Goal: Task Accomplishment & Management: Use online tool/utility

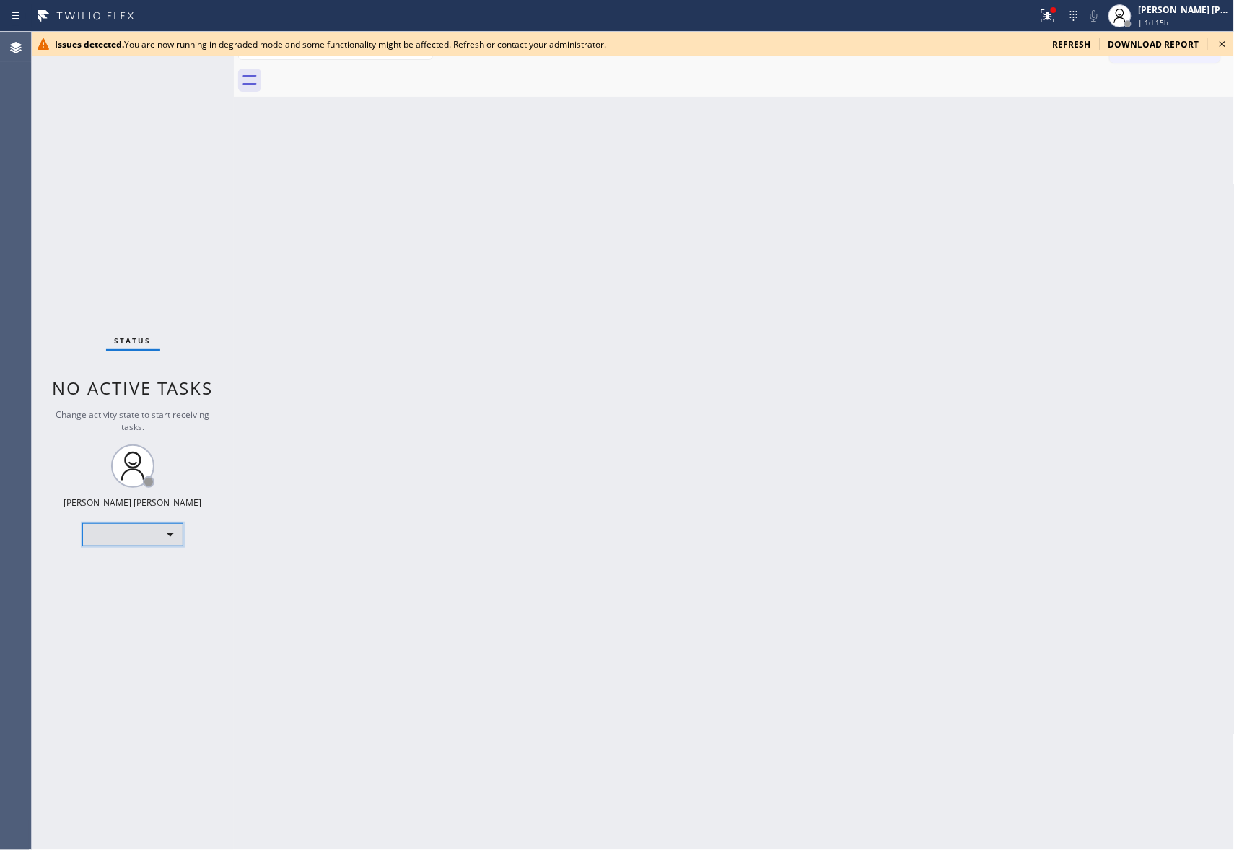
click at [174, 534] on div "​" at bounding box center [132, 534] width 101 height 23
click at [145, 590] on li "Unavailable" at bounding box center [131, 590] width 97 height 17
click at [1227, 41] on icon at bounding box center [1222, 43] width 17 height 17
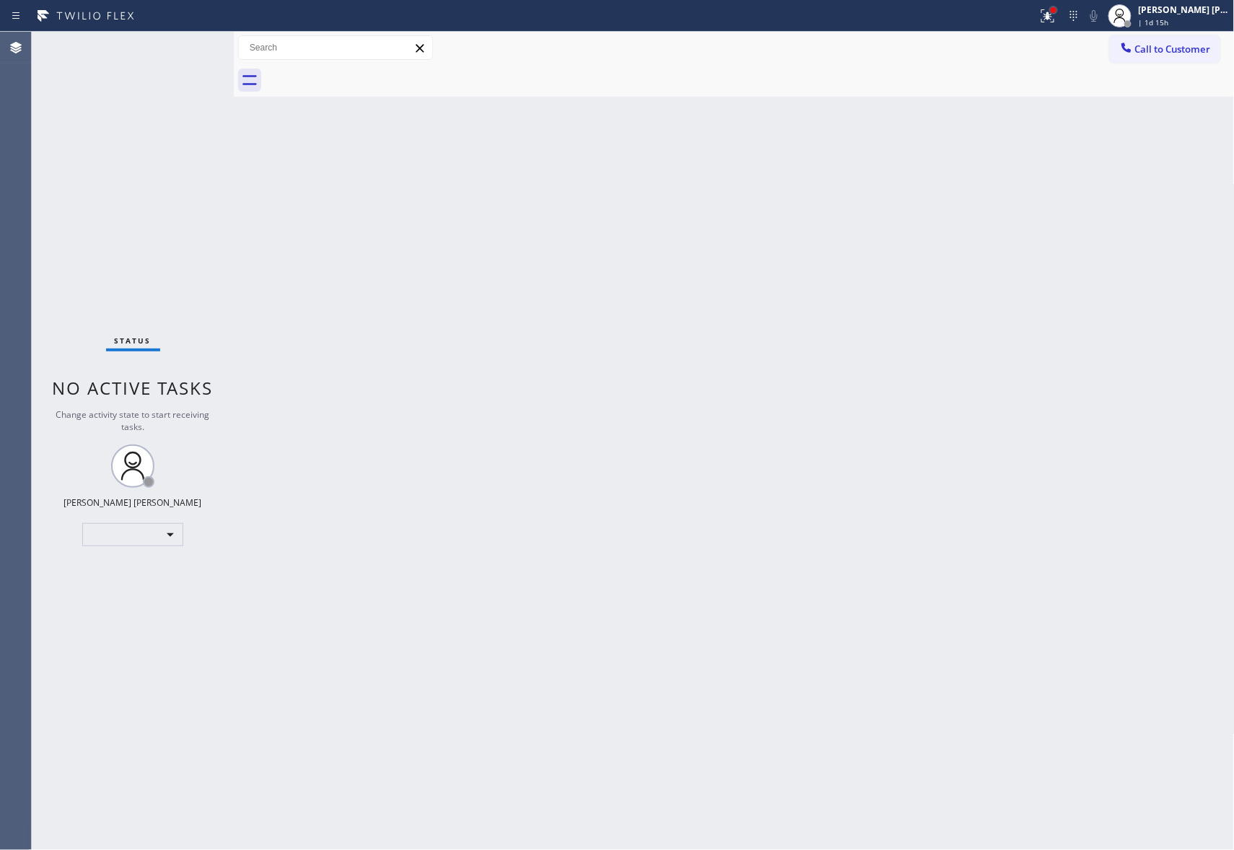
click at [1051, 13] on div at bounding box center [1053, 10] width 9 height 9
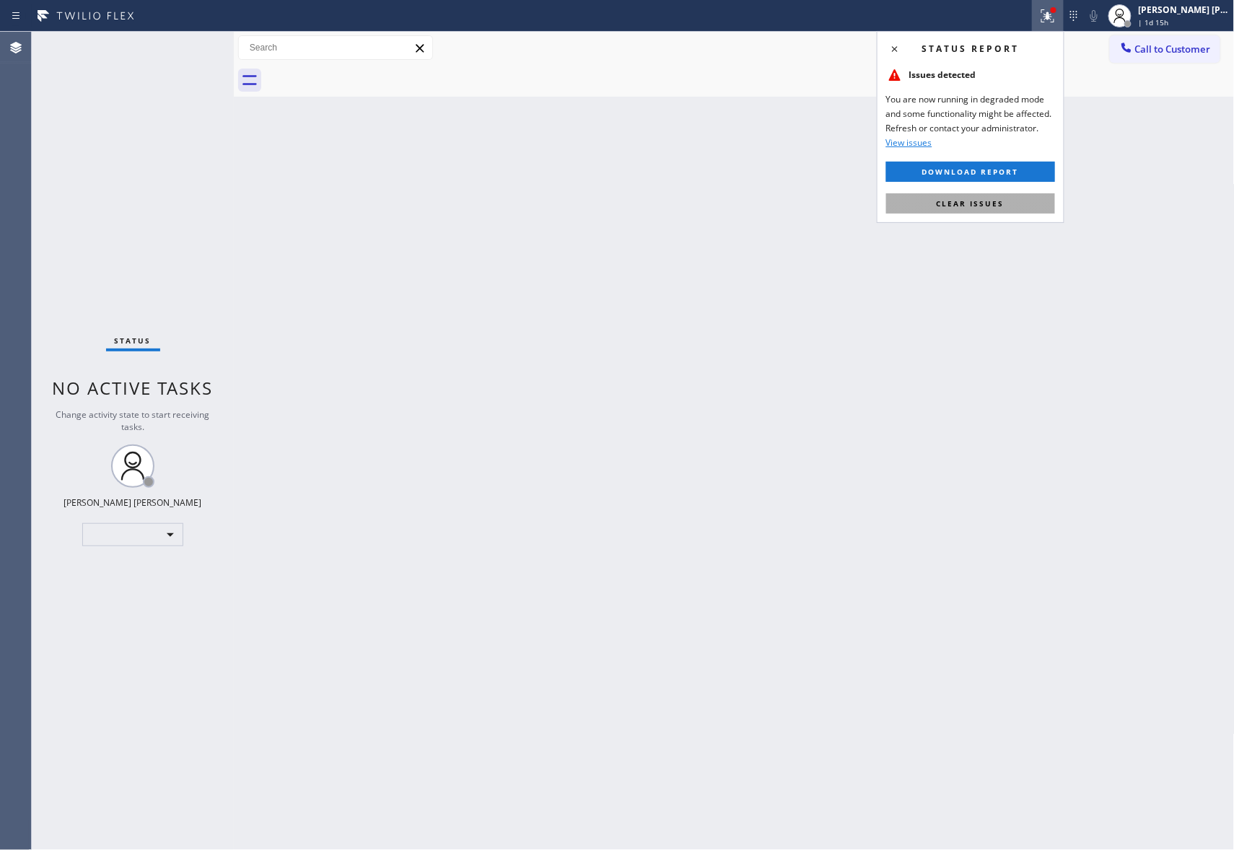
click at [1007, 199] on button "Clear issues" at bounding box center [970, 203] width 169 height 20
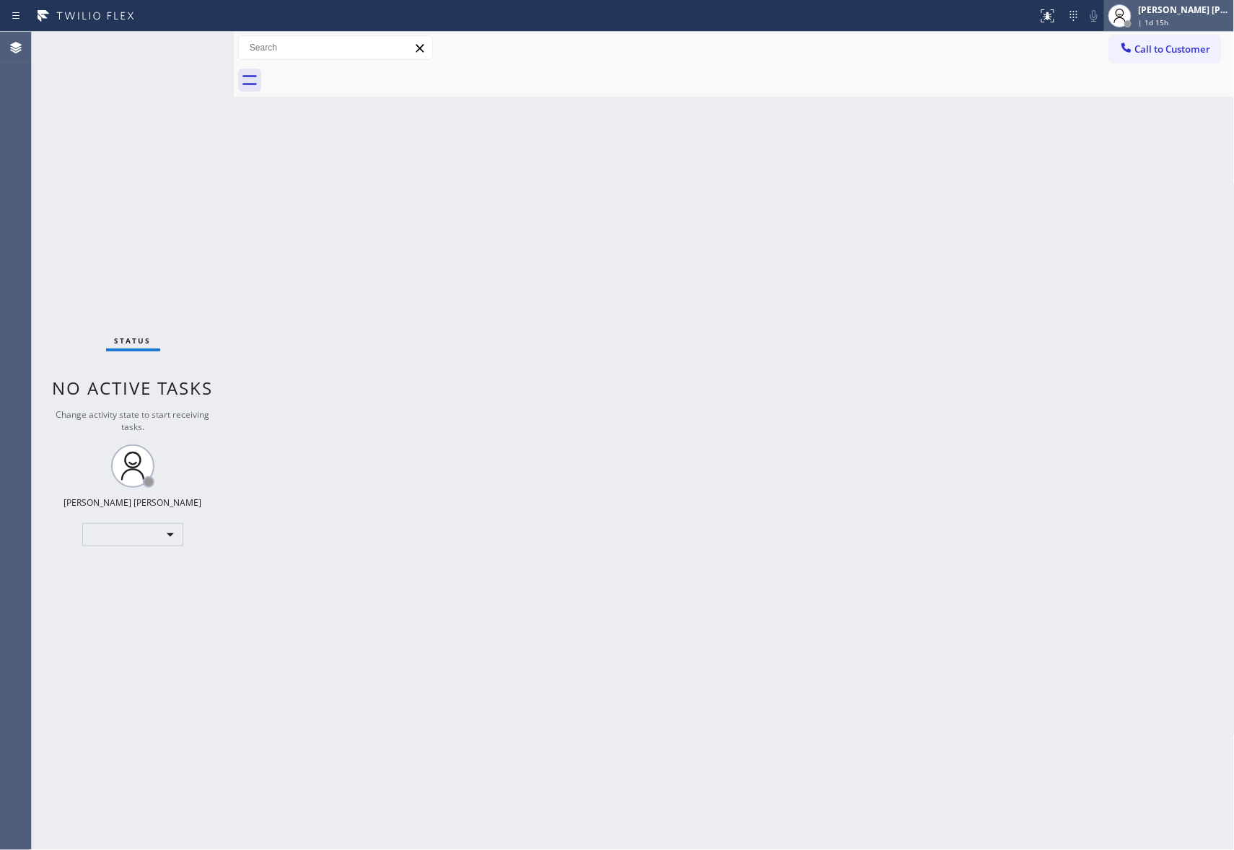
click at [1147, 13] on div "[PERSON_NAME] [PERSON_NAME]" at bounding box center [1184, 10] width 91 height 12
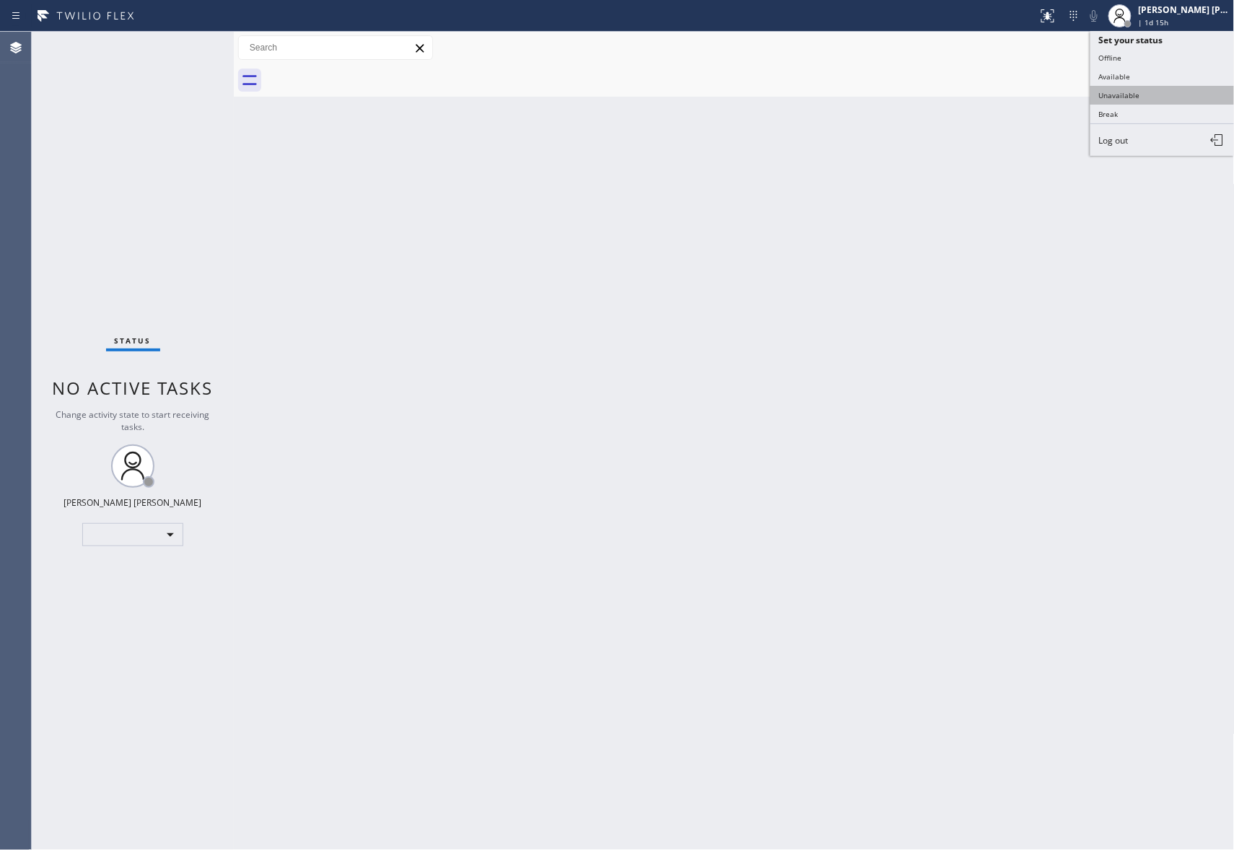
click at [1147, 95] on button "Unavailable" at bounding box center [1162, 95] width 144 height 19
click at [1058, 14] on div at bounding box center [1048, 15] width 32 height 17
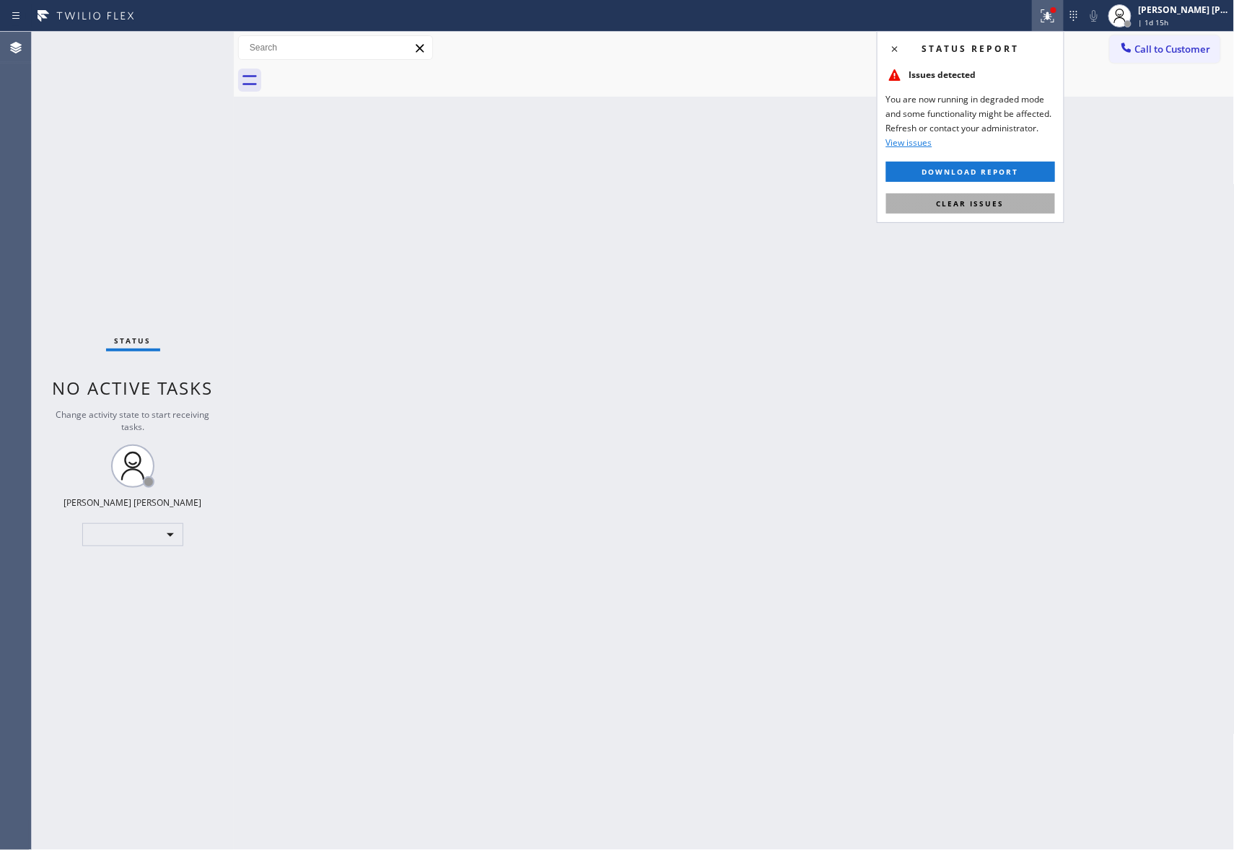
click at [997, 205] on span "Clear issues" at bounding box center [971, 203] width 68 height 10
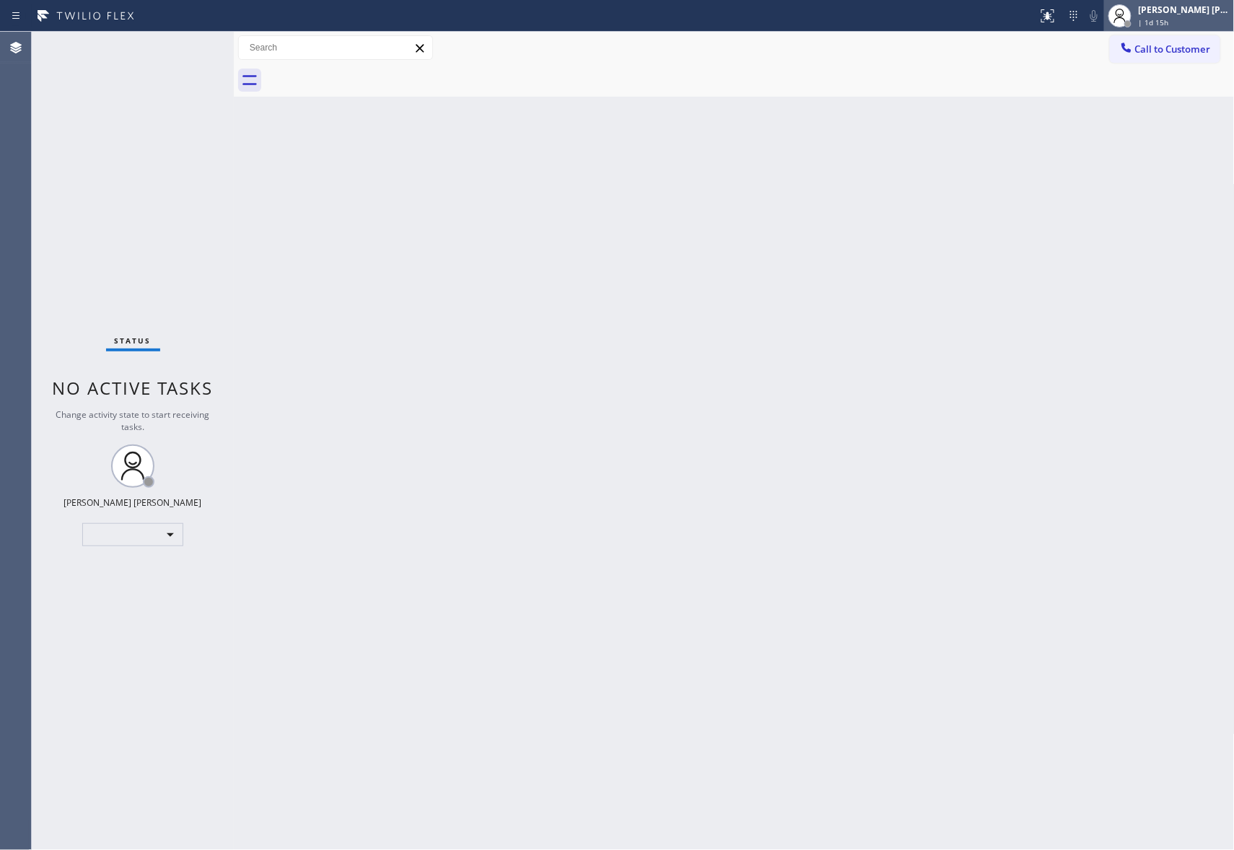
click at [1153, 24] on span "| 1d 15h" at bounding box center [1154, 22] width 30 height 10
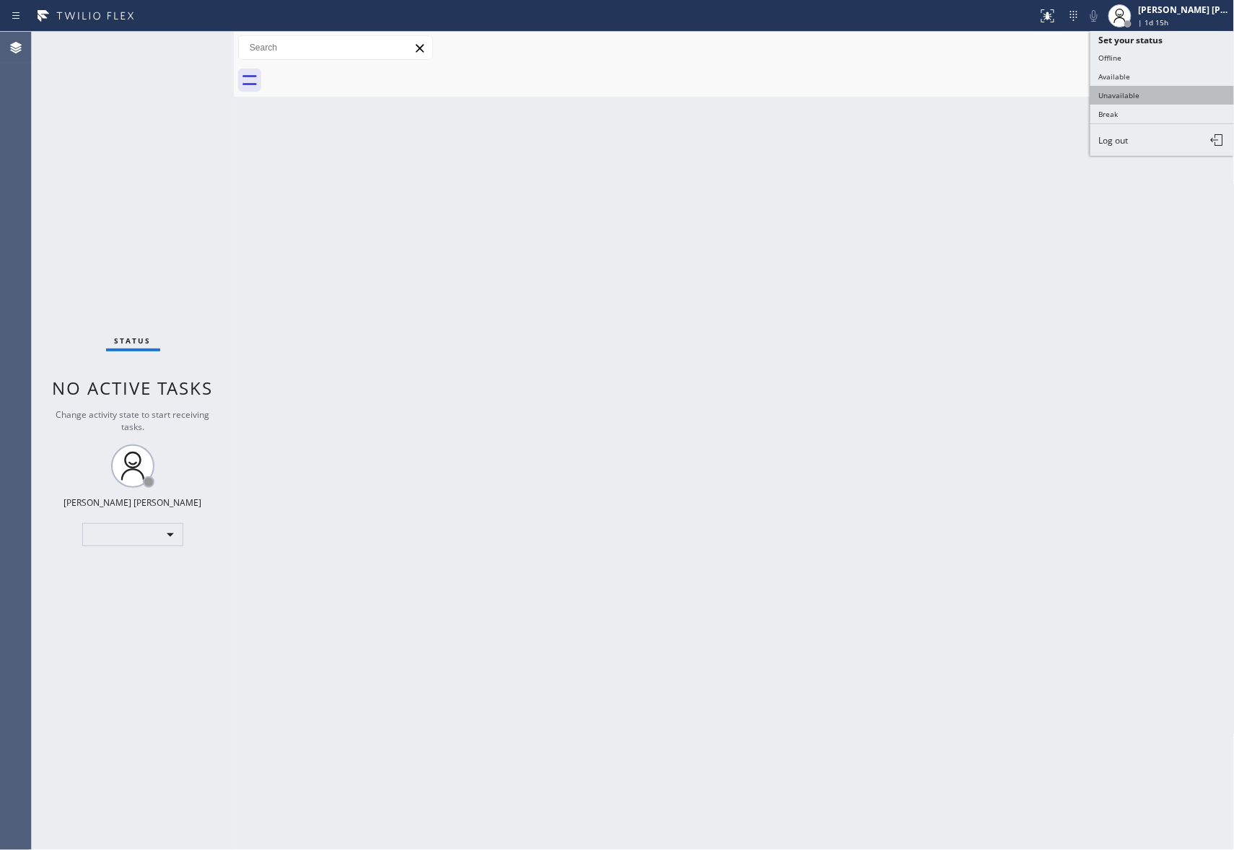
click at [1149, 90] on button "Unavailable" at bounding box center [1162, 95] width 144 height 19
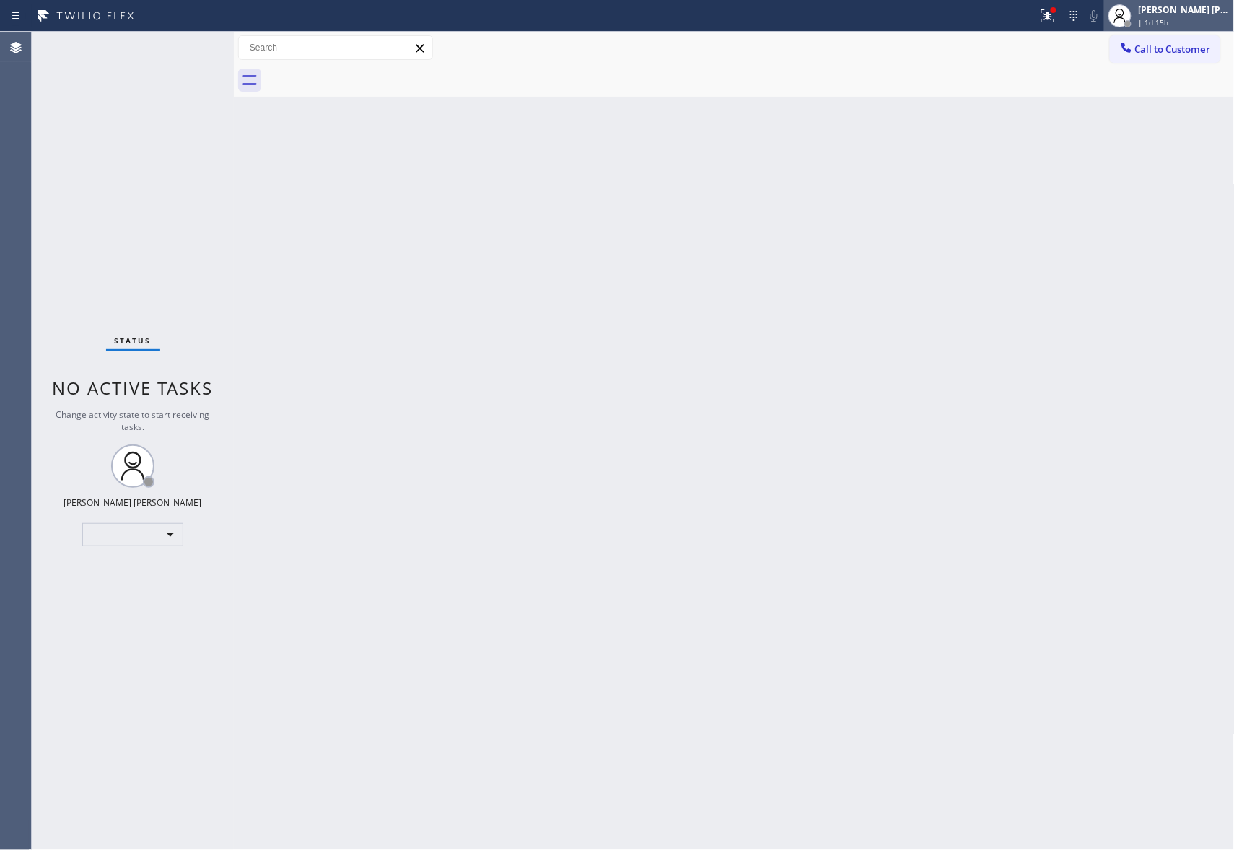
click at [1191, 10] on div "[PERSON_NAME] [PERSON_NAME]" at bounding box center [1184, 10] width 91 height 12
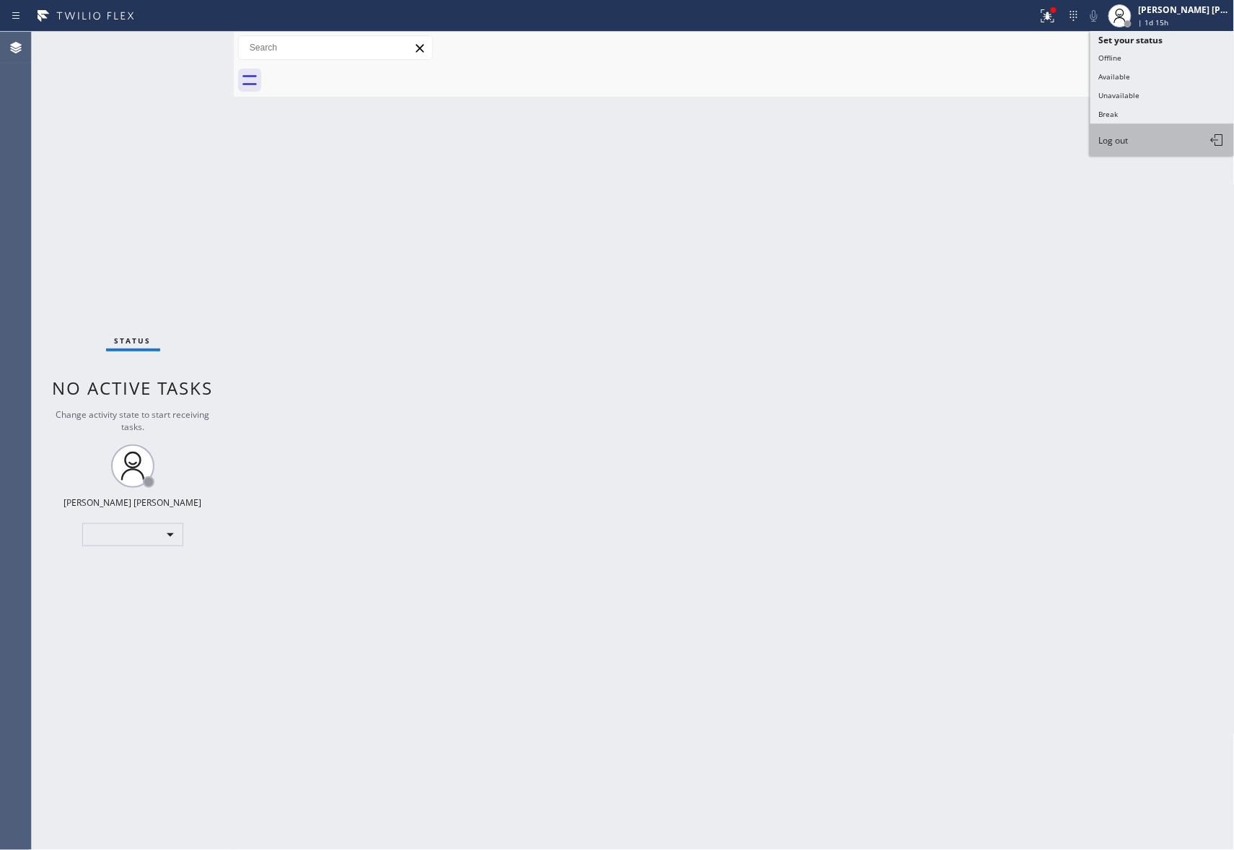
click at [1135, 139] on button "Log out" at bounding box center [1162, 140] width 144 height 32
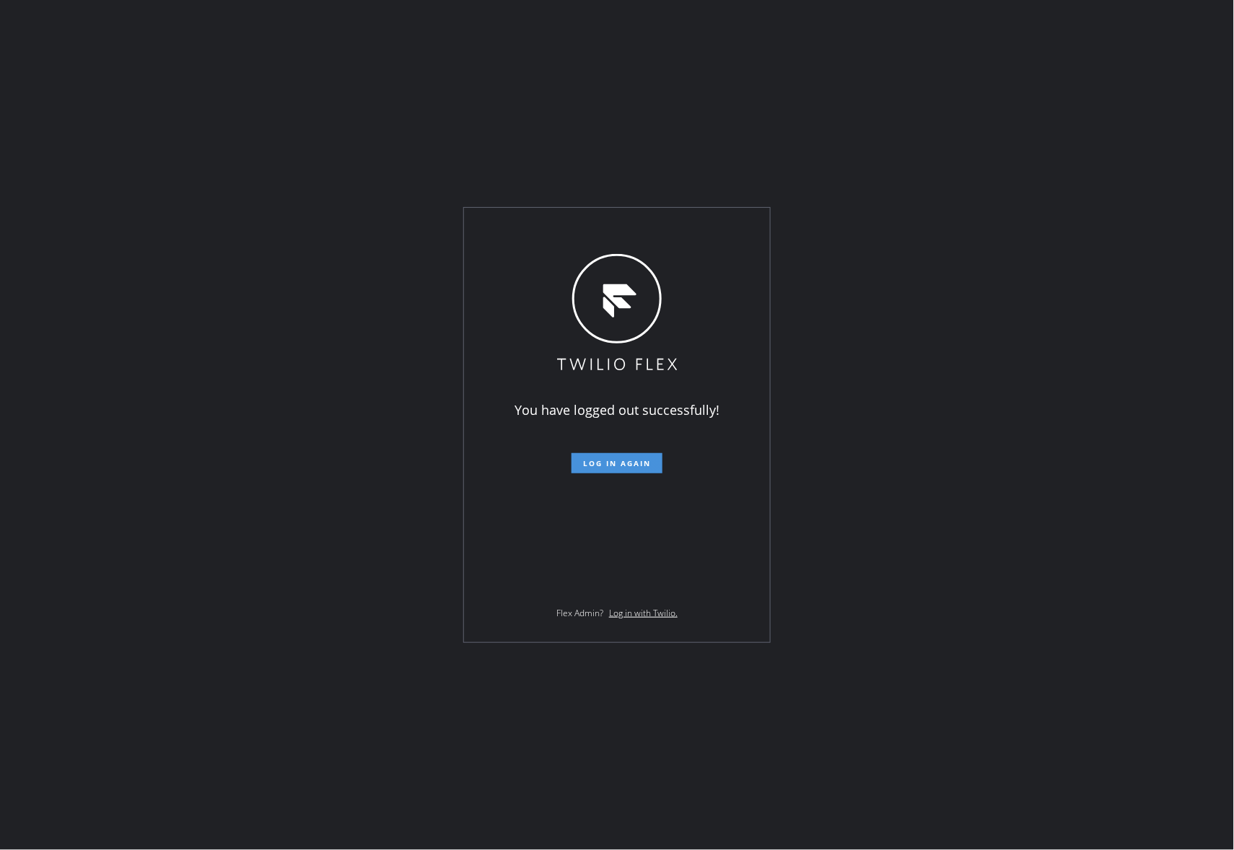
click at [644, 463] on span "Log in again" at bounding box center [617, 463] width 68 height 10
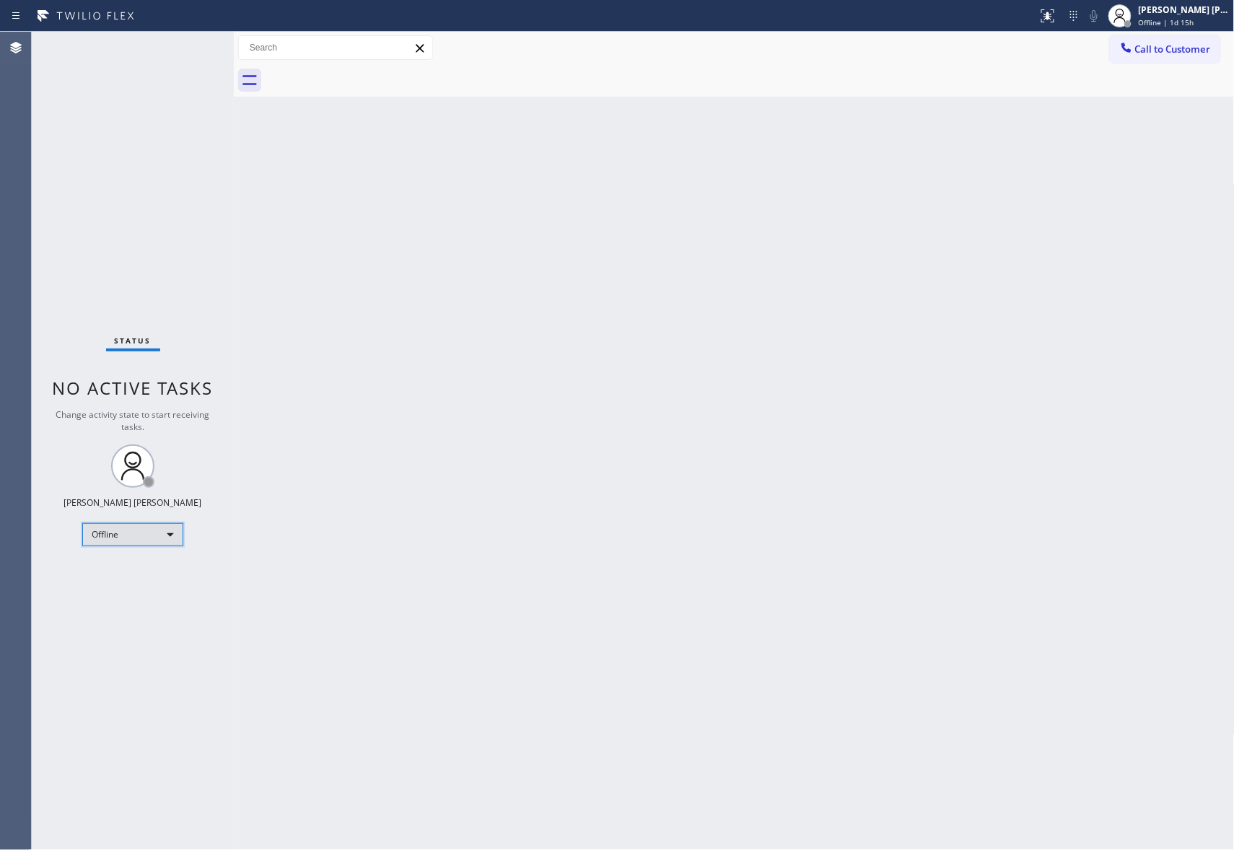
click at [174, 535] on div "Offline" at bounding box center [132, 534] width 101 height 23
click at [151, 595] on li "Unavailable" at bounding box center [131, 590] width 97 height 17
click at [1171, 43] on span "Call to Customer" at bounding box center [1173, 49] width 76 height 13
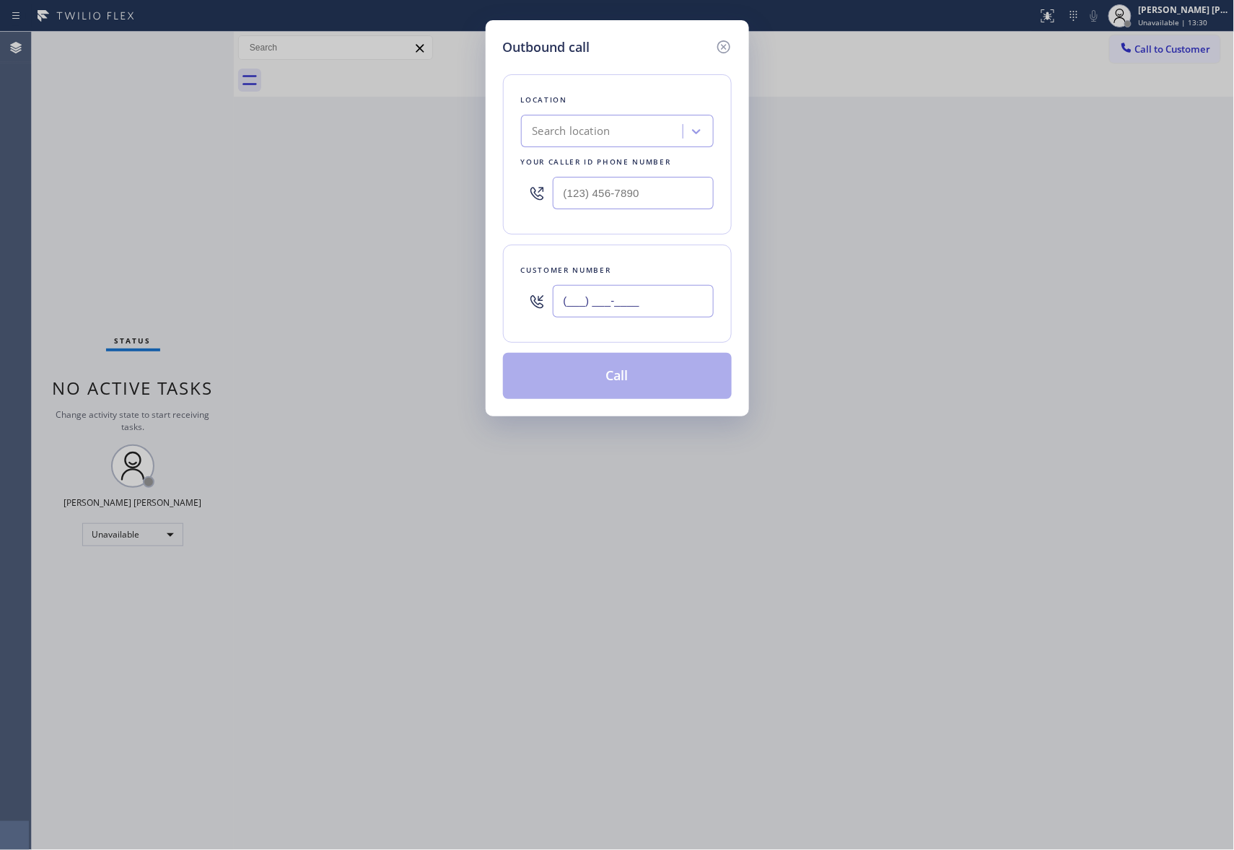
click at [644, 310] on input "(___) ___-____" at bounding box center [633, 301] width 161 height 32
paste input "530) 588-5003"
type input "(530) 588-5003"
click at [621, 136] on div "Search location" at bounding box center [603, 131] width 157 height 25
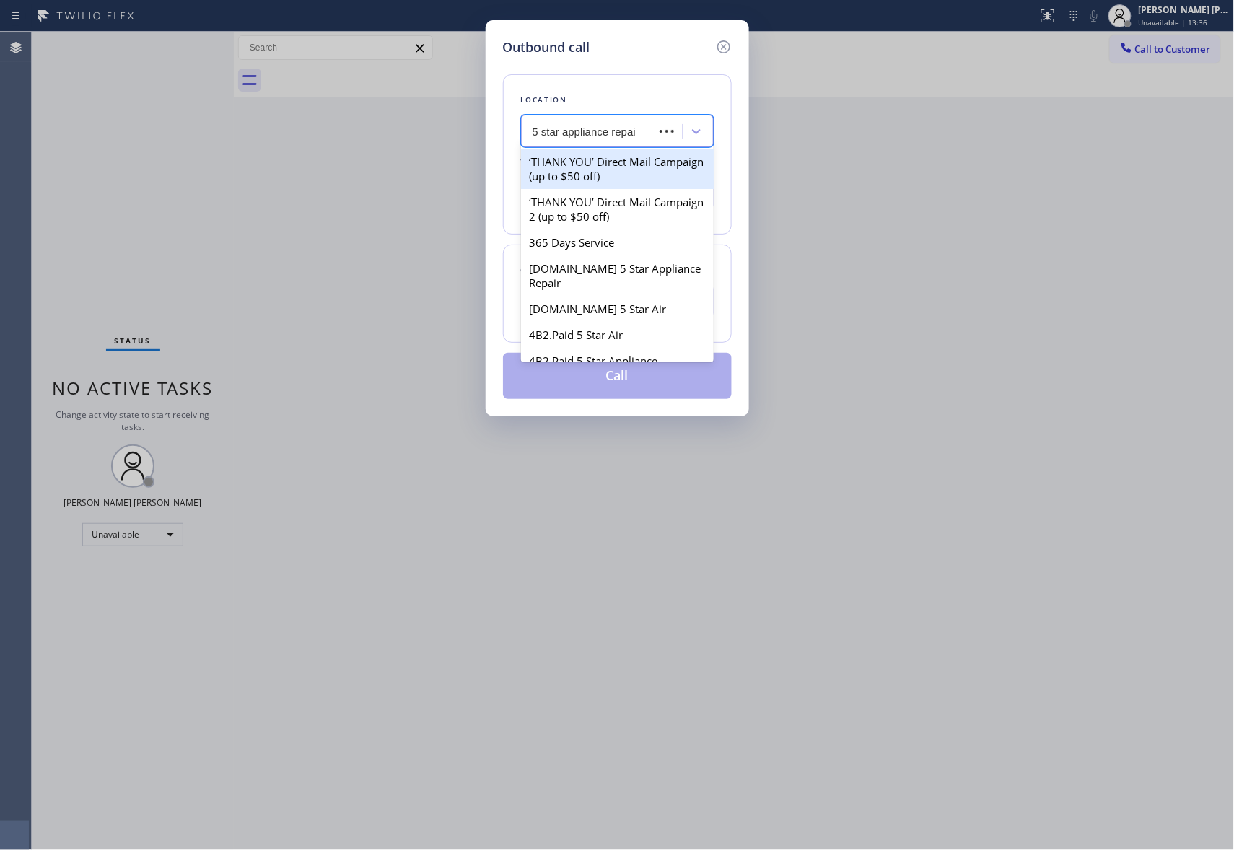
type input "5 star appliance repair"
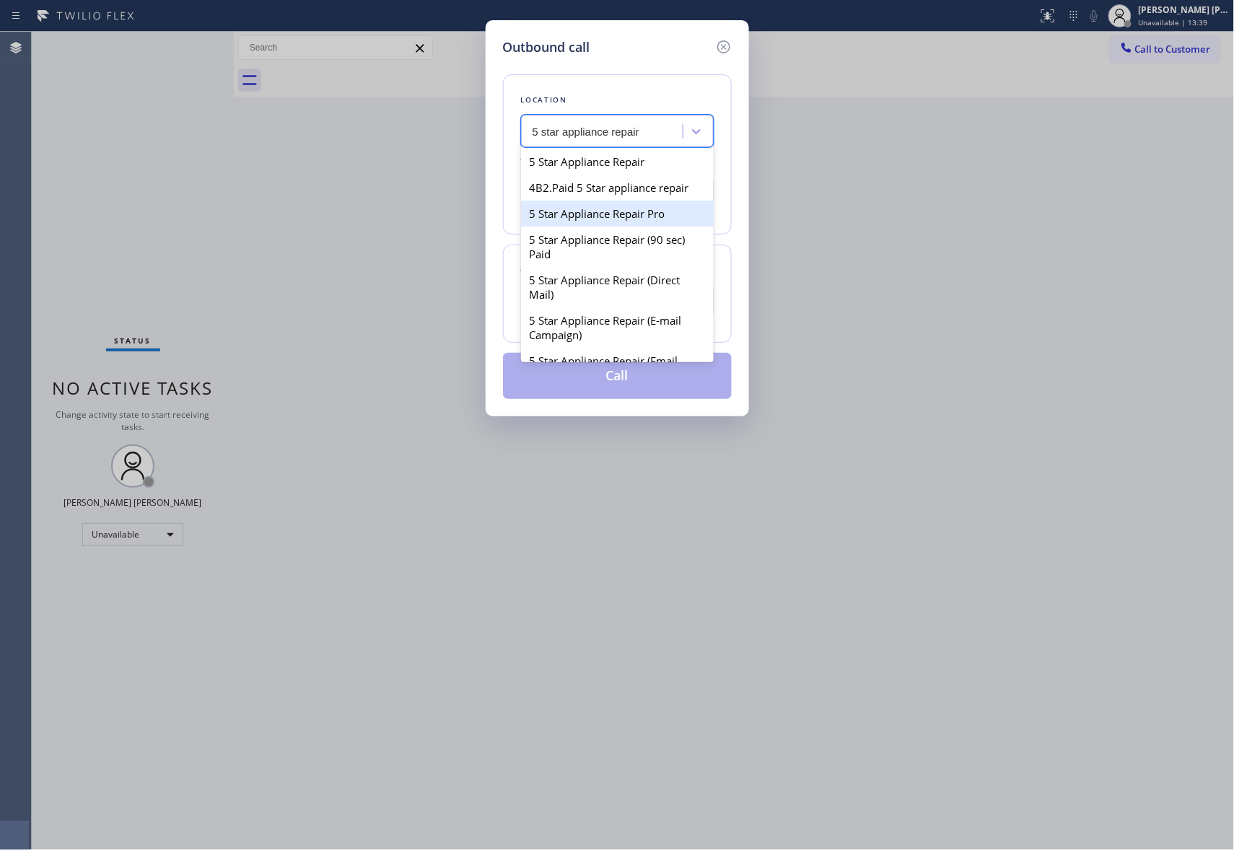
click at [613, 225] on div "5 Star Appliance Repair Pro" at bounding box center [617, 214] width 193 height 26
type input "(888) 477-1309"
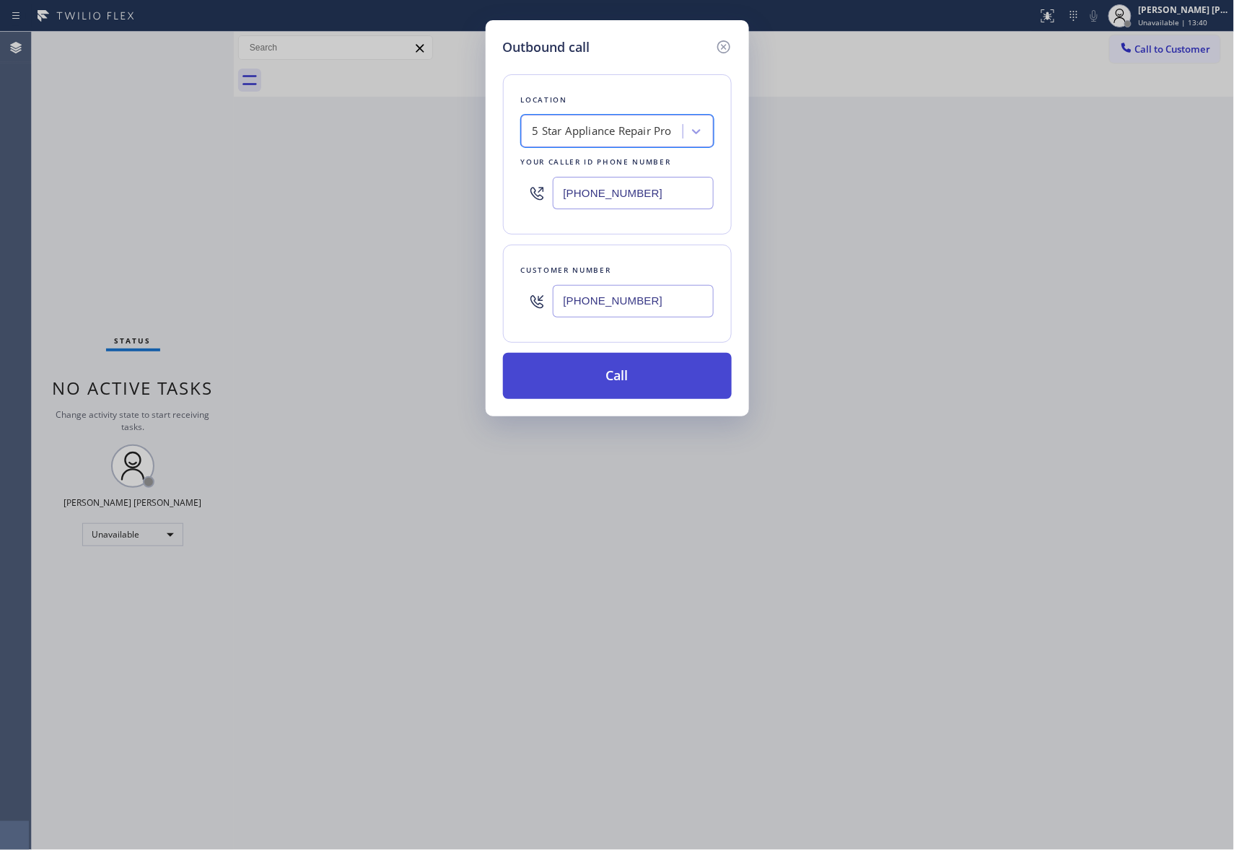
click at [651, 373] on button "Call" at bounding box center [617, 376] width 229 height 46
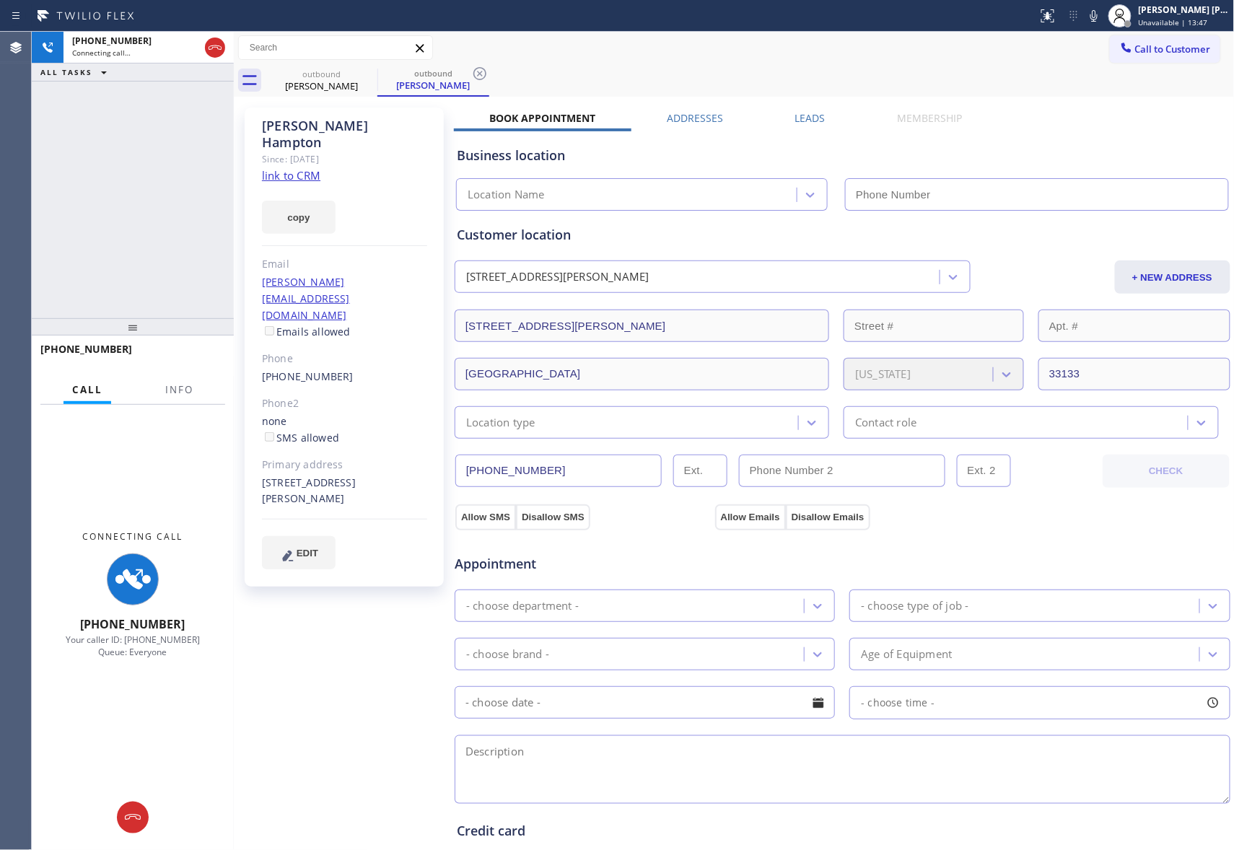
type input "(888) 477-1309"
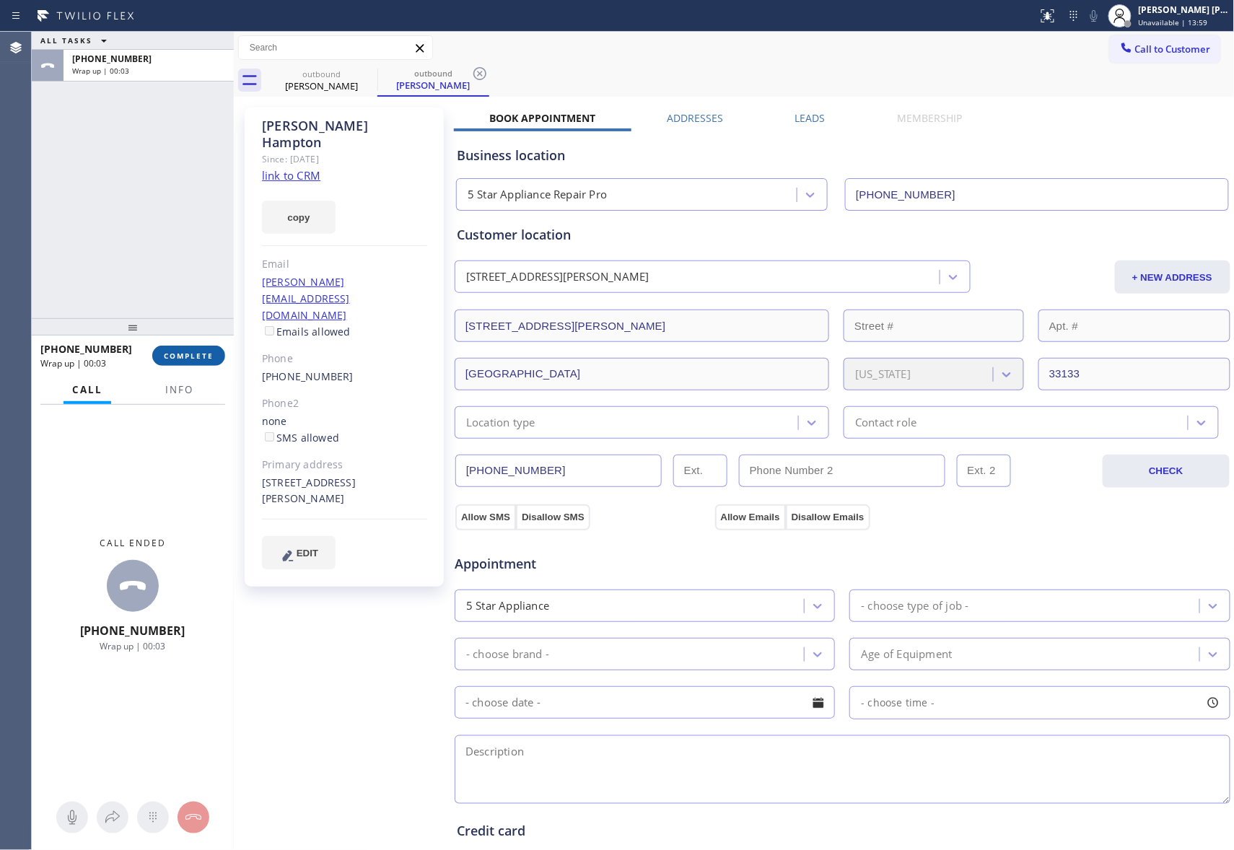
click at [185, 356] on span "COMPLETE" at bounding box center [189, 356] width 50 height 10
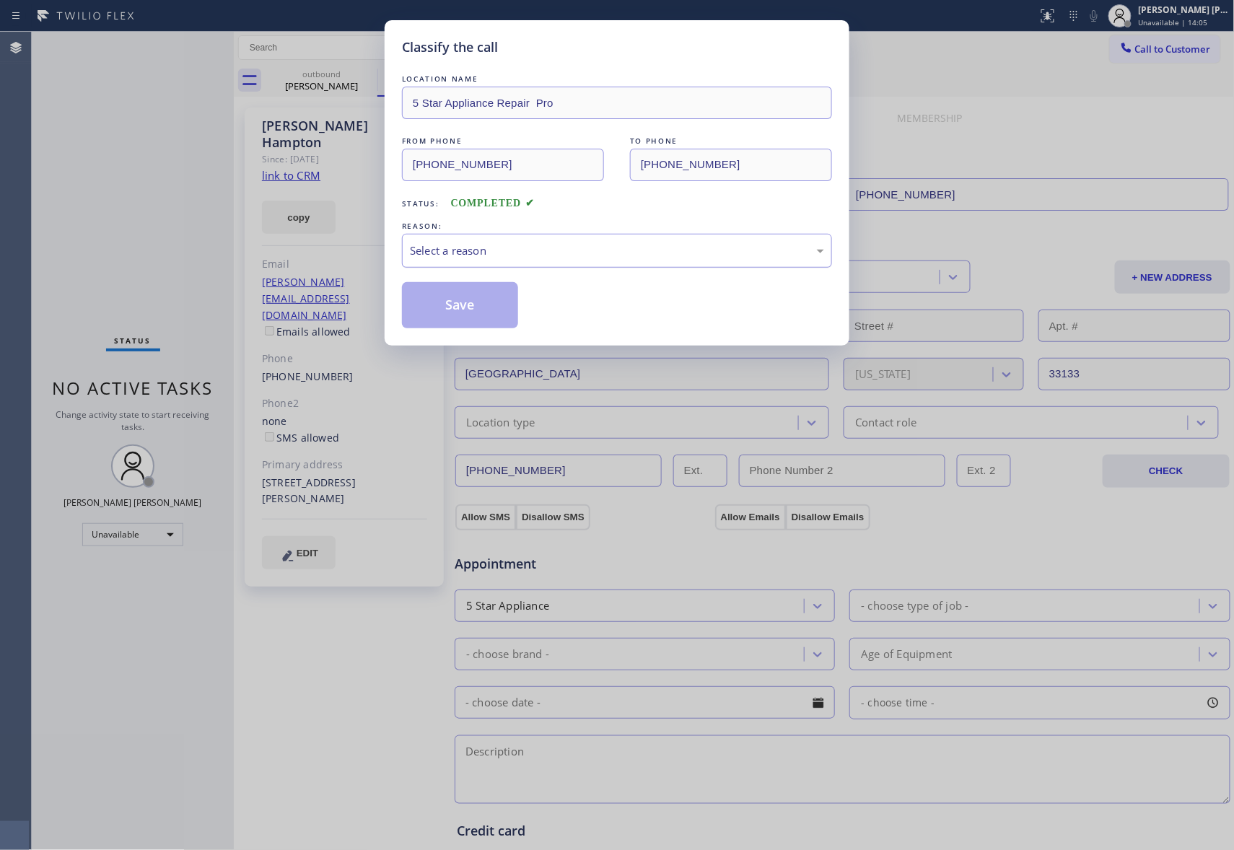
click at [633, 249] on div "Select a reason" at bounding box center [617, 250] width 414 height 17
click at [453, 301] on button "Save" at bounding box center [460, 305] width 116 height 46
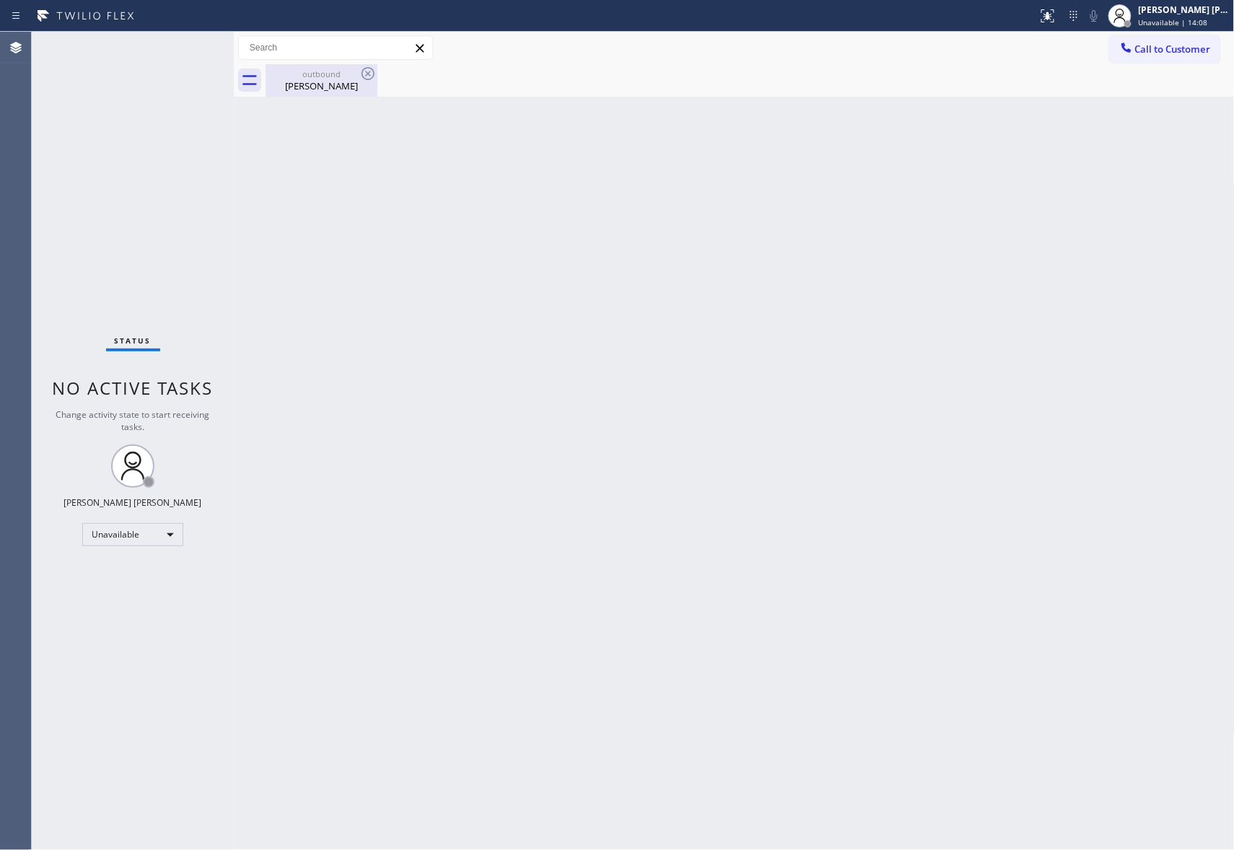
click at [303, 75] on div "outbound" at bounding box center [321, 74] width 109 height 11
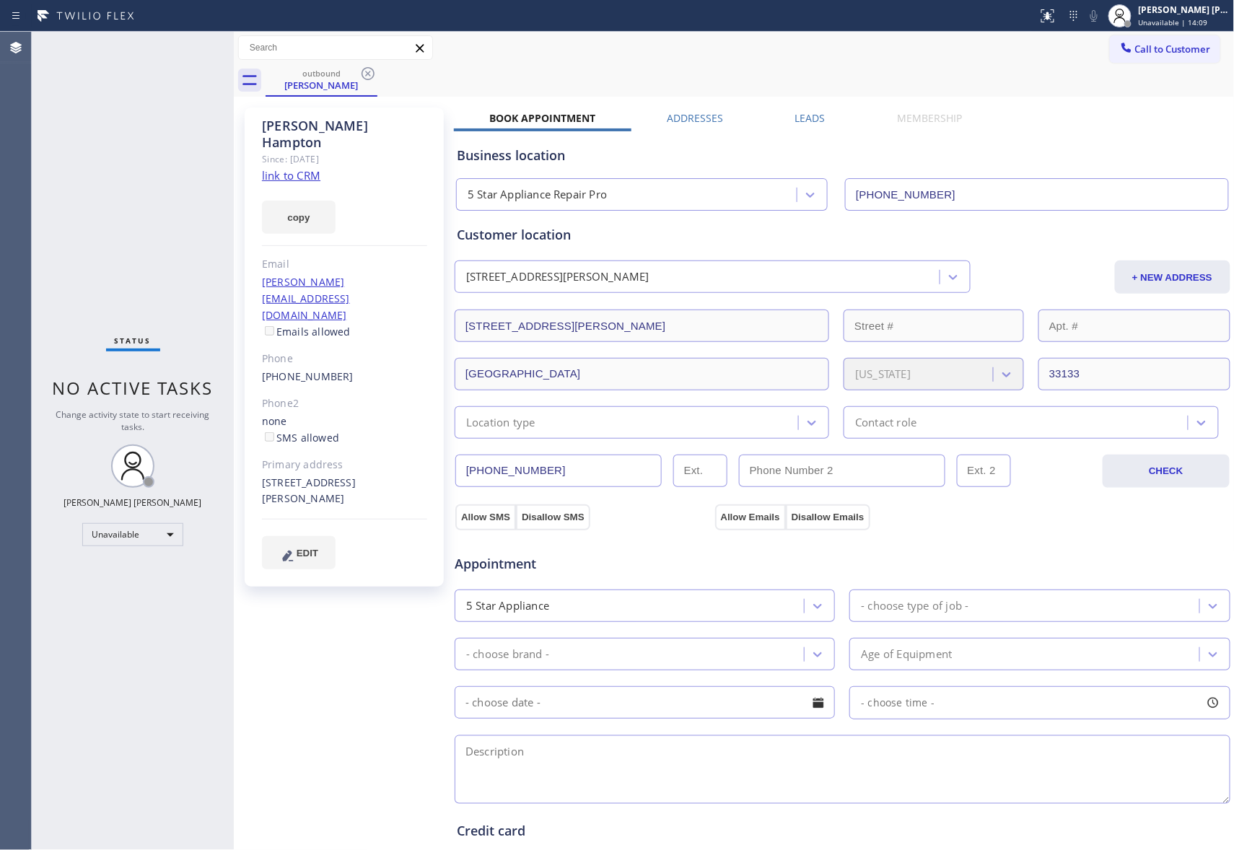
click at [828, 118] on div "Leads" at bounding box center [810, 121] width 102 height 20
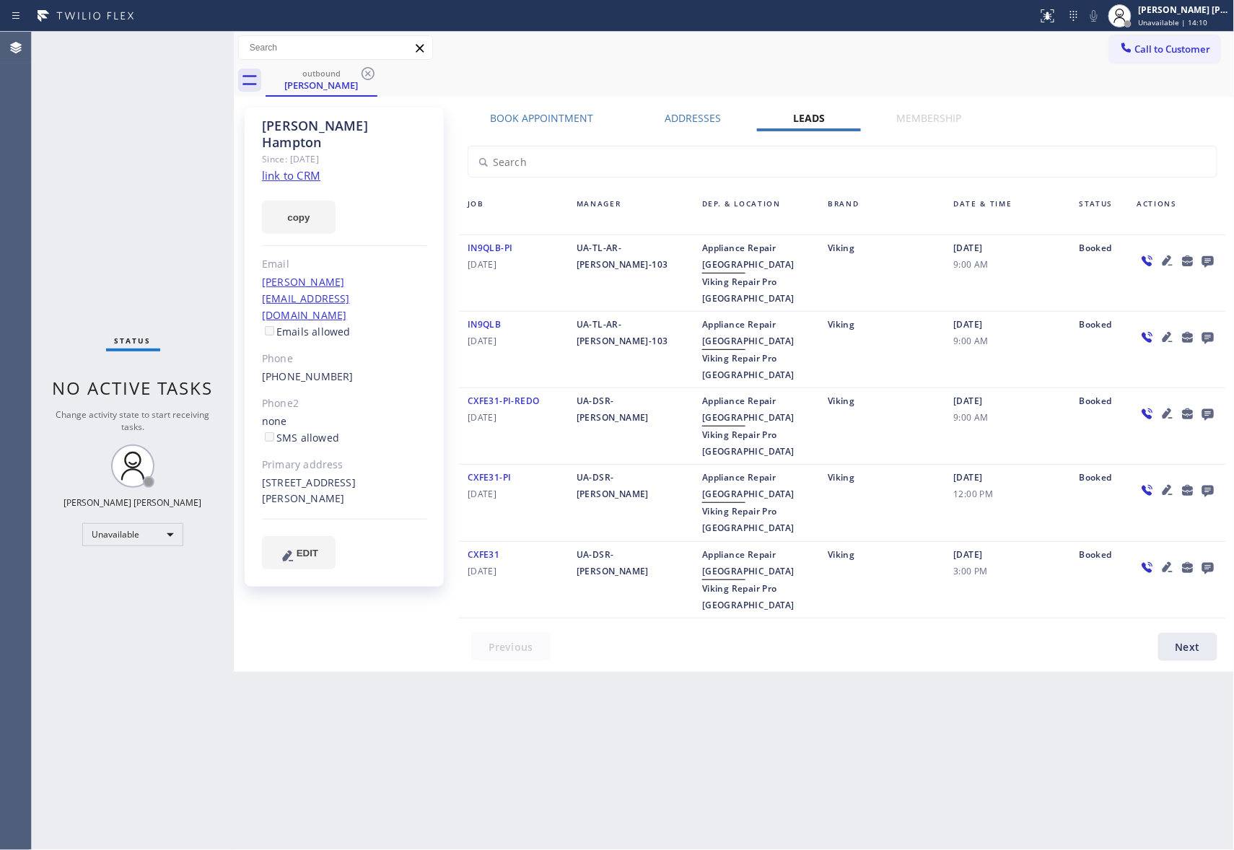
click at [1198, 263] on div at bounding box center [1208, 260] width 20 height 17
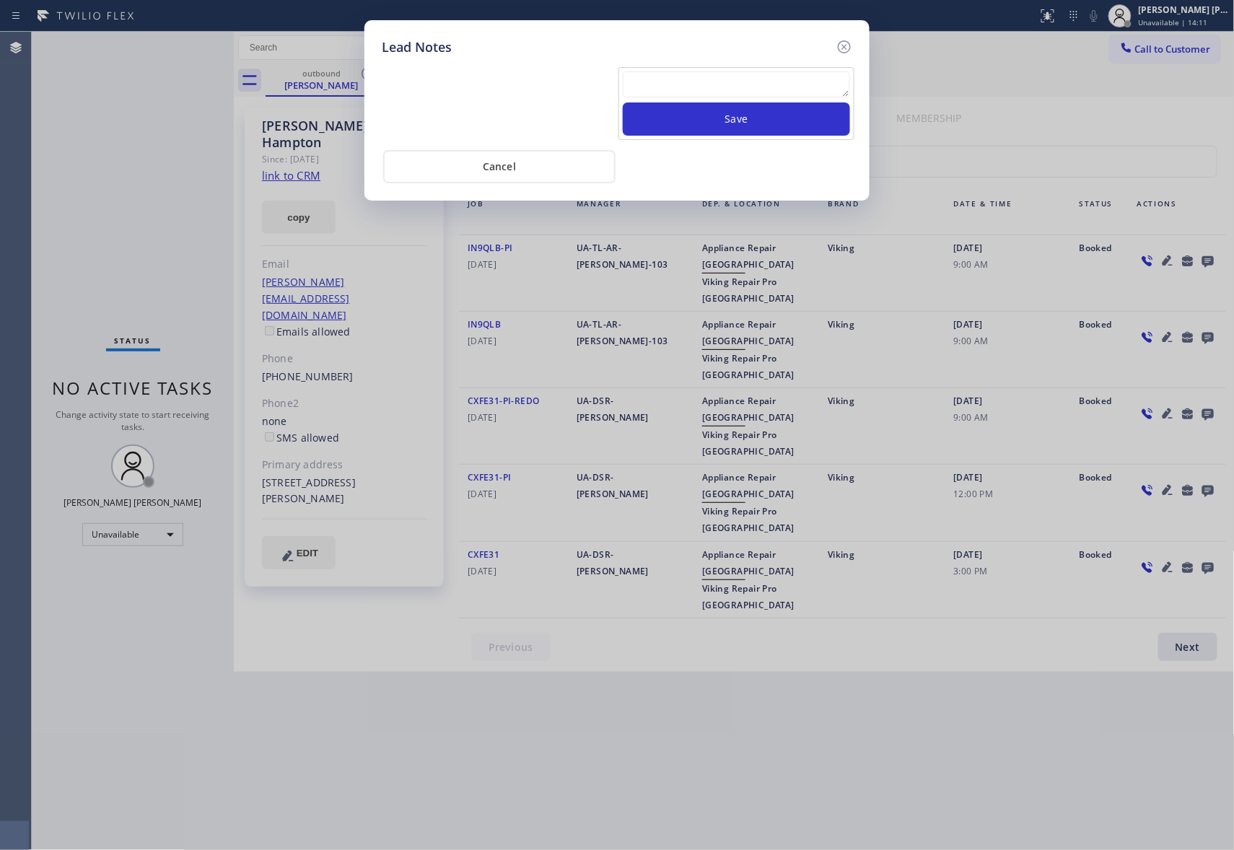
click at [668, 69] on div "Save" at bounding box center [736, 103] width 236 height 73
click at [681, 87] on textarea at bounding box center [736, 84] width 227 height 26
paste textarea "VM | please transfer if cx calls back"
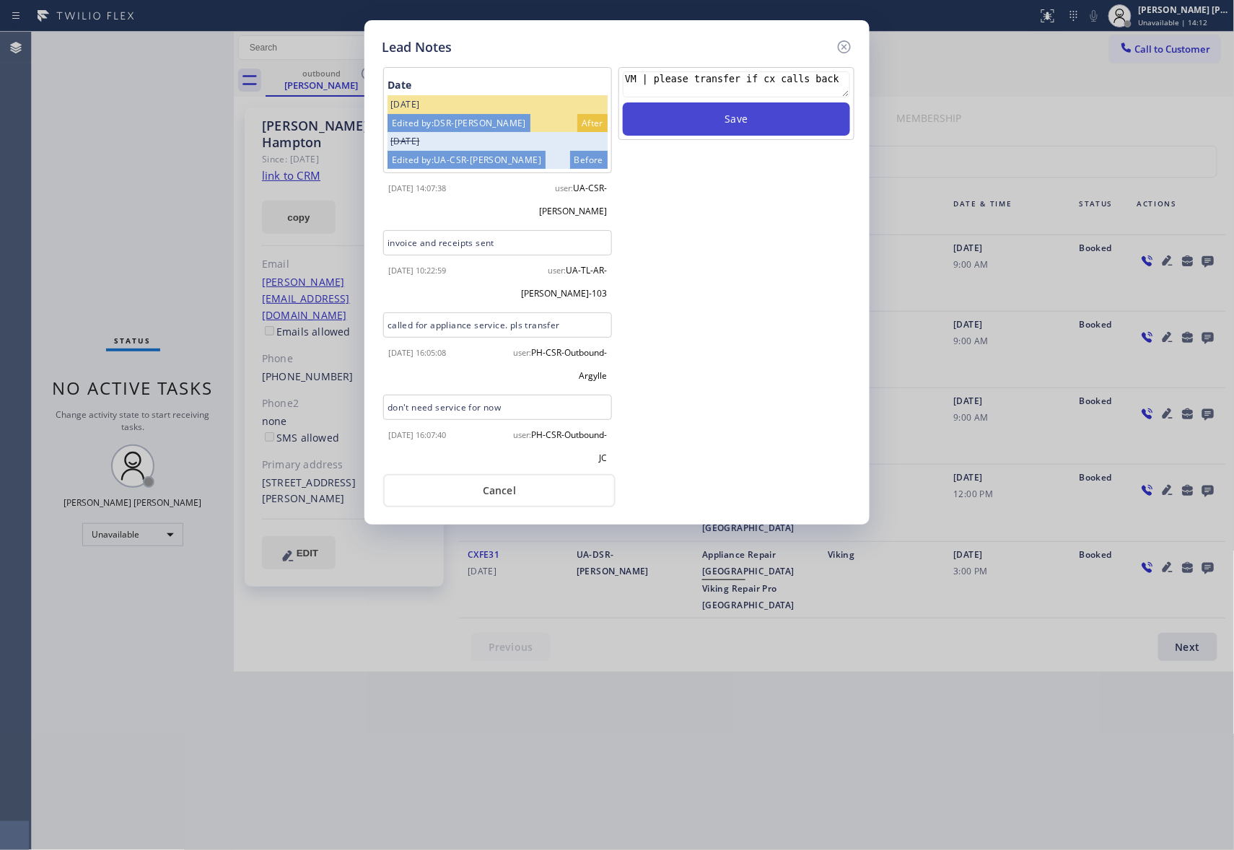
type textarea "VM | please transfer if cx calls back"
click at [785, 128] on button "Save" at bounding box center [736, 118] width 227 height 33
drag, startPoint x: 849, startPoint y: 42, endPoint x: 460, endPoint y: 84, distance: 391.3
click at [849, 44] on icon at bounding box center [844, 46] width 17 height 17
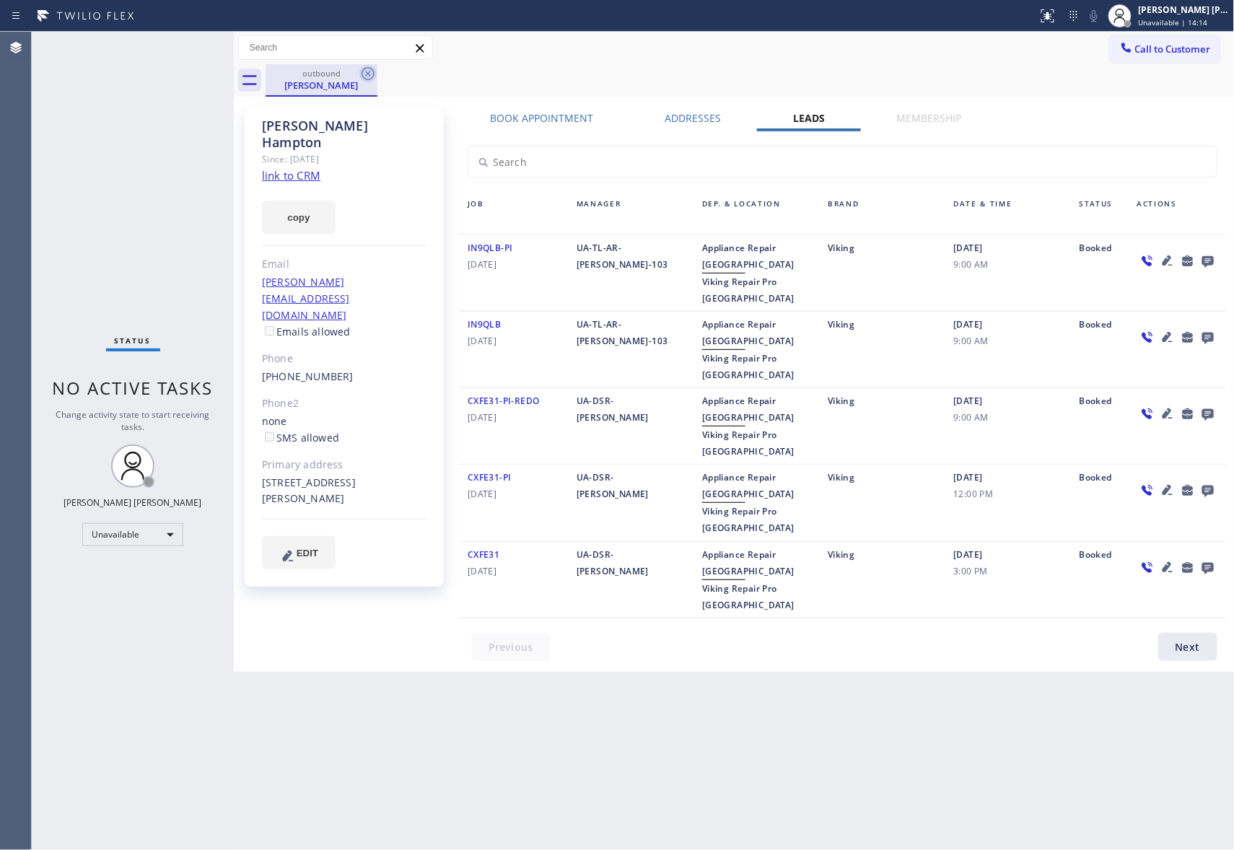
click at [364, 79] on icon at bounding box center [367, 73] width 17 height 17
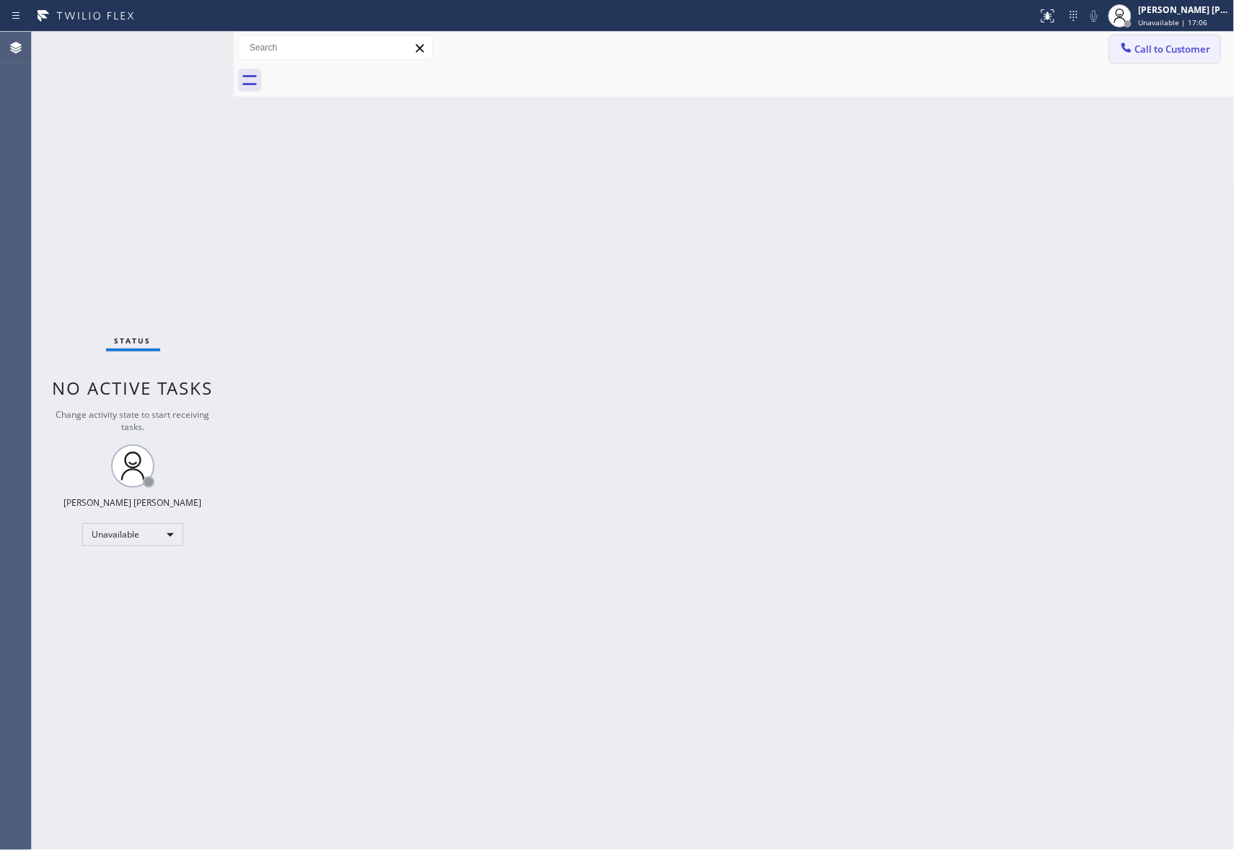
click at [1211, 53] on span "Call to Customer" at bounding box center [1173, 49] width 76 height 13
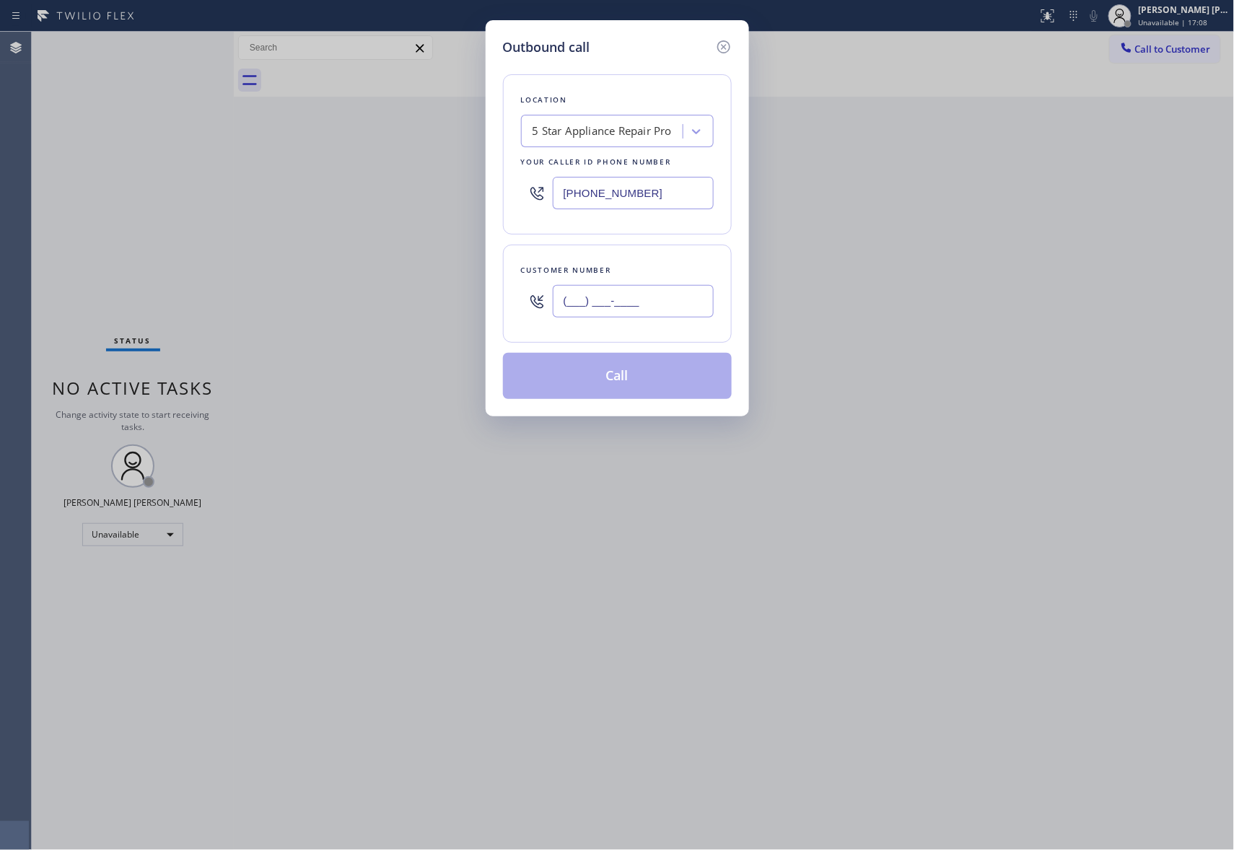
click at [684, 307] on input "(___) ___-____" at bounding box center [633, 301] width 161 height 32
paste input "973) 580-5447"
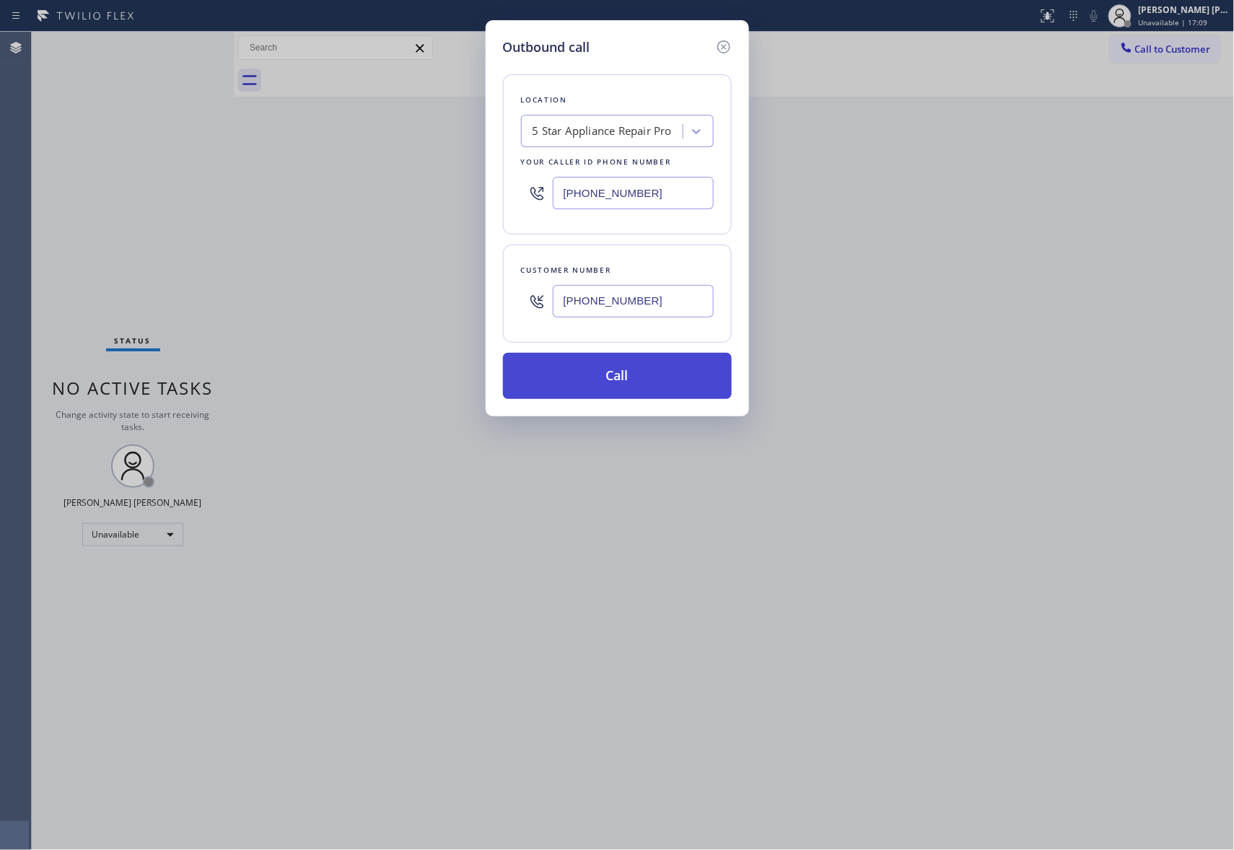
type input "(973) 580-5447"
click at [667, 381] on button "Call" at bounding box center [617, 376] width 229 height 46
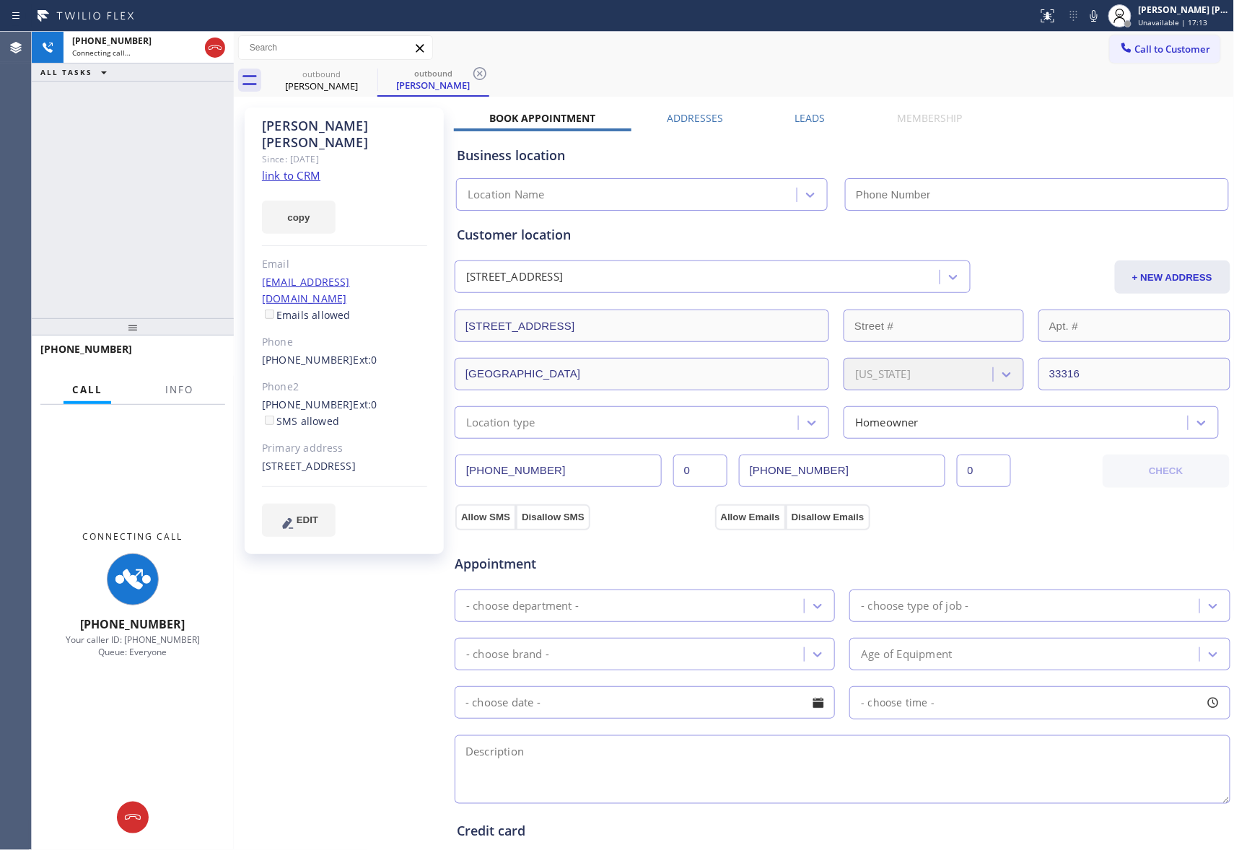
type input "(888) 477-1309"
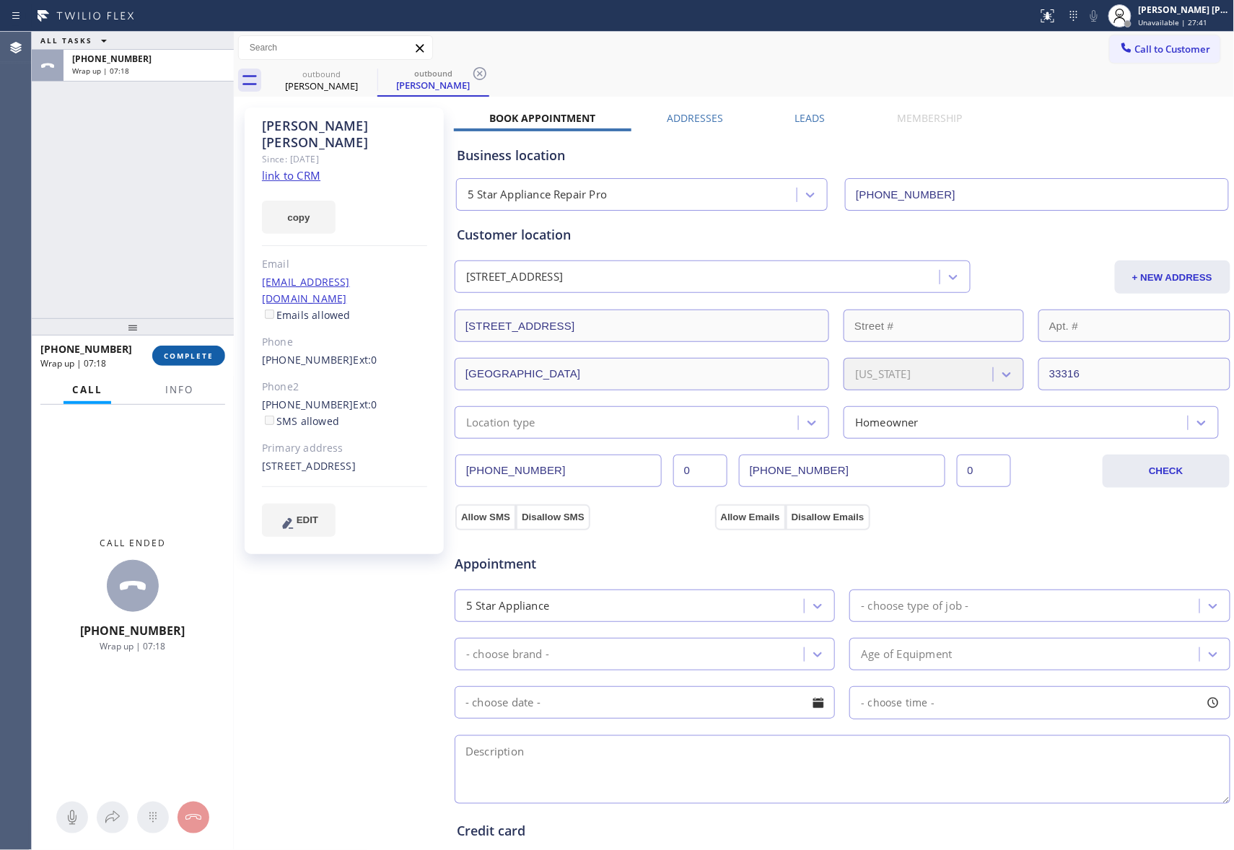
click at [201, 351] on span "COMPLETE" at bounding box center [189, 356] width 50 height 10
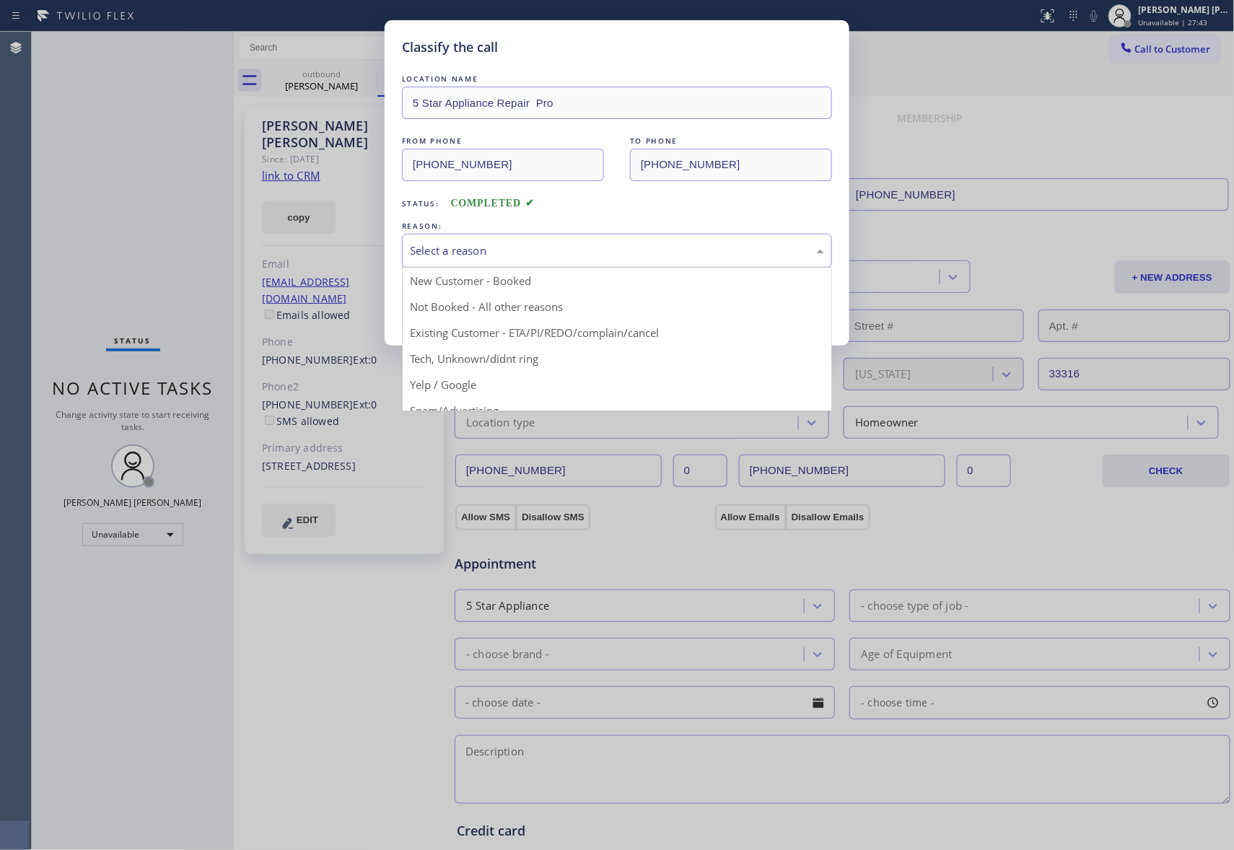
click at [624, 235] on div "Select a reason" at bounding box center [617, 251] width 430 height 34
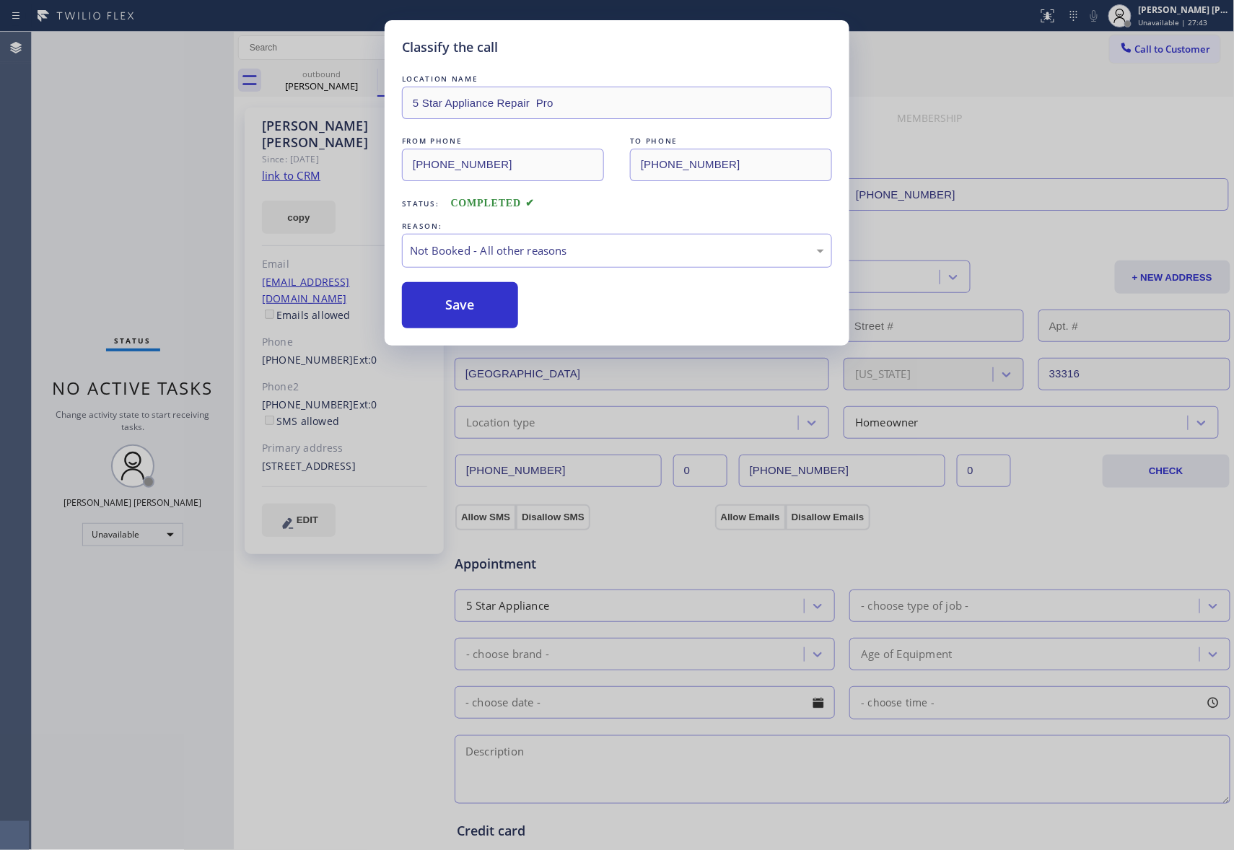
click at [469, 310] on button "Save" at bounding box center [460, 305] width 116 height 46
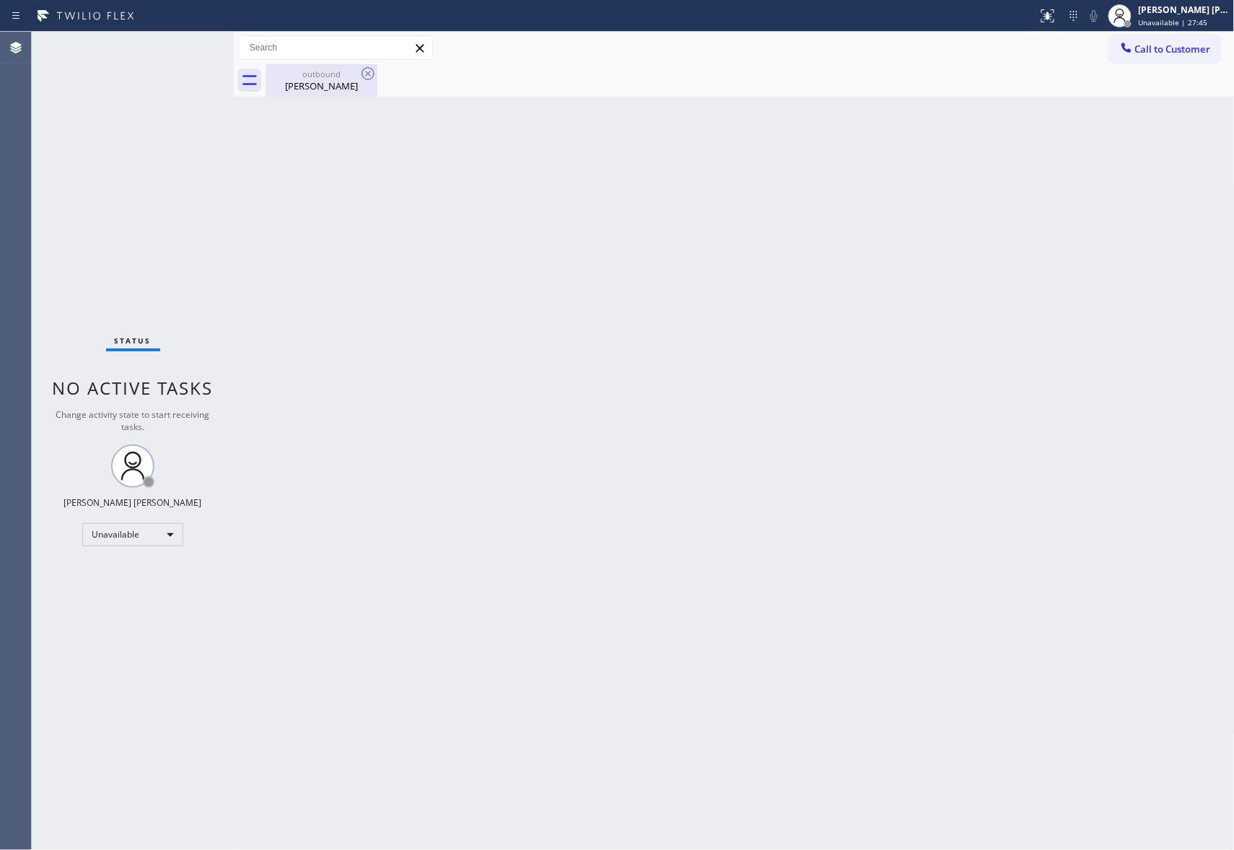
click at [344, 88] on div "Jill Rebholz" at bounding box center [321, 85] width 109 height 13
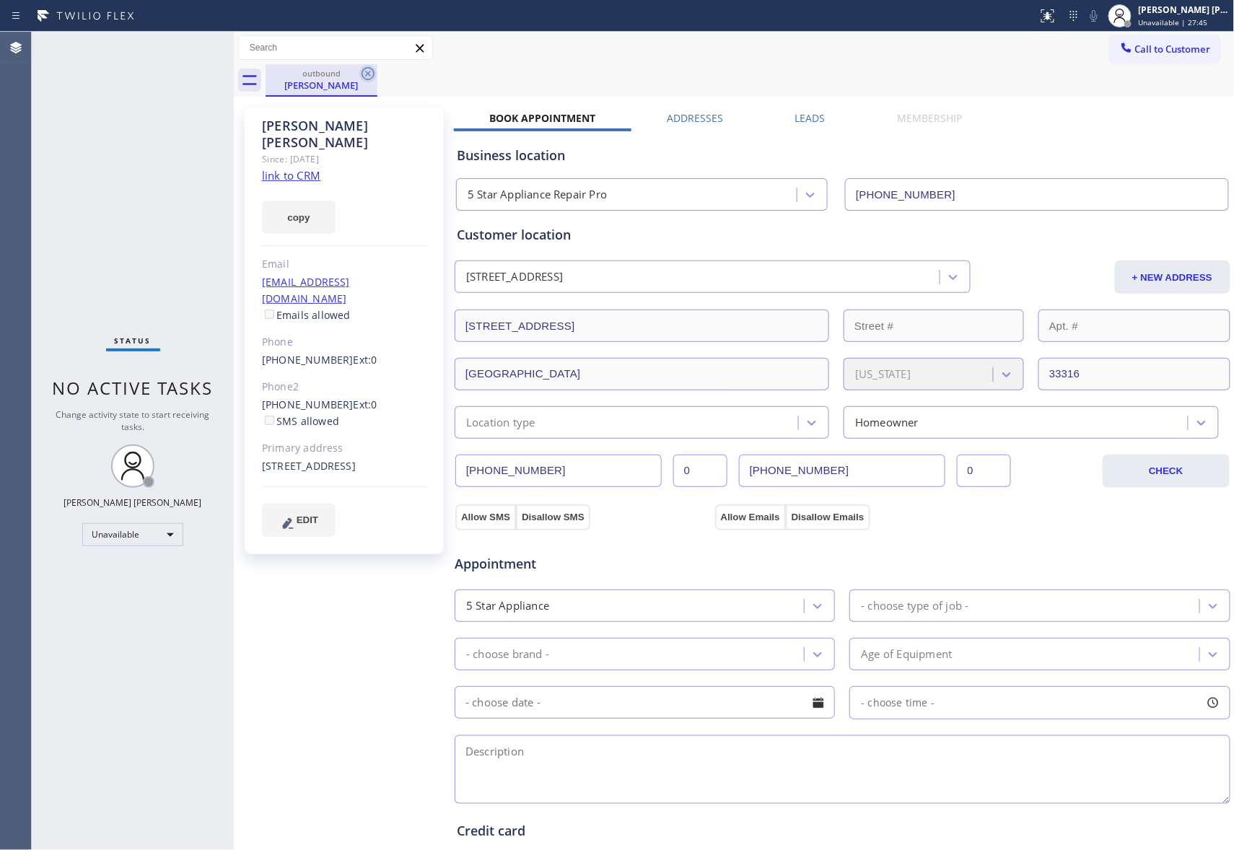
click at [365, 72] on icon at bounding box center [367, 73] width 17 height 17
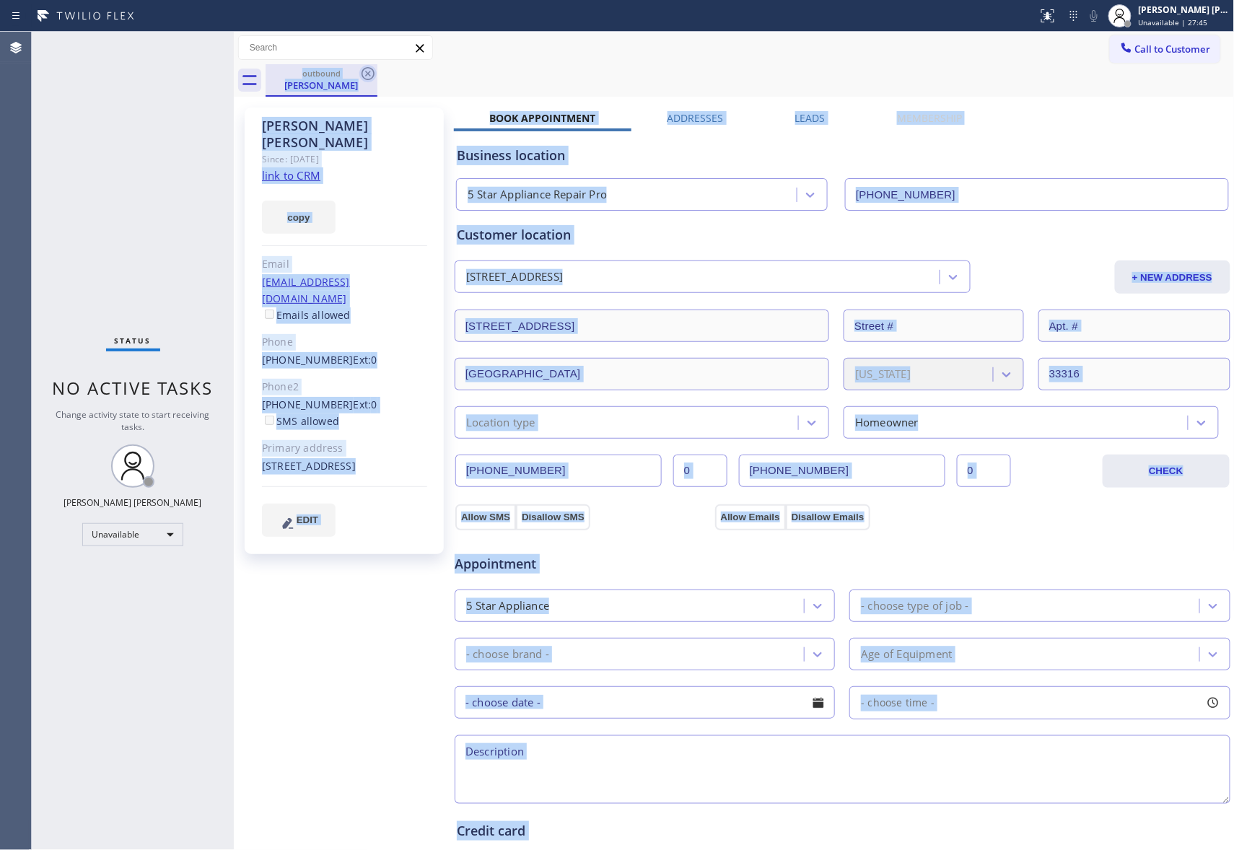
click at [365, 72] on div "outbound Jill Rebholz" at bounding box center [750, 80] width 969 height 32
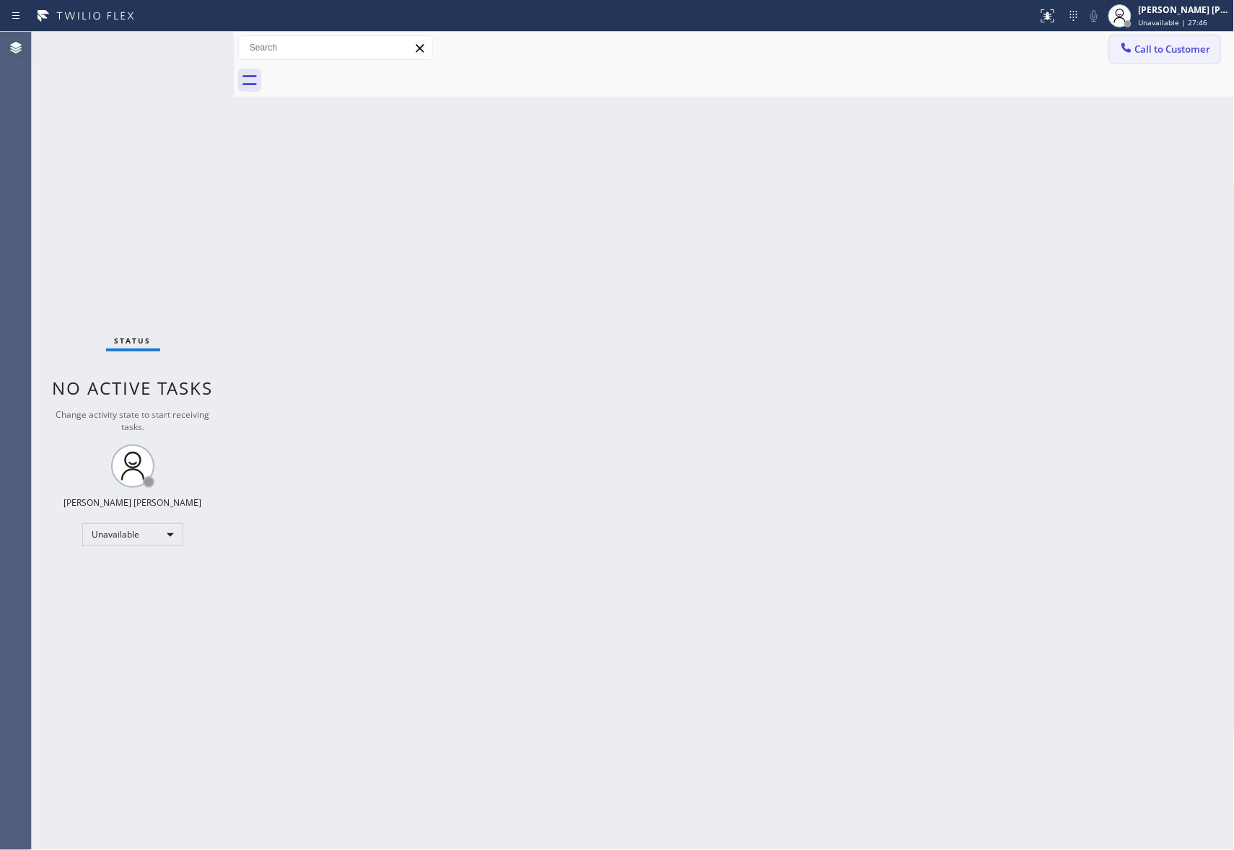
click at [1210, 53] on span "Call to Customer" at bounding box center [1173, 49] width 76 height 13
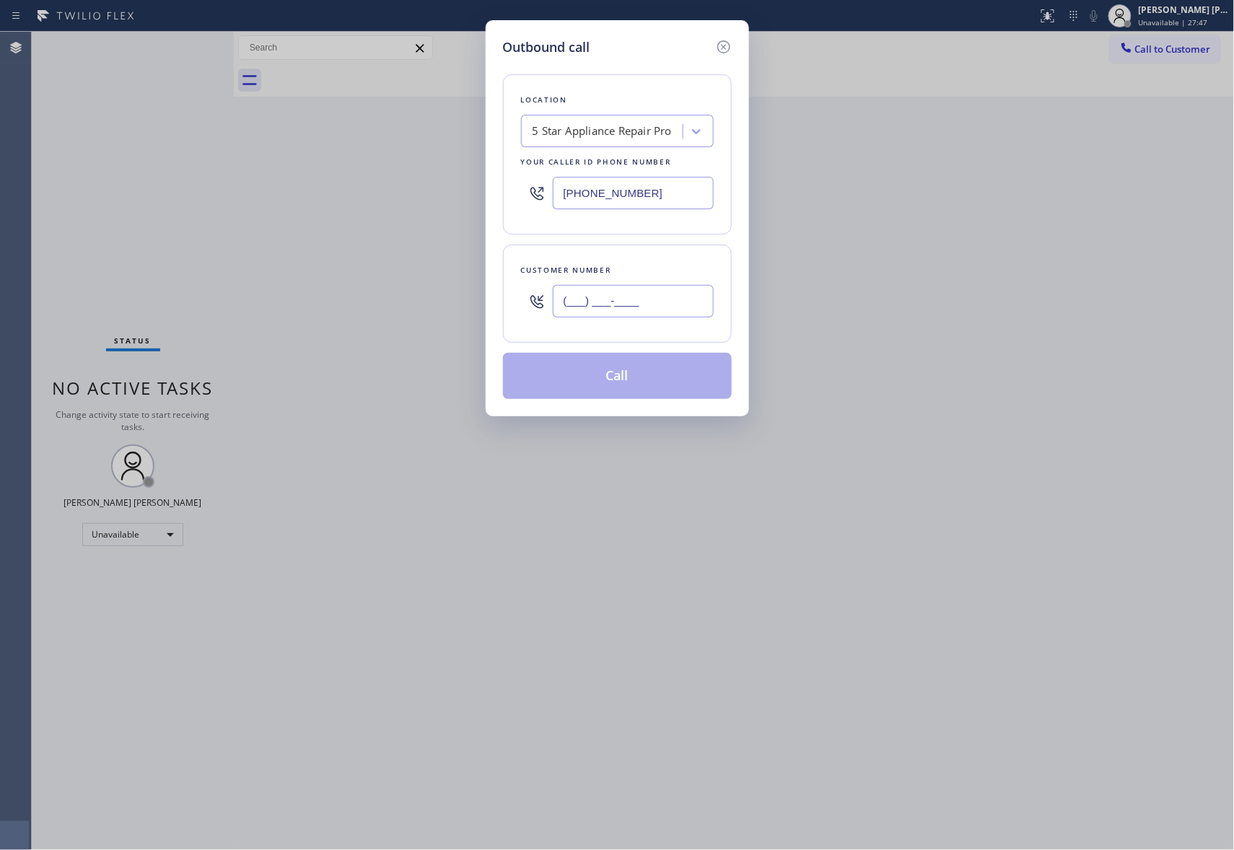
drag, startPoint x: 696, startPoint y: 287, endPoint x: 688, endPoint y: 300, distance: 14.9
click at [691, 293] on input "(___) ___-____" at bounding box center [633, 301] width 161 height 32
paste input "847) 441-2810"
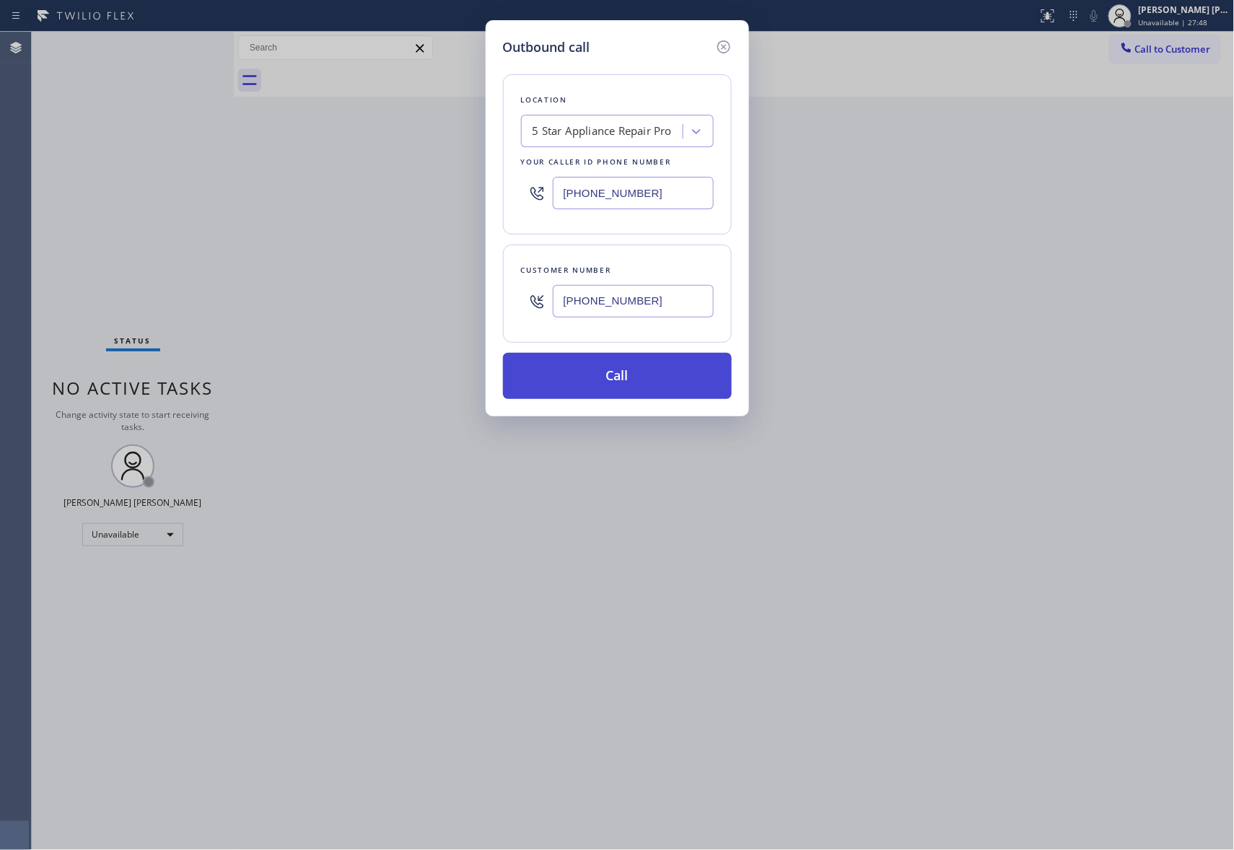
type input "(847) 441-2810"
click at [645, 374] on button "Call" at bounding box center [617, 376] width 229 height 46
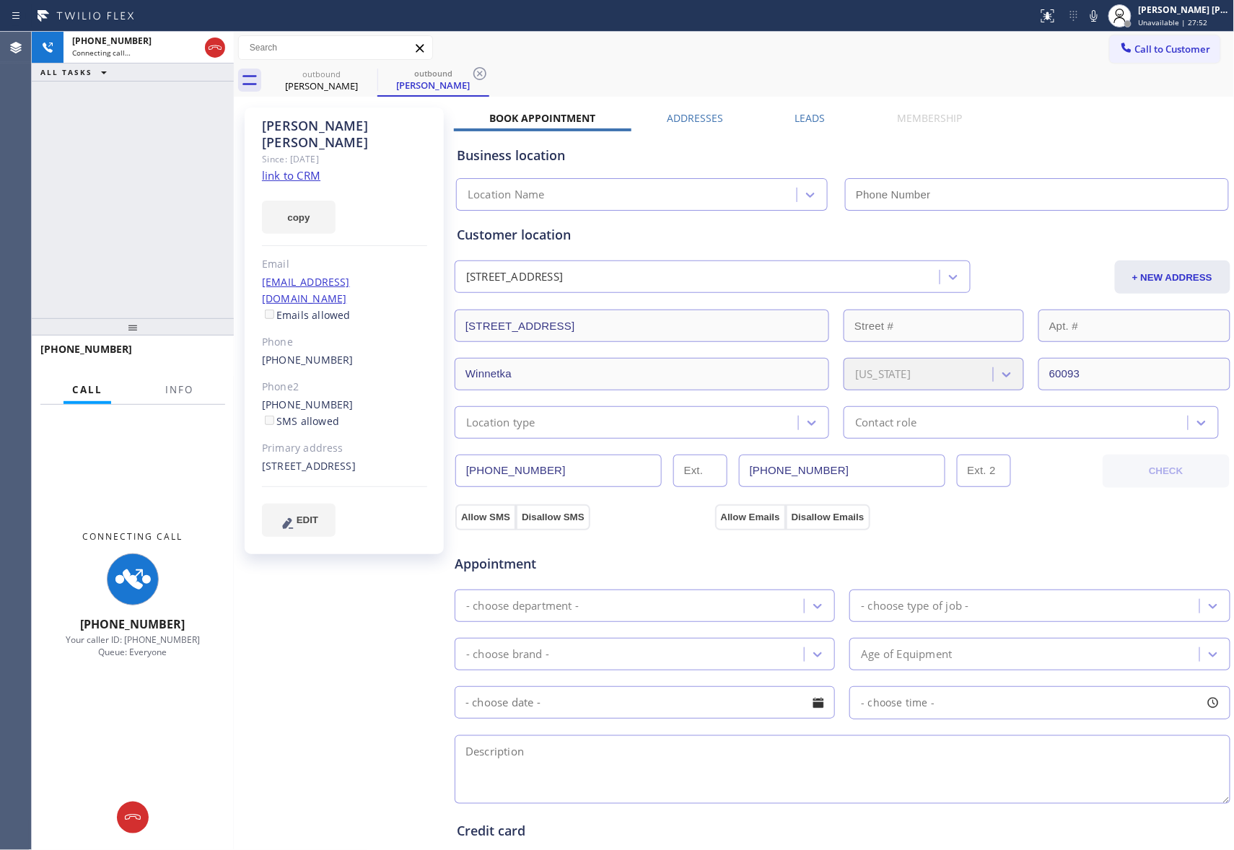
type input "(888) 477-1309"
click at [182, 390] on span "Info" at bounding box center [179, 389] width 28 height 13
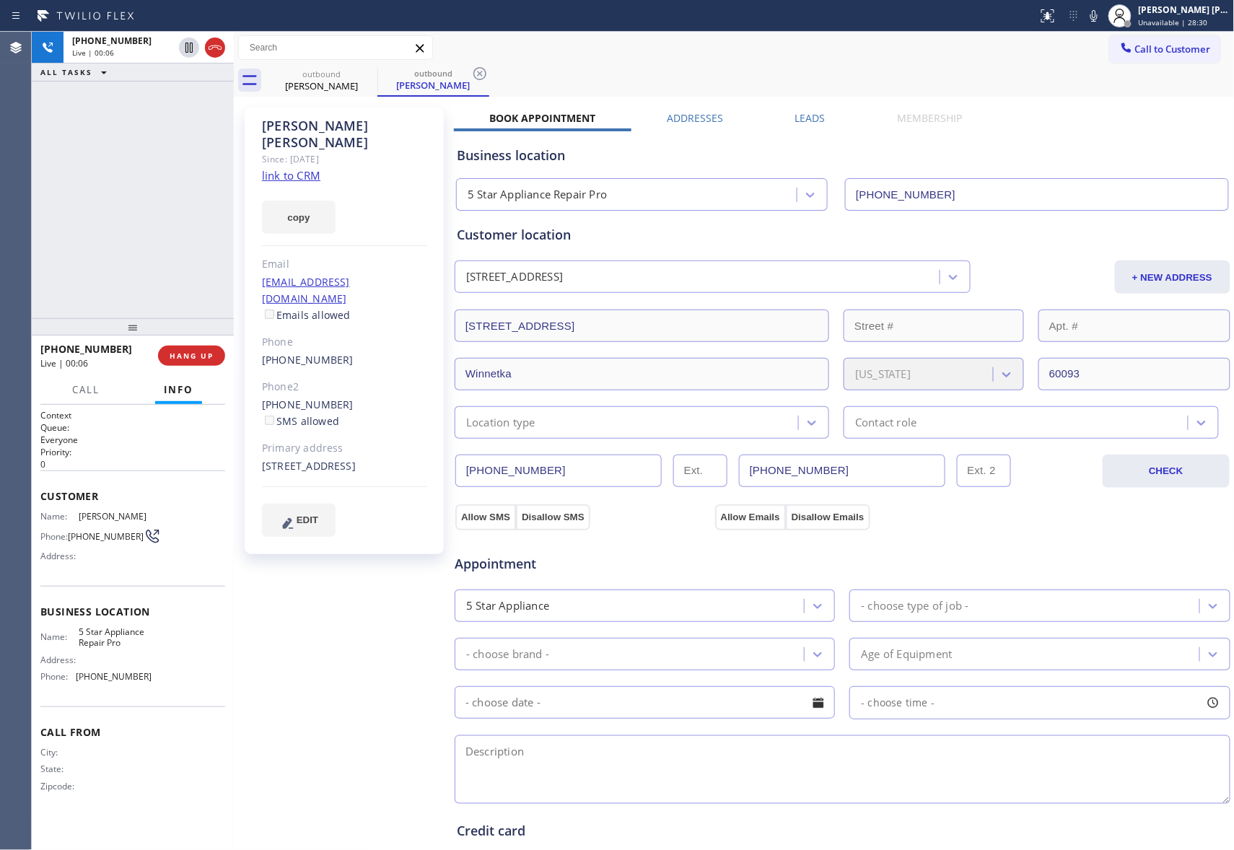
click at [814, 113] on label "Leads" at bounding box center [810, 118] width 30 height 14
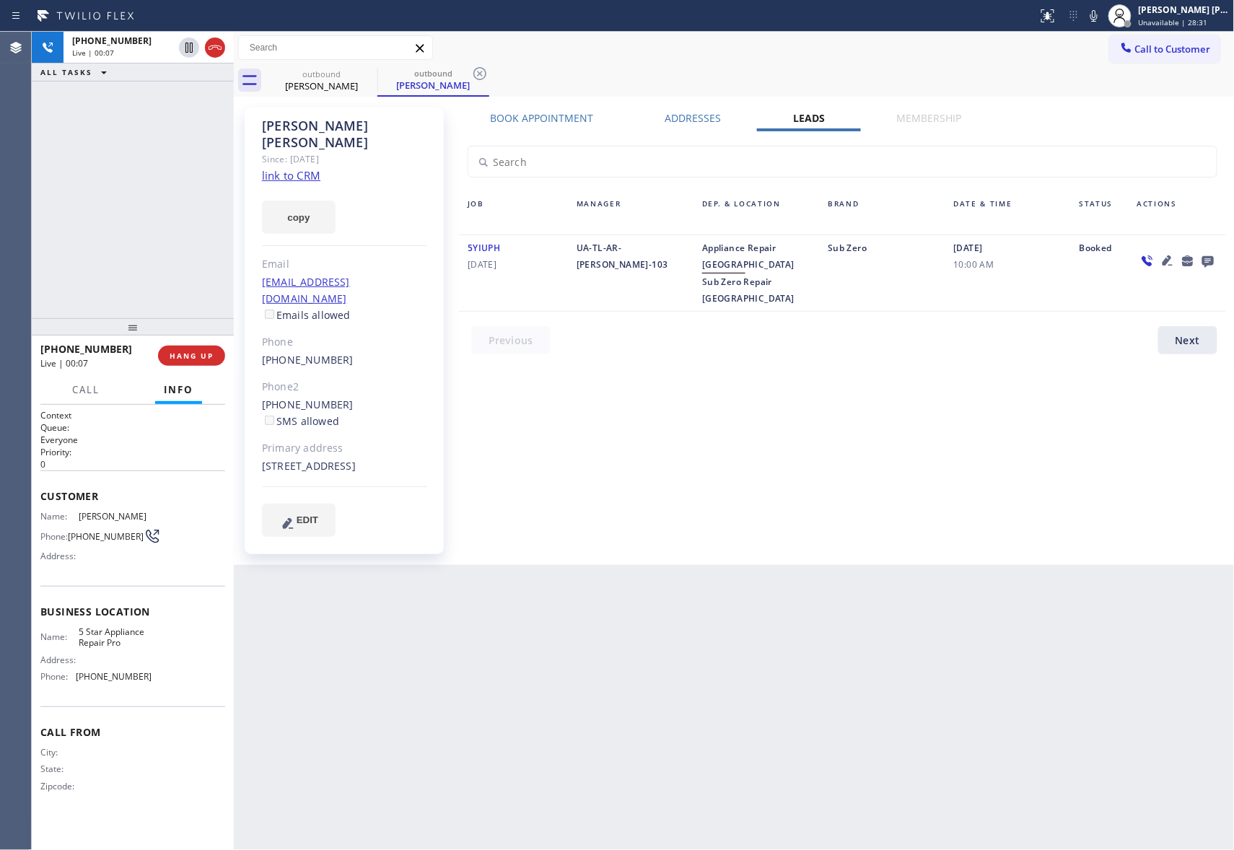
click at [1215, 261] on icon at bounding box center [1207, 261] width 17 height 18
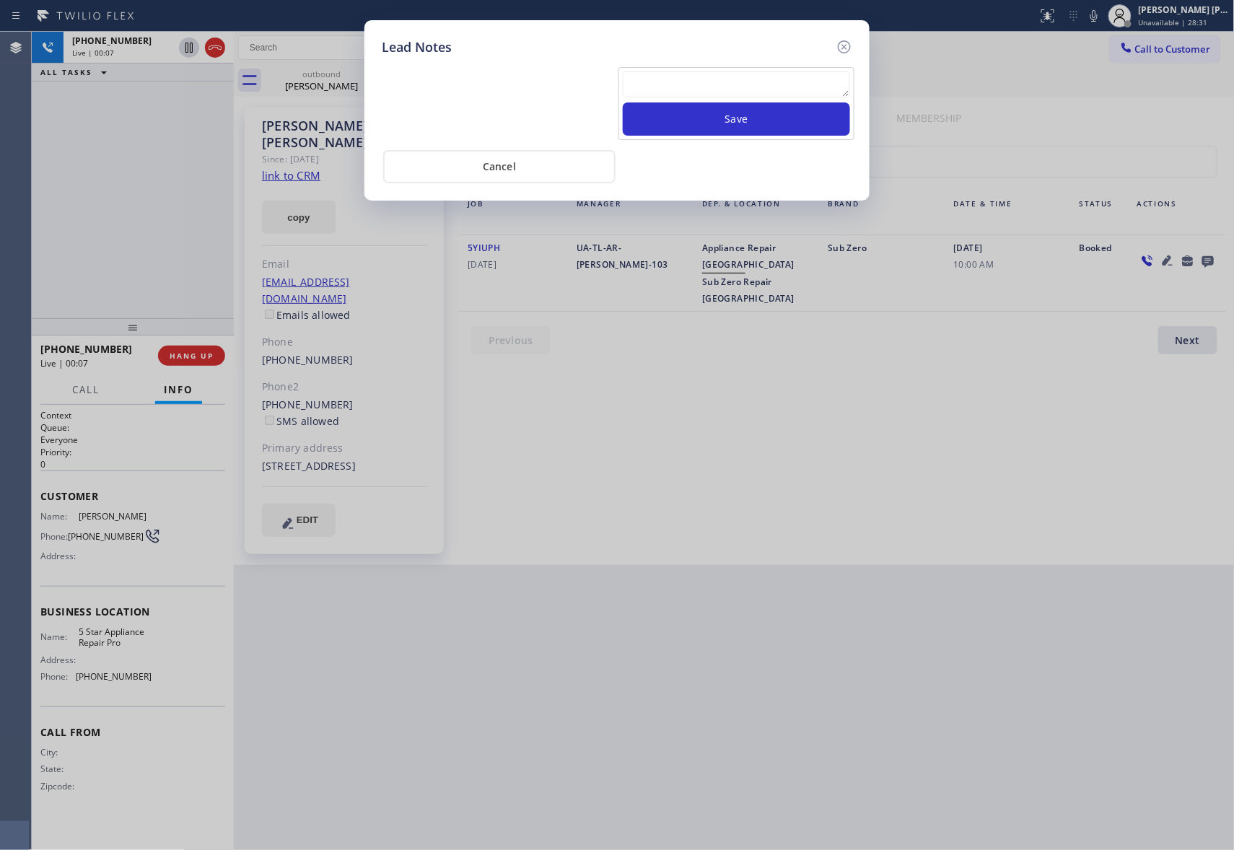
click at [761, 74] on textarea at bounding box center [736, 84] width 227 height 26
paste textarea "VM | please transfer if cx calls back"
type textarea "VM | please transfer if cx calls back"
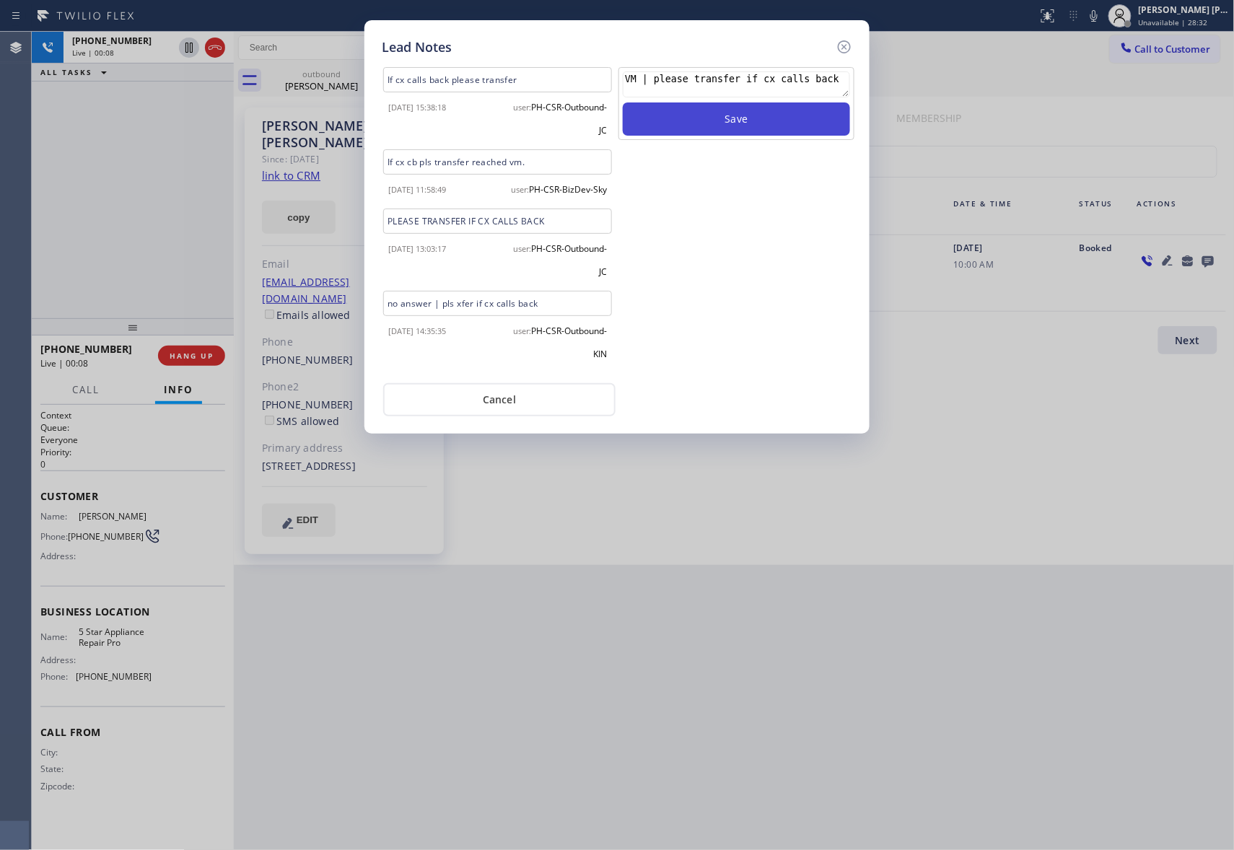
click at [761, 118] on button "Save" at bounding box center [736, 118] width 227 height 33
click at [841, 39] on icon at bounding box center [844, 46] width 17 height 17
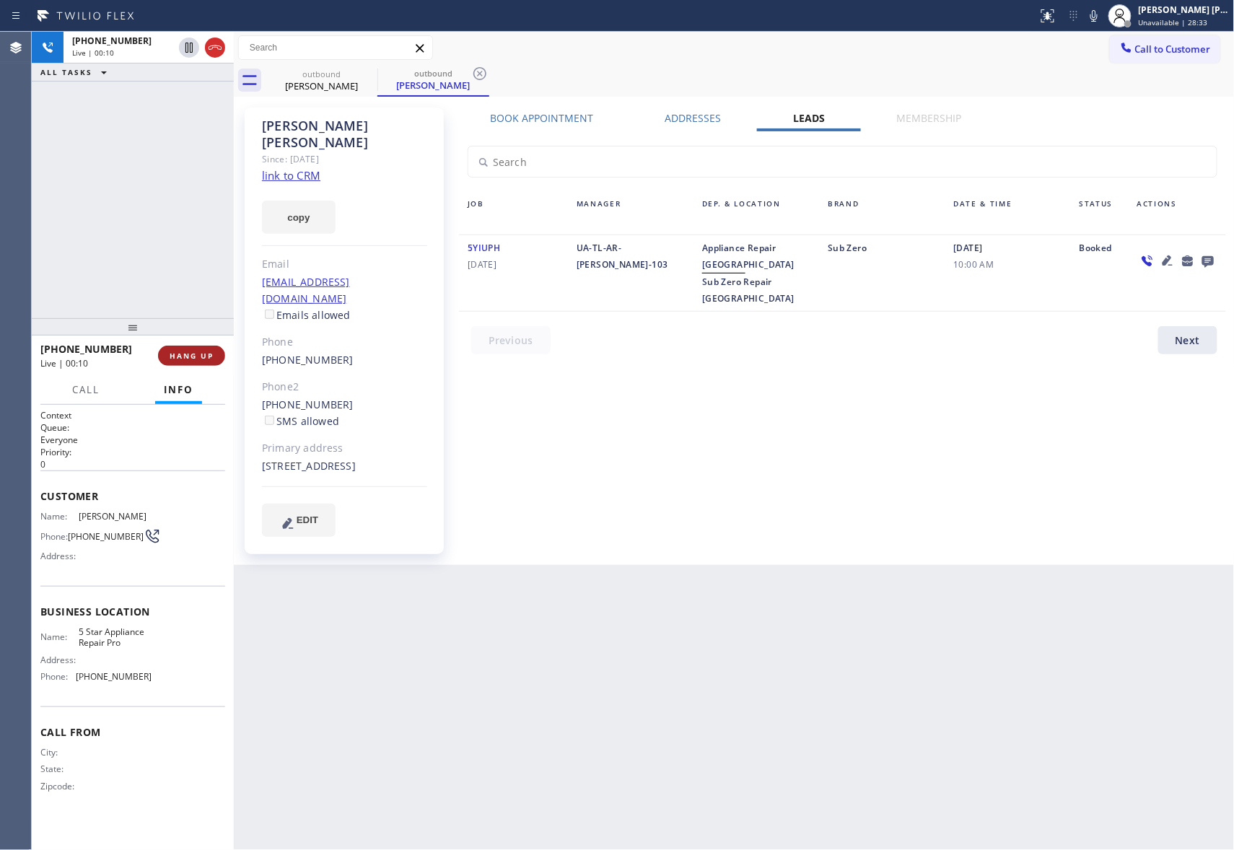
click at [196, 355] on span "HANG UP" at bounding box center [192, 356] width 44 height 10
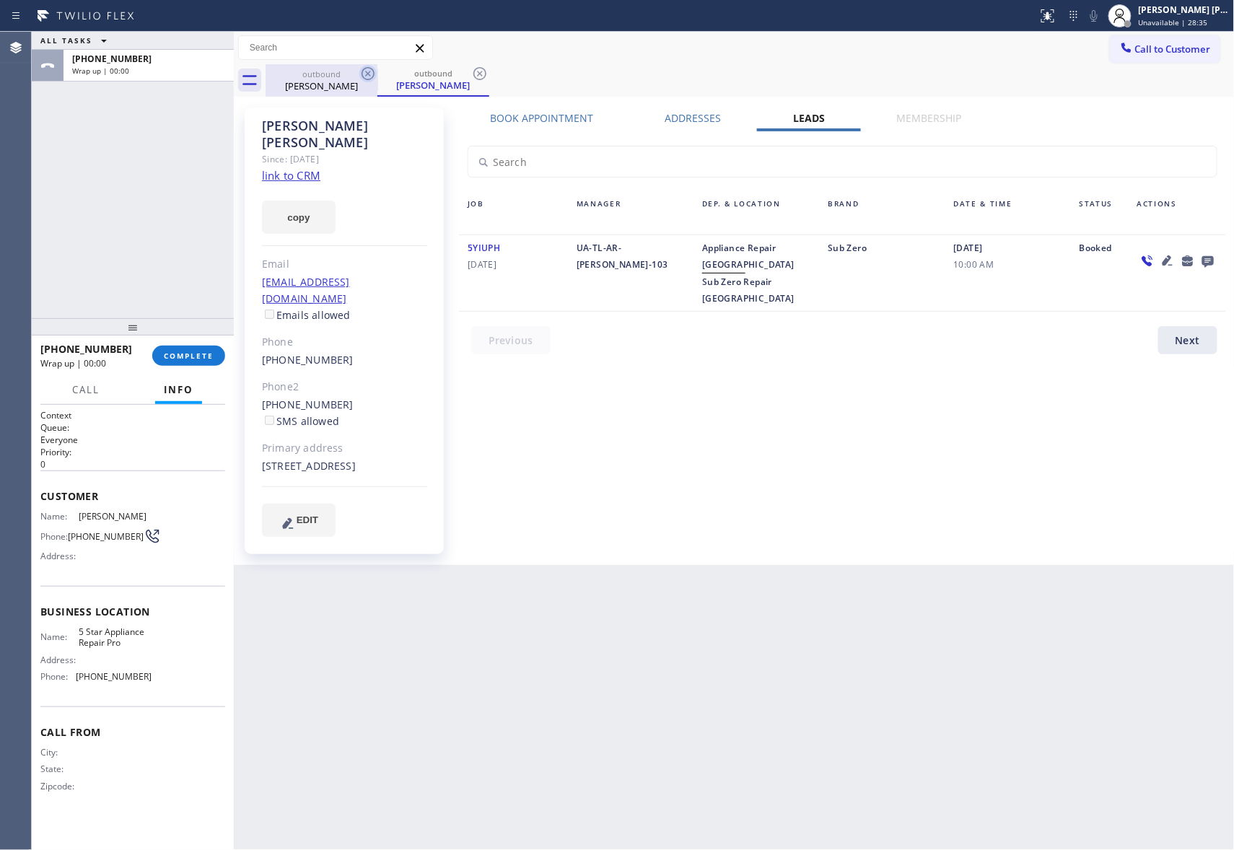
click at [361, 73] on icon at bounding box center [367, 73] width 17 height 17
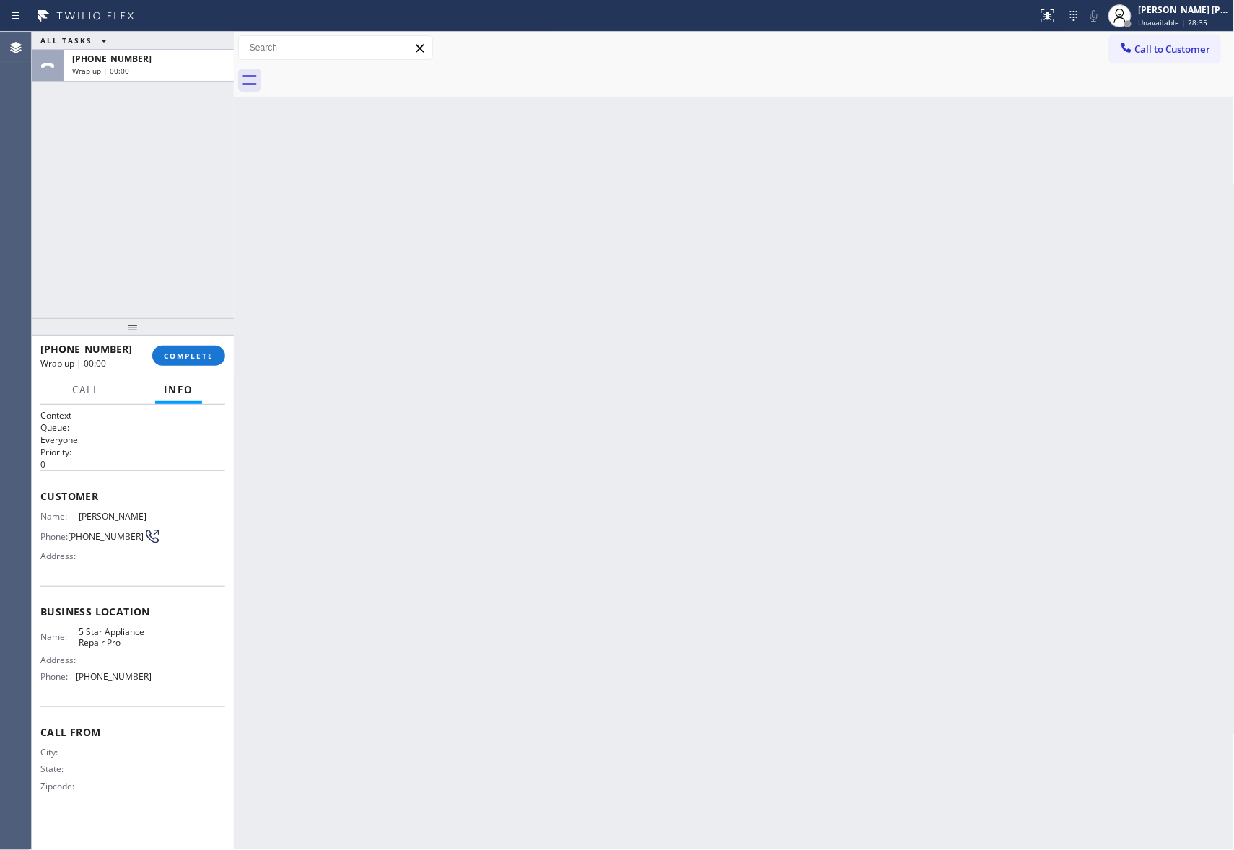
click at [361, 73] on div at bounding box center [750, 80] width 969 height 32
click at [186, 356] on span "COMPLETE" at bounding box center [189, 356] width 50 height 10
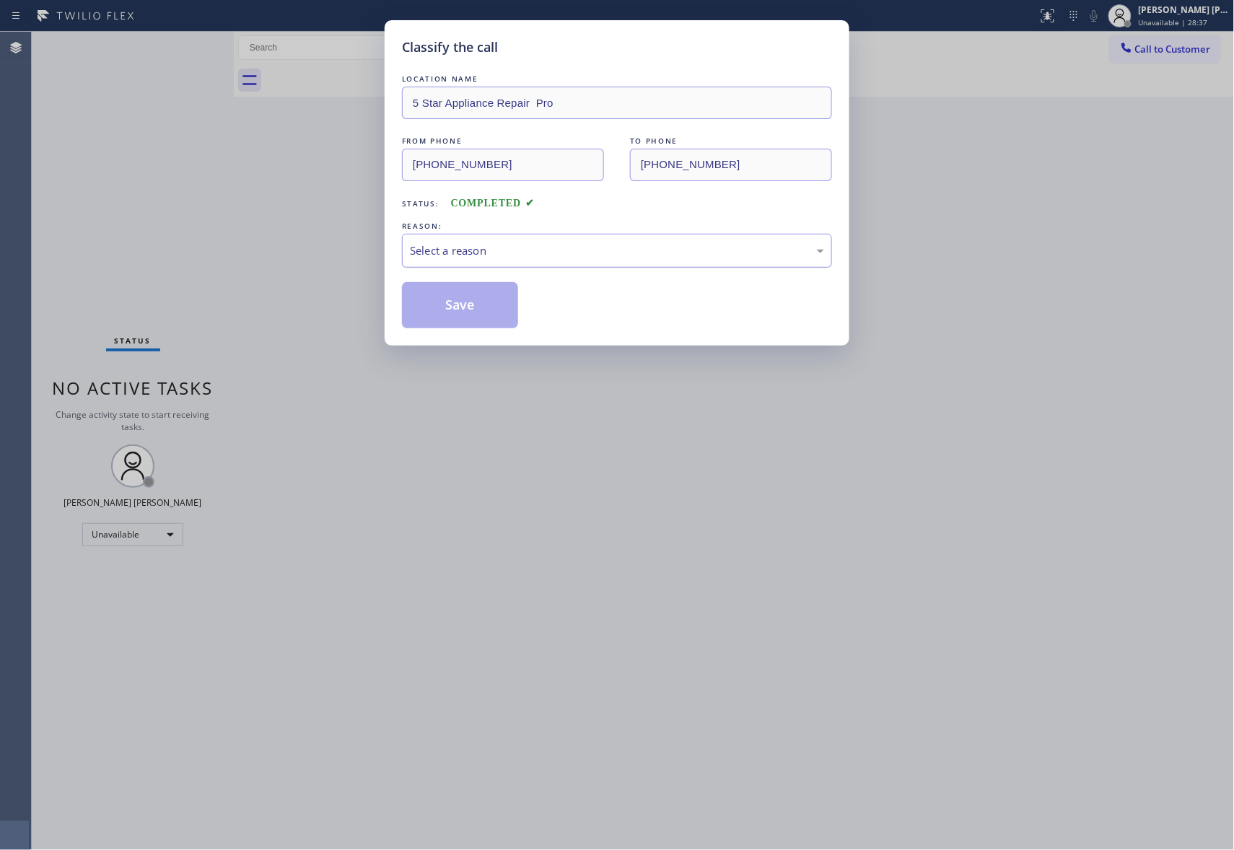
click at [468, 245] on div "Select a reason" at bounding box center [617, 250] width 414 height 17
click at [457, 310] on button "Save" at bounding box center [460, 305] width 116 height 46
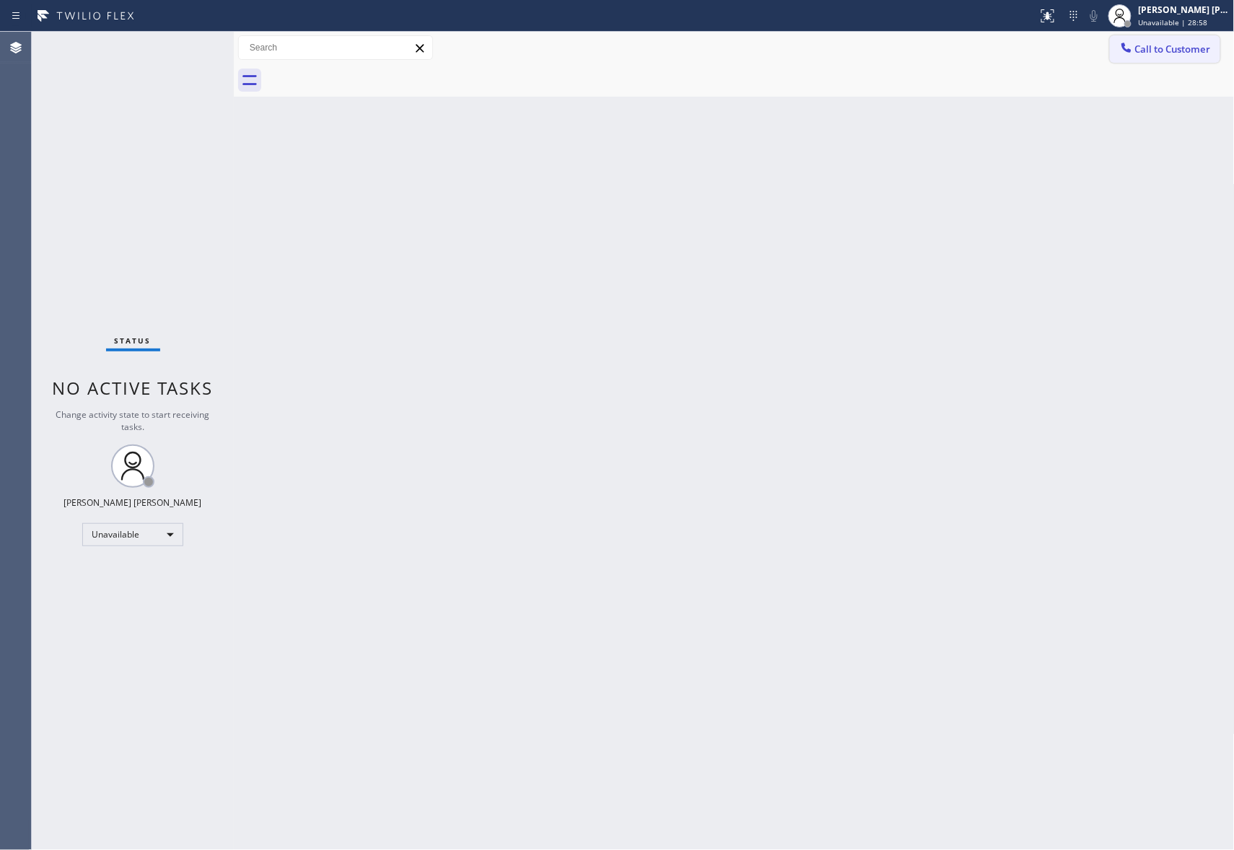
click at [1179, 61] on button "Call to Customer" at bounding box center [1165, 48] width 110 height 27
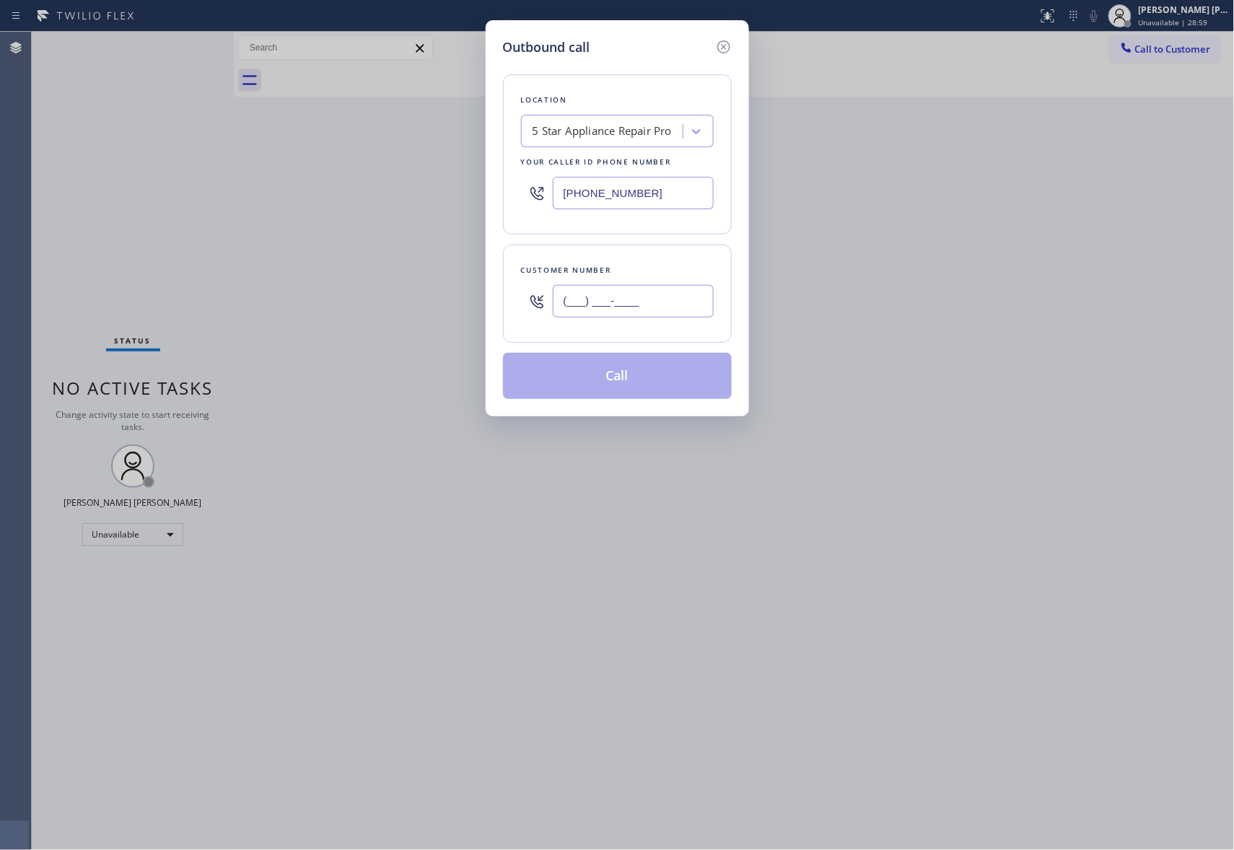
click at [667, 302] on input "(___) ___-____" at bounding box center [633, 301] width 161 height 32
paste input "786) 208-2139"
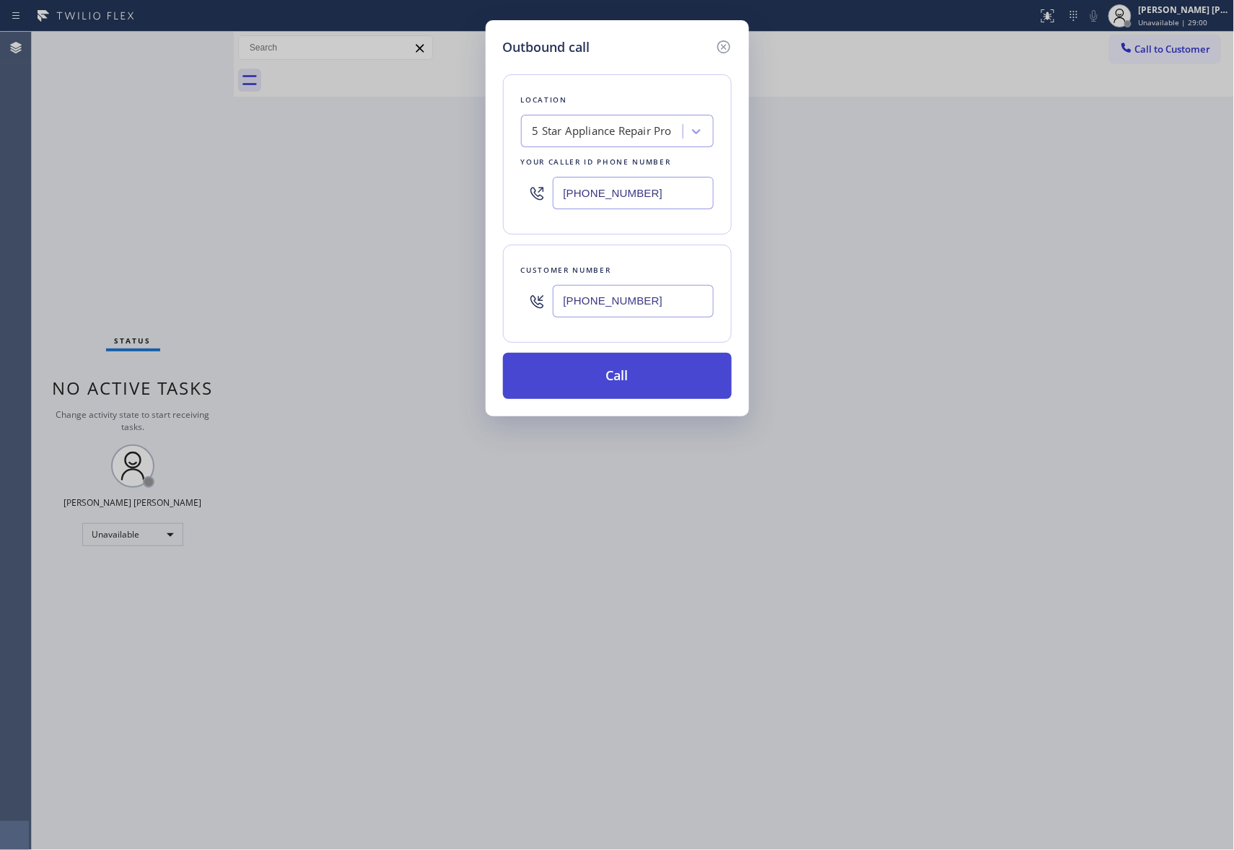
type input "(786) 208-2139"
click at [661, 376] on button "Call" at bounding box center [617, 376] width 229 height 46
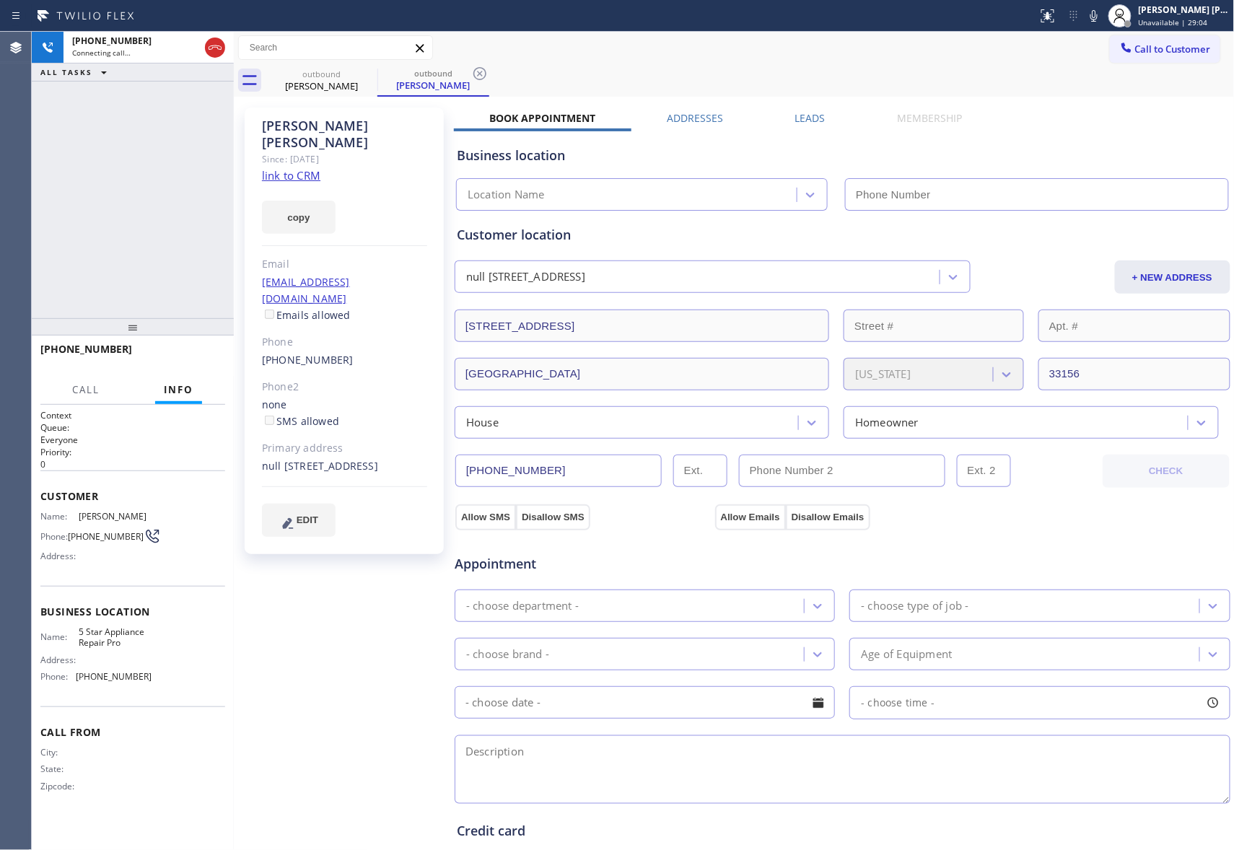
type input "(888) 477-1309"
click at [183, 354] on span "HANG UP" at bounding box center [192, 356] width 44 height 10
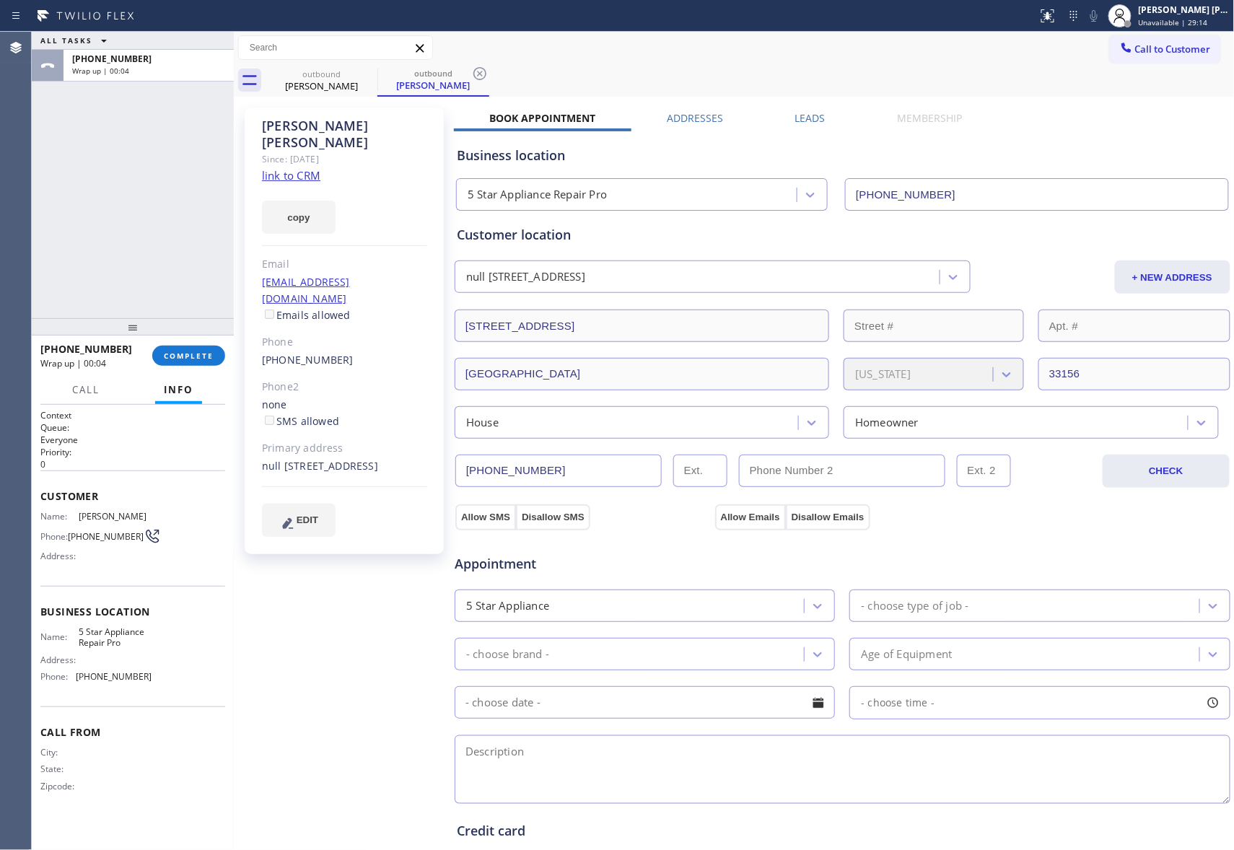
click at [795, 123] on label "Leads" at bounding box center [810, 118] width 30 height 14
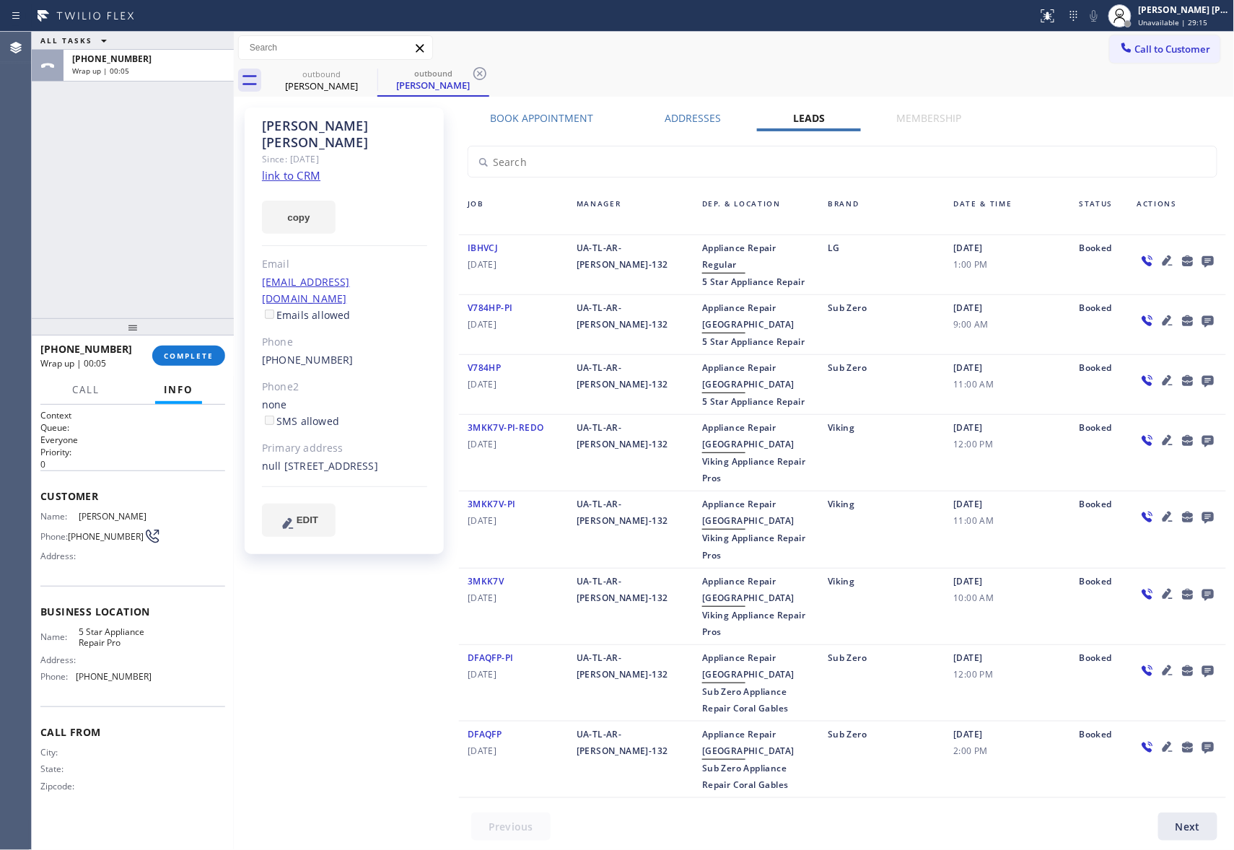
click at [1202, 258] on icon at bounding box center [1208, 262] width 12 height 12
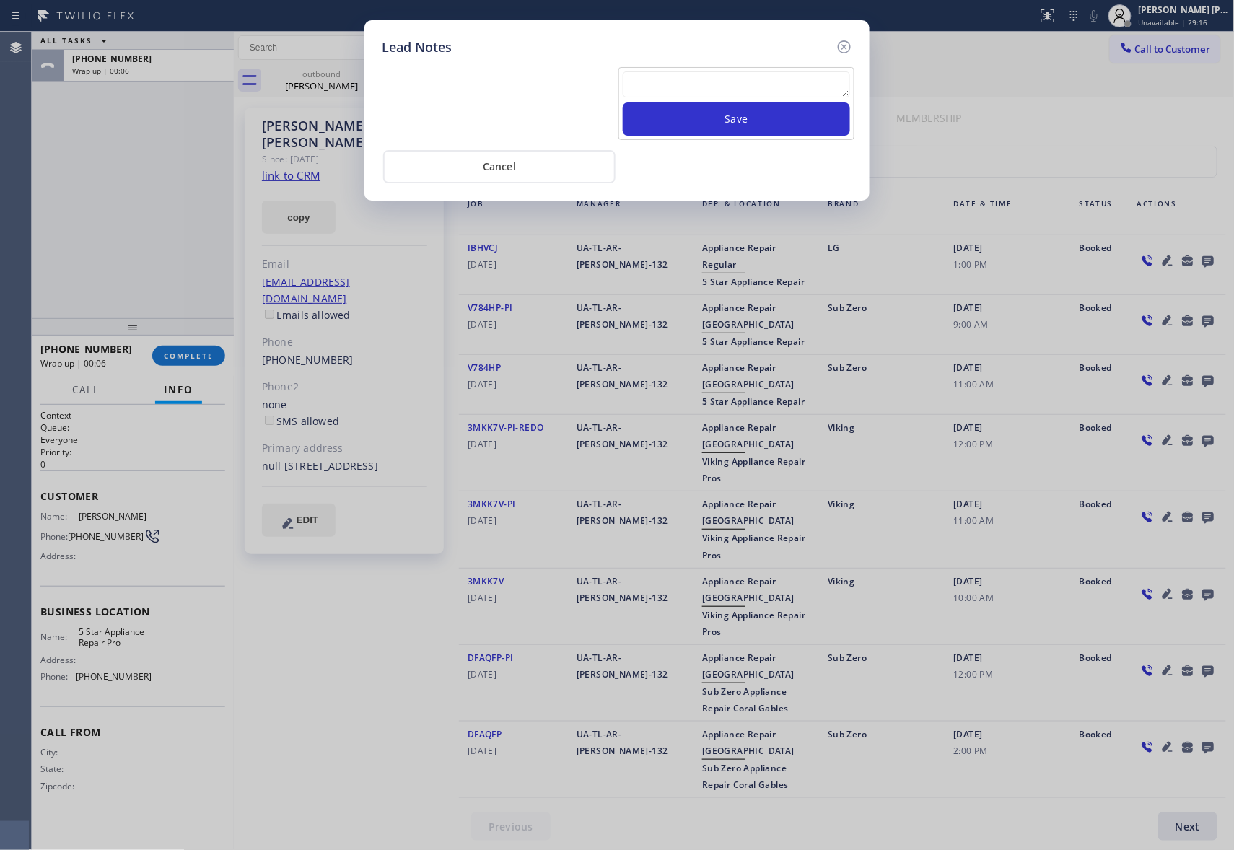
click at [683, 89] on textarea at bounding box center [736, 84] width 227 height 26
paste textarea "VM | please transfer if cx calls back"
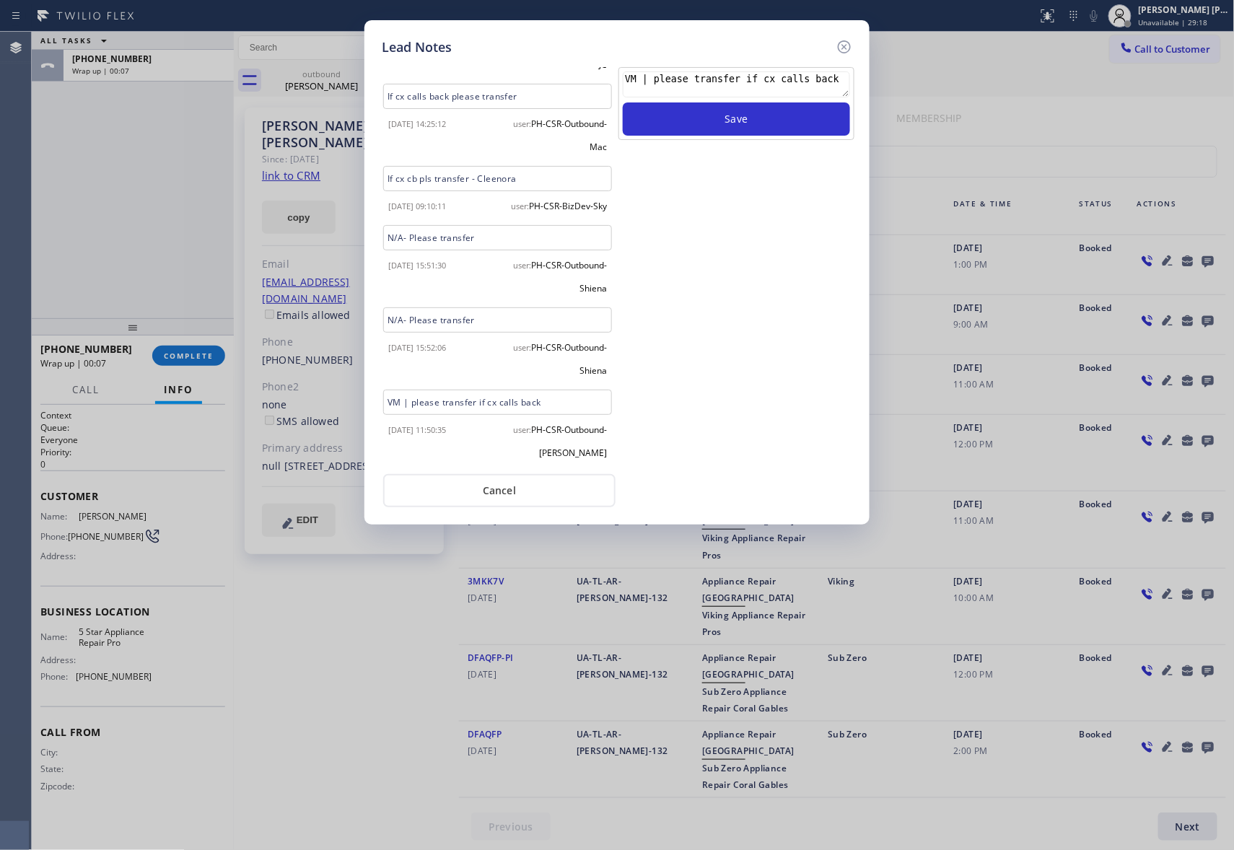
scroll to position [249, 0]
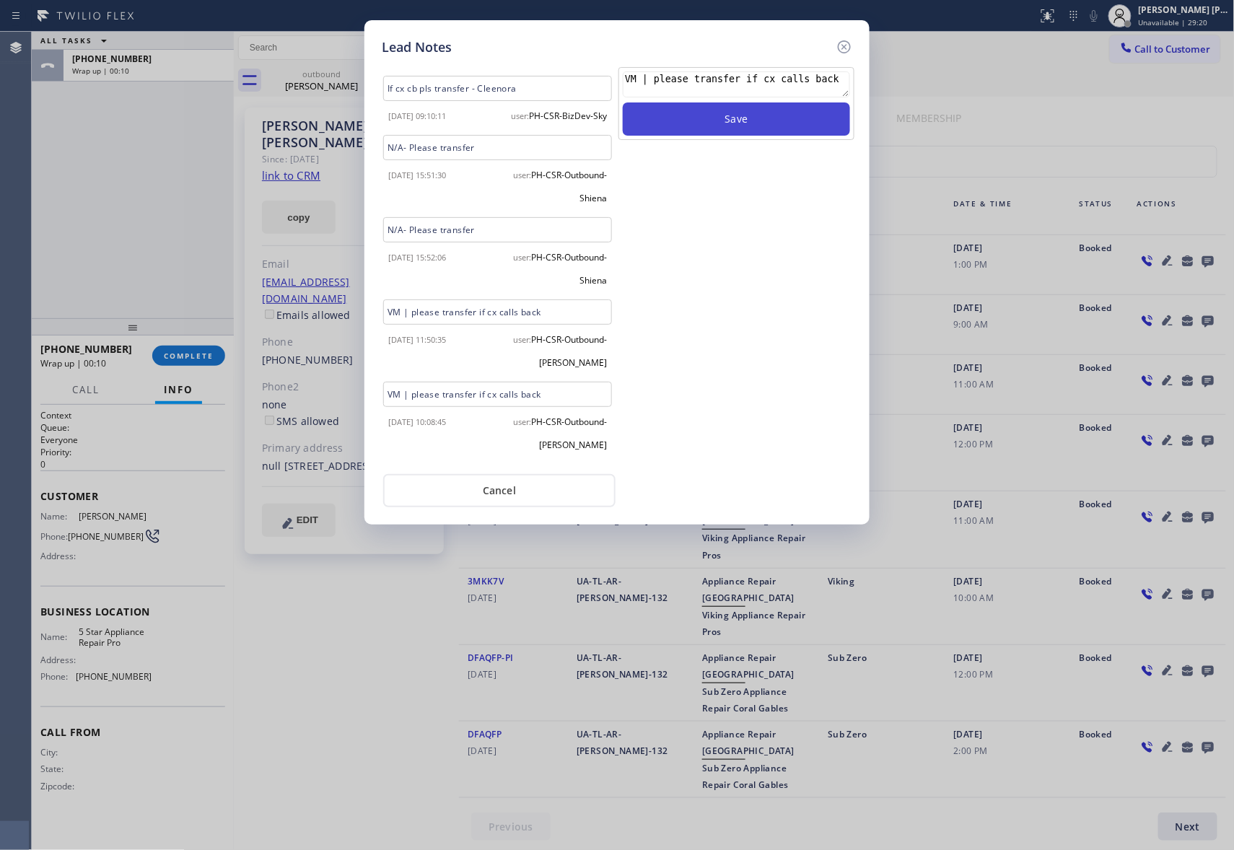
type textarea "VM | please transfer if cx calls back"
click at [754, 128] on button "Save" at bounding box center [736, 118] width 227 height 33
click at [853, 40] on div "Lead Notes Voicemail / Pls transfer if customer calls back 2024-02-01 09:12:58 …" at bounding box center [616, 272] width 505 height 504
click at [850, 41] on icon at bounding box center [844, 46] width 17 height 17
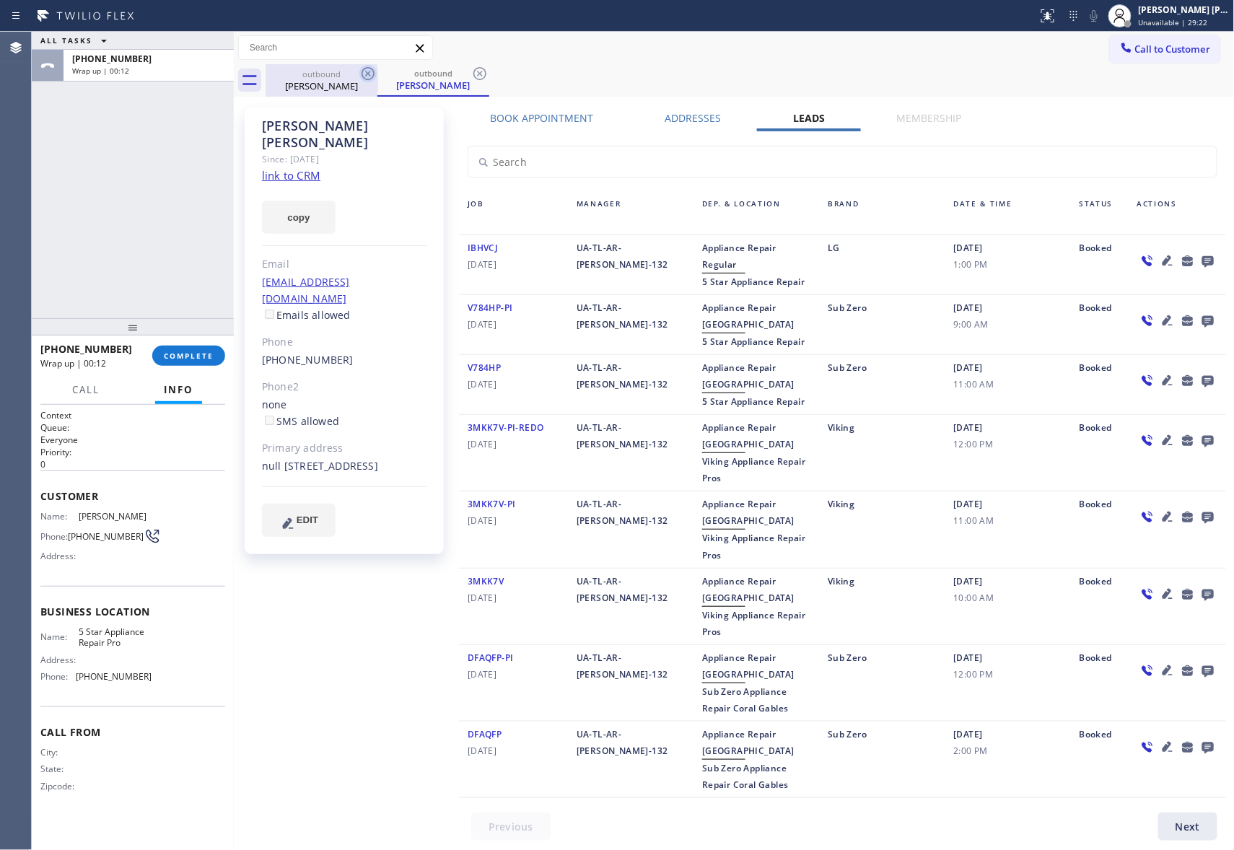
click at [367, 82] on icon at bounding box center [367, 73] width 17 height 17
click at [377, 82] on div "outbound Evan Siegel" at bounding box center [433, 80] width 112 height 32
click at [367, 82] on icon at bounding box center [367, 73] width 17 height 17
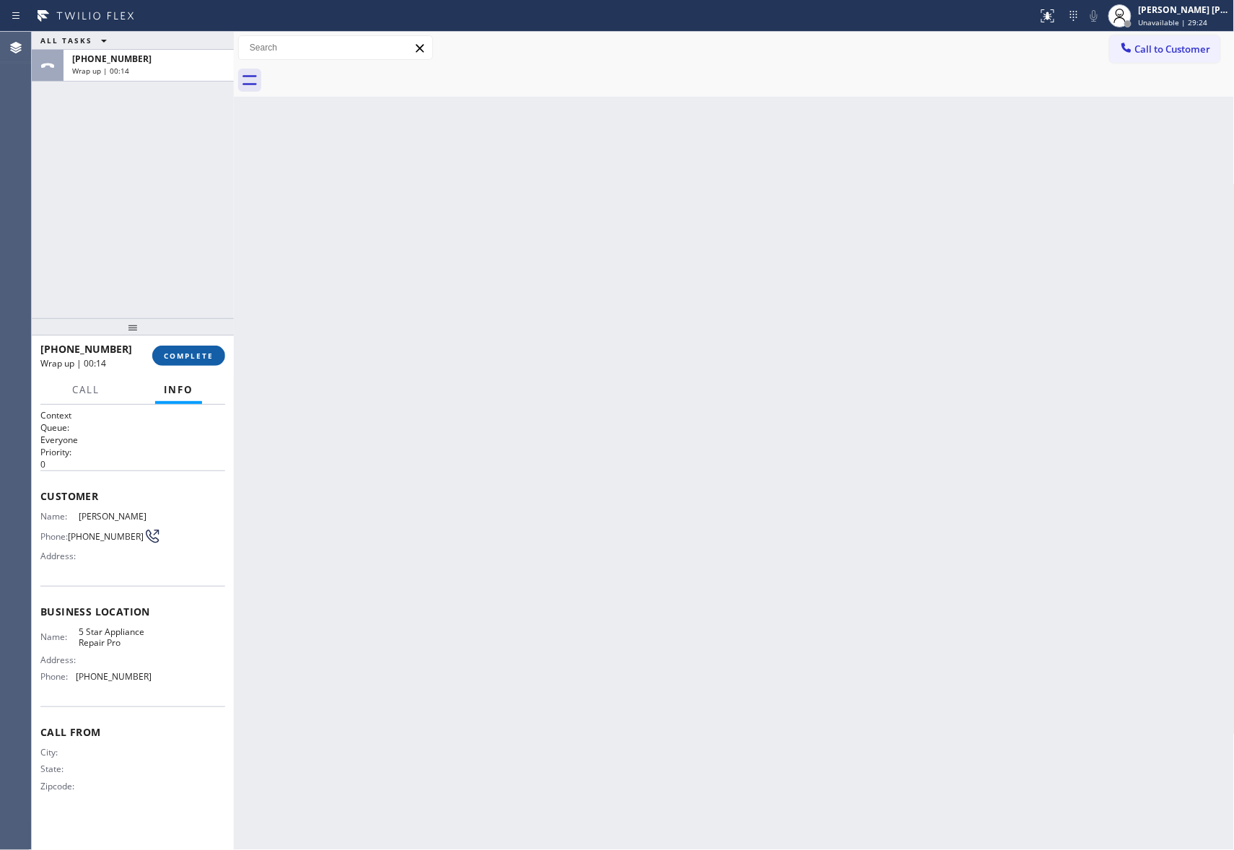
click at [201, 349] on button "COMPLETE" at bounding box center [188, 356] width 73 height 20
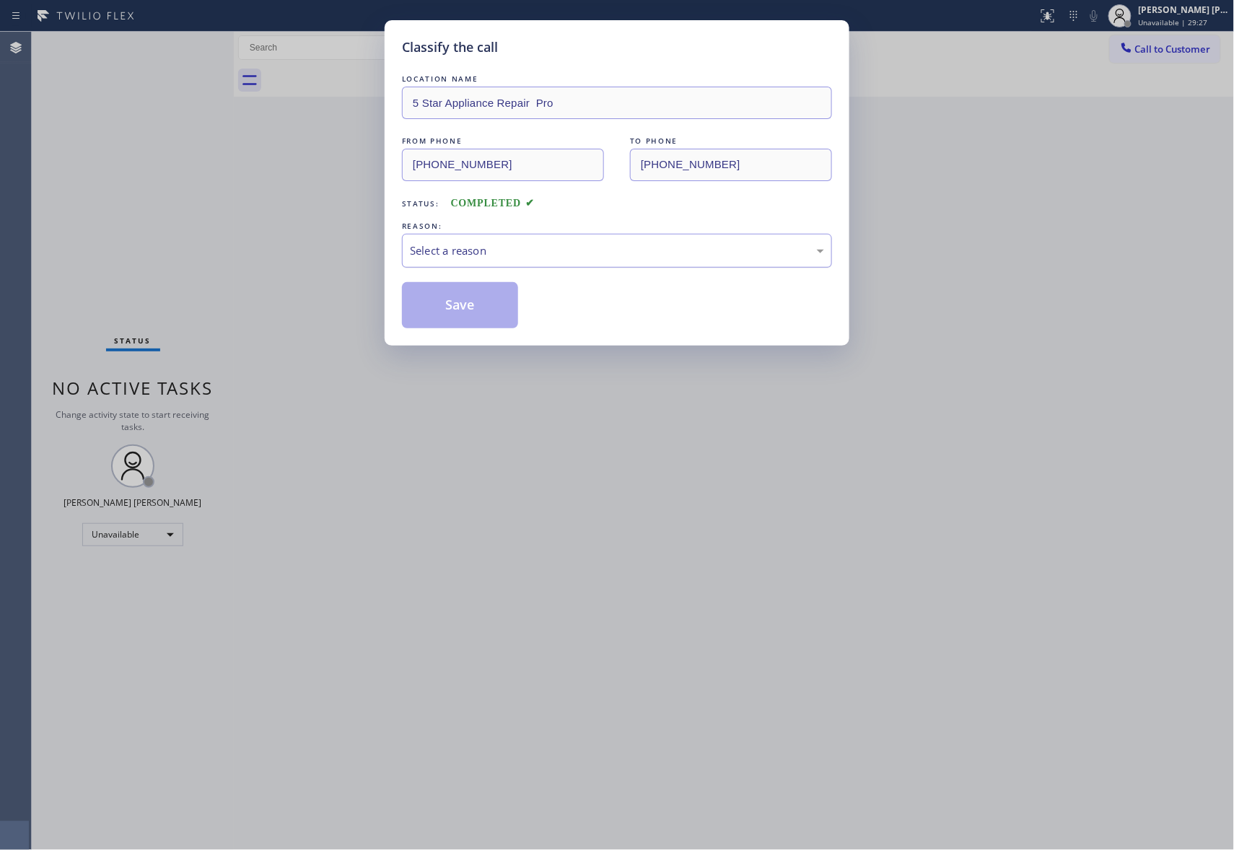
click at [569, 246] on div "Select a reason" at bounding box center [617, 250] width 414 height 17
click at [474, 307] on button "Save" at bounding box center [460, 305] width 116 height 46
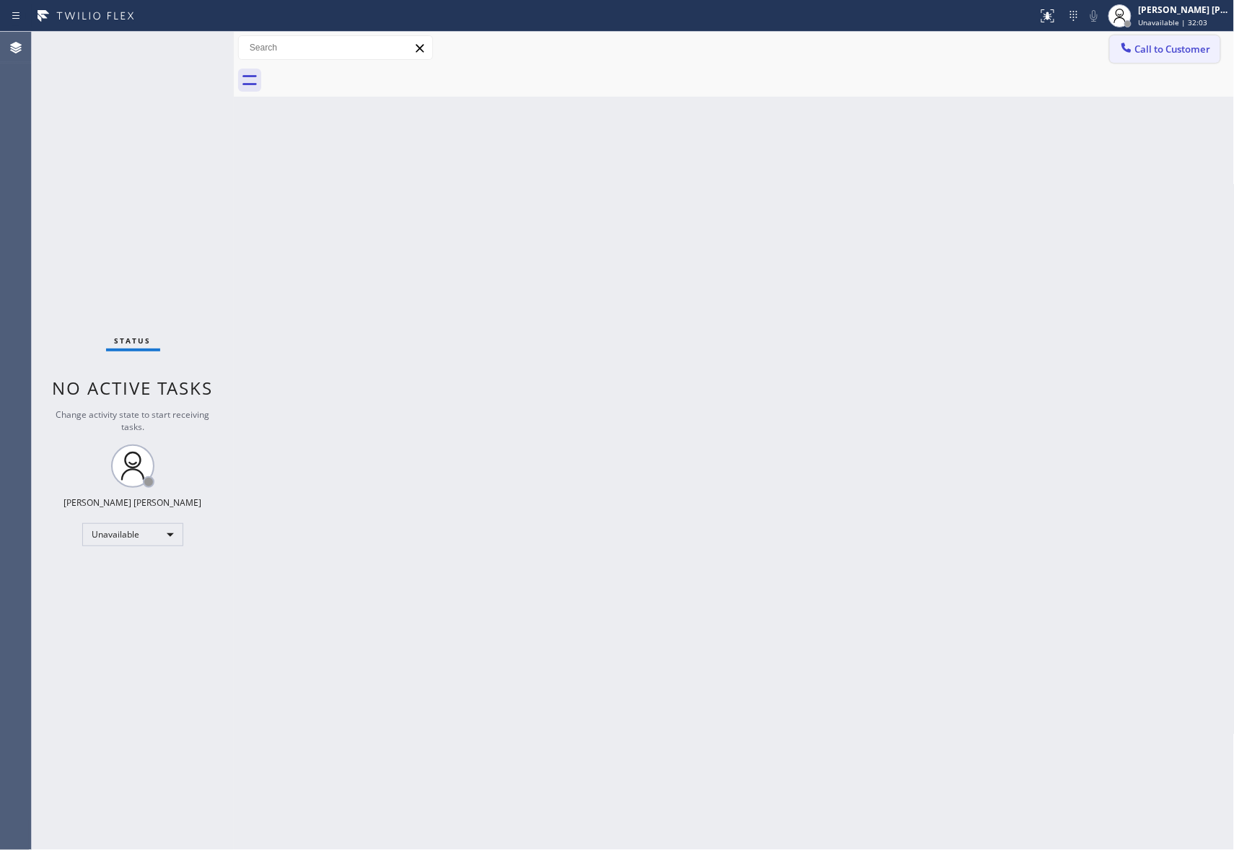
click at [1168, 46] on span "Call to Customer" at bounding box center [1173, 49] width 76 height 13
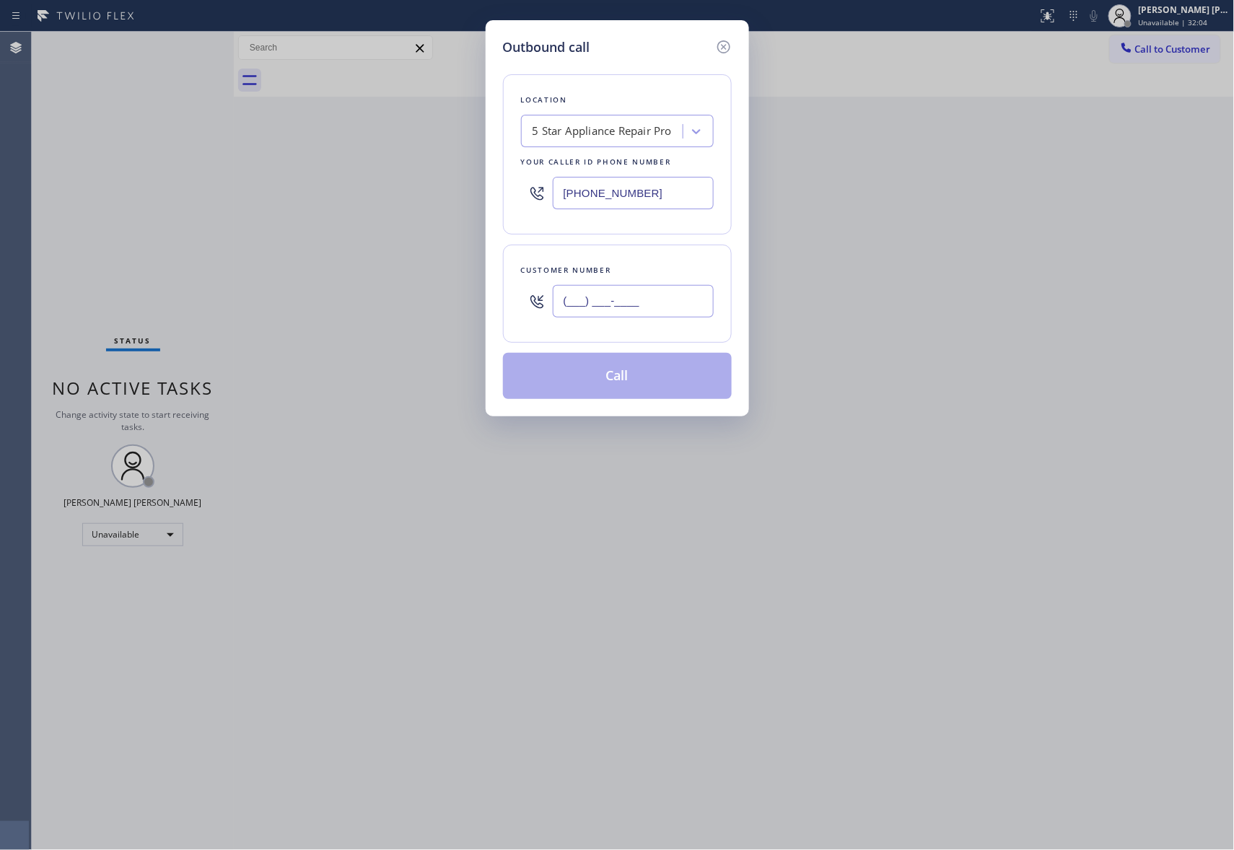
click at [645, 301] on input "(___) ___-____" at bounding box center [633, 301] width 161 height 32
paste input "202) 462-8326"
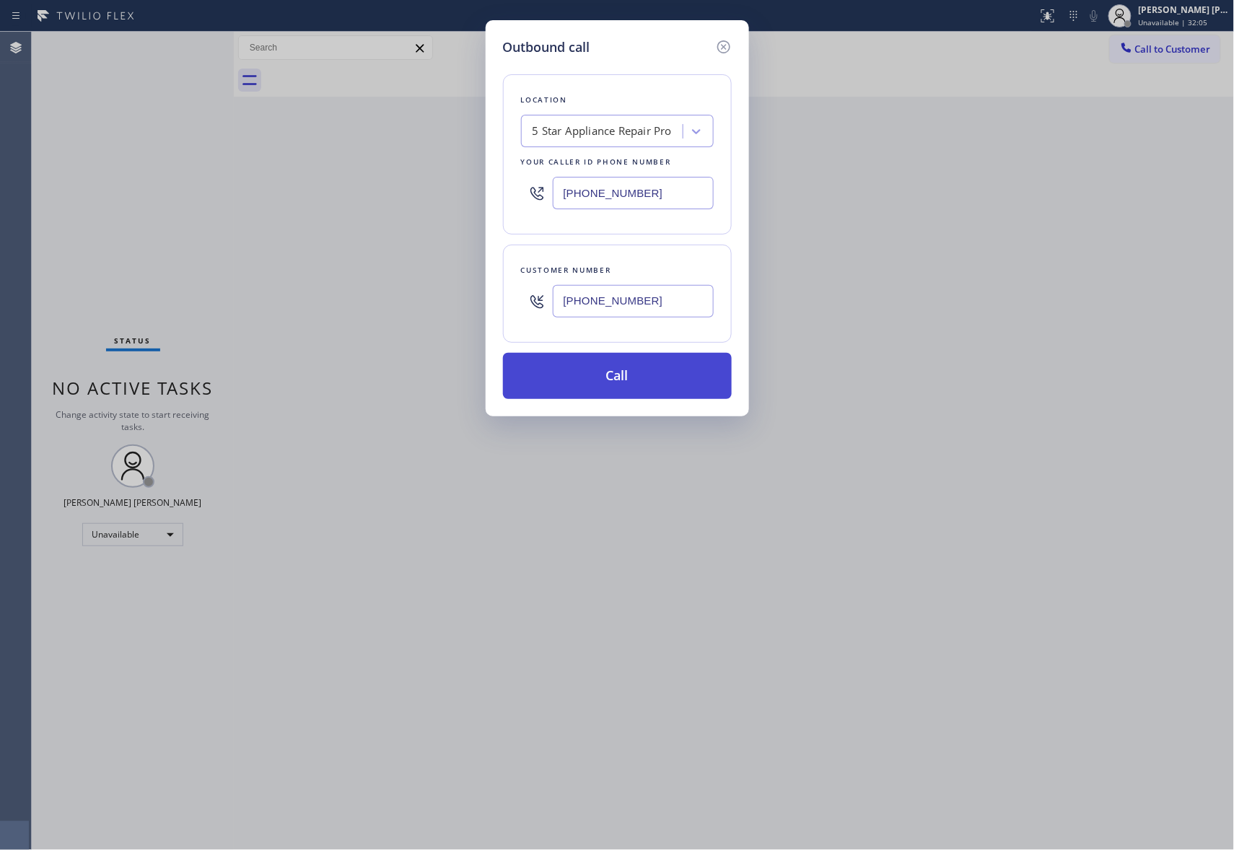
type input "(202) 462-8326"
click at [681, 385] on button "Call" at bounding box center [617, 376] width 229 height 46
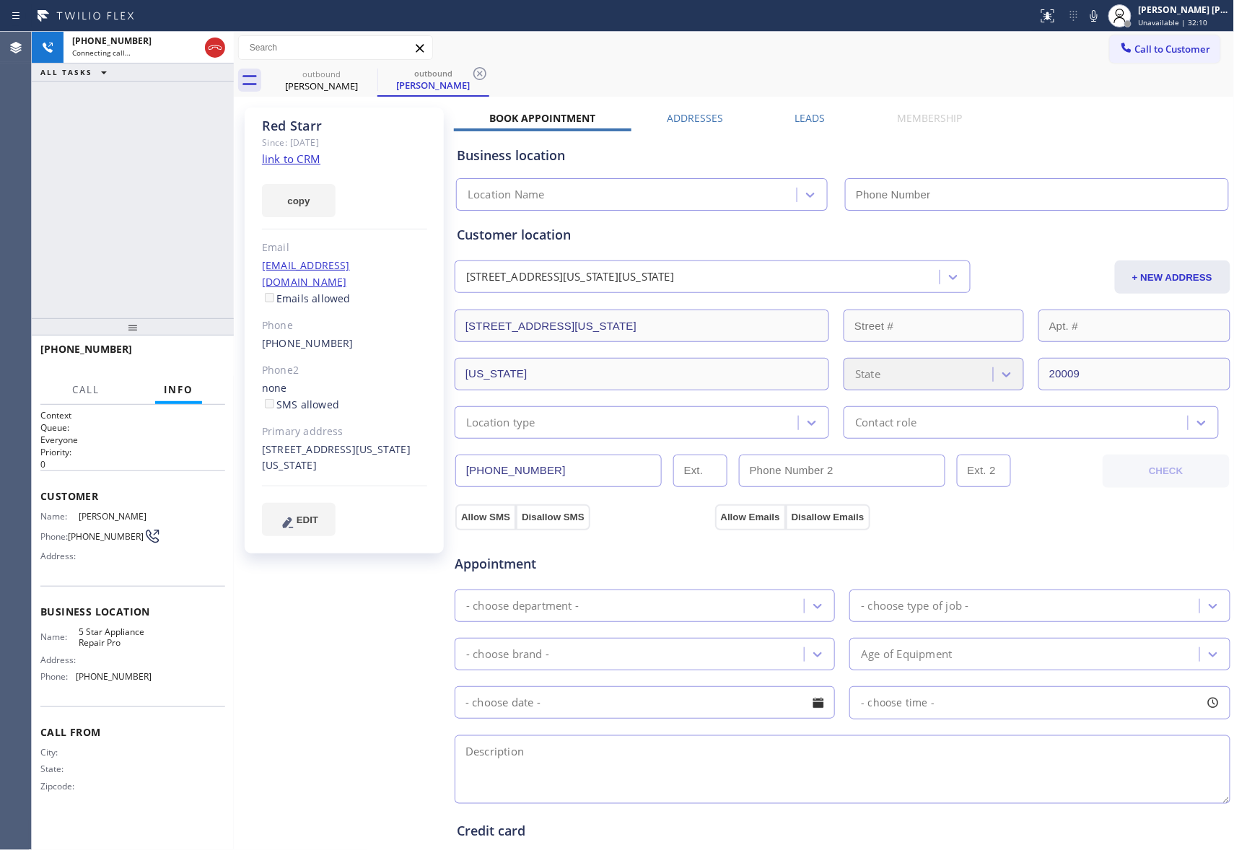
type input "(888) 477-1309"
click at [800, 117] on label "Leads" at bounding box center [810, 118] width 30 height 14
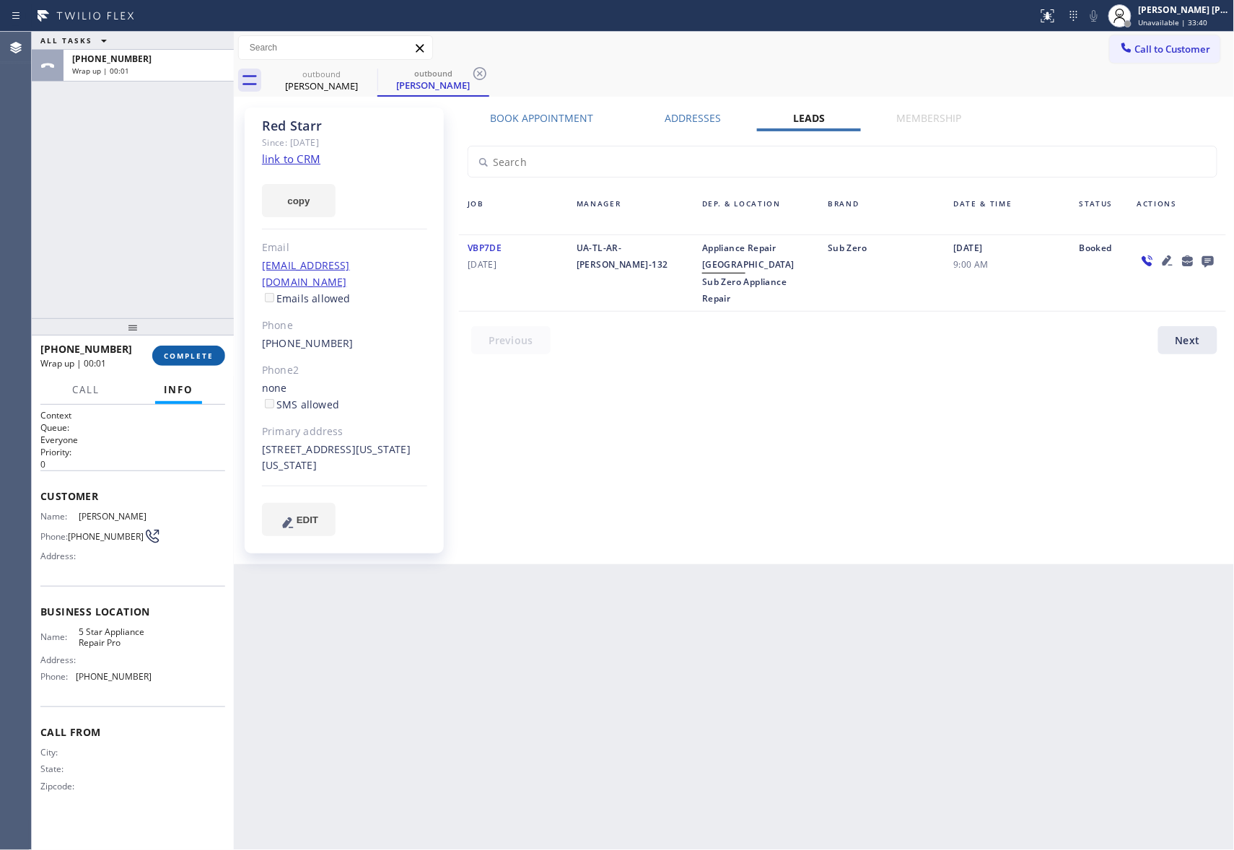
drag, startPoint x: 193, startPoint y: 353, endPoint x: 17, endPoint y: 318, distance: 179.5
click at [191, 353] on span "COMPLETE" at bounding box center [189, 356] width 50 height 10
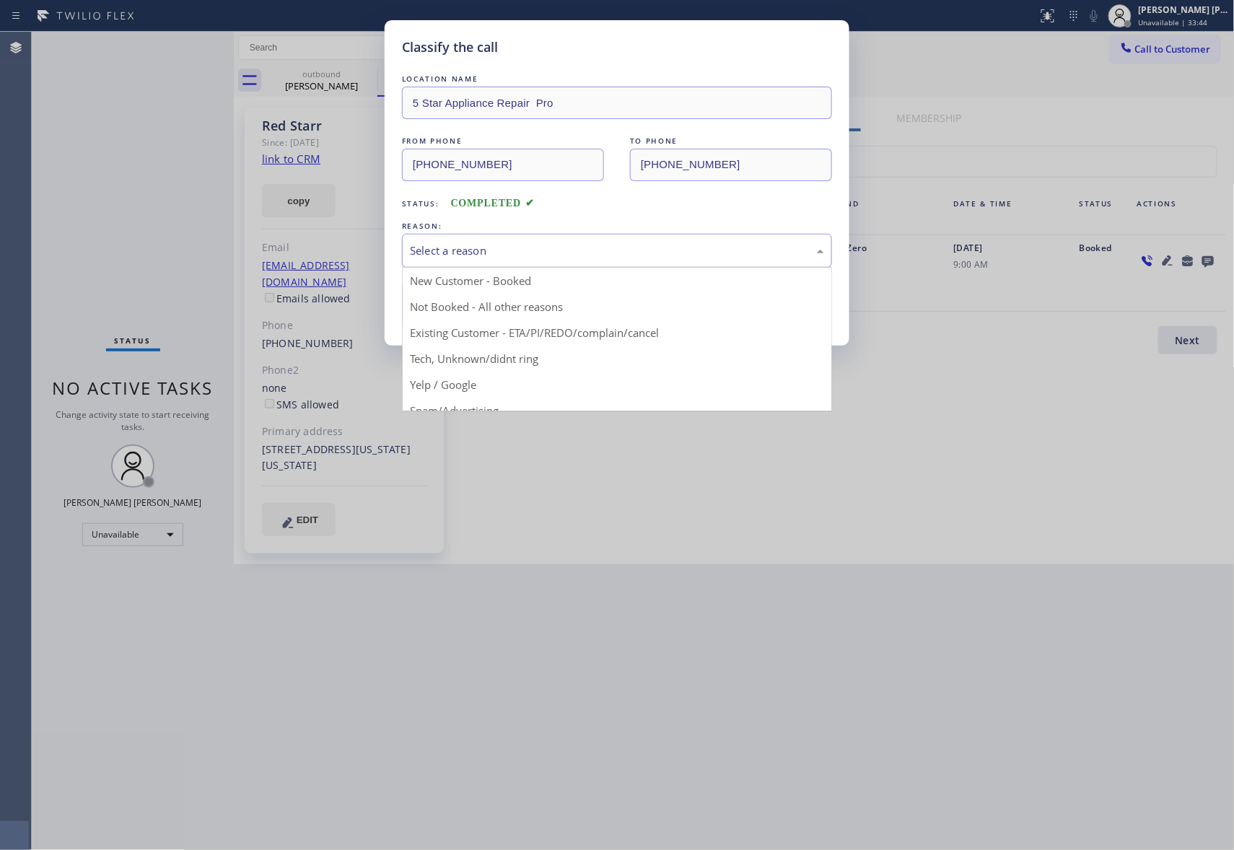
click at [468, 249] on div "Select a reason" at bounding box center [617, 250] width 414 height 17
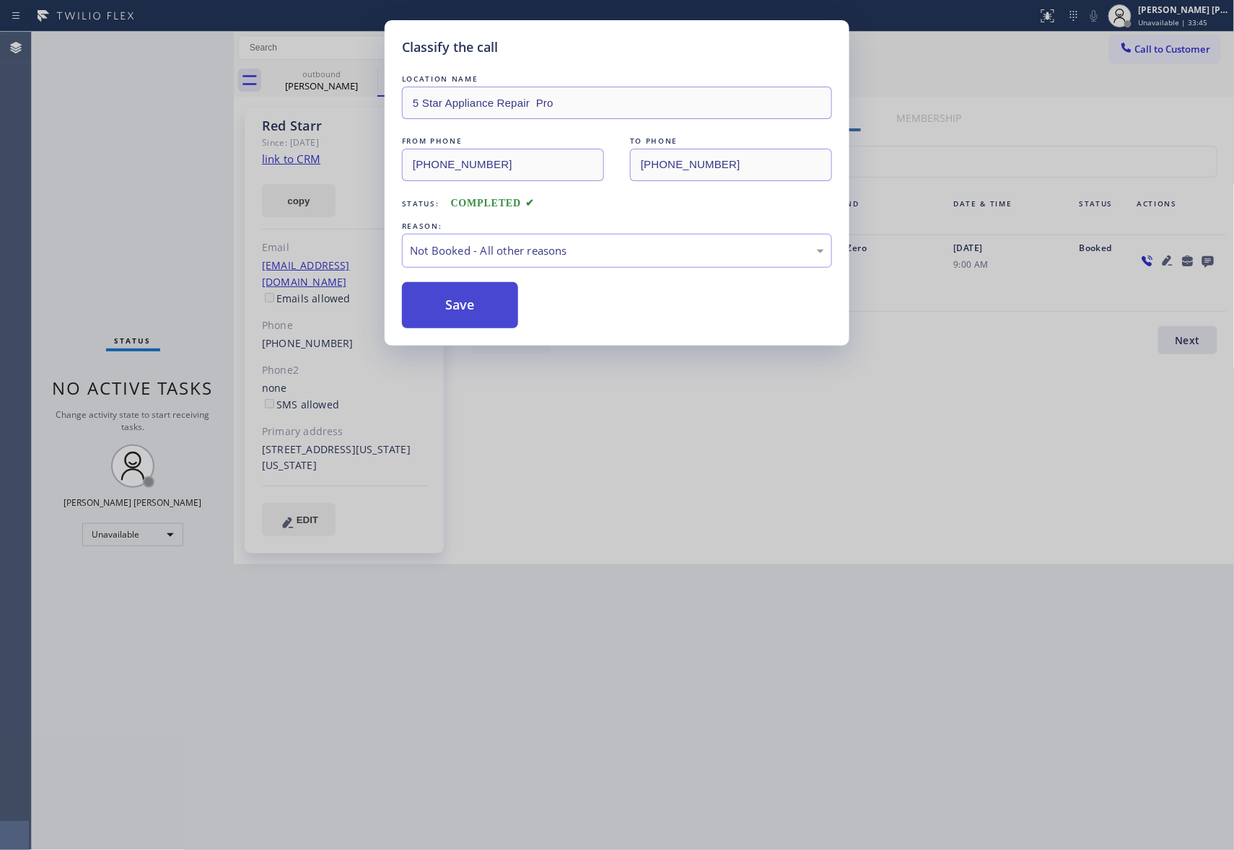
click at [473, 313] on button "Save" at bounding box center [460, 305] width 116 height 46
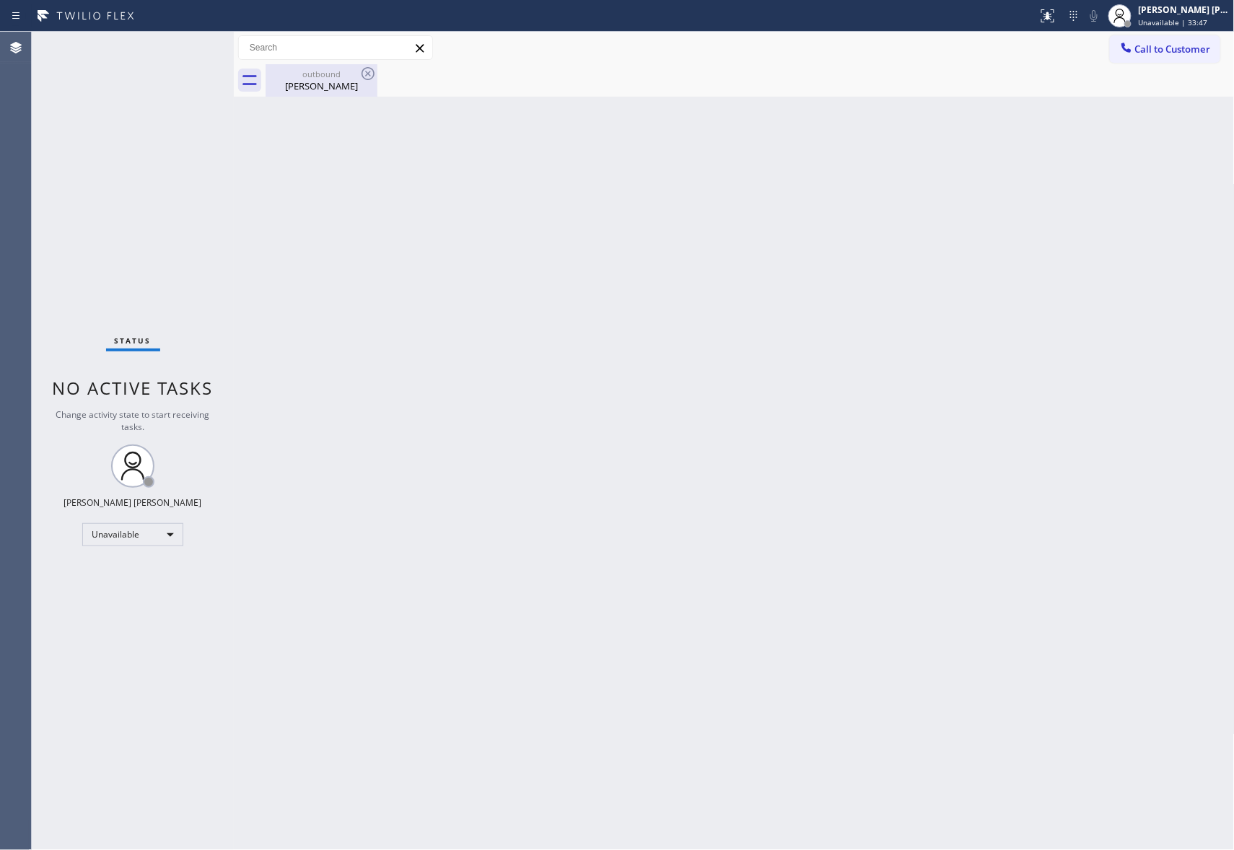
click at [325, 87] on div "Red Starr" at bounding box center [321, 85] width 109 height 13
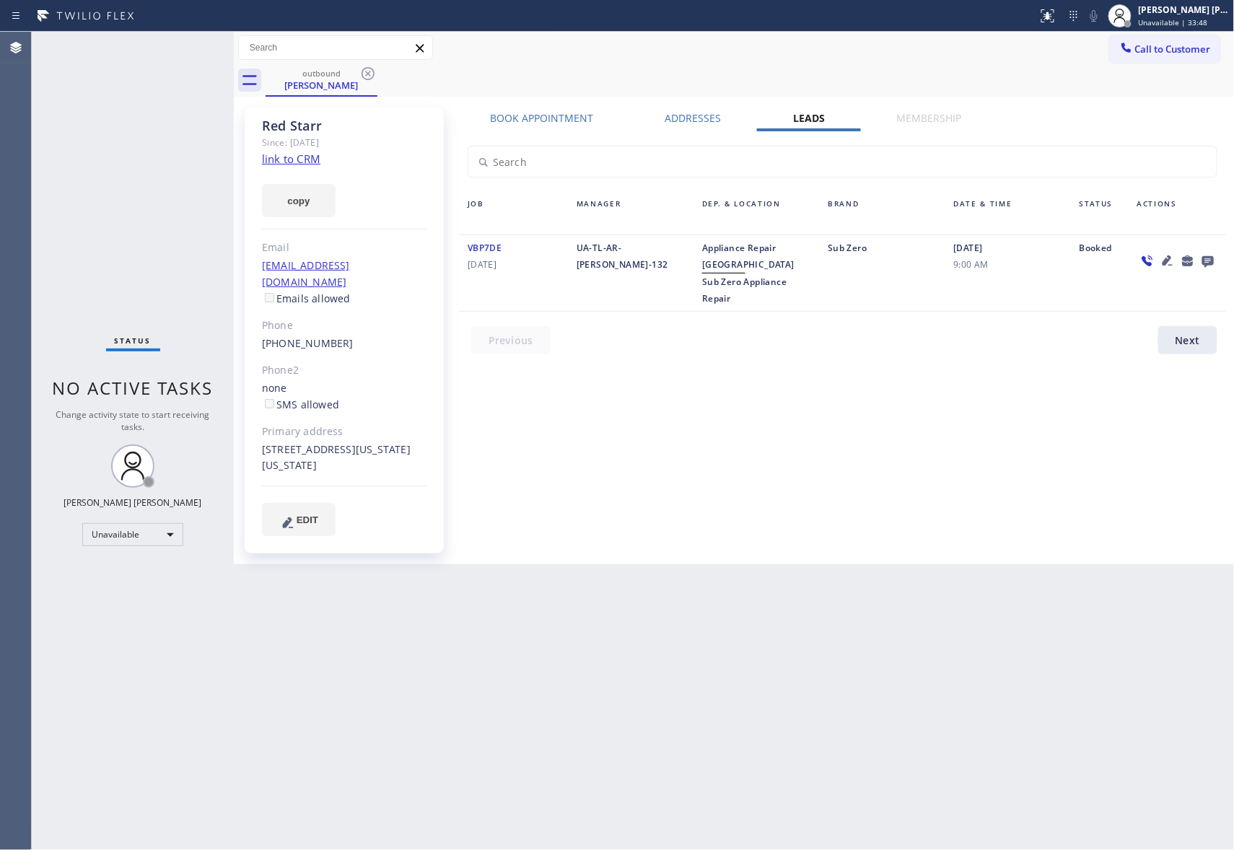
click at [1208, 260] on icon at bounding box center [1208, 262] width 12 height 12
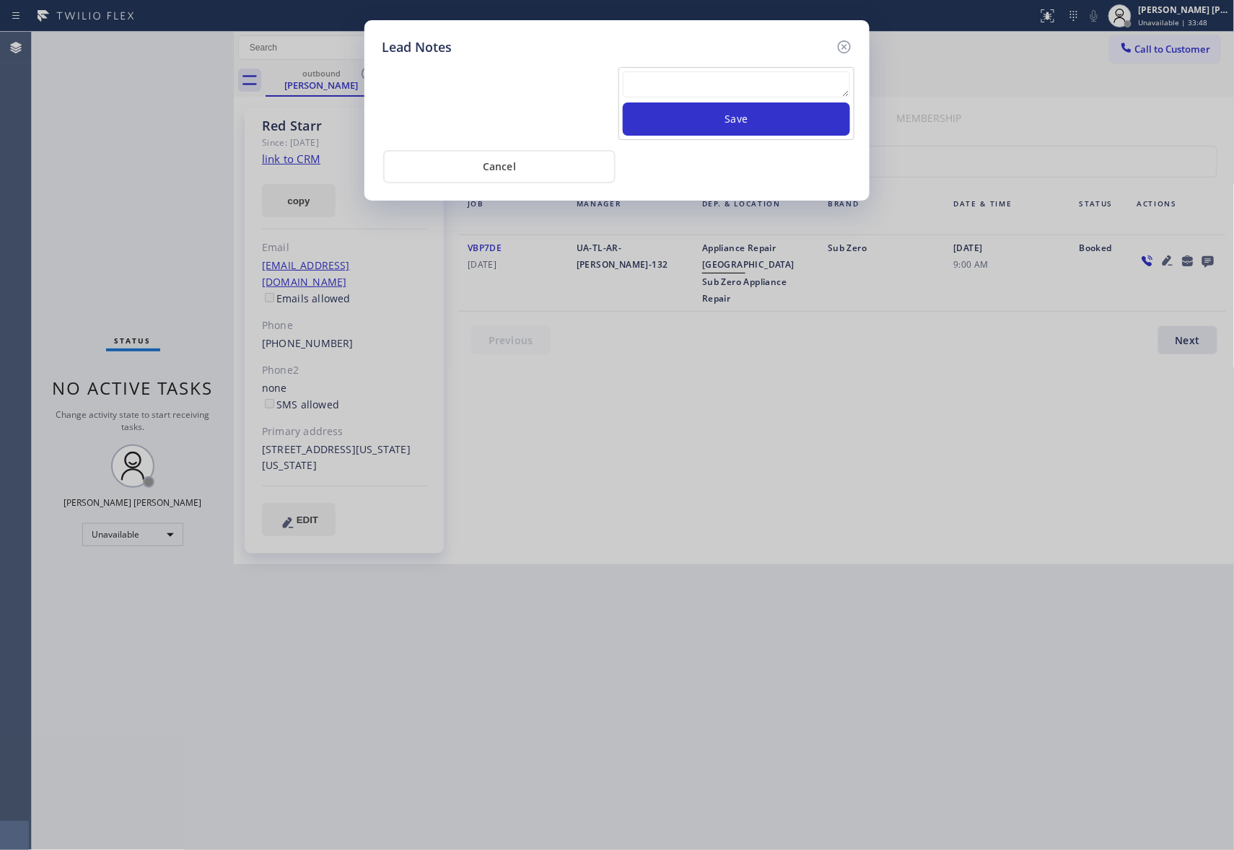
click at [702, 76] on textarea at bounding box center [736, 84] width 227 height 26
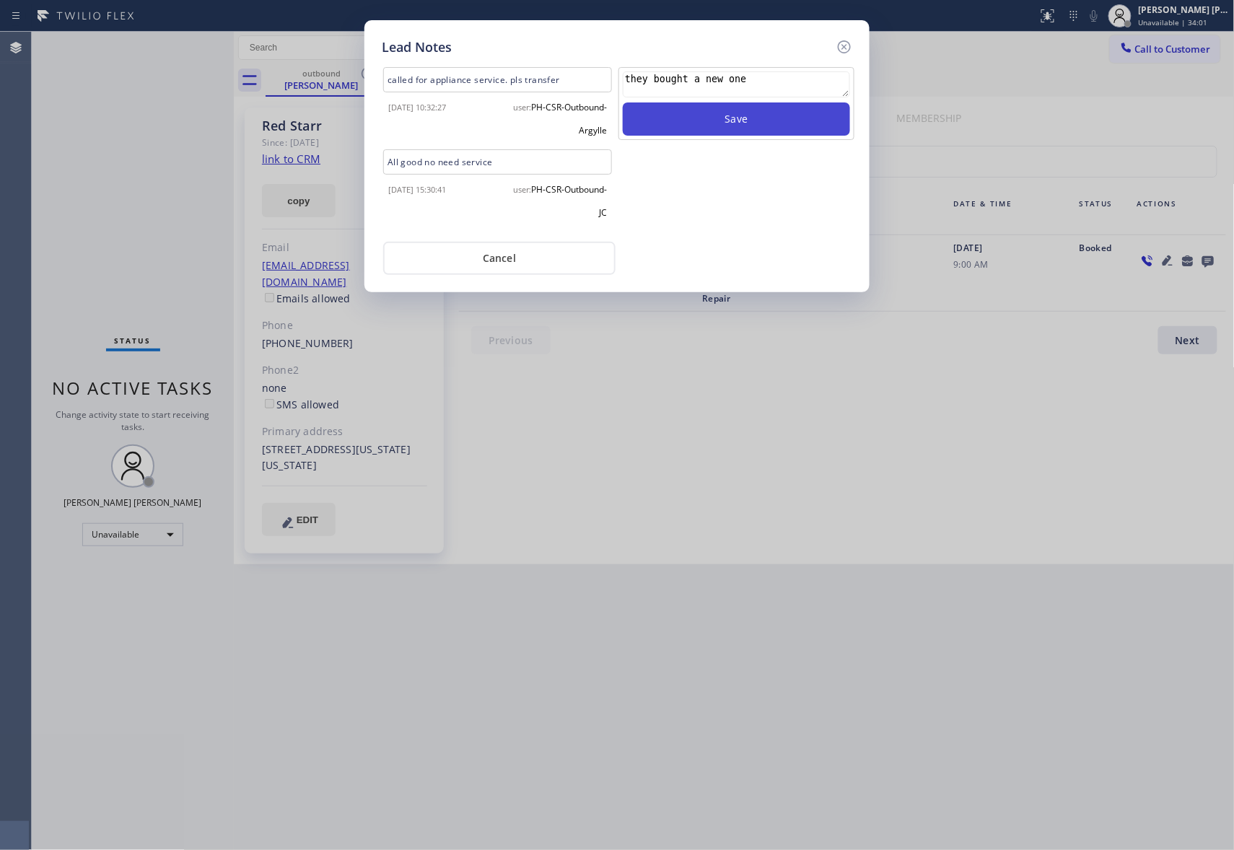
type textarea "they bought a new one"
click at [723, 126] on button "Save" at bounding box center [736, 118] width 227 height 33
click at [846, 43] on icon at bounding box center [844, 46] width 17 height 17
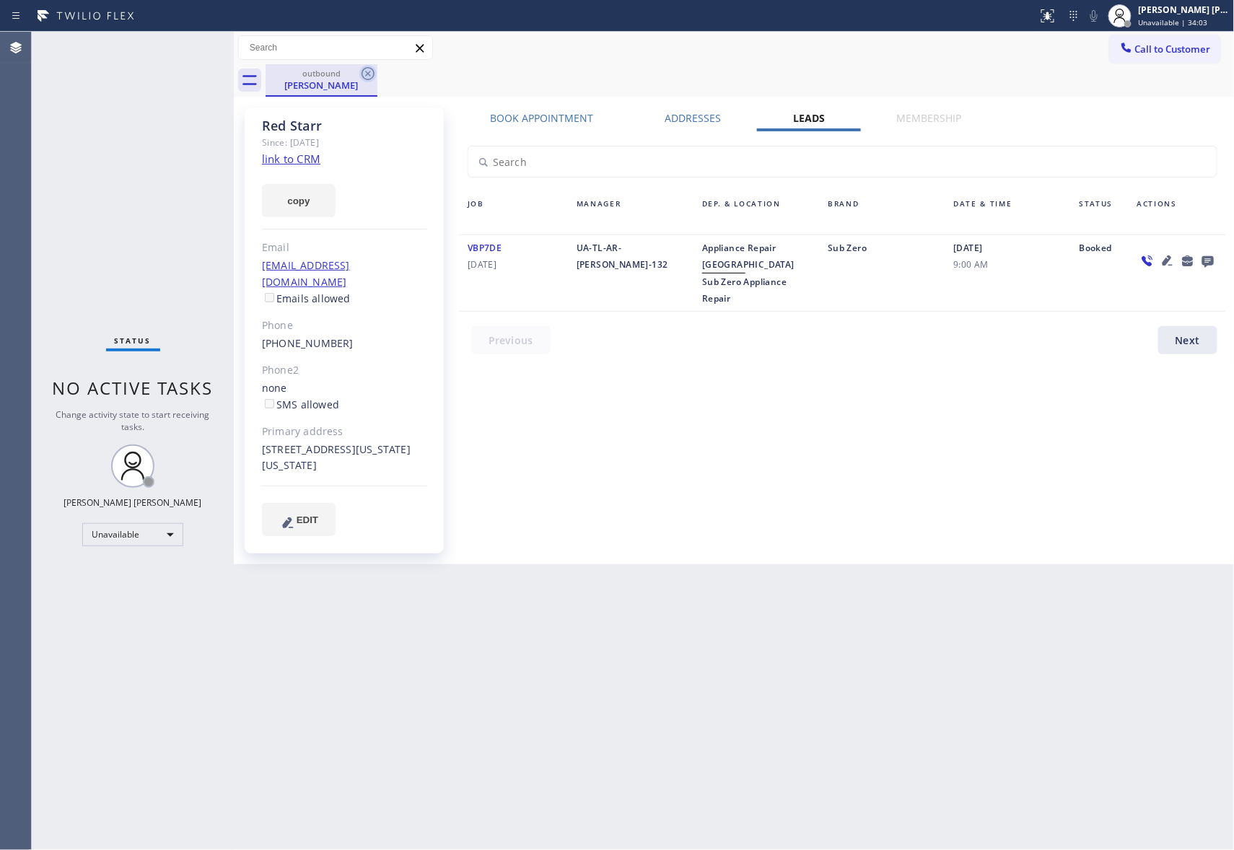
click at [359, 76] on icon at bounding box center [367, 73] width 17 height 17
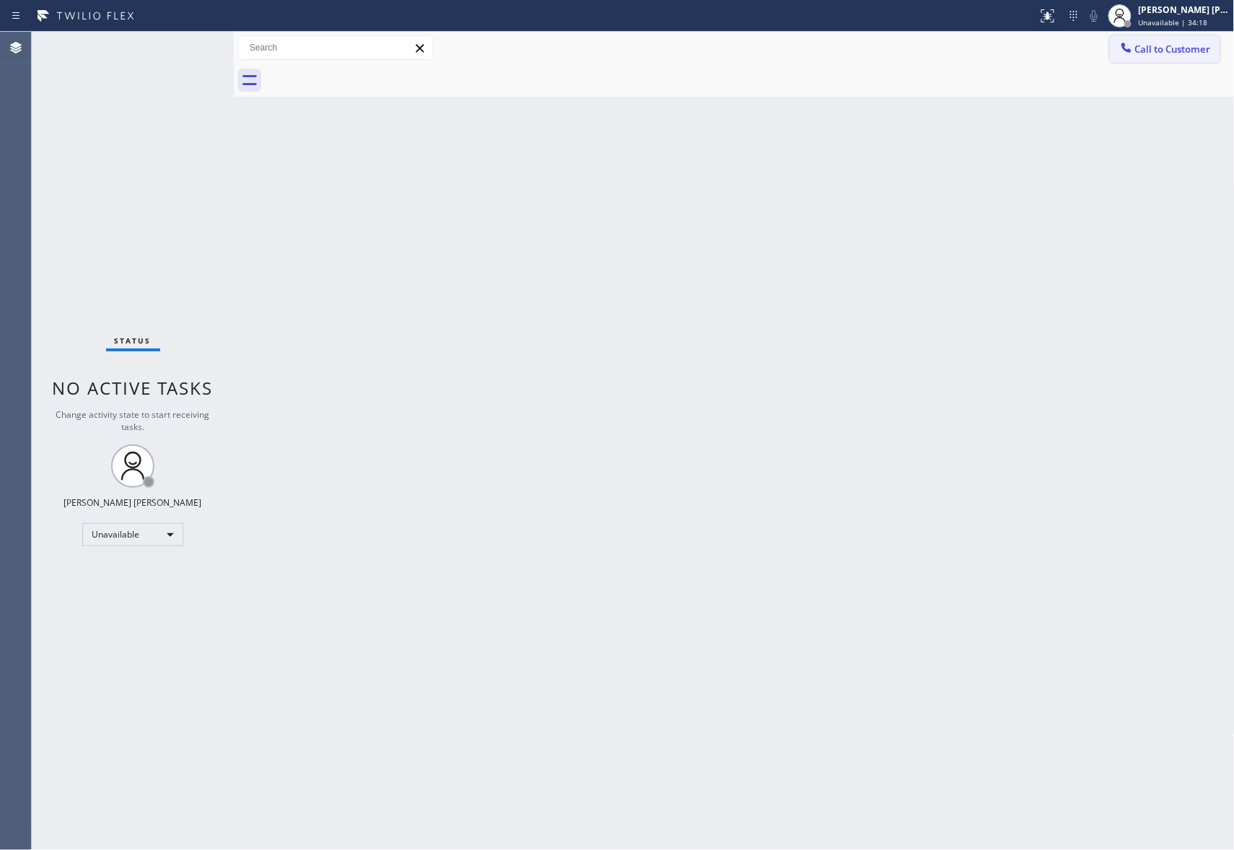
click at [1184, 51] on span "Call to Customer" at bounding box center [1173, 49] width 76 height 13
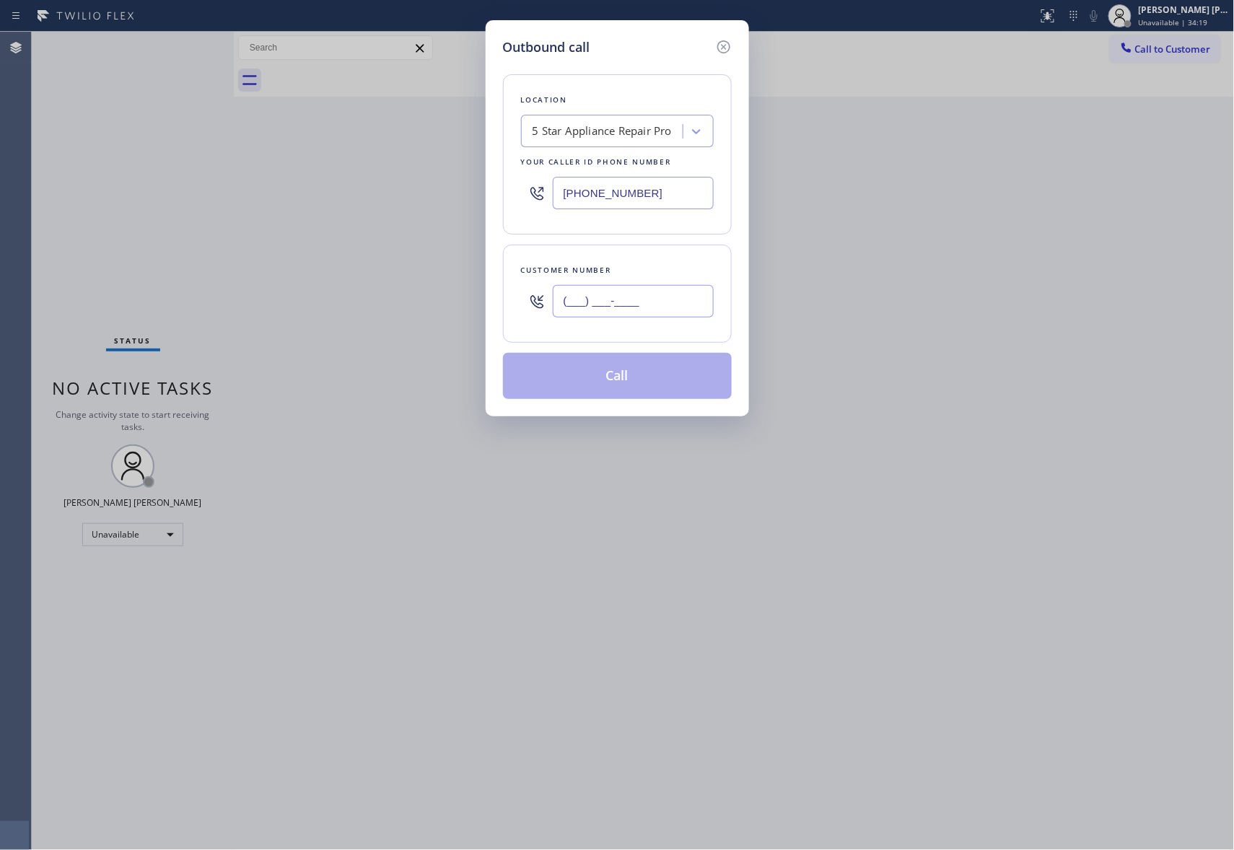
click at [668, 290] on input "(___) ___-____" at bounding box center [633, 301] width 161 height 32
paste input "650) 588-4021"
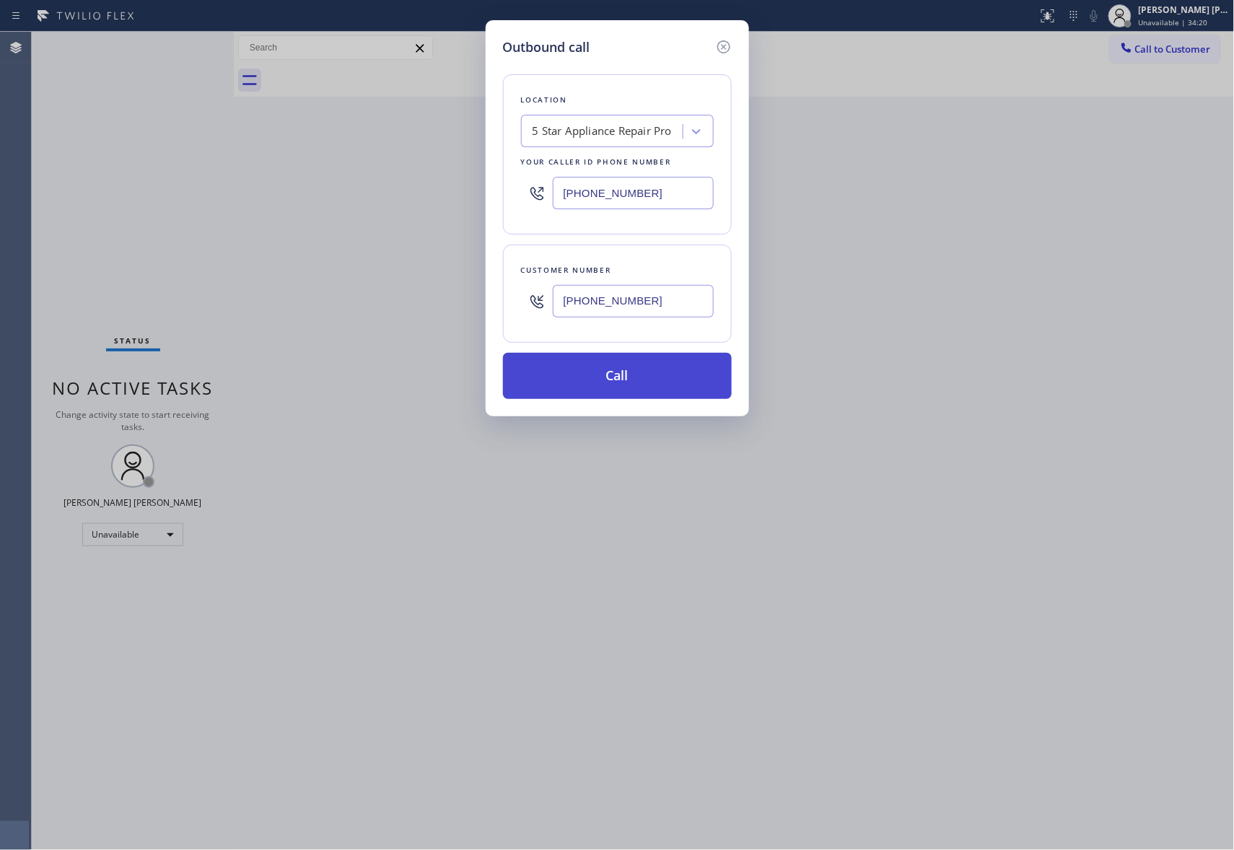
type input "(650) 588-4021"
click at [647, 381] on button "Call" at bounding box center [617, 376] width 229 height 46
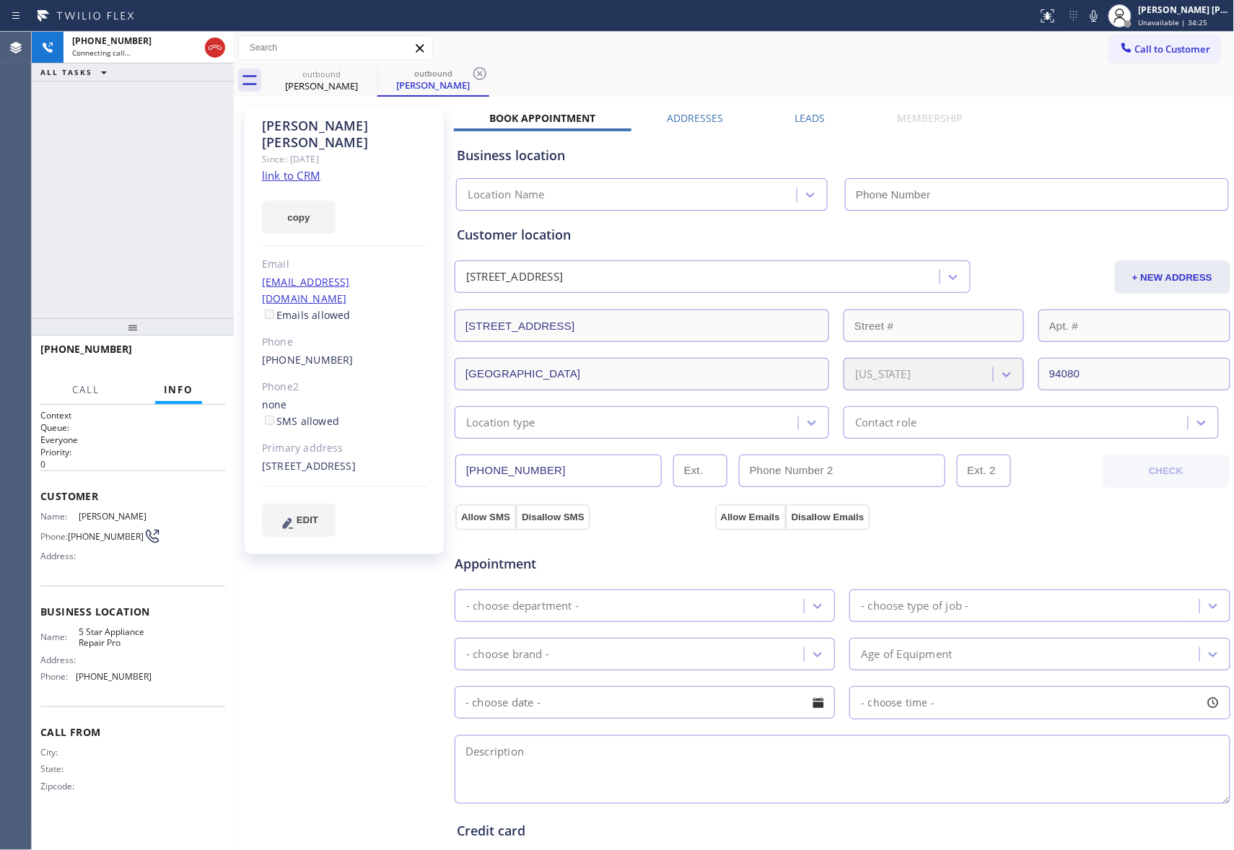
type input "(888) 477-1309"
click at [206, 358] on span "HANG UP" at bounding box center [192, 356] width 44 height 10
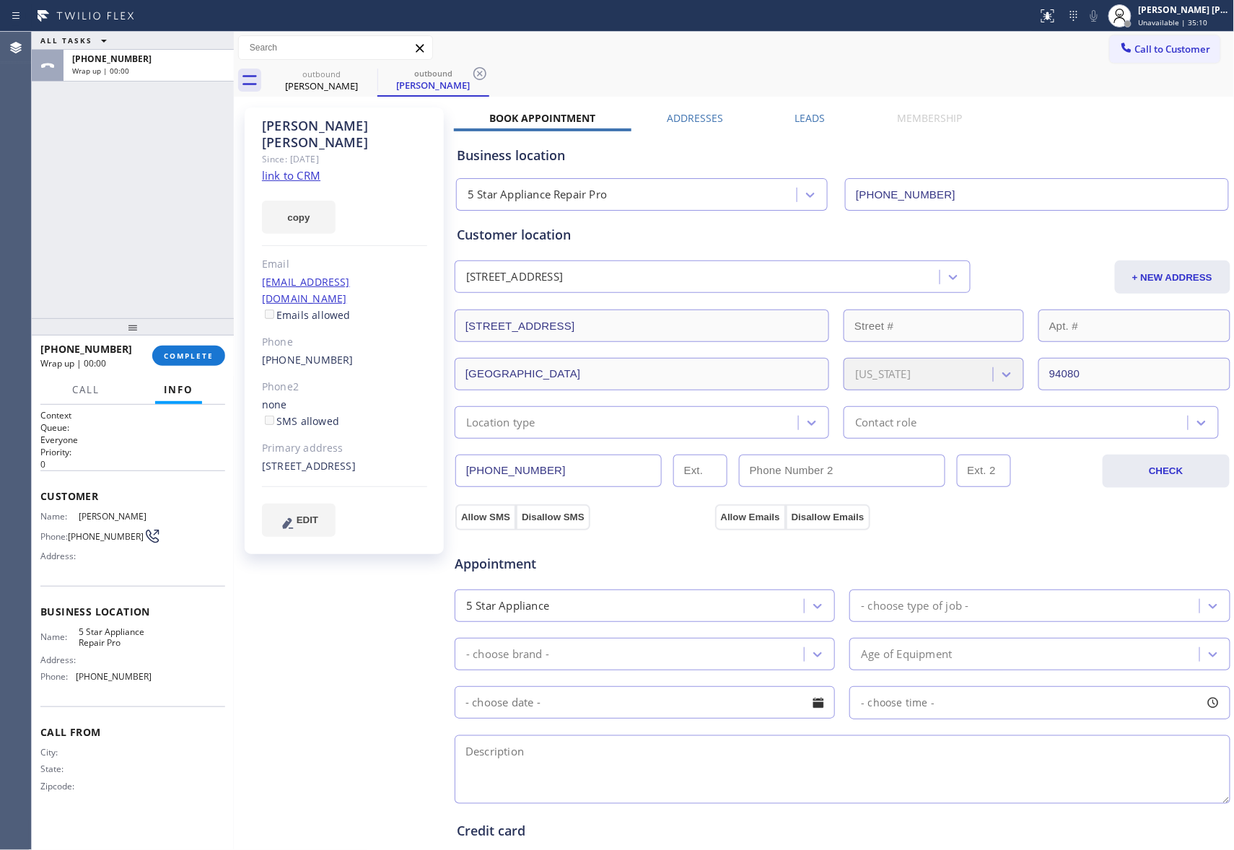
click at [815, 115] on label "Leads" at bounding box center [810, 118] width 30 height 14
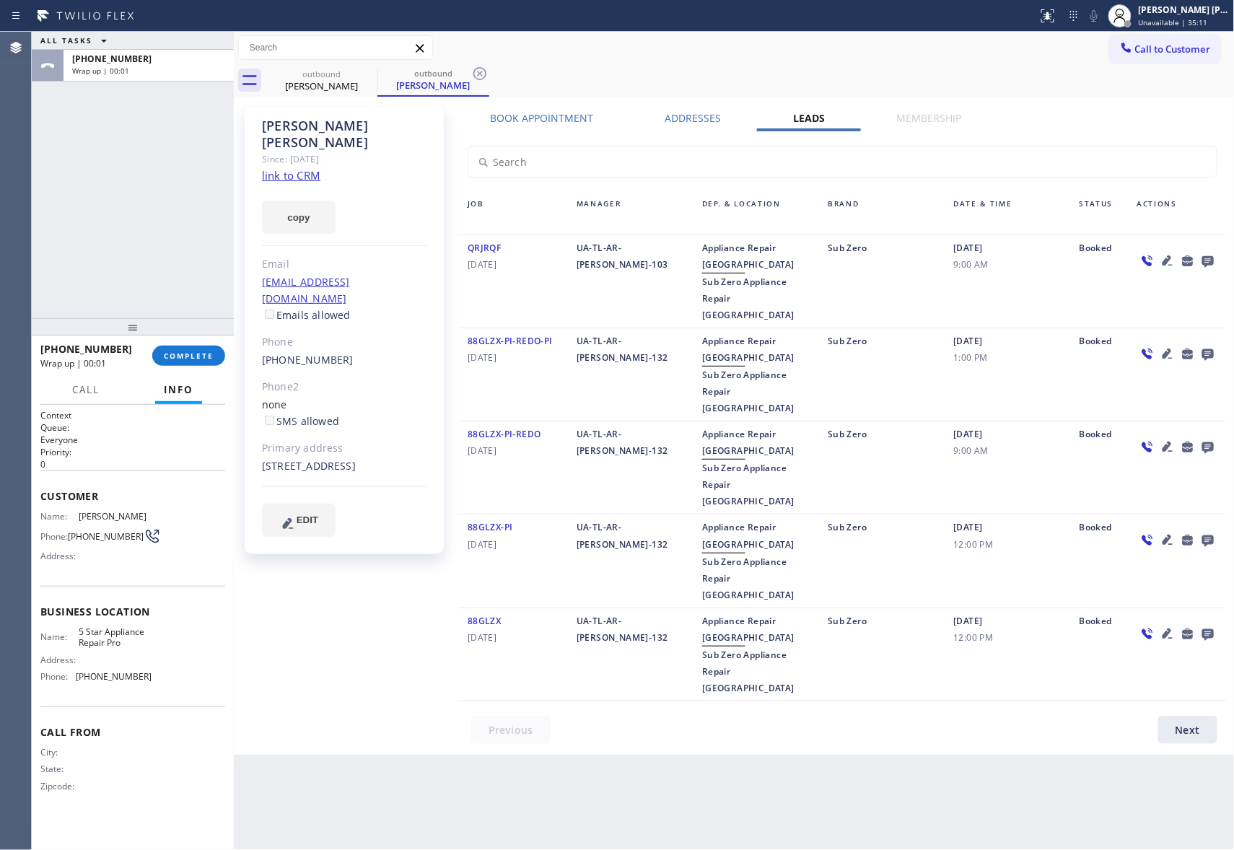
click at [1210, 263] on icon at bounding box center [1208, 262] width 12 height 12
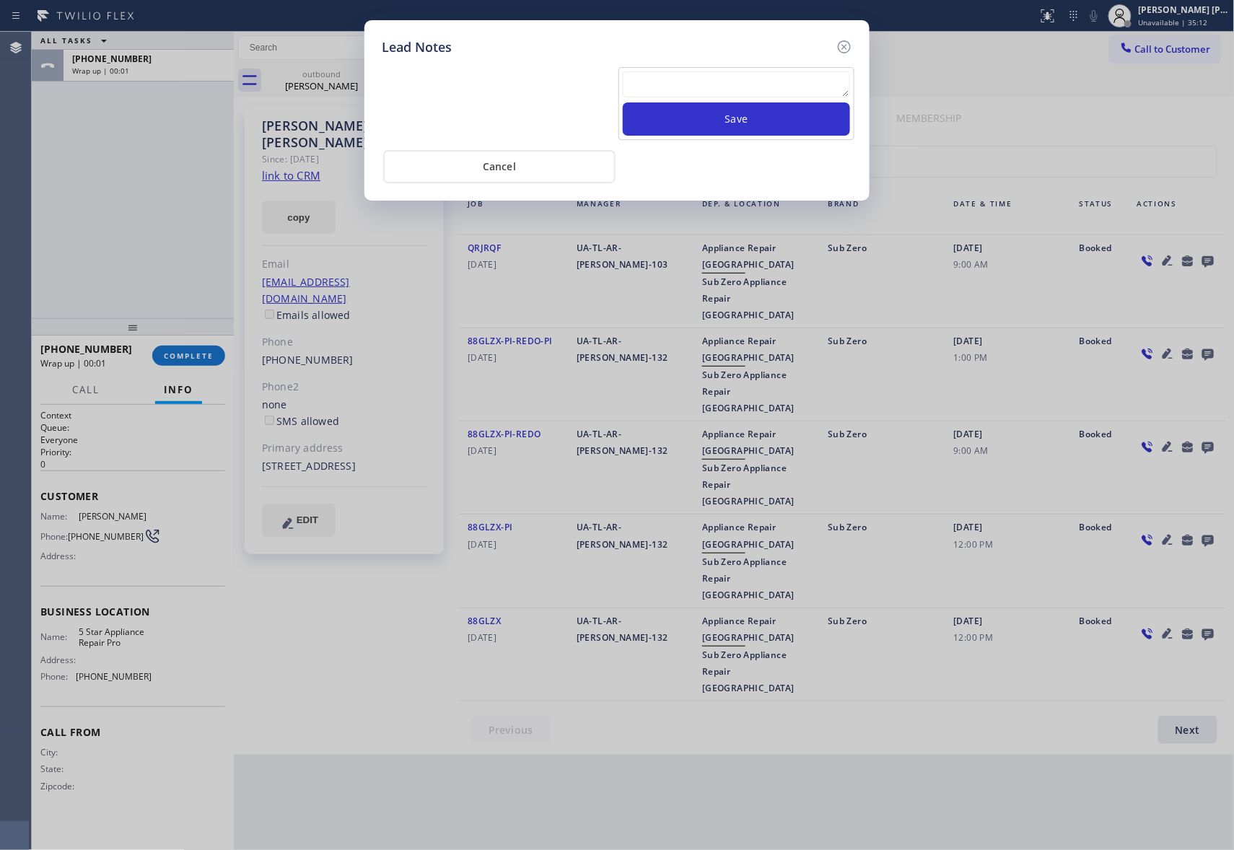
click at [722, 96] on textarea at bounding box center [736, 84] width 227 height 26
paste textarea "VM | please transfer if cx calls back"
type textarea "VM | please transfer if cx calls back"
click at [754, 124] on button "Save" at bounding box center [736, 118] width 227 height 33
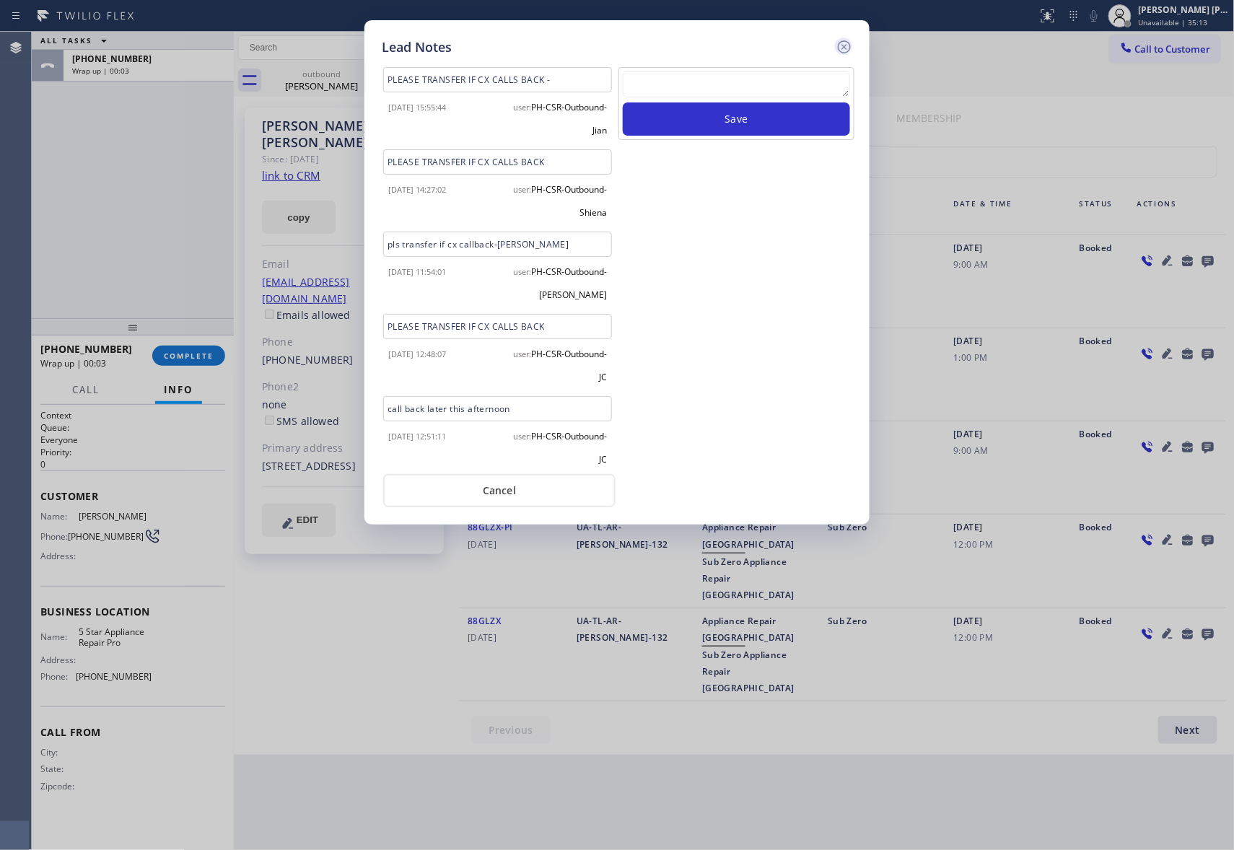
click at [849, 44] on icon at bounding box center [844, 46] width 17 height 17
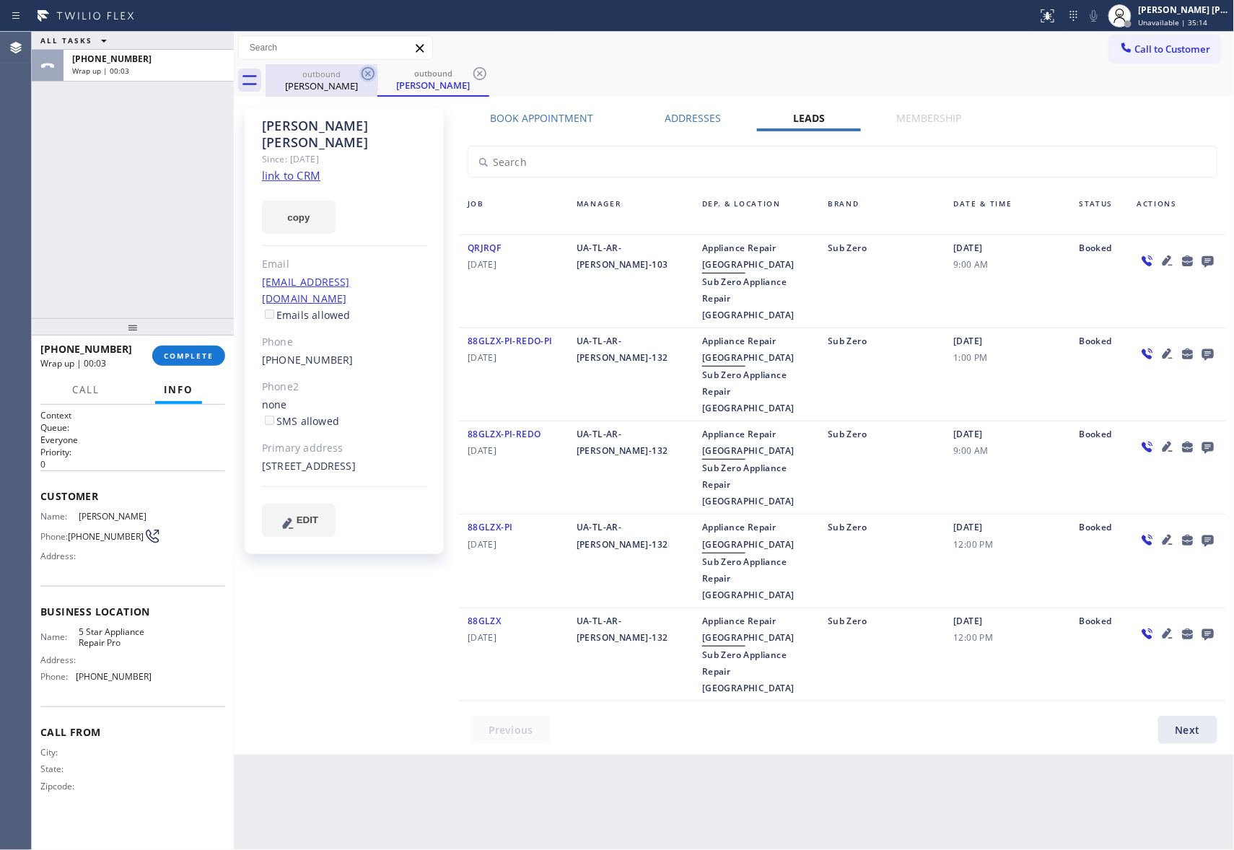
click at [353, 85] on div "Richard Bertoldi" at bounding box center [321, 85] width 109 height 13
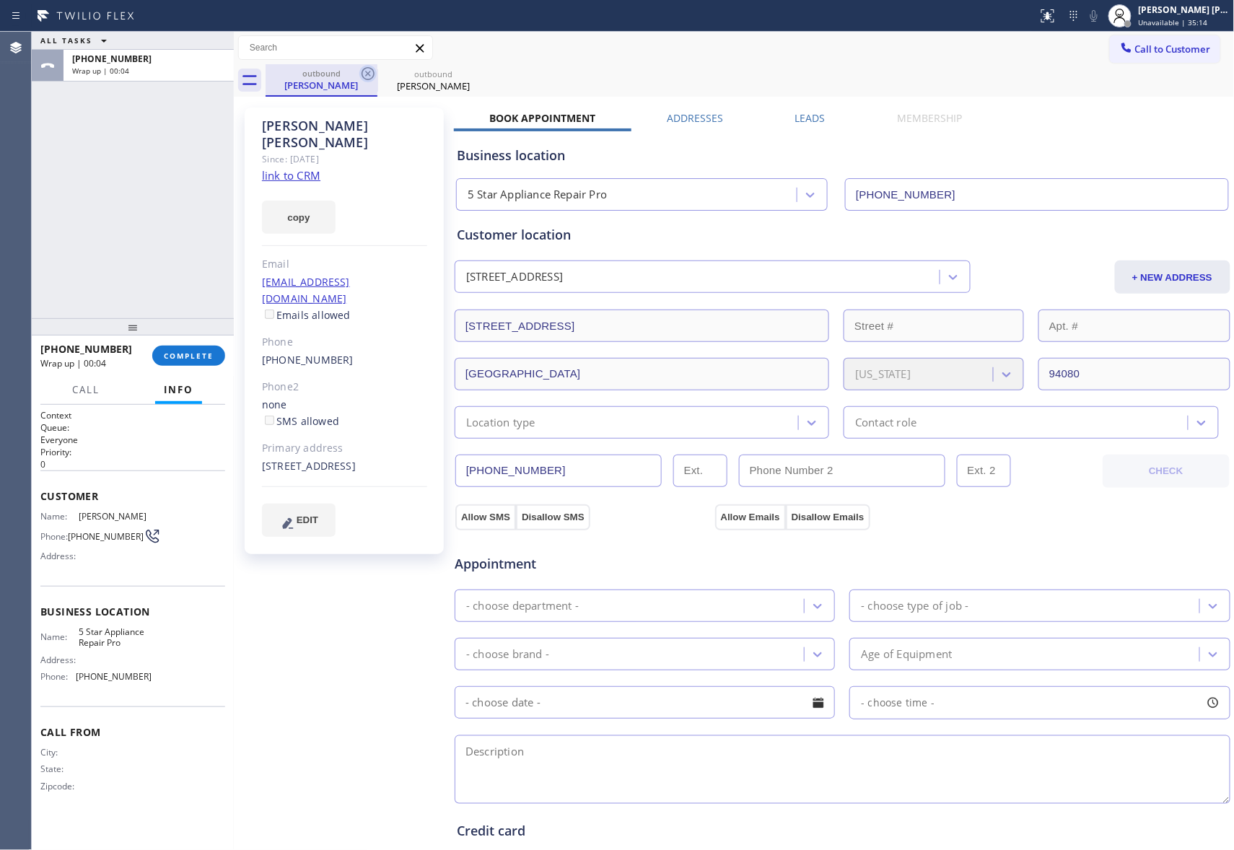
click at [365, 76] on icon at bounding box center [368, 73] width 13 height 13
click at [0, 0] on icon at bounding box center [0, 0] width 0 height 0
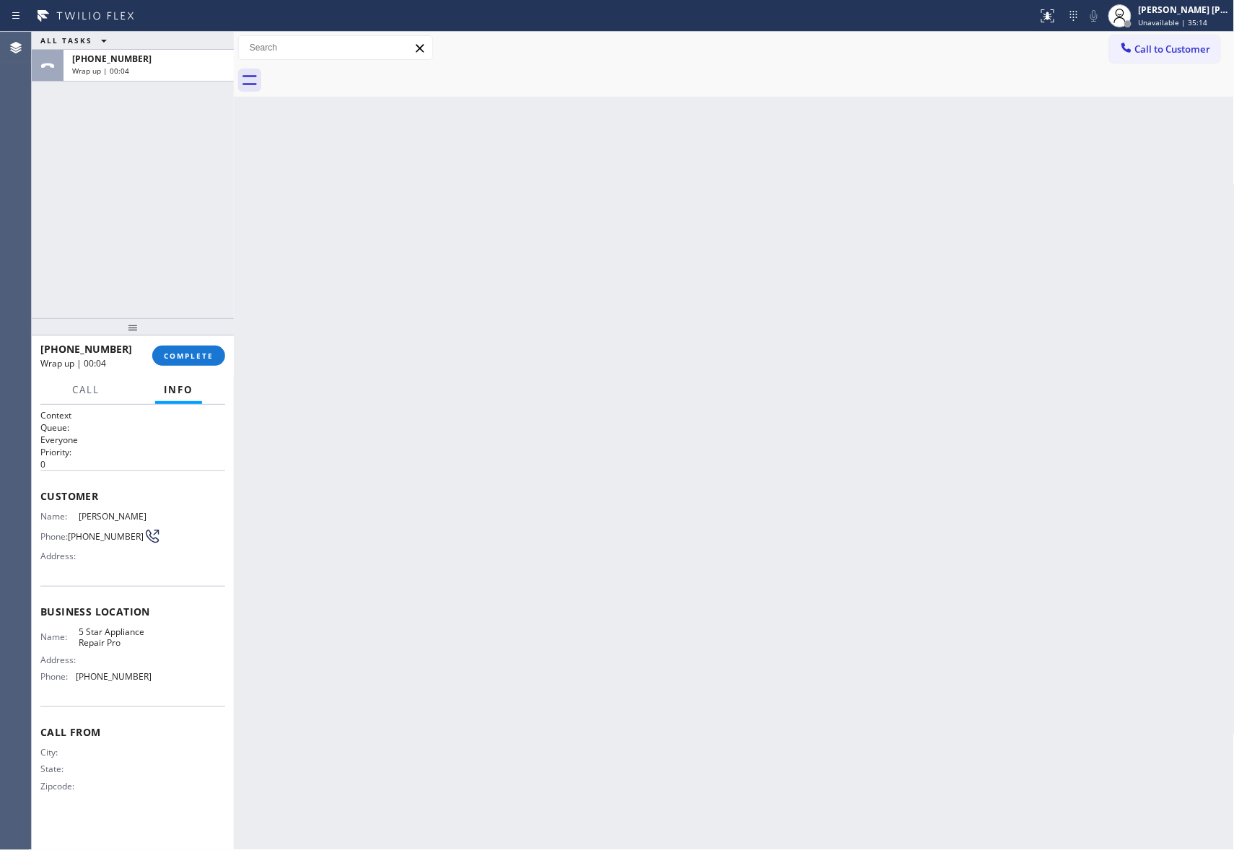
click at [365, 76] on div at bounding box center [750, 80] width 969 height 32
click at [203, 359] on span "COMPLETE" at bounding box center [189, 356] width 50 height 10
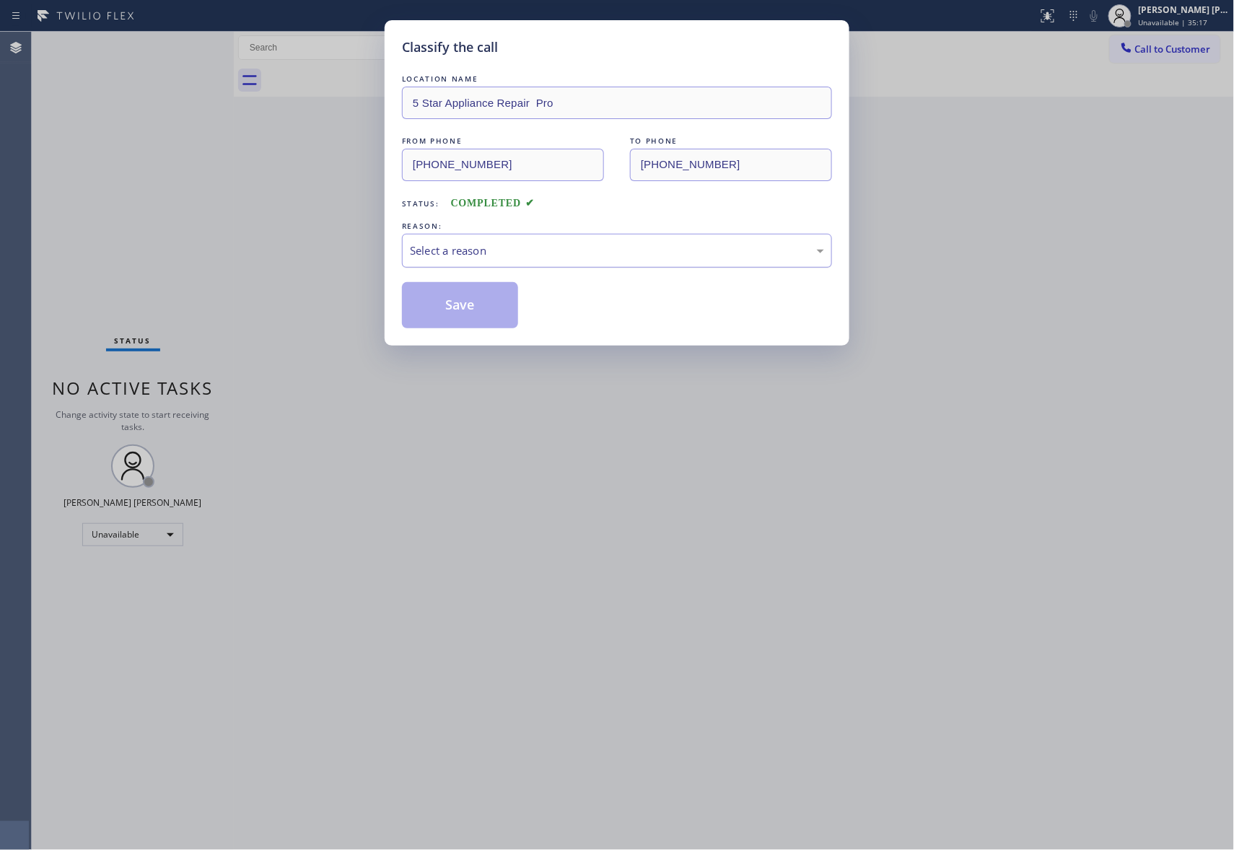
click at [590, 251] on div "Select a reason" at bounding box center [617, 250] width 414 height 17
click at [483, 305] on button "Save" at bounding box center [460, 305] width 116 height 46
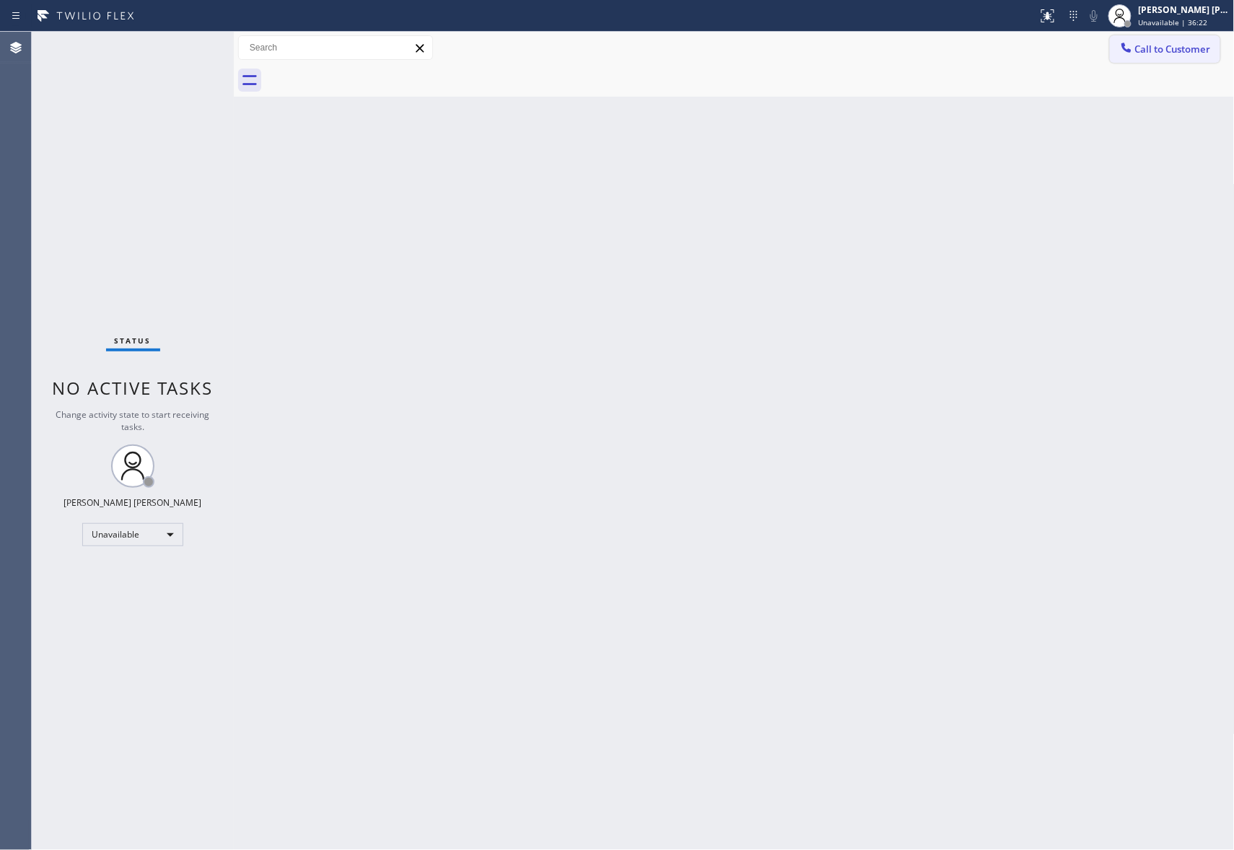
click at [1170, 58] on button "Call to Customer" at bounding box center [1165, 48] width 110 height 27
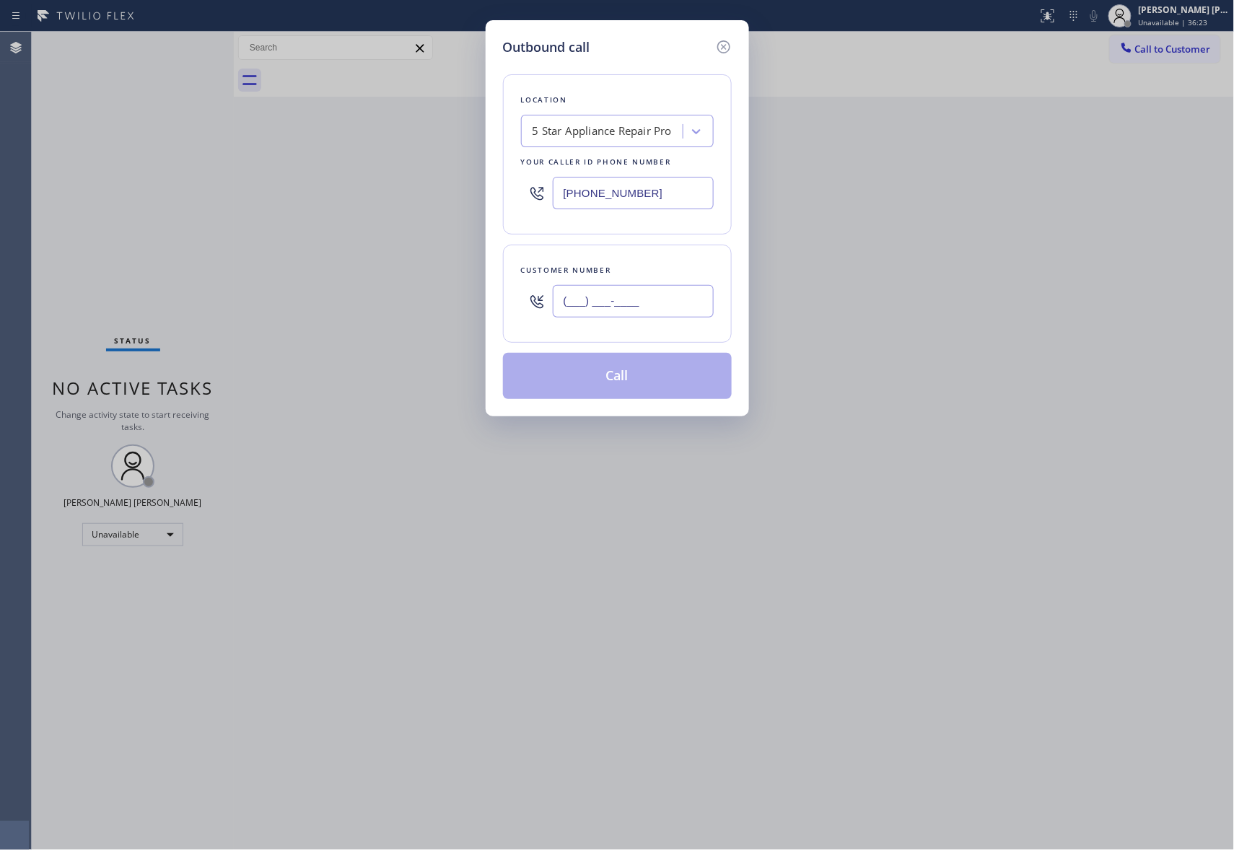
click at [660, 305] on input "(___) ___-____" at bounding box center [633, 301] width 161 height 32
paste input "917) 945-8934"
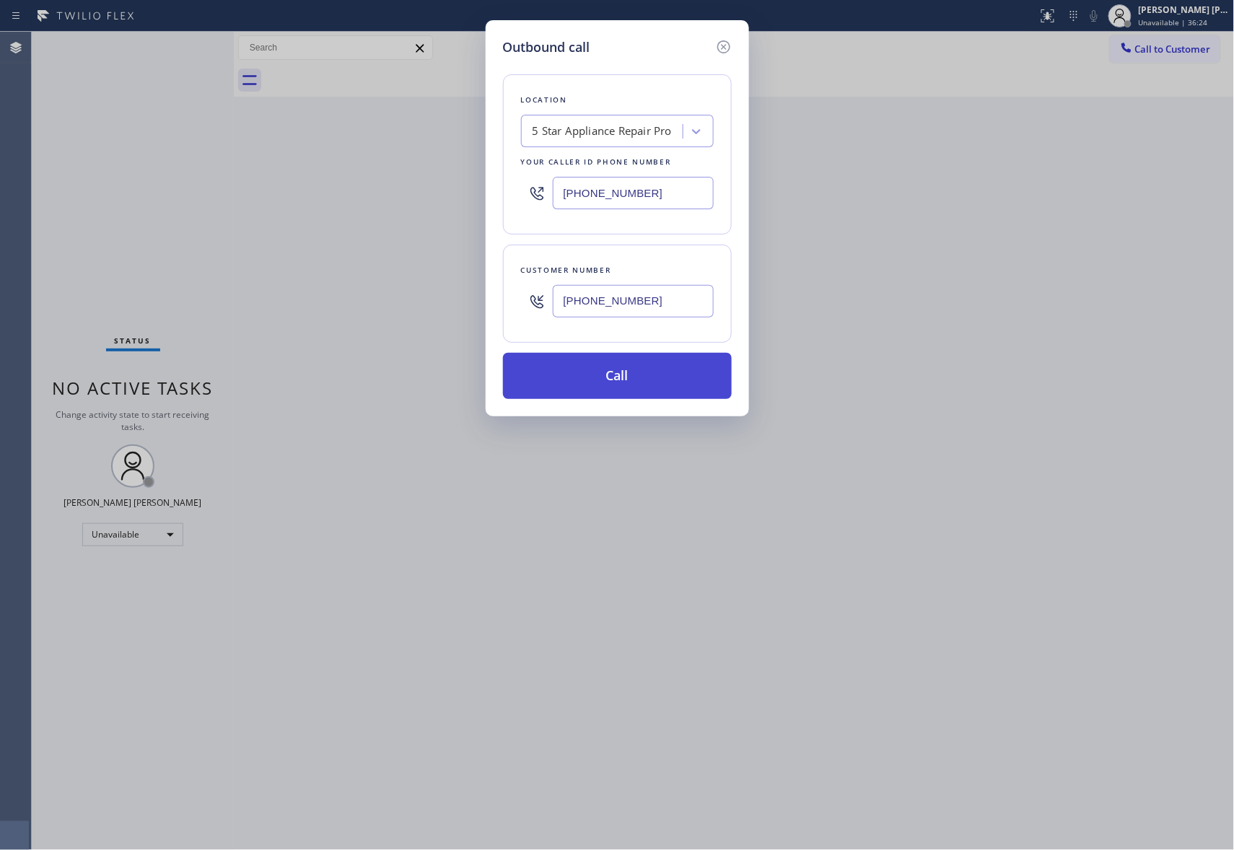
type input "(917) 945-8934"
click at [652, 382] on button "Call" at bounding box center [617, 376] width 229 height 46
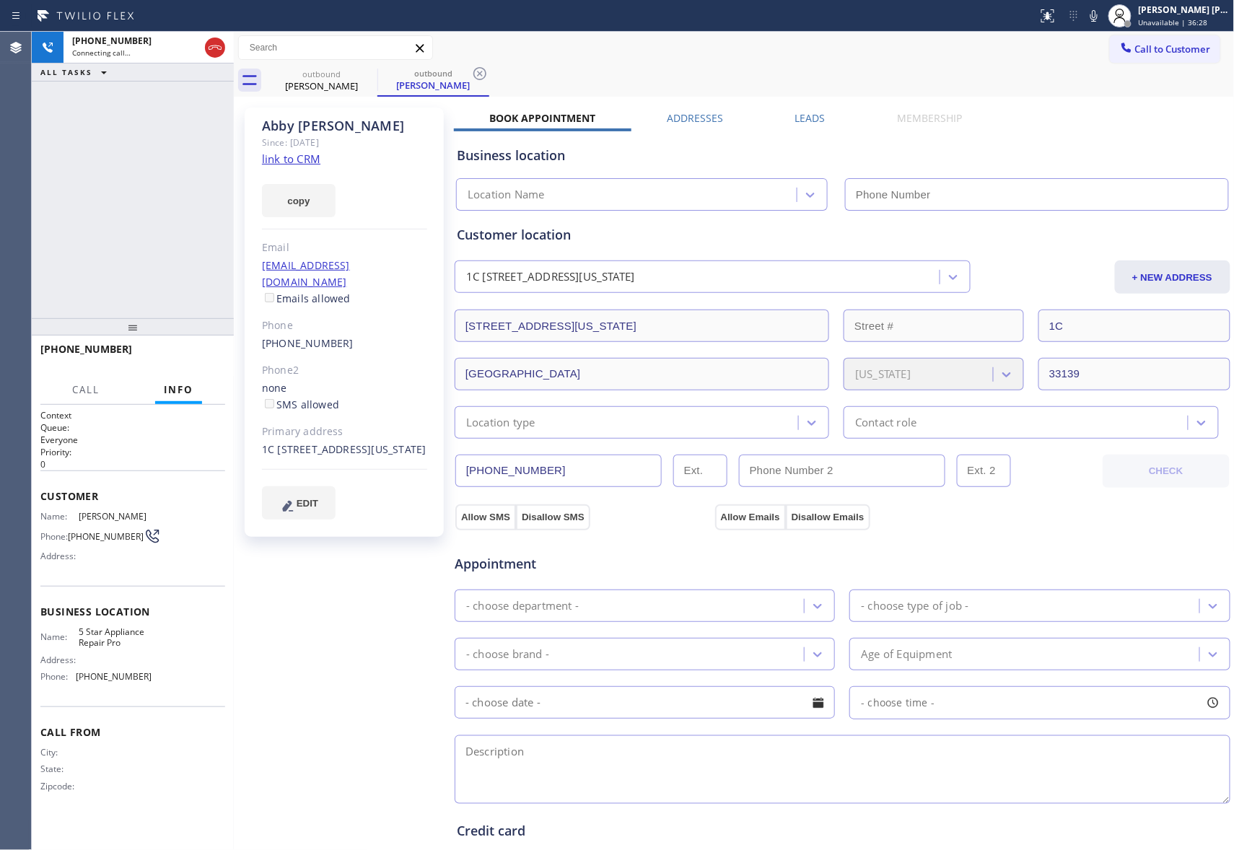
type input "(888) 477-1309"
drag, startPoint x: 195, startPoint y: 349, endPoint x: 533, endPoint y: 215, distance: 363.4
click at [195, 349] on button "HANG UP" at bounding box center [191, 356] width 67 height 20
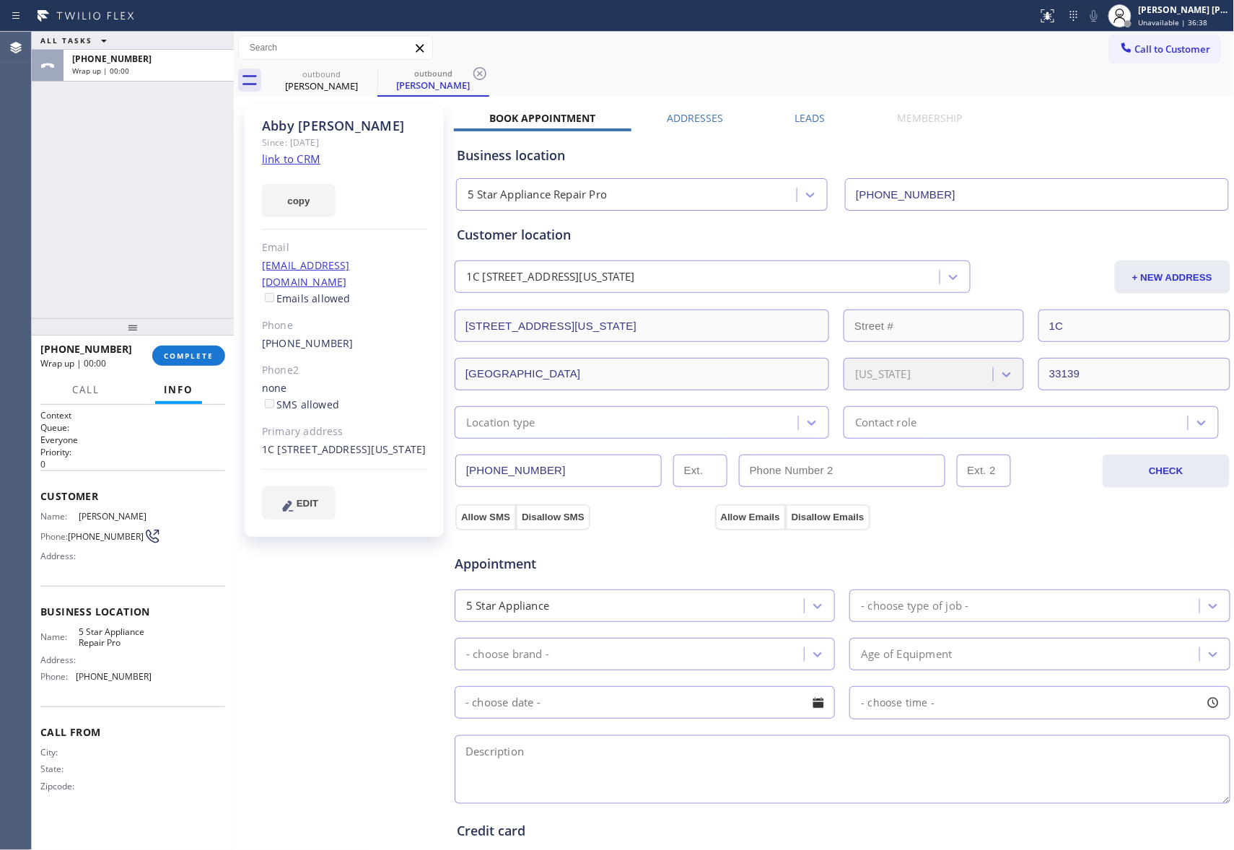
click at [808, 128] on div "Business location 5 Star Appliance Repair Pro (888) 477-1309" at bounding box center [842, 168] width 777 height 85
click at [808, 121] on label "Leads" at bounding box center [810, 118] width 30 height 14
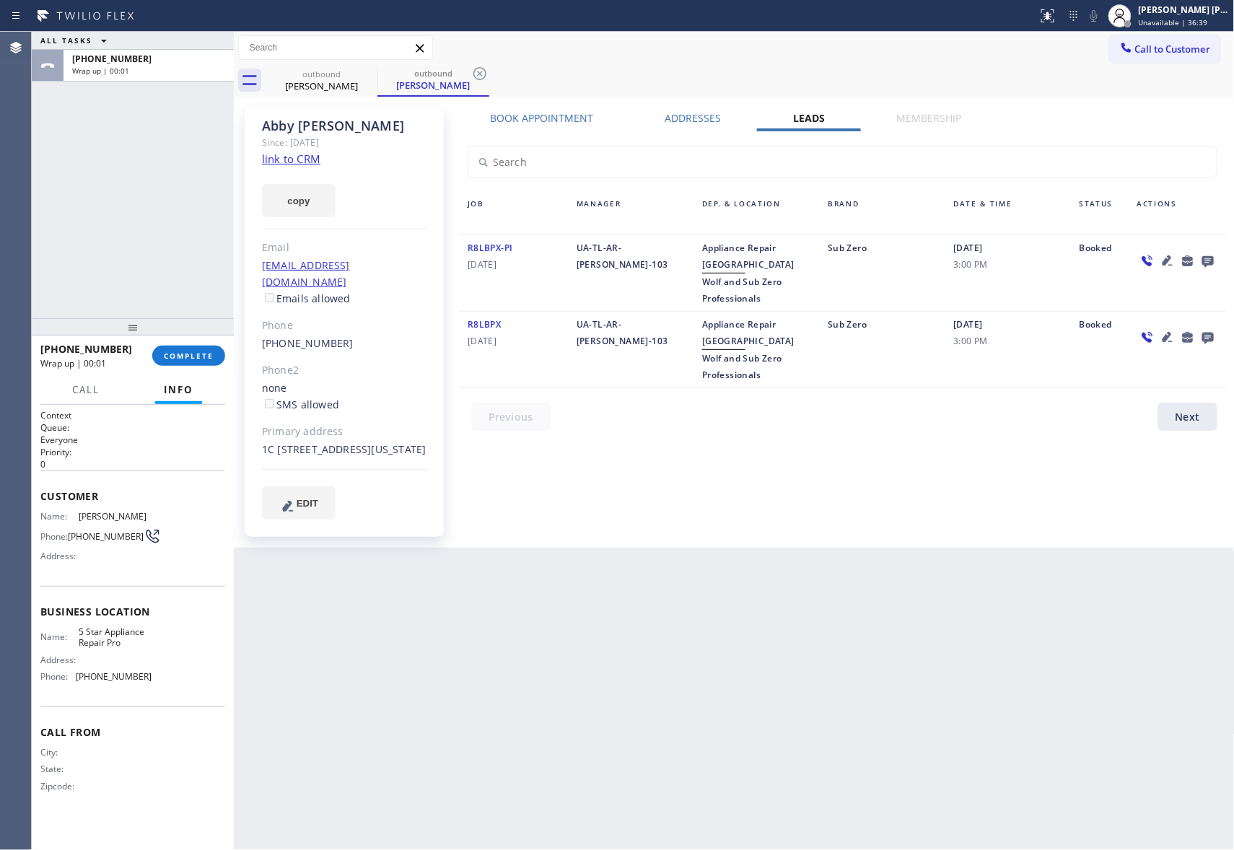
click at [1205, 257] on icon at bounding box center [1208, 262] width 12 height 12
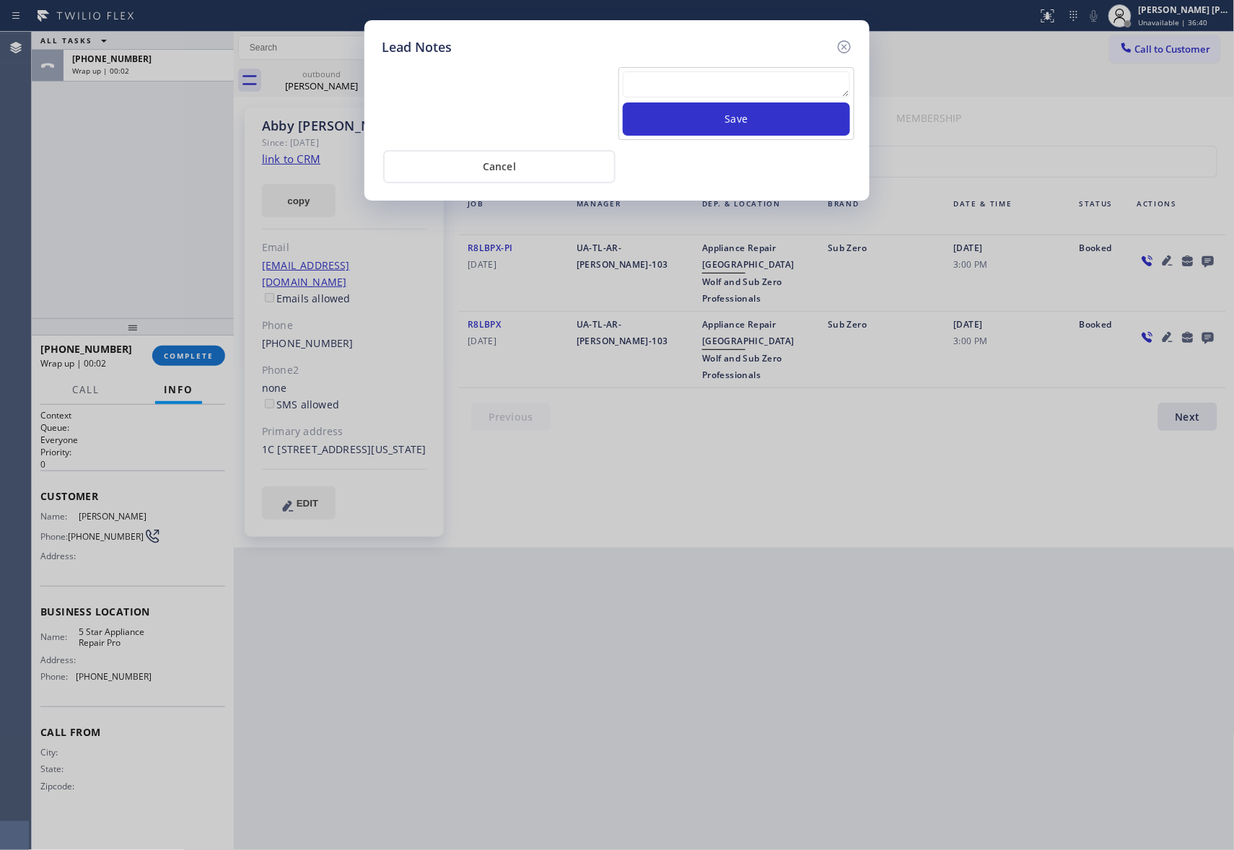
click at [681, 91] on textarea at bounding box center [736, 84] width 227 height 26
paste textarea "VM | please transfer if cx calls back"
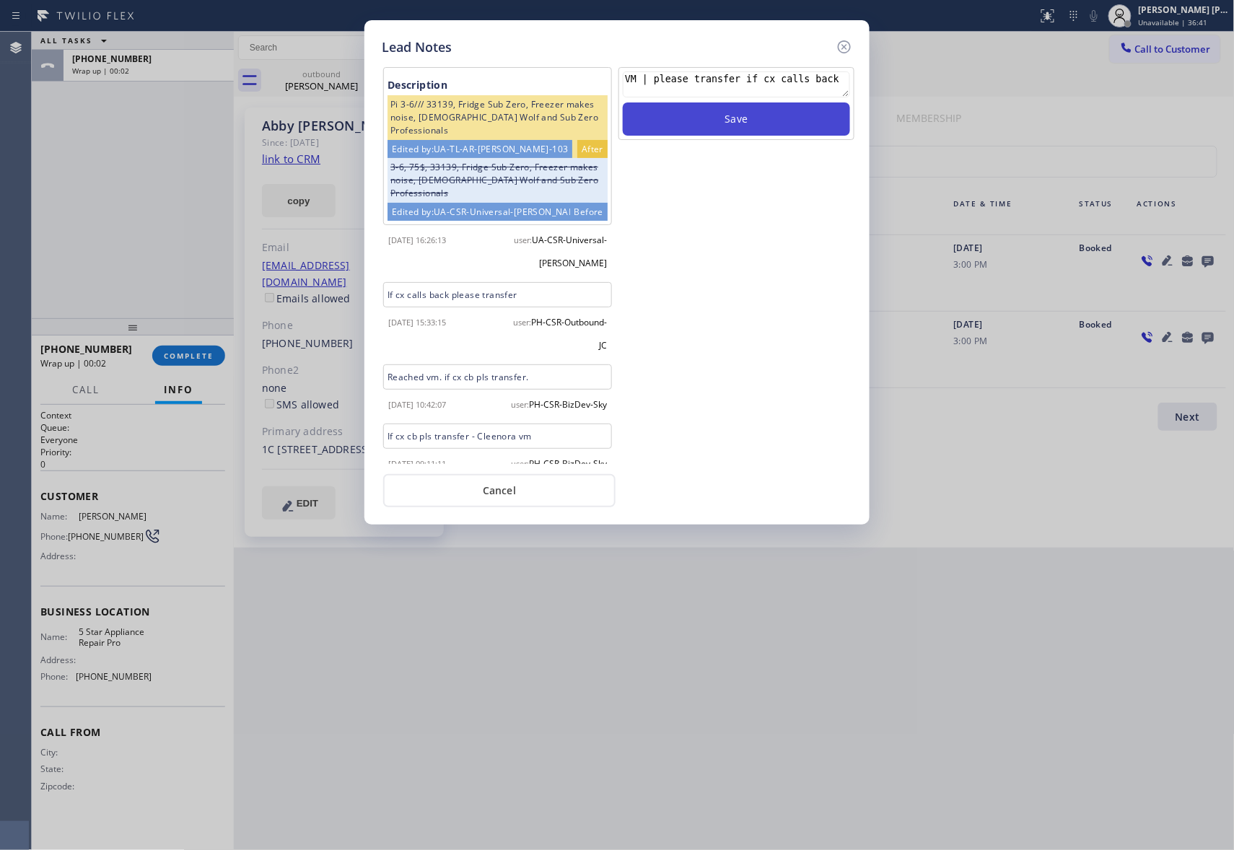
type textarea "VM | please transfer if cx calls back"
click at [738, 120] on button "Save" at bounding box center [736, 118] width 227 height 33
click at [847, 48] on icon at bounding box center [844, 46] width 17 height 17
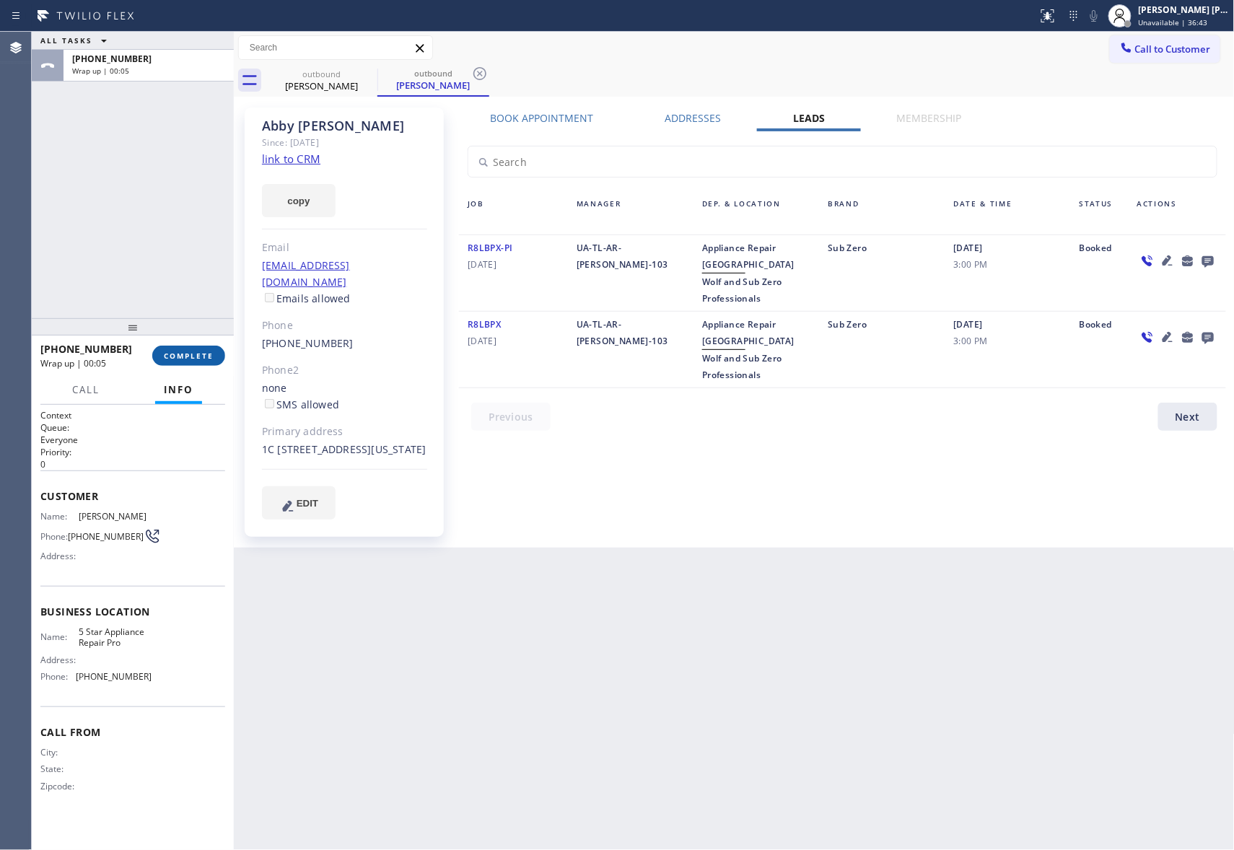
click at [209, 351] on span "COMPLETE" at bounding box center [189, 356] width 50 height 10
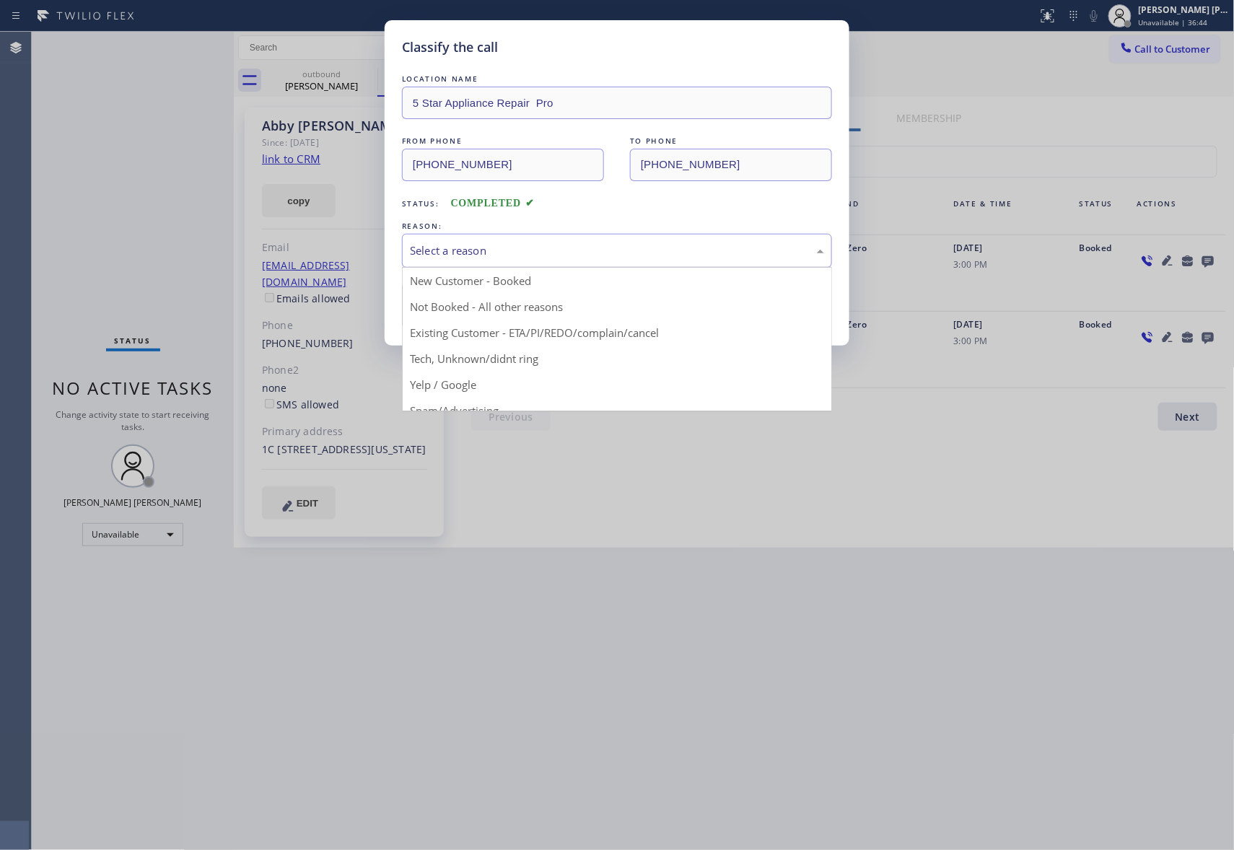
click at [518, 246] on div "Select a reason" at bounding box center [617, 250] width 414 height 17
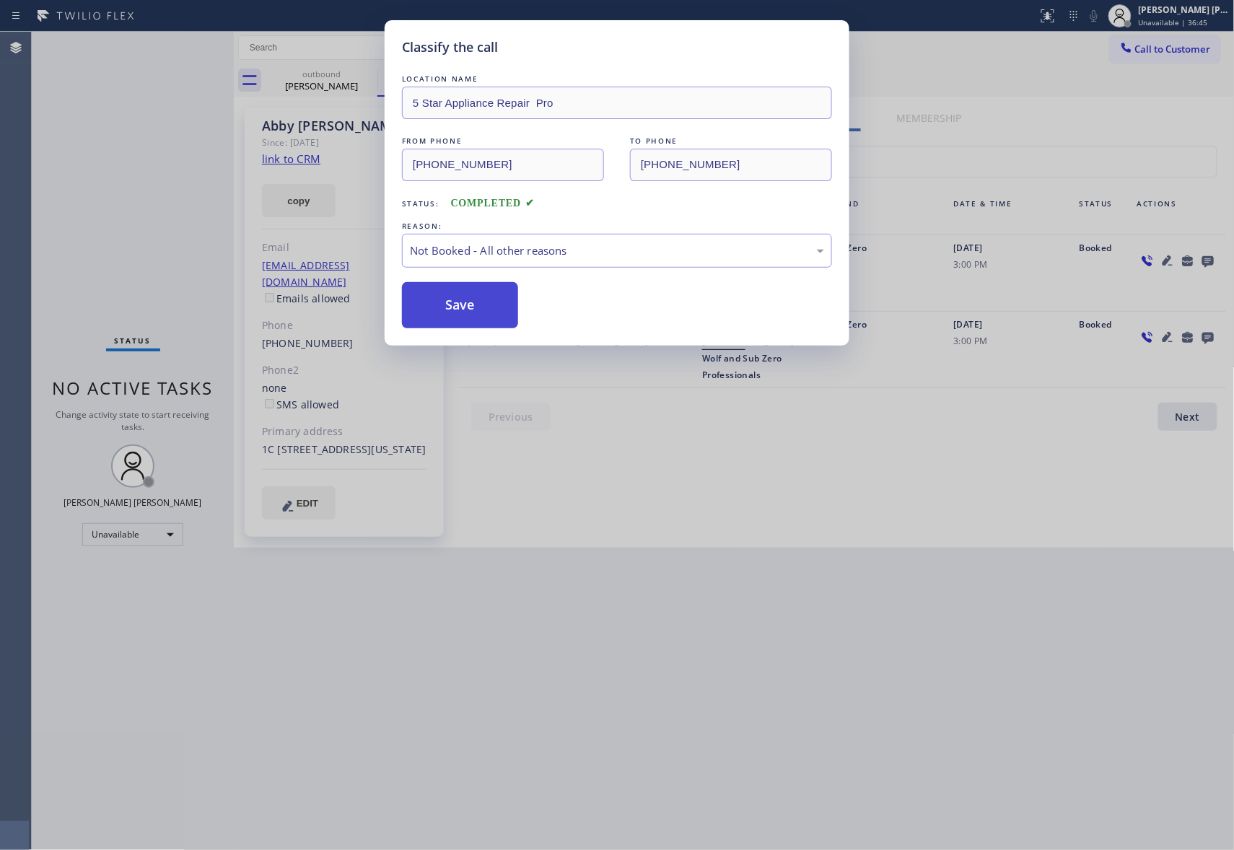
click at [460, 307] on button "Save" at bounding box center [460, 305] width 116 height 46
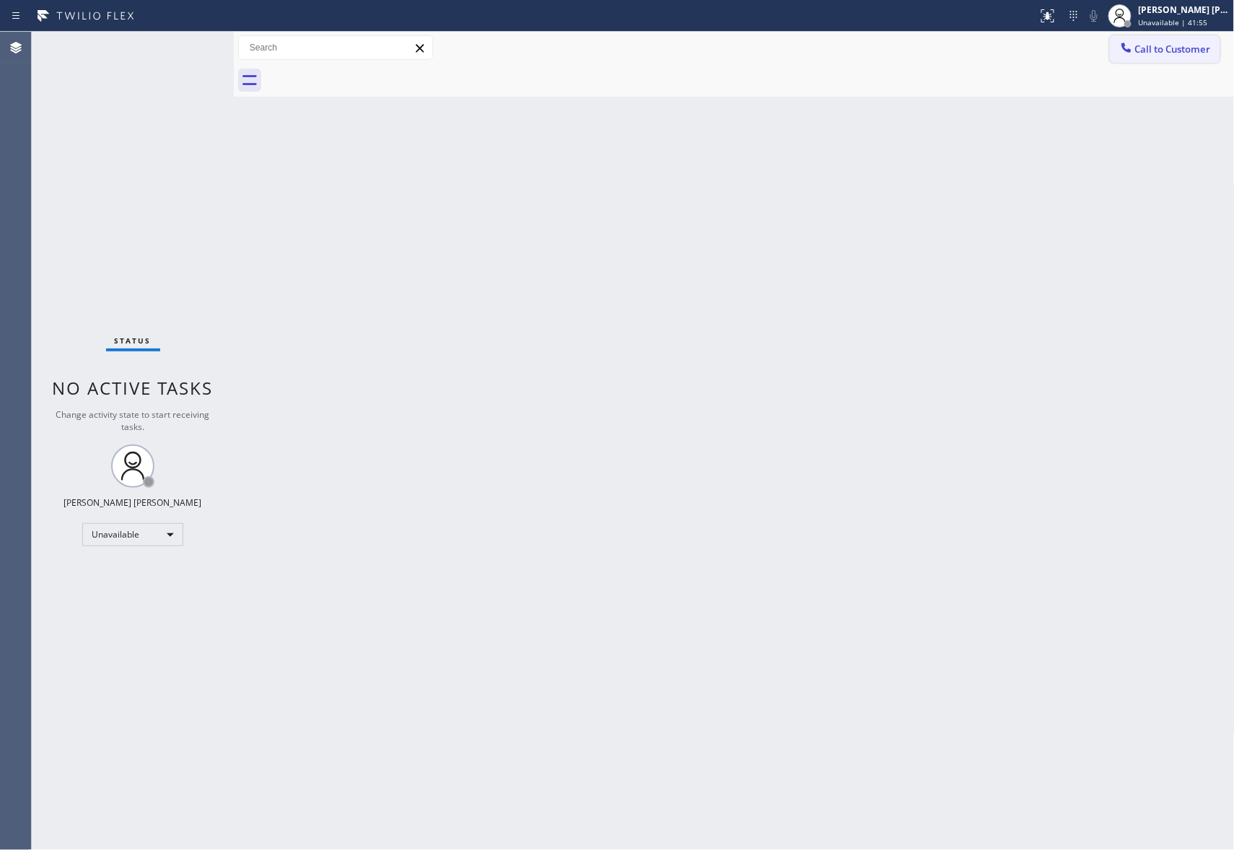
click at [1191, 48] on span "Call to Customer" at bounding box center [1173, 49] width 76 height 13
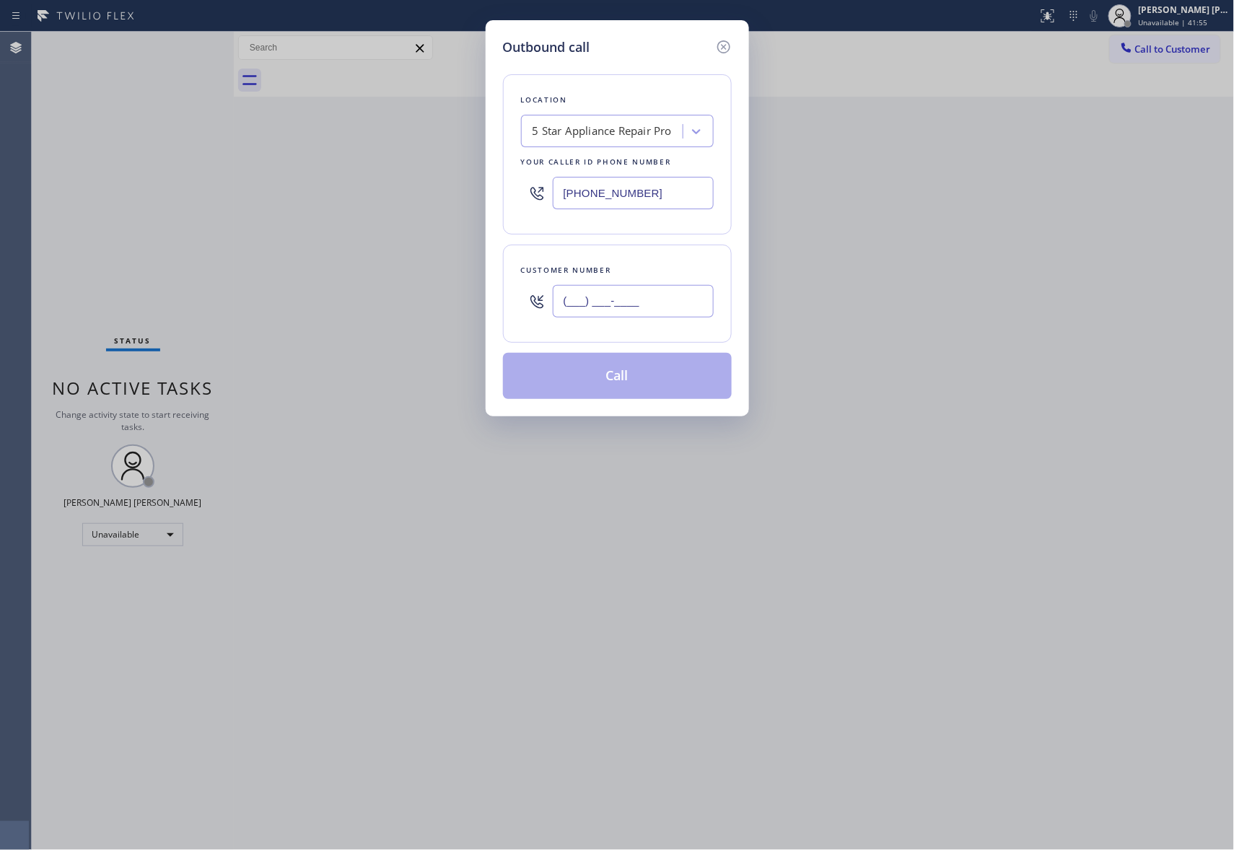
click at [661, 307] on input "(___) ___-____" at bounding box center [633, 301] width 161 height 32
paste input "503) 807-0042"
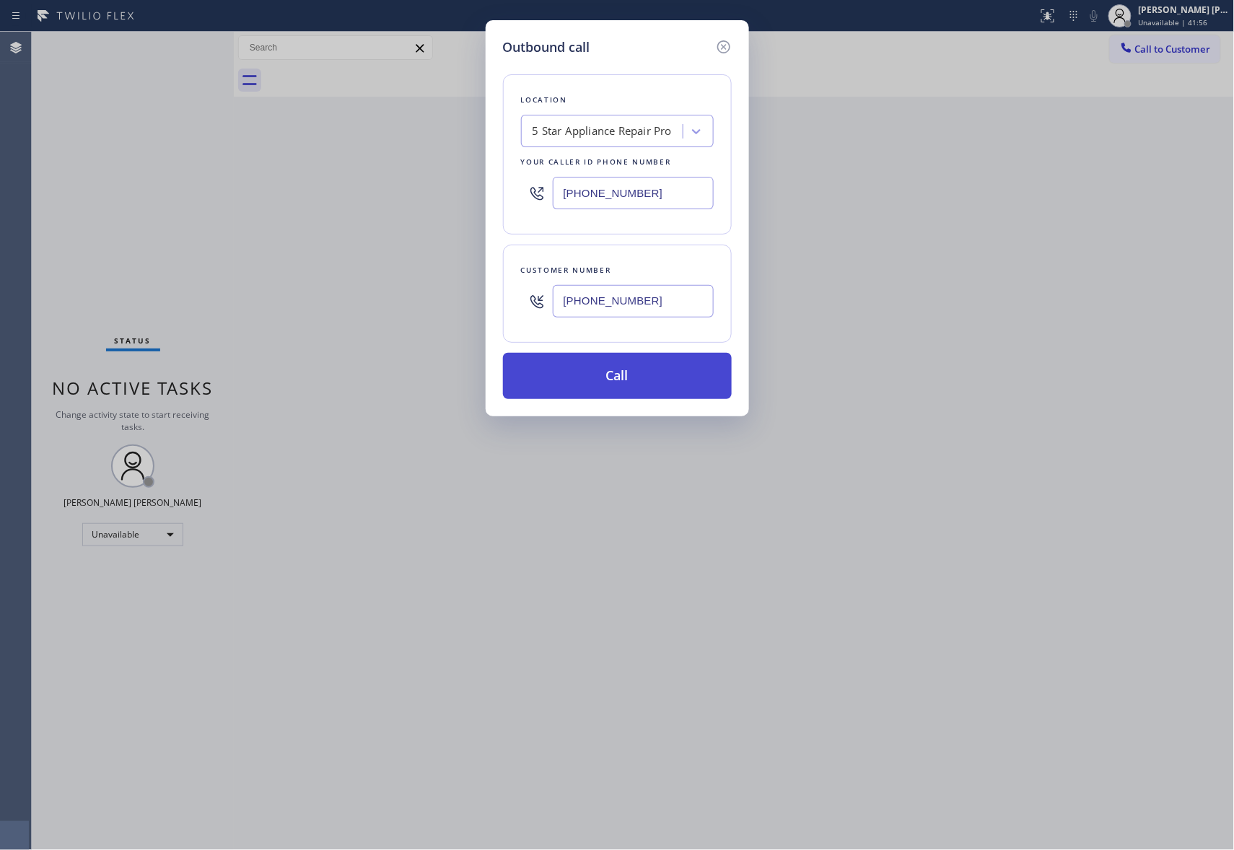
type input "(503) 807-0042"
click at [653, 382] on button "Call" at bounding box center [617, 376] width 229 height 46
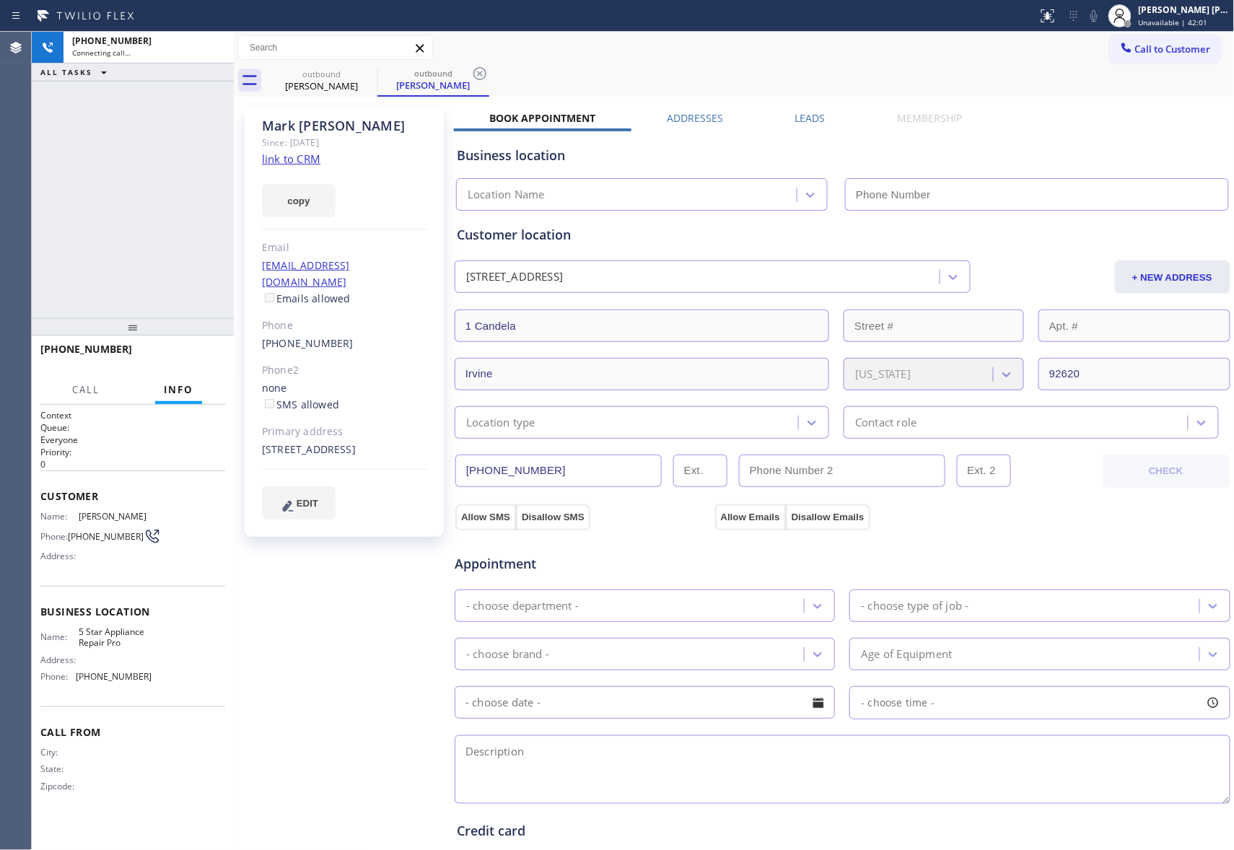
type input "(888) 477-1309"
click at [188, 358] on span "HANG UP" at bounding box center [192, 356] width 44 height 10
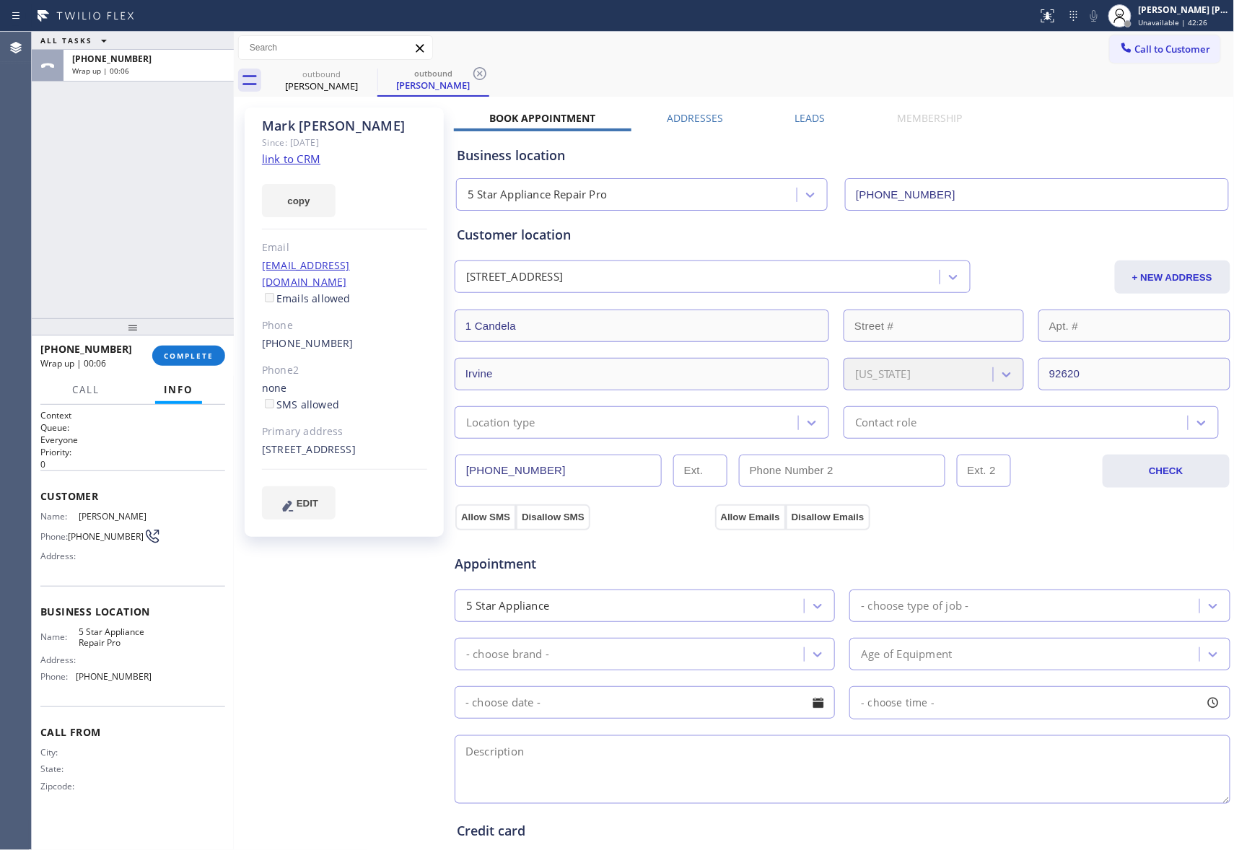
click at [814, 121] on label "Leads" at bounding box center [810, 118] width 30 height 14
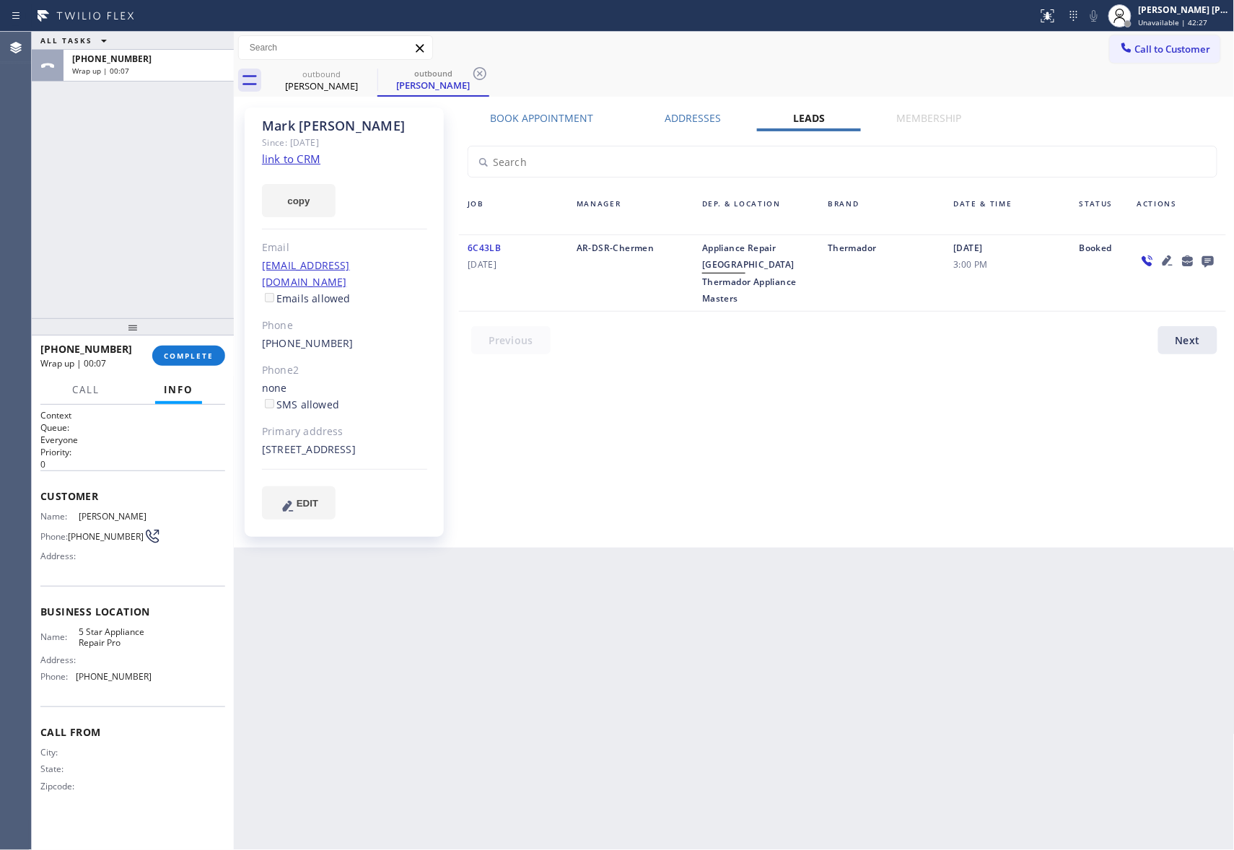
click at [1205, 261] on icon at bounding box center [1207, 261] width 17 height 18
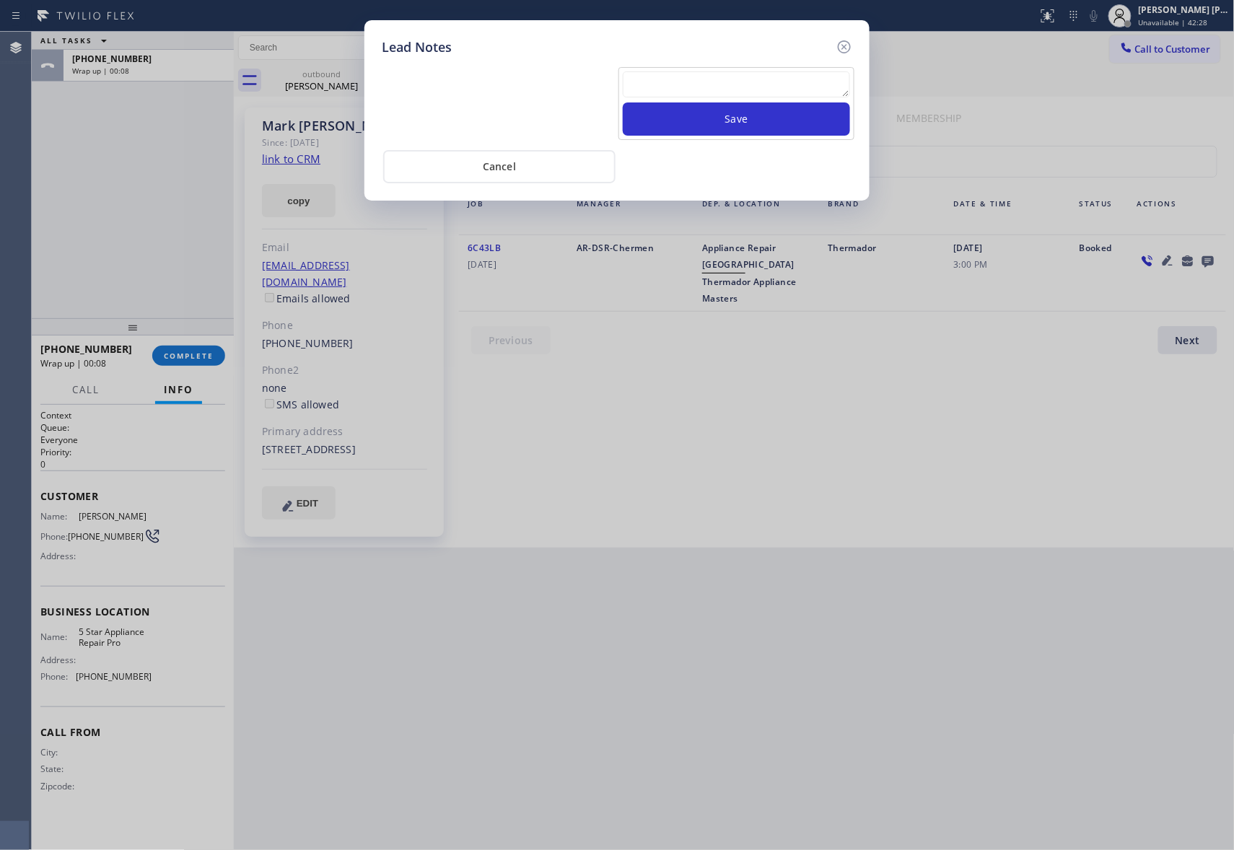
click at [774, 85] on textarea at bounding box center [736, 84] width 227 height 26
paste textarea "VM | please transfer if cx calls back"
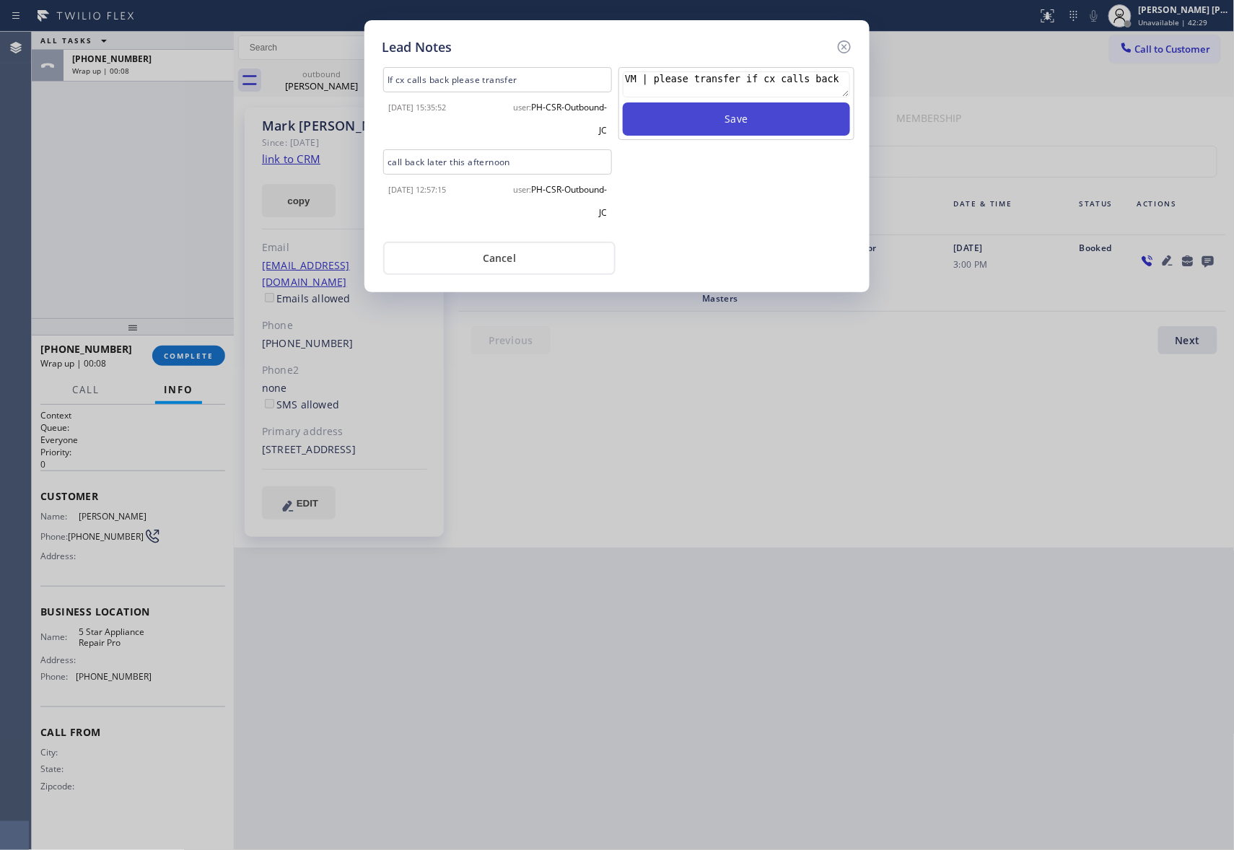
type textarea "VM | please transfer if cx calls back"
click at [782, 125] on button "Save" at bounding box center [736, 118] width 227 height 33
click at [847, 48] on icon at bounding box center [844, 46] width 13 height 13
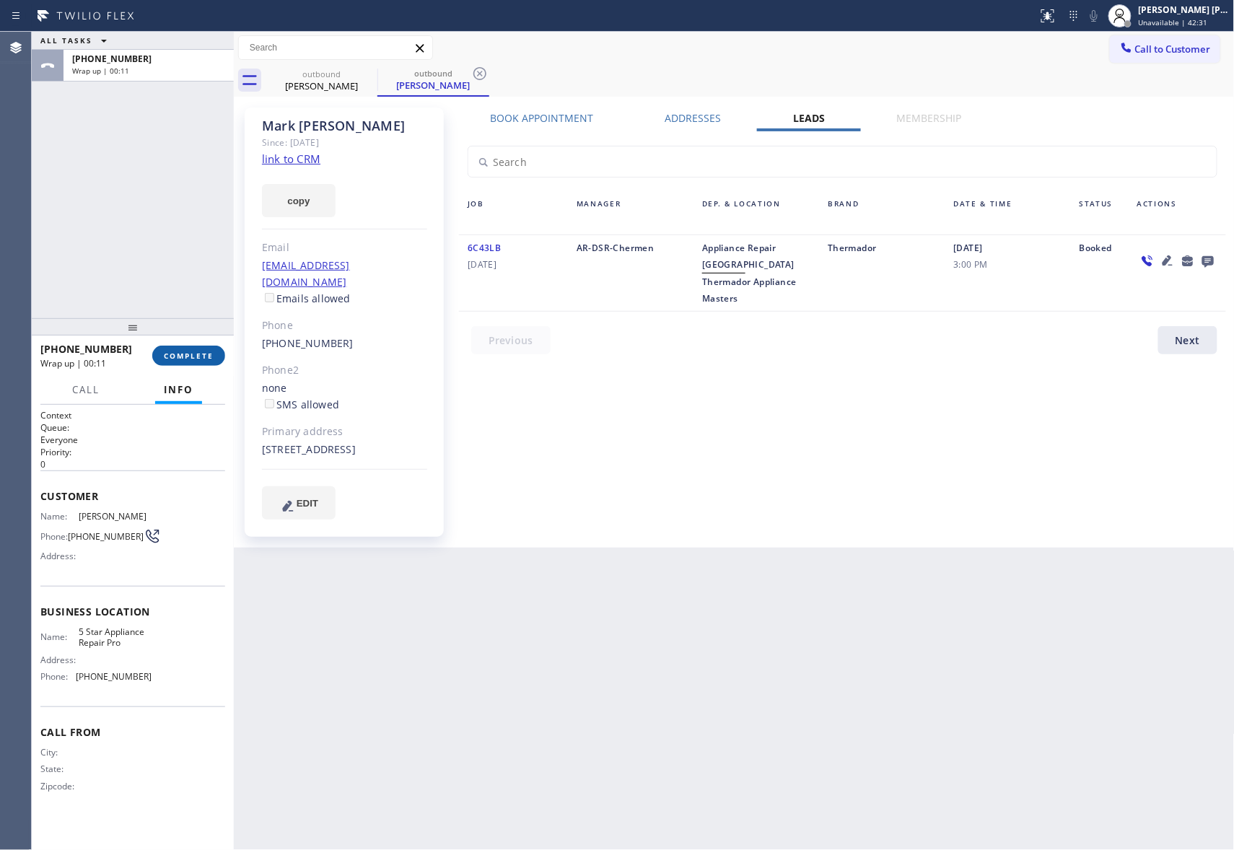
click at [178, 364] on button "COMPLETE" at bounding box center [188, 356] width 73 height 20
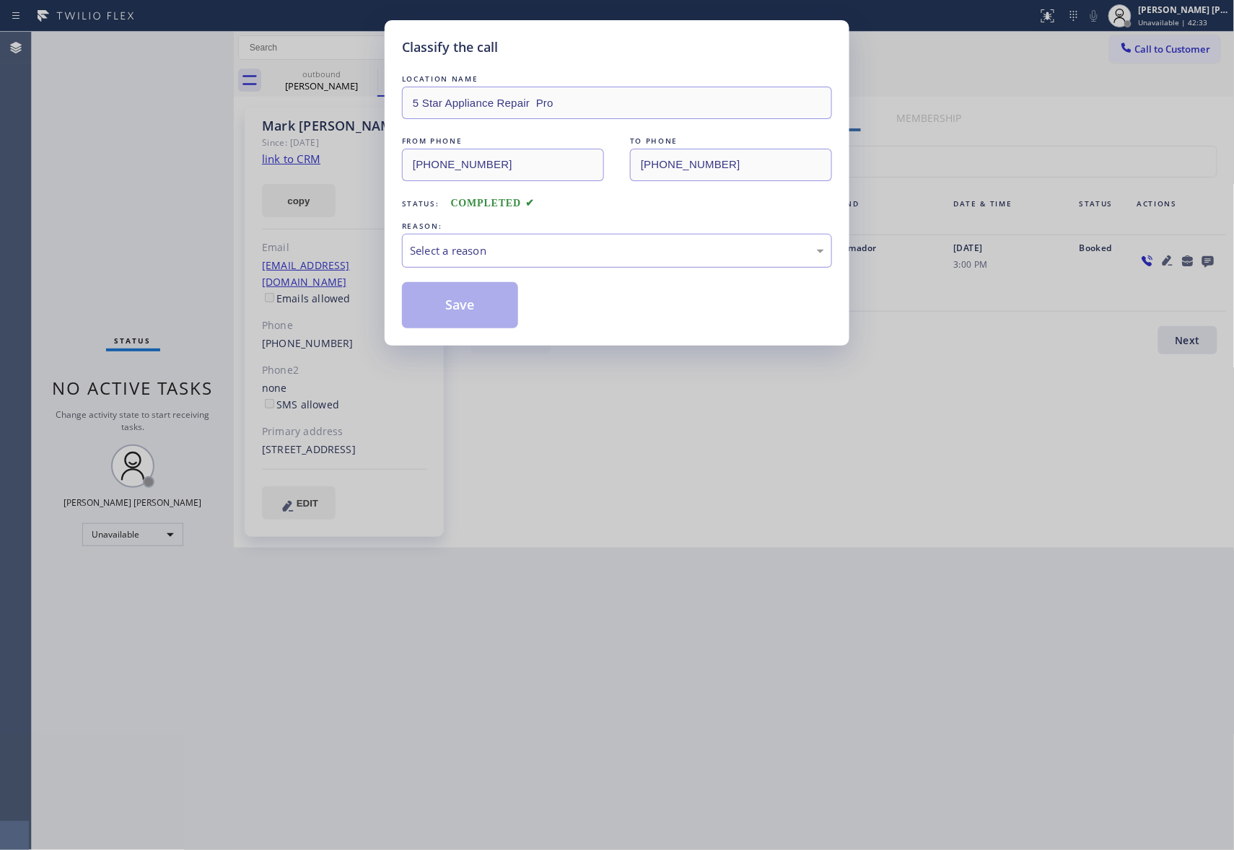
click at [498, 254] on div "Select a reason" at bounding box center [617, 250] width 414 height 17
click at [471, 307] on button "Save" at bounding box center [460, 305] width 116 height 46
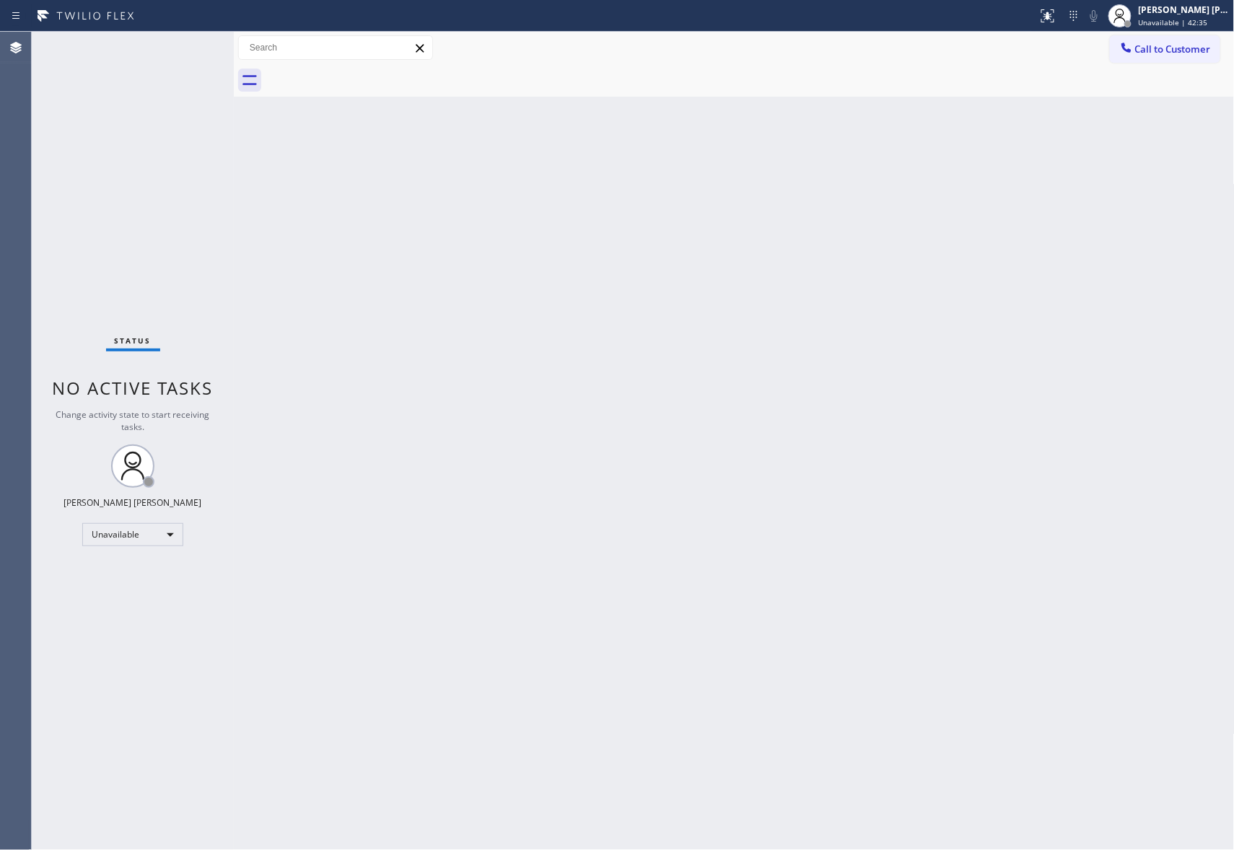
click at [357, 98] on div "Back to Dashboard Change Sender ID Customers Technicians Select a contact Outbo…" at bounding box center [734, 441] width 1001 height 818
click at [1202, 53] on span "Call to Customer" at bounding box center [1173, 49] width 76 height 13
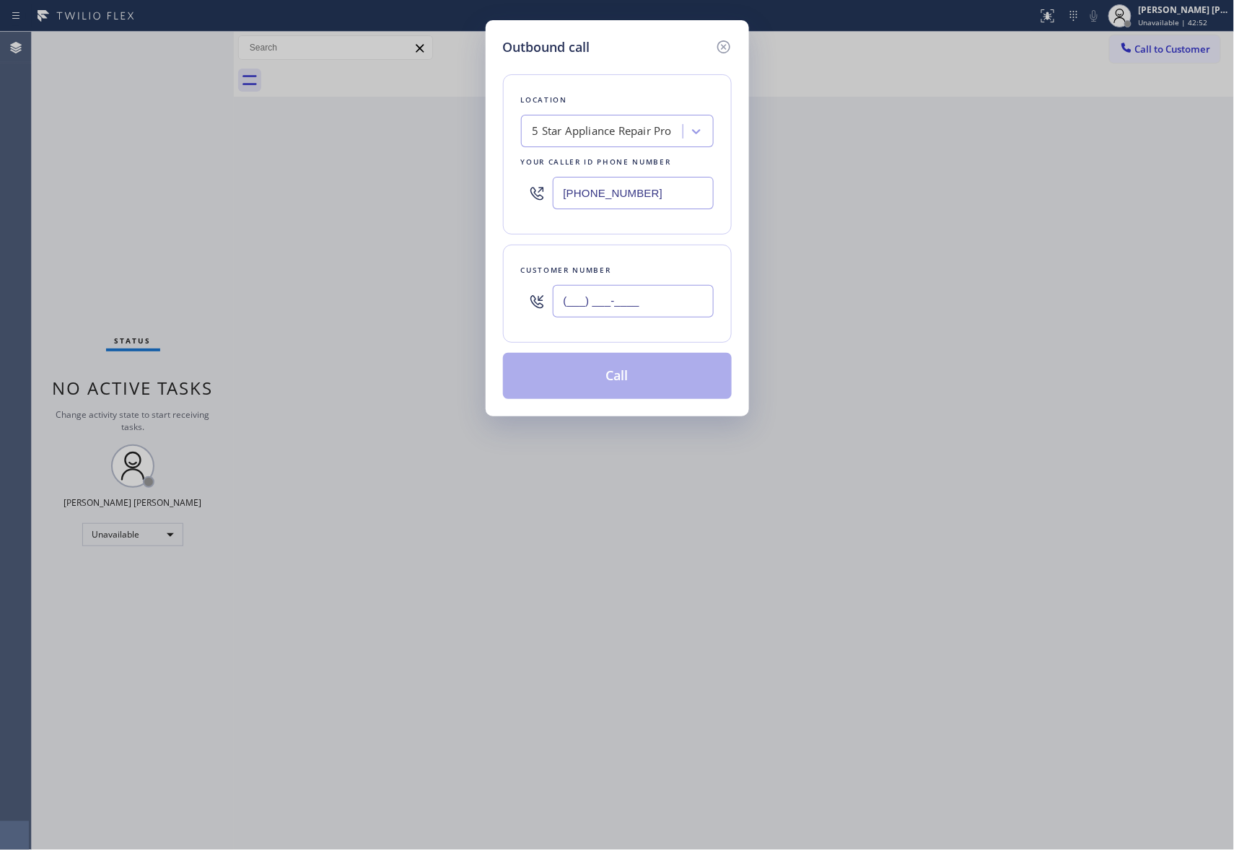
click at [650, 305] on input "(___) ___-____" at bounding box center [633, 301] width 161 height 32
paste input "858) 449-2730"
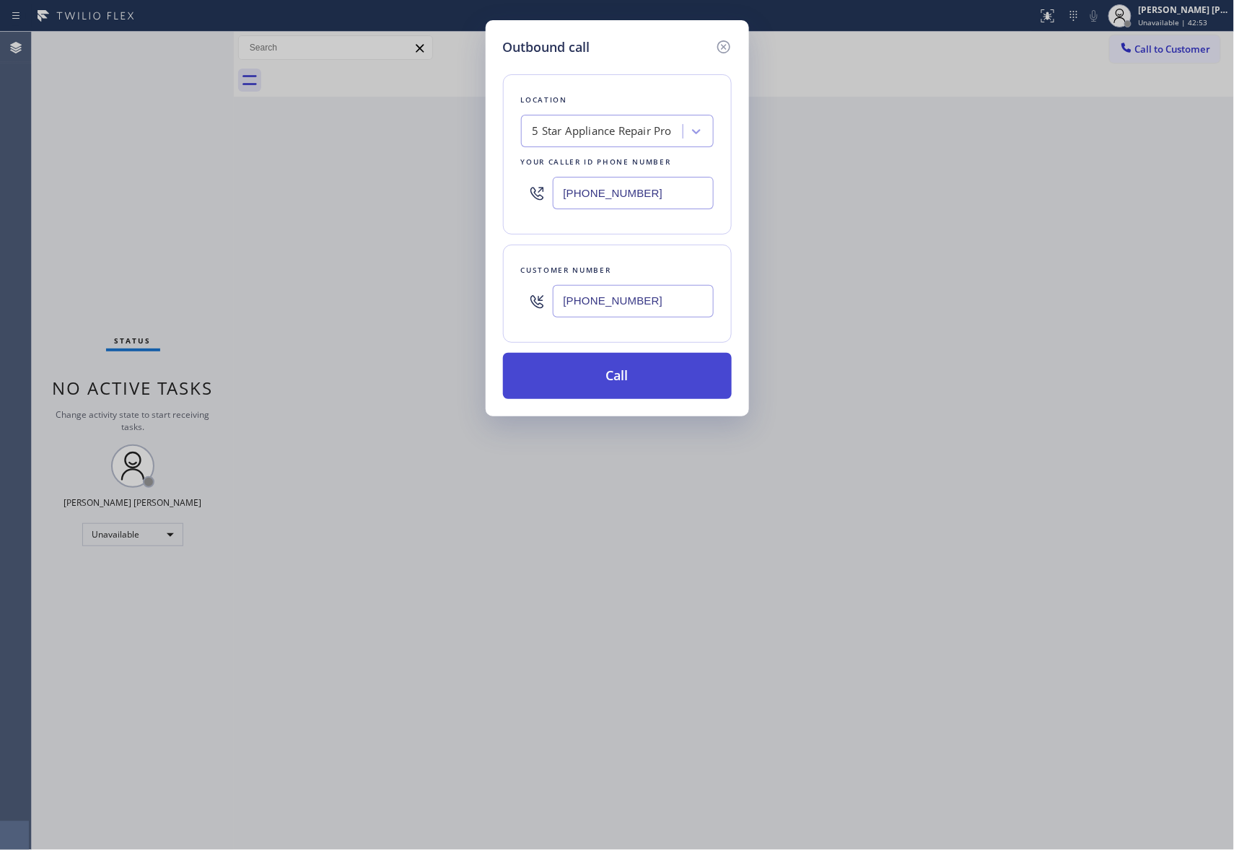
type input "(858) 449-2730"
click at [639, 379] on button "Call" at bounding box center [617, 376] width 229 height 46
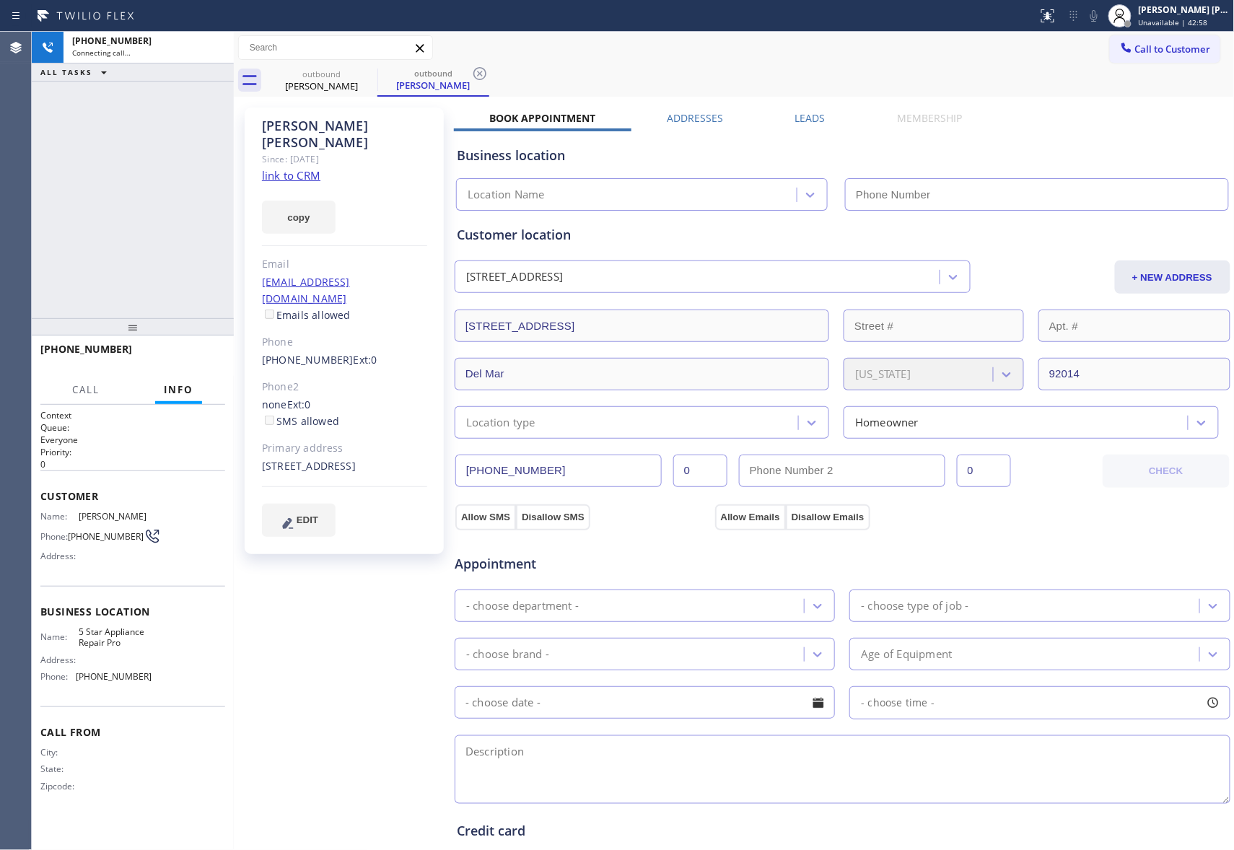
type input "(888) 477-1309"
drag, startPoint x: 797, startPoint y: 122, endPoint x: 814, endPoint y: 120, distance: 16.7
click at [797, 122] on label "Leads" at bounding box center [810, 118] width 30 height 14
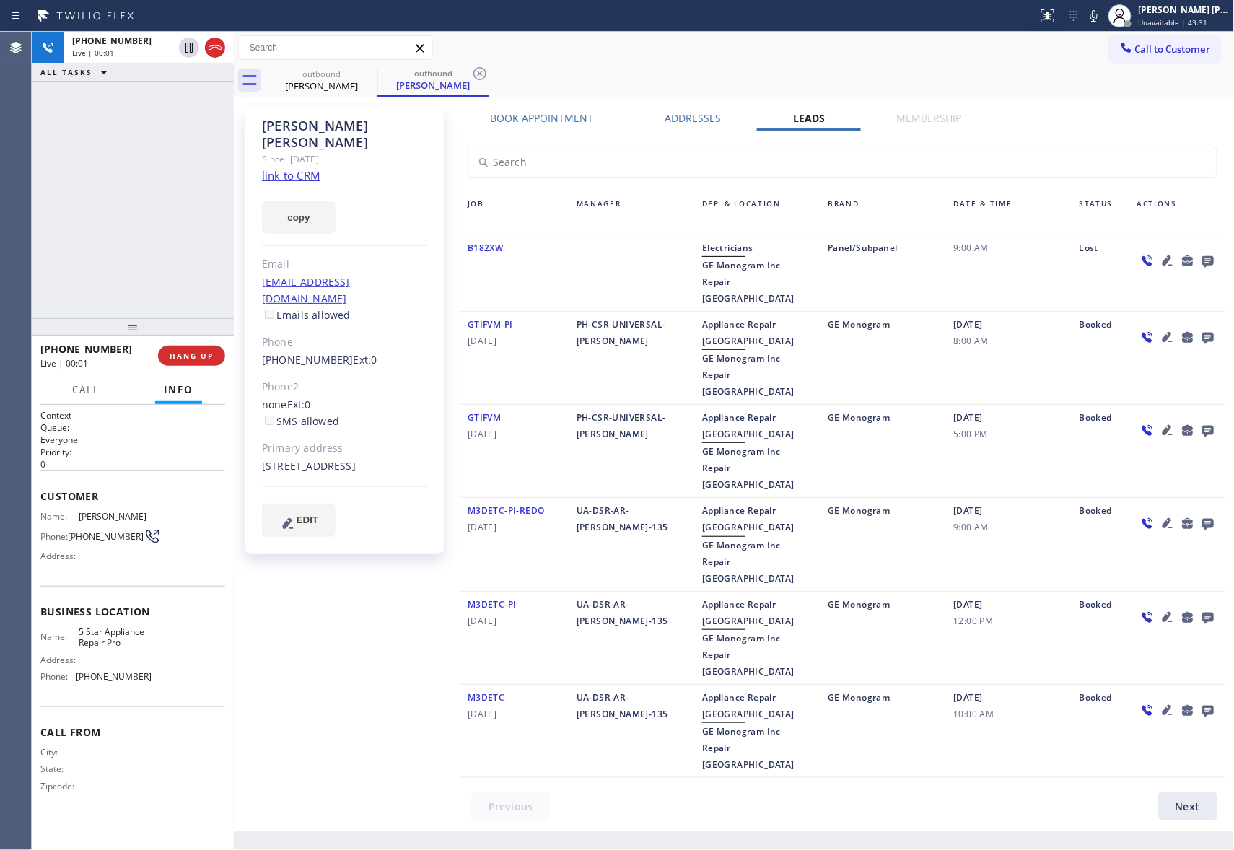
click at [1212, 264] on icon at bounding box center [1208, 262] width 12 height 12
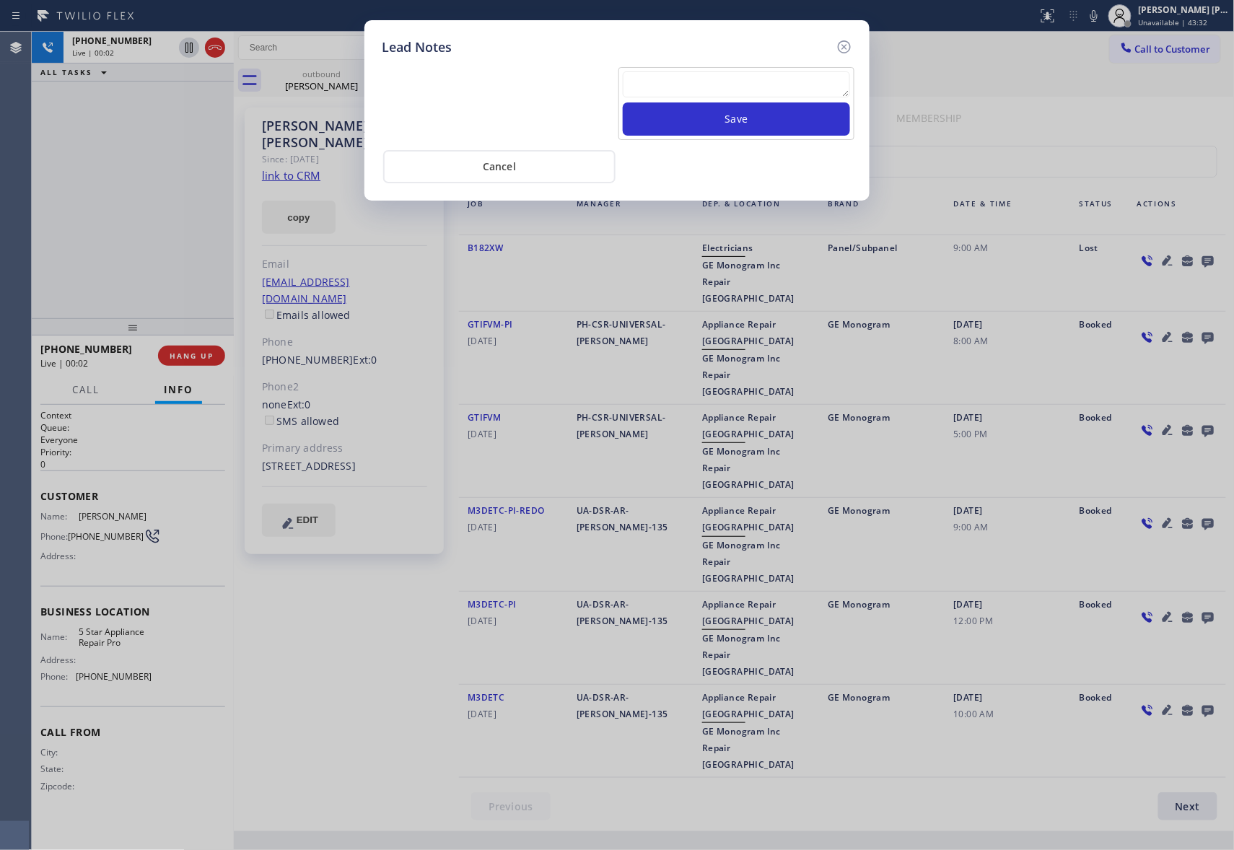
click at [694, 84] on textarea at bounding box center [736, 84] width 227 height 26
paste textarea "VM | please transfer if cx calls back"
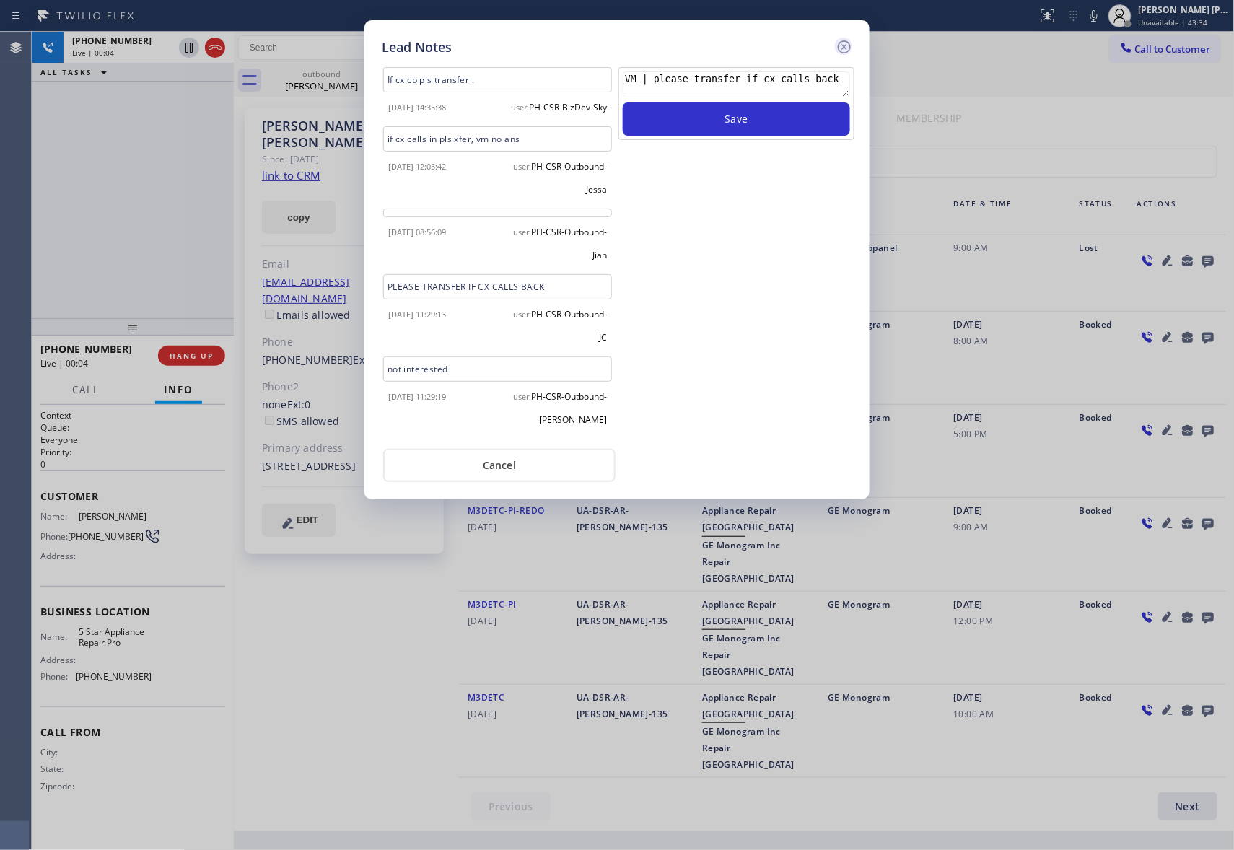
type textarea "VM | please transfer if cx calls back"
click at [852, 41] on icon at bounding box center [844, 46] width 17 height 17
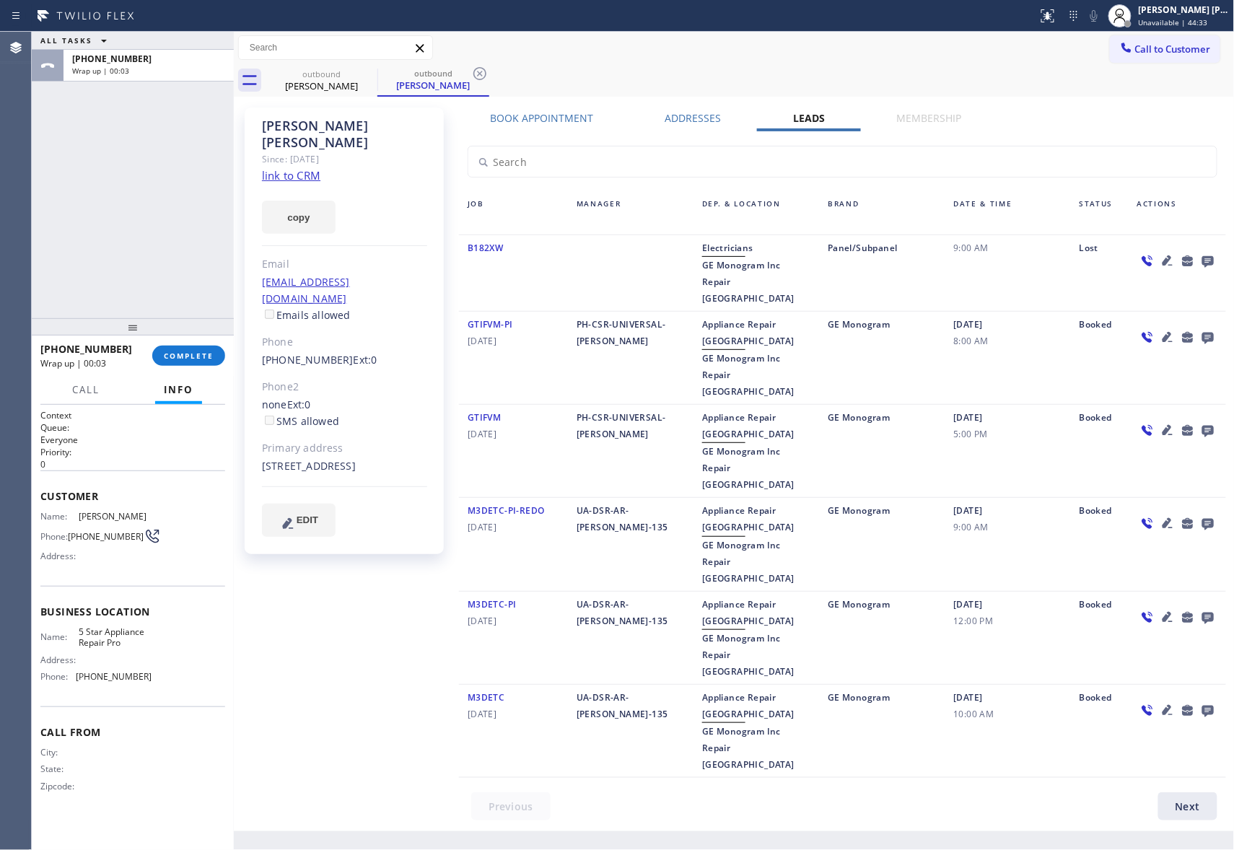
click at [1207, 261] on icon at bounding box center [1207, 261] width 17 height 18
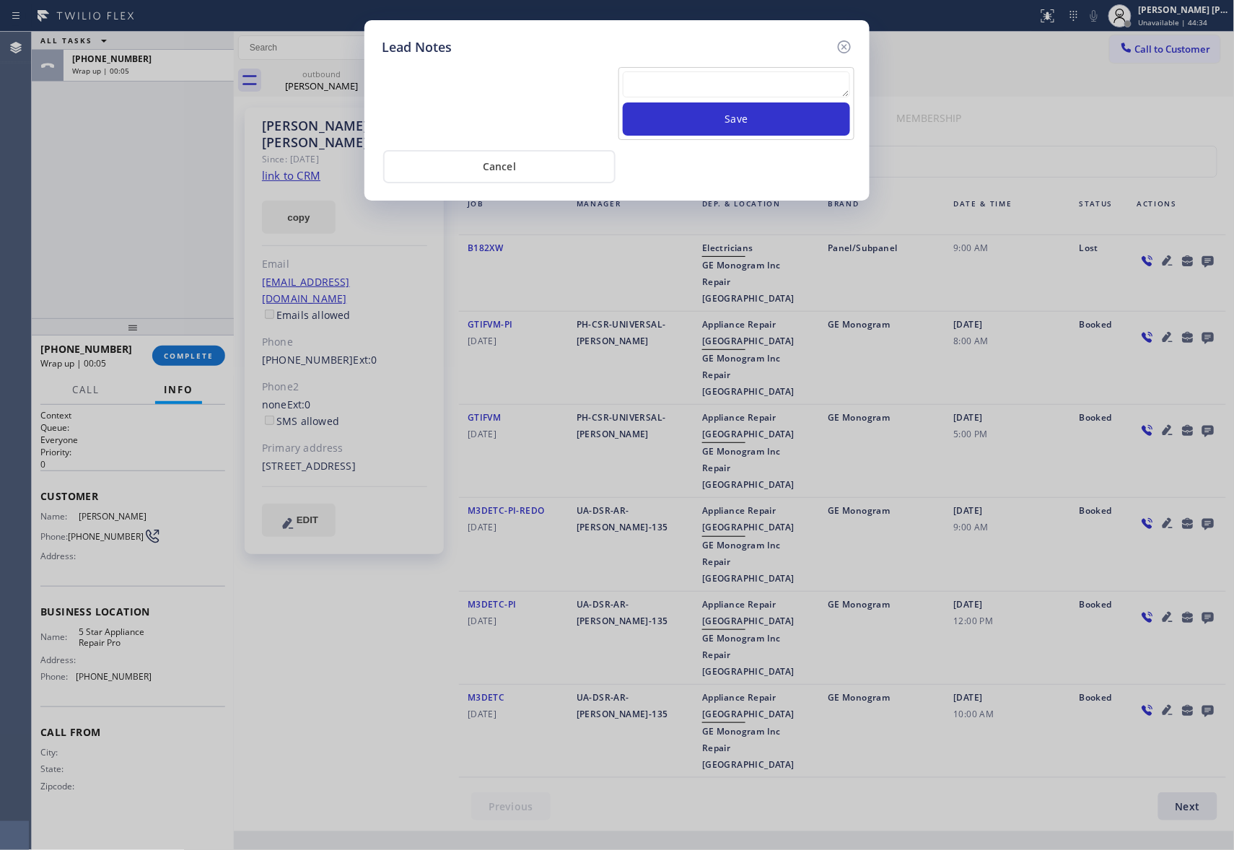
click at [685, 84] on textarea at bounding box center [736, 84] width 227 height 26
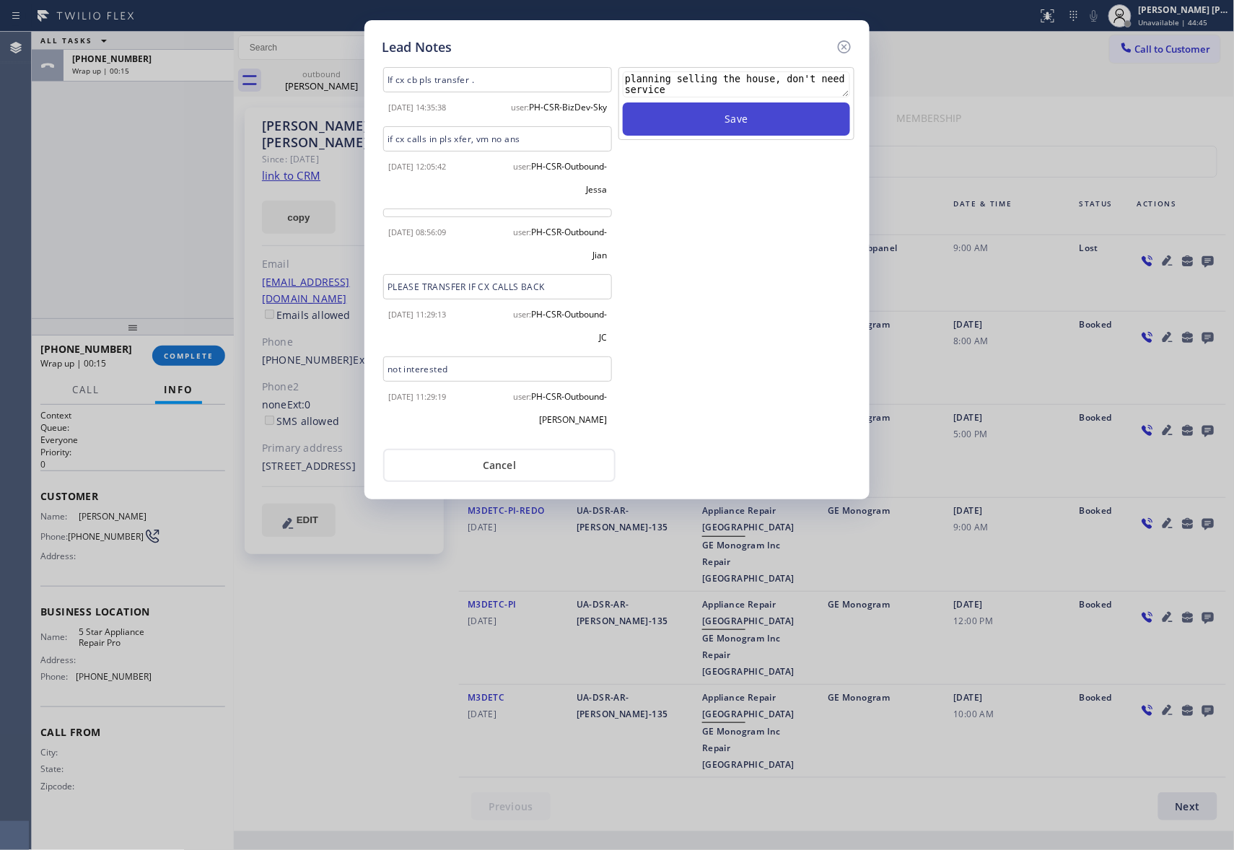
type textarea "planning selling the house, don't need service"
click at [713, 113] on button "Save" at bounding box center [736, 118] width 227 height 33
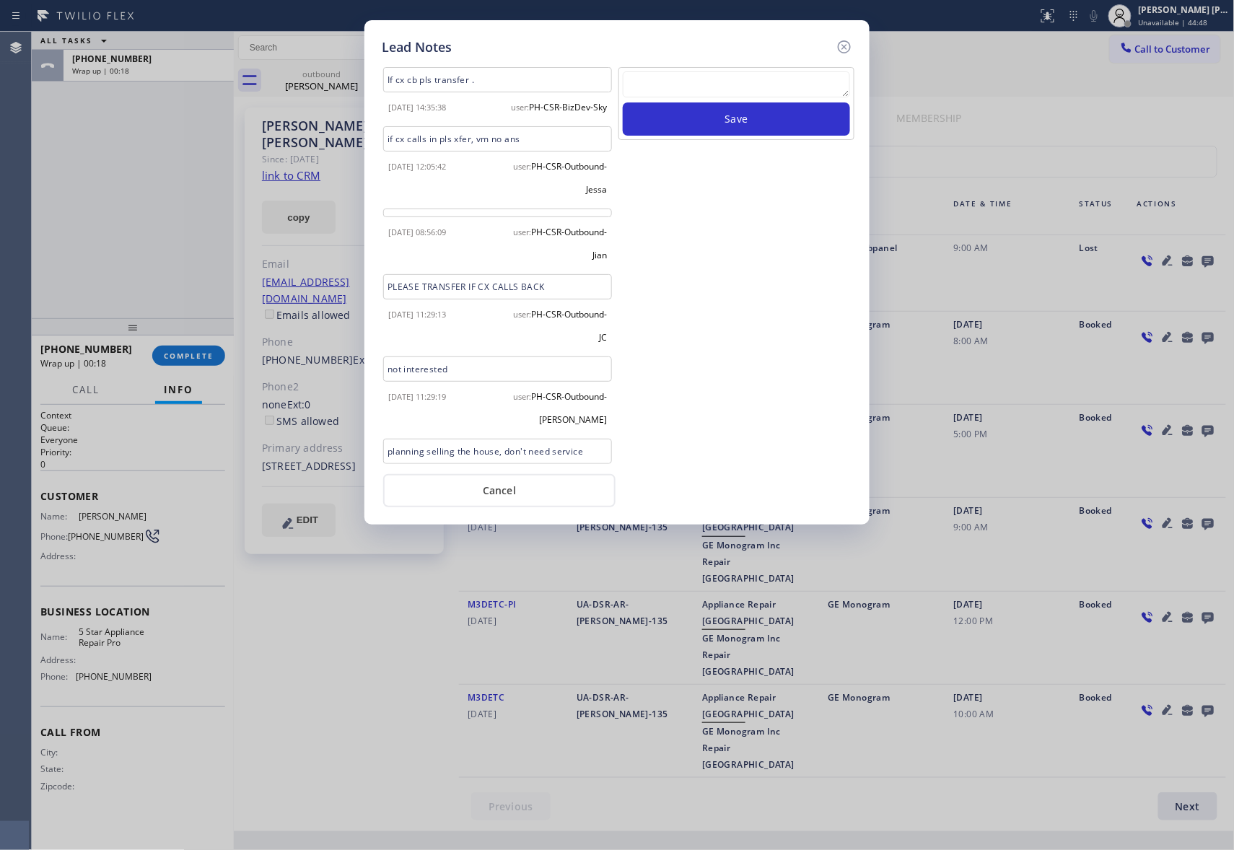
scroll to position [71, 0]
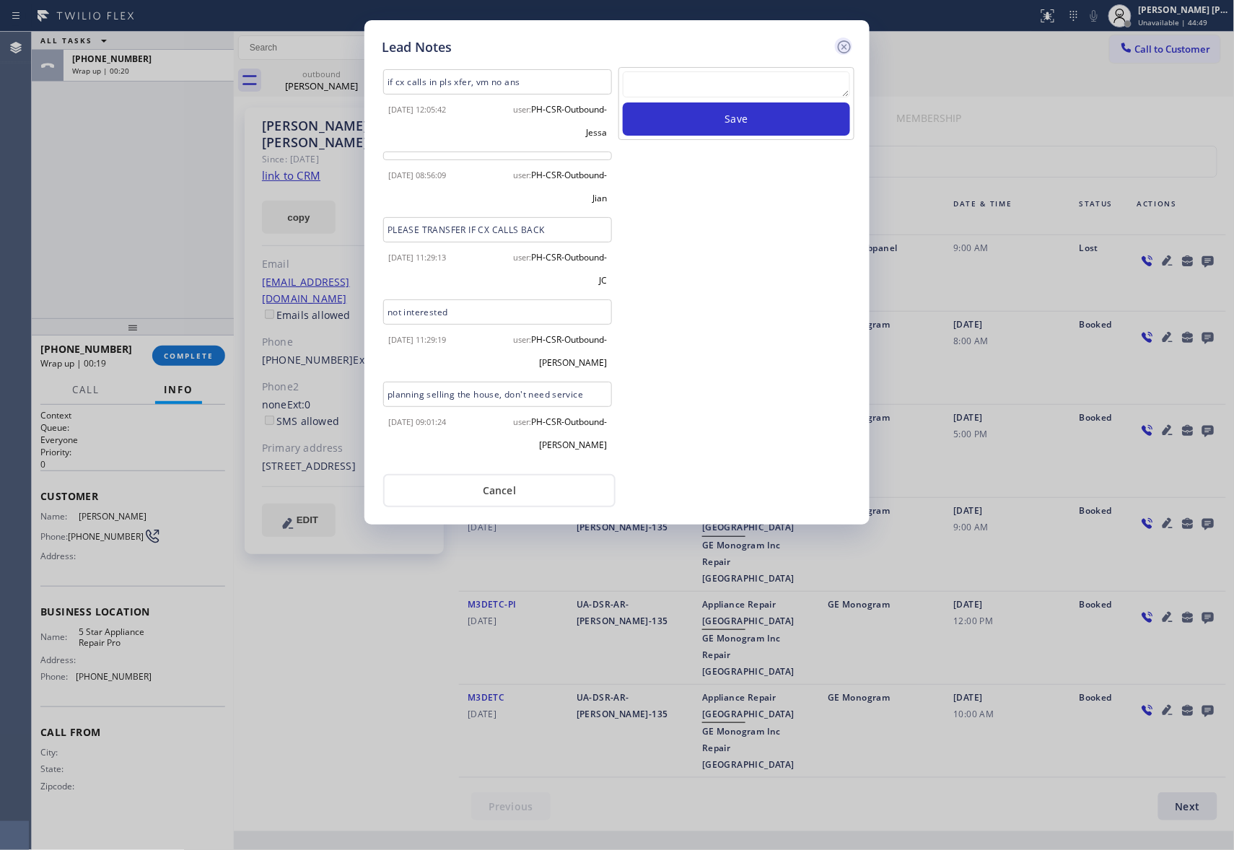
click at [841, 47] on icon at bounding box center [844, 46] width 17 height 17
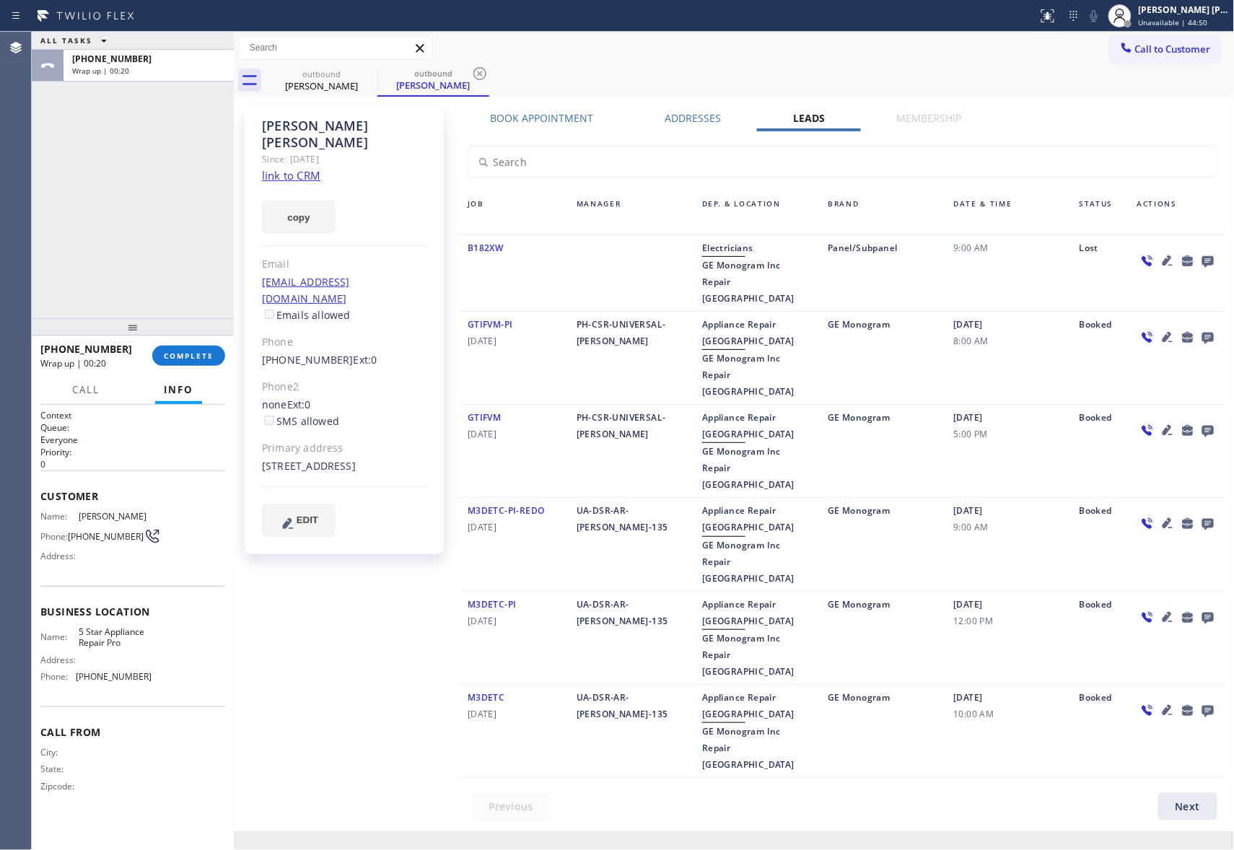
click at [167, 368] on div "+18584492730 Wrap up | 00:20 COMPLETE" at bounding box center [132, 356] width 185 height 38
click at [180, 359] on span "COMPLETE" at bounding box center [189, 356] width 50 height 10
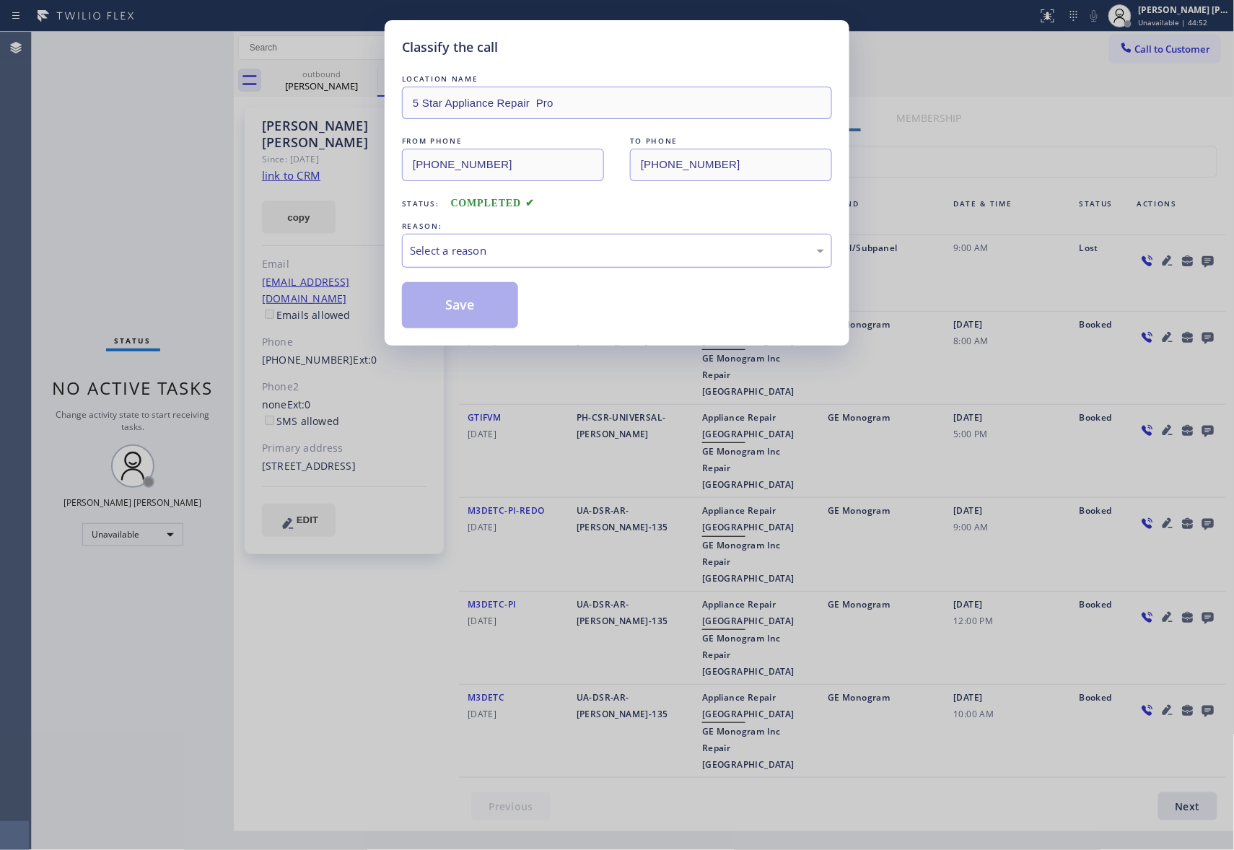
click at [512, 255] on div "Select a reason" at bounding box center [617, 250] width 414 height 17
click at [451, 305] on button "Save" at bounding box center [460, 305] width 116 height 46
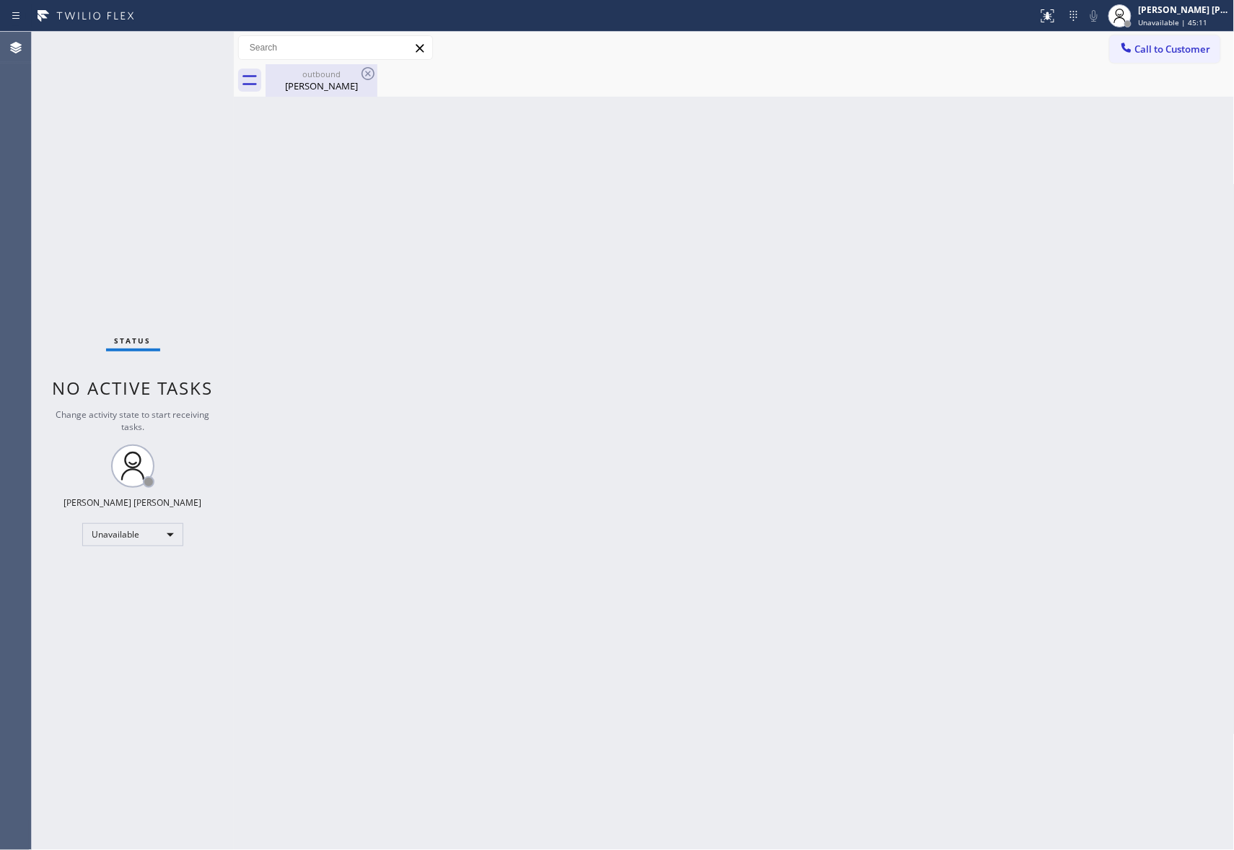
click at [333, 79] on div "Robert Inbody" at bounding box center [321, 85] width 109 height 13
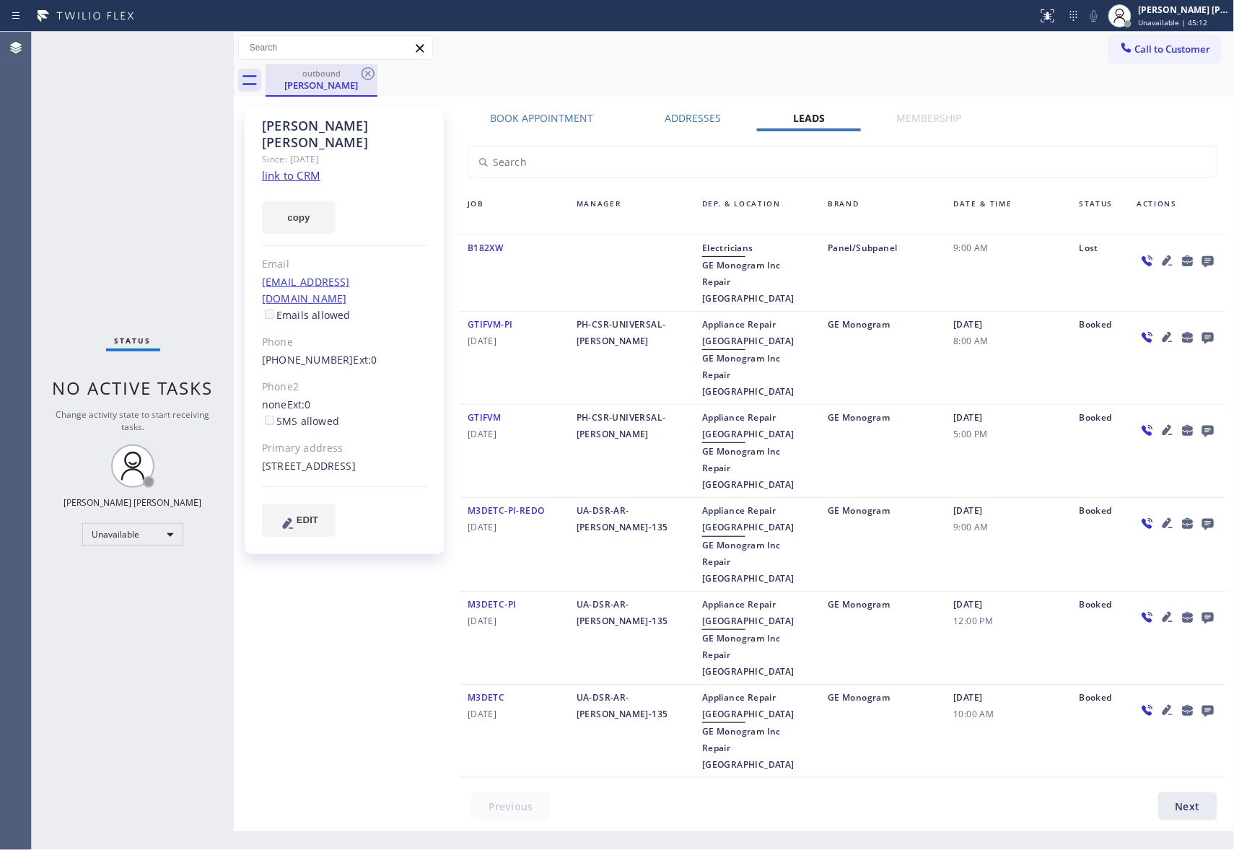
click at [353, 75] on div "outbound" at bounding box center [321, 73] width 109 height 11
click at [368, 72] on icon at bounding box center [367, 73] width 17 height 17
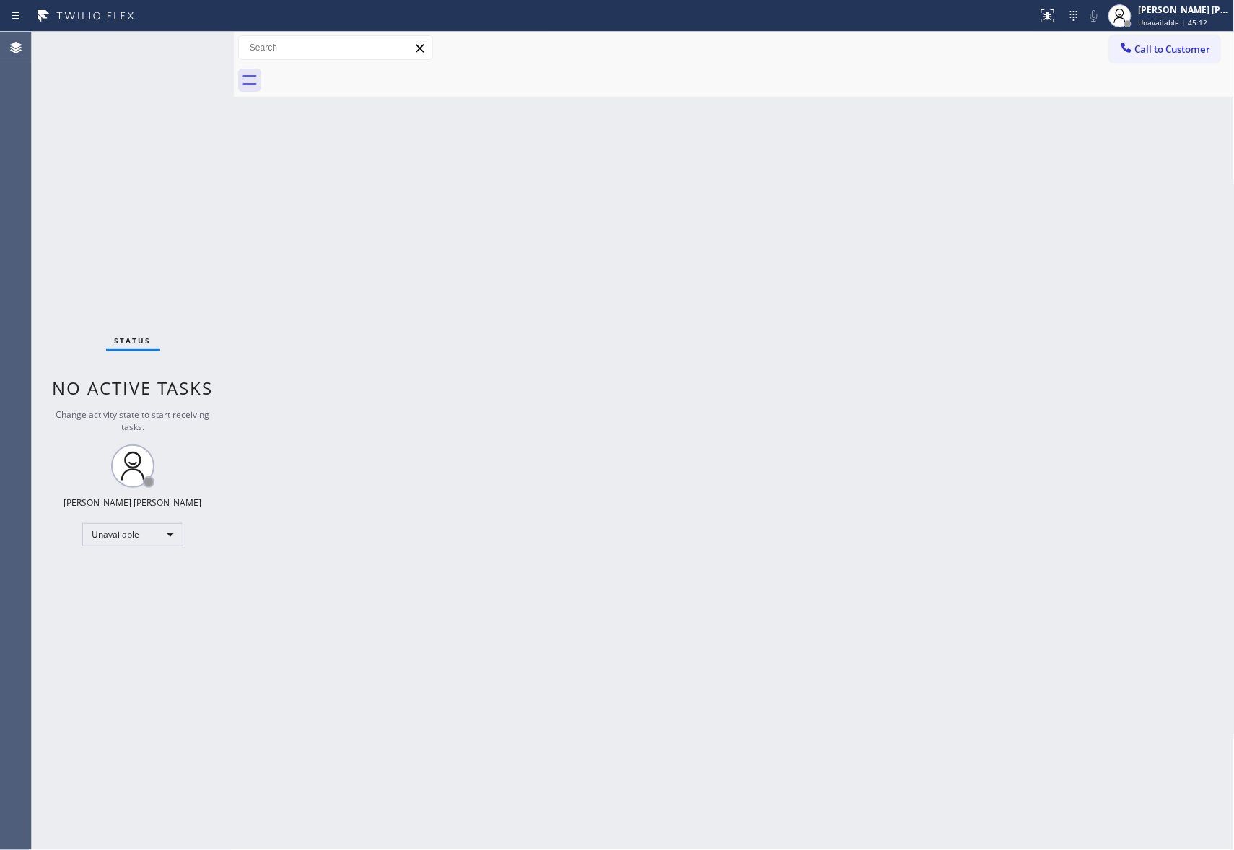
click at [368, 72] on div at bounding box center [750, 80] width 969 height 32
click at [1205, 48] on span "Call to Customer" at bounding box center [1173, 49] width 76 height 13
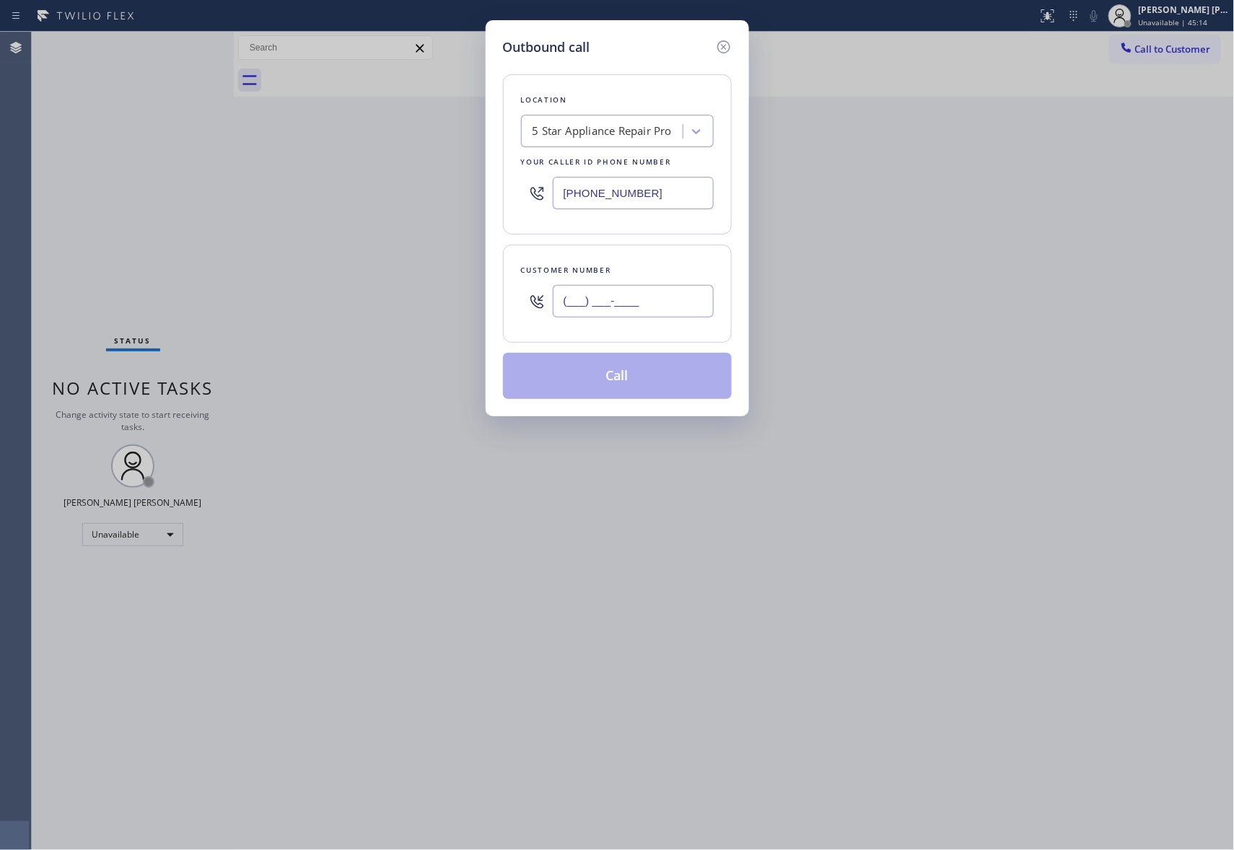
click at [675, 312] on input "(___) ___-____" at bounding box center [633, 301] width 161 height 32
paste input "360) 790-4703"
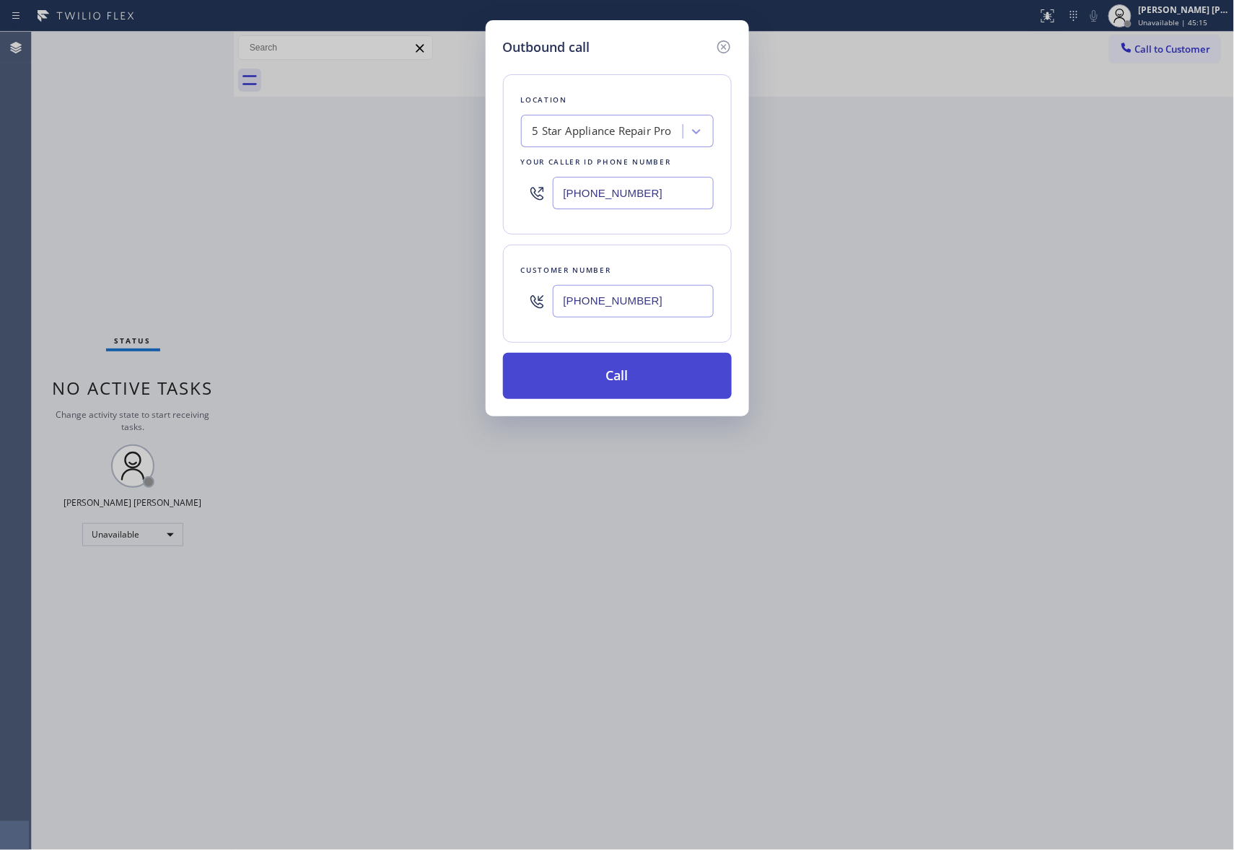
type input "(360) 790-4703"
click at [656, 380] on button "Call" at bounding box center [617, 376] width 229 height 46
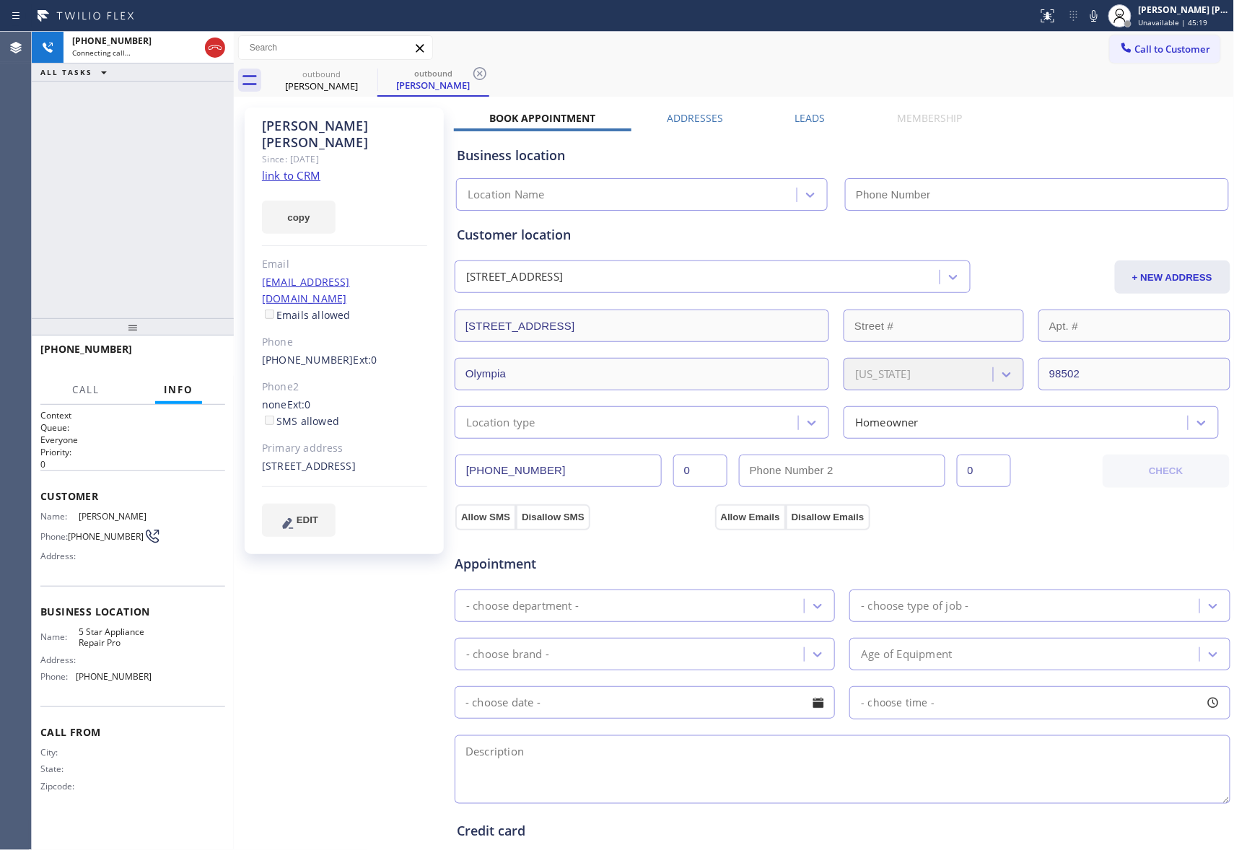
type input "(888) 477-1309"
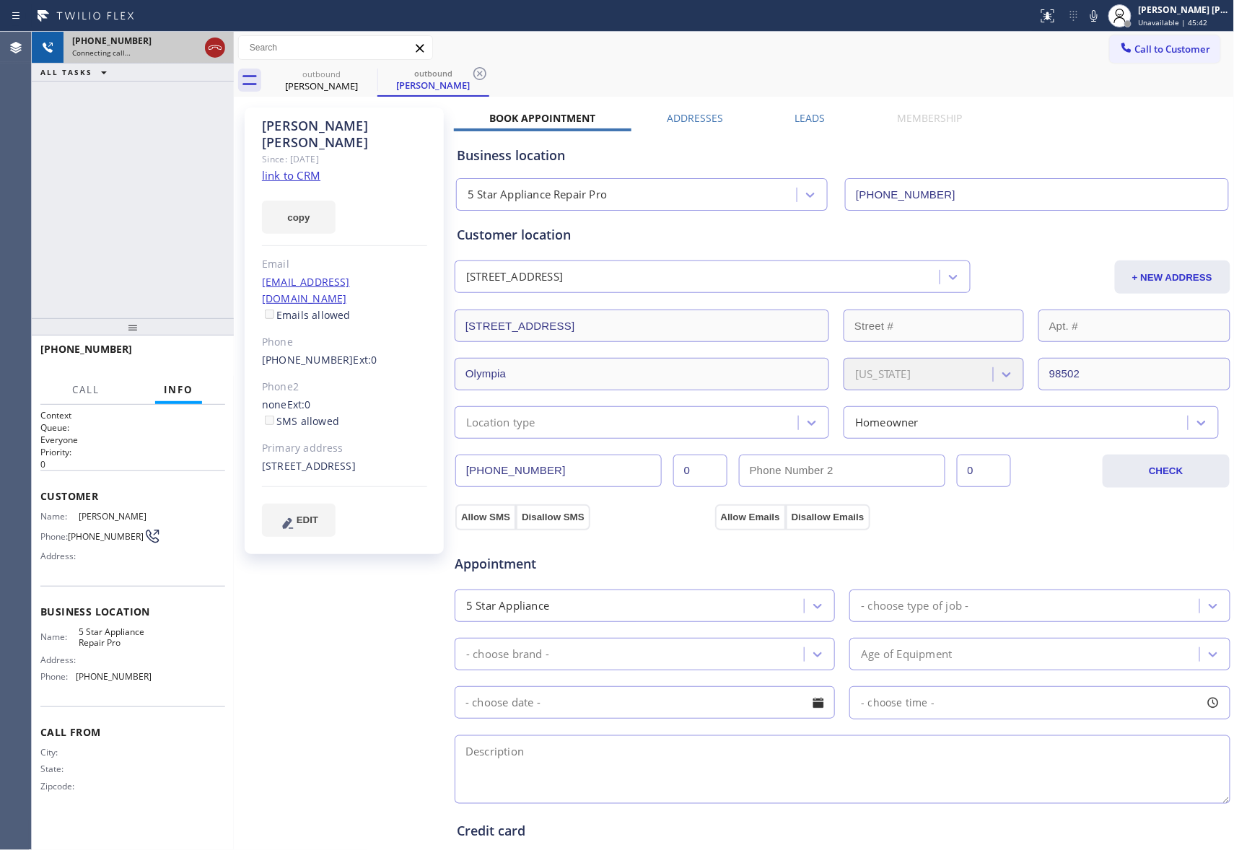
click at [211, 41] on icon at bounding box center [214, 47] width 17 height 17
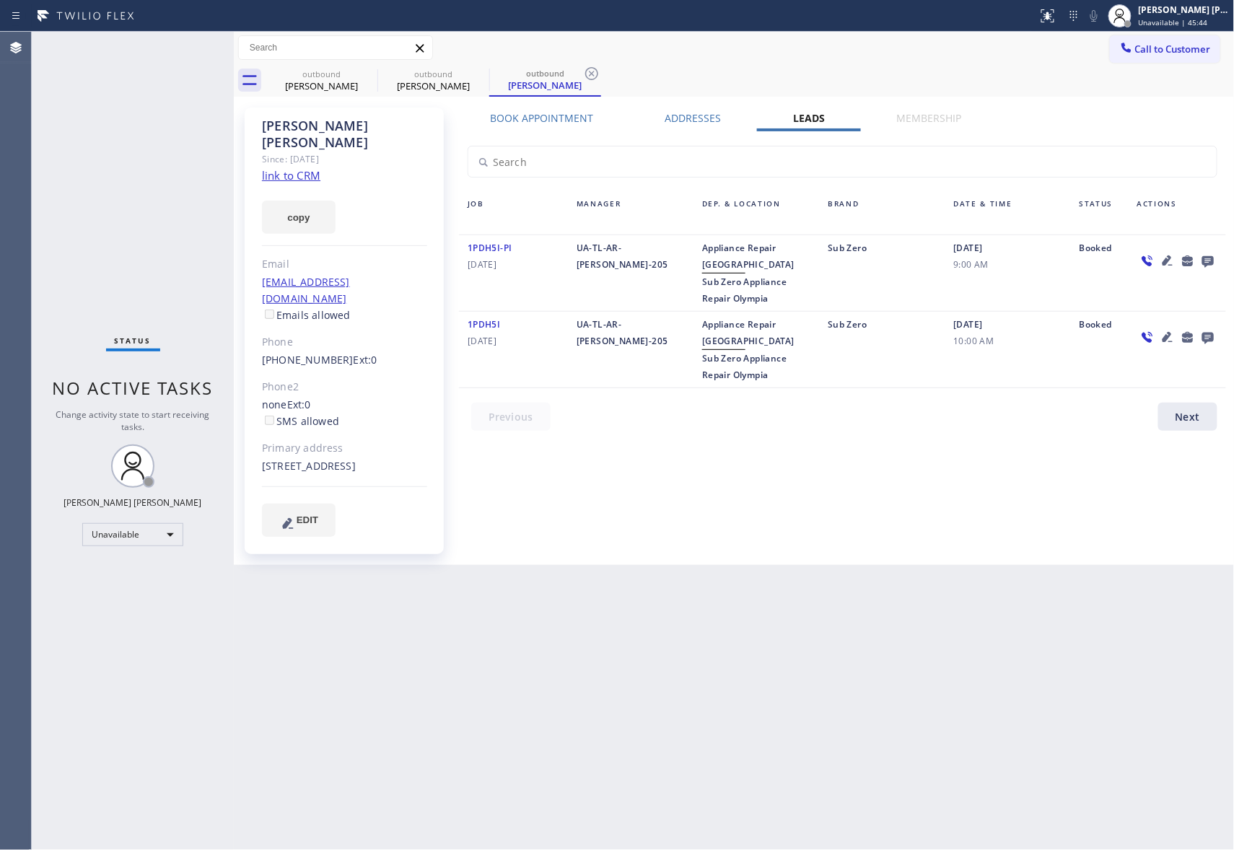
click at [1204, 258] on icon at bounding box center [1208, 262] width 12 height 12
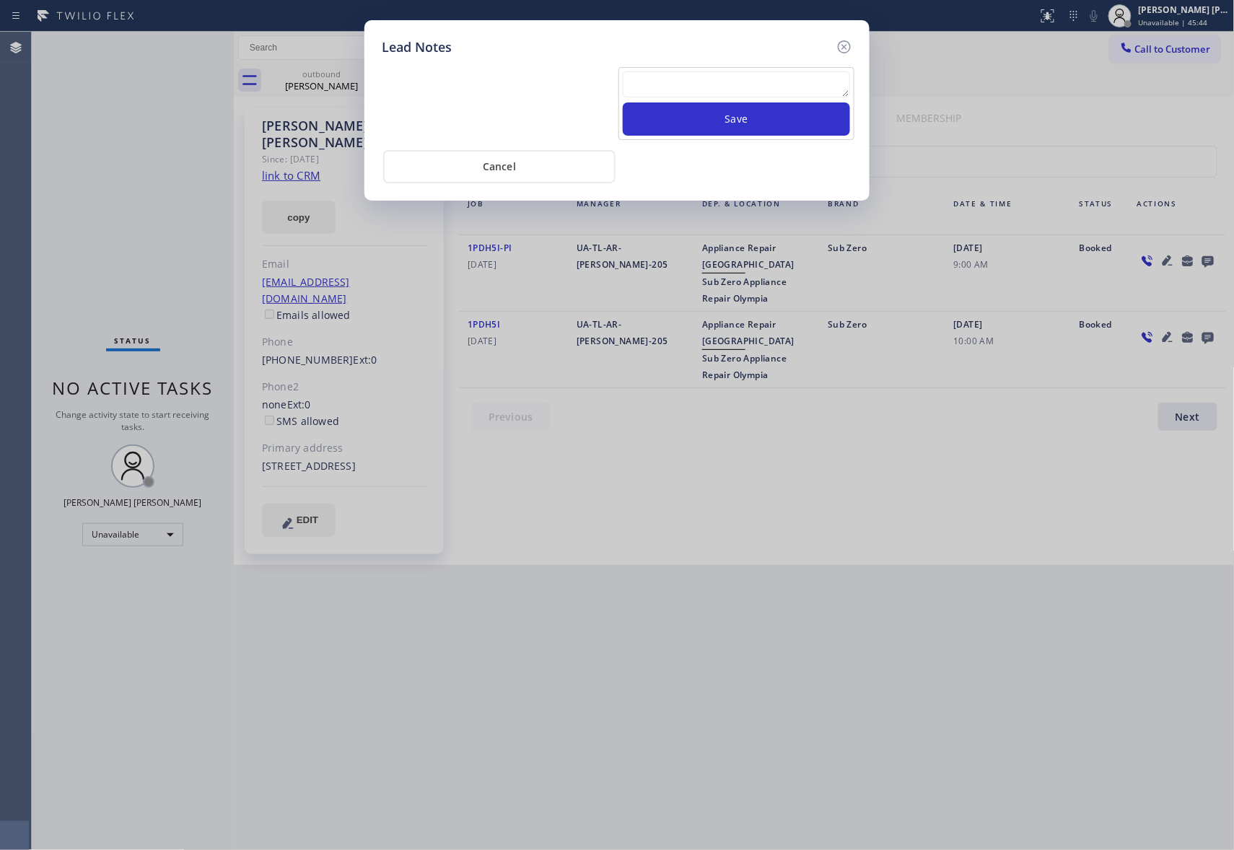
click at [736, 93] on textarea at bounding box center [736, 84] width 227 height 26
paste textarea "please transfer if cx calls back"
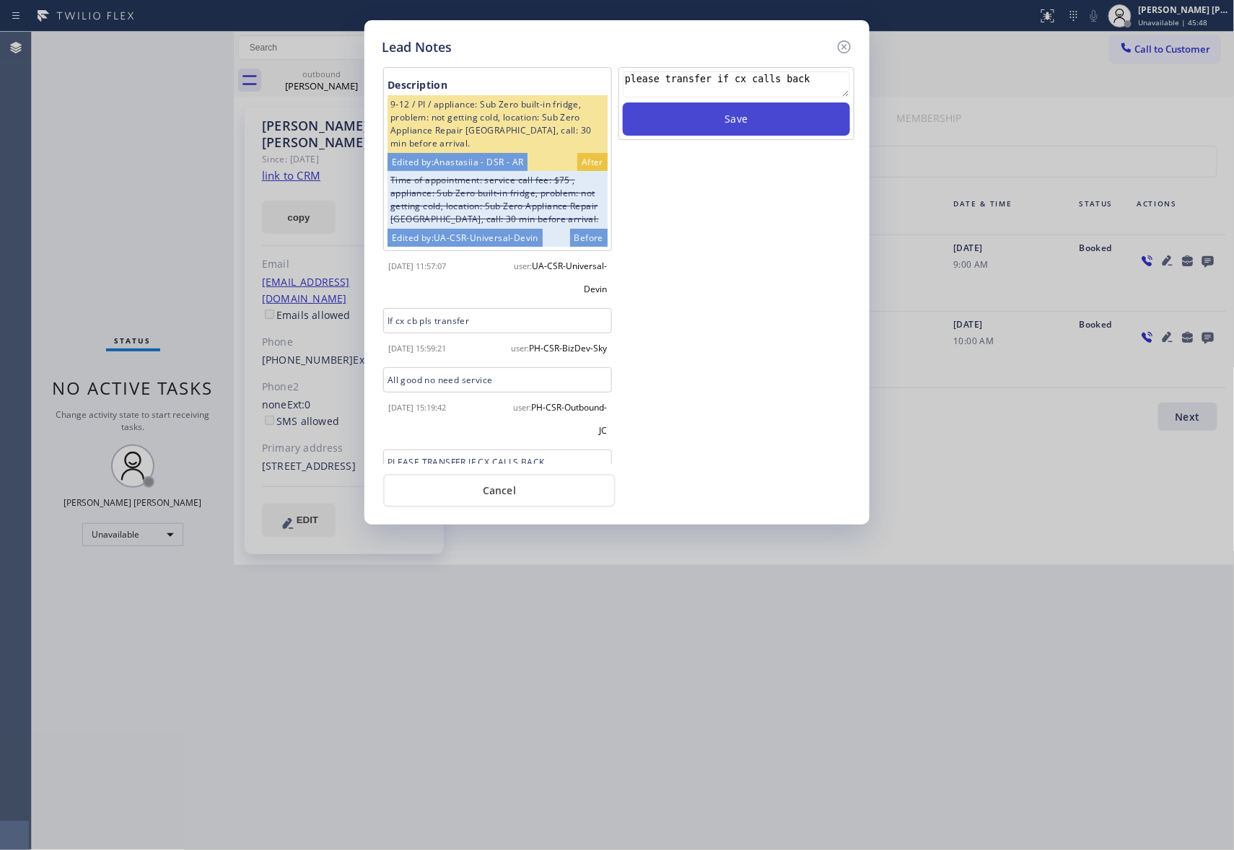
type textarea "please transfer if cx calls back"
click at [731, 124] on button "Save" at bounding box center [736, 118] width 227 height 33
click at [840, 43] on icon at bounding box center [844, 46] width 13 height 13
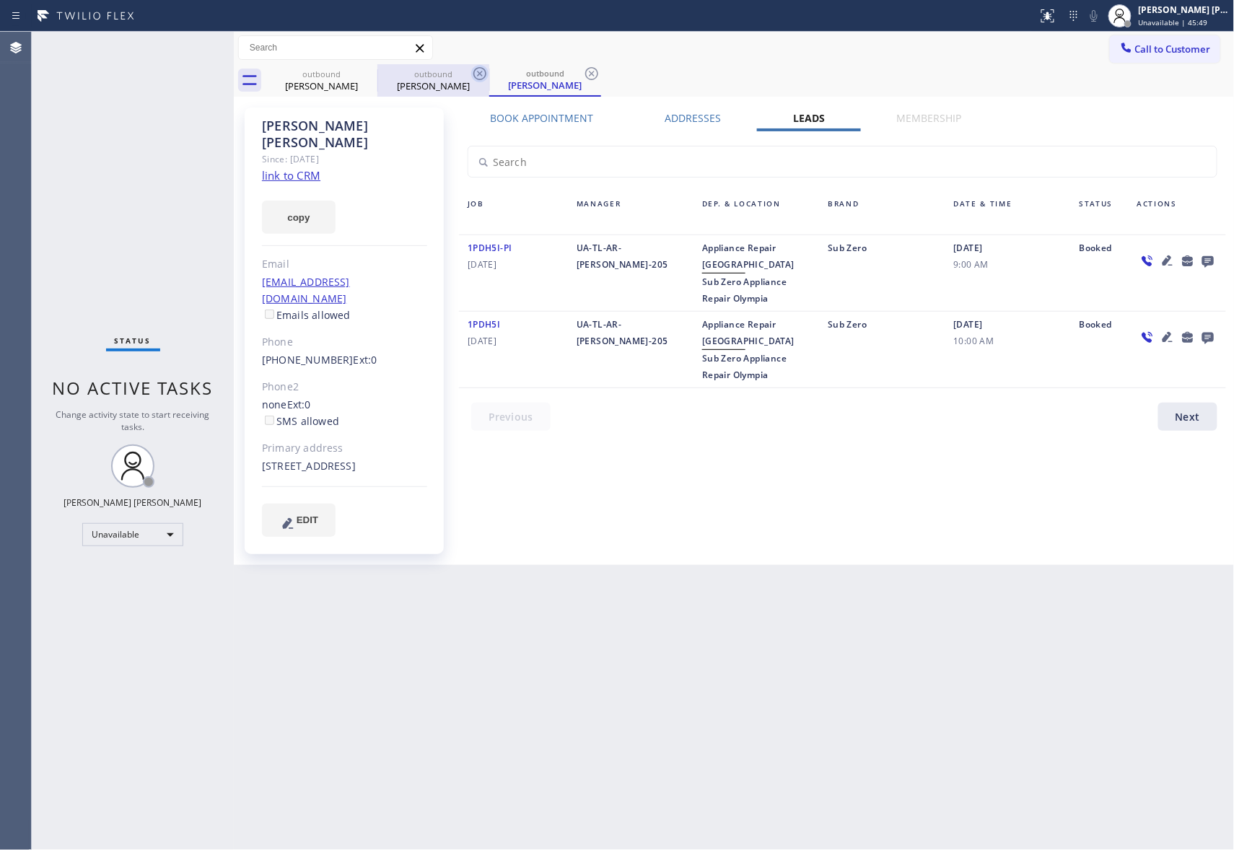
click at [0, 0] on icon at bounding box center [0, 0] width 0 height 0
click at [471, 74] on icon at bounding box center [479, 73] width 17 height 17
click at [372, 74] on icon at bounding box center [367, 73] width 17 height 17
click at [372, 74] on div "outbound Kathy Johnson" at bounding box center [750, 80] width 969 height 32
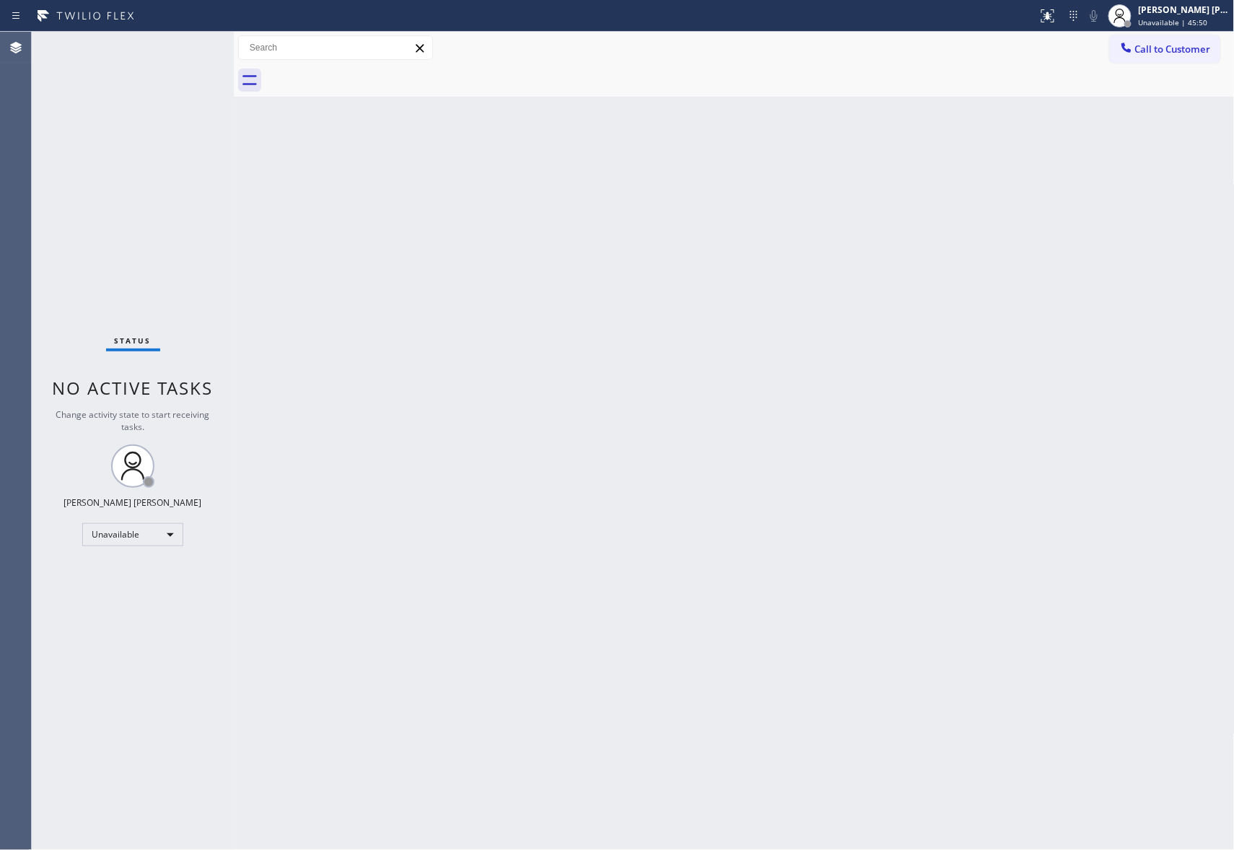
click at [372, 74] on div at bounding box center [750, 80] width 969 height 32
click at [1182, 55] on span "Call to Customer" at bounding box center [1173, 49] width 76 height 13
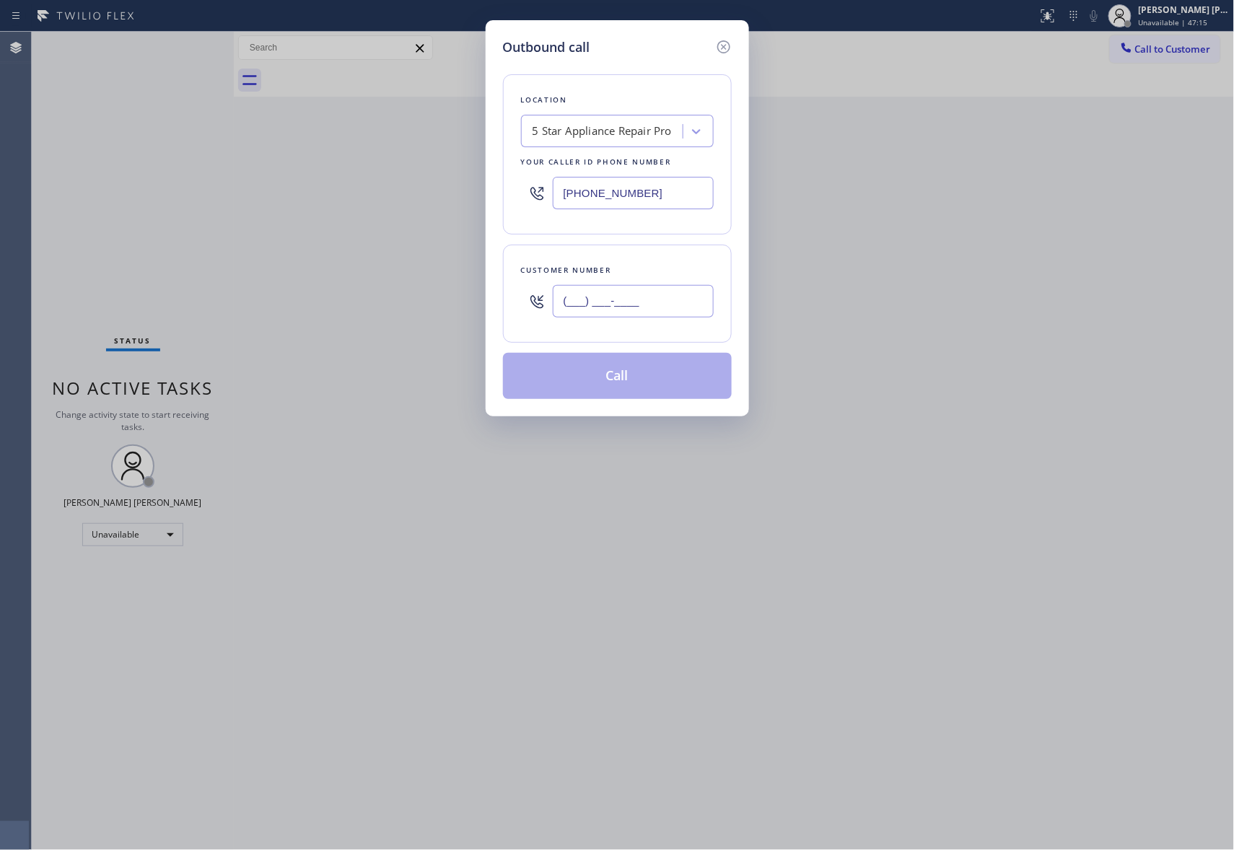
click at [662, 305] on input "(___) ___-____" at bounding box center [633, 301] width 161 height 32
paste input "818) 235-7453"
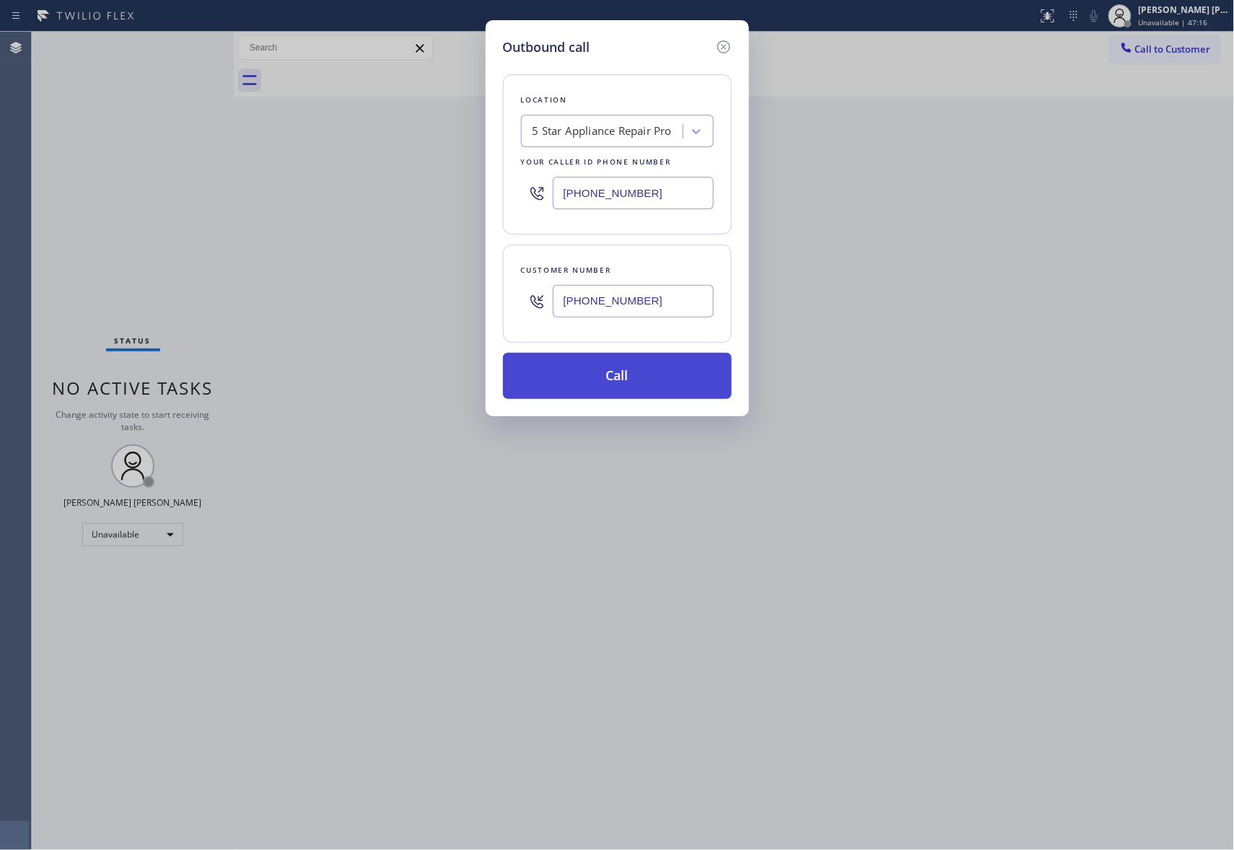
type input "(818) 235-7453"
click at [654, 378] on button "Call" at bounding box center [617, 376] width 229 height 46
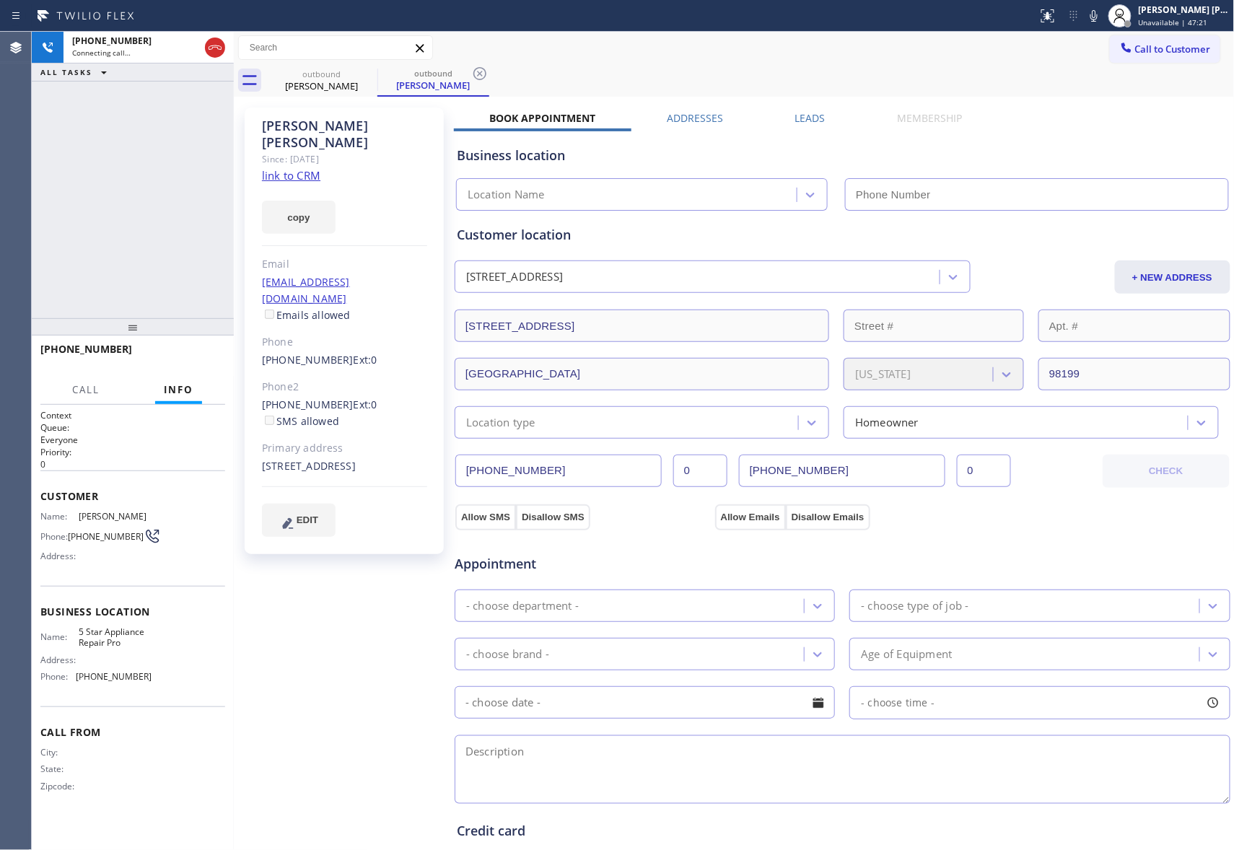
type input "(888) 477-1309"
drag, startPoint x: 214, startPoint y: 357, endPoint x: 38, endPoint y: 227, distance: 218.8
click at [211, 357] on button "HANG UP" at bounding box center [191, 356] width 67 height 20
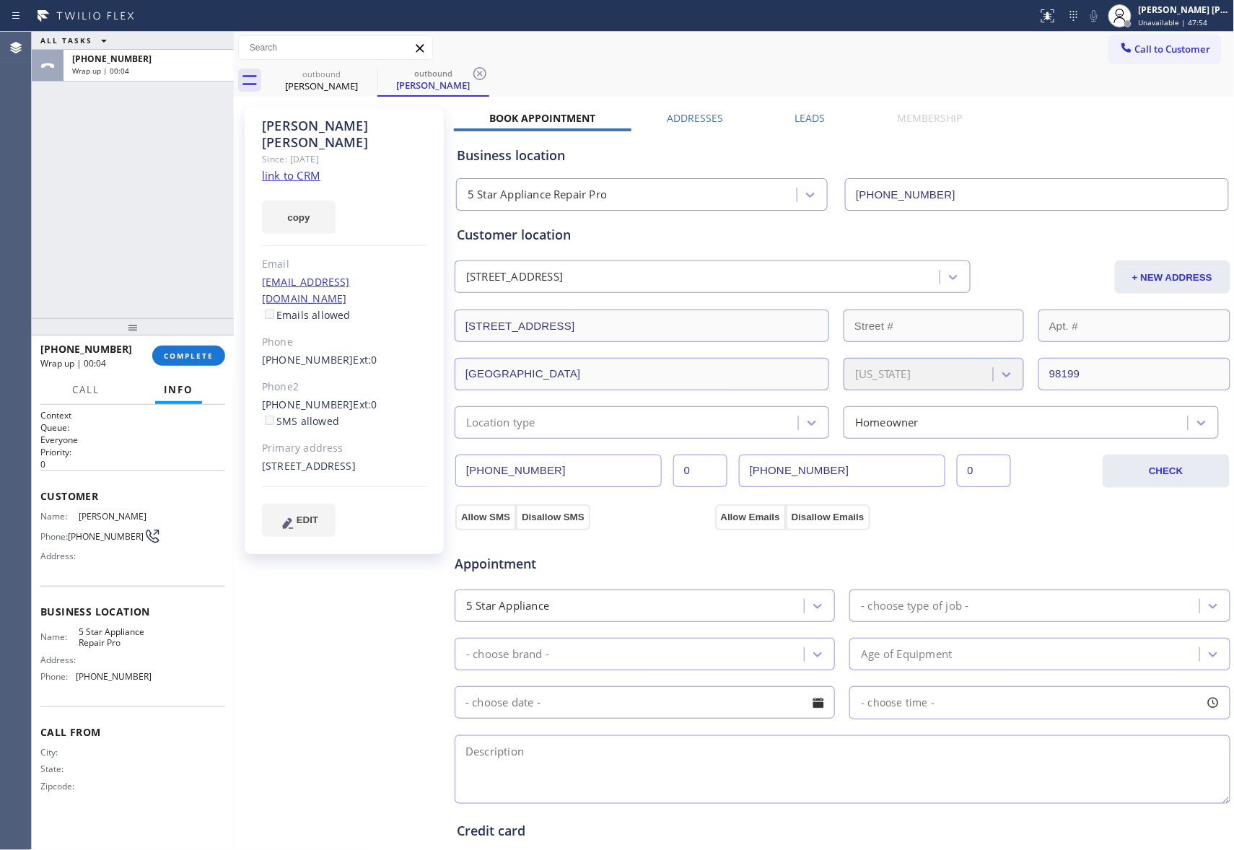
click at [811, 117] on label "Leads" at bounding box center [810, 118] width 30 height 14
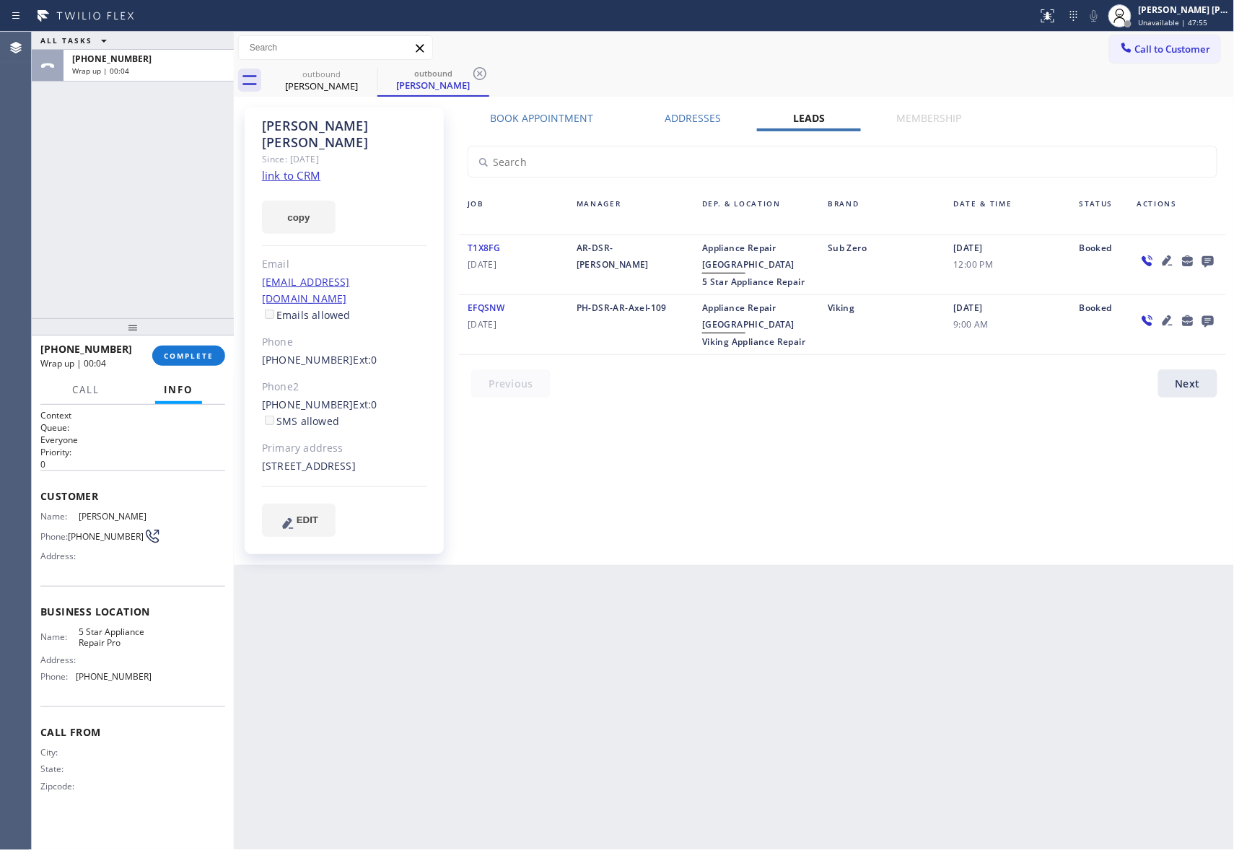
click at [1210, 258] on icon at bounding box center [1208, 262] width 12 height 12
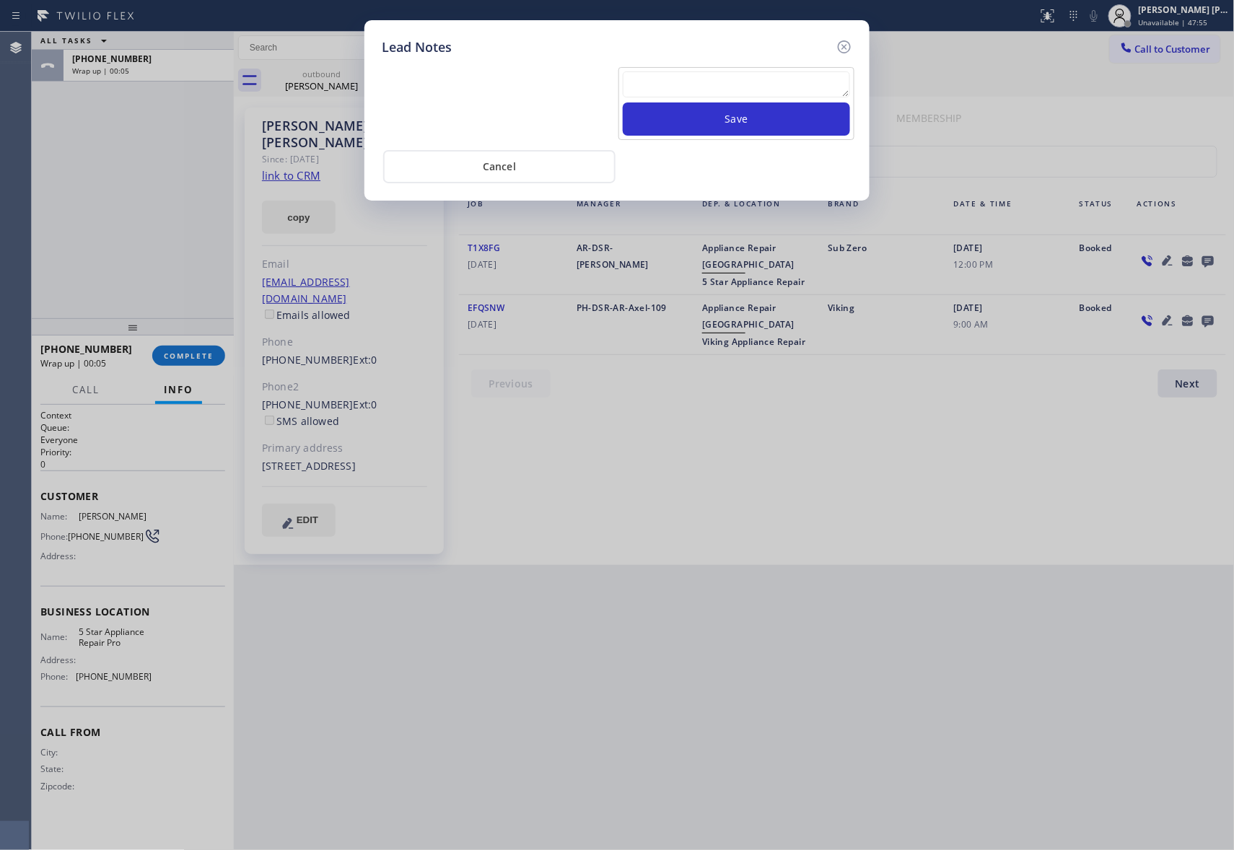
click at [781, 91] on textarea at bounding box center [736, 84] width 227 height 26
paste textarea "please transfer if cx calls back"
type textarea "please transfer if cx calls back"
click at [779, 119] on button "Save" at bounding box center [736, 118] width 227 height 33
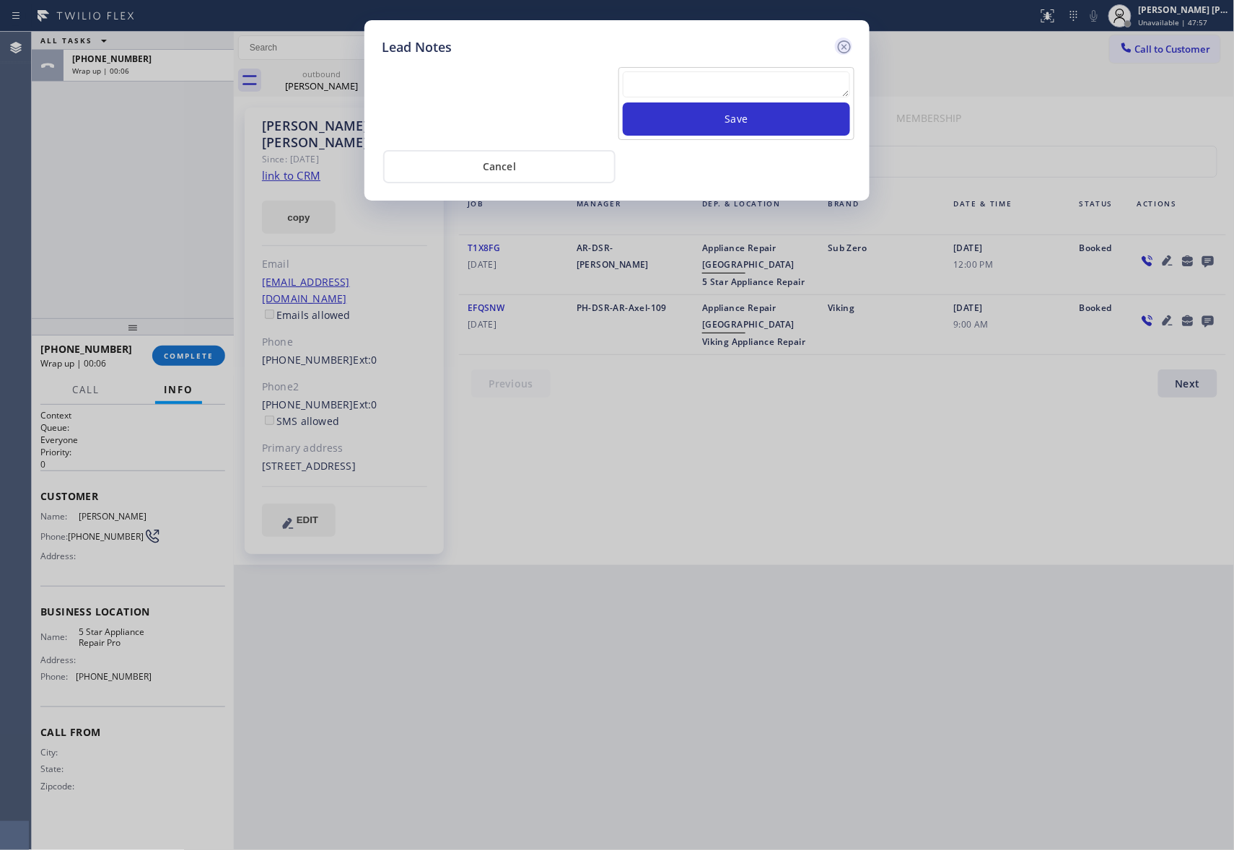
scroll to position [0, 0]
click at [840, 39] on icon at bounding box center [844, 46] width 17 height 17
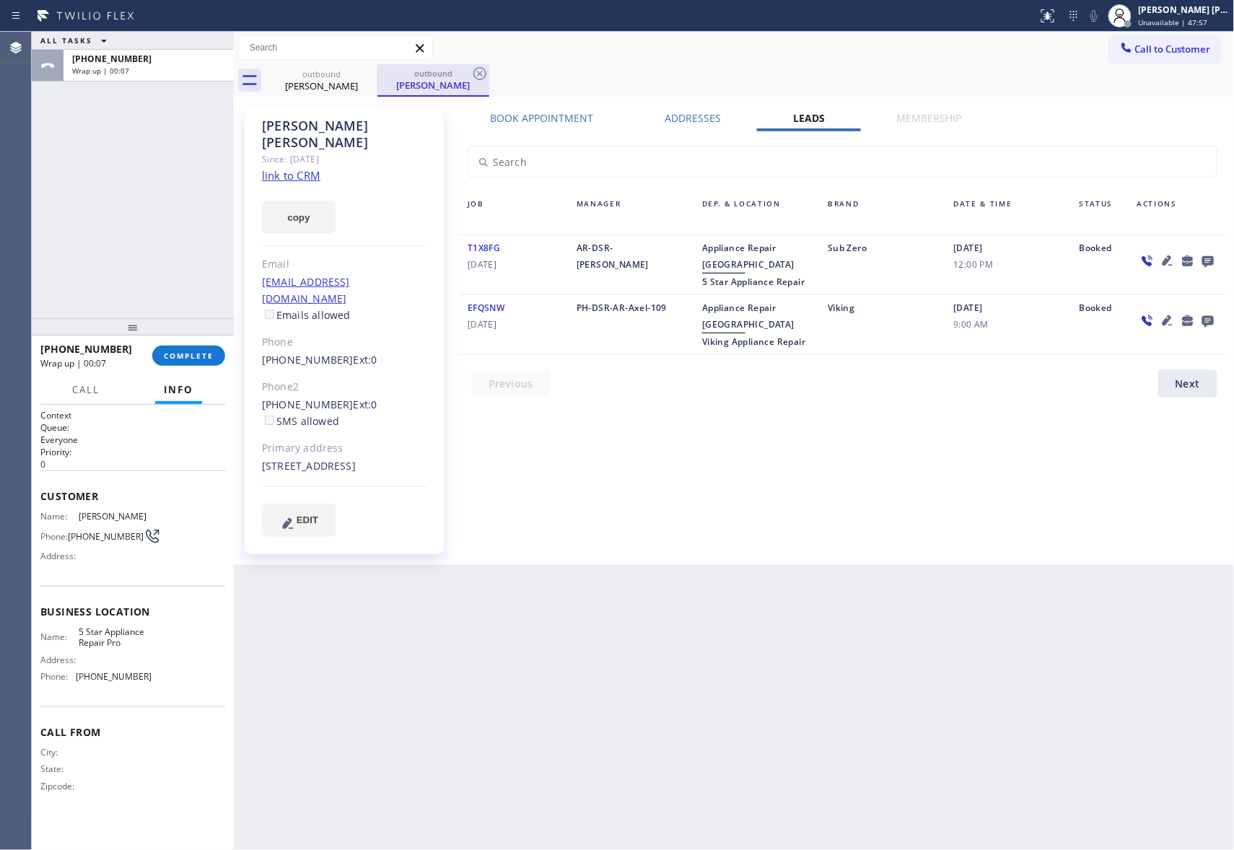
drag, startPoint x: 346, startPoint y: 84, endPoint x: 381, endPoint y: 75, distance: 35.9
click at [350, 84] on div "Brendan Rees" at bounding box center [321, 85] width 109 height 13
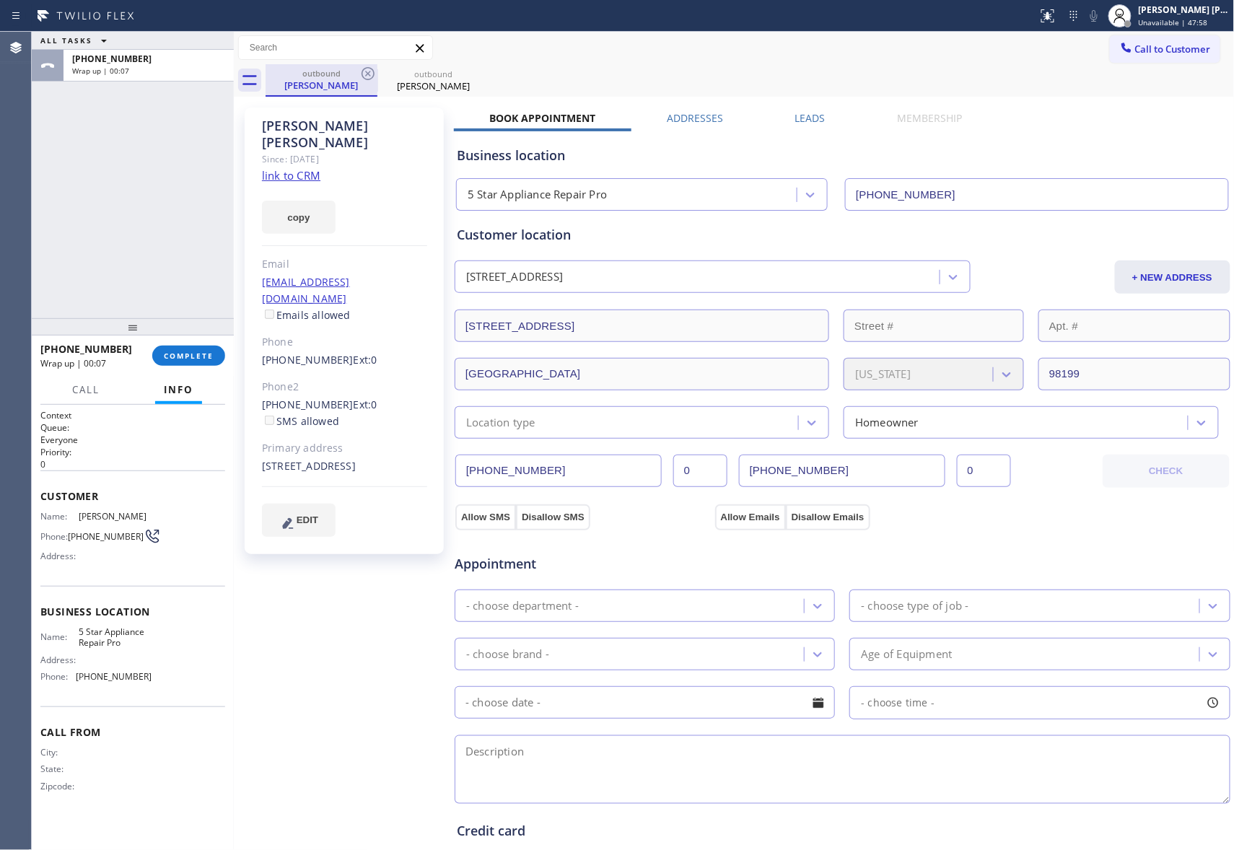
drag, startPoint x: 381, startPoint y: 75, endPoint x: 369, endPoint y: 75, distance: 11.5
click at [379, 74] on div "outbound" at bounding box center [433, 74] width 109 height 11
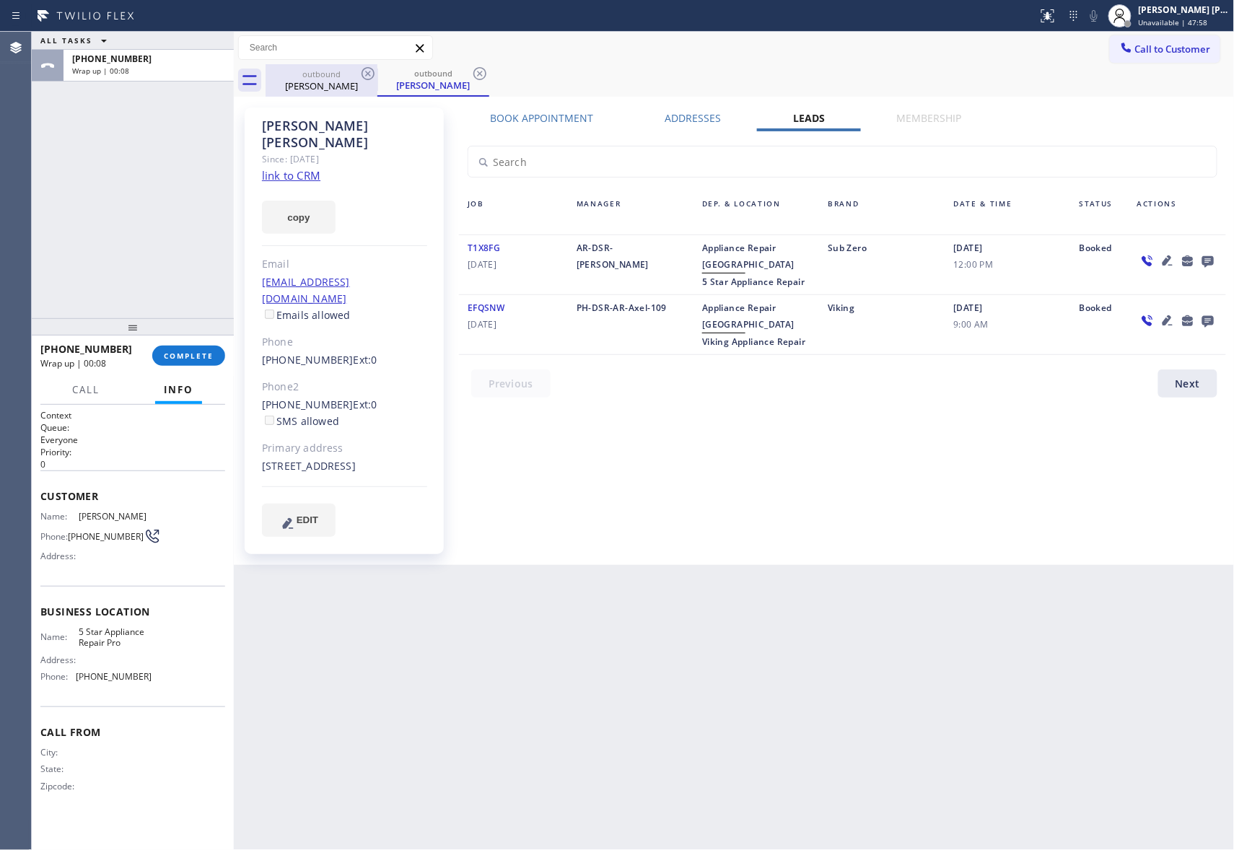
click at [369, 75] on icon at bounding box center [368, 73] width 13 height 13
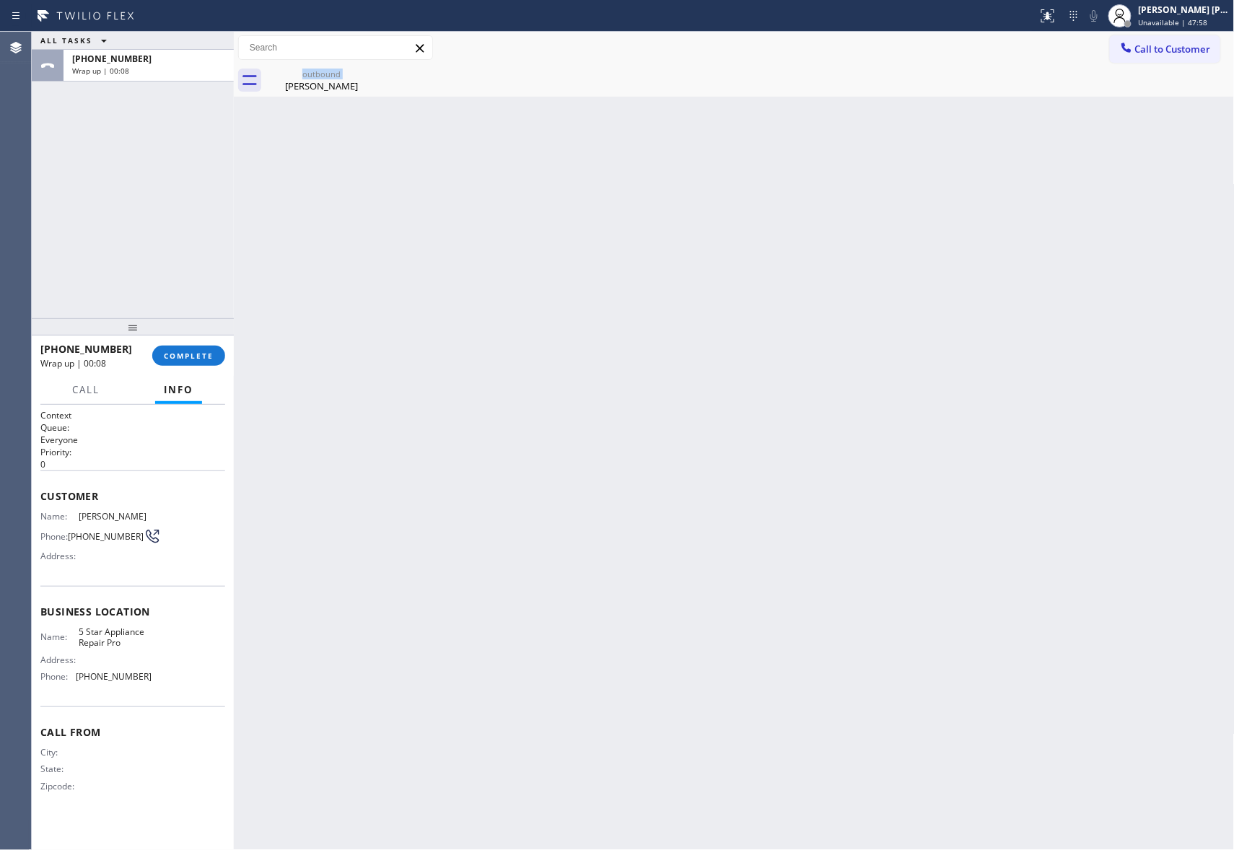
click at [369, 75] on div "outbound Brendan Rees" at bounding box center [322, 80] width 112 height 32
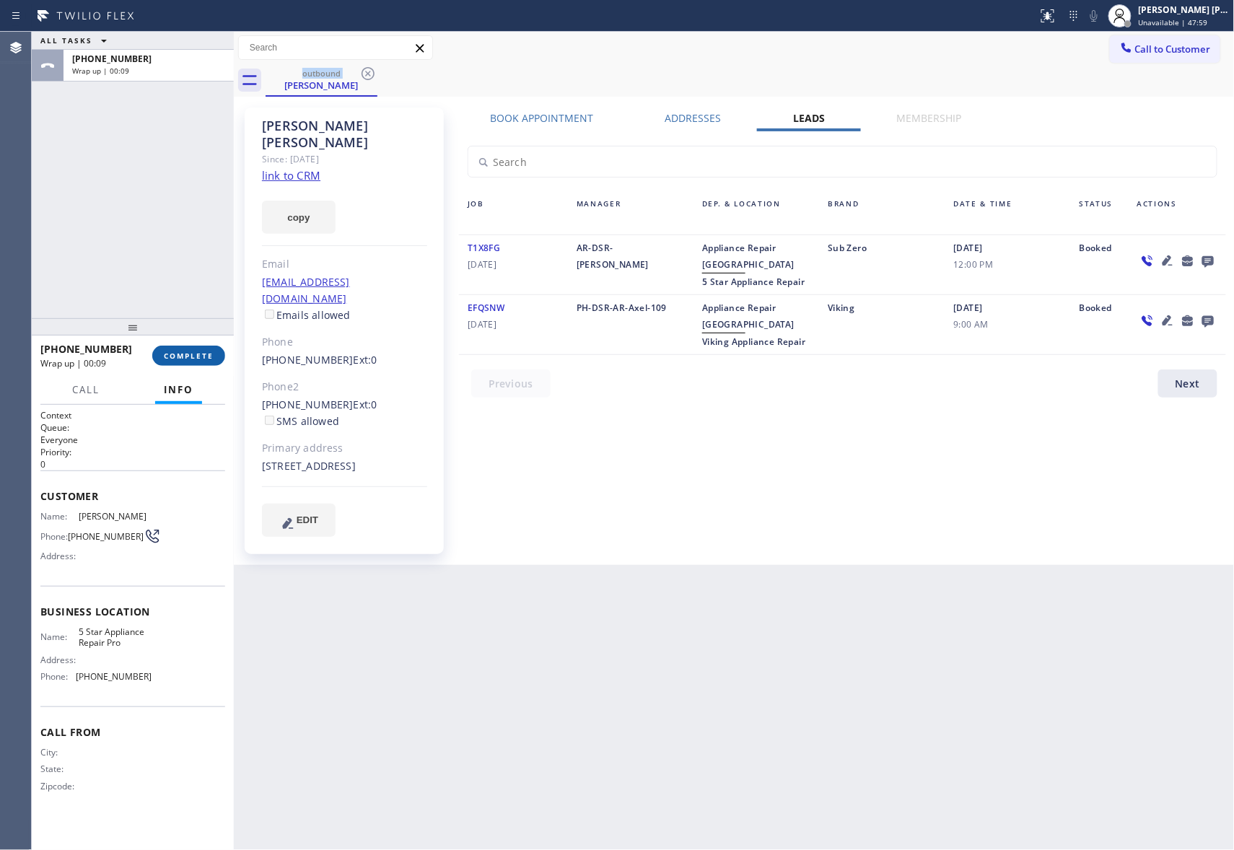
click at [201, 352] on span "COMPLETE" at bounding box center [189, 356] width 50 height 10
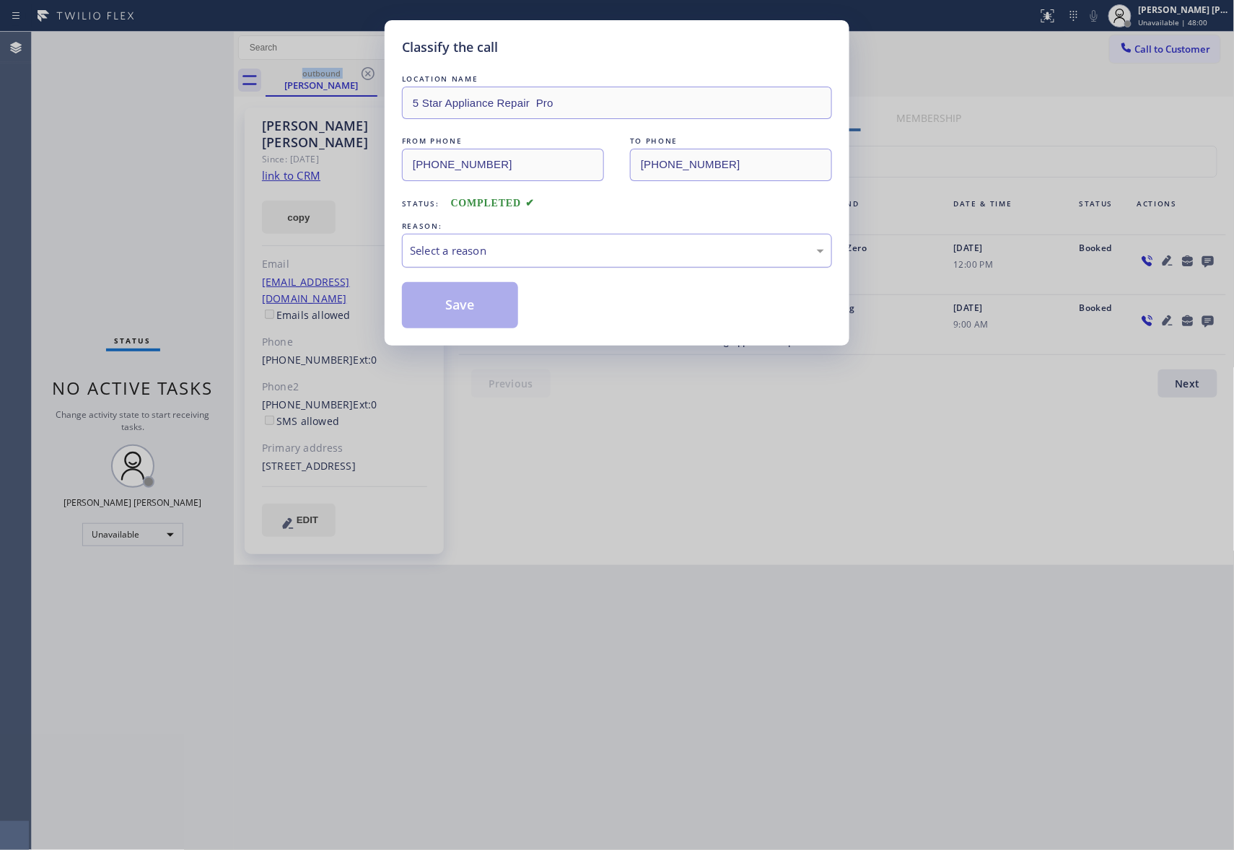
click at [506, 251] on div "Select a reason" at bounding box center [617, 250] width 414 height 17
click at [474, 306] on button "Save" at bounding box center [460, 305] width 116 height 46
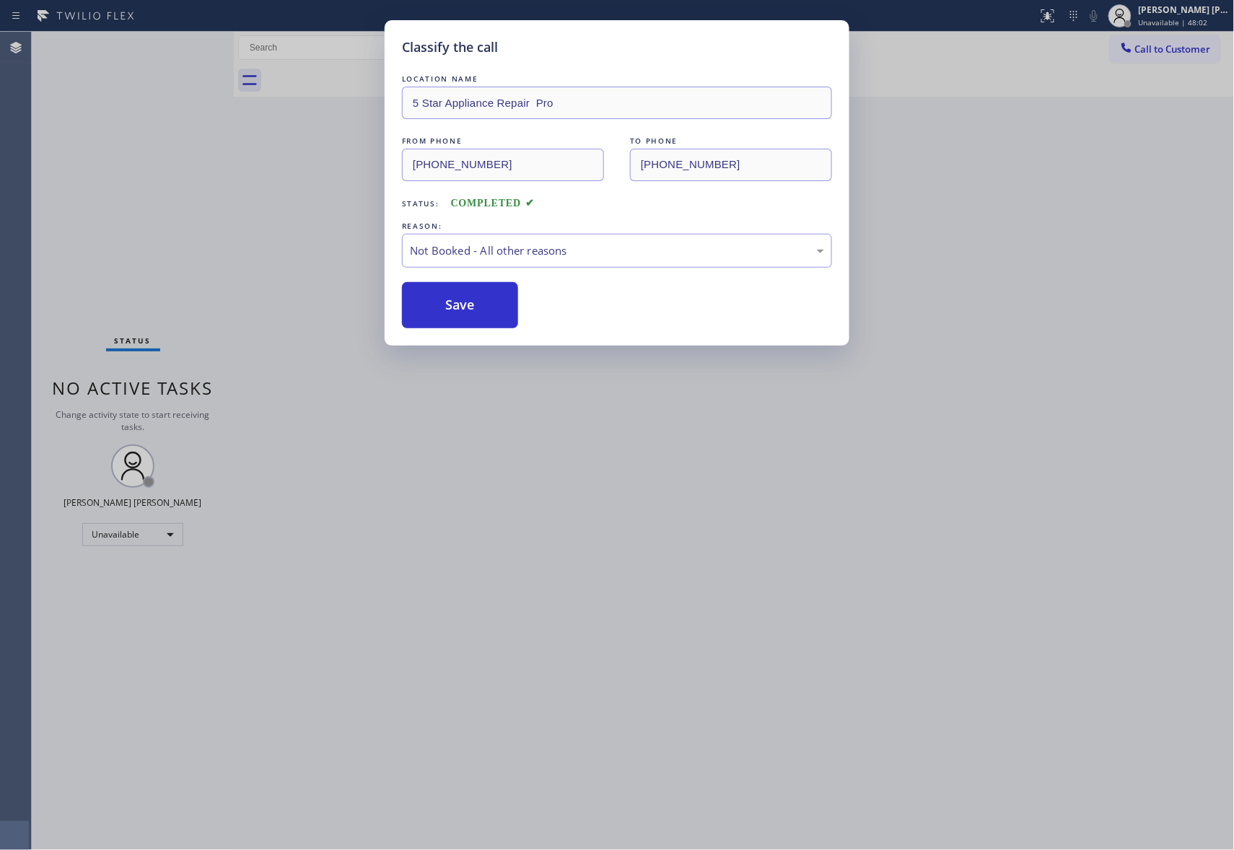
click at [474, 306] on button "Save" at bounding box center [460, 305] width 116 height 46
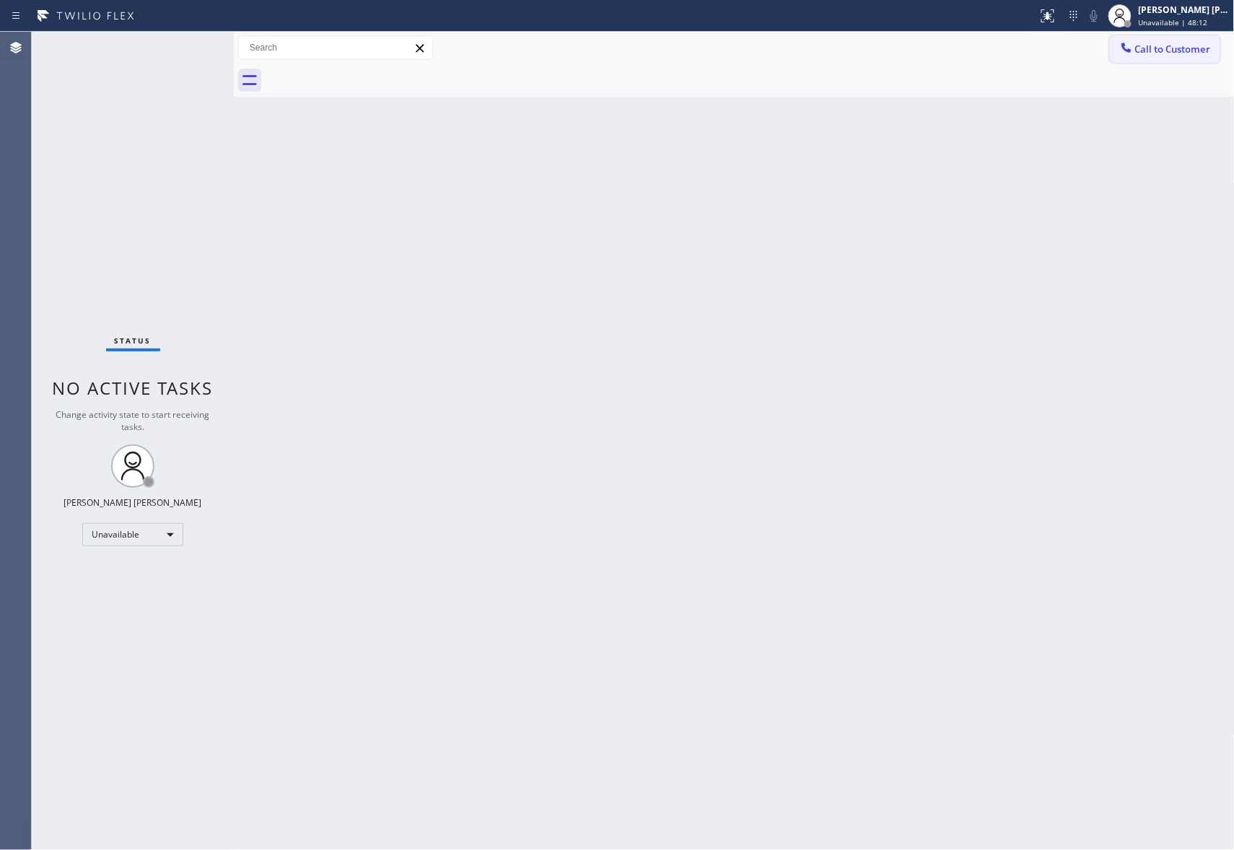
click at [1195, 47] on span "Call to Customer" at bounding box center [1173, 49] width 76 height 13
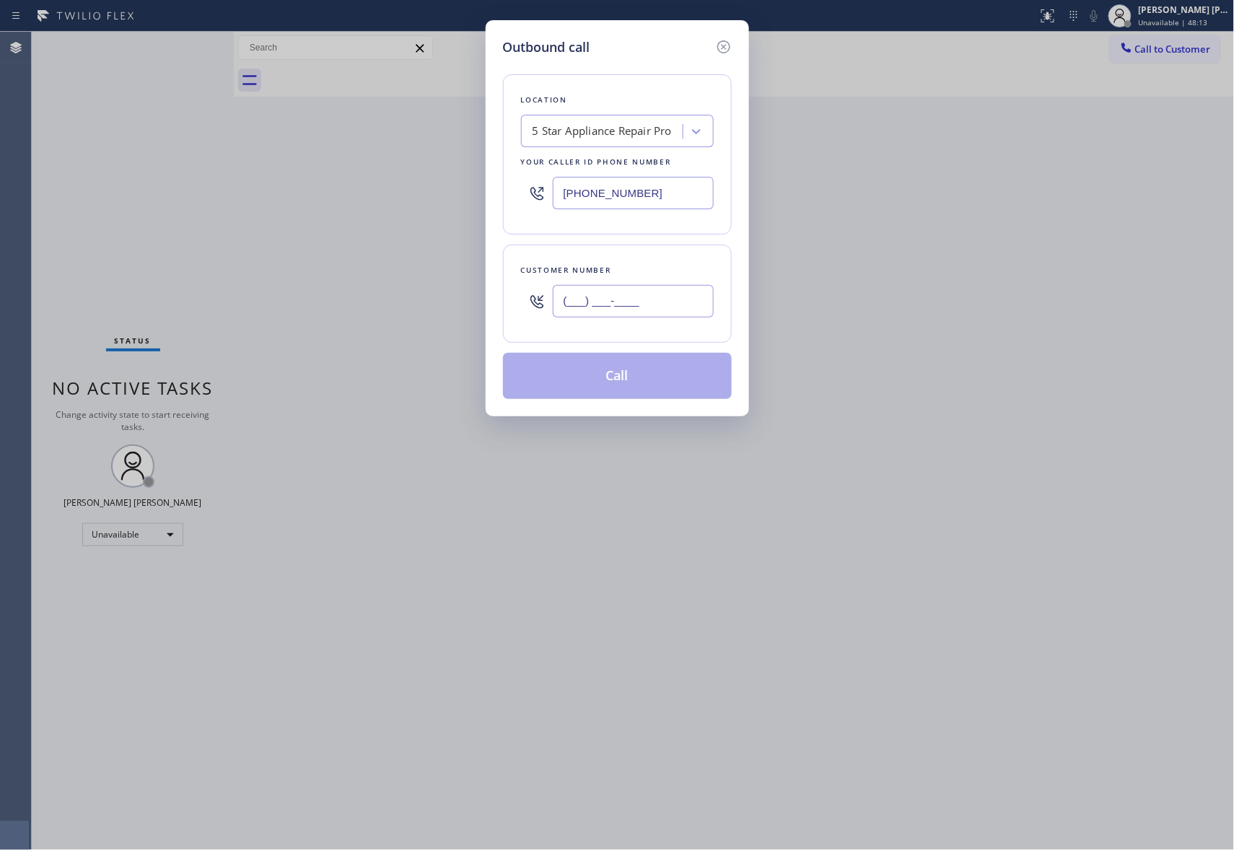
click at [673, 289] on input "(___) ___-____" at bounding box center [633, 301] width 161 height 32
paste input "925) 577-7010"
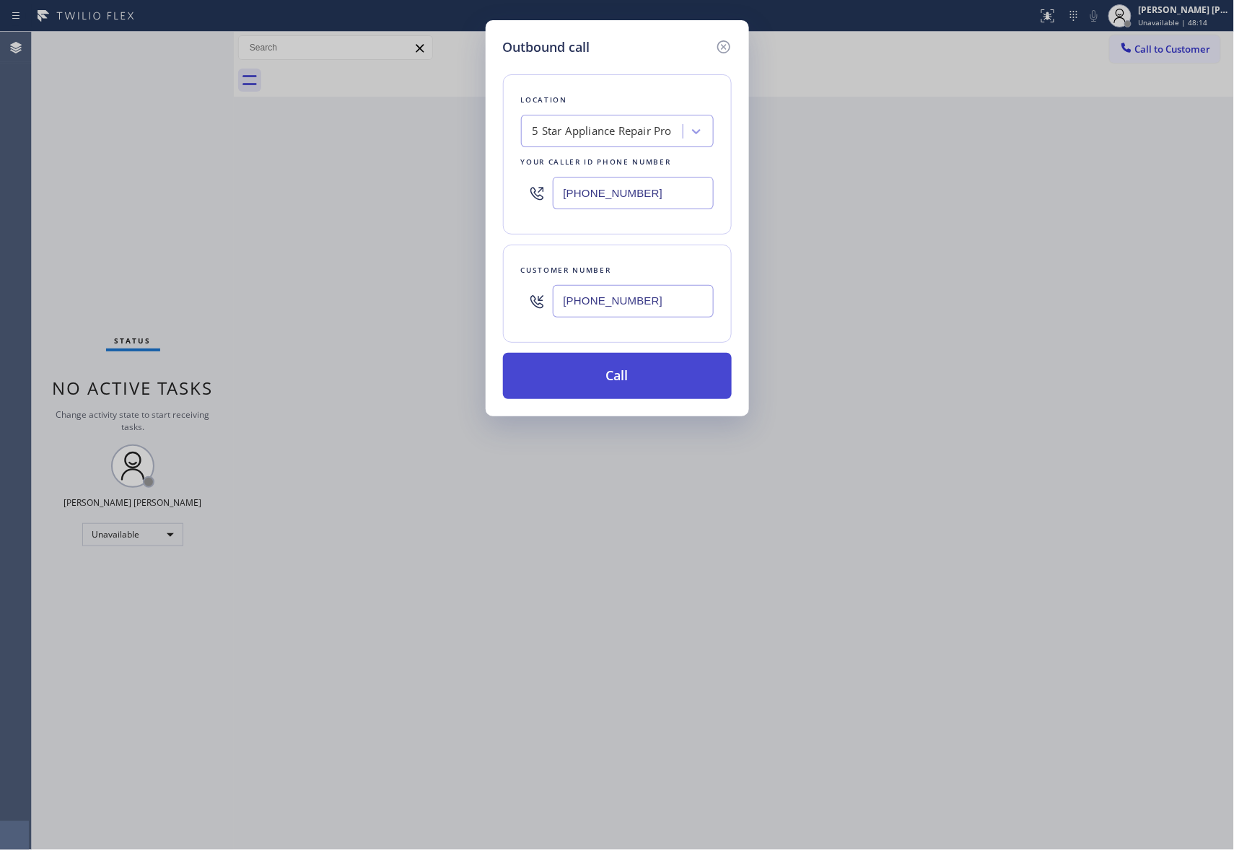
type input "(925) 577-7010"
click at [622, 377] on button "Call" at bounding box center [617, 376] width 229 height 46
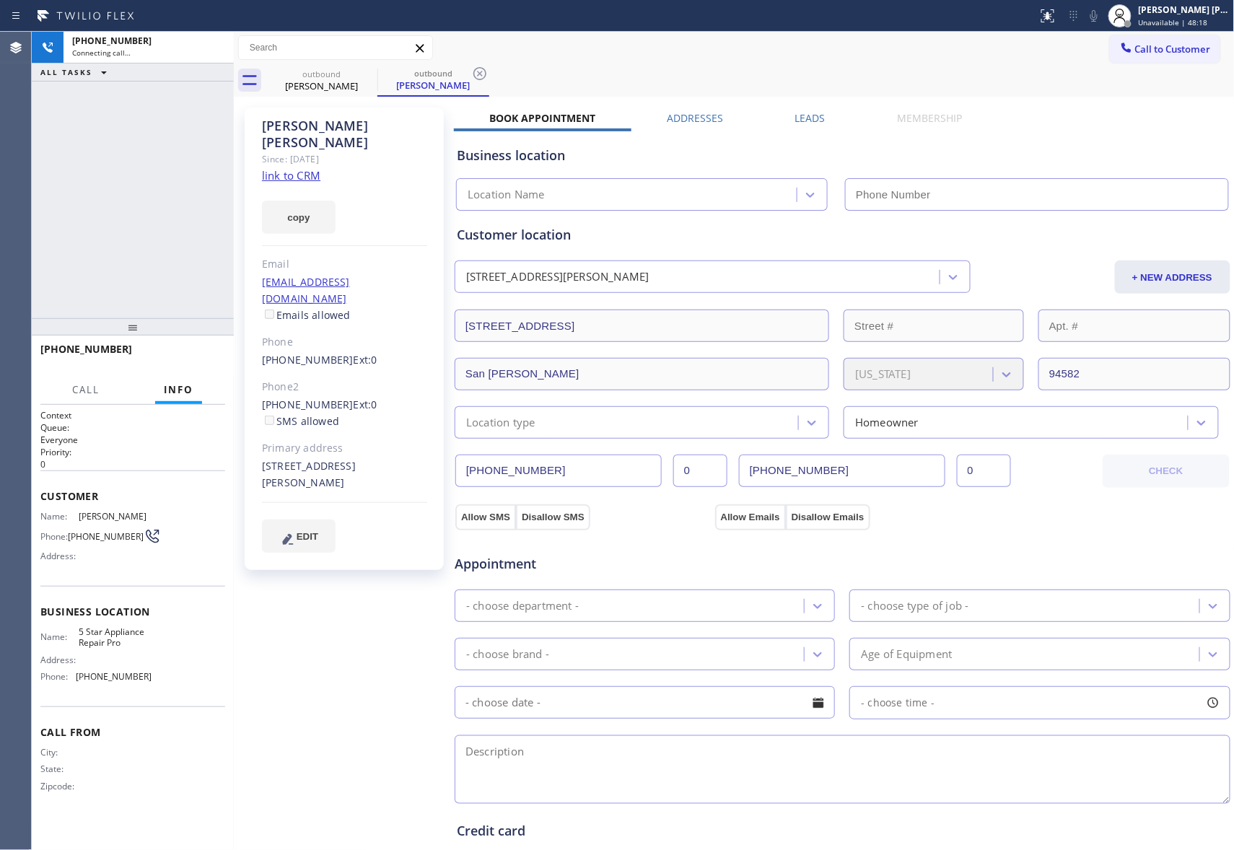
type input "(888) 477-1309"
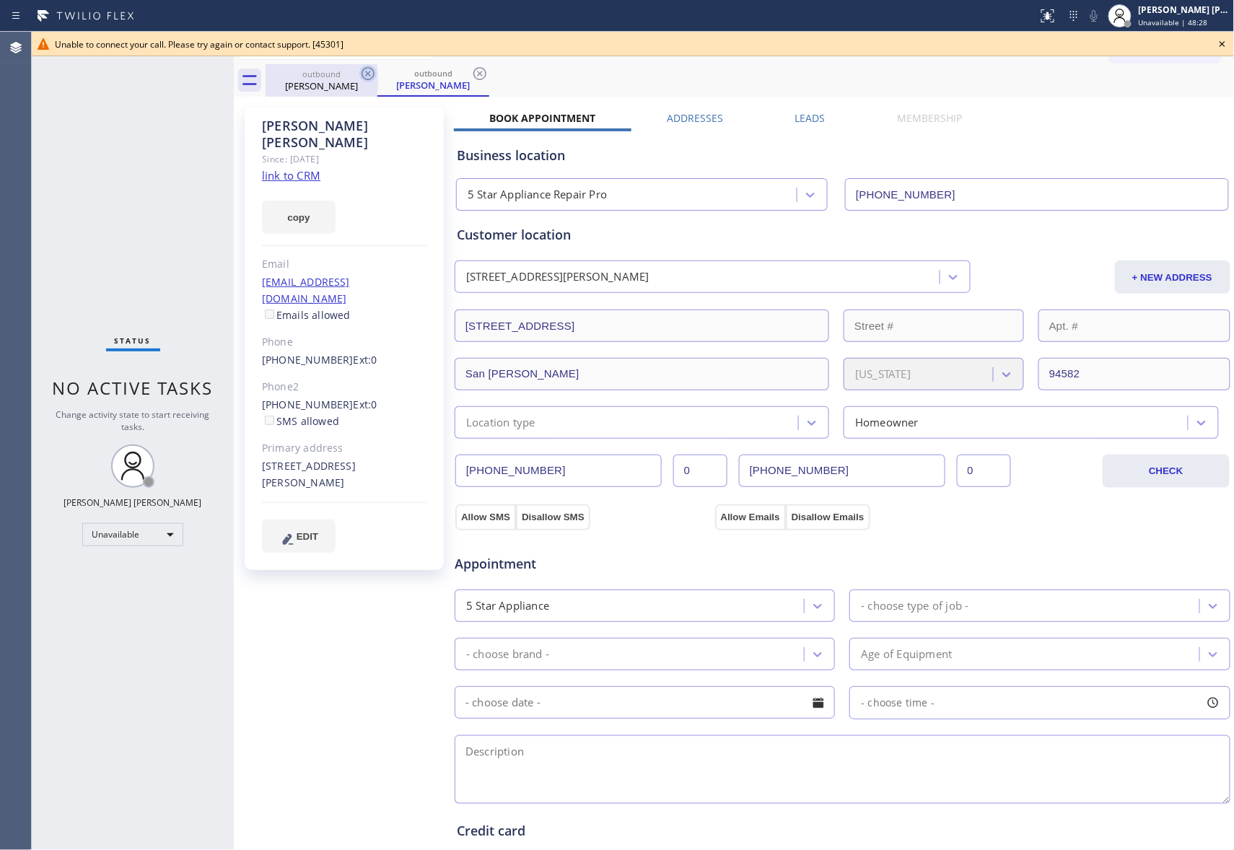
click at [368, 72] on icon at bounding box center [367, 73] width 17 height 17
click at [377, 72] on div "outbound Frank Paniagua" at bounding box center [433, 80] width 112 height 32
click at [368, 72] on icon at bounding box center [367, 73] width 17 height 17
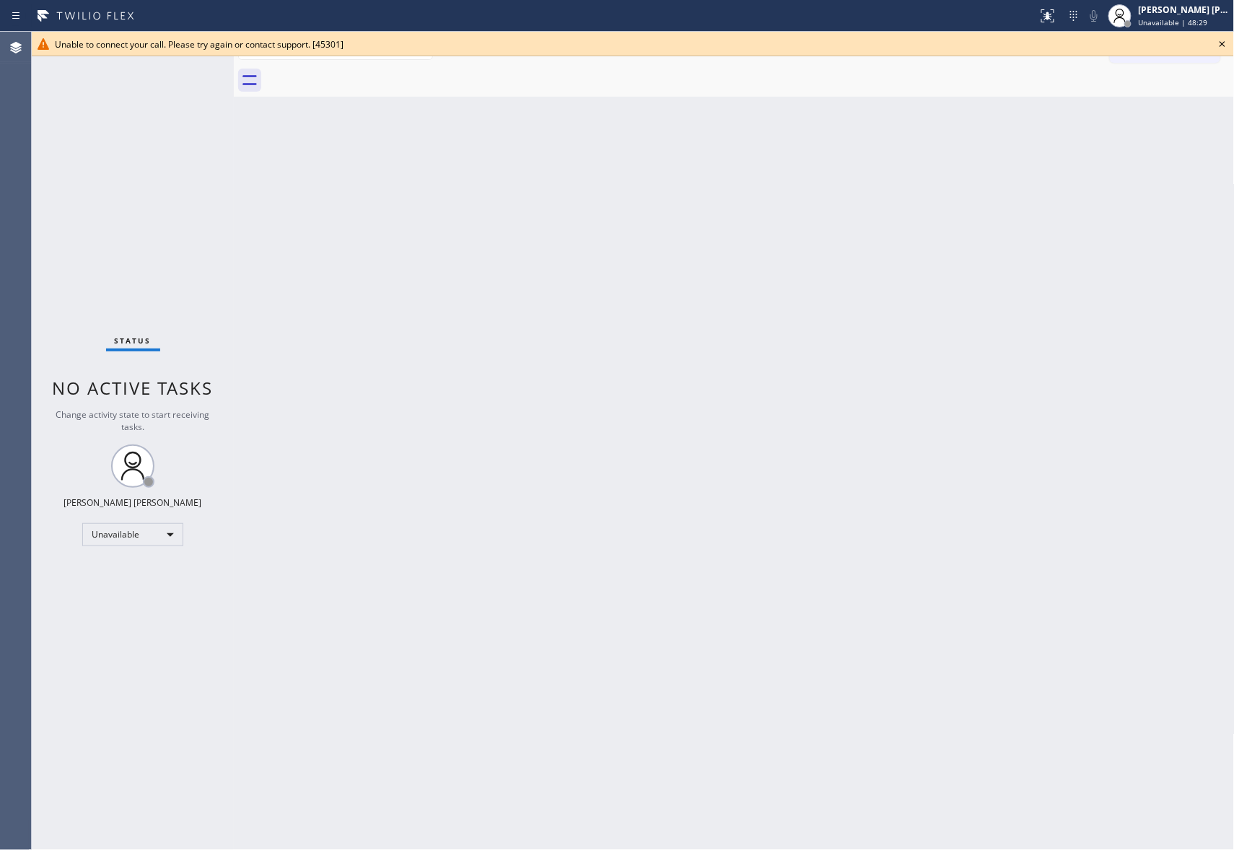
click at [368, 72] on div at bounding box center [750, 80] width 969 height 32
click at [1225, 48] on icon at bounding box center [1222, 43] width 17 height 17
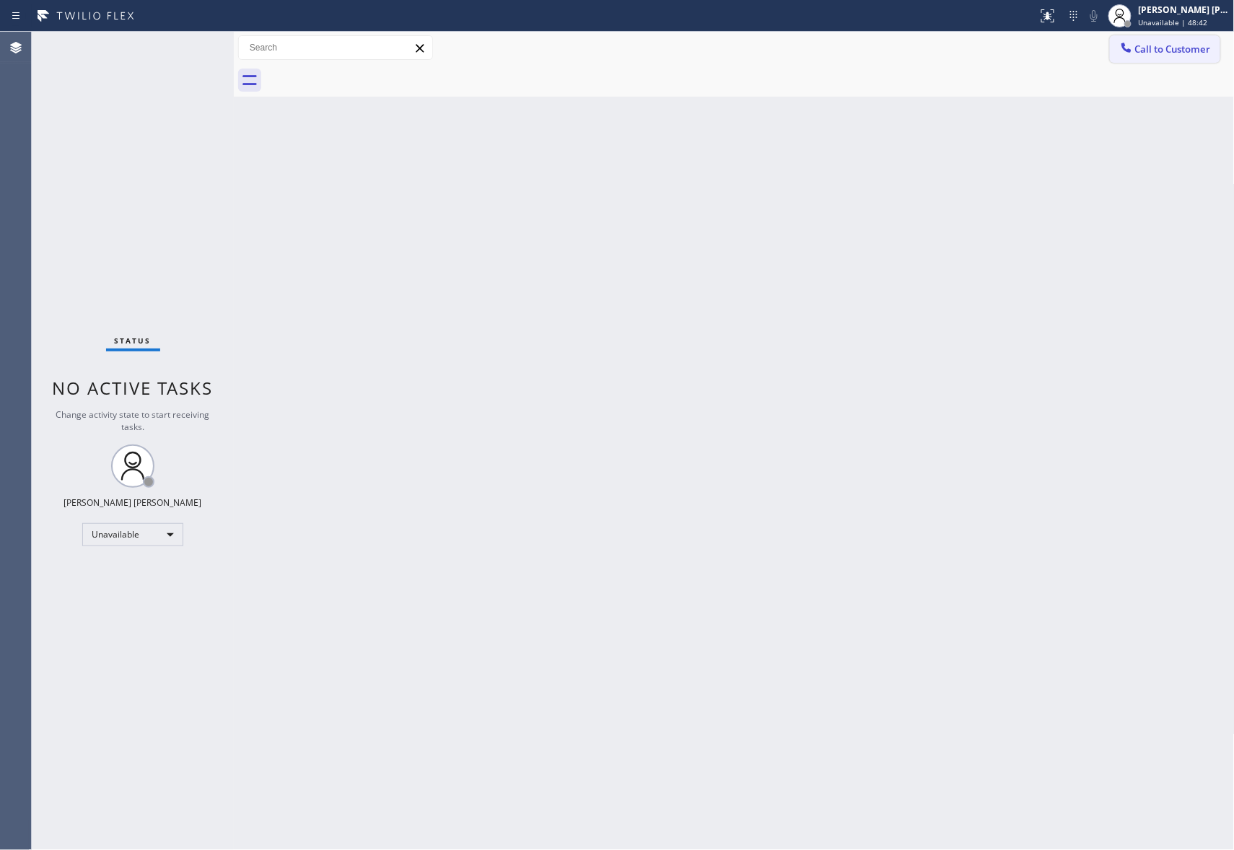
click at [1199, 53] on span "Call to Customer" at bounding box center [1173, 49] width 76 height 13
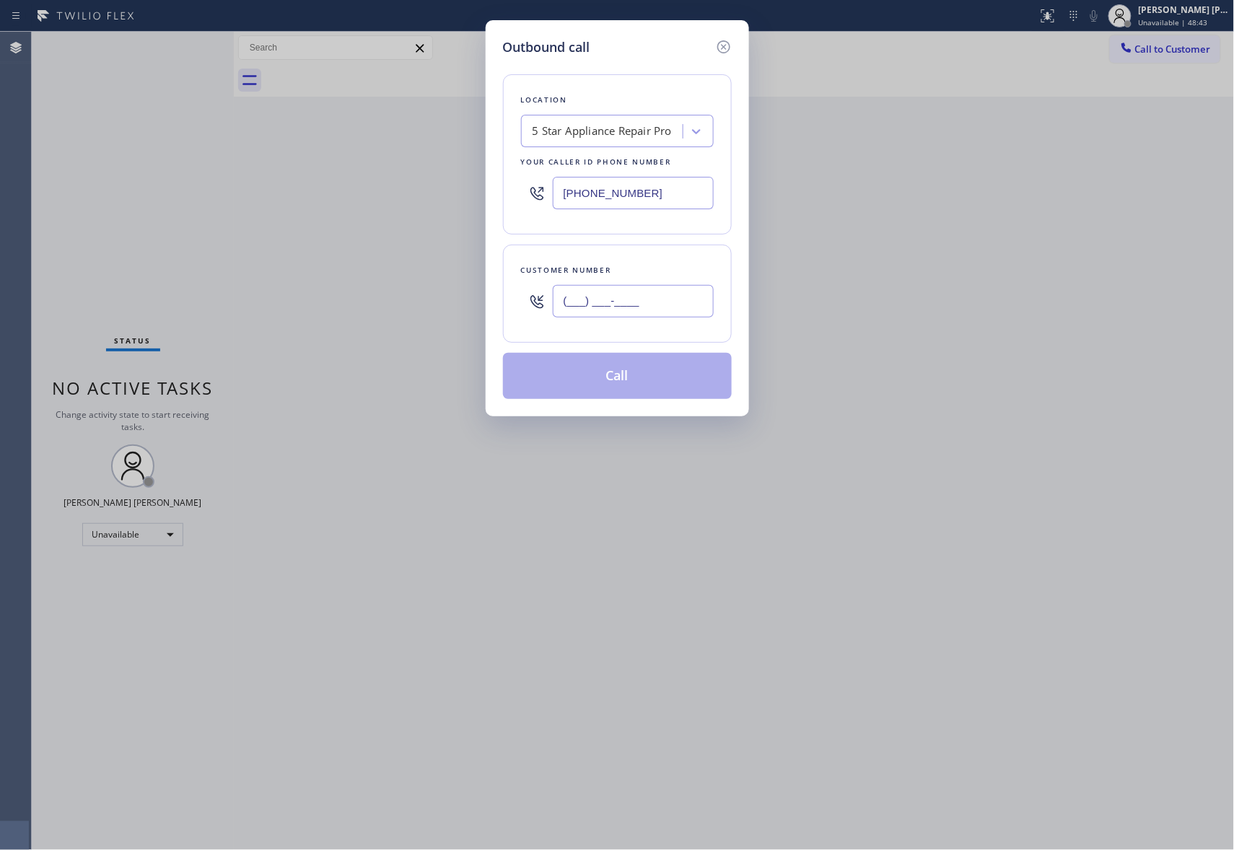
click at [632, 287] on input "(___) ___-____" at bounding box center [633, 301] width 161 height 32
paste input "305) 931-3200"
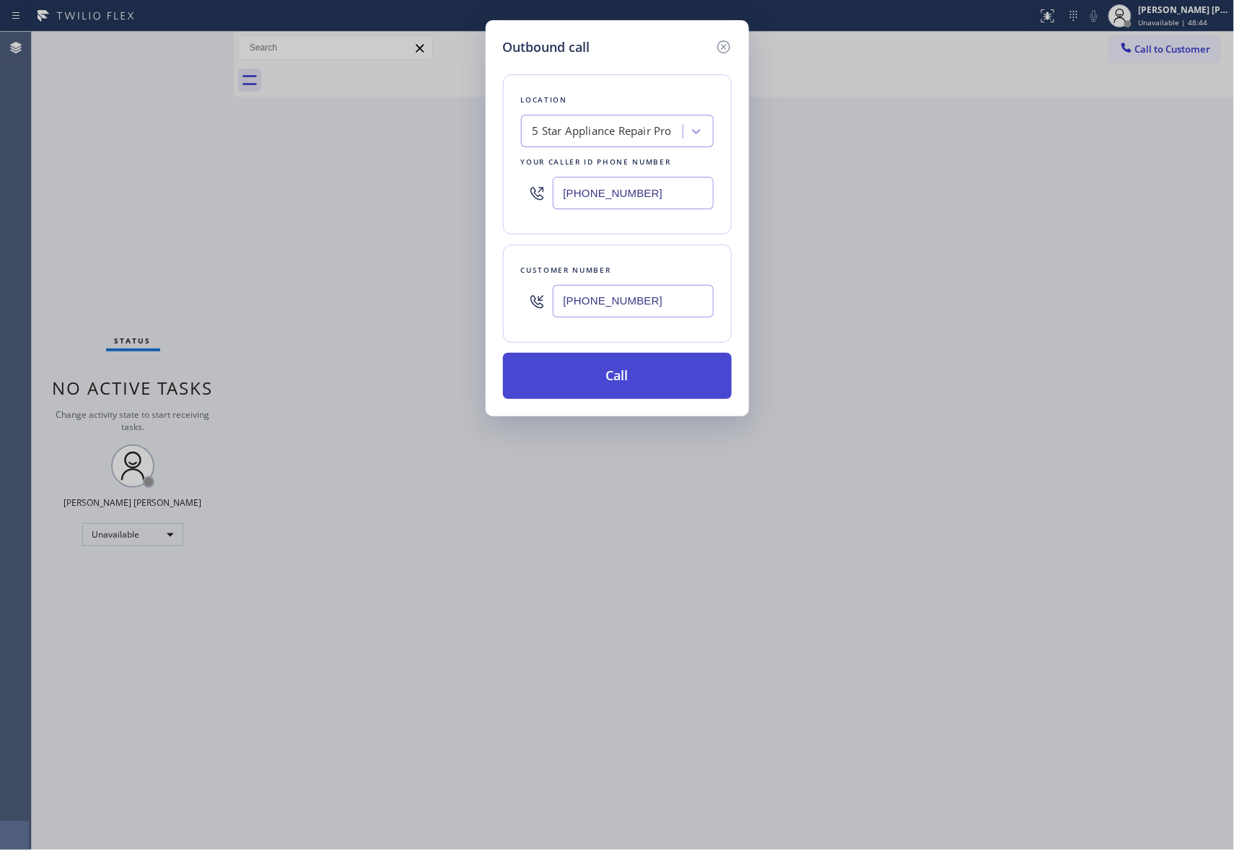
type input "(305) 931-3200"
click at [670, 376] on button "Call" at bounding box center [617, 376] width 229 height 46
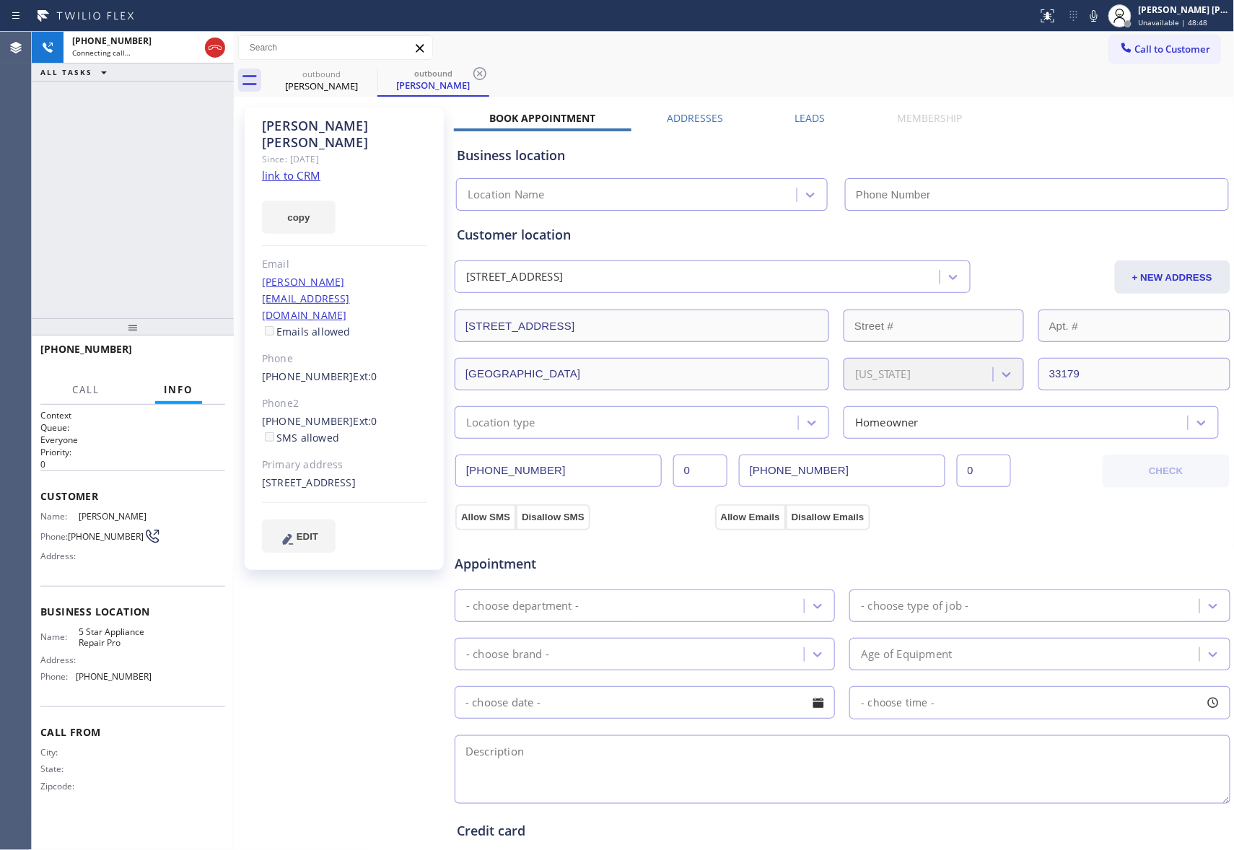
type input "(888) 477-1309"
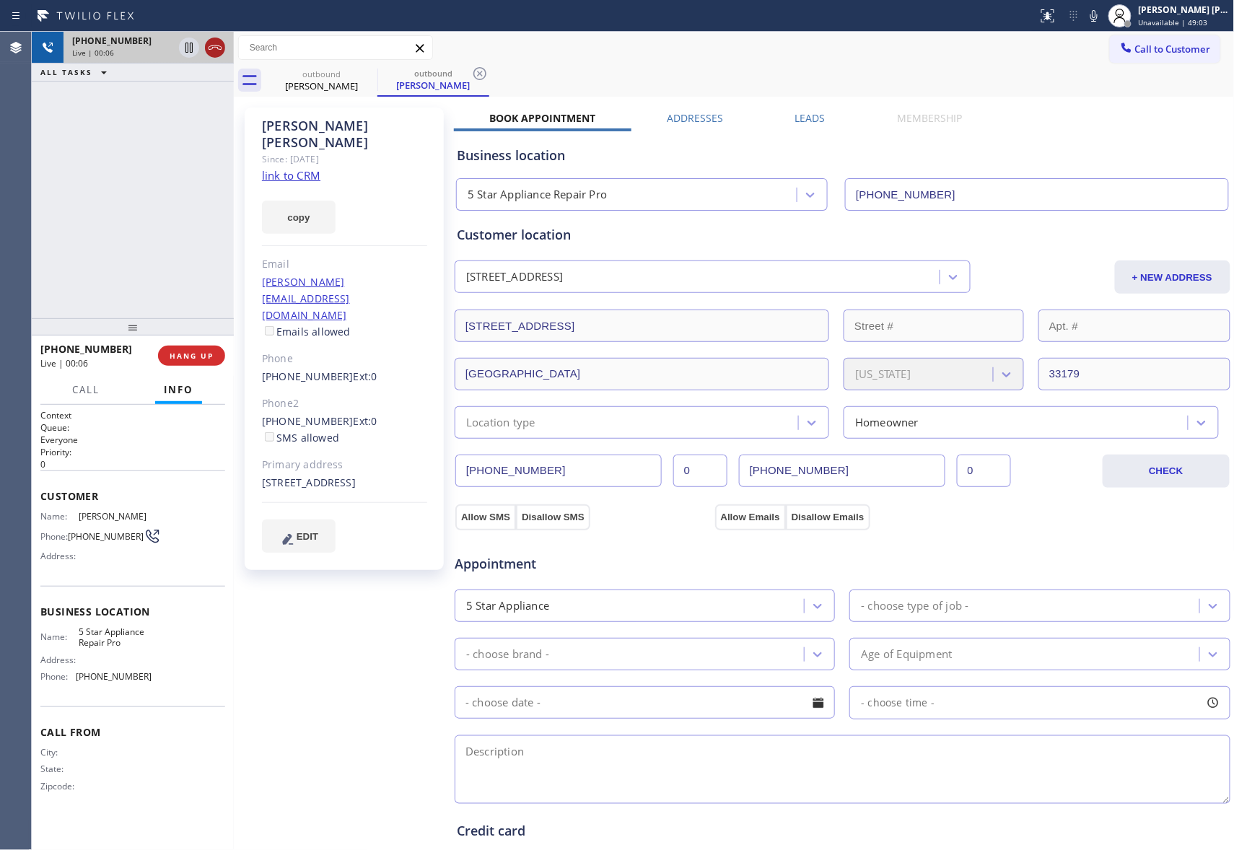
click at [218, 40] on icon at bounding box center [214, 47] width 17 height 17
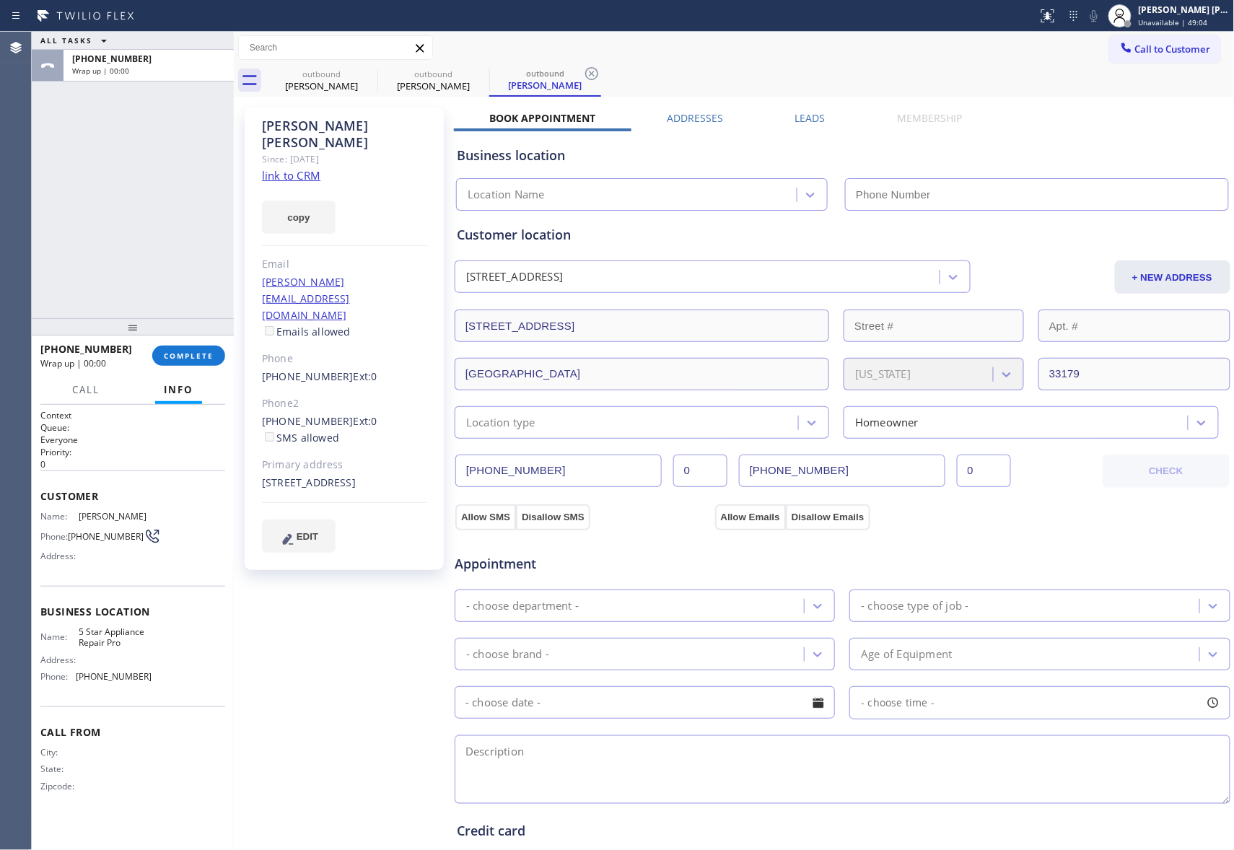
click at [818, 116] on label "Leads" at bounding box center [810, 118] width 30 height 14
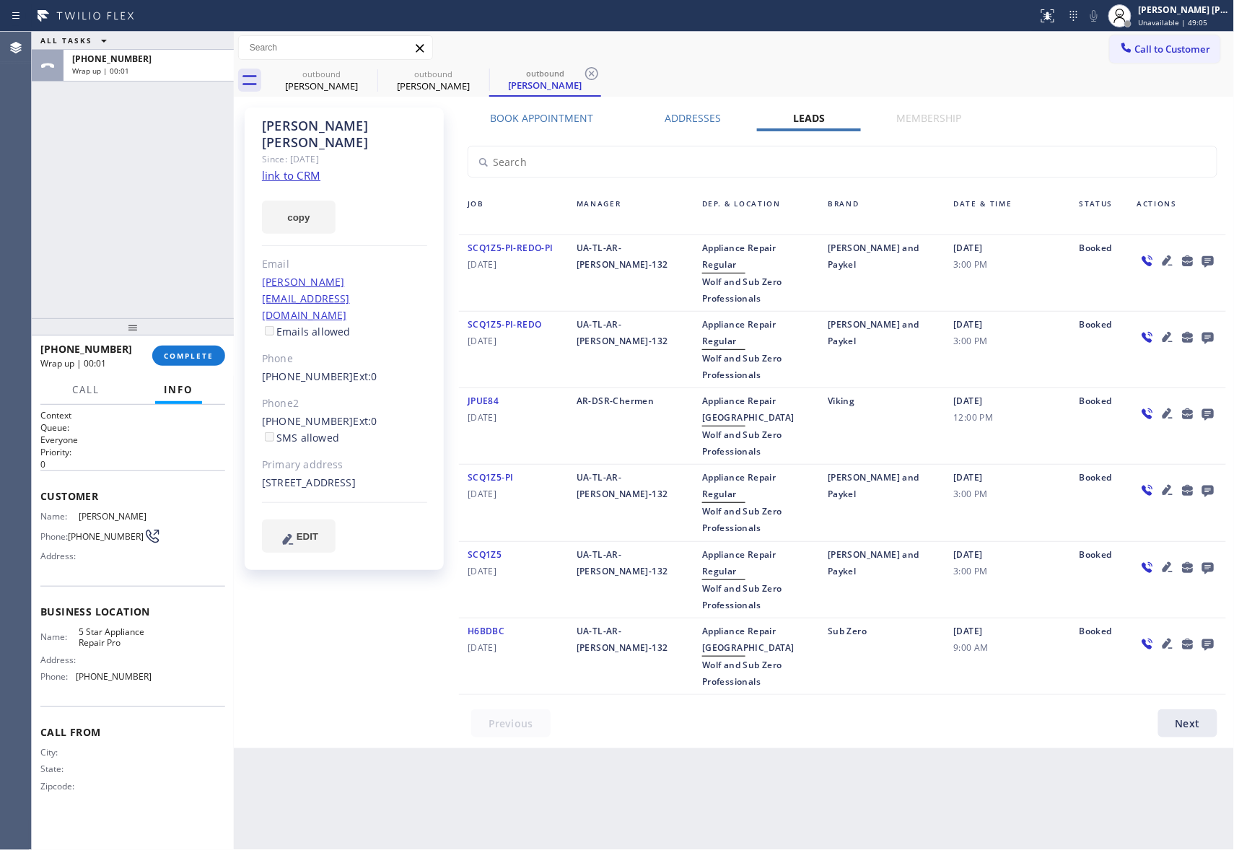
click at [1210, 264] on icon at bounding box center [1208, 262] width 12 height 12
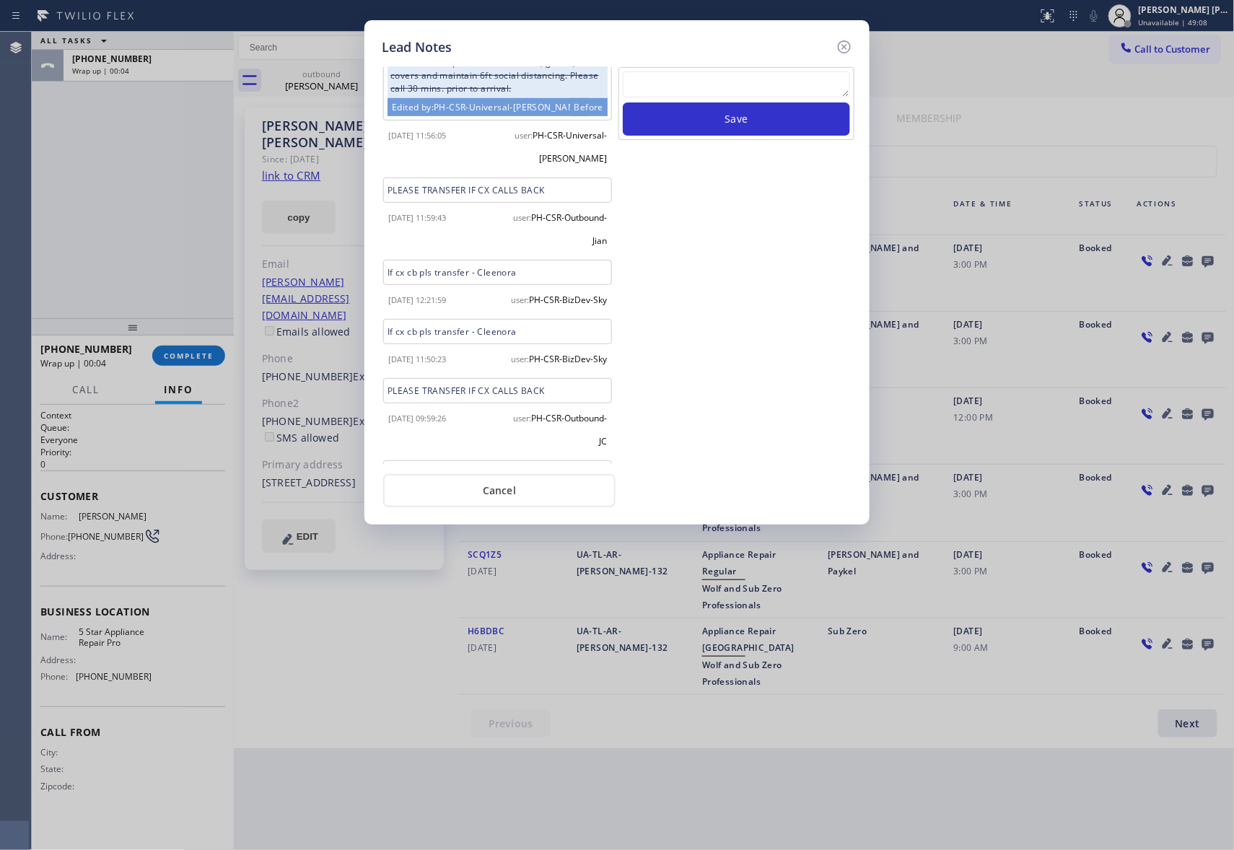
scroll to position [428, 0]
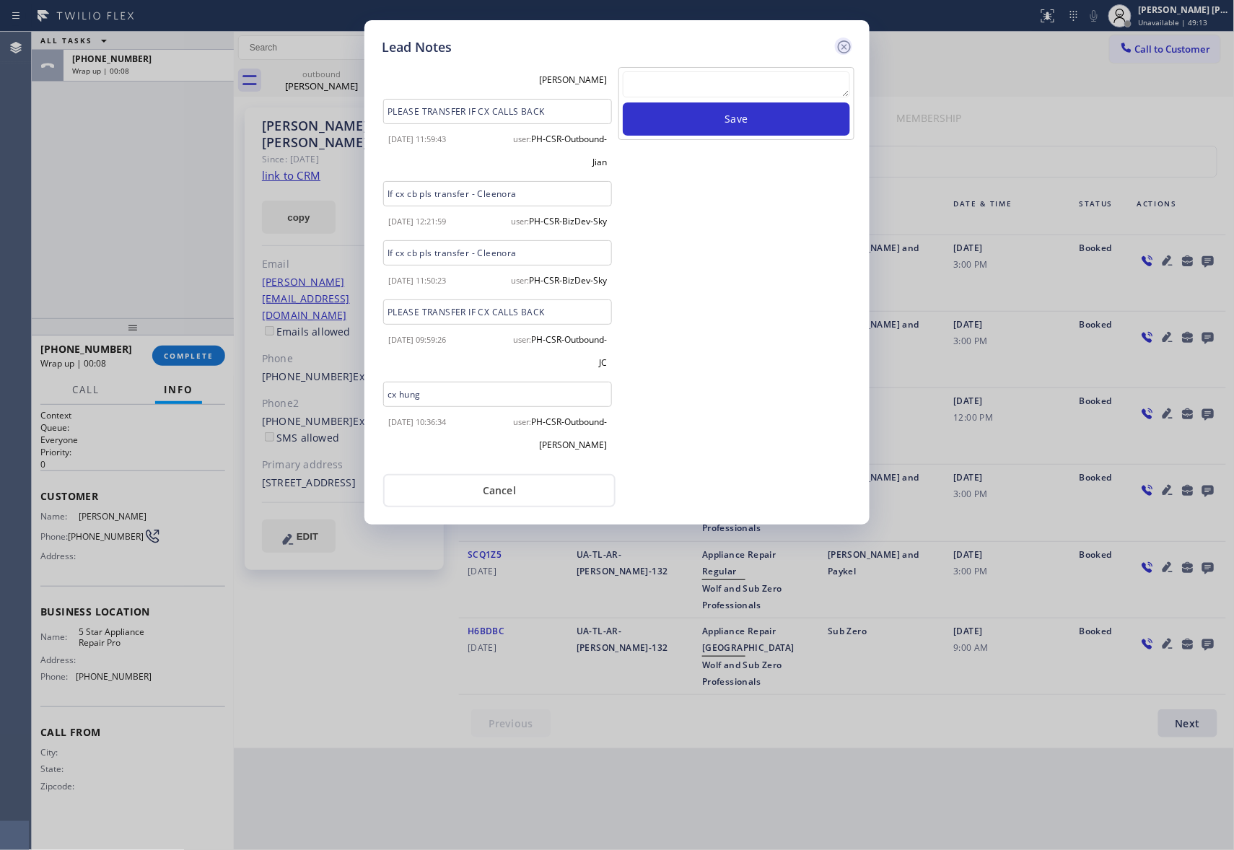
click at [846, 48] on icon at bounding box center [844, 46] width 13 height 13
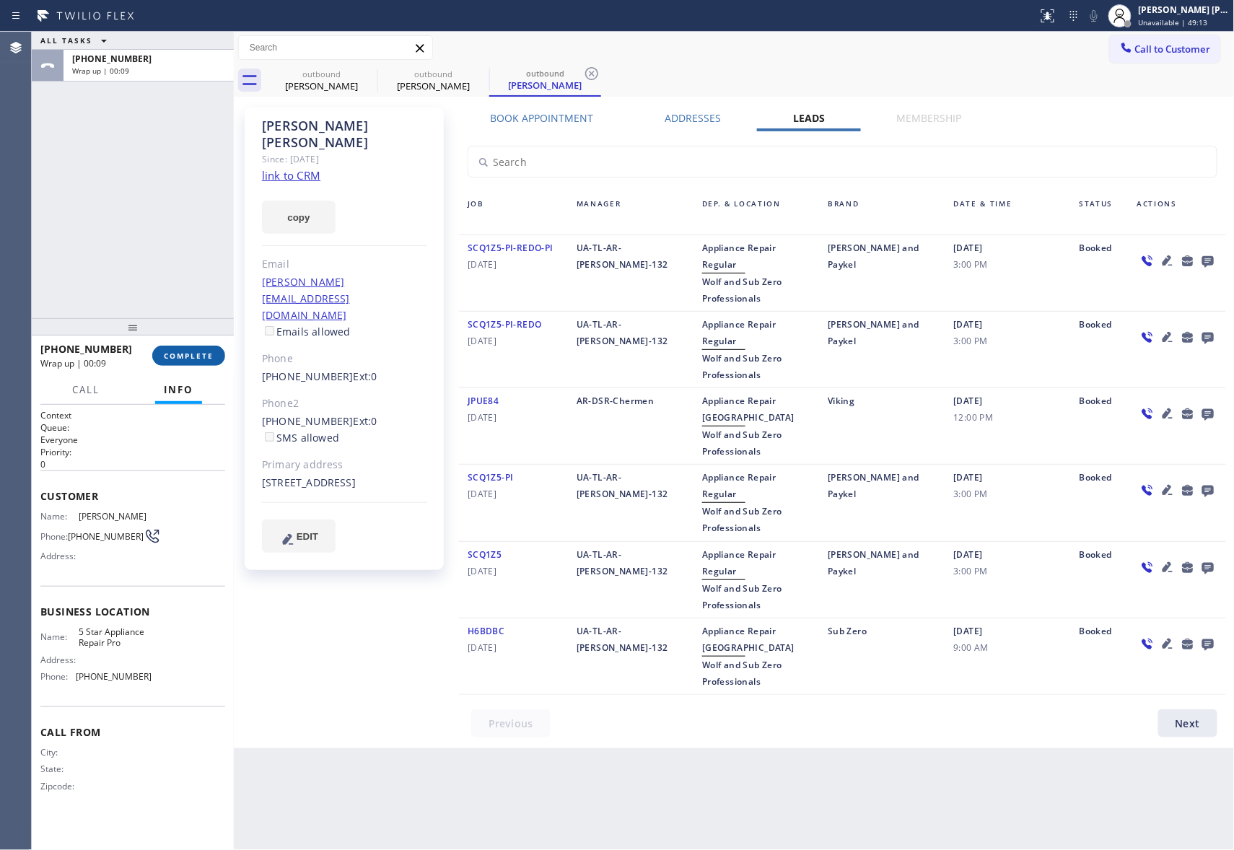
click at [209, 352] on span "COMPLETE" at bounding box center [189, 356] width 50 height 10
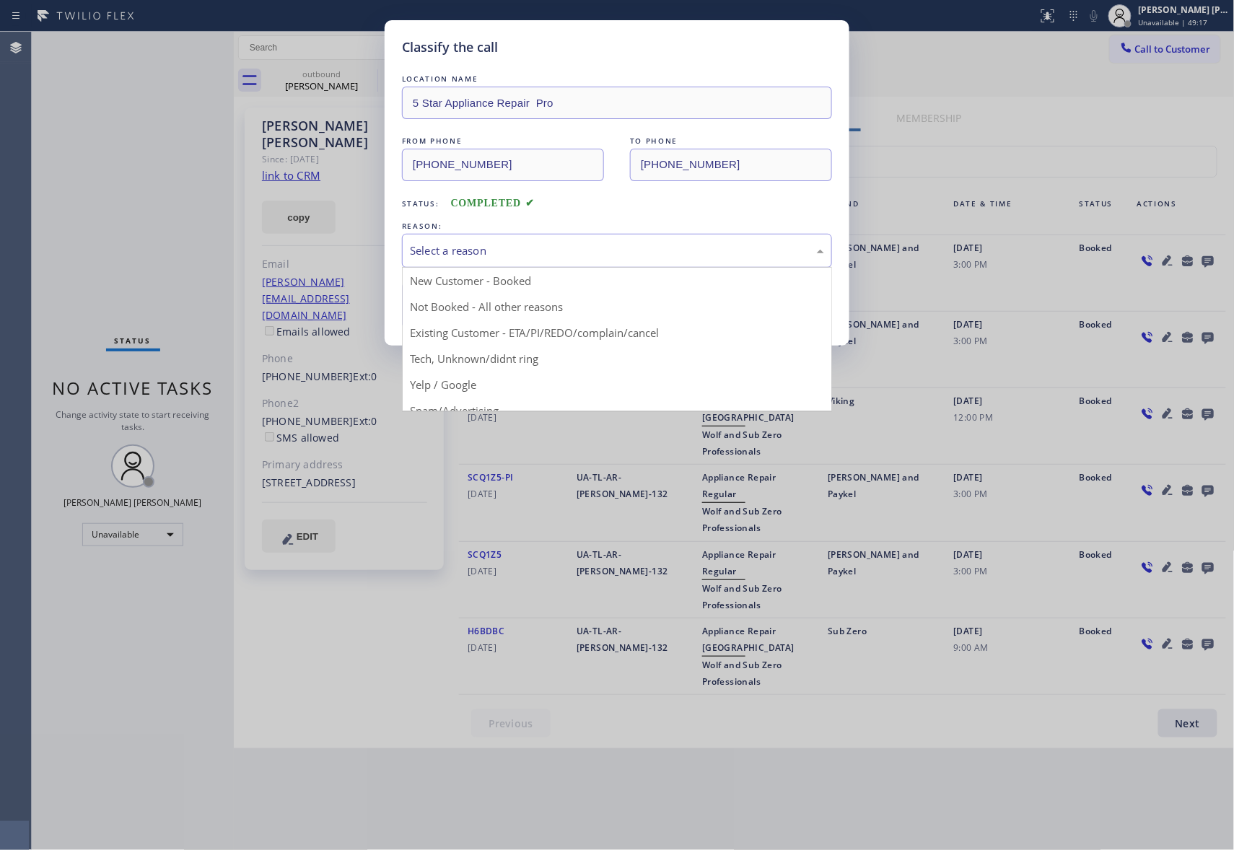
click at [483, 252] on div "Select a reason" at bounding box center [617, 250] width 414 height 17
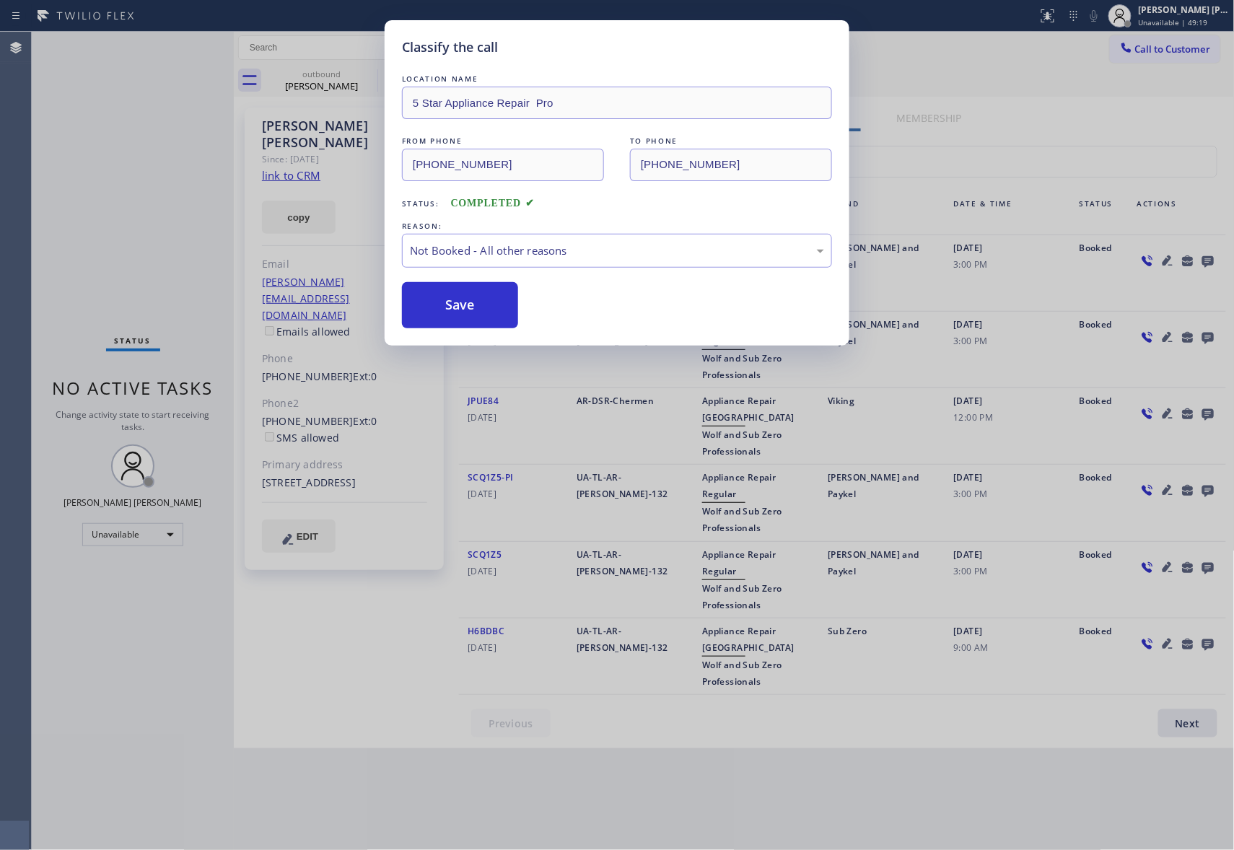
click at [459, 304] on button "Save" at bounding box center [460, 305] width 116 height 46
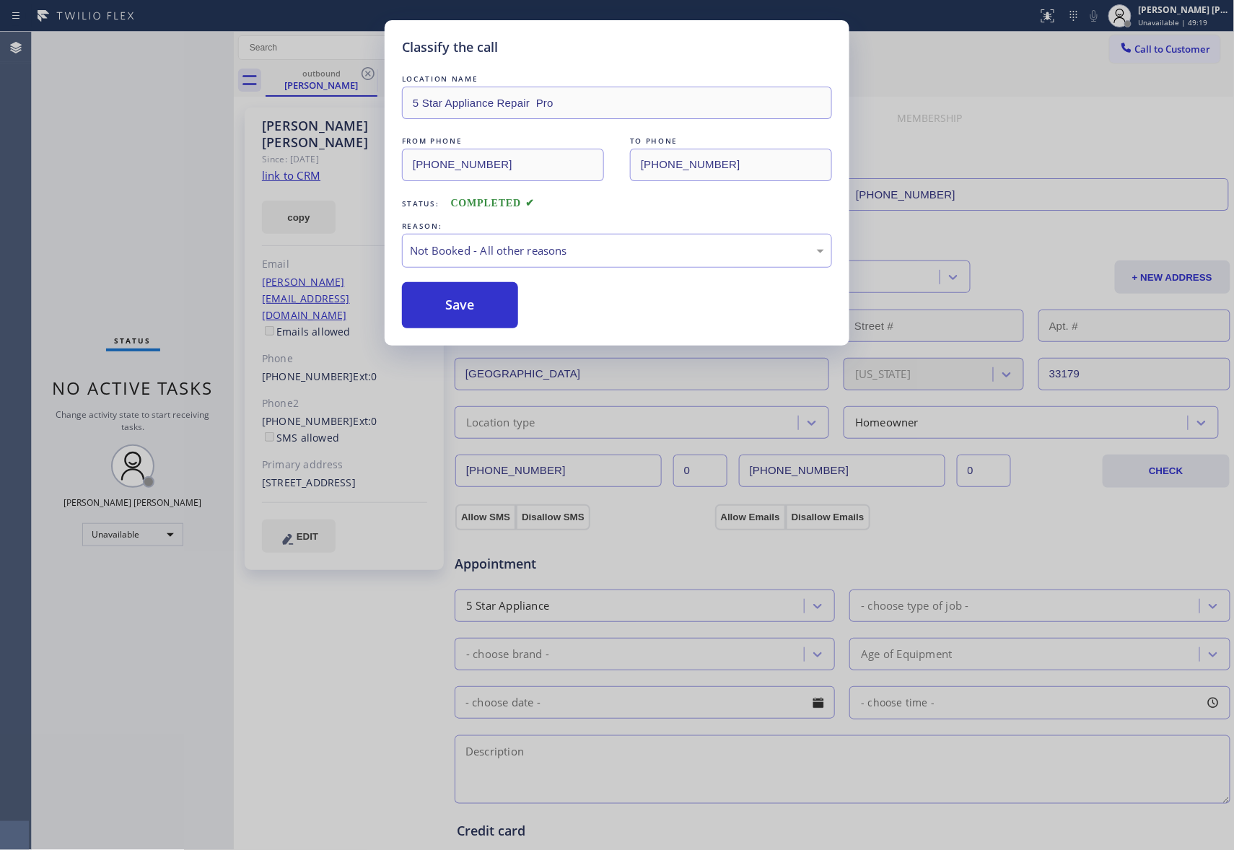
click at [459, 304] on button "Save" at bounding box center [460, 305] width 116 height 46
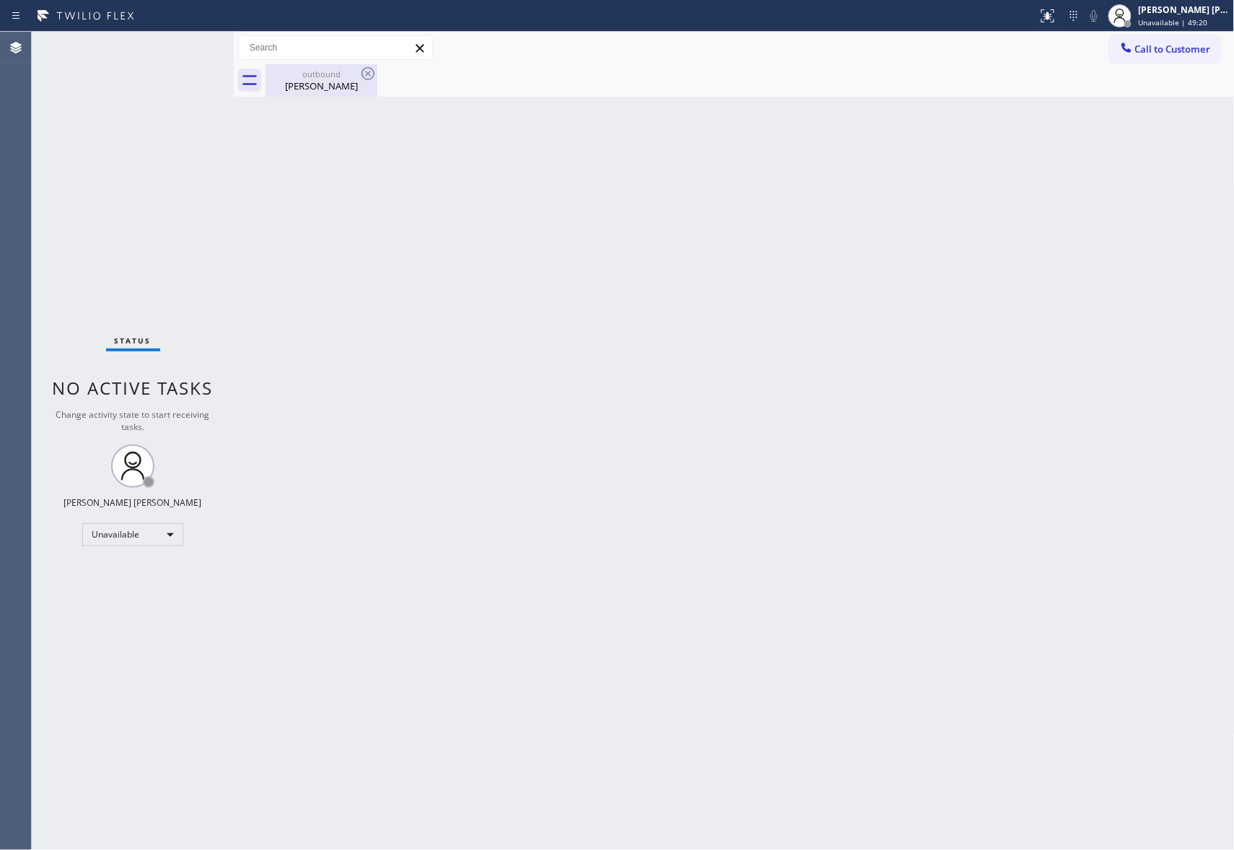
click at [344, 76] on div "outbound" at bounding box center [321, 74] width 109 height 11
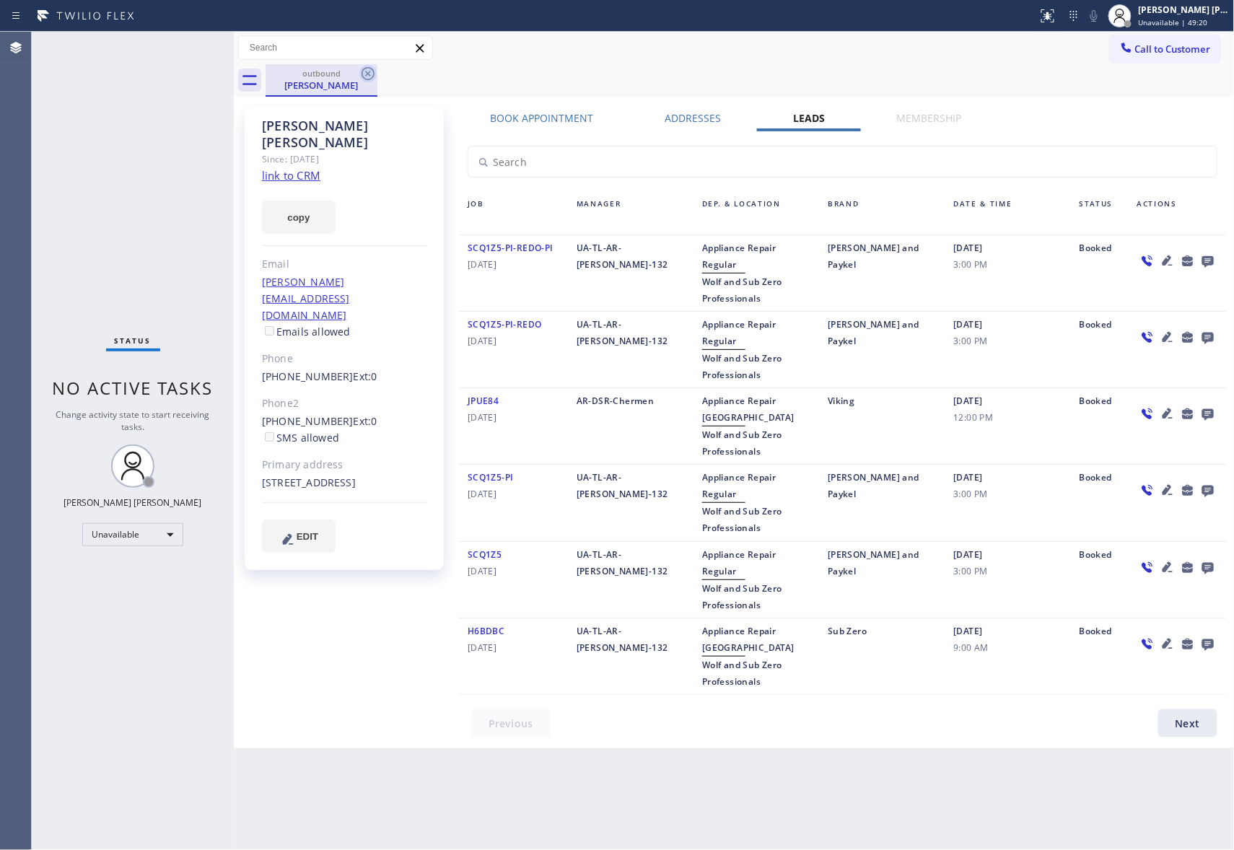
click at [364, 75] on icon at bounding box center [367, 73] width 17 height 17
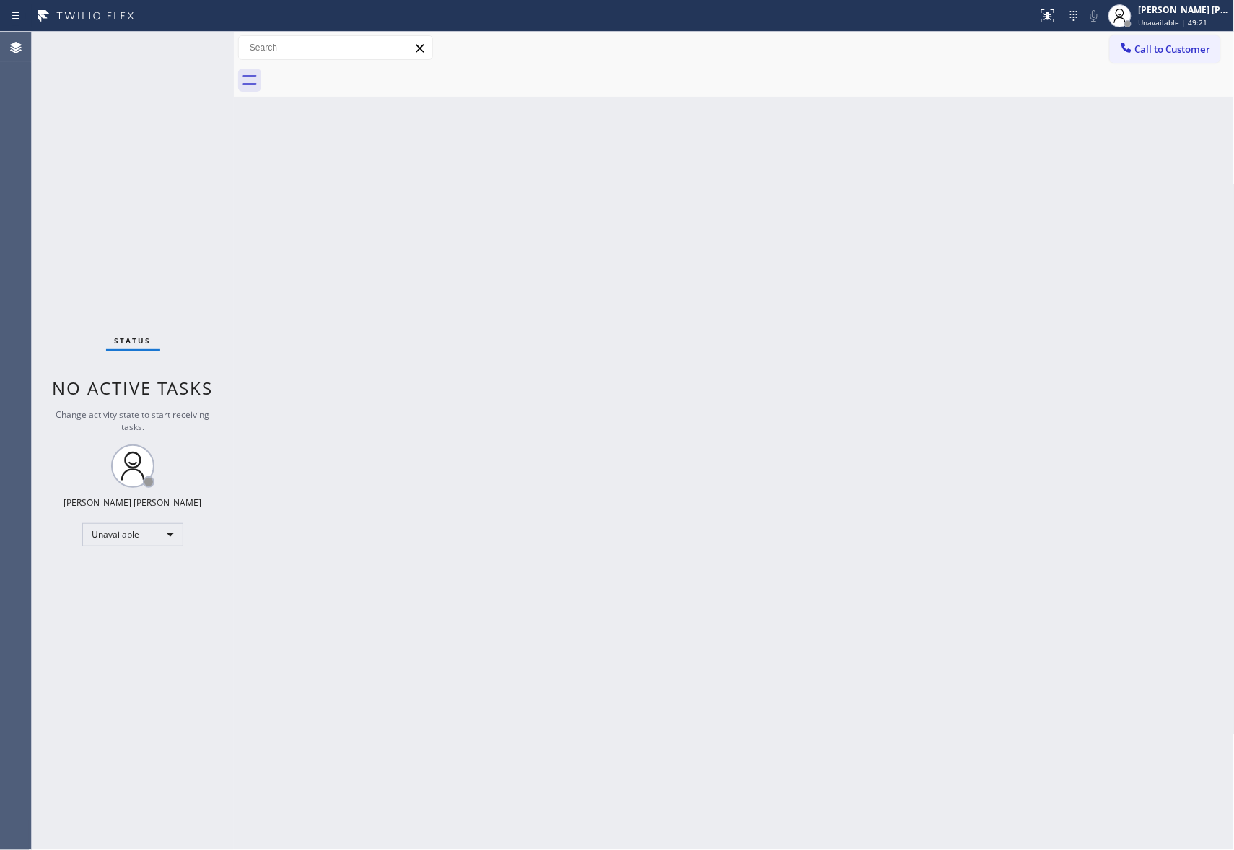
click at [364, 75] on div at bounding box center [750, 80] width 969 height 32
click at [1181, 53] on span "Call to Customer" at bounding box center [1173, 49] width 76 height 13
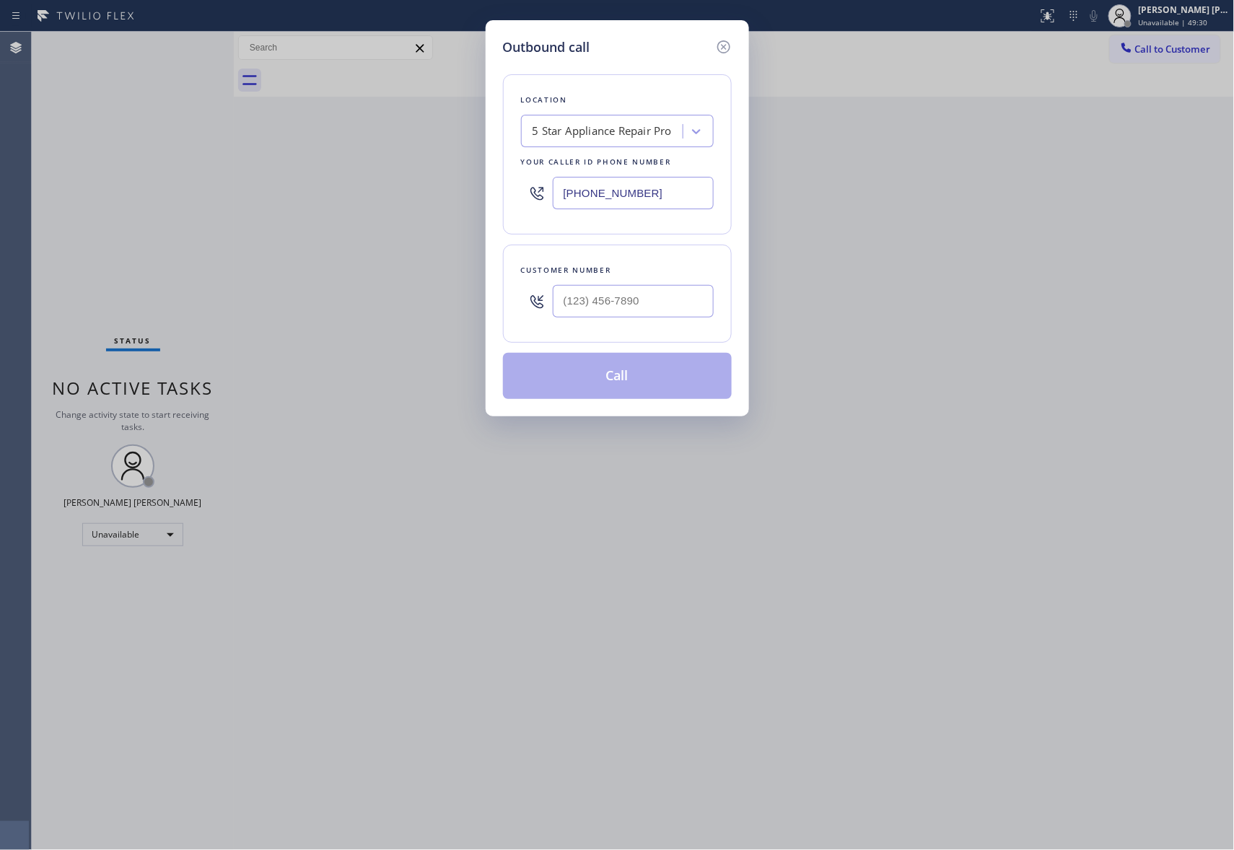
click at [683, 323] on div at bounding box center [633, 301] width 161 height 47
click at [679, 315] on input "(___) ___-____" at bounding box center [633, 301] width 161 height 32
paste input "408) 499-5274"
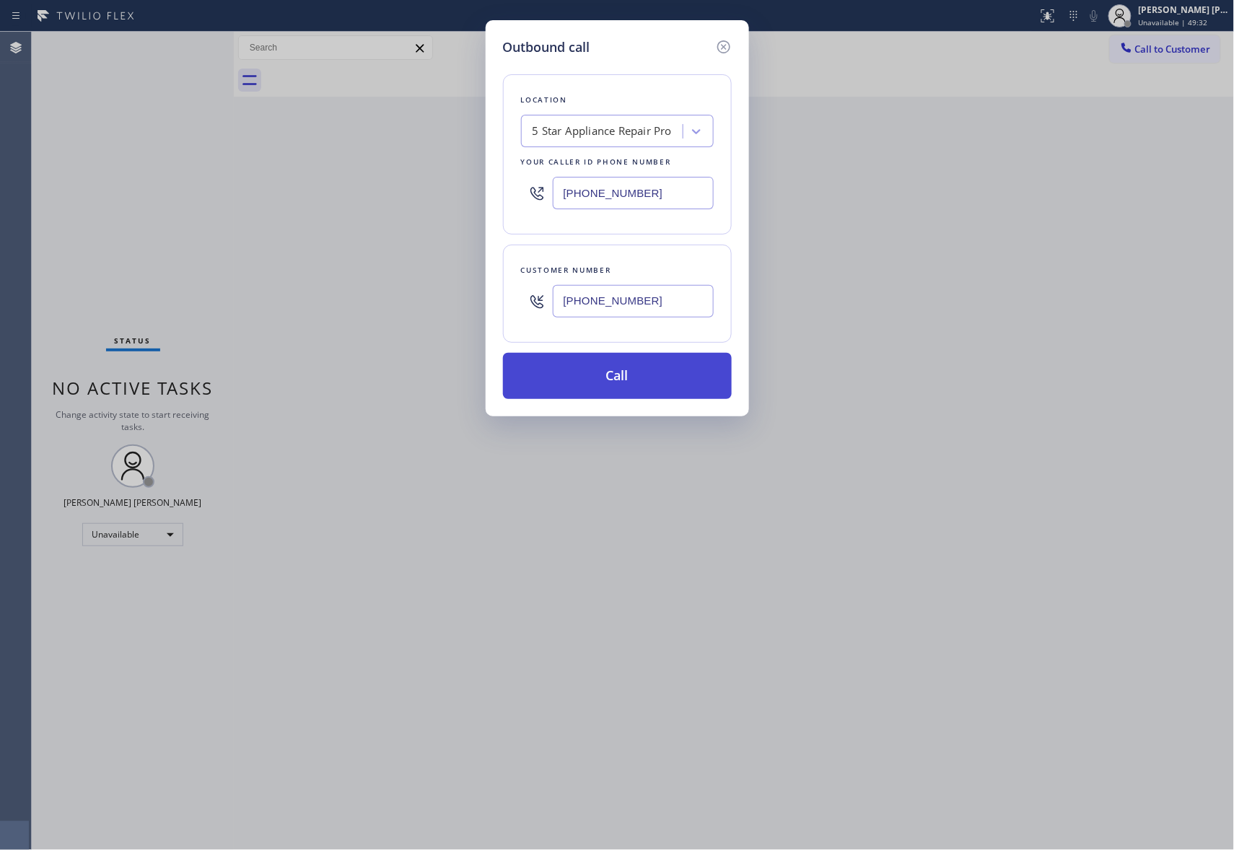
type input "(408) 499-5274"
click at [639, 388] on button "Call" at bounding box center [617, 376] width 229 height 46
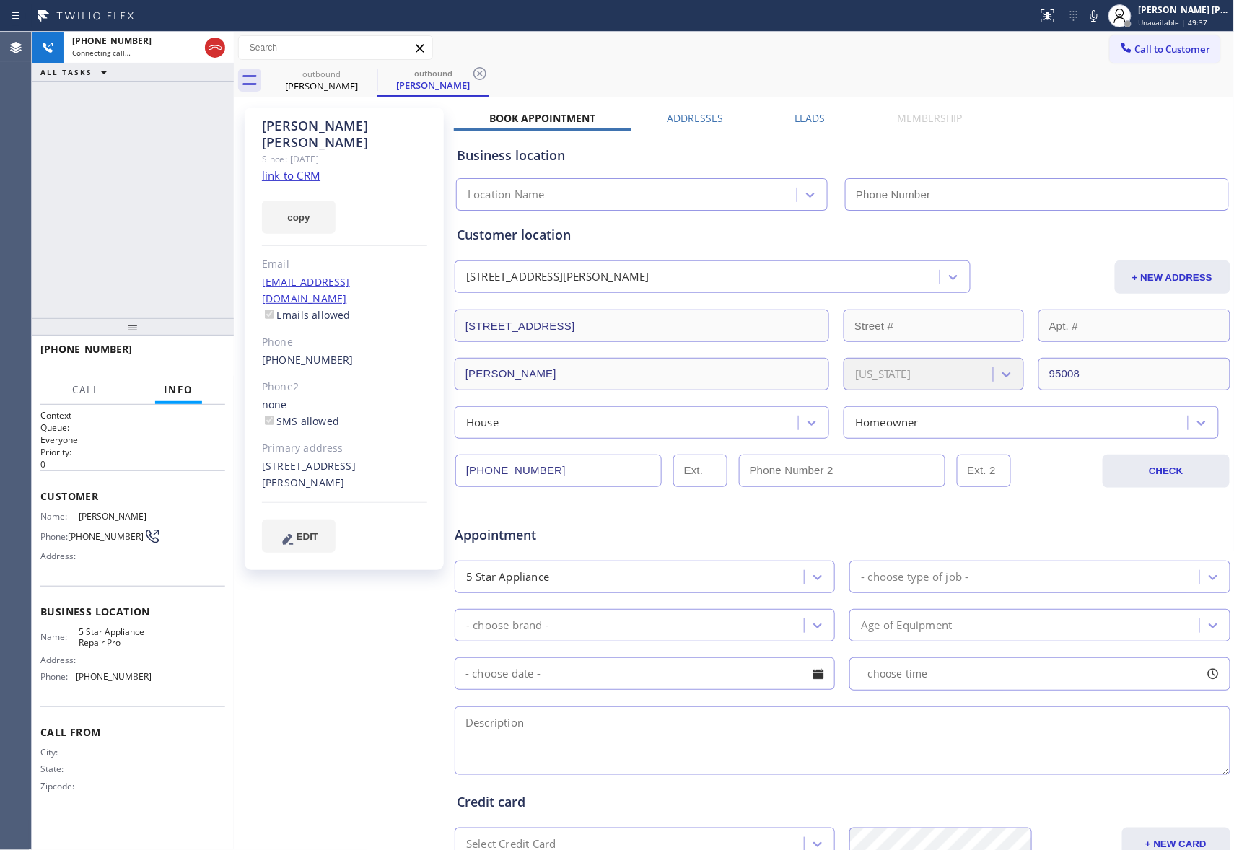
type input "(888) 477-1309"
click at [223, 48] on icon at bounding box center [214, 47] width 17 height 17
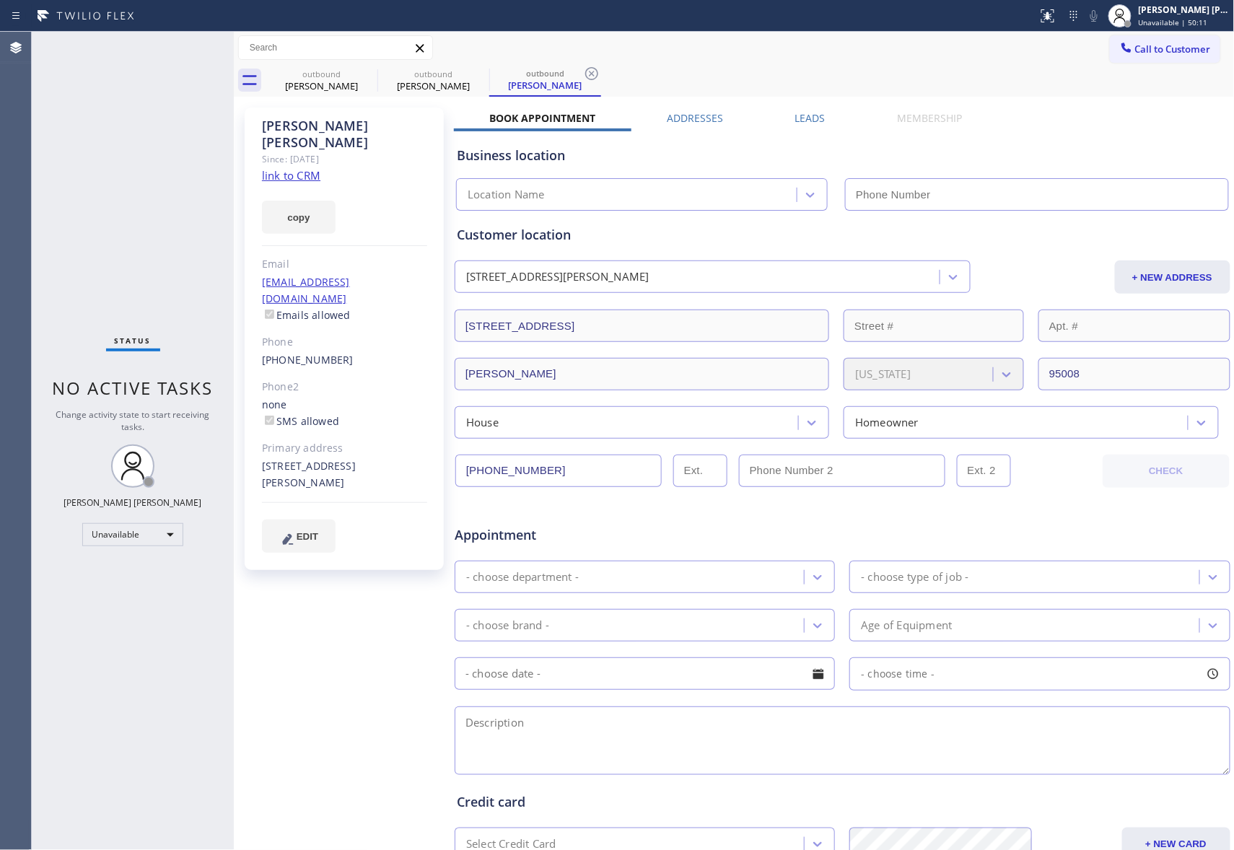
click at [795, 114] on label "Leads" at bounding box center [810, 118] width 30 height 14
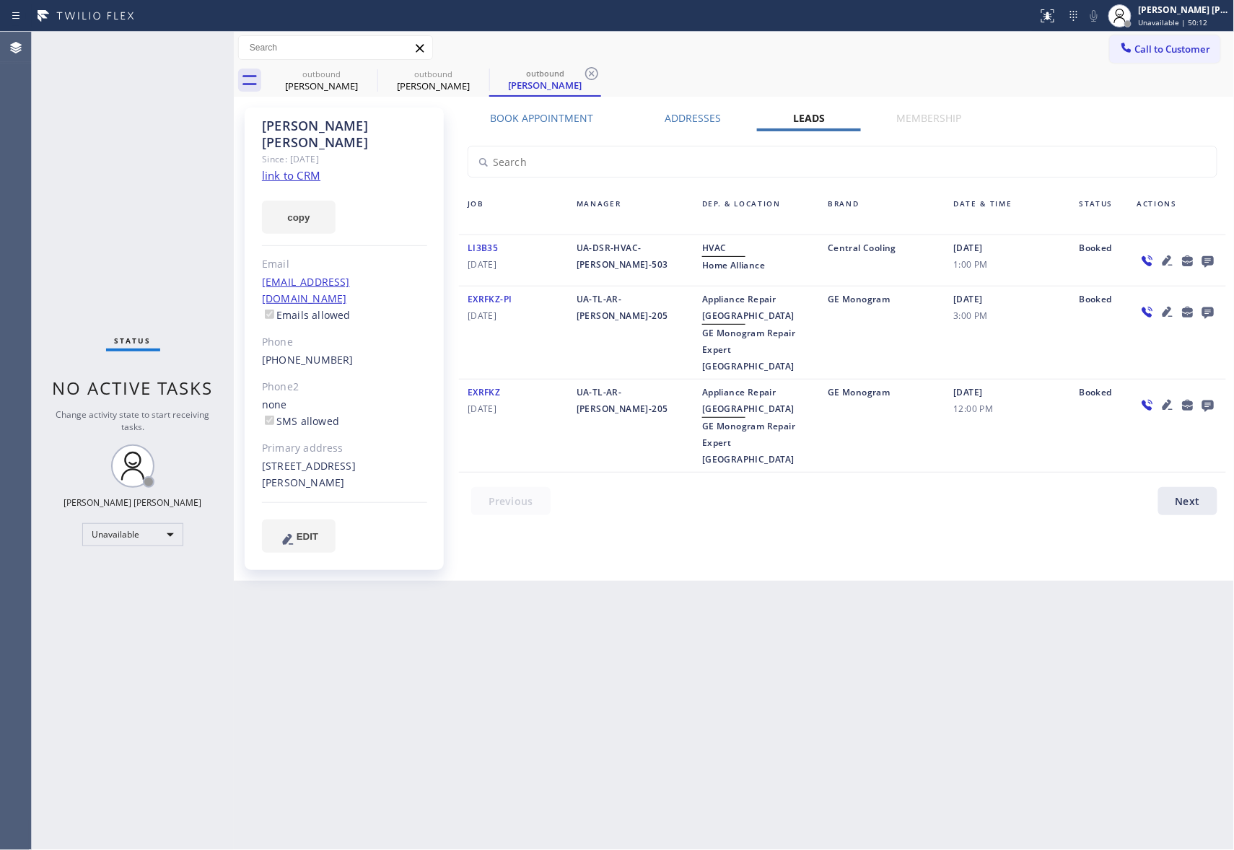
click at [1208, 257] on icon at bounding box center [1208, 262] width 12 height 12
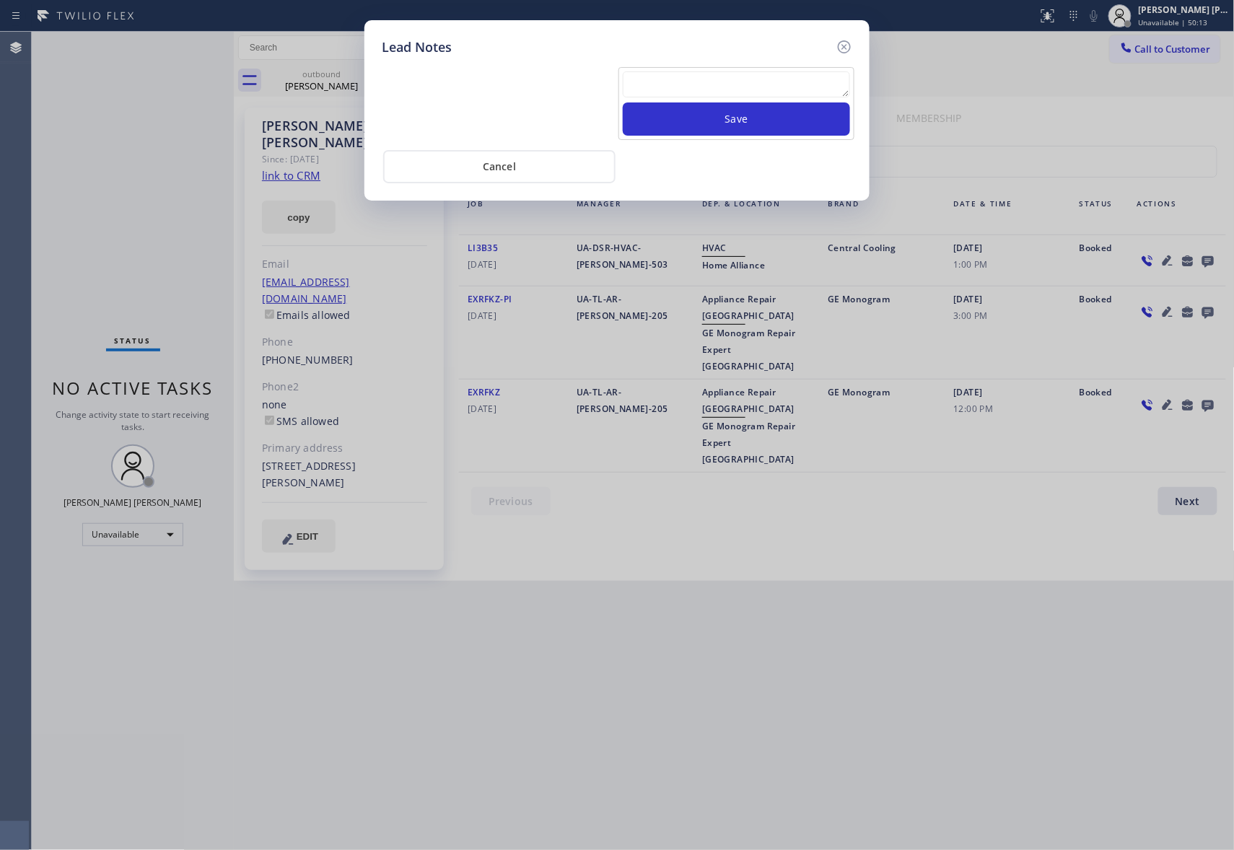
click at [798, 88] on textarea at bounding box center [736, 84] width 227 height 26
paste textarea "please transfer if cx calls back"
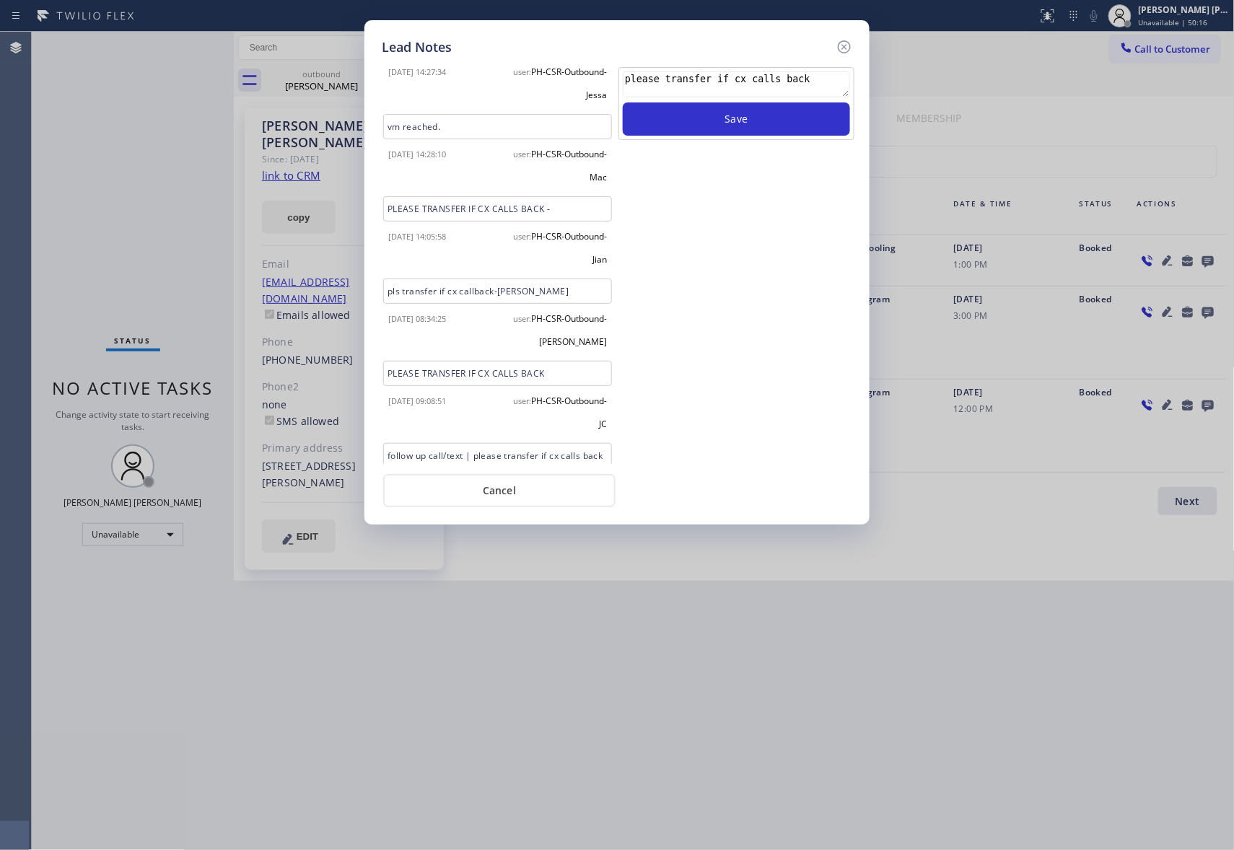
scroll to position [364, 0]
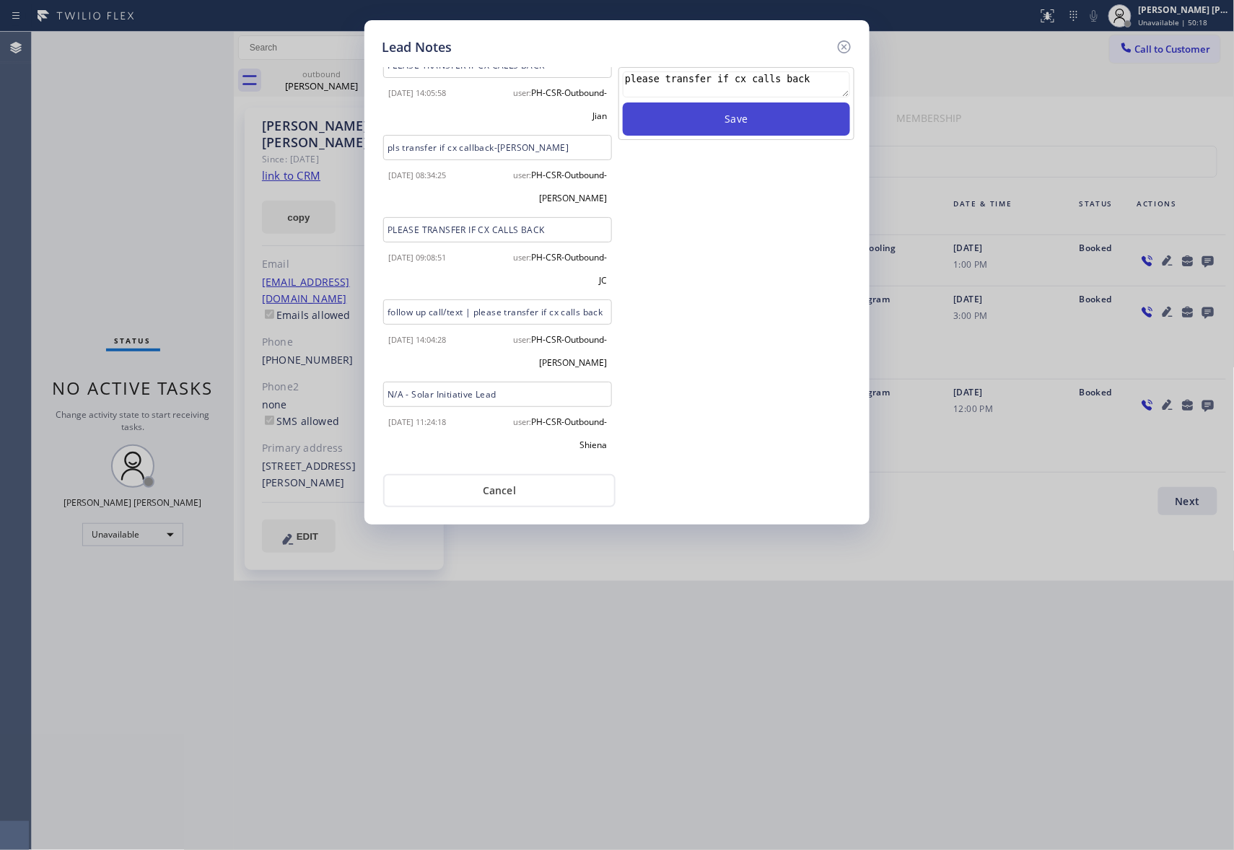
type textarea "please transfer if cx calls back"
click at [708, 122] on button "Save" at bounding box center [736, 118] width 227 height 33
click at [841, 44] on icon at bounding box center [844, 46] width 17 height 17
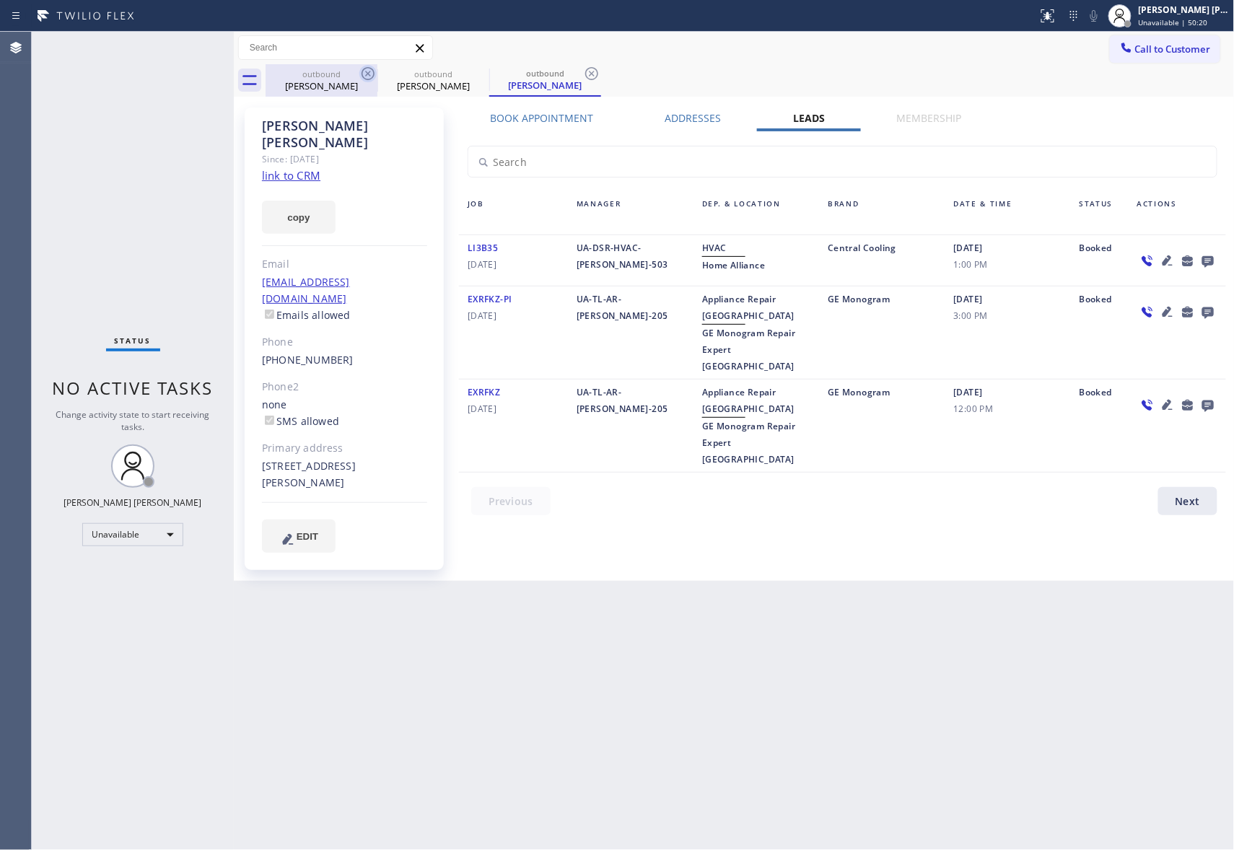
click at [364, 72] on icon at bounding box center [367, 73] width 17 height 17
click at [0, 0] on icon at bounding box center [0, 0] width 0 height 0
click at [364, 72] on icon at bounding box center [367, 73] width 17 height 17
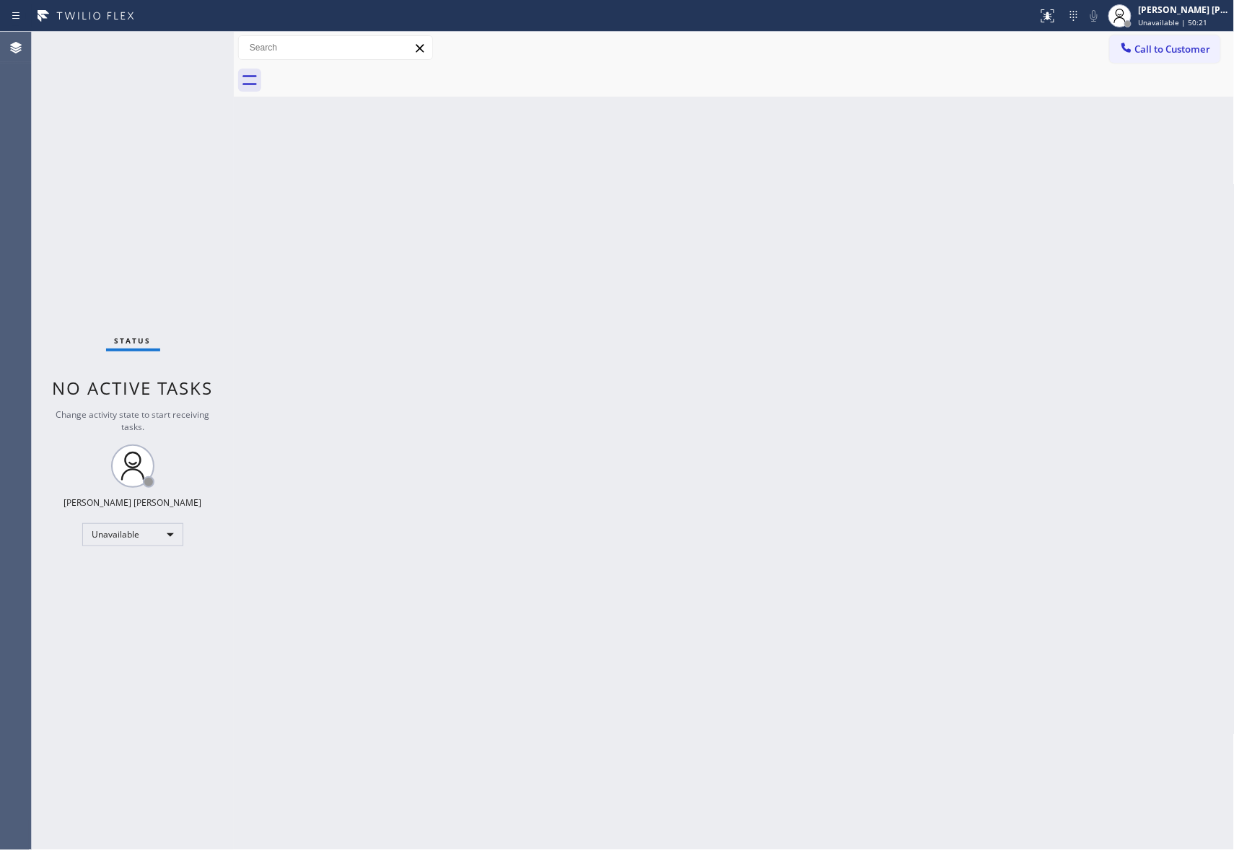
click at [364, 72] on div at bounding box center [750, 80] width 969 height 32
click at [1189, 47] on span "Call to Customer" at bounding box center [1173, 49] width 76 height 13
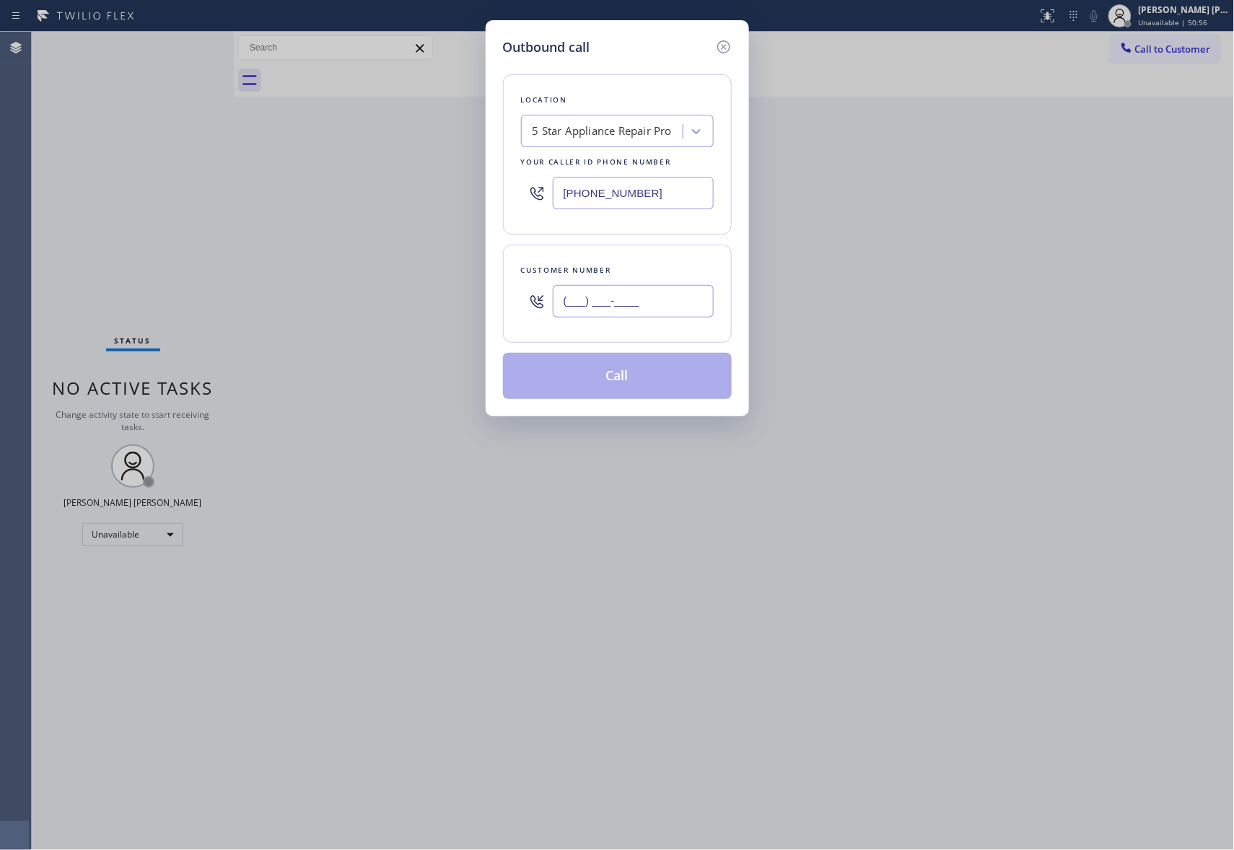
click at [661, 299] on input "(___) ___-____" at bounding box center [633, 301] width 161 height 32
paste input "301) 204-2790"
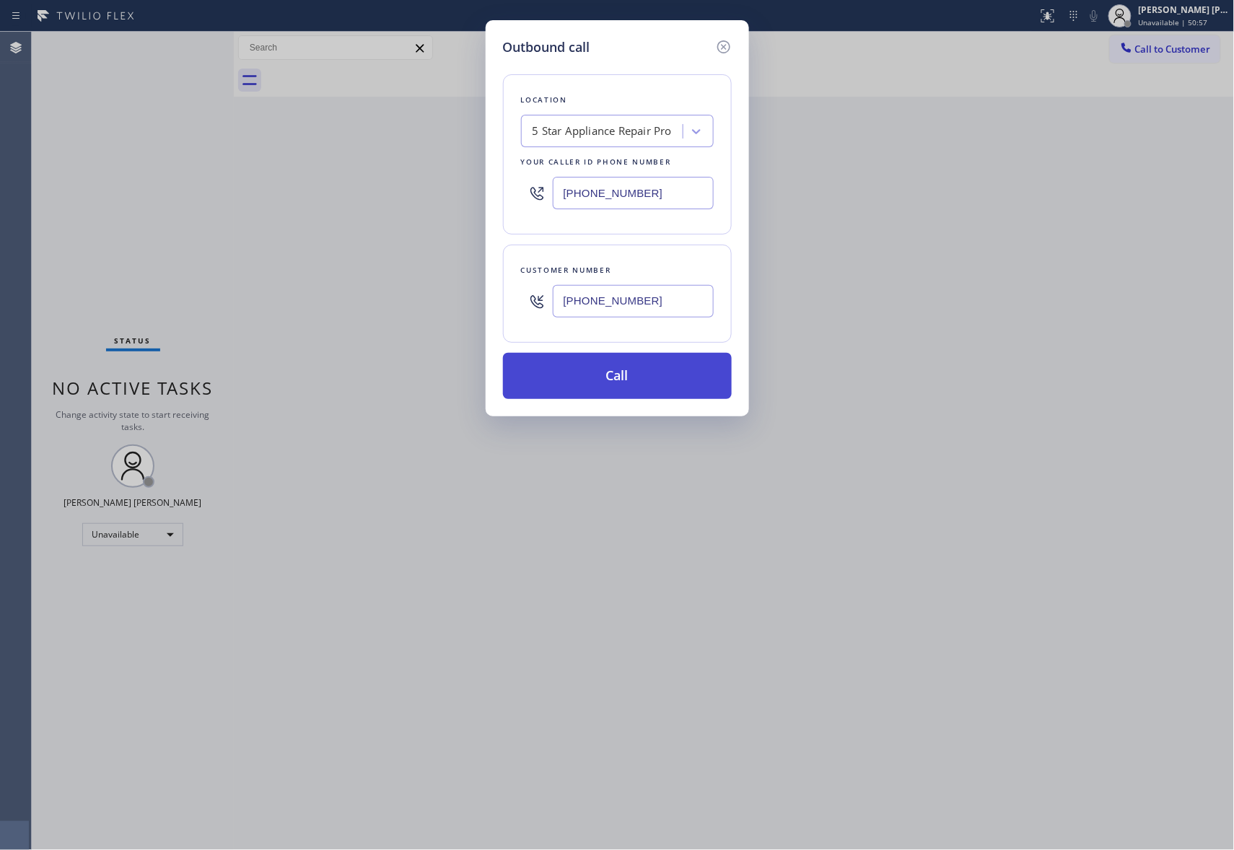
type input "(301) 204-2790"
click at [639, 384] on button "Call" at bounding box center [617, 376] width 229 height 46
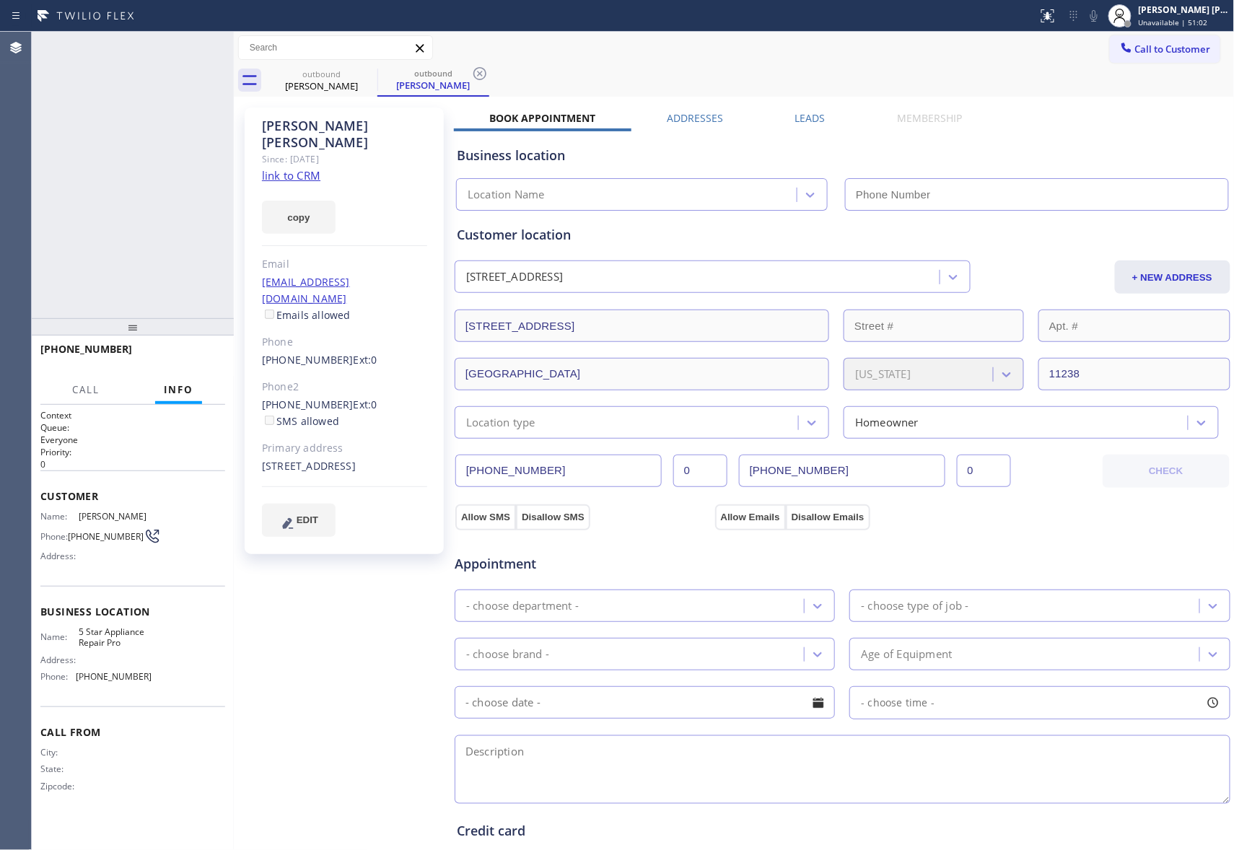
type input "(888) 477-1309"
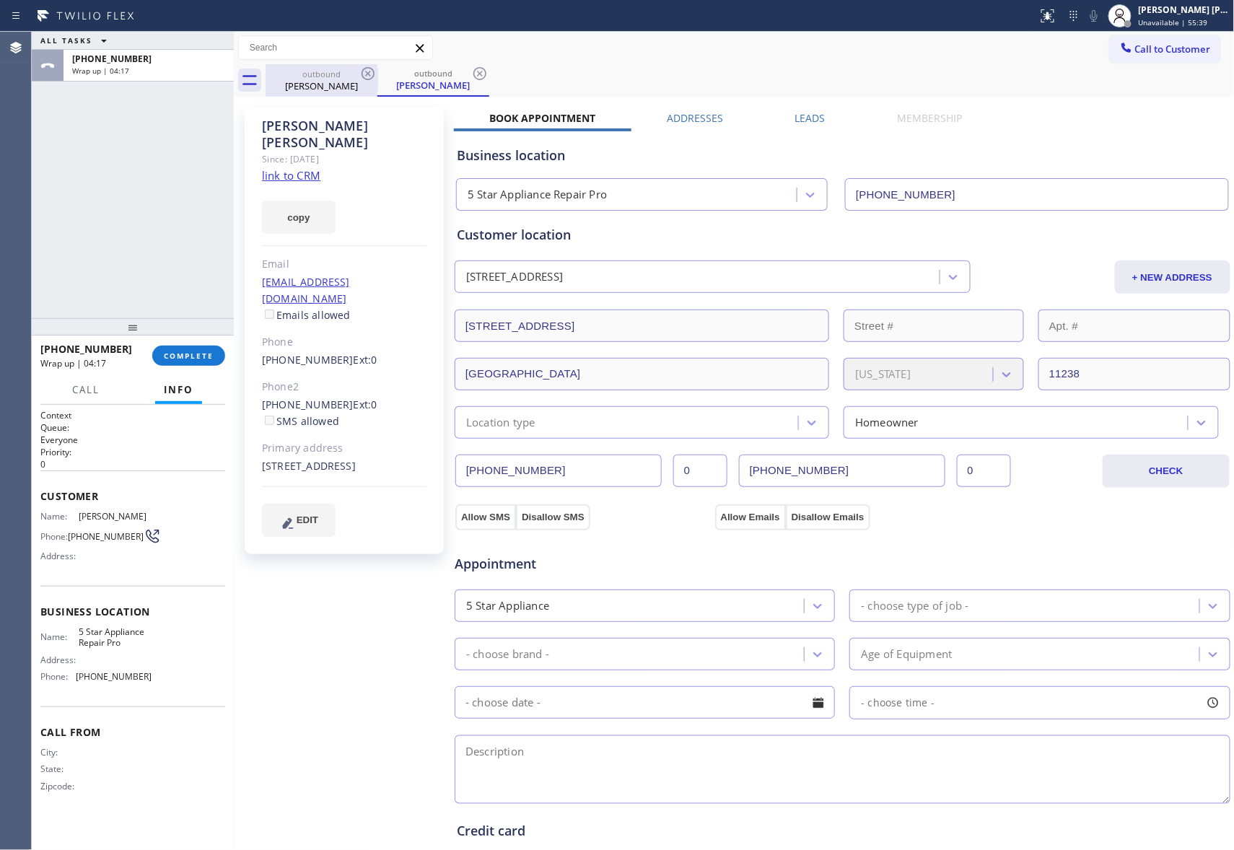
click at [336, 84] on div "James Walsh" at bounding box center [321, 85] width 109 height 13
click at [362, 76] on icon at bounding box center [367, 73] width 17 height 17
click at [0, 0] on icon at bounding box center [0, 0] width 0 height 0
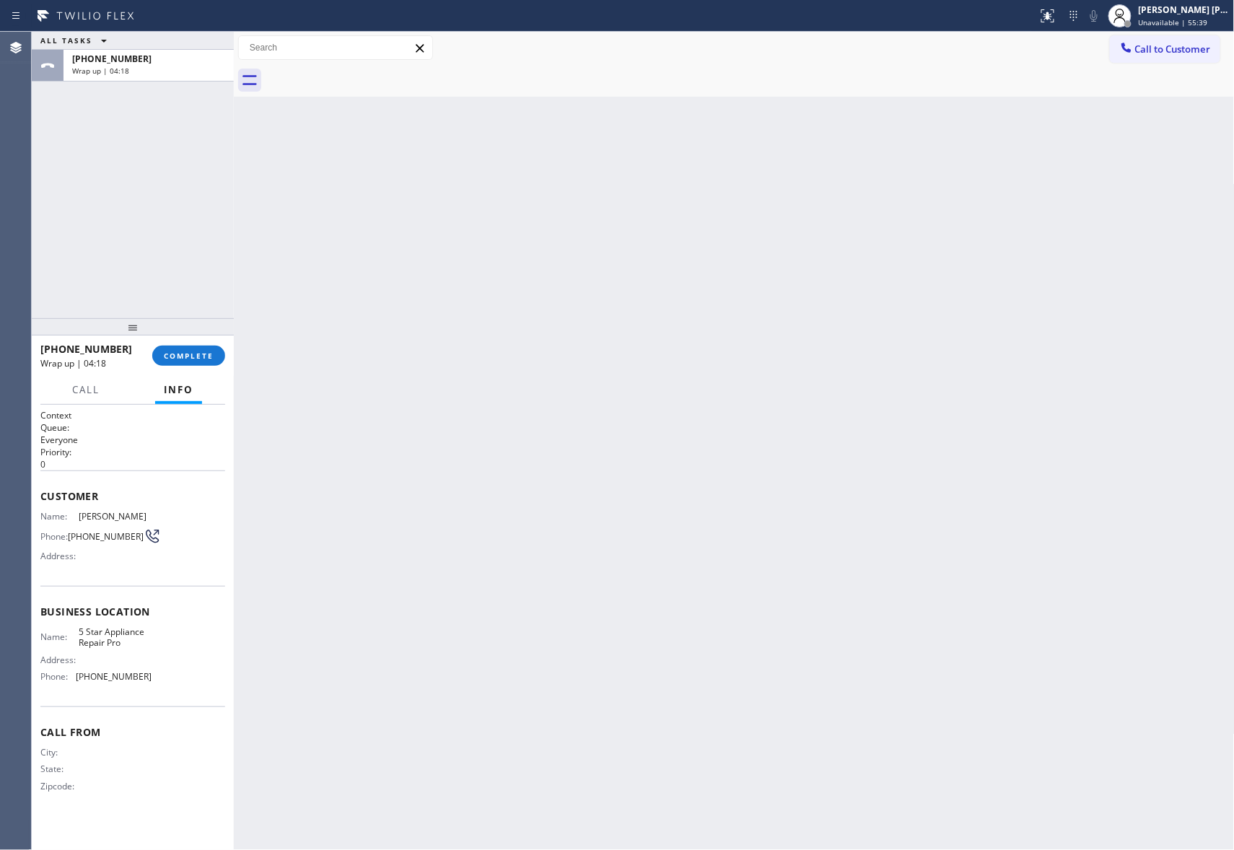
click at [362, 76] on div at bounding box center [750, 80] width 969 height 32
click at [188, 354] on span "COMPLETE" at bounding box center [189, 356] width 50 height 10
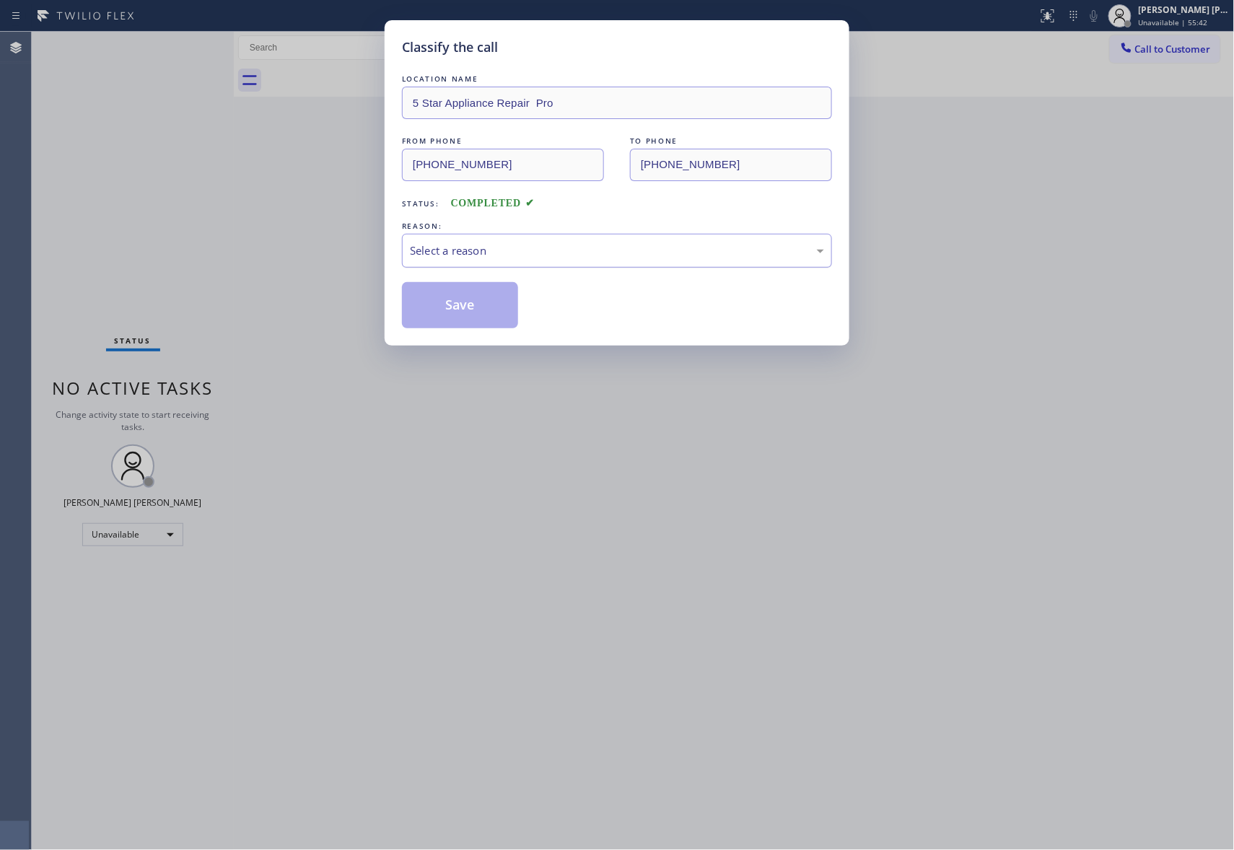
click at [527, 257] on div "Select a reason" at bounding box center [617, 250] width 414 height 17
click at [446, 300] on button "Save" at bounding box center [460, 305] width 116 height 46
click at [443, 300] on button "Save" at bounding box center [460, 305] width 116 height 46
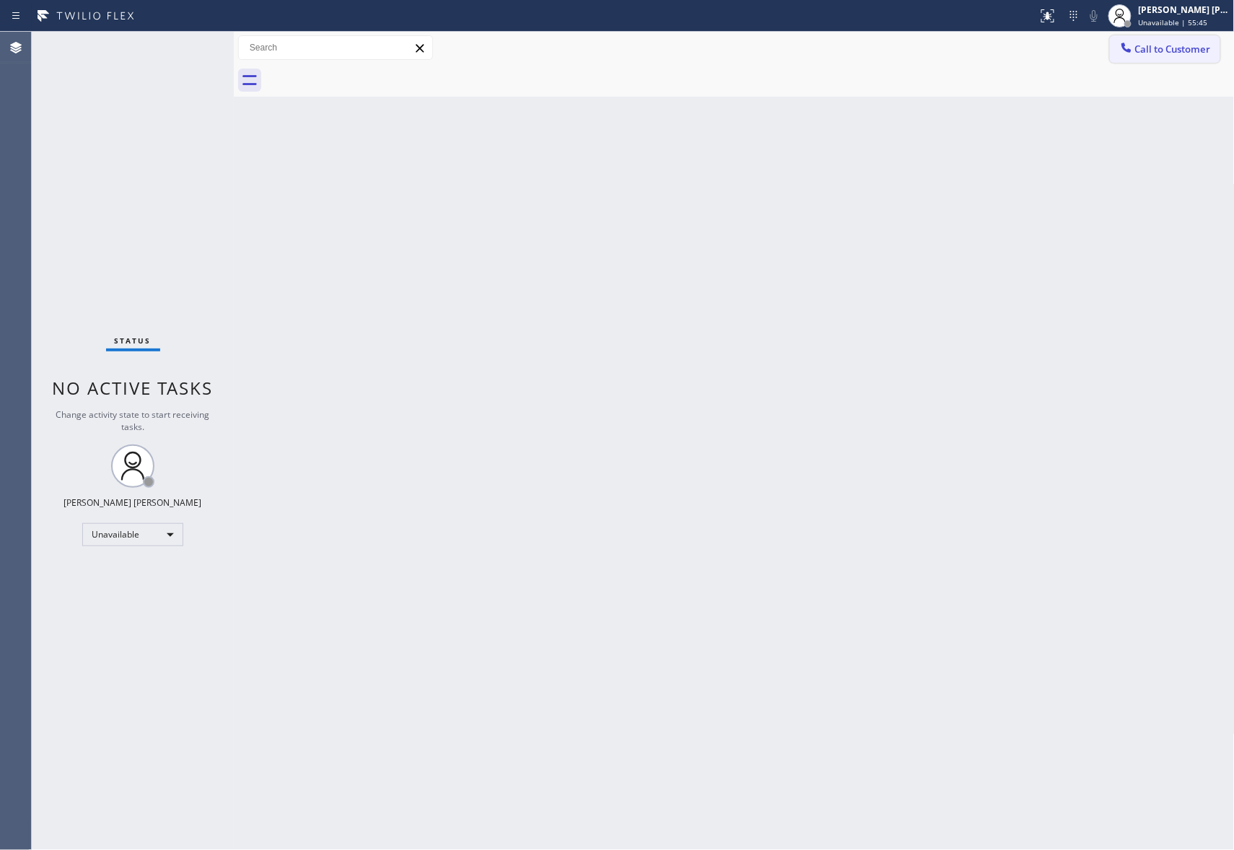
click at [1192, 47] on span "Call to Customer" at bounding box center [1173, 49] width 76 height 13
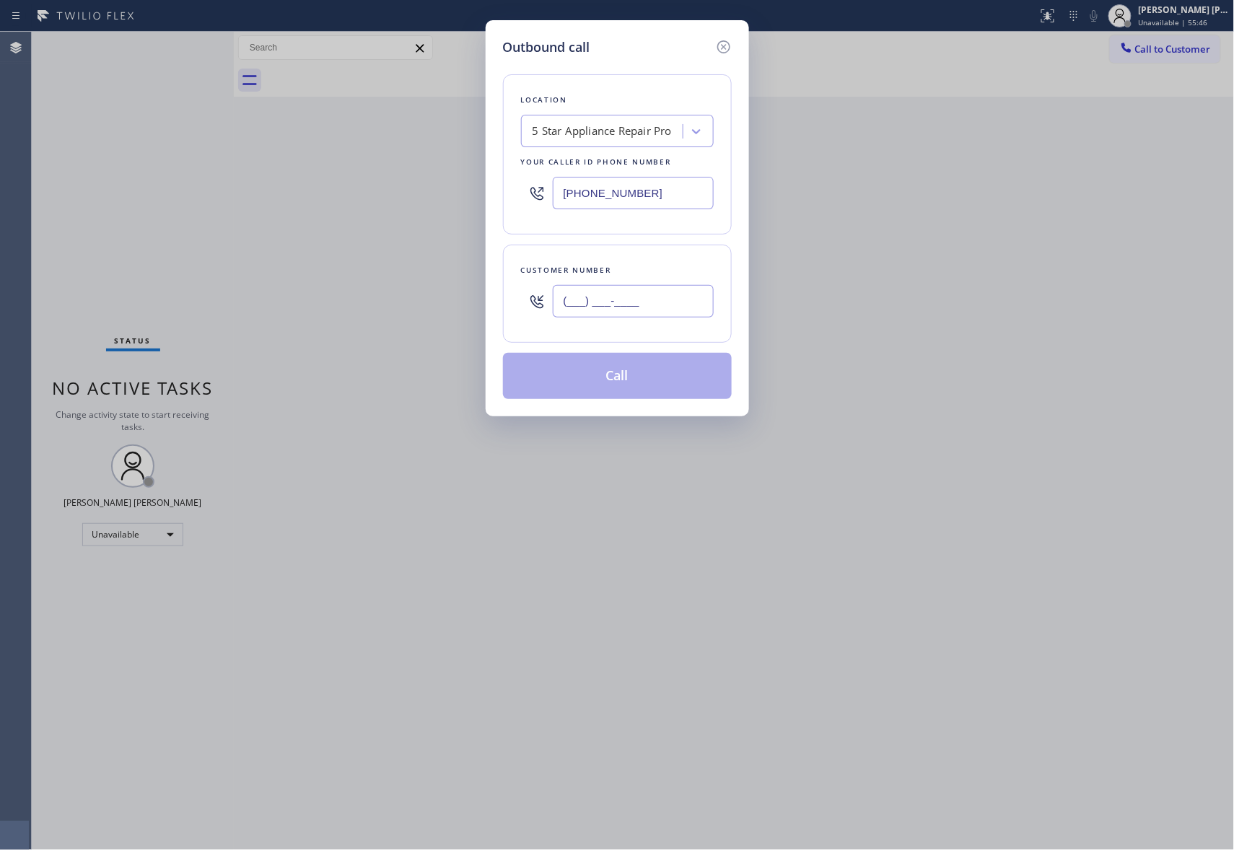
click at [664, 303] on input "(___) ___-____" at bounding box center [633, 301] width 161 height 32
paste input "310) 740-2195"
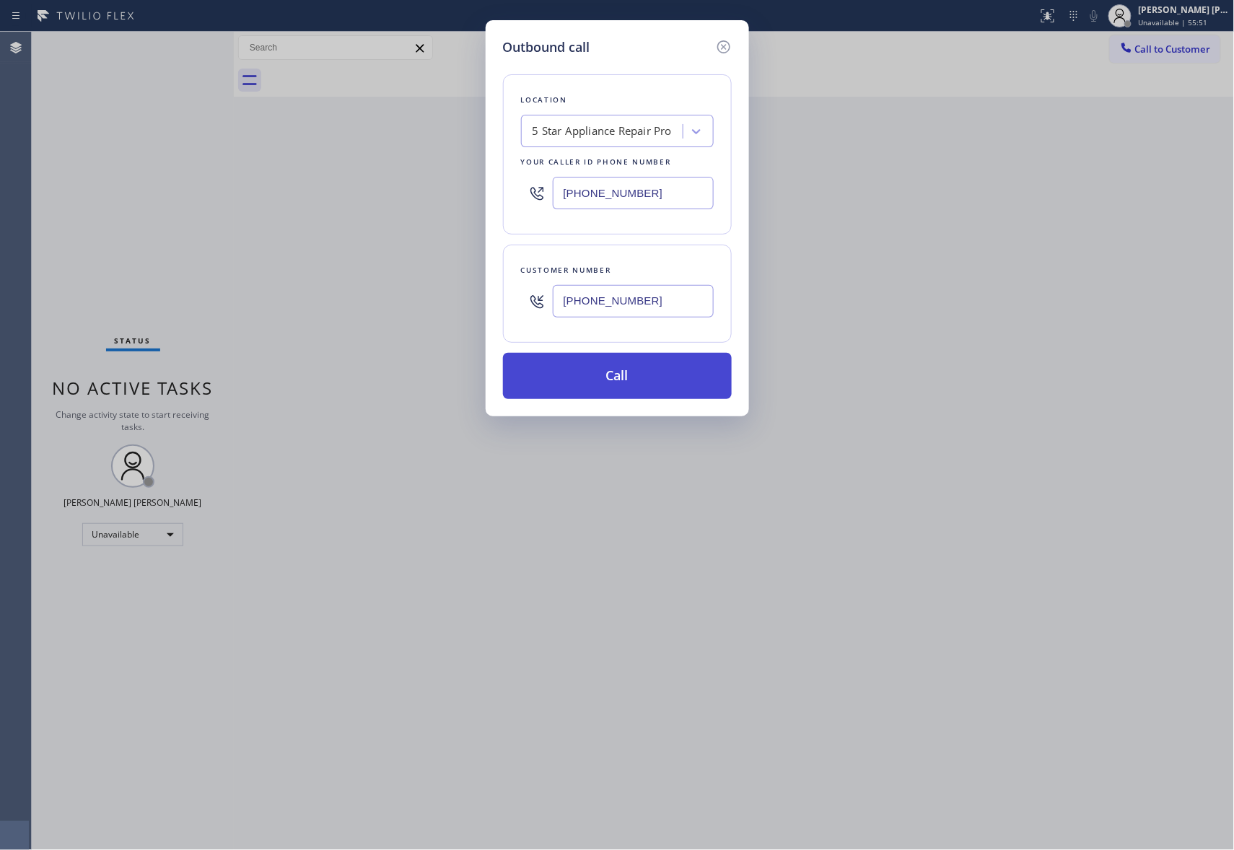
type input "(310) 740-2195"
click at [650, 384] on button "Call" at bounding box center [617, 376] width 229 height 46
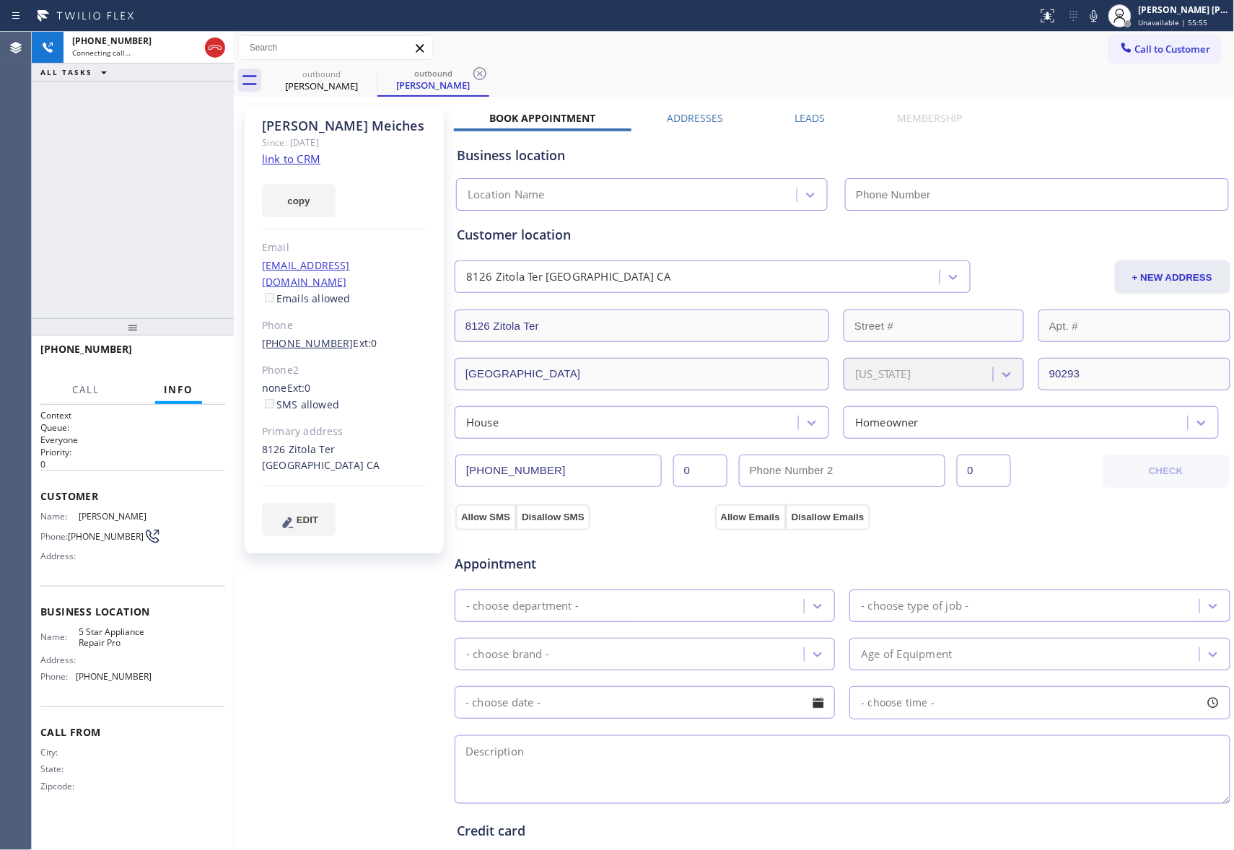
type input "(888) 477-1309"
click at [178, 356] on span "HANG UP" at bounding box center [192, 356] width 44 height 10
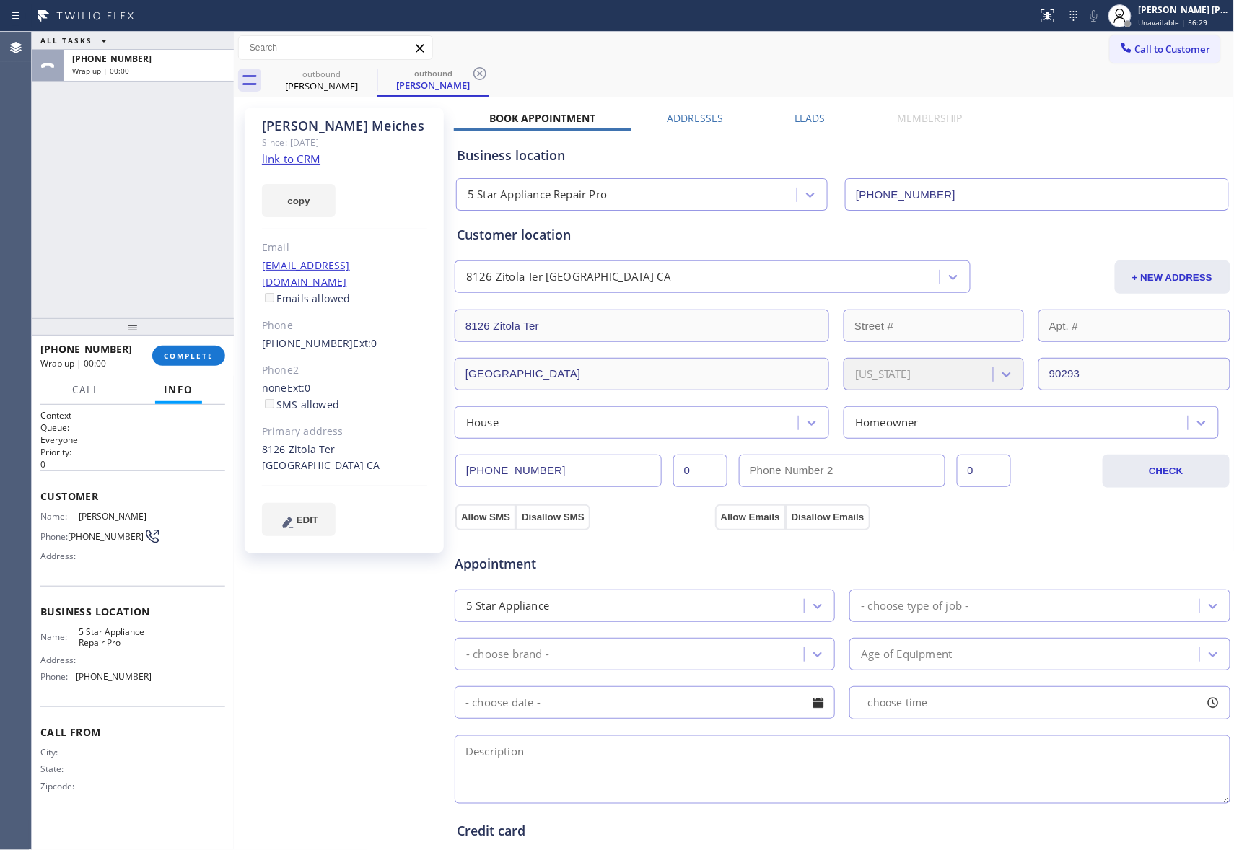
click at [795, 121] on label "Leads" at bounding box center [810, 118] width 30 height 14
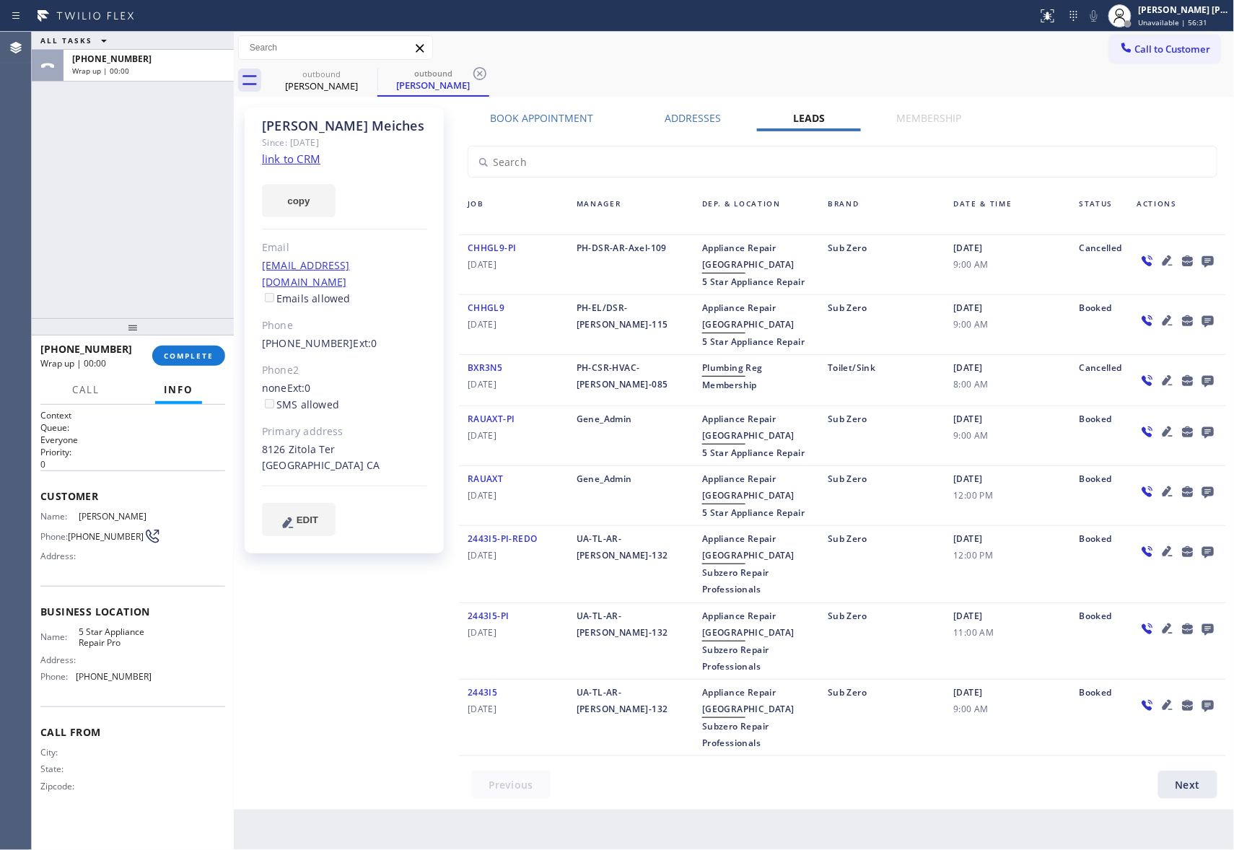
click at [1210, 261] on icon at bounding box center [1208, 262] width 12 height 12
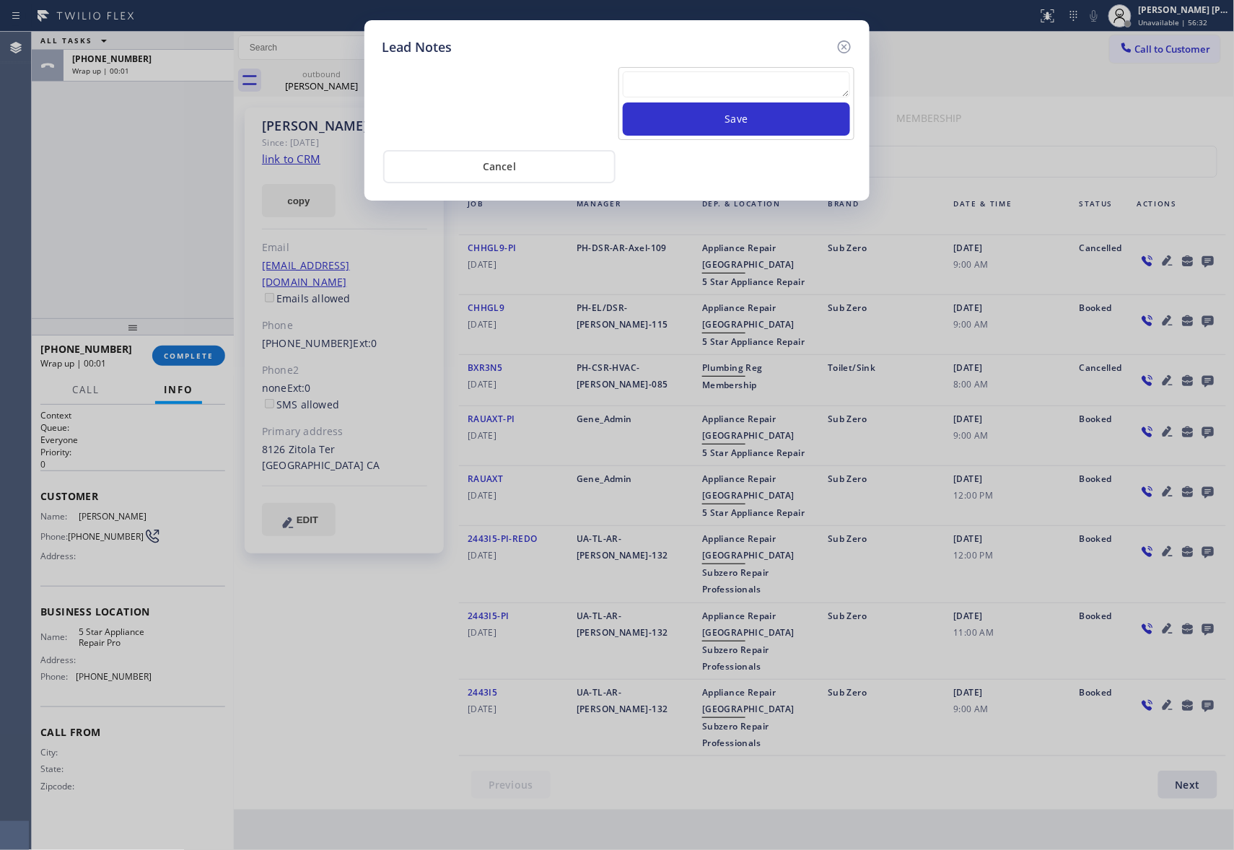
click at [696, 79] on textarea at bounding box center [736, 84] width 227 height 26
paste textarea "VM | please transfer if cx calls back"
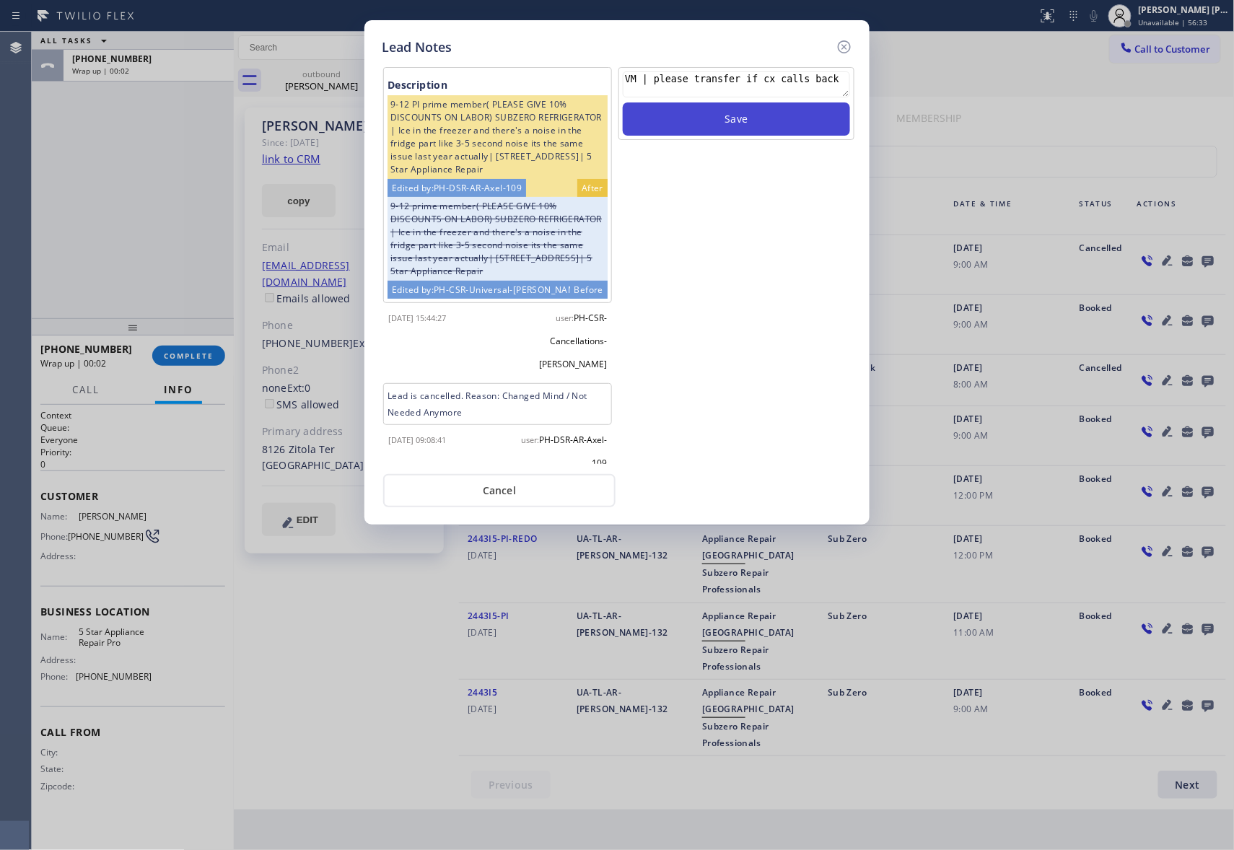
type textarea "VM | please transfer if cx calls back"
click at [696, 120] on button "Save" at bounding box center [736, 118] width 227 height 33
click at [843, 44] on icon at bounding box center [844, 46] width 17 height 17
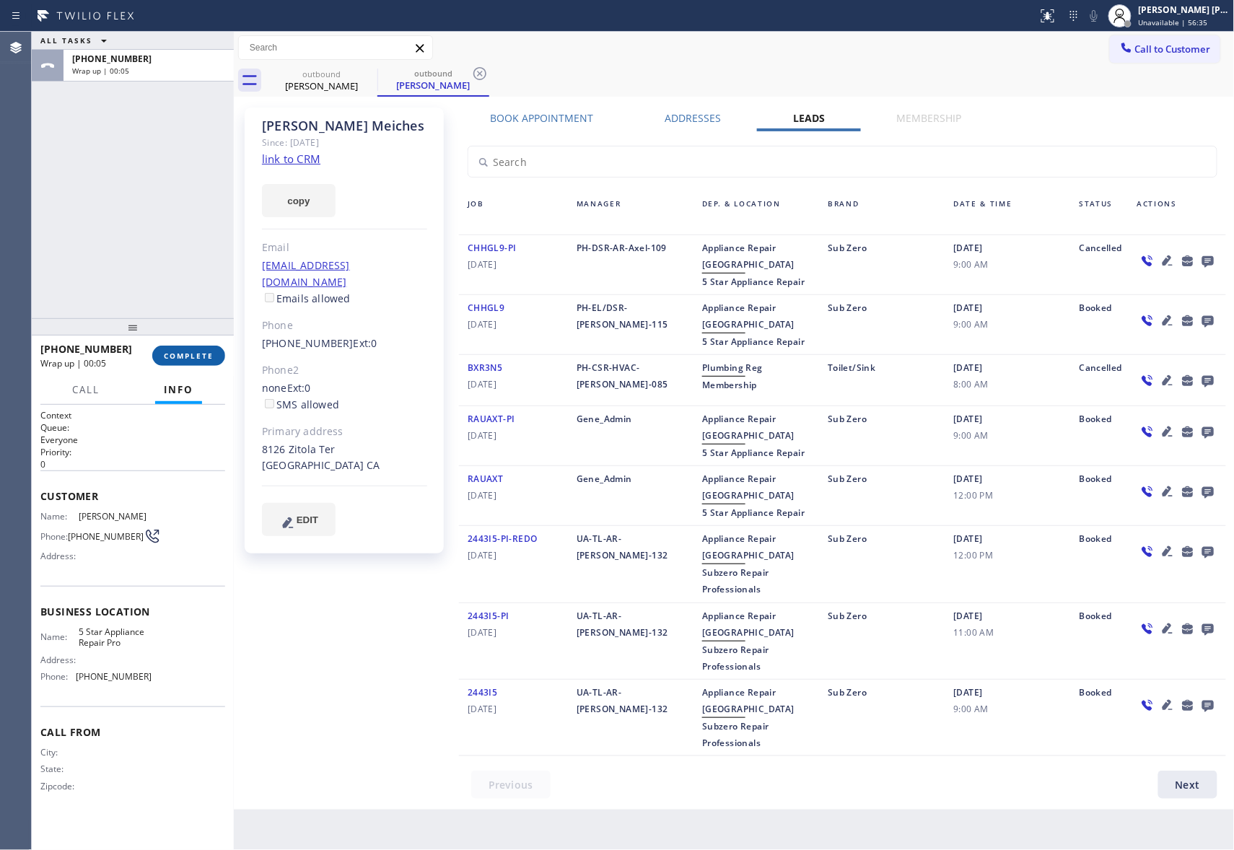
click at [205, 353] on span "COMPLETE" at bounding box center [189, 356] width 50 height 10
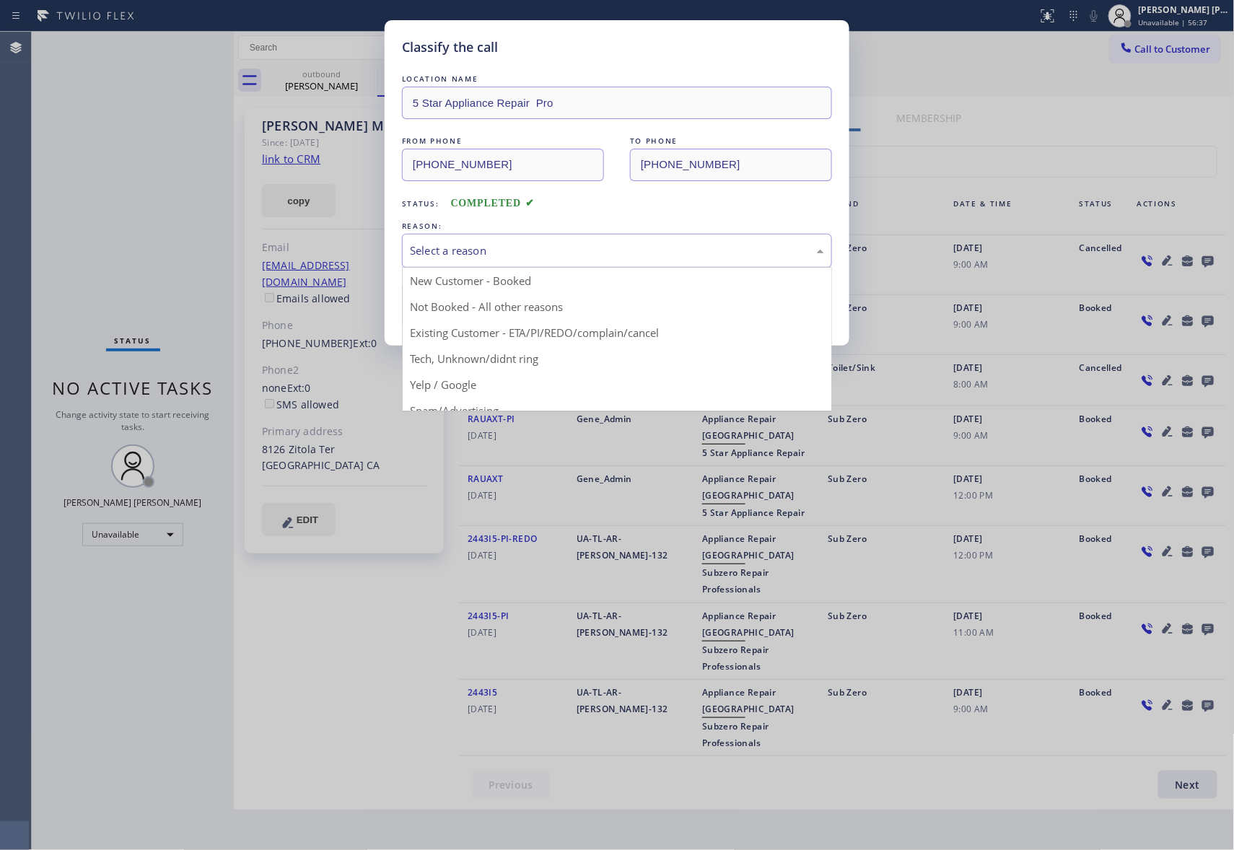
click at [511, 245] on div "Select a reason" at bounding box center [617, 250] width 414 height 17
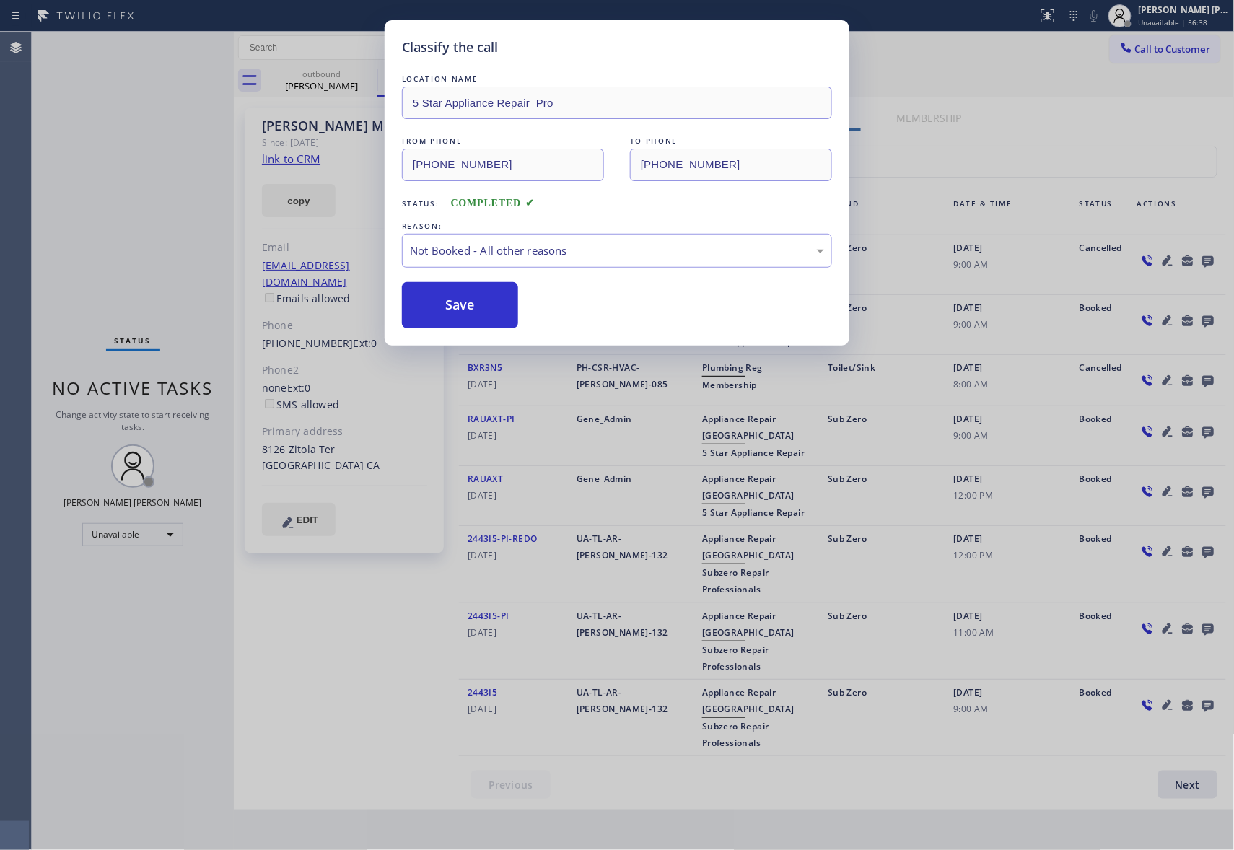
click at [452, 295] on button "Save" at bounding box center [460, 305] width 116 height 46
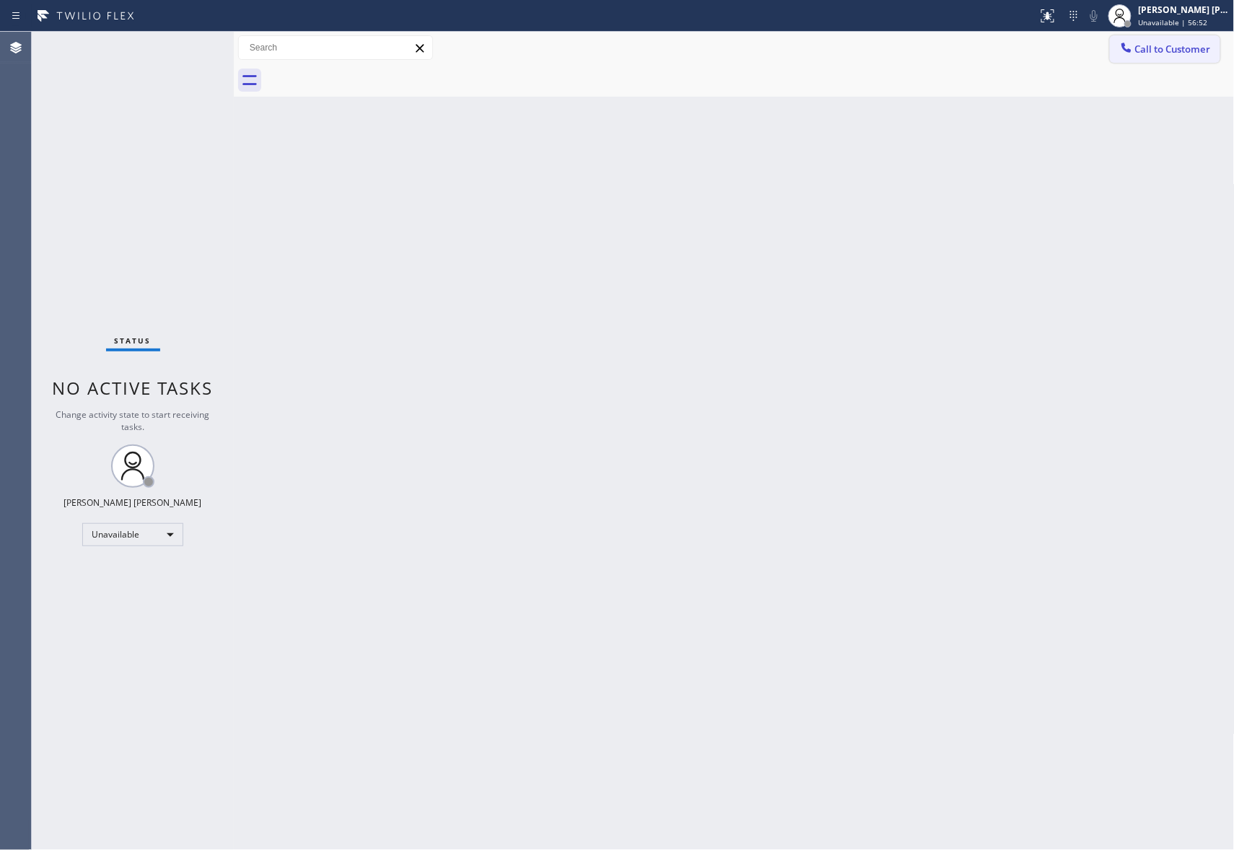
click at [1170, 52] on span "Call to Customer" at bounding box center [1173, 49] width 76 height 13
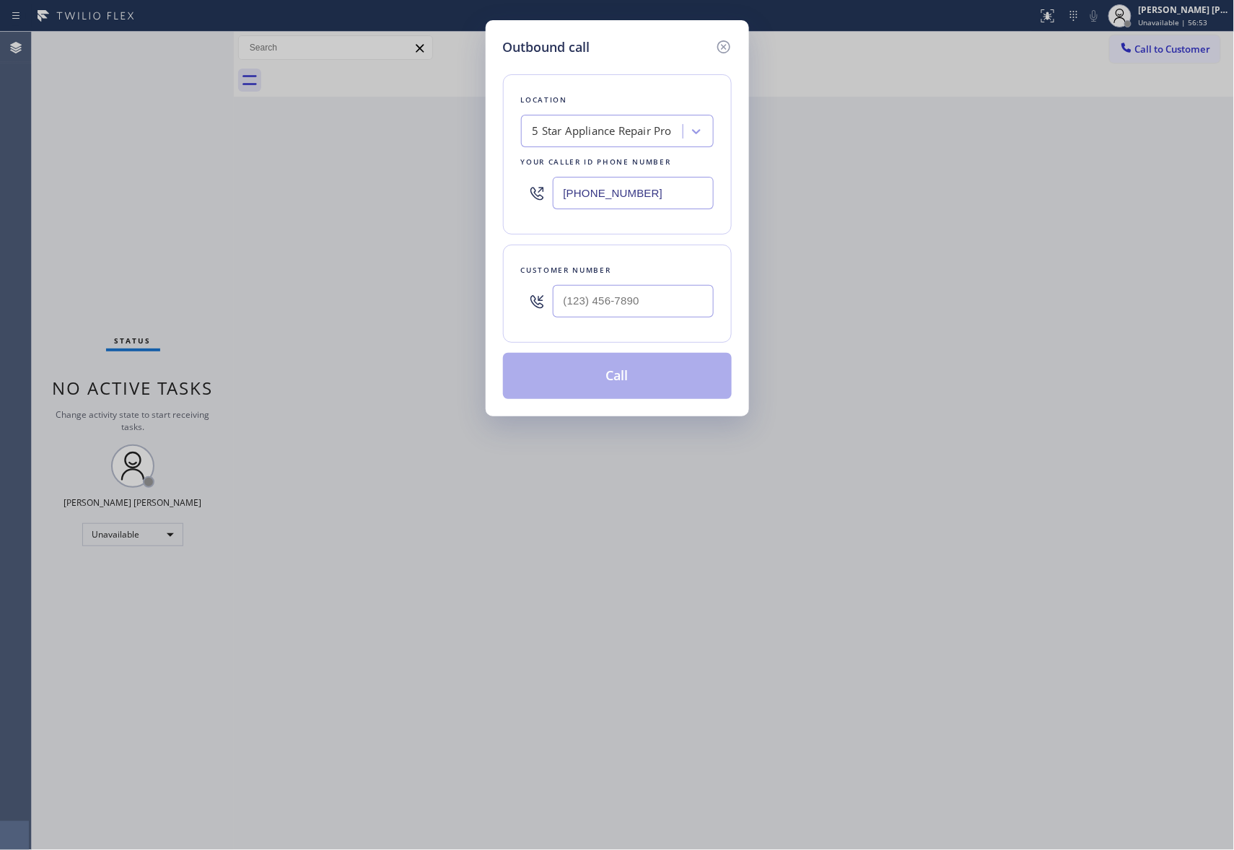
drag, startPoint x: 644, startPoint y: 274, endPoint x: 639, endPoint y: 289, distance: 15.8
click at [641, 284] on div "Customer number" at bounding box center [617, 294] width 229 height 98
click at [662, 301] on input "(___) ___-____" at bounding box center [633, 301] width 161 height 32
drag, startPoint x: 662, startPoint y: 301, endPoint x: 395, endPoint y: 306, distance: 267.1
click at [395, 306] on div "Outbound call Location 5 Star Appliance Repair Pro Your caller id phone number …" at bounding box center [617, 425] width 1234 height 850
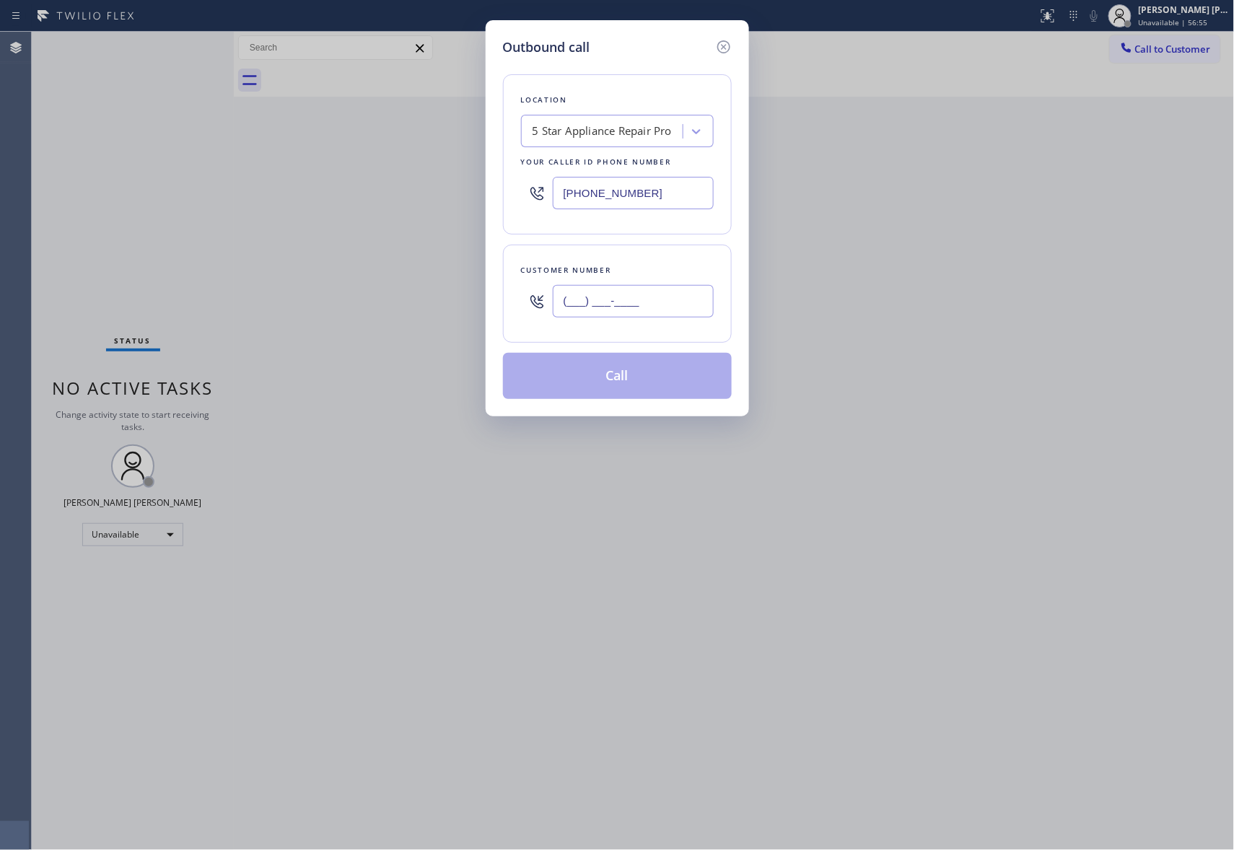
paste input "480) 515-5541"
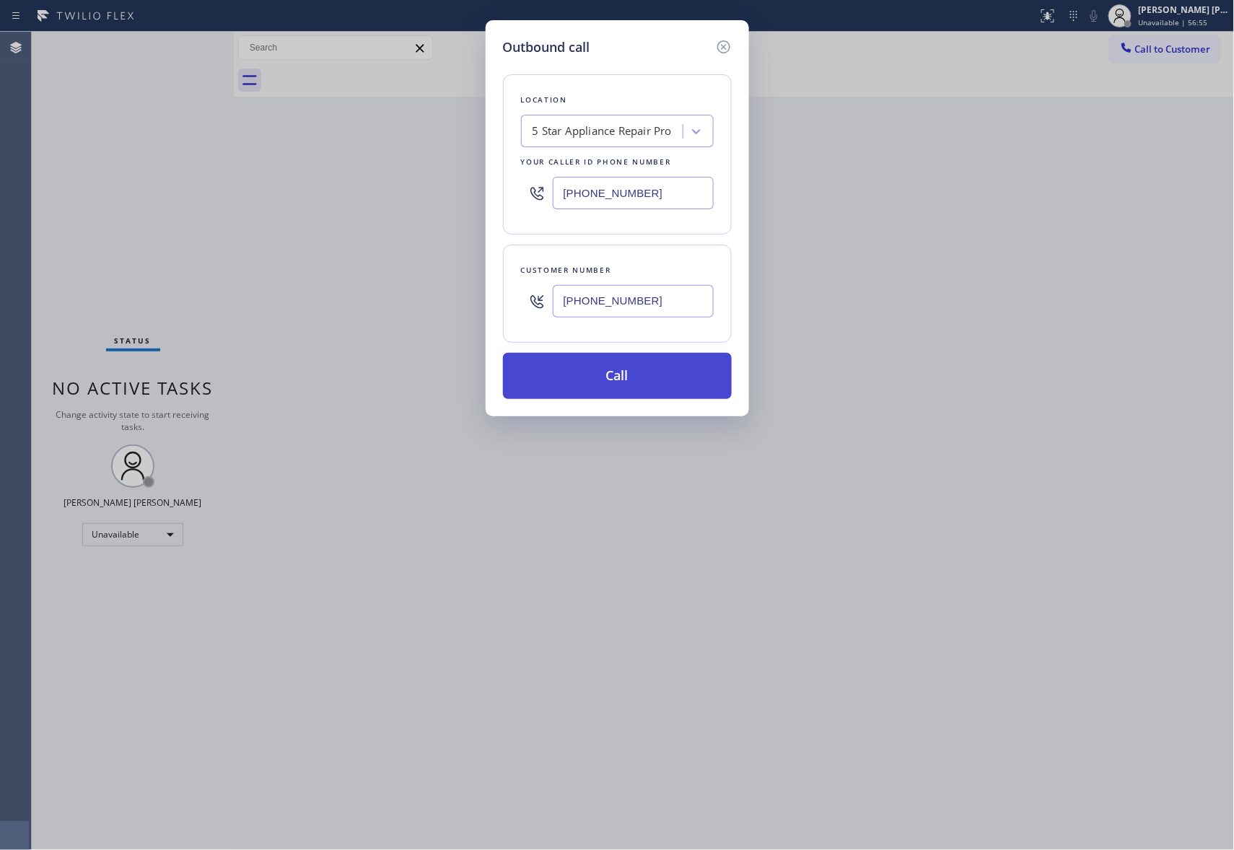
type input "(480) 515-5541"
click at [639, 376] on button "Call" at bounding box center [617, 376] width 229 height 46
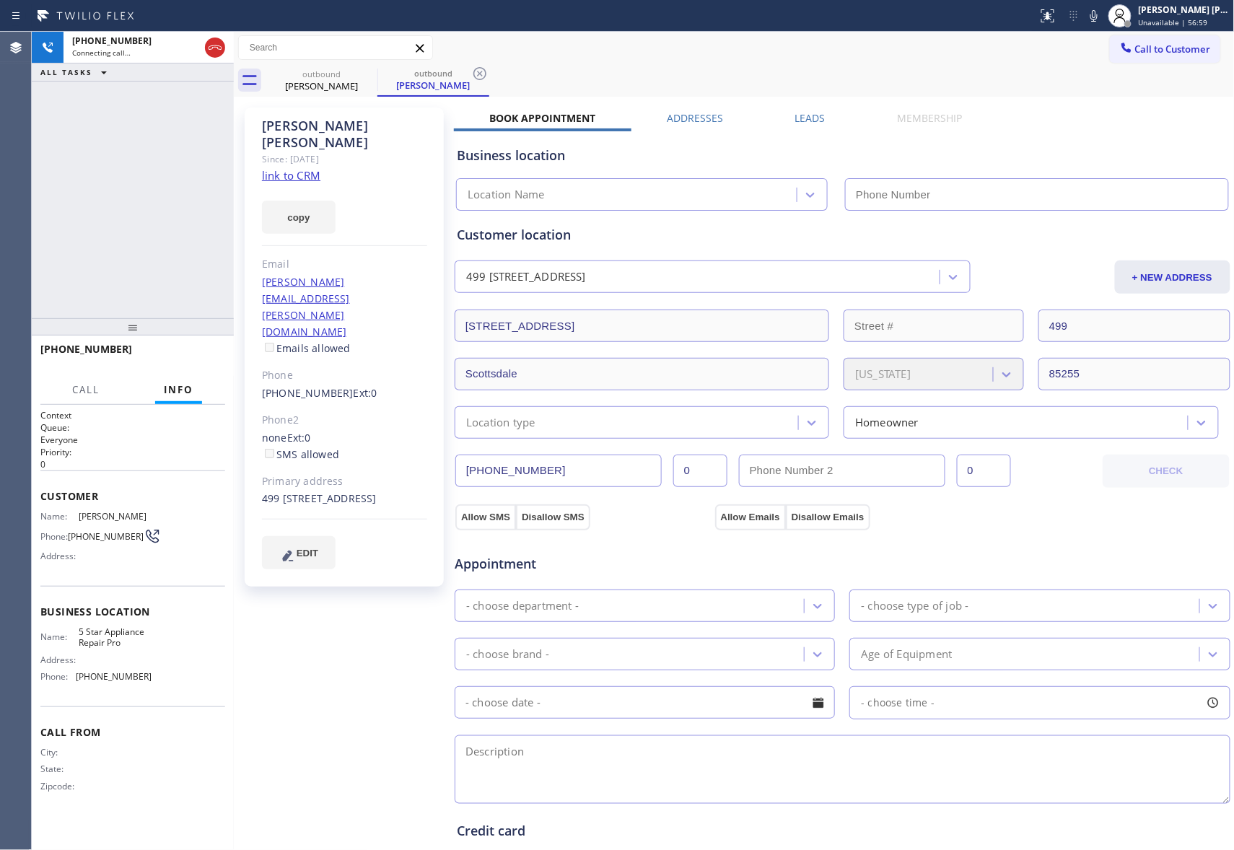
click at [821, 114] on div "Leads" at bounding box center [810, 121] width 102 height 20
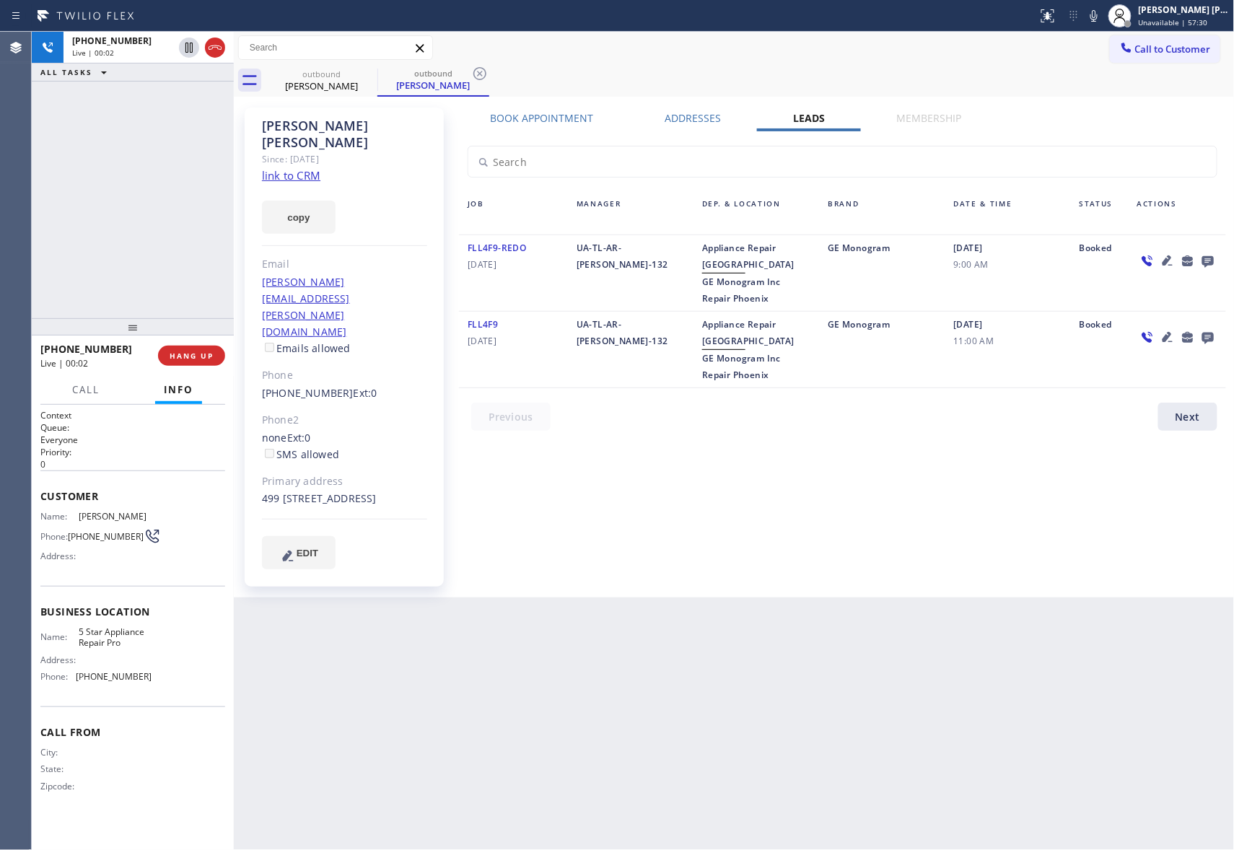
click at [1210, 257] on icon at bounding box center [1208, 262] width 12 height 12
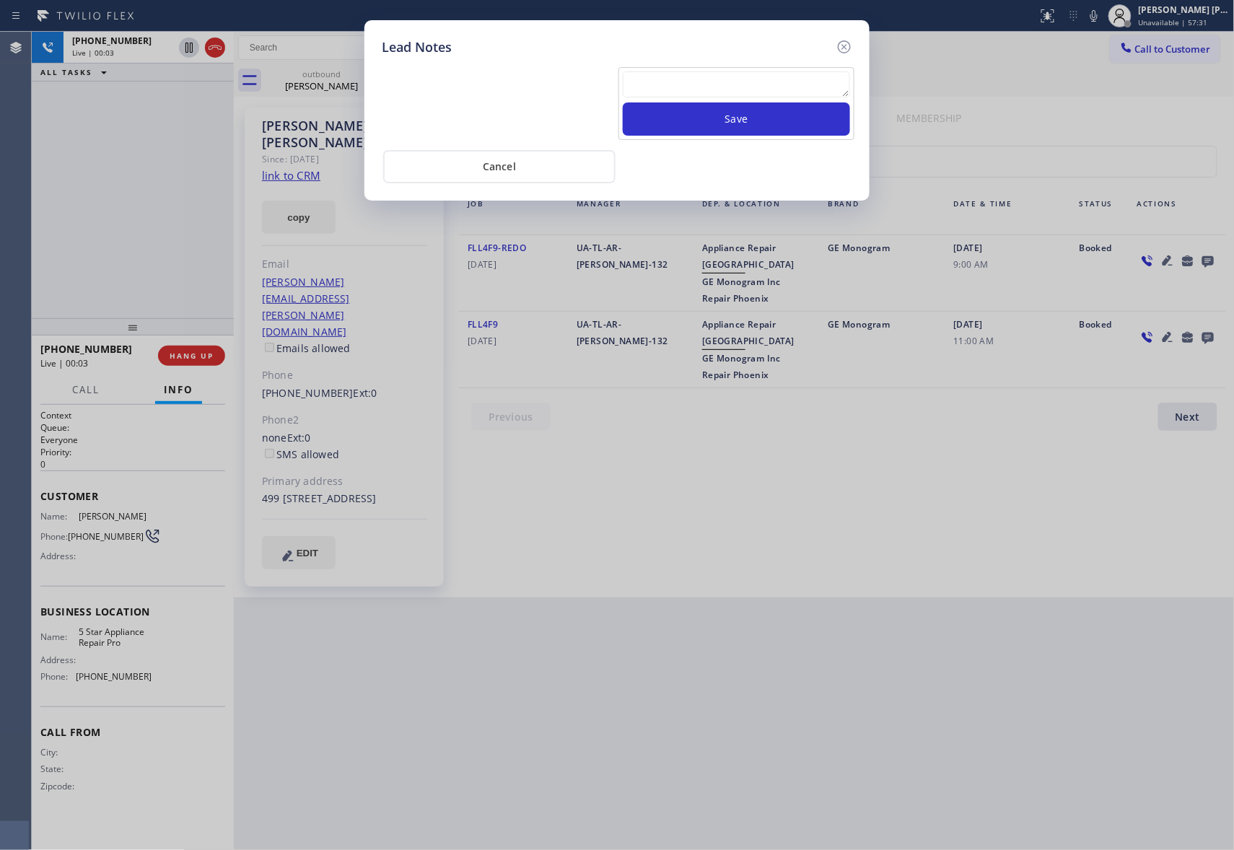
click at [728, 95] on textarea at bounding box center [736, 84] width 227 height 26
paste textarea "VM | please transfer if cx calls back"
type textarea "VM | please transfer if cx calls back"
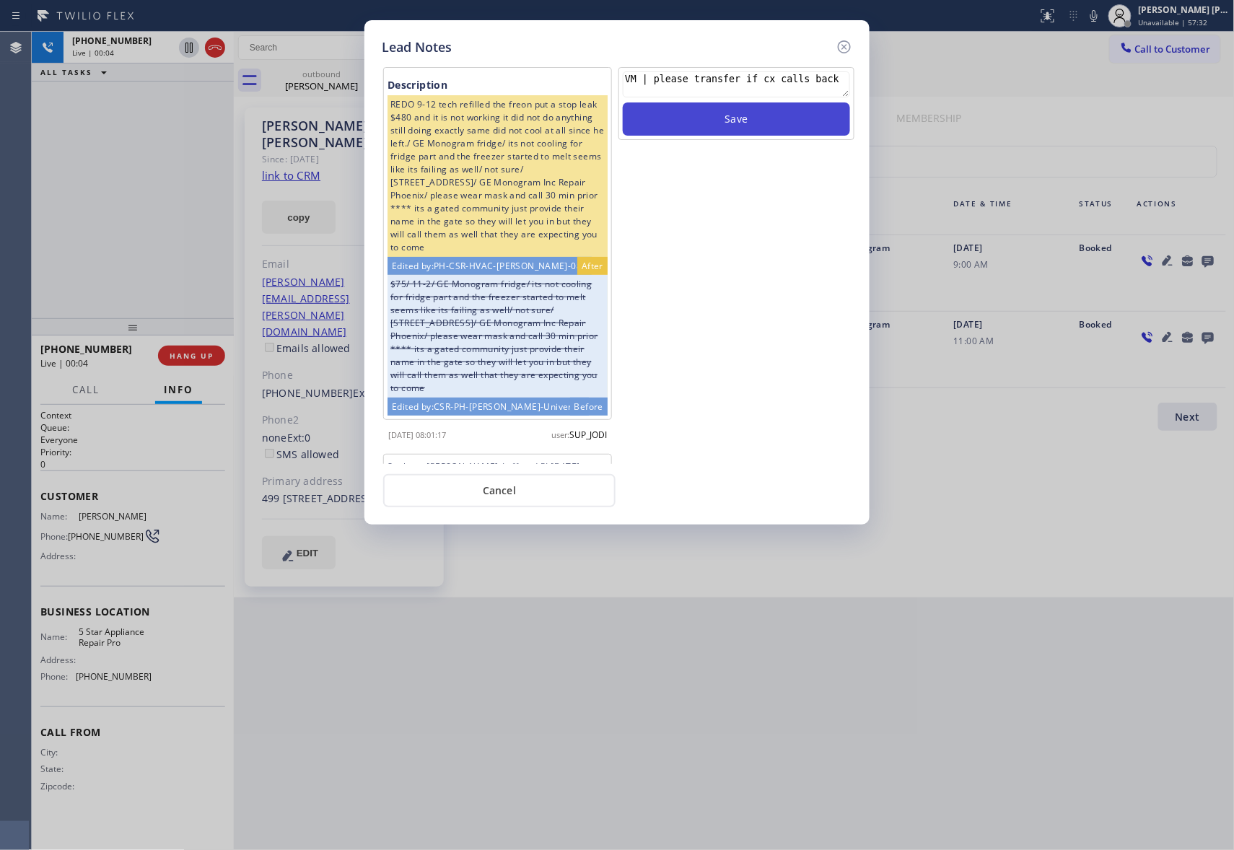
click at [731, 115] on button "Save" at bounding box center [736, 118] width 227 height 33
drag, startPoint x: 844, startPoint y: 45, endPoint x: 798, endPoint y: 47, distance: 46.2
click at [838, 45] on icon at bounding box center [844, 46] width 17 height 17
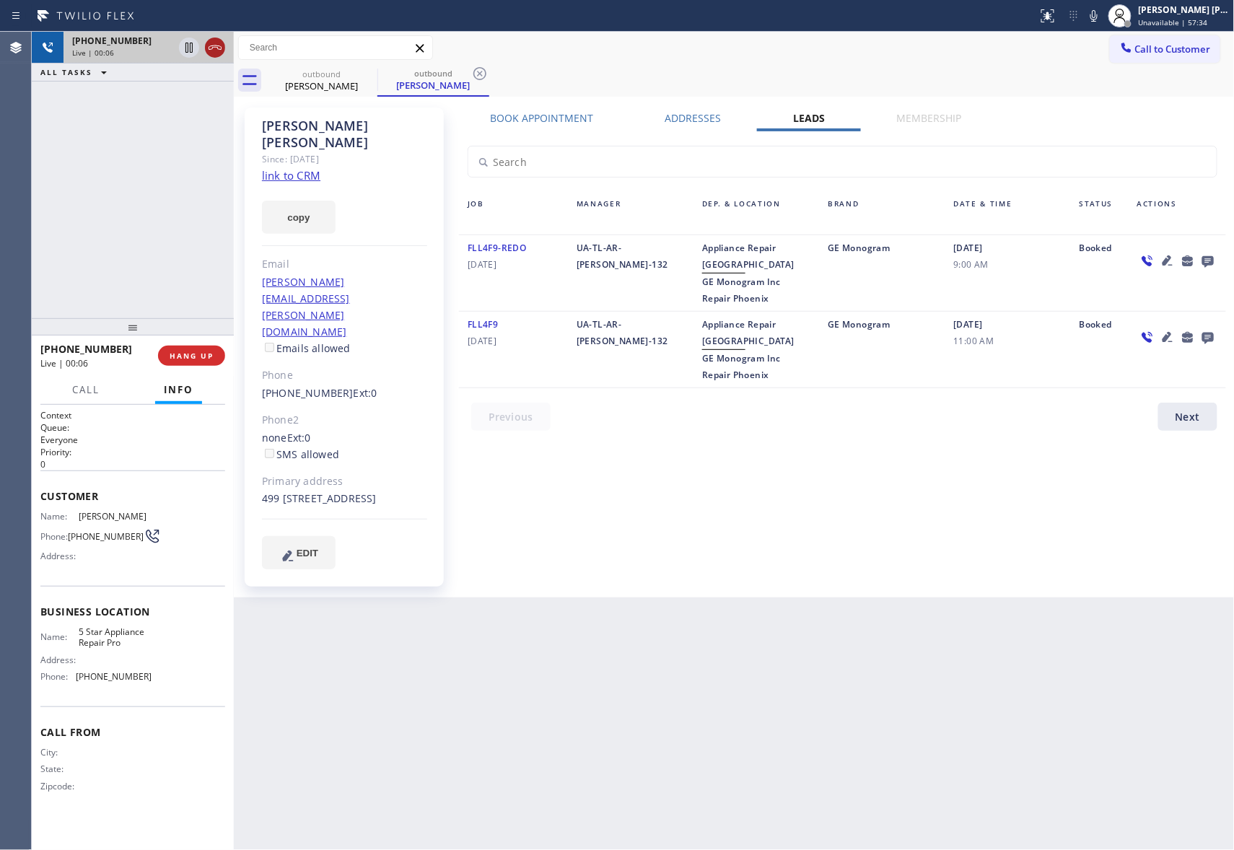
click at [221, 42] on icon at bounding box center [214, 47] width 17 height 17
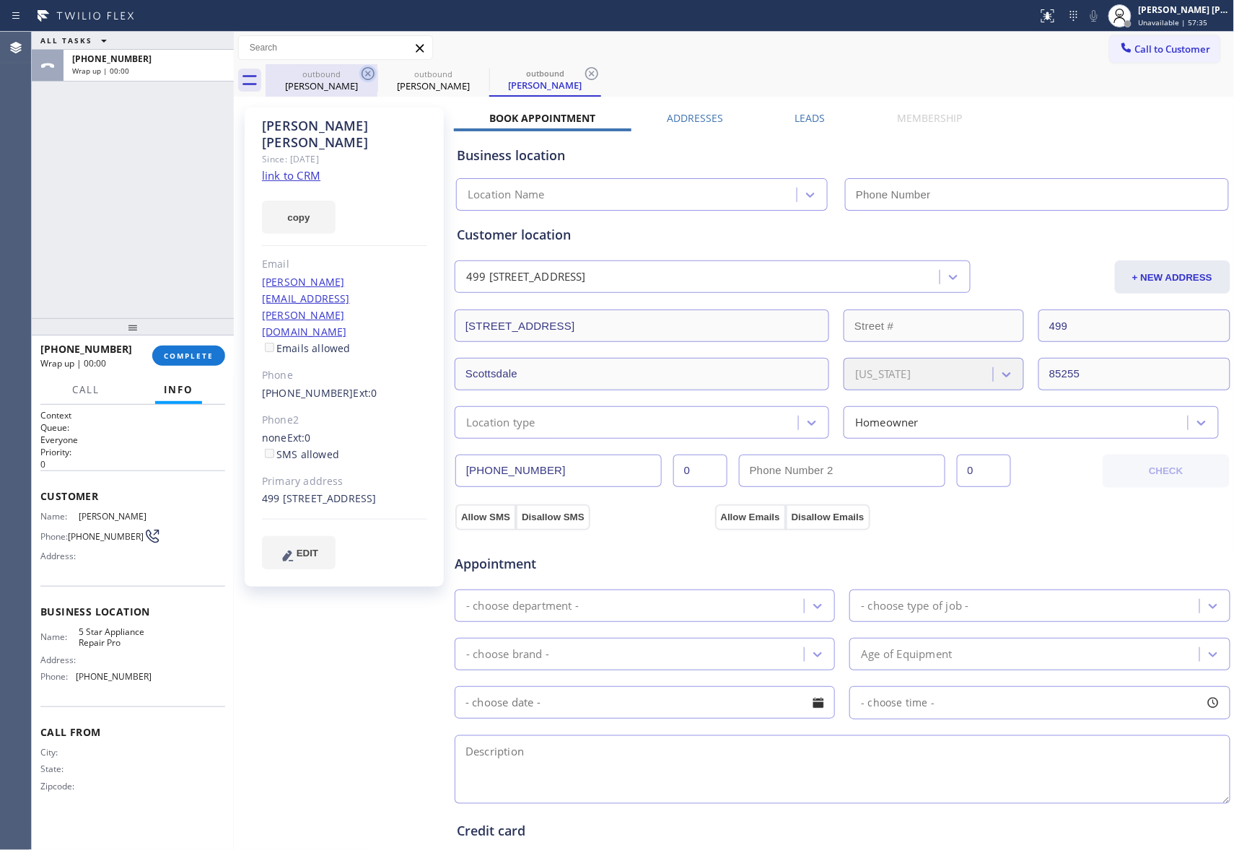
click at [367, 78] on icon at bounding box center [367, 73] width 17 height 17
click at [471, 78] on icon at bounding box center [479, 73] width 17 height 17
click at [583, 78] on icon at bounding box center [591, 73] width 17 height 17
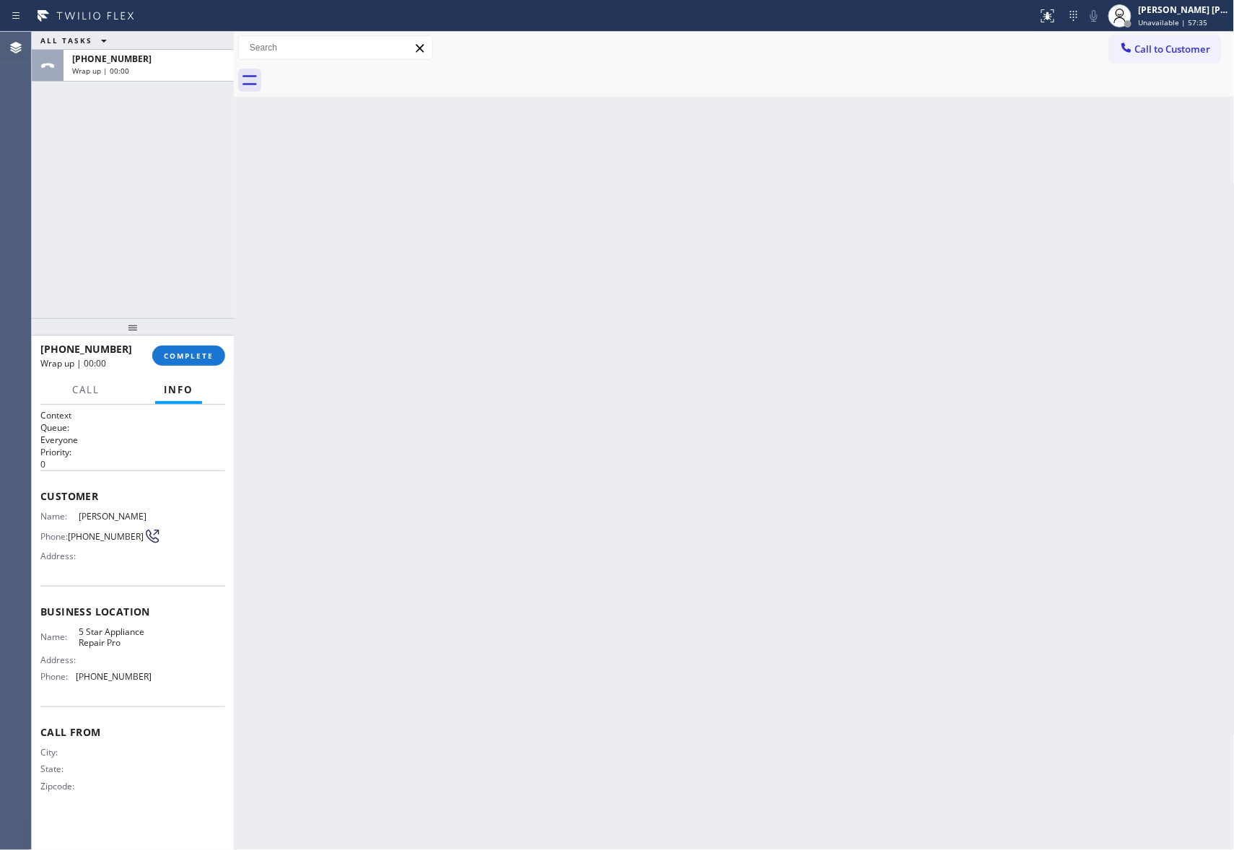
click at [367, 78] on div at bounding box center [750, 80] width 969 height 32
click at [206, 362] on button "COMPLETE" at bounding box center [188, 356] width 73 height 20
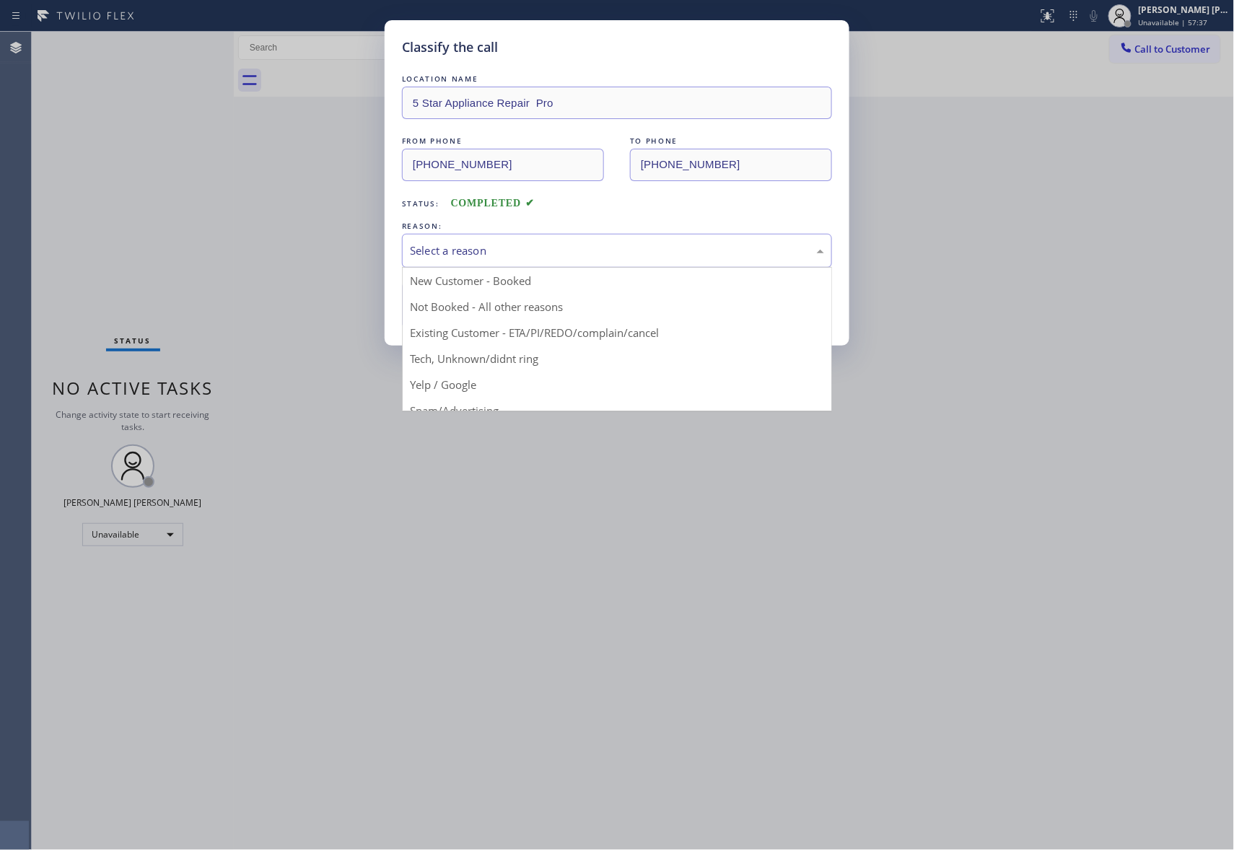
click at [452, 259] on div "Select a reason" at bounding box center [617, 250] width 414 height 17
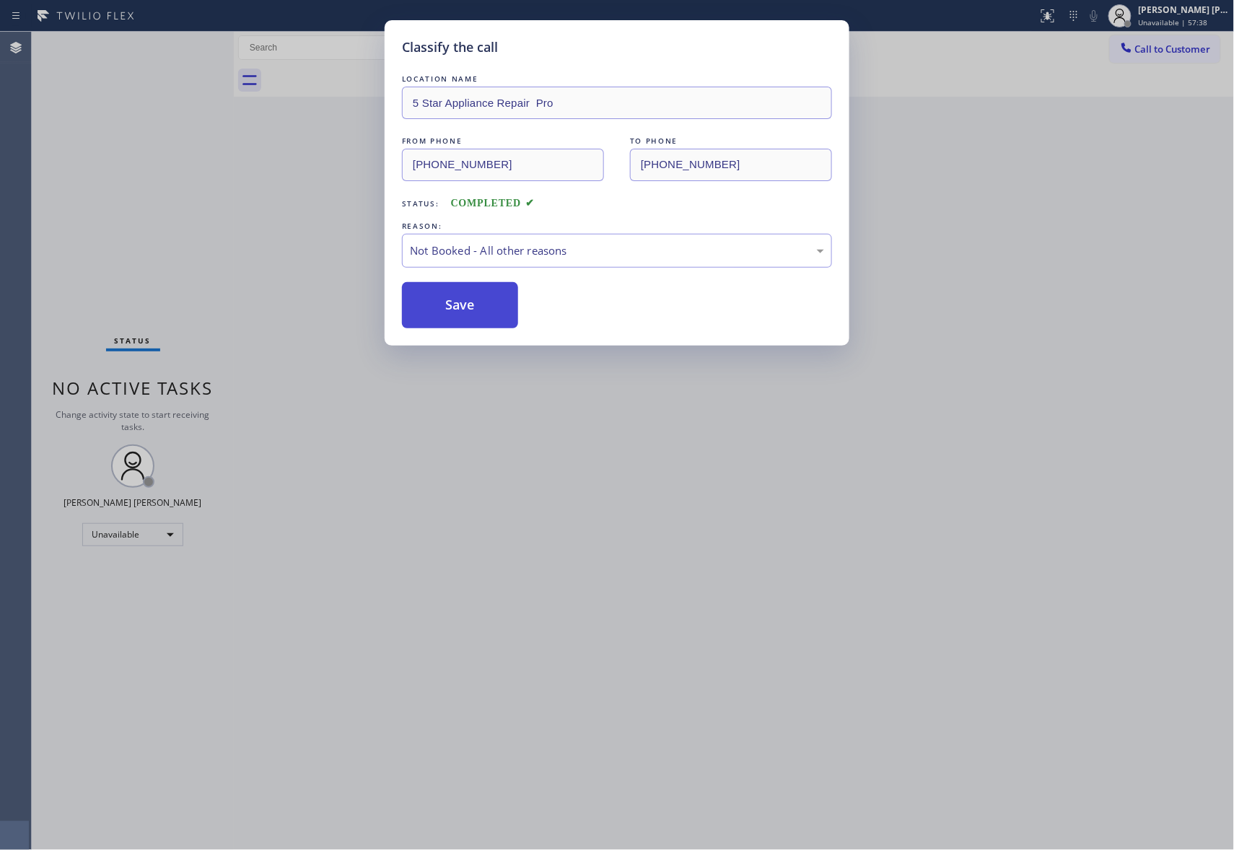
click at [453, 305] on button "Save" at bounding box center [460, 305] width 116 height 46
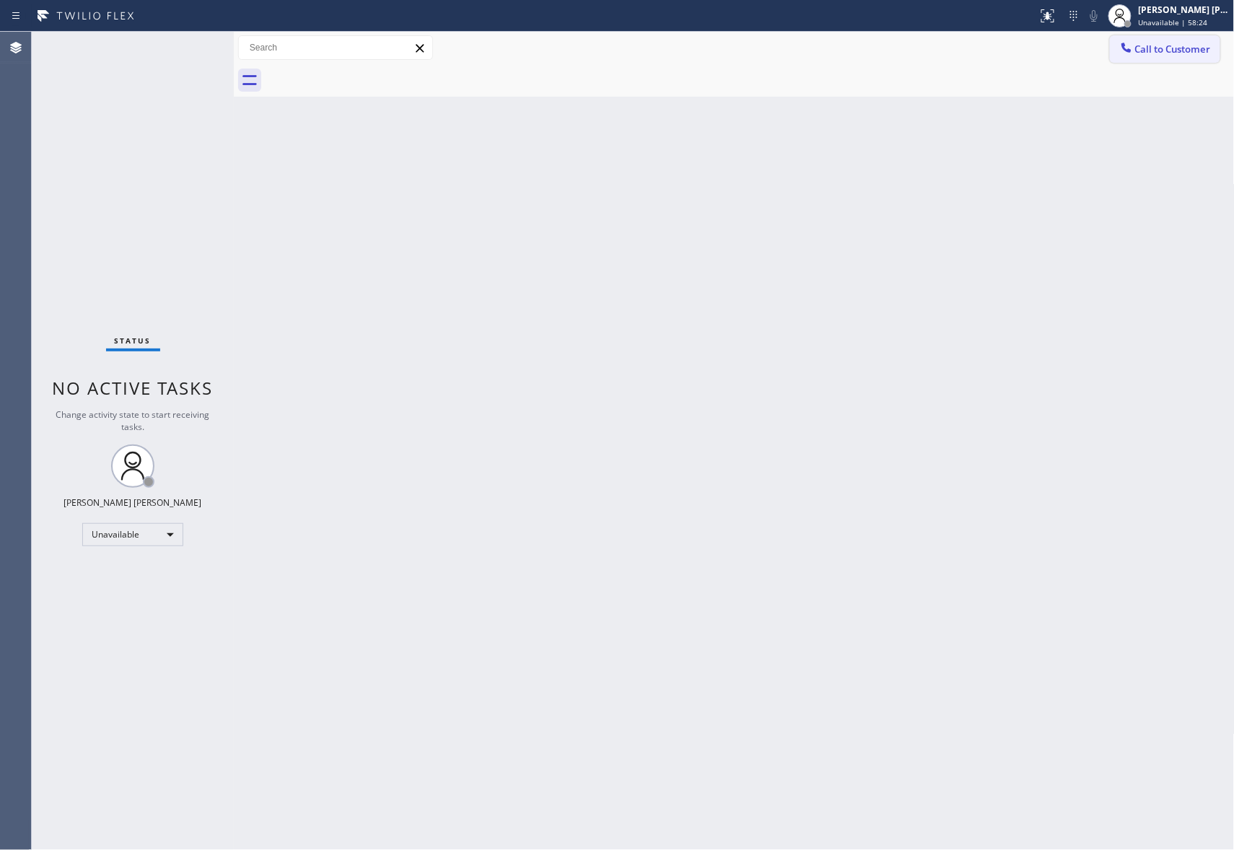
click at [1198, 61] on button "Call to Customer" at bounding box center [1165, 48] width 110 height 27
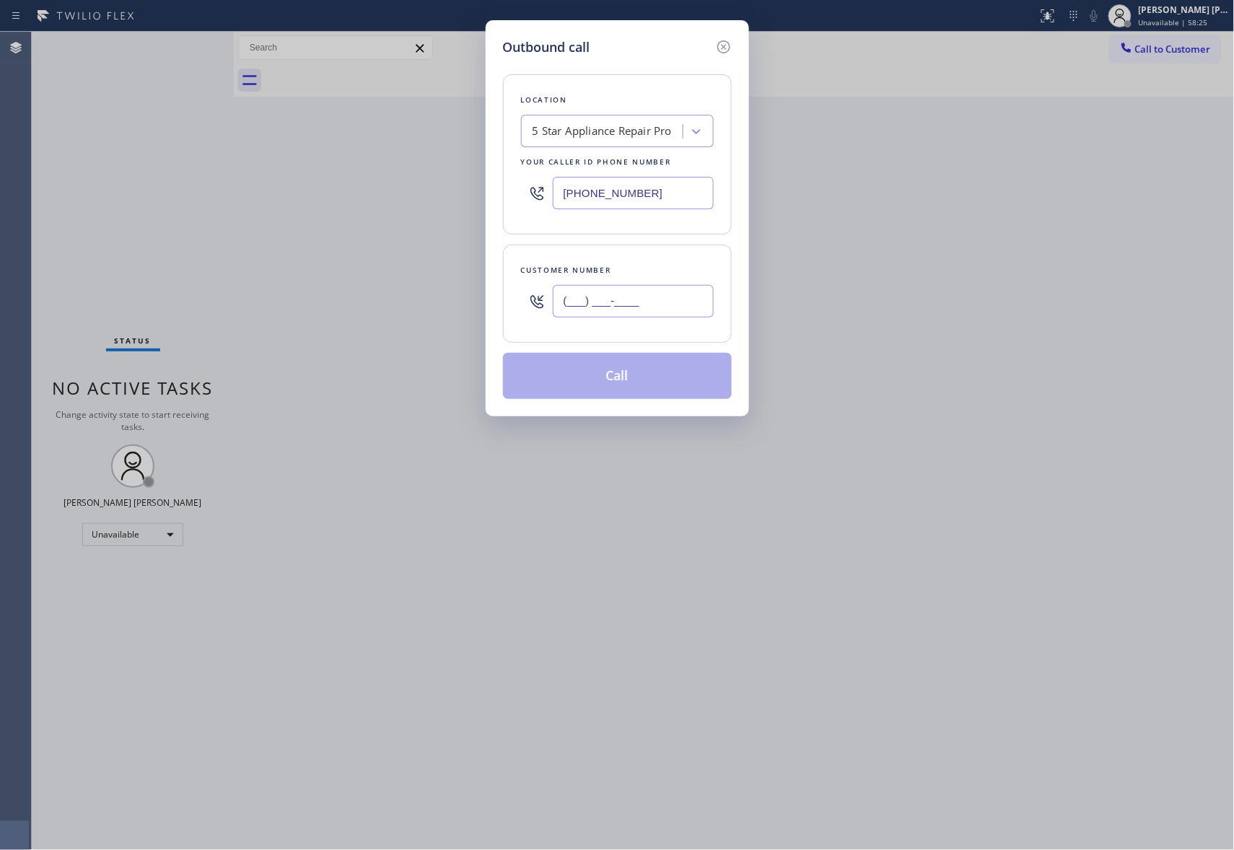
click at [651, 301] on input "(___) ___-____" at bounding box center [633, 301] width 161 height 32
paste input "440) 382-7896"
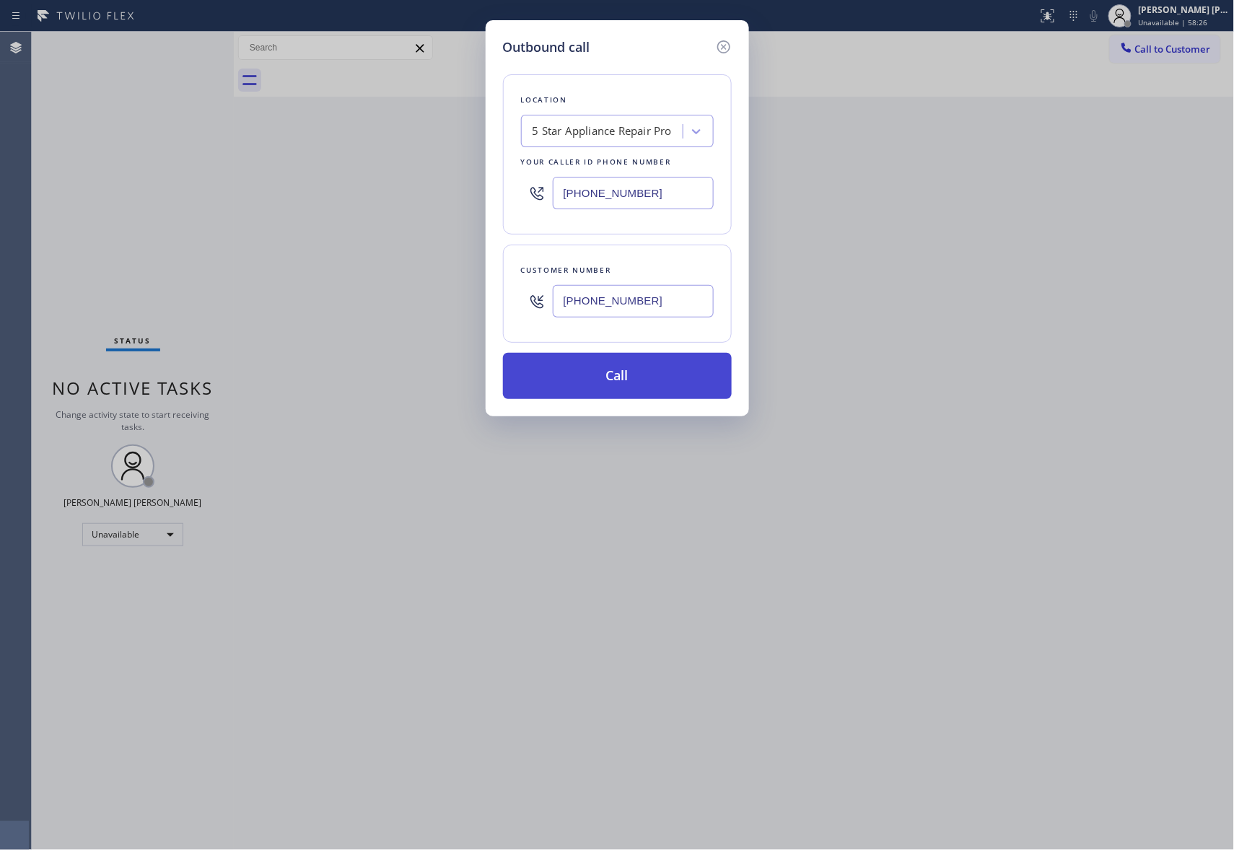
type input "(440) 382-7896"
click at [653, 376] on button "Call" at bounding box center [617, 376] width 229 height 46
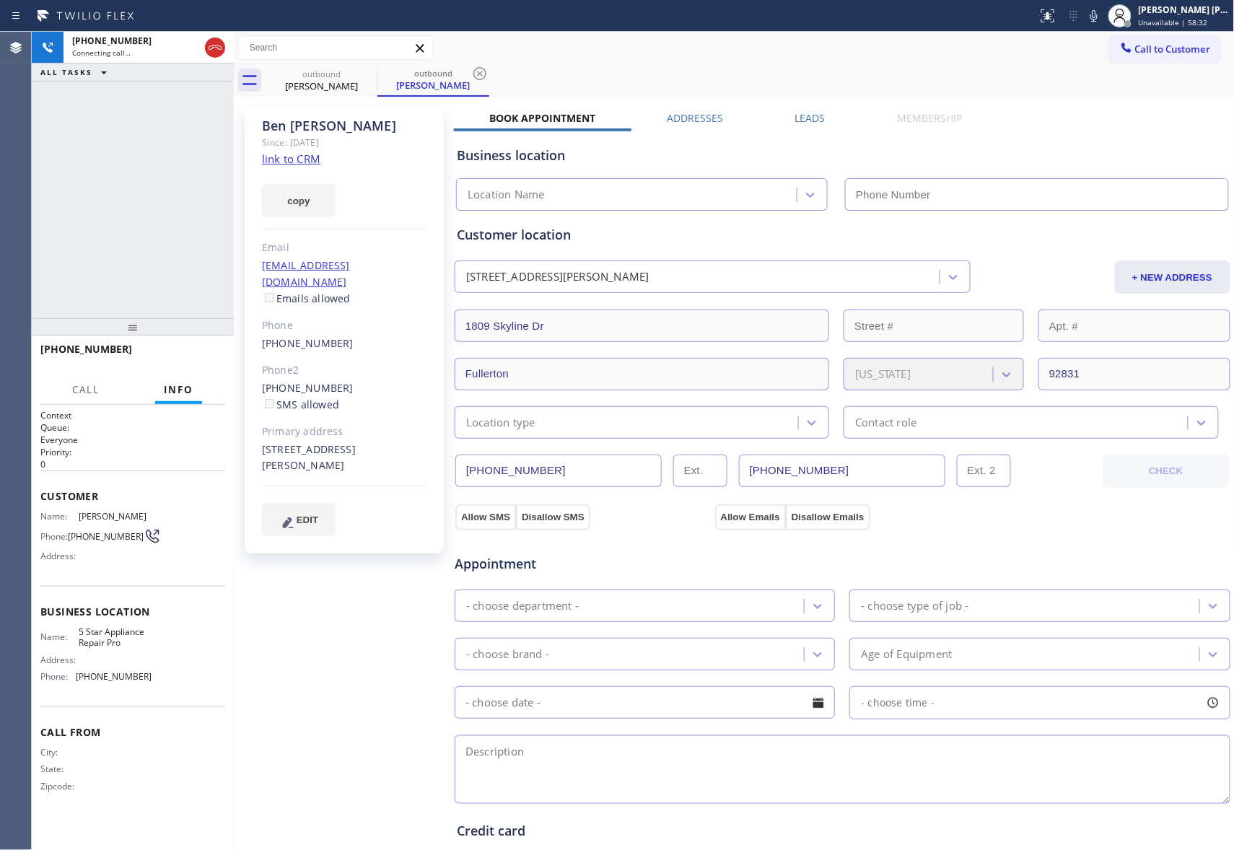
type input "(888) 477-1309"
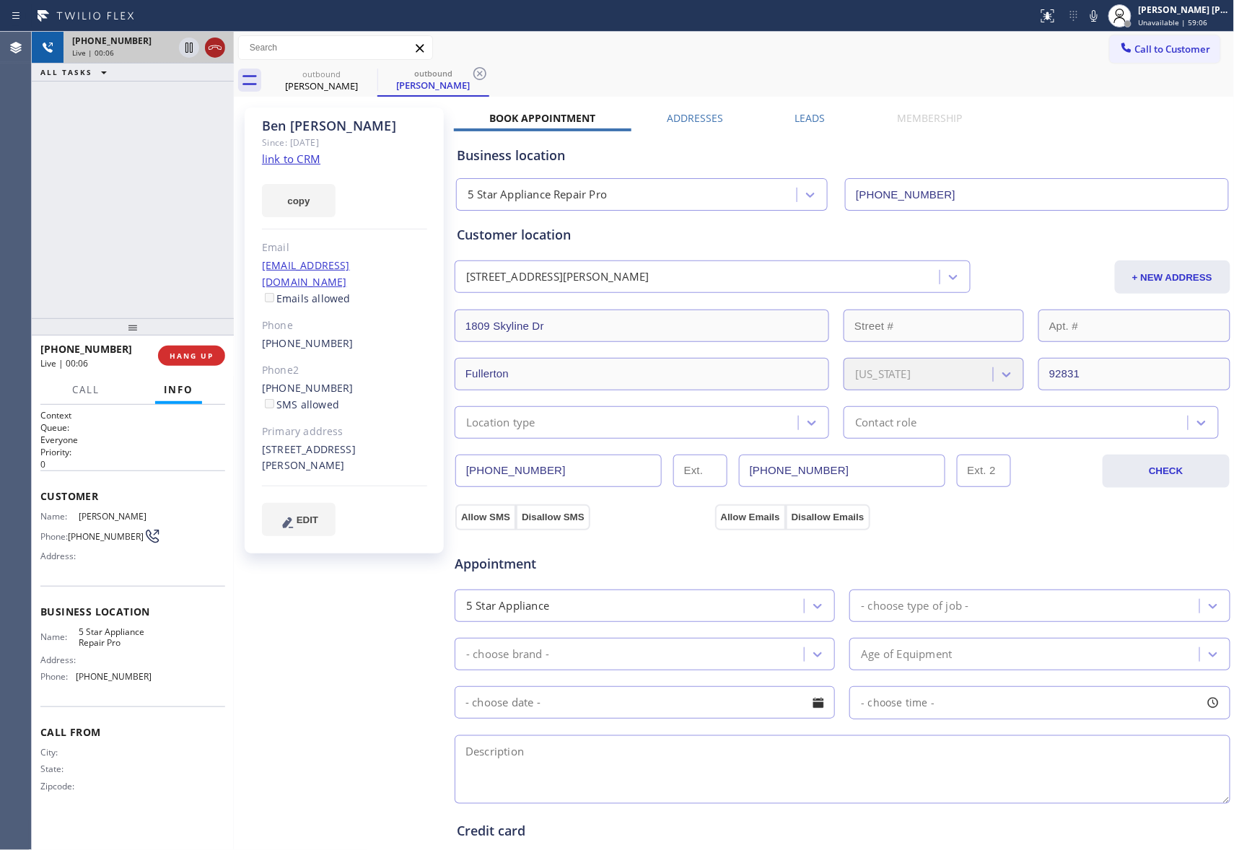
click at [214, 43] on icon at bounding box center [214, 47] width 17 height 17
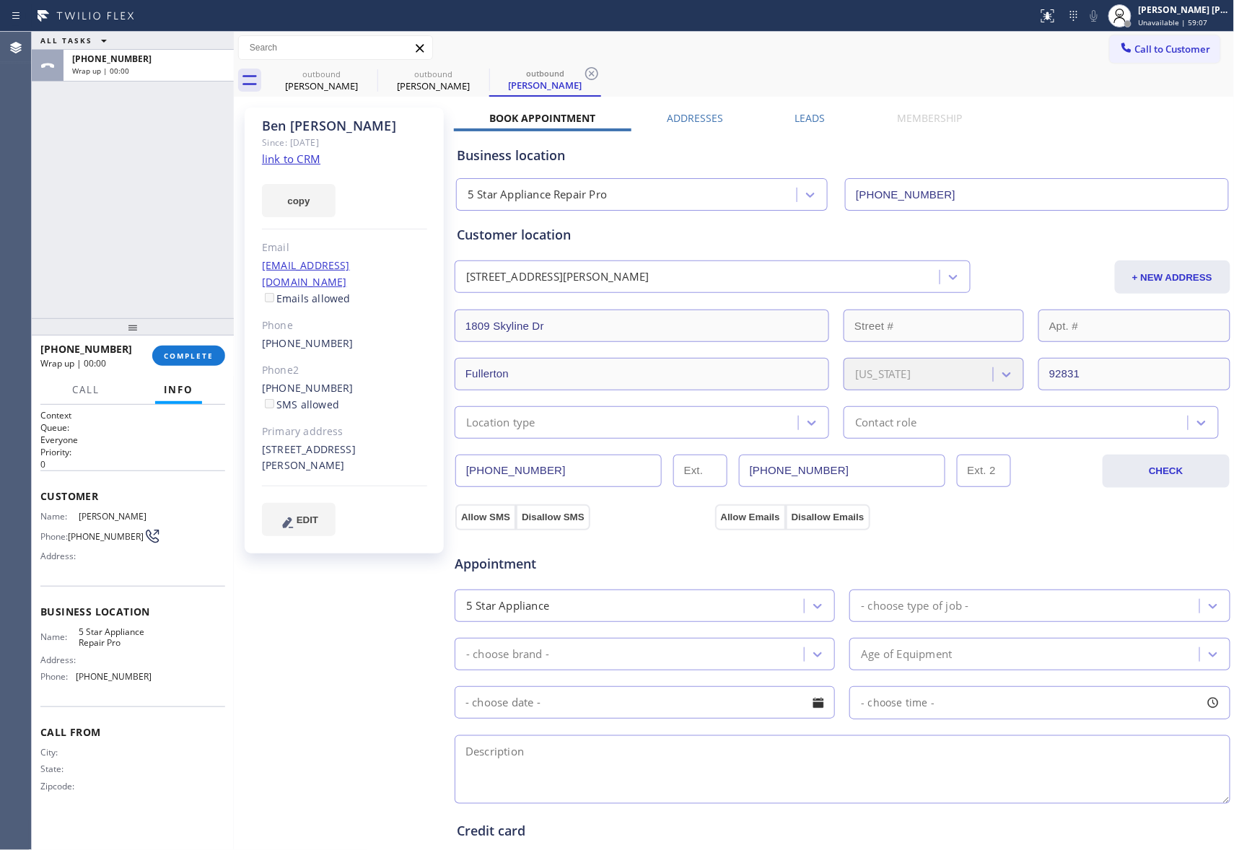
type input "(888) 477-1309"
click at [364, 72] on icon at bounding box center [367, 73] width 17 height 17
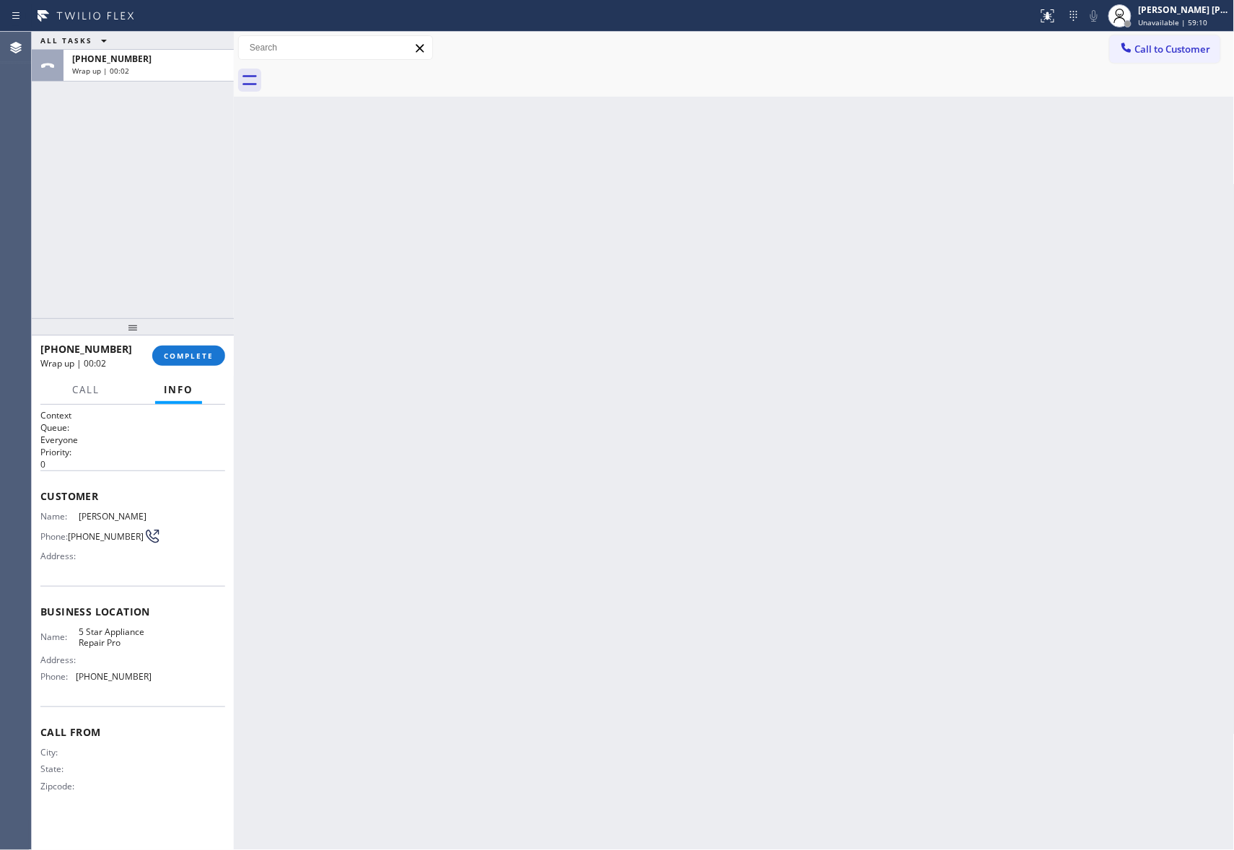
click at [364, 72] on div at bounding box center [750, 80] width 969 height 32
click at [185, 357] on span "COMPLETE" at bounding box center [189, 356] width 50 height 10
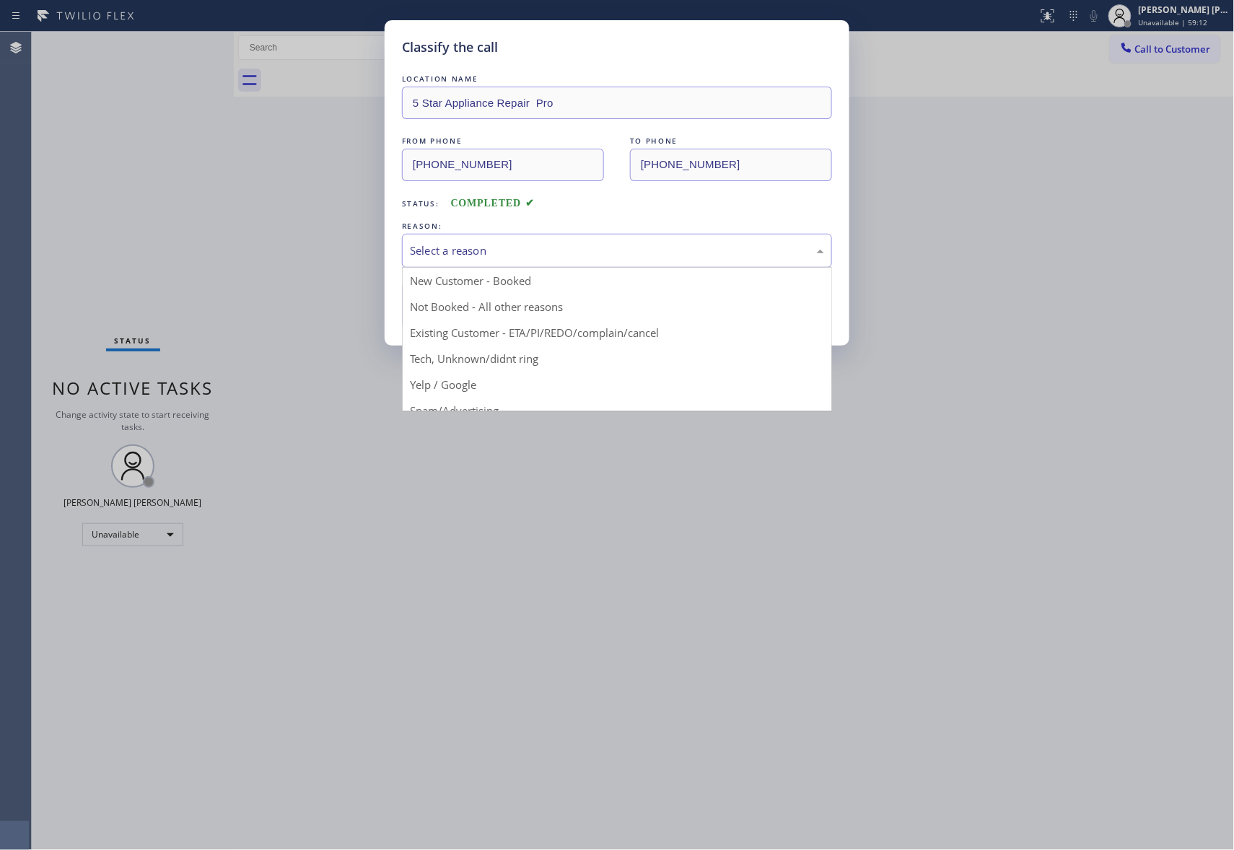
click at [465, 253] on div "Select a reason" at bounding box center [617, 250] width 414 height 17
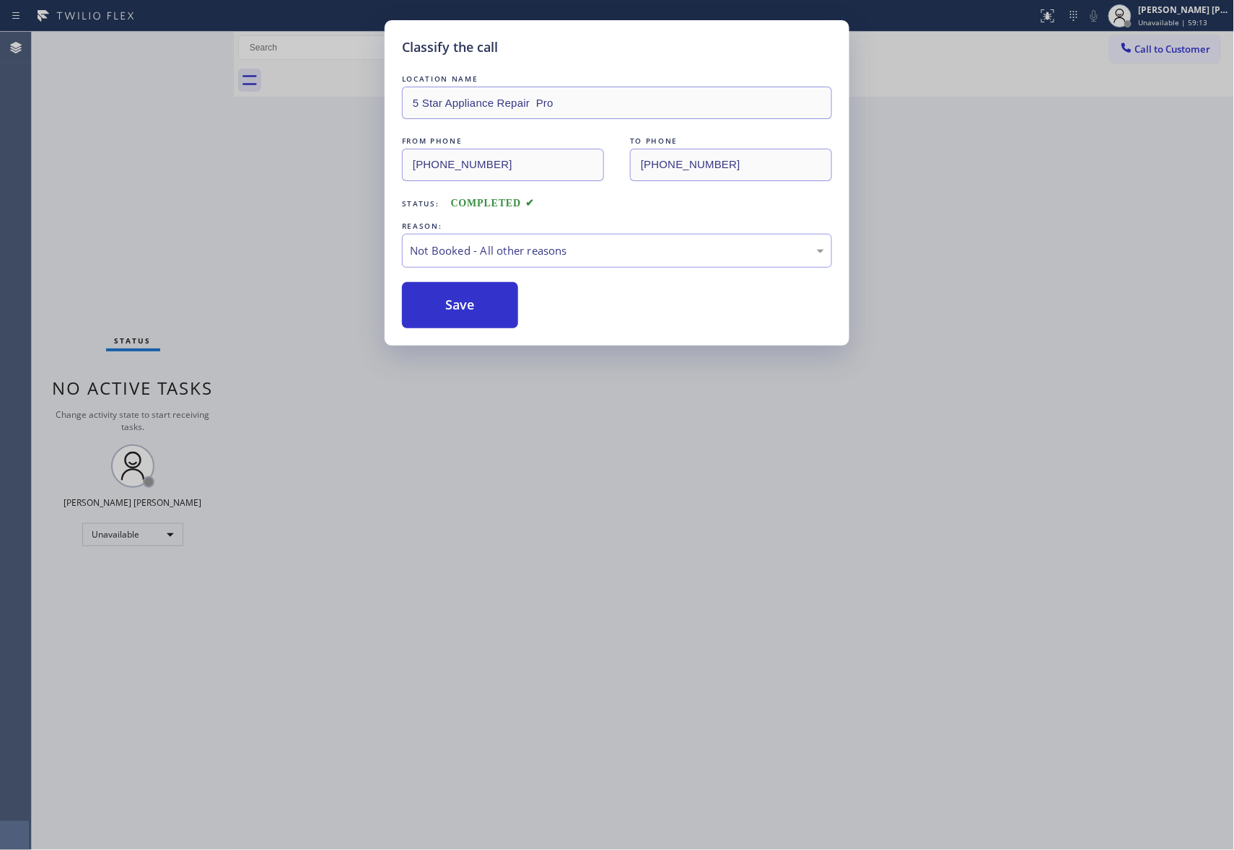
click at [445, 312] on button "Save" at bounding box center [460, 305] width 116 height 46
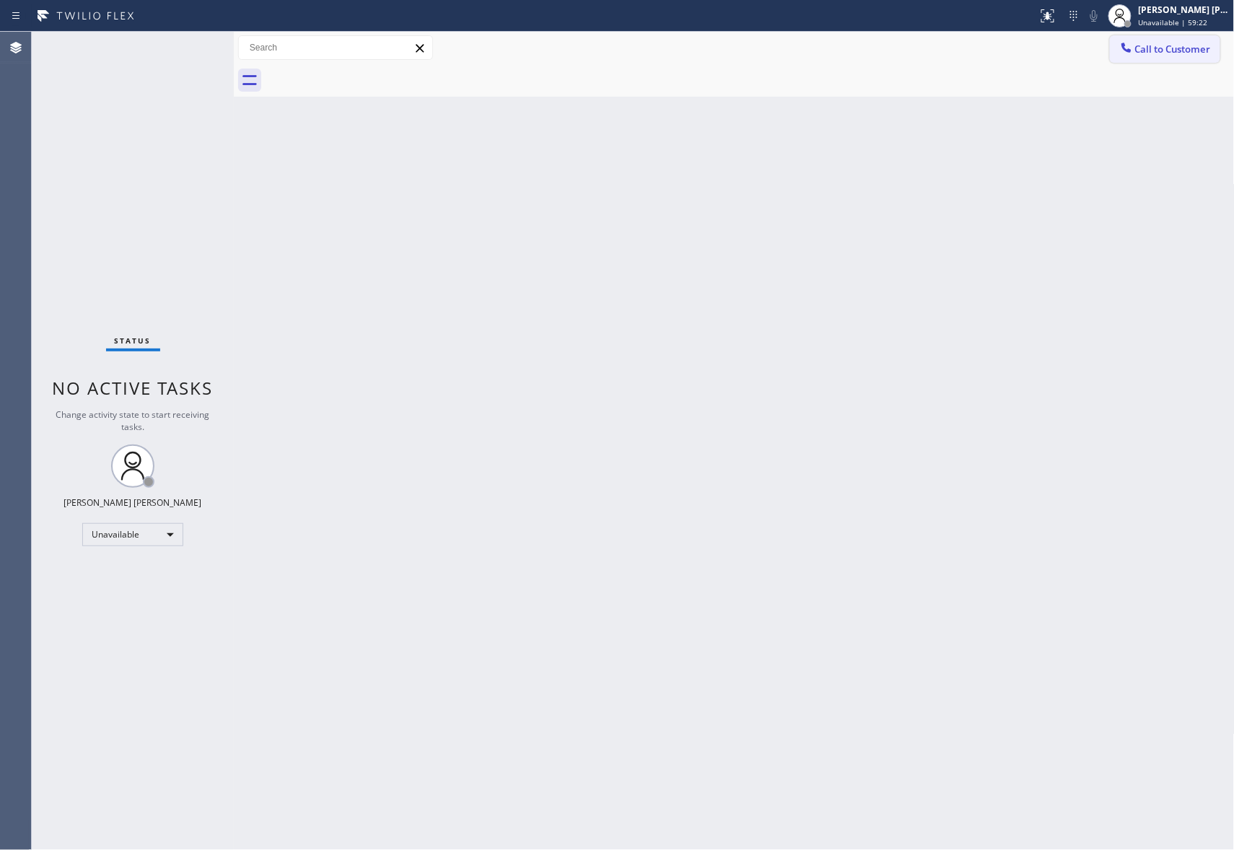
click at [1181, 51] on span "Call to Customer" at bounding box center [1173, 49] width 76 height 13
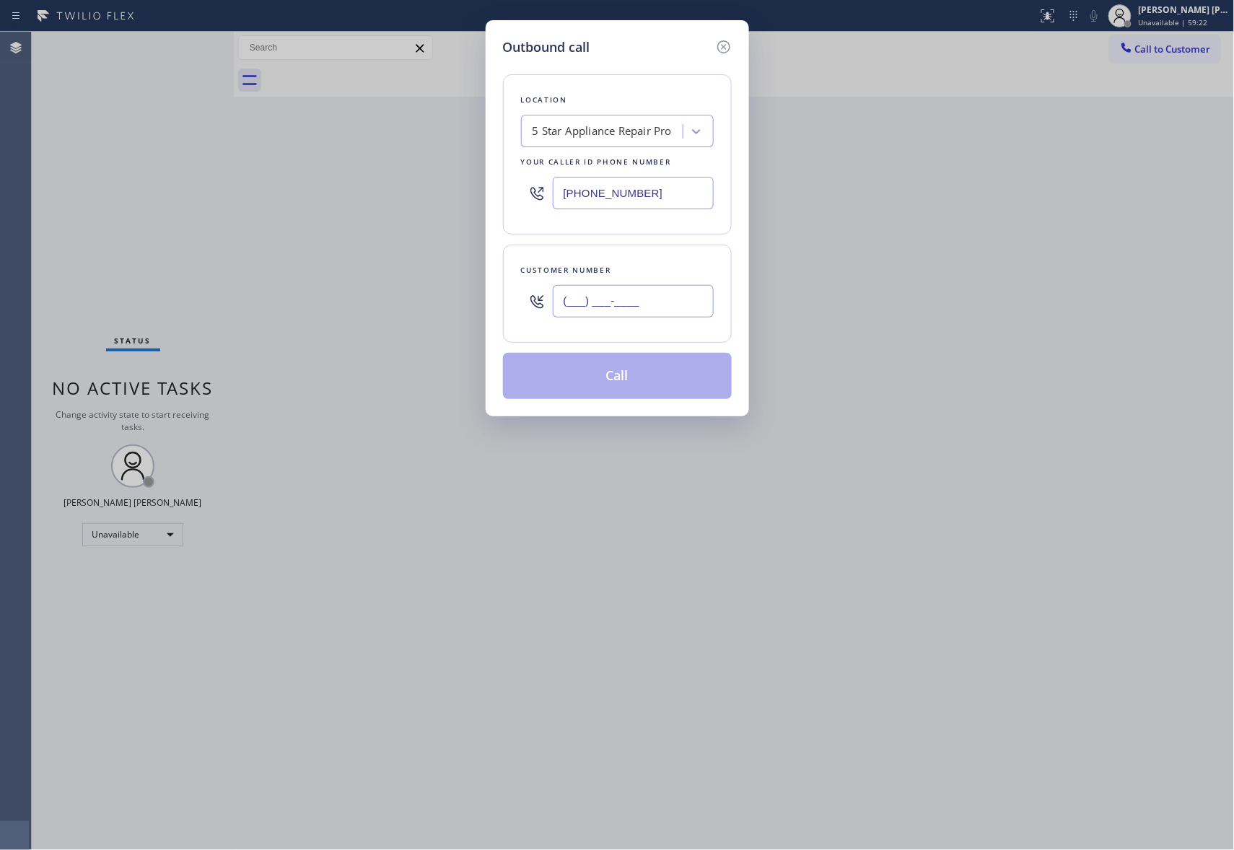
click at [688, 305] on input "(___) ___-____" at bounding box center [633, 301] width 161 height 32
paste input "630) 254-6563"
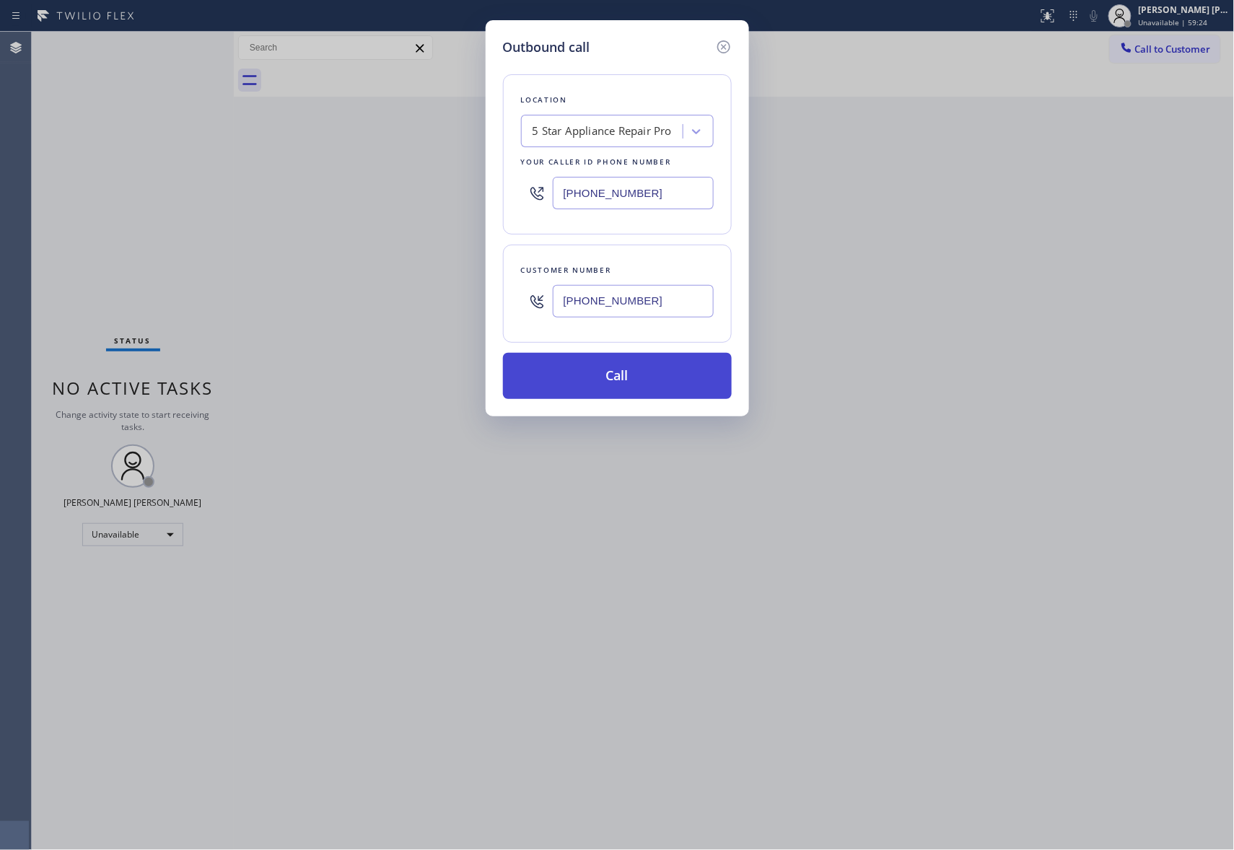
type input "(630) 254-6563"
click at [615, 376] on button "Call" at bounding box center [617, 376] width 229 height 46
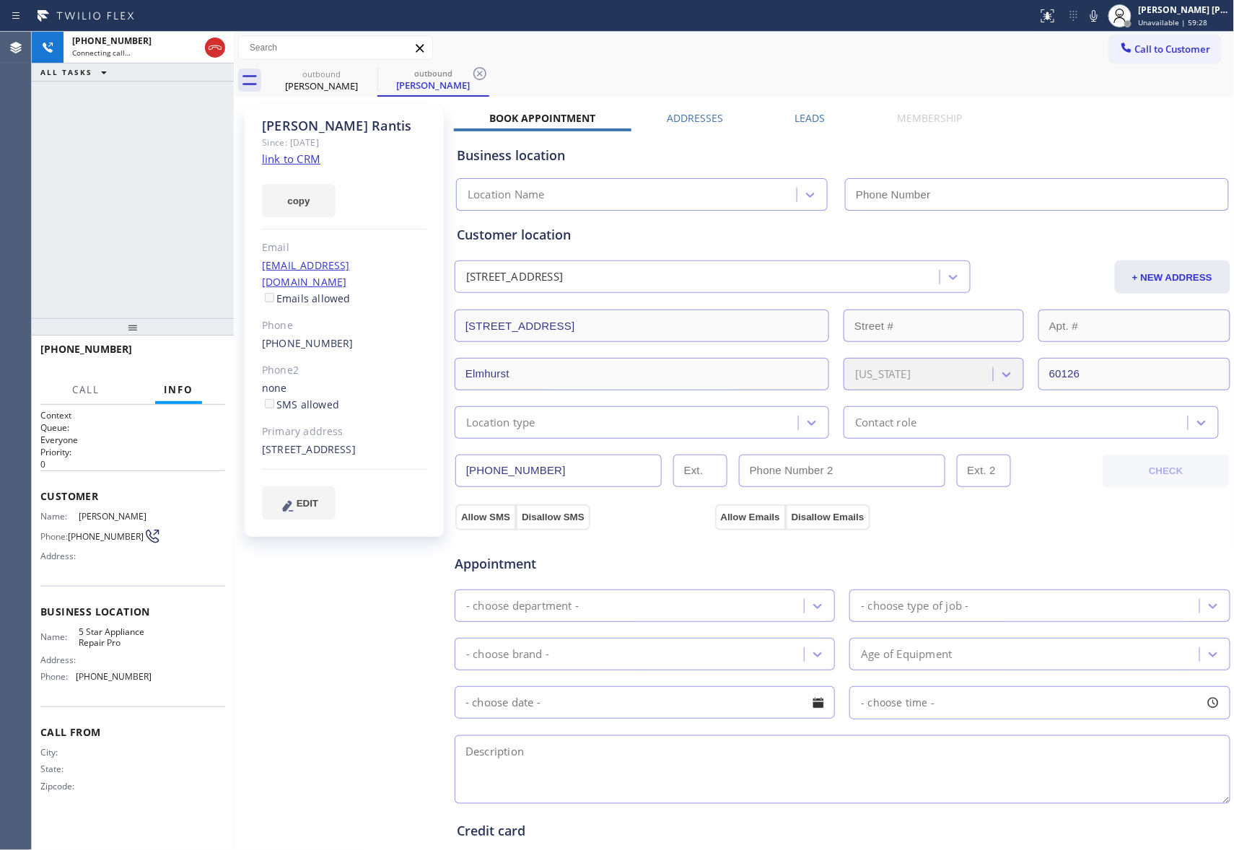
type input "(888) 477-1309"
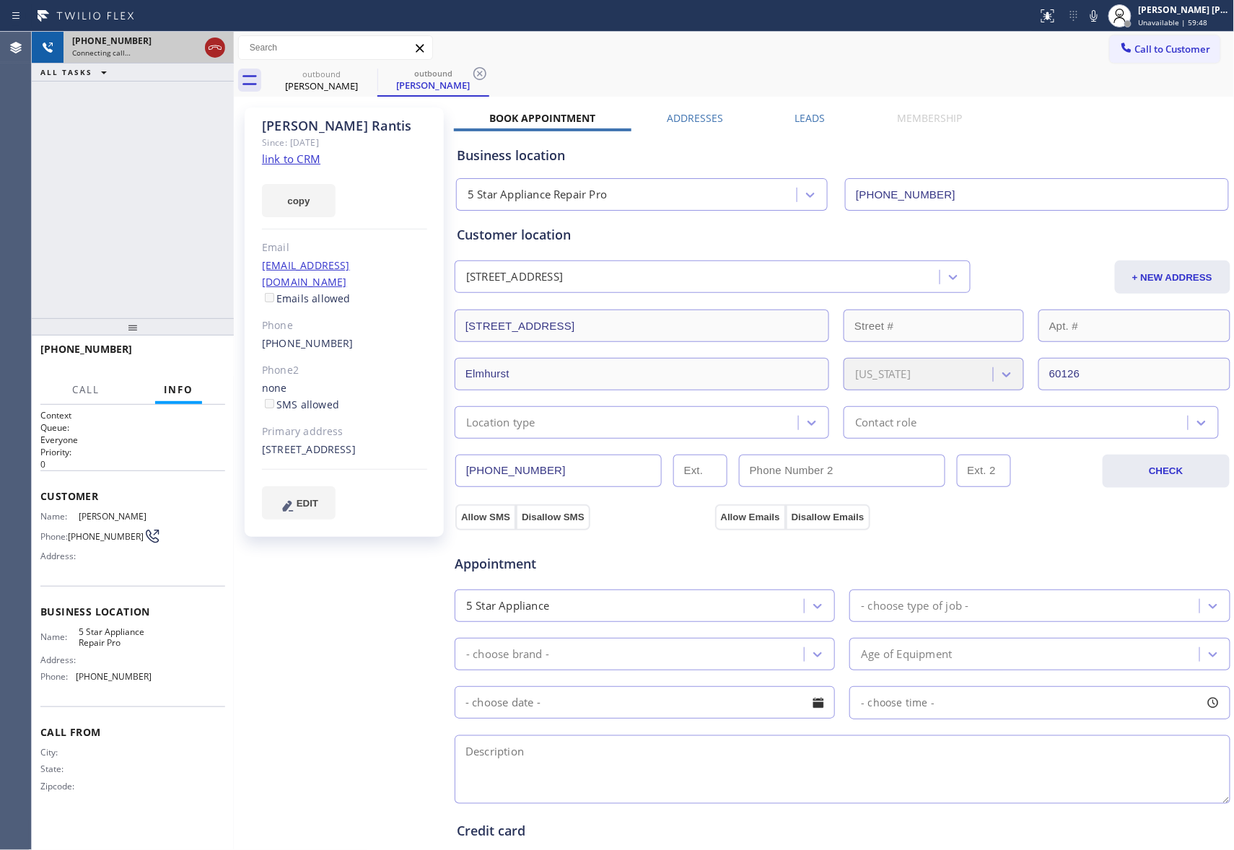
click at [215, 51] on icon at bounding box center [214, 47] width 17 height 17
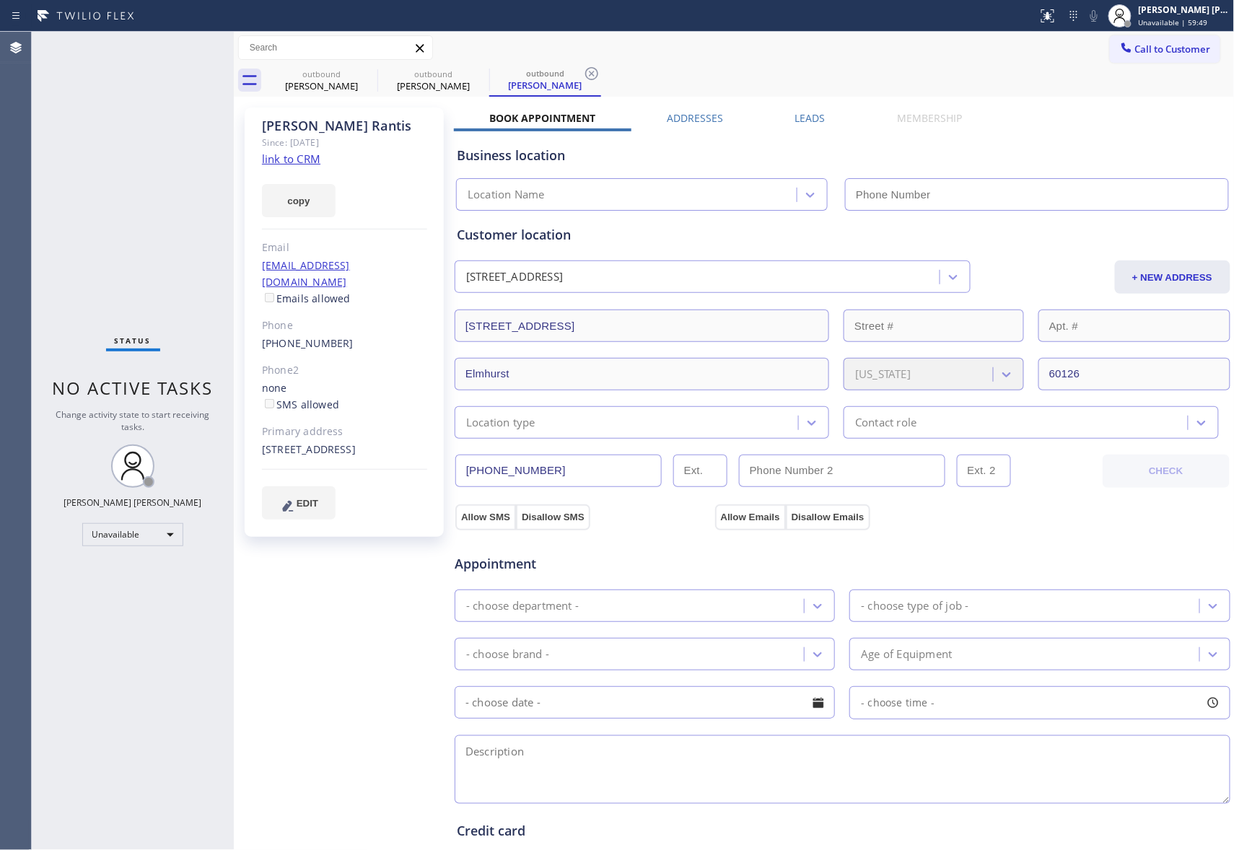
type input "(888) 477-1309"
click at [805, 122] on label "Leads" at bounding box center [810, 118] width 30 height 14
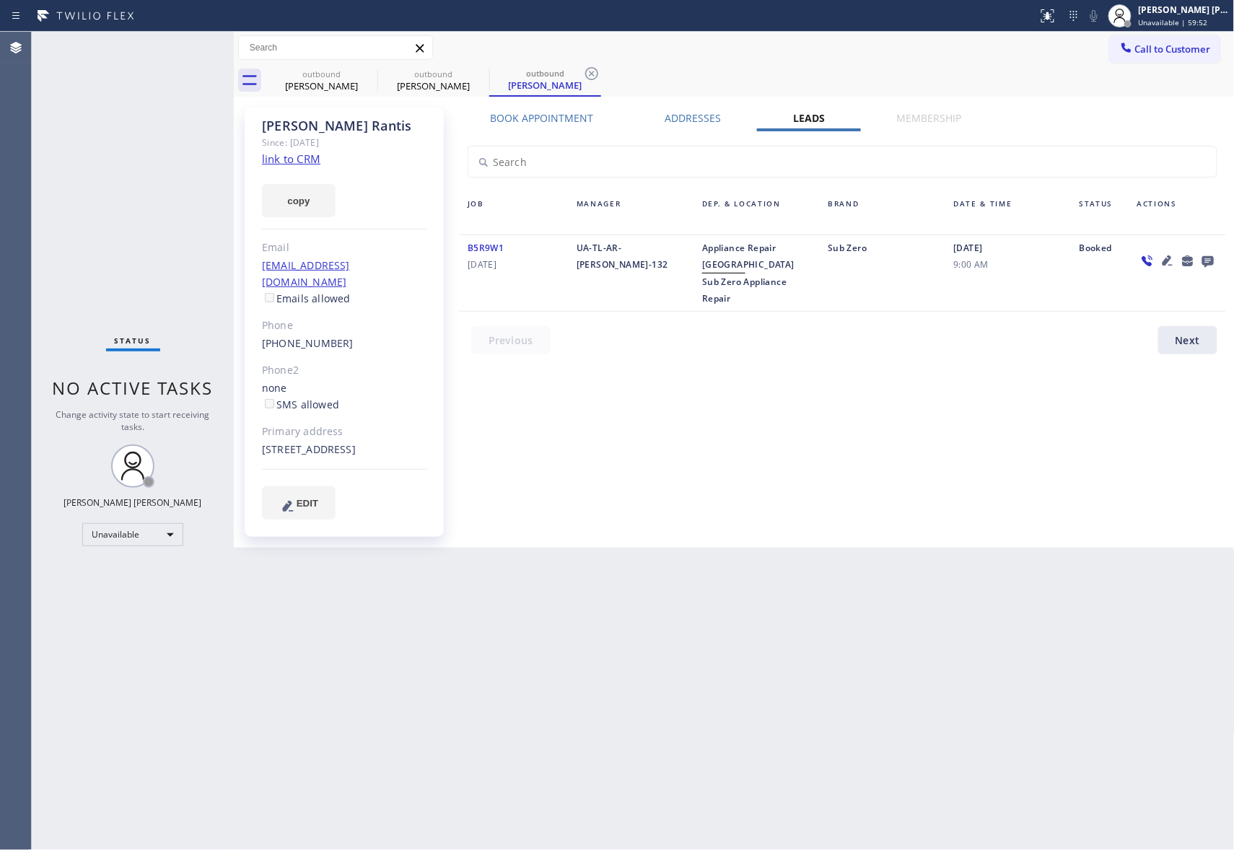
click at [1204, 257] on icon at bounding box center [1208, 262] width 12 height 12
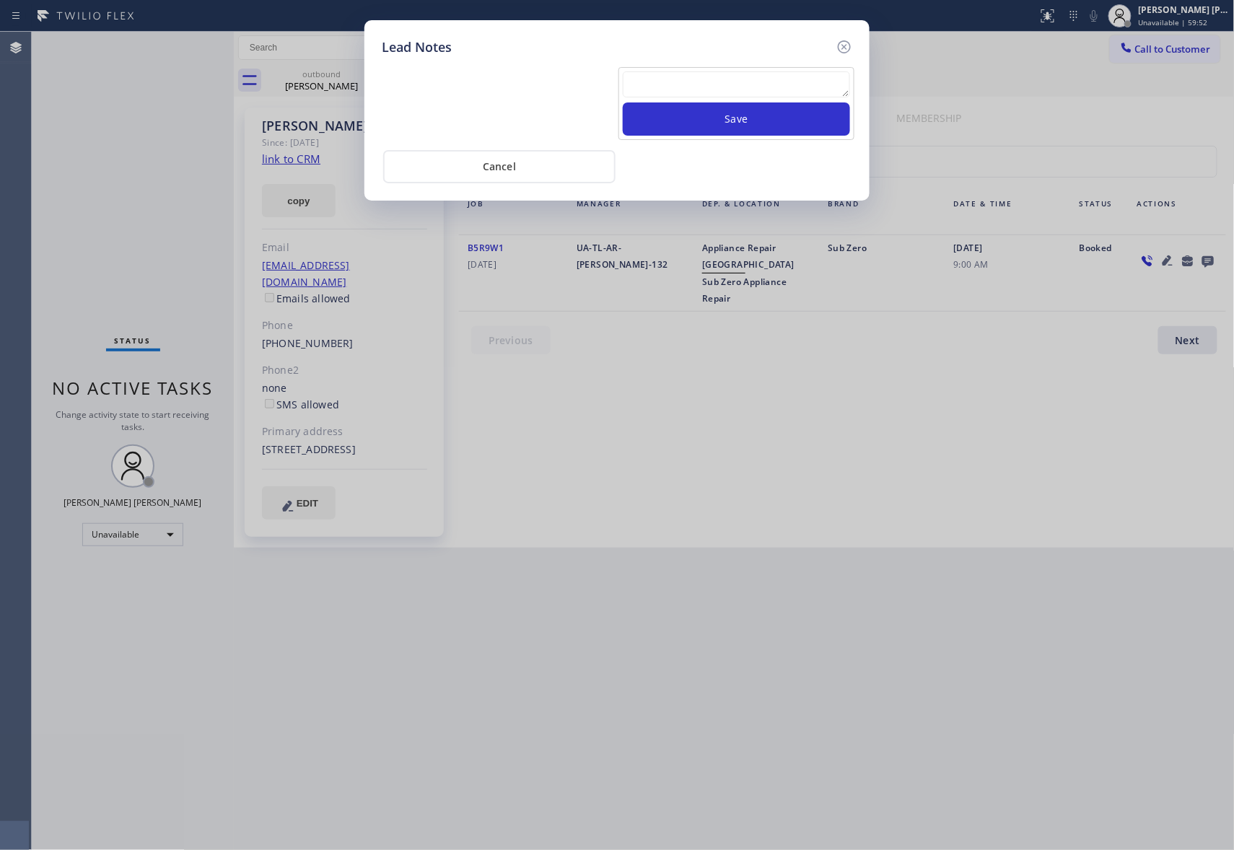
click at [748, 76] on textarea at bounding box center [736, 84] width 227 height 26
paste textarea "please transfer if cx calls back"
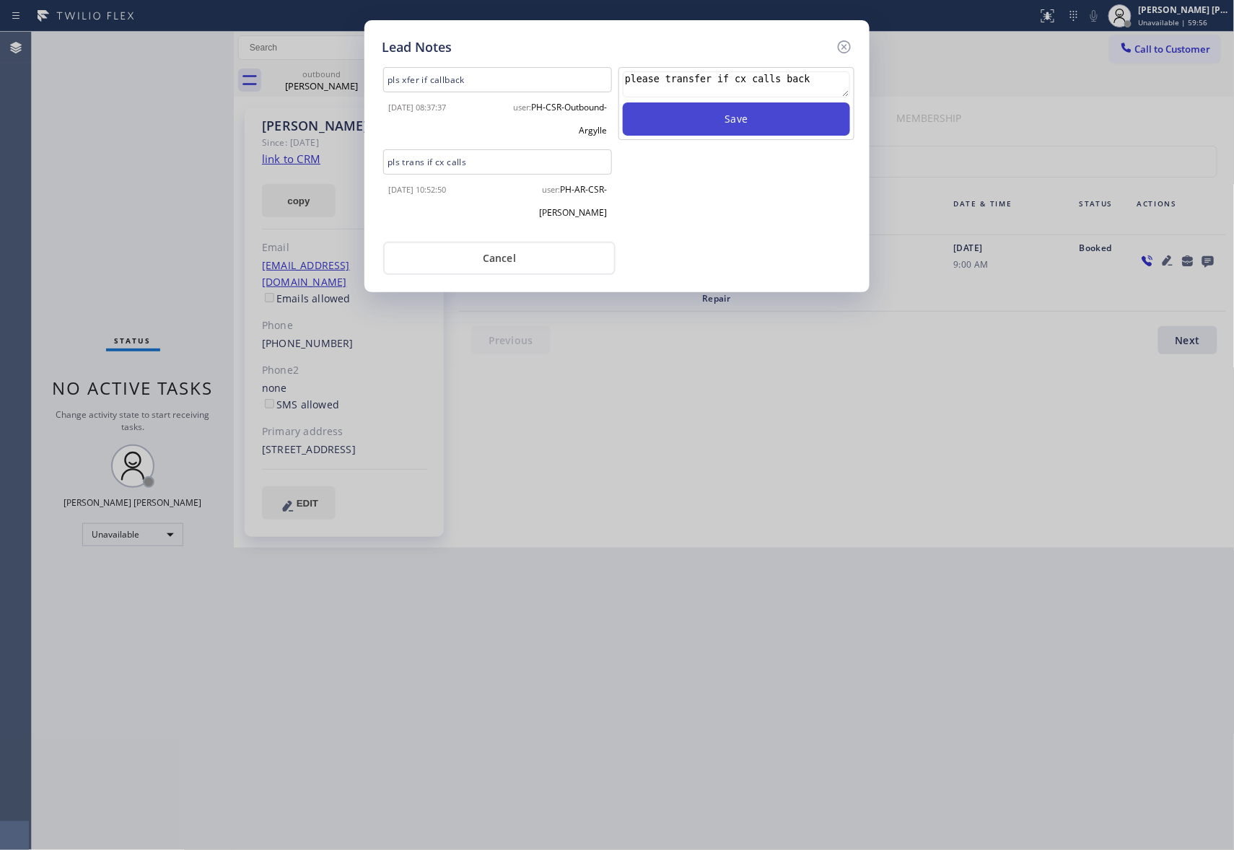
type textarea "please transfer if cx calls back"
click at [745, 124] on button "Save" at bounding box center [736, 118] width 227 height 33
click at [847, 47] on icon at bounding box center [844, 46] width 17 height 17
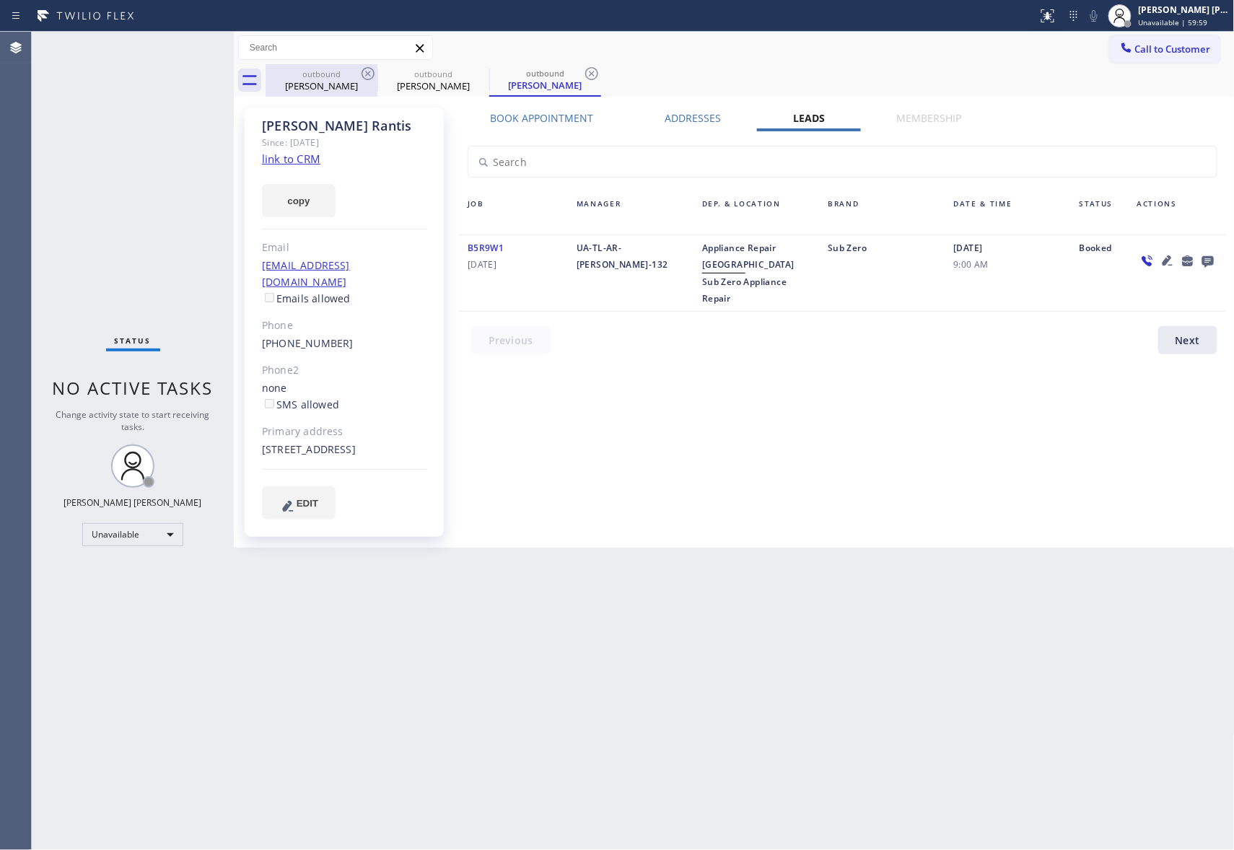
click at [344, 72] on div "outbound" at bounding box center [321, 74] width 109 height 11
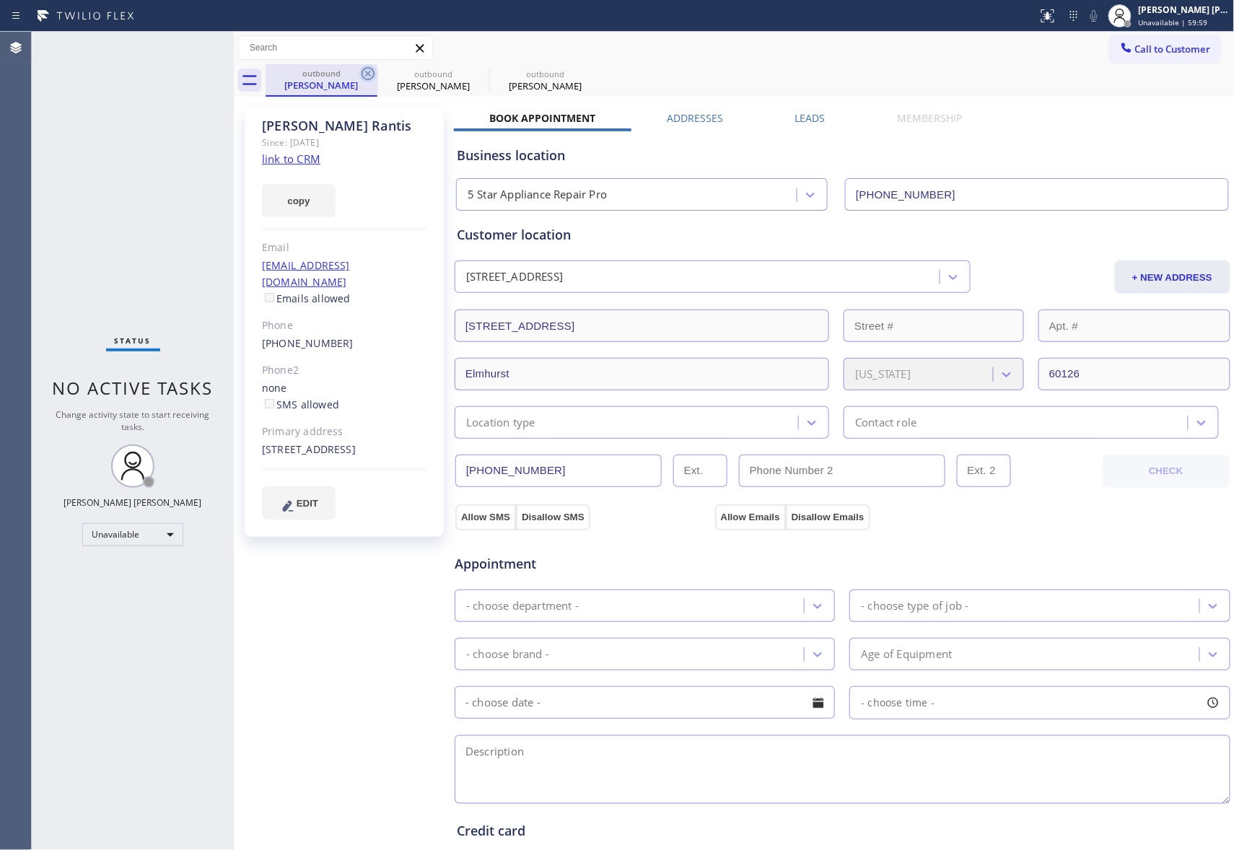
click at [370, 73] on icon at bounding box center [367, 73] width 17 height 17
click at [0, 0] on icon at bounding box center [0, 0] width 0 height 0
click at [370, 73] on div "outbound Karen Rantis outbound Karen Rantis outbound Karen Rantis" at bounding box center [750, 80] width 969 height 32
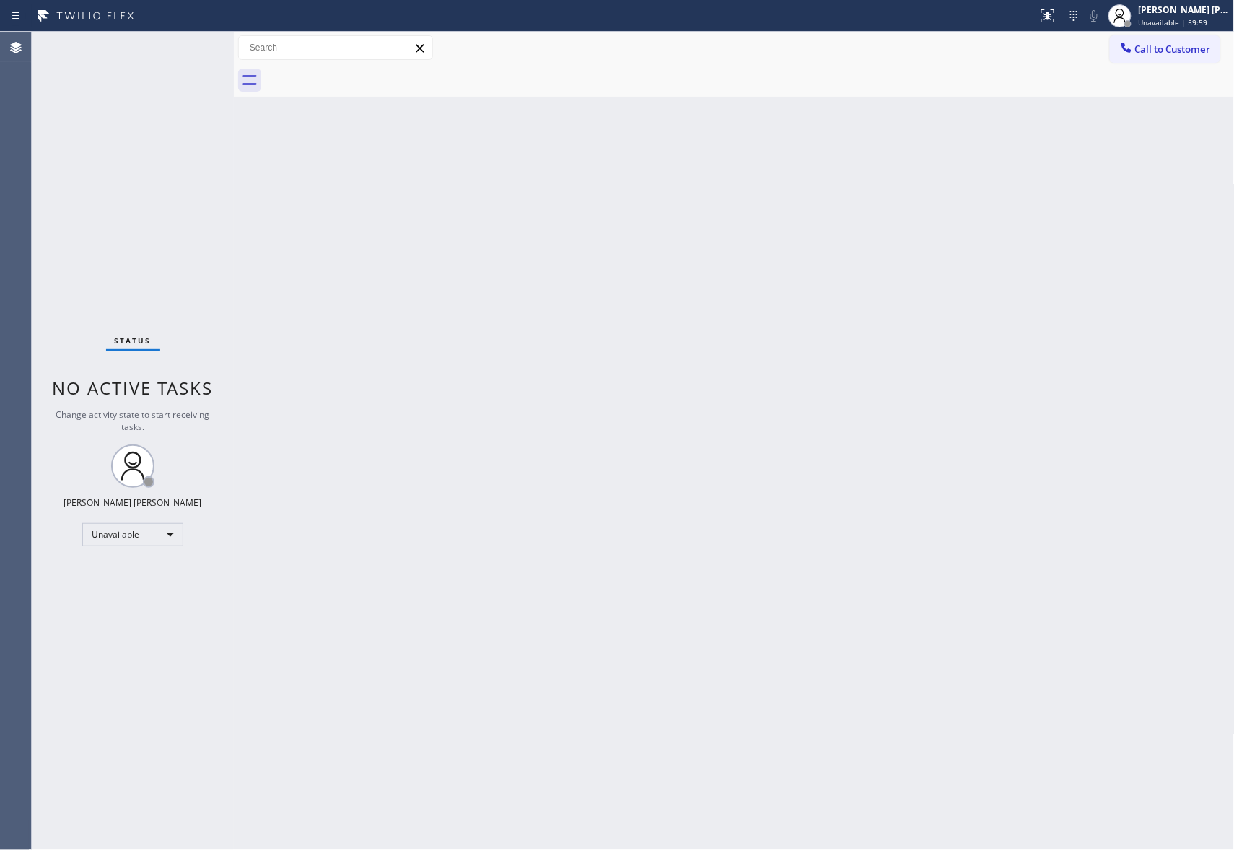
click at [370, 73] on div at bounding box center [750, 80] width 969 height 32
click at [1192, 56] on button "Call to Customer" at bounding box center [1165, 48] width 110 height 27
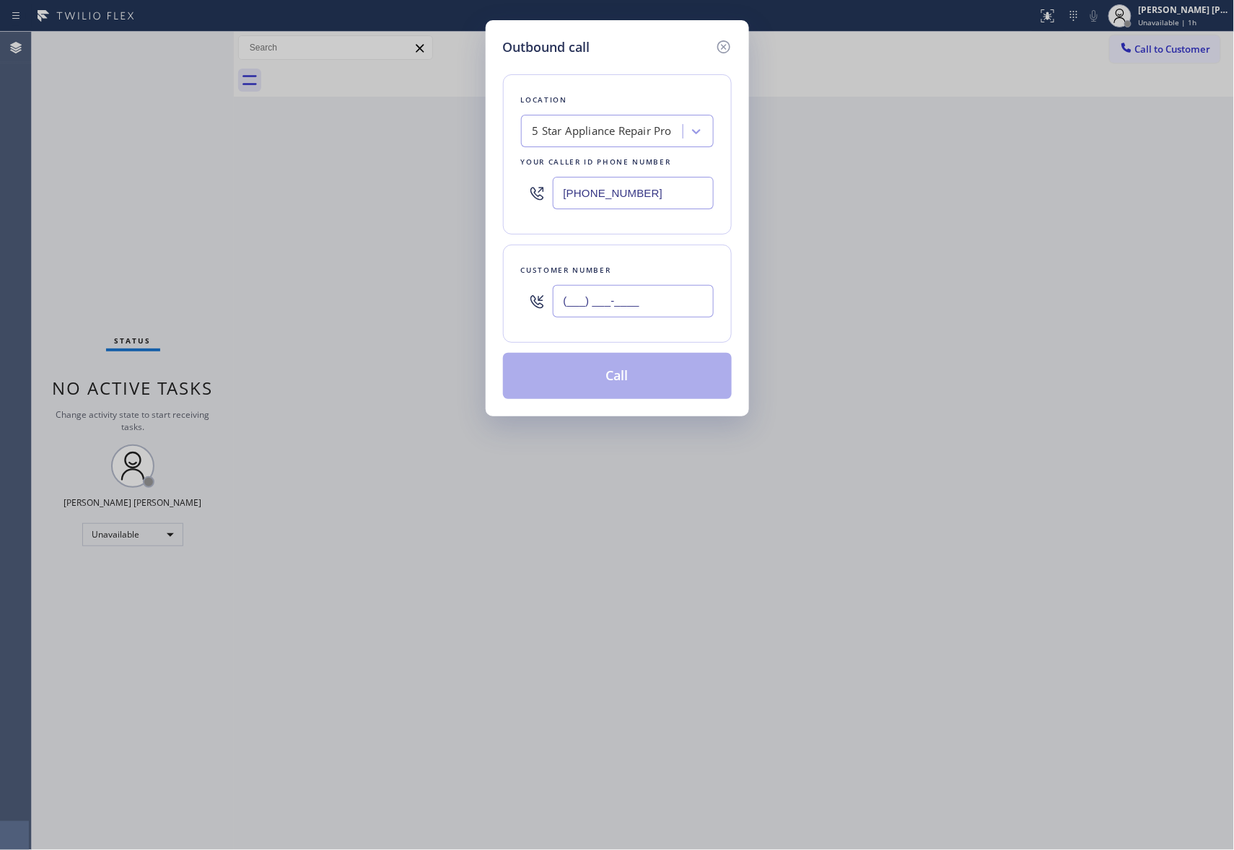
click at [674, 315] on input "(___) ___-____" at bounding box center [633, 301] width 161 height 32
paste input "773) 485-0342"
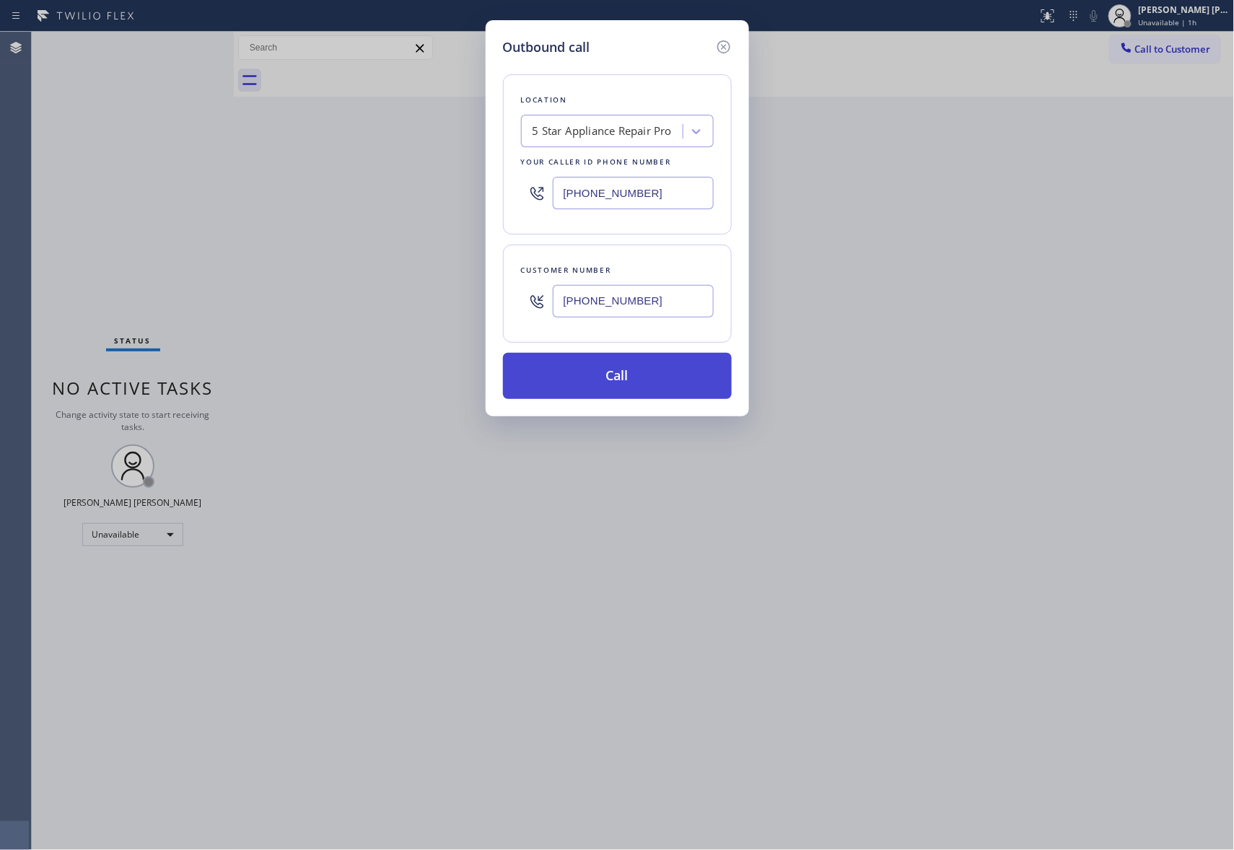
type input "(773) 485-0342"
click at [670, 390] on button "Call" at bounding box center [617, 376] width 229 height 46
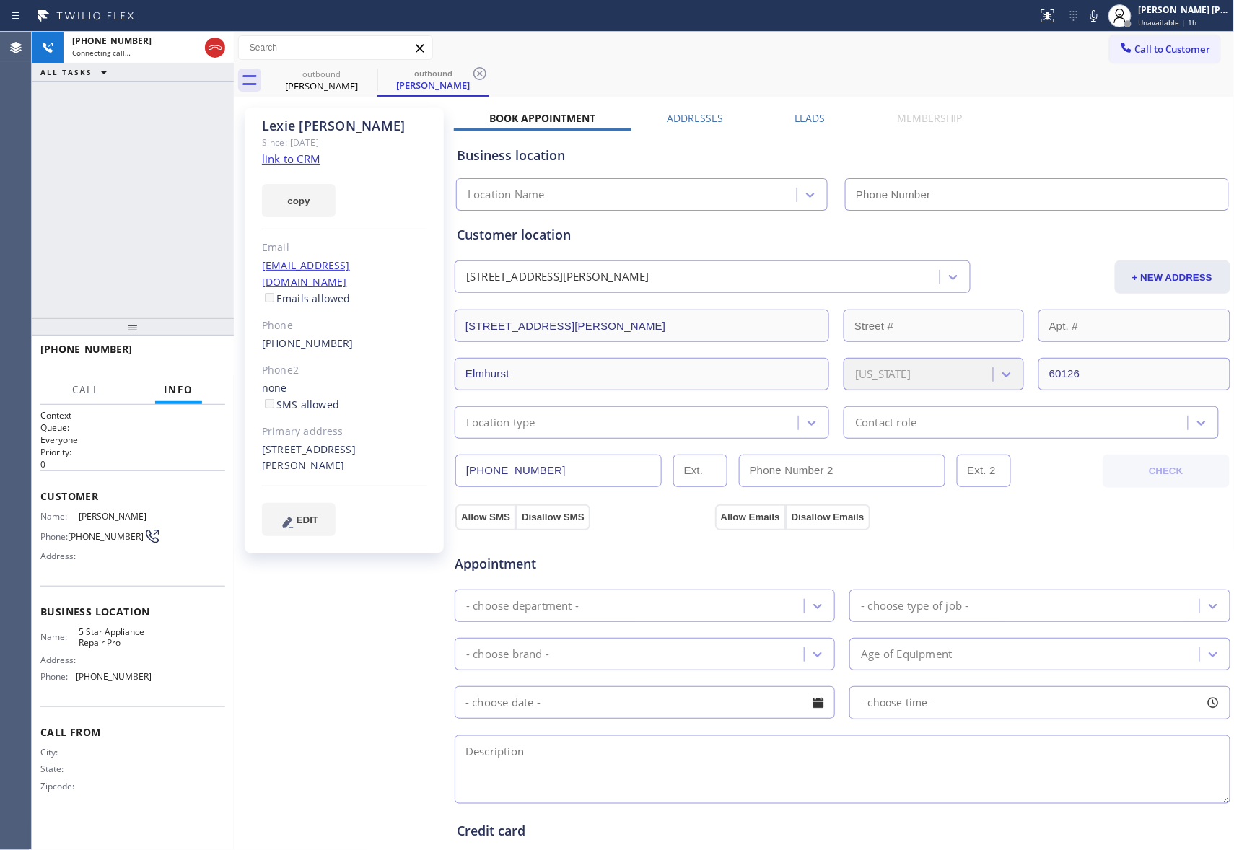
type input "(888) 477-1309"
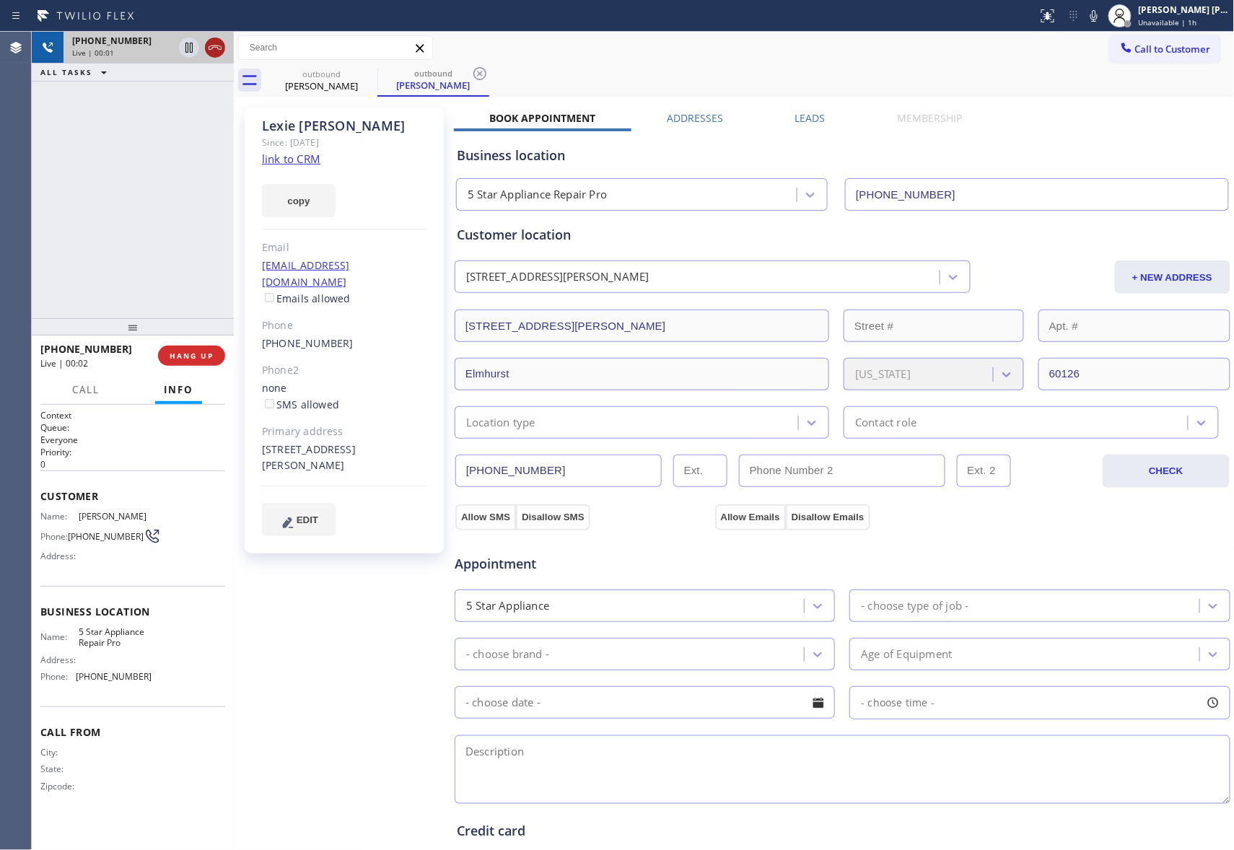
click at [209, 50] on icon at bounding box center [214, 47] width 17 height 17
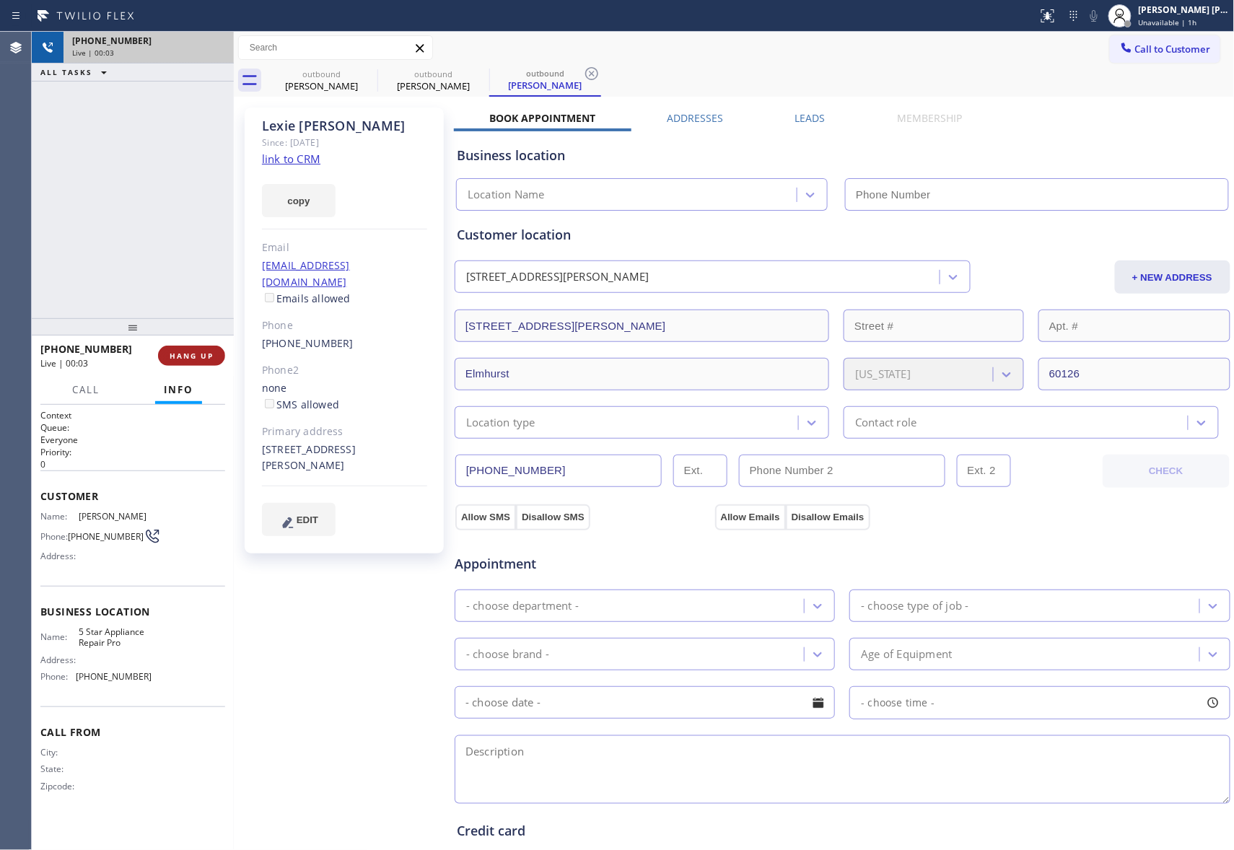
click at [182, 347] on button "HANG UP" at bounding box center [191, 356] width 67 height 20
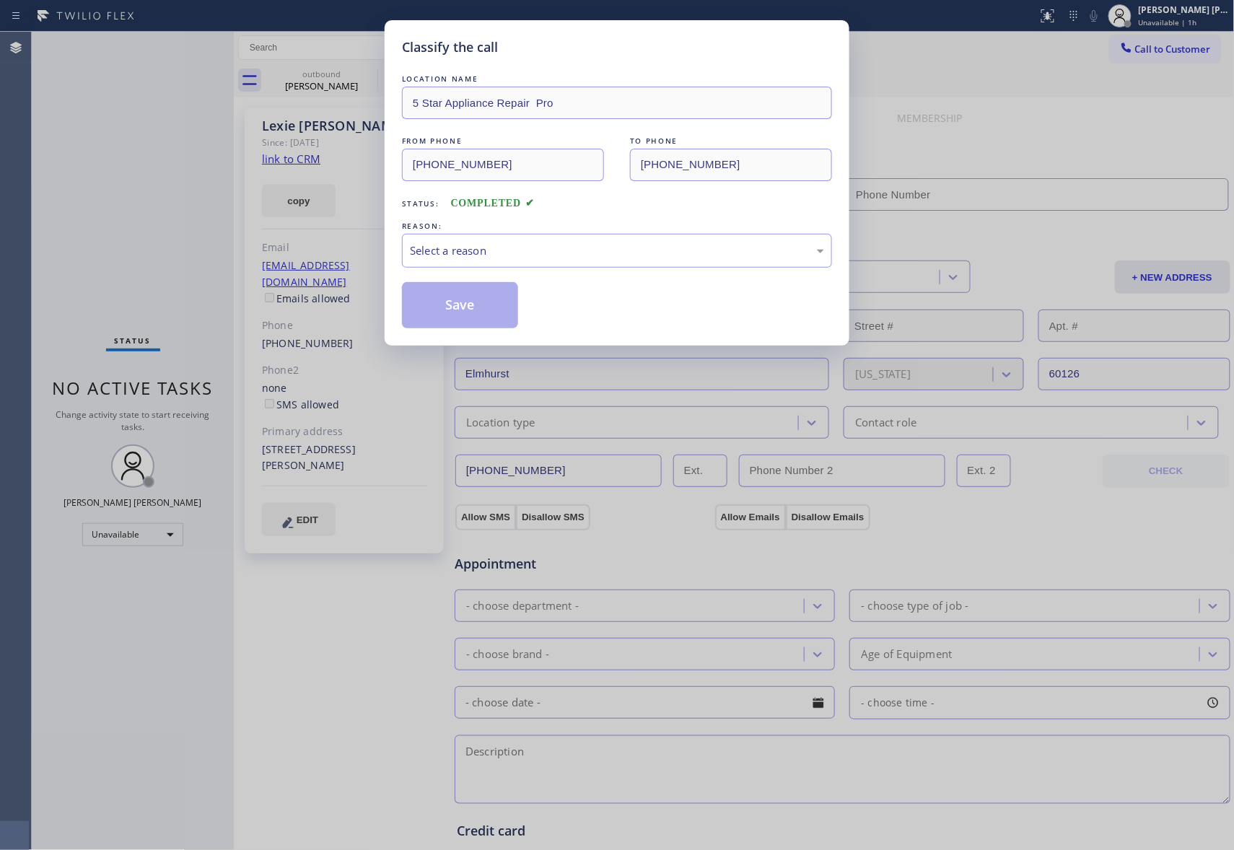
type input "(888) 477-1309"
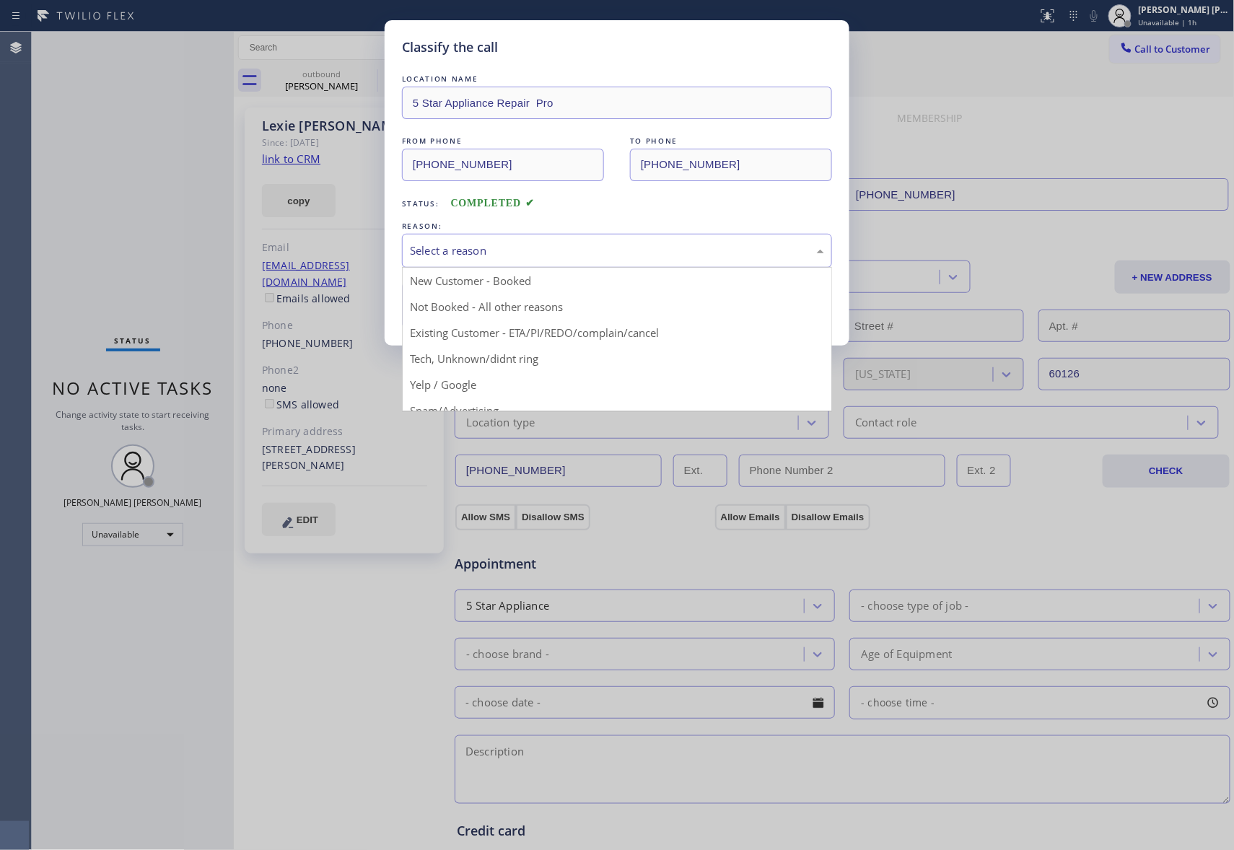
drag, startPoint x: 675, startPoint y: 260, endPoint x: 636, endPoint y: 260, distance: 39.7
click at [674, 259] on div "Select a reason" at bounding box center [617, 250] width 414 height 17
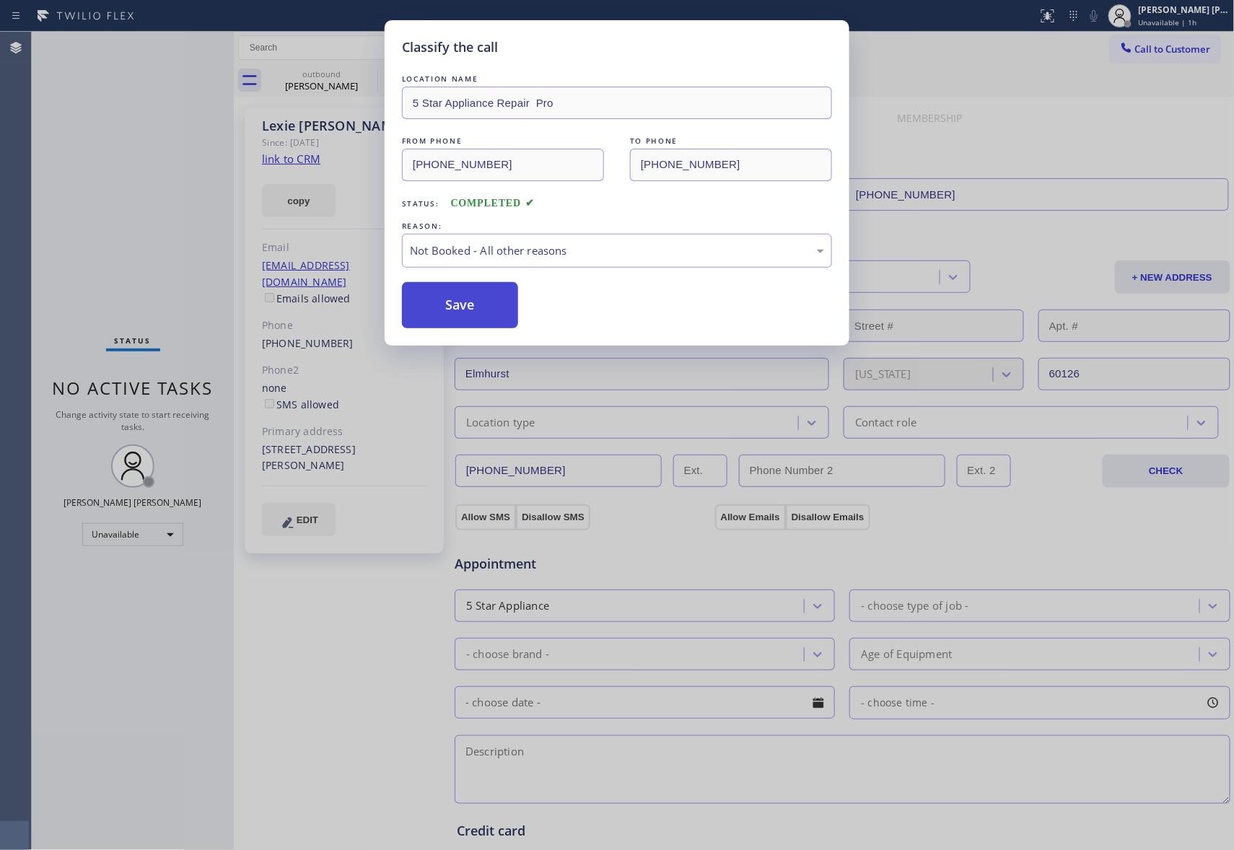
click at [455, 312] on button "Save" at bounding box center [460, 305] width 116 height 46
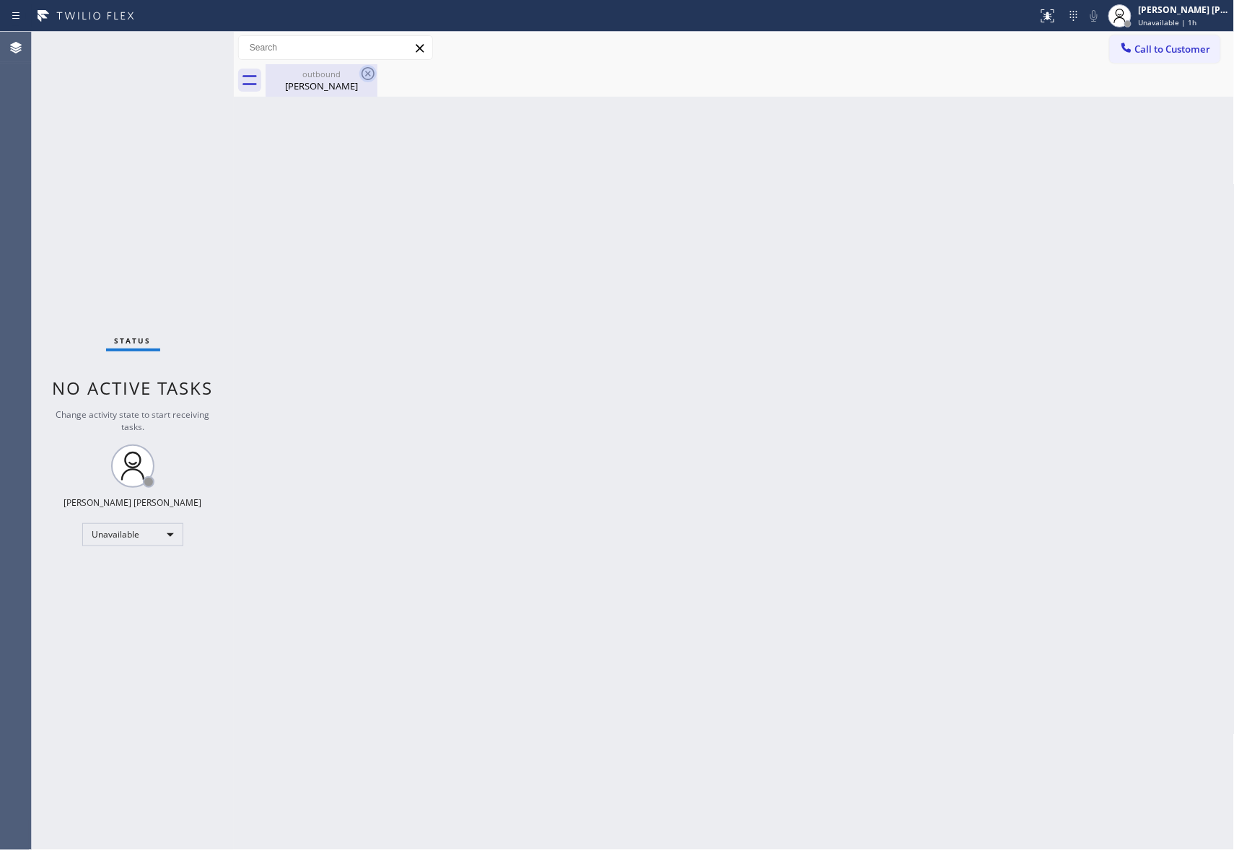
click at [359, 74] on icon at bounding box center [367, 73] width 17 height 17
click at [370, 69] on icon at bounding box center [367, 73] width 17 height 17
click at [316, 76] on div "outbound" at bounding box center [321, 74] width 109 height 11
click at [1201, 50] on span "Call to Customer" at bounding box center [1173, 49] width 76 height 13
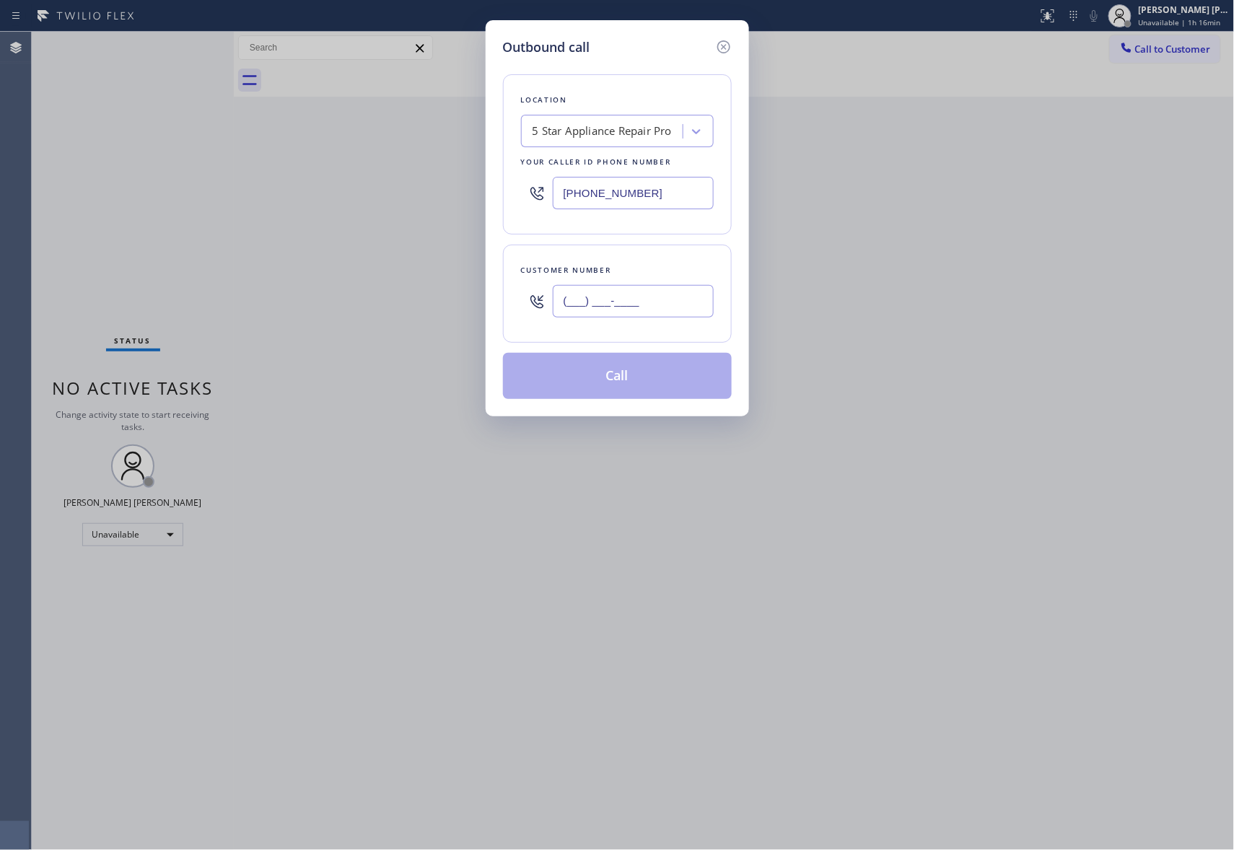
click at [677, 302] on input "(___) ___-____" at bounding box center [633, 301] width 161 height 32
paste input "917) 826-8050"
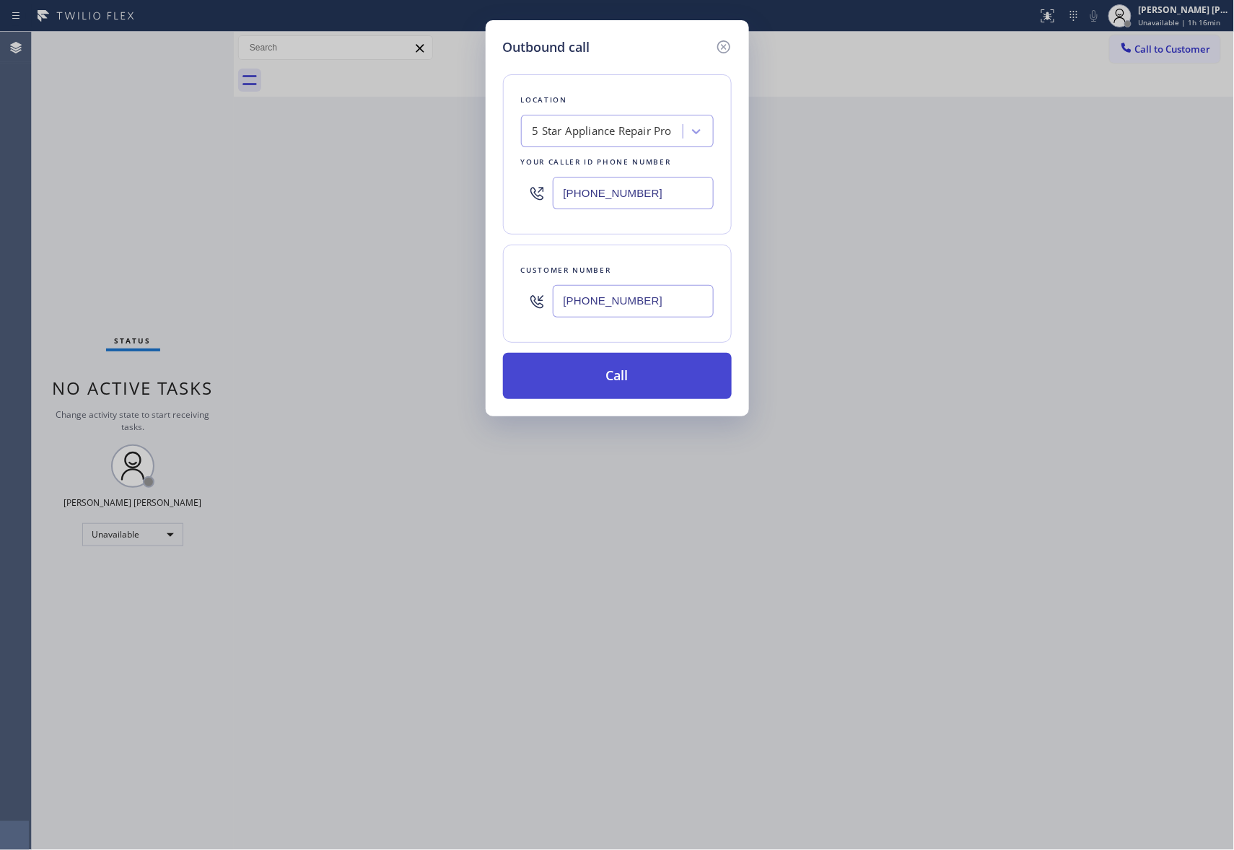
type input "(917) 826-8050"
click at [647, 385] on button "Call" at bounding box center [617, 376] width 229 height 46
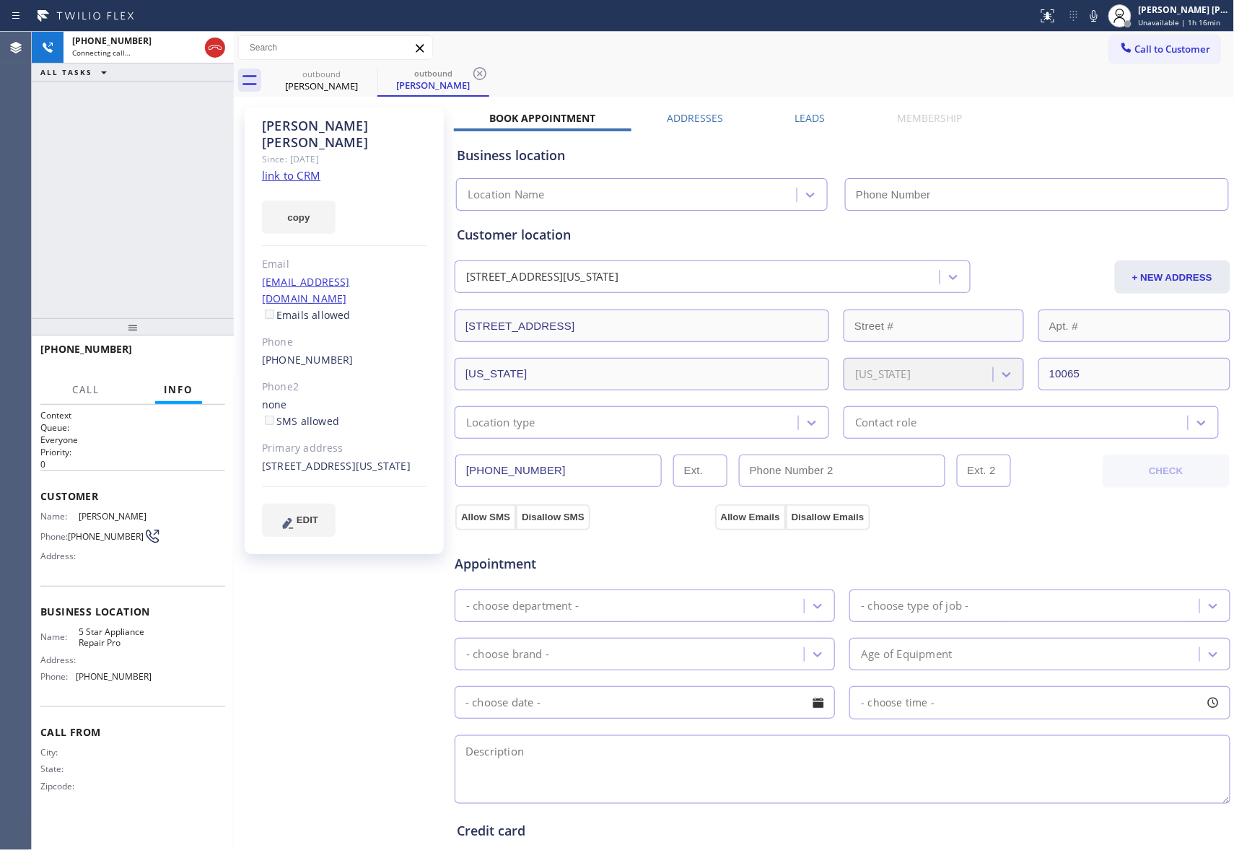
type input "(888) 477-1309"
drag, startPoint x: 204, startPoint y: 359, endPoint x: 226, endPoint y: 361, distance: 22.4
click at [203, 359] on span "HANG UP" at bounding box center [192, 356] width 44 height 10
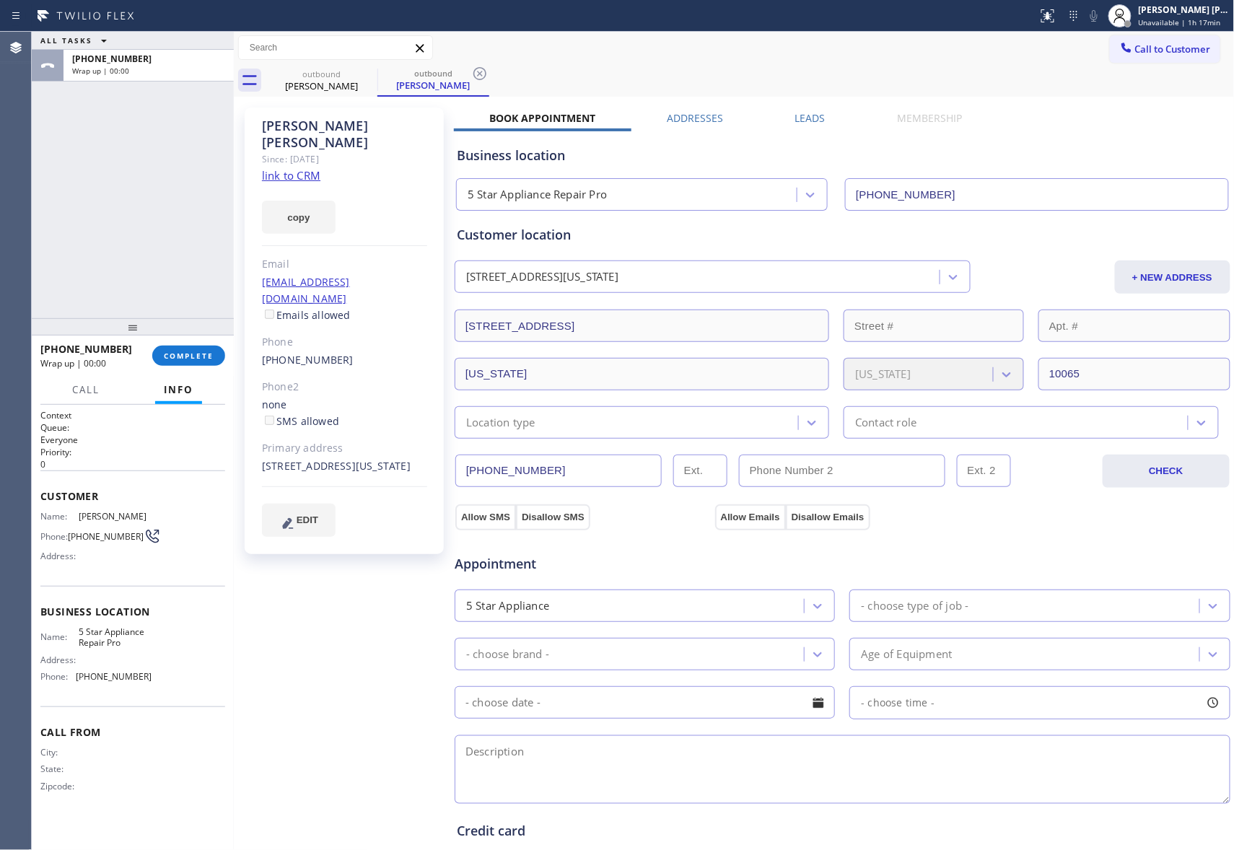
drag, startPoint x: 808, startPoint y: 122, endPoint x: 843, endPoint y: 122, distance: 34.6
click at [807, 121] on label "Leads" at bounding box center [810, 118] width 30 height 14
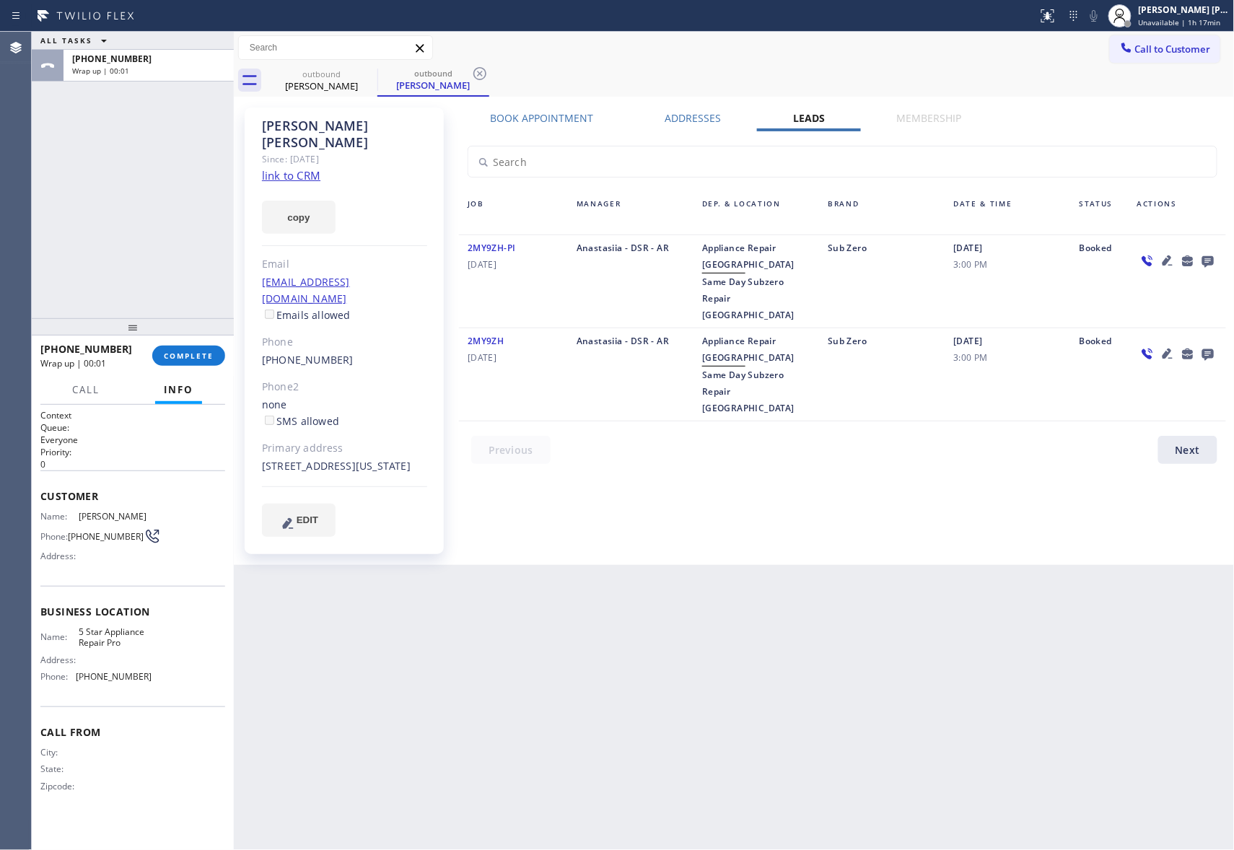
click at [1207, 261] on icon at bounding box center [1207, 261] width 17 height 18
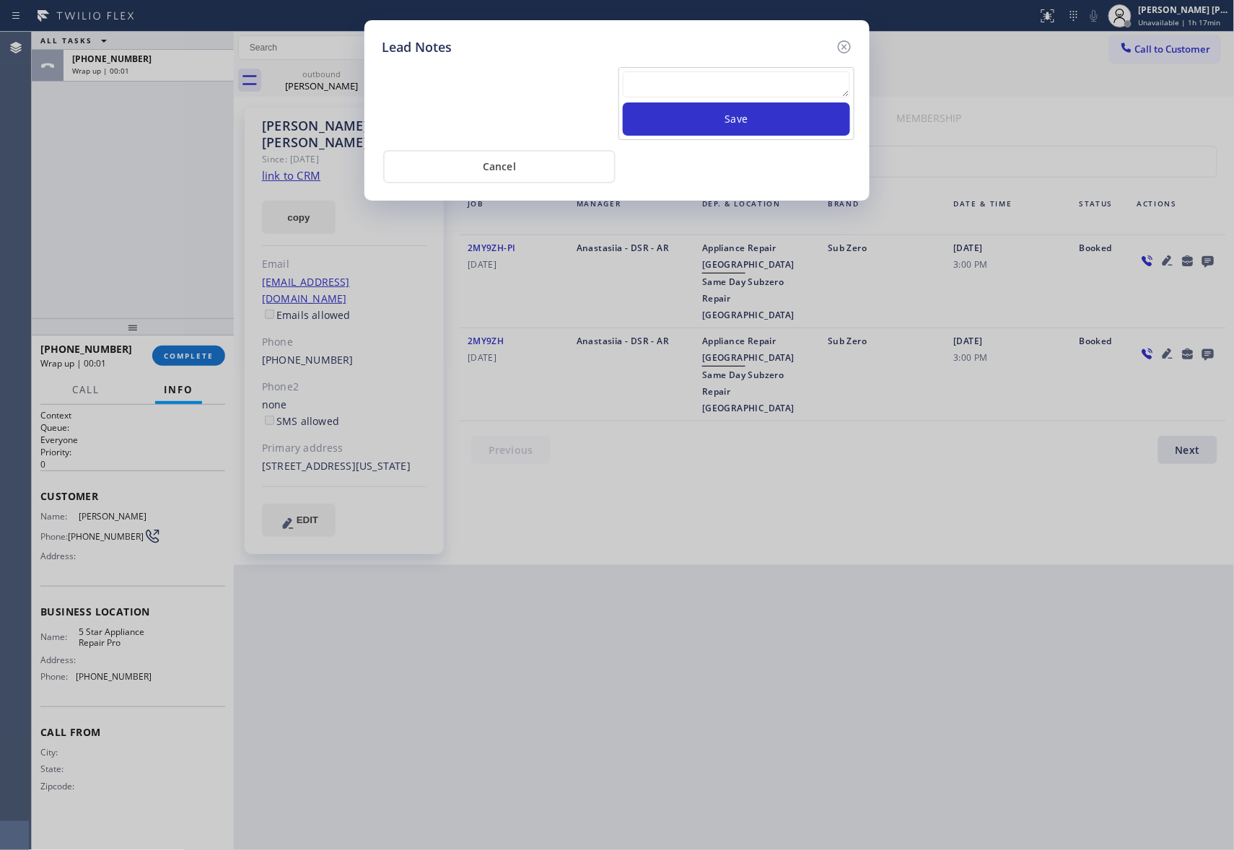
click at [736, 85] on textarea at bounding box center [736, 84] width 227 height 26
paste textarea "VM | please transfer if cx calls back"
type textarea "VM | please transfer if cx calls back"
click at [774, 127] on button "Save" at bounding box center [736, 118] width 227 height 33
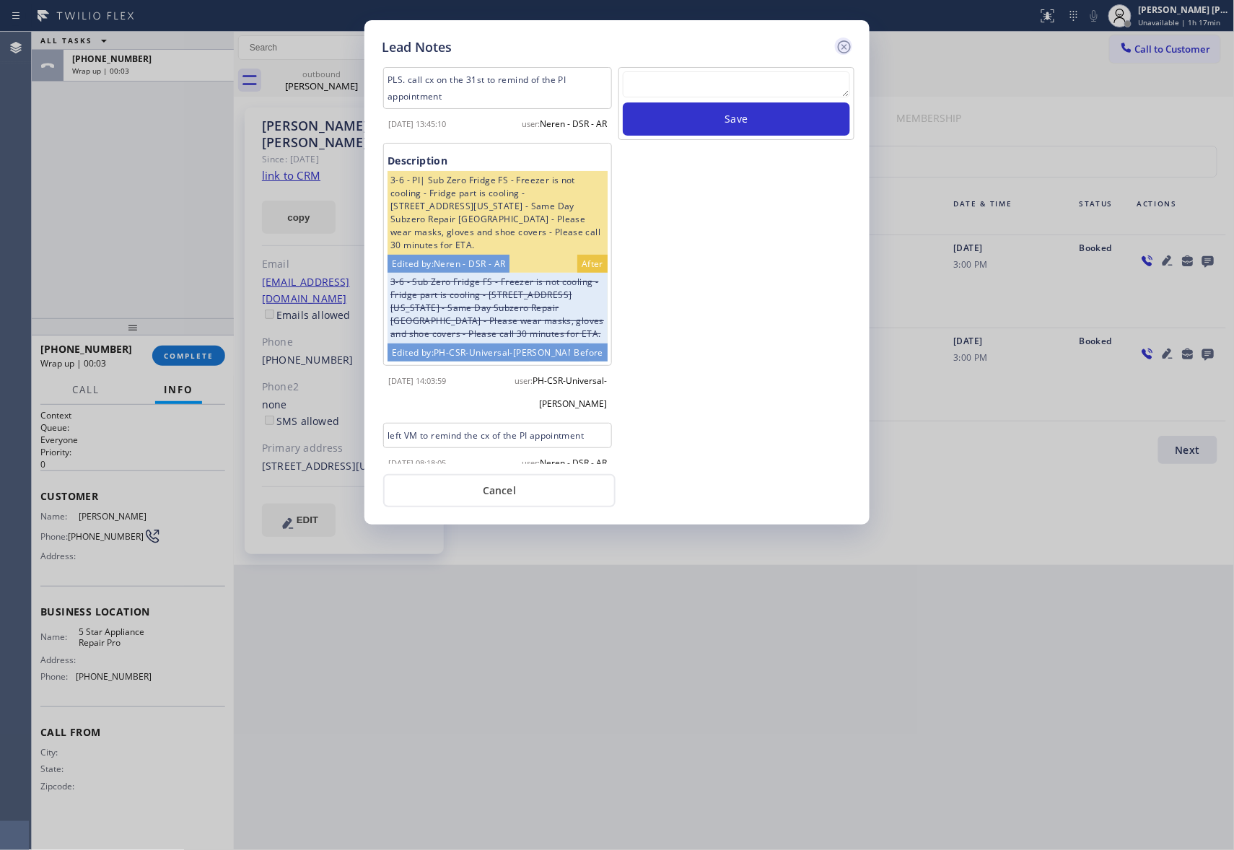
click at [850, 43] on icon at bounding box center [844, 46] width 17 height 17
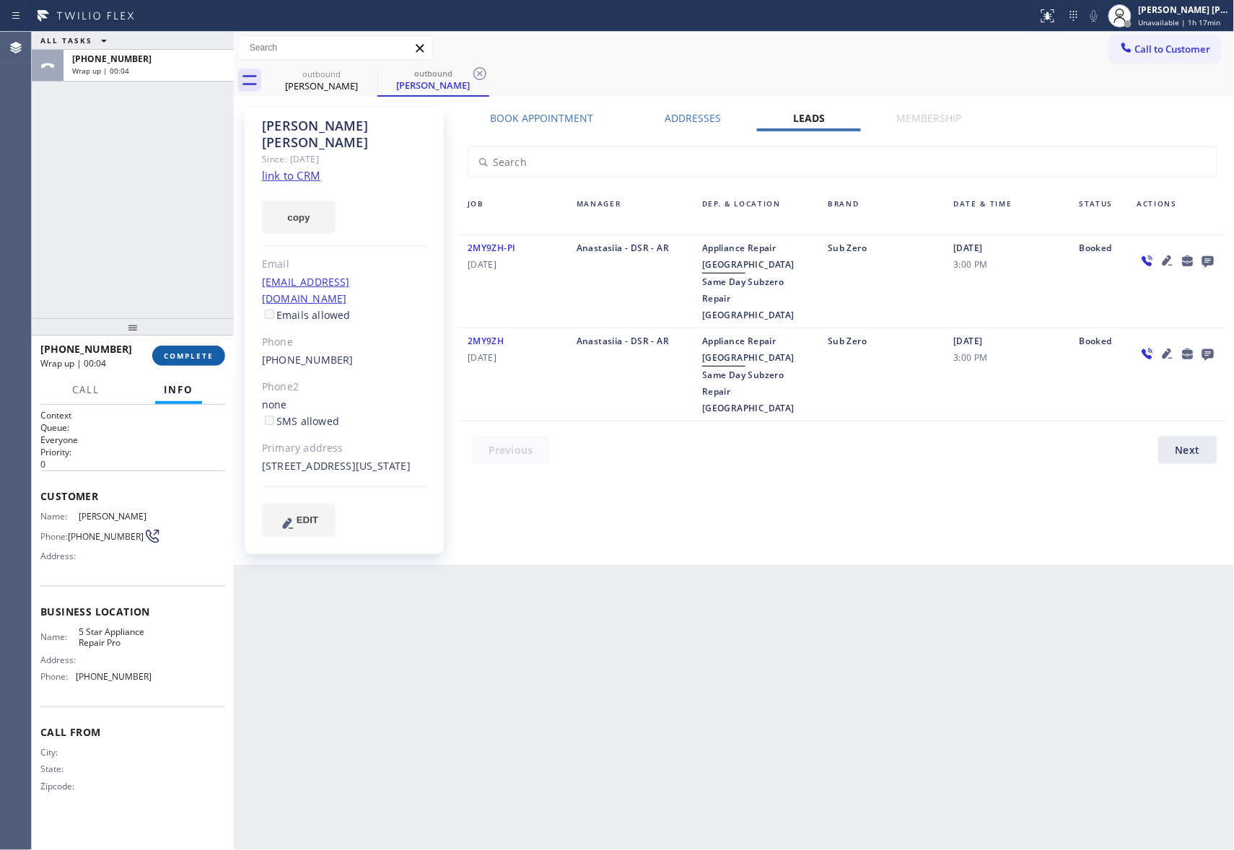
click at [206, 356] on span "COMPLETE" at bounding box center [189, 356] width 50 height 10
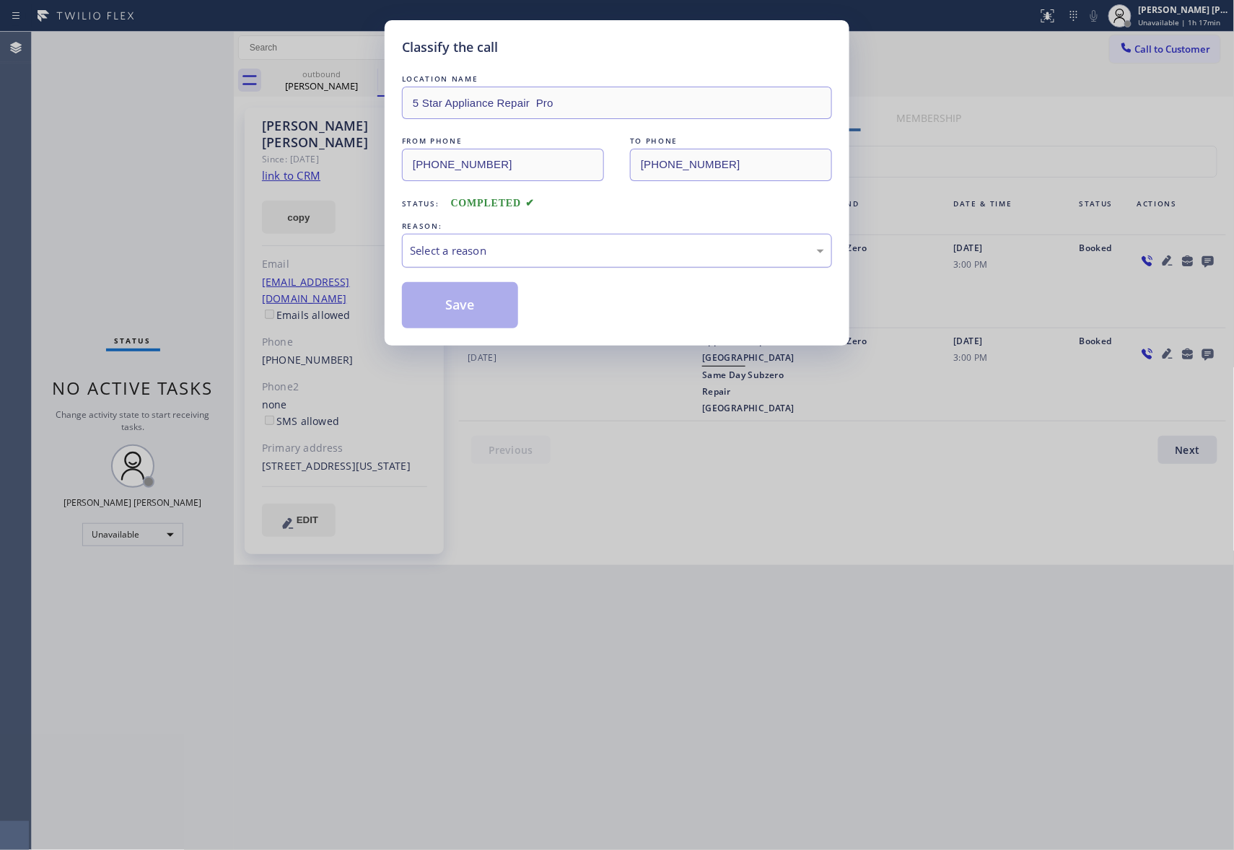
click at [616, 252] on div "Select a reason" at bounding box center [617, 250] width 414 height 17
click at [451, 307] on button "Save" at bounding box center [460, 305] width 116 height 46
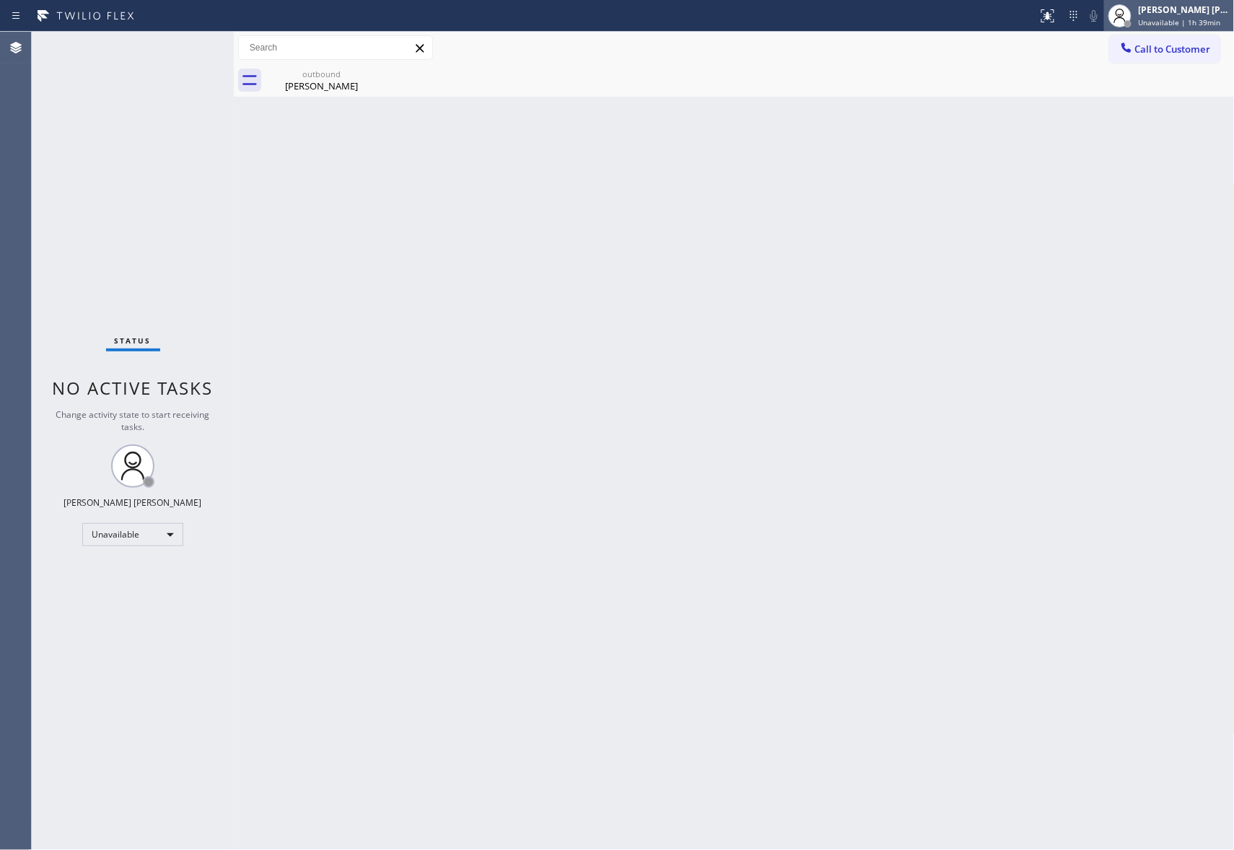
click at [1198, 14] on div "[PERSON_NAME] [PERSON_NAME]" at bounding box center [1184, 10] width 91 height 12
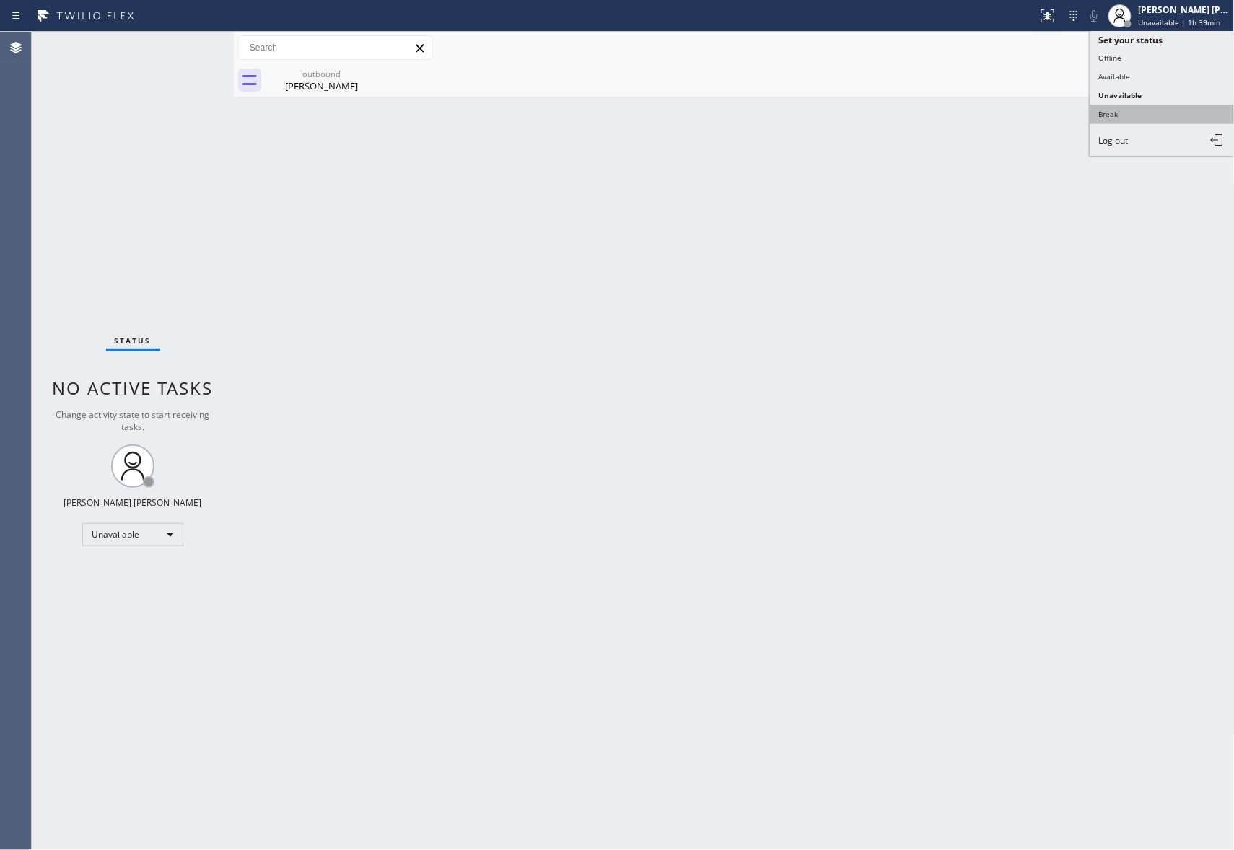
click at [1143, 110] on button "Break" at bounding box center [1162, 114] width 144 height 19
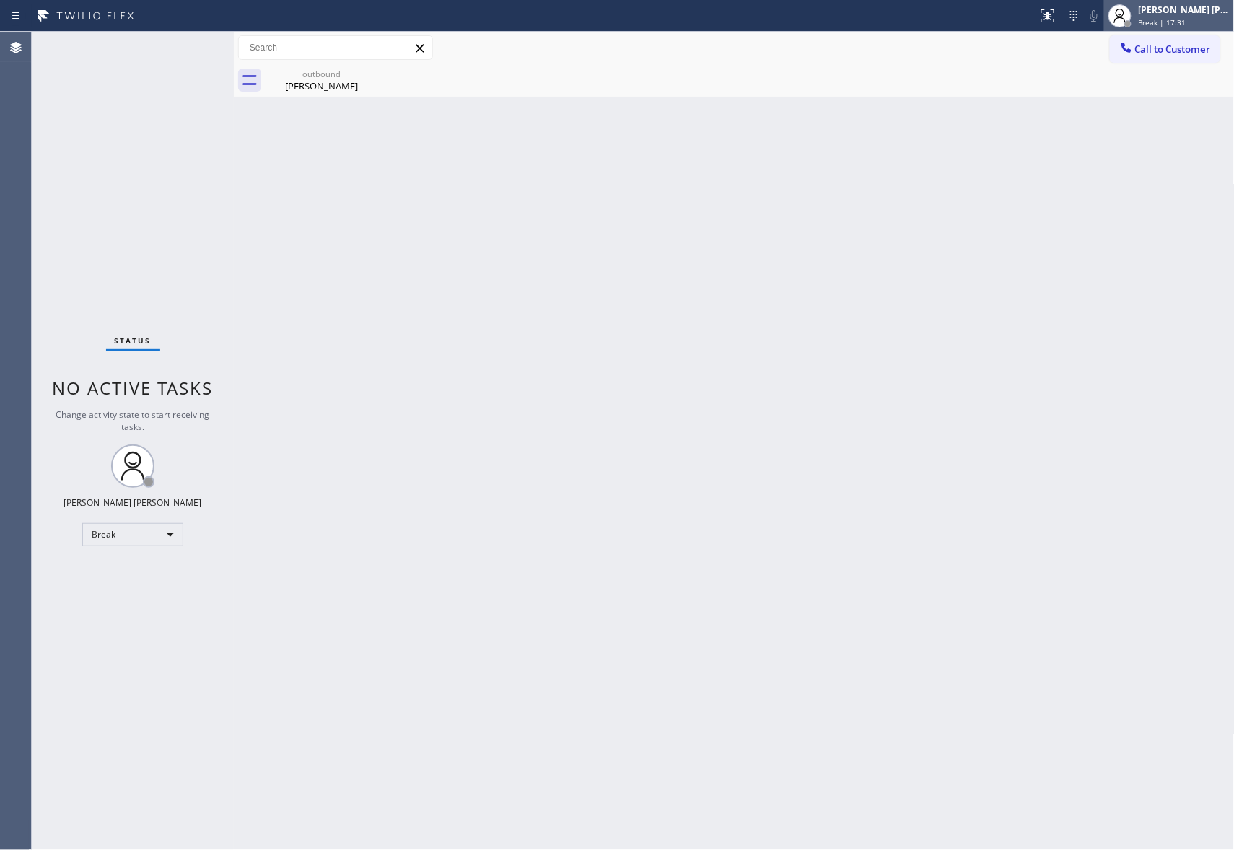
click at [1194, 19] on div "Break | 17:31" at bounding box center [1184, 22] width 91 height 10
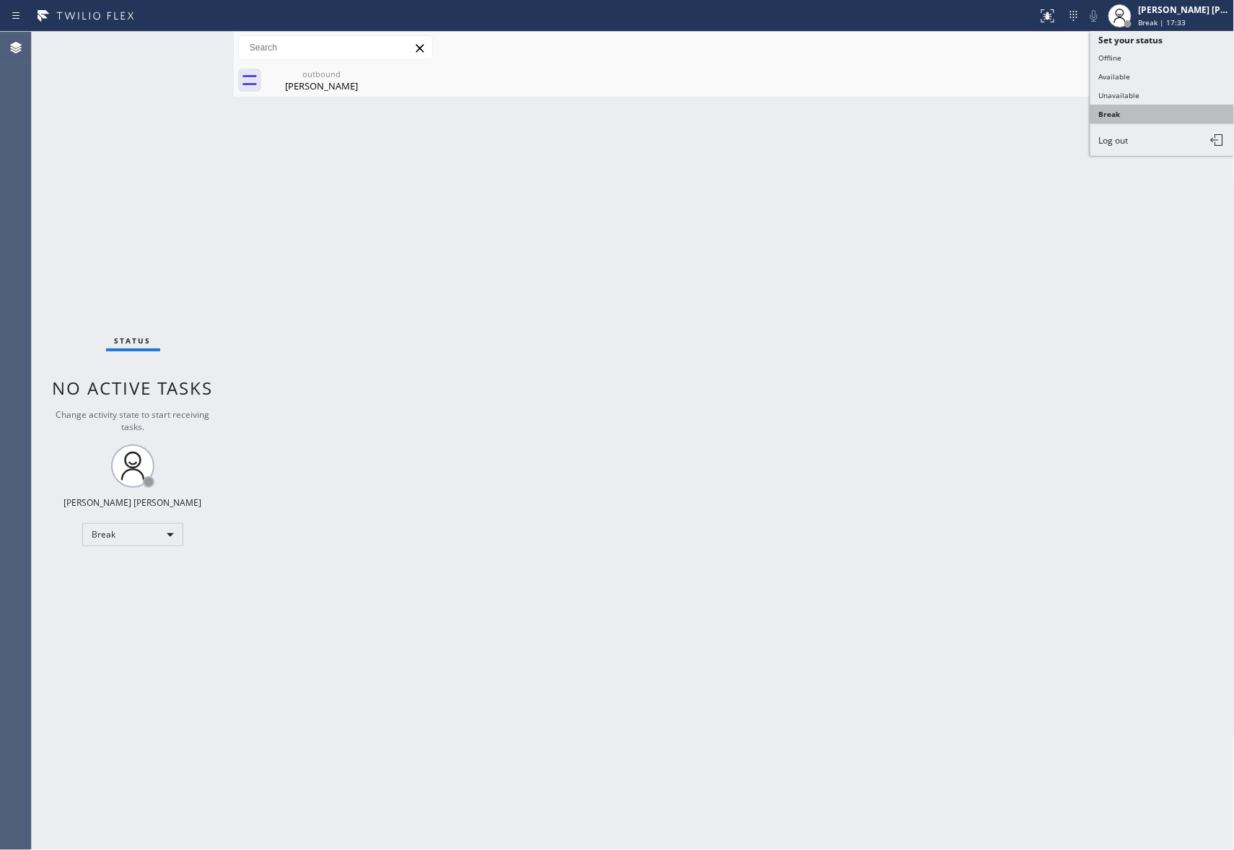
drag, startPoint x: 1138, startPoint y: 95, endPoint x: 1138, endPoint y: 117, distance: 21.7
click at [1138, 102] on ul "Set your status Offline Available Unavailable Break Log out" at bounding box center [1162, 93] width 144 height 125
click at [1136, 98] on button "Unavailable" at bounding box center [1162, 95] width 144 height 19
click at [1187, 47] on span "Call to Customer" at bounding box center [1173, 49] width 76 height 13
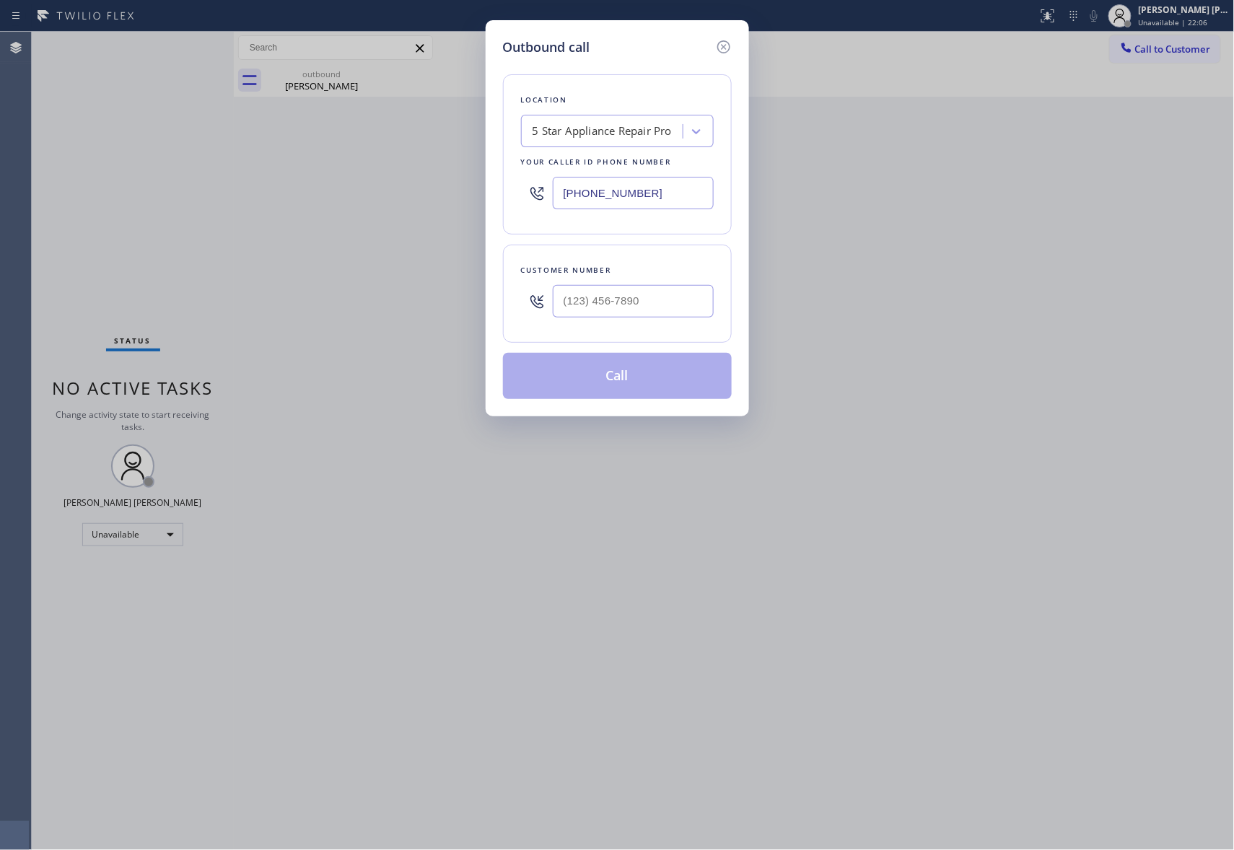
click at [612, 283] on div at bounding box center [633, 301] width 161 height 47
click at [624, 299] on input "(___) ___-____" at bounding box center [633, 301] width 161 height 32
paste input "408) 832-2036"
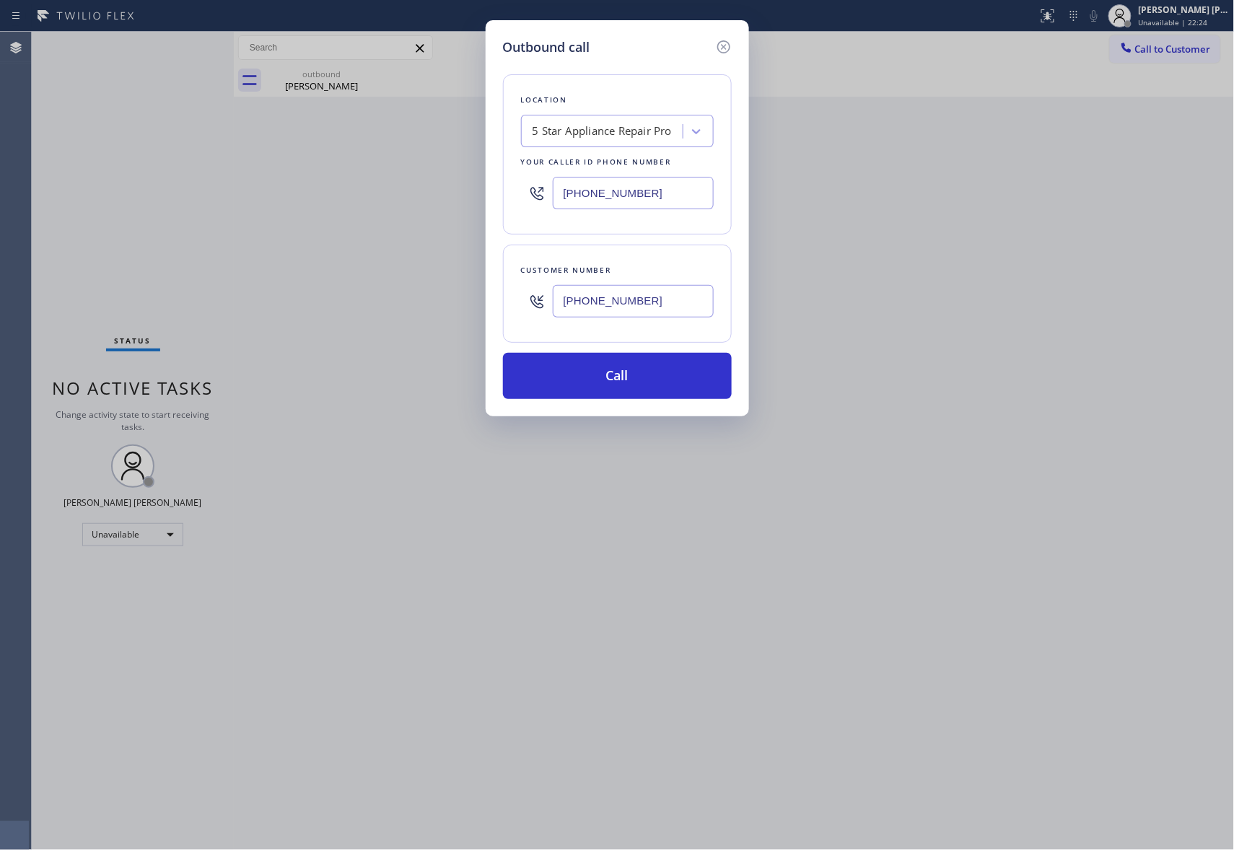
drag, startPoint x: 673, startPoint y: 304, endPoint x: 504, endPoint y: 299, distance: 168.9
click at [504, 299] on div "Customer number (408) 832-2036" at bounding box center [617, 294] width 229 height 98
paste input "text"
type input "(408) 832-2036"
drag, startPoint x: 653, startPoint y: 191, endPoint x: 450, endPoint y: 191, distance: 202.8
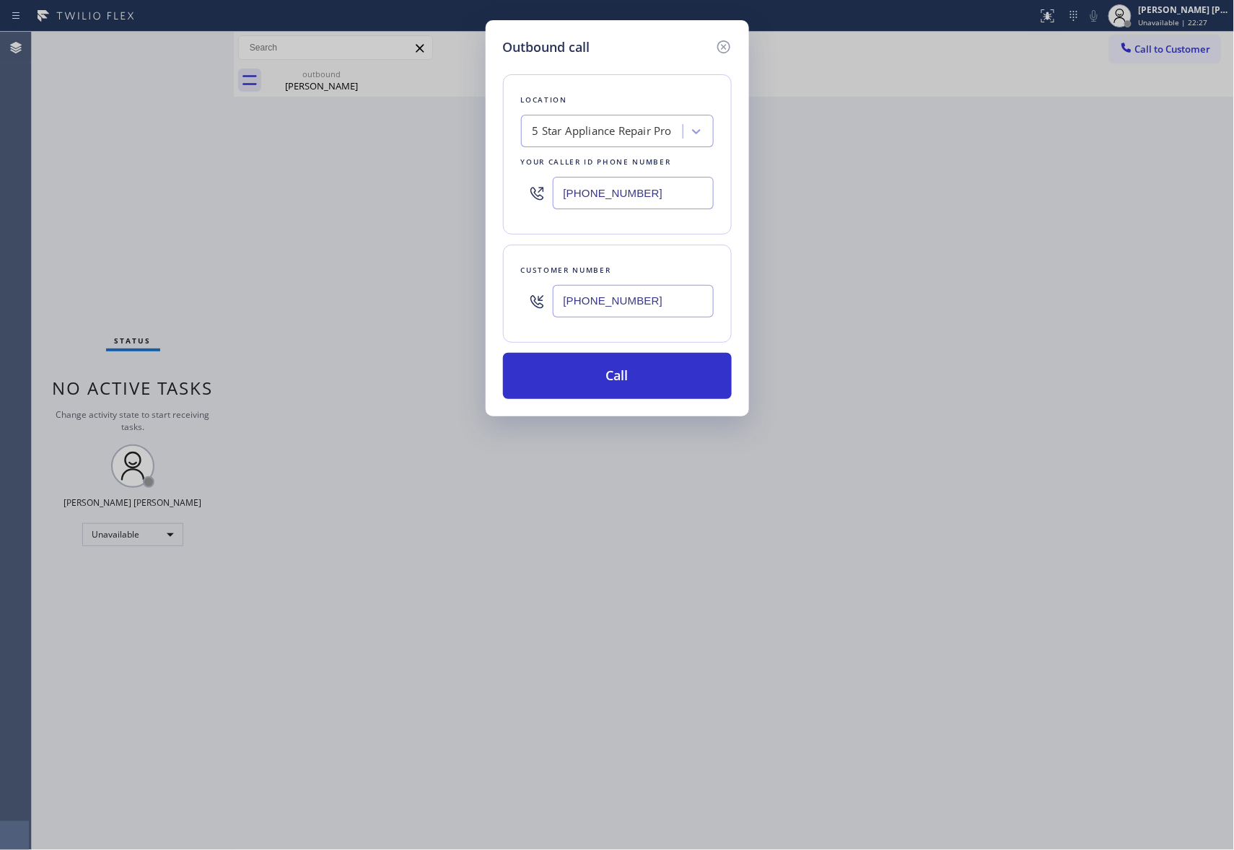
click at [450, 191] on div "Outbound call Location 5 Star Appliance Repair Pro Your caller id phone number …" at bounding box center [617, 425] width 1234 height 850
paste input "661) 349-487"
type input "(661) 349-4879"
click at [609, 372] on button "Call" at bounding box center [617, 376] width 229 height 46
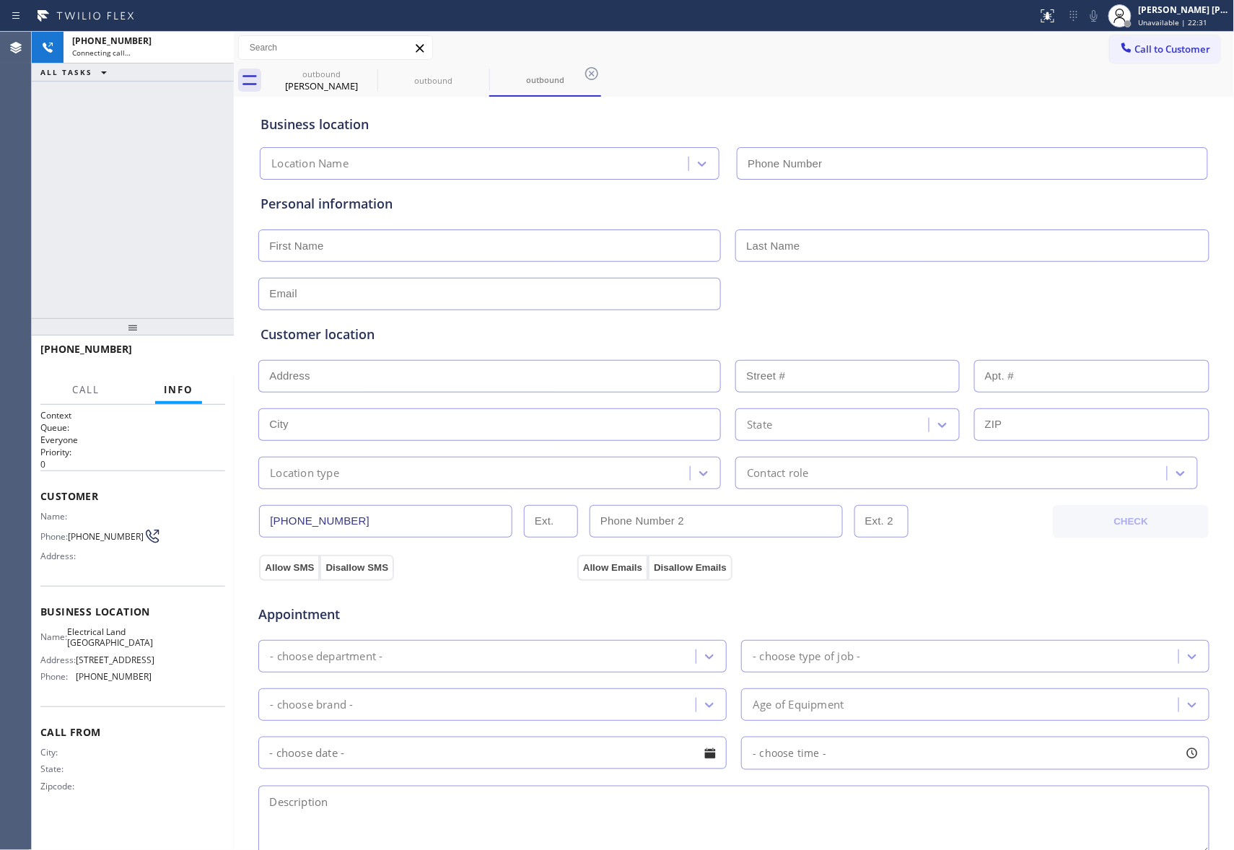
type input "(661) 349-4879"
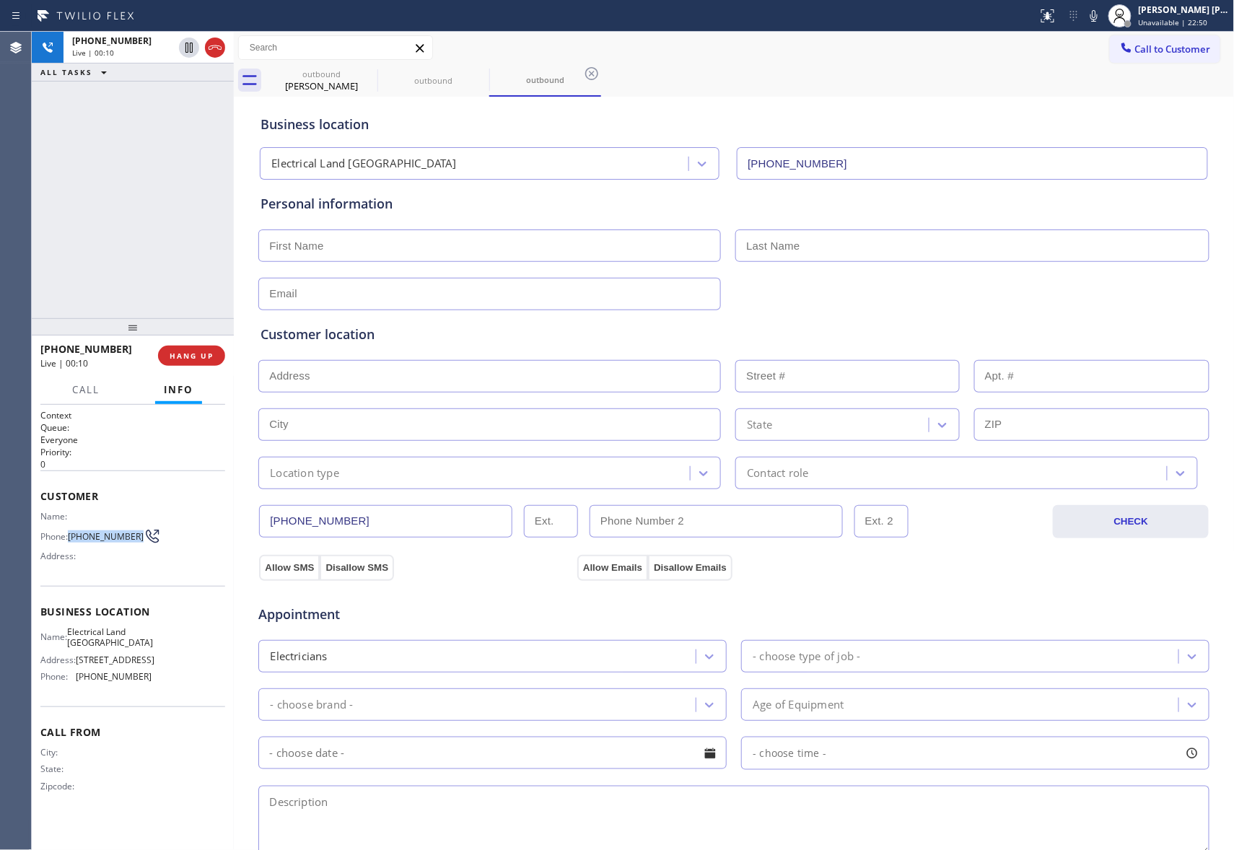
drag, startPoint x: 71, startPoint y: 537, endPoint x: 133, endPoint y: 535, distance: 62.1
click at [133, 535] on div "Phone: (408) 832-2036" at bounding box center [95, 536] width 111 height 17
click at [198, 355] on span "HANG UP" at bounding box center [192, 356] width 44 height 10
click at [211, 359] on span "COMPLETE" at bounding box center [189, 356] width 50 height 10
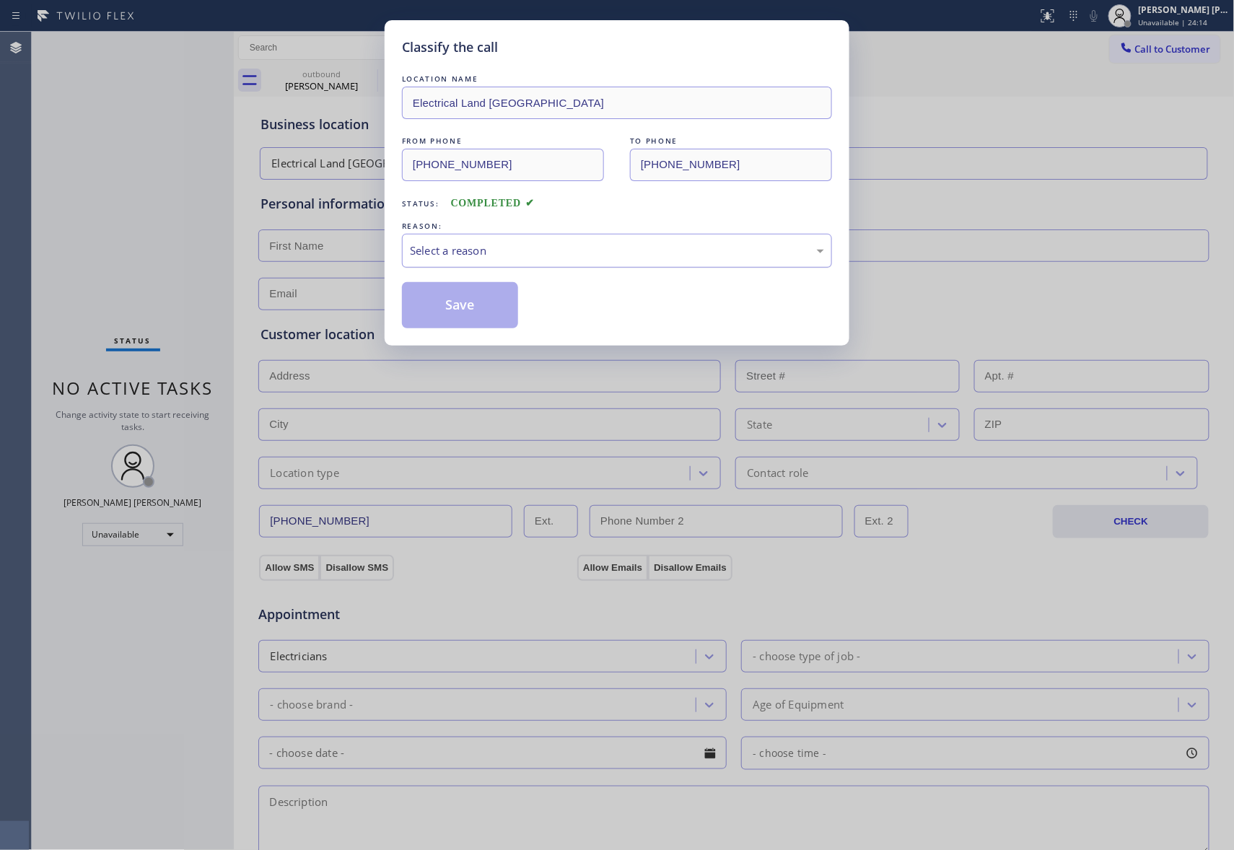
click at [491, 242] on div "Select a reason" at bounding box center [617, 250] width 414 height 17
click at [460, 310] on button "Save" at bounding box center [460, 305] width 116 height 46
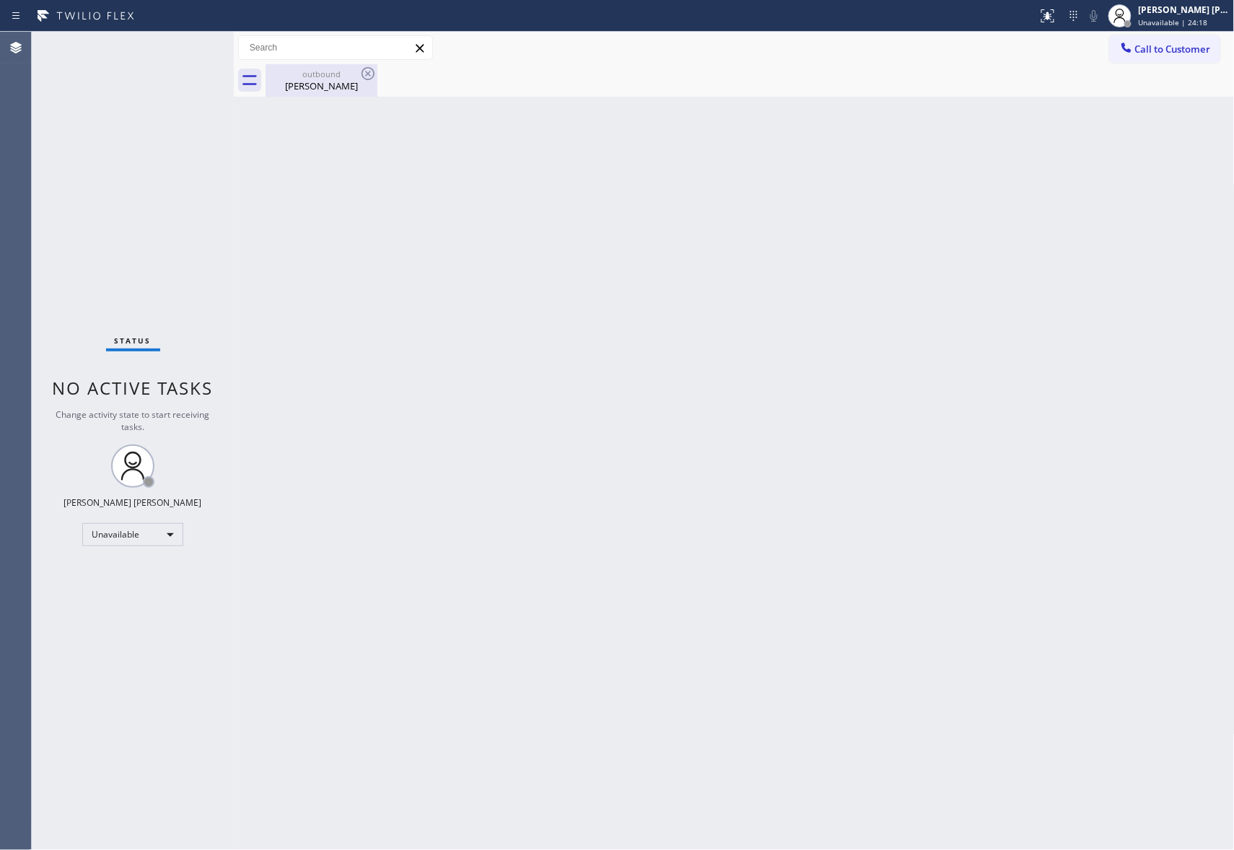
click at [331, 94] on div "outbound Luisa Anzola" at bounding box center [321, 80] width 109 height 32
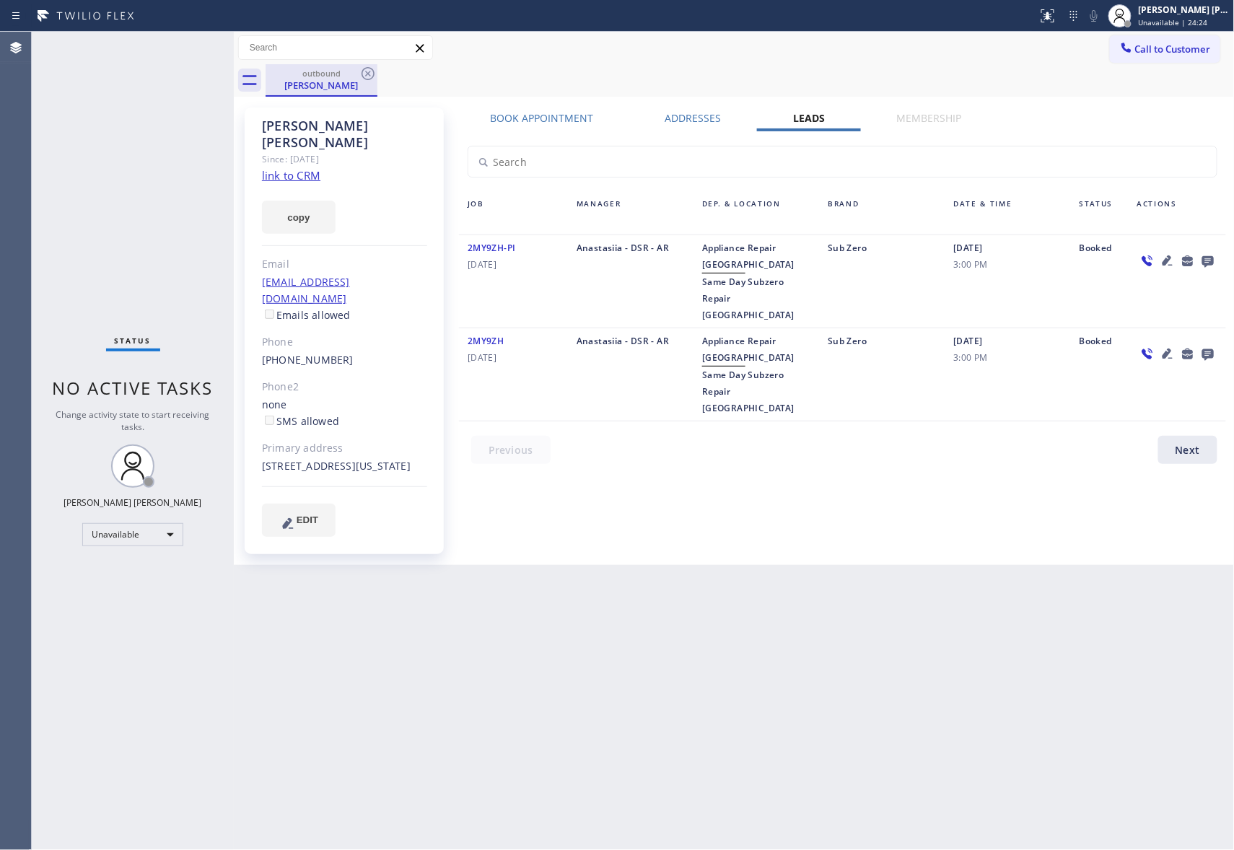
click at [357, 68] on div "outbound" at bounding box center [321, 73] width 109 height 11
click at [382, 81] on div "outbound Luisa Anzola" at bounding box center [750, 80] width 969 height 32
click at [372, 75] on icon at bounding box center [367, 73] width 17 height 17
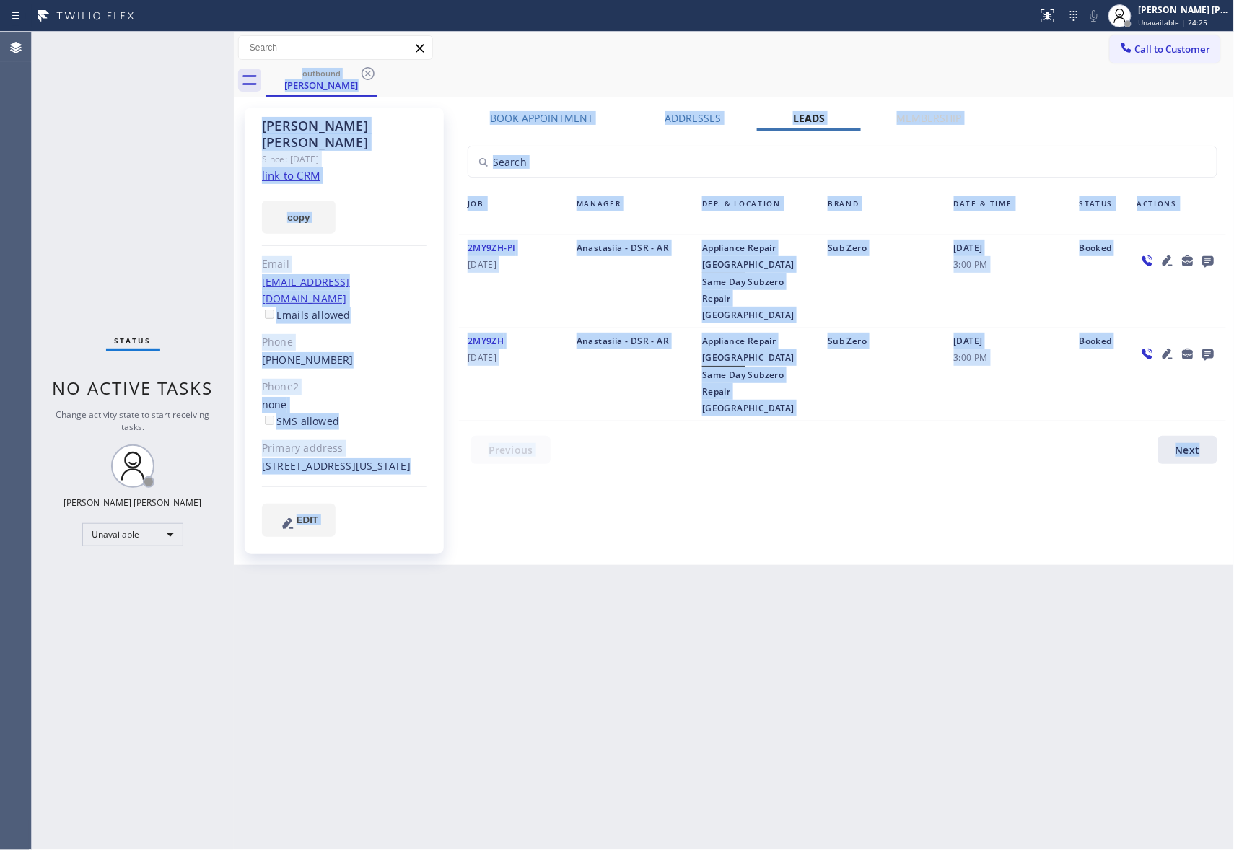
click at [372, 75] on div "outbound Luisa Anzola" at bounding box center [750, 80] width 969 height 32
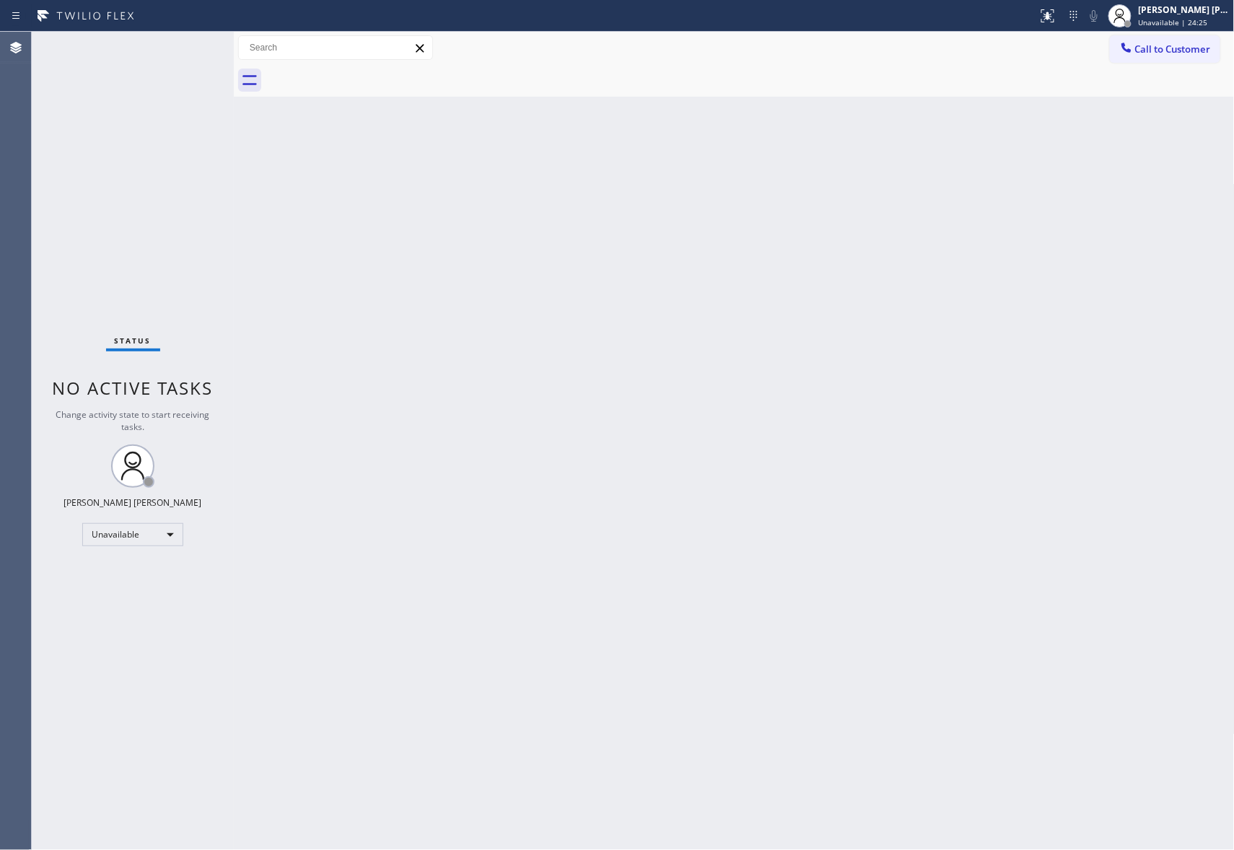
click at [372, 75] on div at bounding box center [750, 80] width 969 height 32
click at [1185, 36] on button "Call to Customer" at bounding box center [1165, 48] width 110 height 27
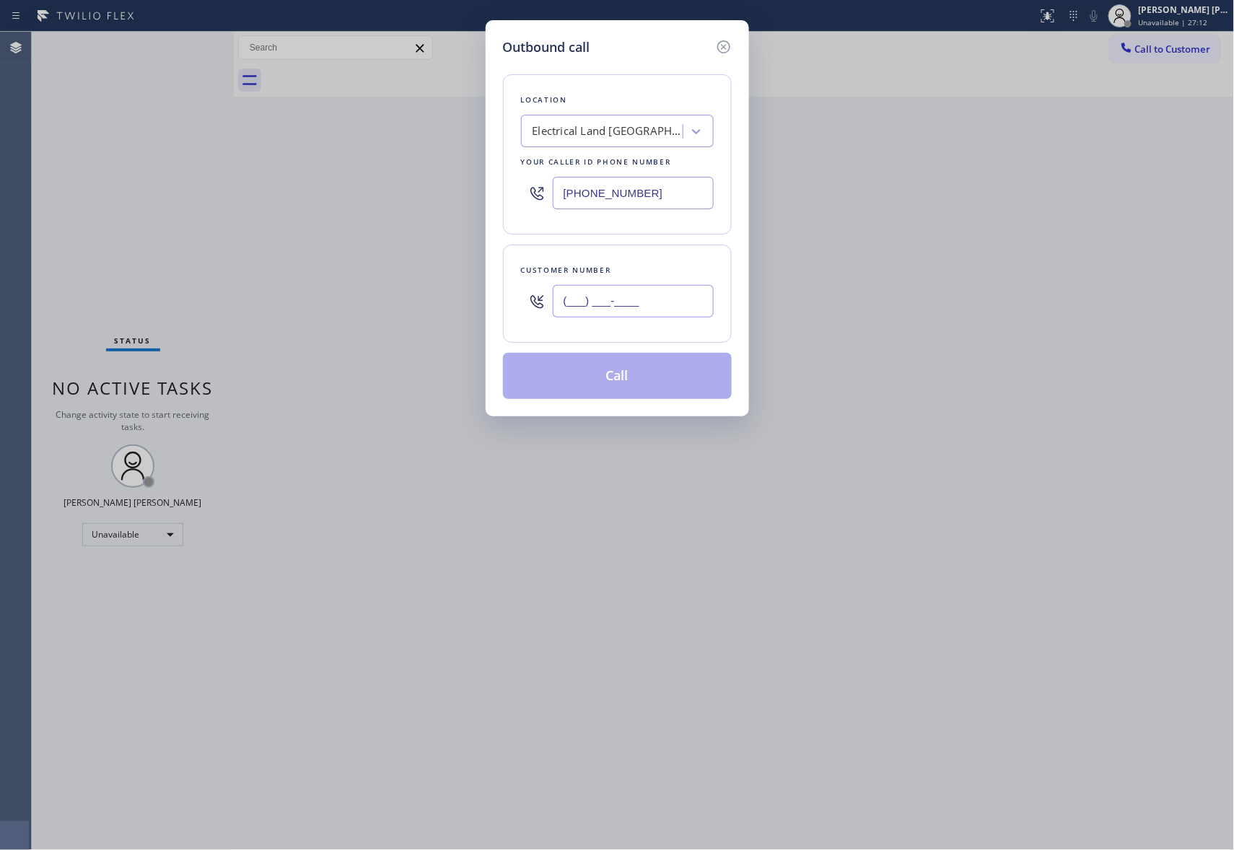
click at [656, 303] on input "(___) ___-____" at bounding box center [633, 301] width 161 height 32
paste input "408) 832-2036"
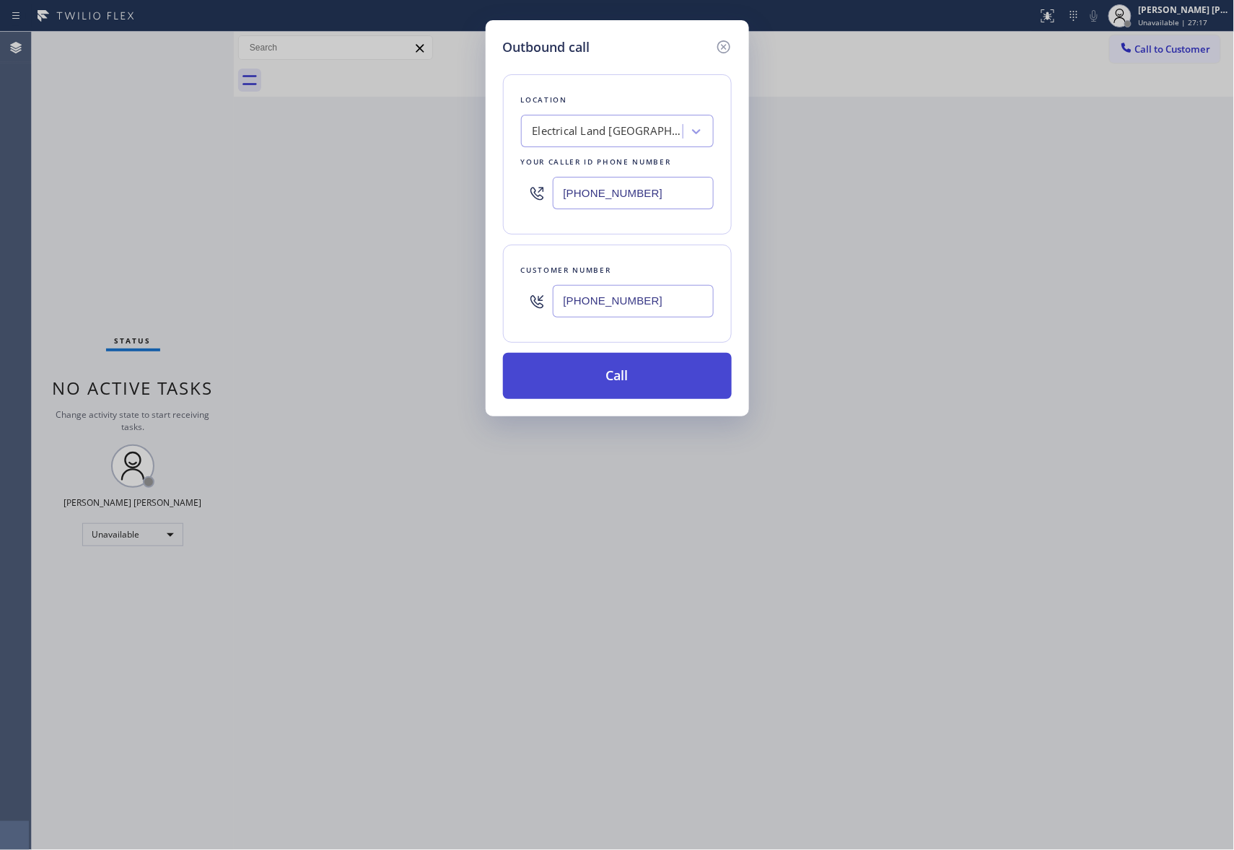
type input "(408) 832-2036"
click at [665, 385] on button "Call" at bounding box center [617, 376] width 229 height 46
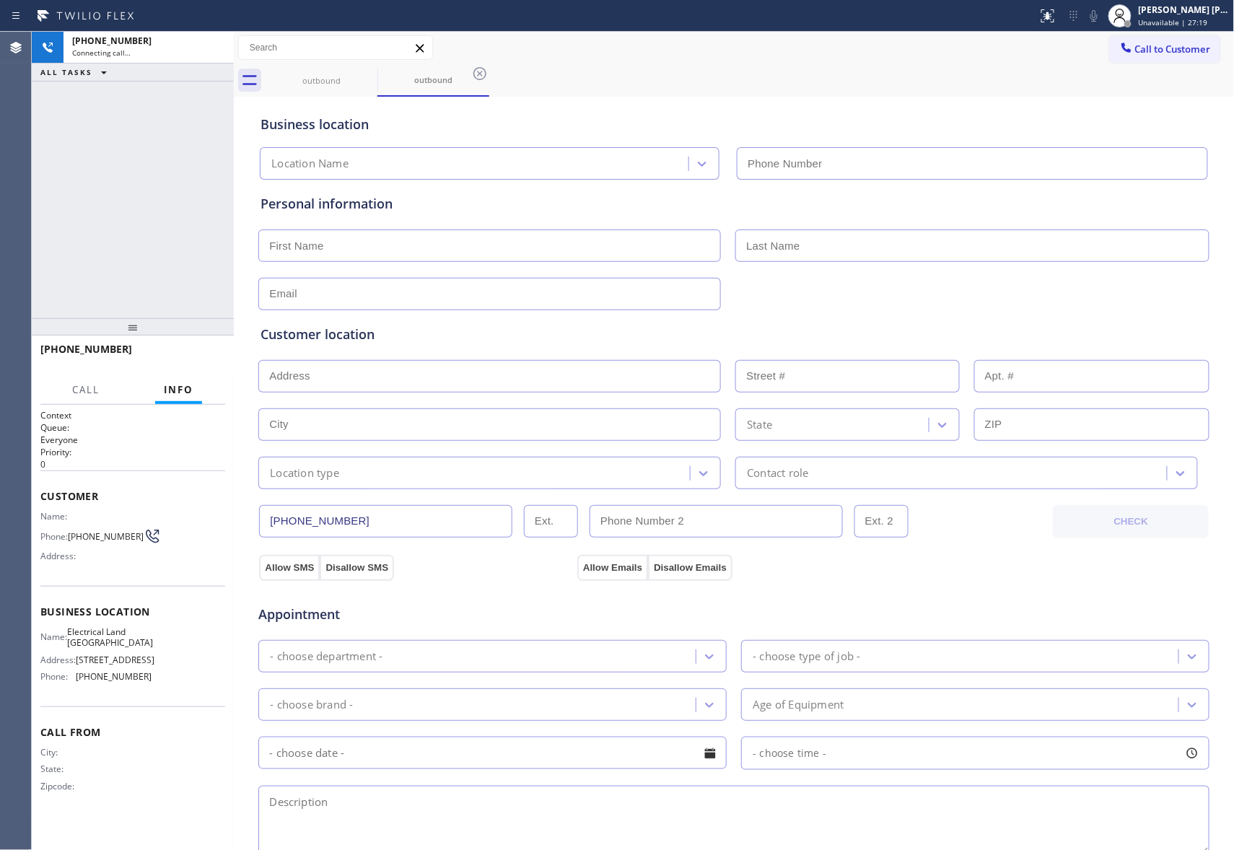
type input "(661) 349-4879"
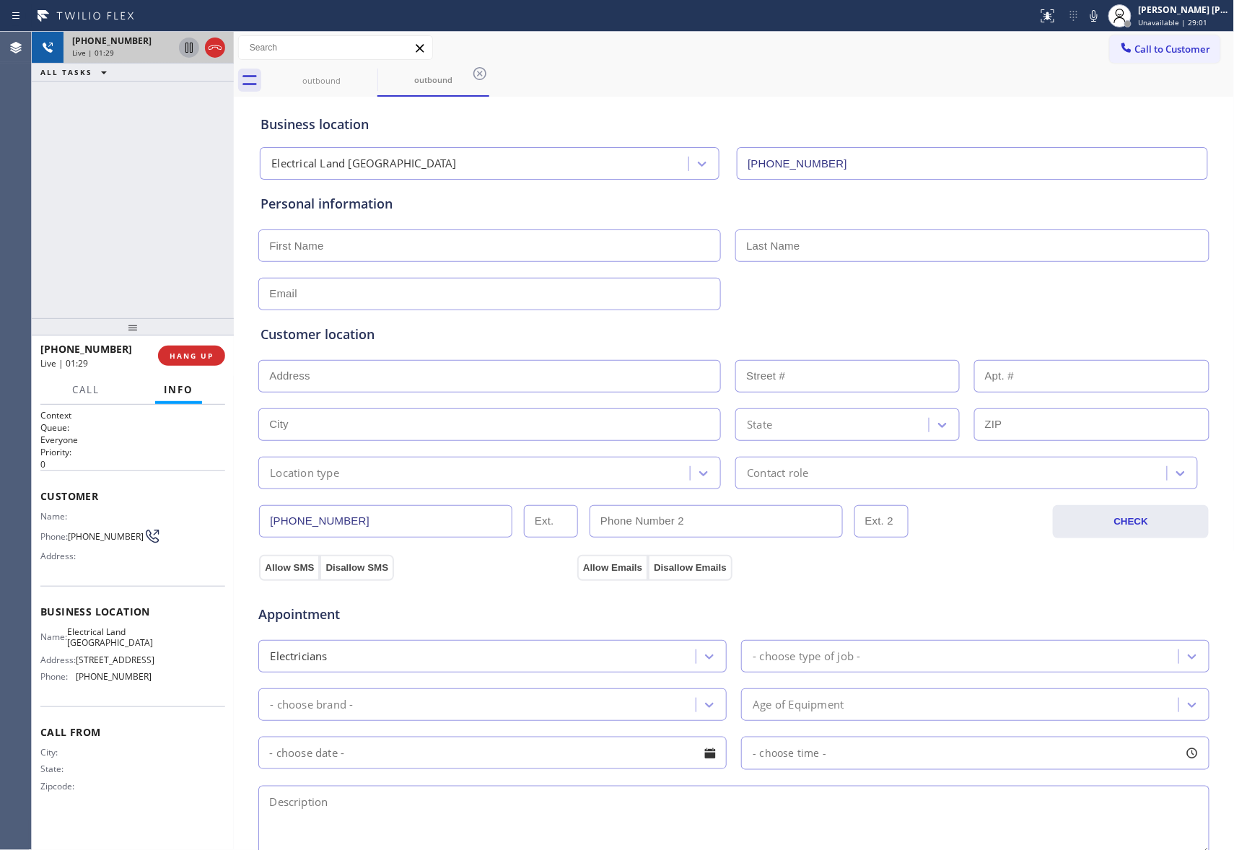
click at [186, 49] on icon at bounding box center [188, 47] width 17 height 17
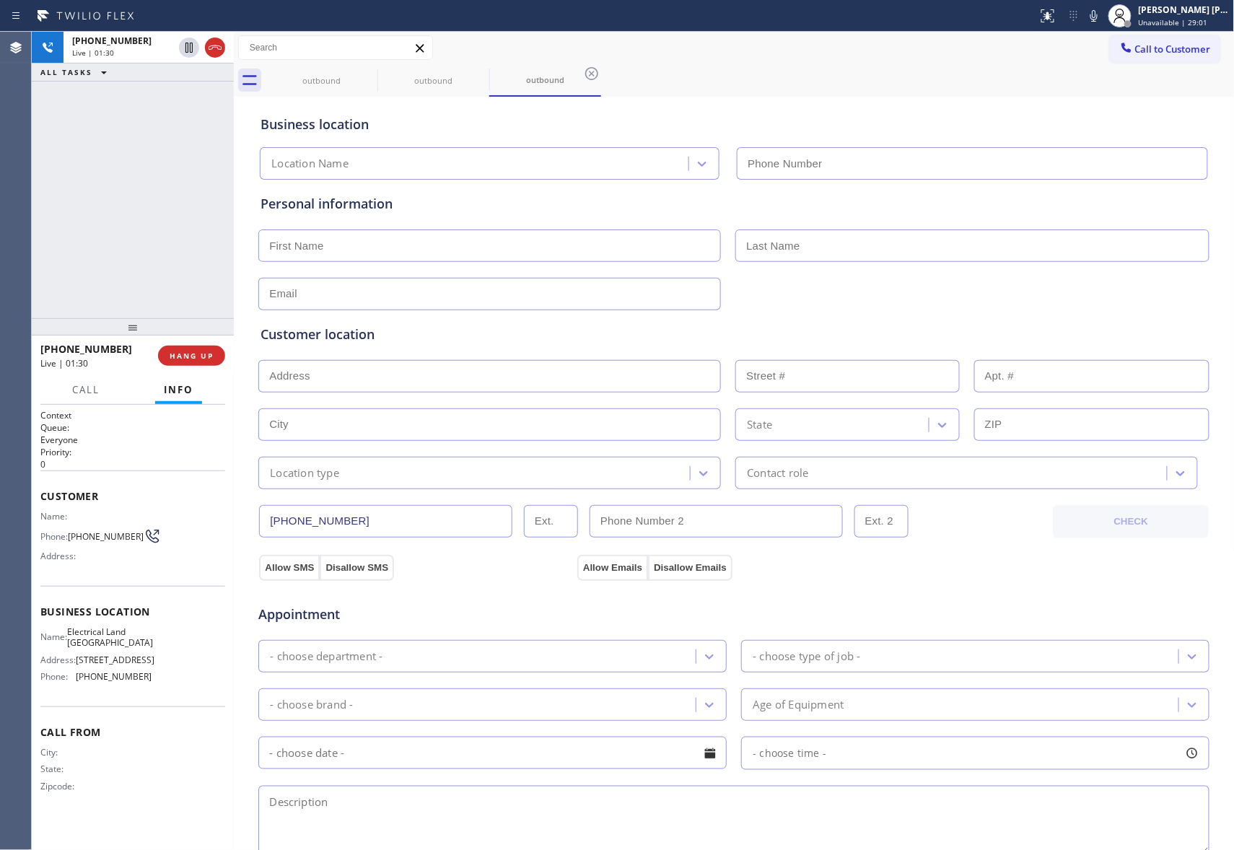
type input "(661) 349-4879"
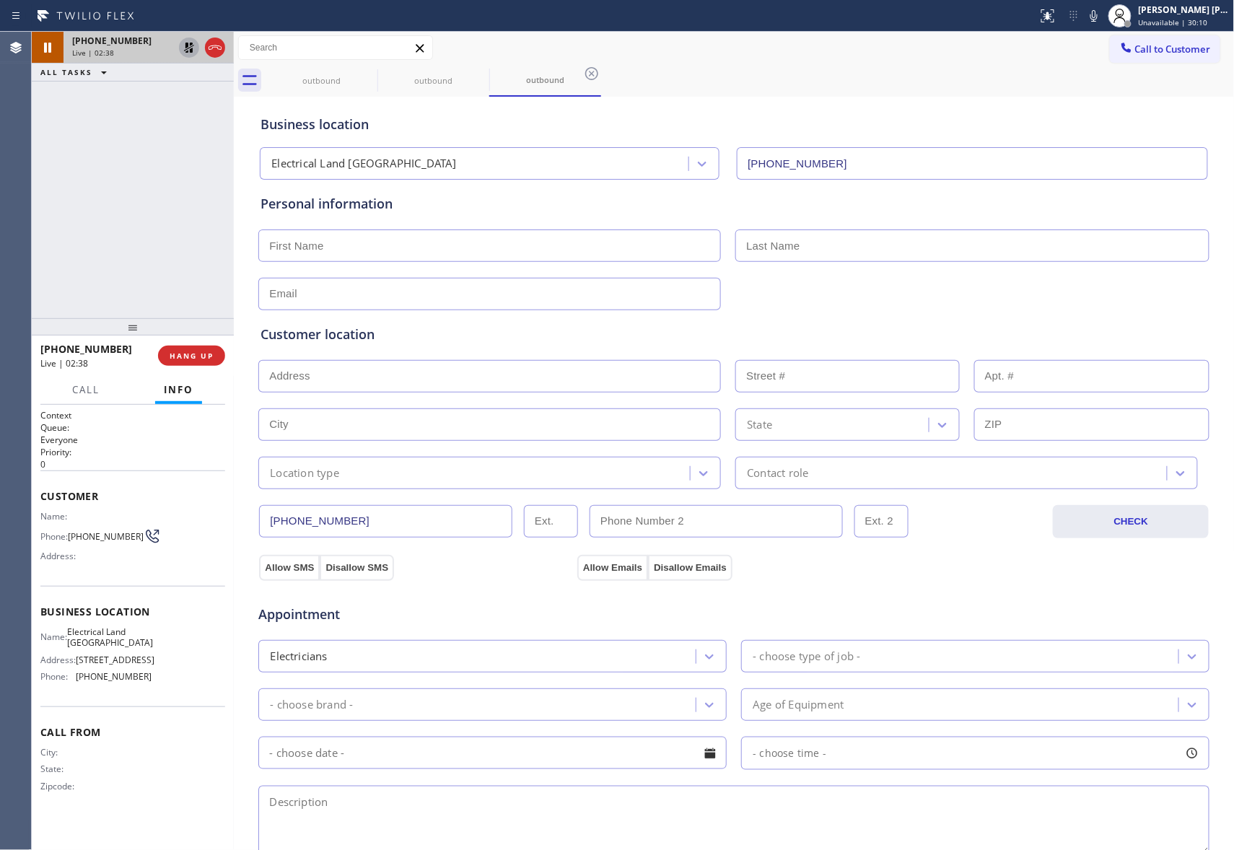
click at [180, 49] on icon at bounding box center [188, 47] width 17 height 17
type input "(661) 349-4879"
click at [189, 47] on icon at bounding box center [188, 47] width 17 height 17
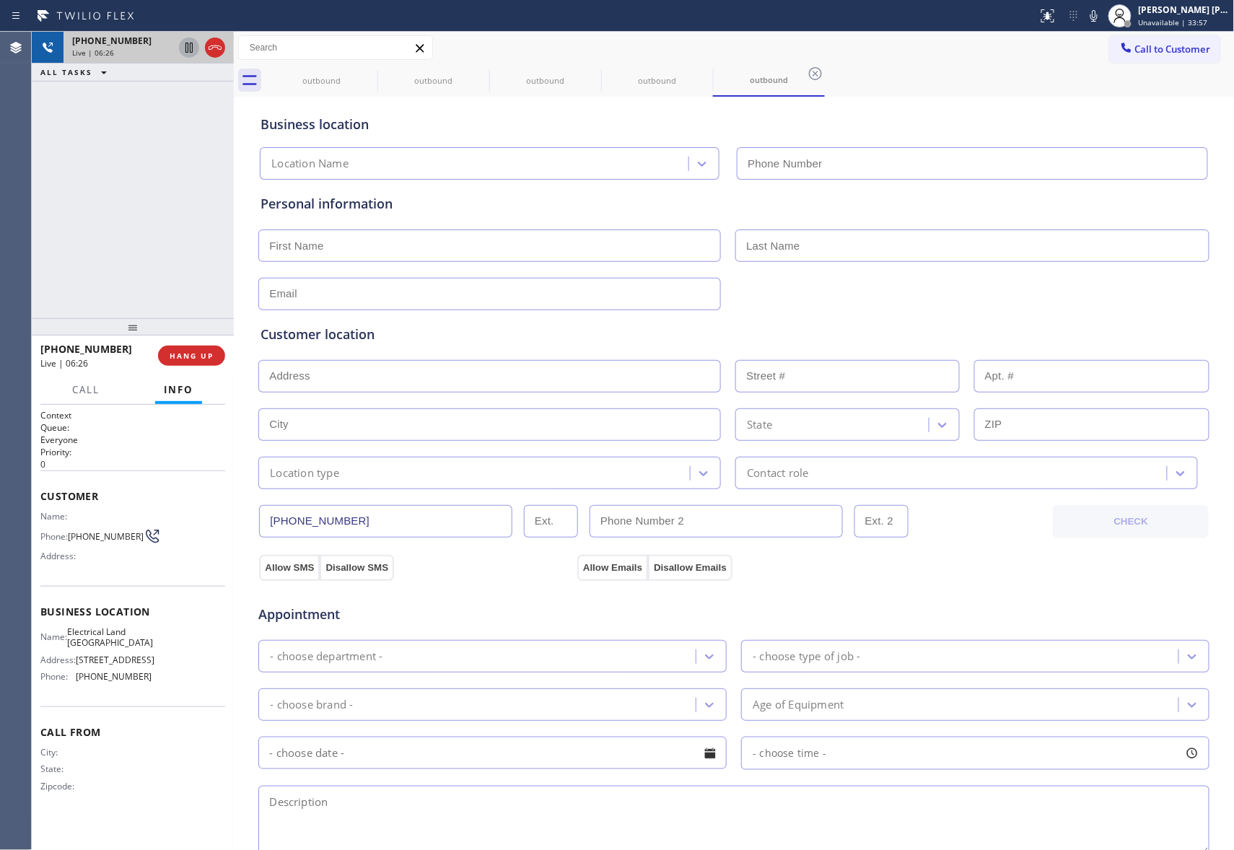
type input "(661) 349-4879"
click at [185, 42] on icon at bounding box center [188, 47] width 17 height 17
type input "(661) 349-4879"
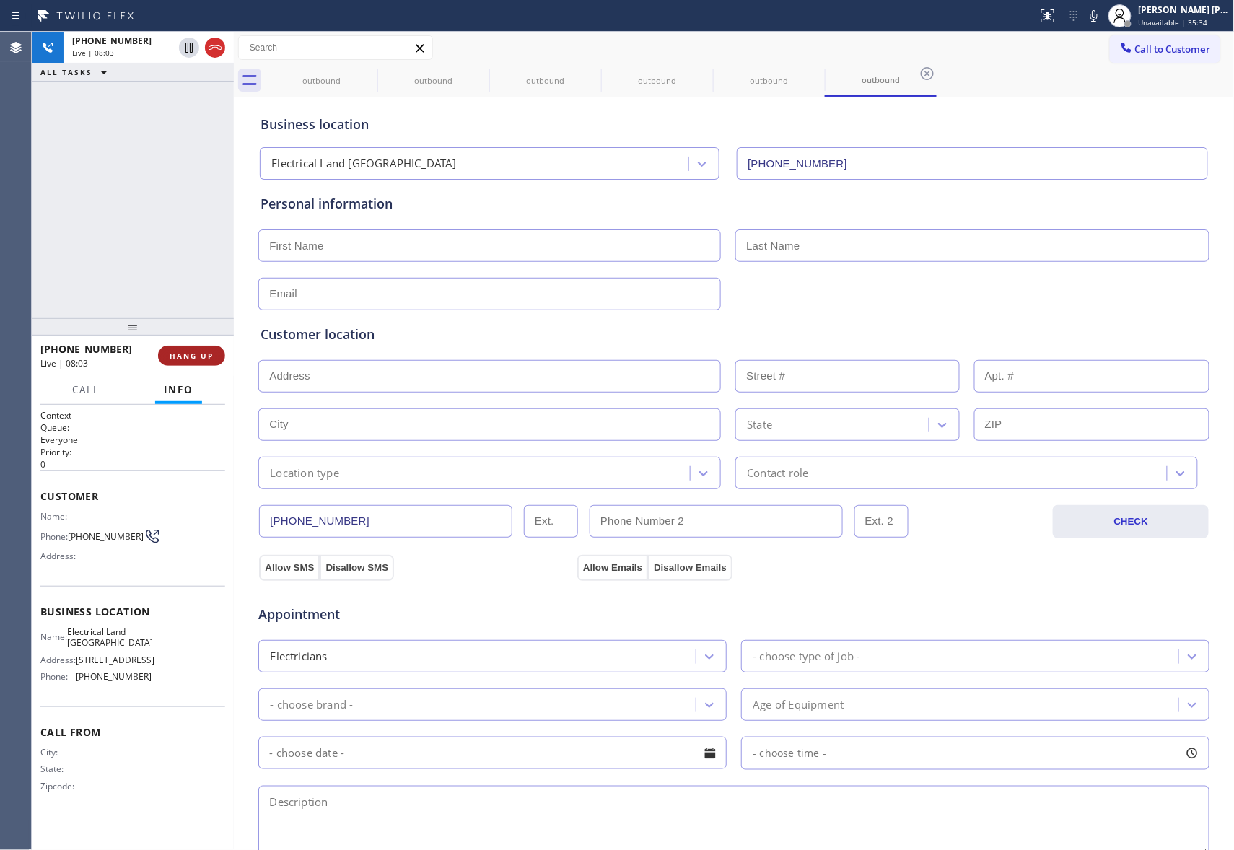
click at [203, 356] on span "HANG UP" at bounding box center [192, 356] width 44 height 10
click at [358, 238] on input "text" at bounding box center [489, 245] width 463 height 32
paste input "Sydney"
type input "Sydney"
click at [902, 251] on input "text" at bounding box center [972, 245] width 474 height 32
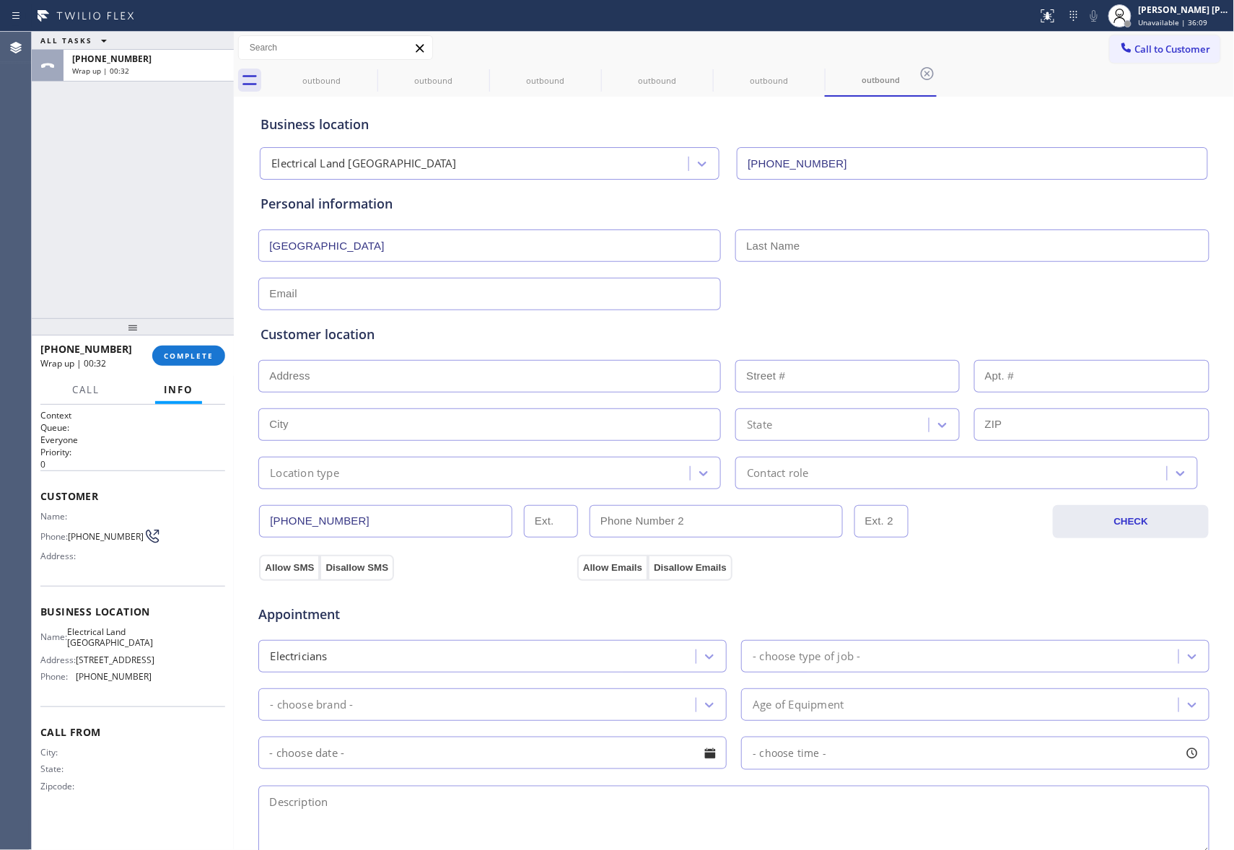
paste input "Taberos"
type input "Taberos"
click at [436, 293] on input "text" at bounding box center [489, 294] width 463 height 32
paste input "sydneytaberos017"
type input "sydneytaberos017"
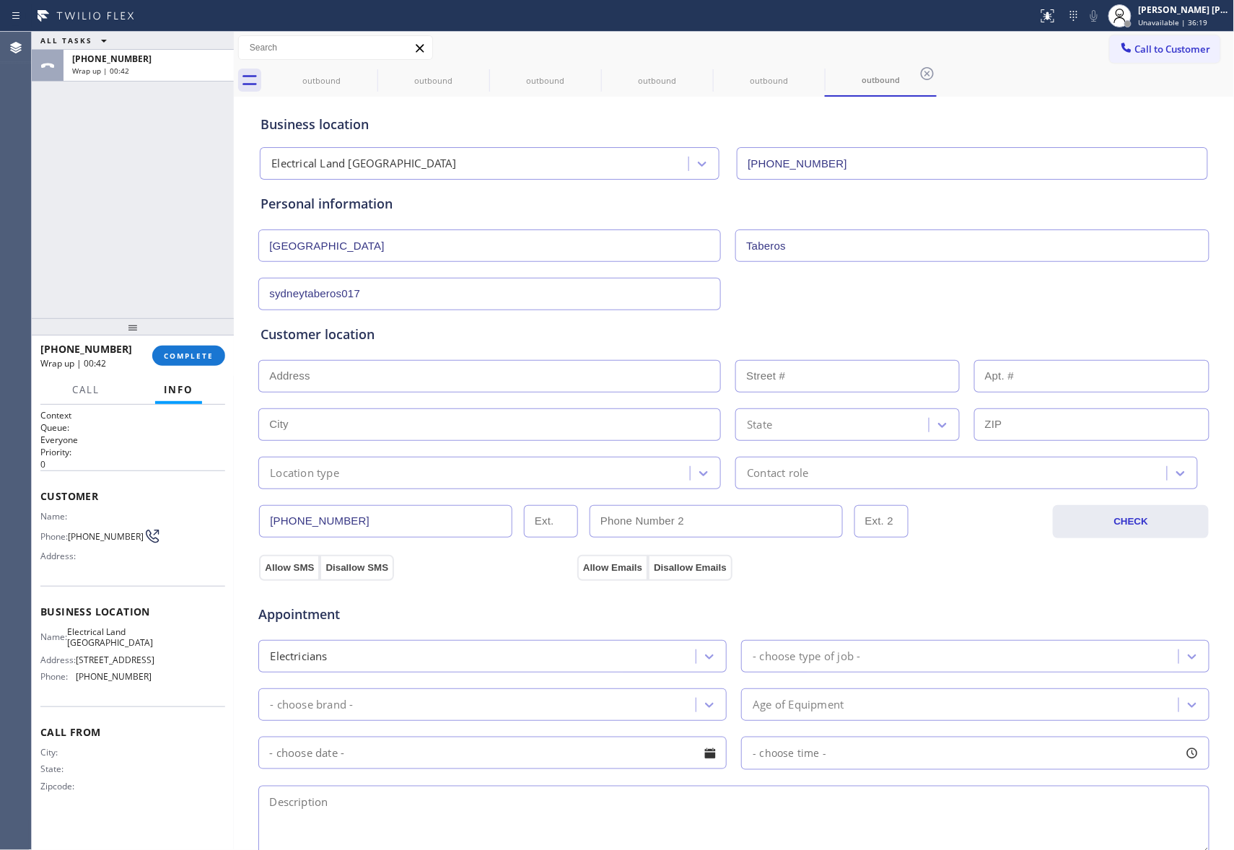
click at [351, 381] on input "text" at bounding box center [489, 376] width 463 height 32
paste input "936 Jean Way Hayward, CA 94545, USA"
type input "936 Jean Way"
type input "936"
type input "Hayward"
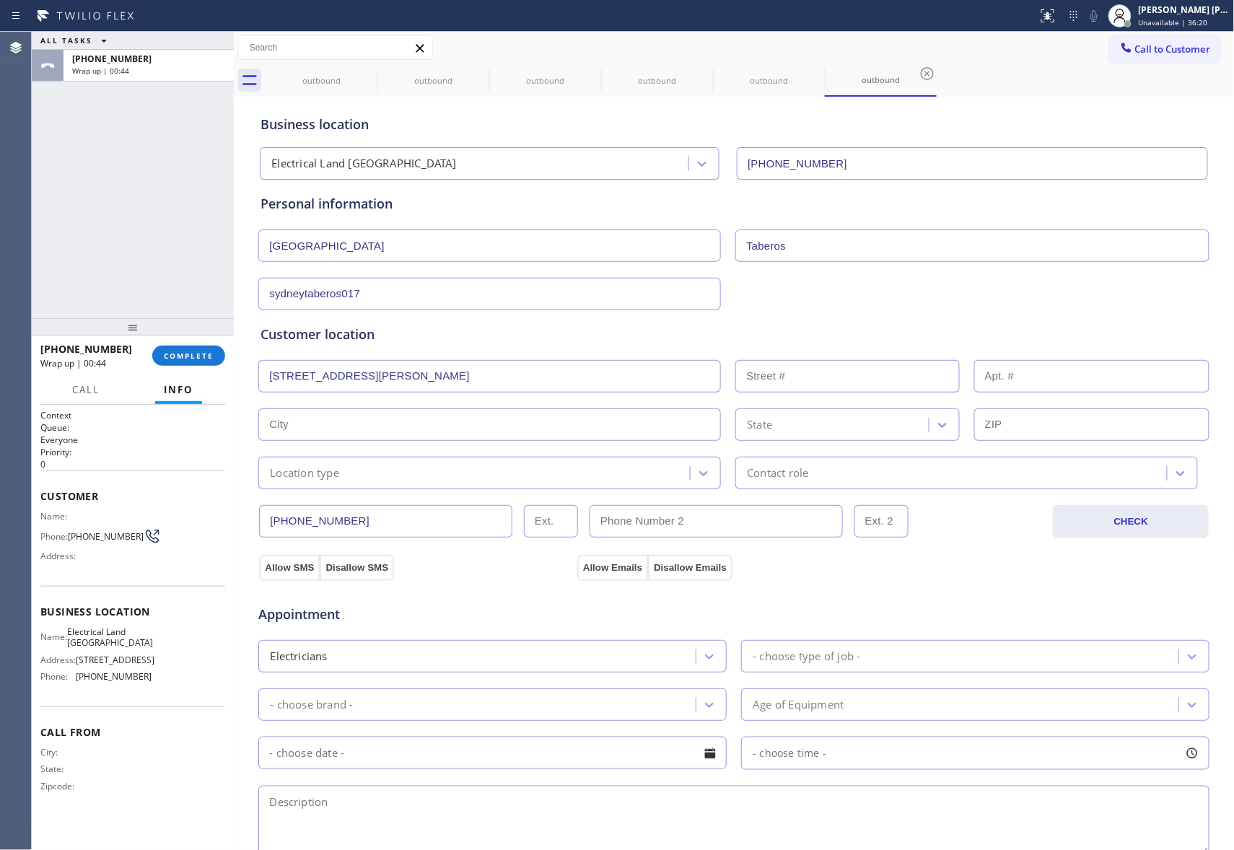
type input "94545"
click at [300, 575] on div "Business location Electrical Land Santa Clarita (661) 349-4879 Personal informa…" at bounding box center [734, 593] width 994 height 986
click at [598, 573] on button "Allow Emails" at bounding box center [612, 568] width 71 height 26
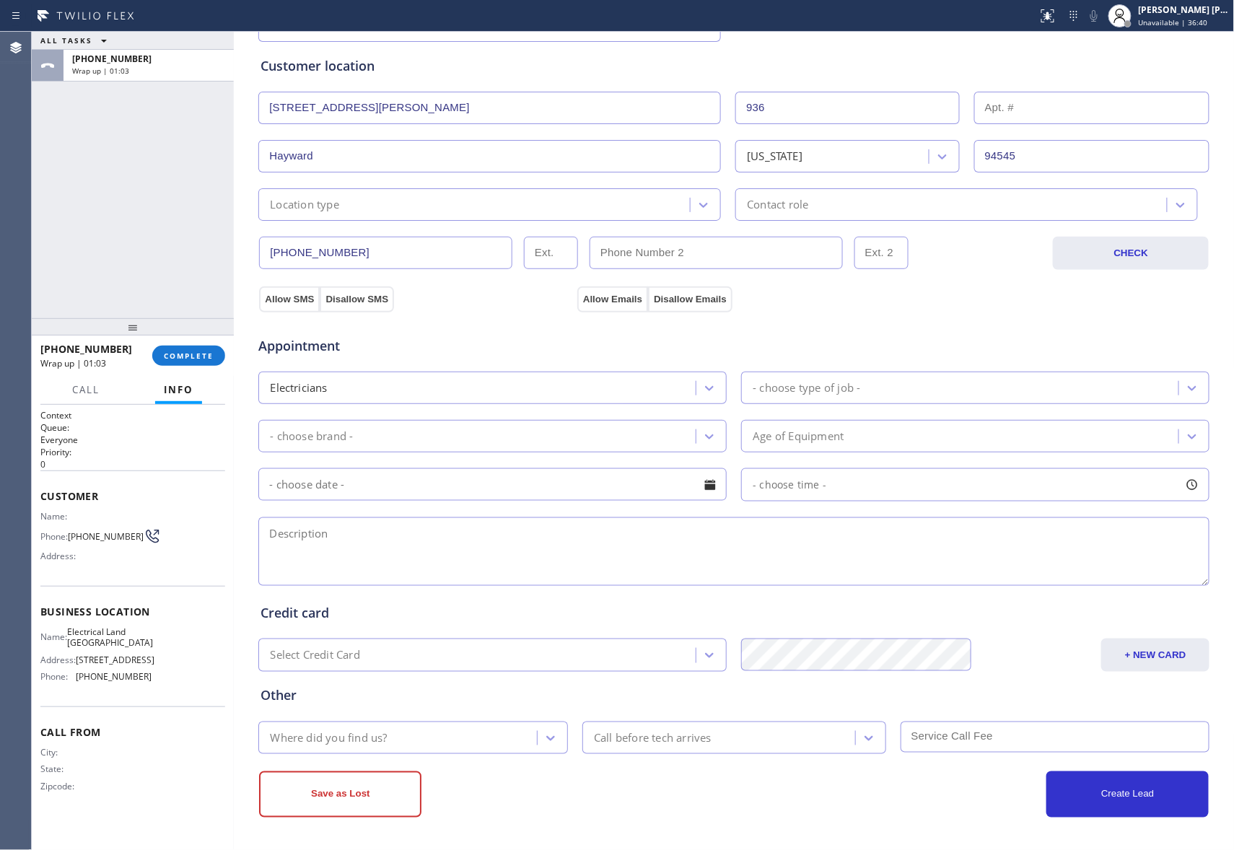
click at [345, 351] on span "Appointment" at bounding box center [415, 345] width 315 height 19
click at [448, 552] on textarea at bounding box center [733, 551] width 951 height 69
paste textarea "9-12 | $60 SCF | something is wrong with the outlet to our electric stove in th…"
click at [1085, 529] on textarea "9-12 | $60 SCF | something is wrong with the outlet to our electric stove in th…" at bounding box center [733, 551] width 951 height 69
paste textarea "please call customer 30 minutes prior to arrival"
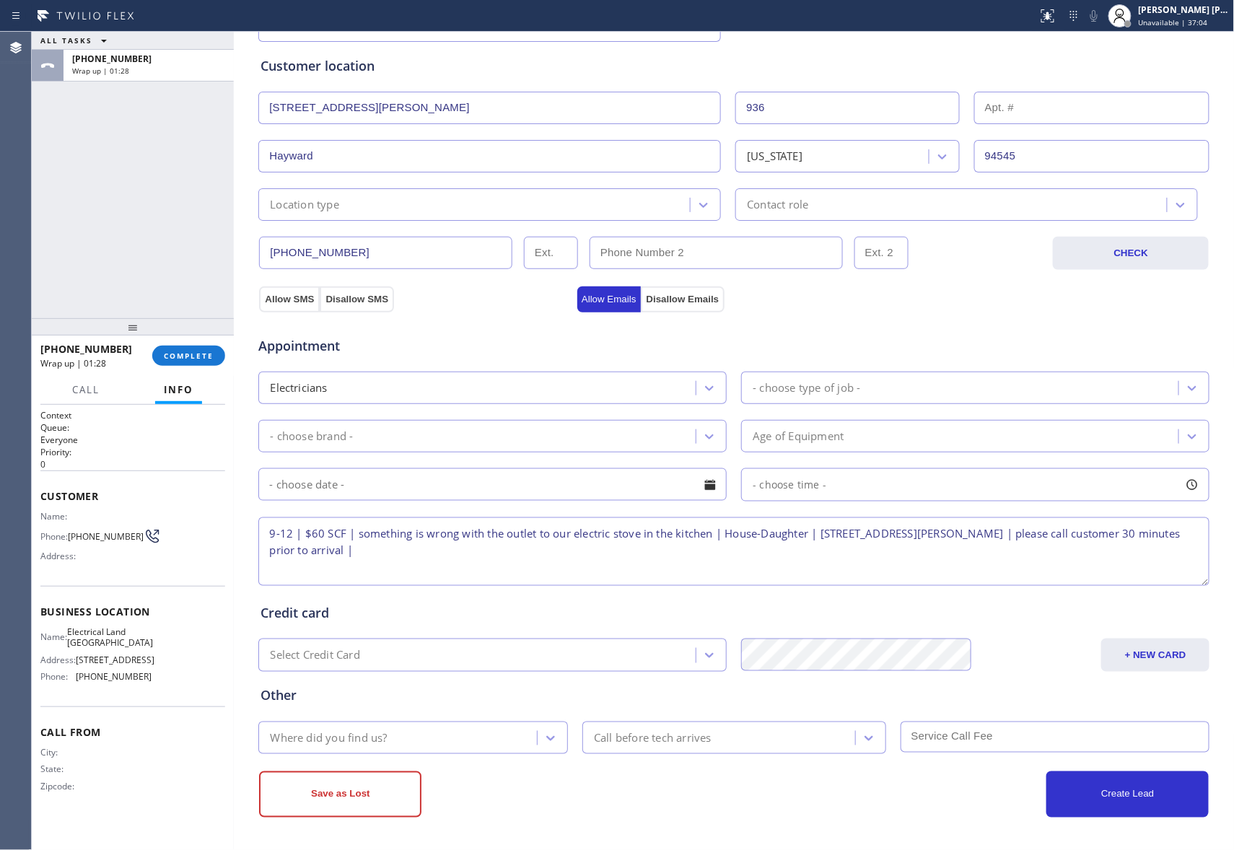
click at [428, 553] on textarea "9-12 | $60 SCF | something is wrong with the outlet to our electric stove in th…" at bounding box center [733, 551] width 951 height 69
drag, startPoint x: 76, startPoint y: 633, endPoint x: 139, endPoint y: 645, distance: 64.0
click at [139, 645] on div "Name: Electrical Land Santa Clarita" at bounding box center [95, 637] width 111 height 22
copy div "Electrical Land Santa Clarita"
click at [437, 558] on textarea "9-12 | $60 SCF | something is wrong with the outlet to our electric stove in th…" at bounding box center [733, 551] width 951 height 69
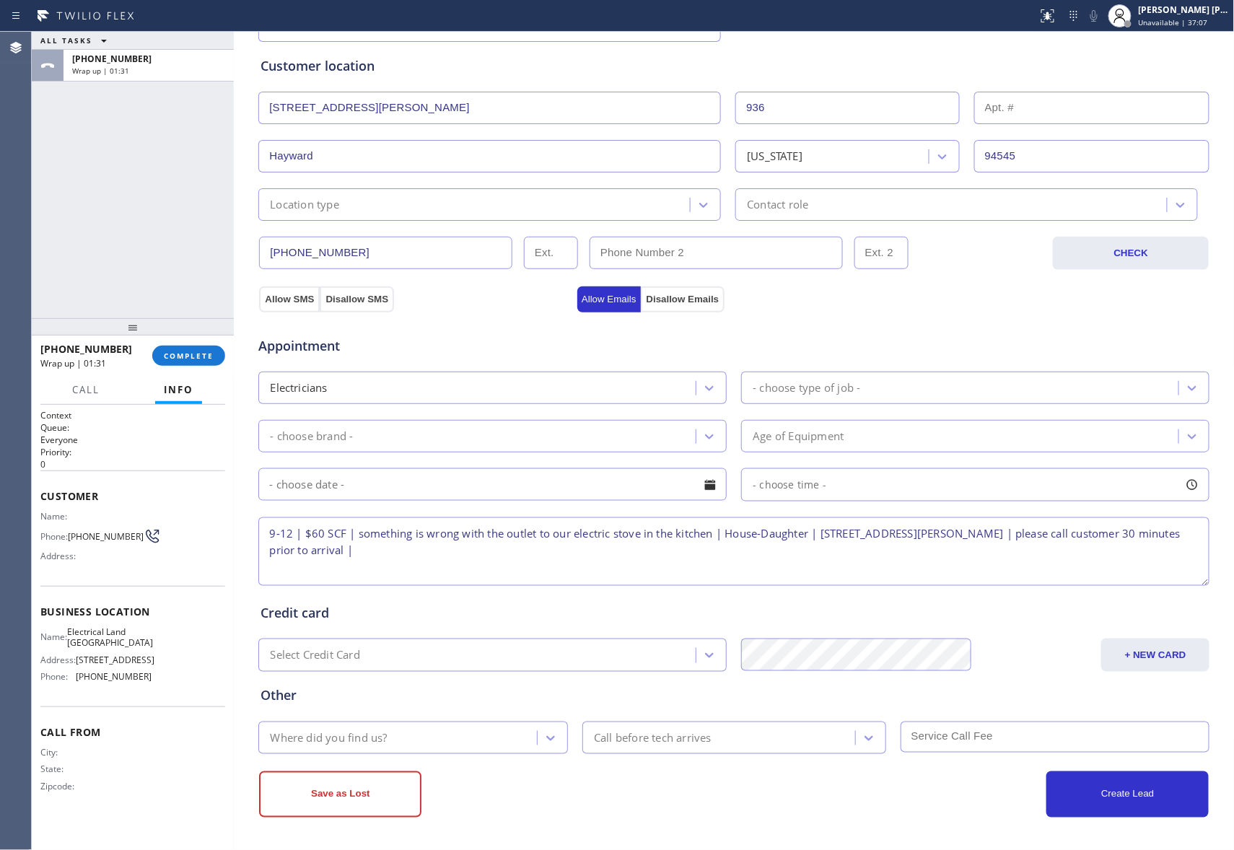
paste textarea "Electrical Land Santa Clarita"
click at [258, 570] on textarea "9-12 | $60 SCF | something is wrong with the outlet to our electric stove in th…" at bounding box center [733, 551] width 951 height 69
type textarea "9-12 | $60 SCF | something is wrong with the outlet to our electric stove in th…"
click at [546, 737] on icon at bounding box center [550, 738] width 14 height 14
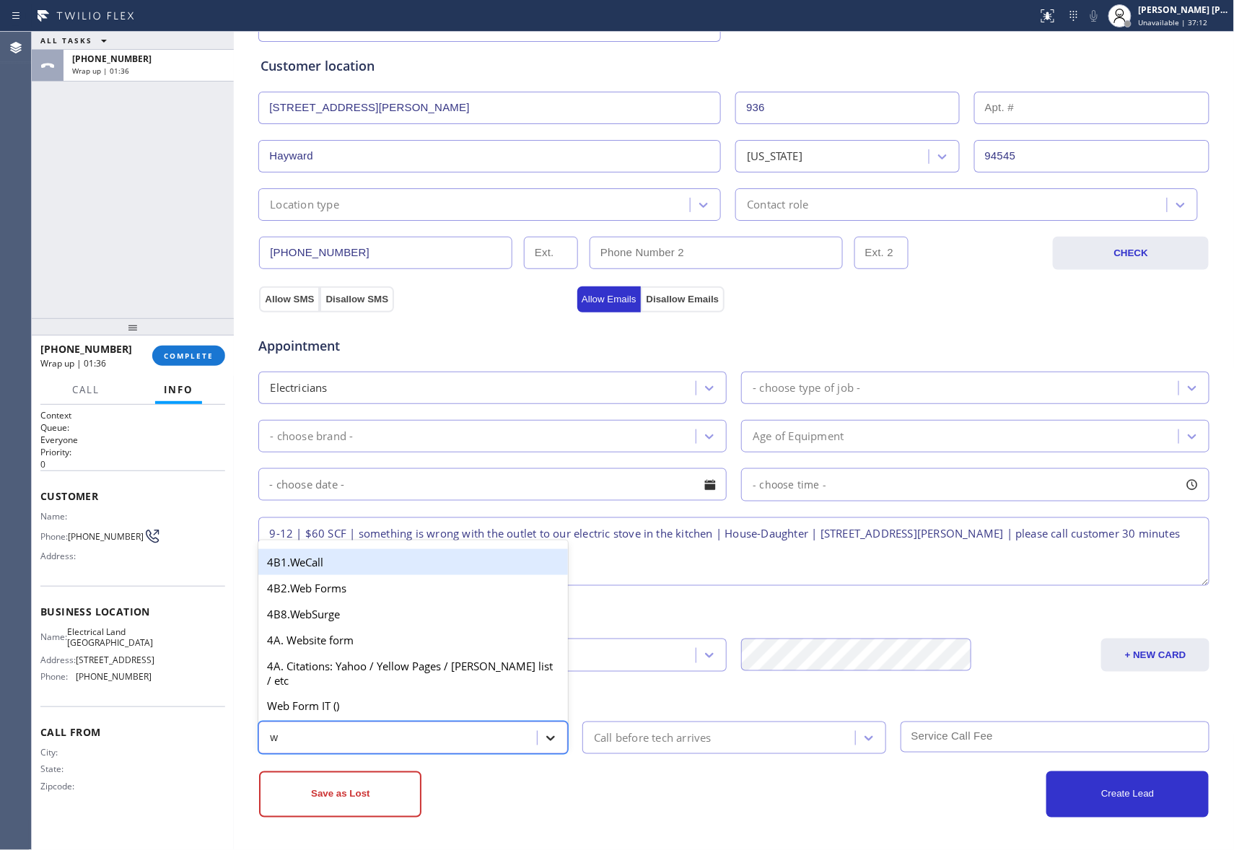
type input "we"
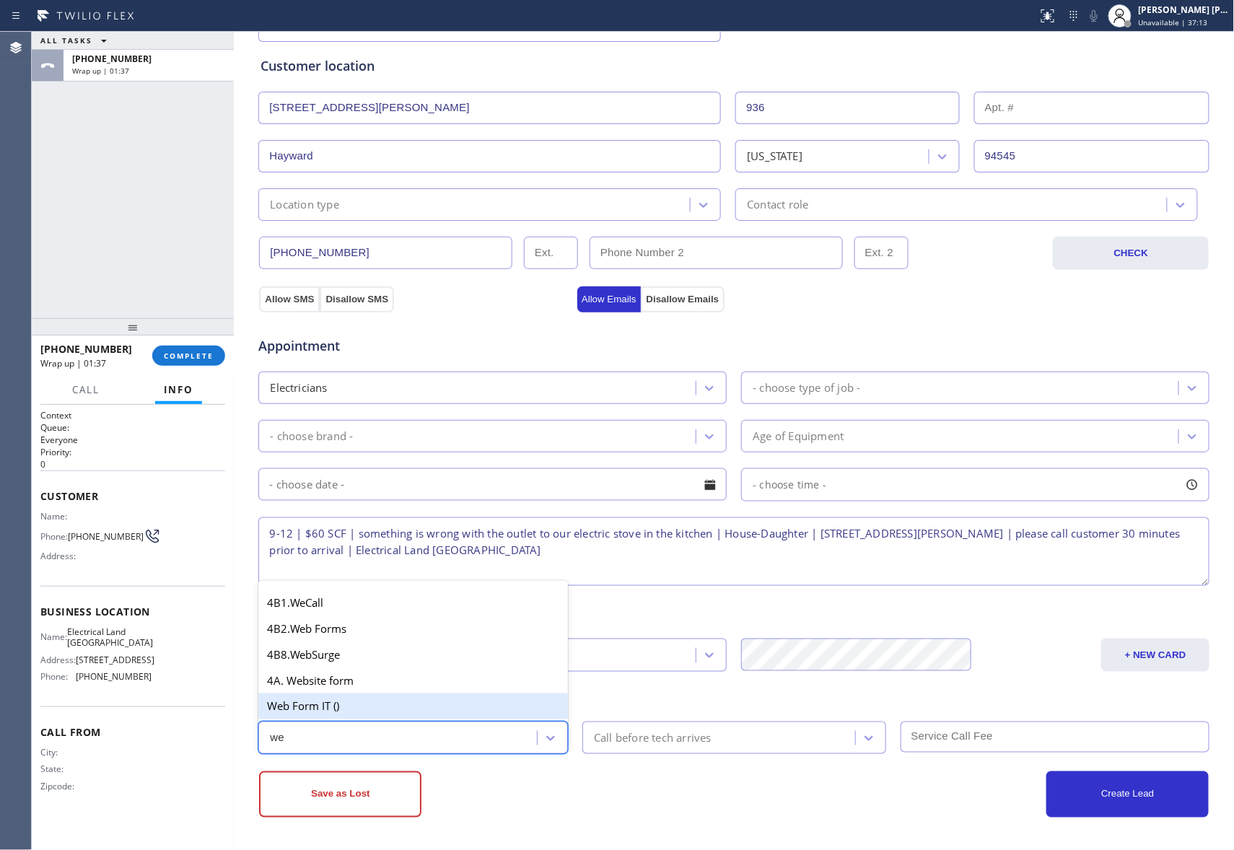
click at [382, 716] on div "Web Form IT ()" at bounding box center [413, 707] width 310 height 26
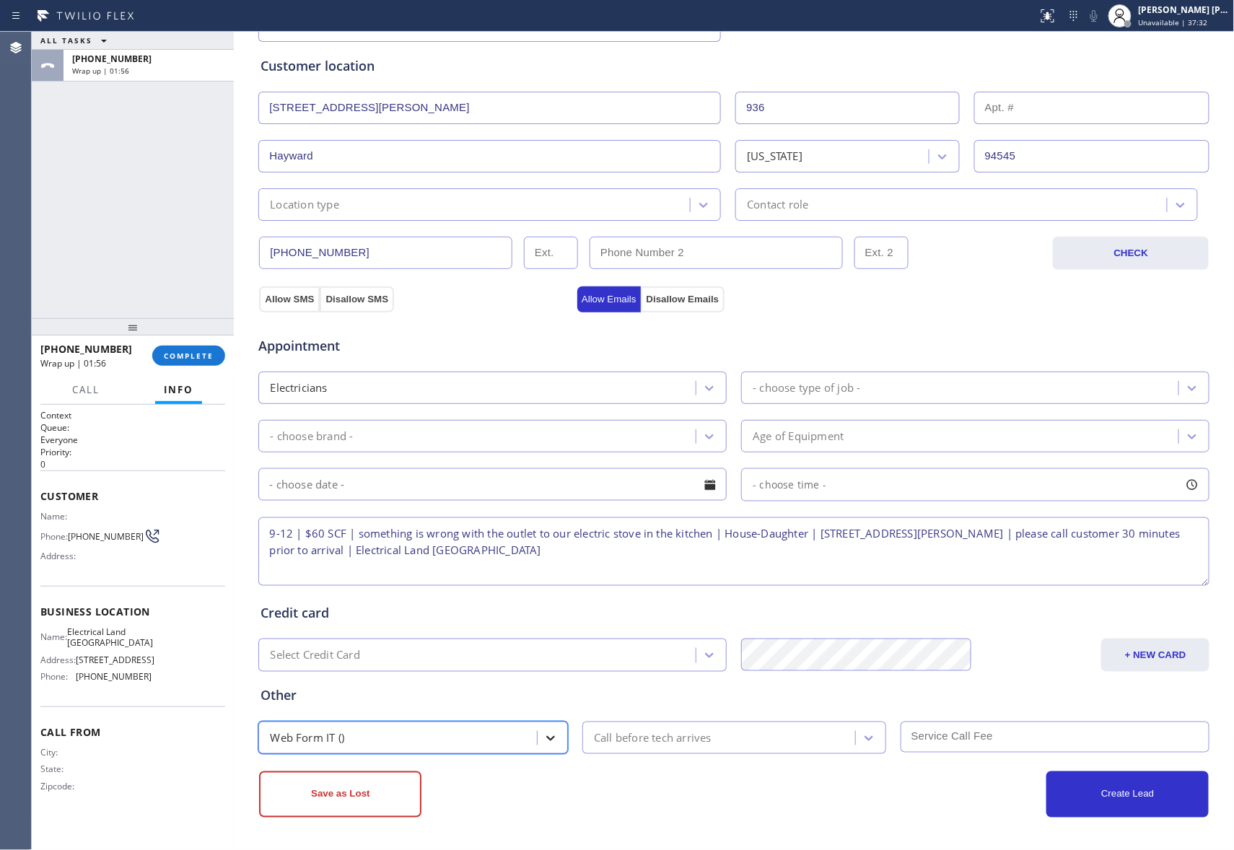
click at [538, 737] on div at bounding box center [551, 738] width 26 height 26
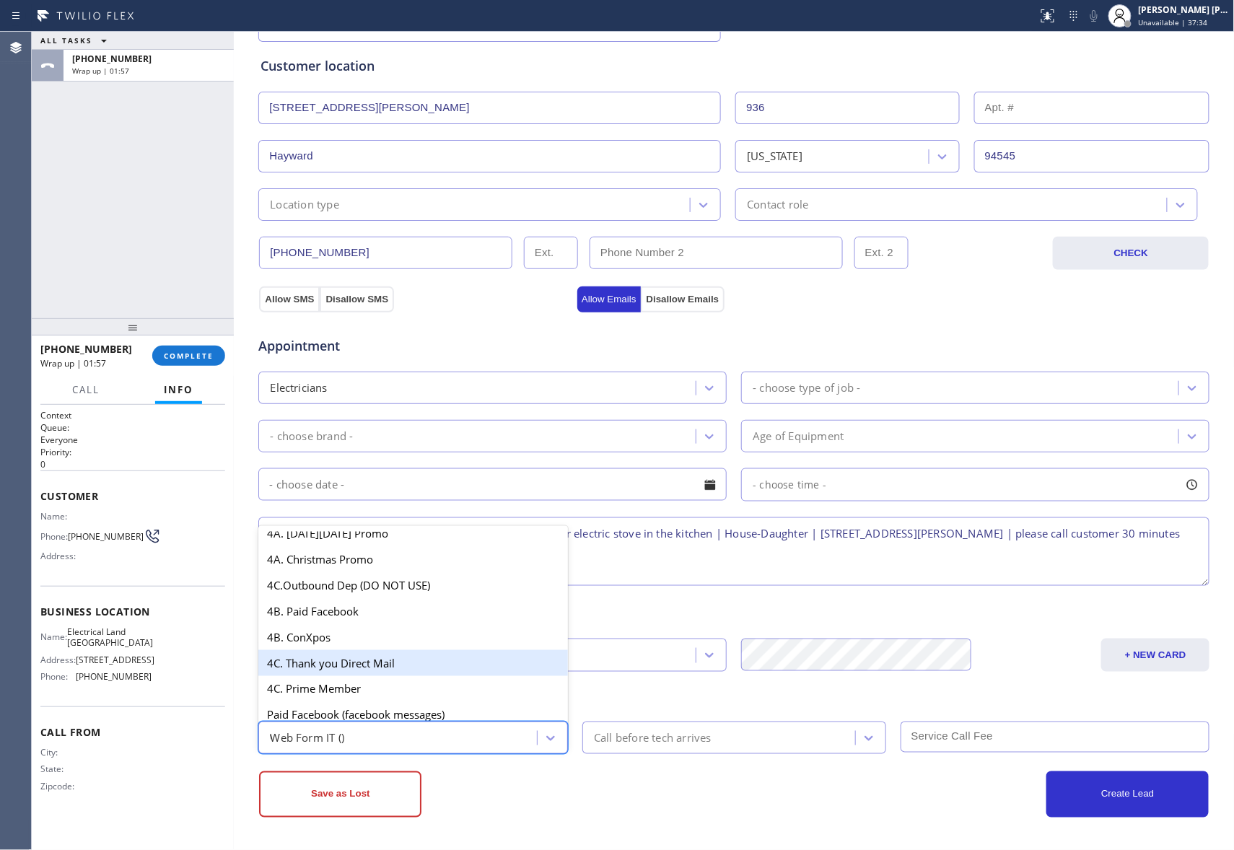
scroll to position [0, 0]
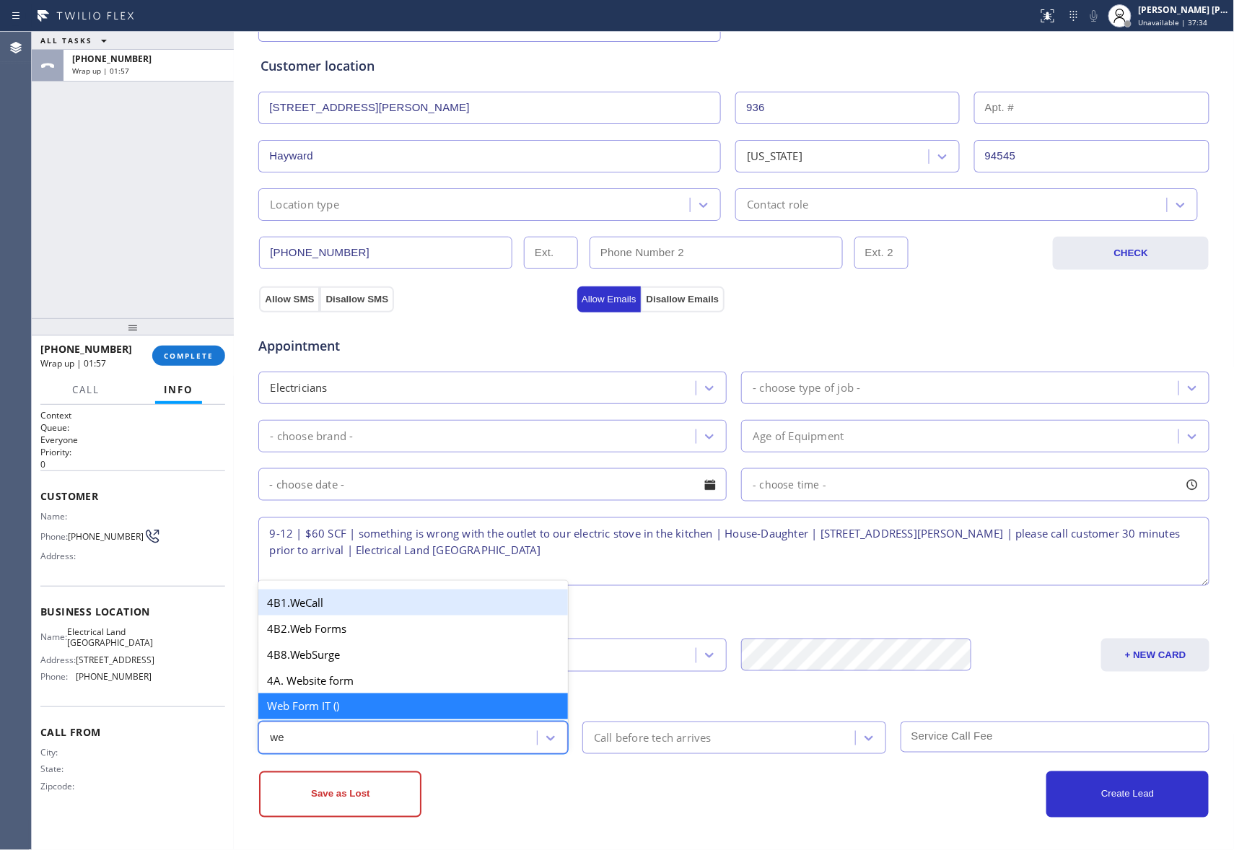
type input "web"
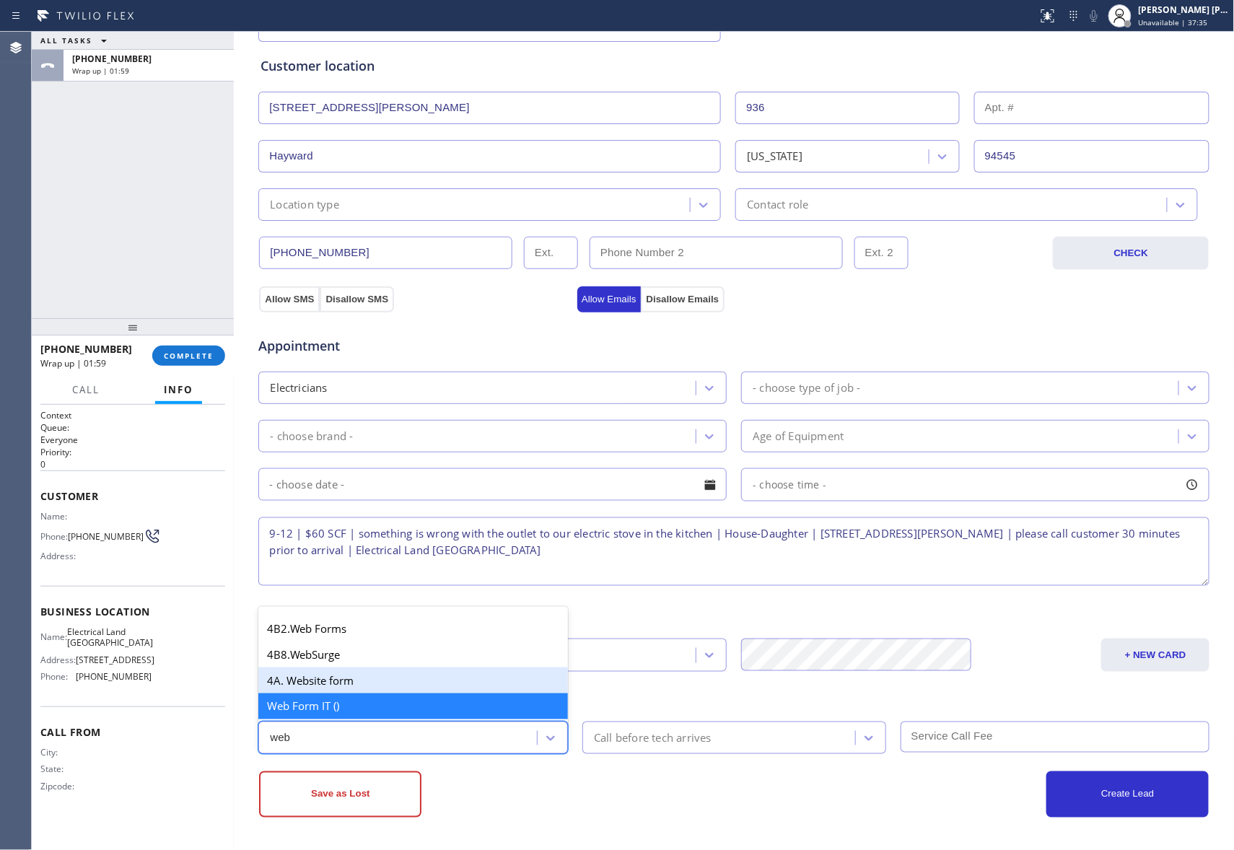
click at [356, 676] on div "4A. Website form" at bounding box center [413, 681] width 310 height 26
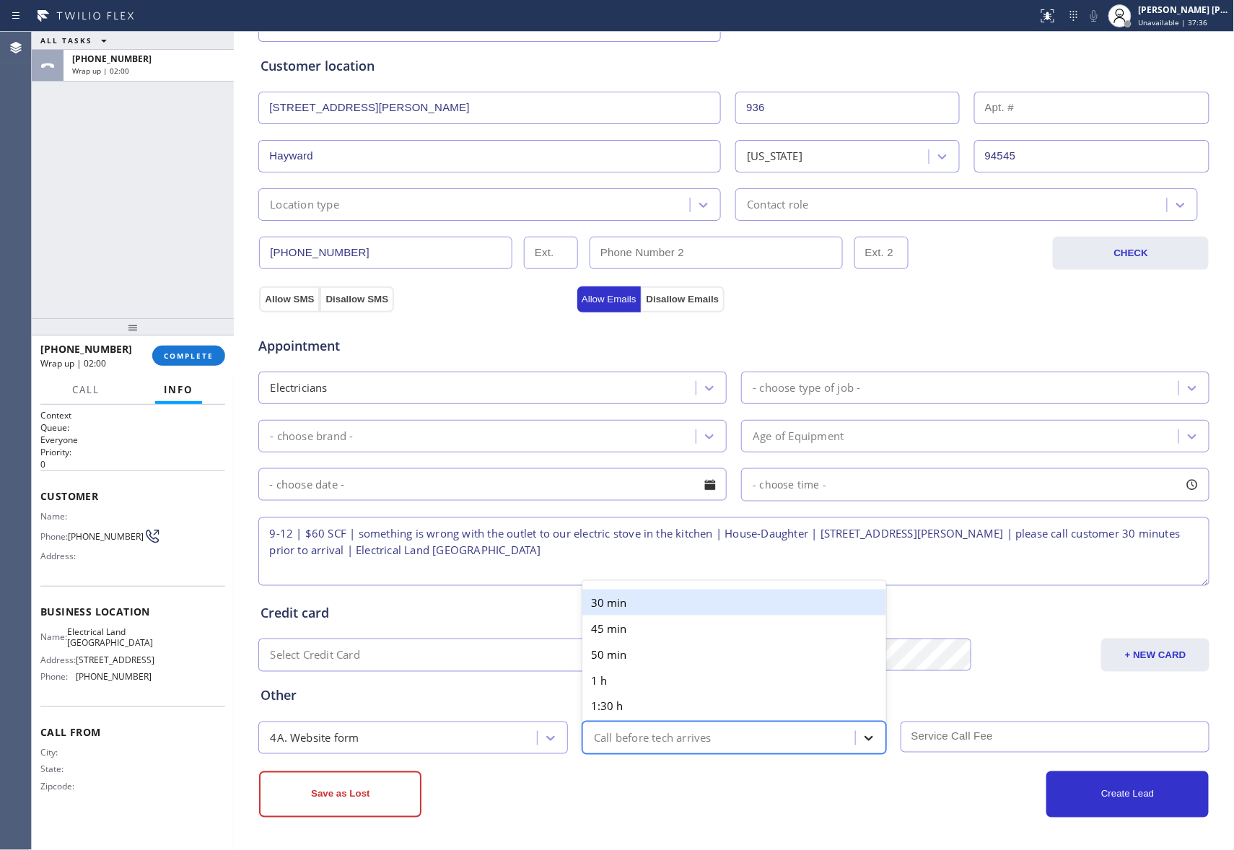
click at [863, 736] on icon at bounding box center [869, 738] width 14 height 14
drag, startPoint x: 681, startPoint y: 613, endPoint x: 960, endPoint y: 701, distance: 292.4
click at [690, 615] on div "30 min" at bounding box center [734, 603] width 304 height 26
click at [973, 734] on input "text" at bounding box center [1056, 737] width 310 height 31
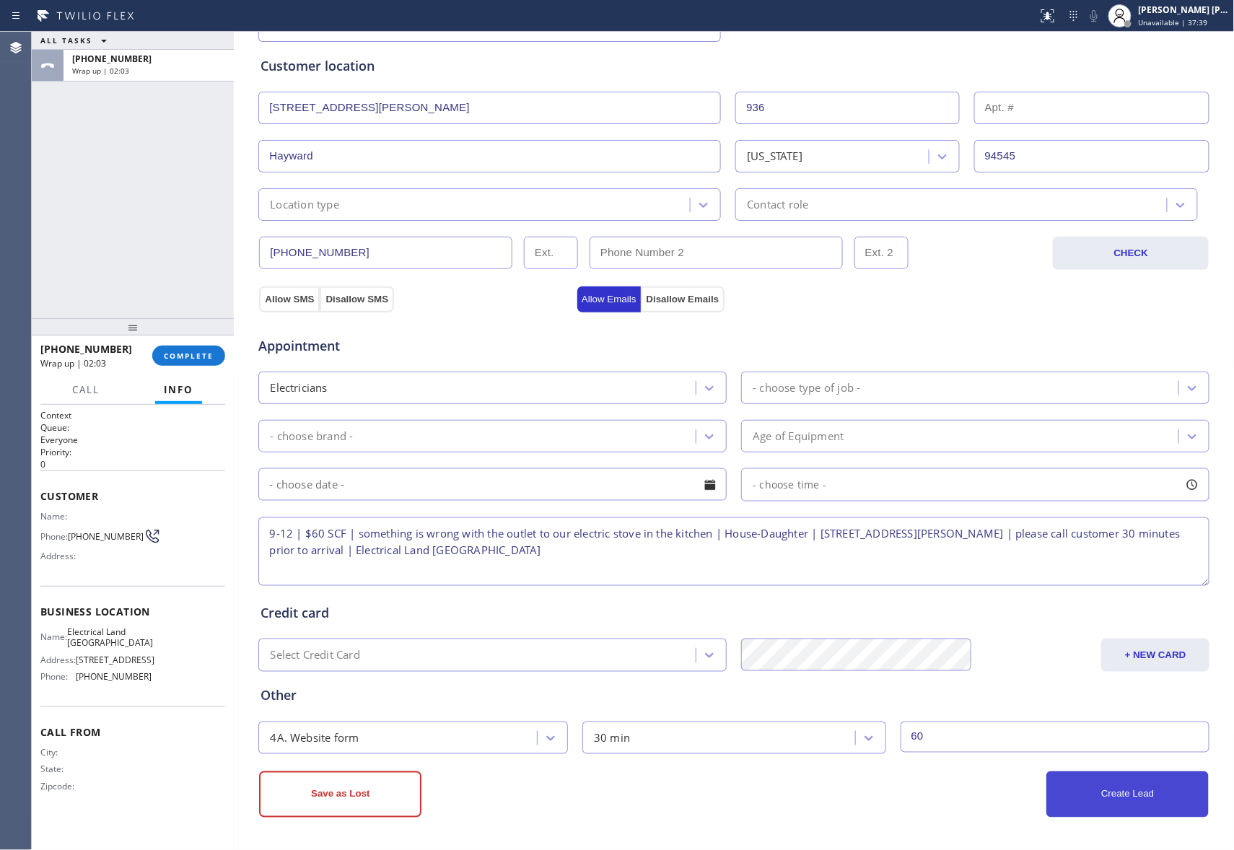
type input "60"
click at [1140, 792] on button "Create Lead" at bounding box center [1127, 794] width 162 height 46
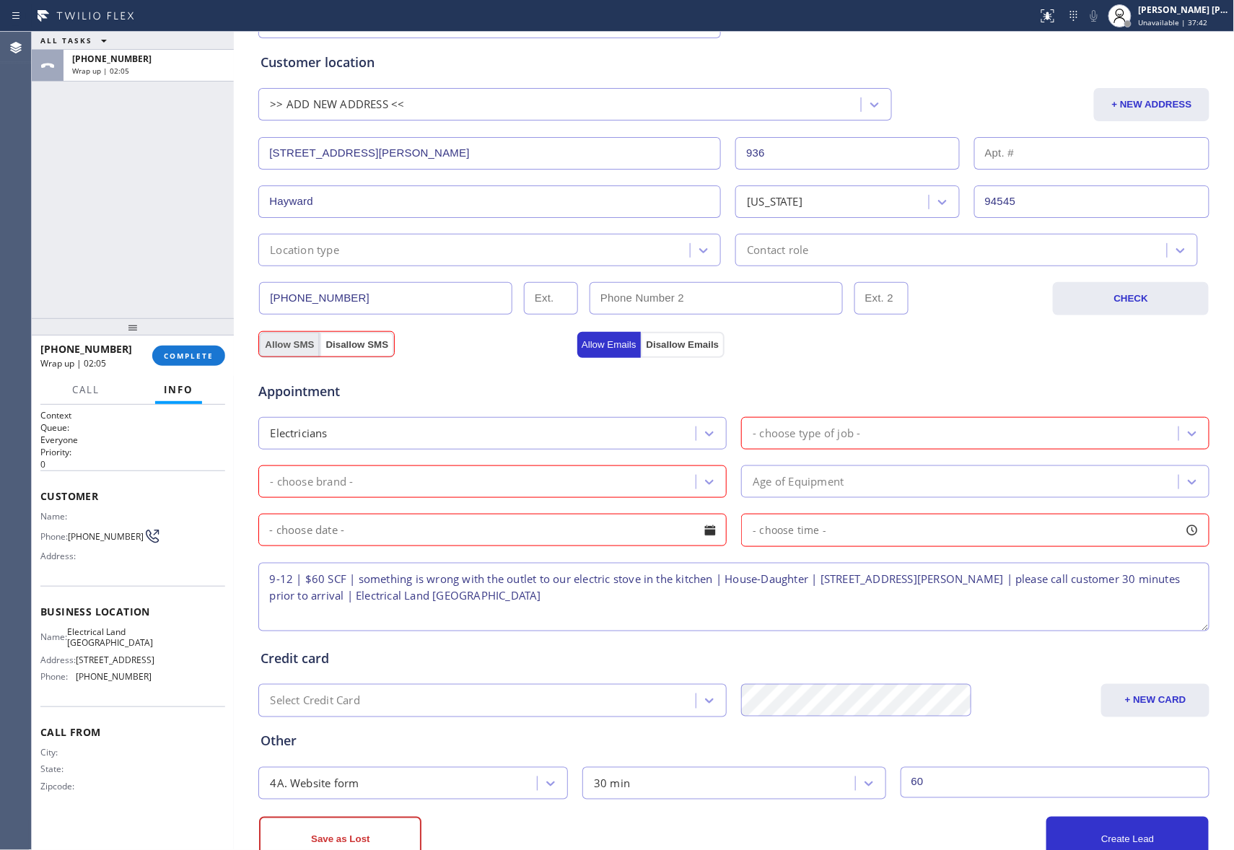
click at [287, 347] on button "Allow SMS" at bounding box center [289, 345] width 61 height 26
click at [1193, 433] on div at bounding box center [1192, 434] width 26 height 26
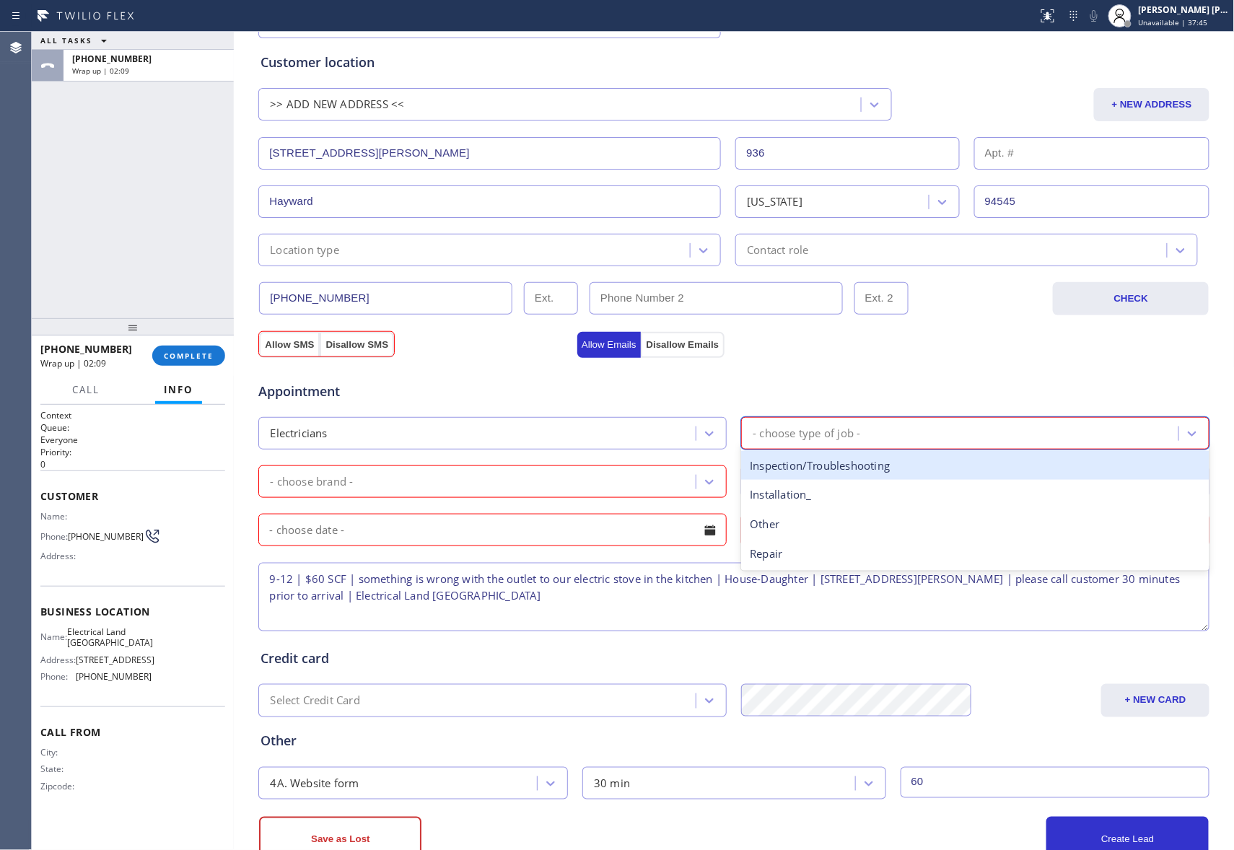
click at [863, 468] on div "Inspection/Troubleshooting" at bounding box center [975, 466] width 468 height 30
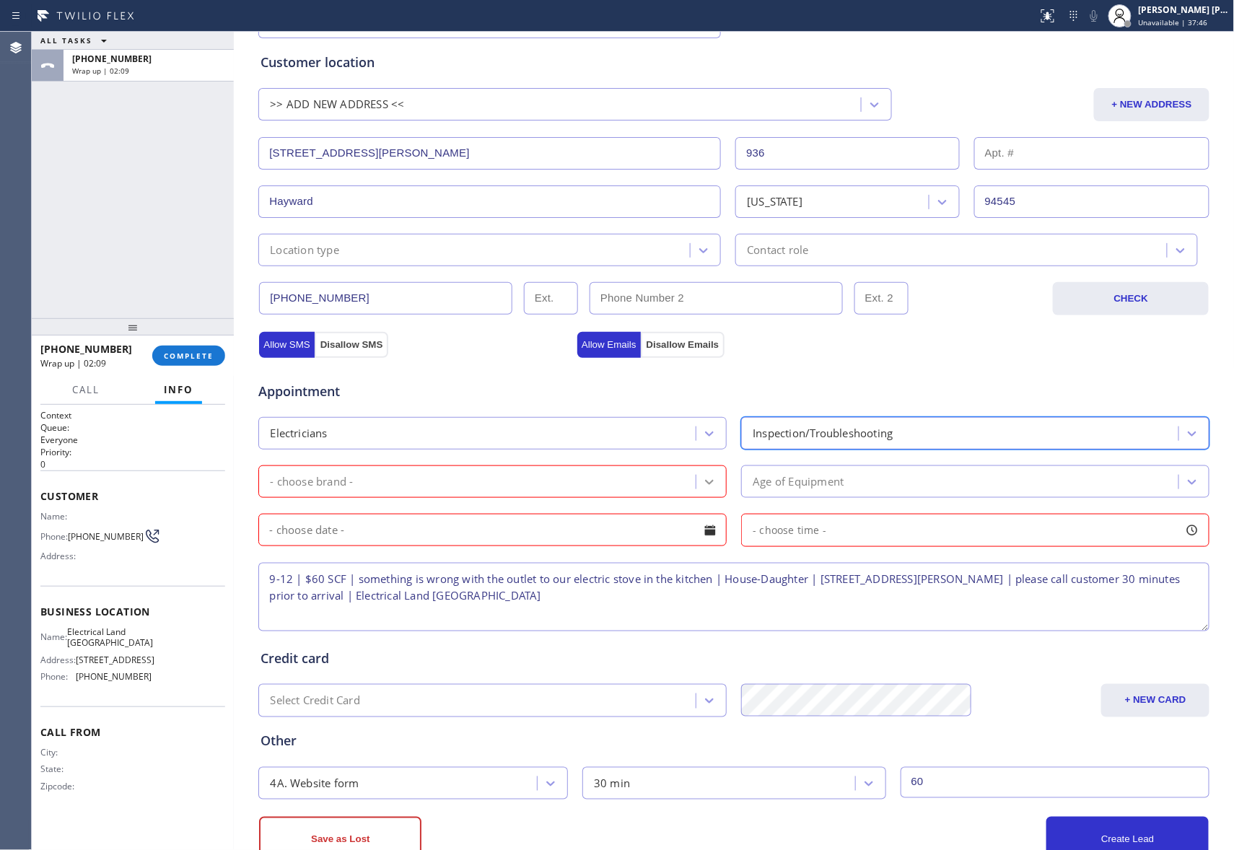
click at [708, 481] on icon at bounding box center [709, 482] width 14 height 14
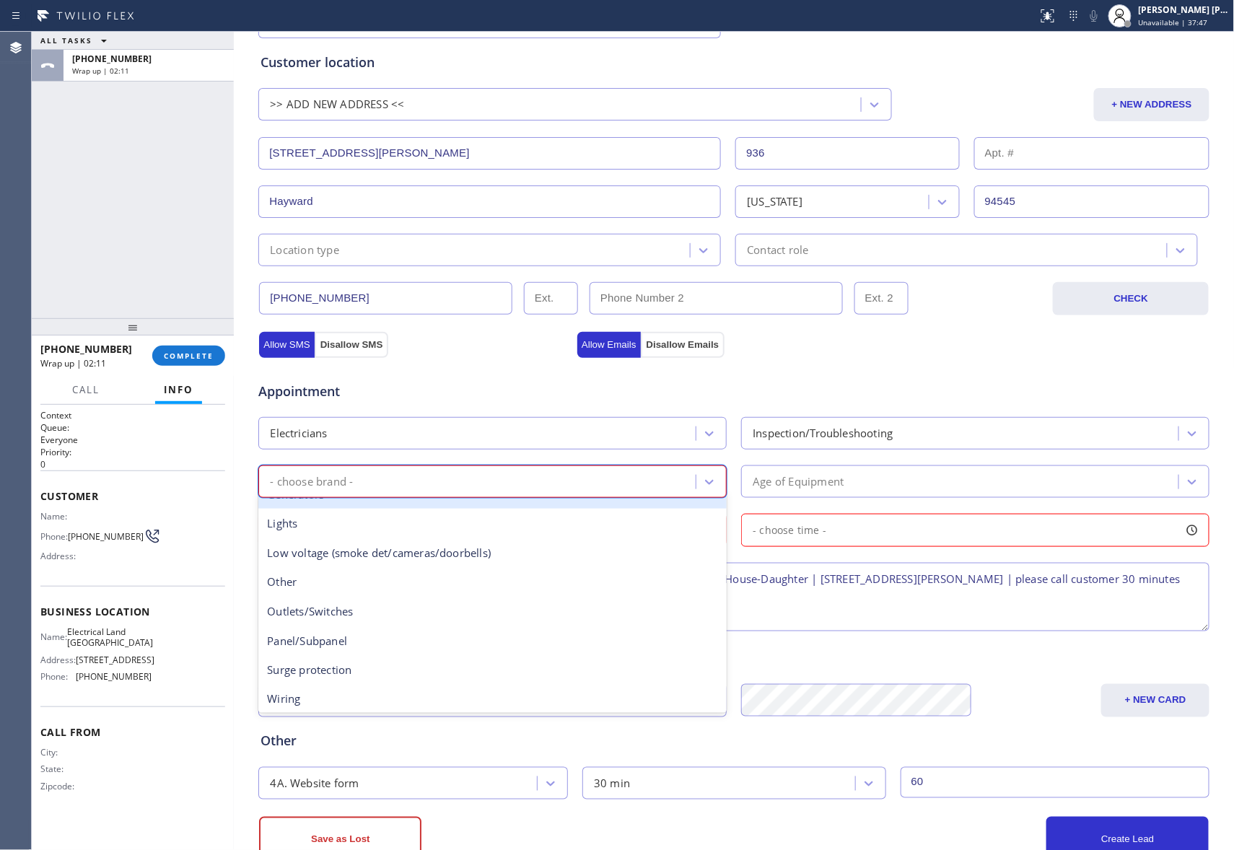
scroll to position [110, 0]
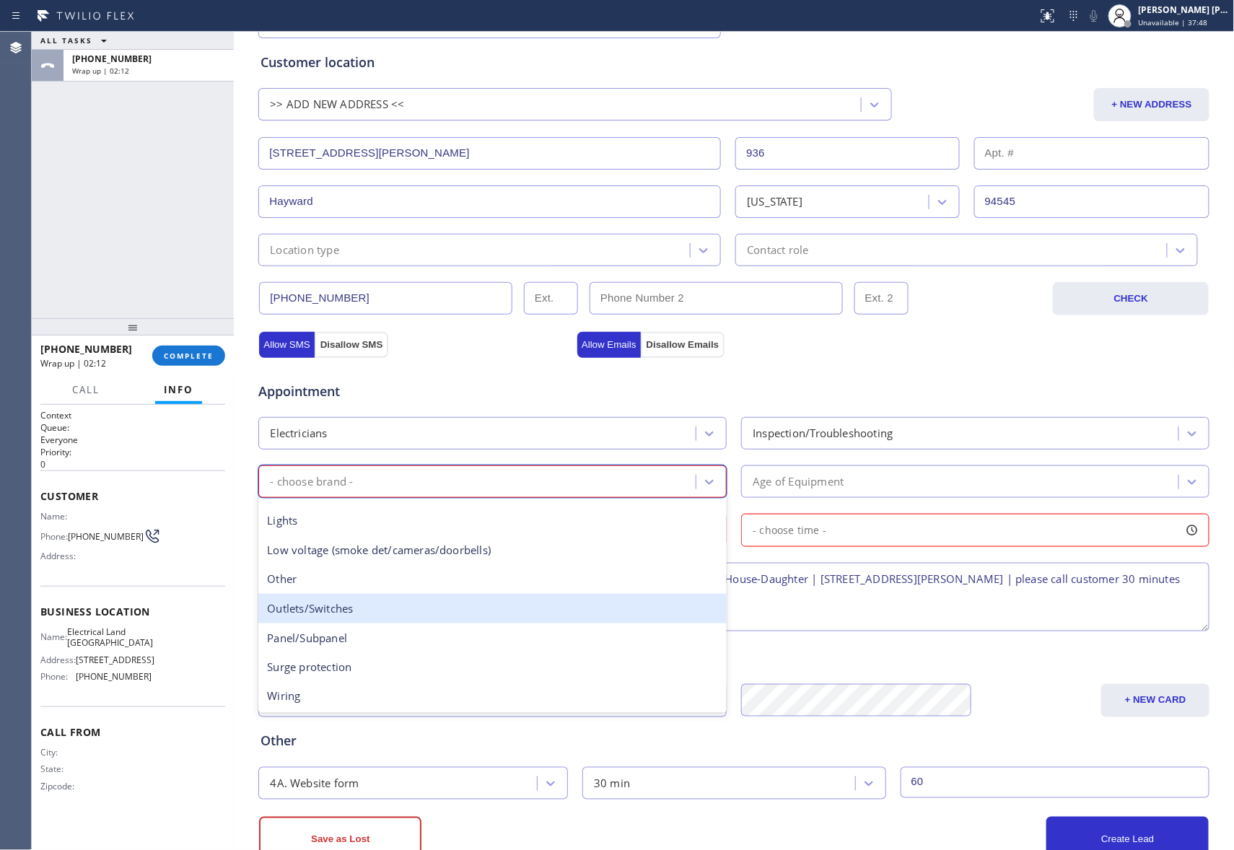
drag, startPoint x: 358, startPoint y: 613, endPoint x: 755, endPoint y: 531, distance: 405.2
click at [359, 613] on div "Outlets/Switches" at bounding box center [492, 609] width 468 height 30
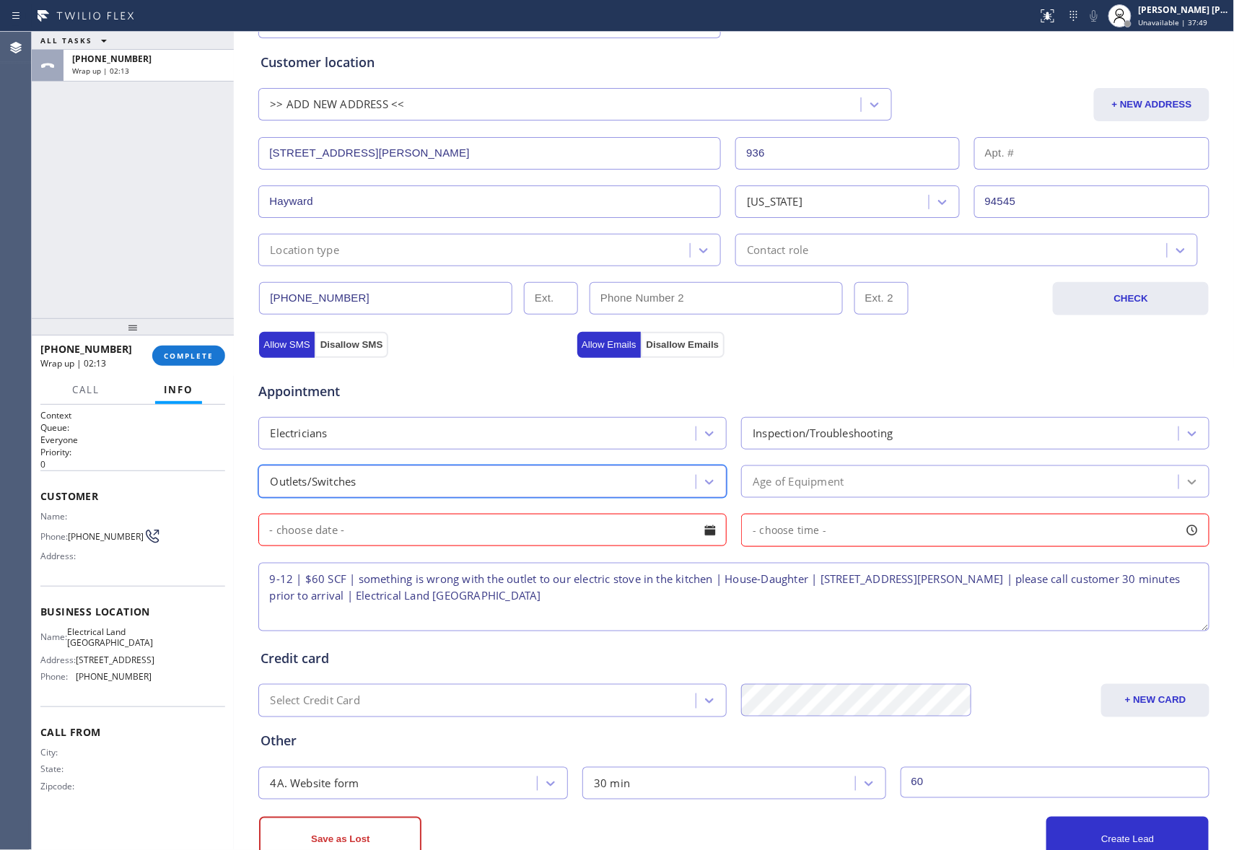
click at [1185, 482] on icon at bounding box center [1192, 482] width 14 height 14
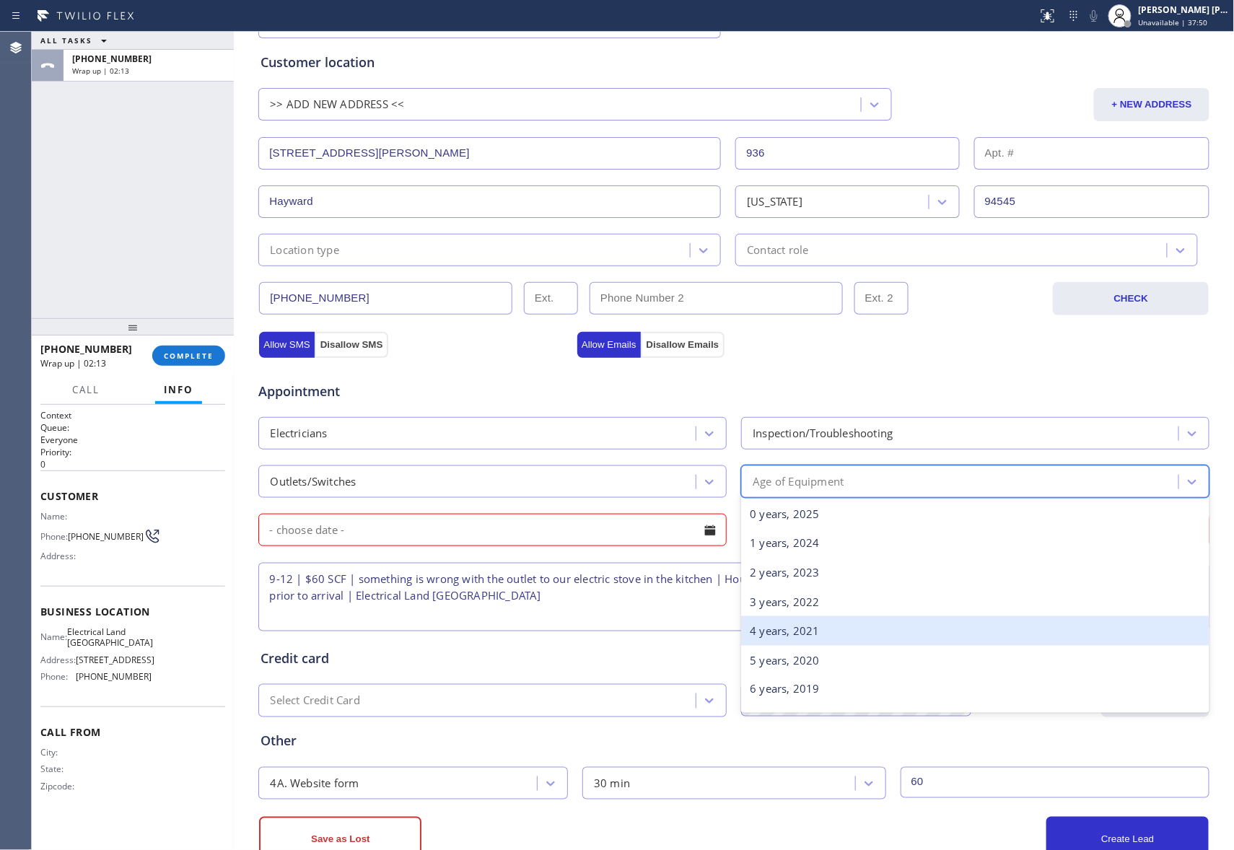
click at [826, 634] on div "4 years, 2021" at bounding box center [975, 631] width 468 height 30
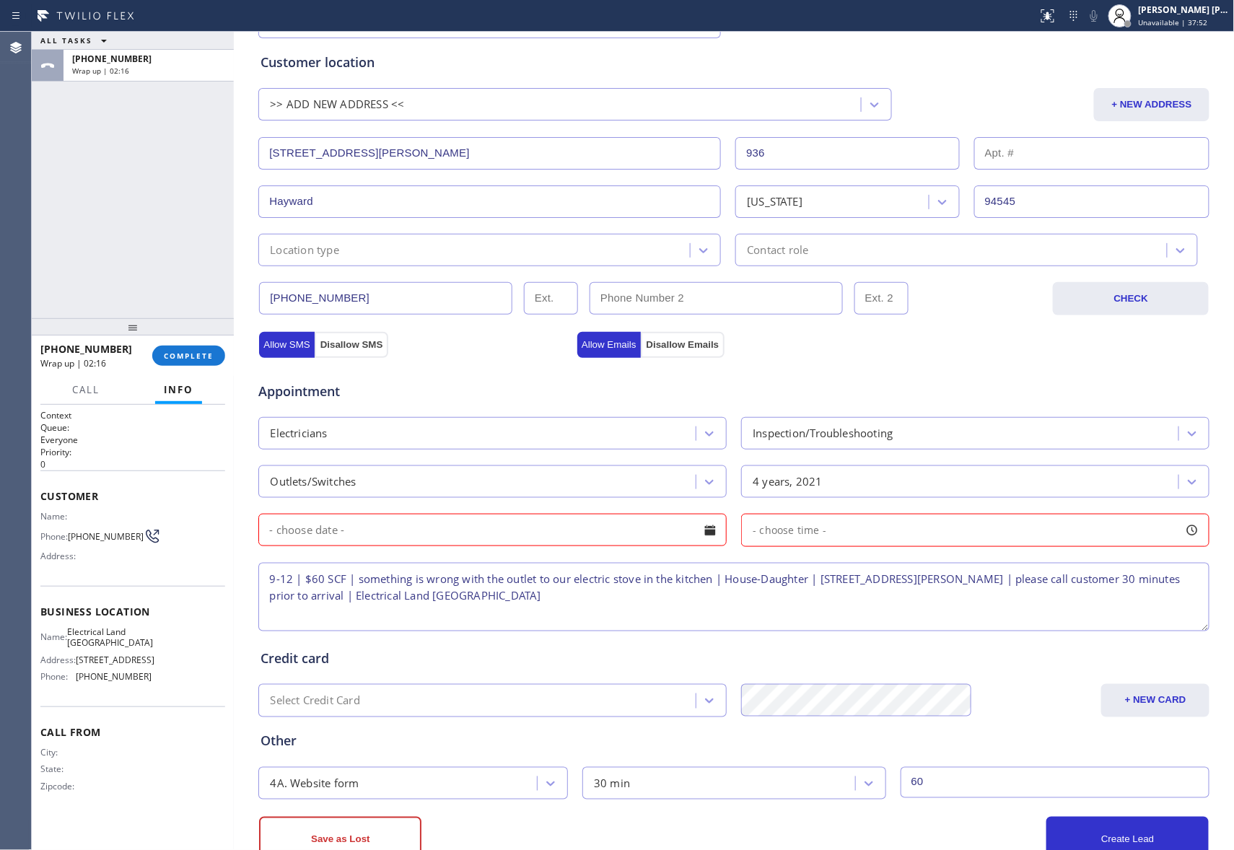
click at [706, 540] on div at bounding box center [710, 530] width 25 height 25
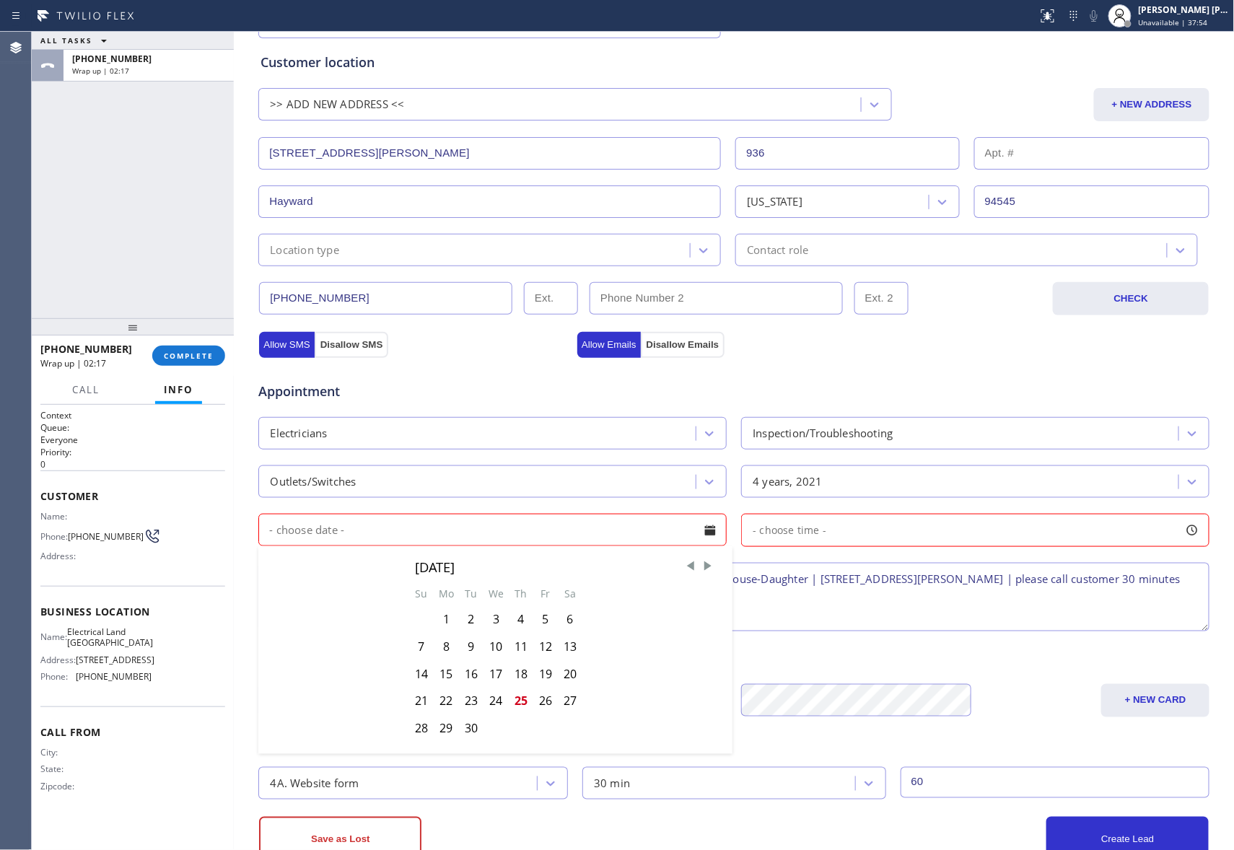
click at [541, 702] on div "26" at bounding box center [545, 701] width 25 height 27
type input "09/26/2025"
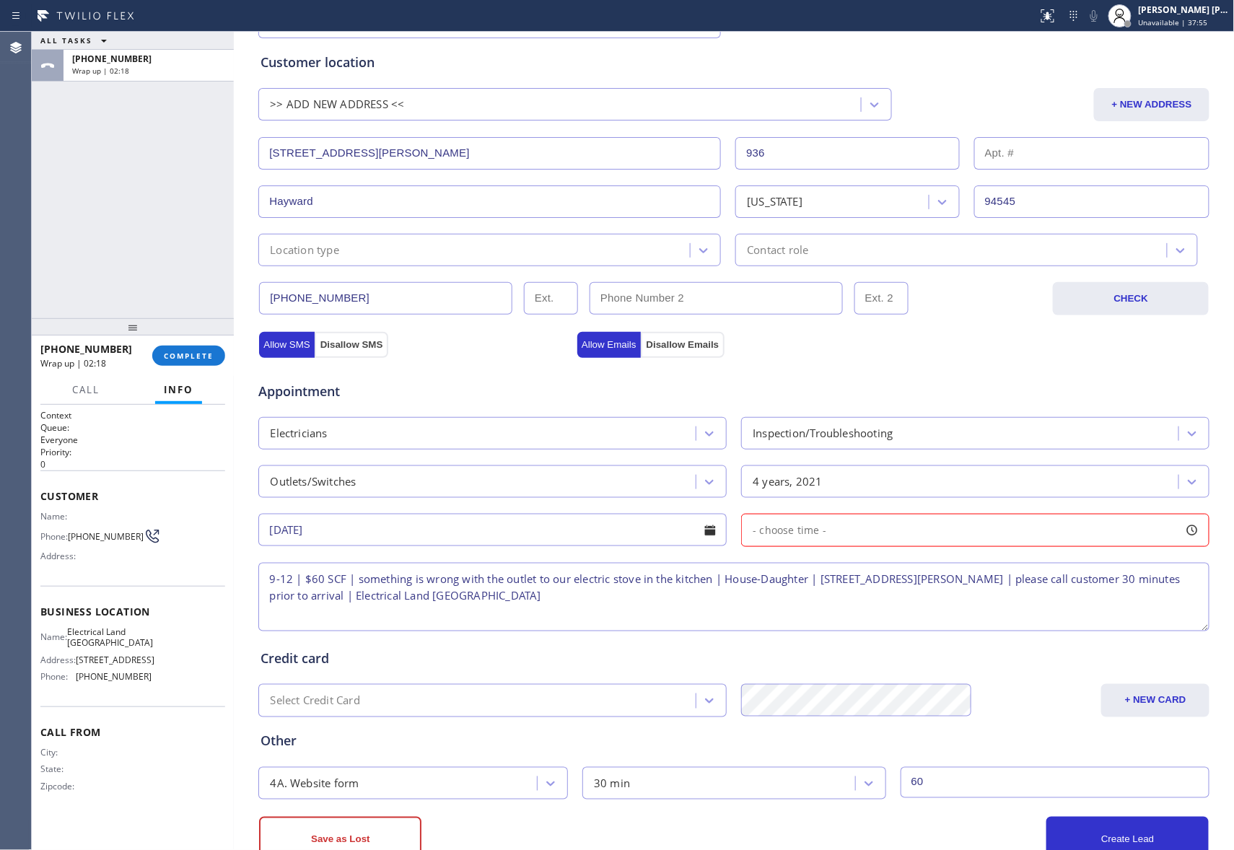
click at [1189, 530] on div at bounding box center [1192, 530] width 25 height 25
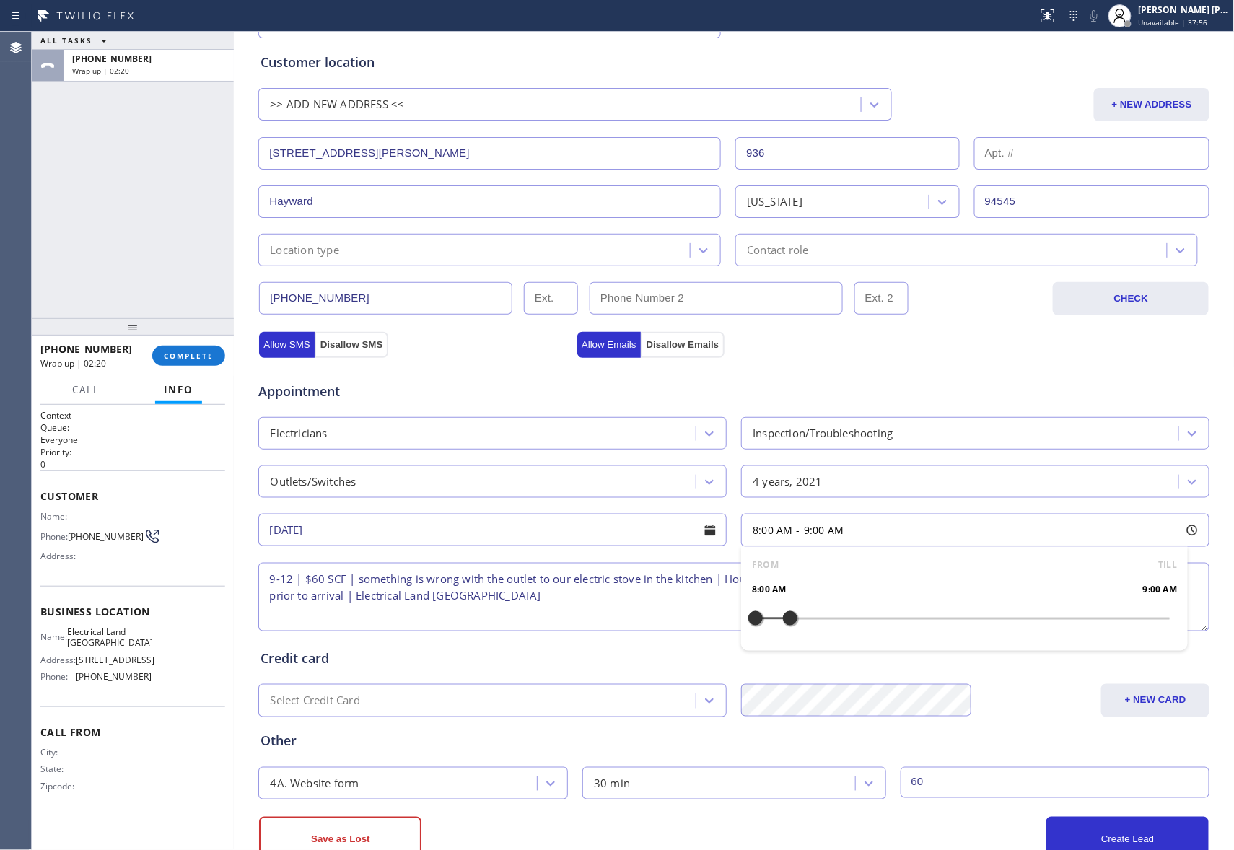
drag, startPoint x: 748, startPoint y: 618, endPoint x: 781, endPoint y: 618, distance: 32.5
click at [782, 618] on div at bounding box center [790, 618] width 17 height 30
drag, startPoint x: 745, startPoint y: 618, endPoint x: 893, endPoint y: 624, distance: 148.1
click at [648, 598] on textarea "9-12 | $60 SCF | something is wrong with the outlet to our electric stove in th…" at bounding box center [733, 597] width 951 height 69
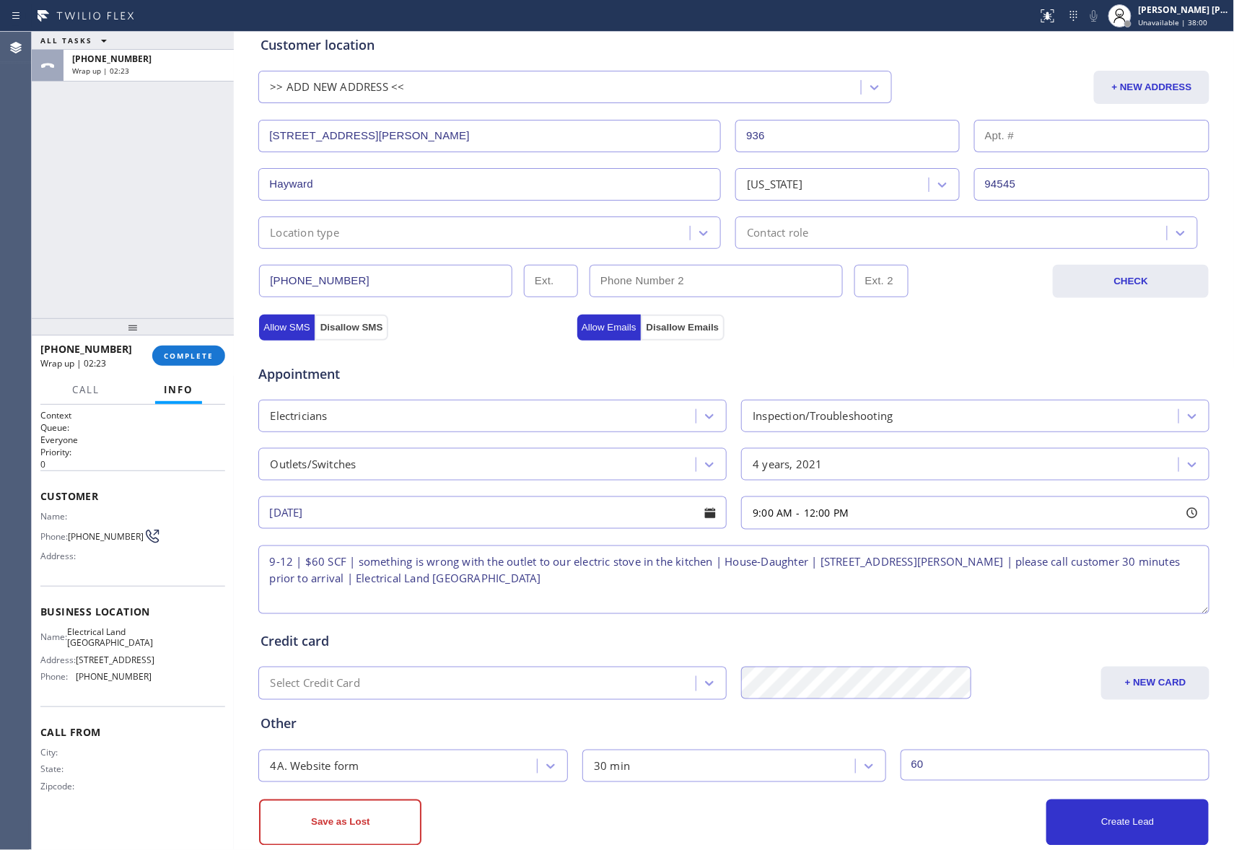
scroll to position [321, 0]
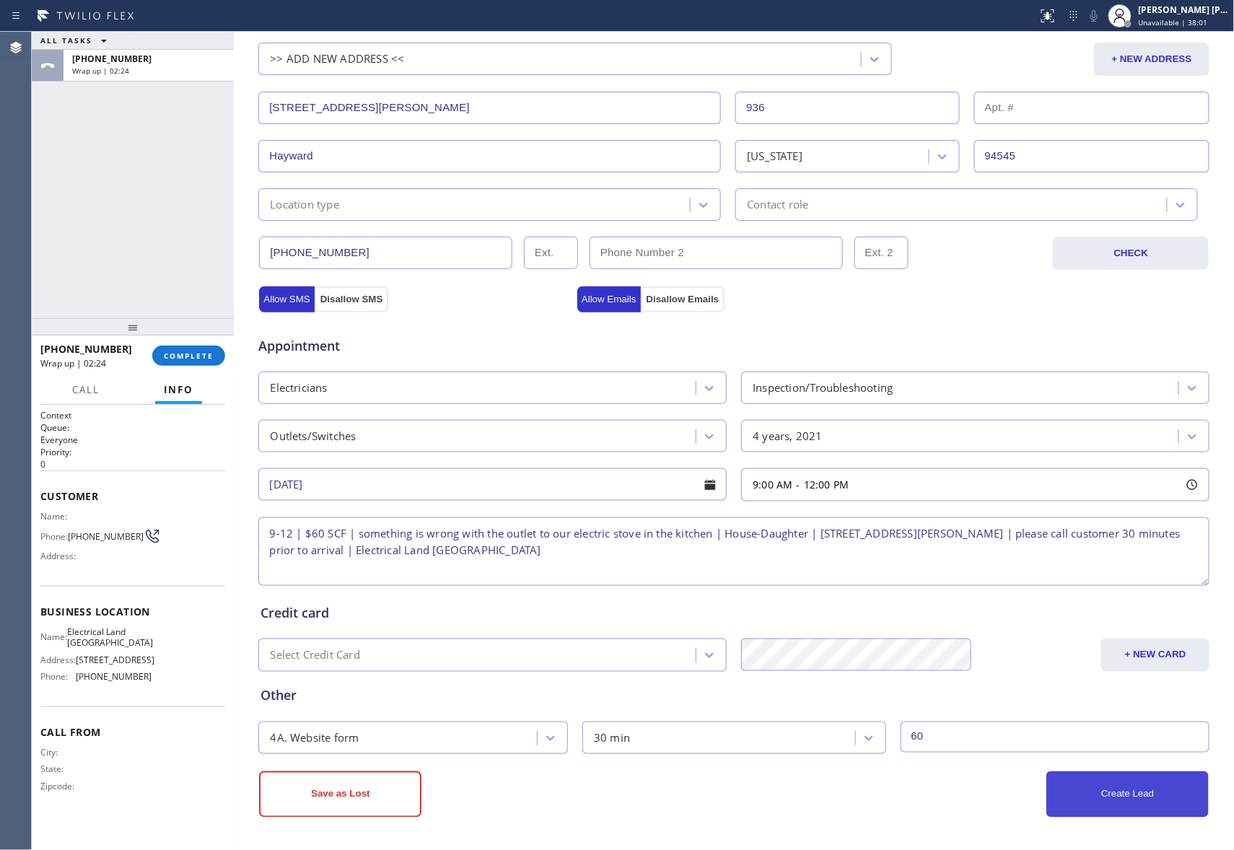
click at [1132, 787] on button "Create Lead" at bounding box center [1127, 794] width 162 height 46
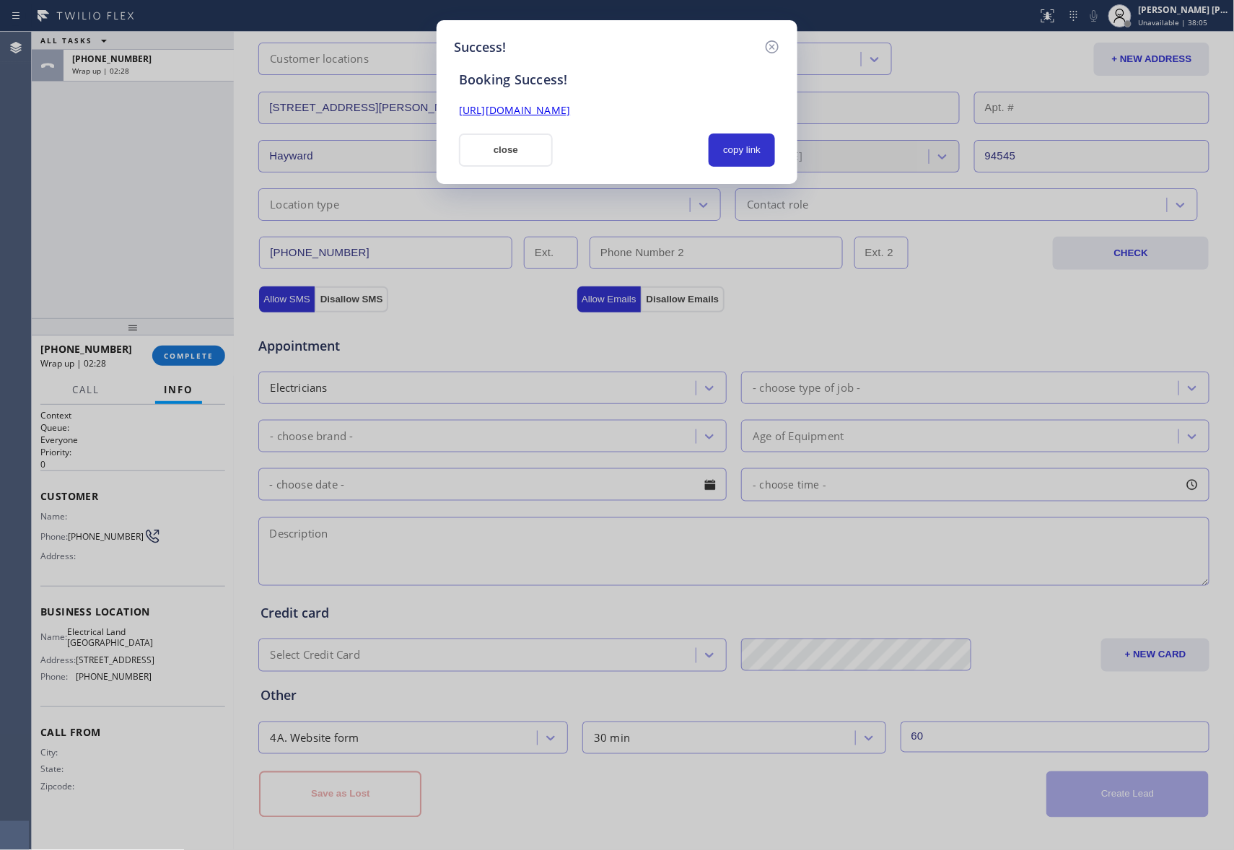
drag, startPoint x: 734, startPoint y: 108, endPoint x: 425, endPoint y: 113, distance: 308.9
click at [425, 113] on div "Success! Booking Success! https://erp.apollosoft.co/customer/764456#portlet_lea…" at bounding box center [617, 425] width 1234 height 850
copy link "https://erp.apollosoft.co/customer/764456#portlet_lead"
click at [738, 110] on div "https://erp.apollosoft.co/customer/764456#portlet_lead" at bounding box center [616, 110] width 333 height 17
drag, startPoint x: 738, startPoint y: 110, endPoint x: 423, endPoint y: 118, distance: 314.8
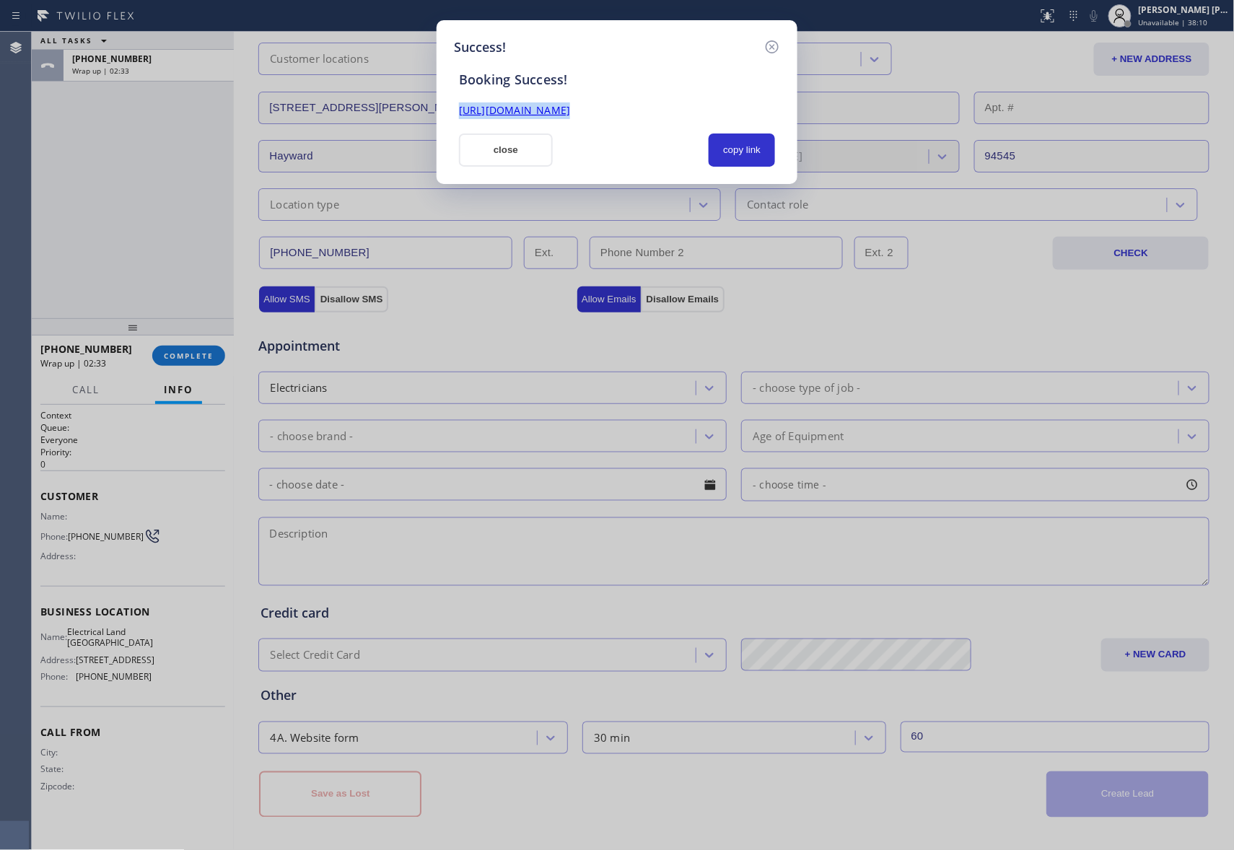
click at [423, 118] on div "Success! Booking Success! https://erp.apollosoft.co/customer/764456#portlet_lea…" at bounding box center [617, 425] width 1234 height 850
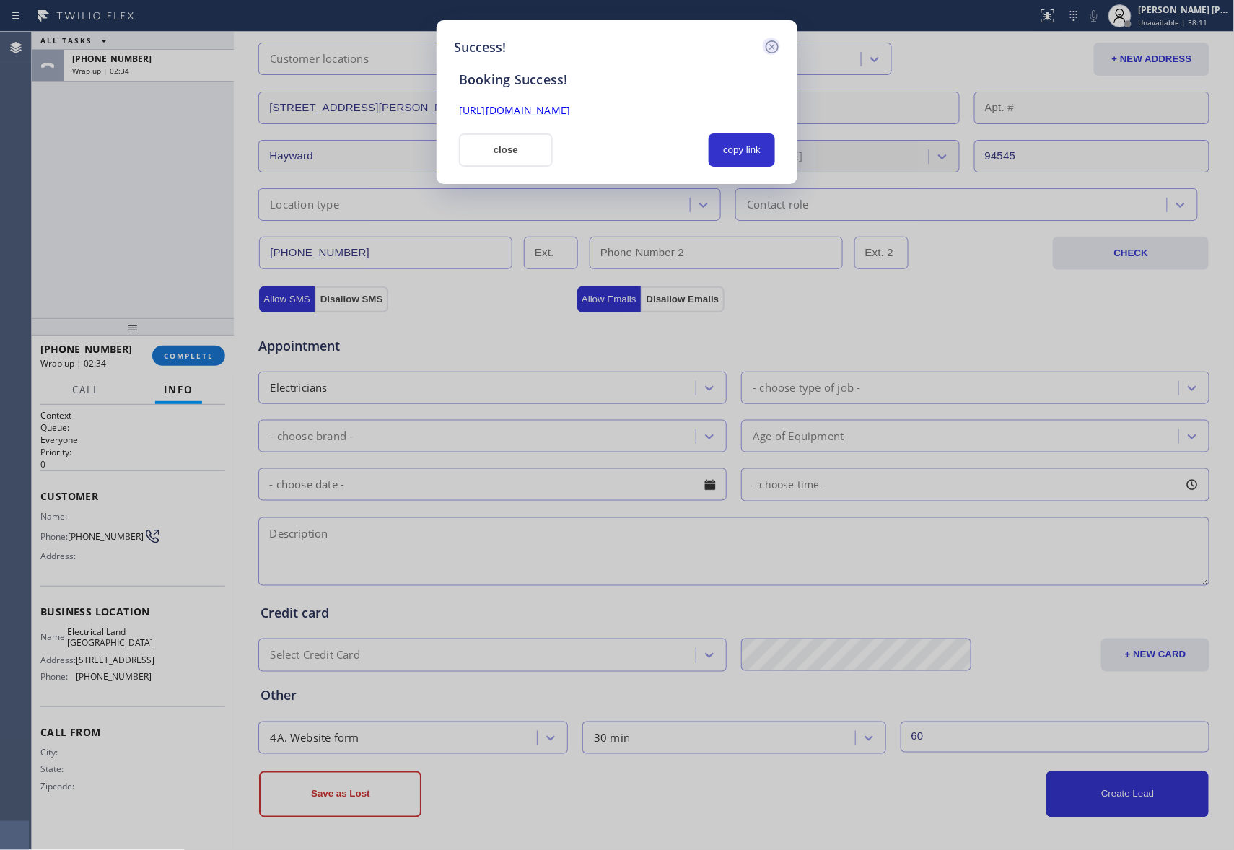
click at [777, 45] on icon at bounding box center [772, 46] width 17 height 17
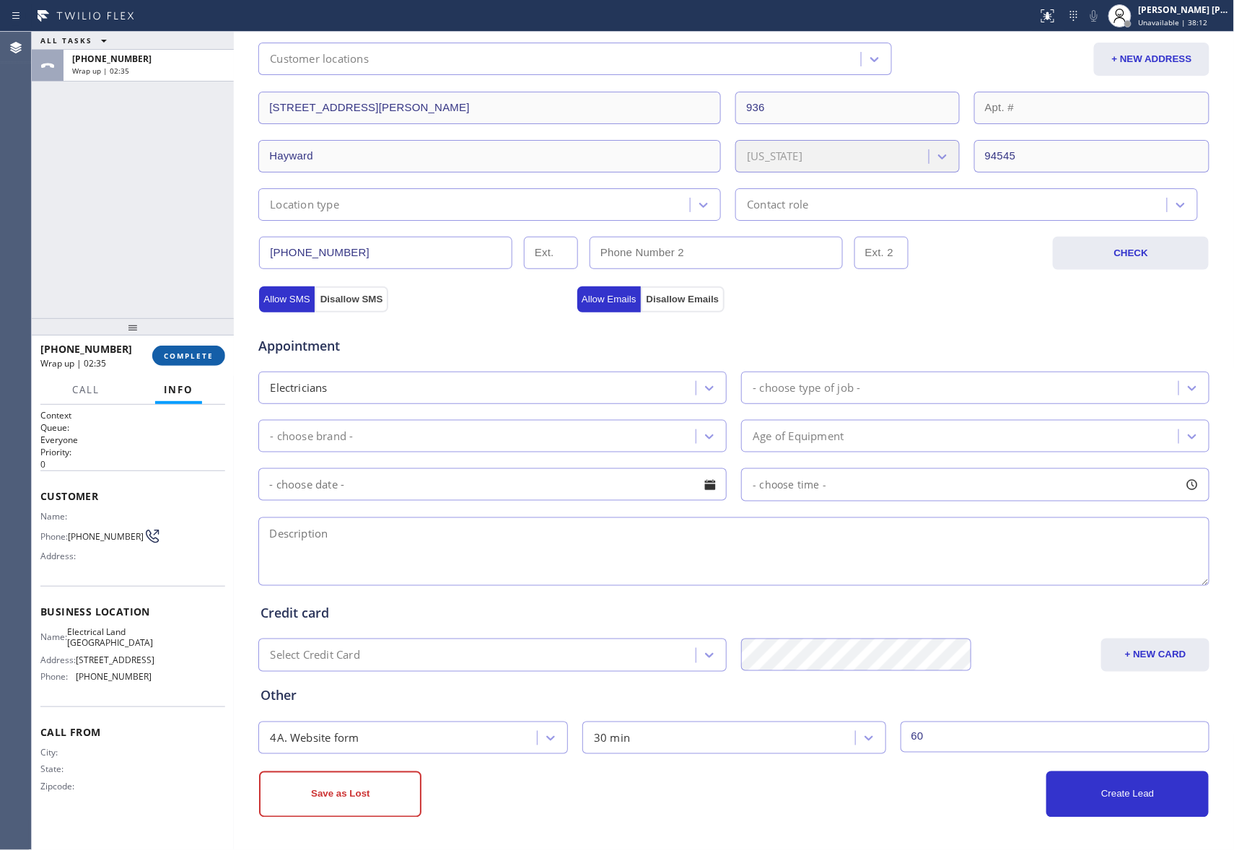
click at [199, 353] on span "COMPLETE" at bounding box center [189, 356] width 50 height 10
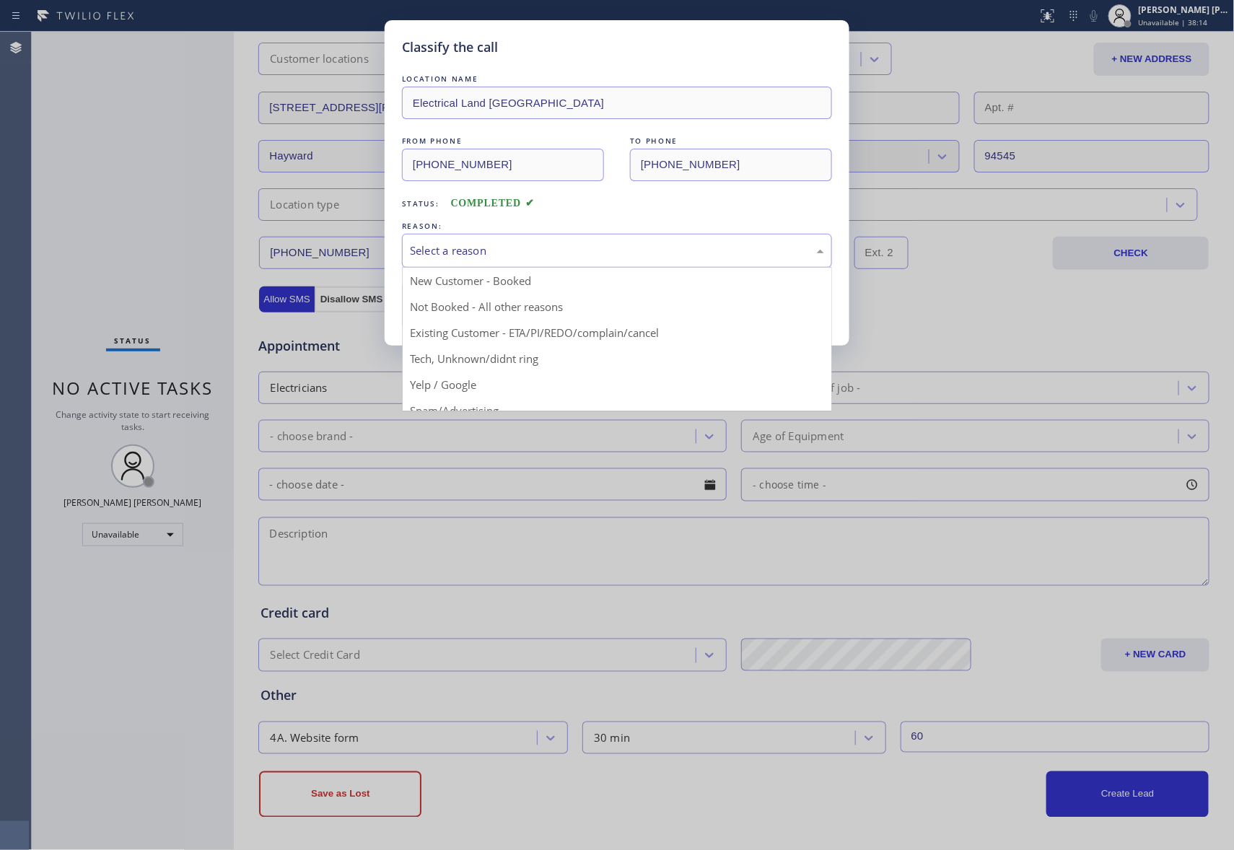
click at [540, 258] on div "Select a reason" at bounding box center [617, 250] width 414 height 17
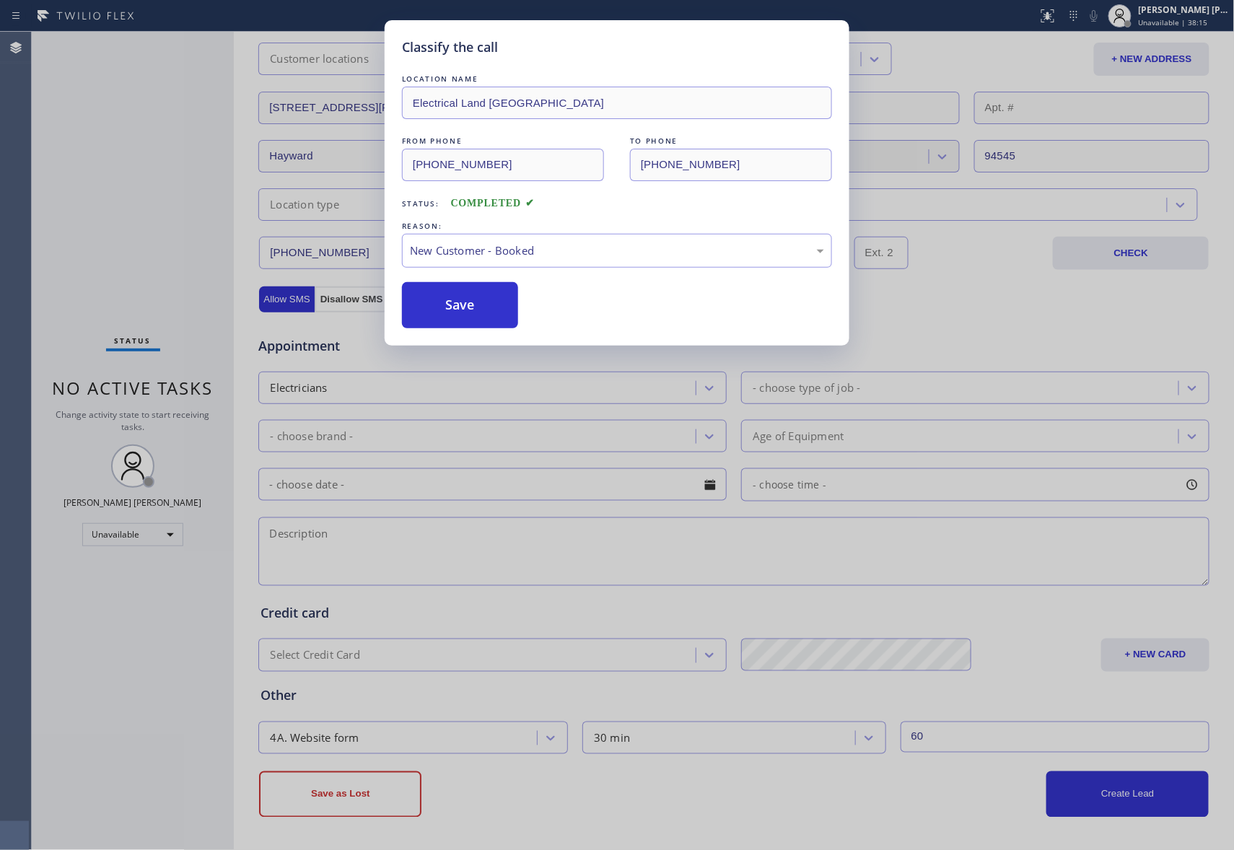
click at [474, 283] on button "Save" at bounding box center [460, 305] width 116 height 46
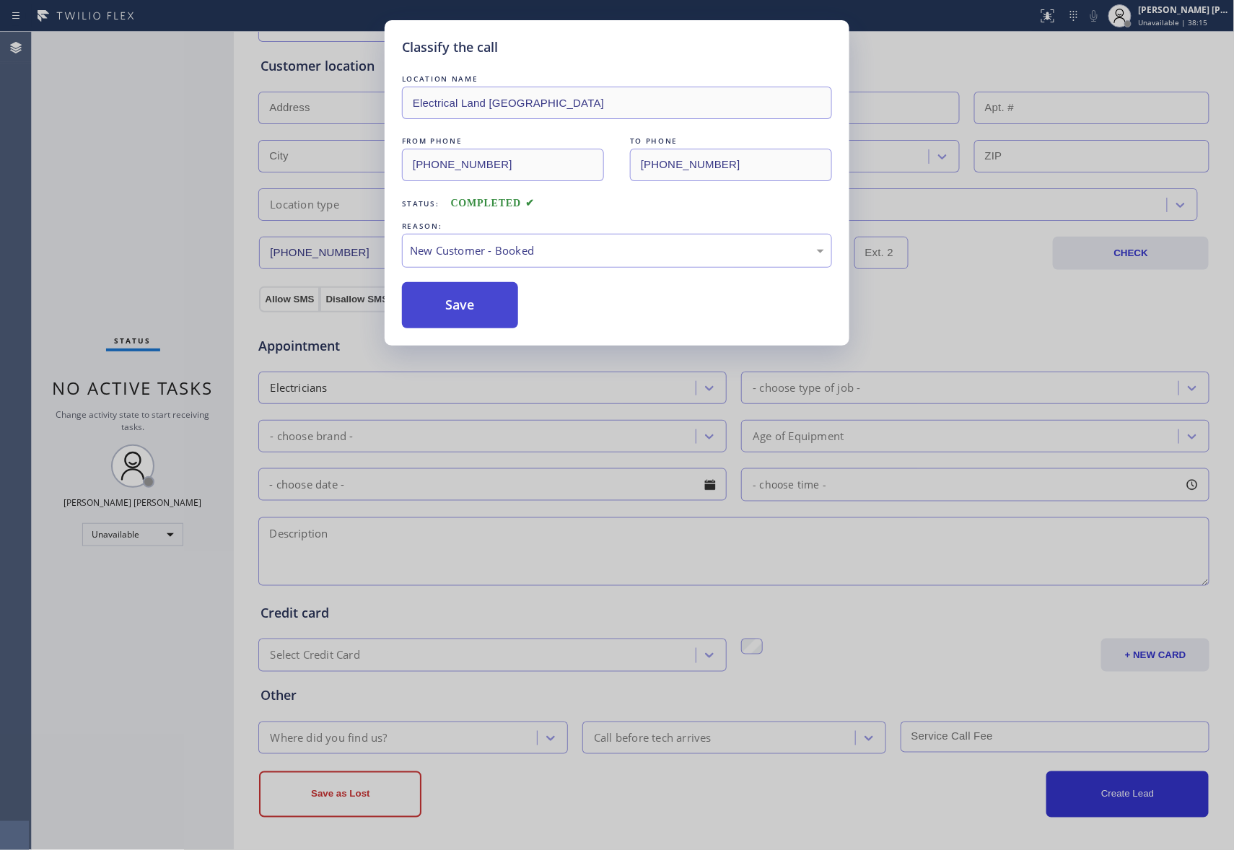
scroll to position [272, 0]
click at [480, 310] on button "Save" at bounding box center [460, 305] width 116 height 46
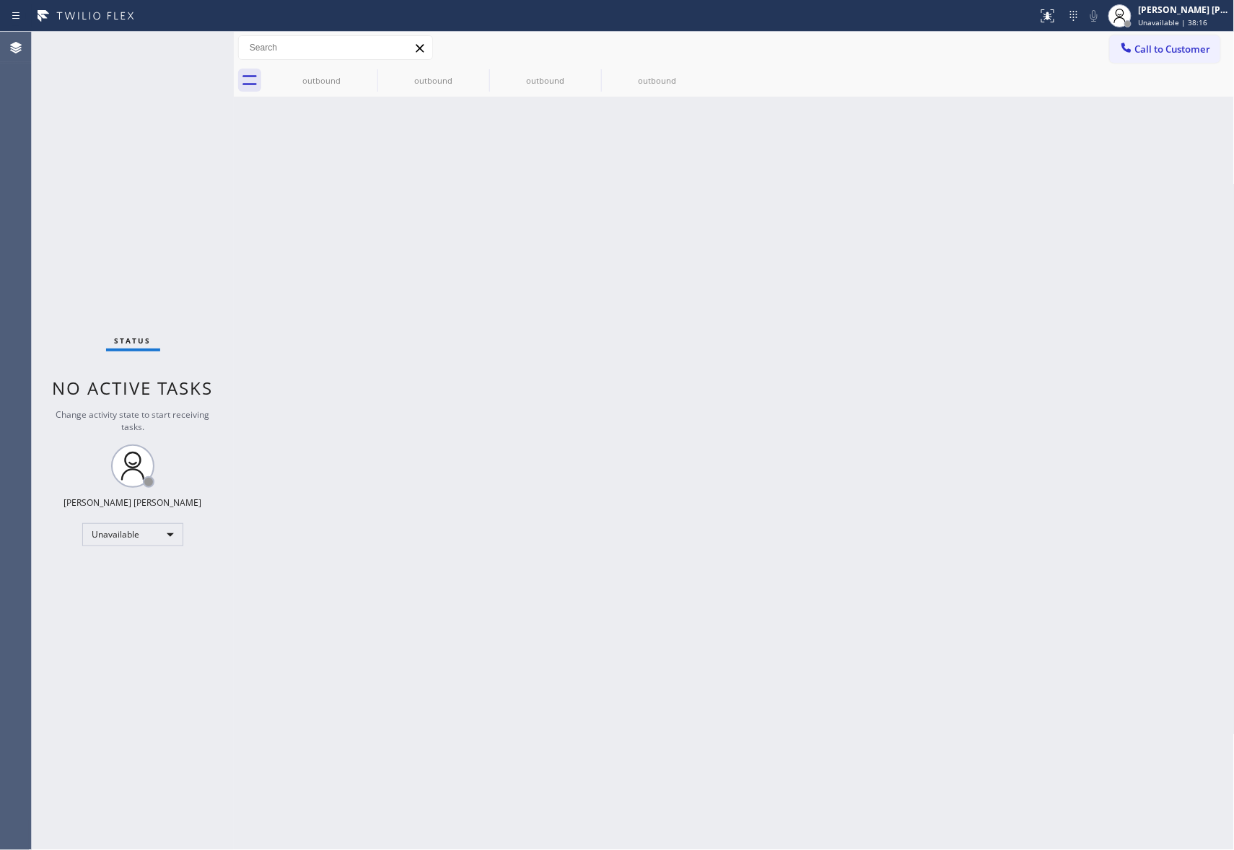
scroll to position [0, 0]
click at [367, 74] on icon at bounding box center [367, 73] width 17 height 17
click at [0, 0] on icon at bounding box center [0, 0] width 0 height 0
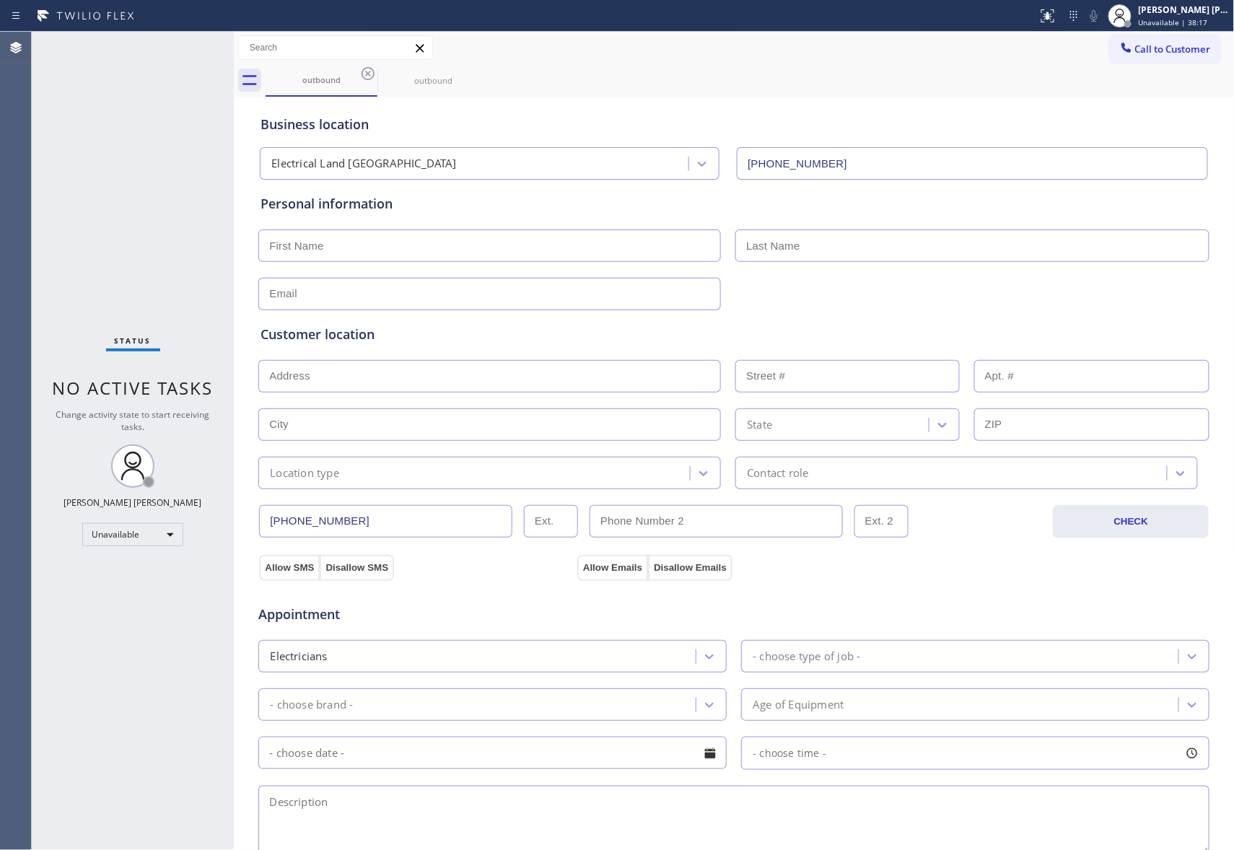
click at [367, 74] on icon at bounding box center [367, 73] width 17 height 17
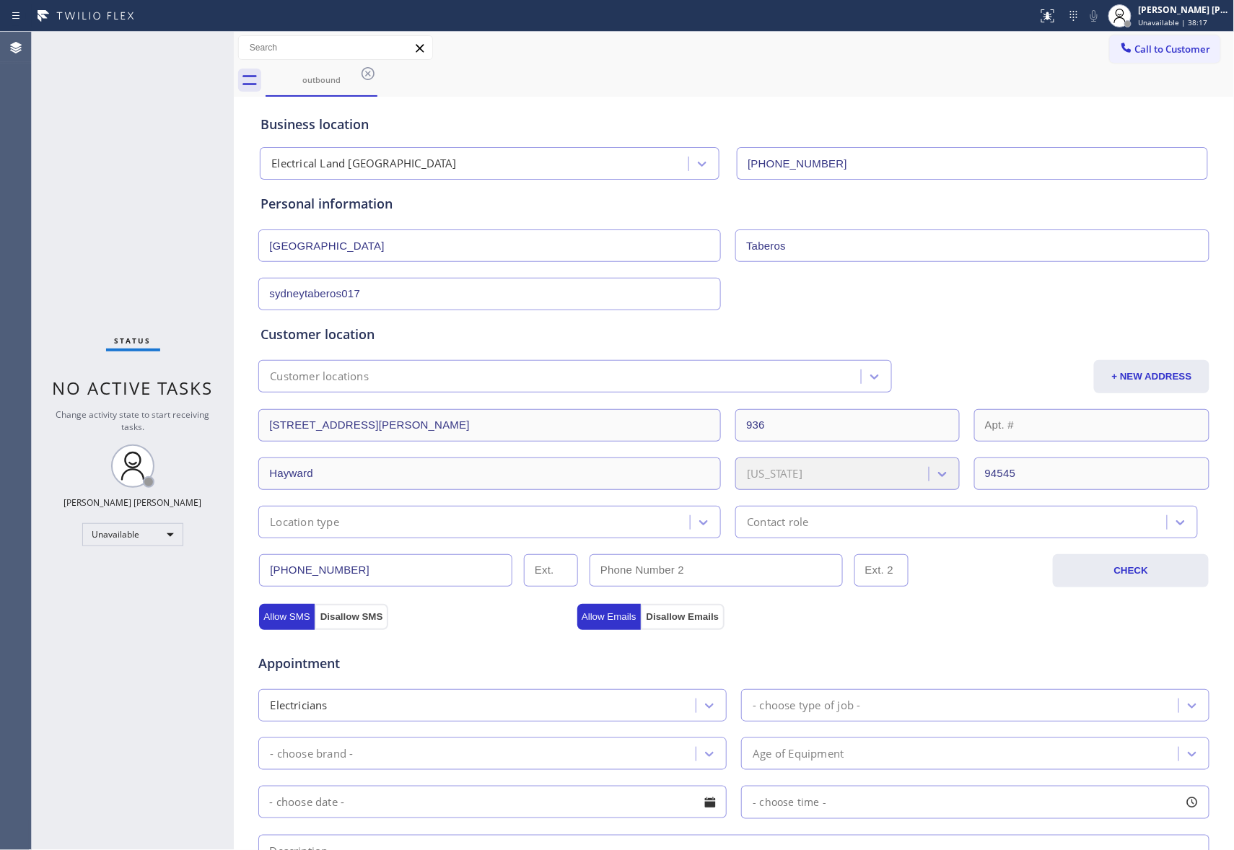
click at [367, 74] on icon at bounding box center [367, 73] width 17 height 17
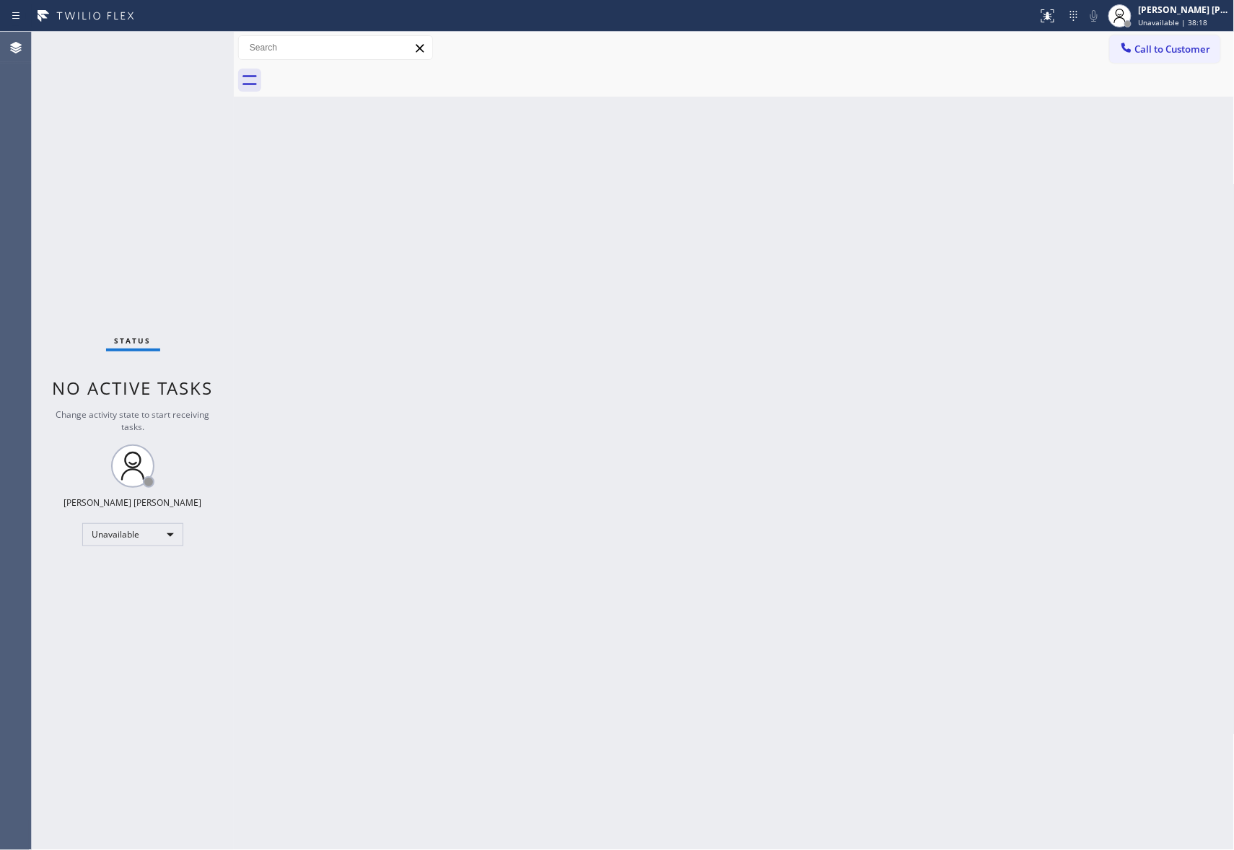
click at [367, 74] on div at bounding box center [750, 80] width 969 height 32
click at [1175, 44] on span "Call to Customer" at bounding box center [1173, 49] width 76 height 13
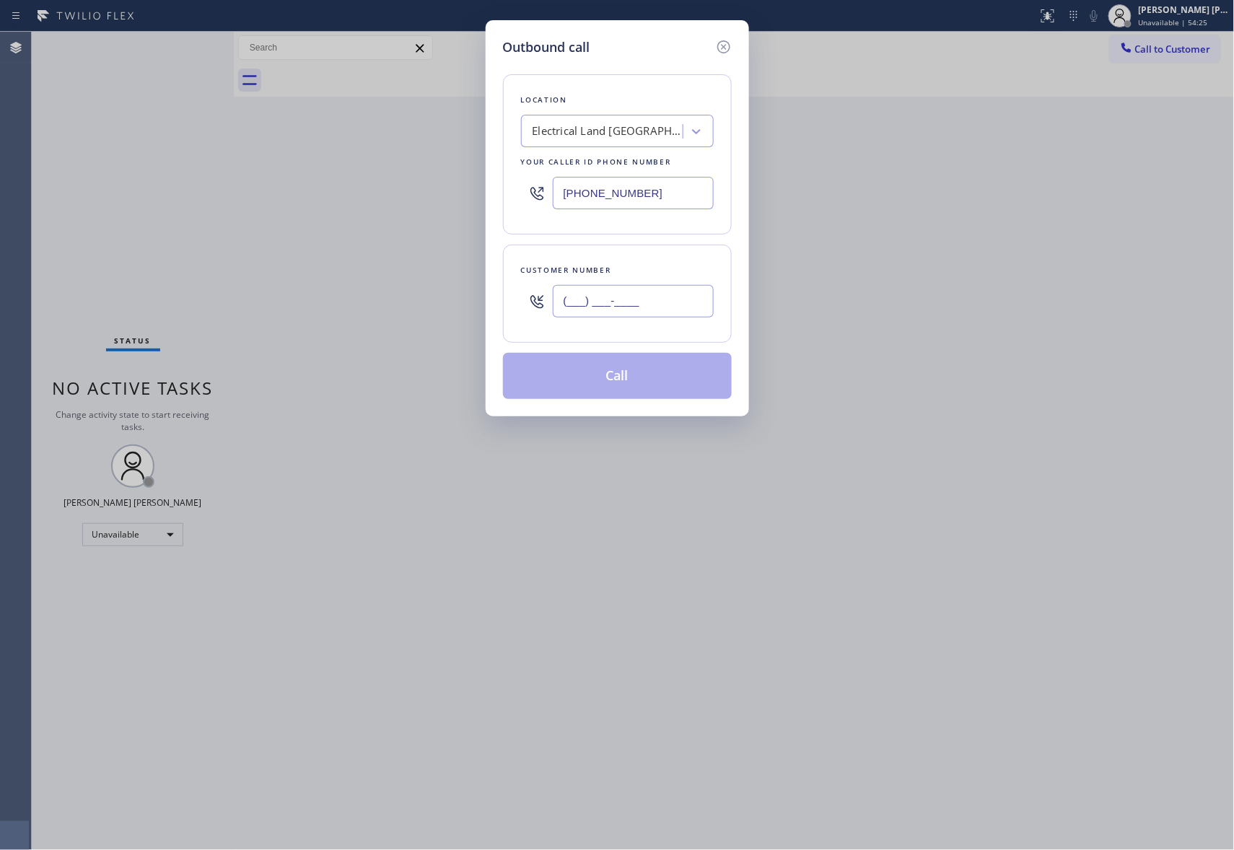
click at [662, 298] on input "(___) ___-____" at bounding box center [633, 301] width 161 height 32
paste input "954) 774-2687"
type input "(954) 774-2687"
click at [621, 122] on div "Electrical Land Santa Clarita" at bounding box center [603, 131] width 157 height 25
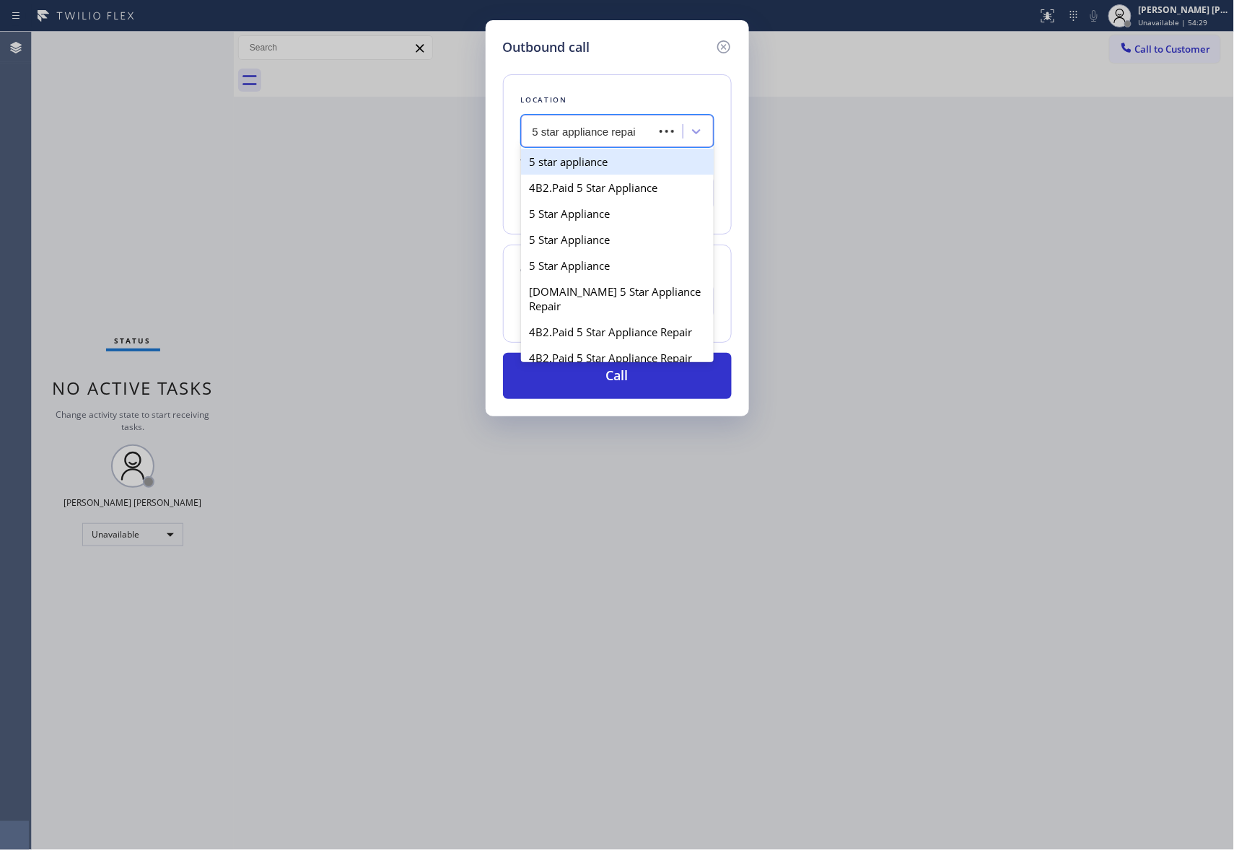
type input "5 star appliance repair"
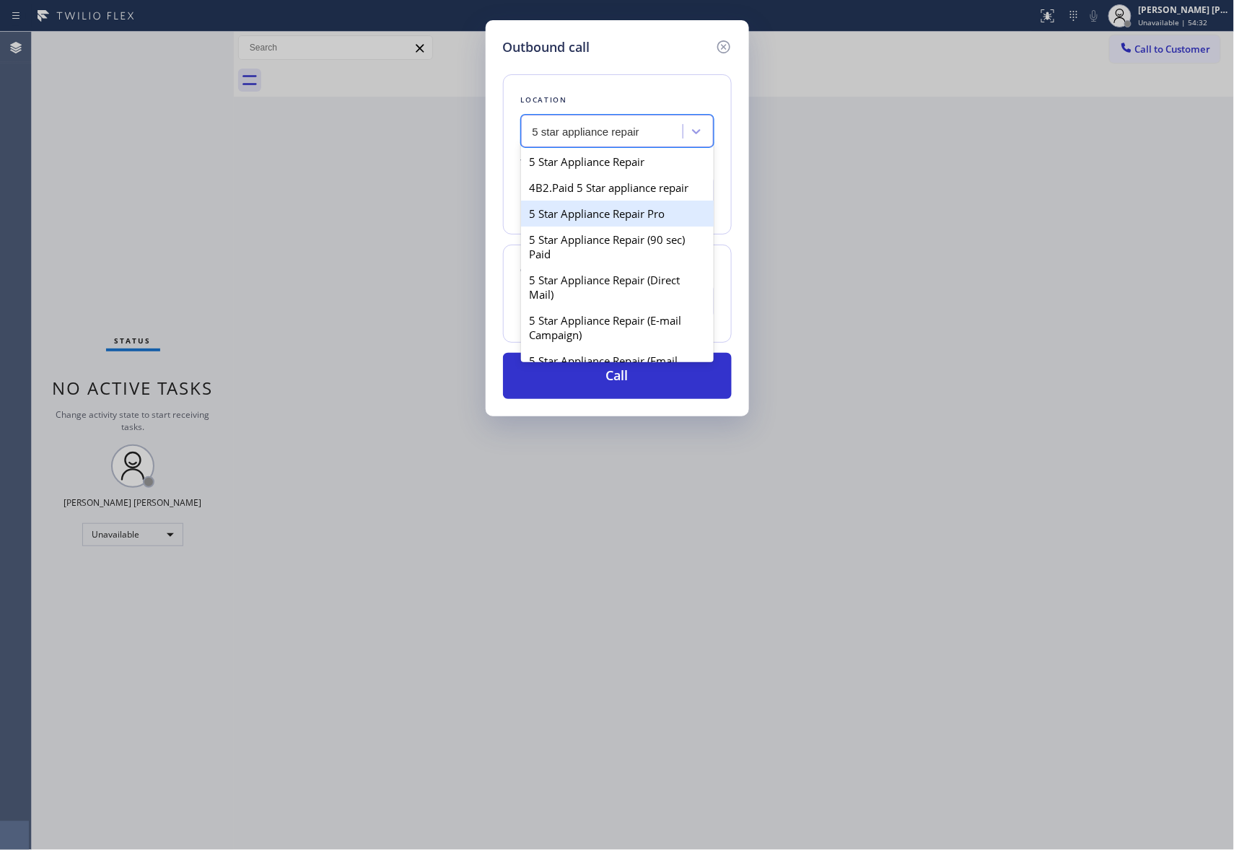
click at [593, 226] on div "5 Star Appliance Repair Pro" at bounding box center [617, 214] width 193 height 26
type input "(888) 477-1309"
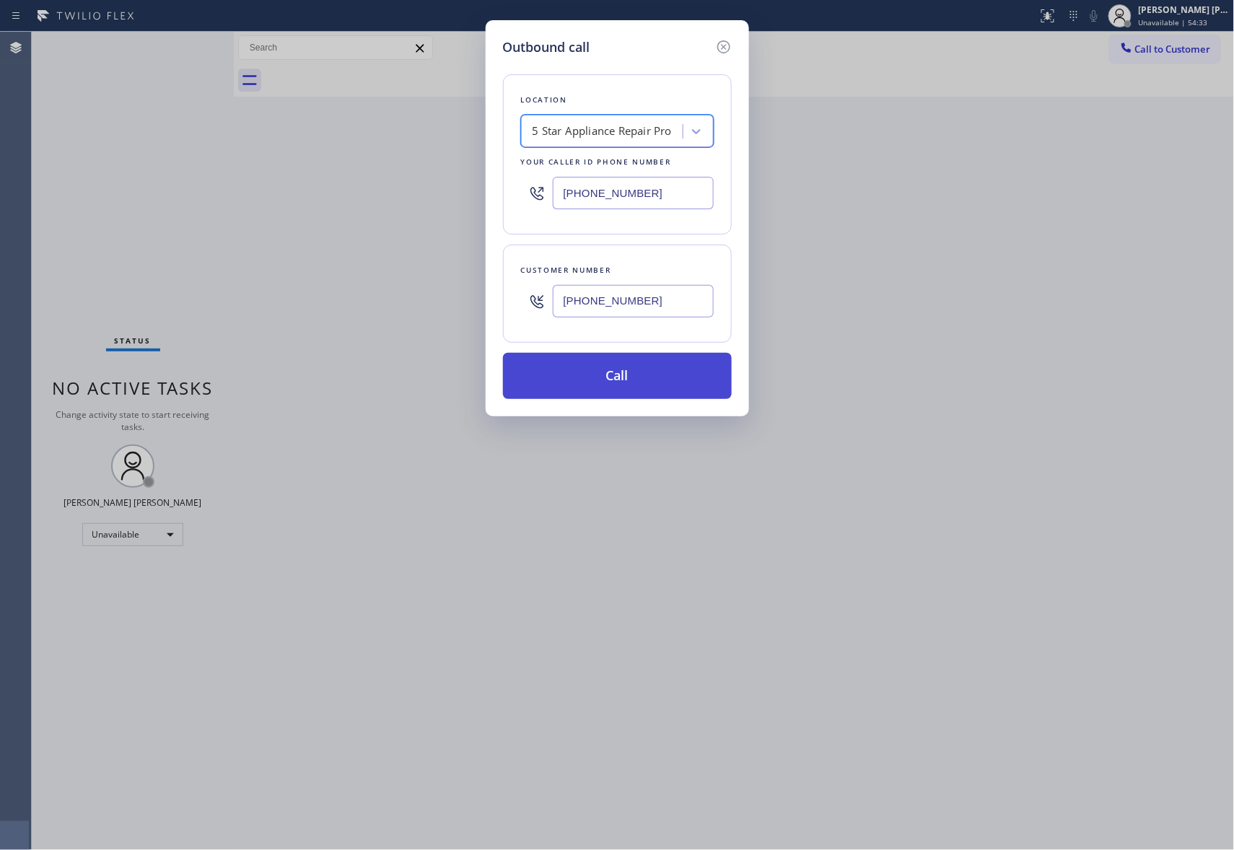
click at [662, 371] on button "Call" at bounding box center [617, 376] width 229 height 46
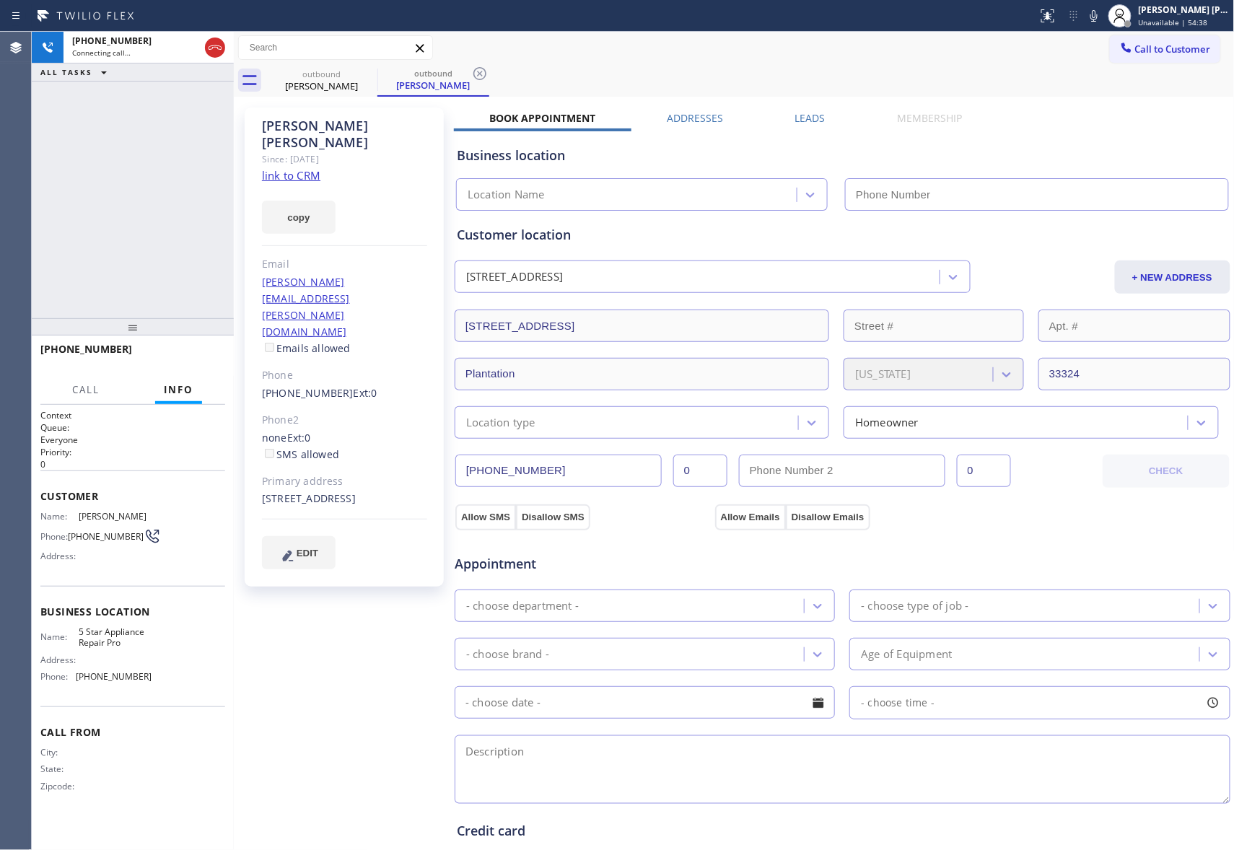
type input "(888) 477-1309"
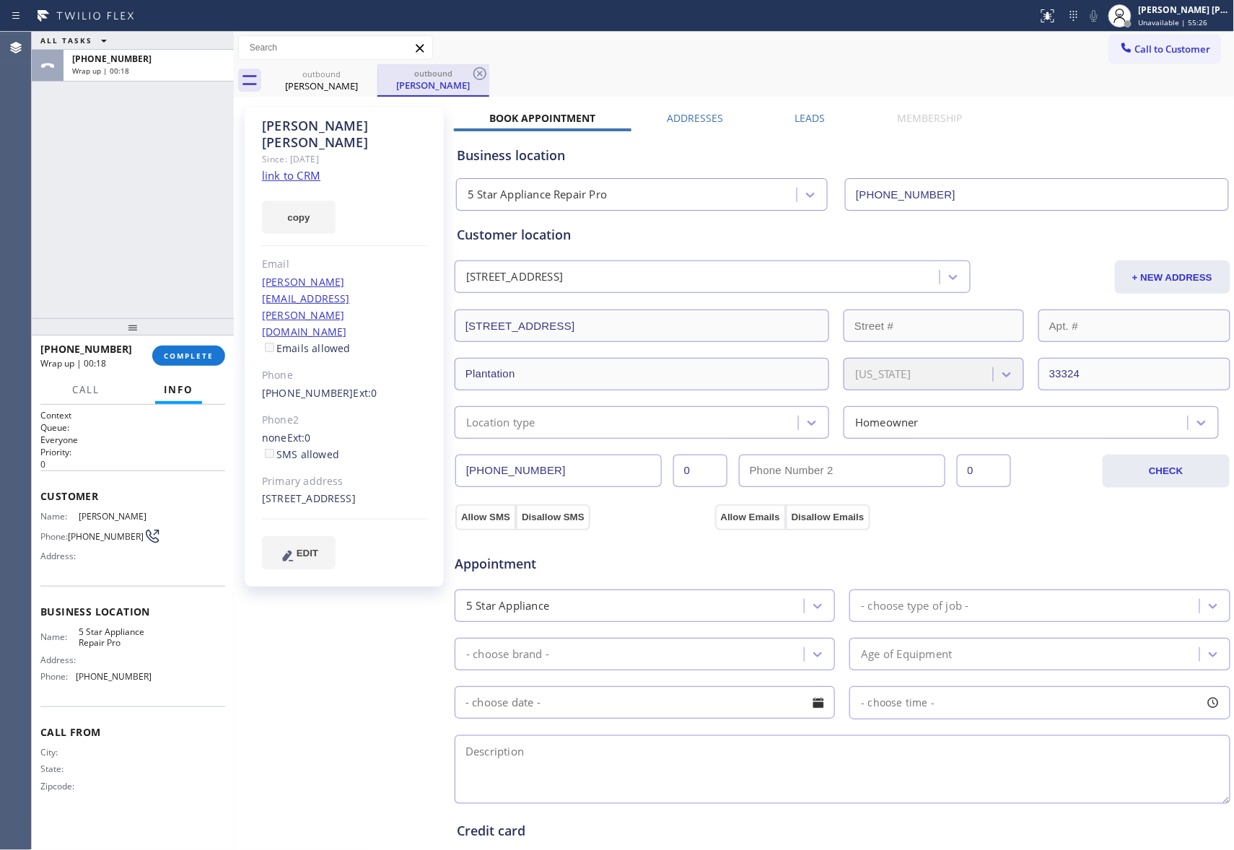
drag, startPoint x: 344, startPoint y: 95, endPoint x: 382, endPoint y: 76, distance: 42.9
click at [352, 89] on div "outbound Steven Boucher" at bounding box center [321, 80] width 109 height 32
drag, startPoint x: 382, startPoint y: 76, endPoint x: 353, endPoint y: 70, distance: 29.4
click at [379, 76] on div "outbound" at bounding box center [433, 73] width 109 height 11
click at [353, 70] on div "outbound" at bounding box center [321, 74] width 109 height 11
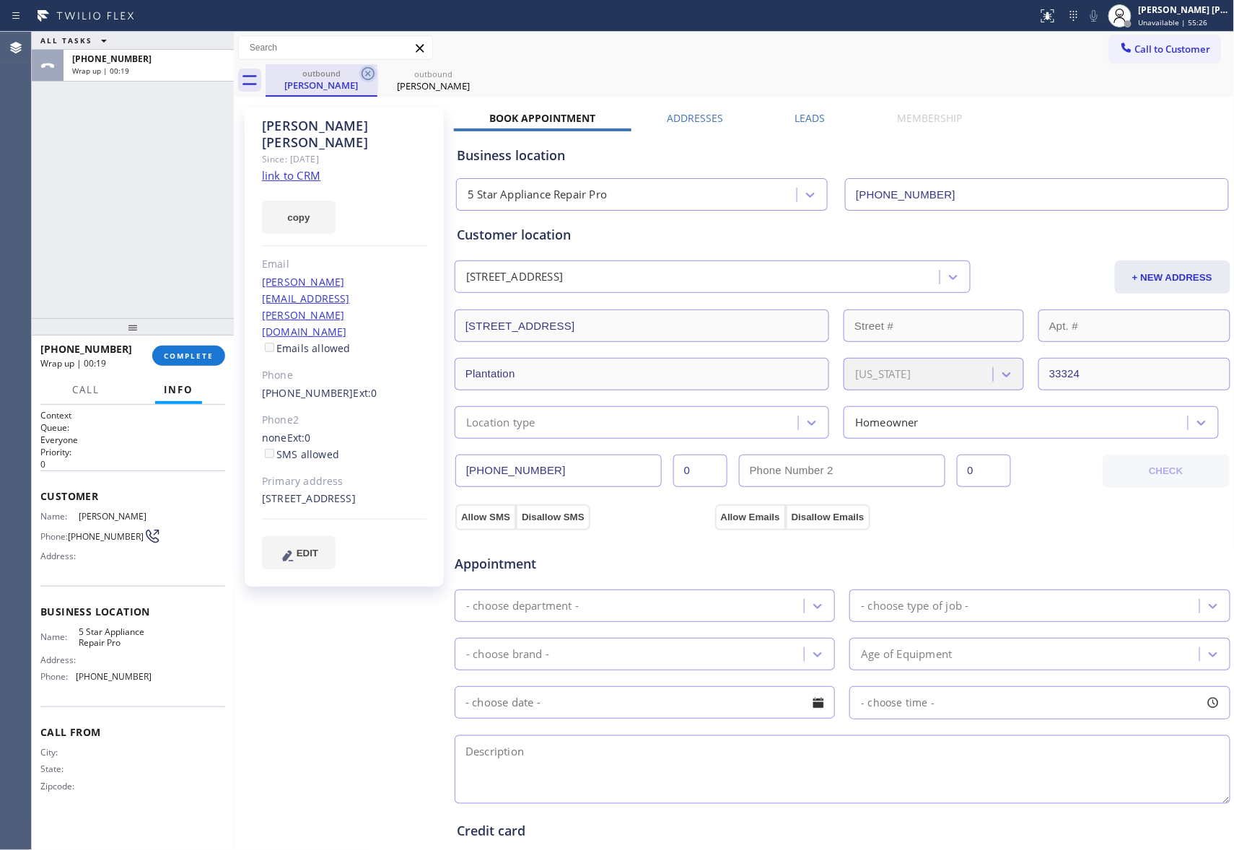
click at [364, 70] on icon at bounding box center [367, 73] width 17 height 17
click at [0, 0] on icon at bounding box center [0, 0] width 0 height 0
click at [364, 70] on div "outbound Steven Boucher outbound Steven Boucher" at bounding box center [750, 80] width 969 height 32
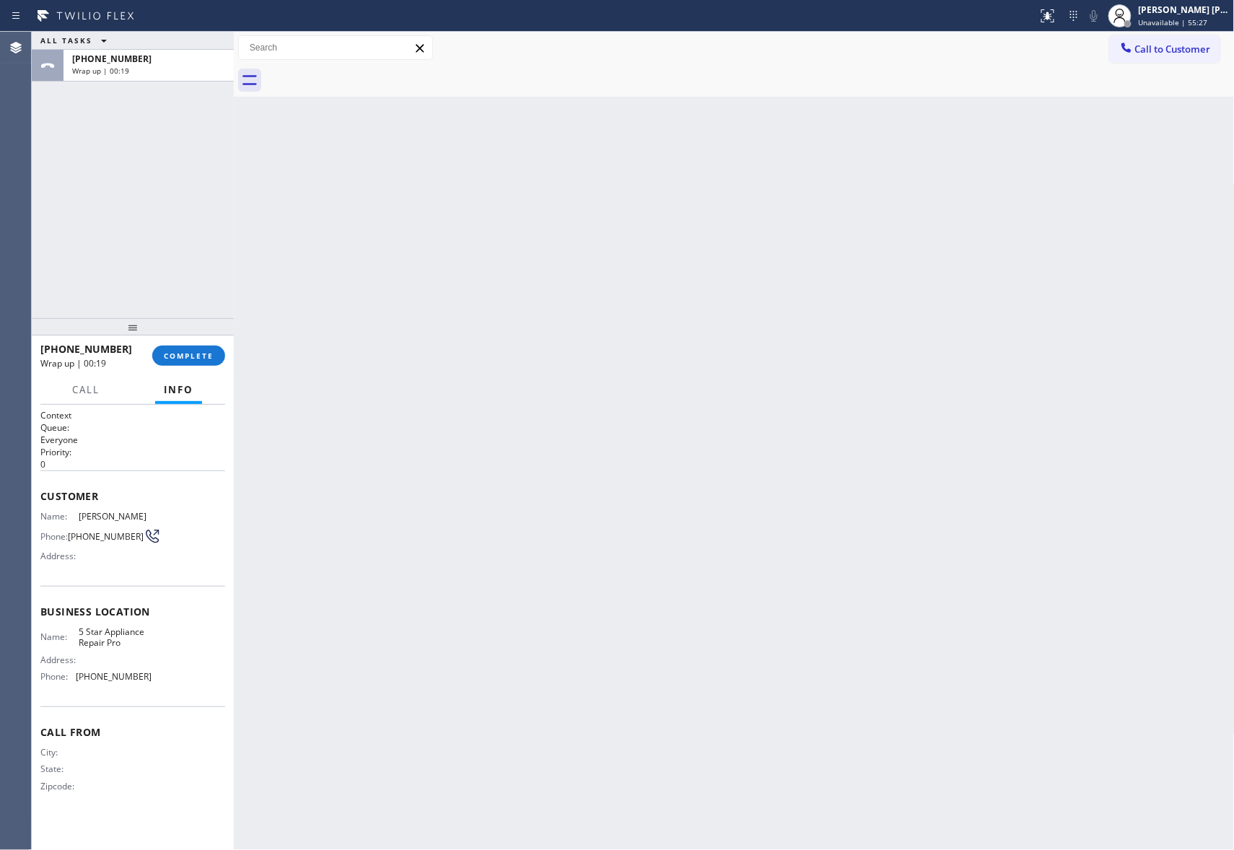
click at [364, 70] on div at bounding box center [750, 80] width 969 height 32
click at [177, 349] on button "COMPLETE" at bounding box center [188, 356] width 73 height 20
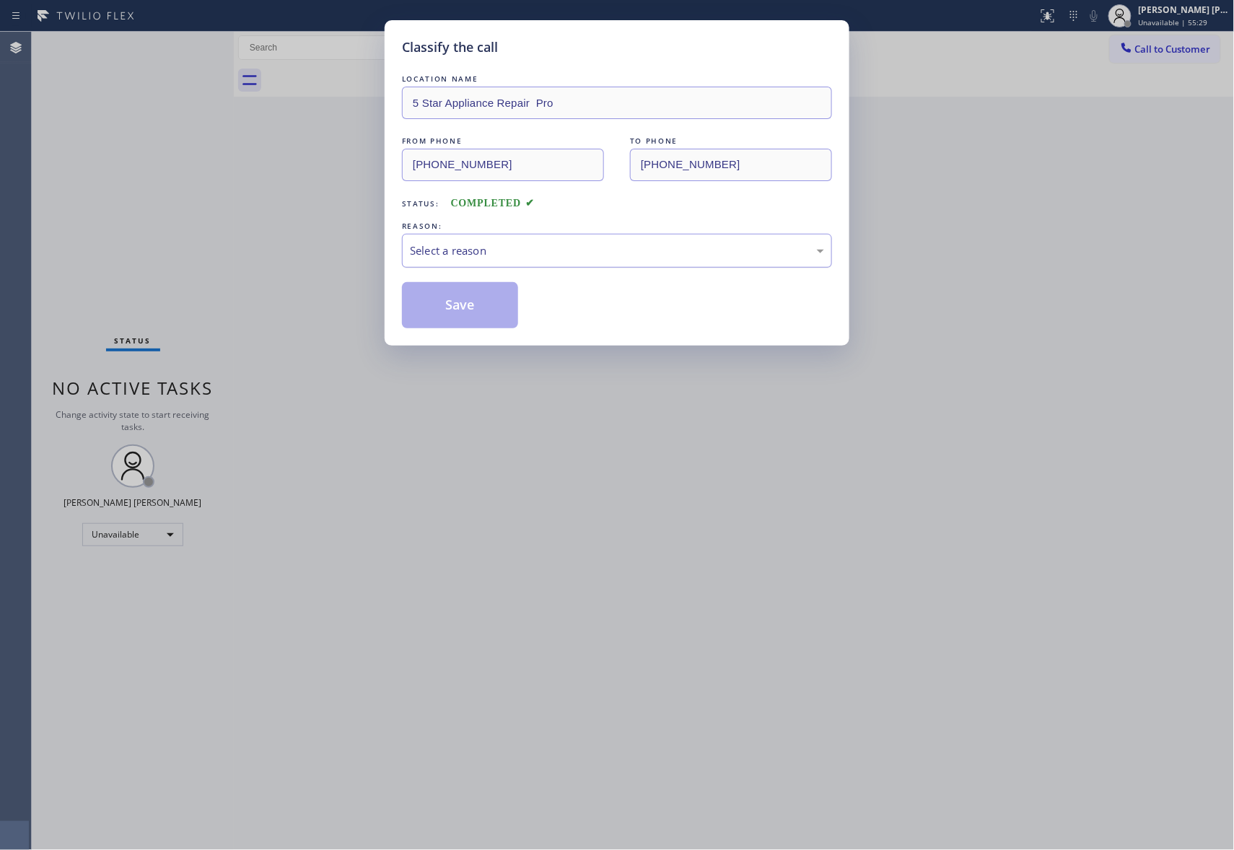
click at [590, 253] on div "Select a reason" at bounding box center [617, 250] width 414 height 17
click at [465, 304] on button "Save" at bounding box center [460, 305] width 116 height 46
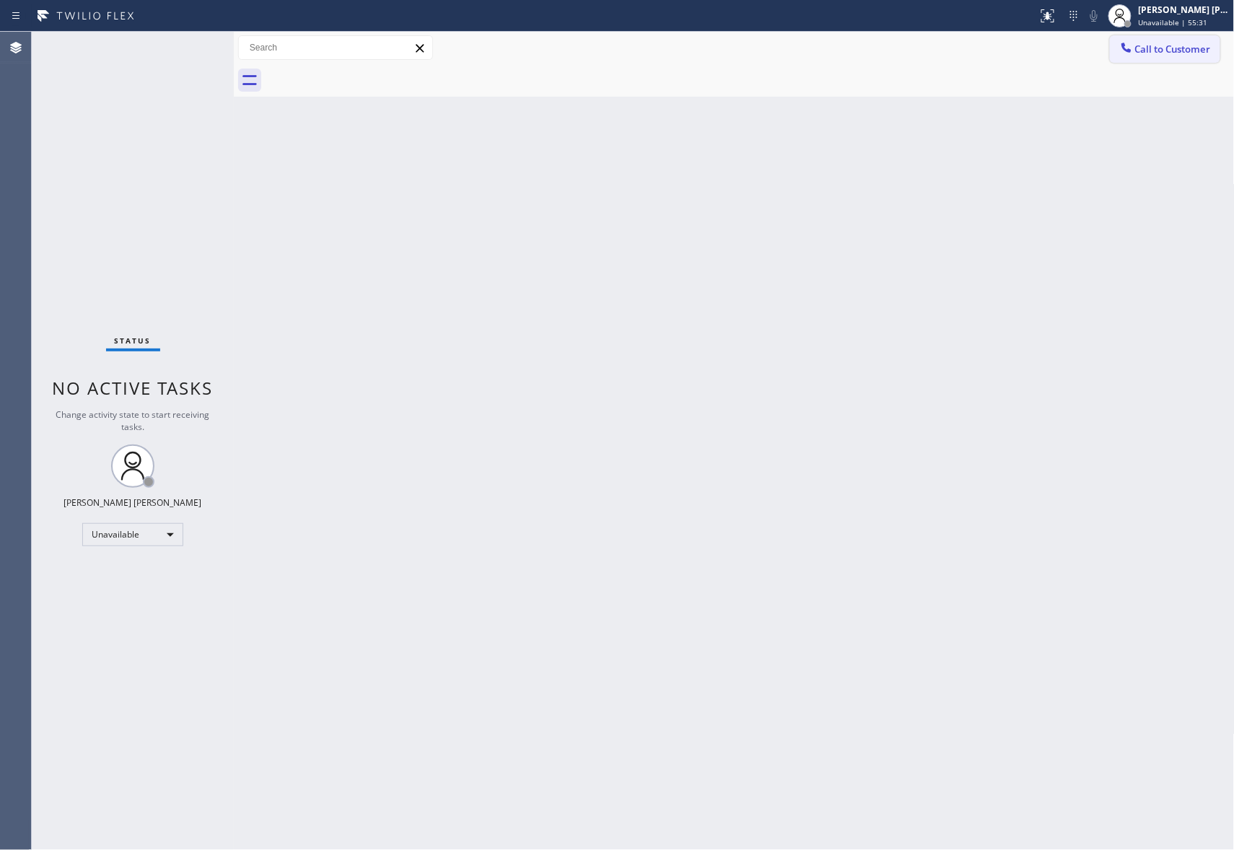
click at [1178, 53] on span "Call to Customer" at bounding box center [1173, 49] width 76 height 13
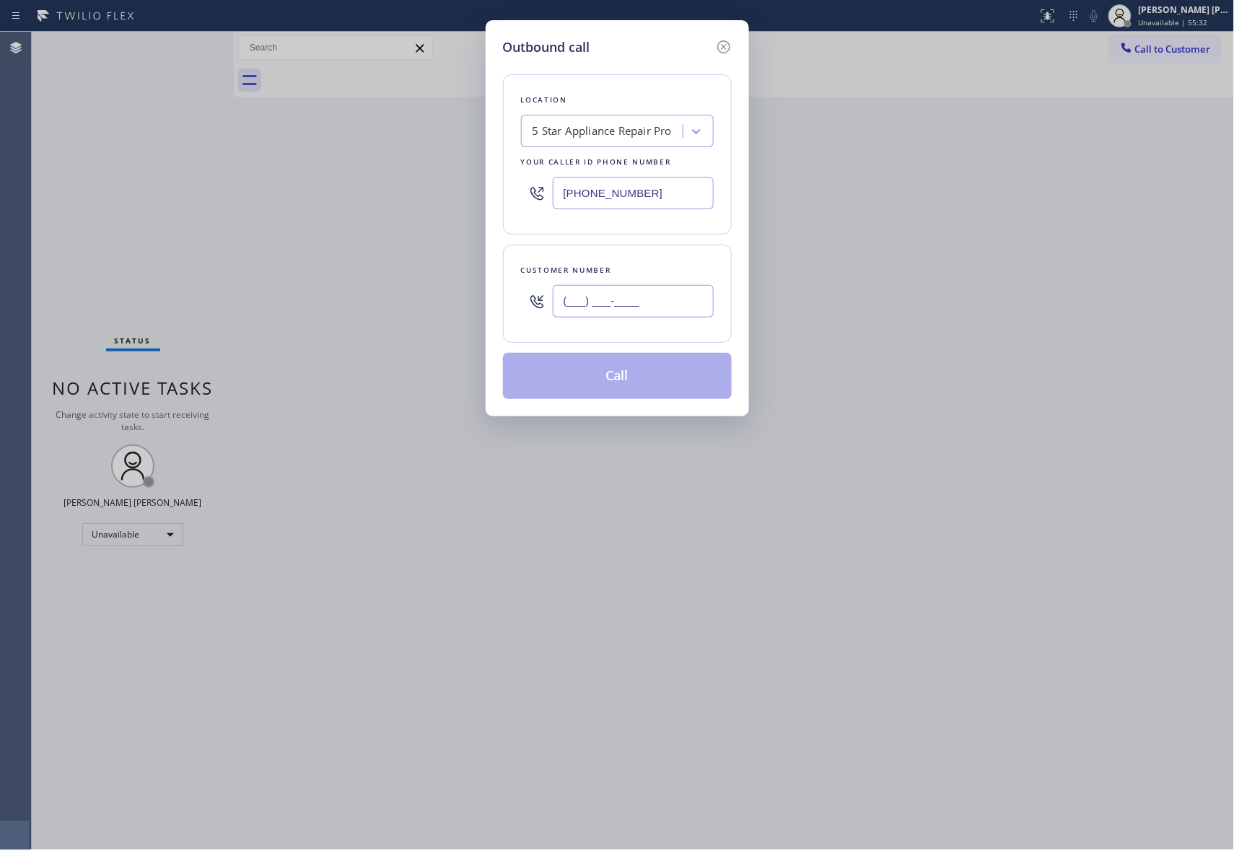
click at [667, 309] on input "(___) ___-____" at bounding box center [633, 301] width 161 height 32
paste input "786) 246-6354"
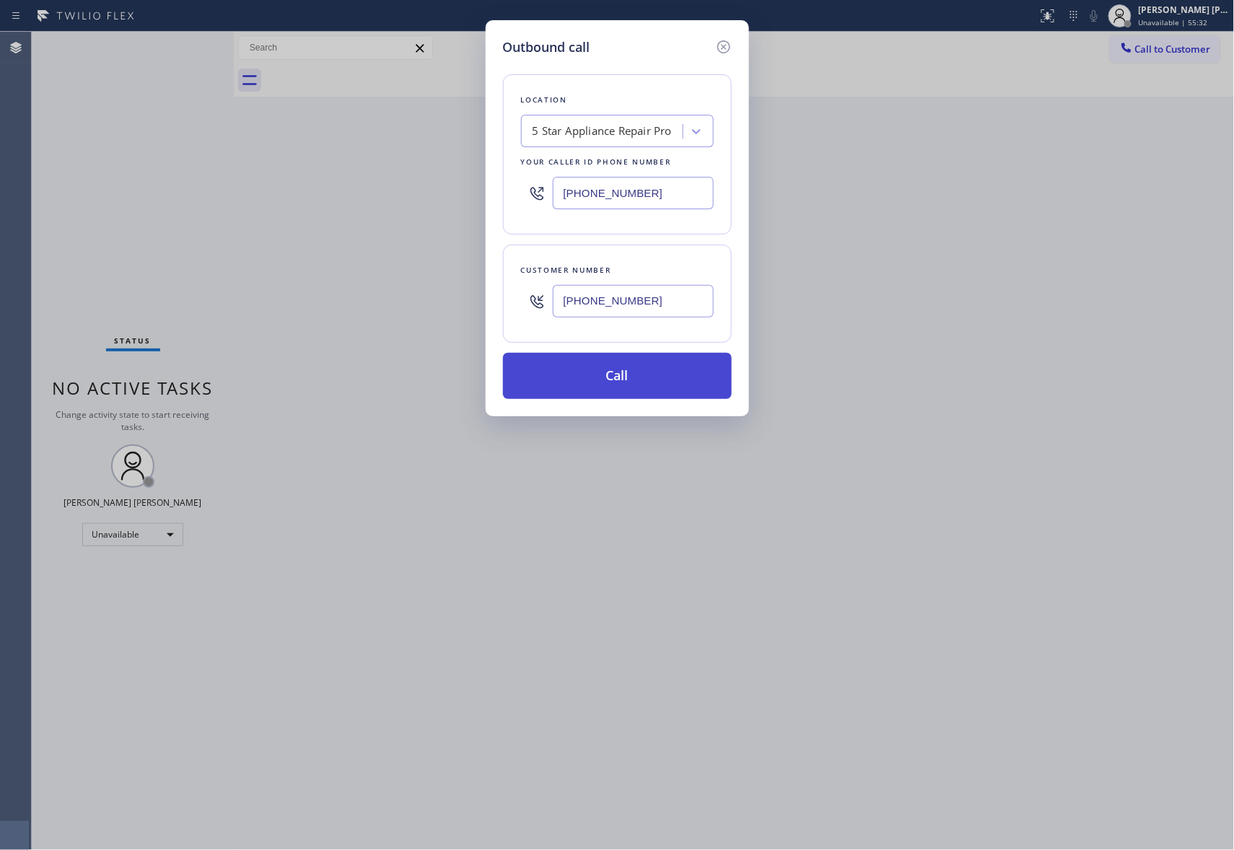
type input "(786) 246-6354"
click at [639, 379] on button "Call" at bounding box center [617, 376] width 229 height 46
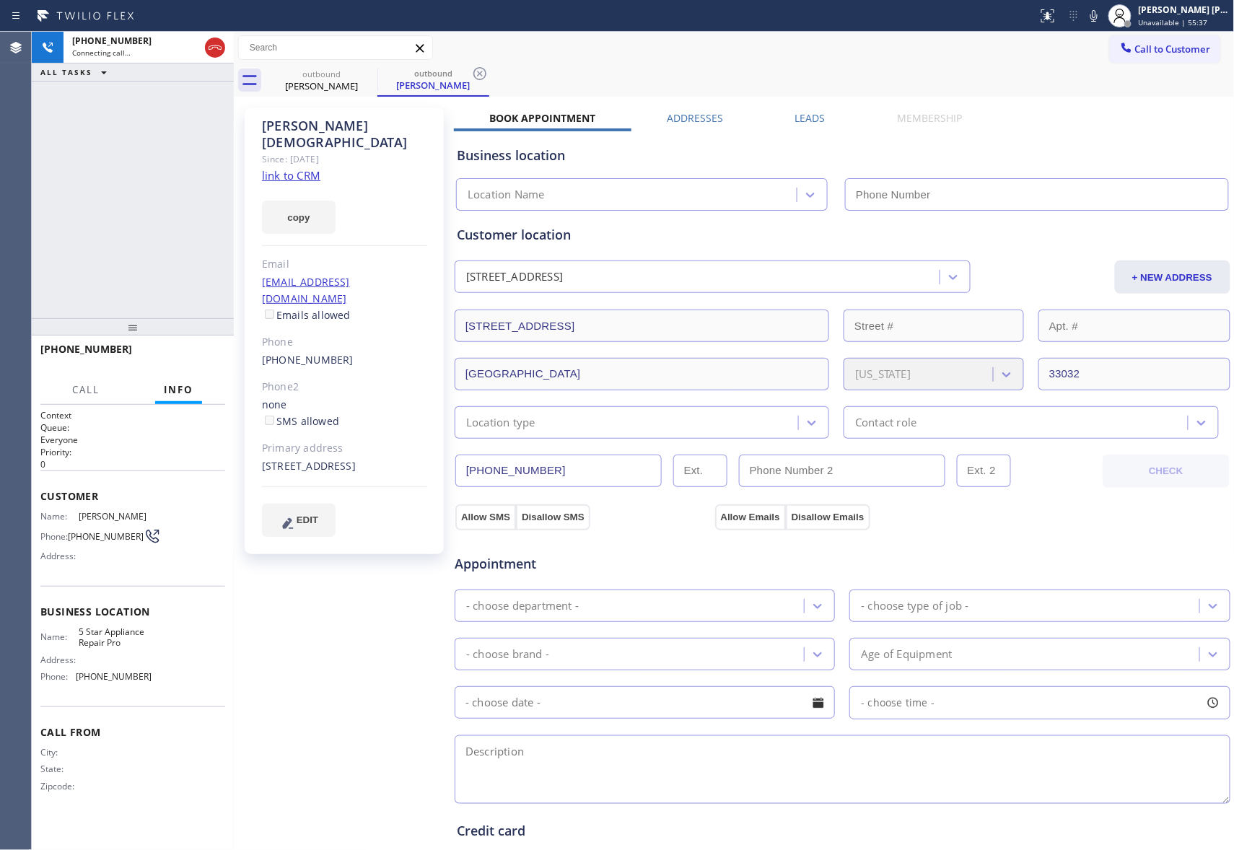
type input "(888) 477-1309"
drag, startPoint x: 200, startPoint y: 347, endPoint x: 90, endPoint y: 310, distance: 115.7
click at [198, 347] on button "HANG UP" at bounding box center [191, 356] width 67 height 20
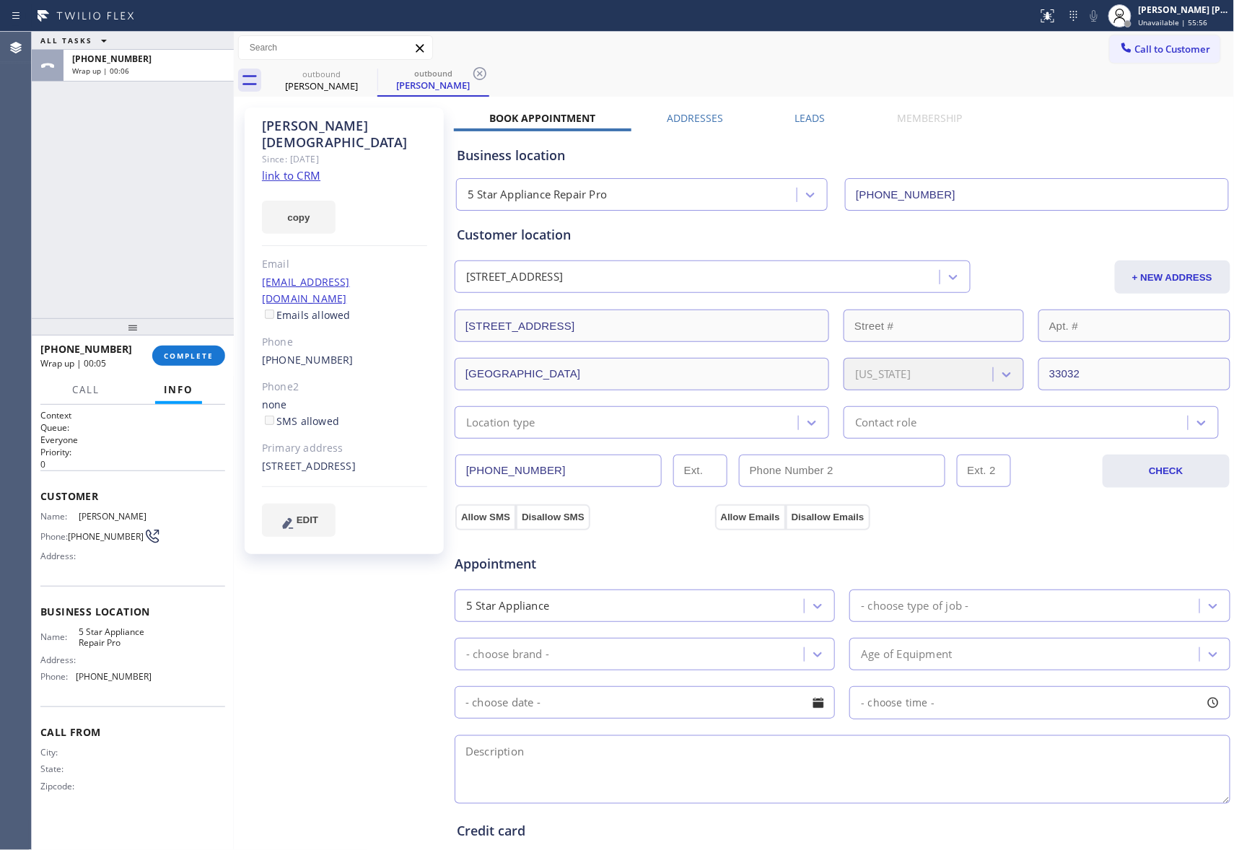
click at [812, 118] on label "Leads" at bounding box center [810, 118] width 30 height 14
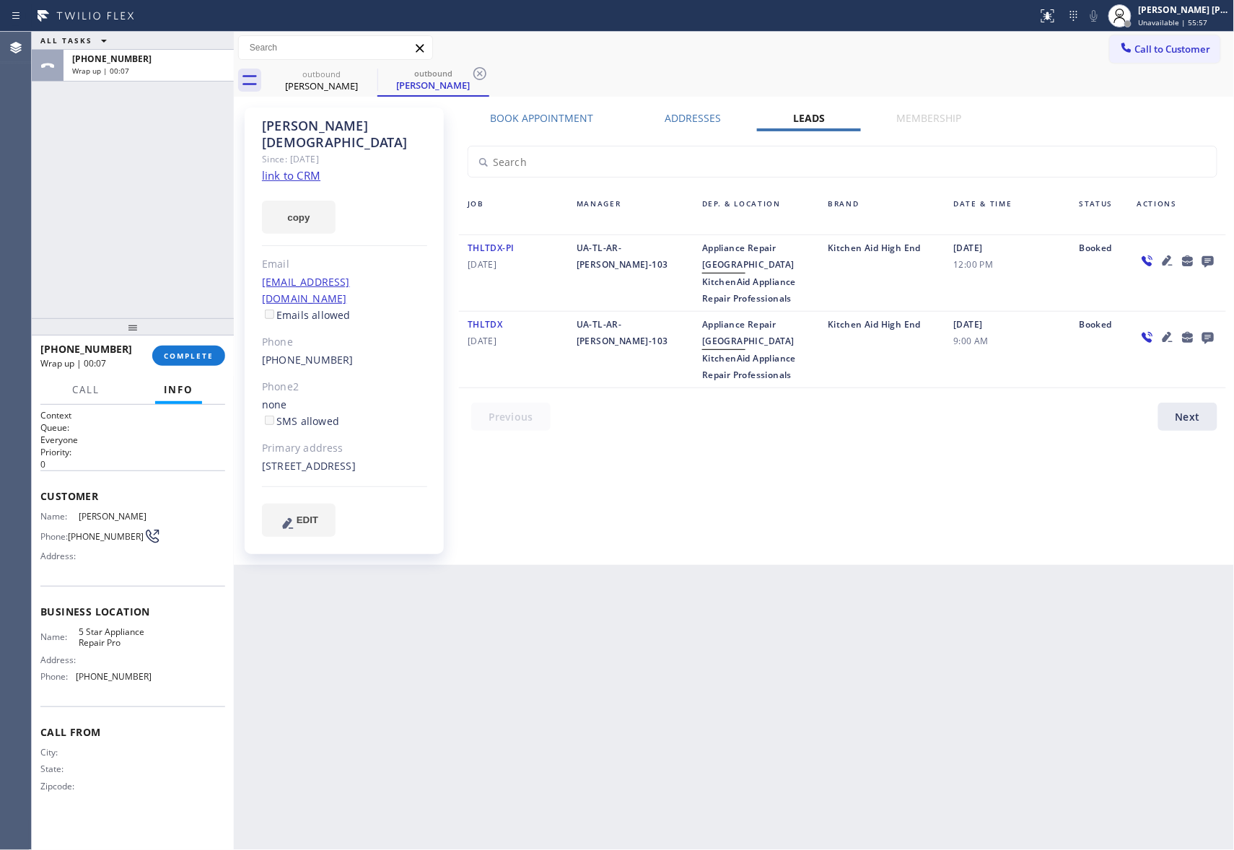
click at [1212, 258] on icon at bounding box center [1208, 262] width 12 height 12
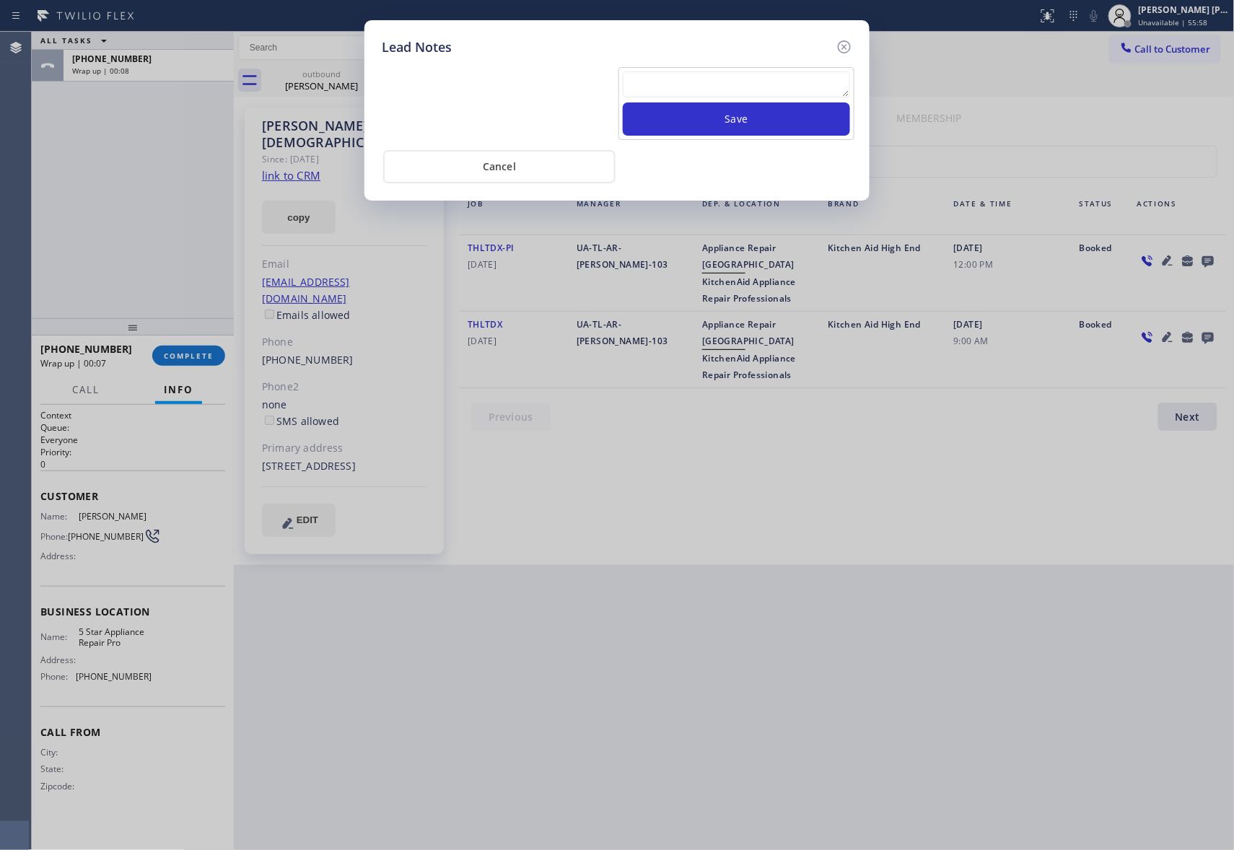
click at [706, 79] on textarea at bounding box center [736, 84] width 227 height 26
paste textarea "(786) 246-6354"
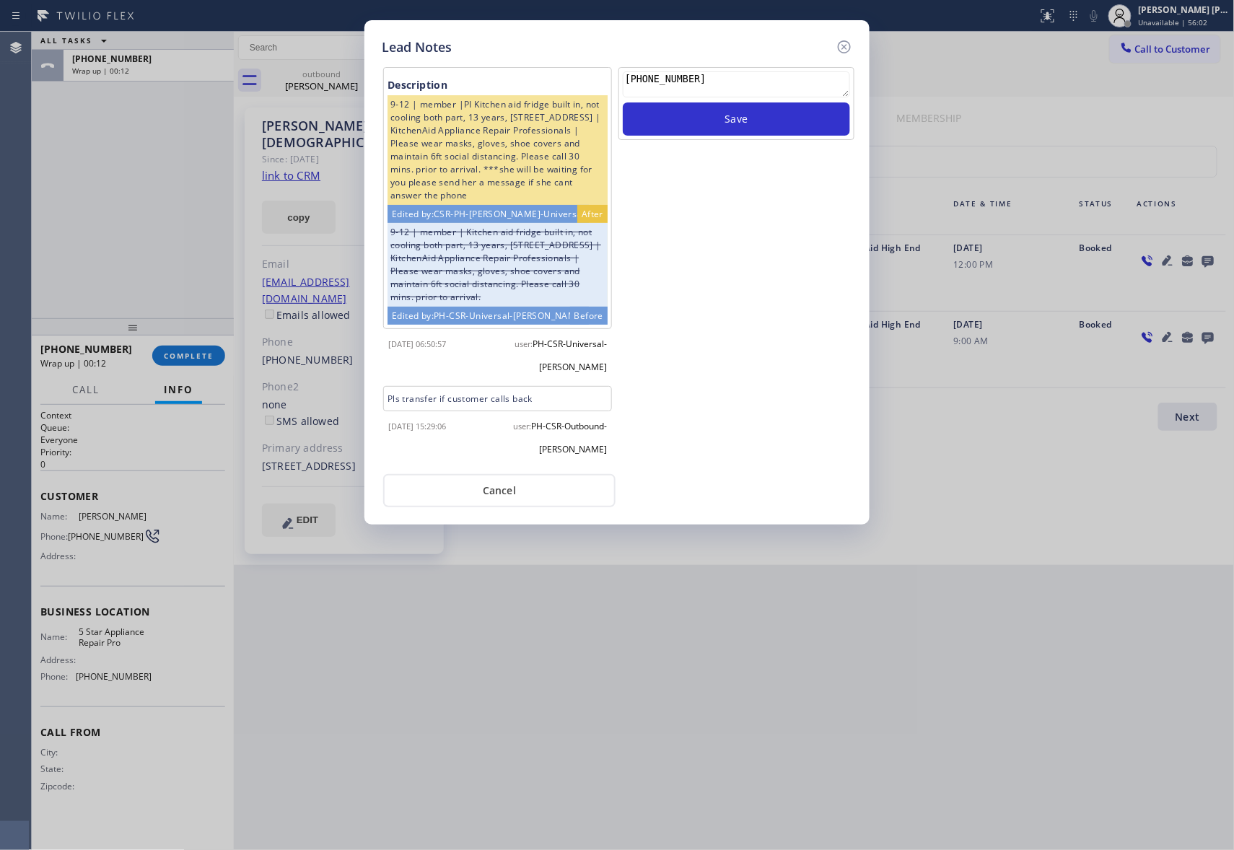
drag, startPoint x: 697, startPoint y: 79, endPoint x: 601, endPoint y: 72, distance: 96.2
click at [601, 72] on div "Description 9-12 | member |PI Kitchen aid fridge built in, not cooling both par…" at bounding box center [617, 264] width 478 height 400
paste textarea "VM | please transfer if cx calls back"
type textarea "VM | please transfer if cx calls back"
click at [823, 121] on button "Save" at bounding box center [736, 118] width 227 height 33
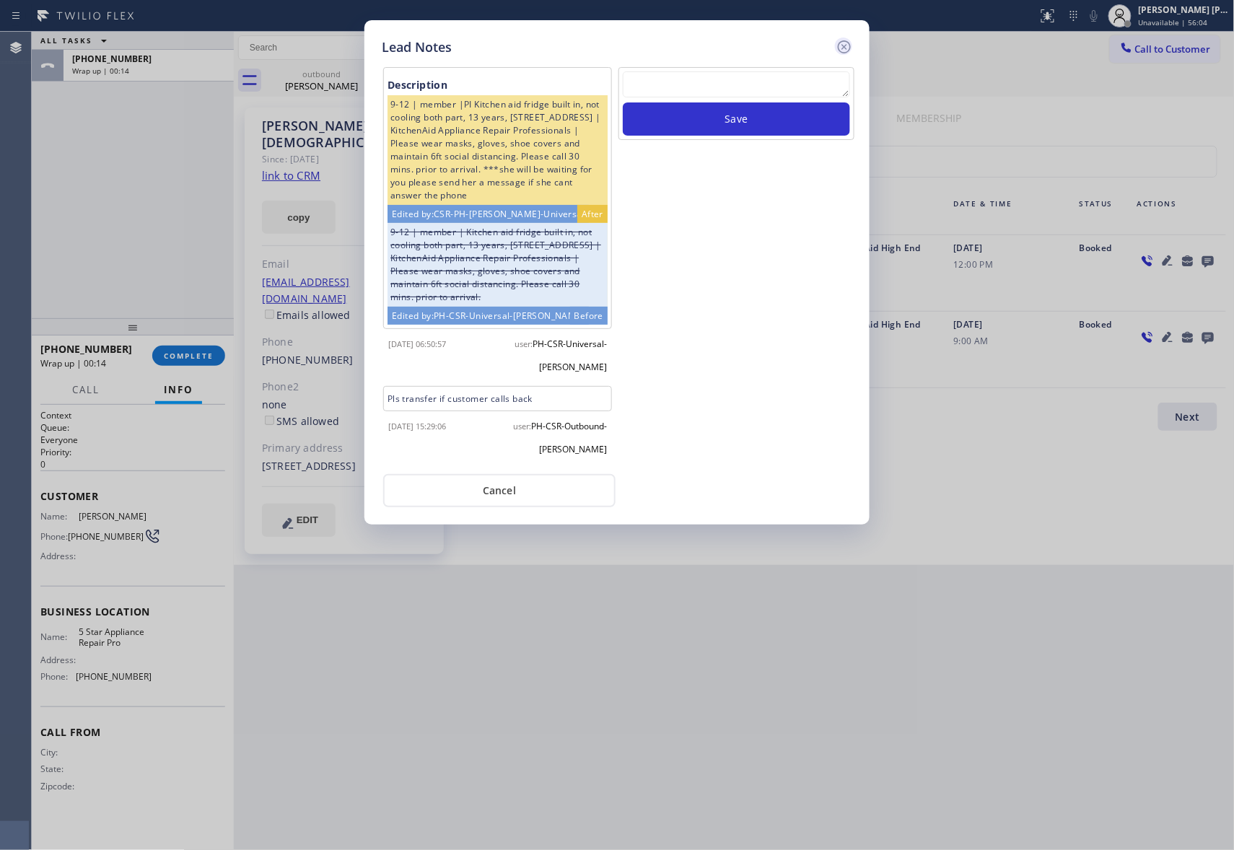
click at [841, 45] on icon at bounding box center [844, 46] width 17 height 17
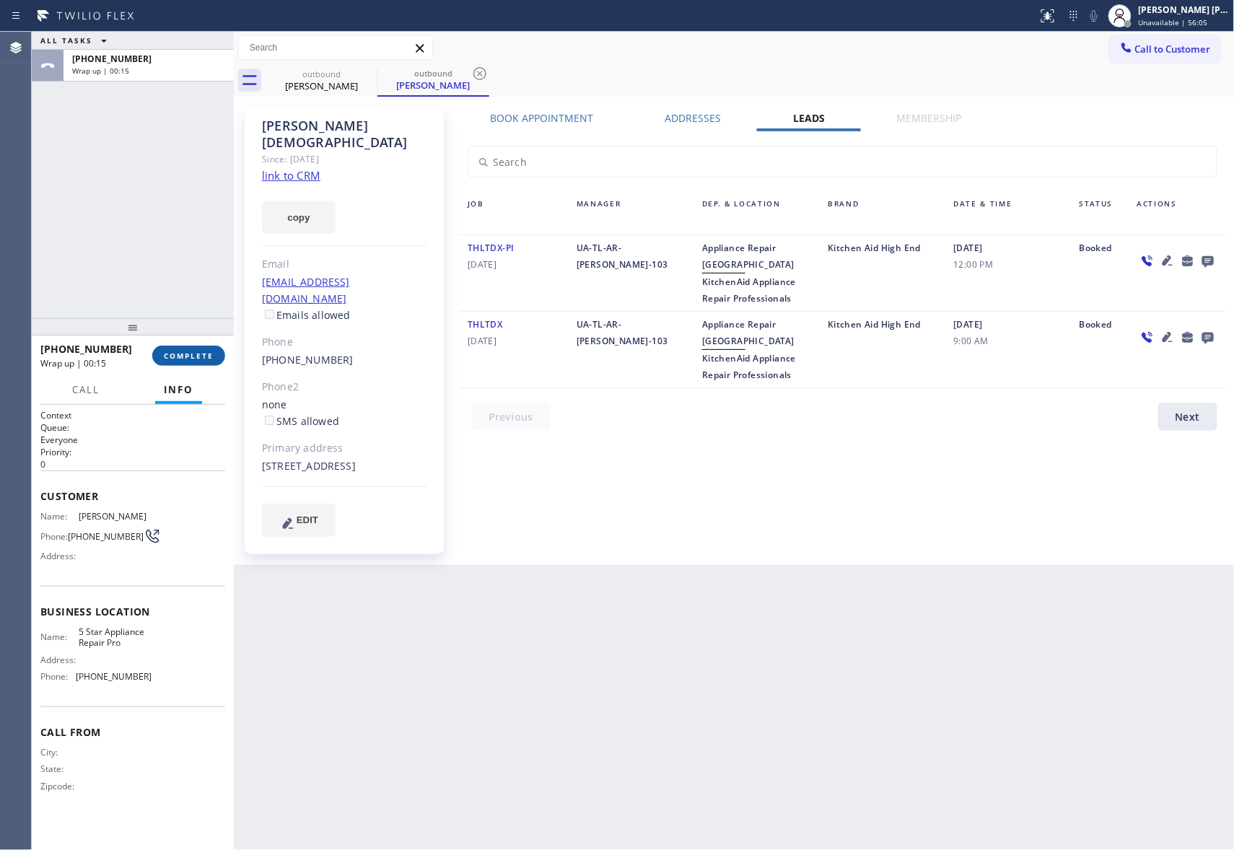
click at [205, 351] on span "COMPLETE" at bounding box center [189, 356] width 50 height 10
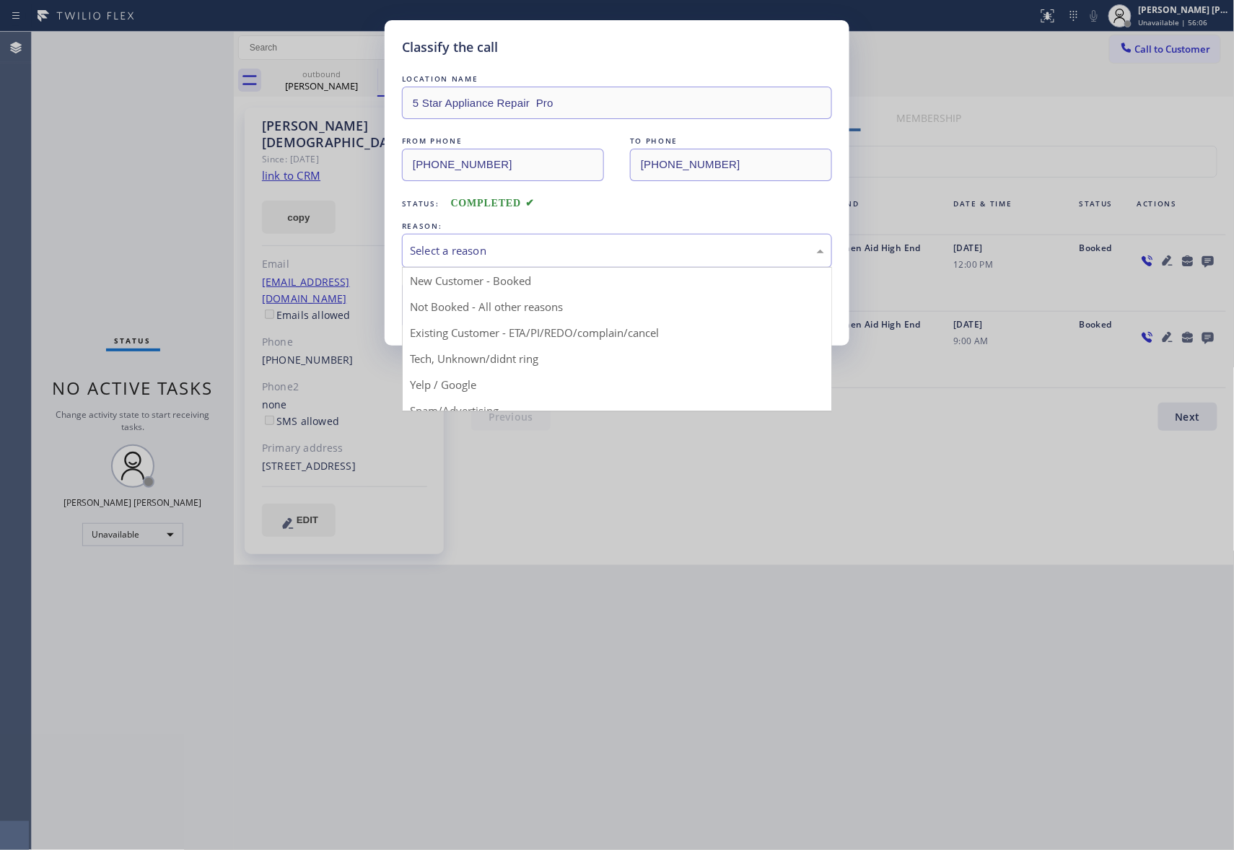
click at [555, 254] on div "Select a reason" at bounding box center [617, 250] width 414 height 17
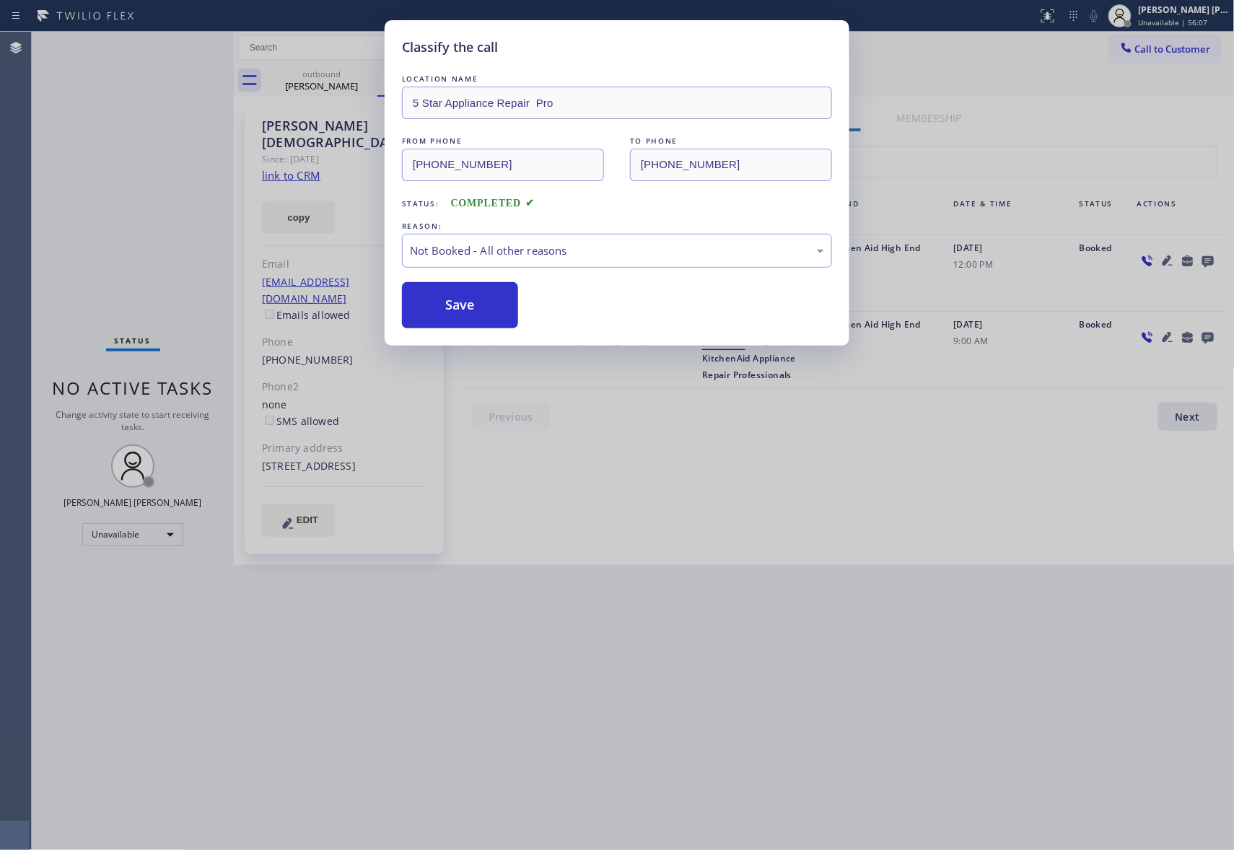
click at [469, 310] on button "Save" at bounding box center [460, 305] width 116 height 46
click at [468, 309] on button "Save" at bounding box center [460, 305] width 116 height 46
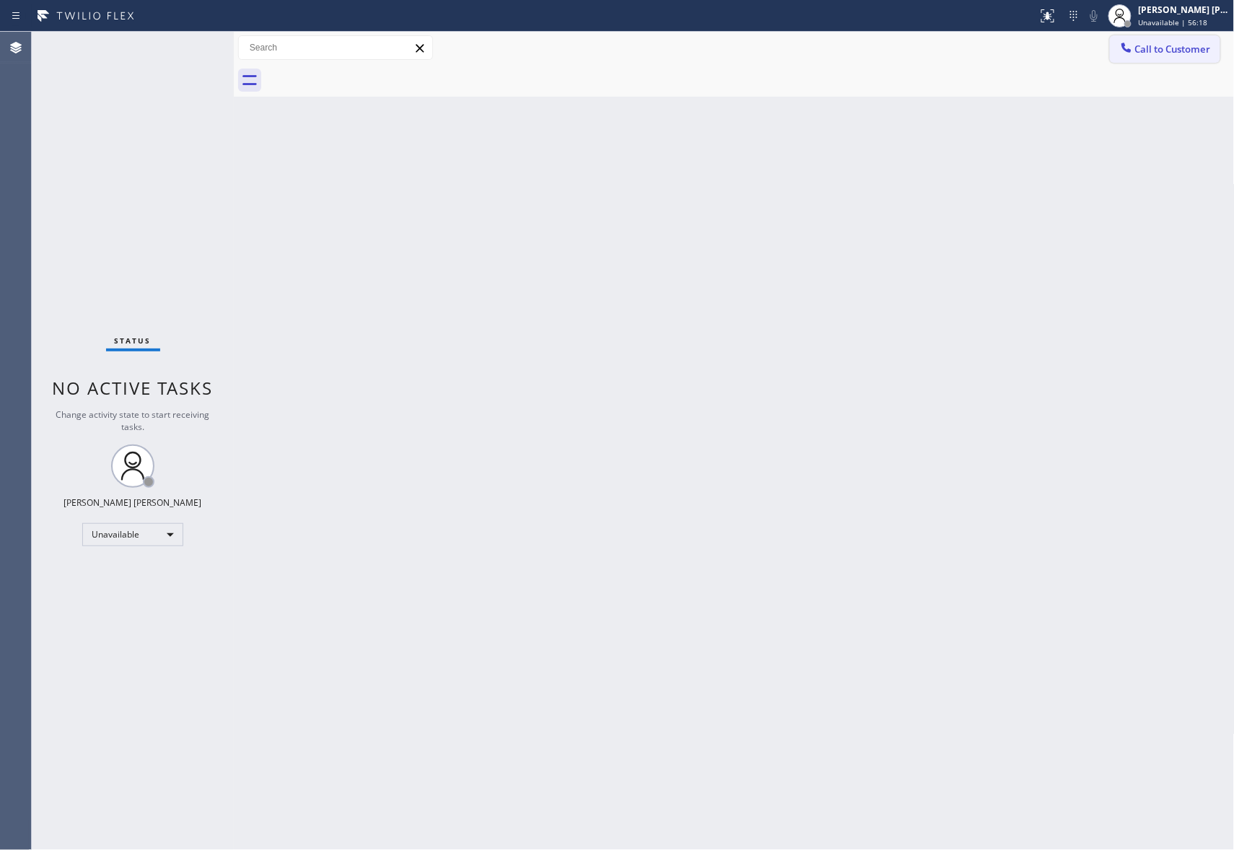
click at [1199, 59] on button "Call to Customer" at bounding box center [1165, 48] width 110 height 27
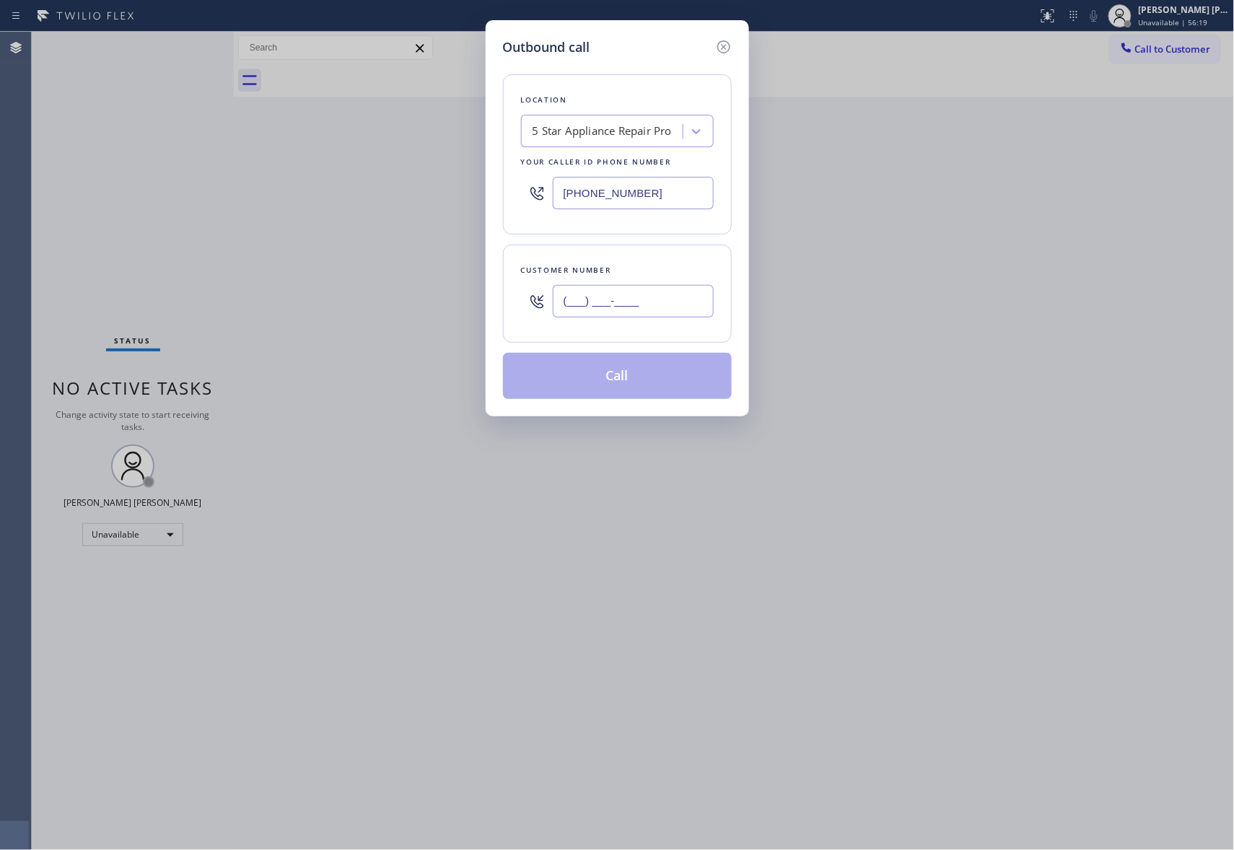
click at [647, 289] on input "(___) ___-____" at bounding box center [633, 301] width 161 height 32
paste input "516) 526-0204"
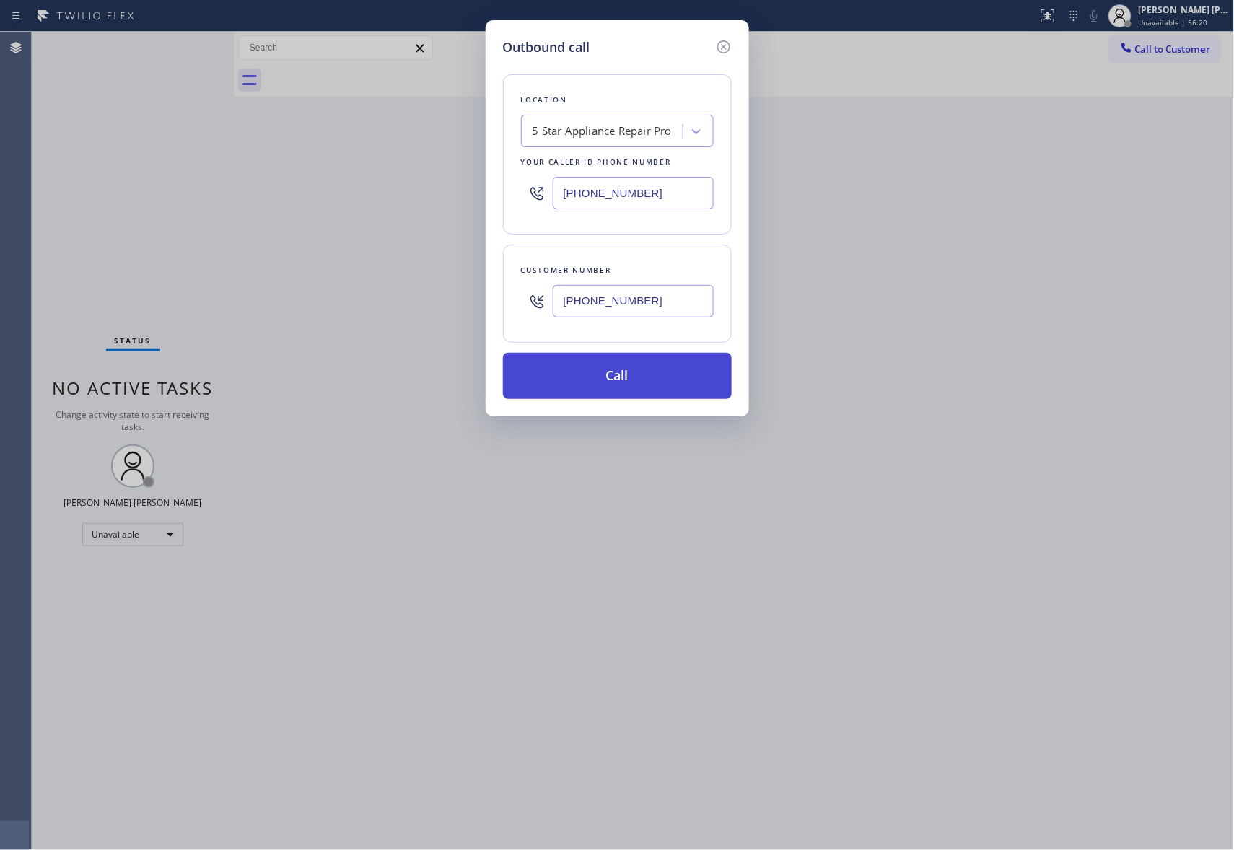
type input "(516) 526-0204"
click at [624, 393] on button "Call" at bounding box center [617, 376] width 229 height 46
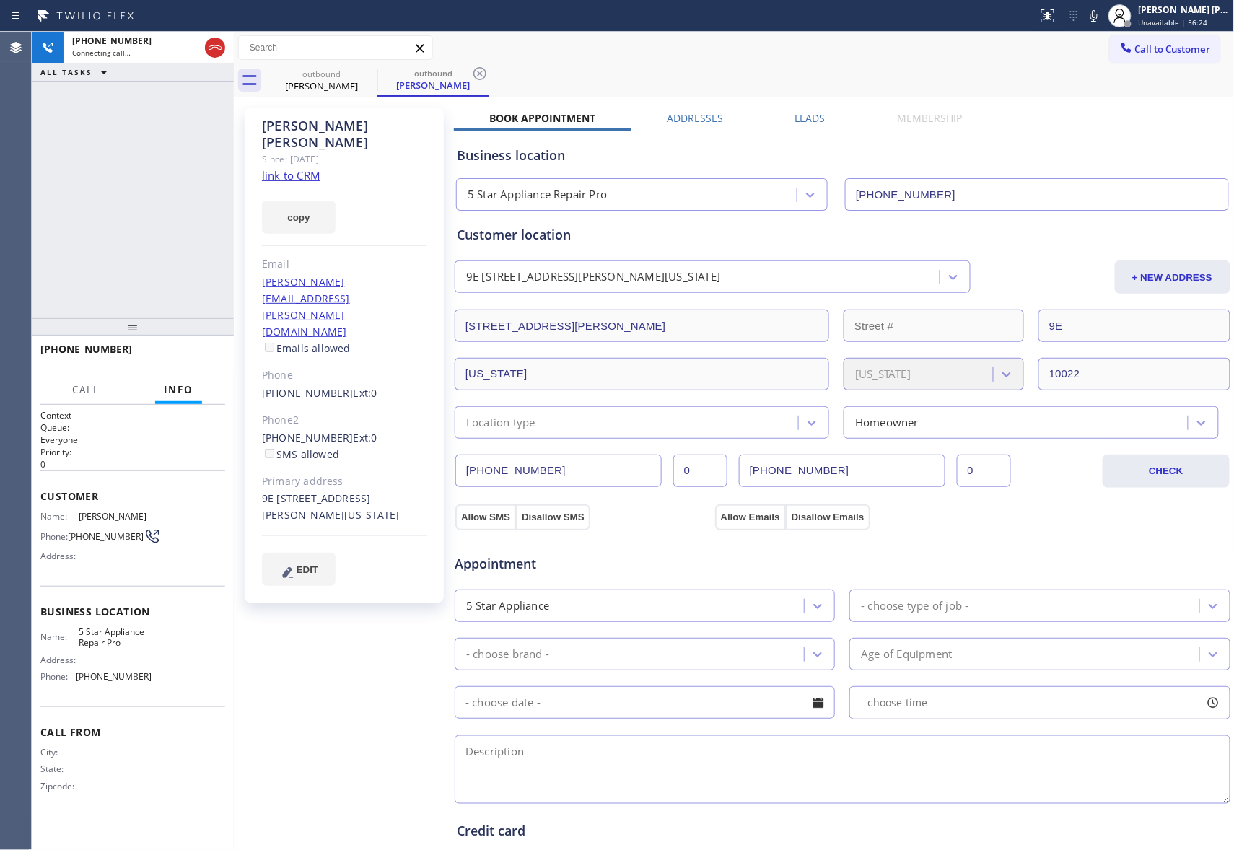
type input "(888) 477-1309"
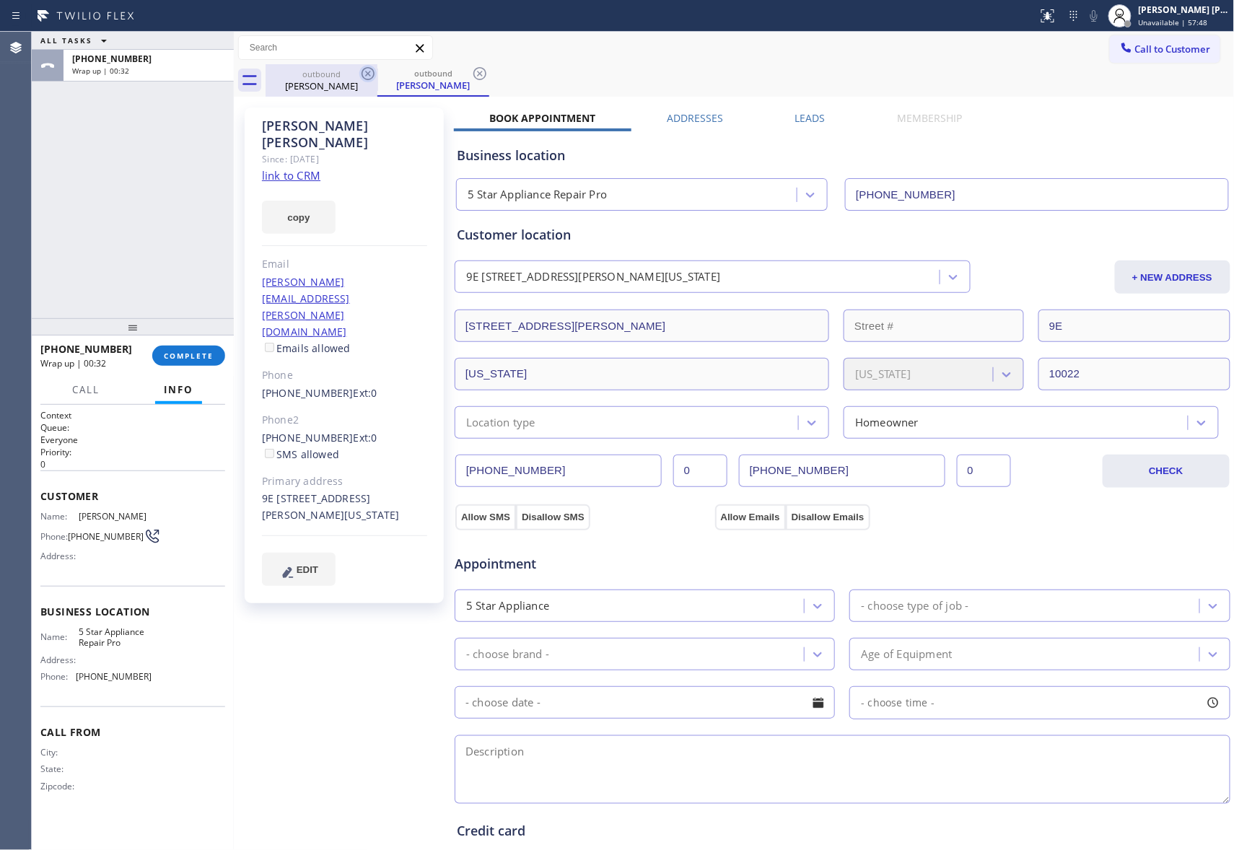
click at [367, 74] on icon at bounding box center [367, 73] width 17 height 17
click at [377, 74] on div "outbound John Murabito" at bounding box center [433, 80] width 112 height 32
click at [367, 74] on icon at bounding box center [367, 73] width 17 height 17
click at [367, 74] on div "outbound John Murabito" at bounding box center [750, 80] width 969 height 32
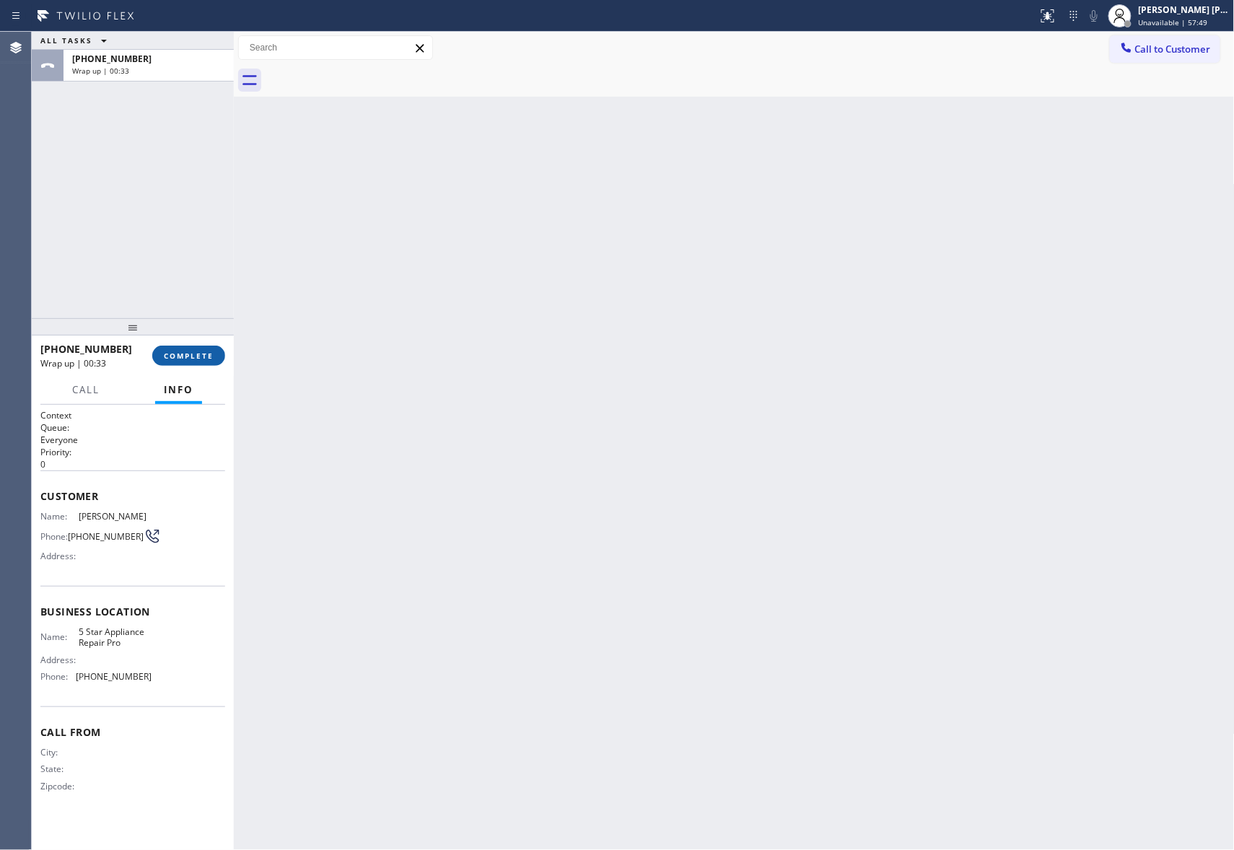
click at [191, 358] on span "COMPLETE" at bounding box center [189, 356] width 50 height 10
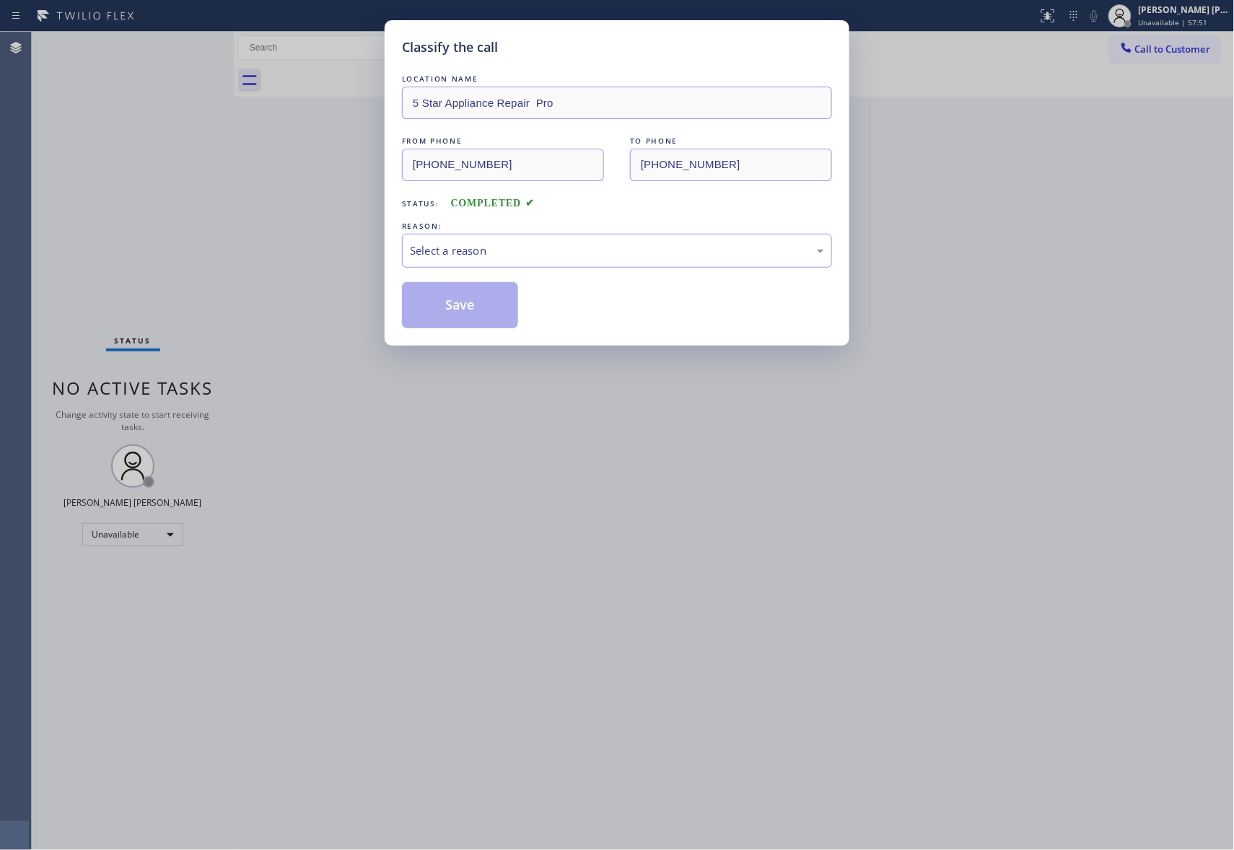
click at [517, 251] on div "Select a reason" at bounding box center [617, 250] width 414 height 17
click at [456, 310] on button "Save" at bounding box center [460, 305] width 116 height 46
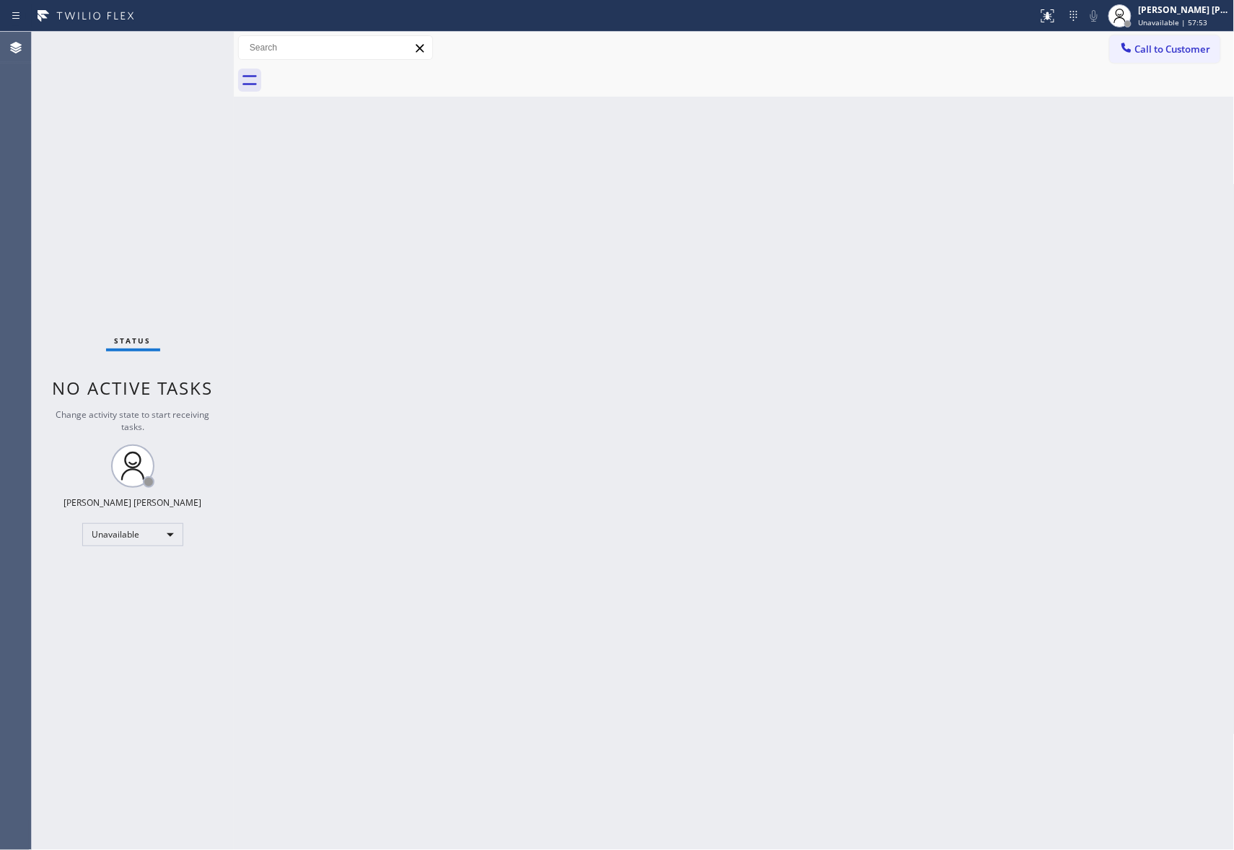
click at [1181, 55] on span "Call to Customer" at bounding box center [1173, 49] width 76 height 13
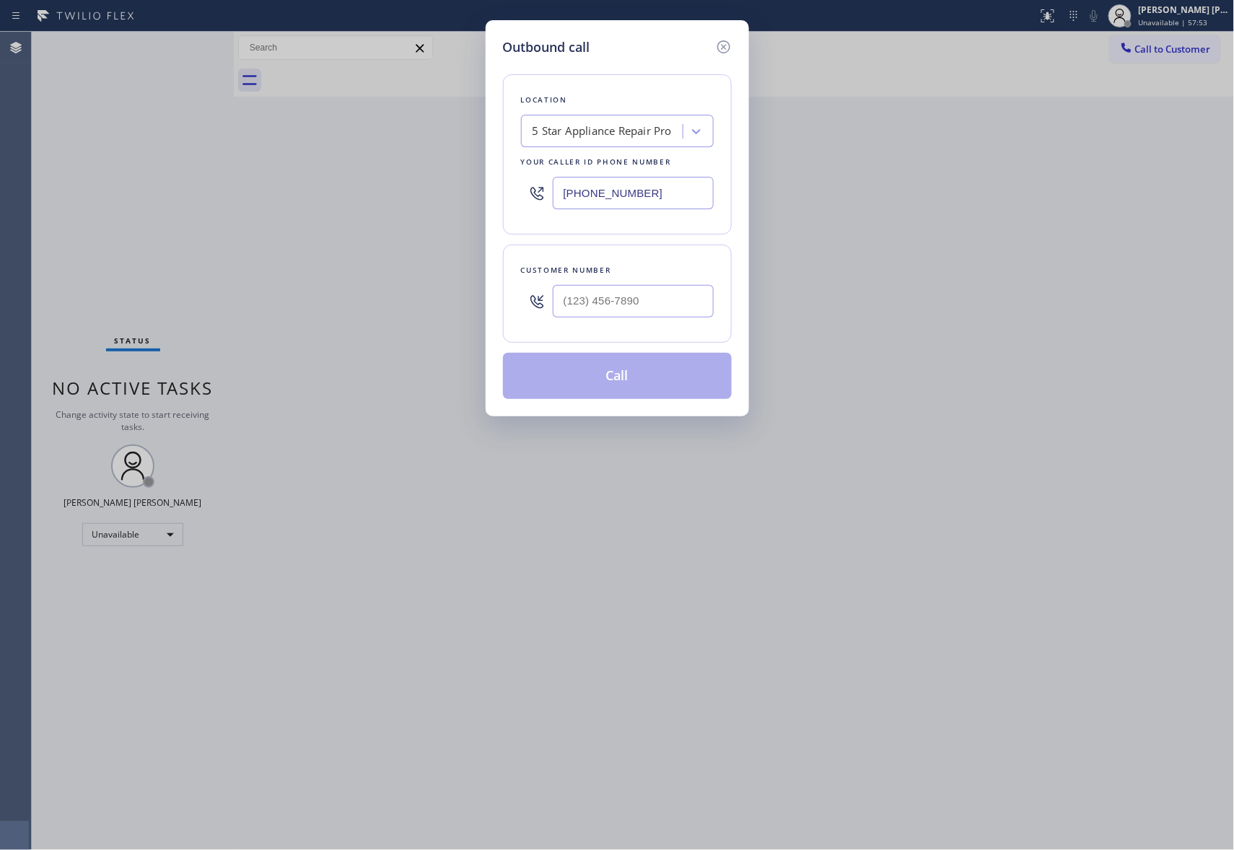
click at [651, 327] on div "Customer number" at bounding box center [617, 294] width 229 height 98
click at [654, 305] on input "(___) ___-____" at bounding box center [633, 301] width 161 height 32
paste input "609) 706-5781"
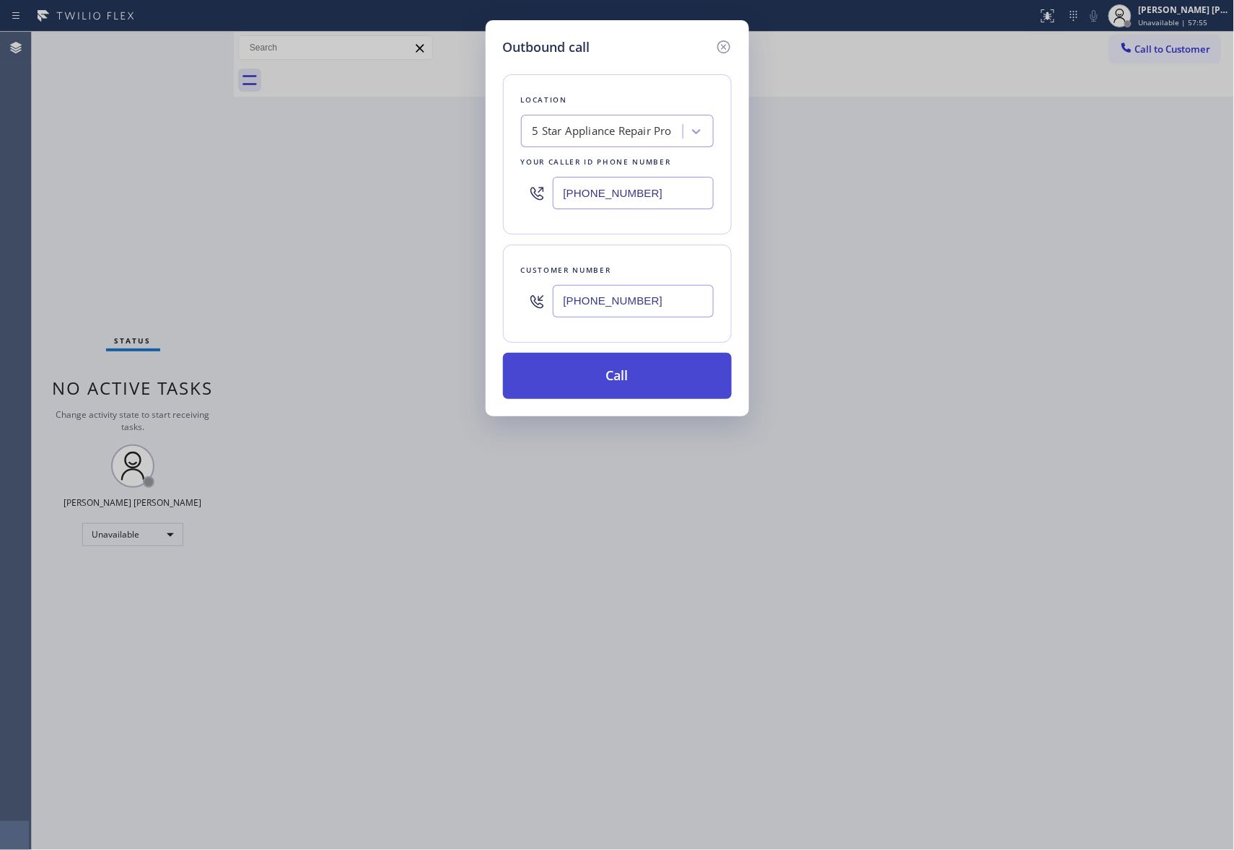
type input "(609) 706-5781"
click at [610, 367] on button "Call" at bounding box center [617, 376] width 229 height 46
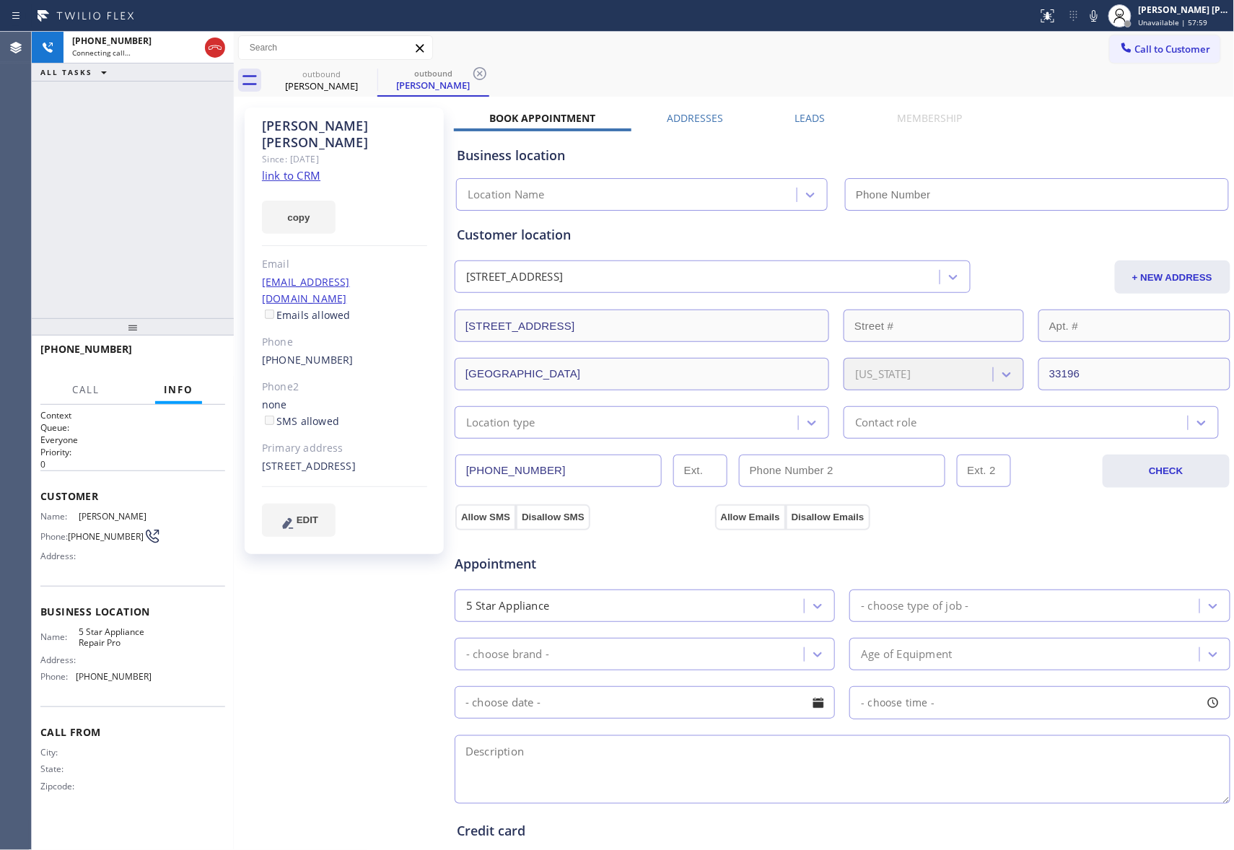
type input "(888) 477-1309"
click at [200, 356] on span "HANG UP" at bounding box center [192, 356] width 44 height 10
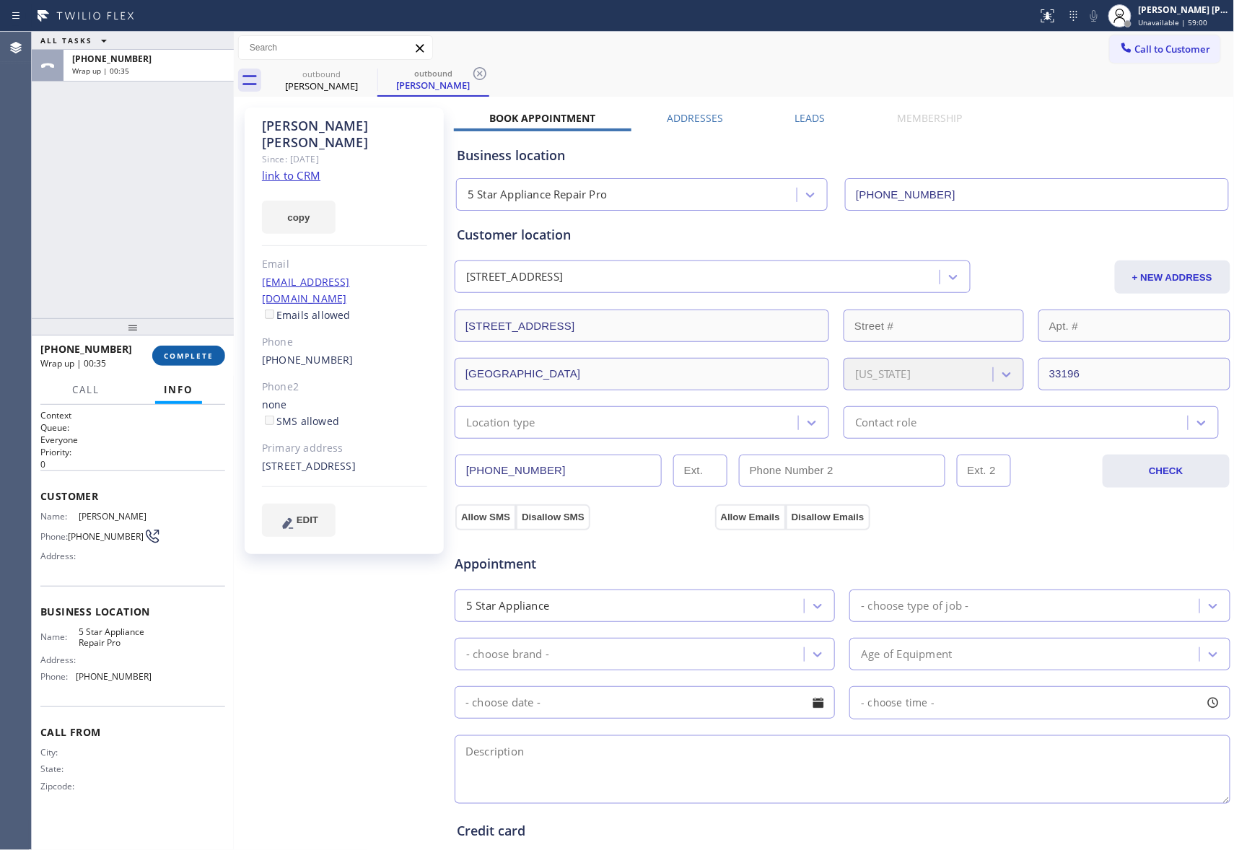
click at [199, 353] on span "COMPLETE" at bounding box center [189, 356] width 50 height 10
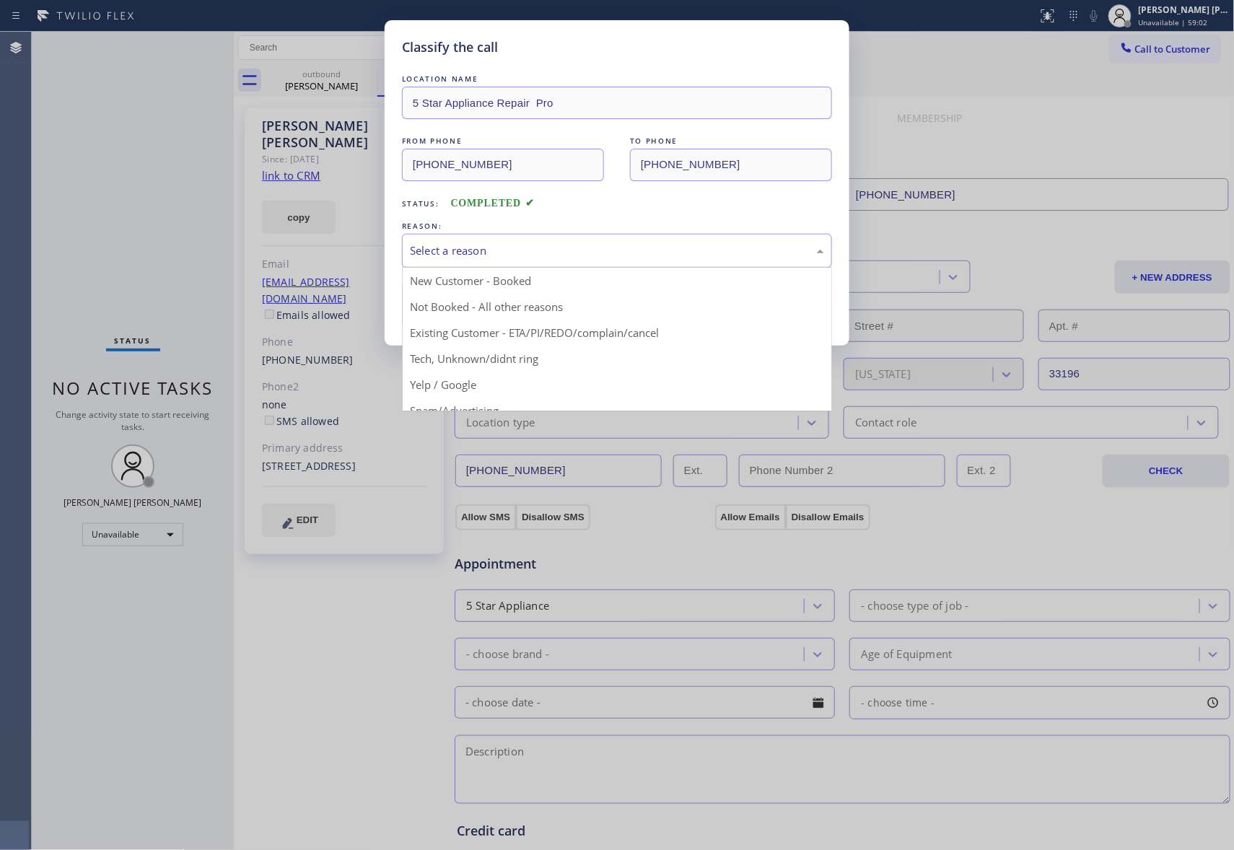
click at [520, 255] on div "Select a reason" at bounding box center [617, 250] width 414 height 17
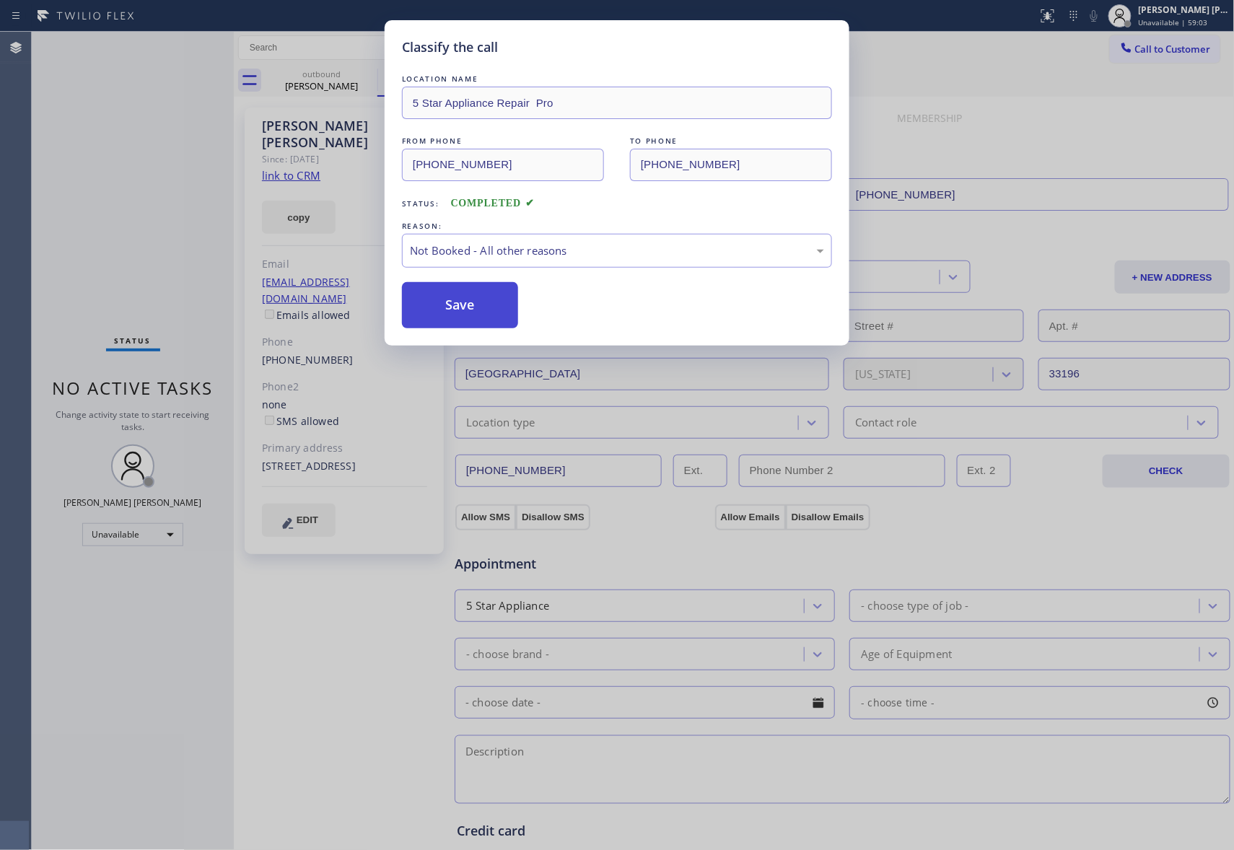
click at [437, 302] on button "Save" at bounding box center [460, 305] width 116 height 46
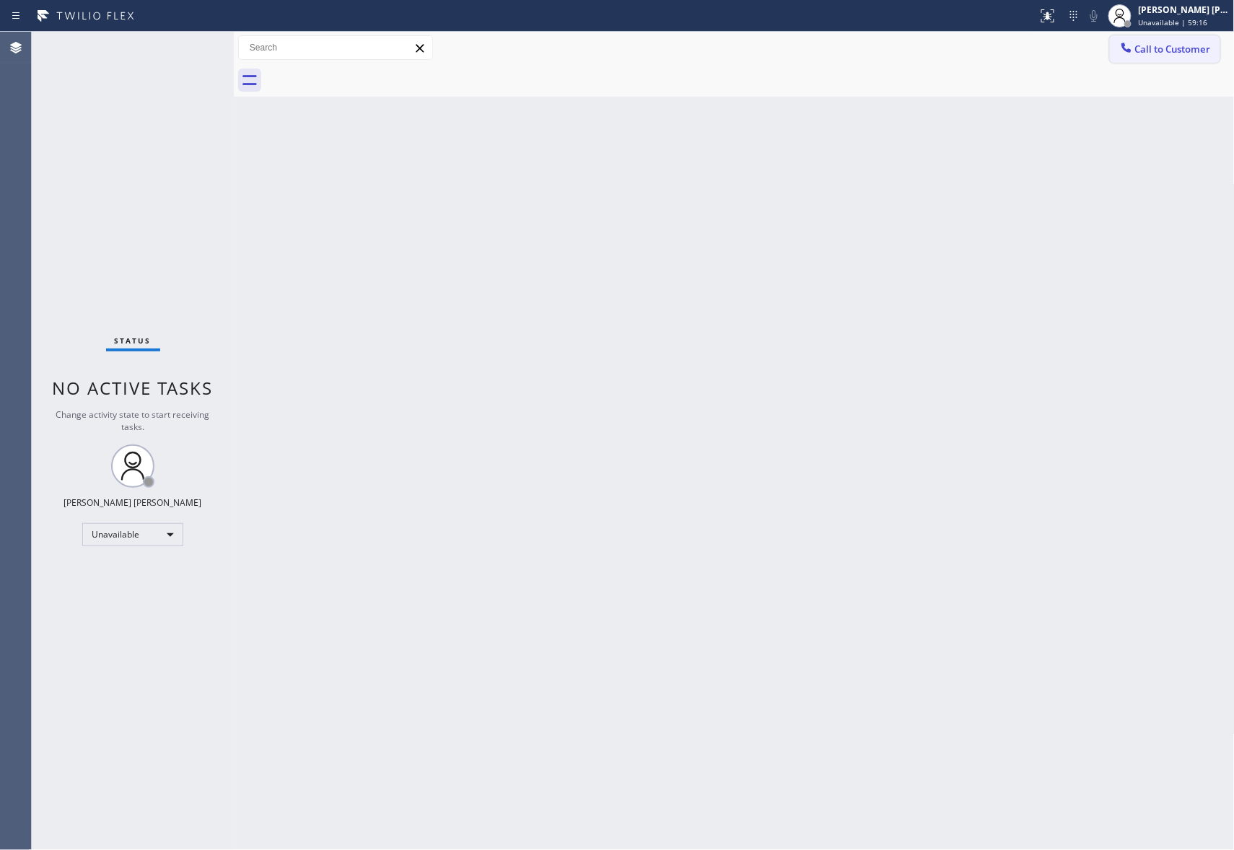
click at [1155, 48] on span "Call to Customer" at bounding box center [1173, 49] width 76 height 13
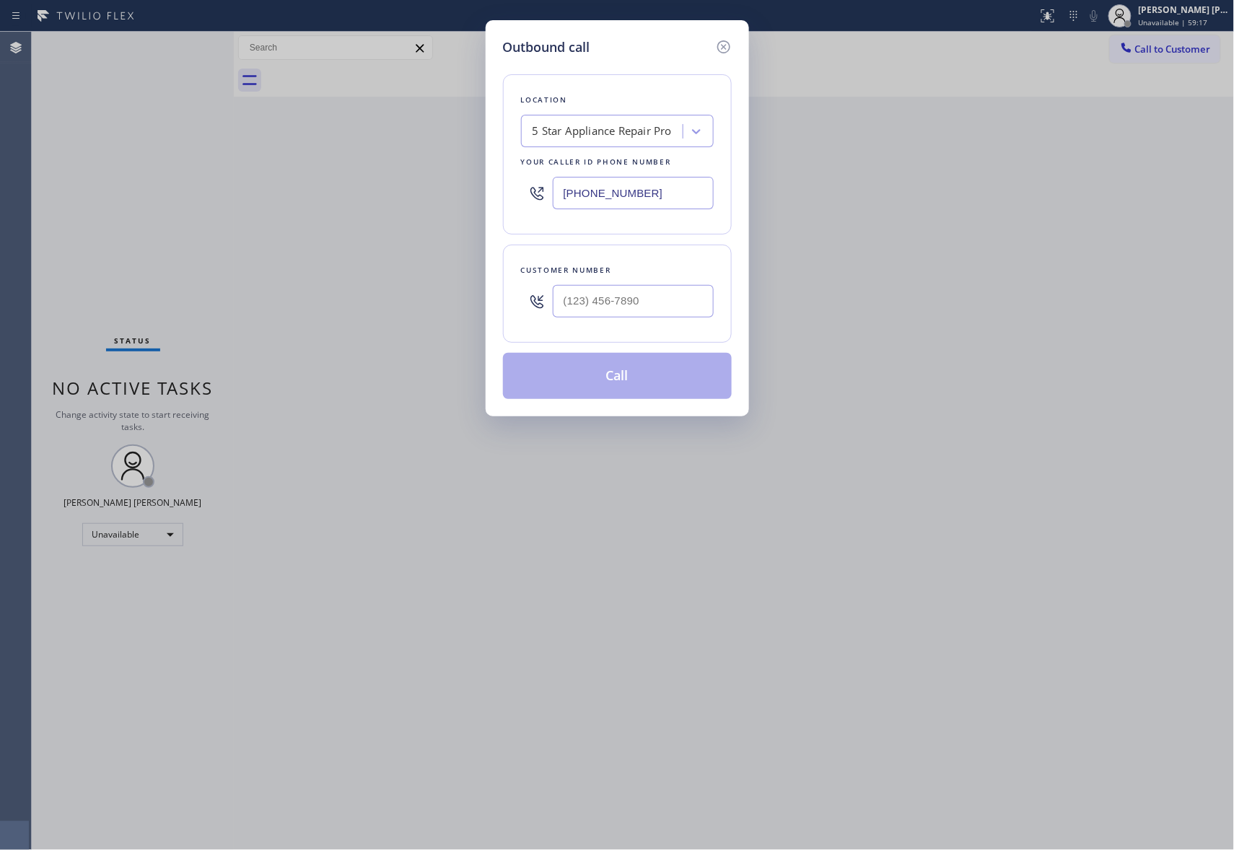
click at [618, 322] on div at bounding box center [633, 301] width 161 height 47
click at [631, 310] on input "(___) ___-____" at bounding box center [633, 301] width 161 height 32
paste input "415) 955-6814"
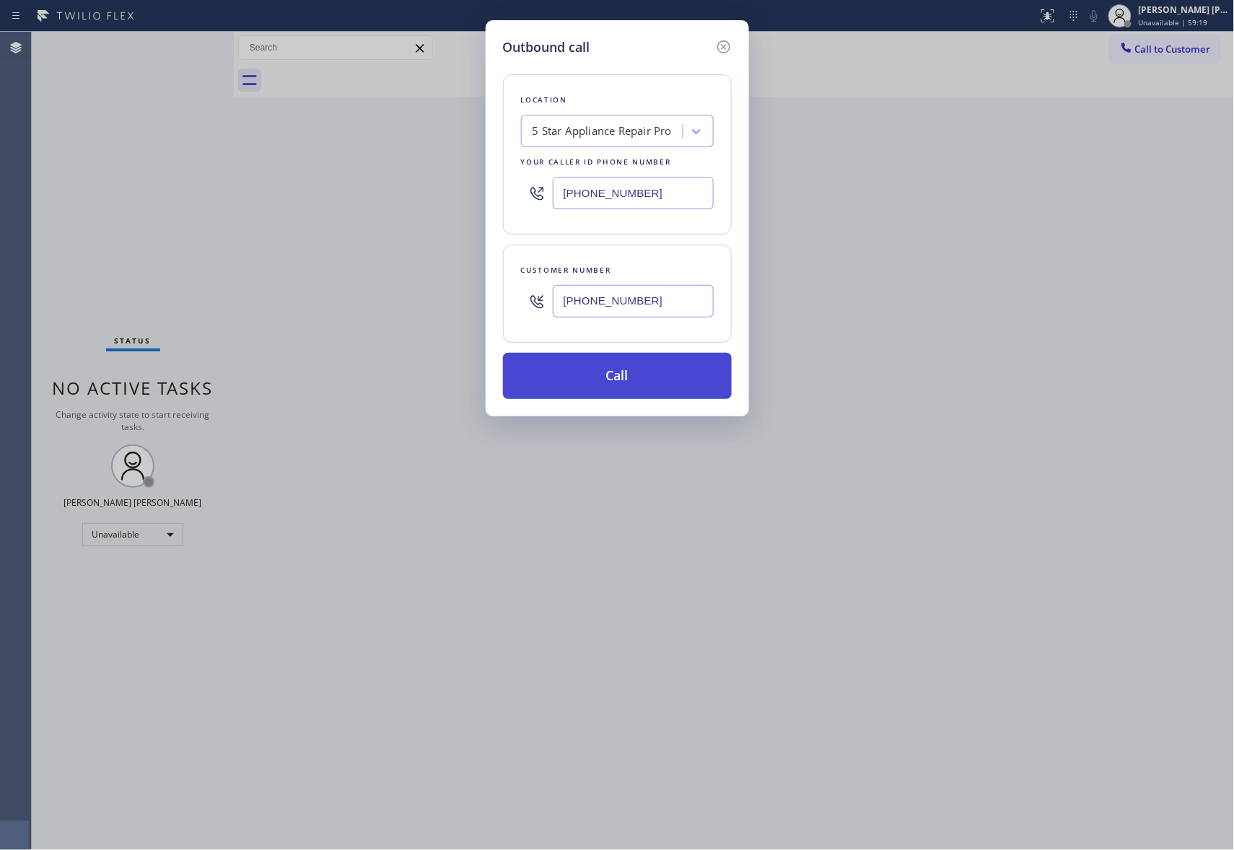
type input "(415) 955-6814"
click at [665, 375] on button "Call" at bounding box center [617, 376] width 229 height 46
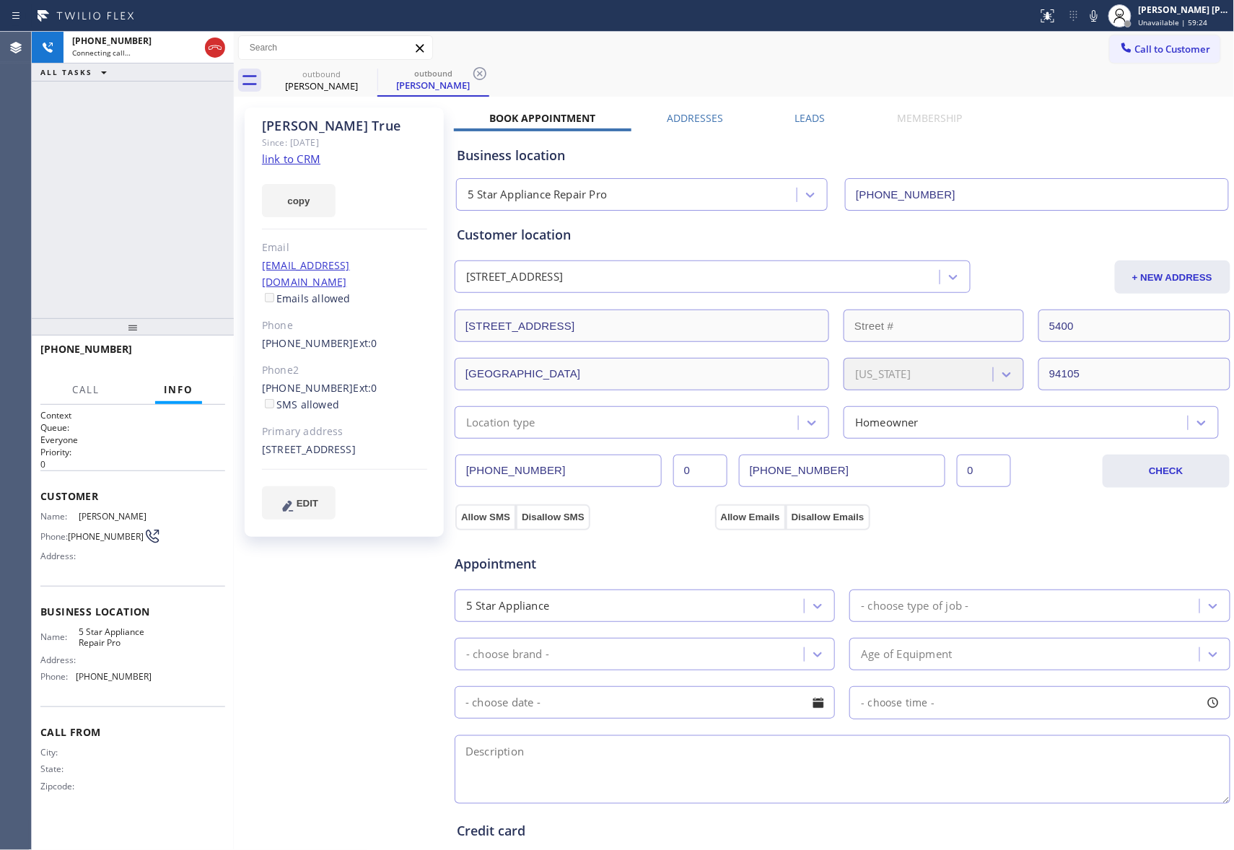
type input "(888) 477-1309"
click at [214, 40] on icon at bounding box center [214, 47] width 17 height 17
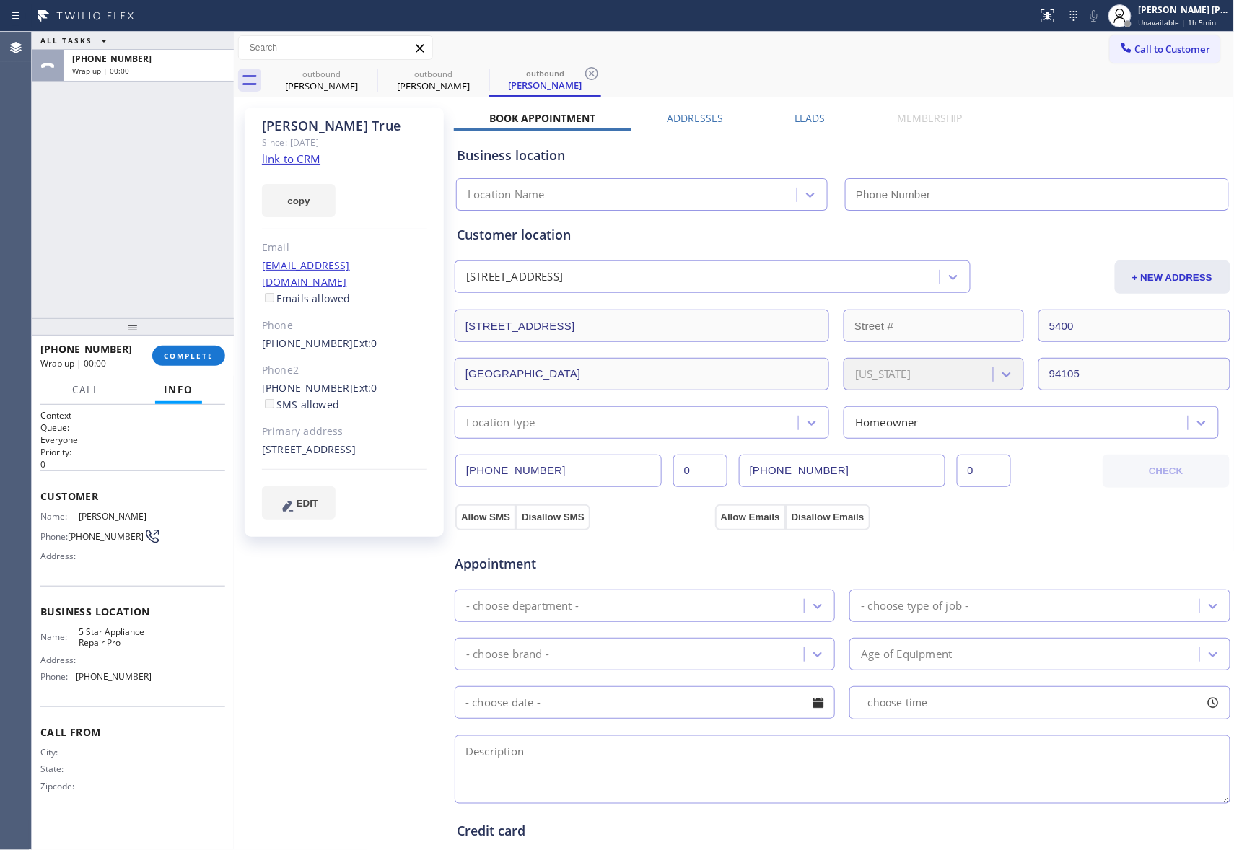
type input "(888) 477-1309"
click at [795, 113] on label "Leads" at bounding box center [810, 118] width 30 height 14
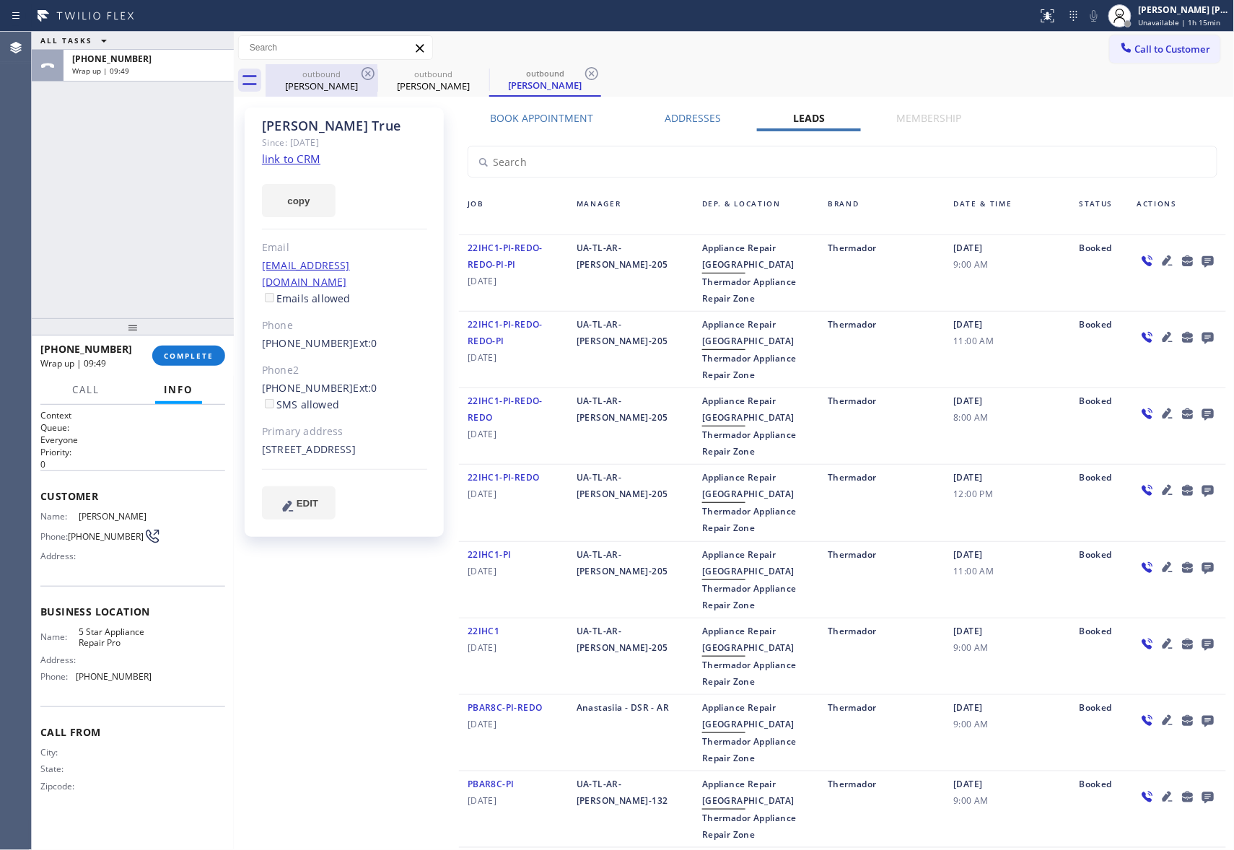
click at [355, 70] on div "outbound" at bounding box center [321, 74] width 109 height 11
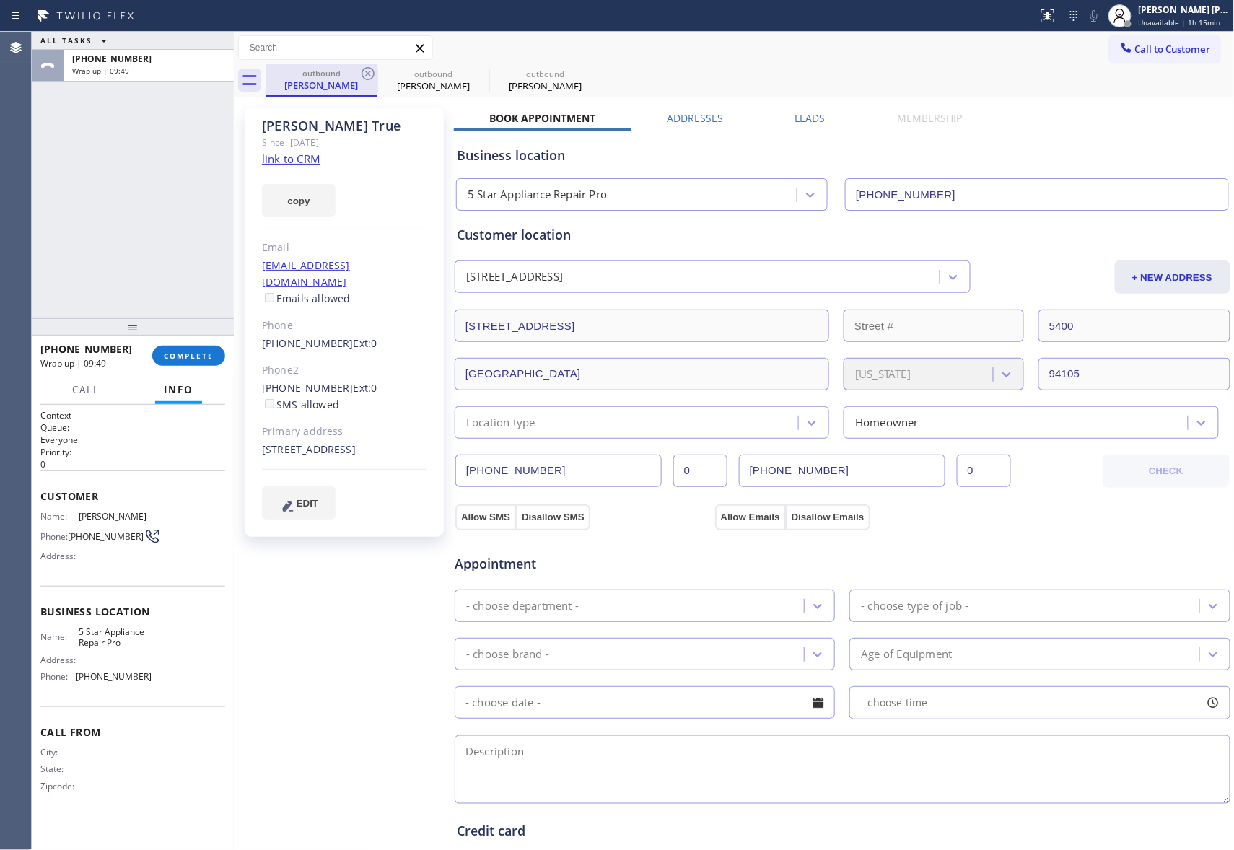
drag, startPoint x: 387, startPoint y: 68, endPoint x: 344, endPoint y: 74, distance: 43.0
click at [385, 69] on div "outbound" at bounding box center [433, 74] width 109 height 11
drag, startPoint x: 344, startPoint y: 74, endPoint x: 371, endPoint y: 73, distance: 26.7
click at [346, 74] on div "outbound" at bounding box center [321, 74] width 109 height 11
click at [371, 73] on icon at bounding box center [367, 73] width 17 height 17
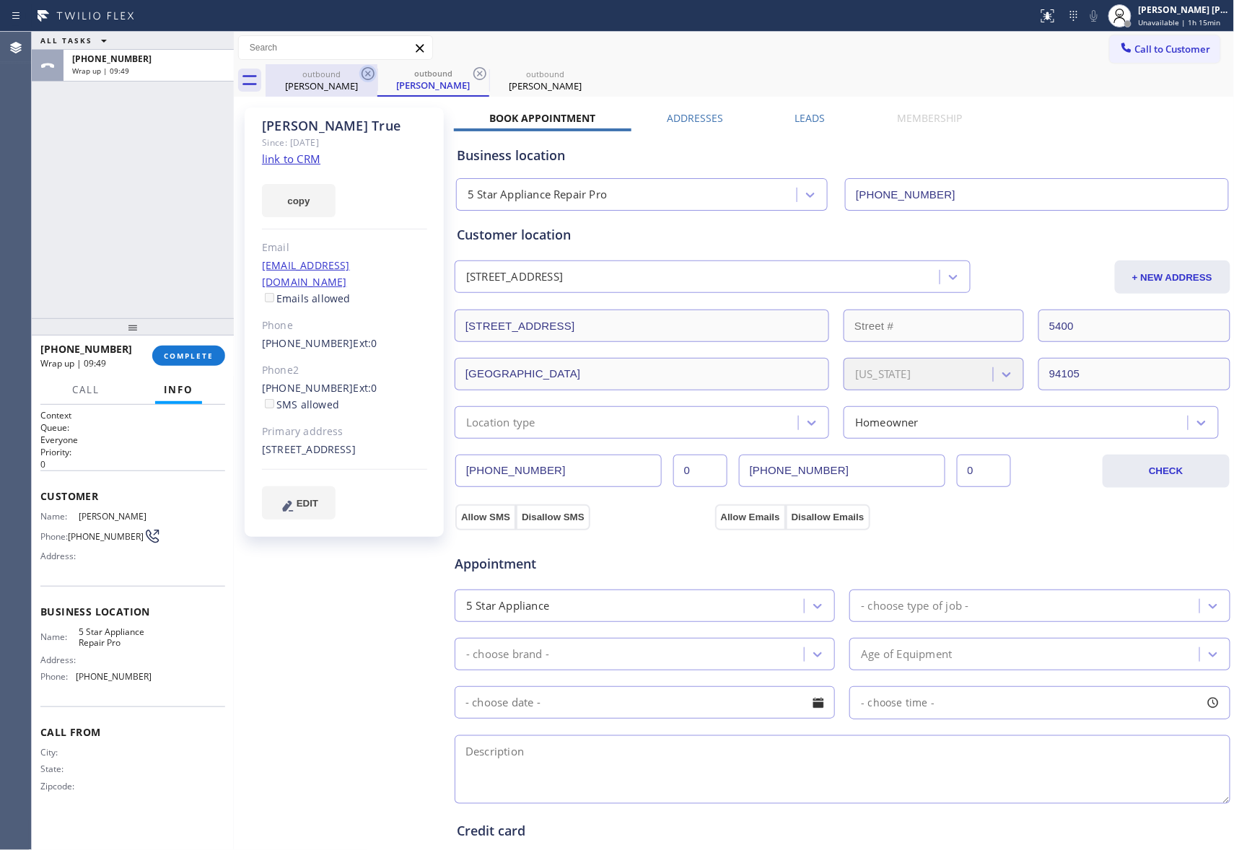
click at [471, 73] on icon at bounding box center [479, 73] width 17 height 17
click at [0, 0] on icon at bounding box center [0, 0] width 0 height 0
click at [371, 73] on div "outbound Aaron True outbound Aaron True outbound Aaron True" at bounding box center [750, 80] width 969 height 32
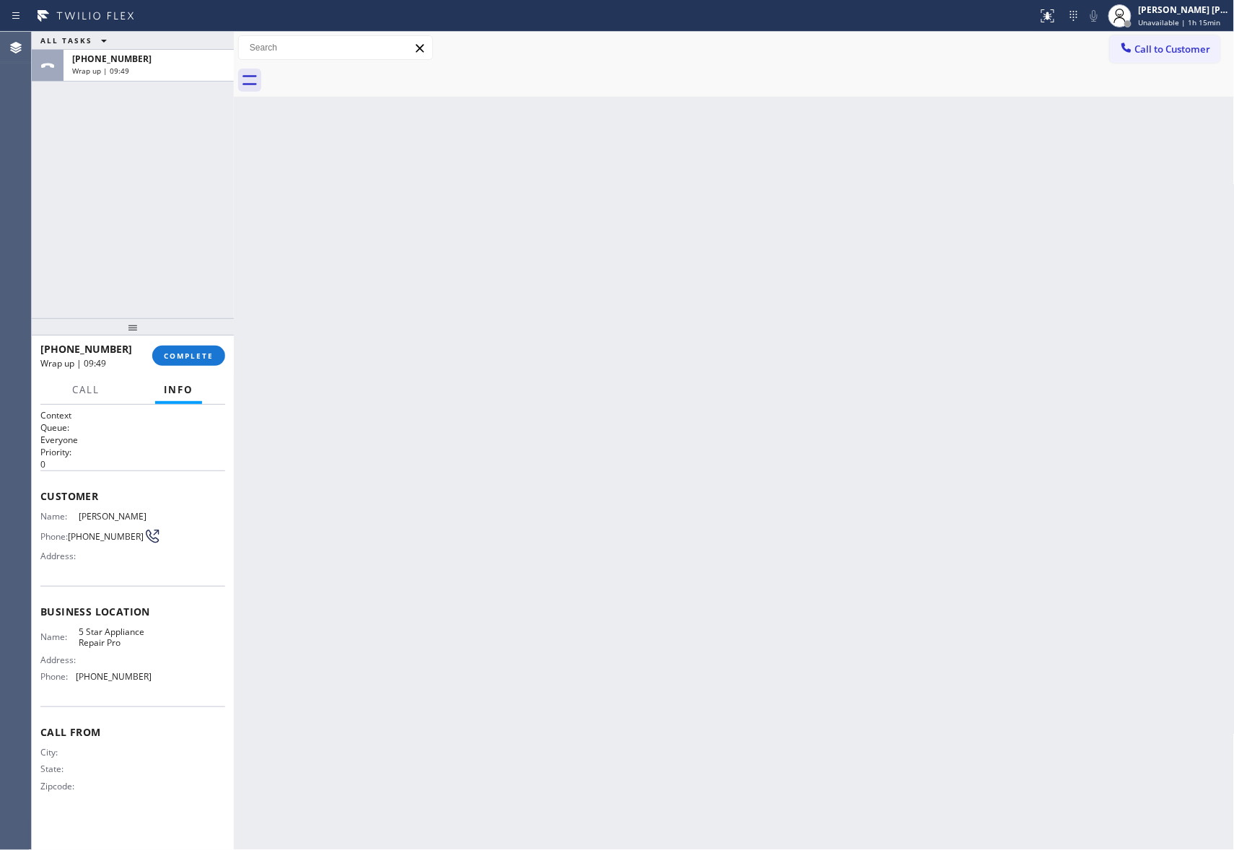
click at [371, 73] on div at bounding box center [750, 80] width 969 height 32
click at [188, 357] on span "COMPLETE" at bounding box center [189, 356] width 50 height 10
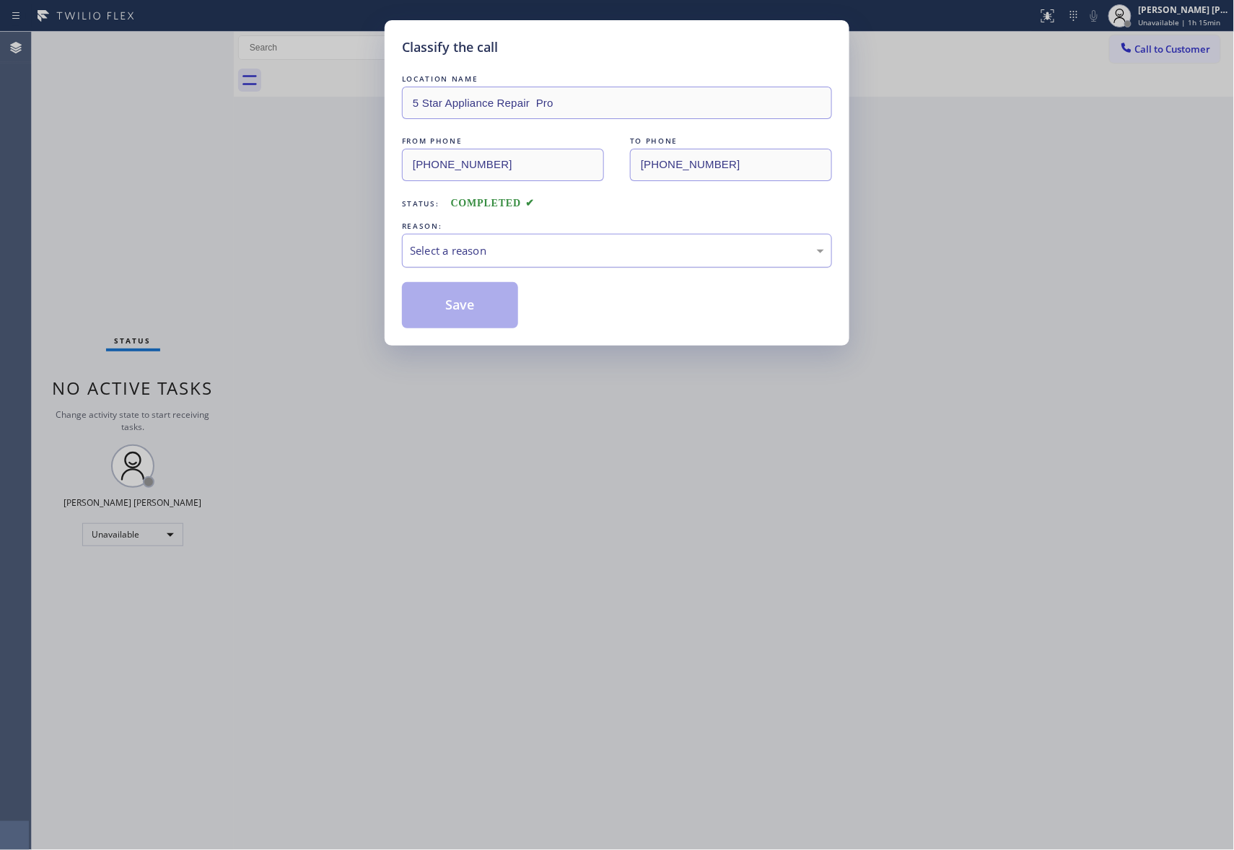
click at [524, 251] on div "Select a reason" at bounding box center [617, 250] width 414 height 17
click at [439, 307] on button "Save" at bounding box center [460, 305] width 116 height 46
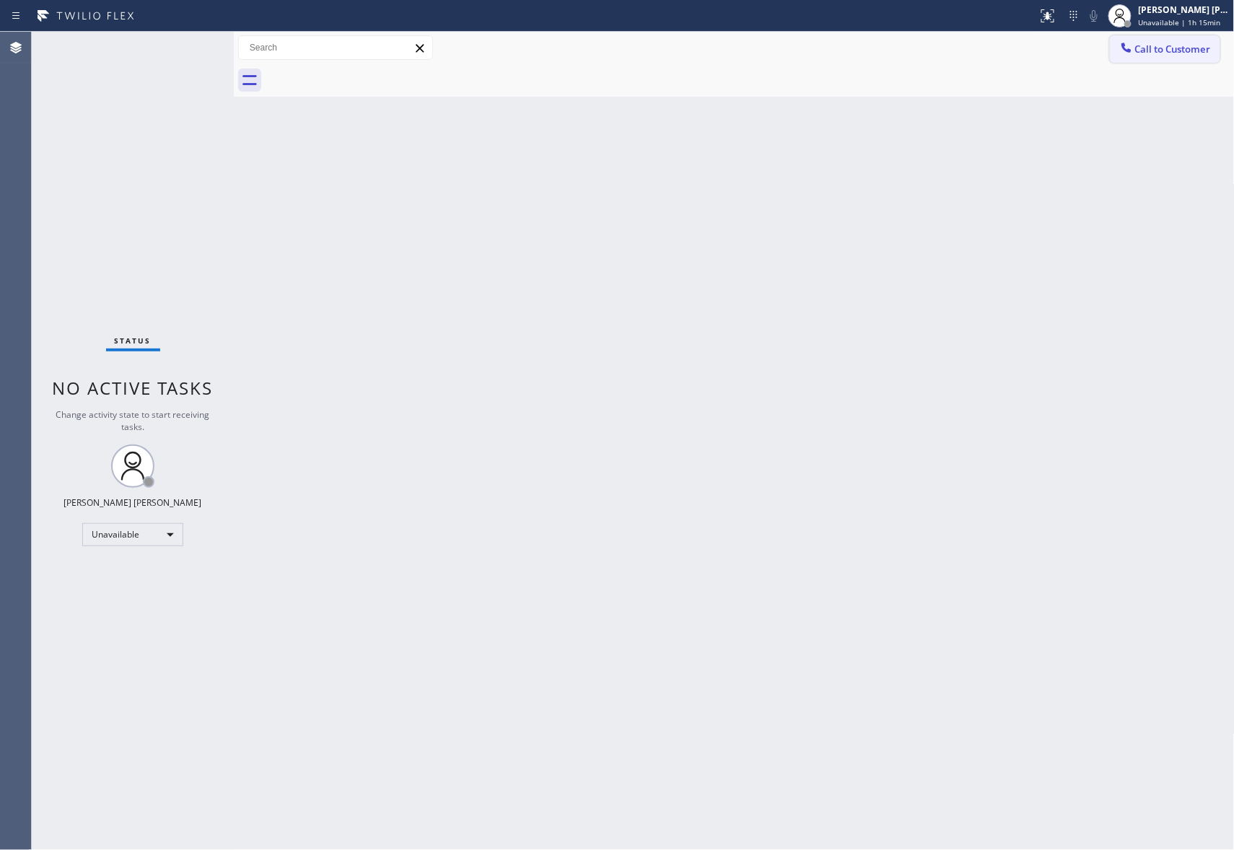
click at [1194, 48] on span "Call to Customer" at bounding box center [1173, 49] width 76 height 13
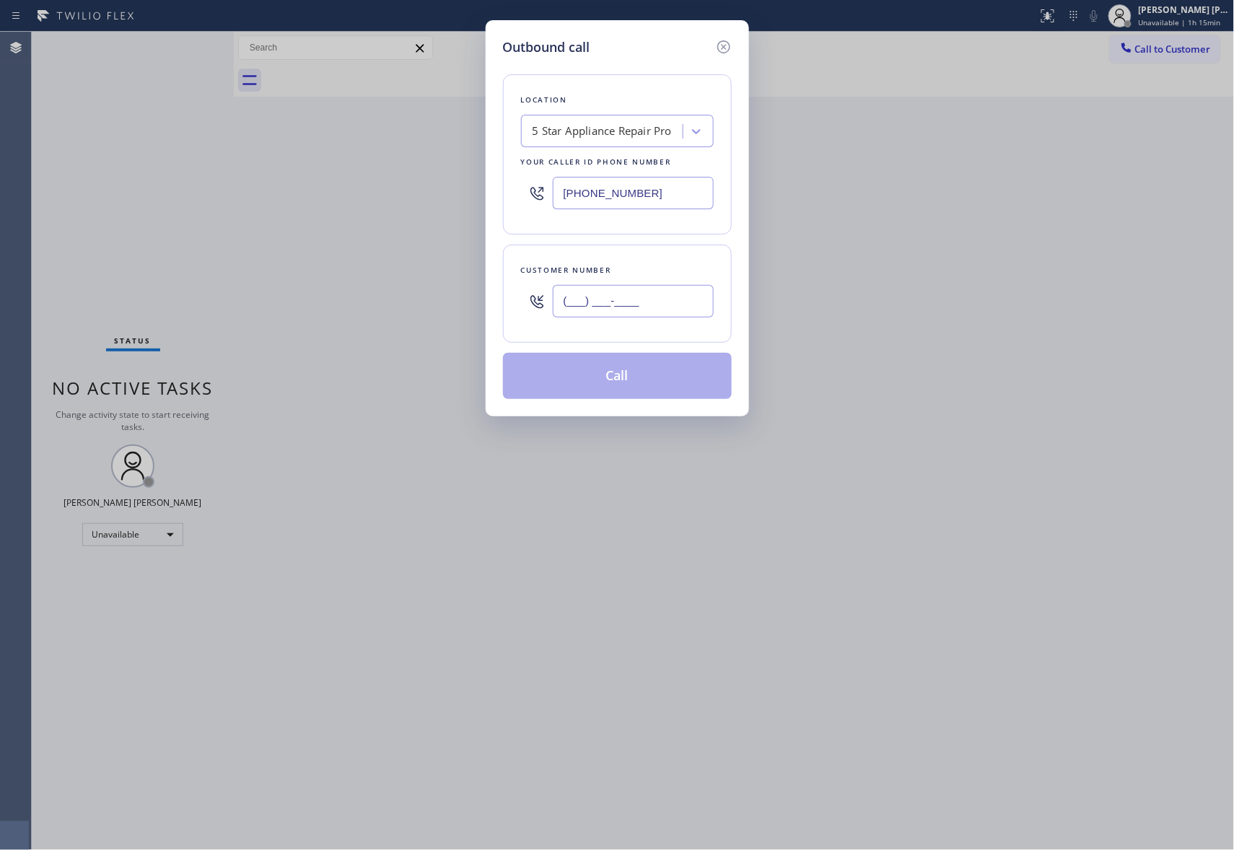
click at [653, 303] on input "(___) ___-____" at bounding box center [633, 301] width 161 height 32
paste input "858) 923-6027"
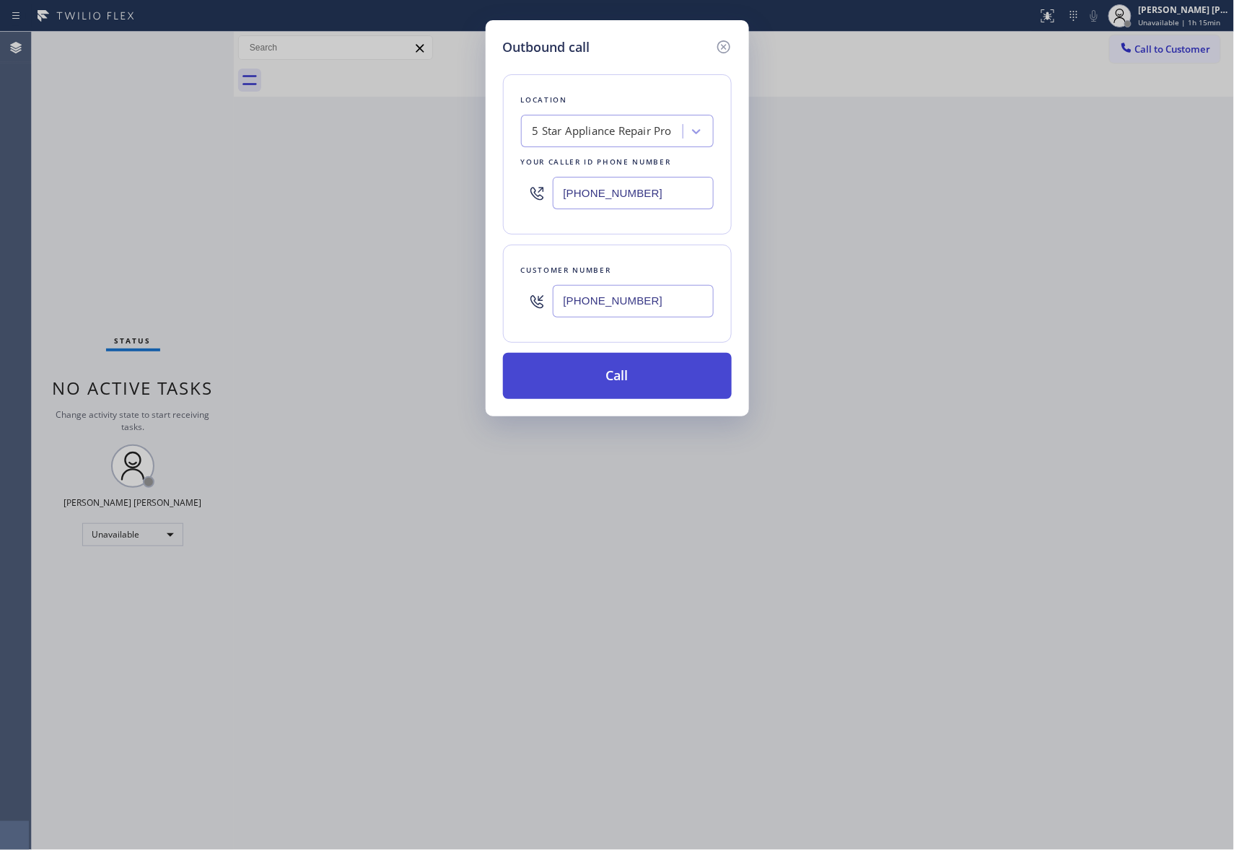
type input "(858) 923-6027"
click at [638, 368] on button "Call" at bounding box center [617, 376] width 229 height 46
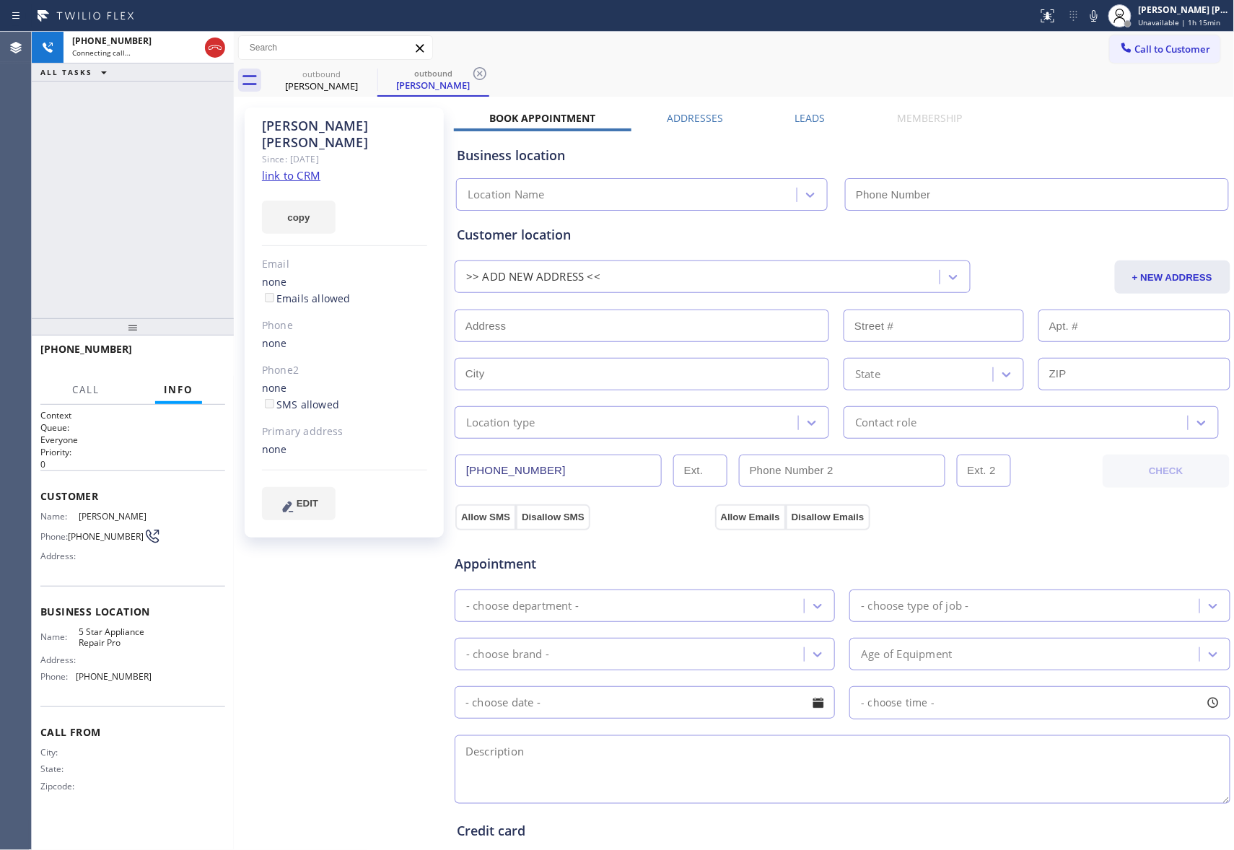
type input "(888) 477-1309"
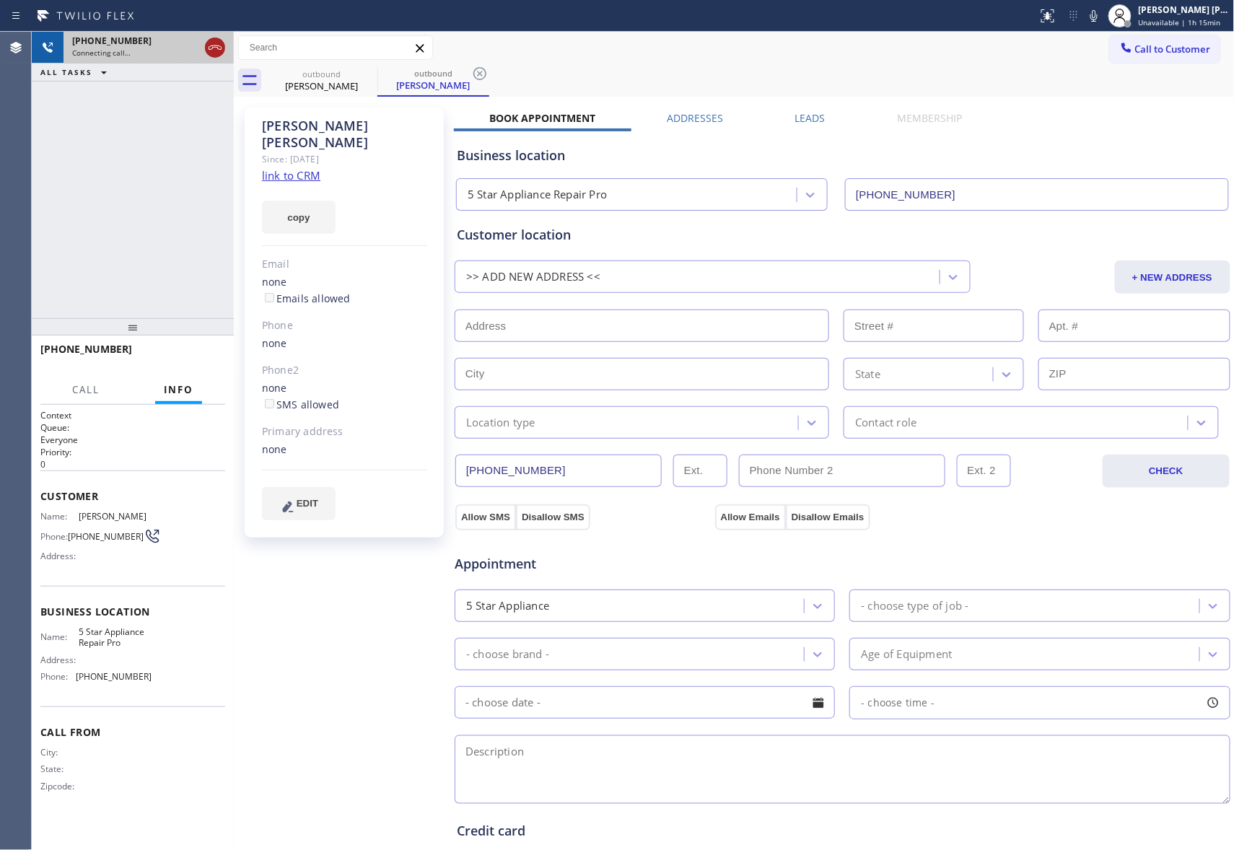
click at [214, 53] on icon at bounding box center [214, 47] width 17 height 17
click at [371, 73] on icon at bounding box center [367, 73] width 17 height 17
click at [471, 73] on icon at bounding box center [479, 73] width 17 height 17
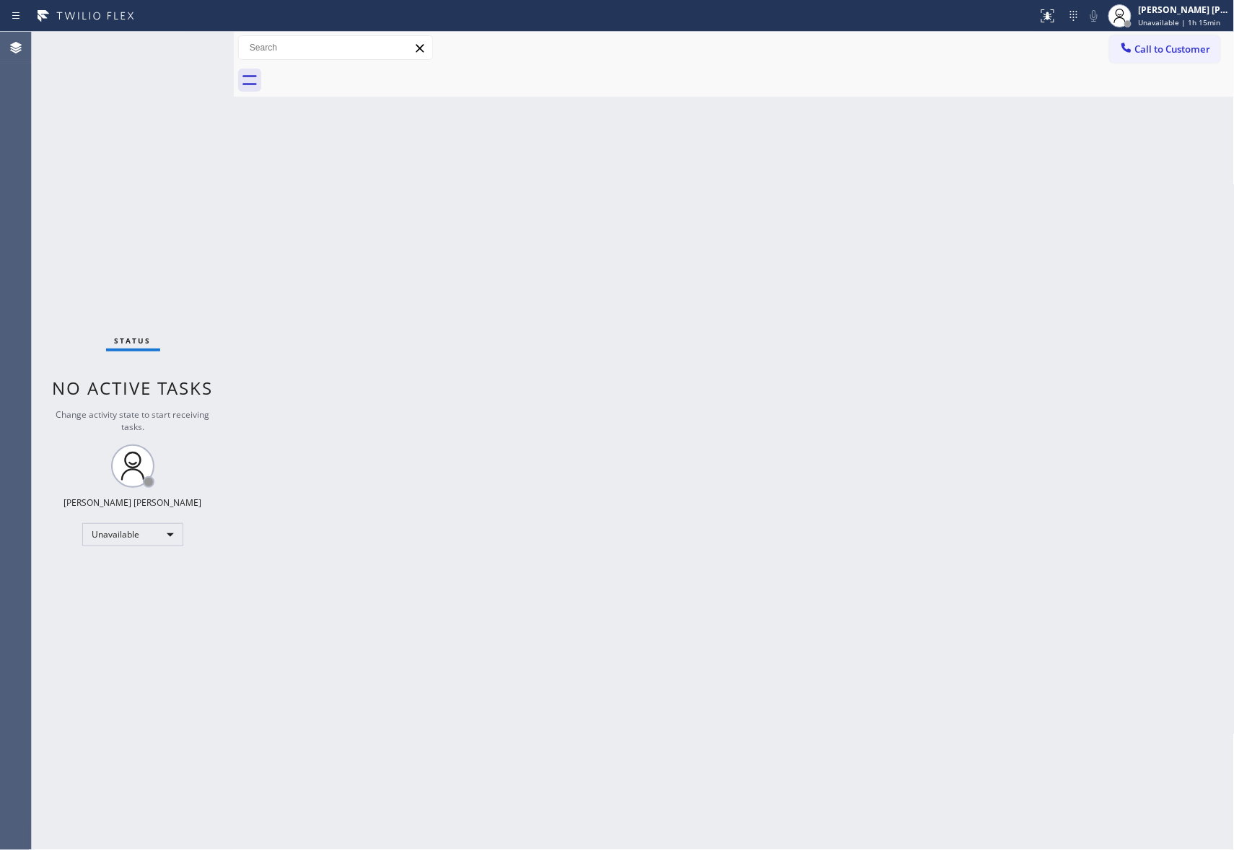
click at [371, 73] on div at bounding box center [750, 80] width 969 height 32
click at [369, 74] on div at bounding box center [750, 80] width 969 height 32
click at [1198, 47] on span "Call to Customer" at bounding box center [1173, 49] width 76 height 13
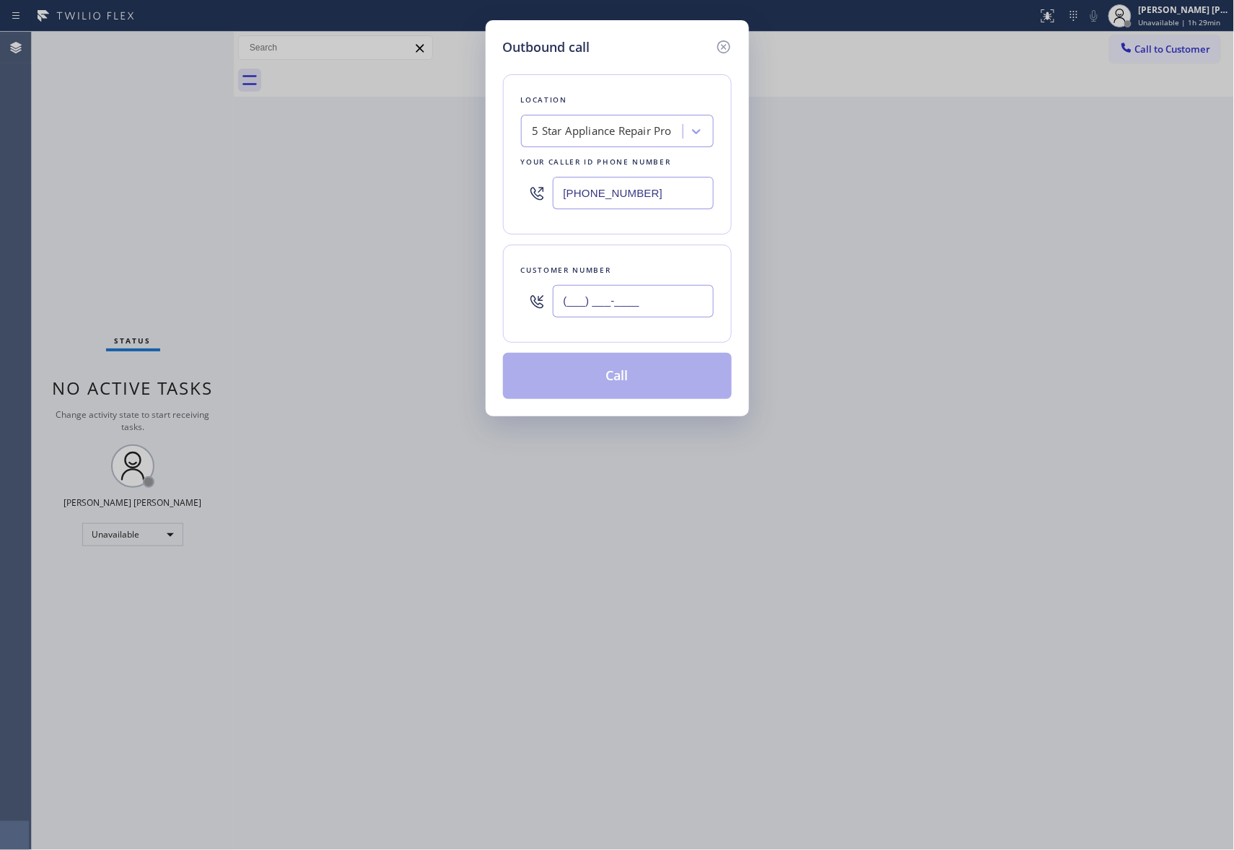
click at [639, 309] on input "(___) ___-____" at bounding box center [633, 301] width 161 height 32
paste input "310) 499-3917"
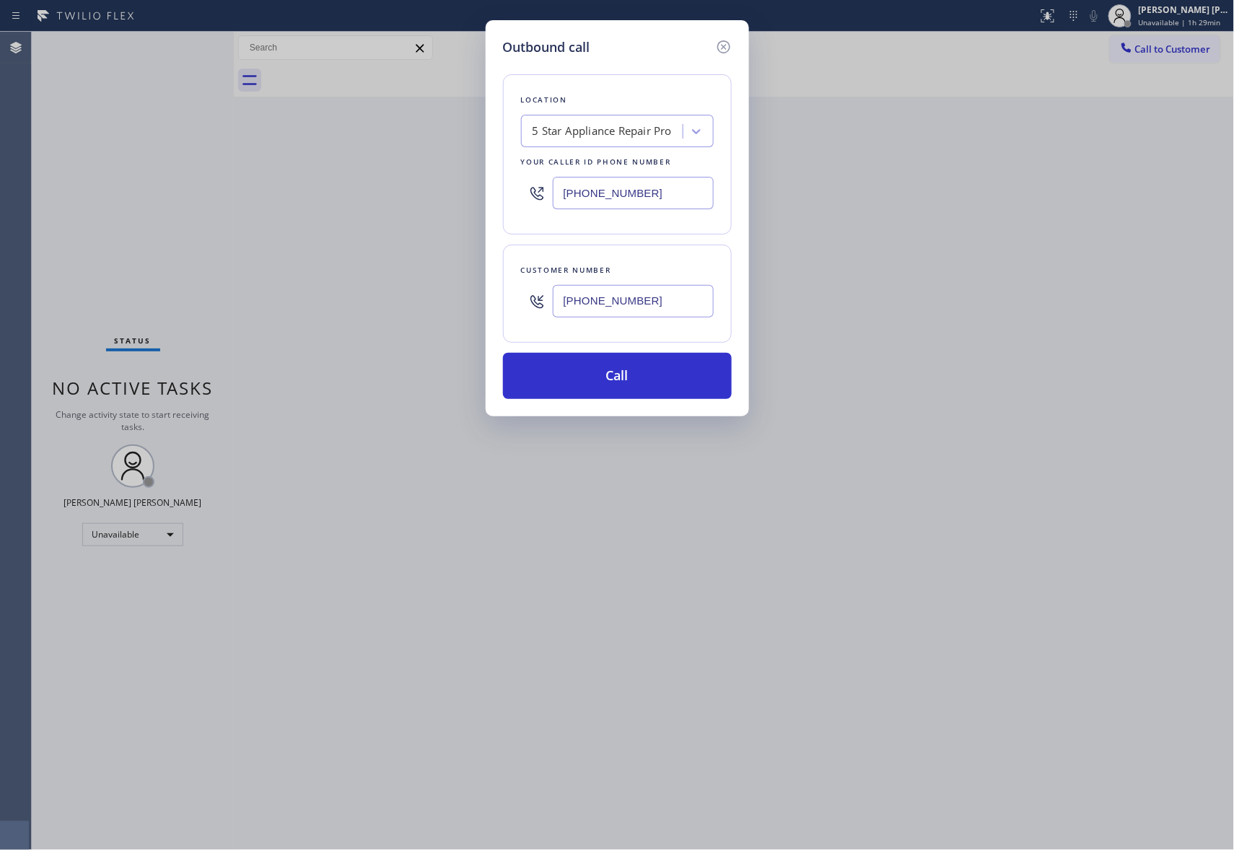
type input "(310) 499-3917"
drag, startPoint x: 637, startPoint y: 188, endPoint x: 494, endPoint y: 185, distance: 142.9
click at [494, 185] on div "Outbound call Location 5 Star Appliance Repair Pro Your caller id phone number …" at bounding box center [617, 218] width 263 height 396
paste input "55) 904-2265"
type input "(855) 904-2265"
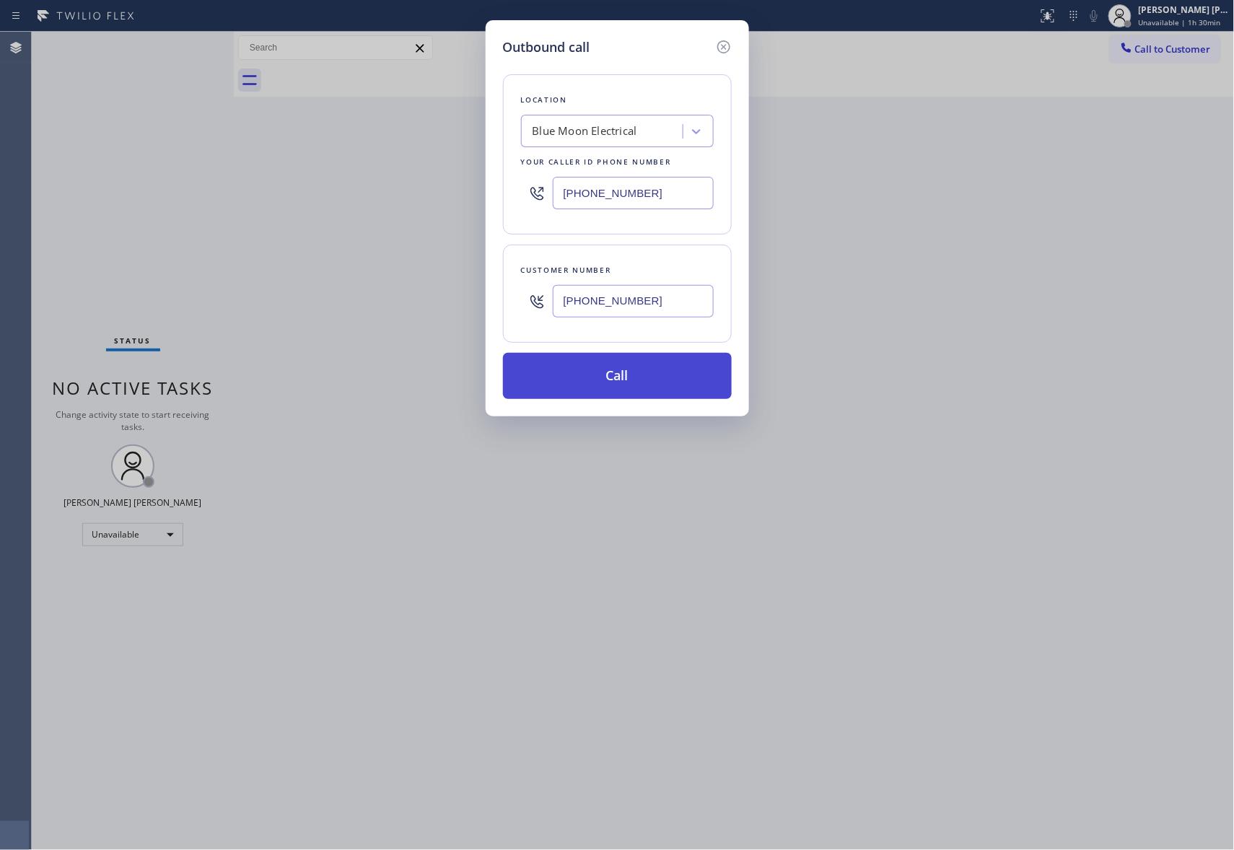
click at [622, 375] on button "Call" at bounding box center [617, 376] width 229 height 46
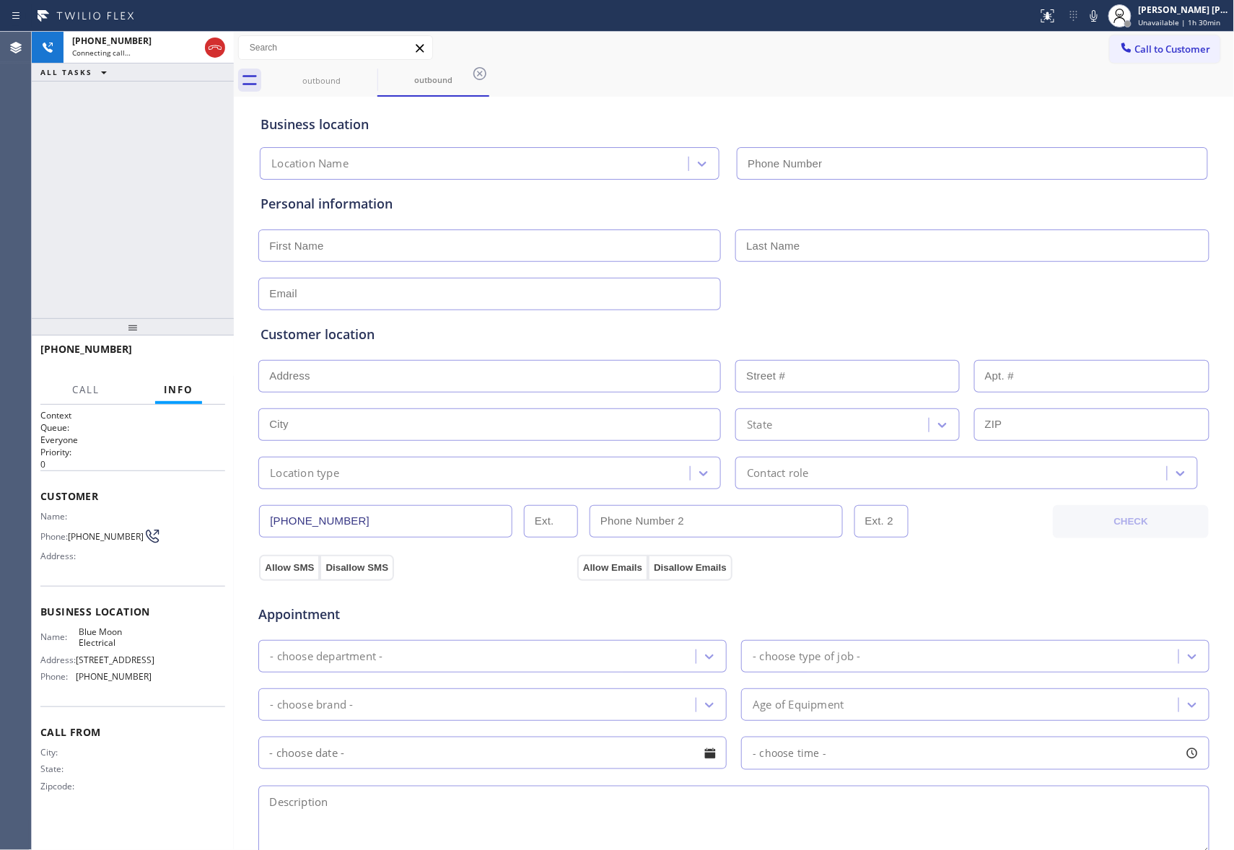
type input "(855) 904-2265"
drag, startPoint x: 72, startPoint y: 538, endPoint x: 134, endPoint y: 541, distance: 62.2
click at [134, 541] on div "Phone: (310) 499-3917" at bounding box center [95, 536] width 111 height 17
copy div "(310) 499-3917"
click at [215, 47] on icon at bounding box center [215, 47] width 13 height 4
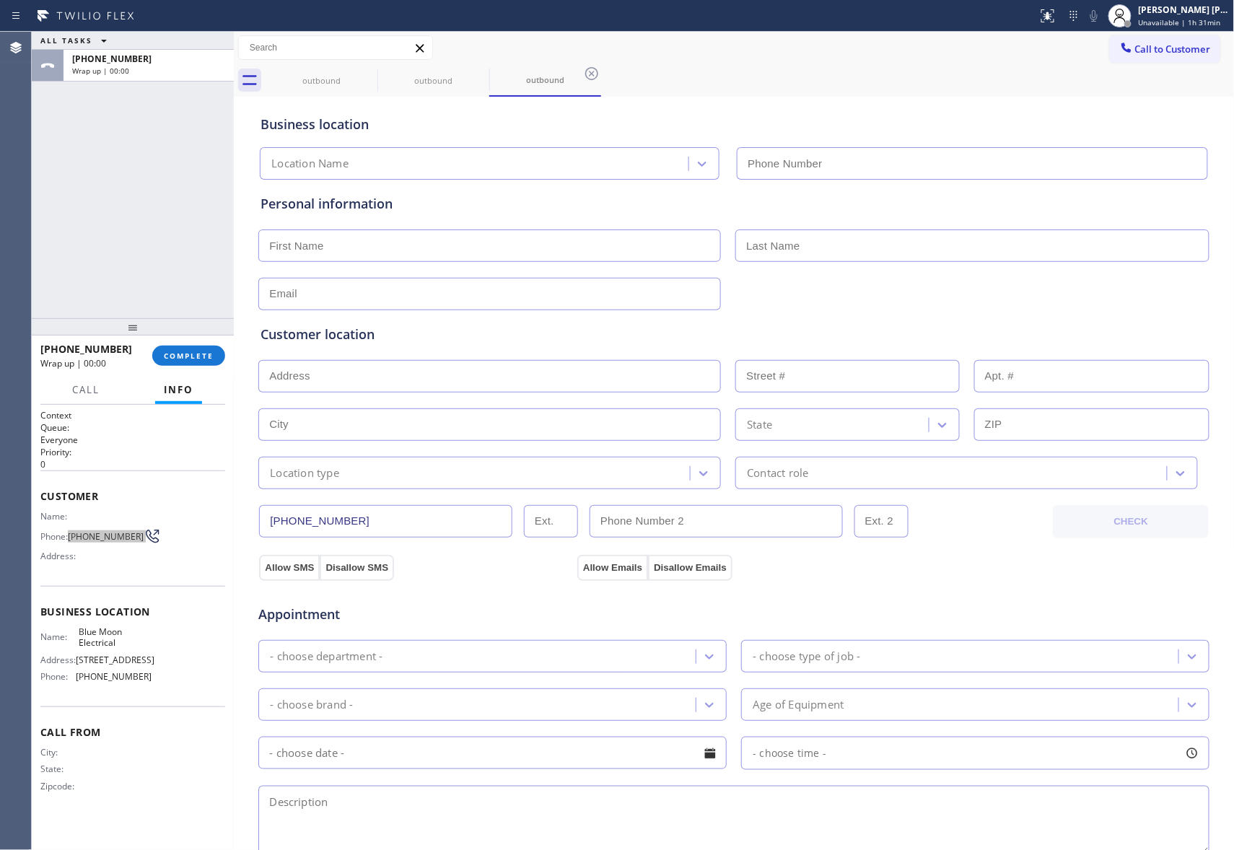
type input "(855) 904-2265"
click at [212, 351] on span "COMPLETE" at bounding box center [189, 356] width 50 height 10
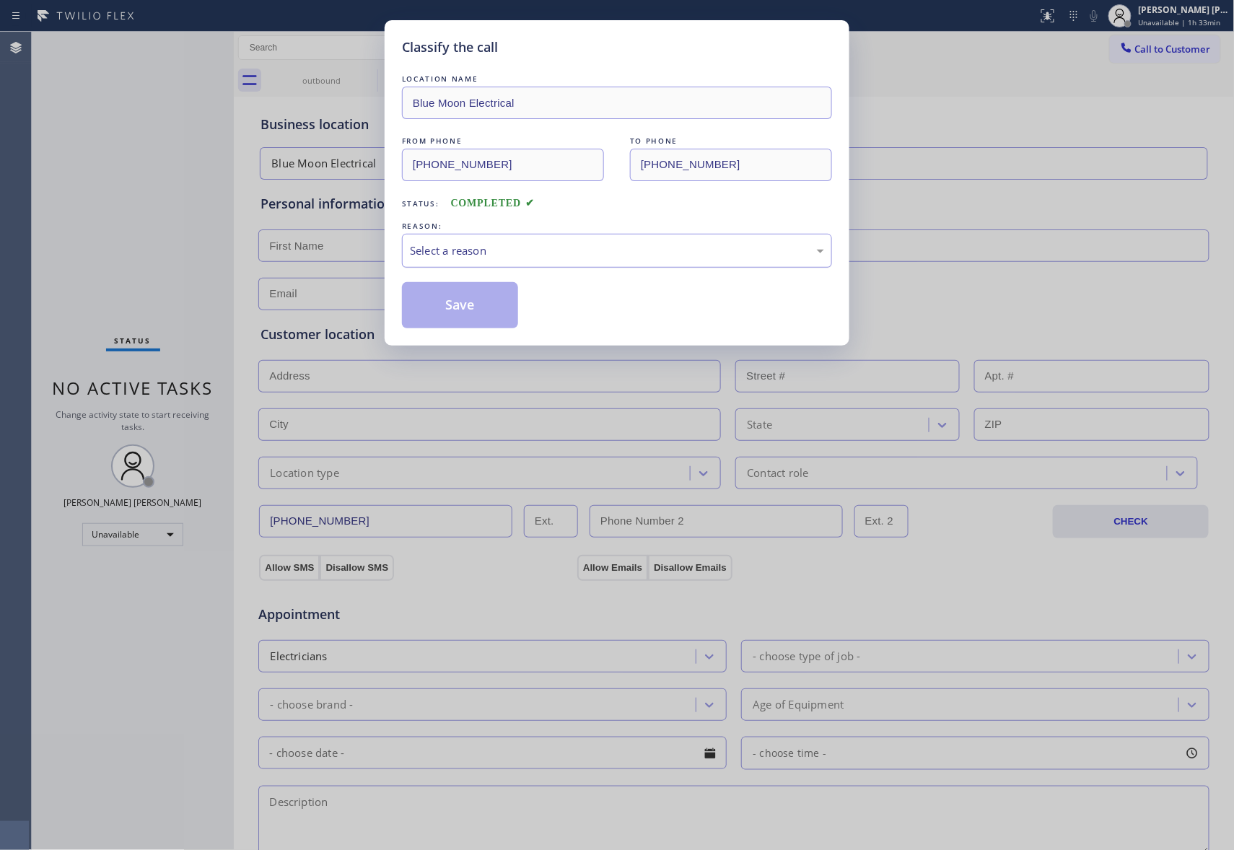
drag, startPoint x: 581, startPoint y: 245, endPoint x: 552, endPoint y: 255, distance: 30.6
click at [580, 245] on div "Select a reason" at bounding box center [617, 250] width 414 height 17
click at [454, 301] on button "Save" at bounding box center [460, 305] width 116 height 46
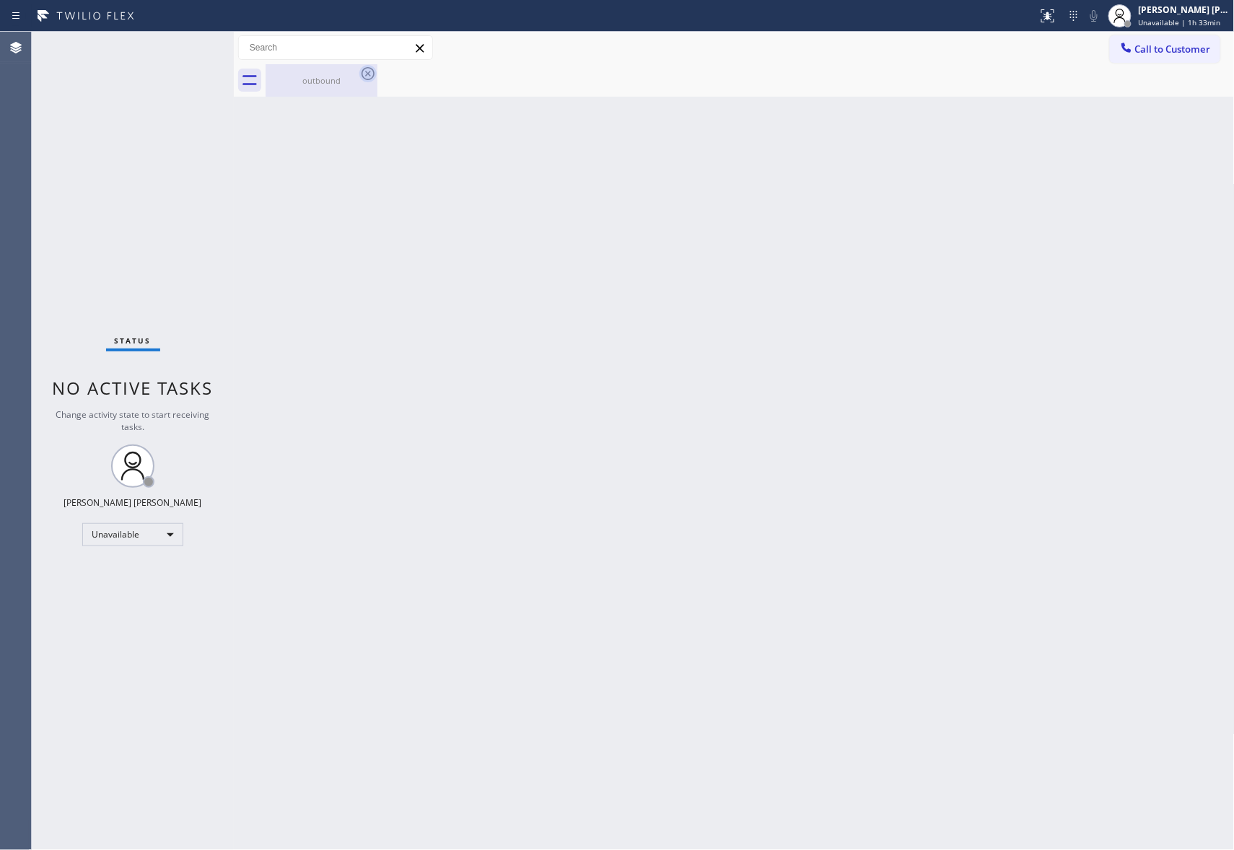
click at [374, 69] on icon at bounding box center [367, 73] width 17 height 17
click at [316, 87] on div "outbound" at bounding box center [321, 80] width 109 height 32
click at [318, 84] on div at bounding box center [750, 80] width 969 height 32
click at [1188, 44] on span "Call to Customer" at bounding box center [1173, 49] width 76 height 13
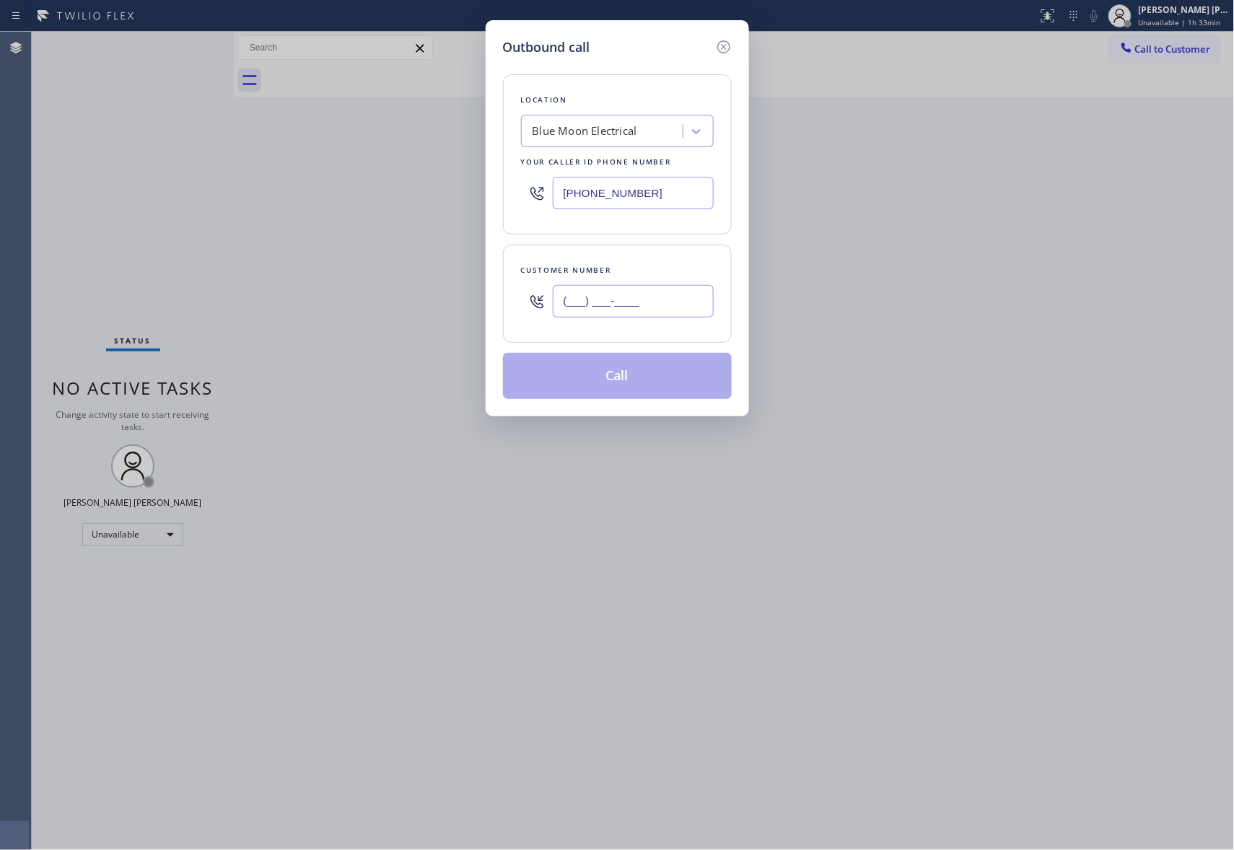
click at [660, 318] on input "(___) ___-____" at bounding box center [633, 301] width 161 height 32
paste input "253) 719-7897"
type input "(253) 719-7897"
click at [662, 131] on div "Blue Moon Electrical" at bounding box center [603, 131] width 157 height 25
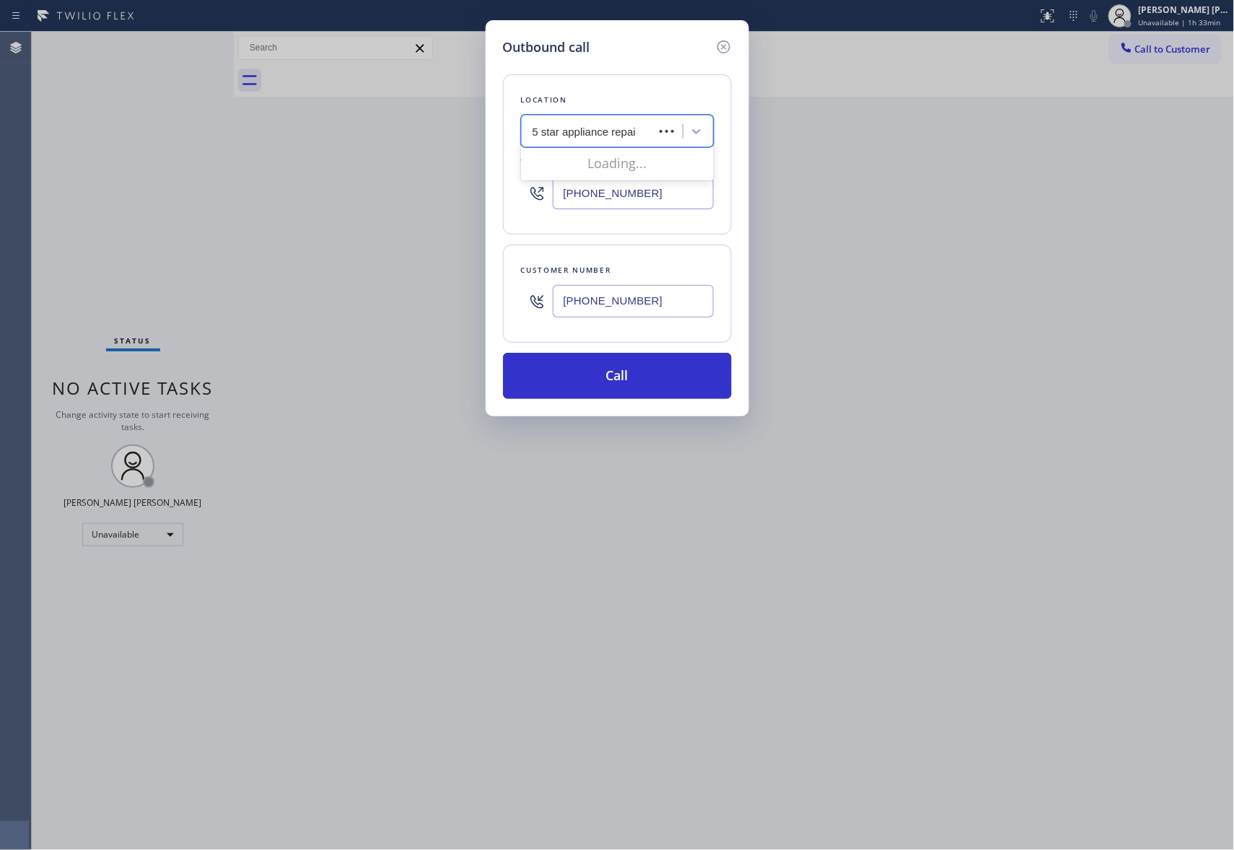
type input "5 star appliance repair"
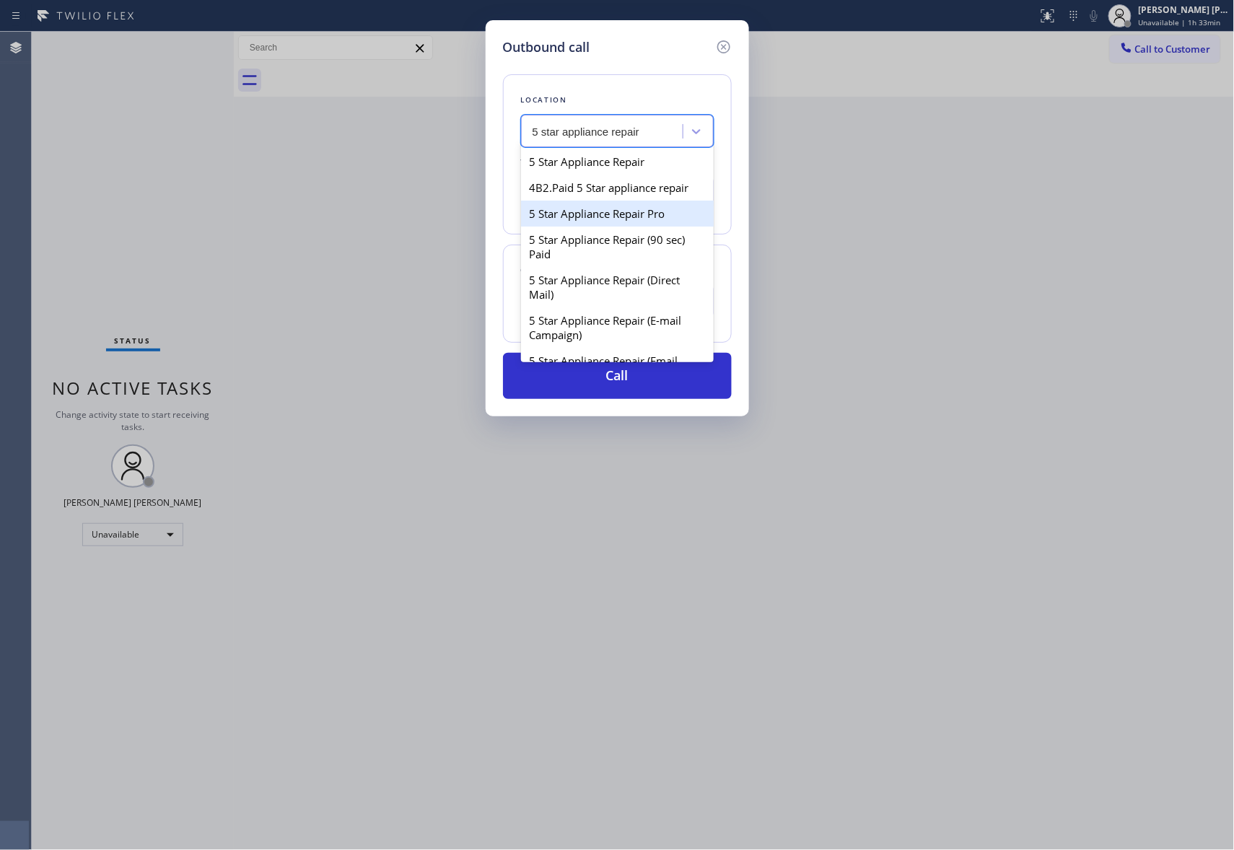
click at [639, 227] on div "5 Star Appliance Repair Pro" at bounding box center [617, 214] width 193 height 26
type input "(888) 477-1309"
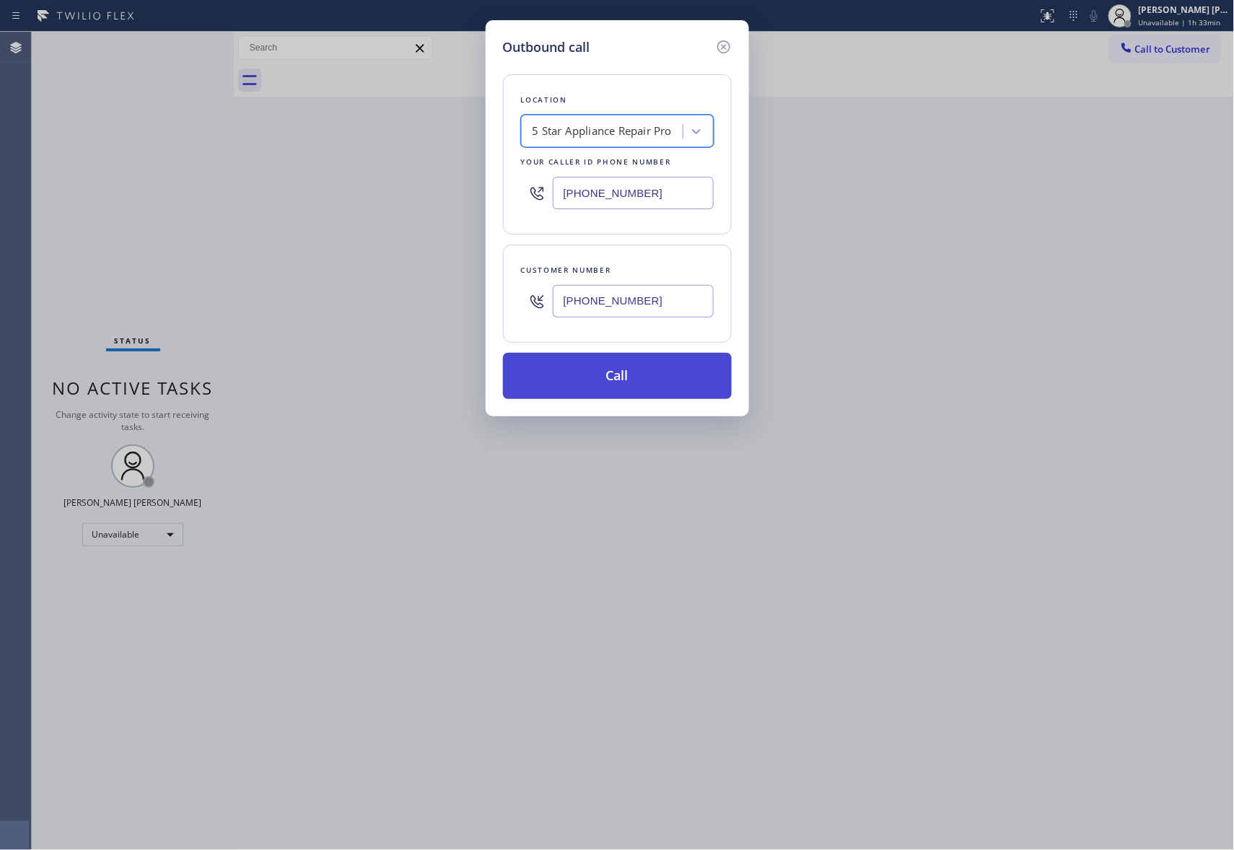
click at [654, 362] on button "Call" at bounding box center [617, 376] width 229 height 46
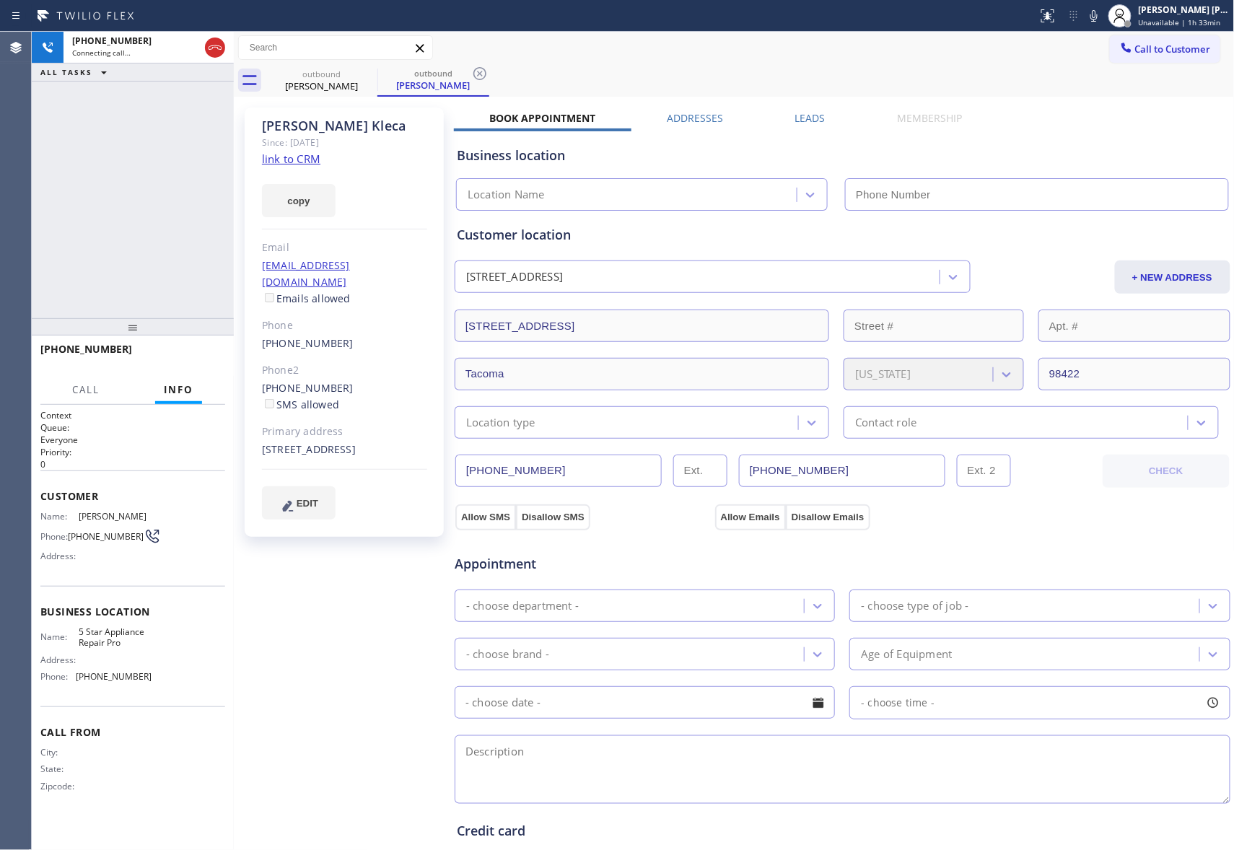
click at [798, 117] on label "Leads" at bounding box center [810, 118] width 30 height 14
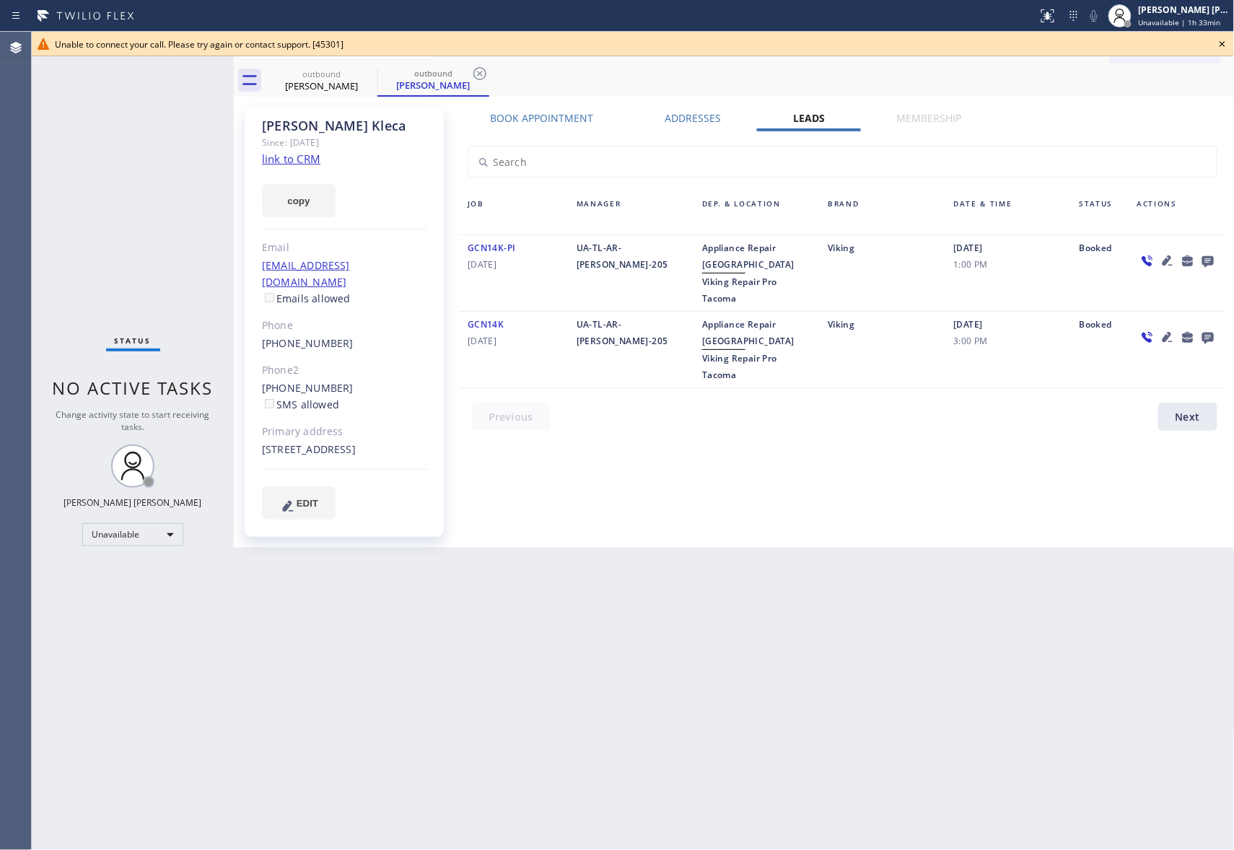
click at [1231, 46] on div "Unable to connect your call. Please try again or contact support. [45301]" at bounding box center [633, 44] width 1202 height 25
click at [1216, 39] on icon at bounding box center [1222, 43] width 17 height 17
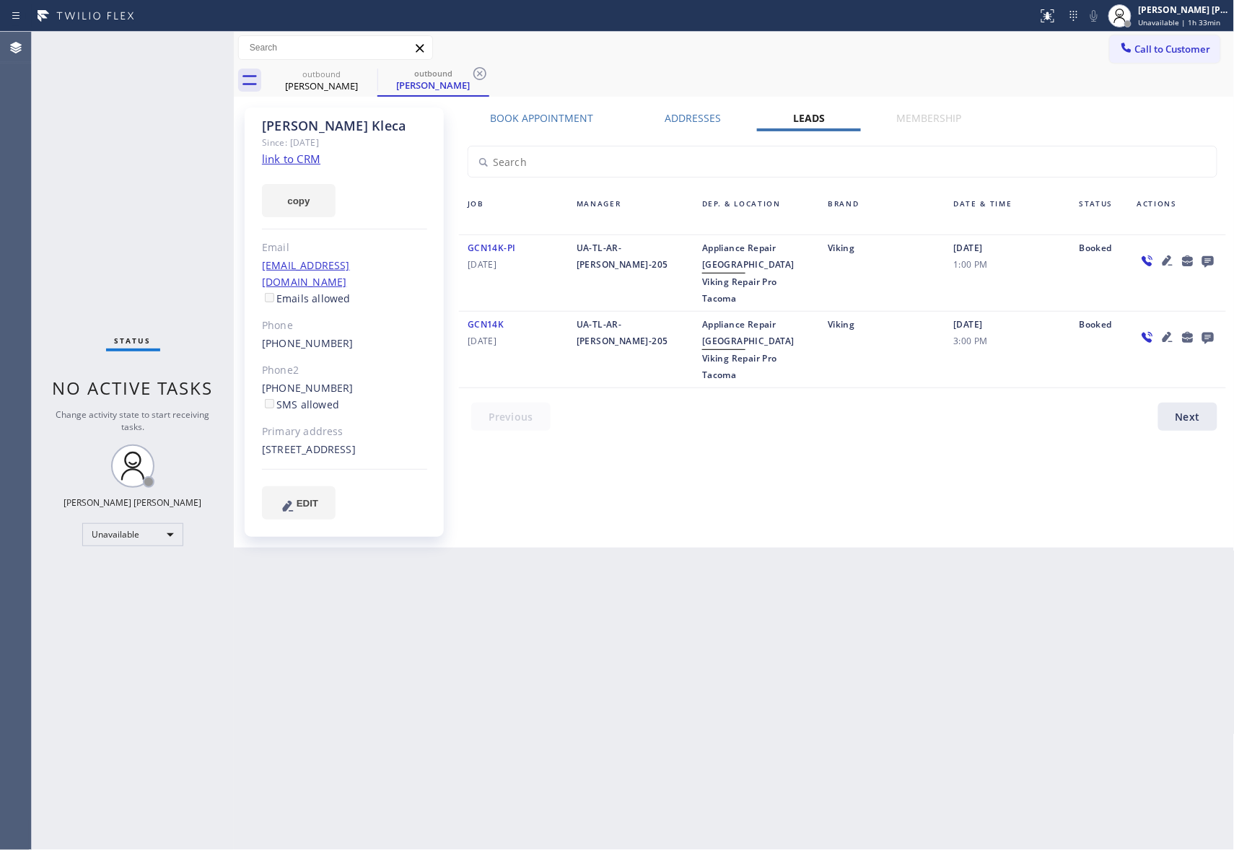
click at [1216, 39] on button "Call to Customer" at bounding box center [1165, 48] width 110 height 27
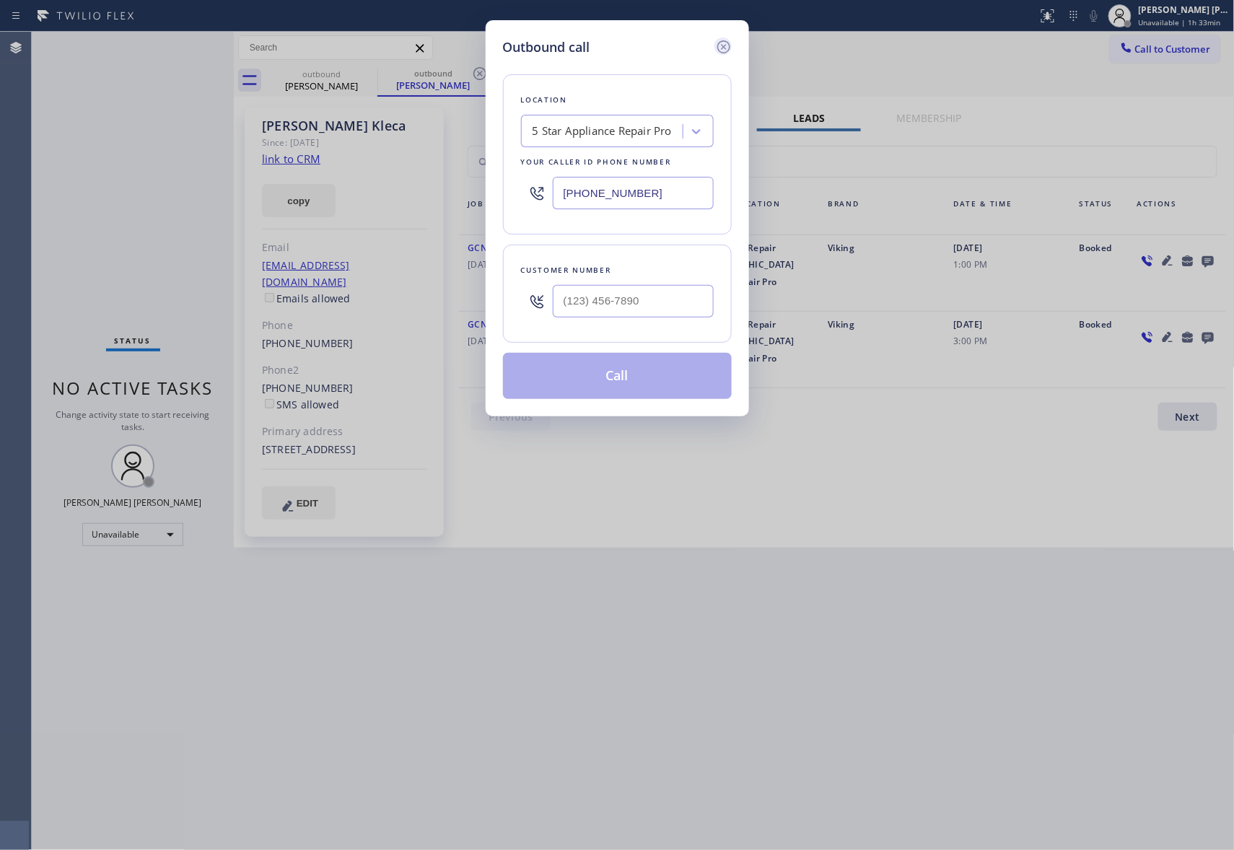
click at [725, 46] on icon at bounding box center [723, 46] width 17 height 17
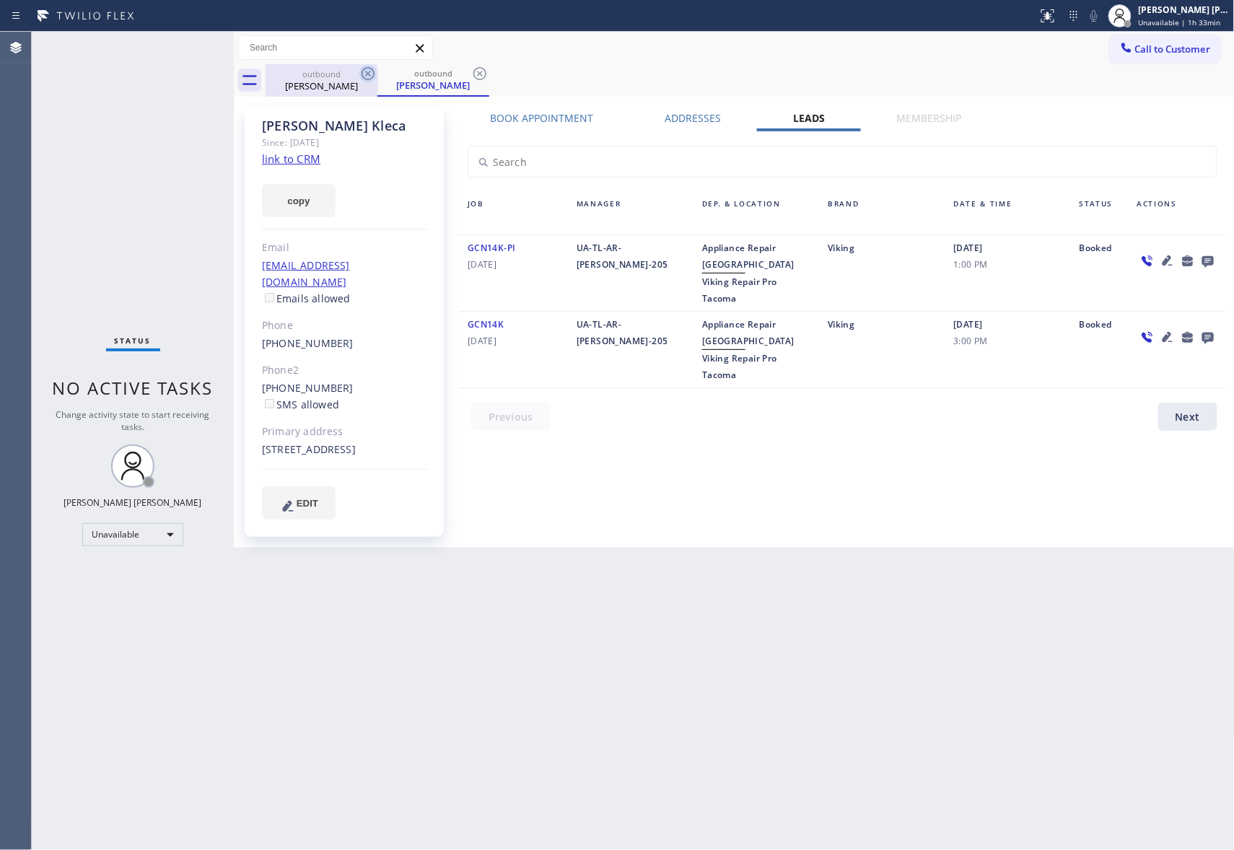
click at [368, 72] on icon at bounding box center [367, 73] width 17 height 17
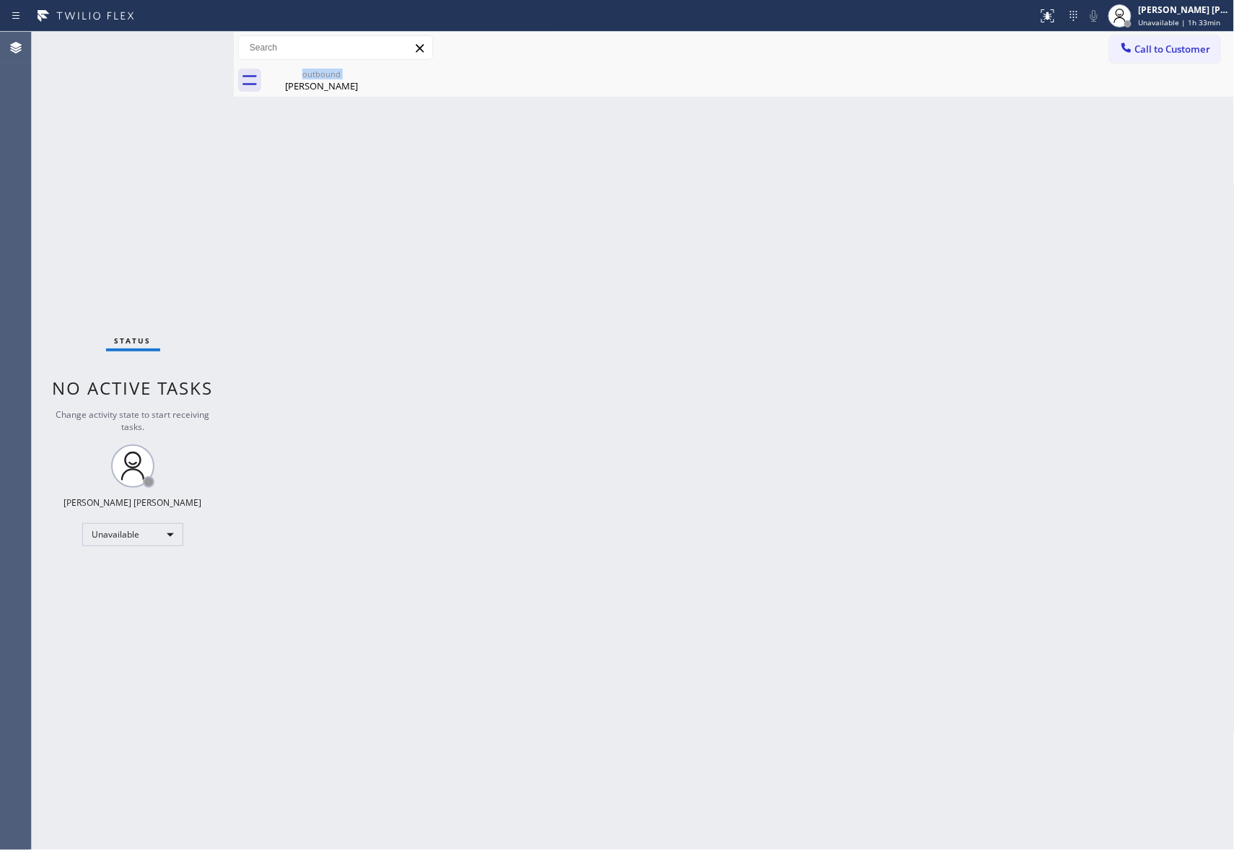
click at [368, 72] on div "outbound Tara Kleca" at bounding box center [322, 80] width 112 height 32
click at [0, 0] on icon at bounding box center [0, 0] width 0 height 0
click at [368, 72] on div at bounding box center [750, 80] width 969 height 32
drag, startPoint x: 1186, startPoint y: 53, endPoint x: 1060, endPoint y: 78, distance: 128.8
click at [1184, 52] on span "Call to Customer" at bounding box center [1173, 49] width 76 height 13
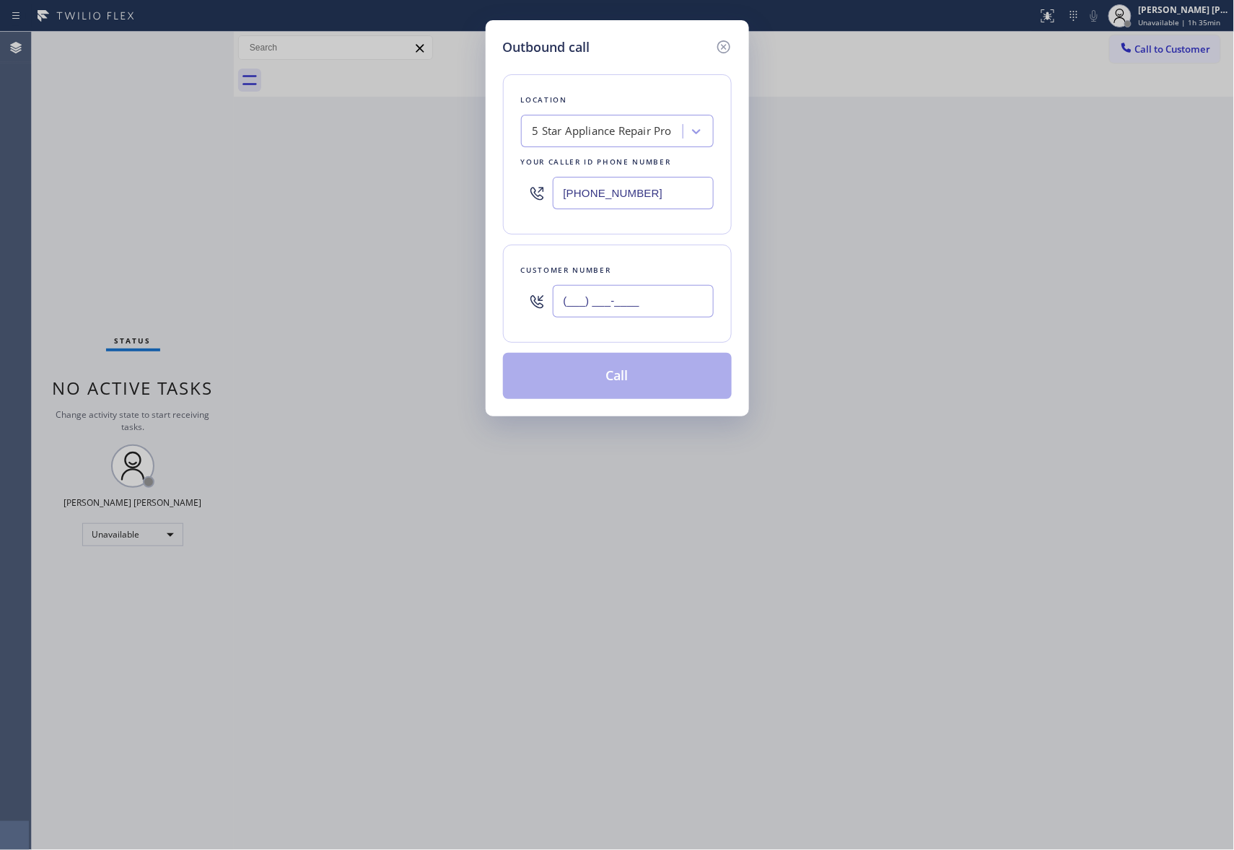
click at [645, 315] on input "(___) ___-____" at bounding box center [633, 301] width 161 height 32
paste input "909) 896-6551"
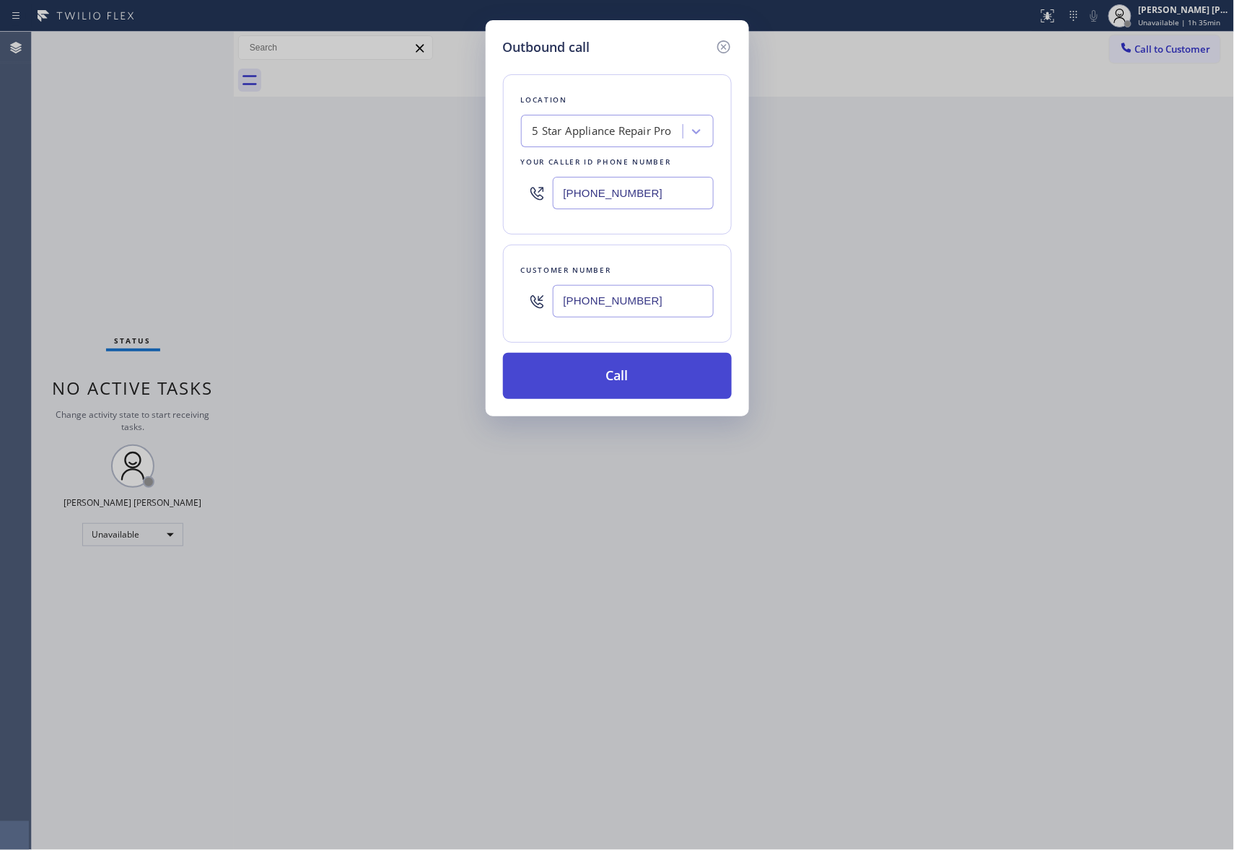
type input "(909) 896-6551"
click at [624, 388] on button "Call" at bounding box center [617, 376] width 229 height 46
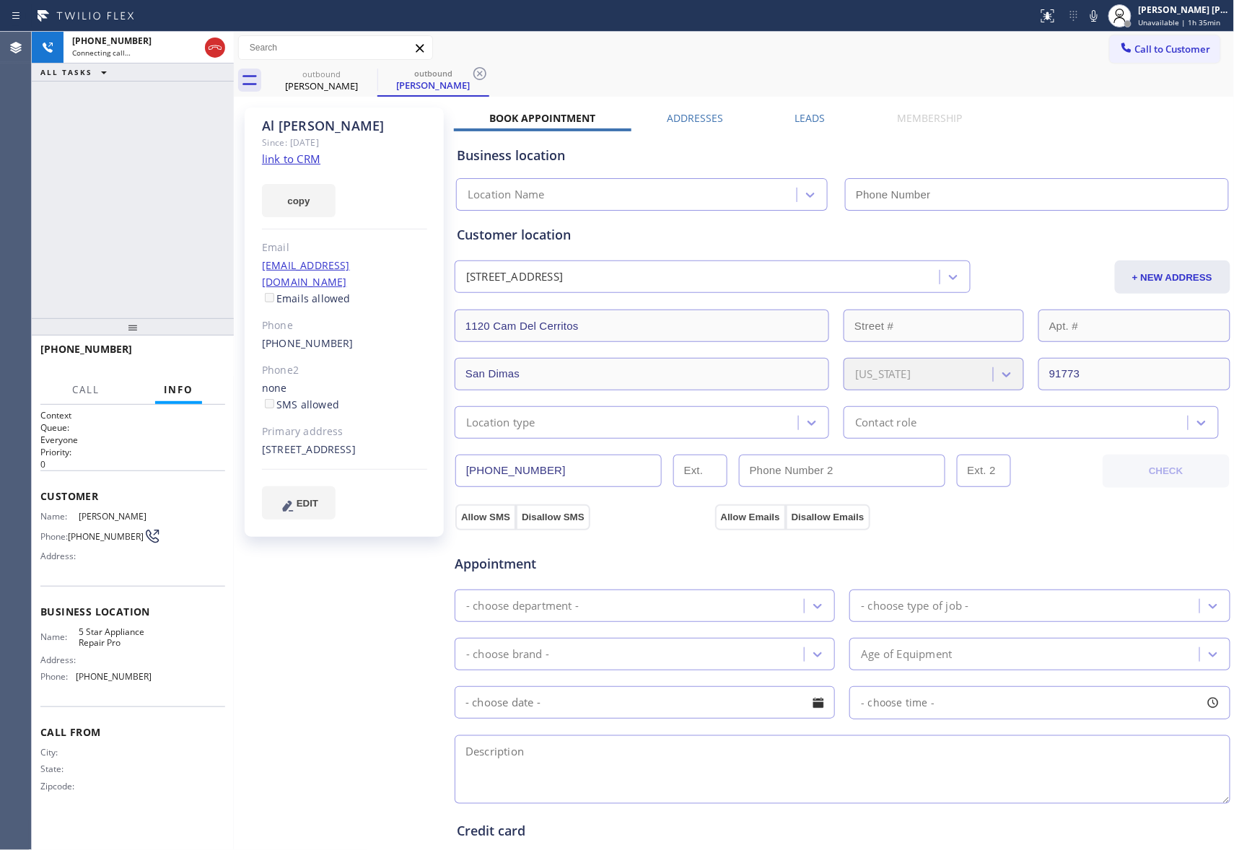
type input "(888) 477-1309"
drag, startPoint x: 180, startPoint y: 357, endPoint x: 84, endPoint y: 299, distance: 112.0
click at [180, 356] on span "HANG UP" at bounding box center [192, 356] width 44 height 10
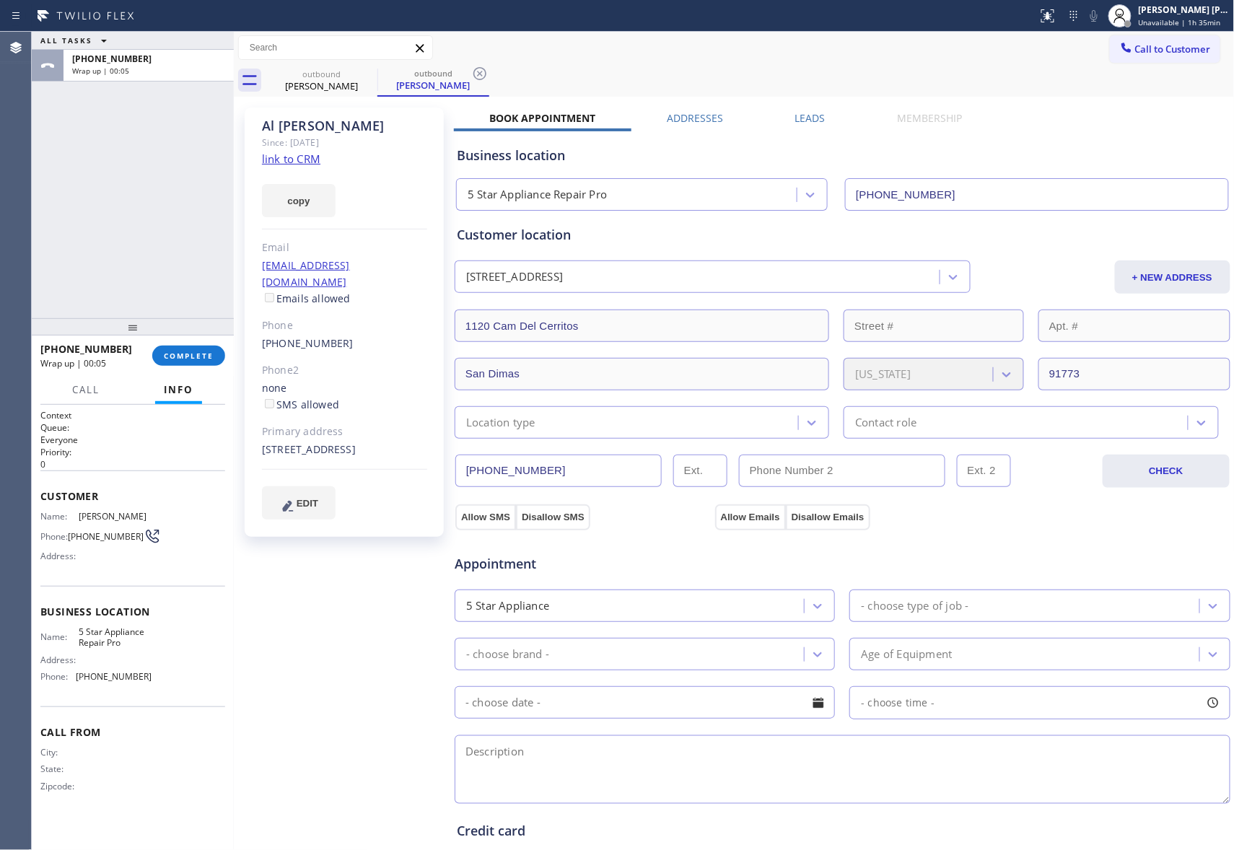
click at [800, 118] on label "Leads" at bounding box center [810, 118] width 30 height 14
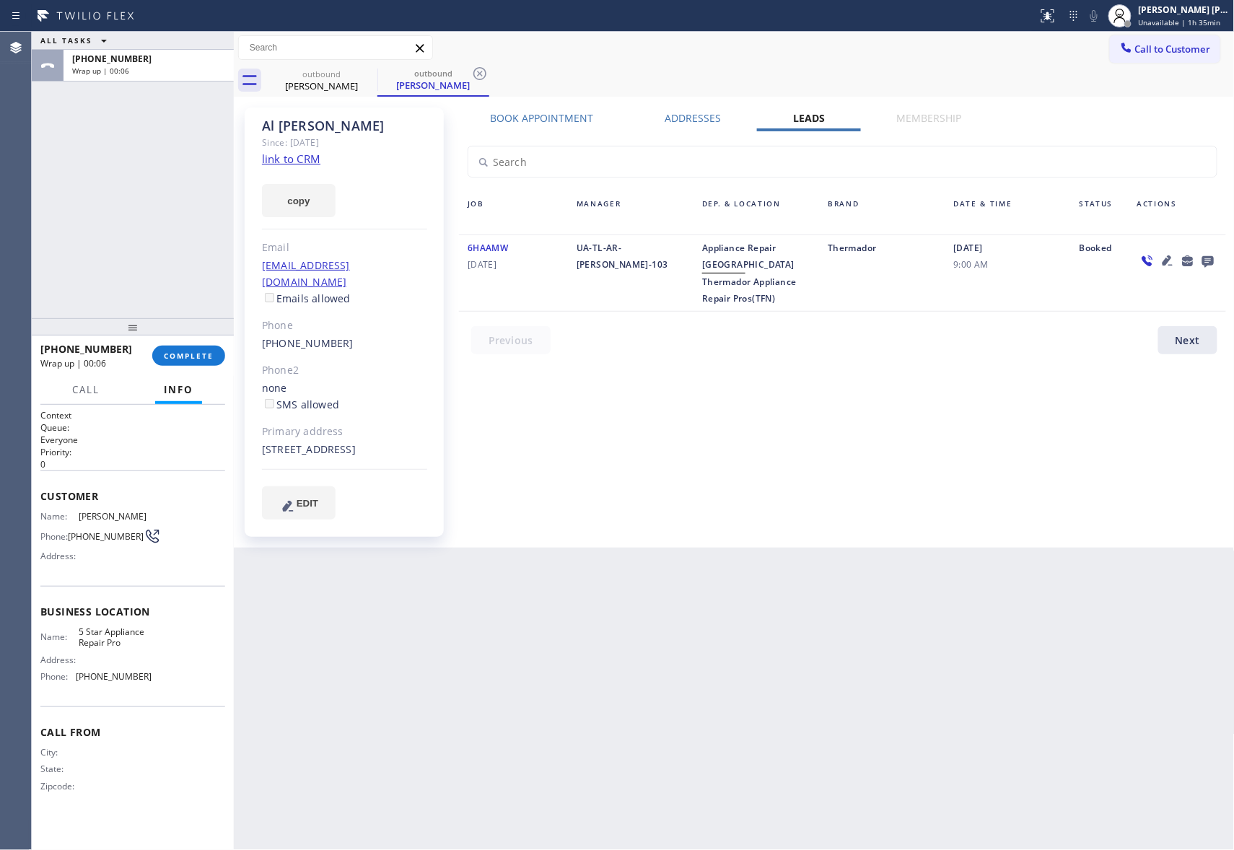
click at [1202, 255] on div at bounding box center [1208, 260] width 20 height 17
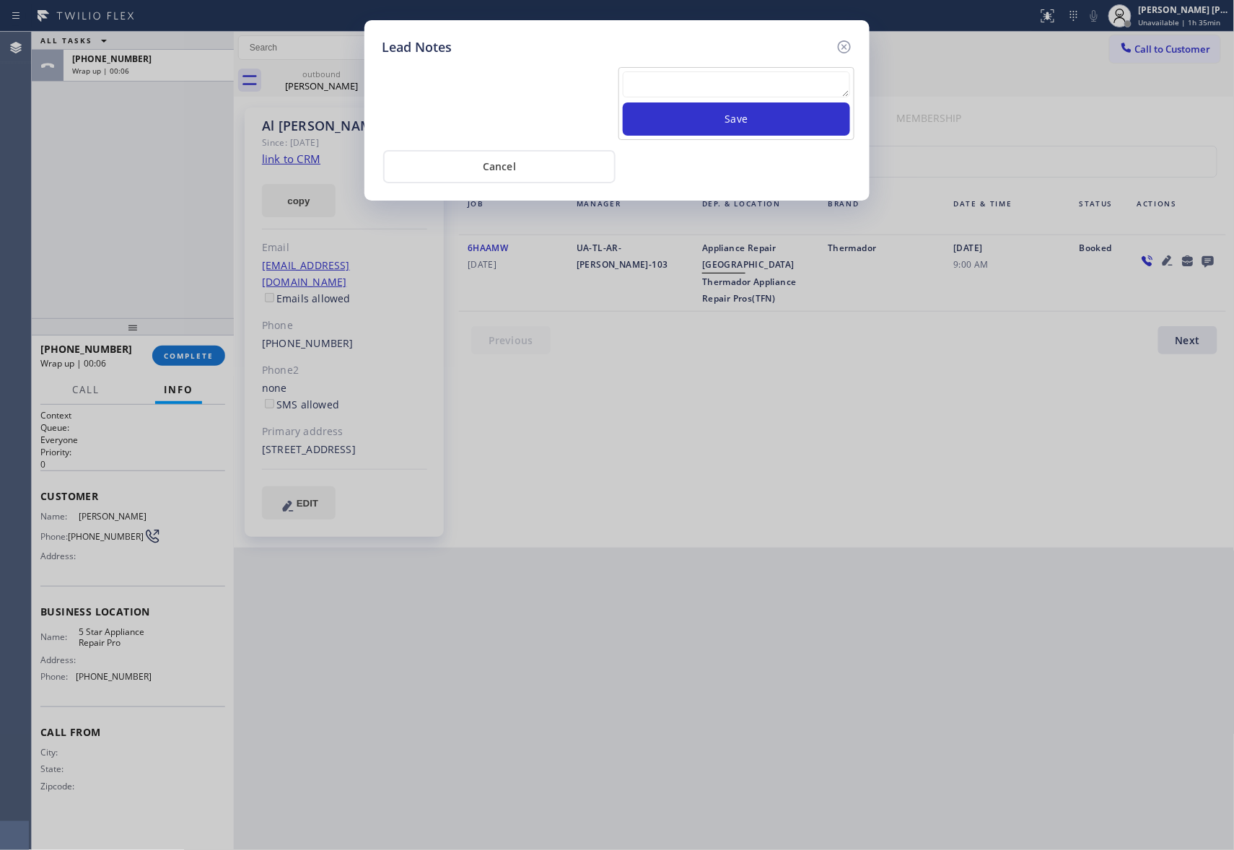
click at [731, 85] on textarea at bounding box center [736, 84] width 227 height 26
paste textarea "VM | please transfer if cx calls back"
type textarea "VM | please transfer if cx calls back"
click at [758, 125] on button "Save" at bounding box center [736, 118] width 227 height 33
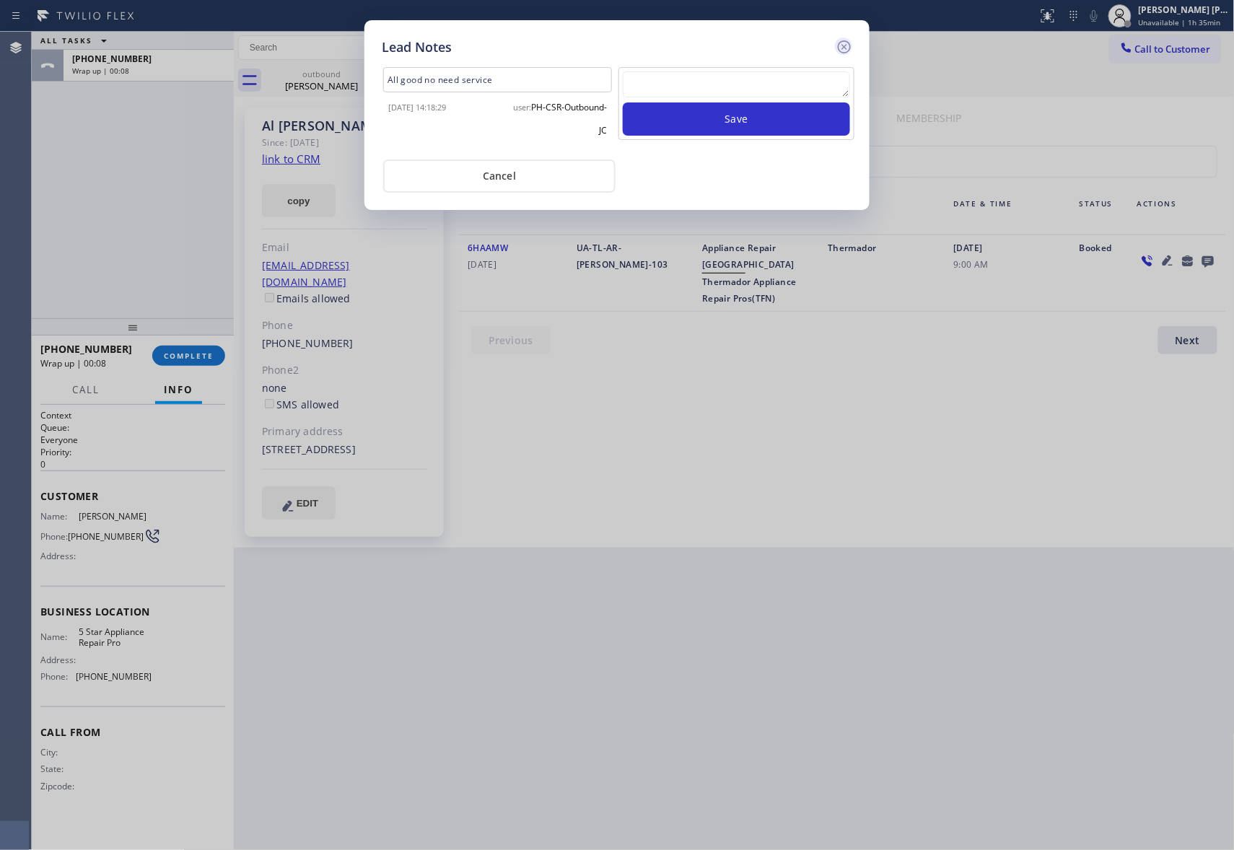
click at [844, 42] on icon at bounding box center [844, 46] width 17 height 17
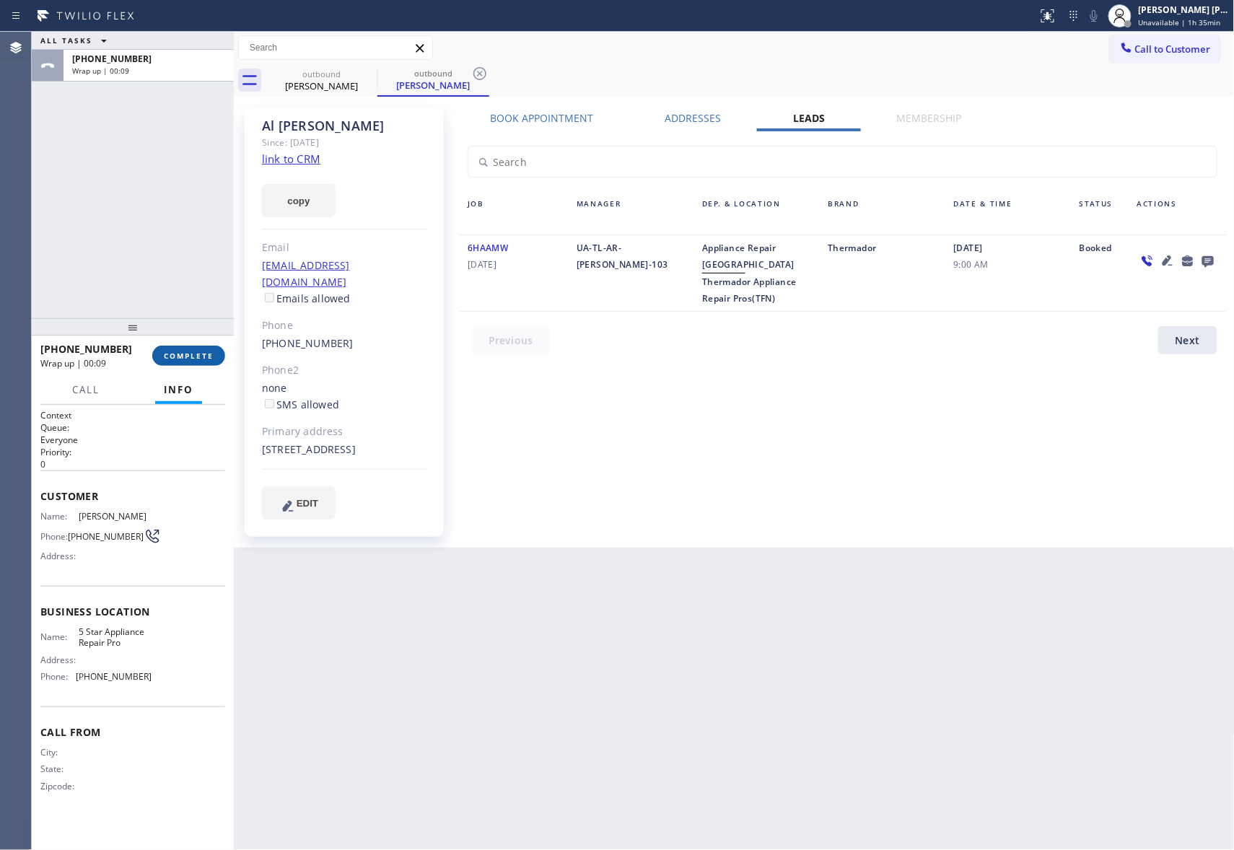
click at [183, 359] on span "COMPLETE" at bounding box center [189, 356] width 50 height 10
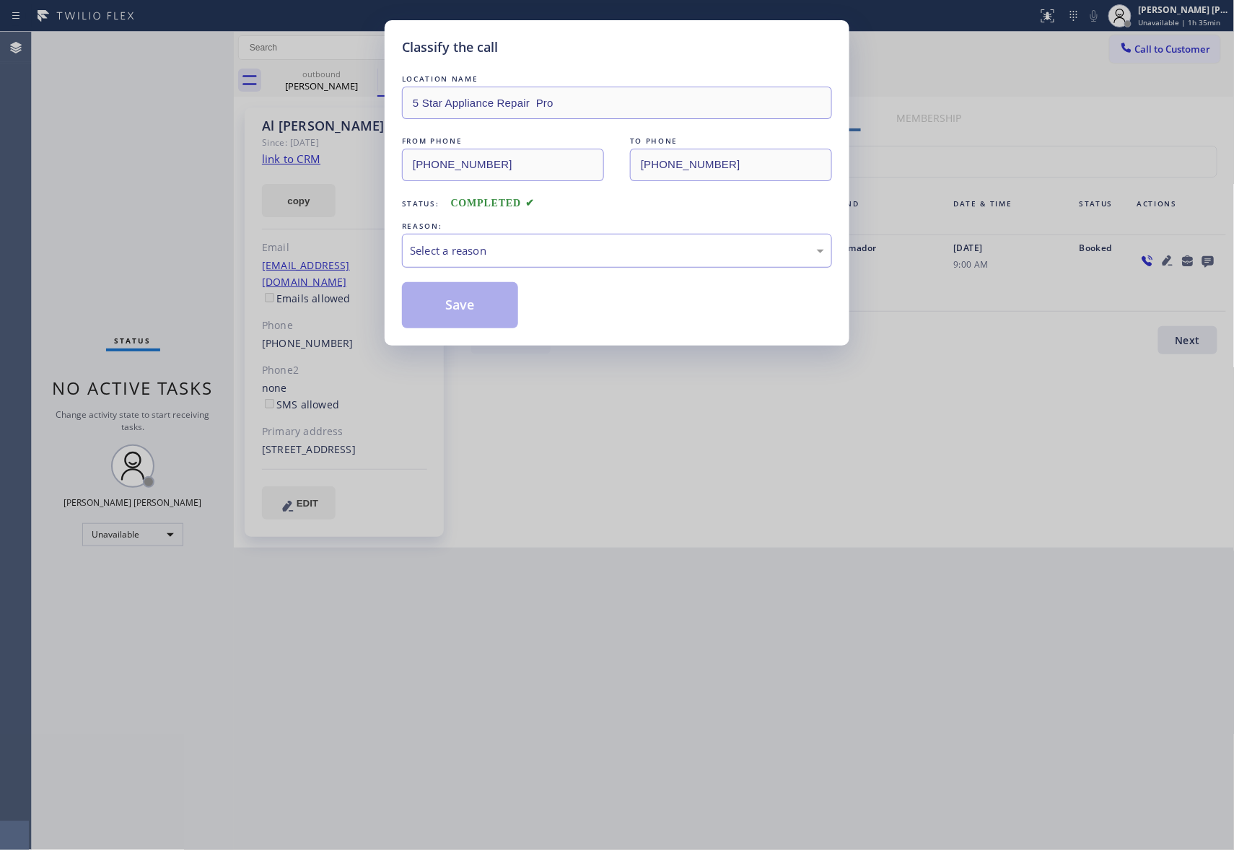
click at [555, 243] on div "Select a reason" at bounding box center [617, 250] width 414 height 17
click at [446, 310] on button "Save" at bounding box center [460, 305] width 116 height 46
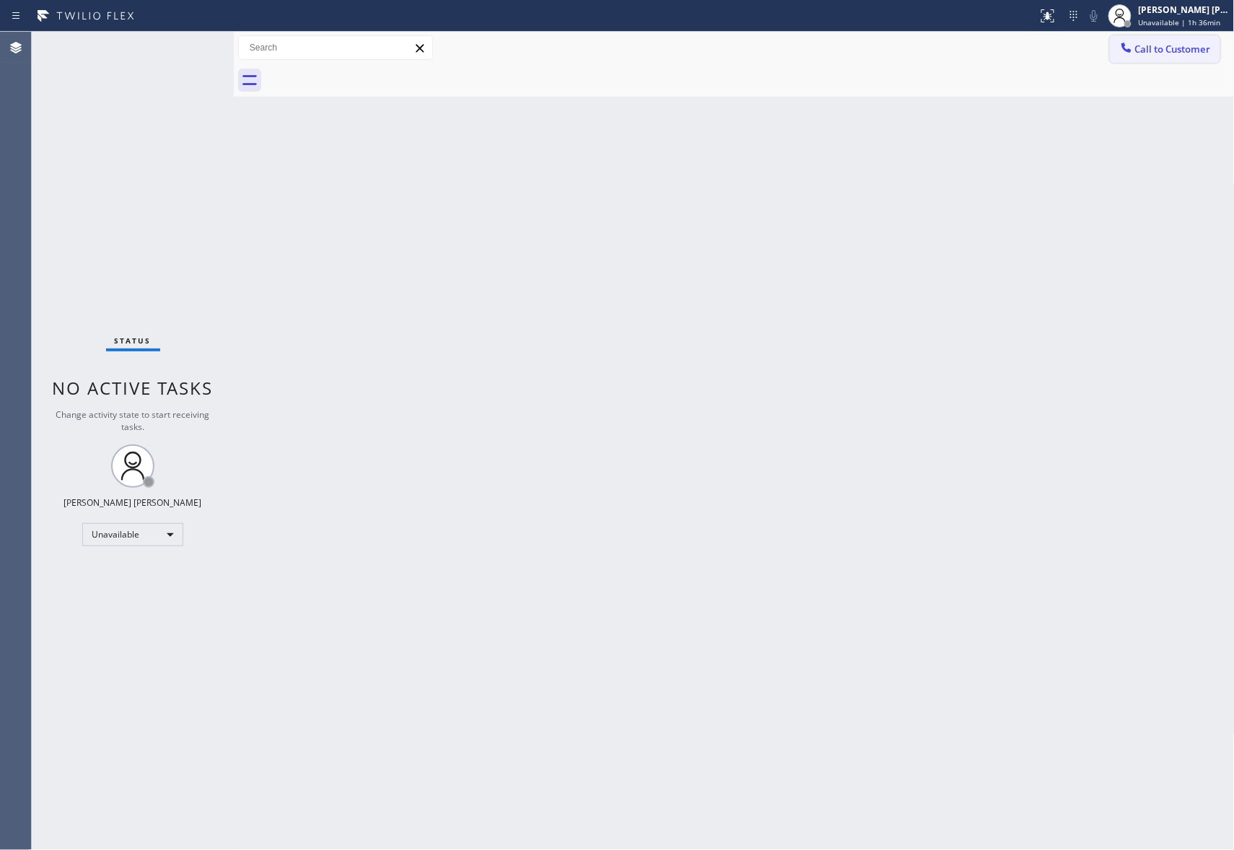
click at [1191, 41] on button "Call to Customer" at bounding box center [1165, 48] width 110 height 27
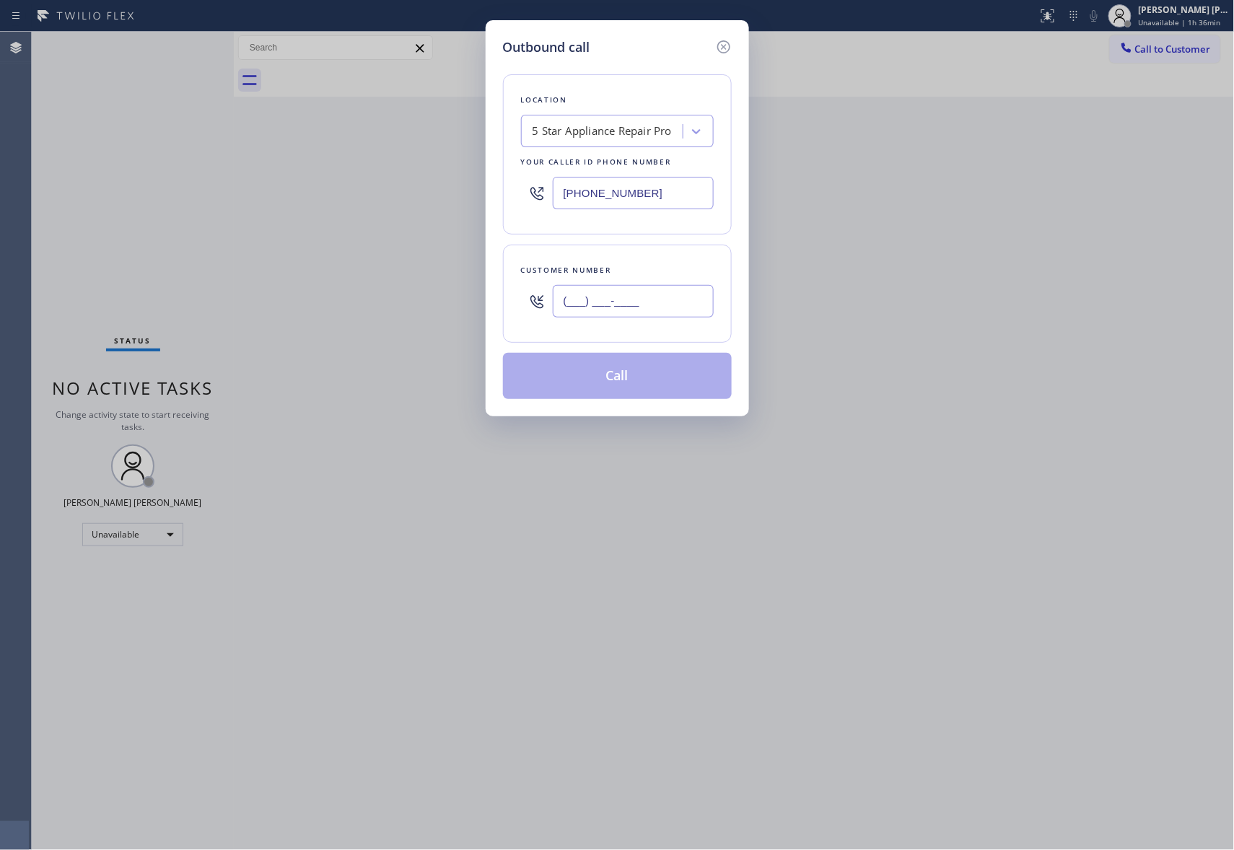
click at [656, 310] on input "(___) ___-____" at bounding box center [633, 301] width 161 height 32
paste input "949) 520-0011"
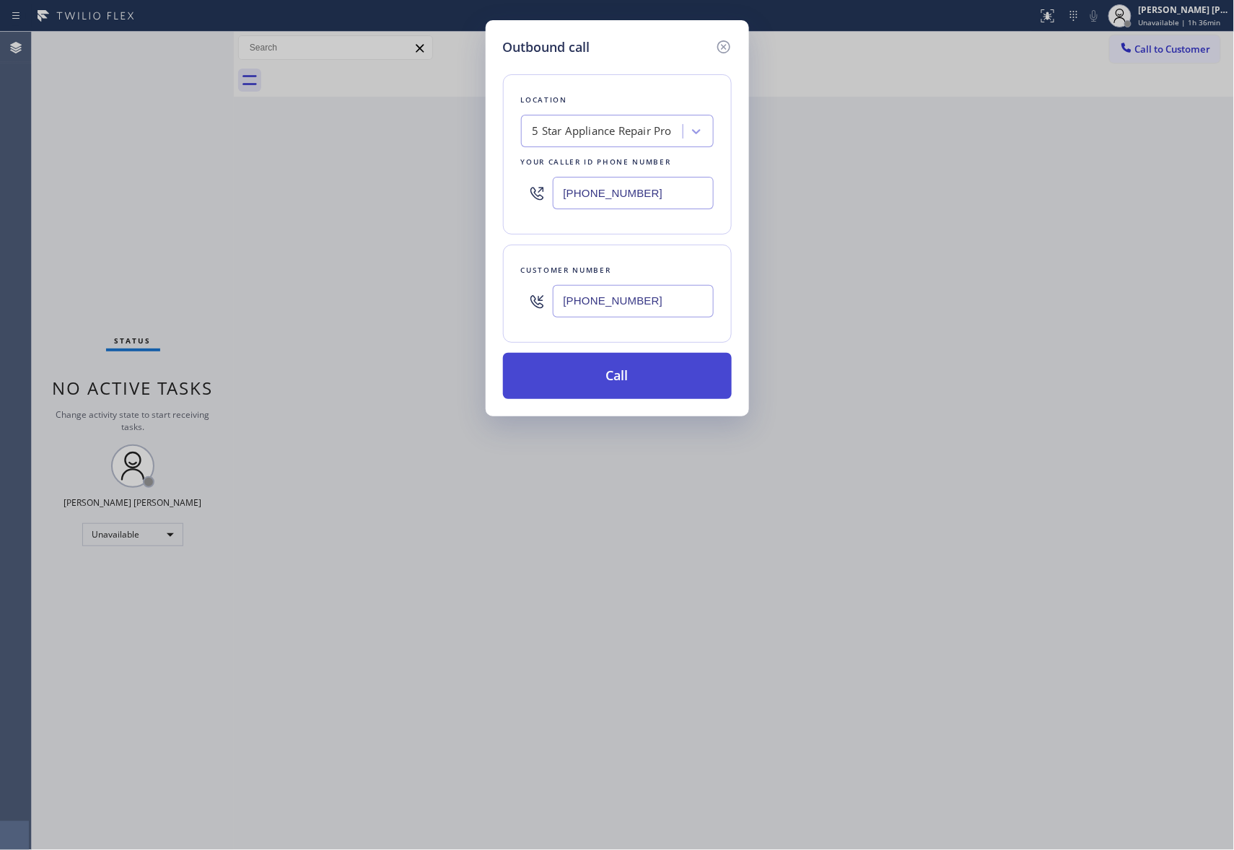
type input "(949) 520-0011"
click at [637, 378] on button "Call" at bounding box center [617, 376] width 229 height 46
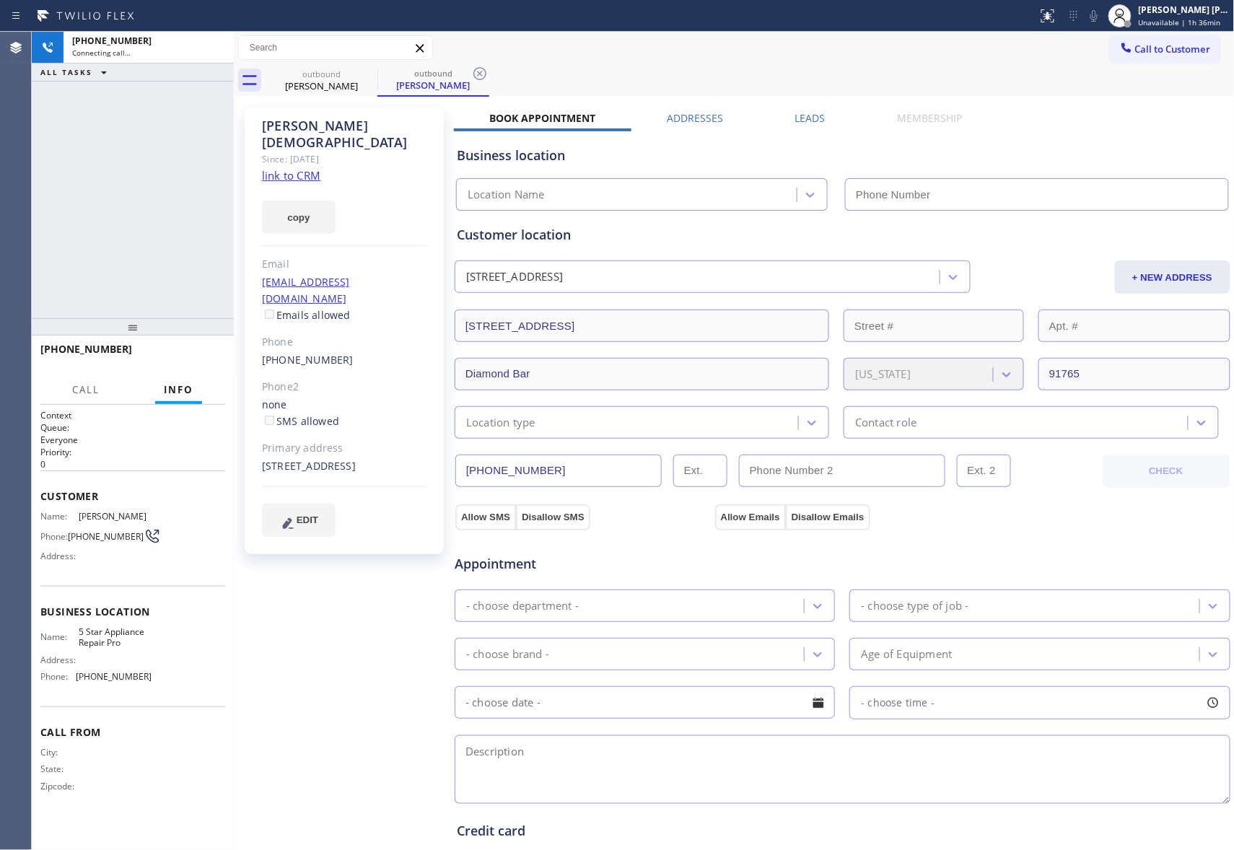
type input "(888) 477-1309"
click at [800, 111] on label "Leads" at bounding box center [810, 118] width 30 height 14
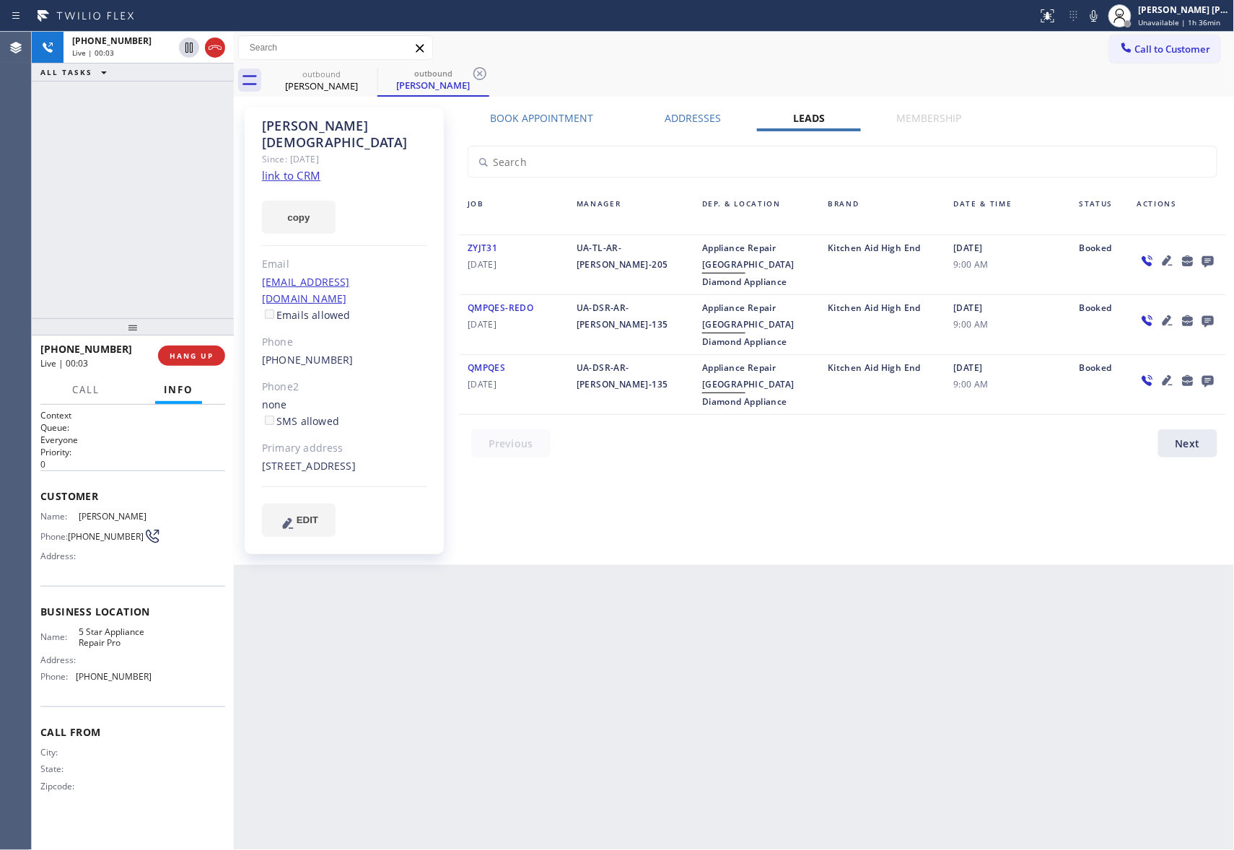
click at [1210, 260] on icon at bounding box center [1208, 262] width 12 height 12
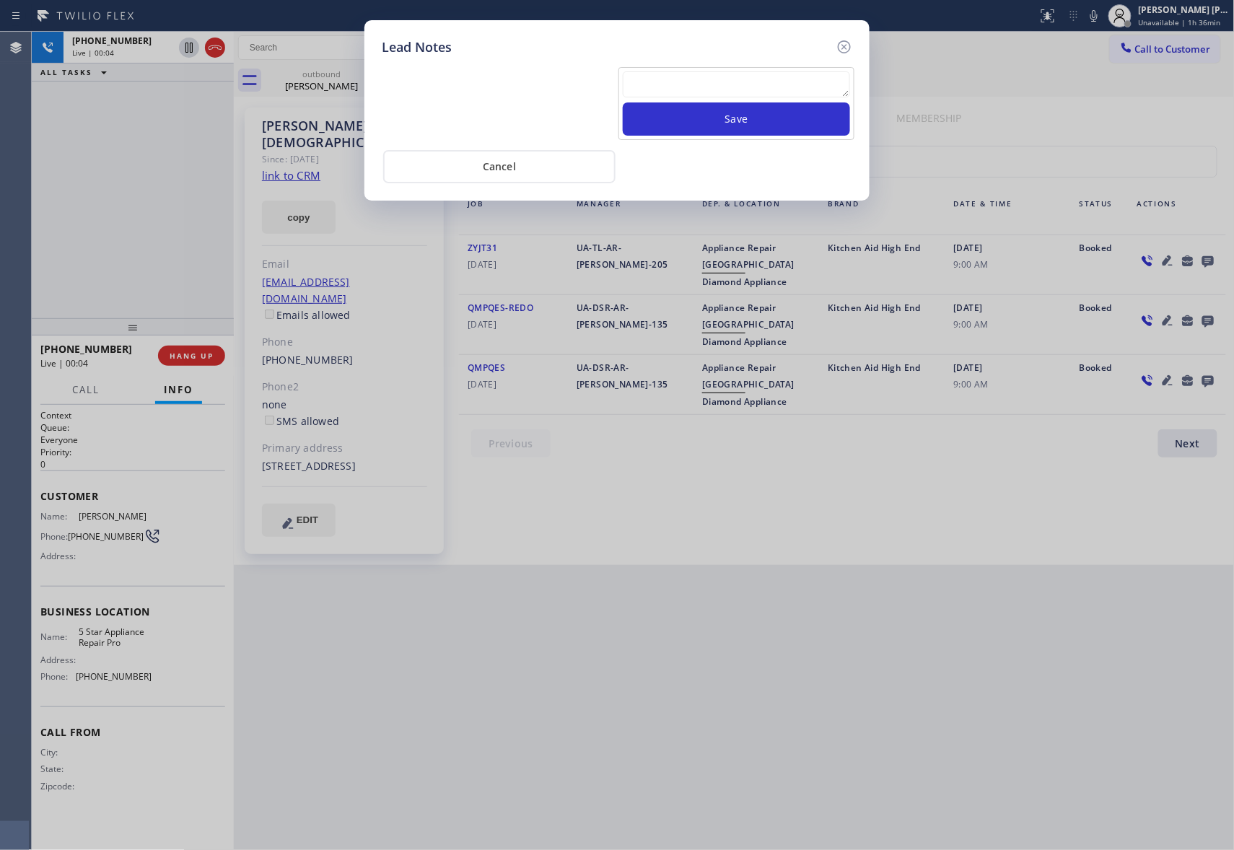
click at [733, 84] on textarea at bounding box center [736, 84] width 227 height 26
paste textarea "VM | please transfer if cx calls back"
type textarea "VM | please transfer if cx calls back"
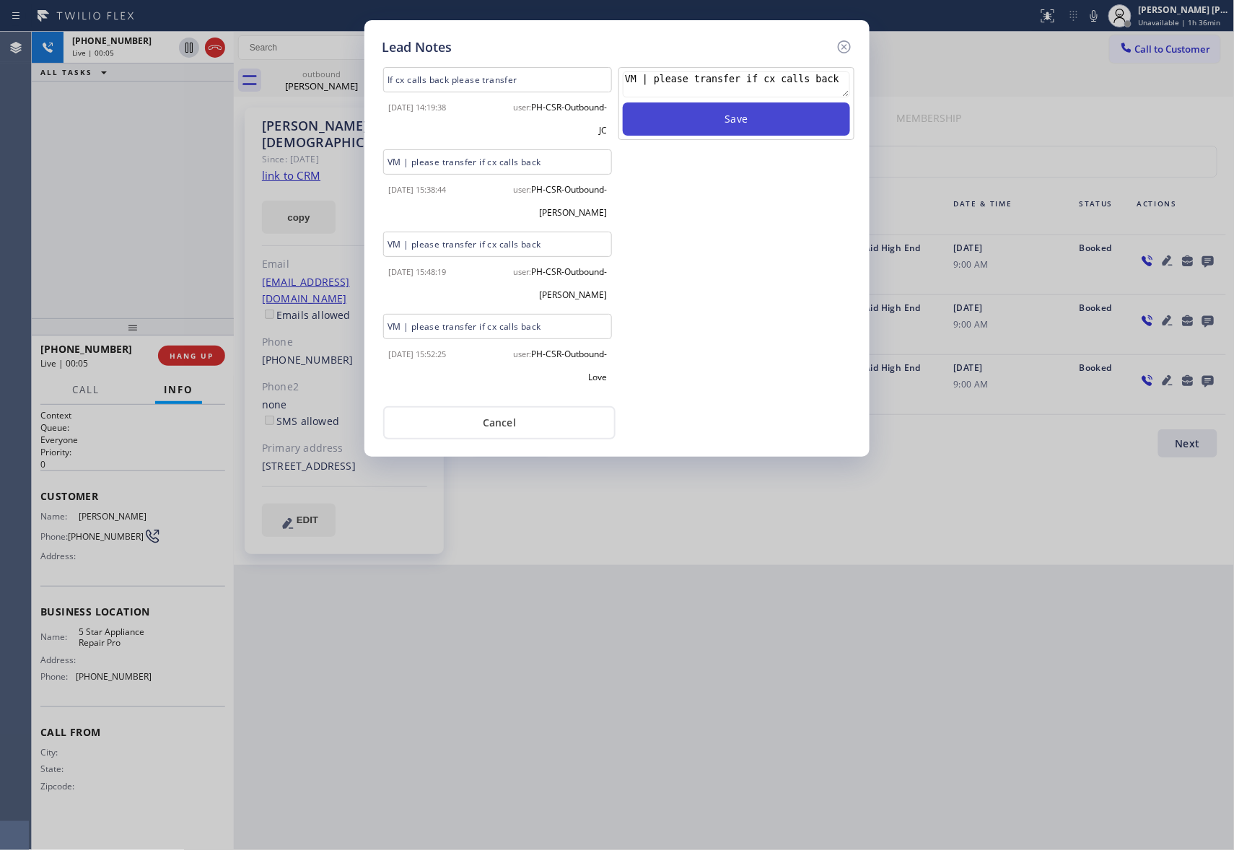
click at [748, 123] on button "Save" at bounding box center [736, 118] width 227 height 33
click at [844, 38] on icon at bounding box center [844, 46] width 17 height 17
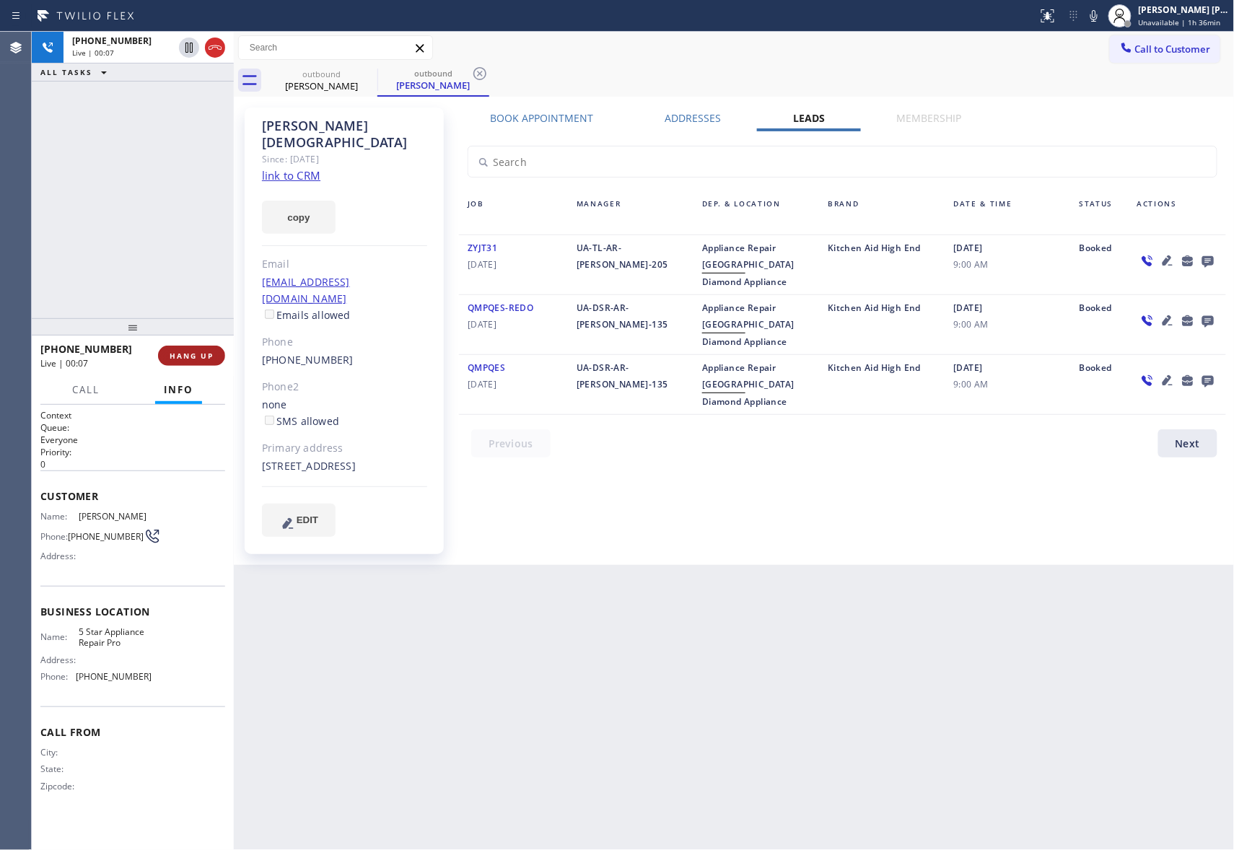
click at [178, 361] on button "HANG UP" at bounding box center [191, 356] width 67 height 20
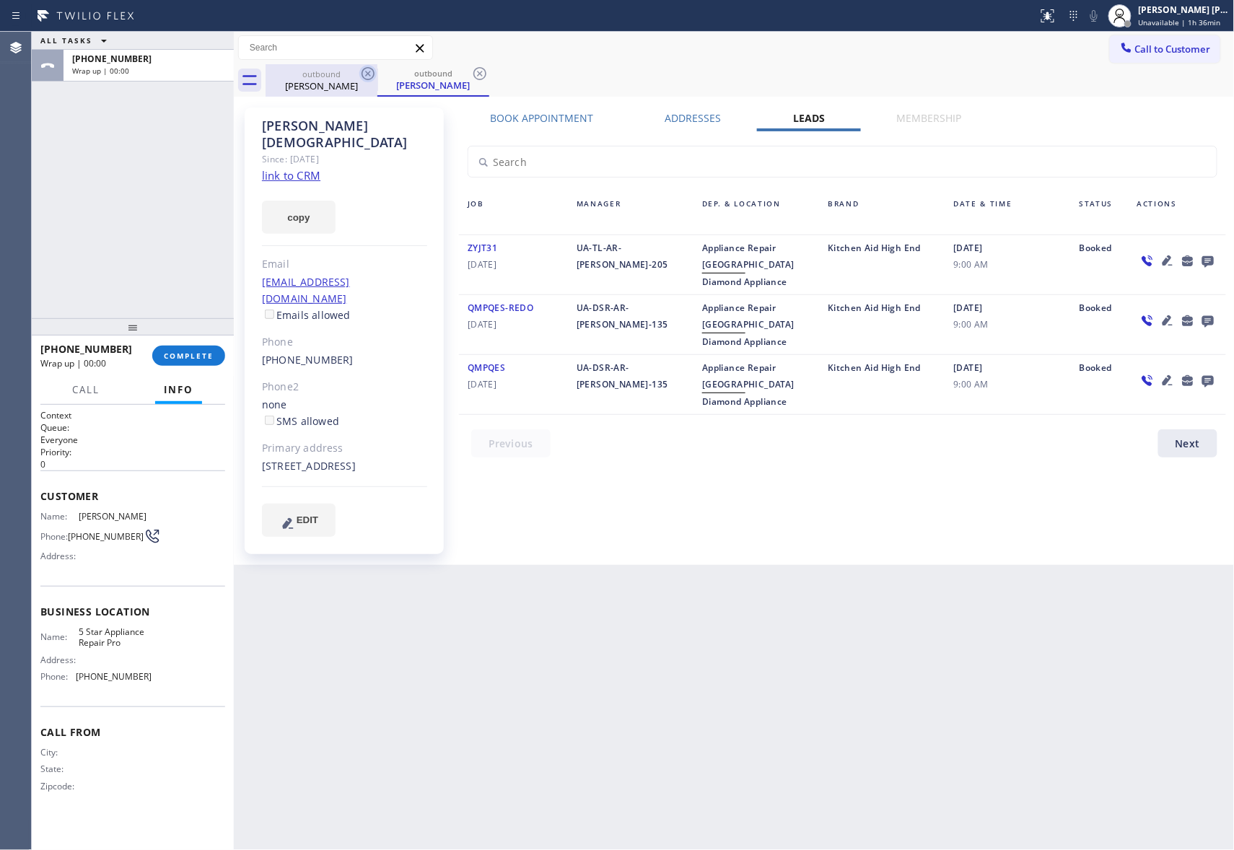
click at [373, 75] on icon at bounding box center [368, 73] width 13 height 13
click at [372, 75] on icon at bounding box center [367, 73] width 17 height 17
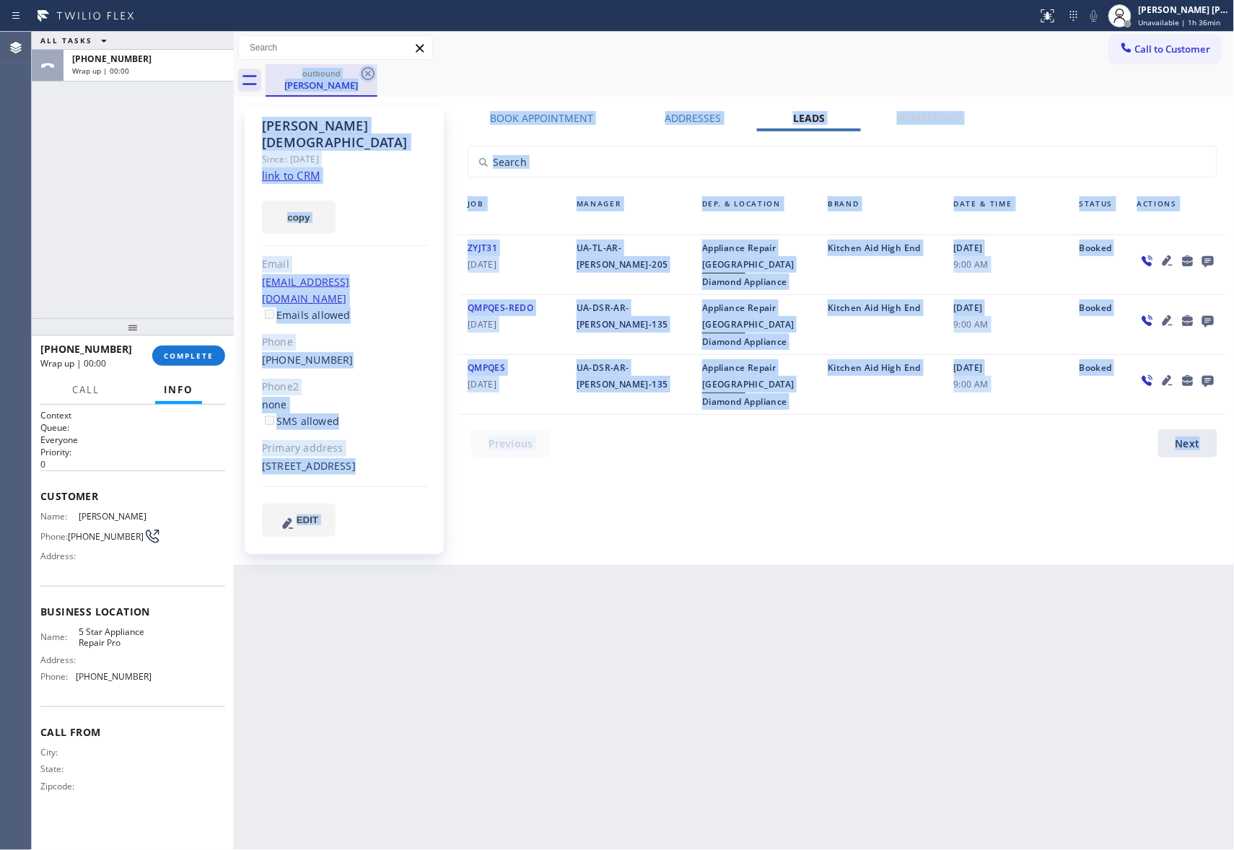
click at [372, 75] on div "outbound Neil Toras" at bounding box center [750, 80] width 969 height 32
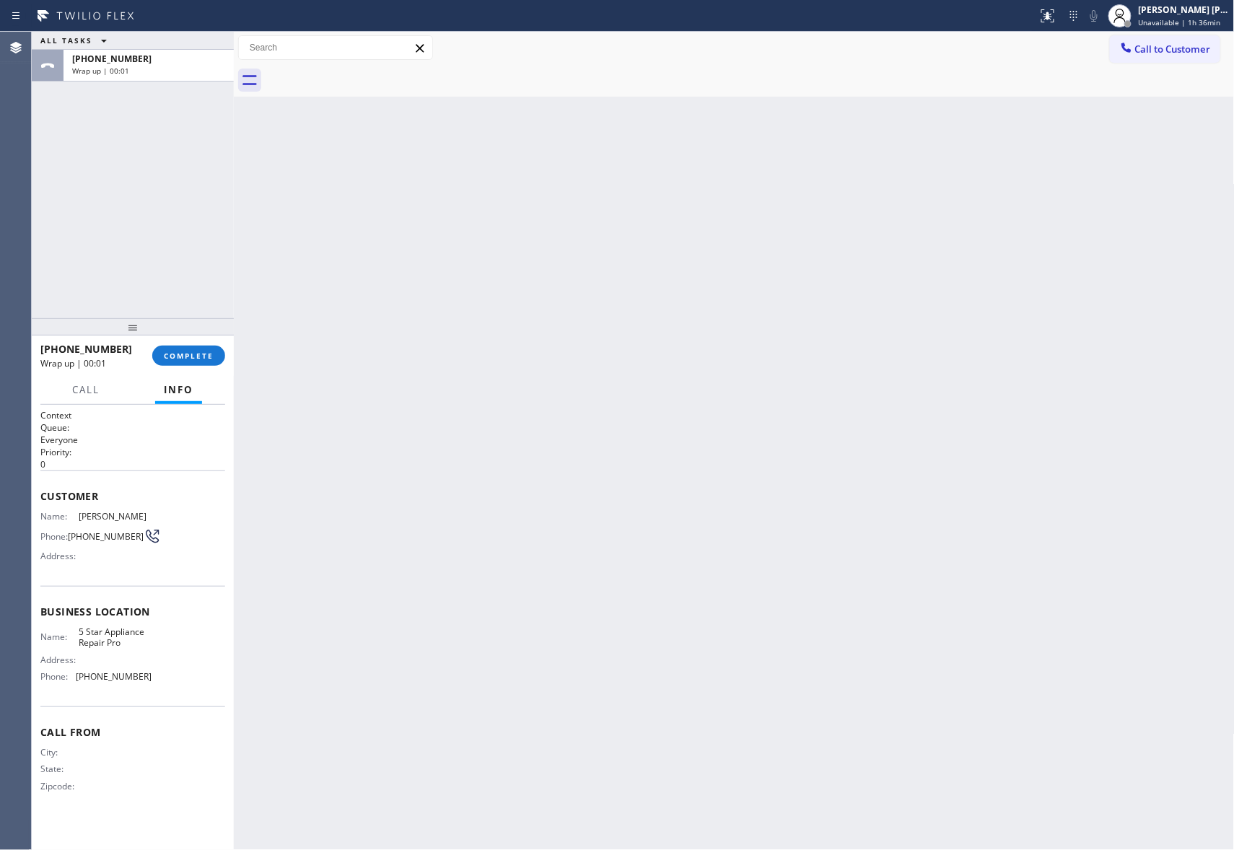
click at [372, 75] on div at bounding box center [750, 80] width 969 height 32
click at [188, 353] on span "COMPLETE" at bounding box center [189, 356] width 50 height 10
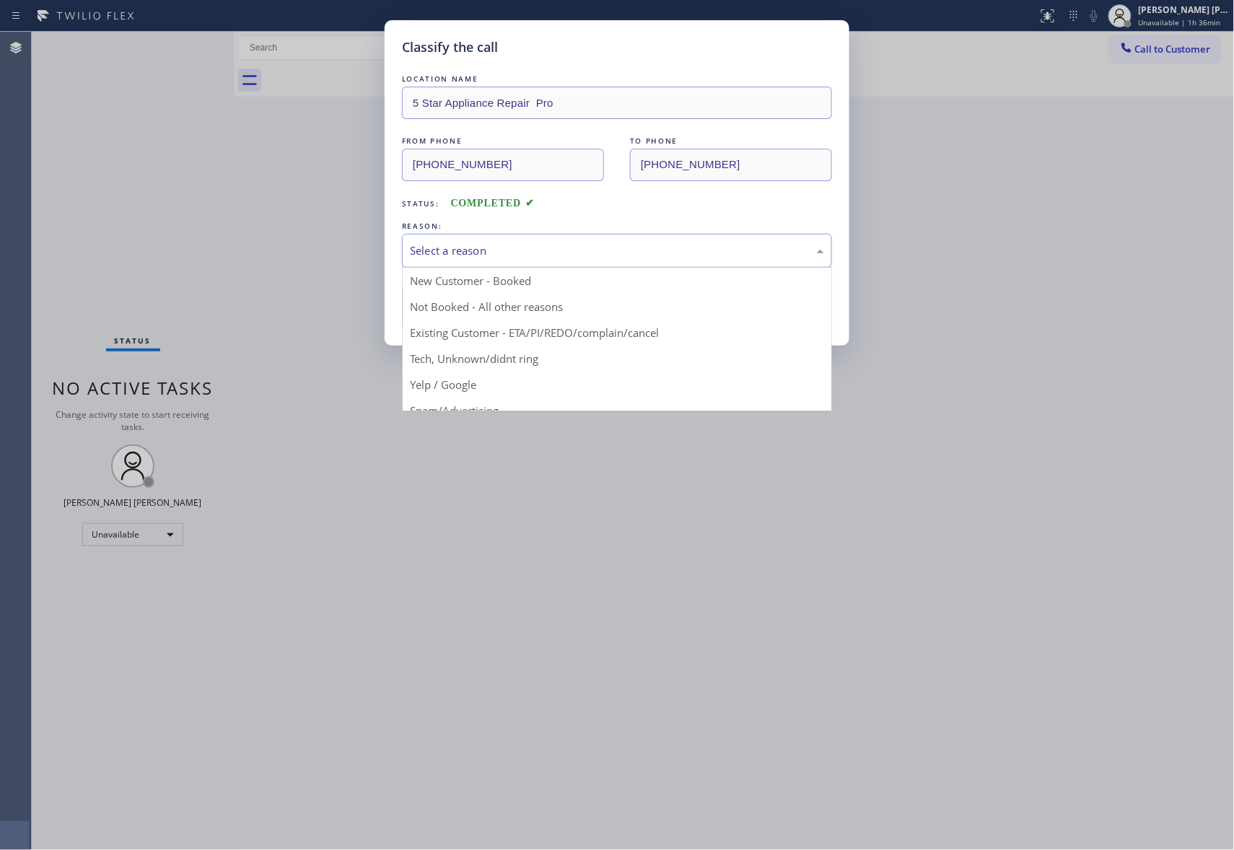
click at [484, 245] on div "Select a reason" at bounding box center [617, 250] width 414 height 17
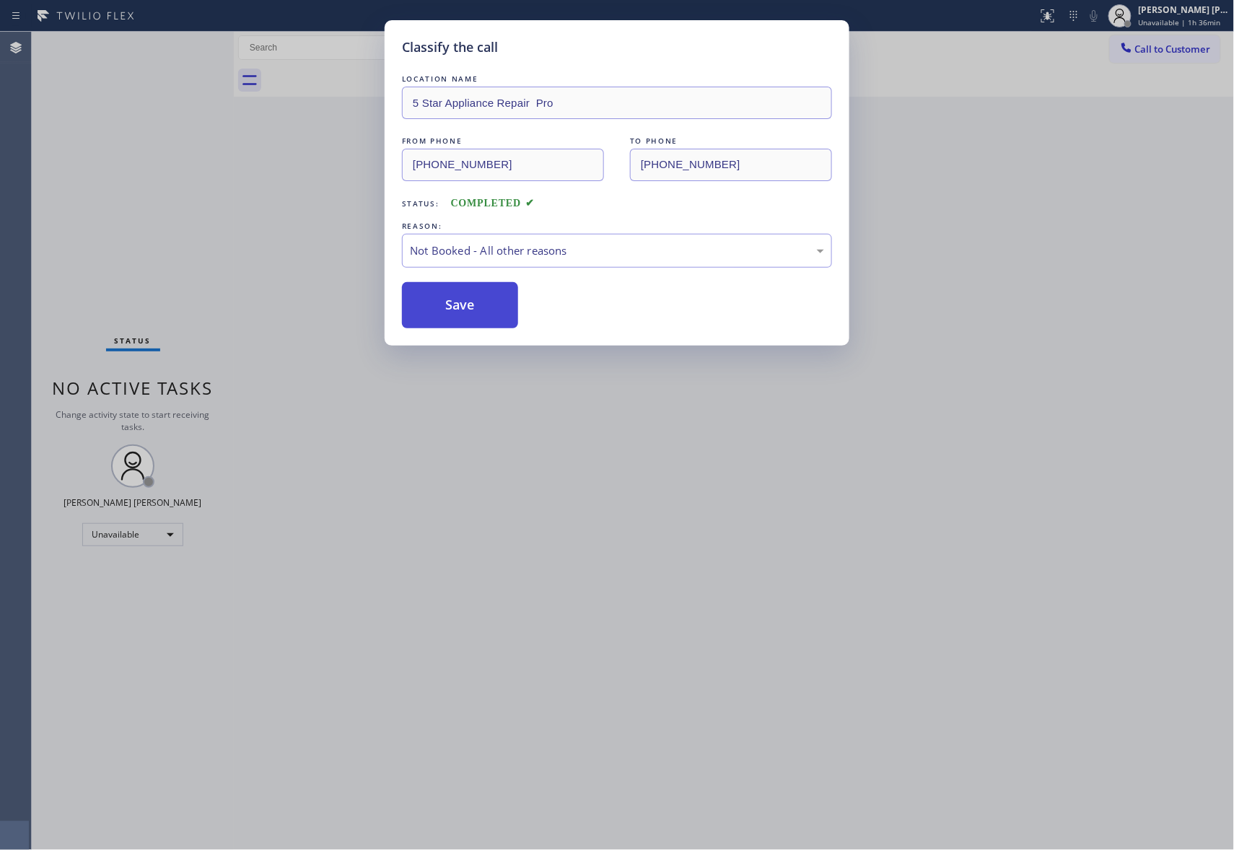
click at [445, 299] on button "Save" at bounding box center [460, 305] width 116 height 46
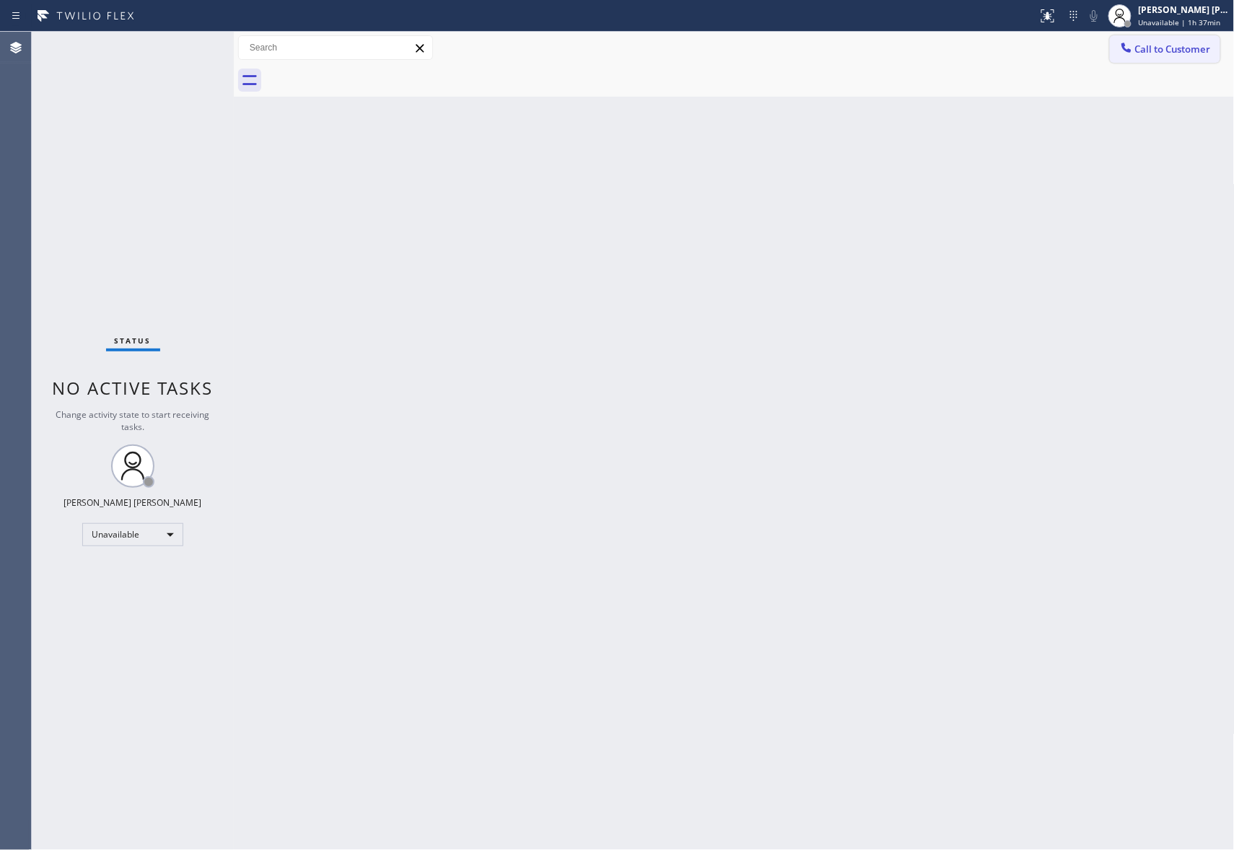
click at [1193, 59] on button "Call to Customer" at bounding box center [1165, 48] width 110 height 27
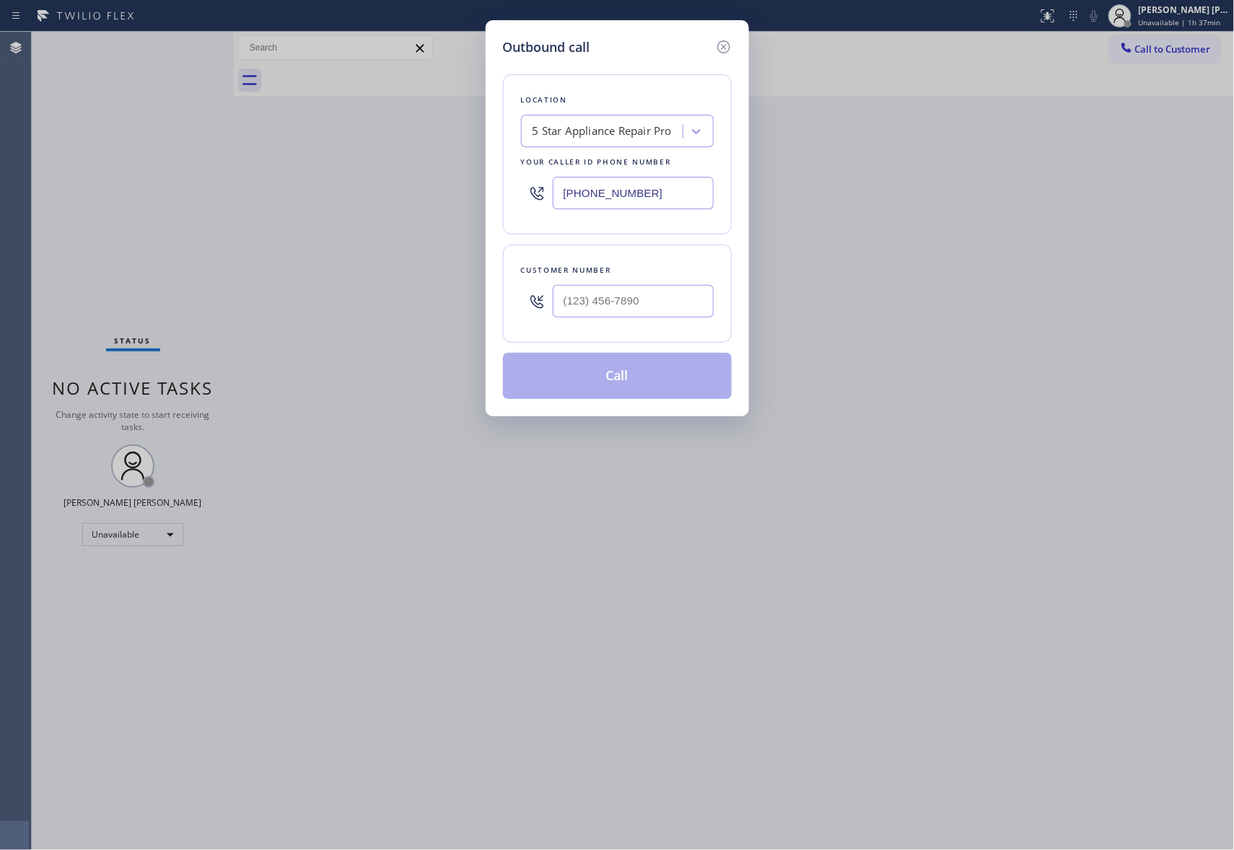
click at [670, 323] on div at bounding box center [633, 301] width 161 height 47
drag, startPoint x: 682, startPoint y: 292, endPoint x: 472, endPoint y: 293, distance: 210.0
click at [472, 293] on div "Outbound call Location 5 Star Appliance Repair Pro Your caller id phone number …" at bounding box center [617, 425] width 1234 height 850
paste input "562) 414-7434"
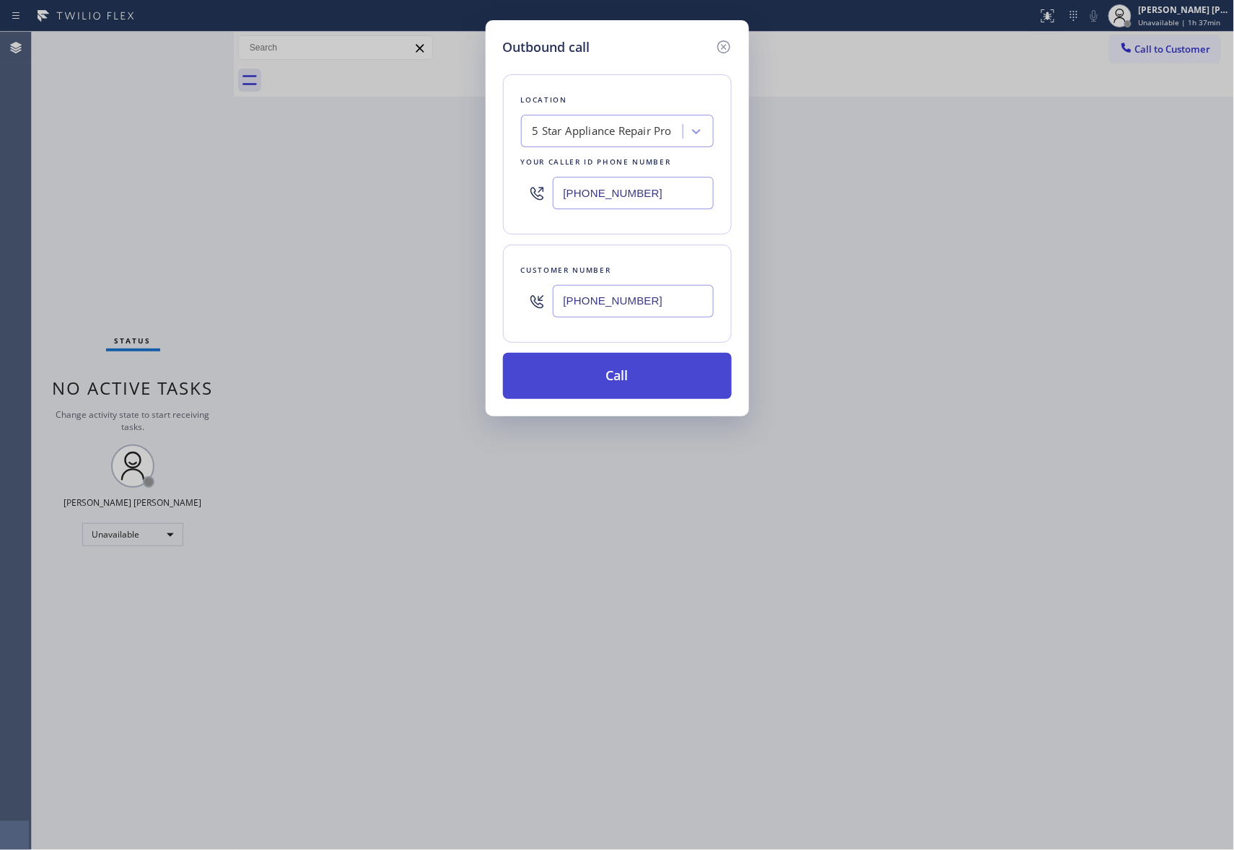
type input "(562) 414-7434"
click at [679, 381] on button "Call" at bounding box center [617, 376] width 229 height 46
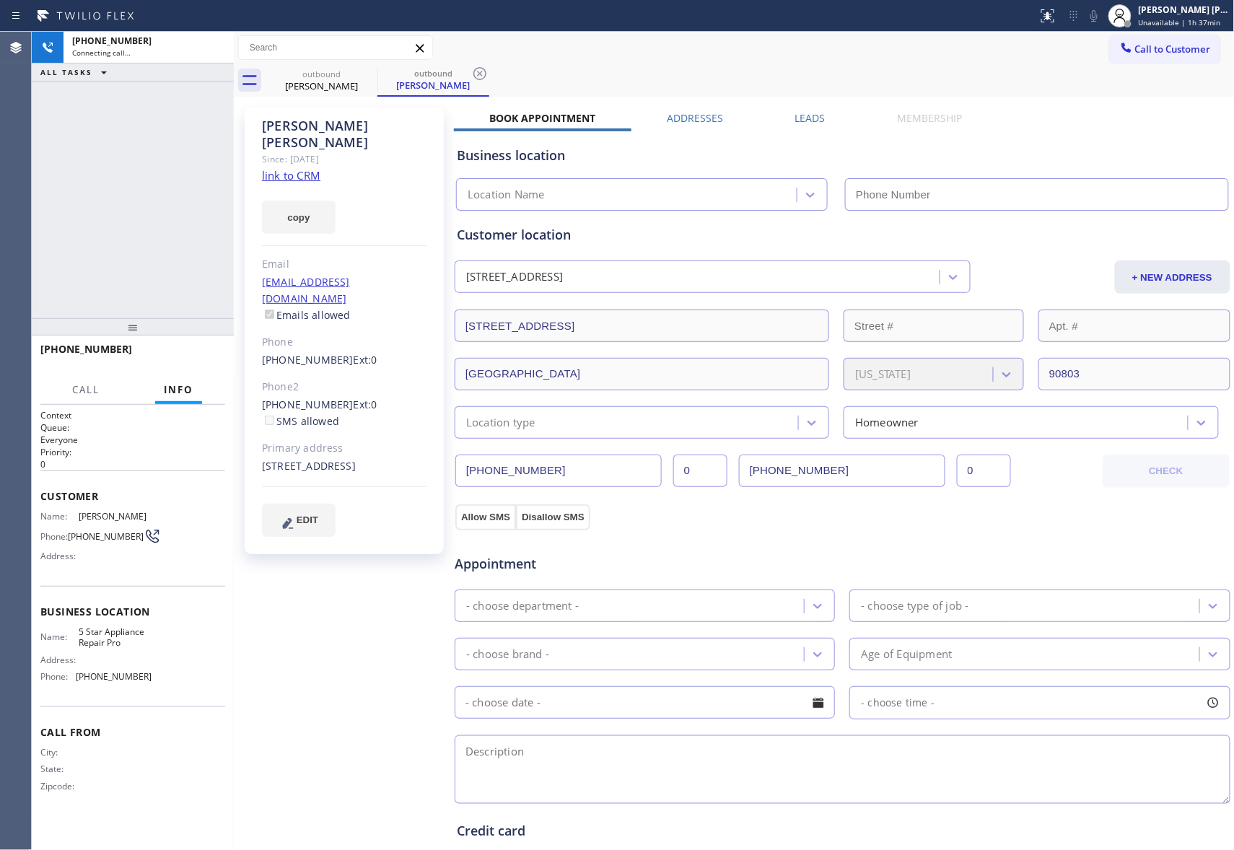
type input "(888) 477-1309"
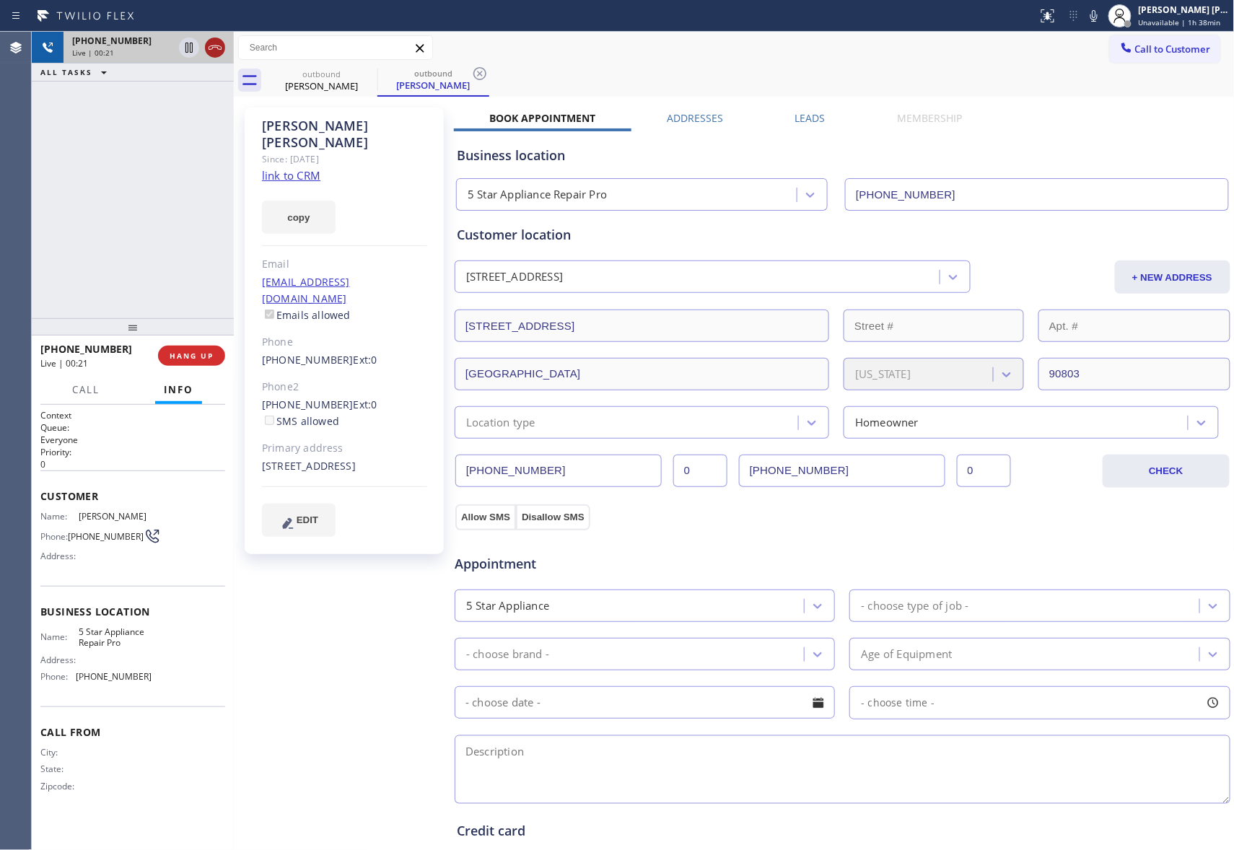
click at [219, 49] on icon at bounding box center [215, 47] width 13 height 4
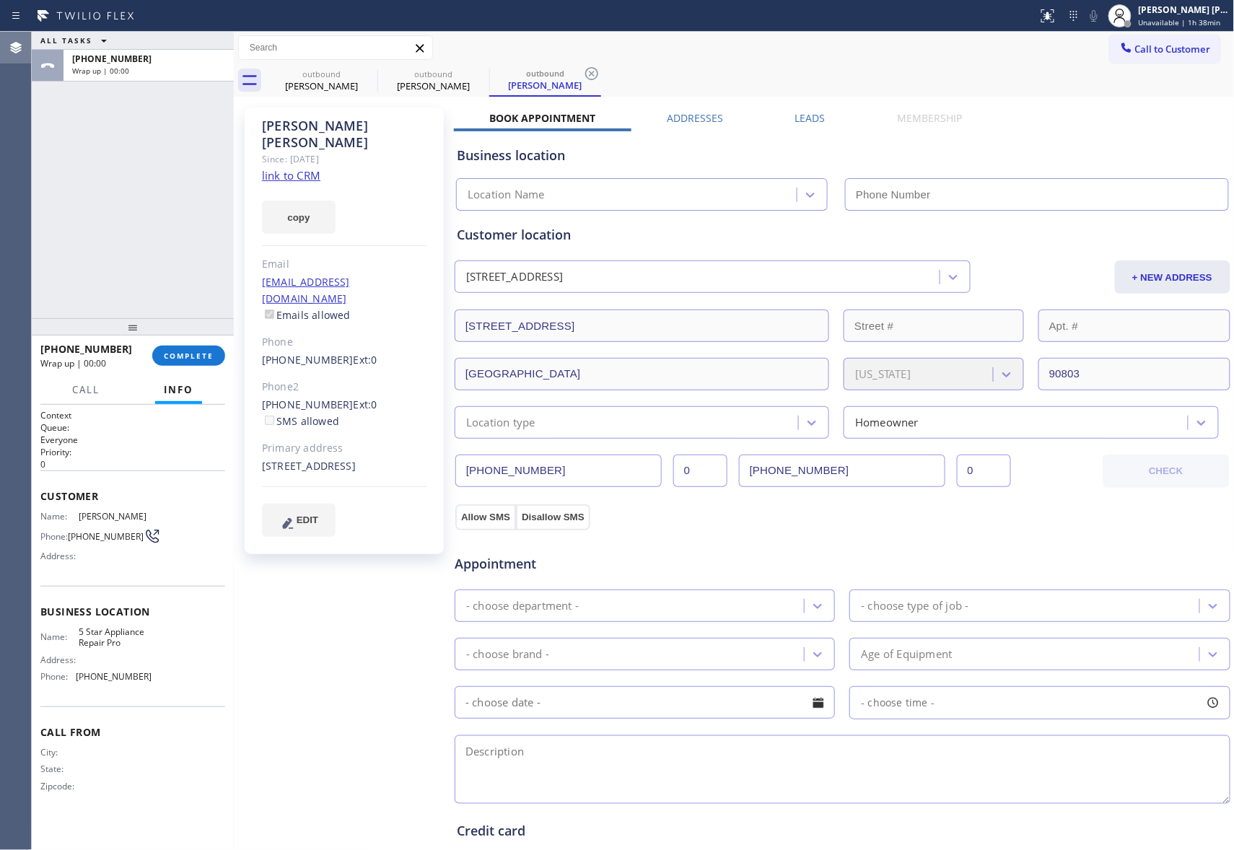
type input "(888) 477-1309"
click at [815, 114] on label "Leads" at bounding box center [810, 118] width 30 height 14
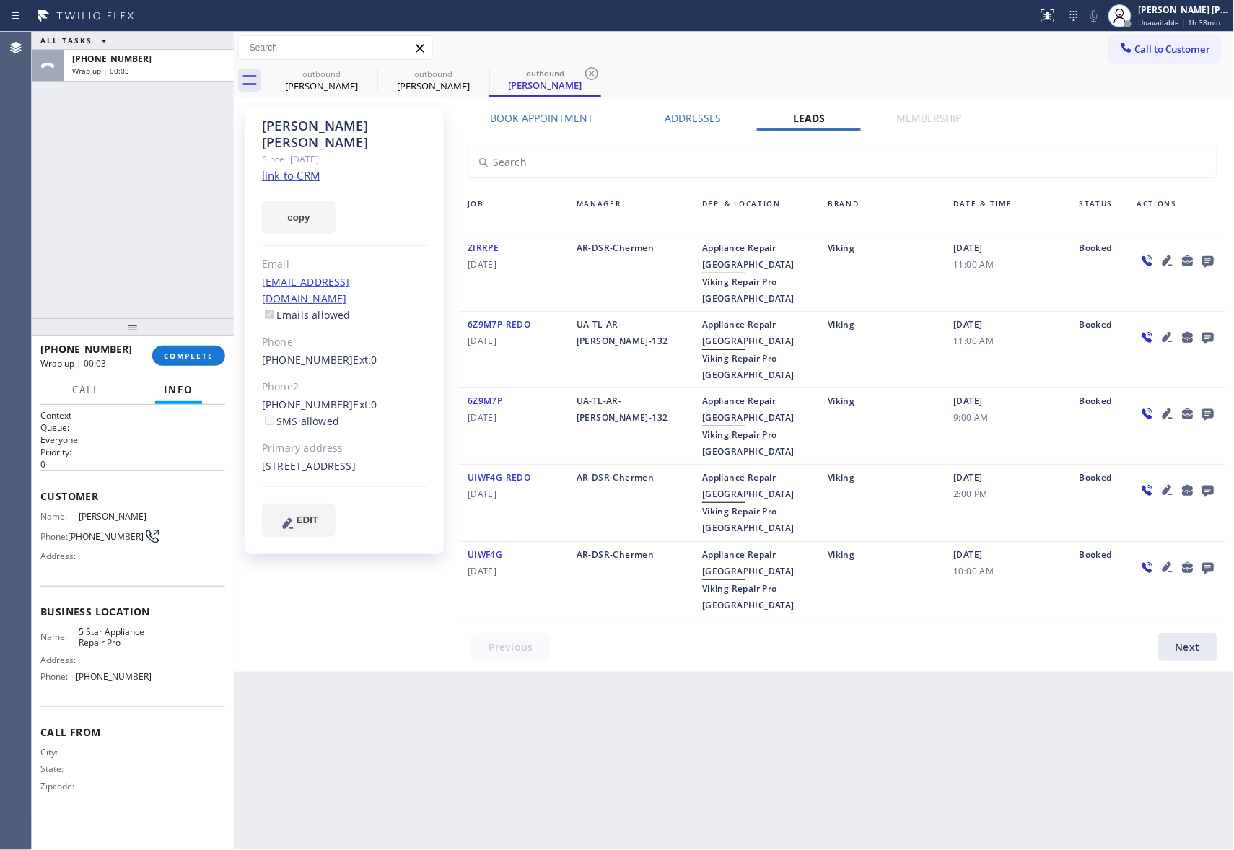
click at [1214, 261] on icon at bounding box center [1207, 261] width 17 height 18
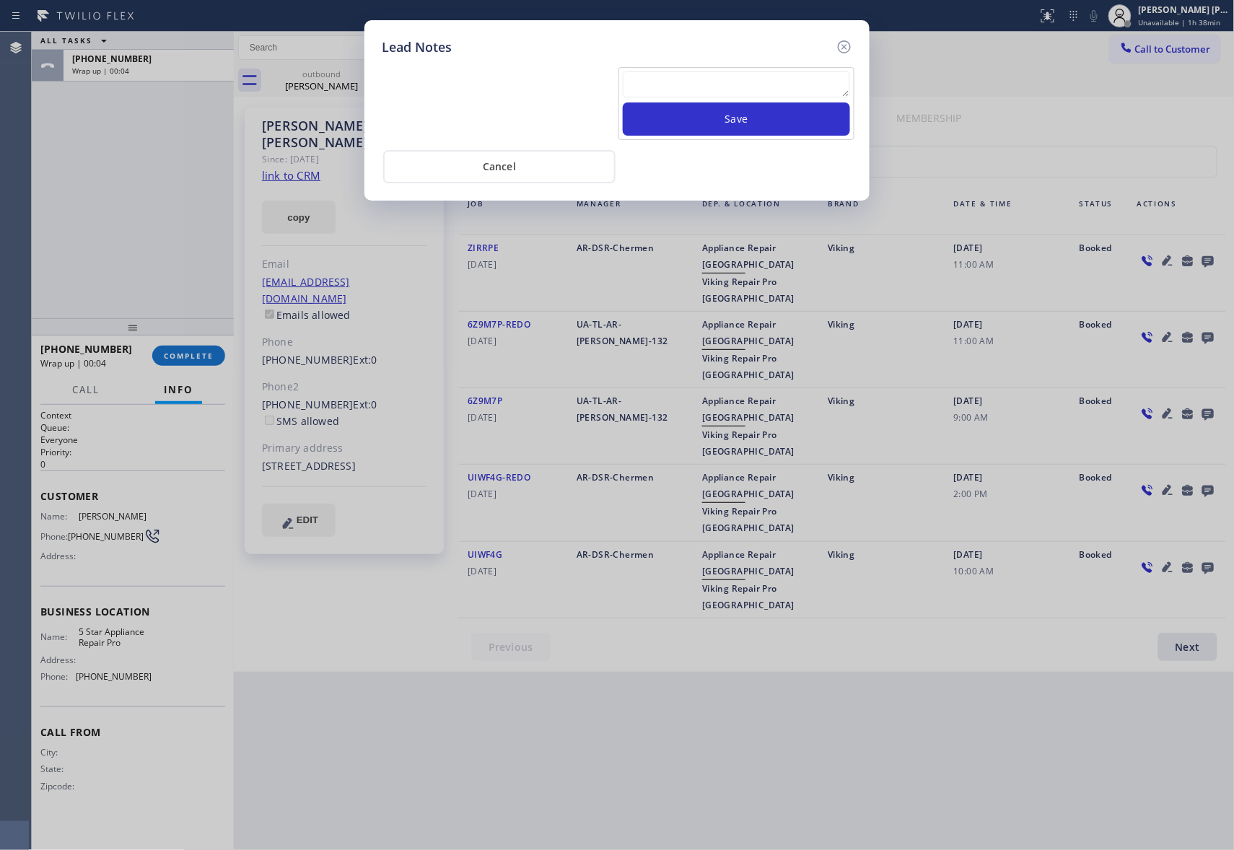
click at [728, 85] on textarea at bounding box center [736, 84] width 227 height 26
paste textarea "VM | please transfer if cx calls back"
type textarea "VM | please transfer if cx calls back"
click at [743, 124] on button "Save" at bounding box center [736, 118] width 227 height 33
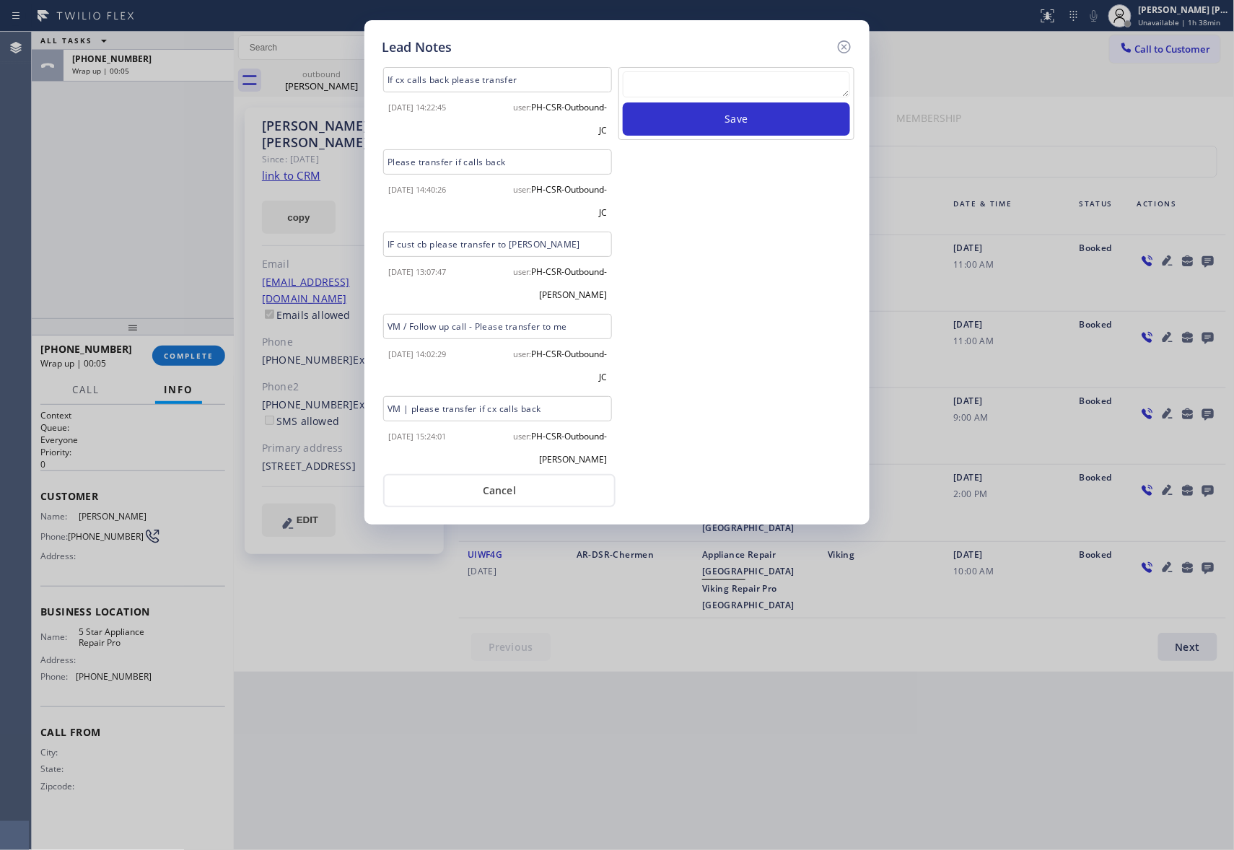
drag, startPoint x: 852, startPoint y: 49, endPoint x: 722, endPoint y: 46, distance: 129.2
click at [847, 47] on icon at bounding box center [844, 46] width 17 height 17
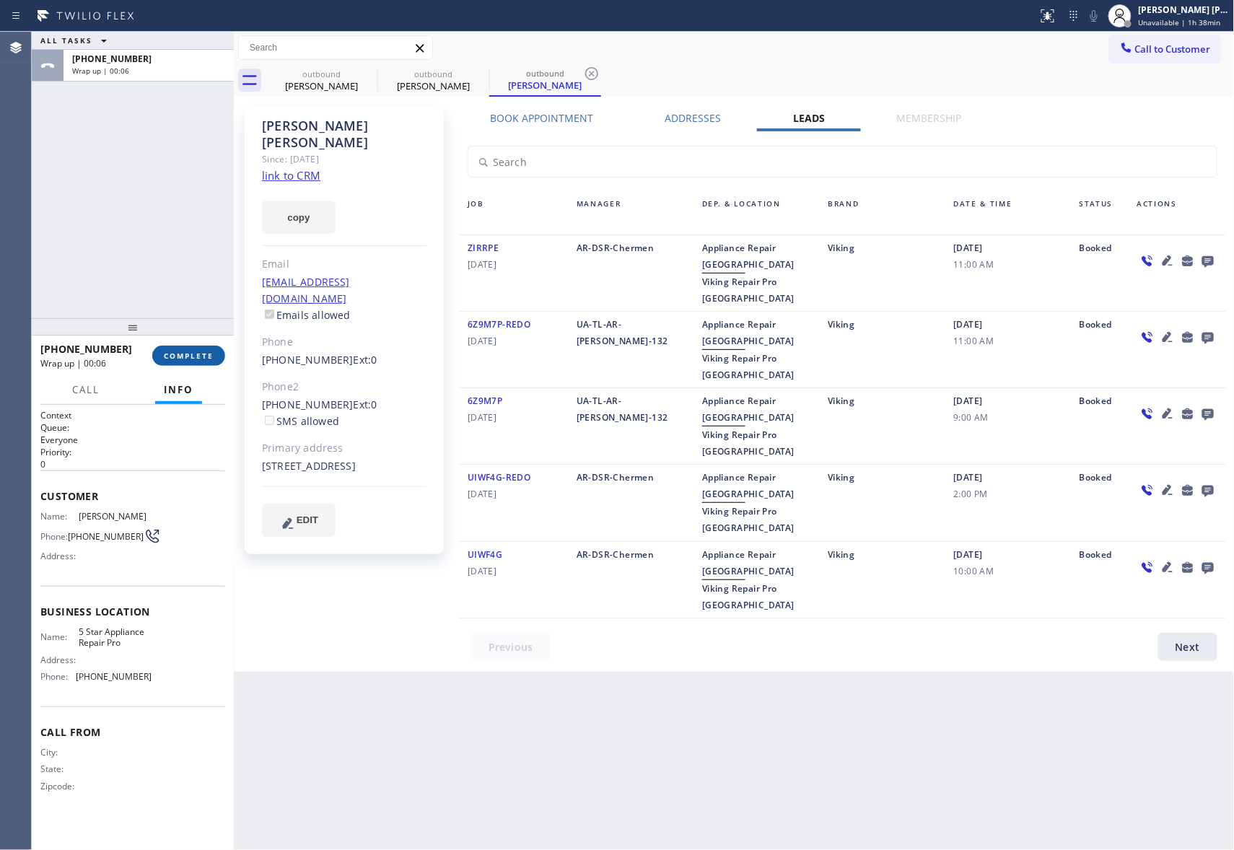
click at [191, 348] on button "COMPLETE" at bounding box center [188, 356] width 73 height 20
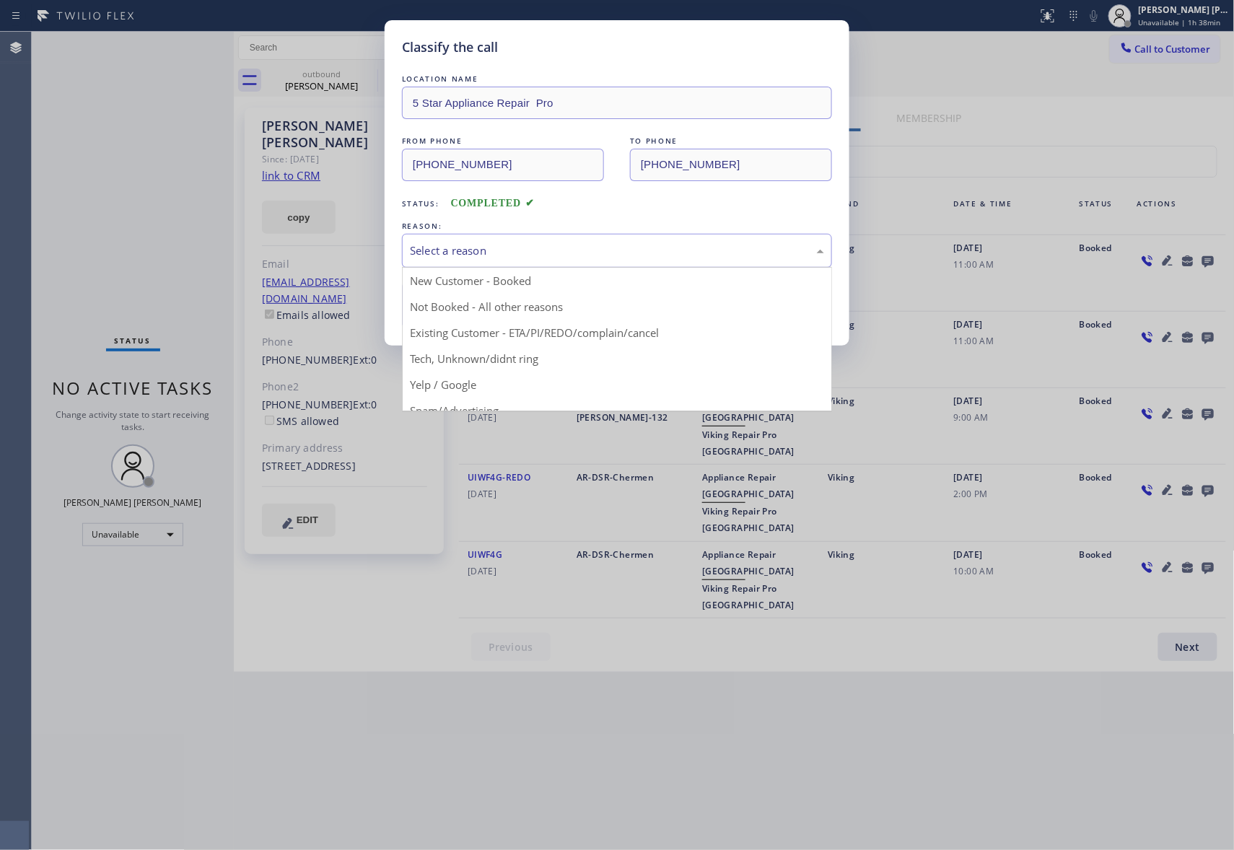
click at [561, 249] on div "Select a reason" at bounding box center [617, 250] width 414 height 17
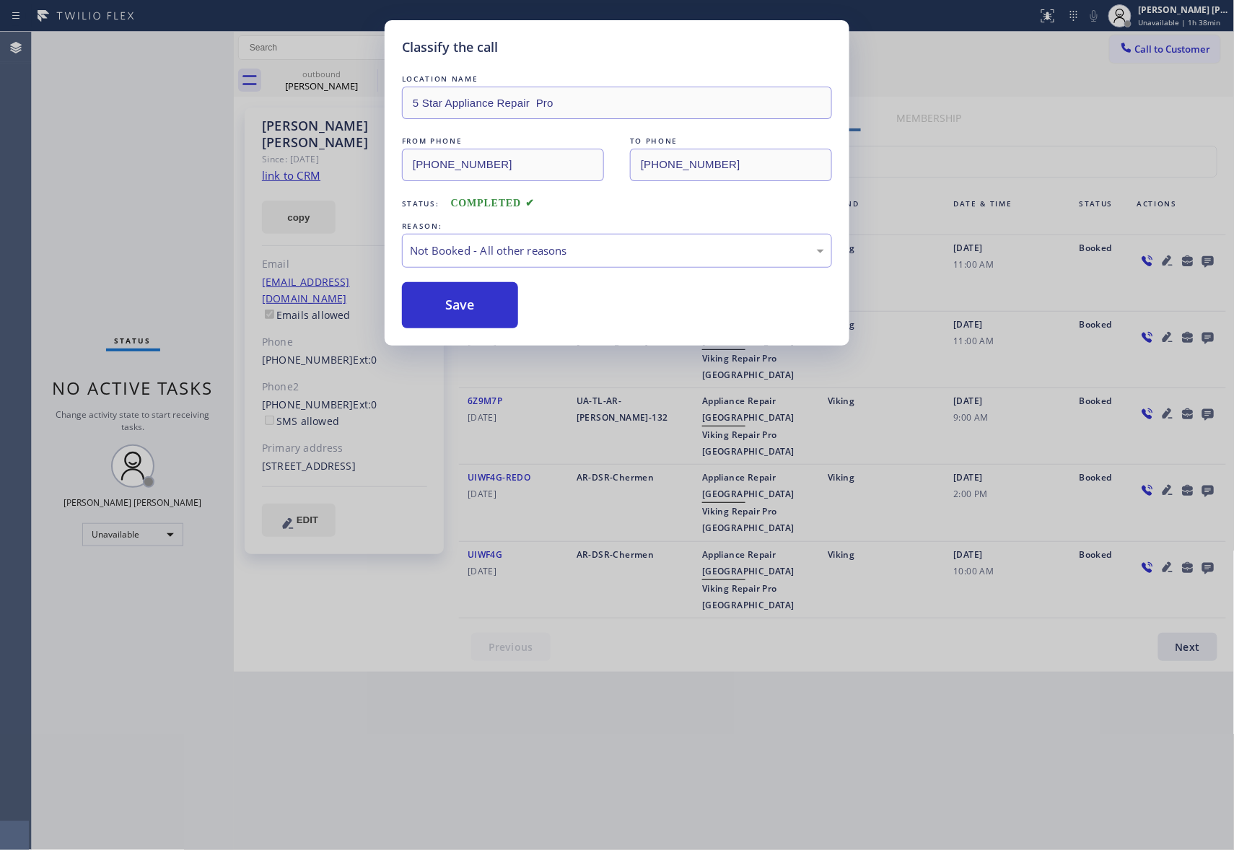
click at [474, 309] on button "Save" at bounding box center [460, 305] width 116 height 46
click at [344, 84] on div "Classify the call LOCATION NAME 5 Star Appliance Repair Pro FROM PHONE (888) 47…" at bounding box center [633, 441] width 1202 height 818
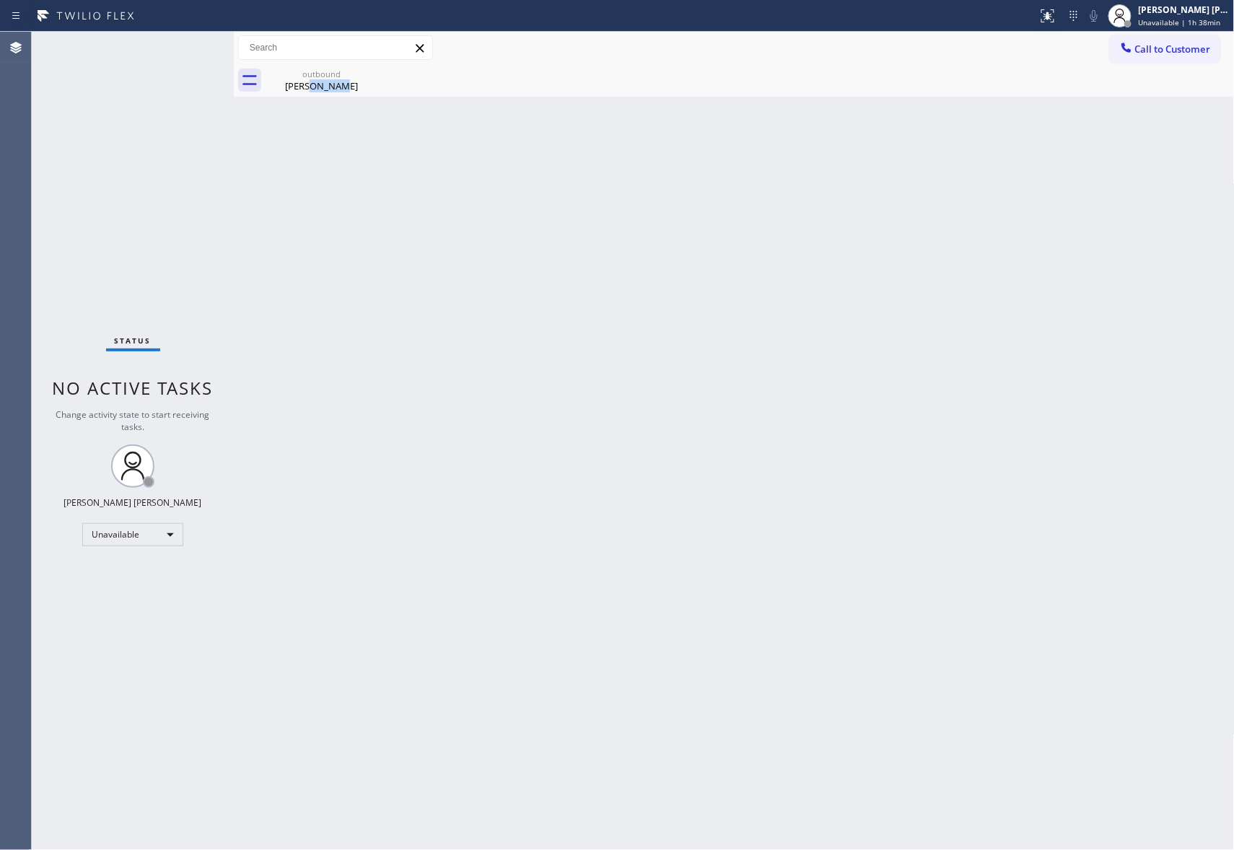
click at [344, 84] on div "Todd Forman" at bounding box center [321, 85] width 109 height 13
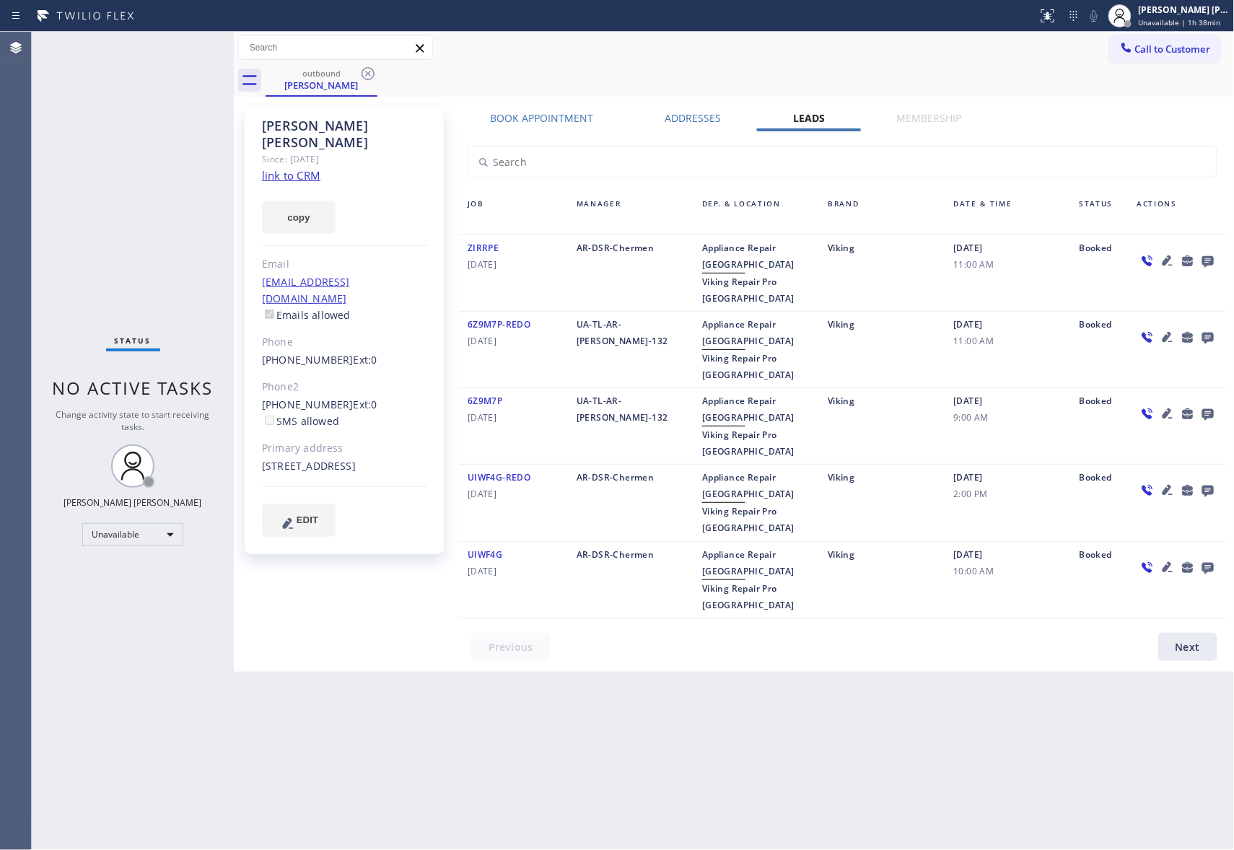
drag, startPoint x: 359, startPoint y: 78, endPoint x: 367, endPoint y: 76, distance: 8.1
click at [361, 76] on icon at bounding box center [367, 73] width 17 height 17
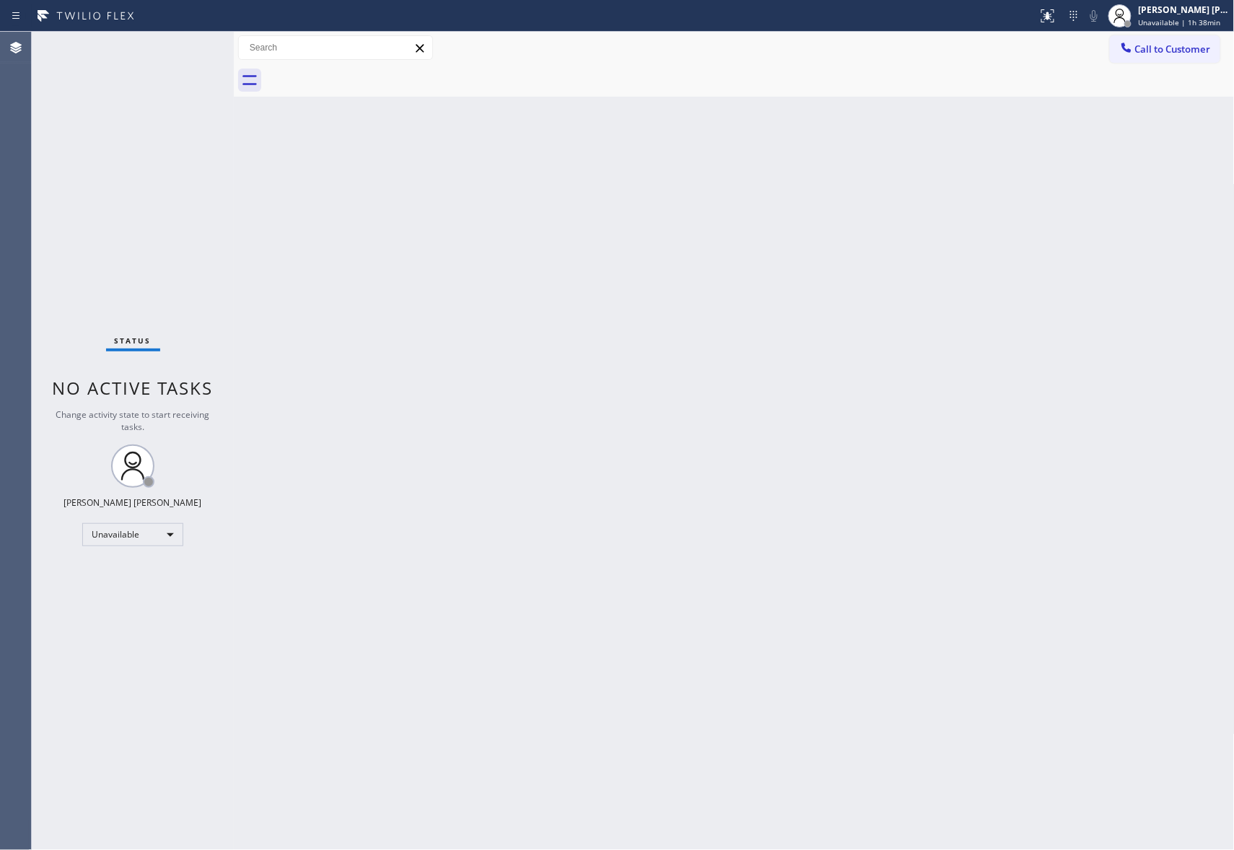
click at [367, 76] on div at bounding box center [750, 80] width 969 height 32
click at [1208, 44] on span "Call to Customer" at bounding box center [1173, 49] width 76 height 13
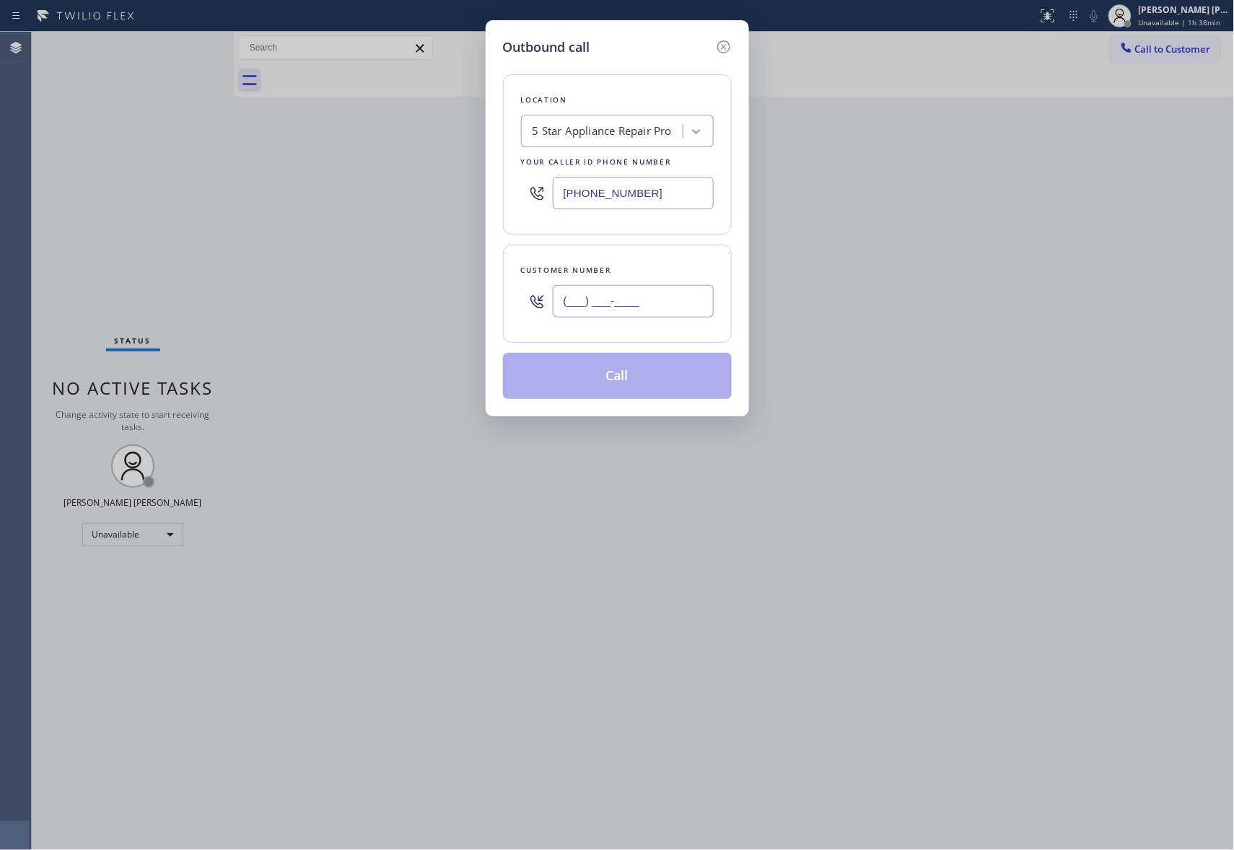
click at [664, 316] on input "(___) ___-____" at bounding box center [633, 301] width 161 height 32
paste input "323) 702-2582"
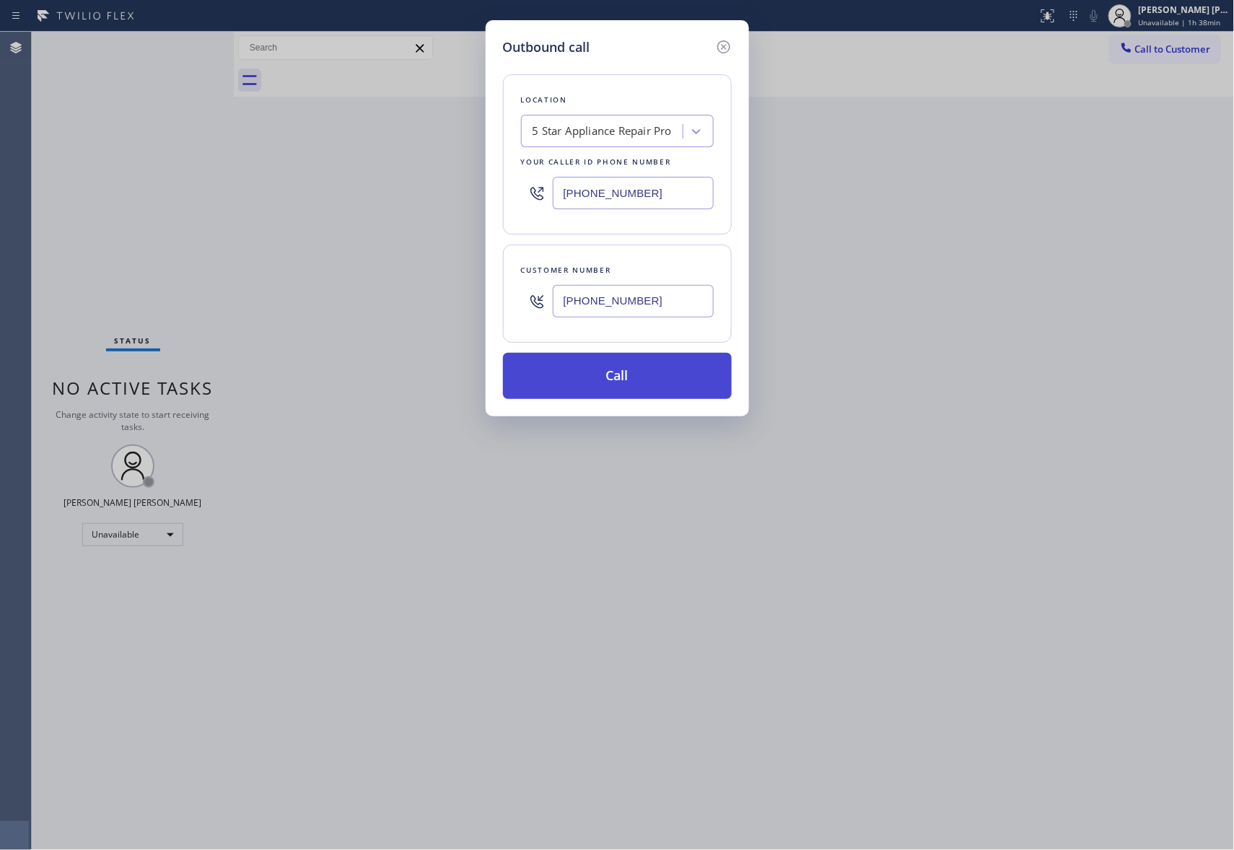
type input "(323) 702-2582"
click at [647, 377] on button "Call" at bounding box center [617, 376] width 229 height 46
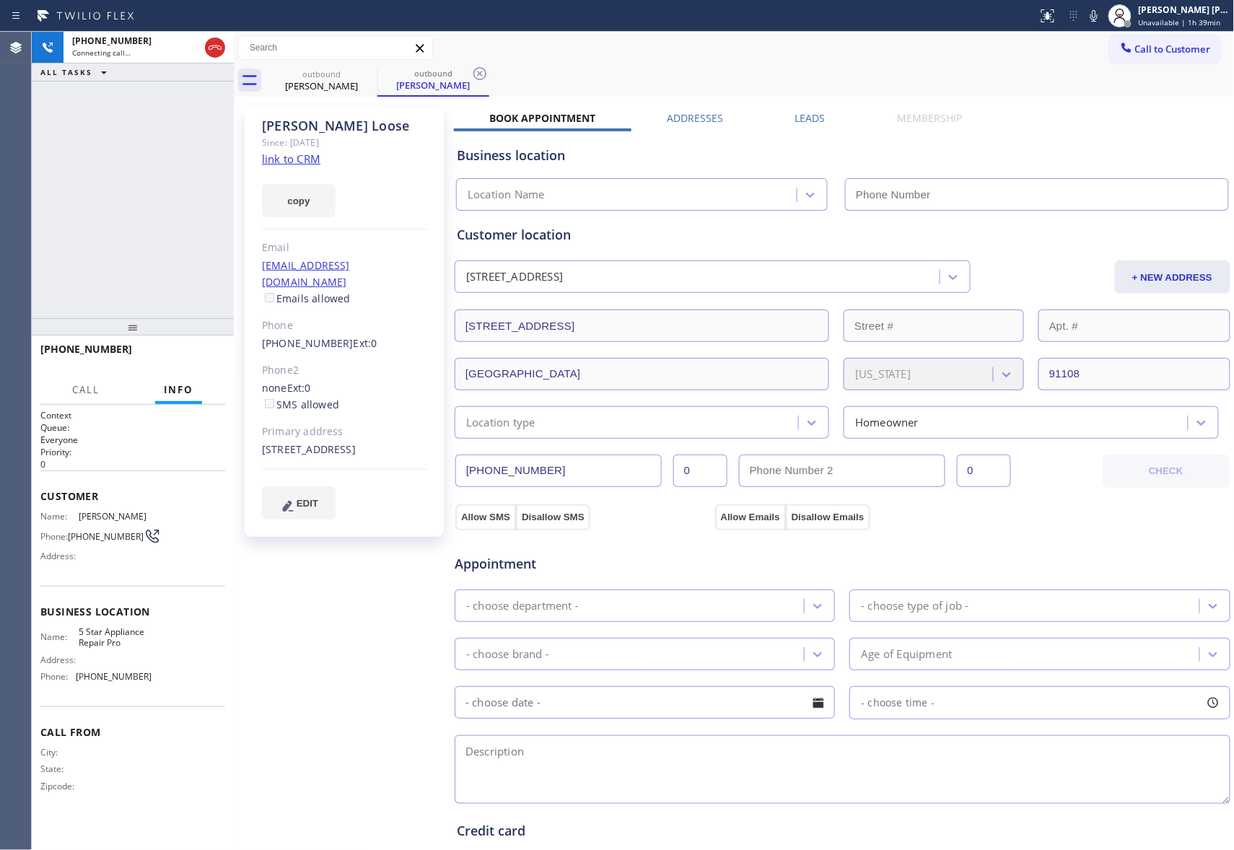
type input "(888) 477-1309"
click at [191, 349] on button "HANG UP" at bounding box center [191, 356] width 67 height 20
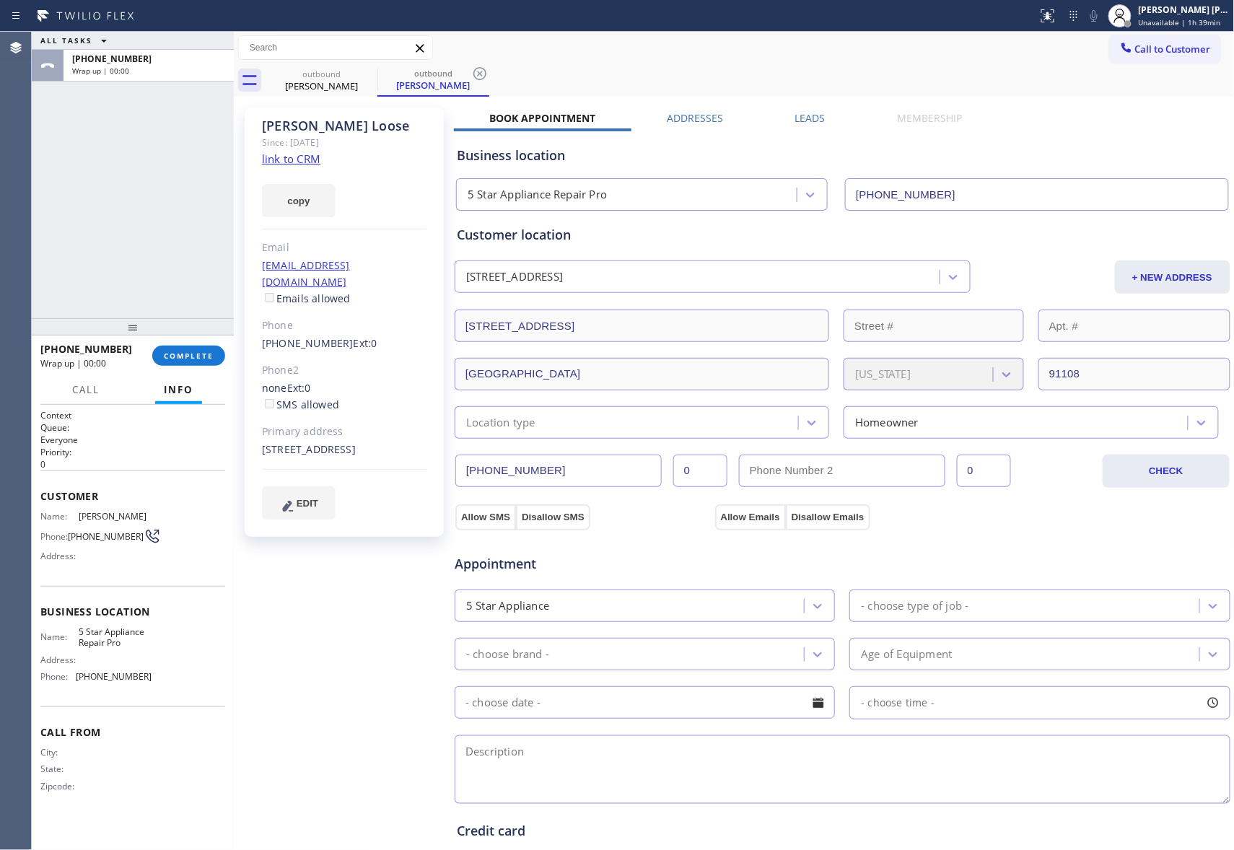
click at [794, 105] on div "Sally Loose Since: 20 may 2020 link to CRM copy Email sallyloose@gmail.com Emai…" at bounding box center [734, 582] width 994 height 964
click at [795, 122] on label "Leads" at bounding box center [810, 118] width 30 height 14
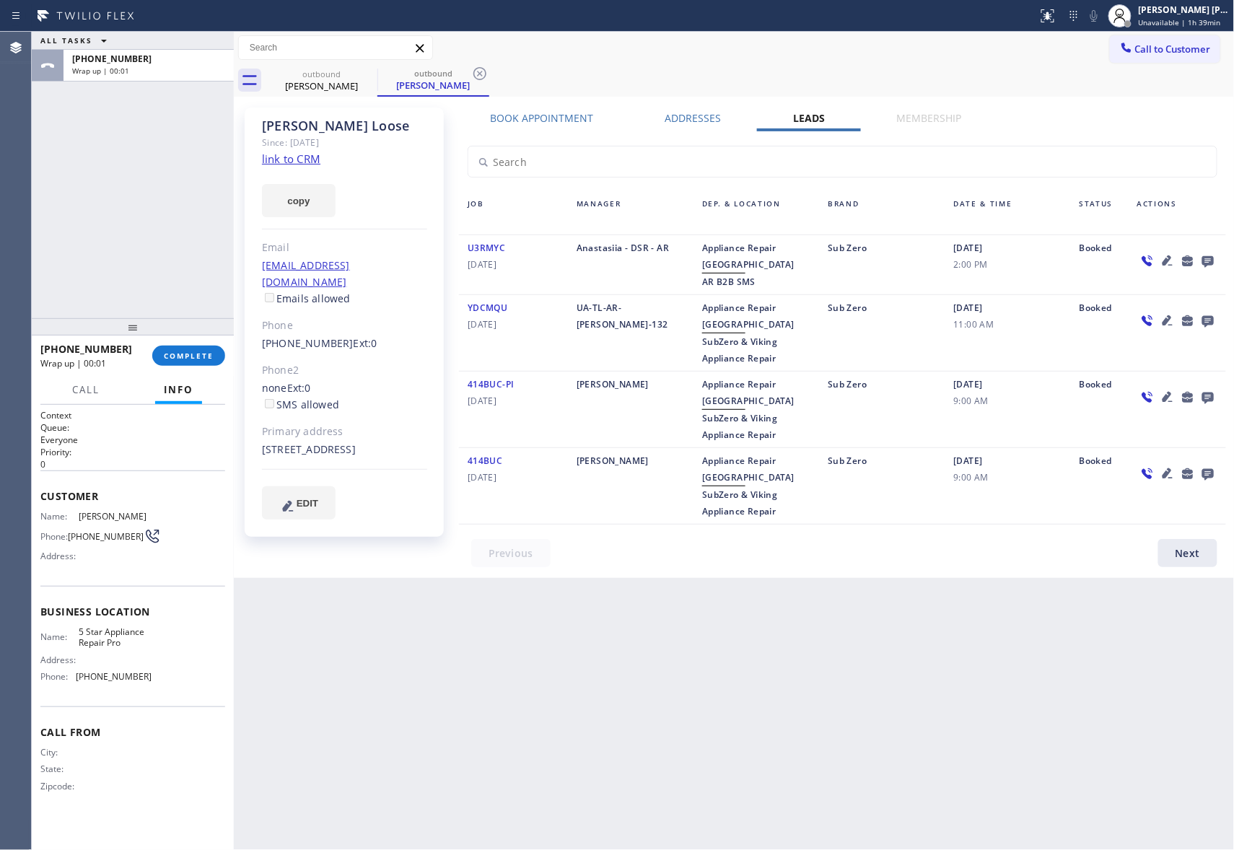
click at [1207, 256] on icon at bounding box center [1208, 262] width 12 height 12
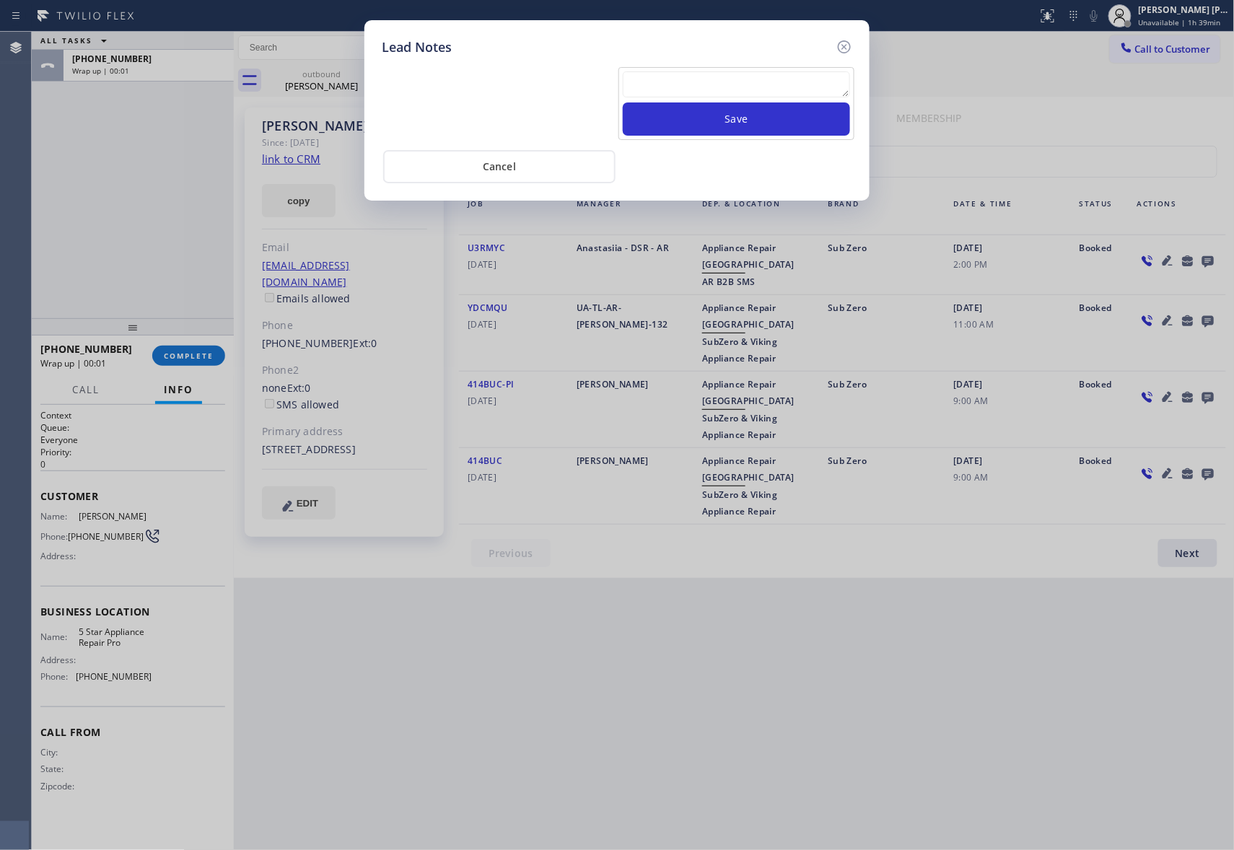
click at [691, 87] on textarea at bounding box center [736, 84] width 227 height 26
paste textarea "VM | please transfer if cx calls back"
type textarea "VM | please transfer if cx calls back"
click at [772, 127] on button "Save" at bounding box center [736, 118] width 227 height 33
click at [846, 41] on icon at bounding box center [844, 46] width 17 height 17
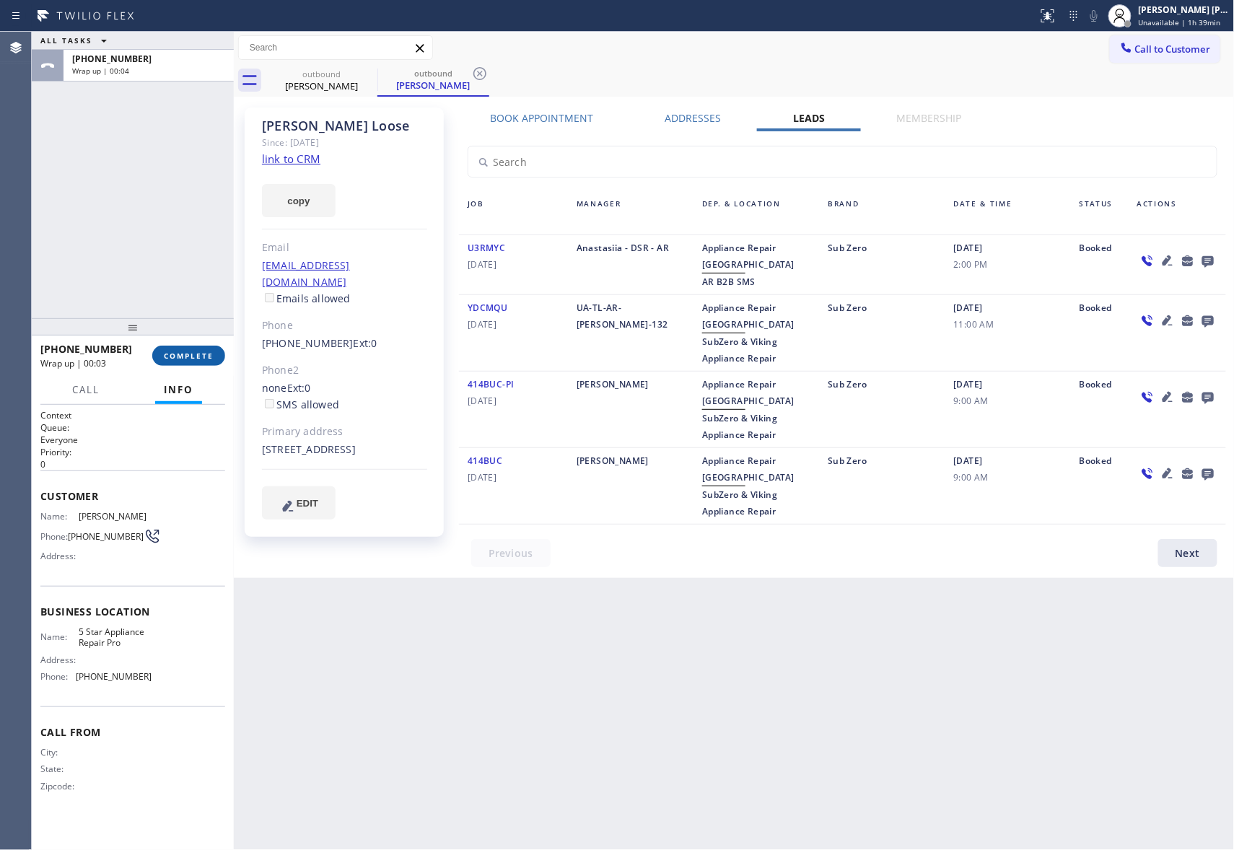
click at [192, 351] on span "COMPLETE" at bounding box center [189, 356] width 50 height 10
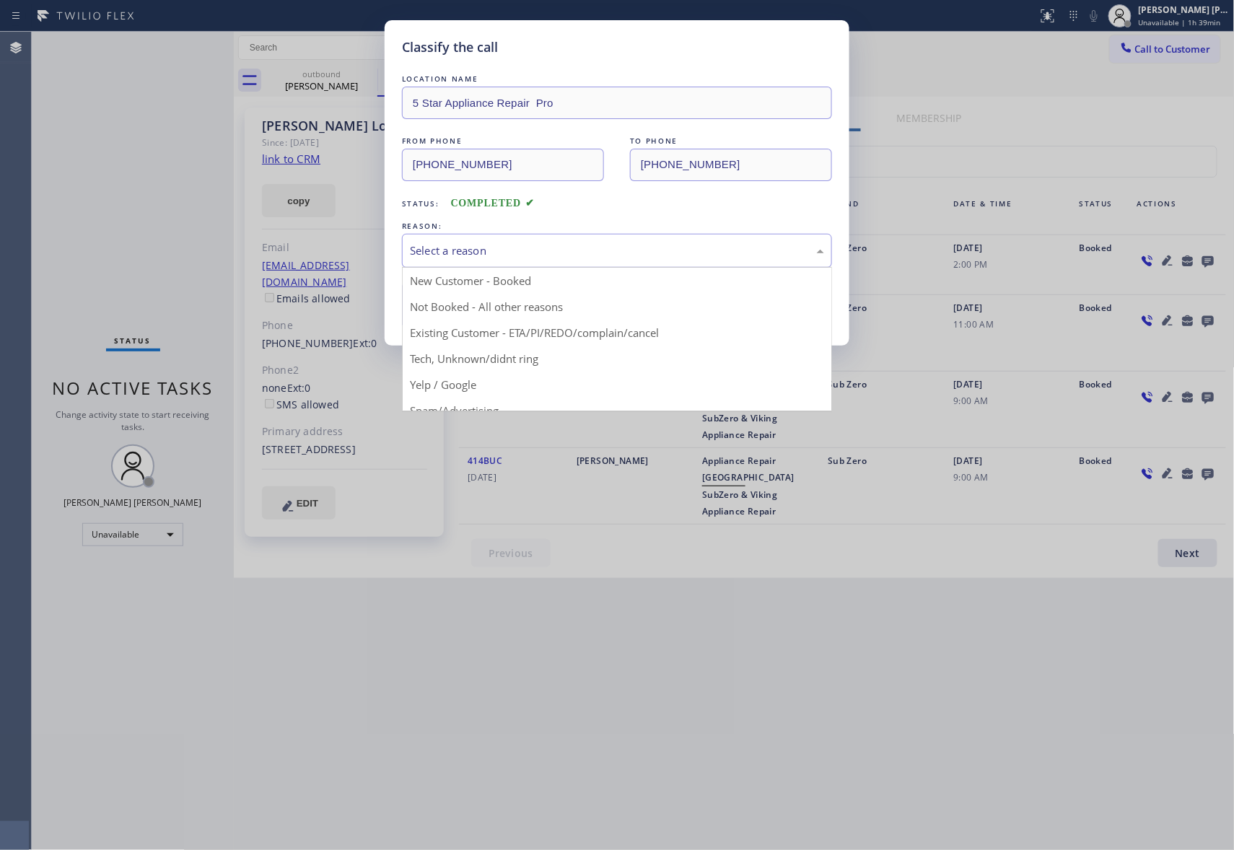
click at [555, 251] on div "Select a reason" at bounding box center [617, 250] width 414 height 17
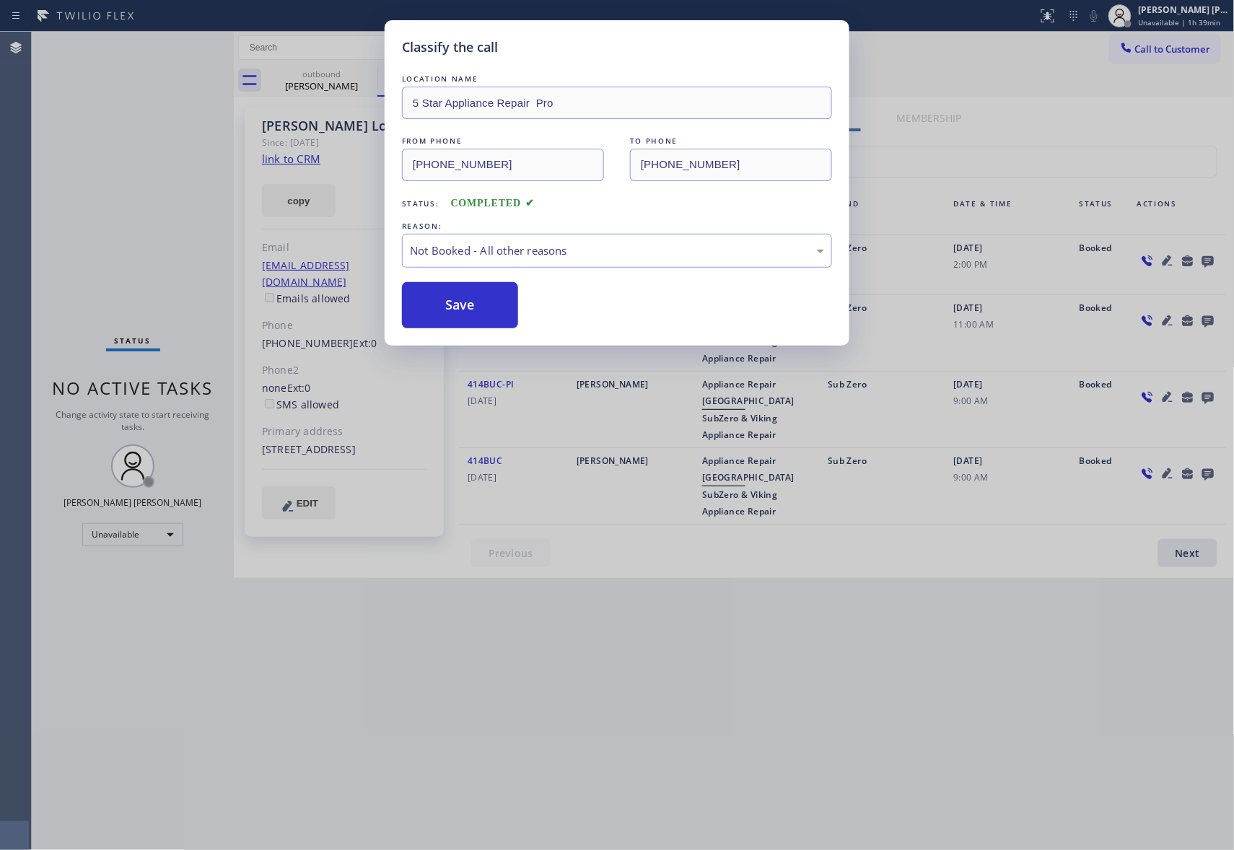
click at [439, 312] on button "Save" at bounding box center [460, 305] width 116 height 46
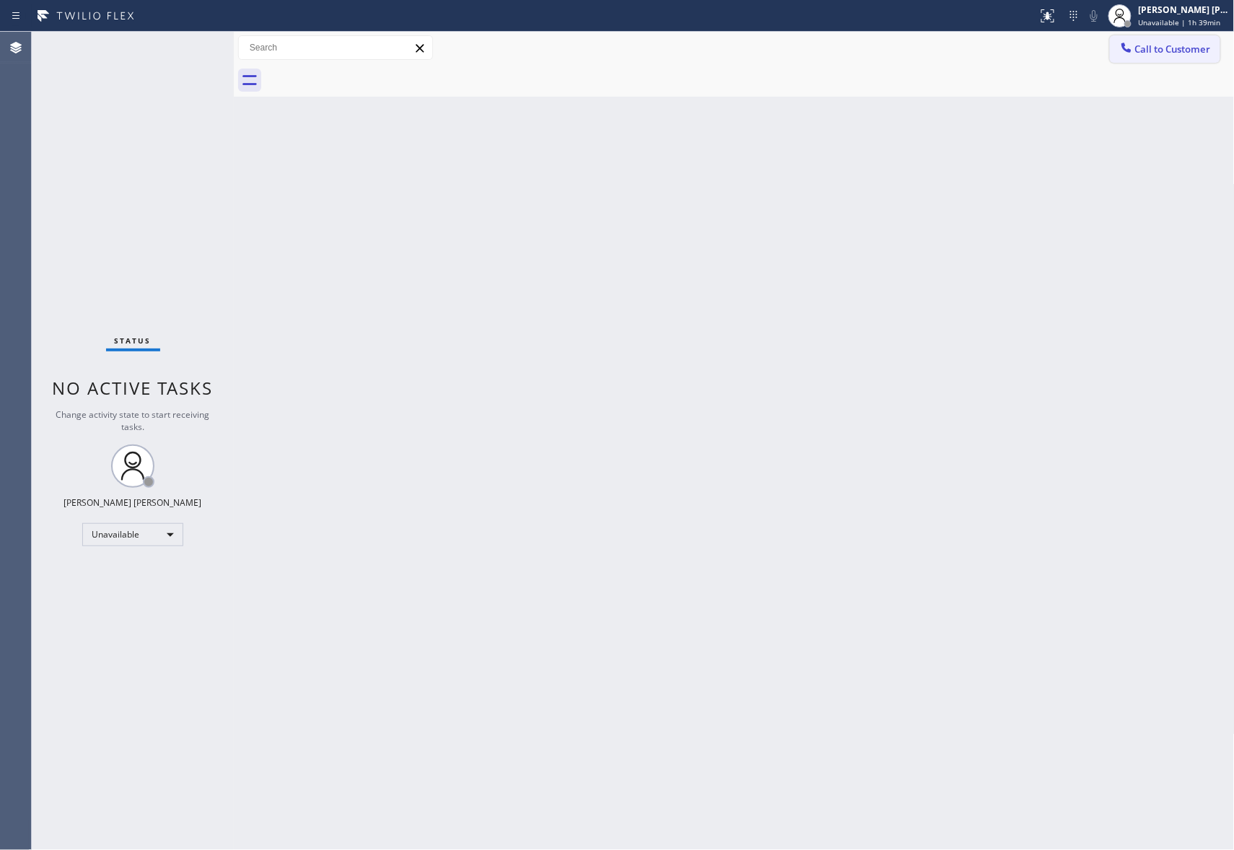
click at [1192, 59] on button "Call to Customer" at bounding box center [1165, 48] width 110 height 27
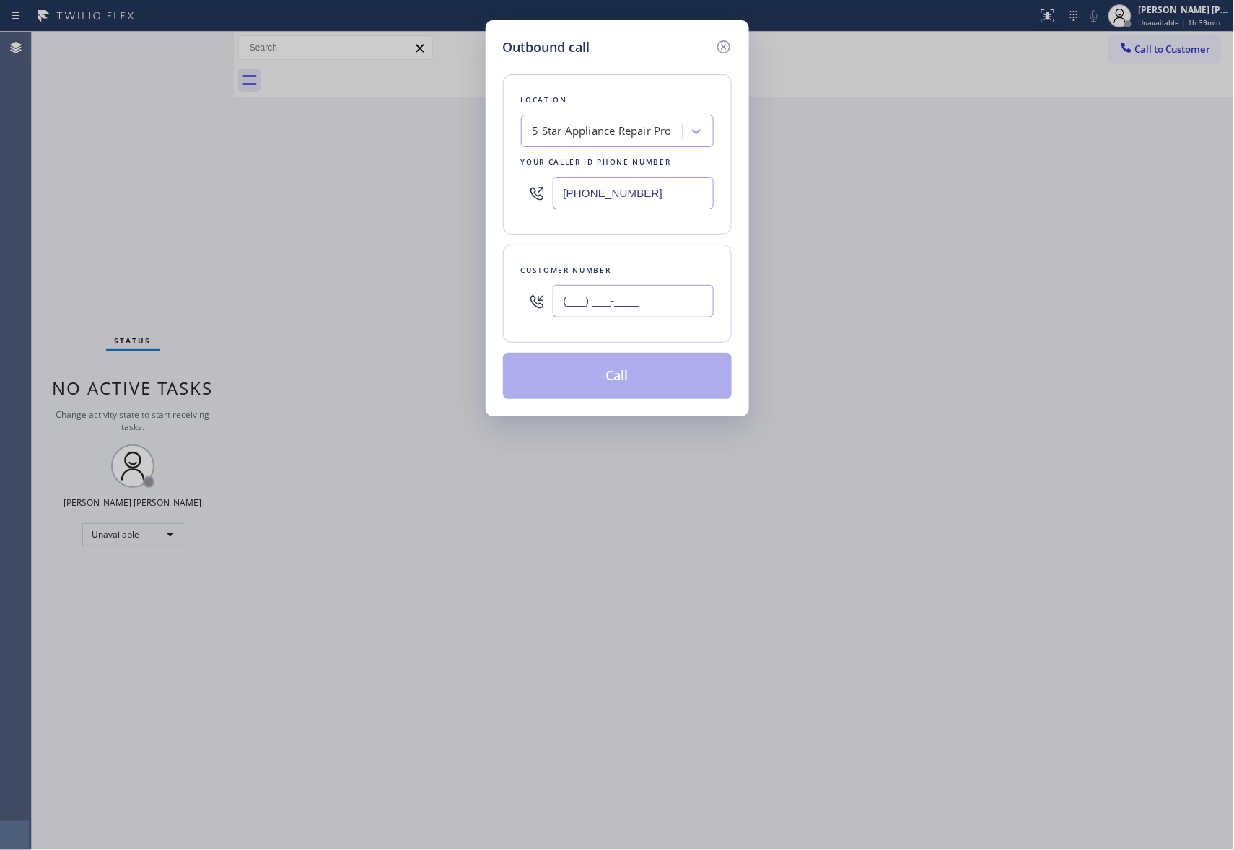
click at [635, 315] on input "(___) ___-____" at bounding box center [633, 301] width 161 height 32
paste input "646) 628-0429"
type input "(646) 628-0429"
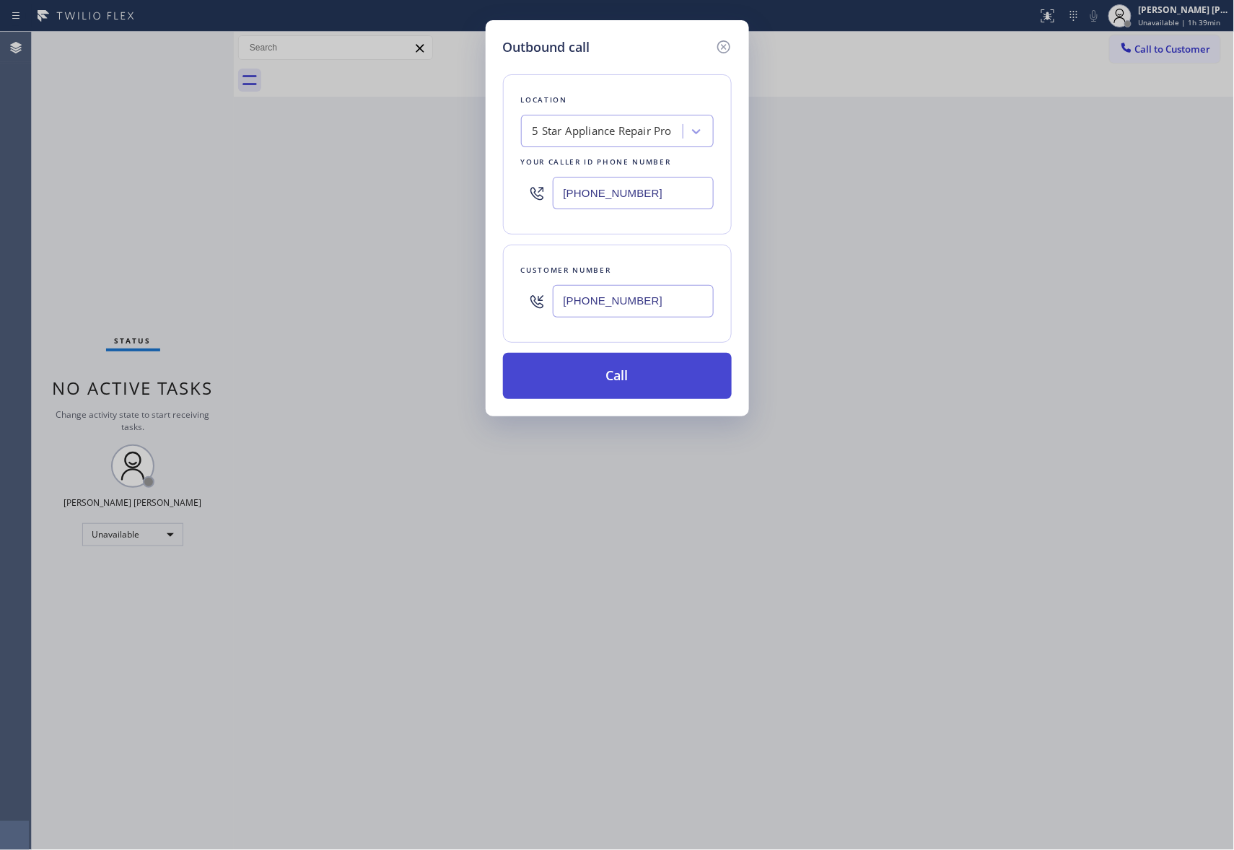
click at [645, 379] on button "Call" at bounding box center [617, 376] width 229 height 46
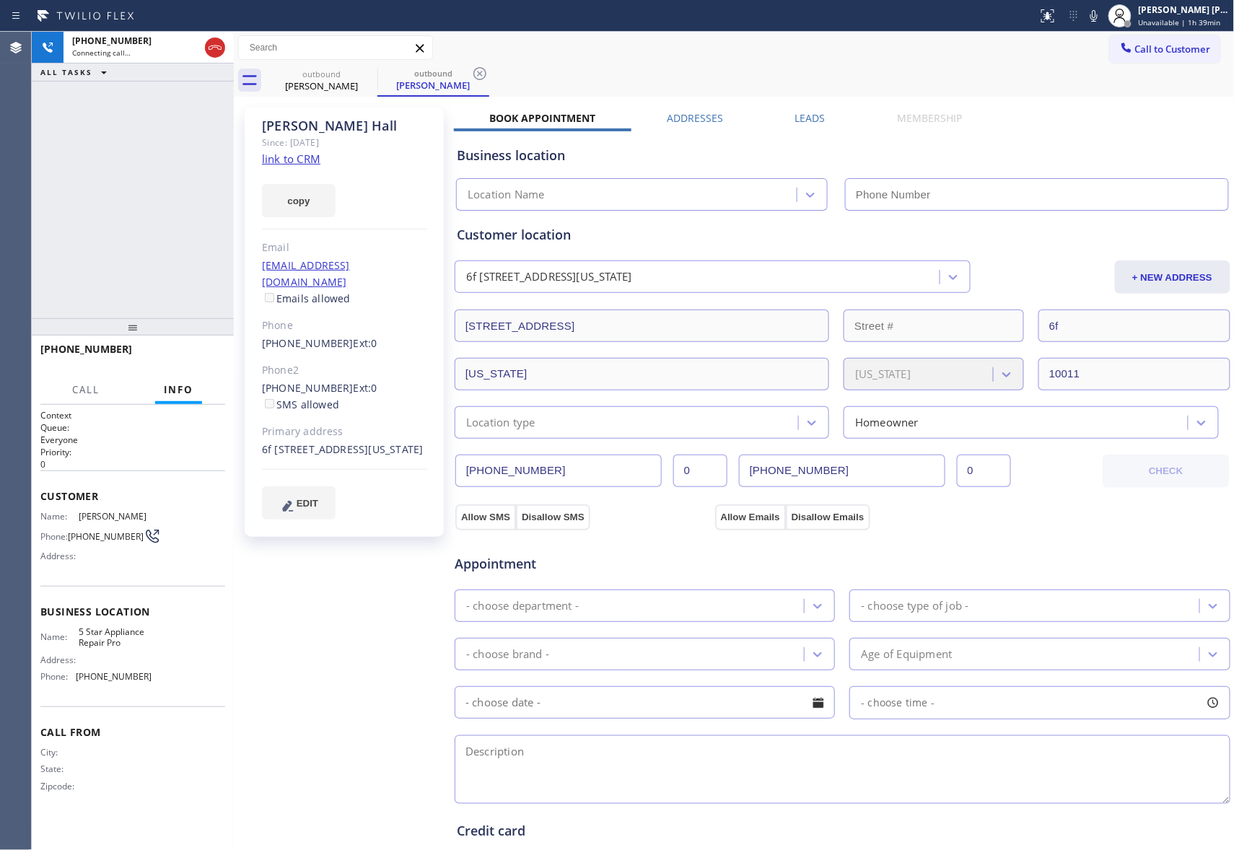
type input "(888) 477-1309"
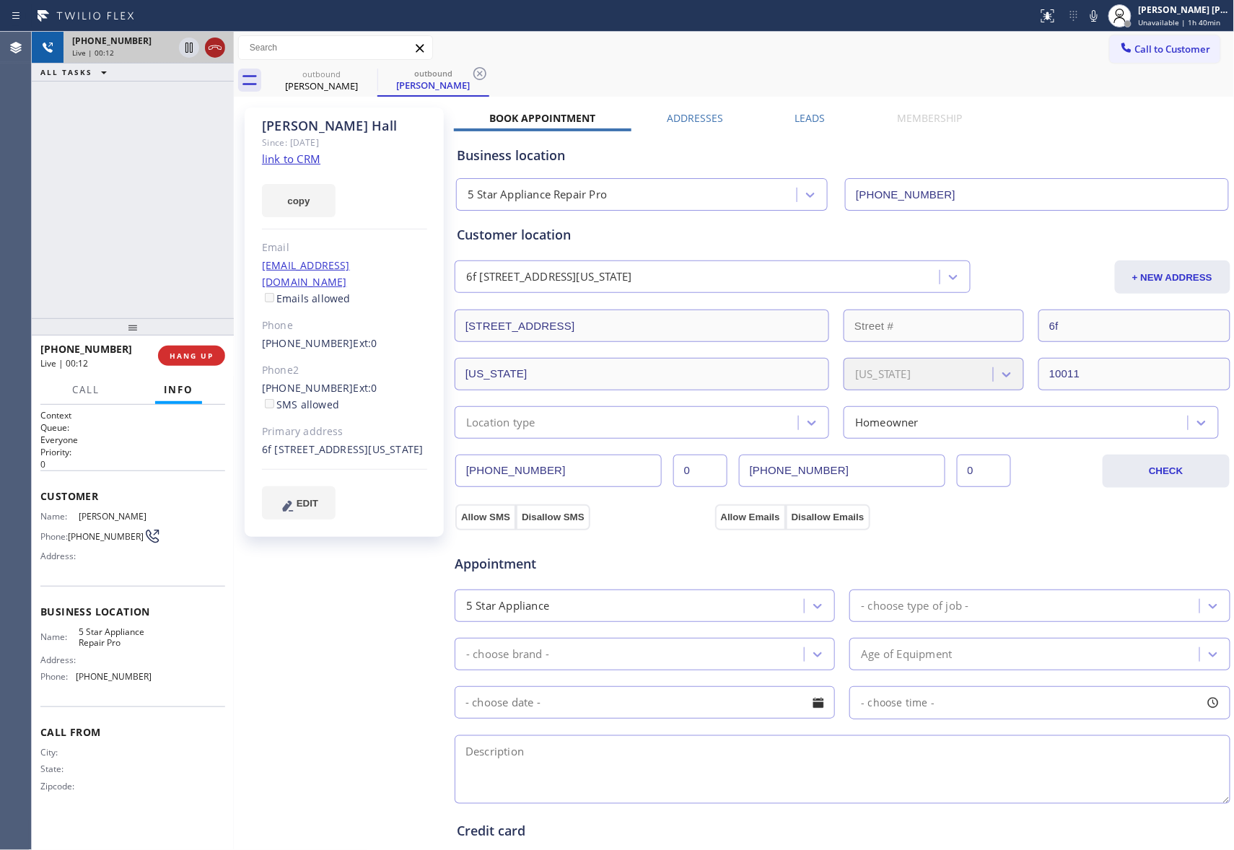
click at [212, 50] on icon at bounding box center [214, 47] width 17 height 17
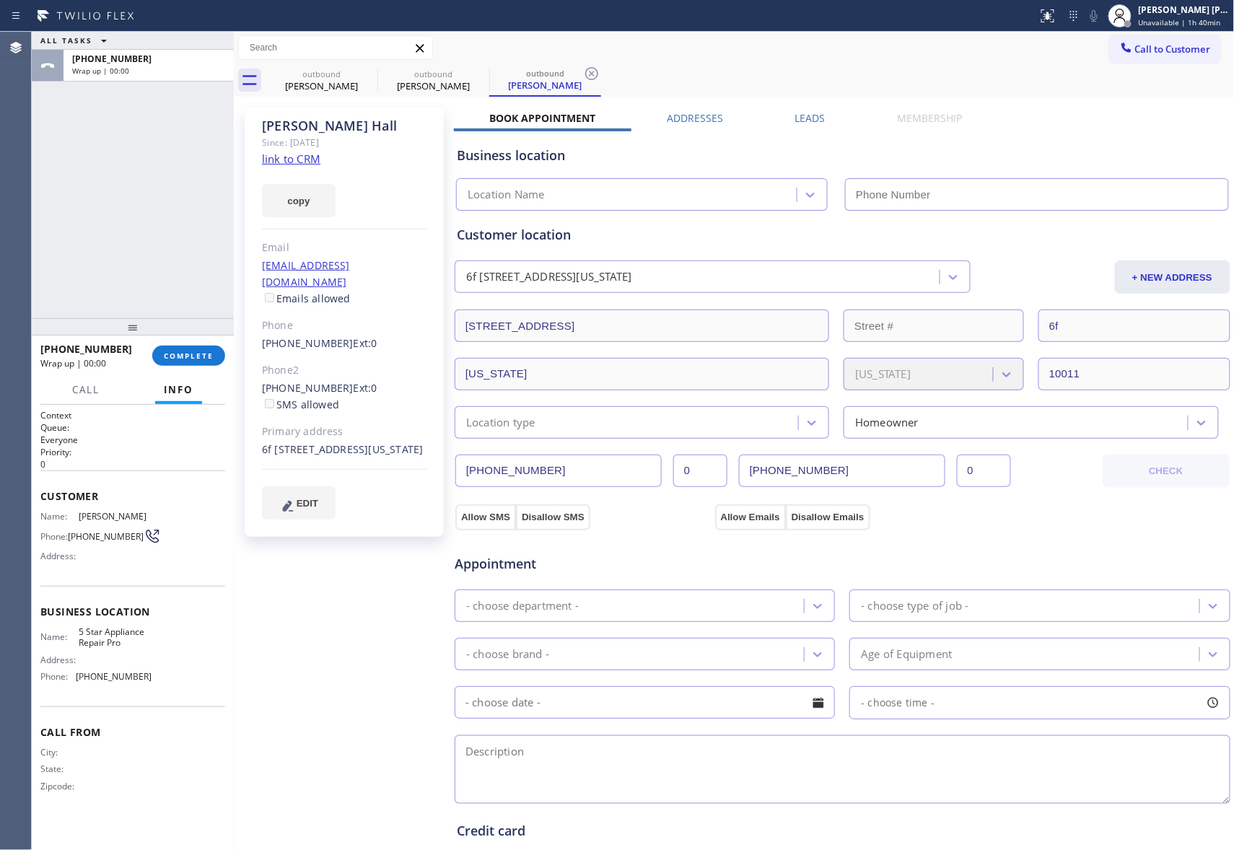
type input "(888) 477-1309"
click at [795, 115] on label "Leads" at bounding box center [810, 118] width 30 height 14
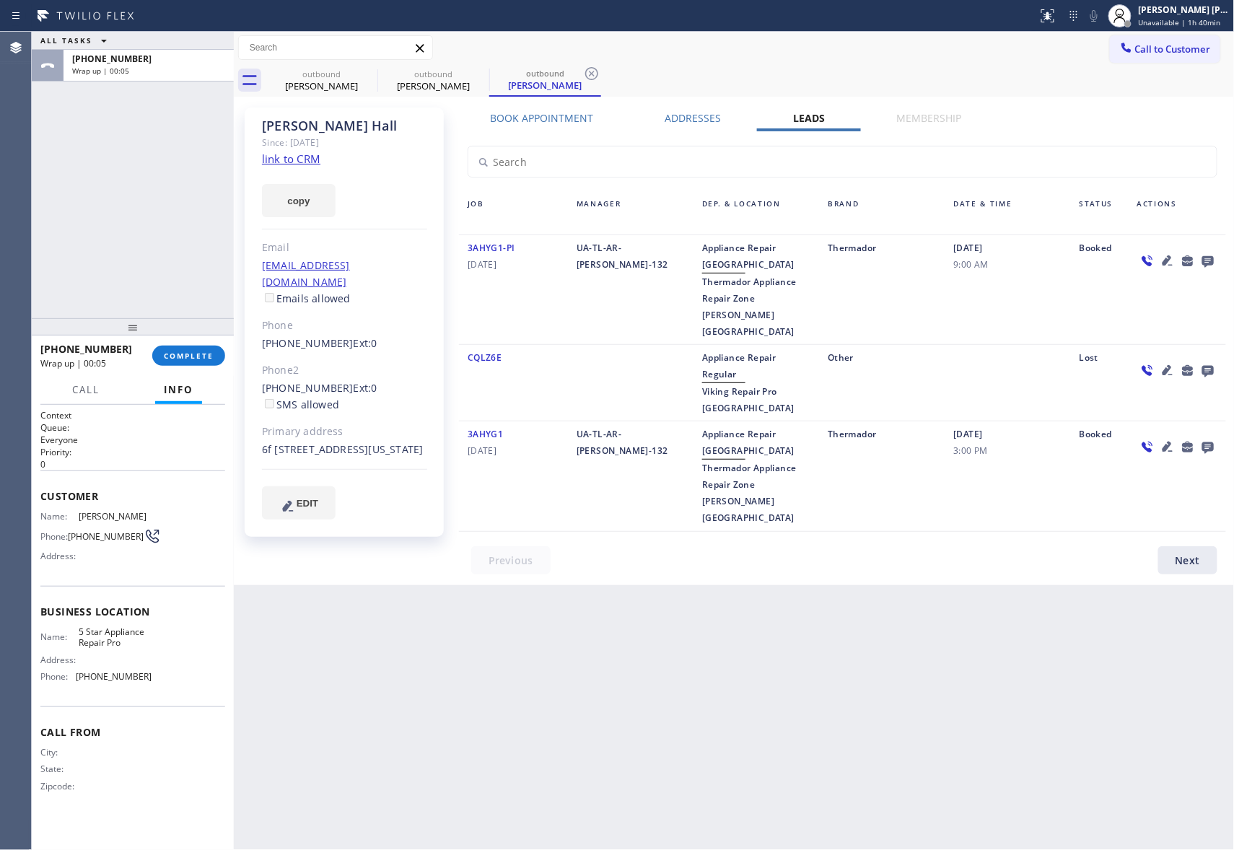
click at [1210, 258] on icon at bounding box center [1208, 262] width 12 height 12
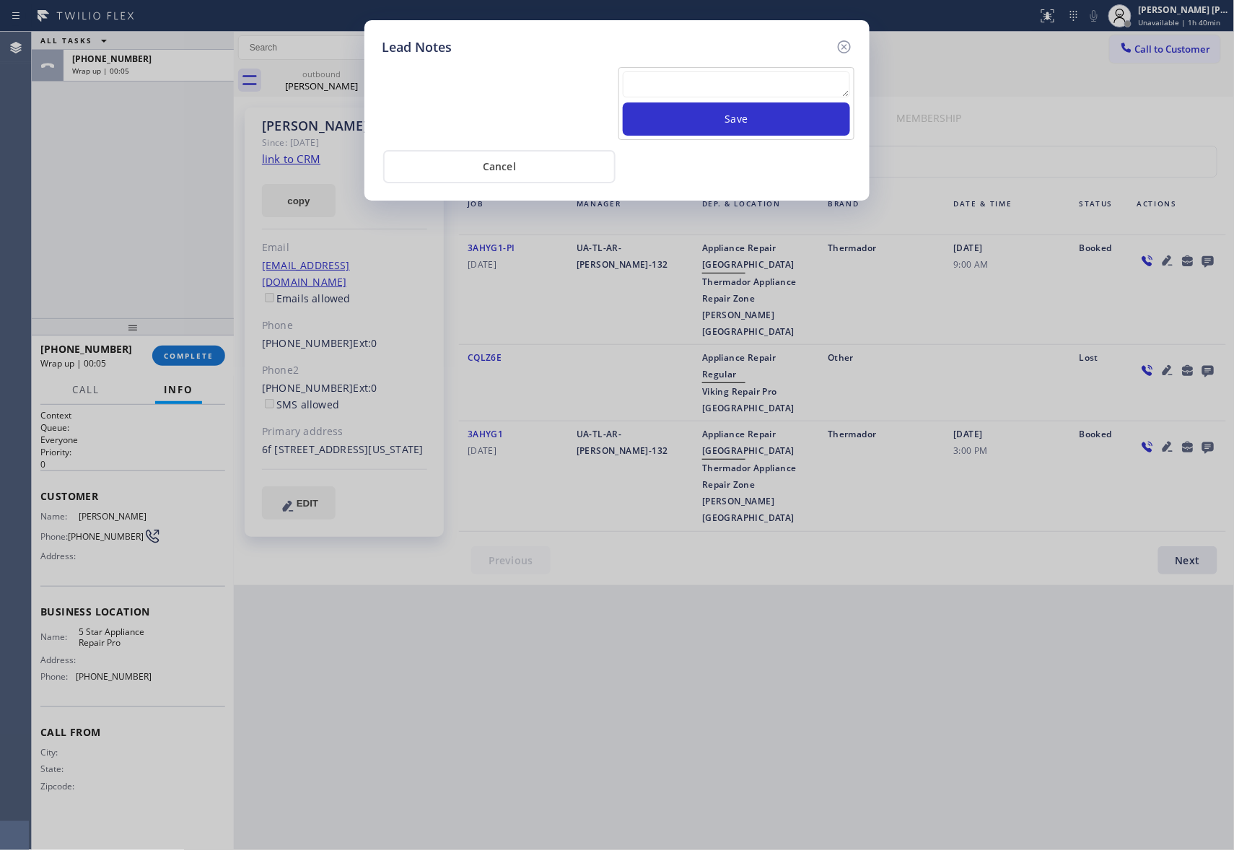
click at [725, 89] on textarea at bounding box center [736, 84] width 227 height 26
paste textarea "VM | please transfer if cx calls back"
type textarea "VM | please transfer if cx calls back"
click at [739, 118] on button "Save" at bounding box center [736, 118] width 227 height 33
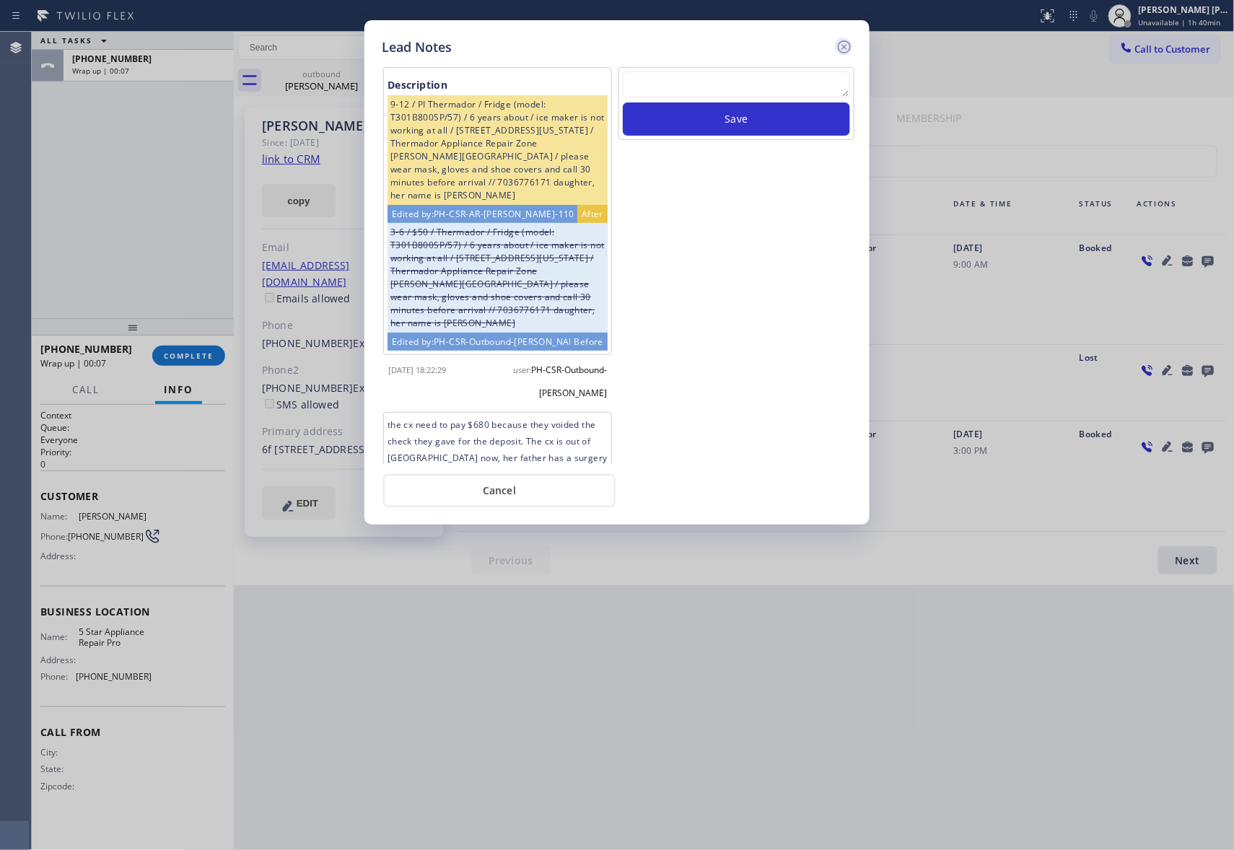
click at [847, 42] on icon at bounding box center [844, 46] width 17 height 17
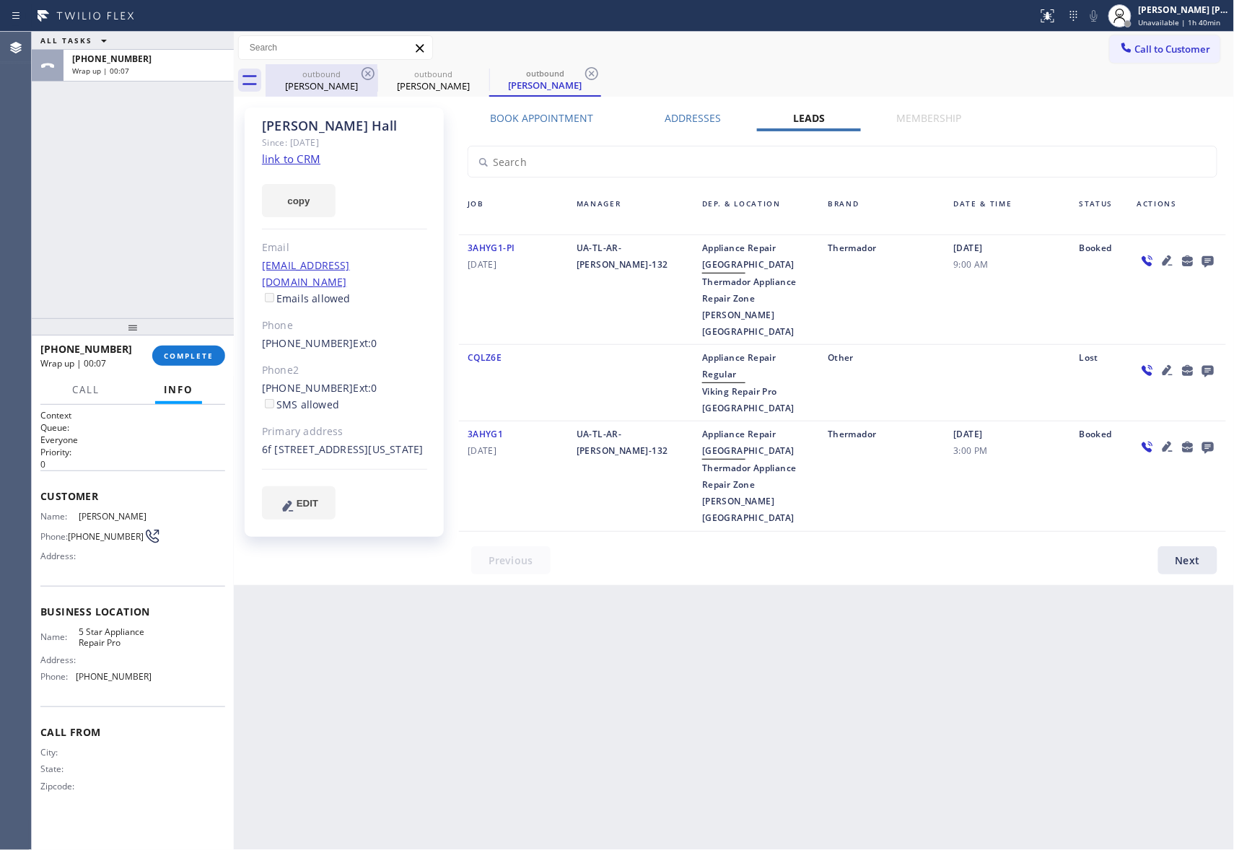
drag, startPoint x: 385, startPoint y: 88, endPoint x: 365, endPoint y: 74, distance: 24.2
click at [387, 87] on div "Dorothy Hall" at bounding box center [433, 85] width 109 height 13
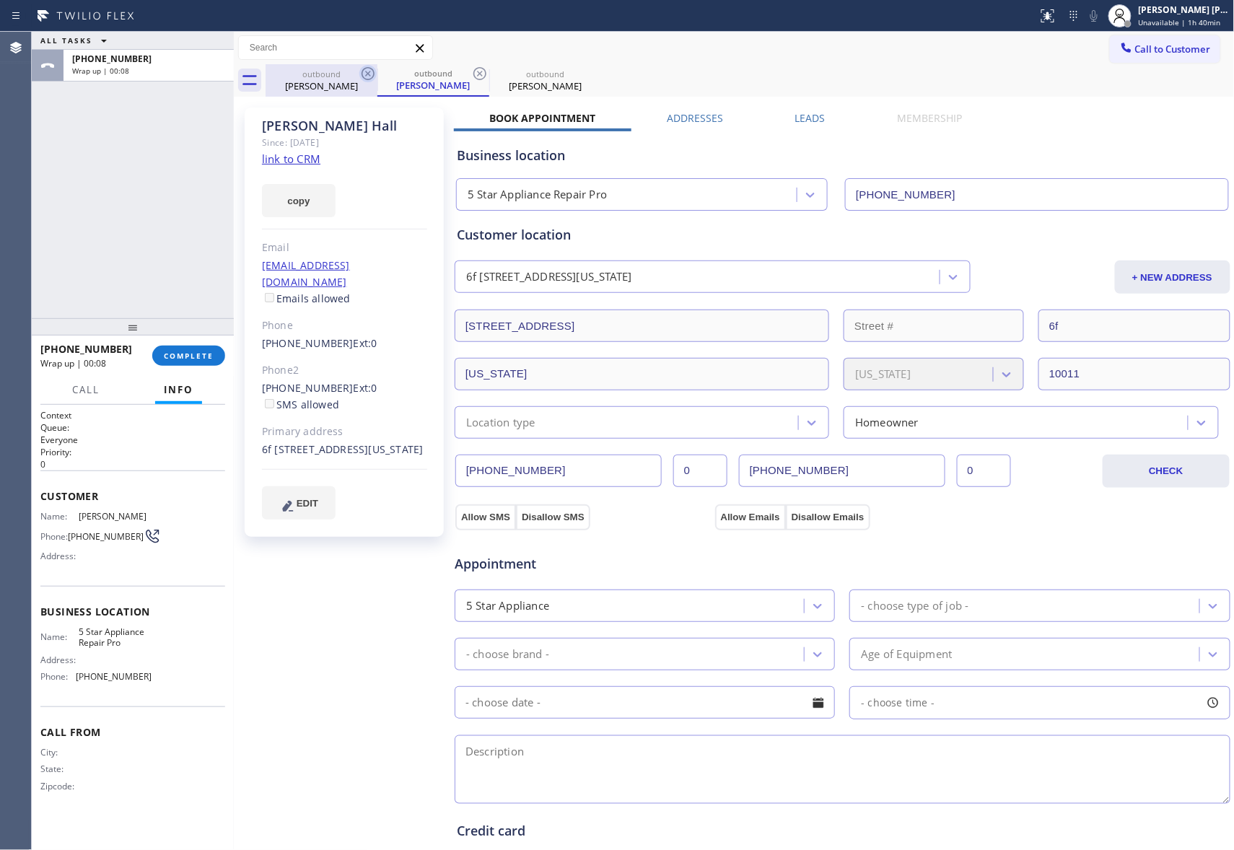
click at [361, 74] on icon at bounding box center [367, 73] width 17 height 17
click at [362, 73] on icon at bounding box center [368, 73] width 13 height 13
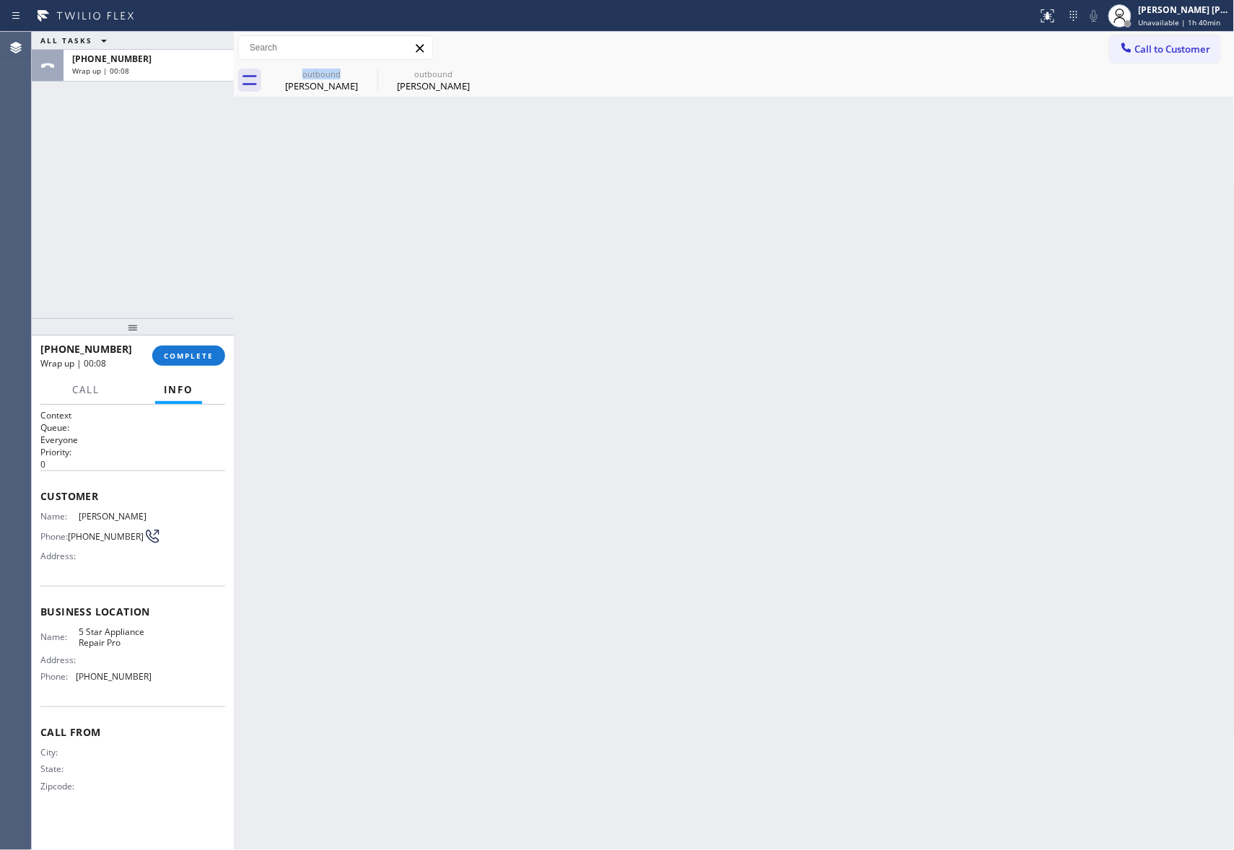
click at [362, 73] on div "outbound Dorothy Hall" at bounding box center [322, 80] width 112 height 32
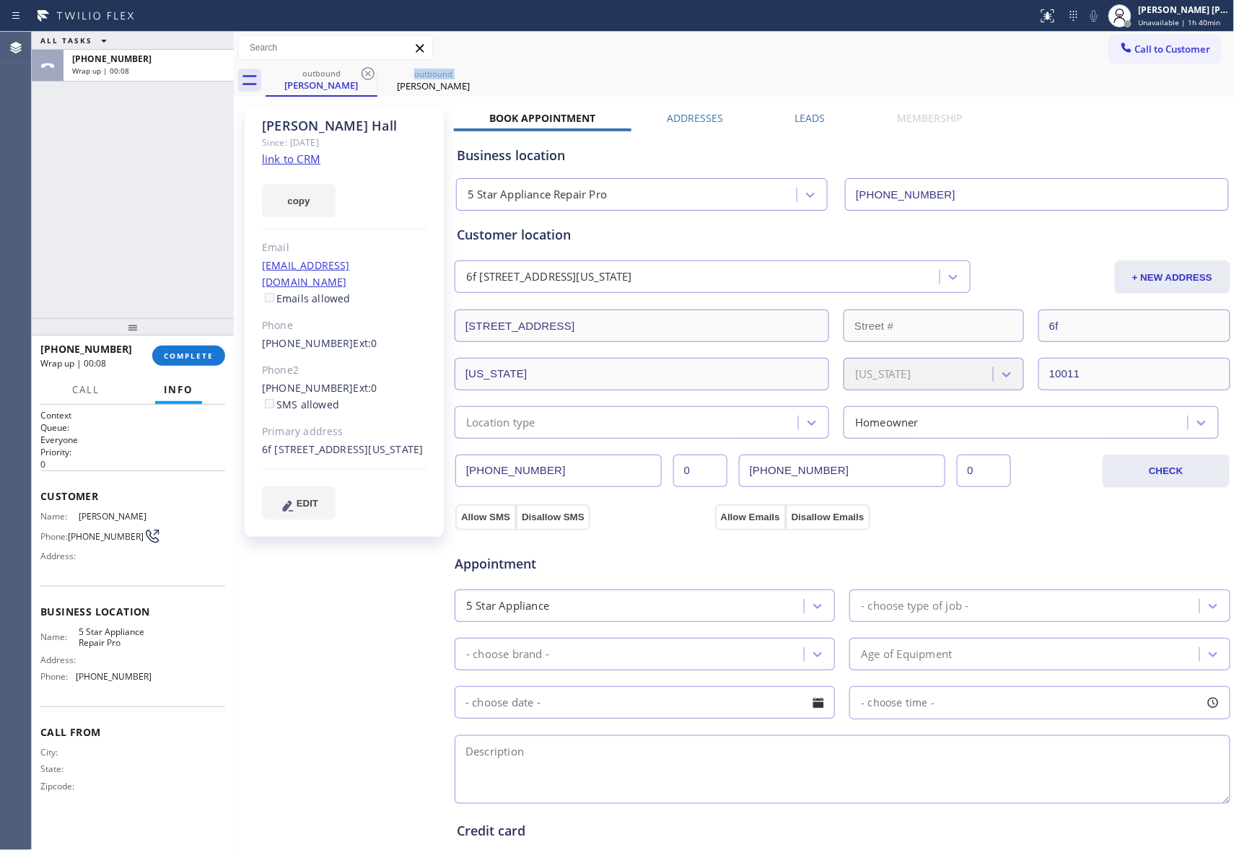
click at [362, 73] on icon at bounding box center [368, 73] width 13 height 13
click at [0, 0] on icon at bounding box center [0, 0] width 0 height 0
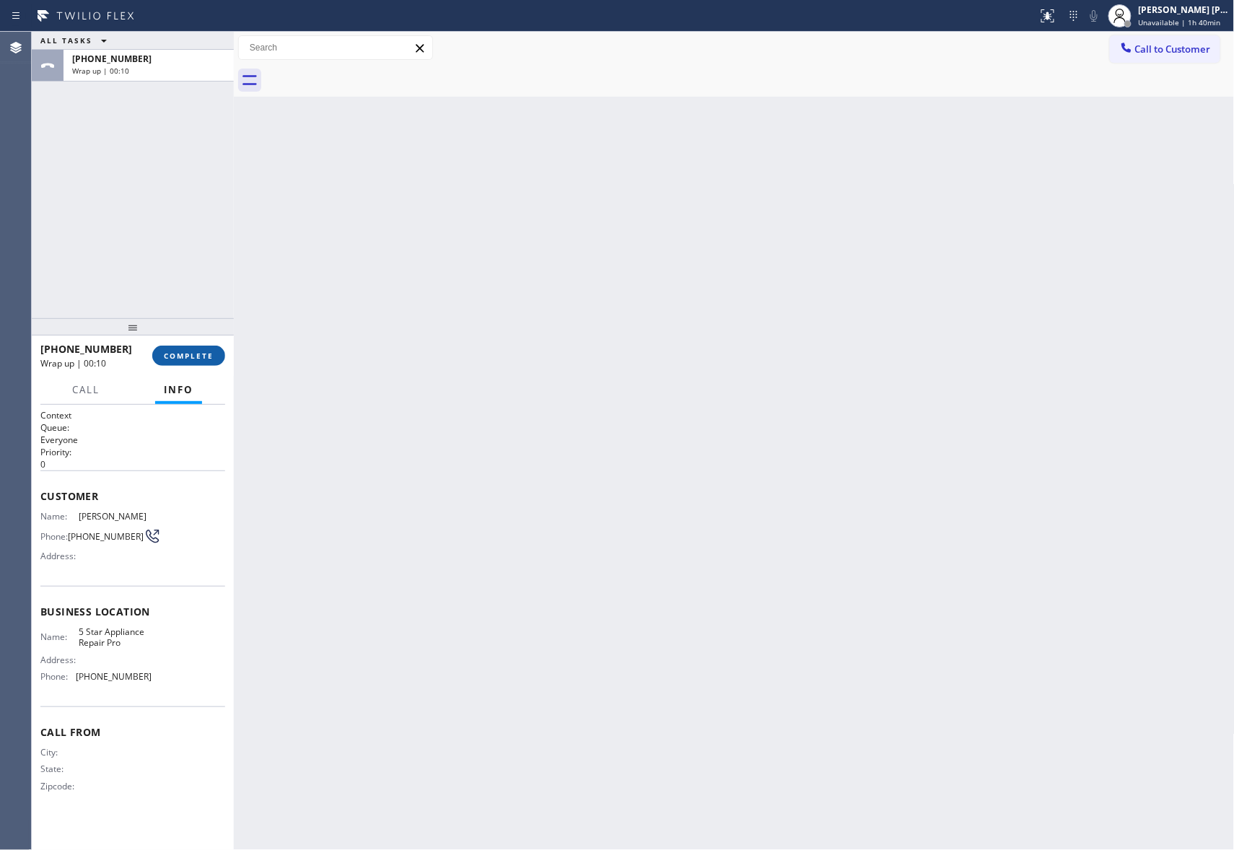
click at [180, 348] on button "COMPLETE" at bounding box center [188, 356] width 73 height 20
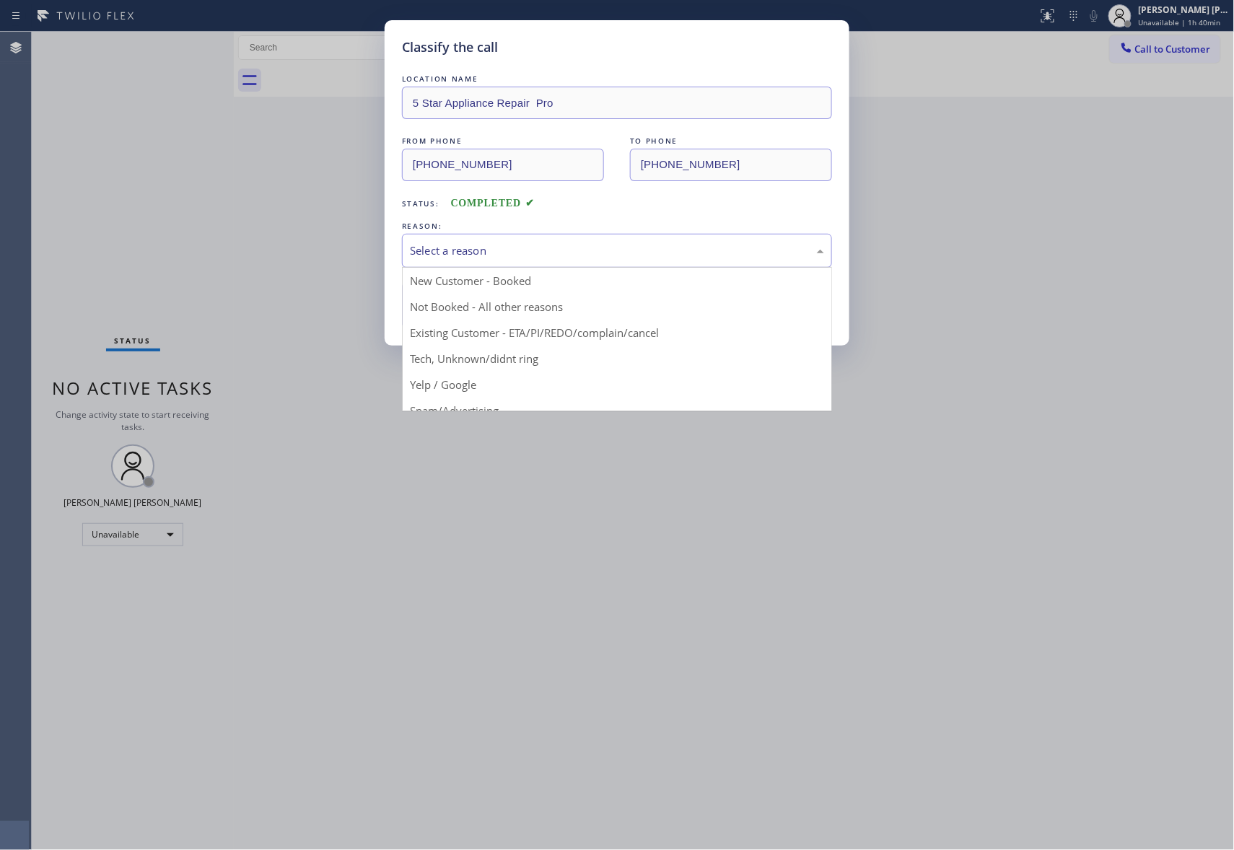
click at [602, 242] on div "Select a reason" at bounding box center [617, 250] width 414 height 17
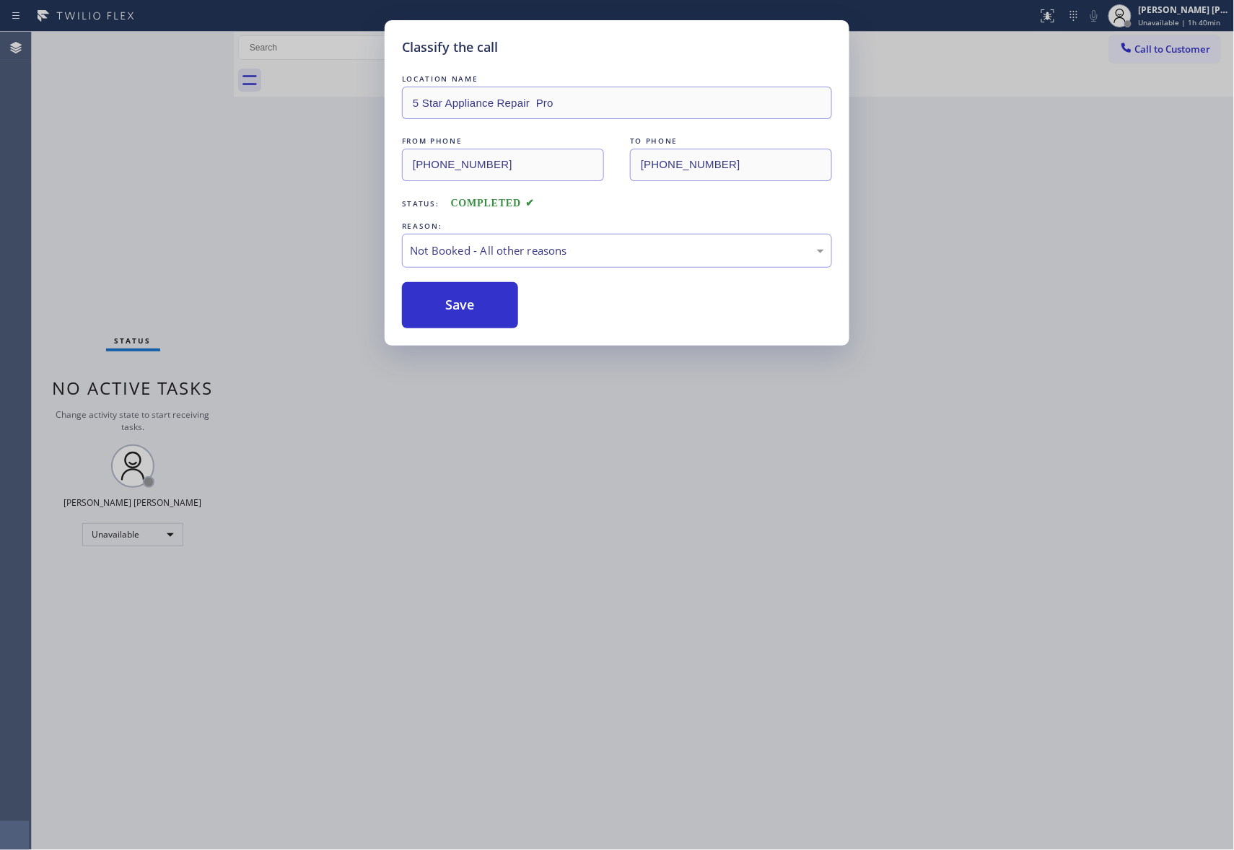
click at [445, 307] on button "Save" at bounding box center [460, 305] width 116 height 46
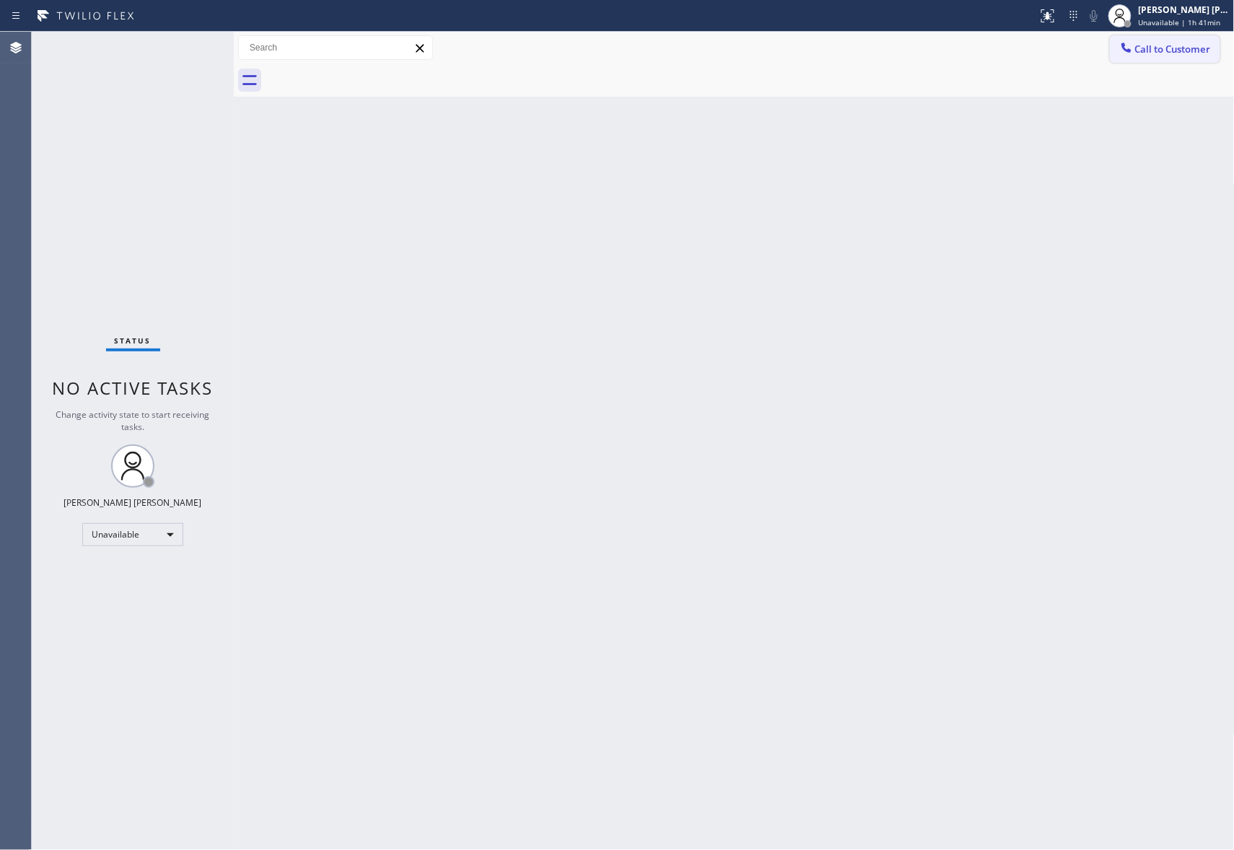
click at [1194, 53] on span "Call to Customer" at bounding box center [1173, 49] width 76 height 13
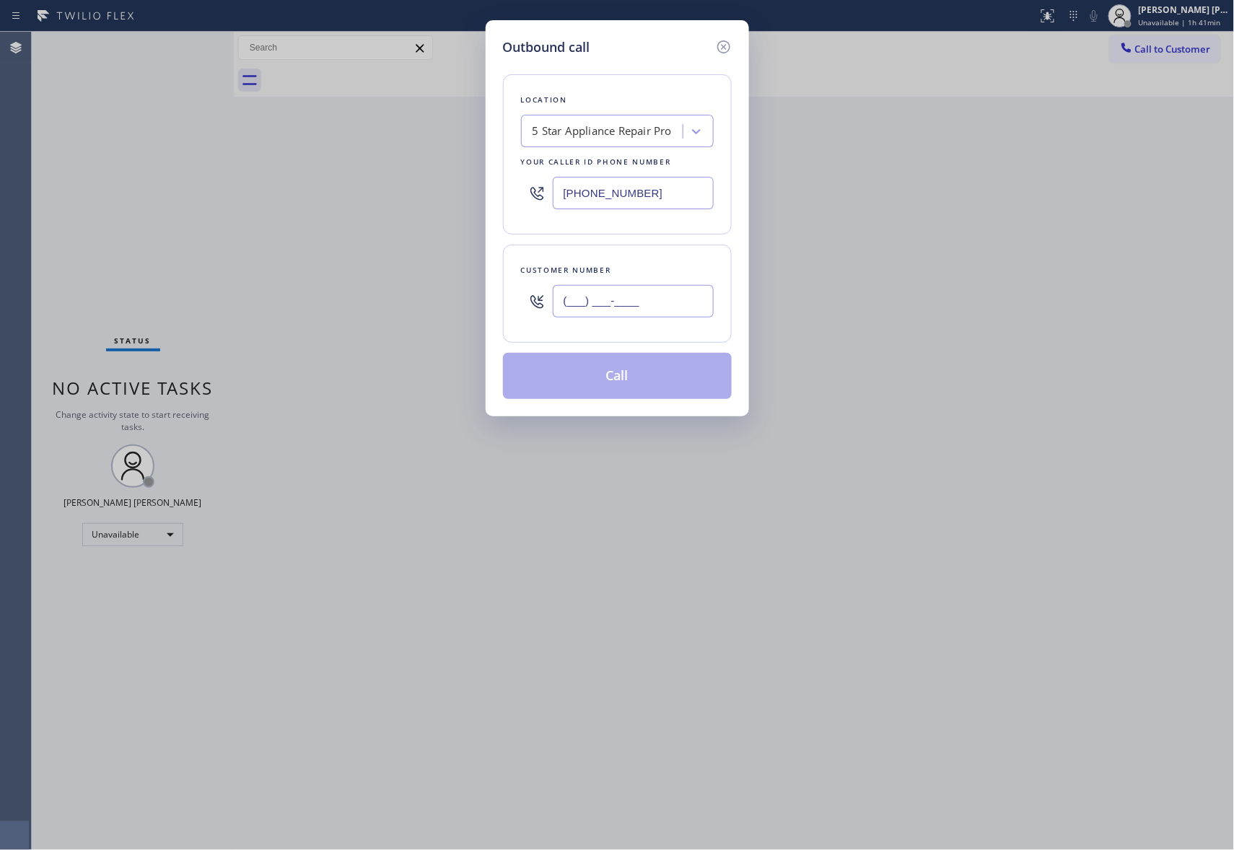
click at [647, 299] on input "(___) ___-____" at bounding box center [633, 301] width 161 height 32
paste input "971) 563-5690"
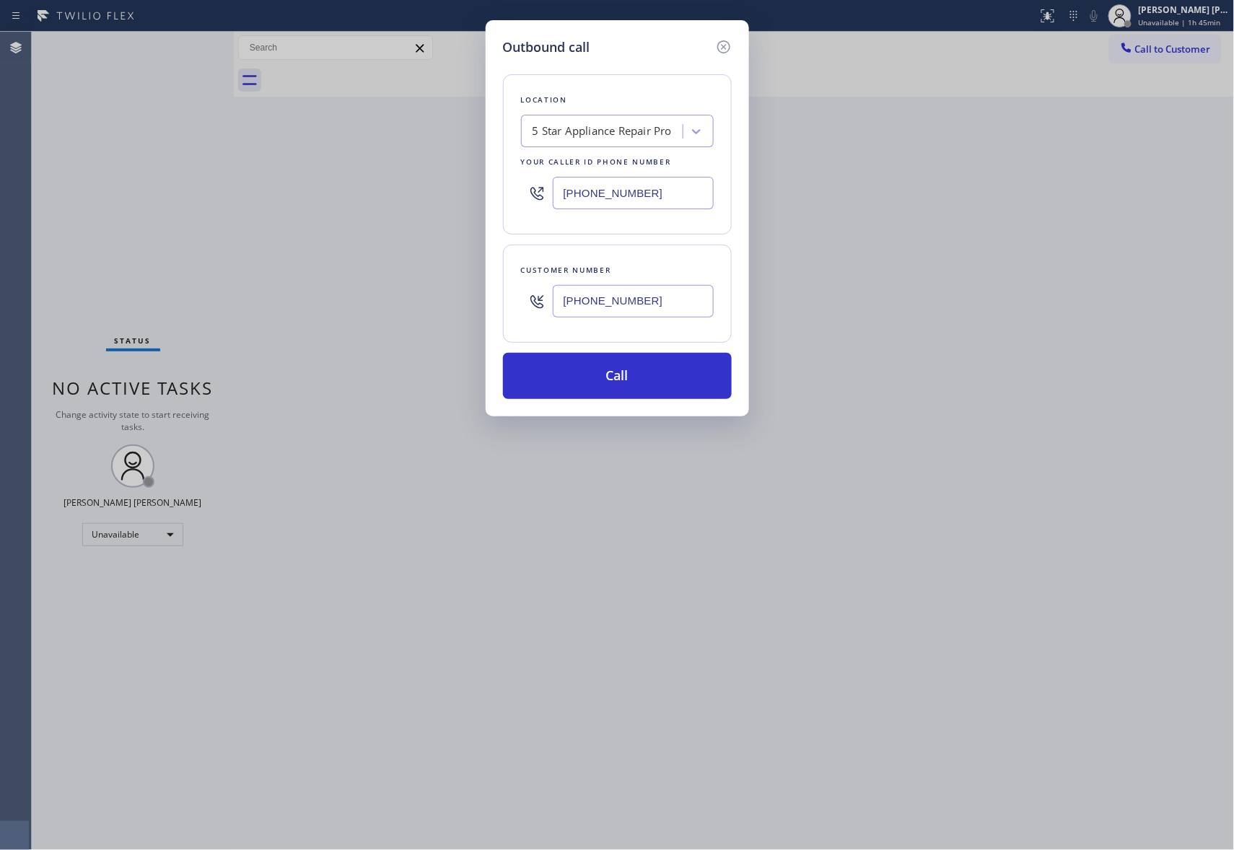
drag, startPoint x: 665, startPoint y: 302, endPoint x: 359, endPoint y: 298, distance: 306.0
click at [359, 301] on div "Outbound call Location 5 Star Appliance Repair Pro Your caller id phone number …" at bounding box center [617, 425] width 1234 height 850
paste input "310) 505-0975"
type input "(310) 505-0975"
drag, startPoint x: 673, startPoint y: 194, endPoint x: 430, endPoint y: 194, distance: 243.2
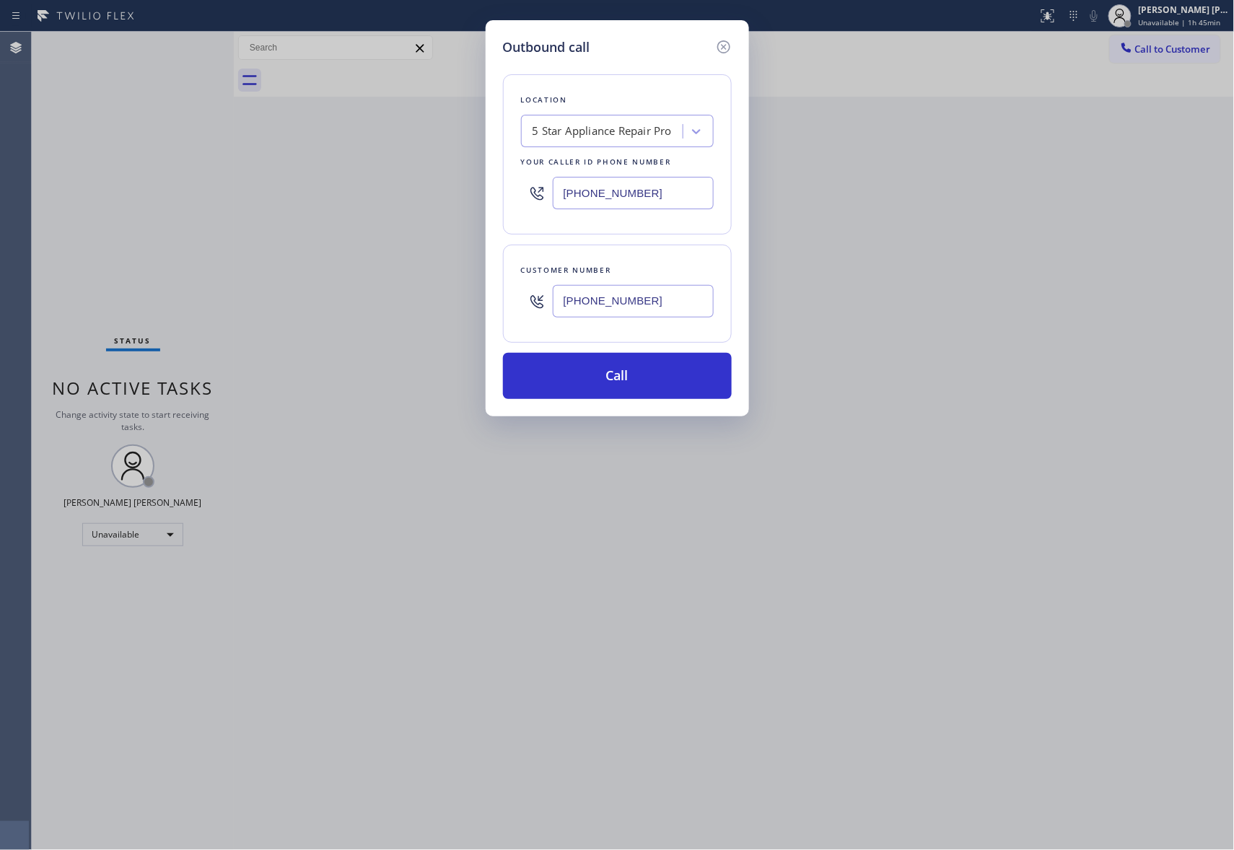
click at [434, 194] on div "Outbound call Location 5 Star Appliance Repair Pro Your caller id phone number …" at bounding box center [617, 425] width 1234 height 850
paste input "323) 215-1266"
type input "(323) 215-1266"
click at [665, 379] on button "Call" at bounding box center [617, 376] width 229 height 46
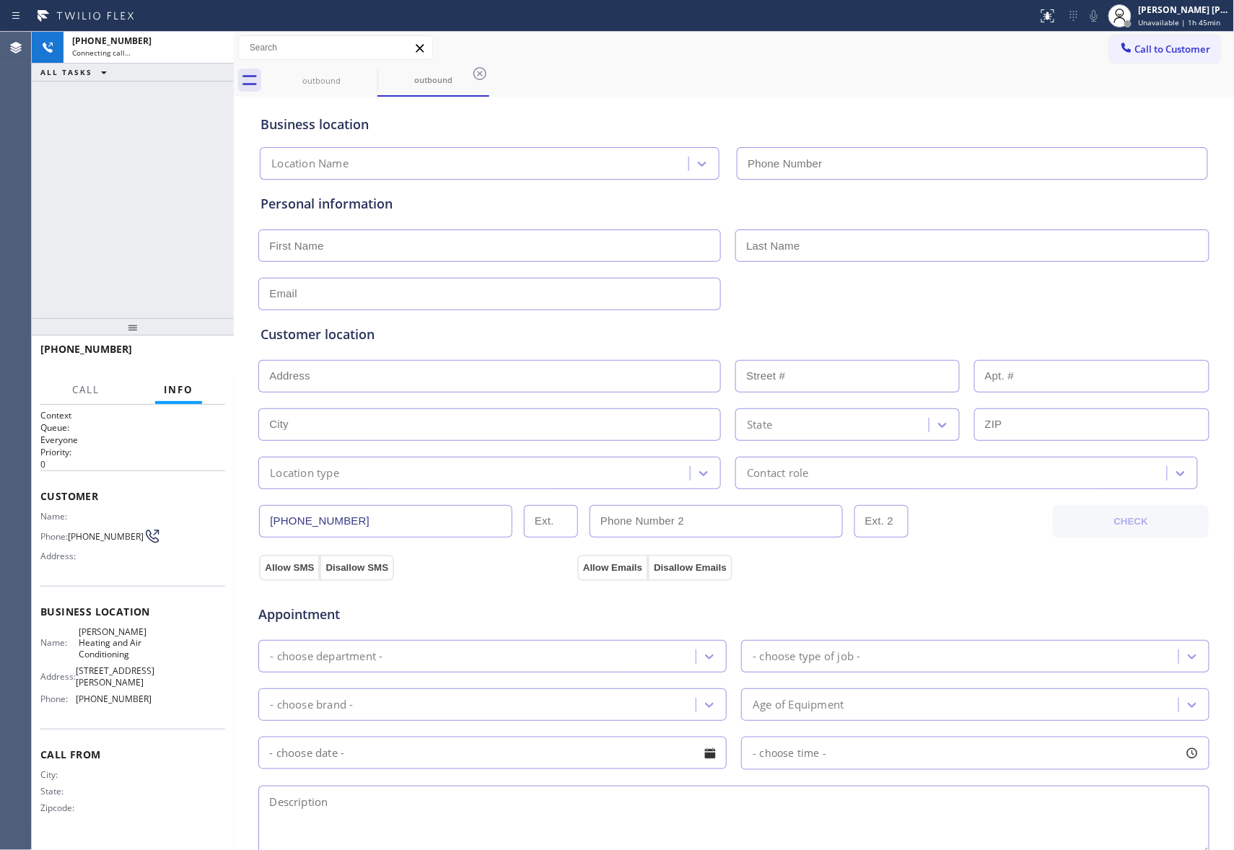
type input "(323) 215-1266"
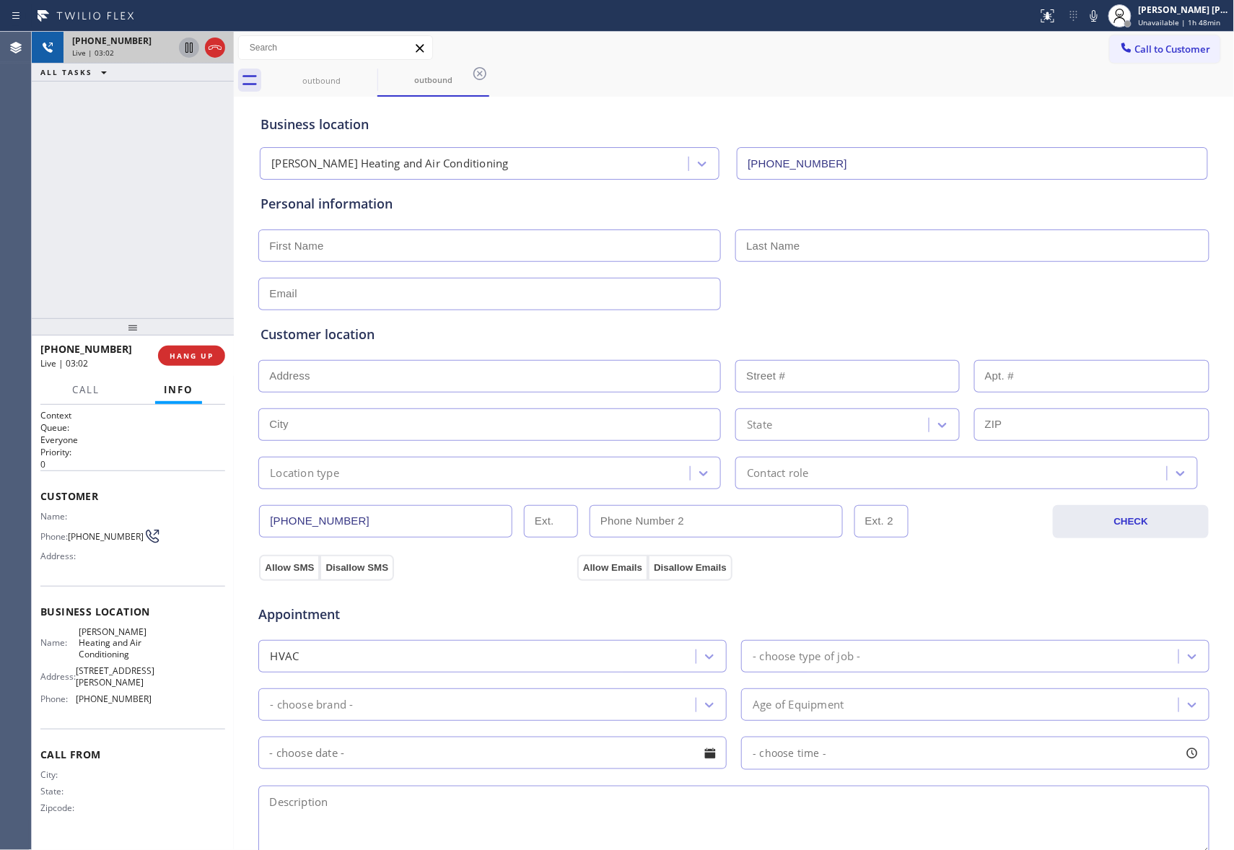
click at [189, 48] on icon at bounding box center [188, 47] width 17 height 17
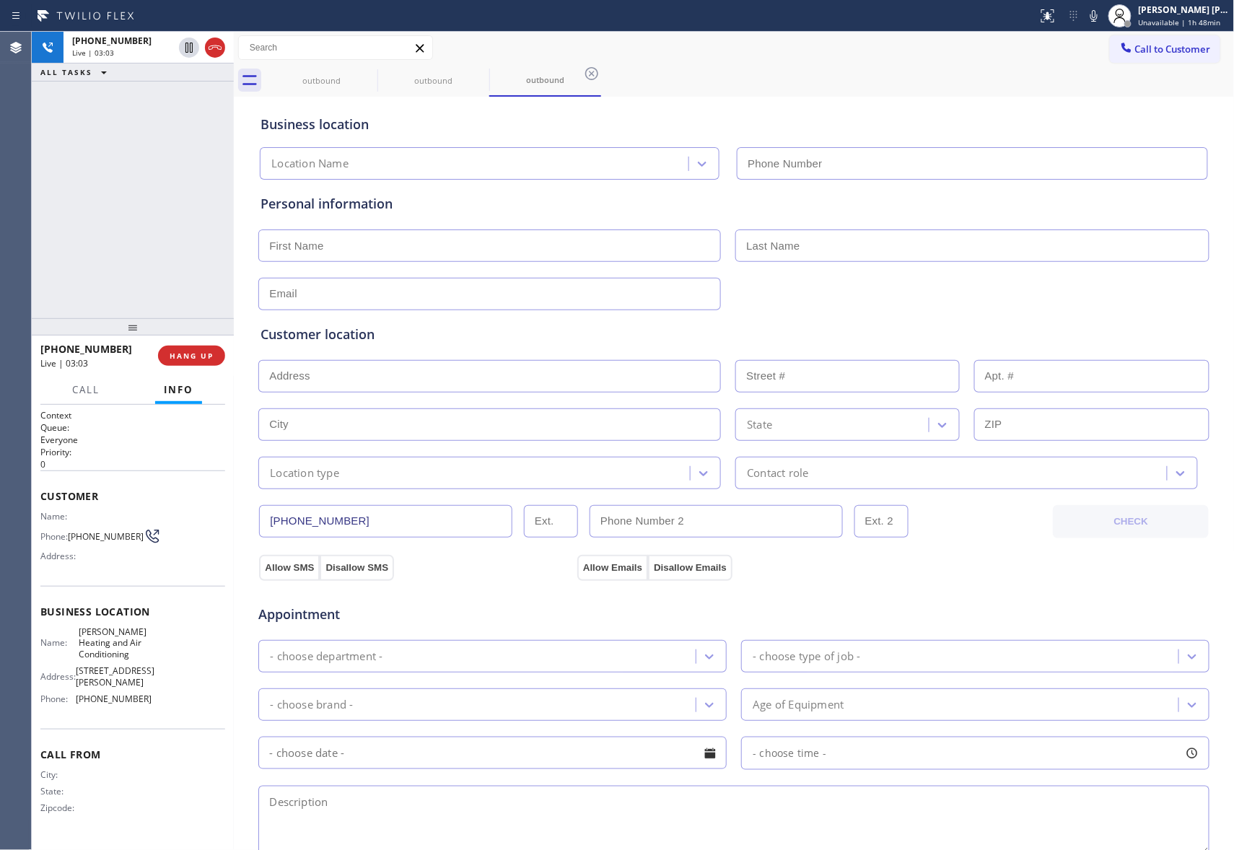
type input "(323) 215-1266"
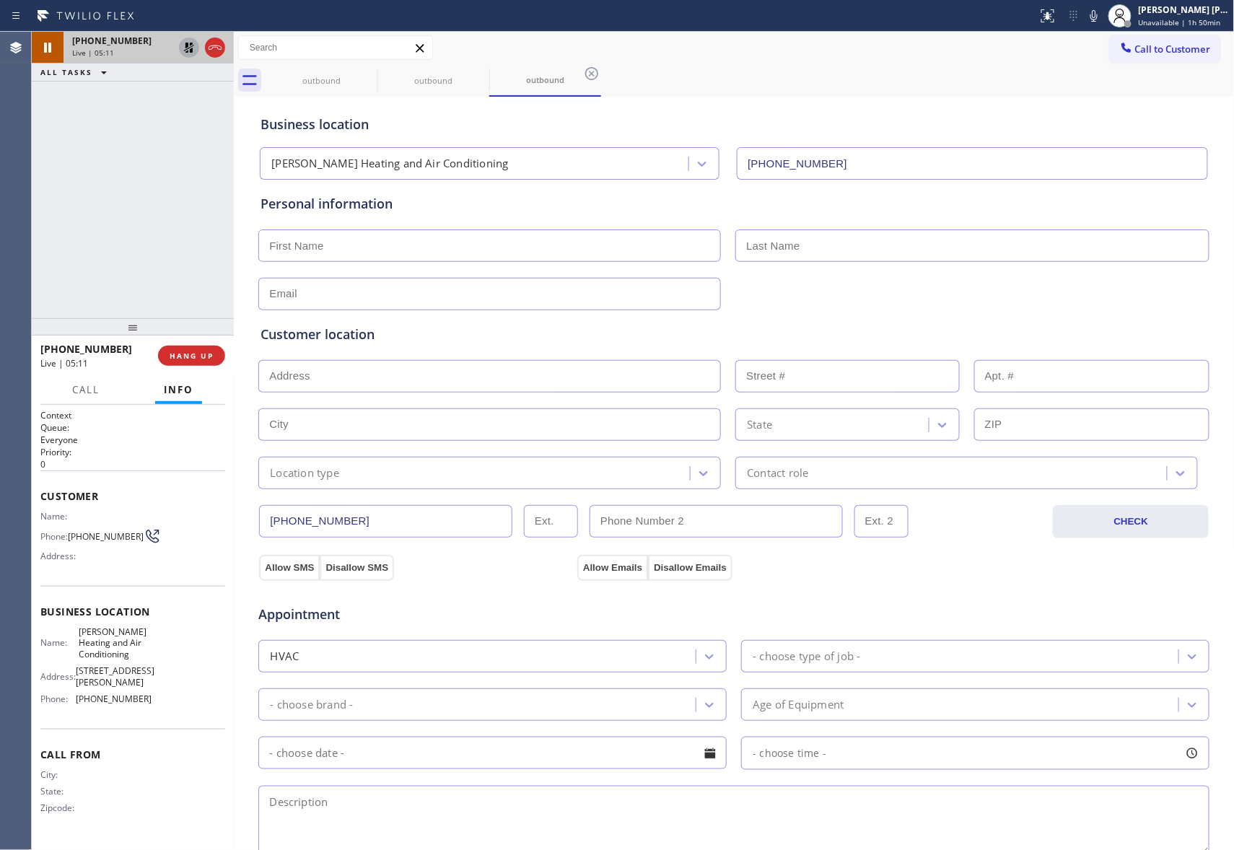
click at [188, 44] on icon at bounding box center [188, 47] width 17 height 17
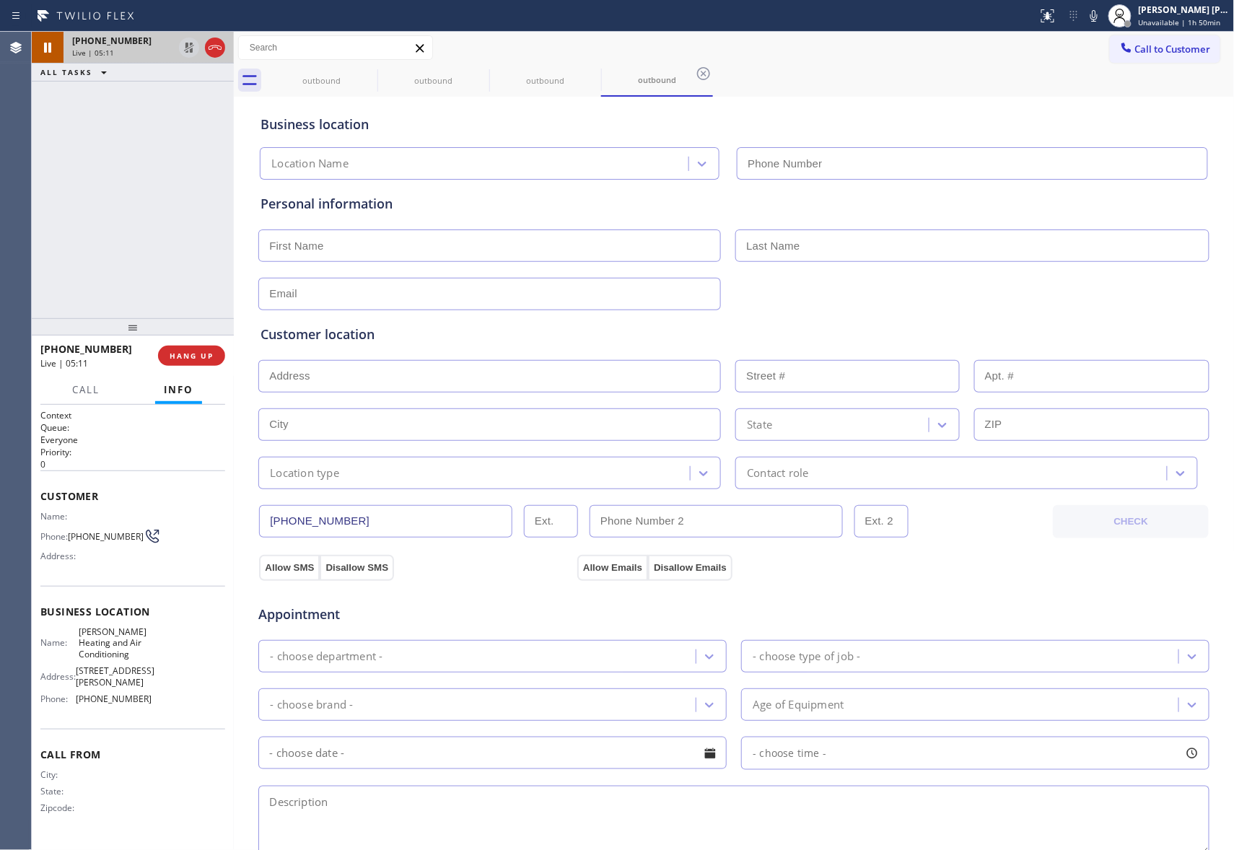
type input "(323) 215-1266"
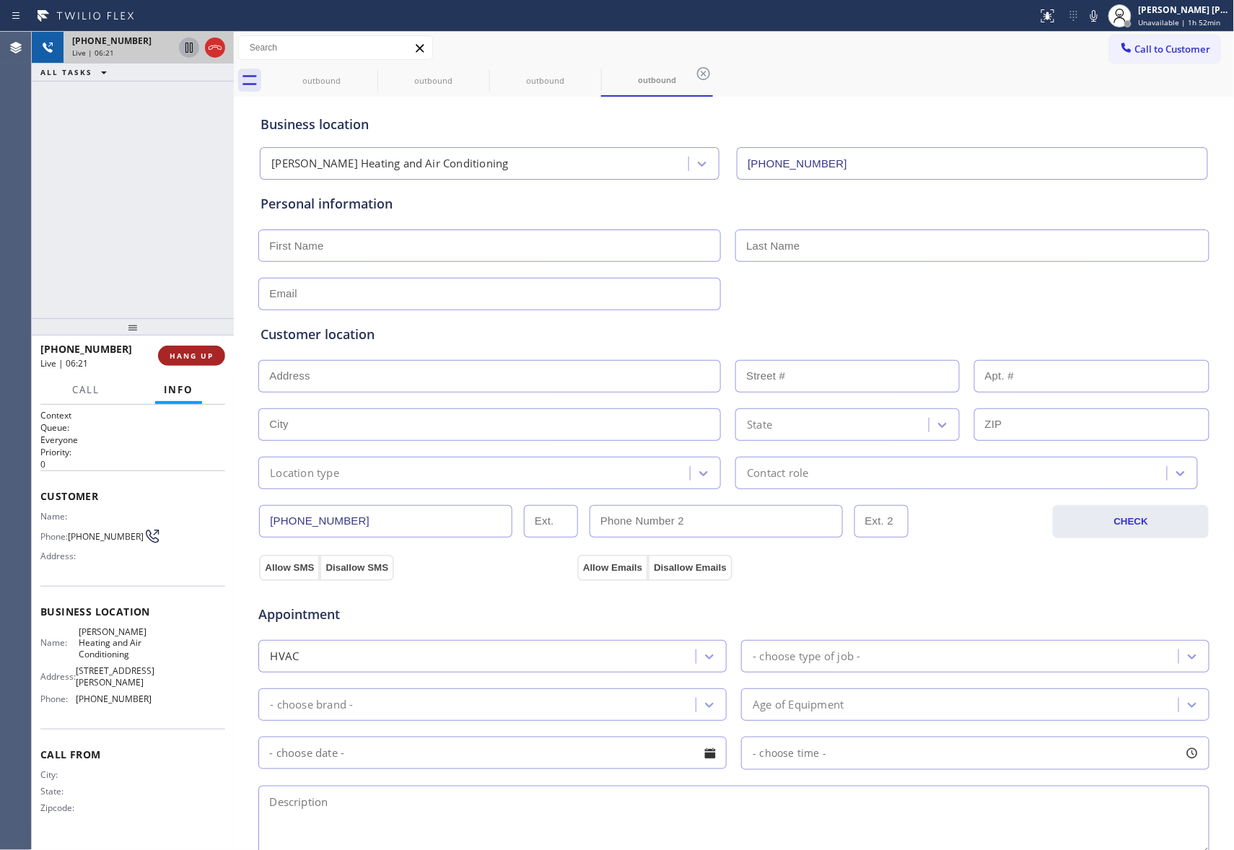
click at [188, 352] on span "HANG UP" at bounding box center [192, 356] width 44 height 10
click at [402, 238] on input "text" at bounding box center [489, 245] width 463 height 32
click at [376, 246] on input "text" at bounding box center [489, 245] width 463 height 32
paste input "Leticia"
type input "Leticia"
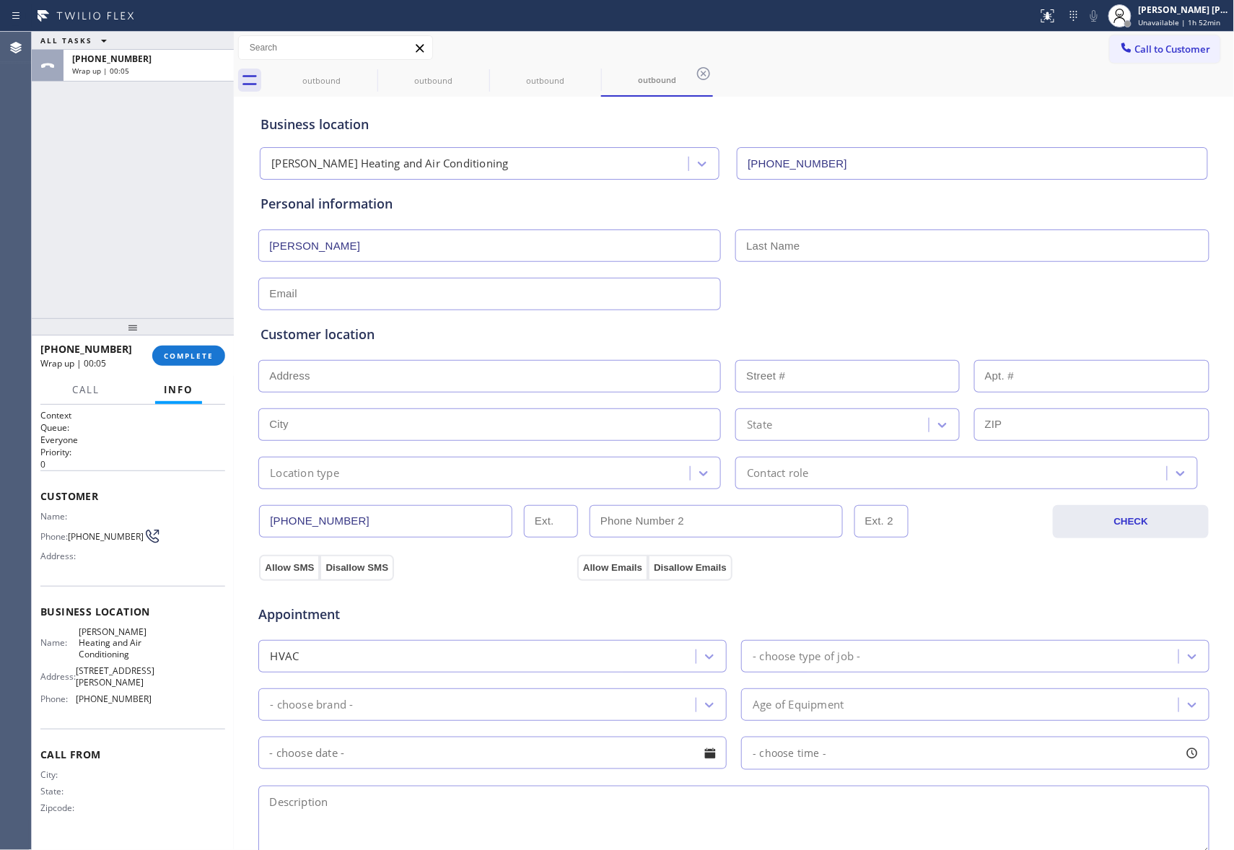
click at [841, 255] on input "text" at bounding box center [972, 245] width 474 height 32
paste input "Wright"
type input "Wright"
click at [376, 292] on input "text" at bounding box center [489, 294] width 463 height 32
type input "no@gmail.com"
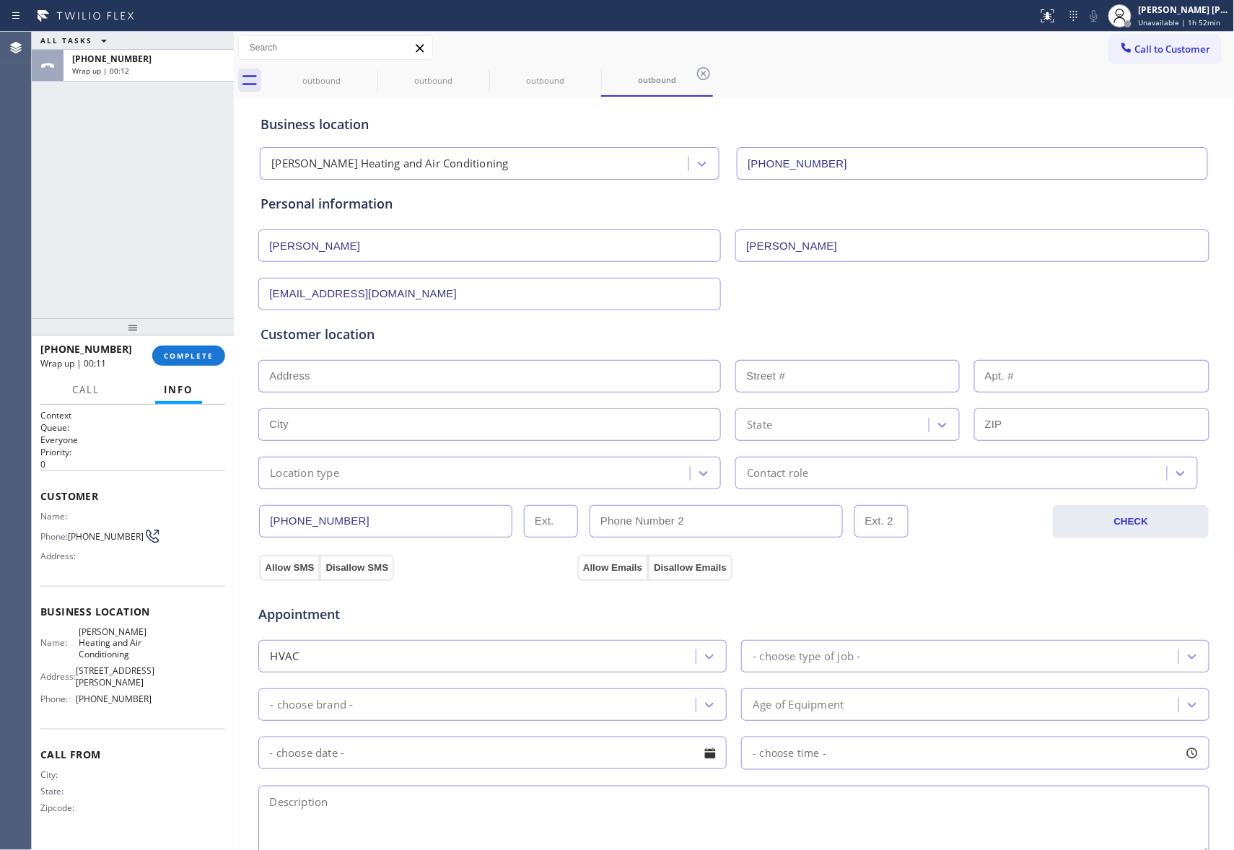
click at [323, 382] on input "text" at bounding box center [489, 376] width 463 height 32
paste input "3752 Lockland Dr Los Angeles, CA 90008, USA"
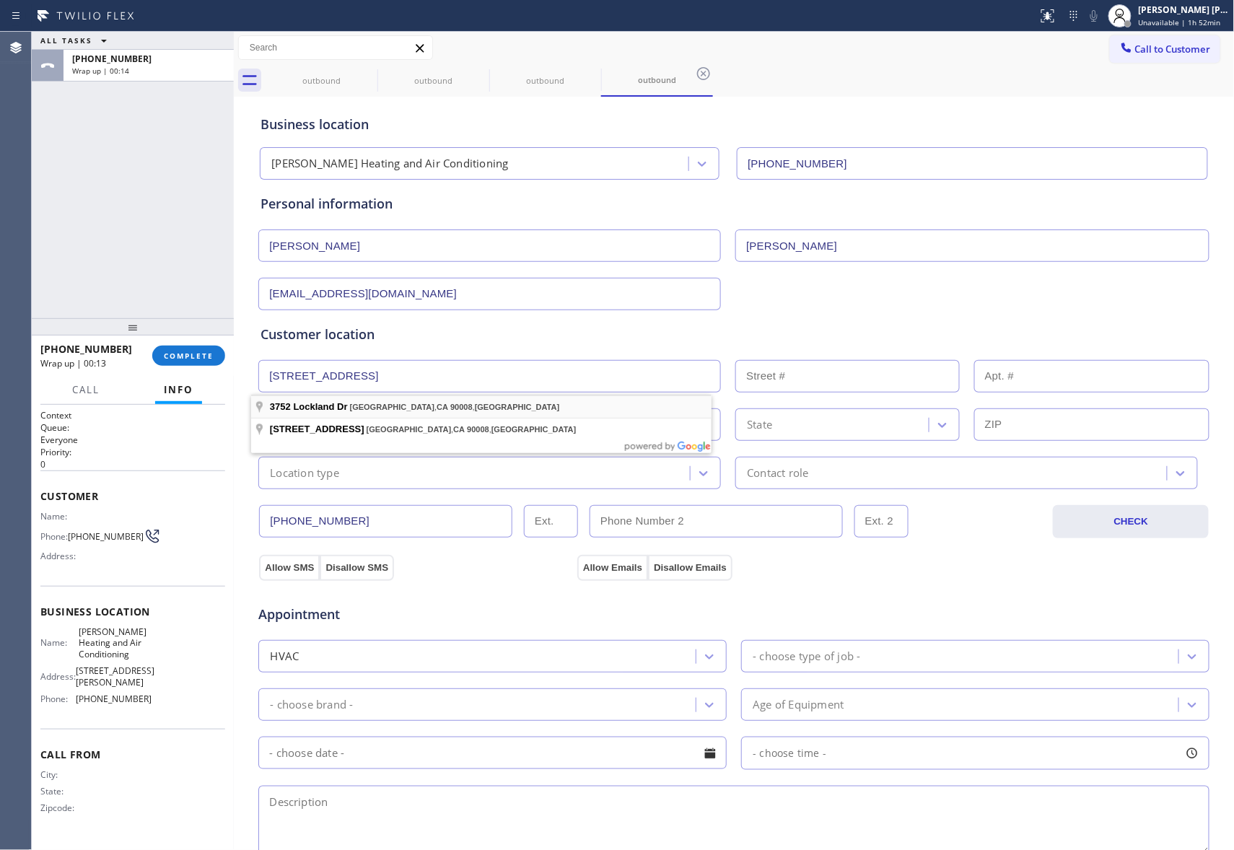
type input "3752 Lockland Dr"
type input "3752"
type input "Los Angeles"
type input "90008"
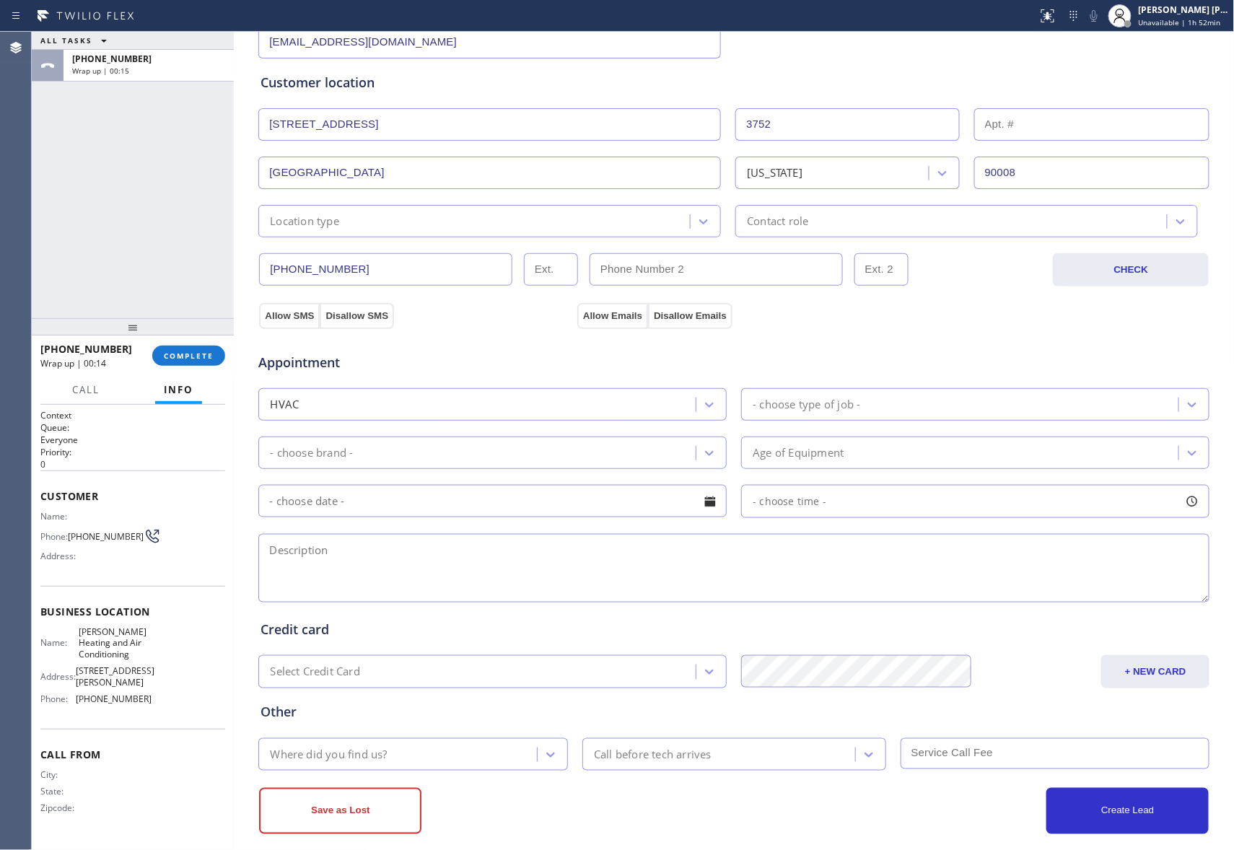
scroll to position [272, 0]
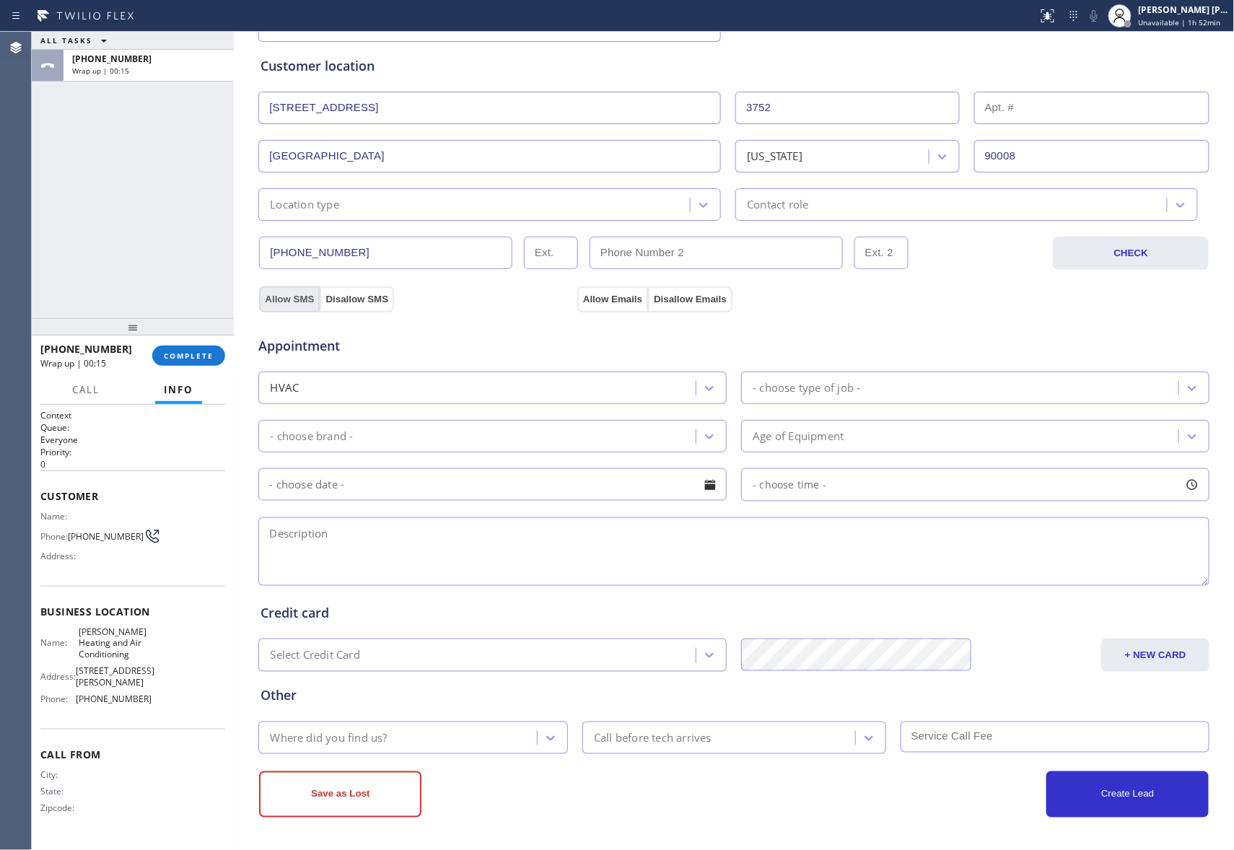
drag, startPoint x: 277, startPoint y: 298, endPoint x: 287, endPoint y: 297, distance: 9.4
click at [277, 299] on button "Allow SMS" at bounding box center [289, 300] width 61 height 26
click at [606, 295] on button "Allow Emails" at bounding box center [612, 300] width 71 height 26
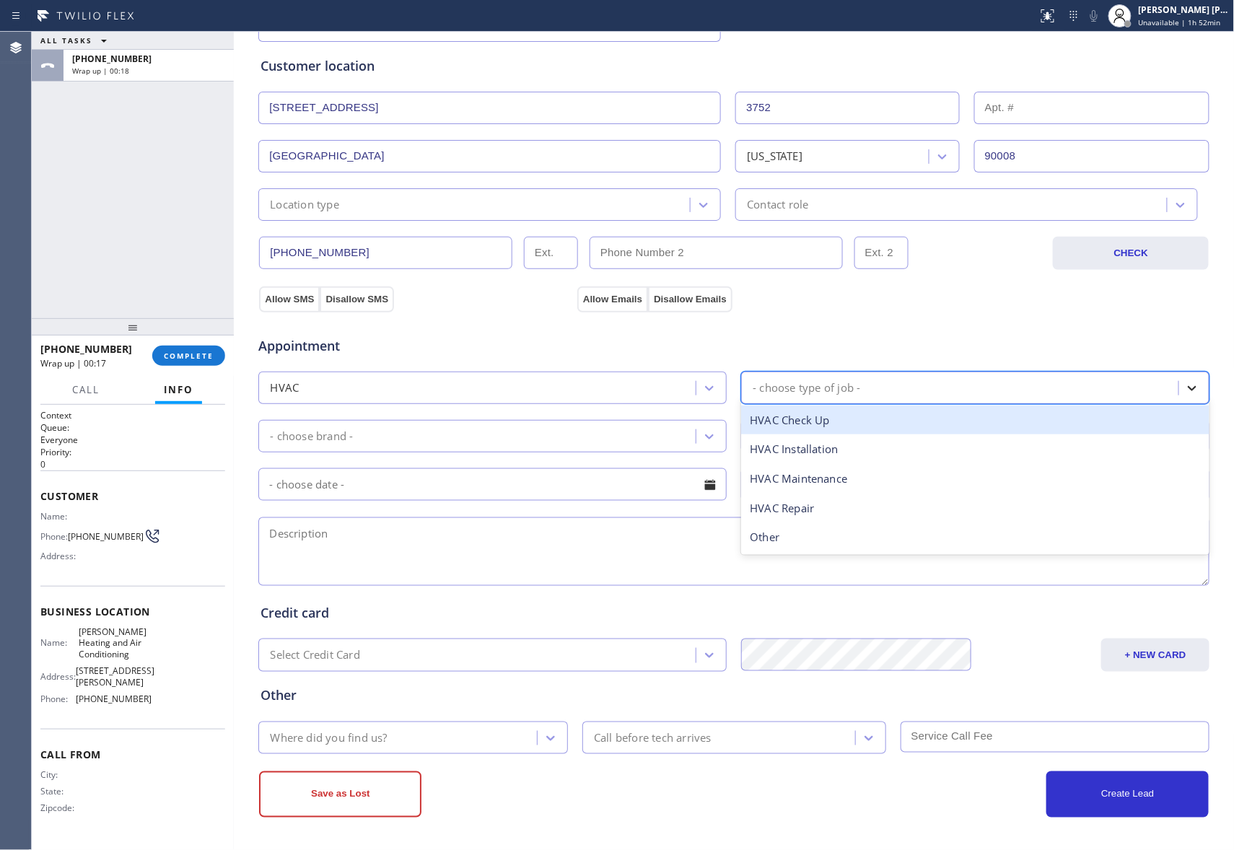
click at [1186, 385] on icon at bounding box center [1192, 388] width 14 height 14
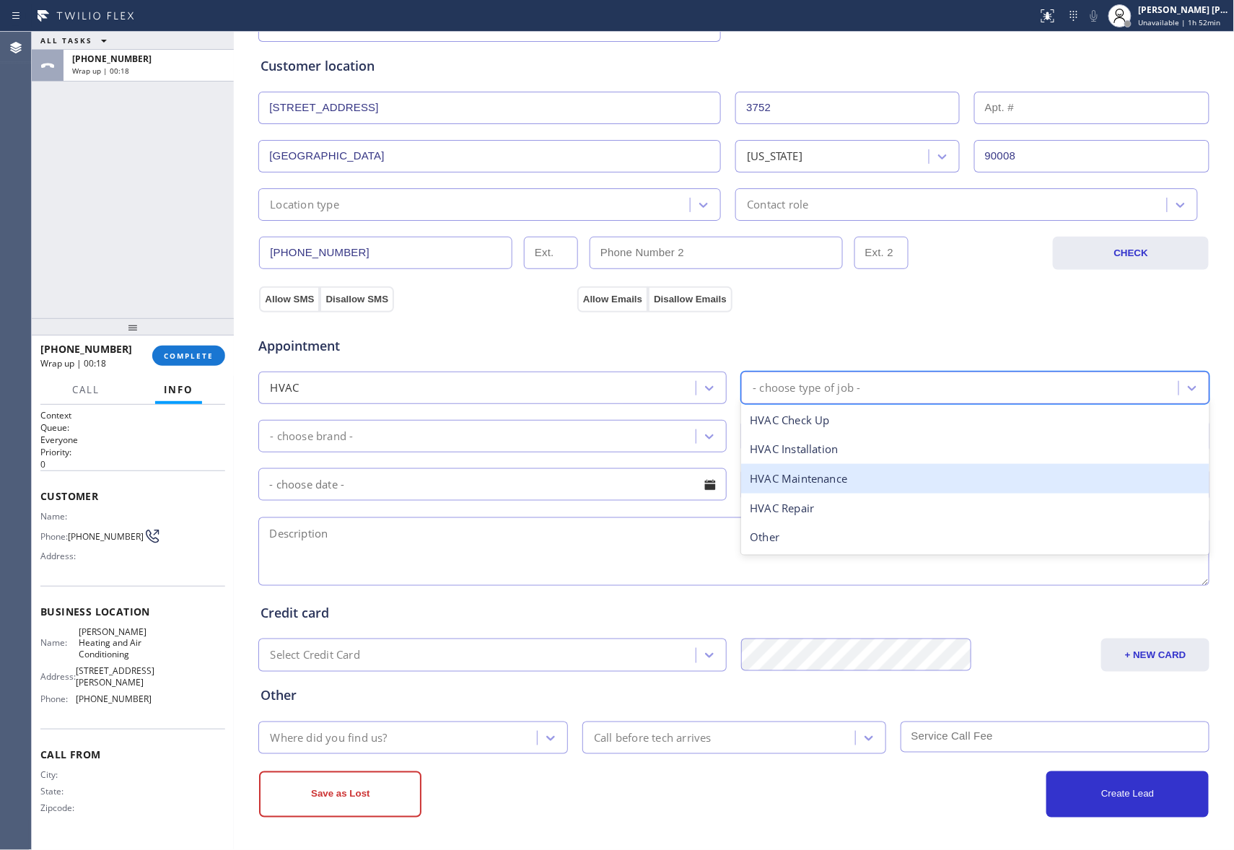
click at [850, 474] on div "HVAC Maintenance" at bounding box center [975, 479] width 468 height 30
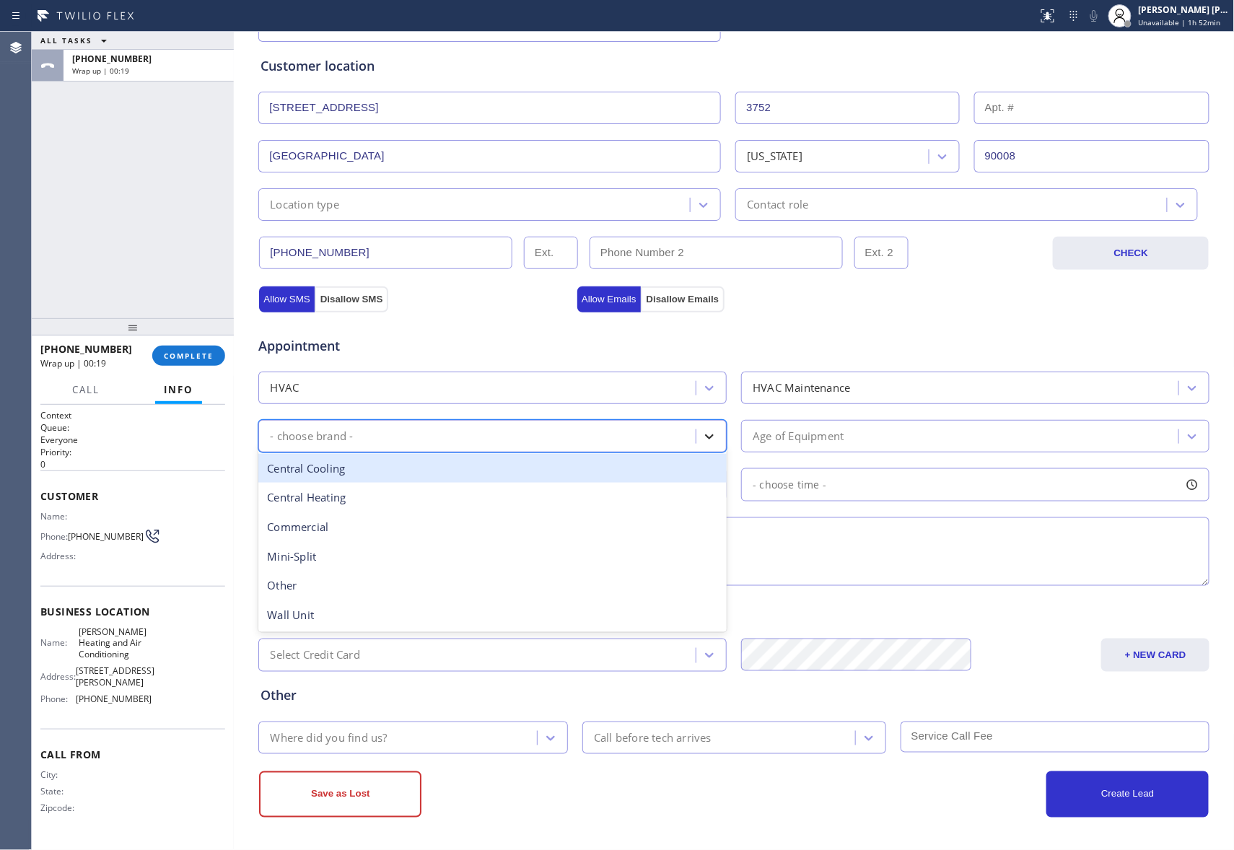
click at [703, 430] on icon at bounding box center [709, 436] width 14 height 14
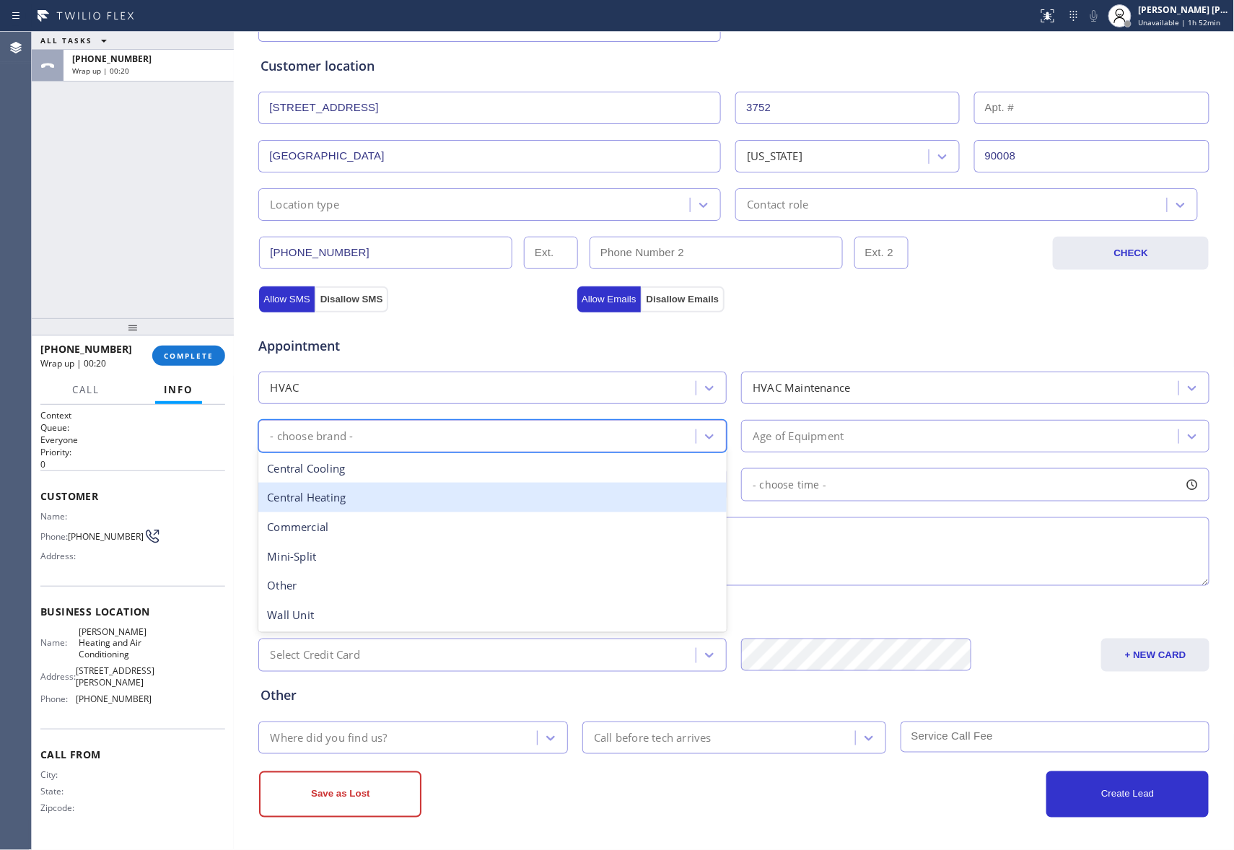
drag, startPoint x: 429, startPoint y: 494, endPoint x: 451, endPoint y: 494, distance: 22.4
click at [430, 494] on div "Central Heating" at bounding box center [492, 498] width 468 height 30
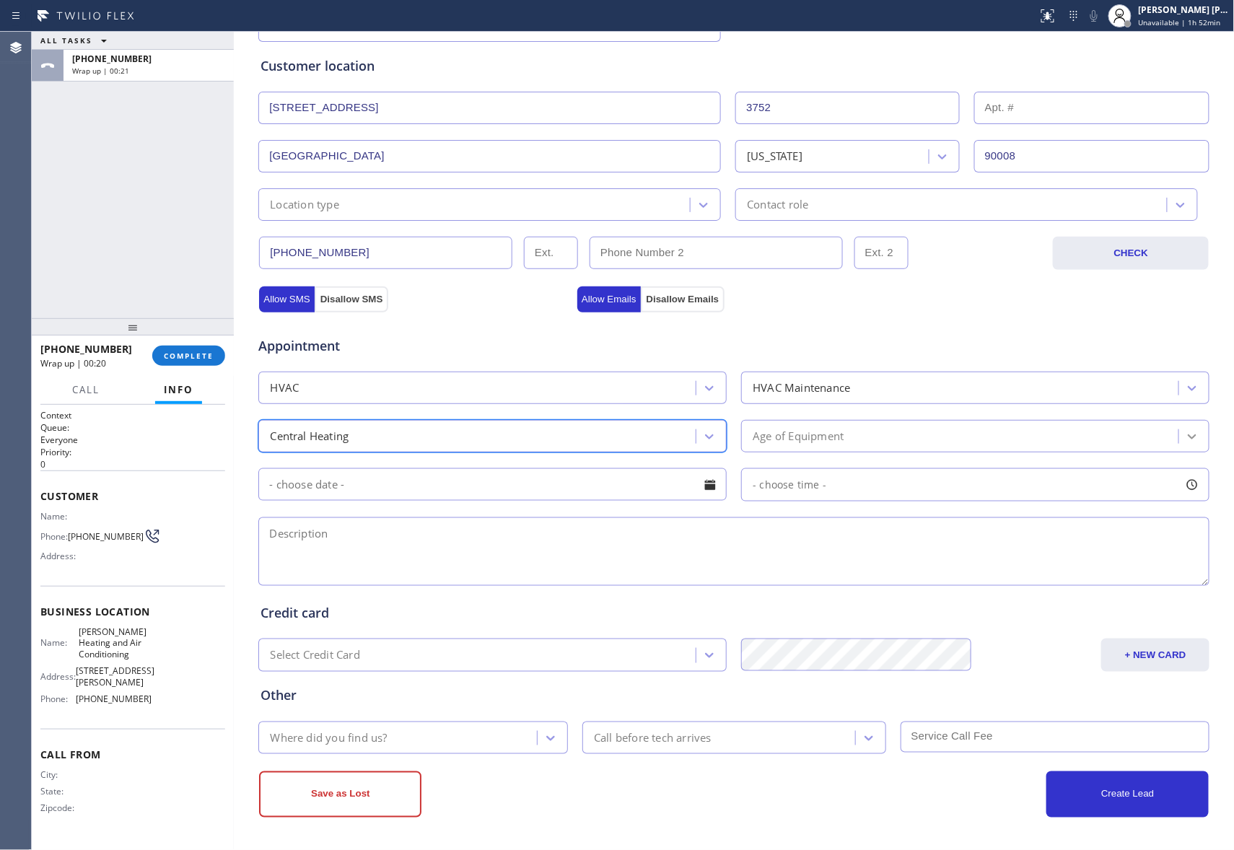
click at [1185, 430] on icon at bounding box center [1192, 436] width 14 height 14
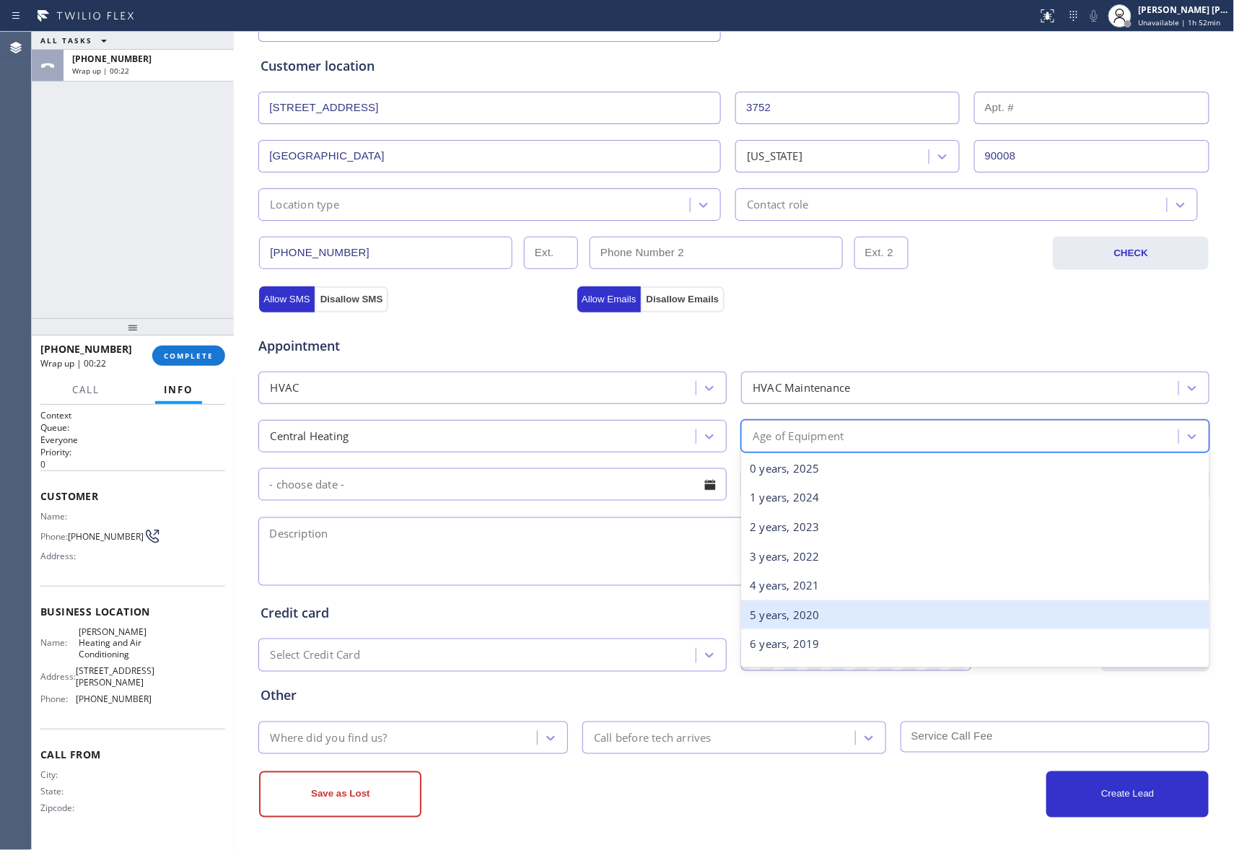
click at [826, 618] on div "5 years, 2020" at bounding box center [975, 615] width 468 height 30
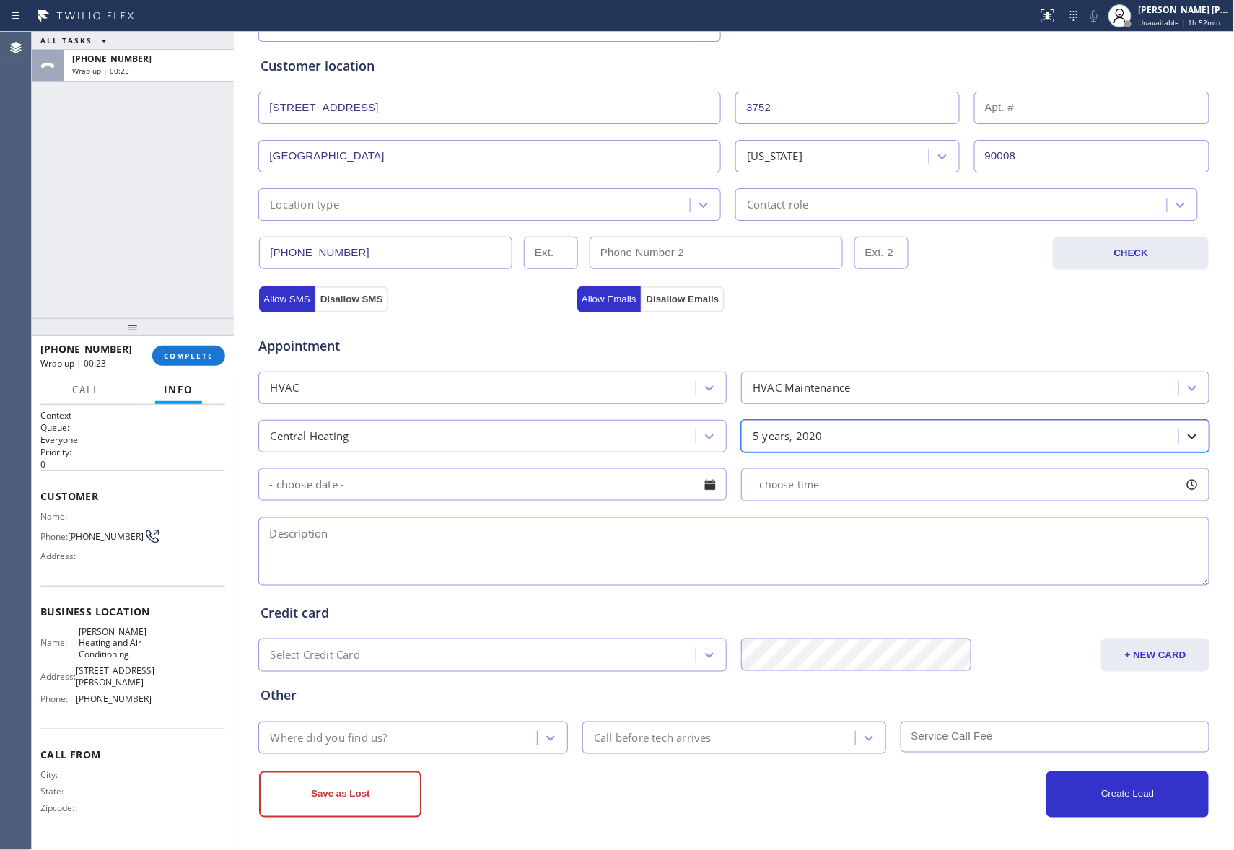
click at [1185, 434] on icon at bounding box center [1192, 436] width 14 height 14
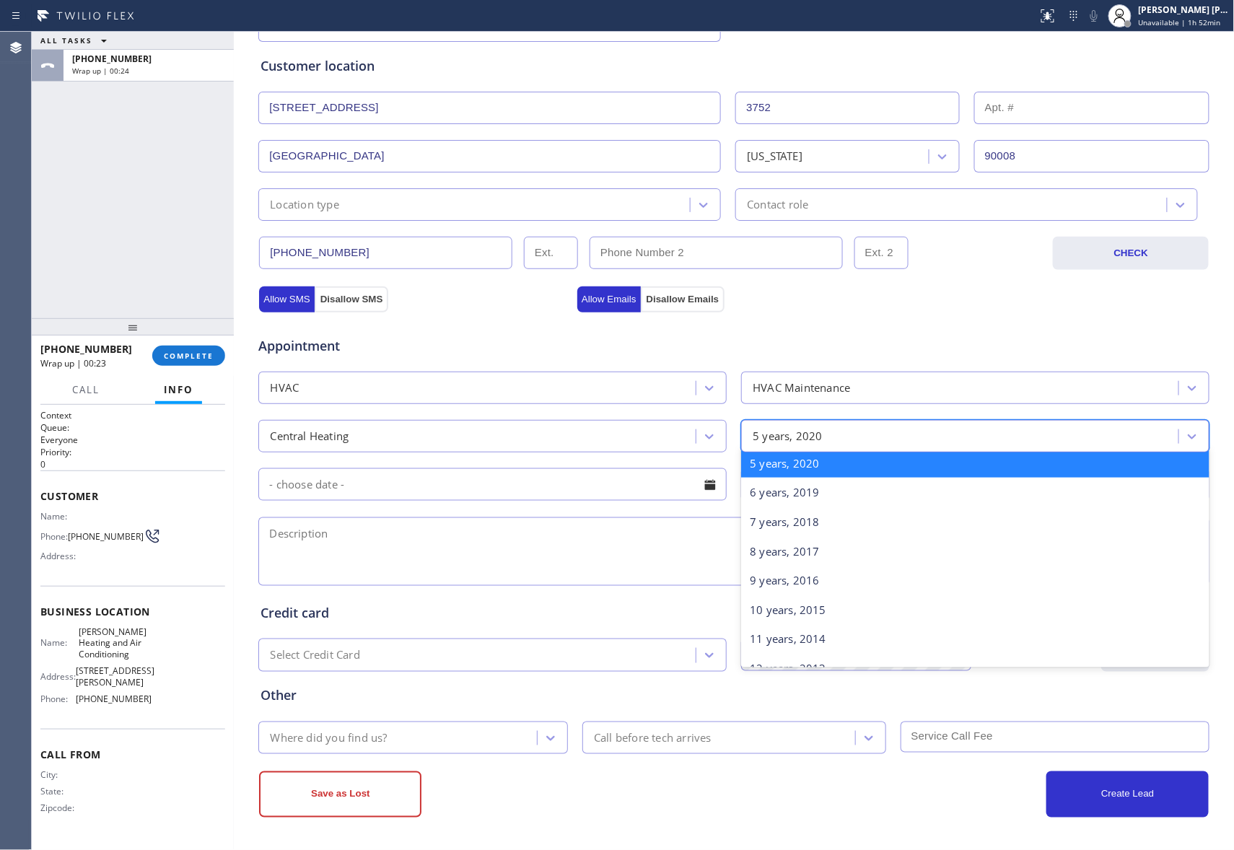
scroll to position [289, 0]
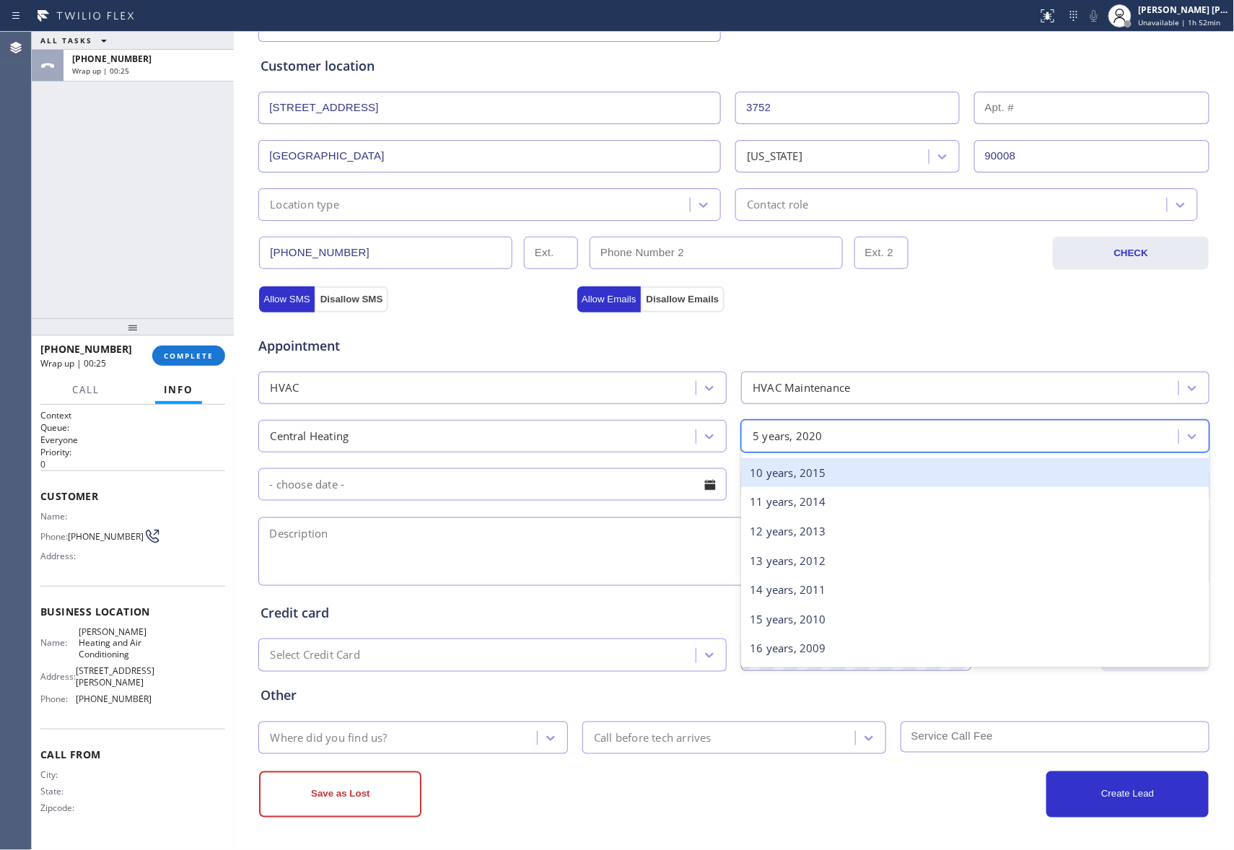
click at [808, 479] on div "10 years, 2015" at bounding box center [975, 473] width 468 height 30
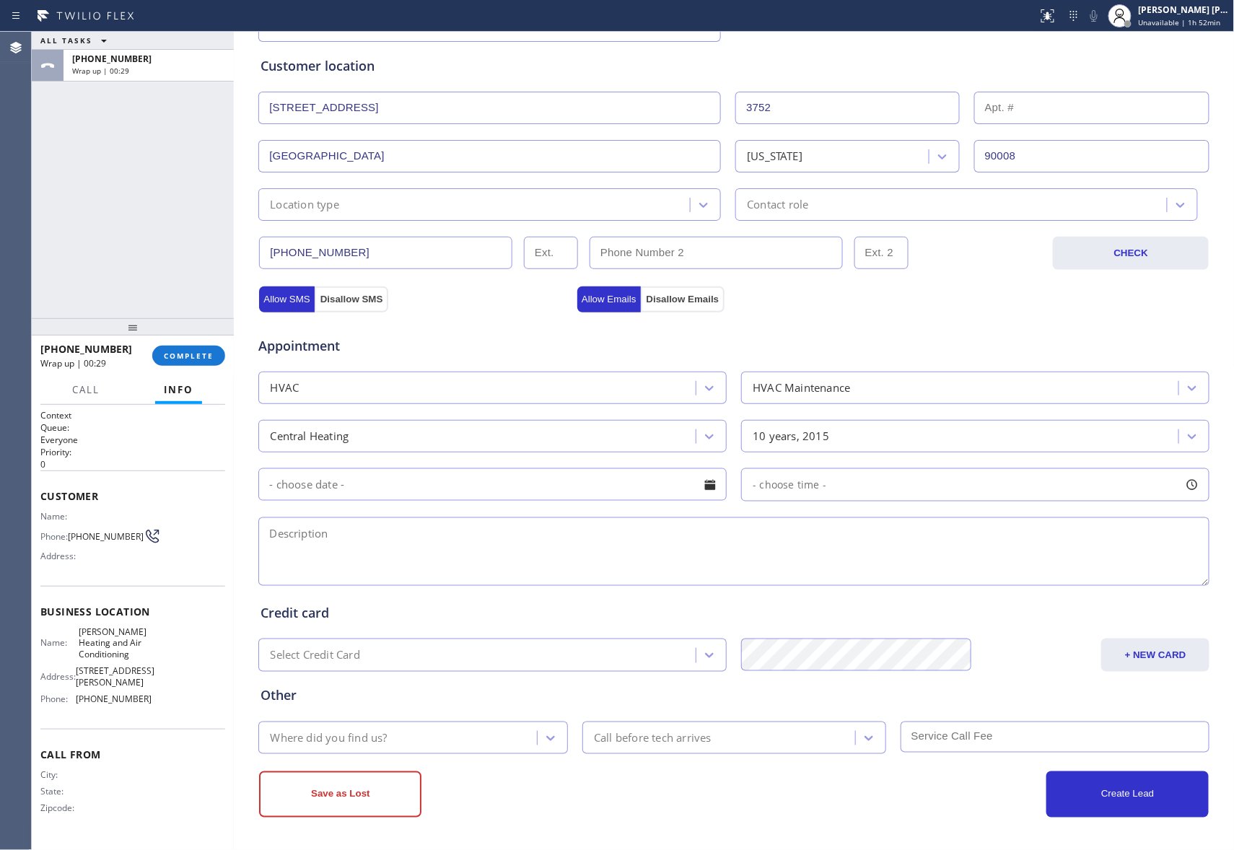
click at [377, 538] on textarea at bounding box center [733, 551] width 951 height 69
paste textarea "furnace smelled gas, she want someone to come out and check | Baldwin Hills, CA…"
click at [937, 555] on textarea "furnace smelled gas, she want someone to come out and check | Baldwin Hills, CA…" at bounding box center [733, 551] width 951 height 69
type textarea "furnace smelled gas, she want someone to come out and check | Baldwin Hills, CA…"
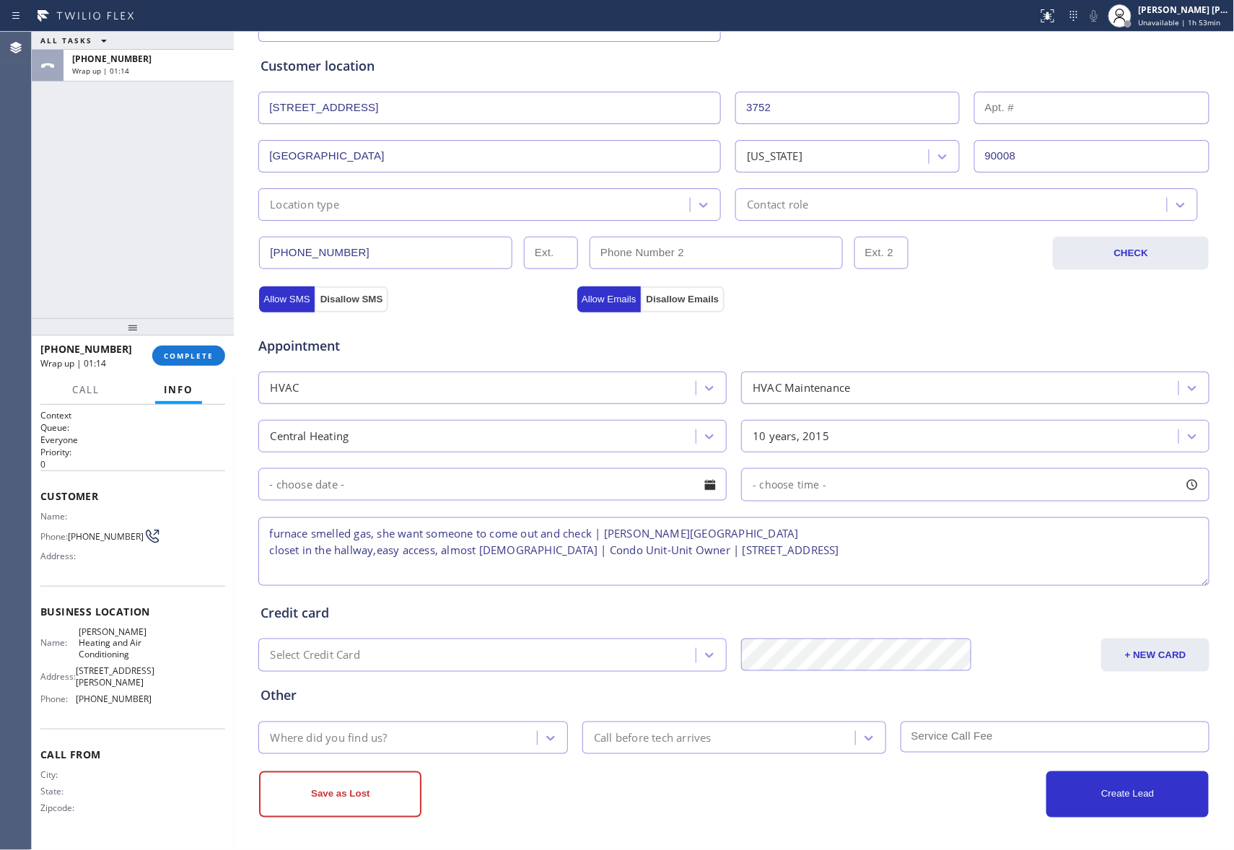
click at [439, 546] on textarea "furnace smelled gas, she want someone to come out and check | Baldwin Hills, CA…" at bounding box center [733, 551] width 951 height 69
paste textarea "furnace smelled gas, she want someone to come out and check | furnace is in a c…"
click at [439, 544] on textarea "furnace smelled gas, she want someone to come out and check | furnace is in a c…" at bounding box center [733, 551] width 951 height 69
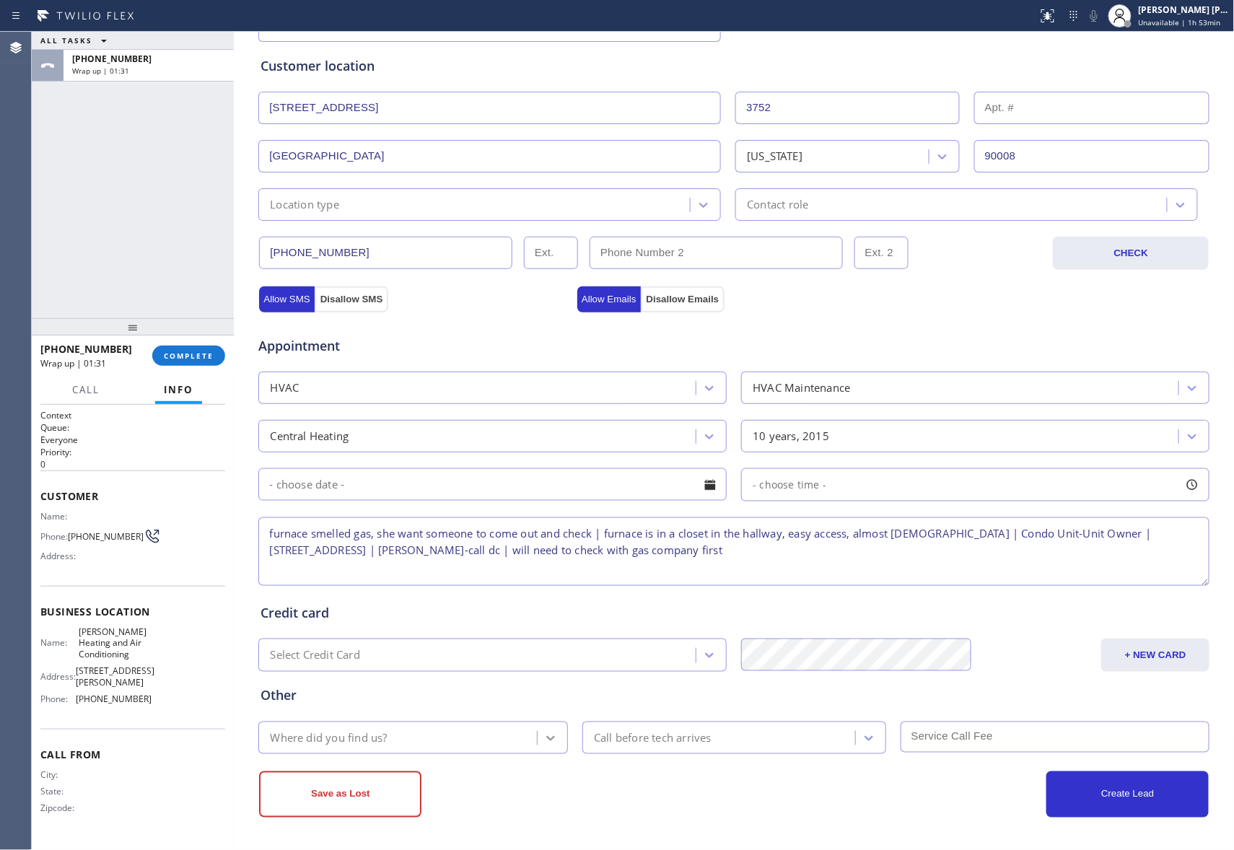
type textarea "furnace smelled gas, she want someone to come out and check | furnace is in a c…"
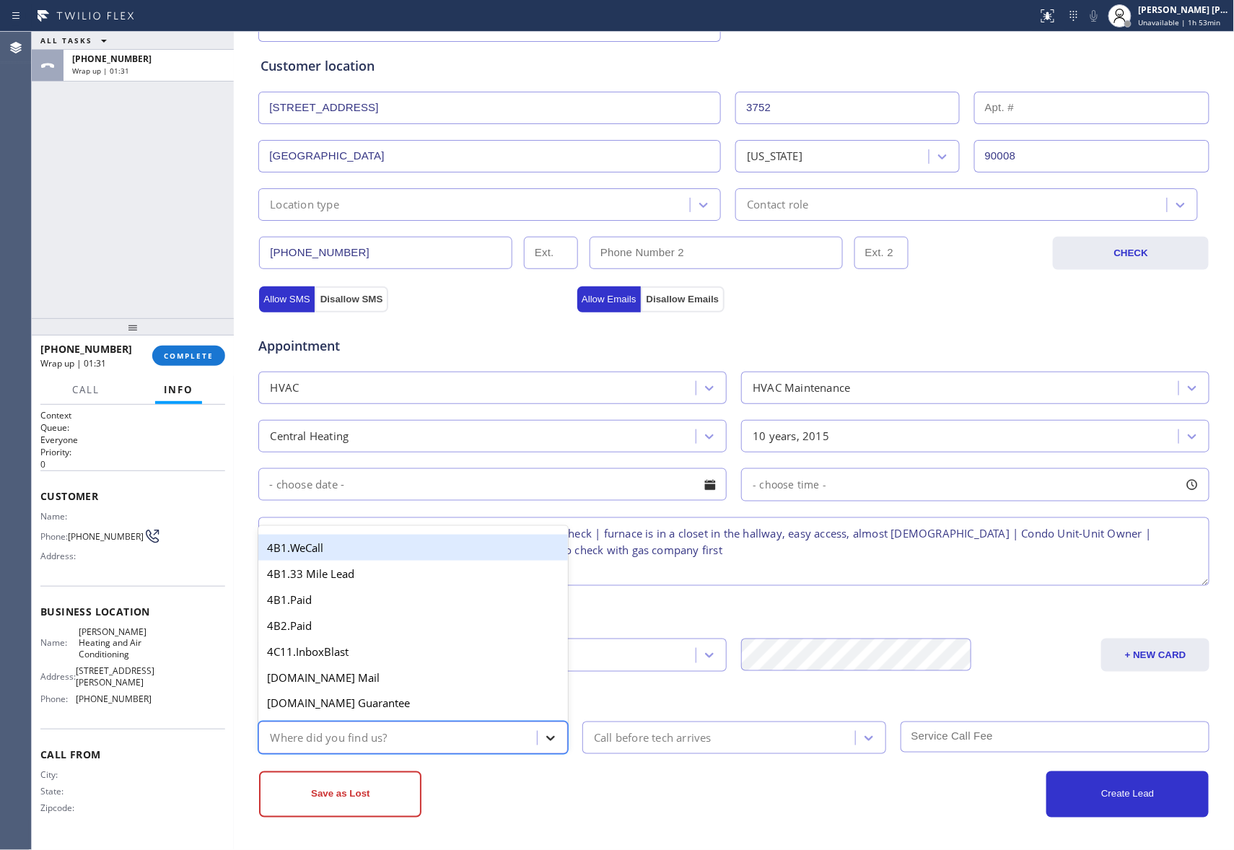
click at [546, 738] on icon at bounding box center [550, 738] width 9 height 5
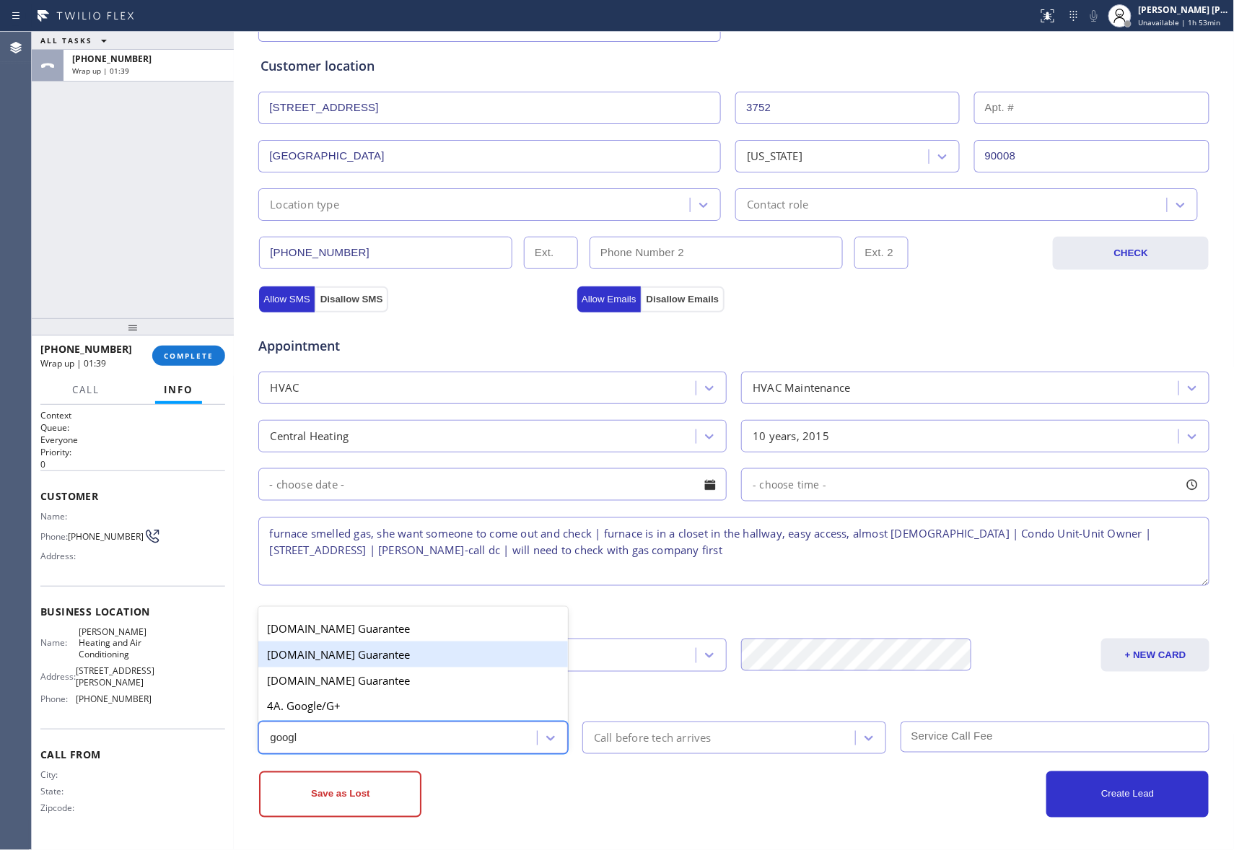
type input "google"
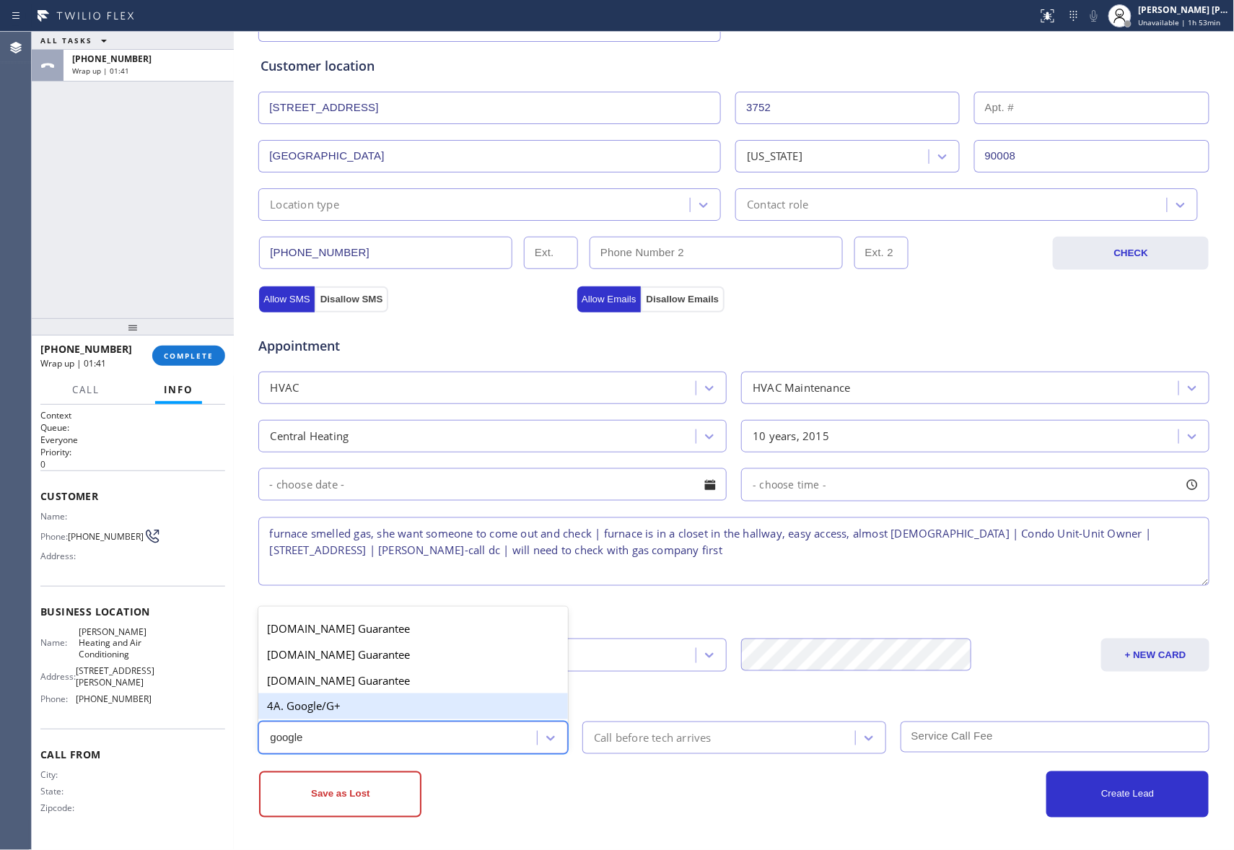
drag, startPoint x: 390, startPoint y: 703, endPoint x: 607, endPoint y: 709, distance: 217.3
click at [390, 706] on div "4A. Google/G+" at bounding box center [413, 707] width 310 height 26
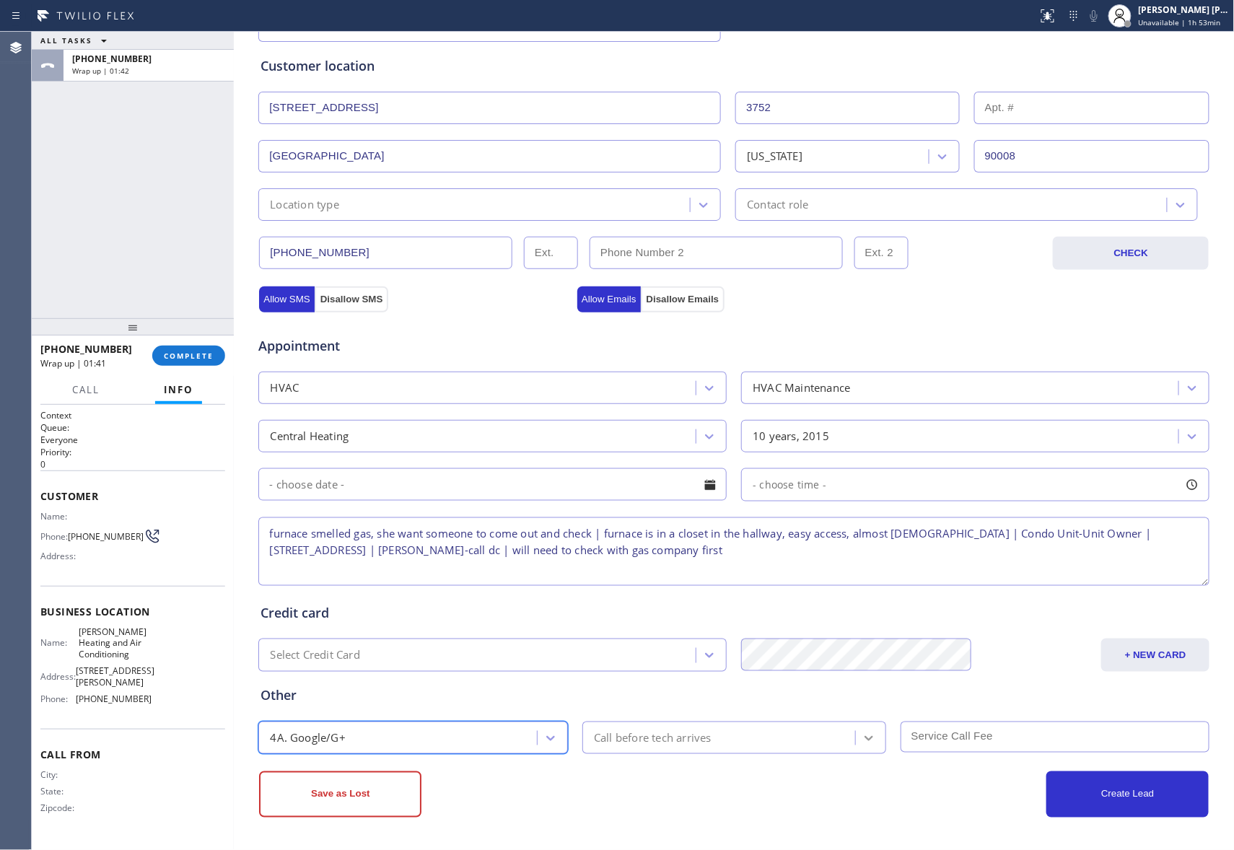
click at [862, 740] on icon at bounding box center [869, 738] width 14 height 14
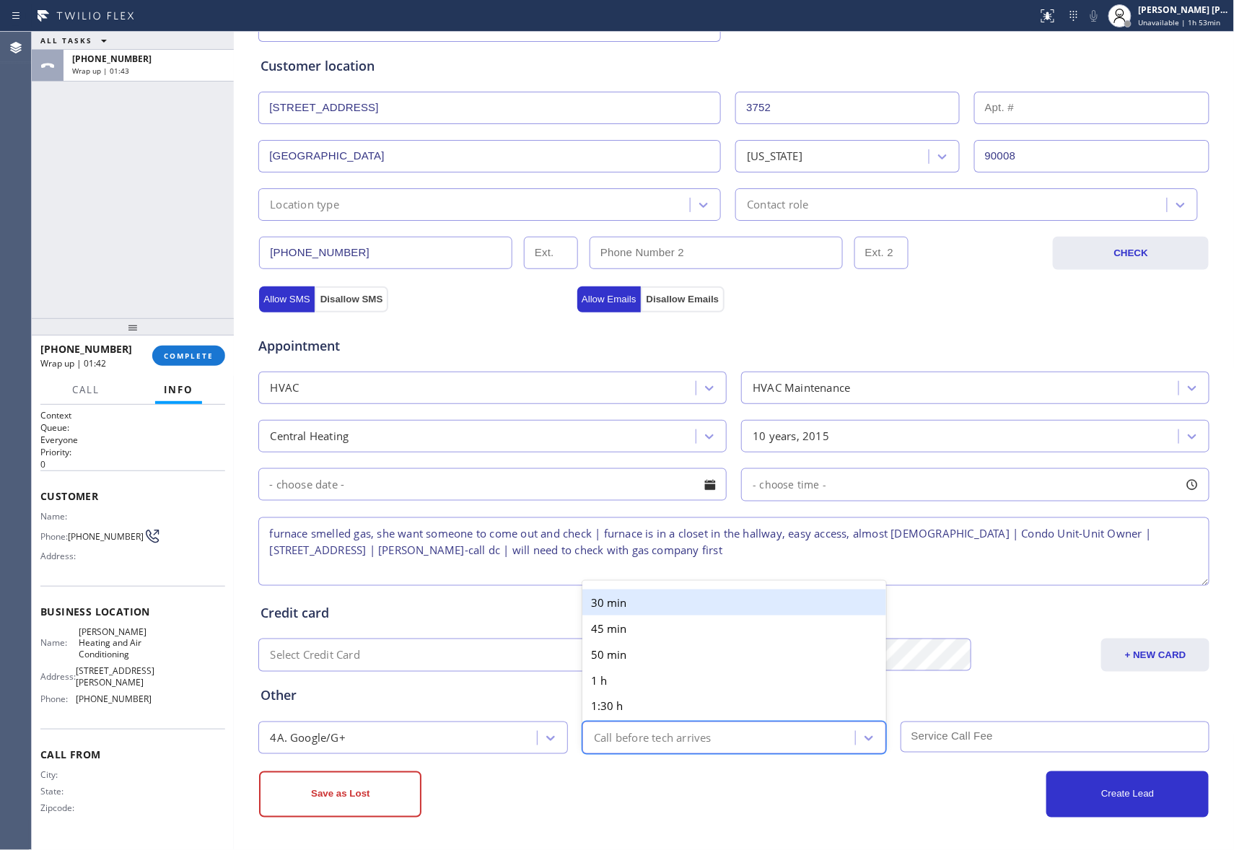
click at [645, 611] on div "30 min" at bounding box center [734, 603] width 304 height 26
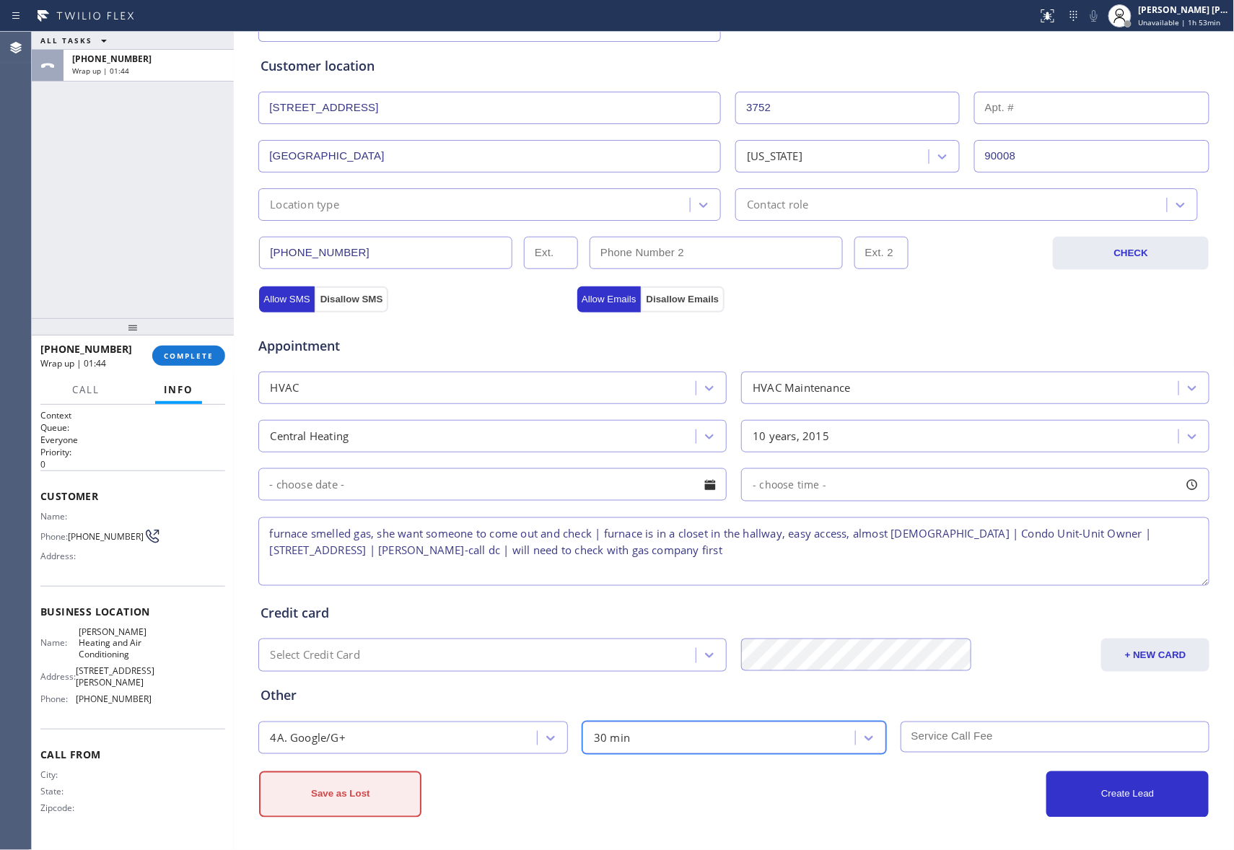
click at [381, 797] on button "Save as Lost" at bounding box center [340, 794] width 162 height 46
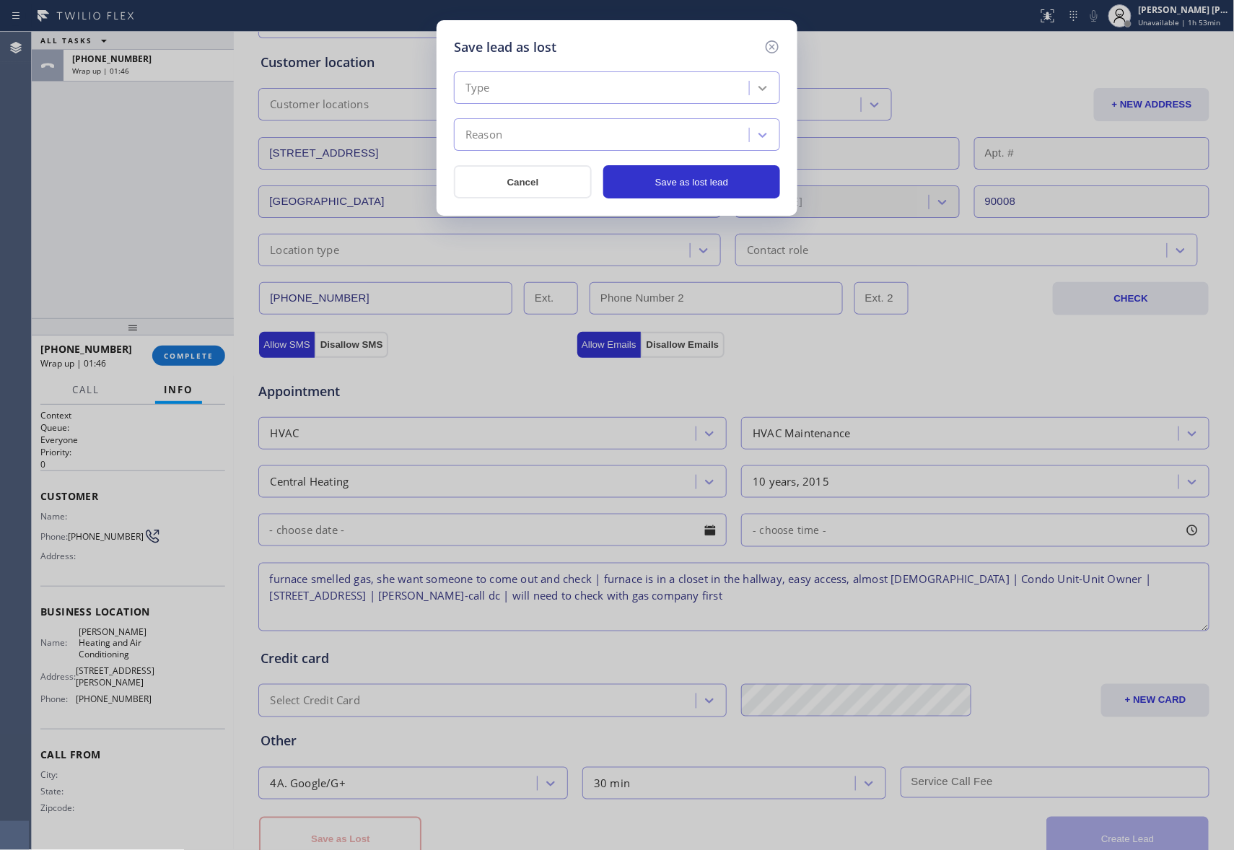
click at [763, 82] on icon at bounding box center [763, 88] width 14 height 14
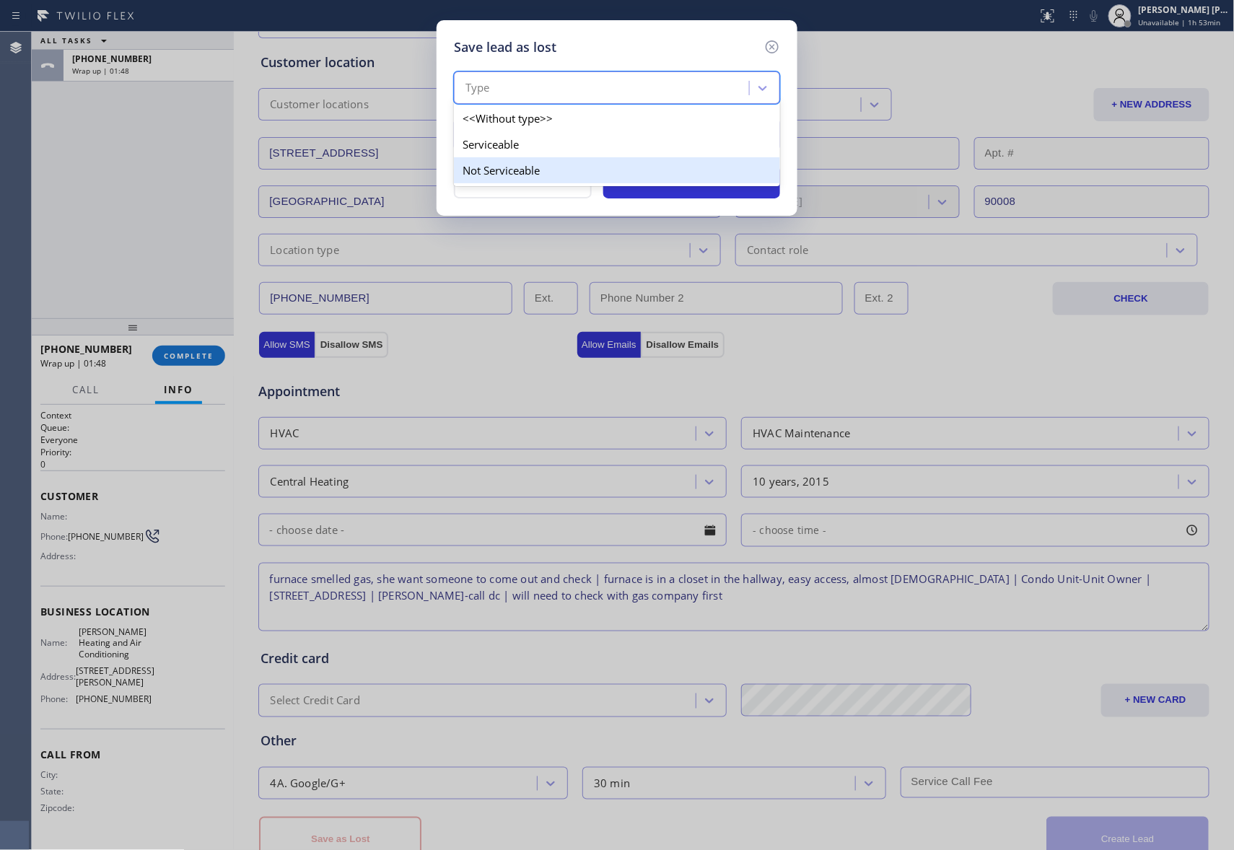
drag, startPoint x: 566, startPoint y: 162, endPoint x: 765, endPoint y: 111, distance: 205.5
click at [570, 163] on div "Not Serviceable" at bounding box center [617, 170] width 326 height 26
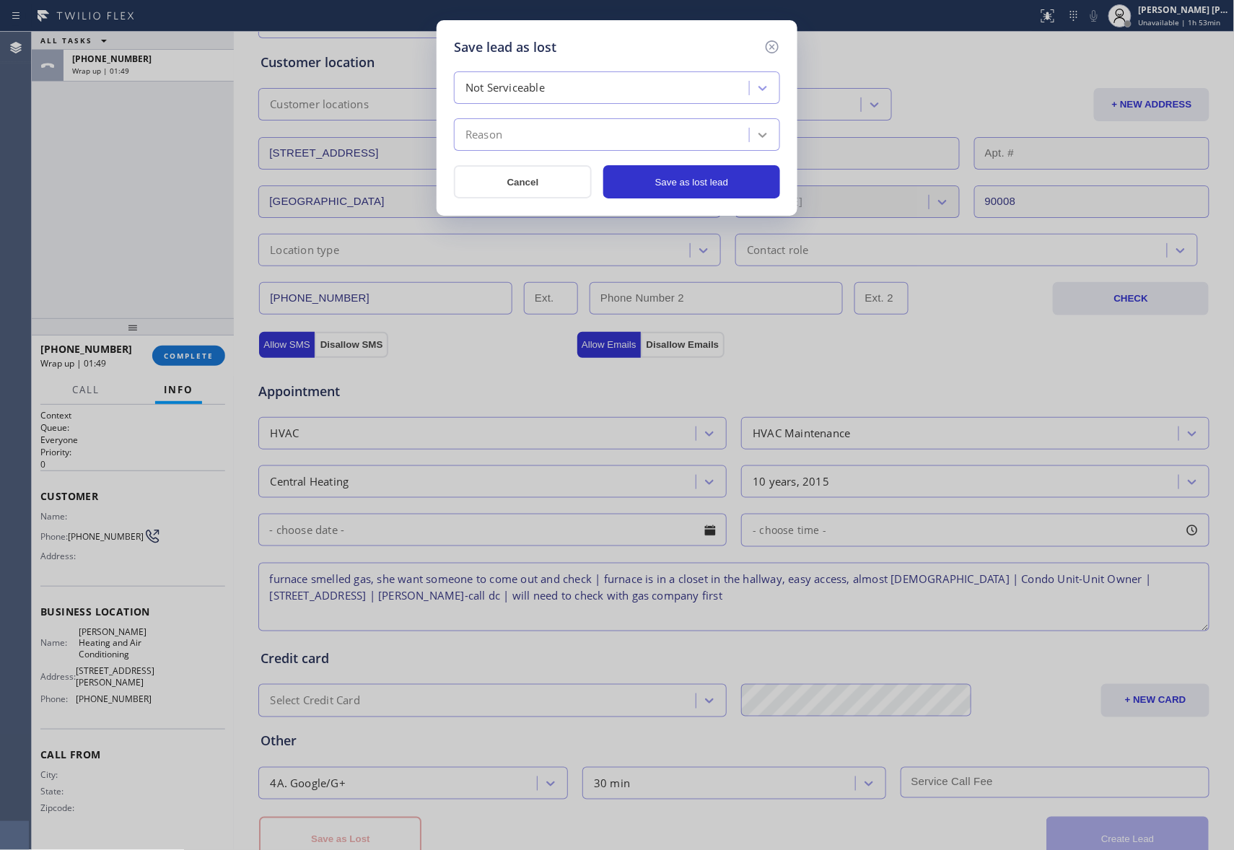
click at [766, 128] on icon at bounding box center [763, 135] width 14 height 14
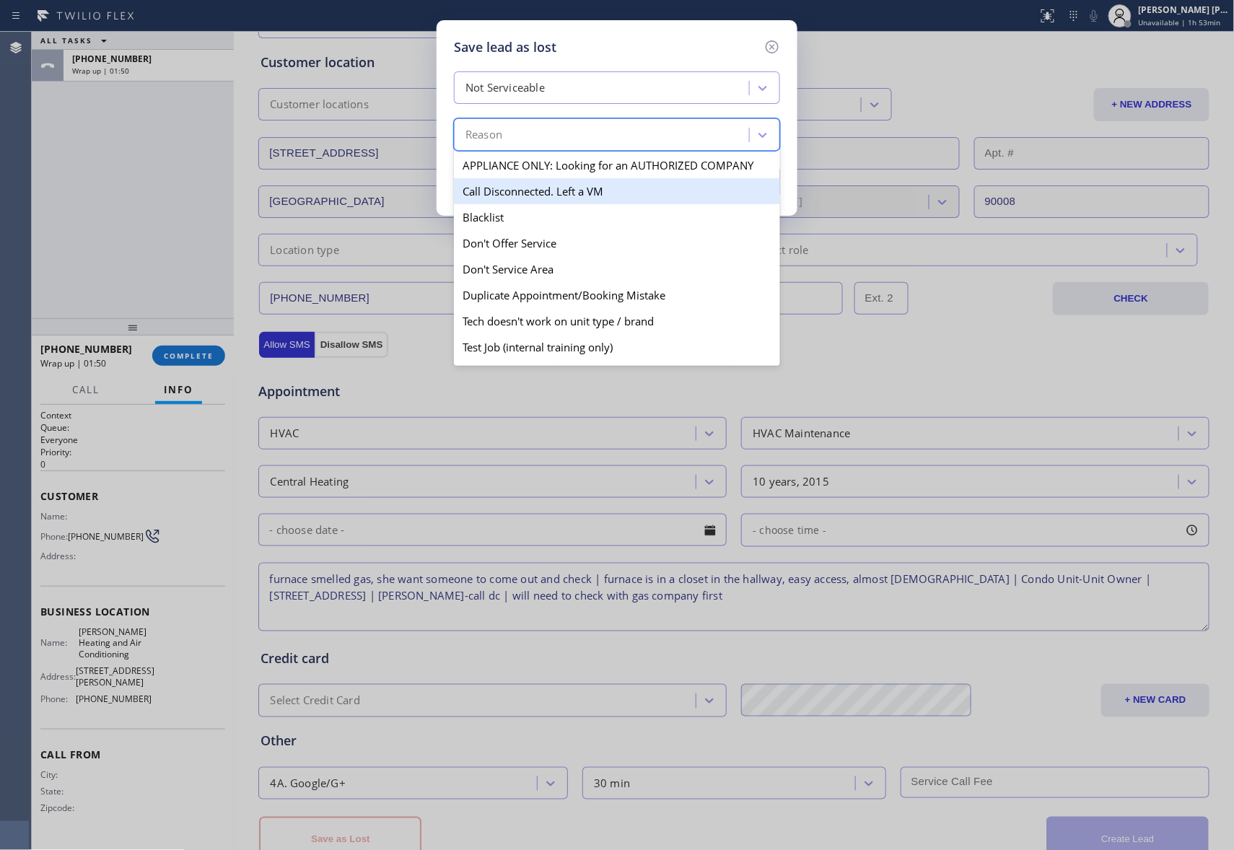
click at [605, 189] on div "Call Disconnected. Left a VM" at bounding box center [617, 191] width 326 height 26
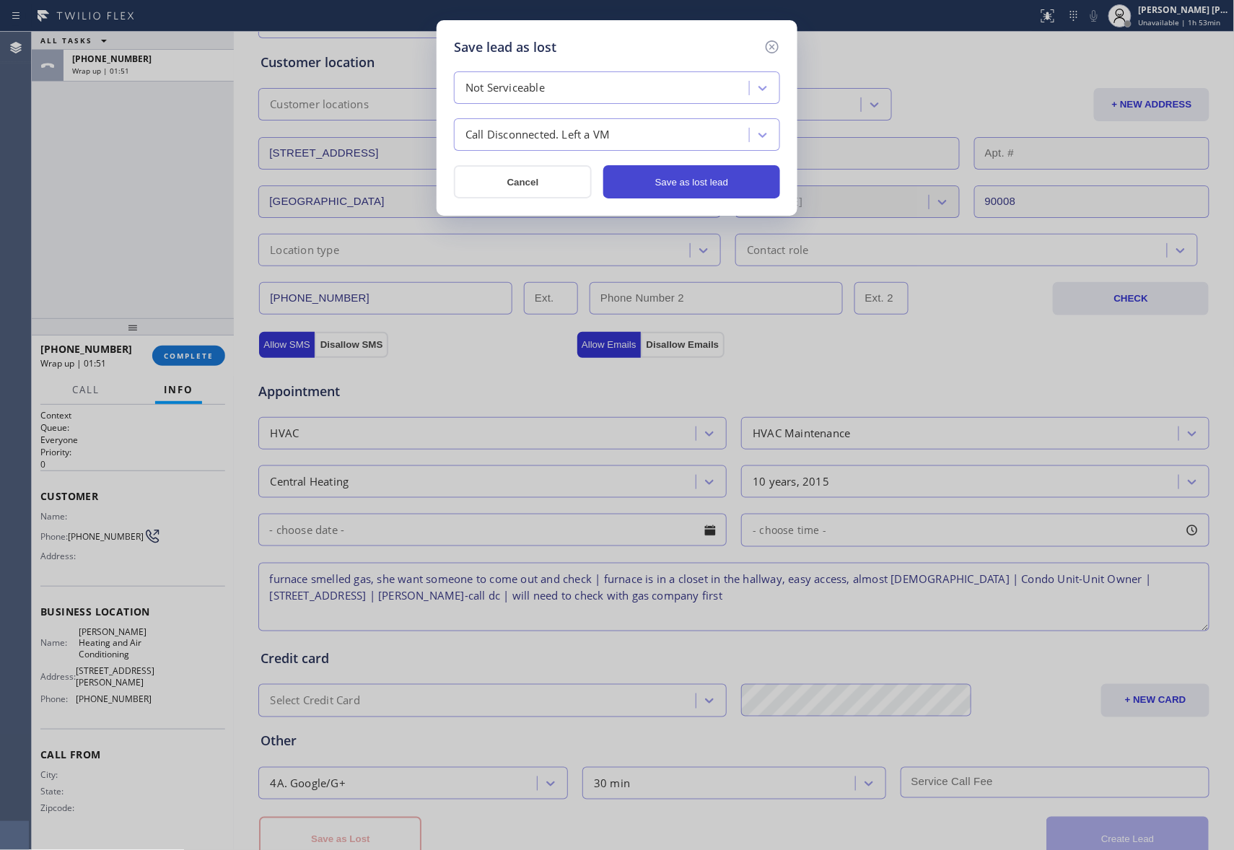
click at [725, 183] on button "Save as lost lead" at bounding box center [691, 181] width 177 height 33
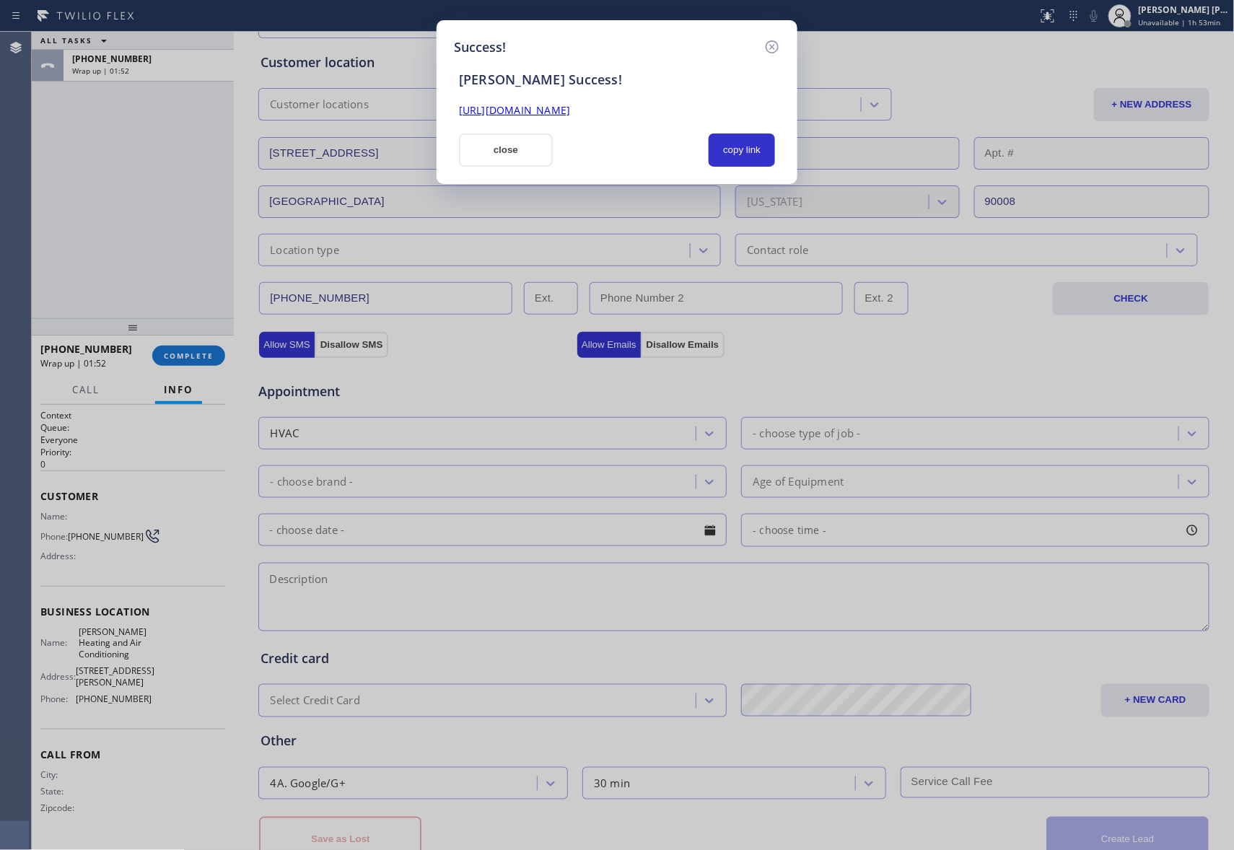
scroll to position [0, 0]
drag, startPoint x: 740, startPoint y: 108, endPoint x: 448, endPoint y: 100, distance: 292.4
click at [448, 100] on div "Success! SAL Success! https://erp.apollosoft.co/customer/764481#portlet_lead cl…" at bounding box center [617, 102] width 361 height 164
copy link "https://erp.apollosoft.co/customer/764481#portlet_lead"
click at [777, 46] on icon at bounding box center [772, 46] width 17 height 17
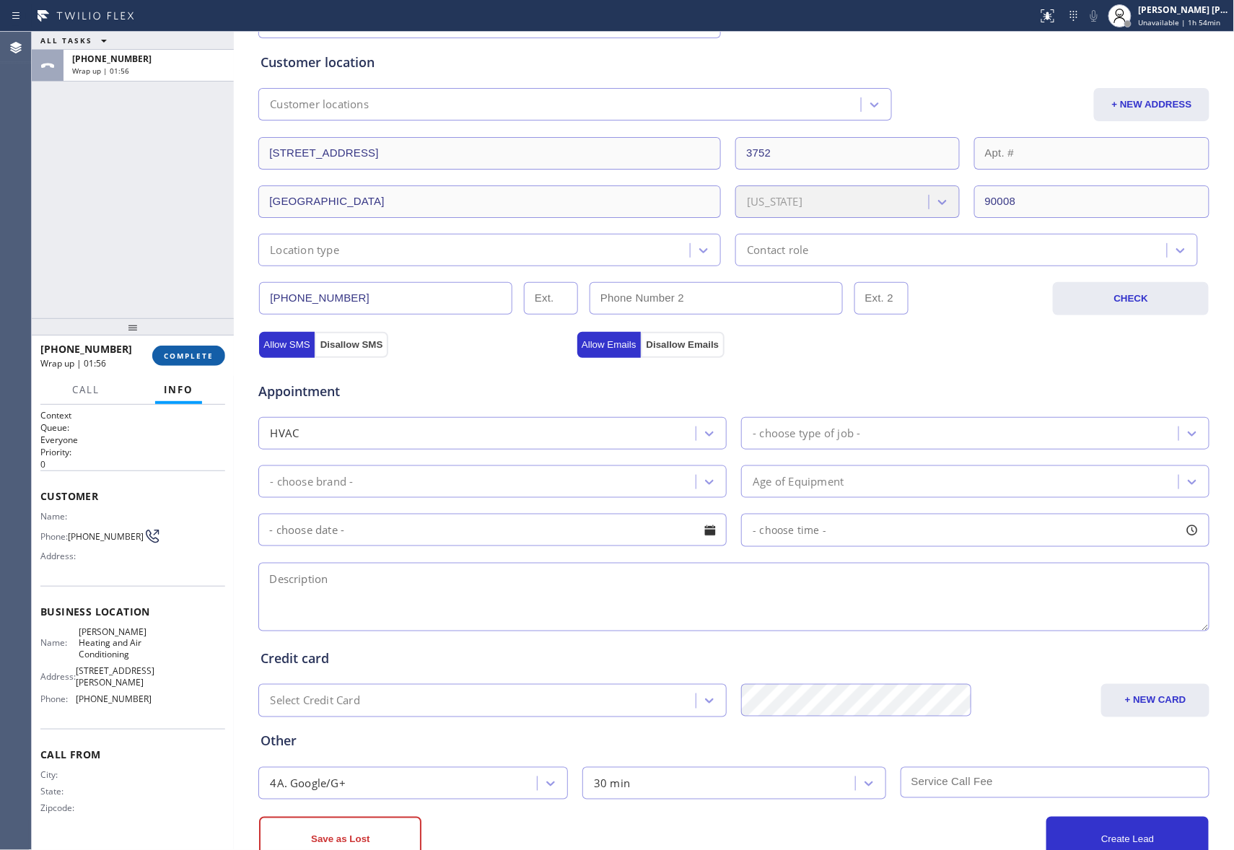
click at [198, 356] on span "COMPLETE" at bounding box center [189, 356] width 50 height 10
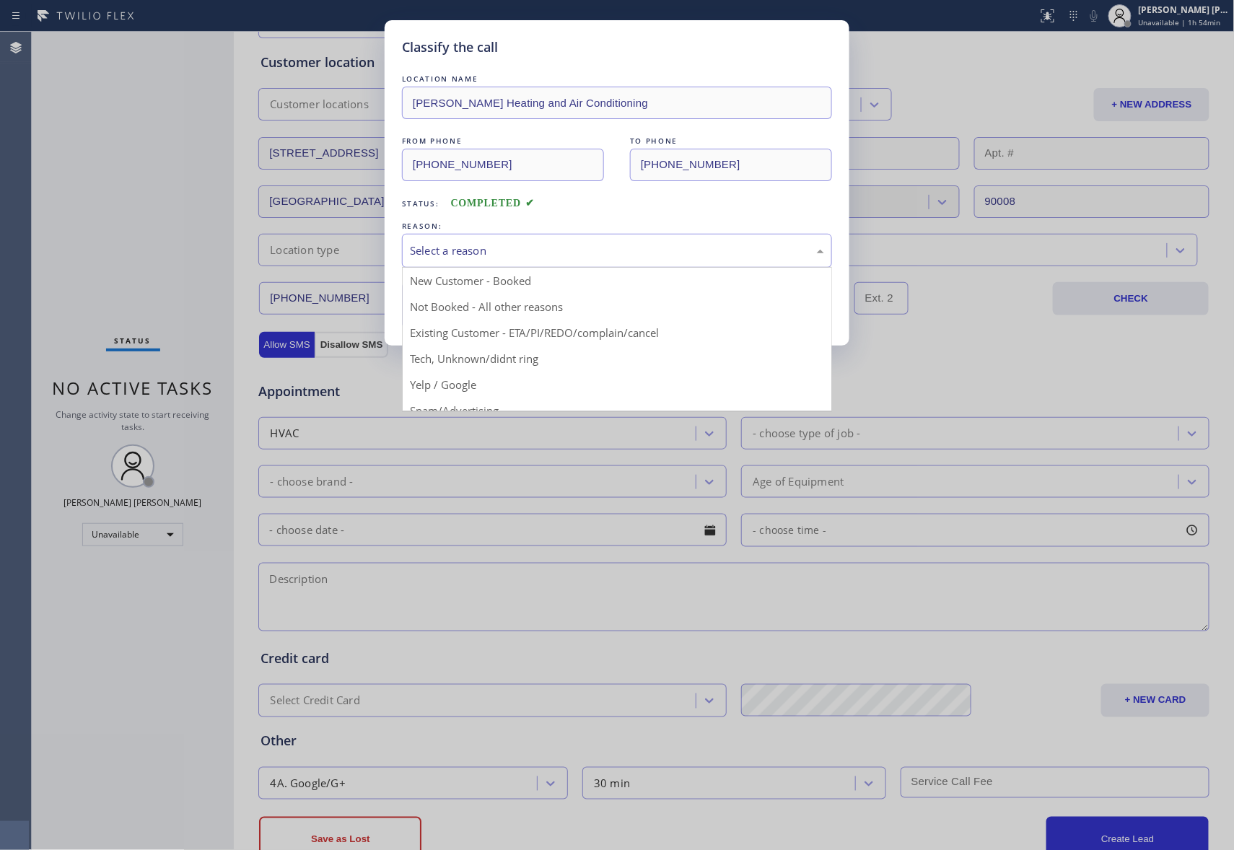
click at [543, 244] on div "Select a reason" at bounding box center [617, 250] width 414 height 17
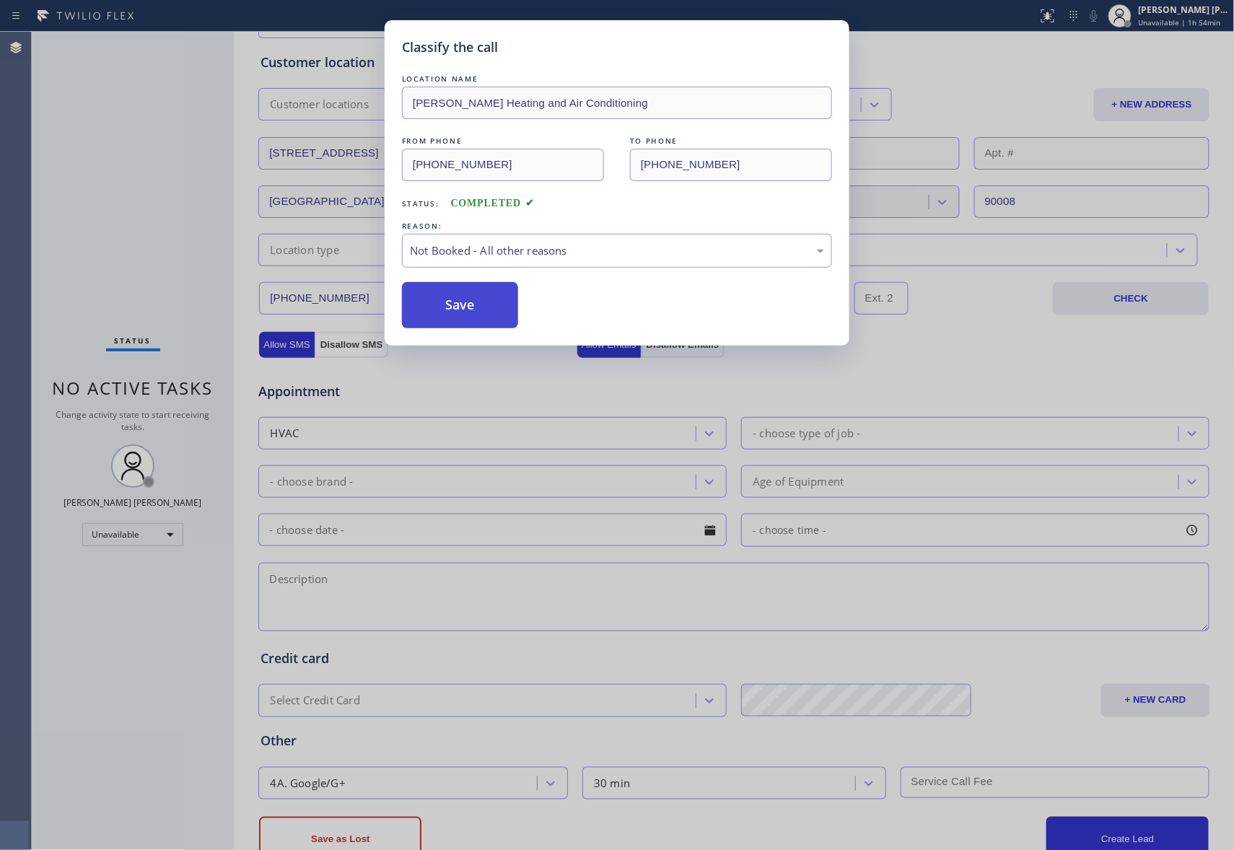
click at [451, 307] on button "Save" at bounding box center [460, 305] width 116 height 46
drag, startPoint x: 451, startPoint y: 307, endPoint x: 7, endPoint y: 226, distance: 451.1
click at [434, 307] on button "Save" at bounding box center [460, 305] width 116 height 46
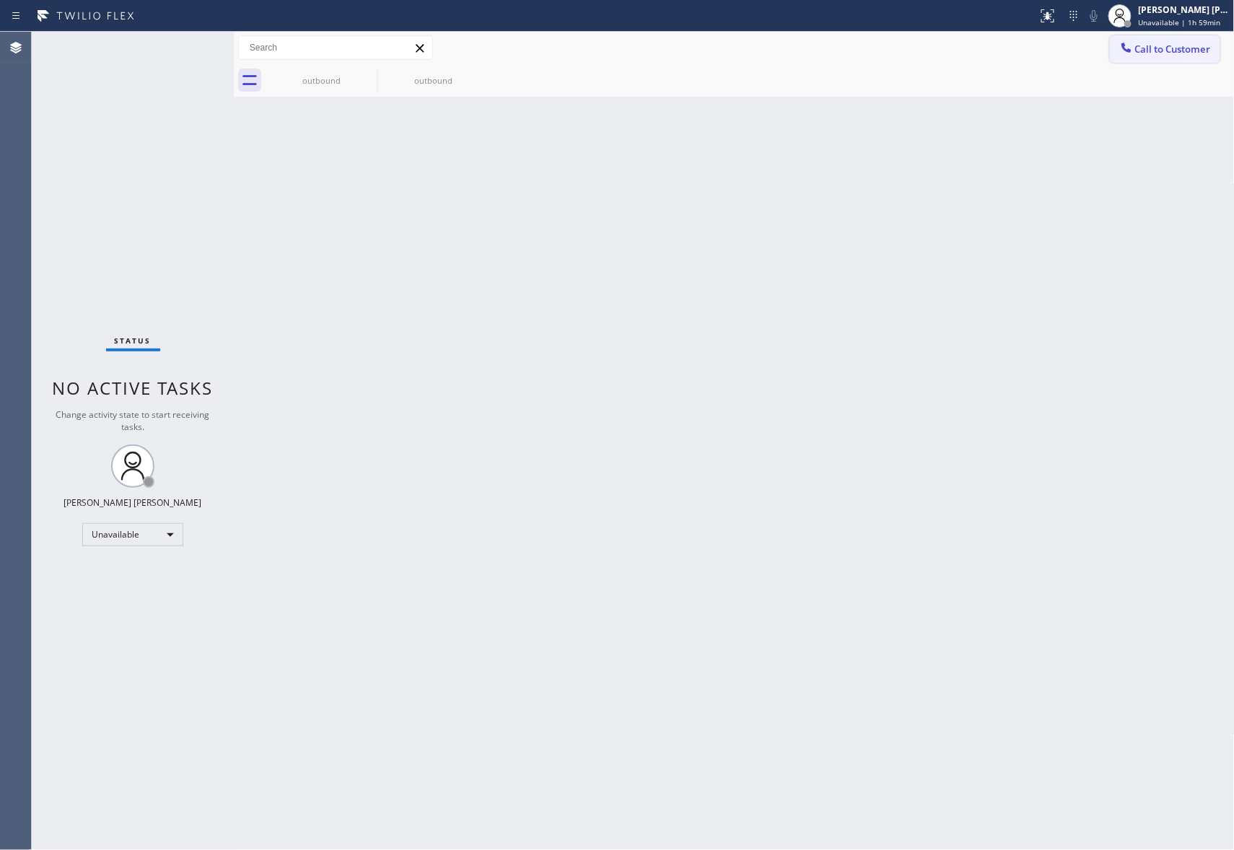
click at [1168, 56] on button "Call to Customer" at bounding box center [1165, 48] width 110 height 27
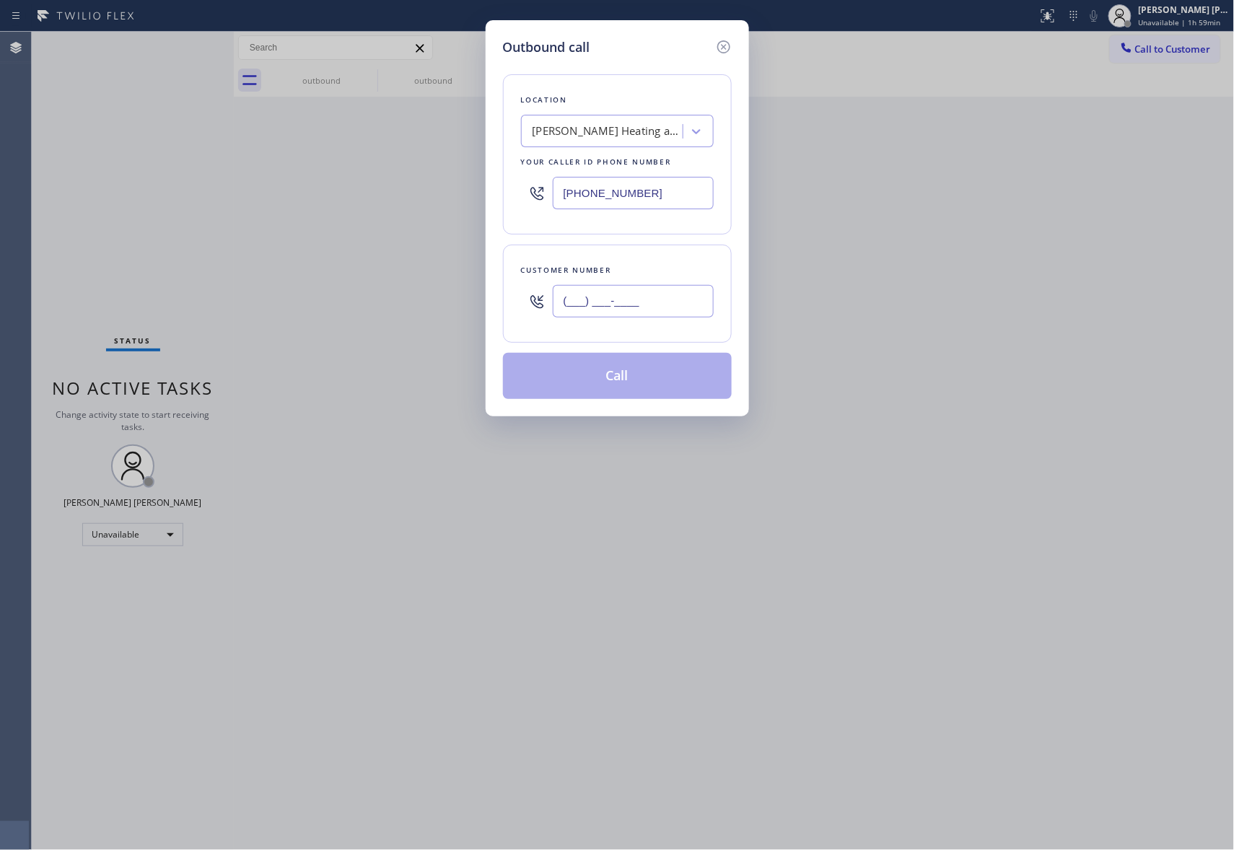
click at [639, 302] on input "(___) ___-____" at bounding box center [633, 301] width 161 height 32
paste input "954) 483-7645"
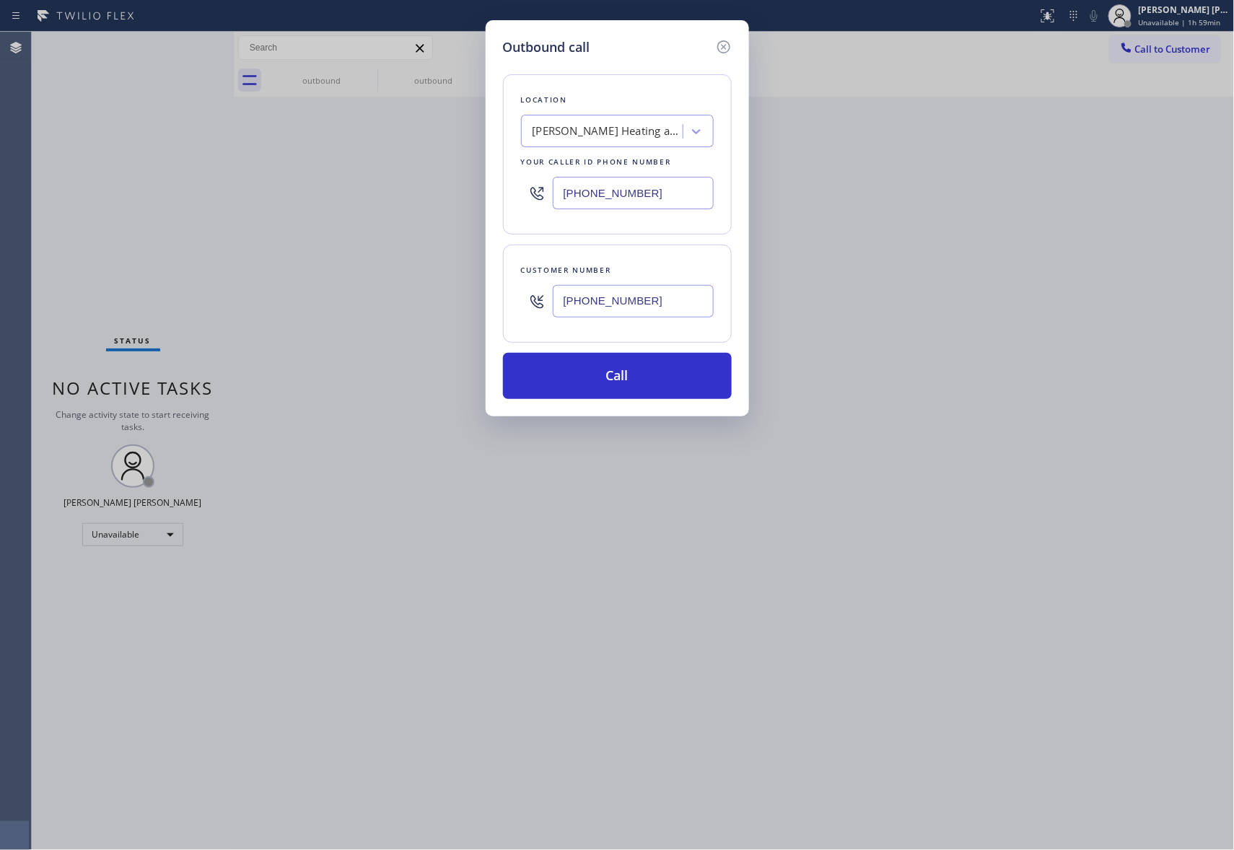
type input "(954) 483-7645"
click at [628, 128] on div "Crenshaw Heating and Air Conditioning" at bounding box center [609, 131] width 152 height 17
type input "5 star appliance repair"
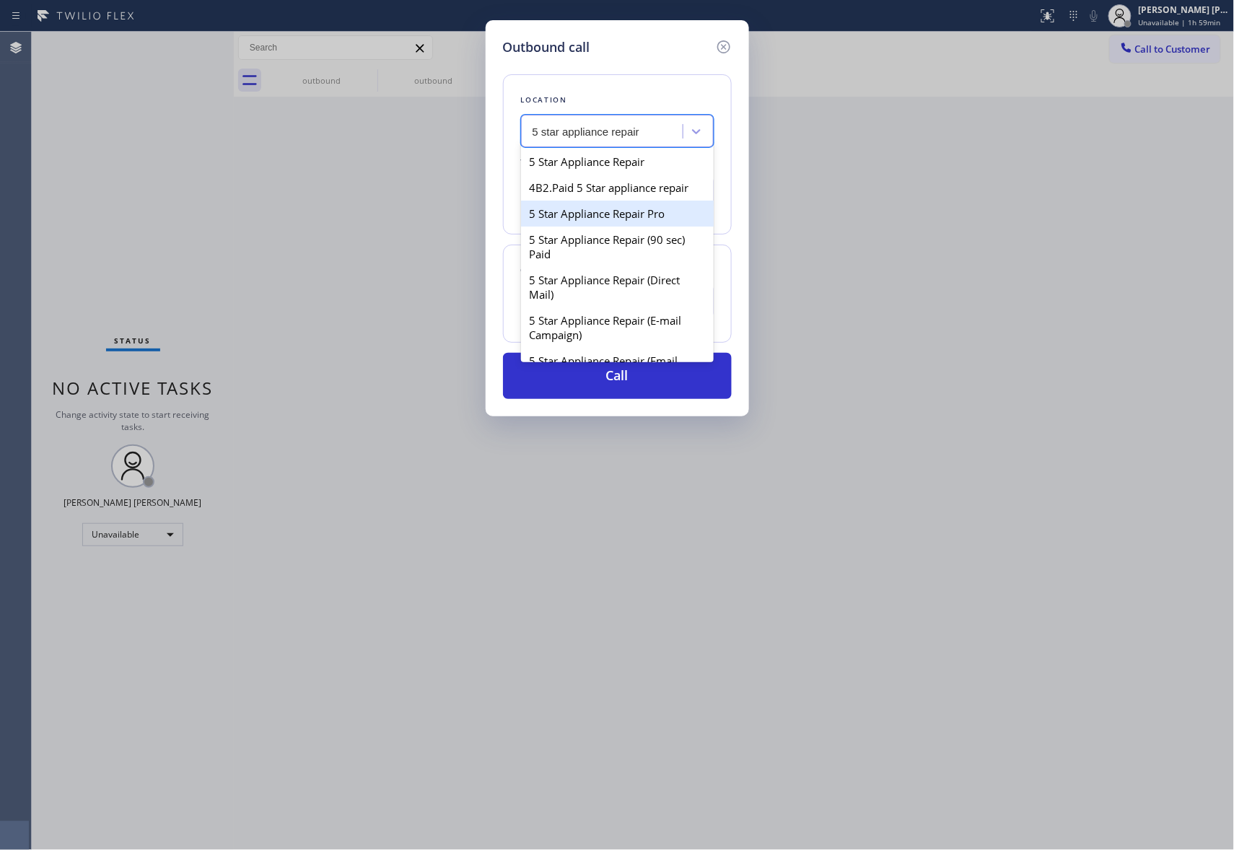
click at [624, 219] on div "5 Star Appliance Repair Pro" at bounding box center [617, 214] width 193 height 26
type input "(888) 477-1309"
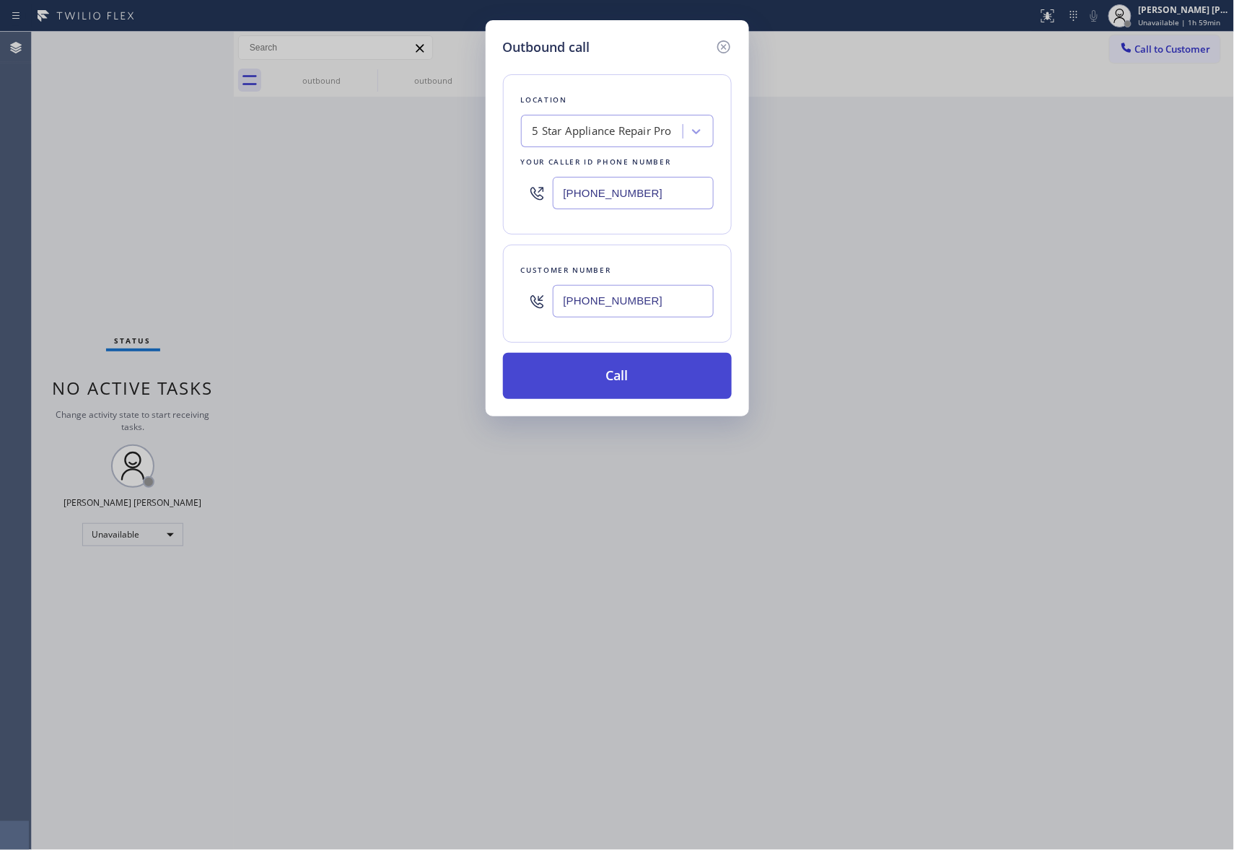
click at [660, 377] on button "Call" at bounding box center [617, 376] width 229 height 46
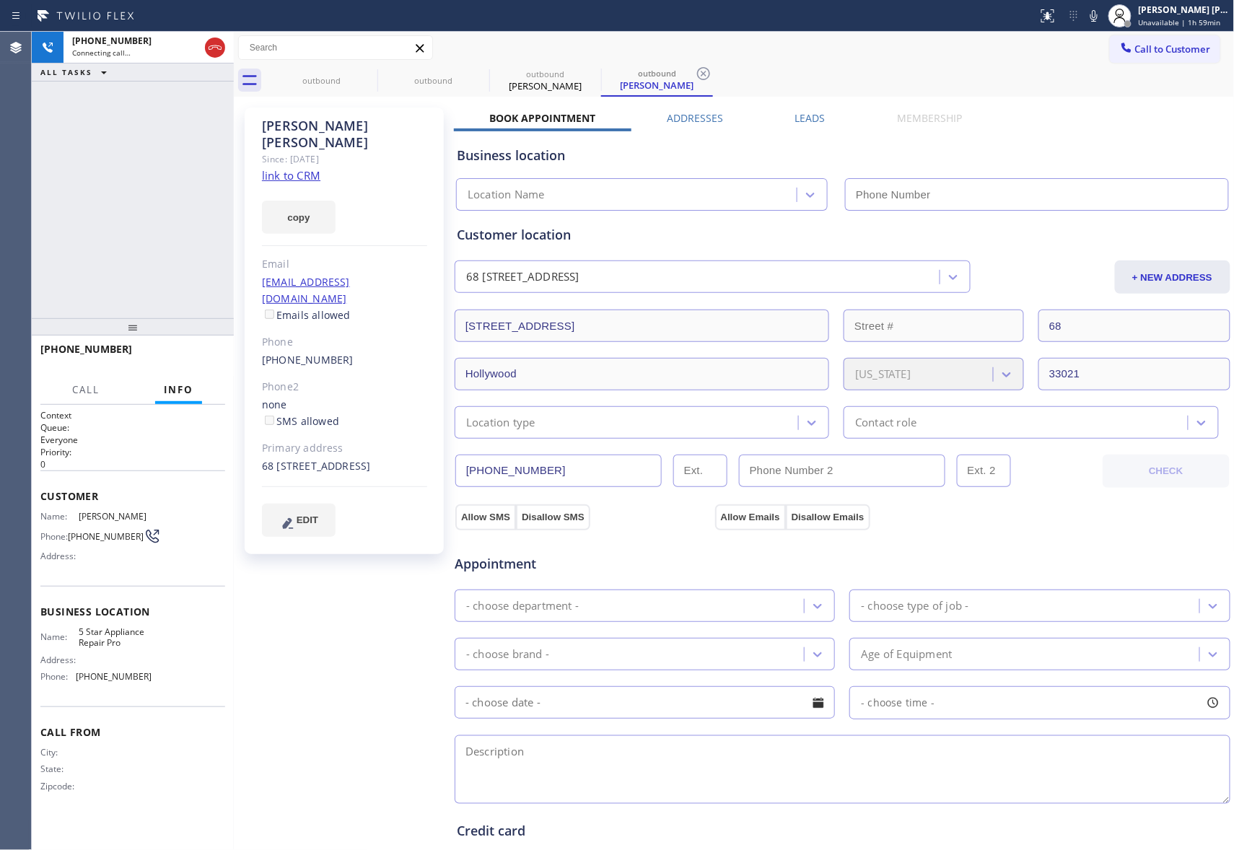
type input "(888) 477-1309"
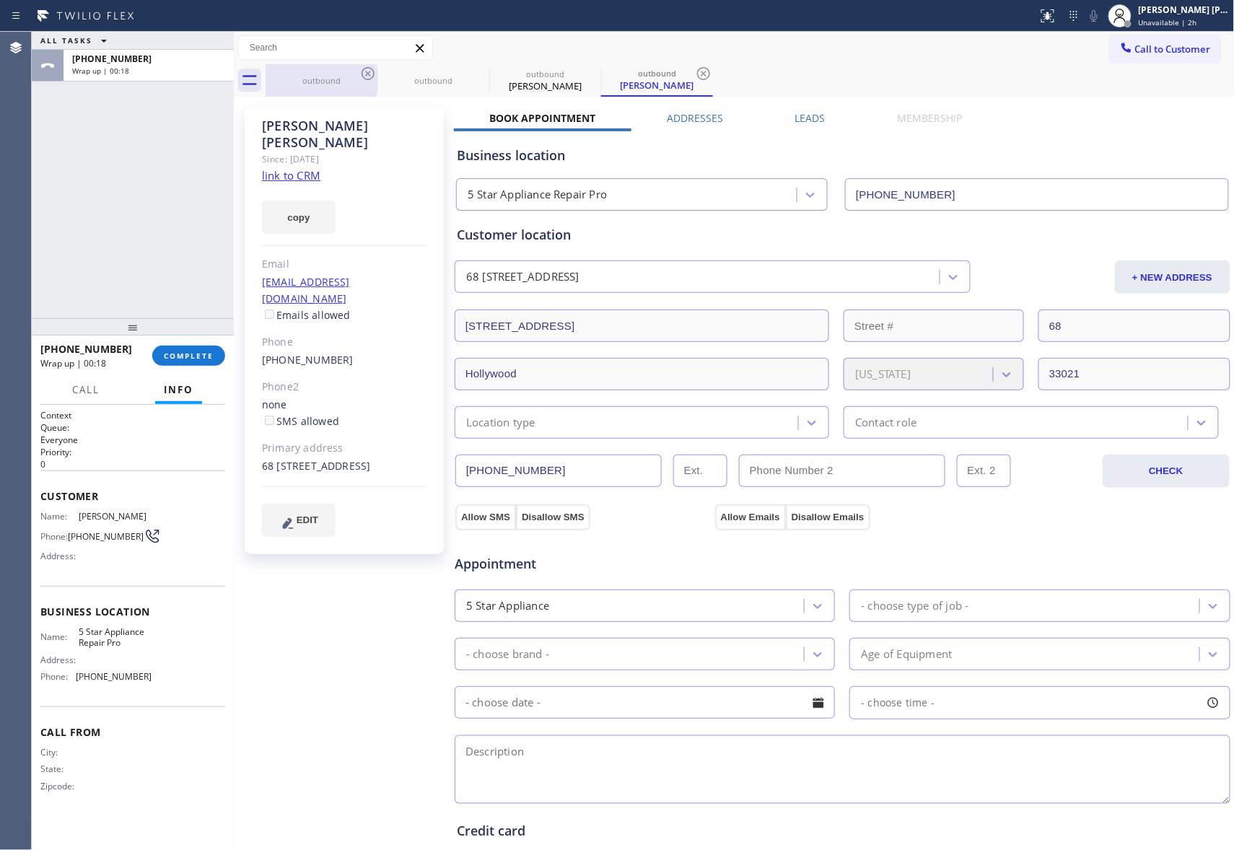
click at [356, 79] on div "outbound" at bounding box center [321, 80] width 109 height 11
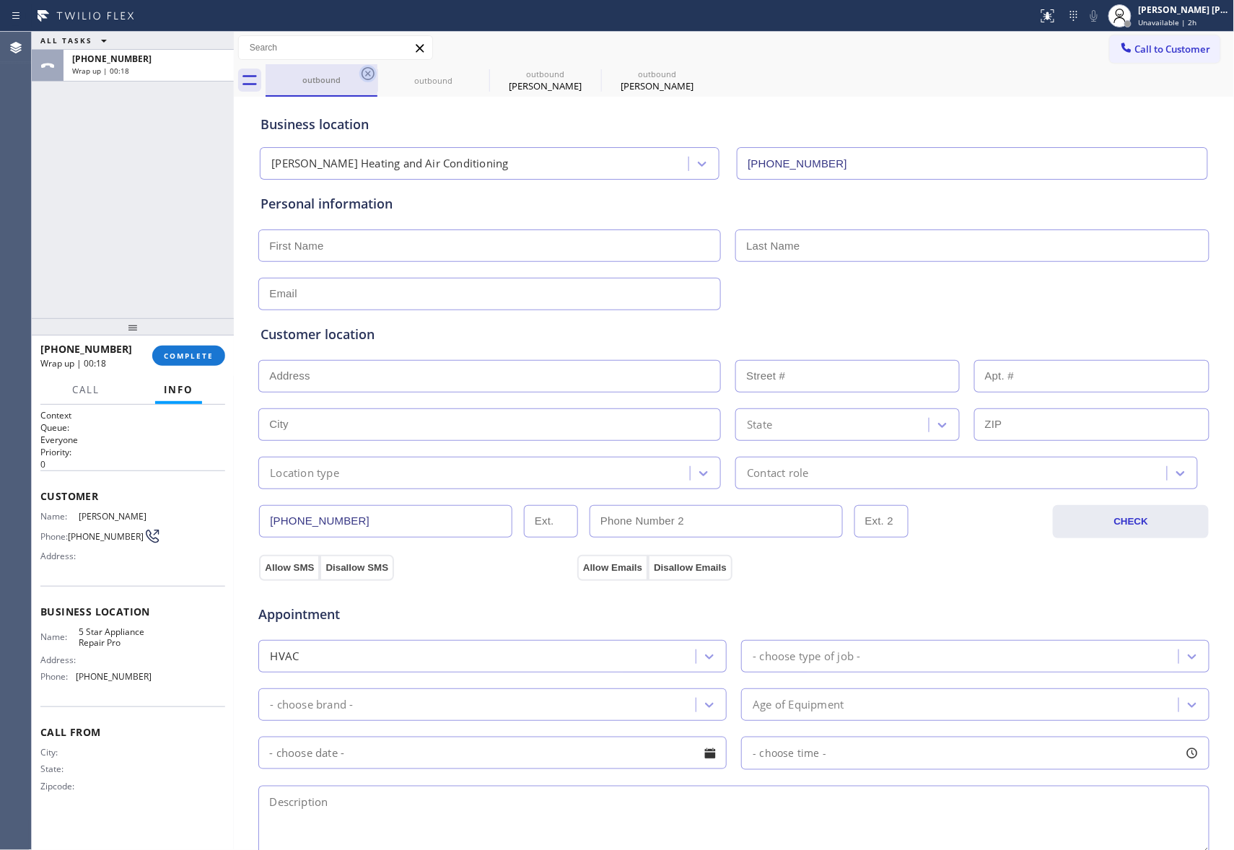
click at [364, 72] on icon at bounding box center [367, 73] width 17 height 17
click at [0, 0] on icon at bounding box center [0, 0] width 0 height 0
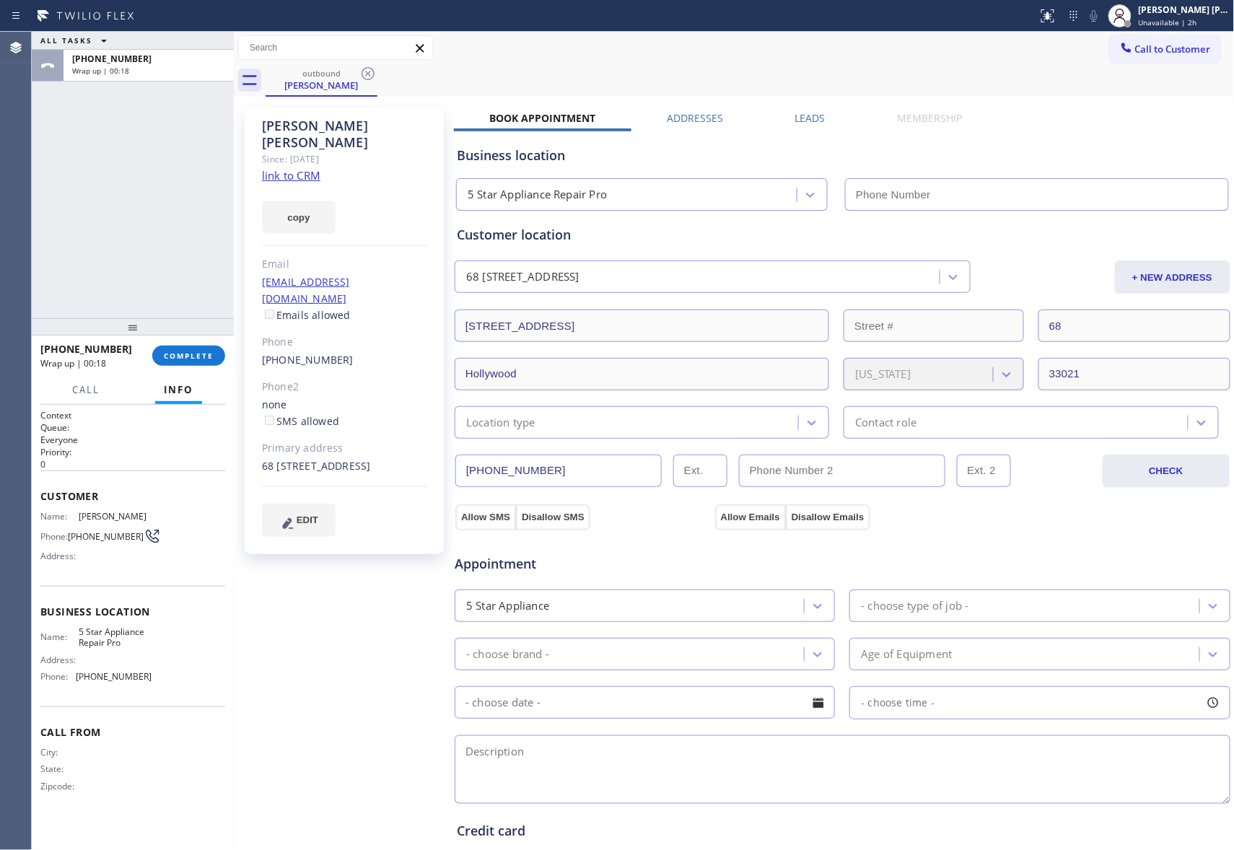
click at [364, 72] on icon at bounding box center [367, 73] width 17 height 17
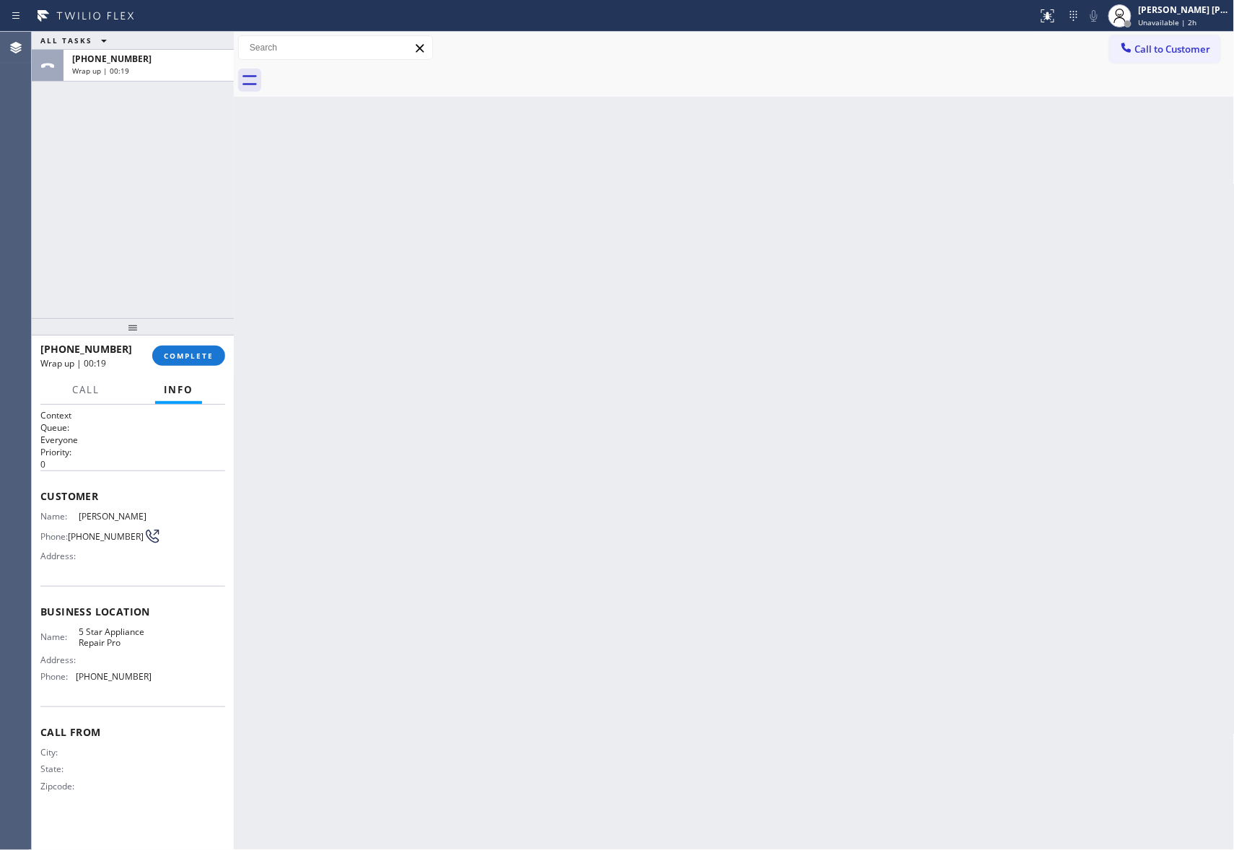
click at [364, 72] on div at bounding box center [750, 80] width 969 height 32
click at [185, 362] on button "COMPLETE" at bounding box center [188, 356] width 73 height 20
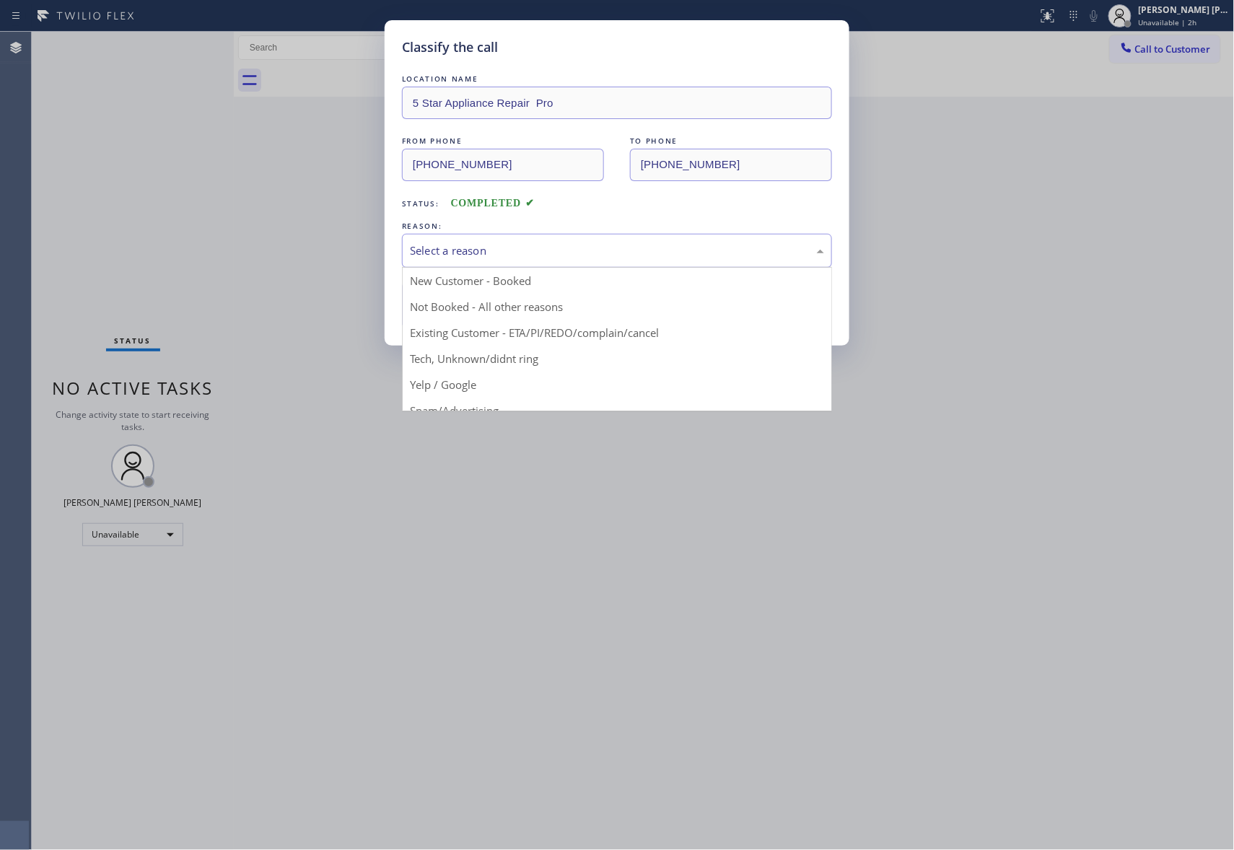
click at [582, 244] on div "Select a reason" at bounding box center [617, 250] width 414 height 17
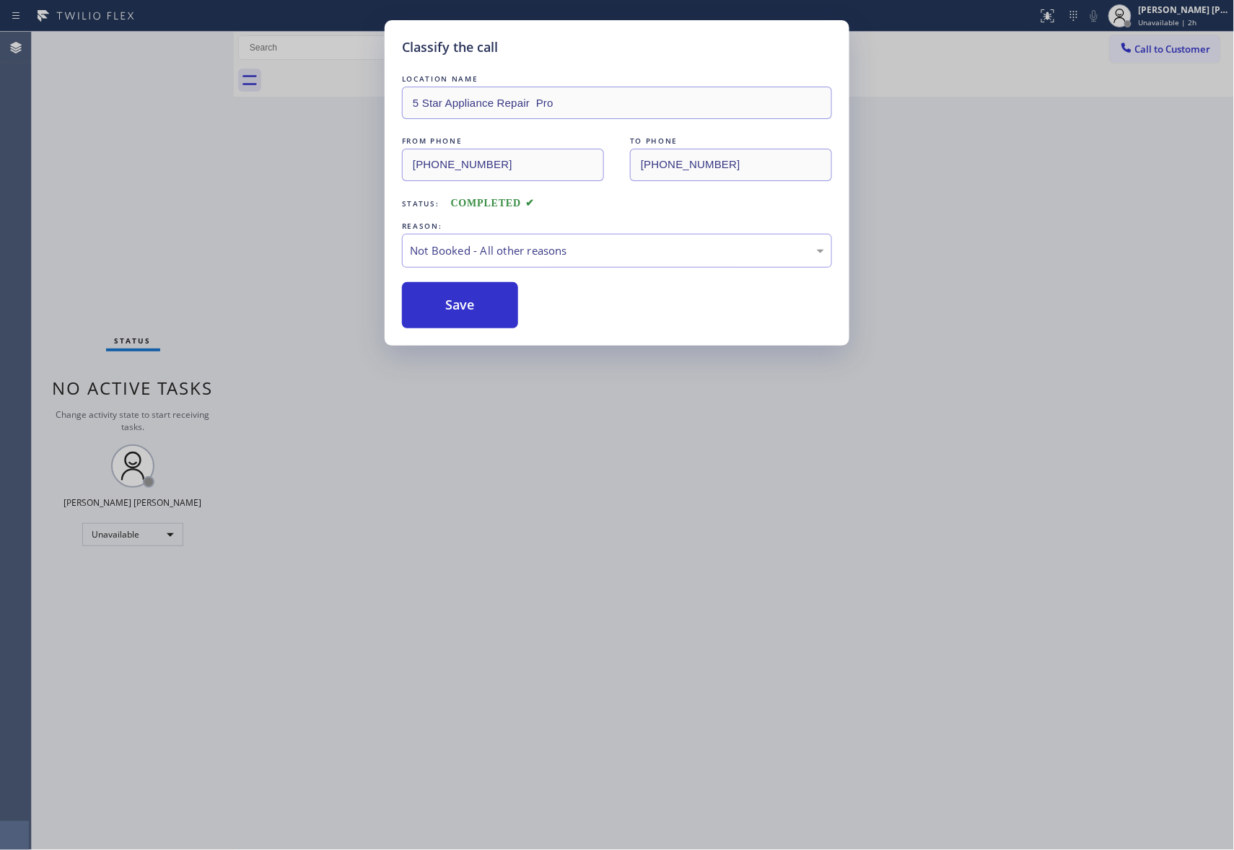
click at [462, 306] on button "Save" at bounding box center [460, 305] width 116 height 46
drag, startPoint x: 462, startPoint y: 306, endPoint x: 861, endPoint y: 185, distance: 416.9
click at [463, 305] on button "Save" at bounding box center [460, 305] width 116 height 46
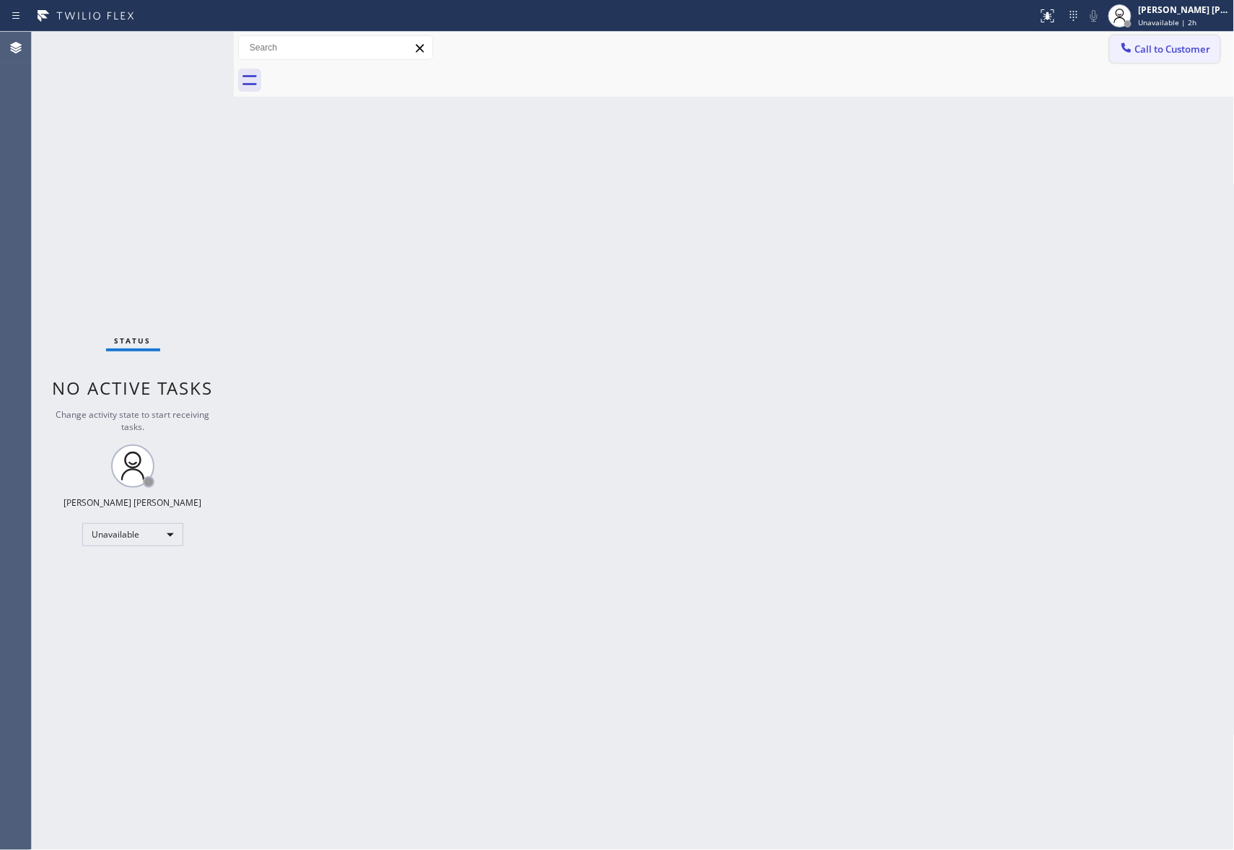
click at [1199, 50] on span "Call to Customer" at bounding box center [1173, 49] width 76 height 13
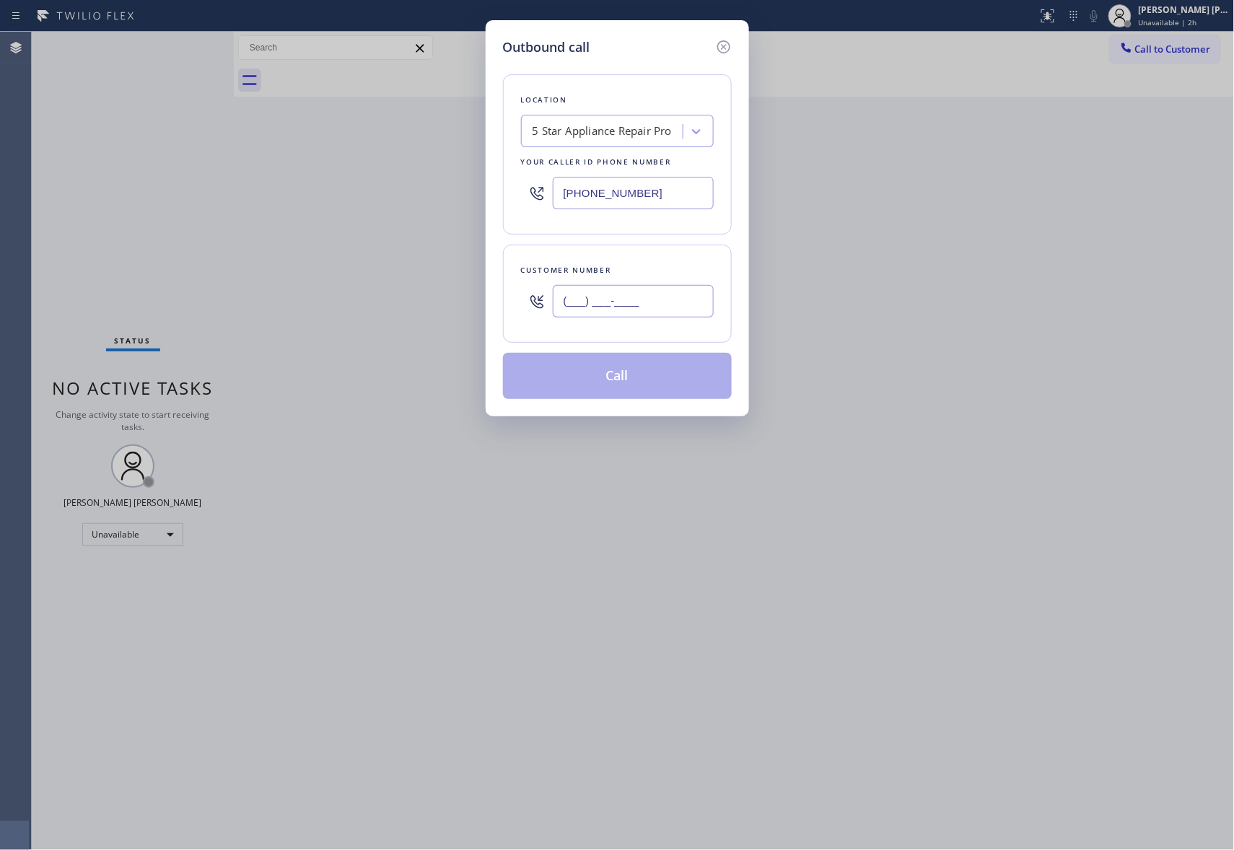
click at [665, 306] on input "(___) ___-____" at bounding box center [633, 301] width 161 height 32
paste input "425) 765-8105"
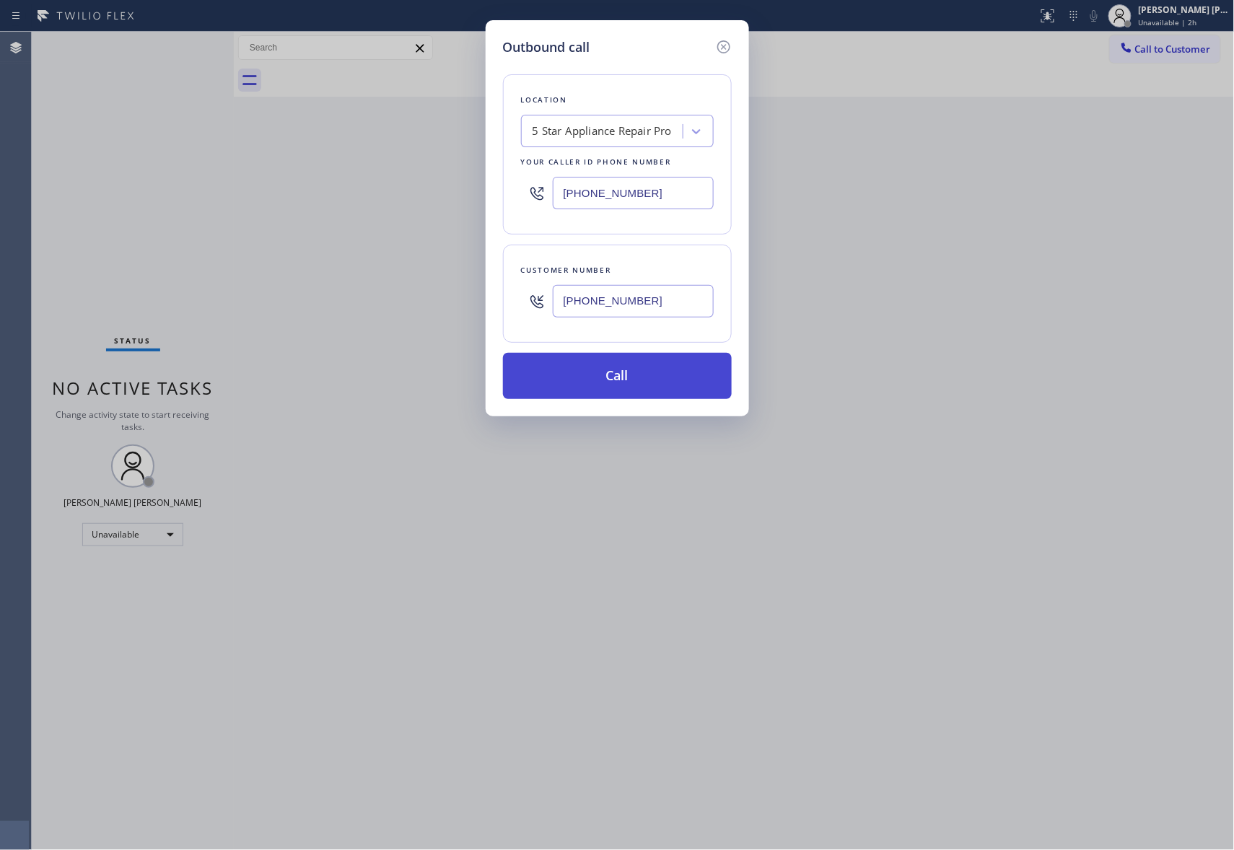
type input "(425) 765-8105"
click at [651, 375] on button "Call" at bounding box center [617, 376] width 229 height 46
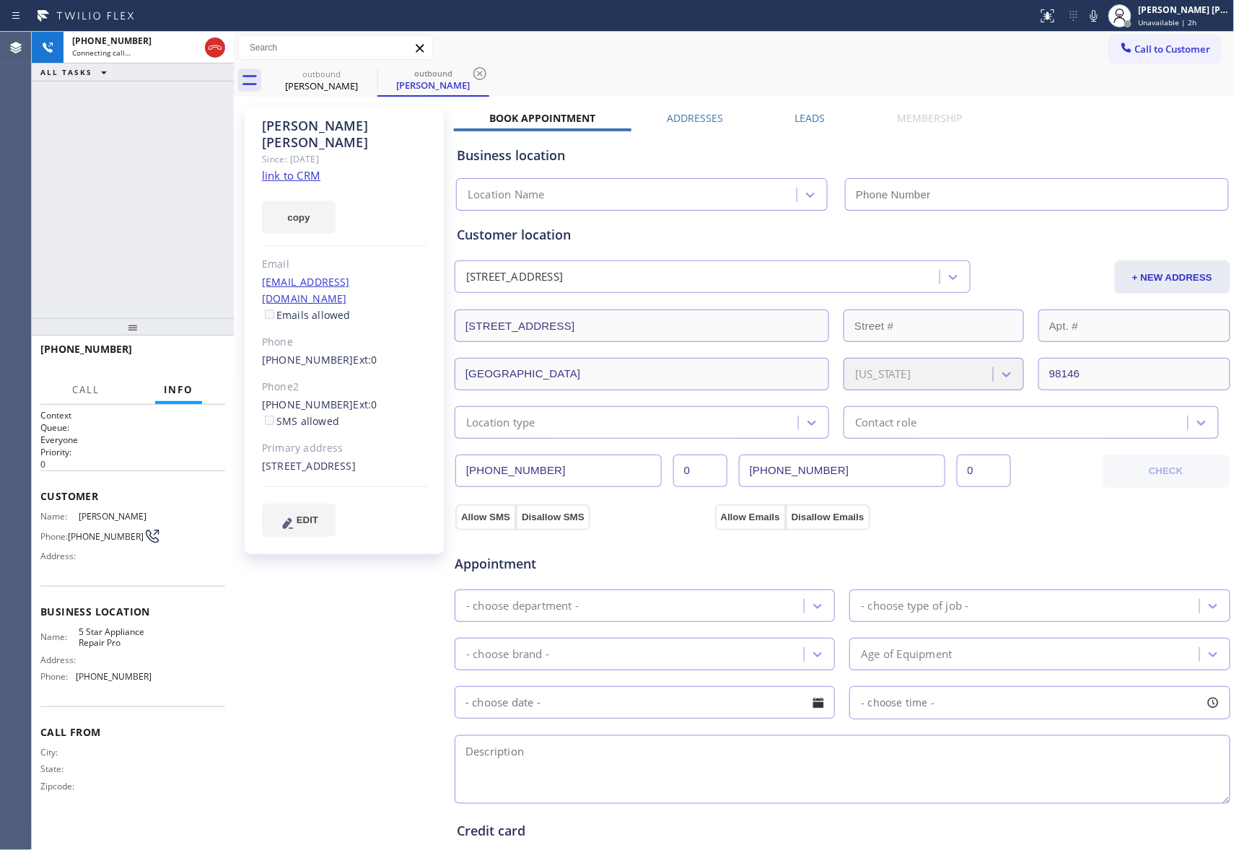
type input "(888) 477-1309"
click at [192, 353] on span "HANG UP" at bounding box center [192, 356] width 44 height 10
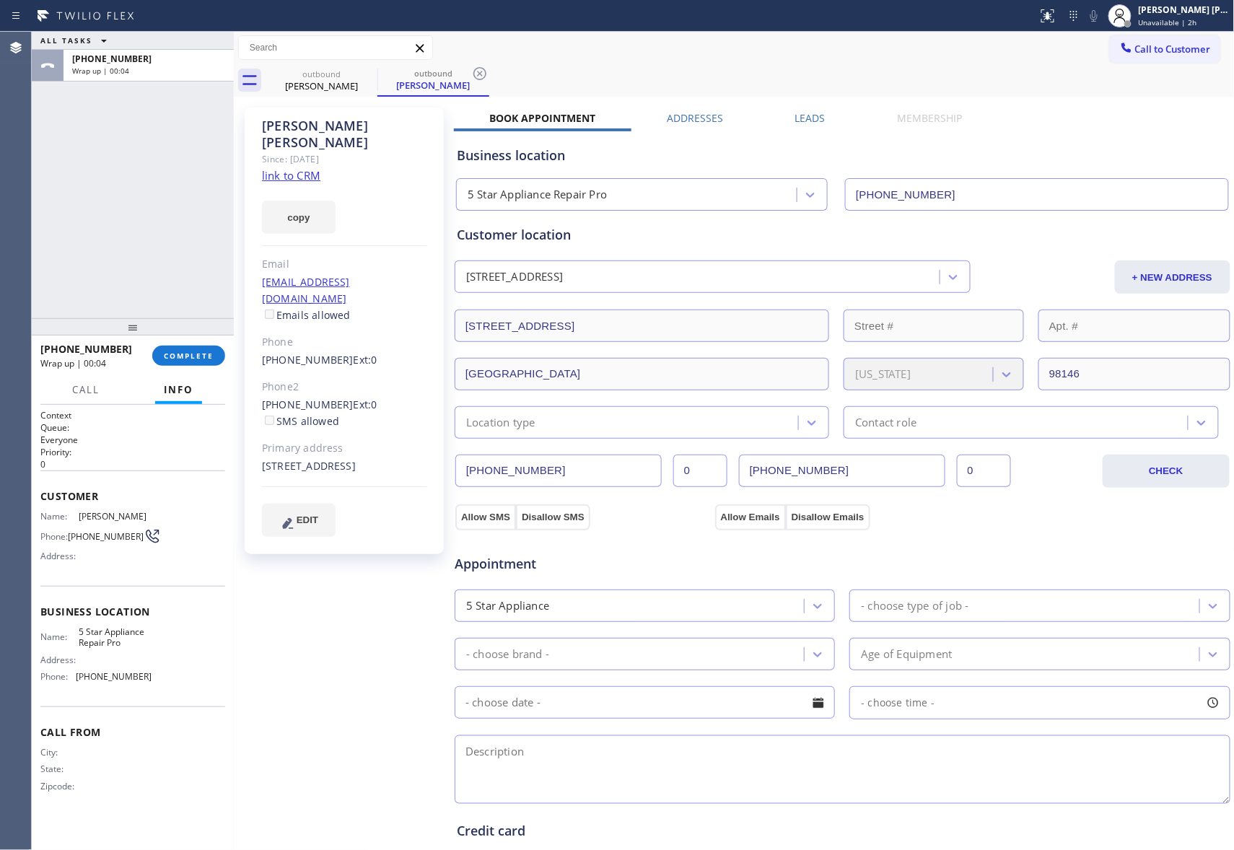
click at [826, 121] on div "Leads" at bounding box center [810, 121] width 102 height 20
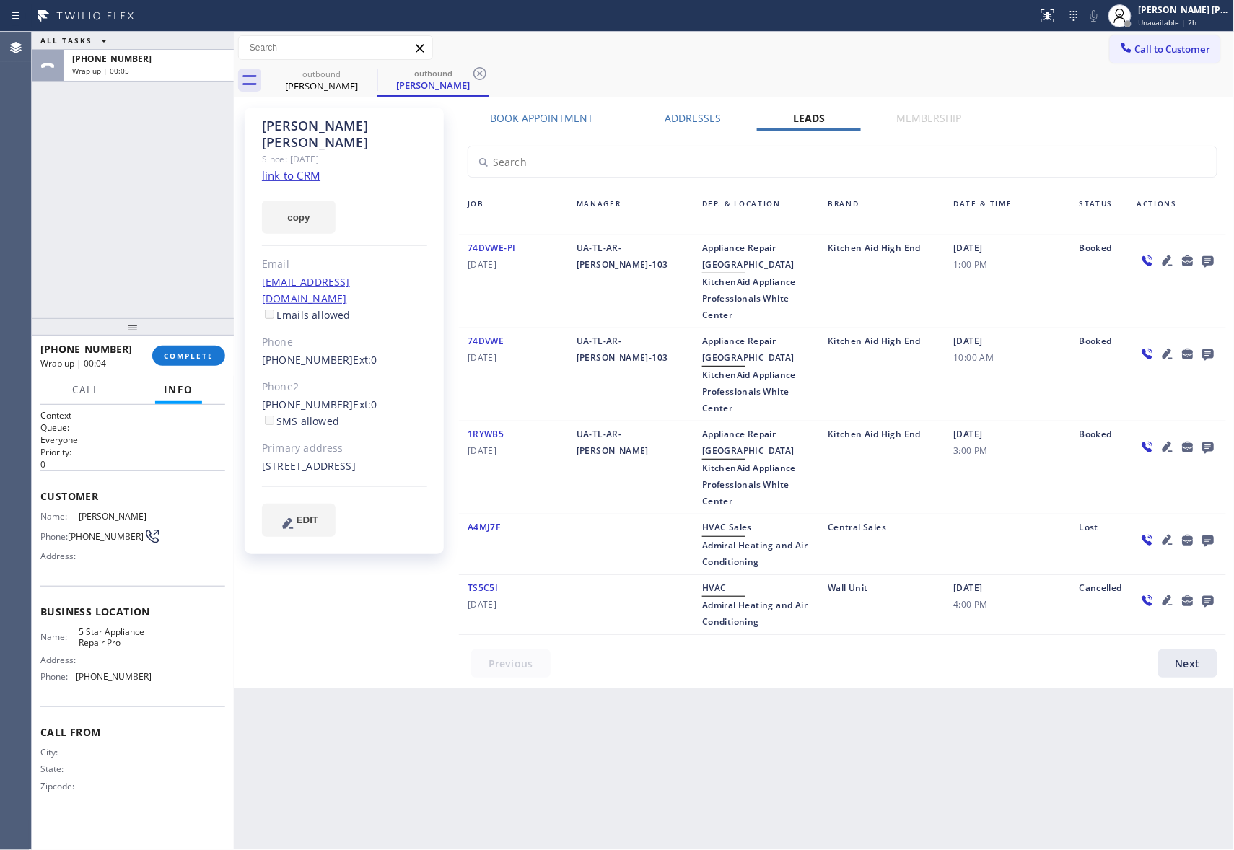
click at [1210, 258] on icon at bounding box center [1207, 261] width 17 height 18
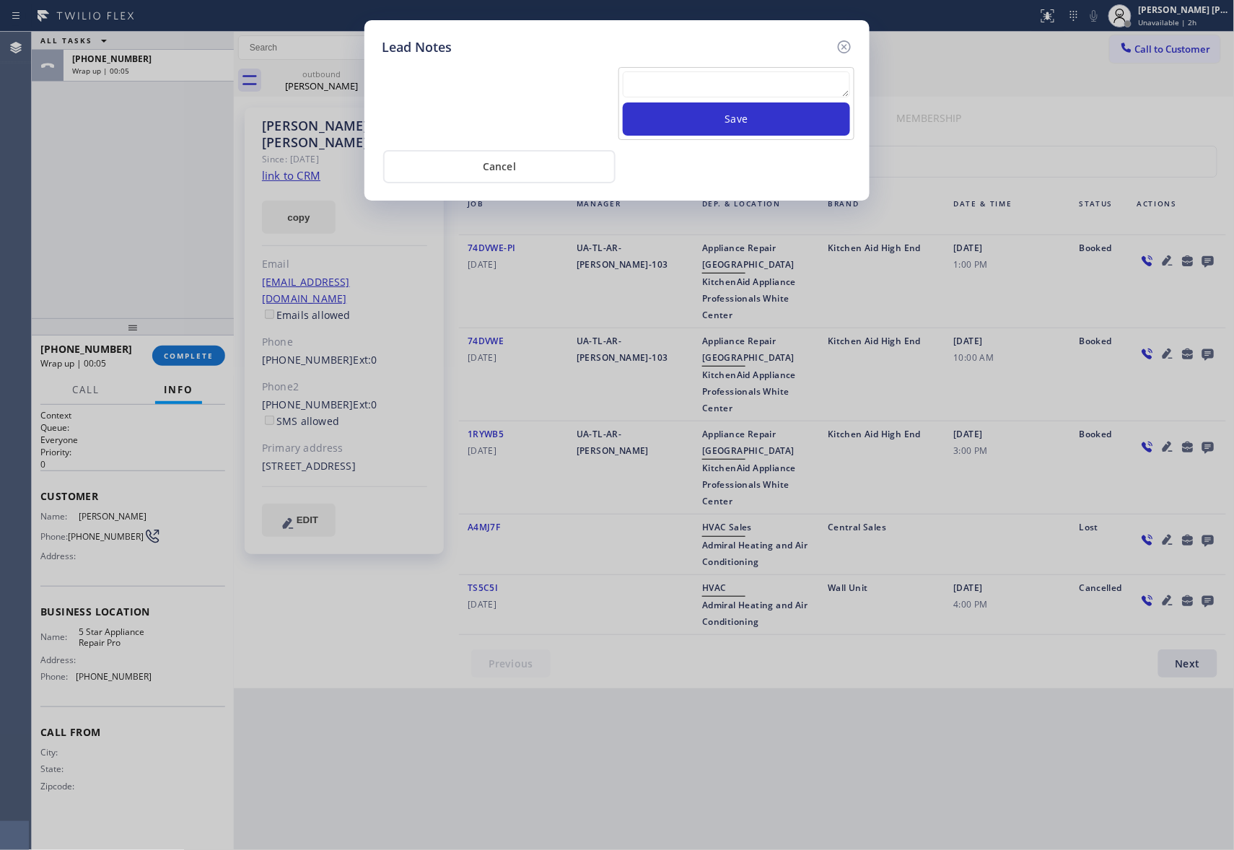
click at [764, 87] on textarea at bounding box center [736, 84] width 227 height 26
paste textarea "VM | please transfer if cx calls back"
type textarea "VM | please transfer if cx calls back"
click at [781, 127] on button "Save" at bounding box center [736, 118] width 227 height 33
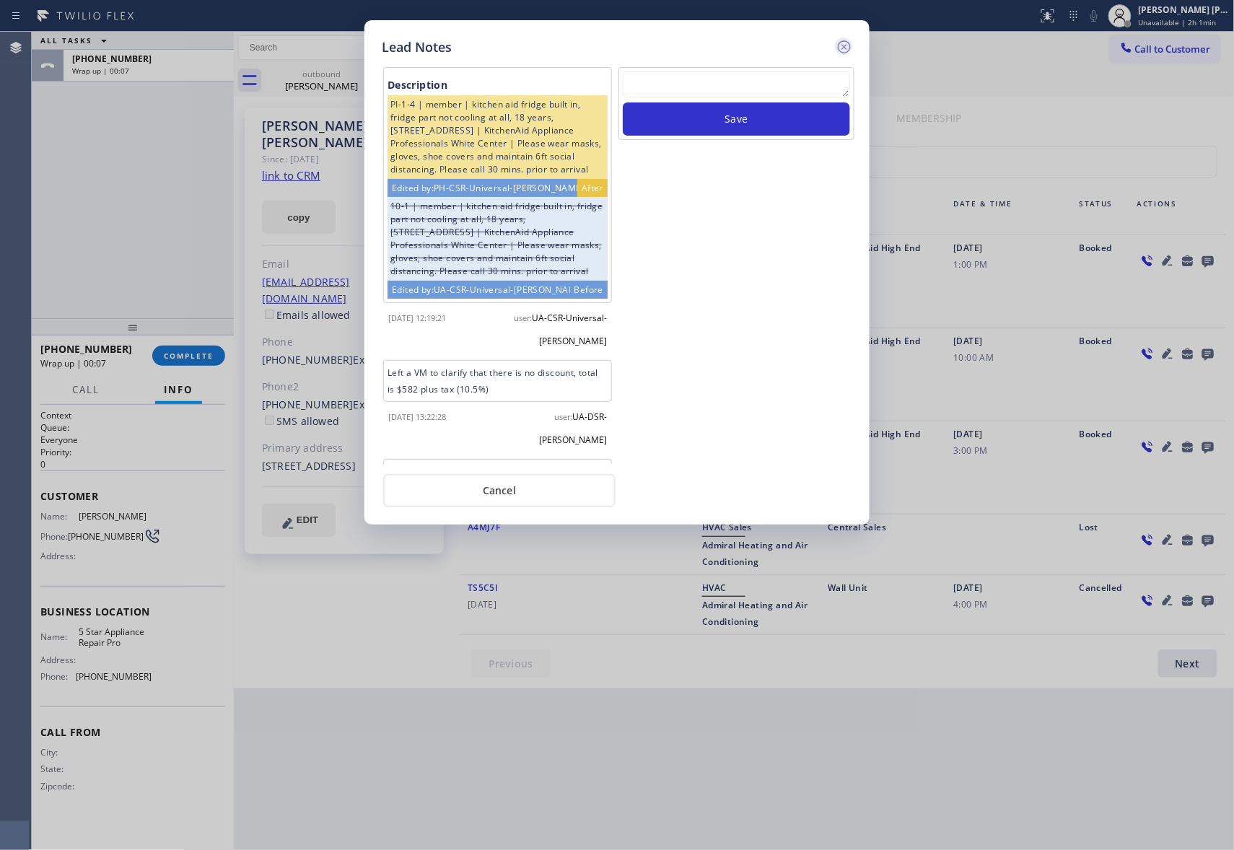
click at [844, 44] on icon at bounding box center [844, 46] width 17 height 17
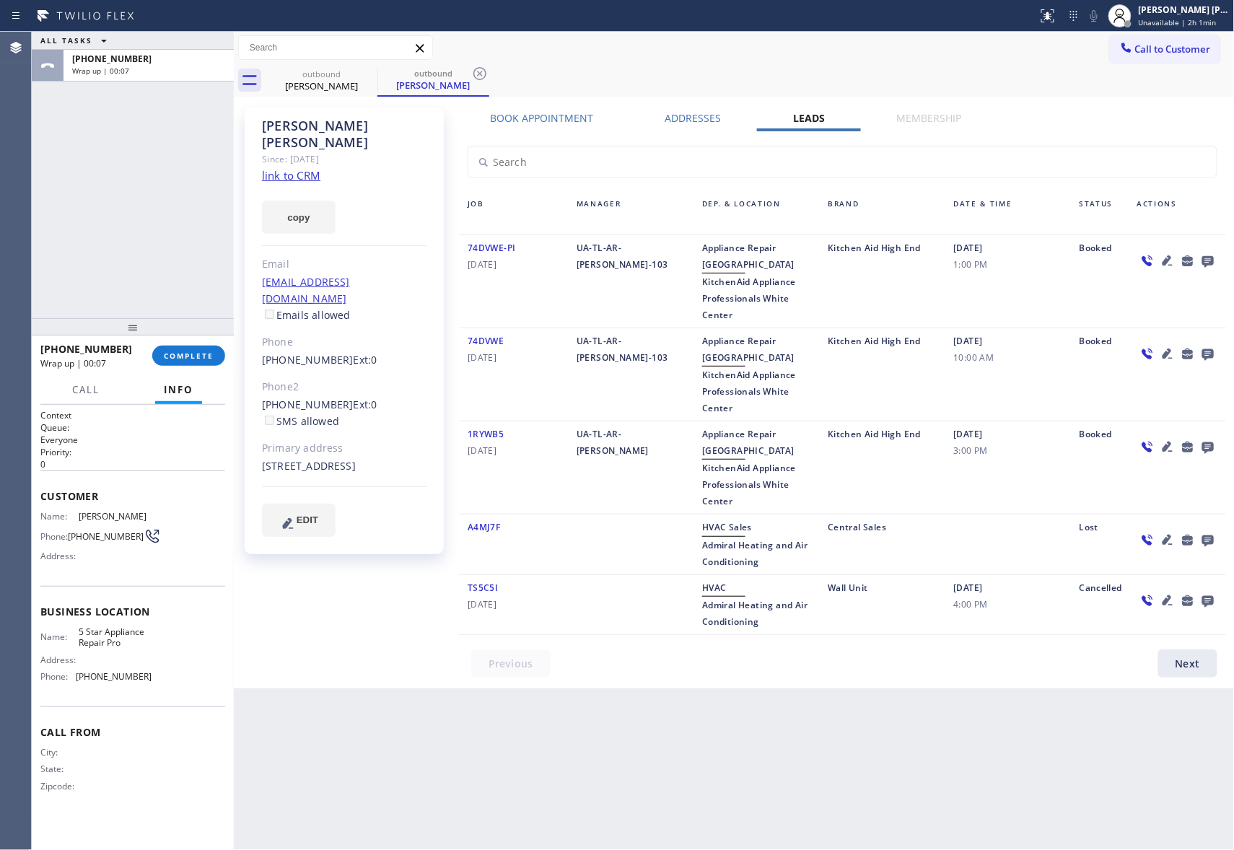
click at [206, 344] on div "+14257658105 Wrap up | 00:07 COMPLETE" at bounding box center [132, 356] width 185 height 38
click at [209, 355] on span "COMPLETE" at bounding box center [189, 356] width 50 height 10
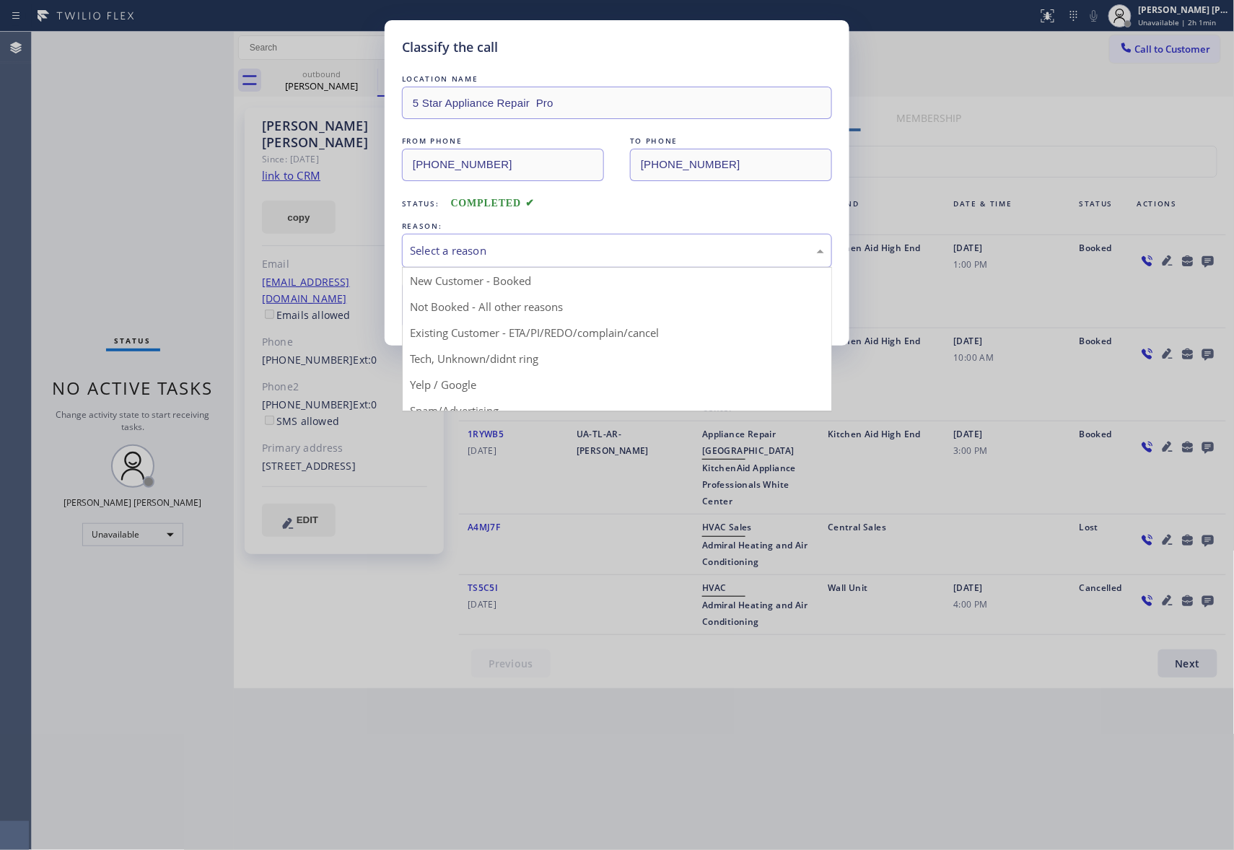
click at [517, 248] on div "Select a reason" at bounding box center [617, 250] width 414 height 17
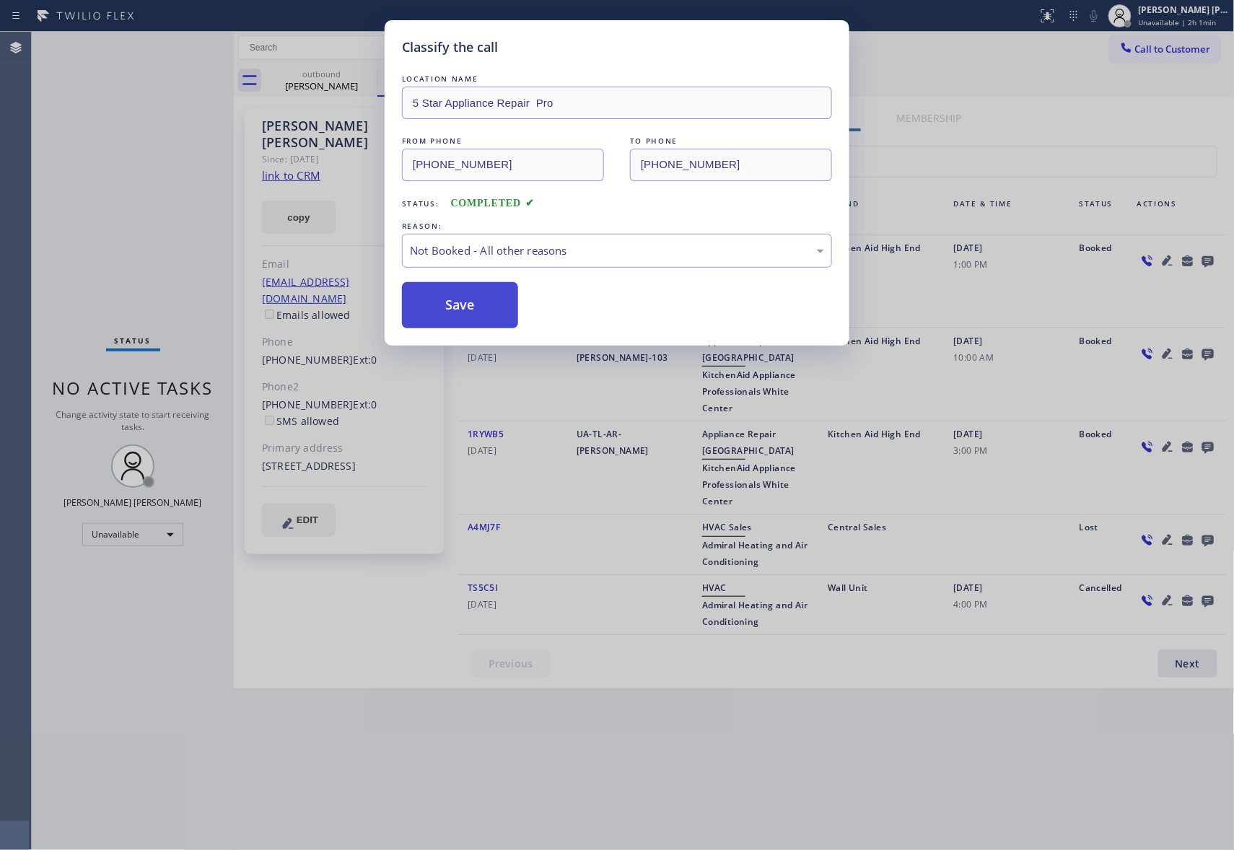
click at [462, 309] on button "Save" at bounding box center [460, 305] width 116 height 46
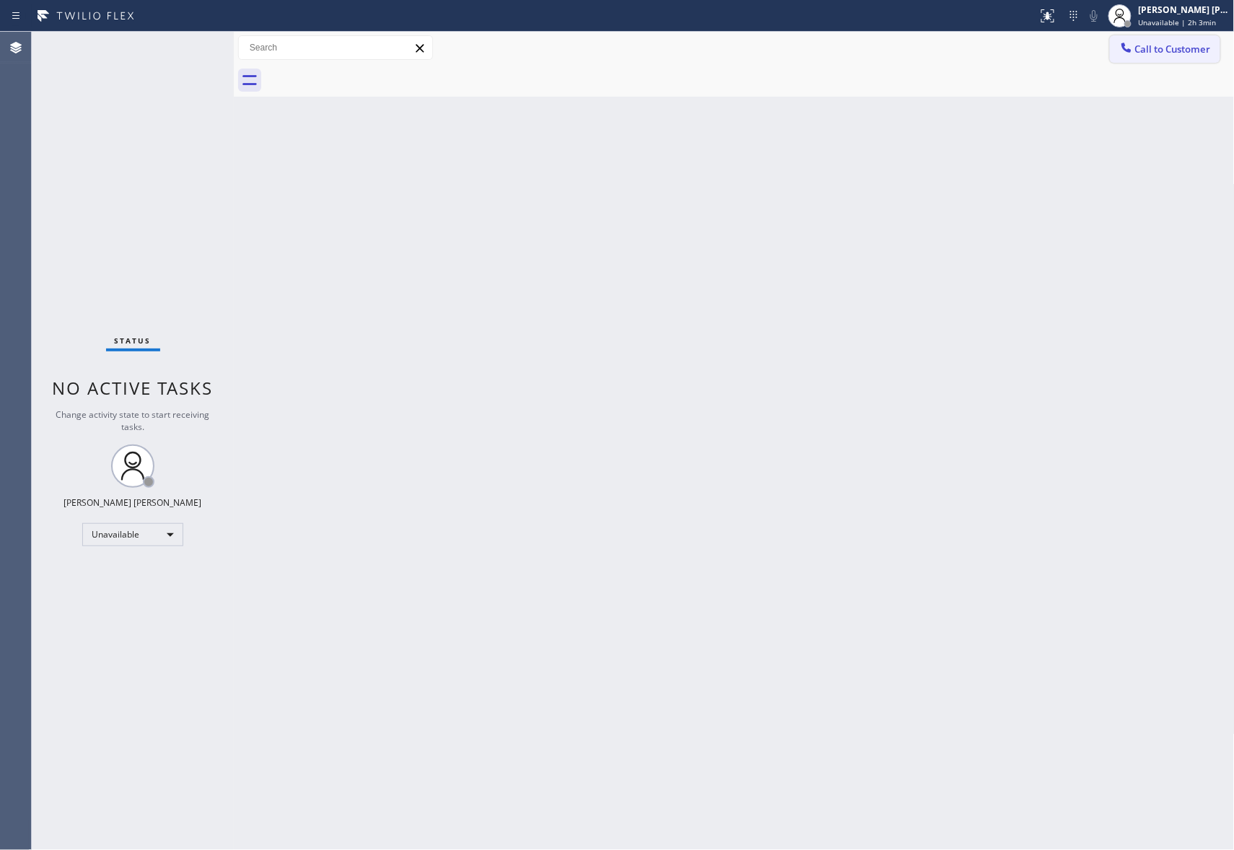
click at [1182, 44] on span "Call to Customer" at bounding box center [1173, 49] width 76 height 13
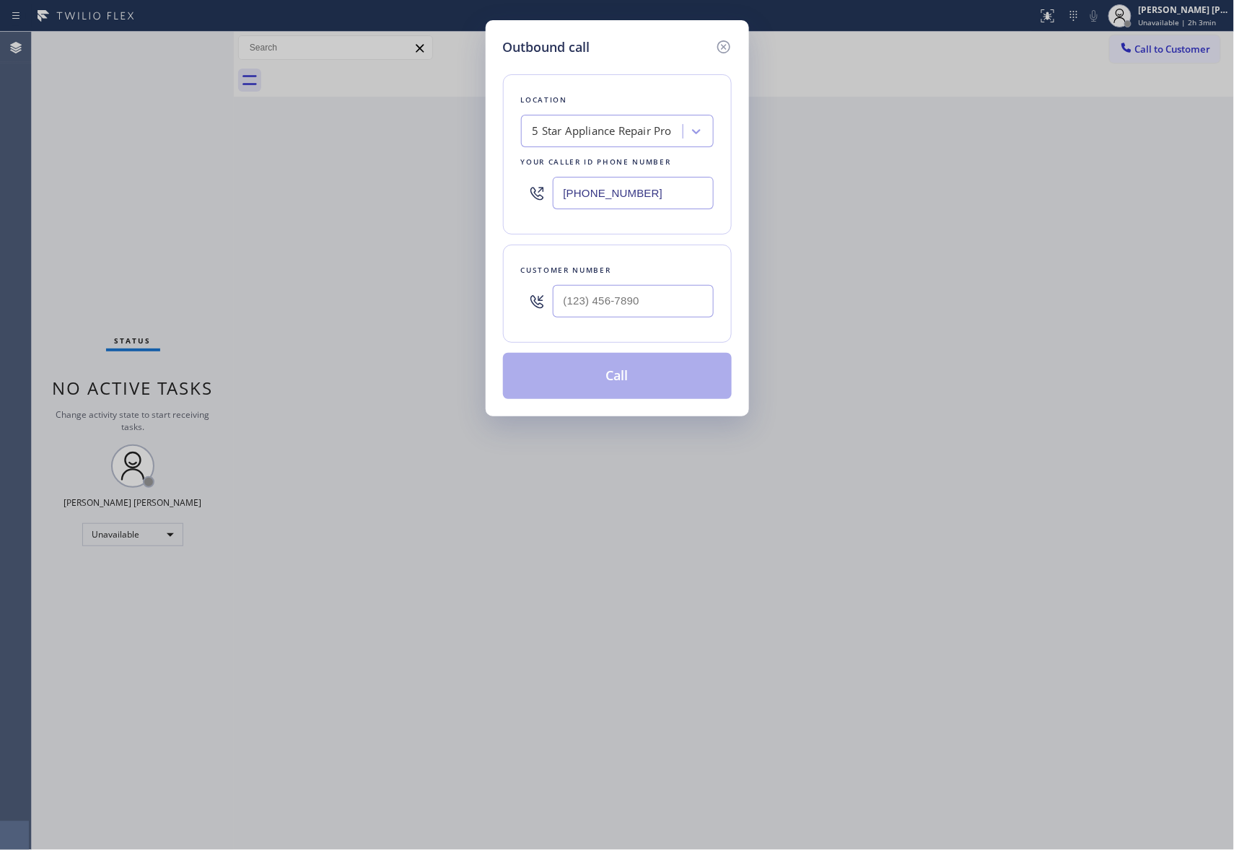
drag, startPoint x: 665, startPoint y: 321, endPoint x: 665, endPoint y: 307, distance: 14.4
click at [665, 319] on div at bounding box center [633, 301] width 161 height 47
click at [665, 306] on input "(___) ___-____" at bounding box center [633, 301] width 161 height 32
paste input "413) 441-1856"
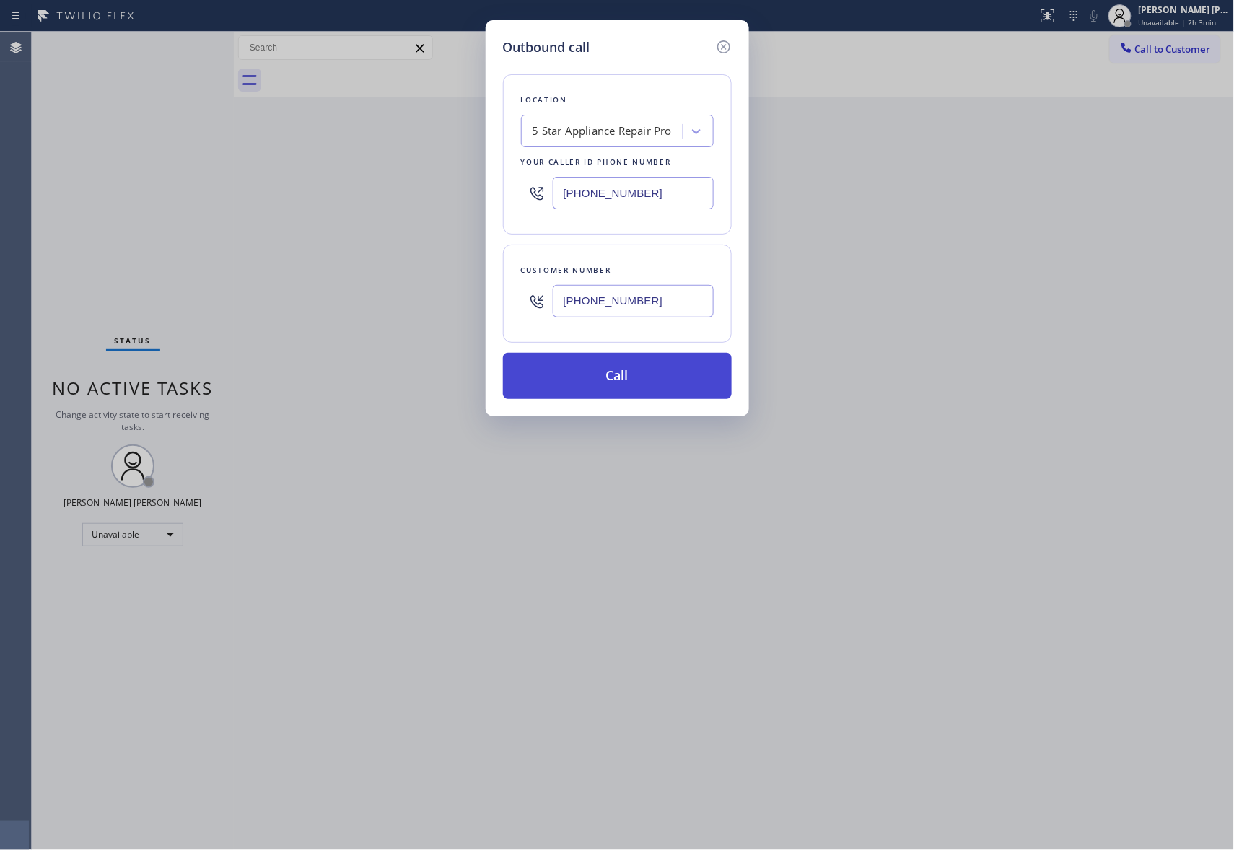
type input "(413) 441-1856"
click at [659, 377] on button "Call" at bounding box center [617, 376] width 229 height 46
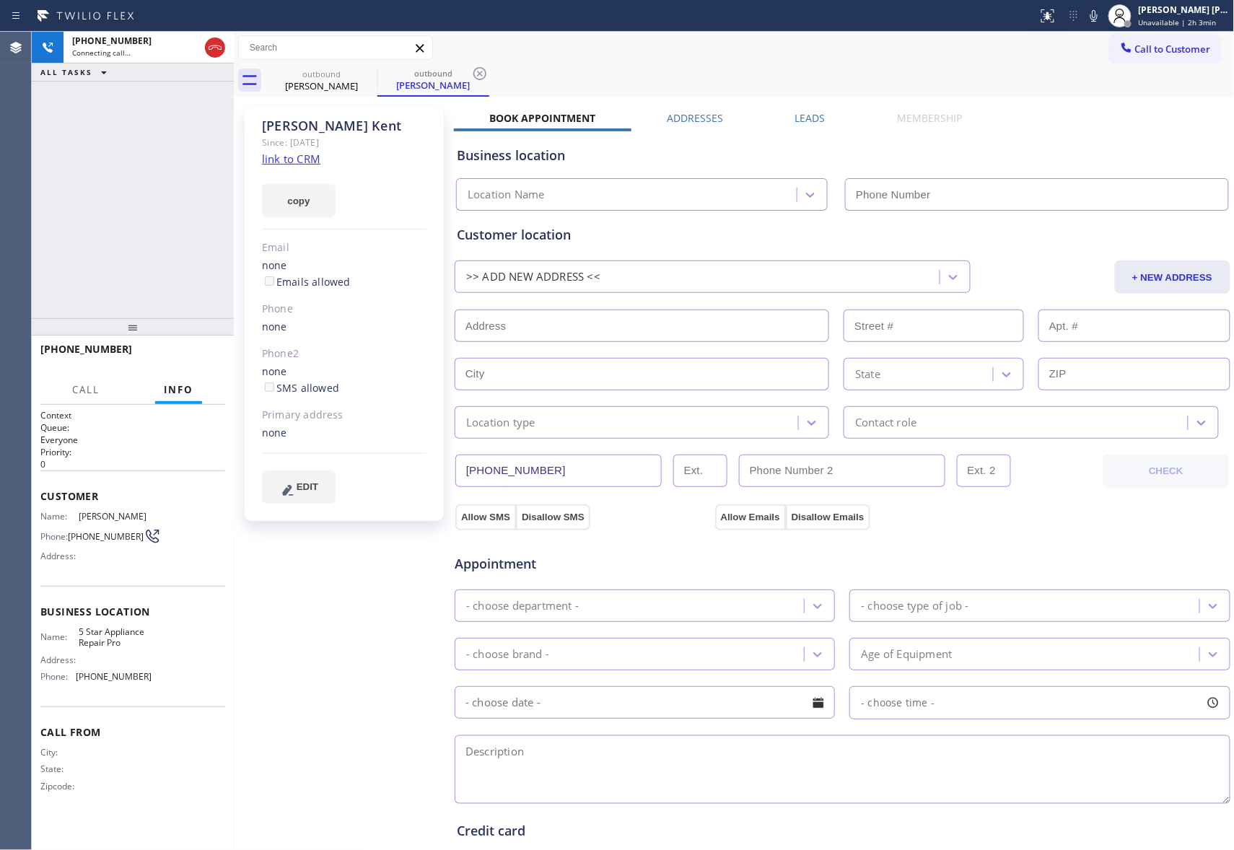
type input "(888) 477-1309"
drag, startPoint x: 214, startPoint y: 39, endPoint x: 10, endPoint y: 81, distance: 208.5
click at [214, 39] on icon at bounding box center [214, 47] width 17 height 17
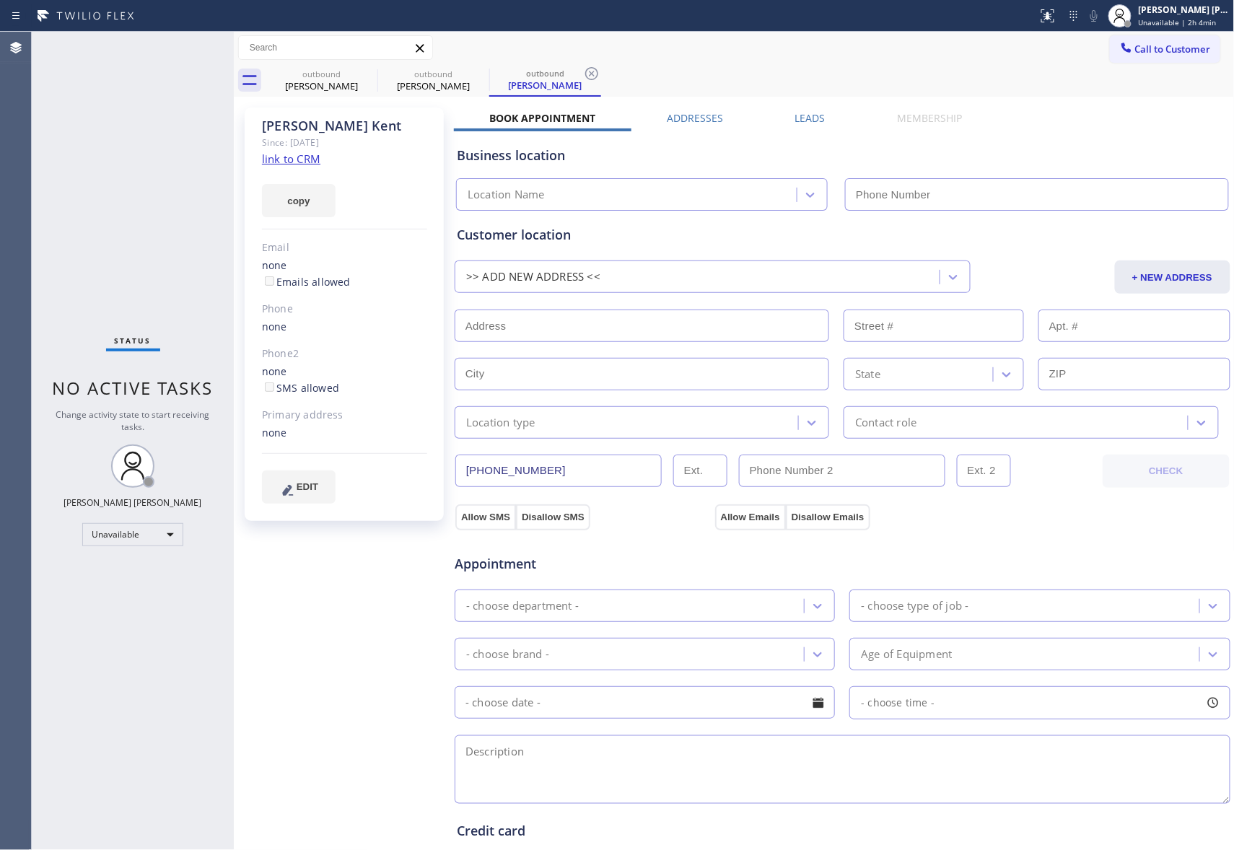
type input "(888) 477-1309"
click at [783, 115] on div "Leads" at bounding box center [810, 121] width 102 height 20
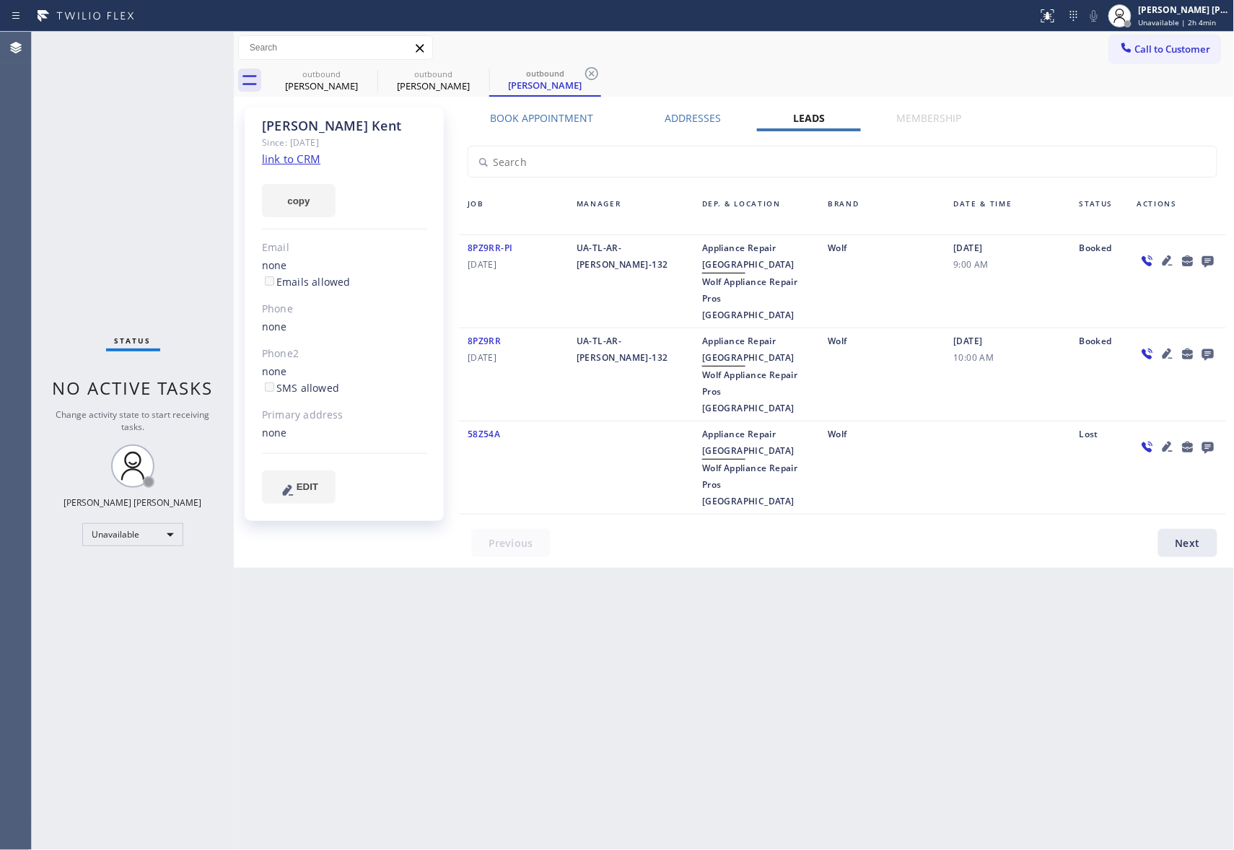
click at [1202, 258] on icon at bounding box center [1207, 261] width 17 height 18
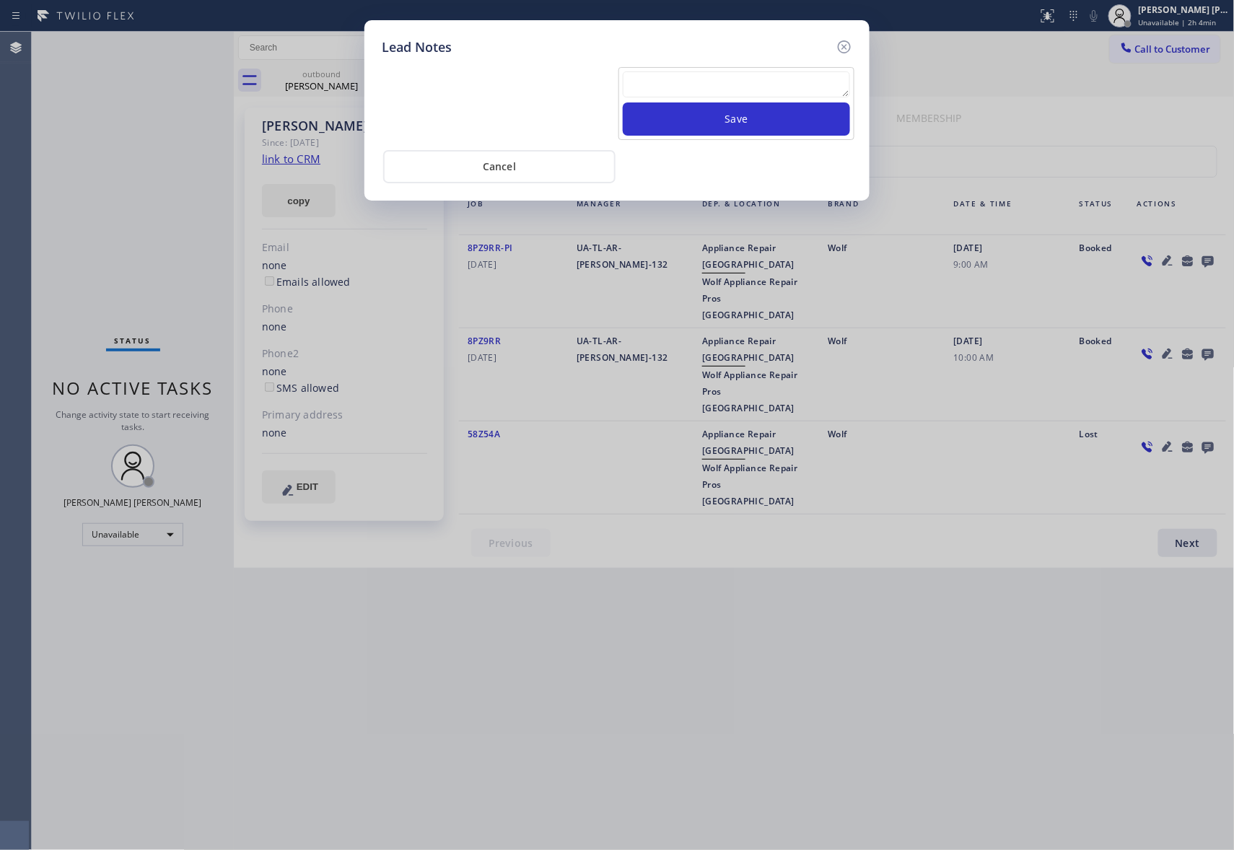
click at [681, 87] on textarea at bounding box center [736, 84] width 227 height 26
paste textarea "VM | please transfer if cx calls back"
type textarea "VM | please transfer if cx calls back"
click at [720, 126] on button "Save" at bounding box center [736, 118] width 227 height 33
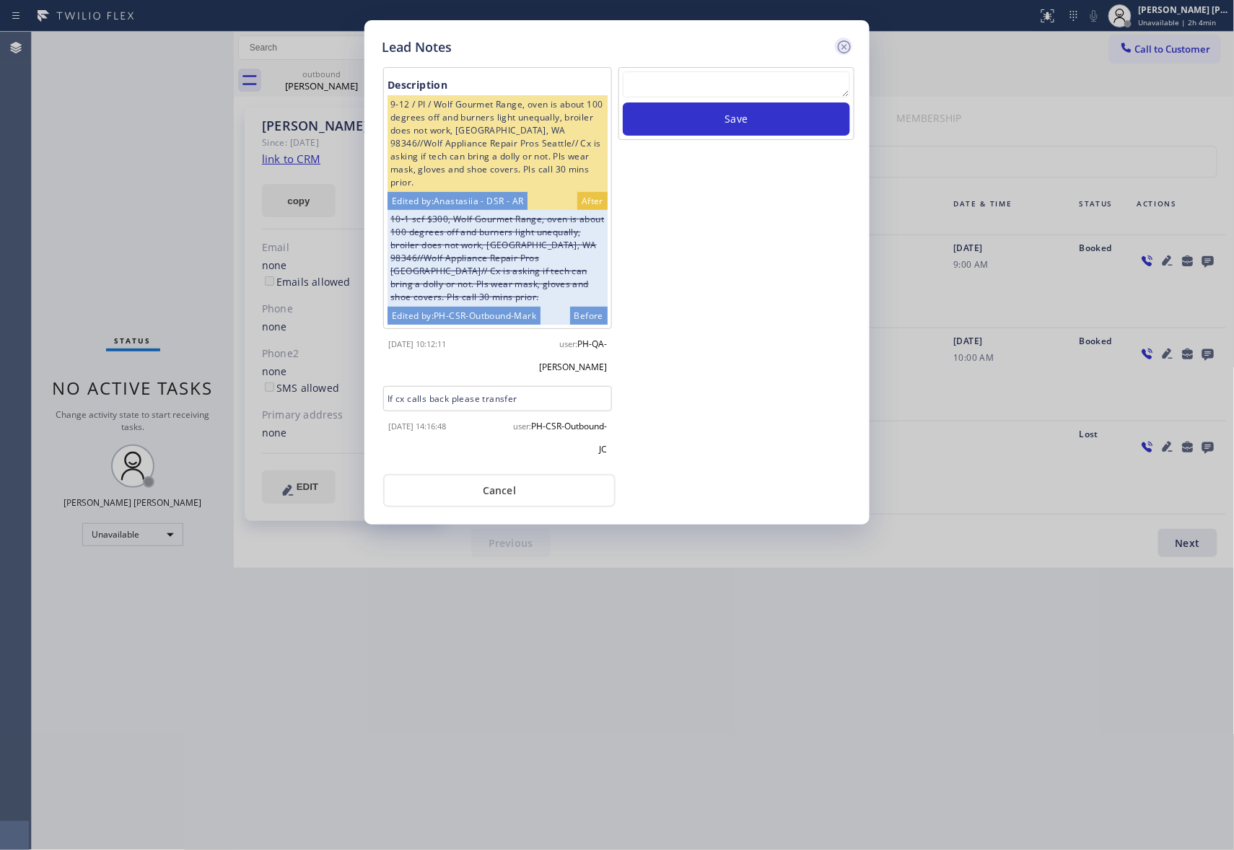
scroll to position [0, 0]
click at [852, 44] on icon at bounding box center [844, 46] width 17 height 17
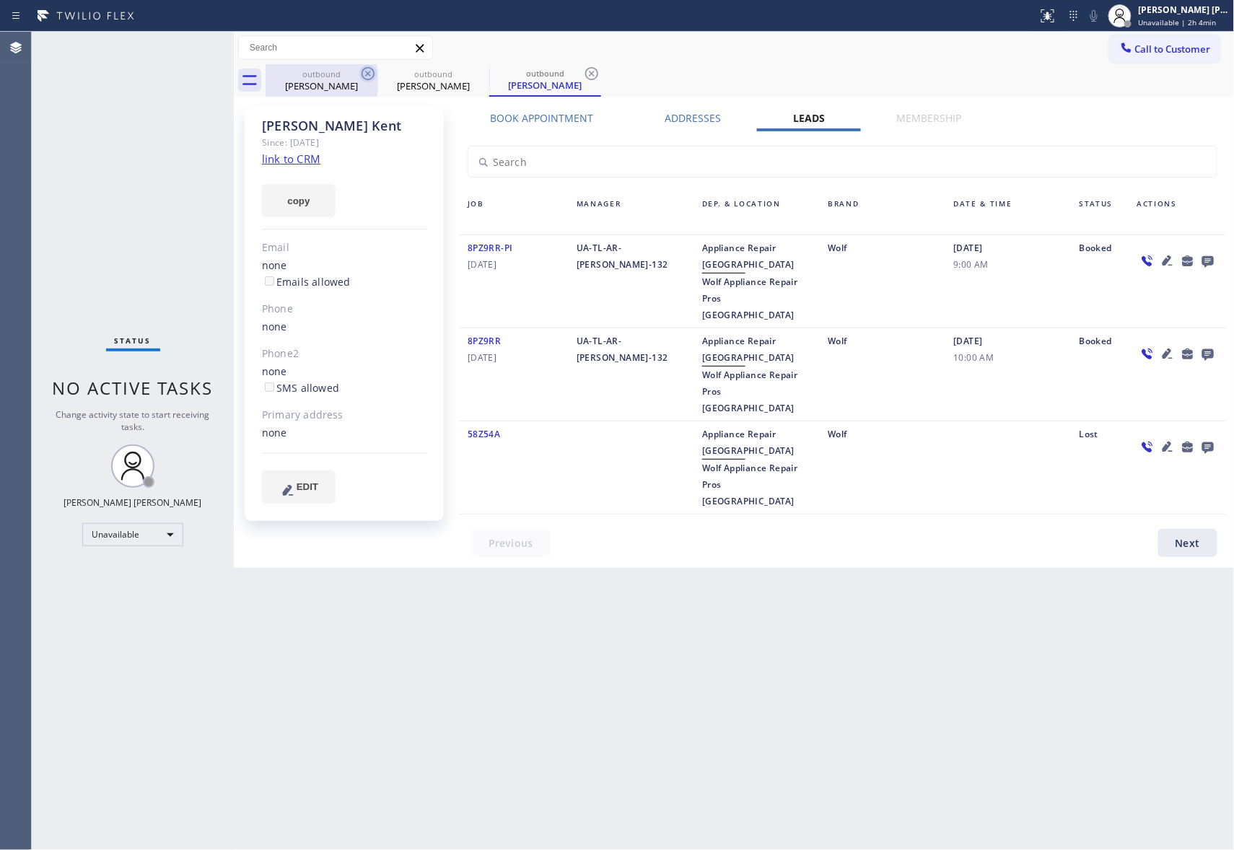
click at [376, 76] on icon at bounding box center [367, 73] width 17 height 17
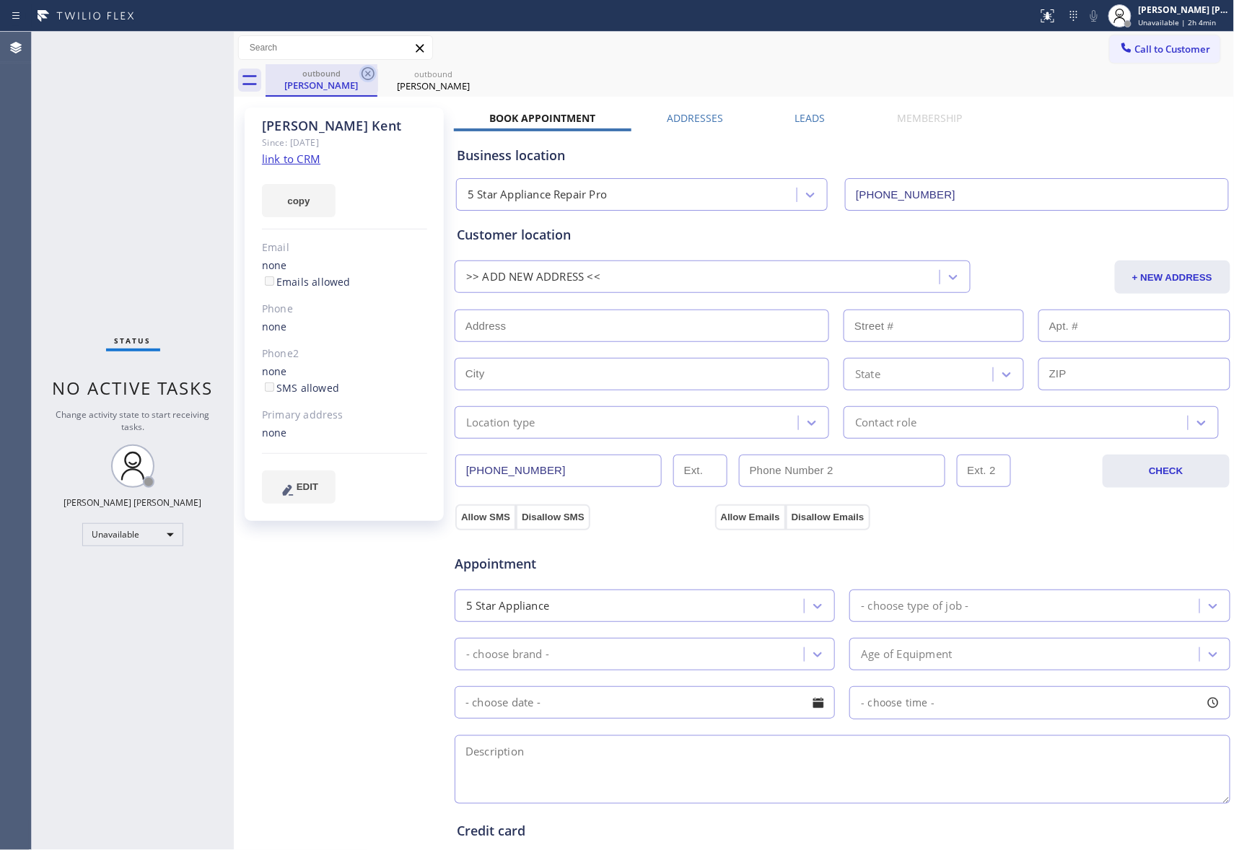
click at [375, 76] on icon at bounding box center [367, 73] width 17 height 17
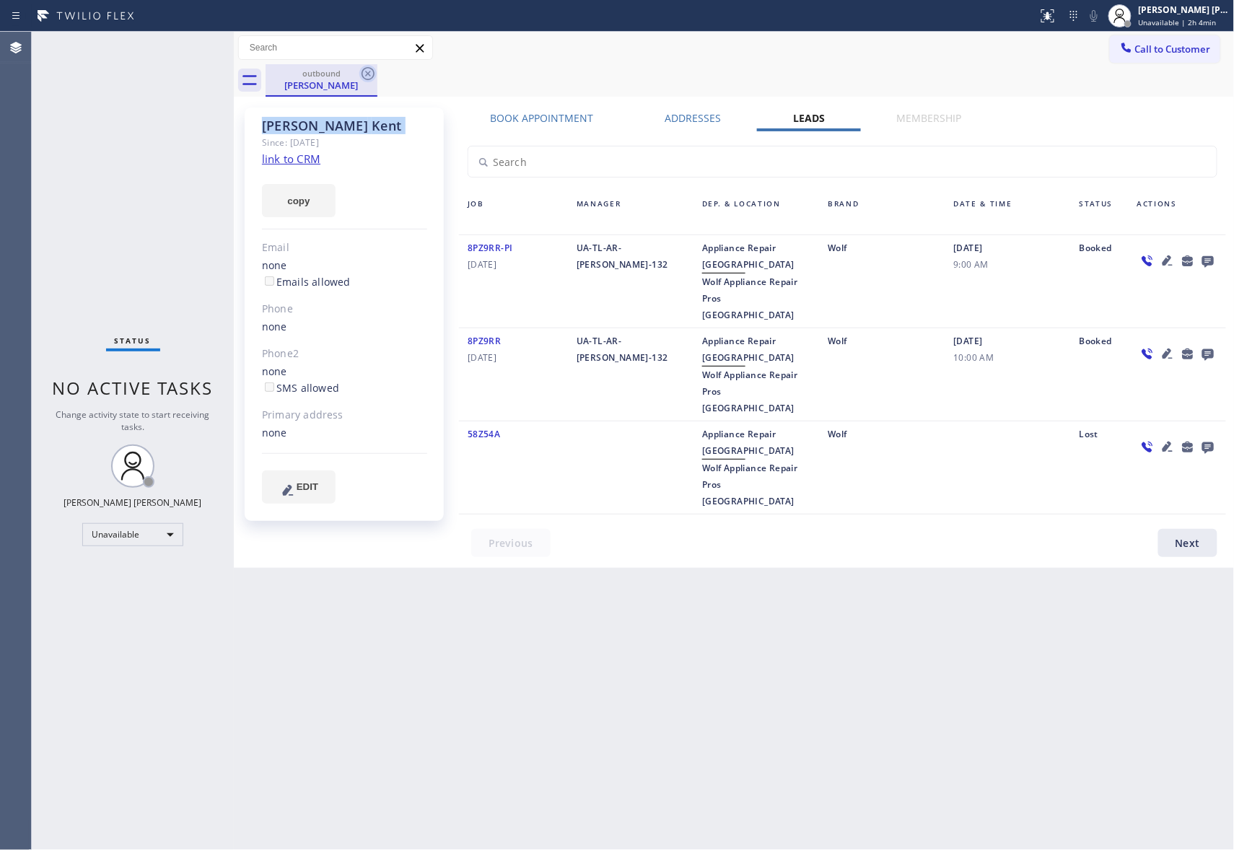
click at [375, 75] on icon at bounding box center [367, 73] width 17 height 17
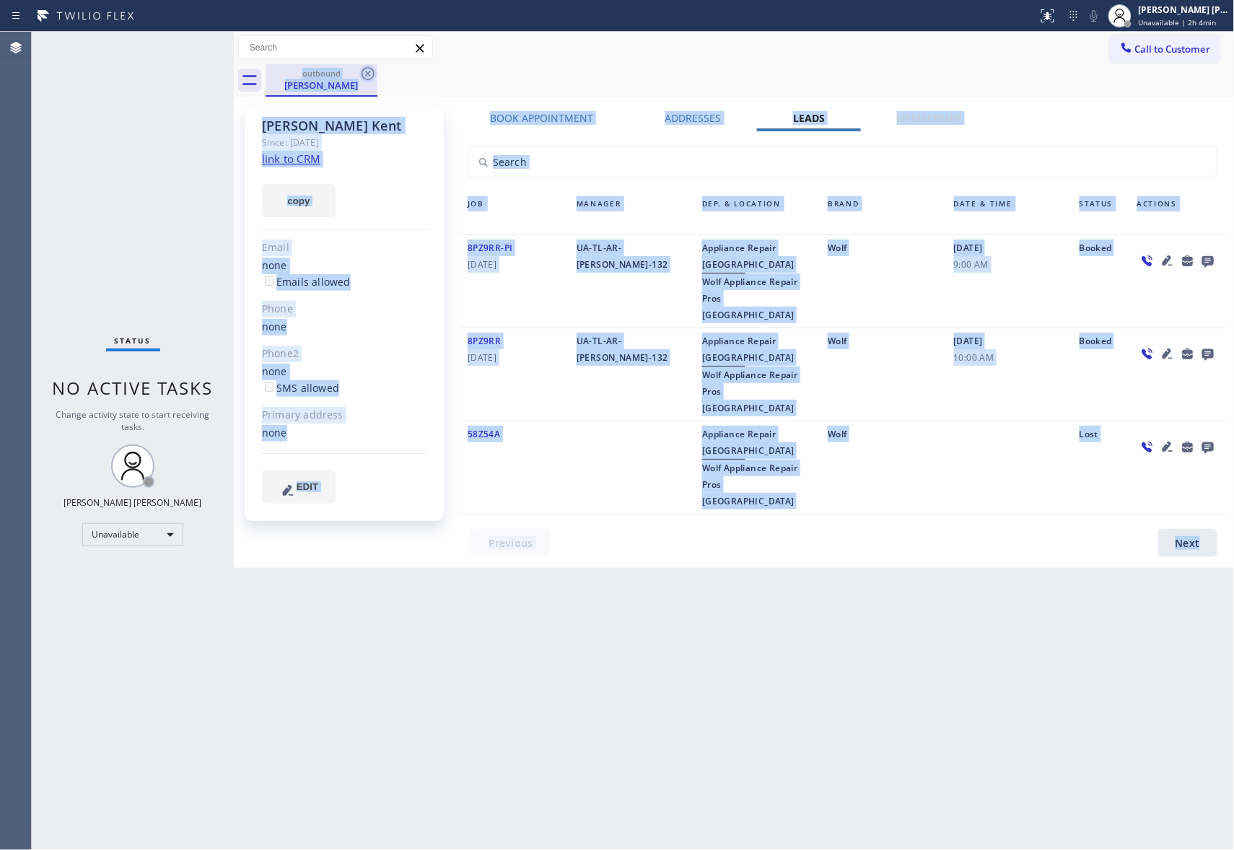
click at [375, 75] on div "outbound Sean Kent" at bounding box center [750, 80] width 969 height 32
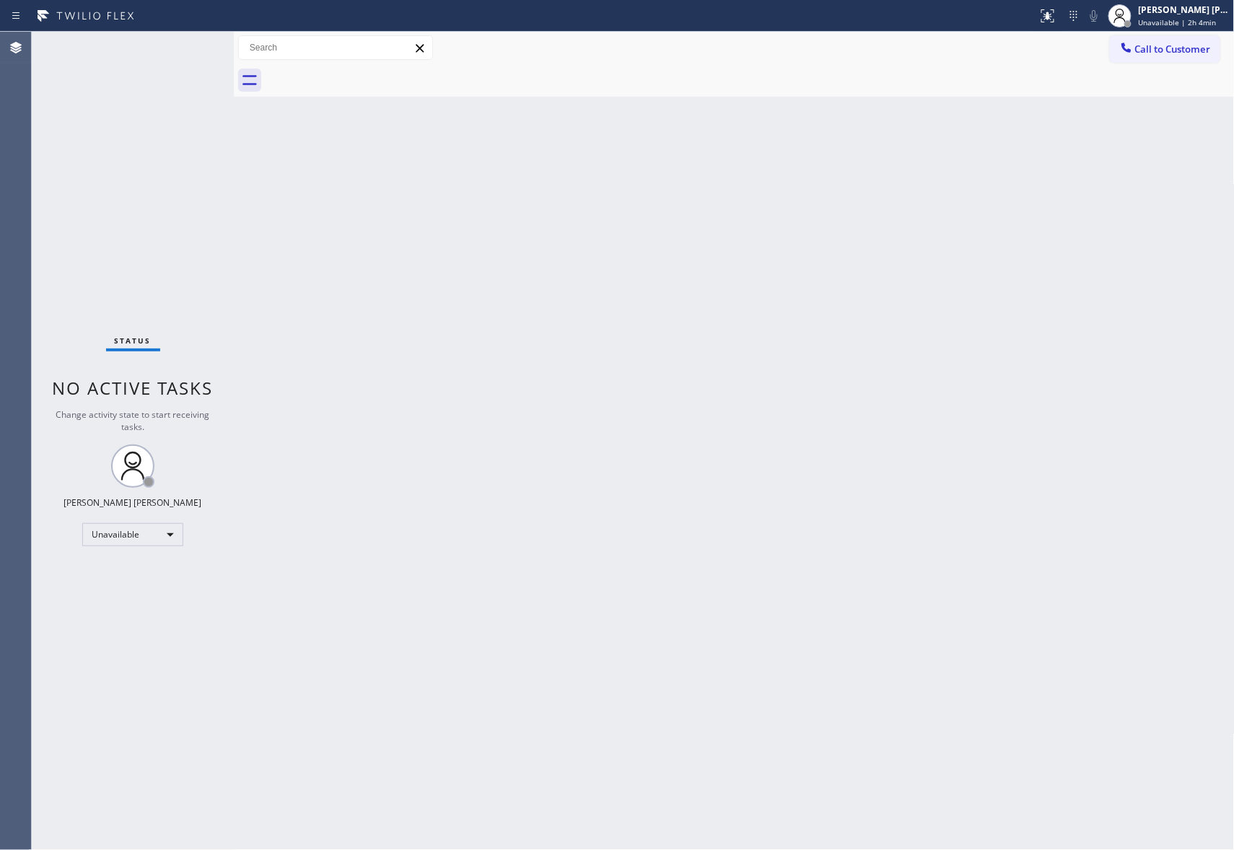
drag, startPoint x: 375, startPoint y: 75, endPoint x: 345, endPoint y: 9, distance: 73.0
click at [373, 74] on div at bounding box center [750, 80] width 969 height 32
click at [1207, 48] on span "Call to Customer" at bounding box center [1173, 49] width 76 height 13
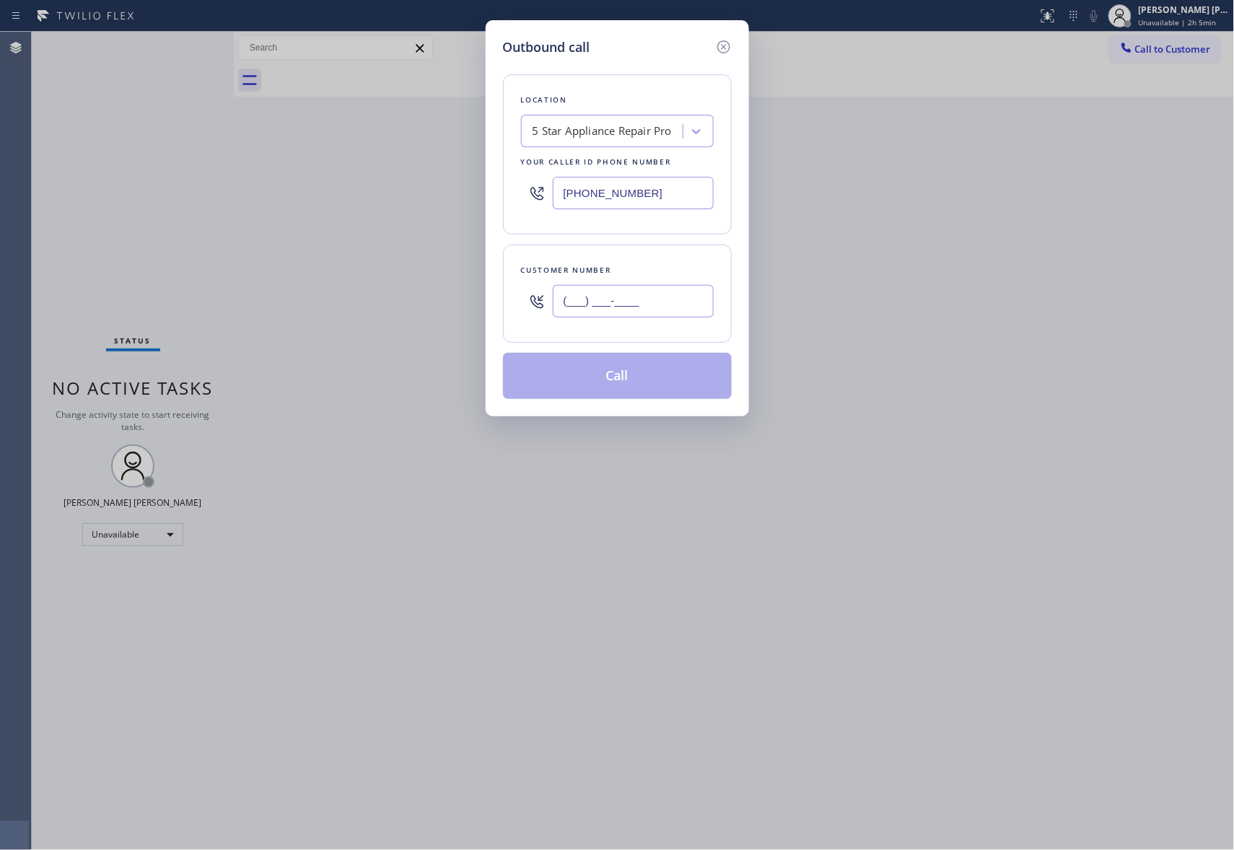
click at [648, 305] on input "(___) ___-____" at bounding box center [633, 301] width 161 height 32
paste input "510) 449-8613"
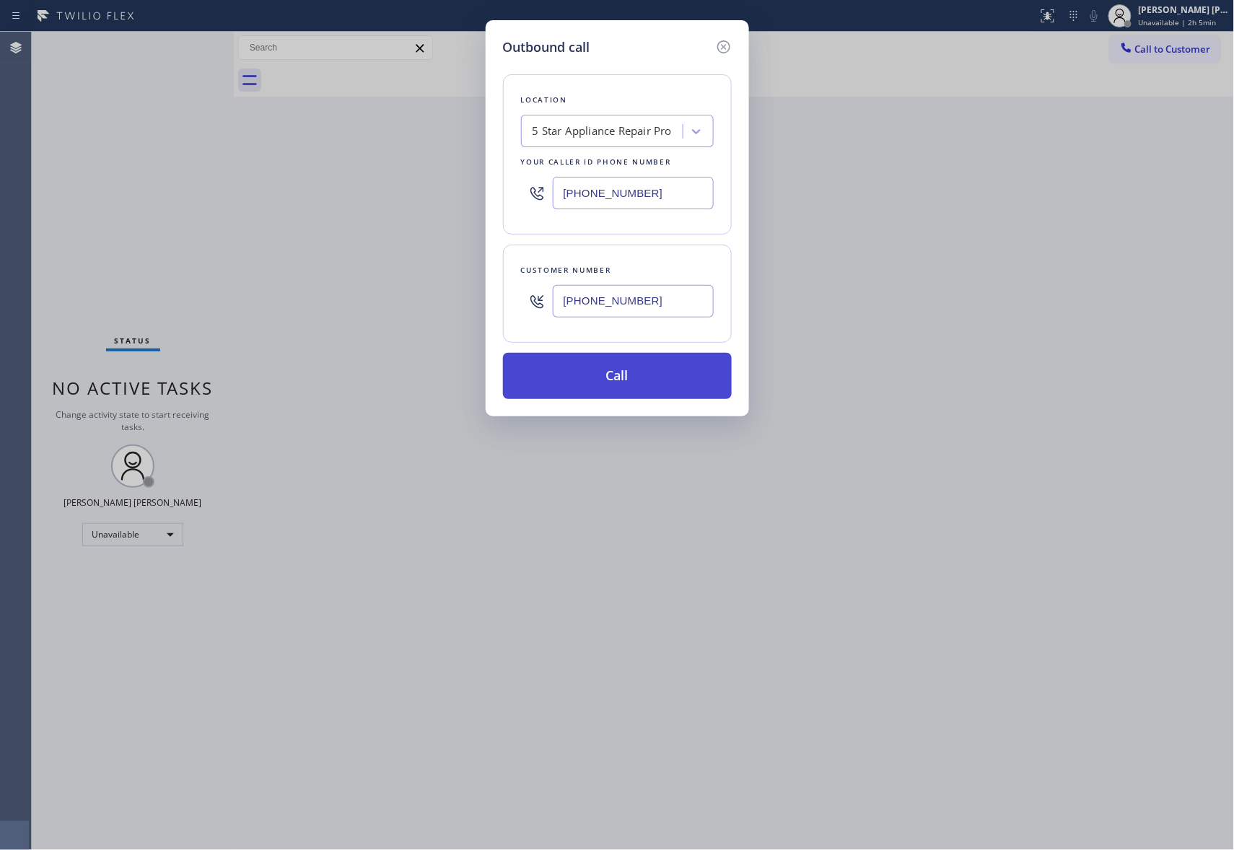
type input "(510) 449-8613"
click at [642, 376] on button "Call" at bounding box center [617, 376] width 229 height 46
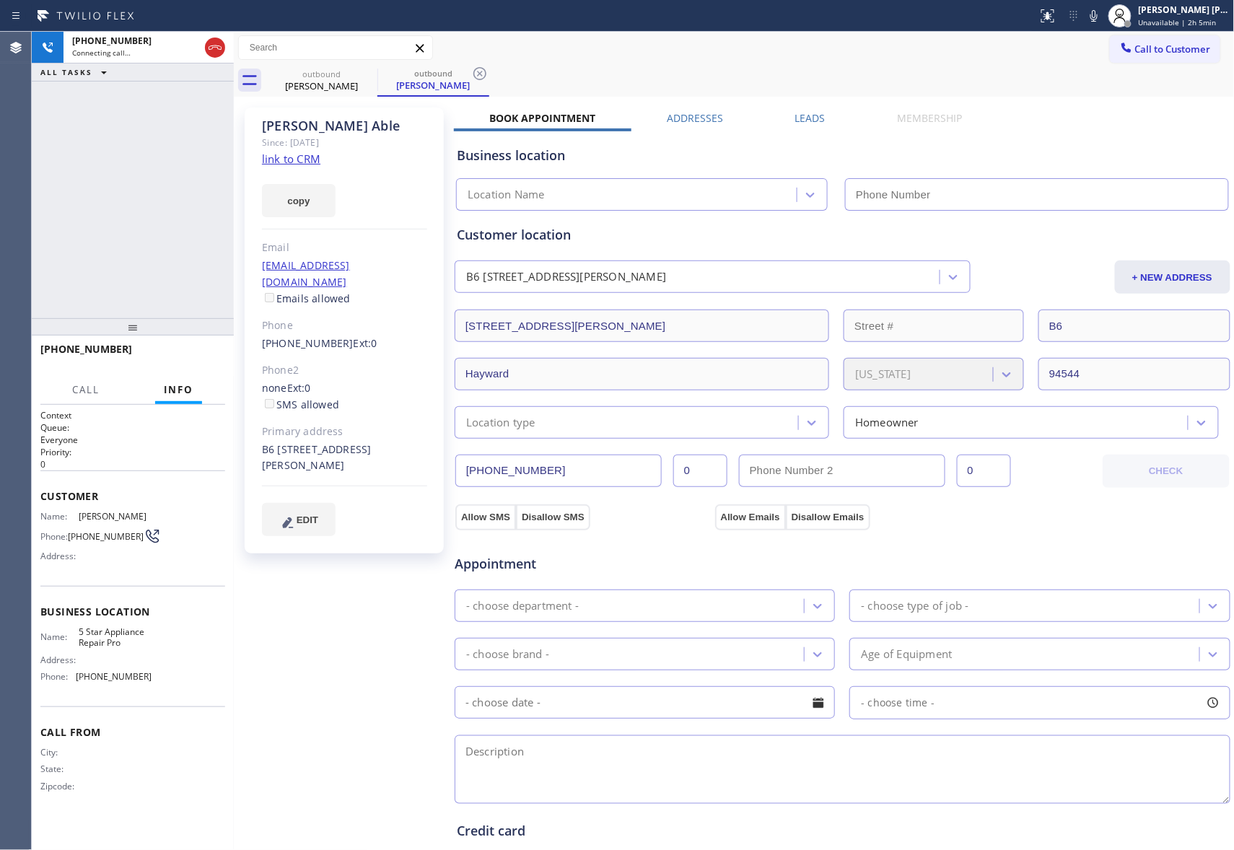
type input "(888) 477-1309"
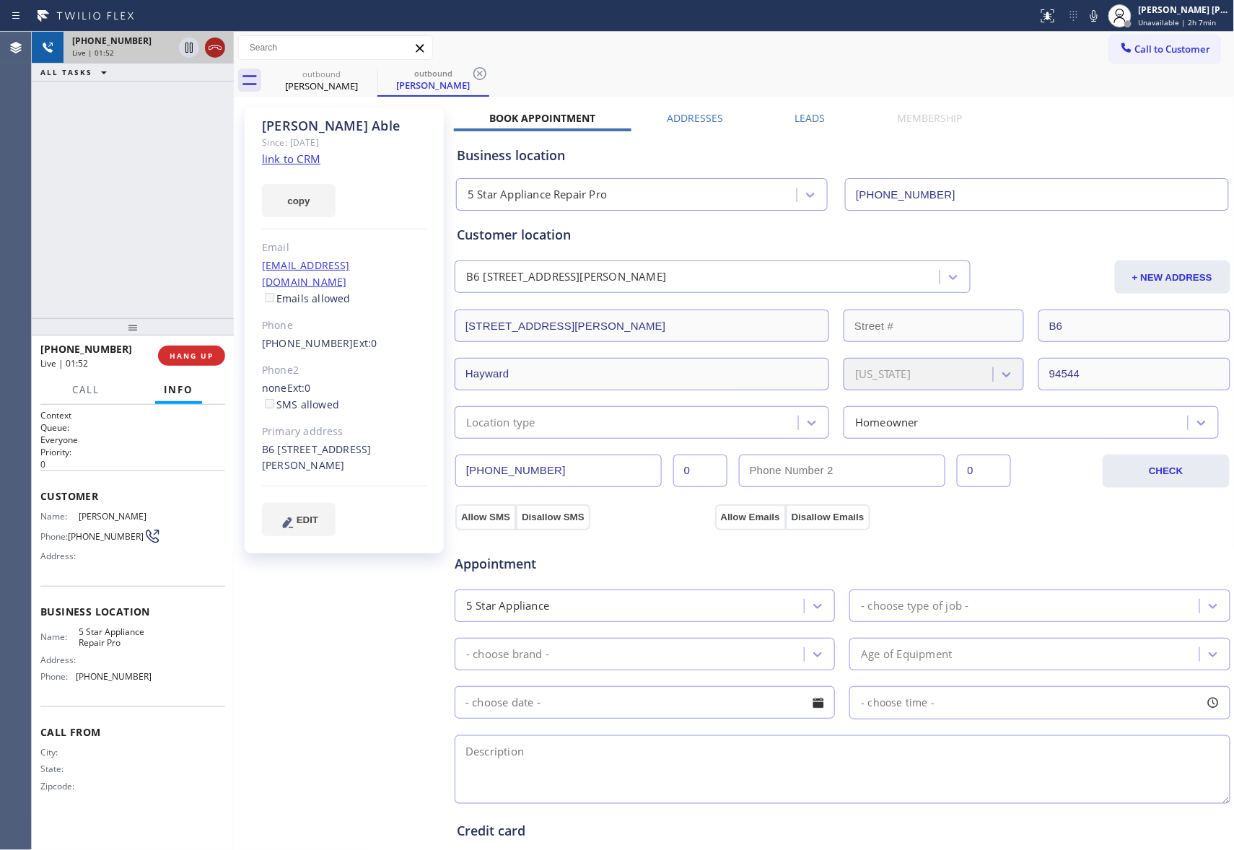
click at [215, 42] on icon at bounding box center [214, 47] width 17 height 17
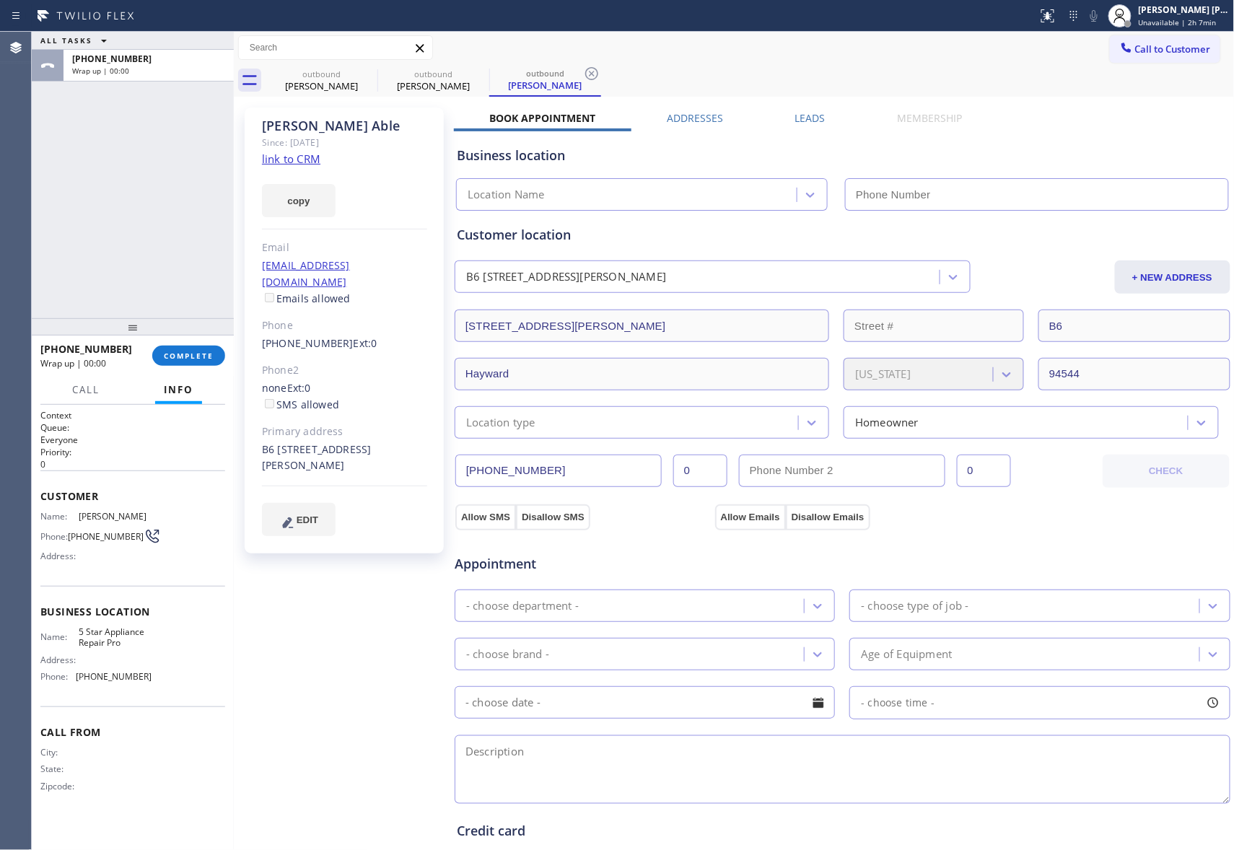
type input "(888) 477-1309"
click at [795, 118] on label "Leads" at bounding box center [810, 118] width 30 height 14
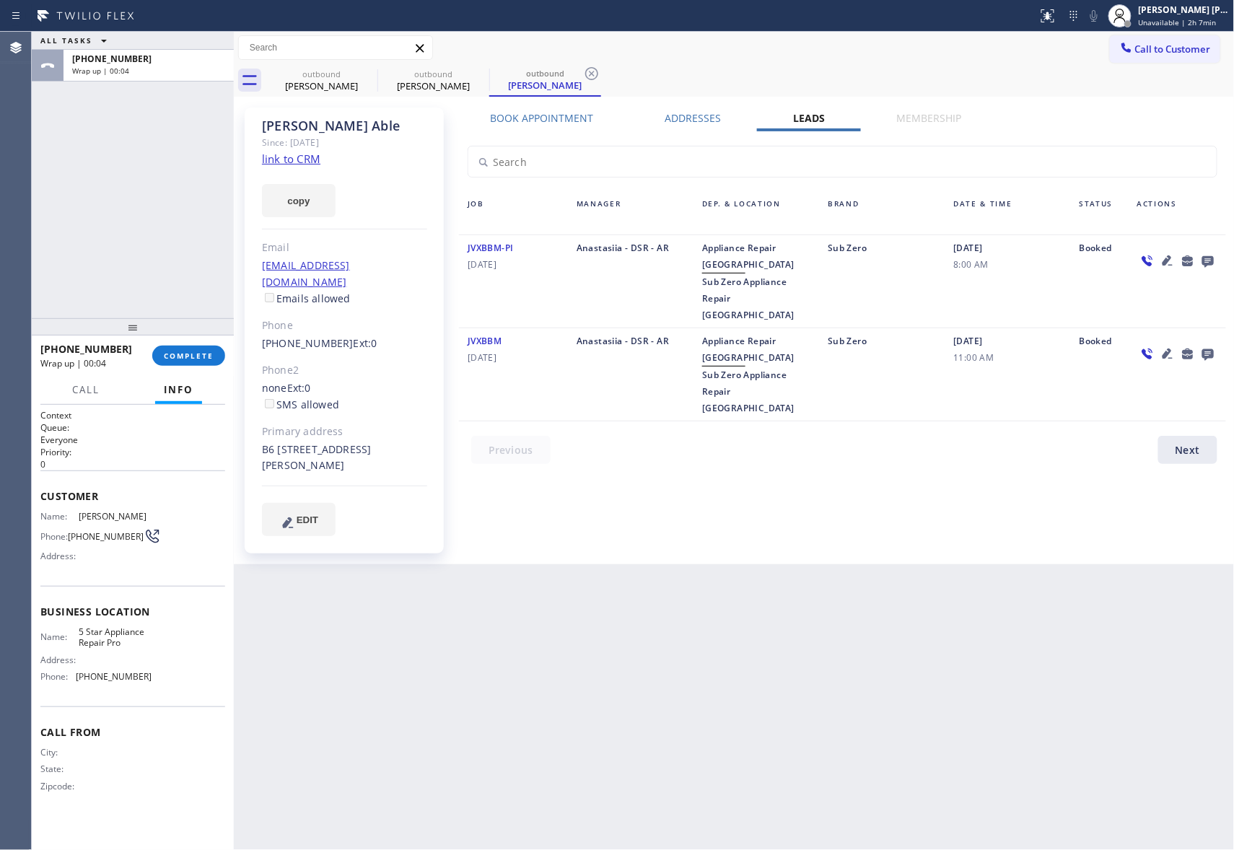
click at [1202, 258] on icon at bounding box center [1208, 262] width 12 height 12
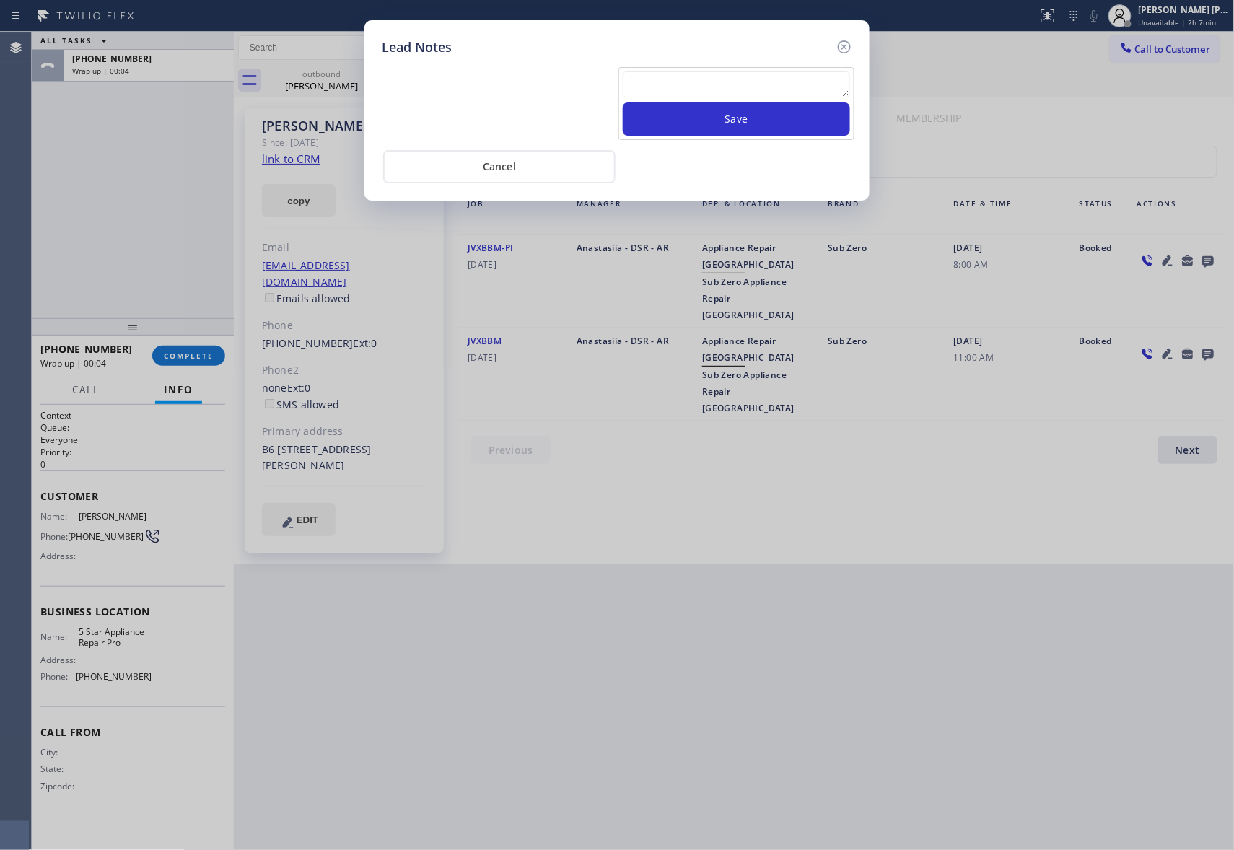
click at [795, 90] on textarea at bounding box center [736, 84] width 227 height 26
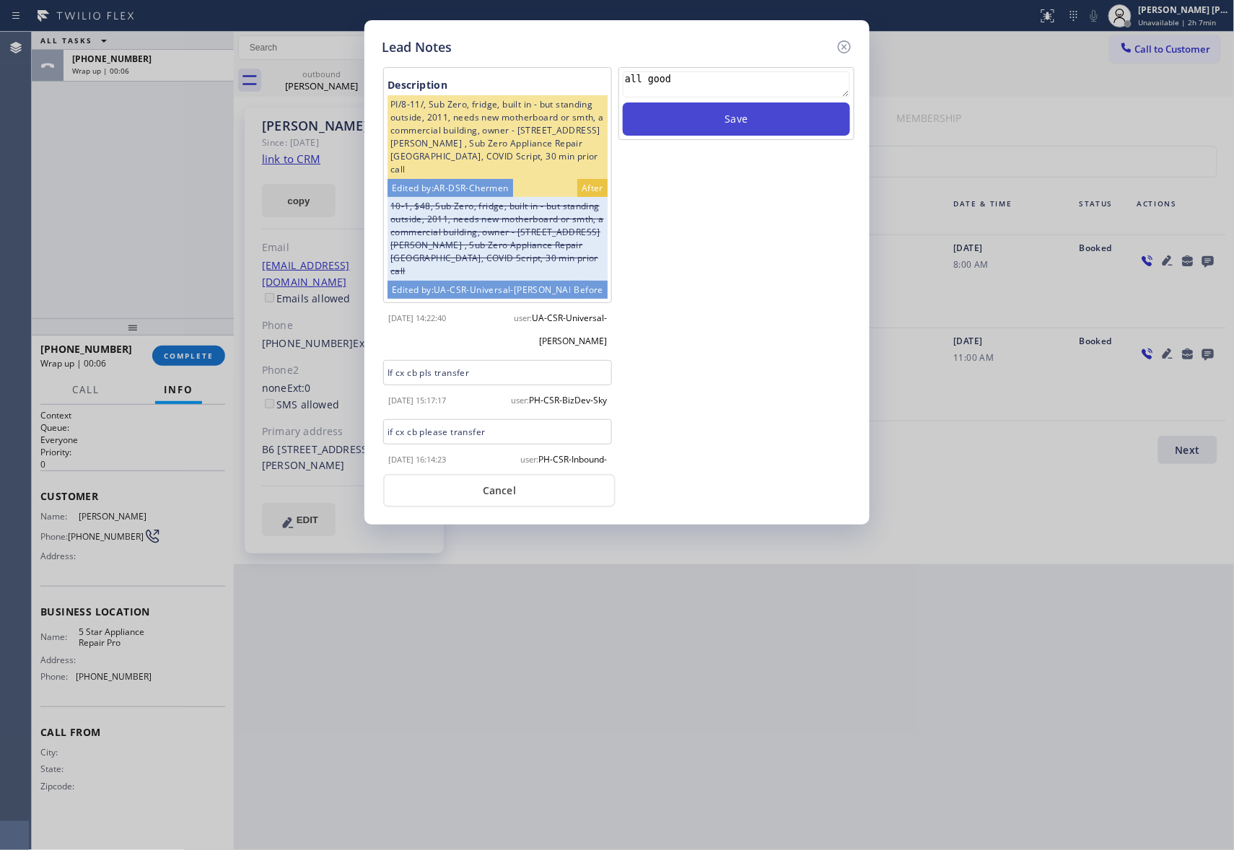
type textarea "all good"
click at [783, 123] on button "Save" at bounding box center [736, 118] width 227 height 33
click at [844, 42] on icon at bounding box center [844, 46] width 17 height 17
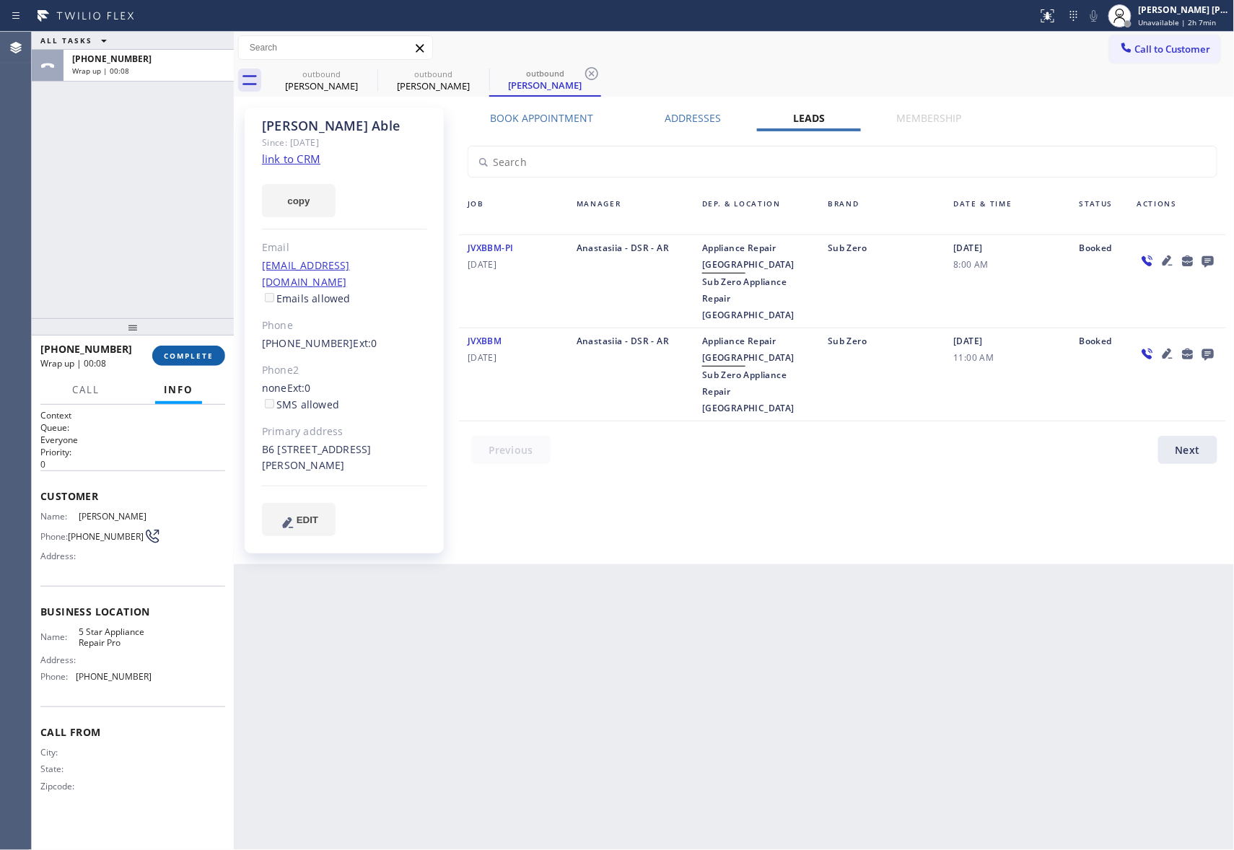
click at [188, 358] on span "COMPLETE" at bounding box center [189, 356] width 50 height 10
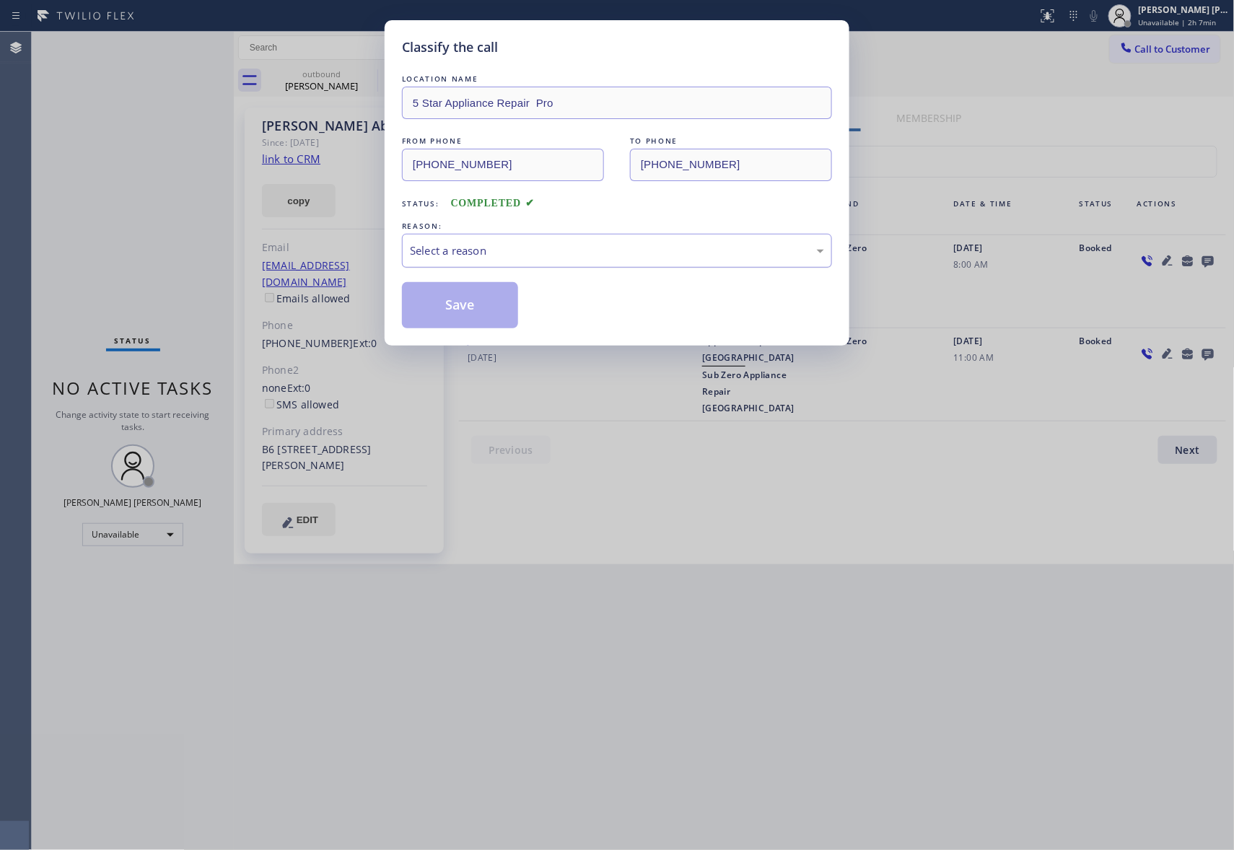
click at [481, 261] on div "Select a reason" at bounding box center [617, 251] width 430 height 34
click at [463, 304] on button "Save" at bounding box center [460, 305] width 116 height 46
drag, startPoint x: 463, startPoint y: 304, endPoint x: 341, endPoint y: 46, distance: 284.7
click at [460, 304] on button "Save" at bounding box center [460, 305] width 116 height 46
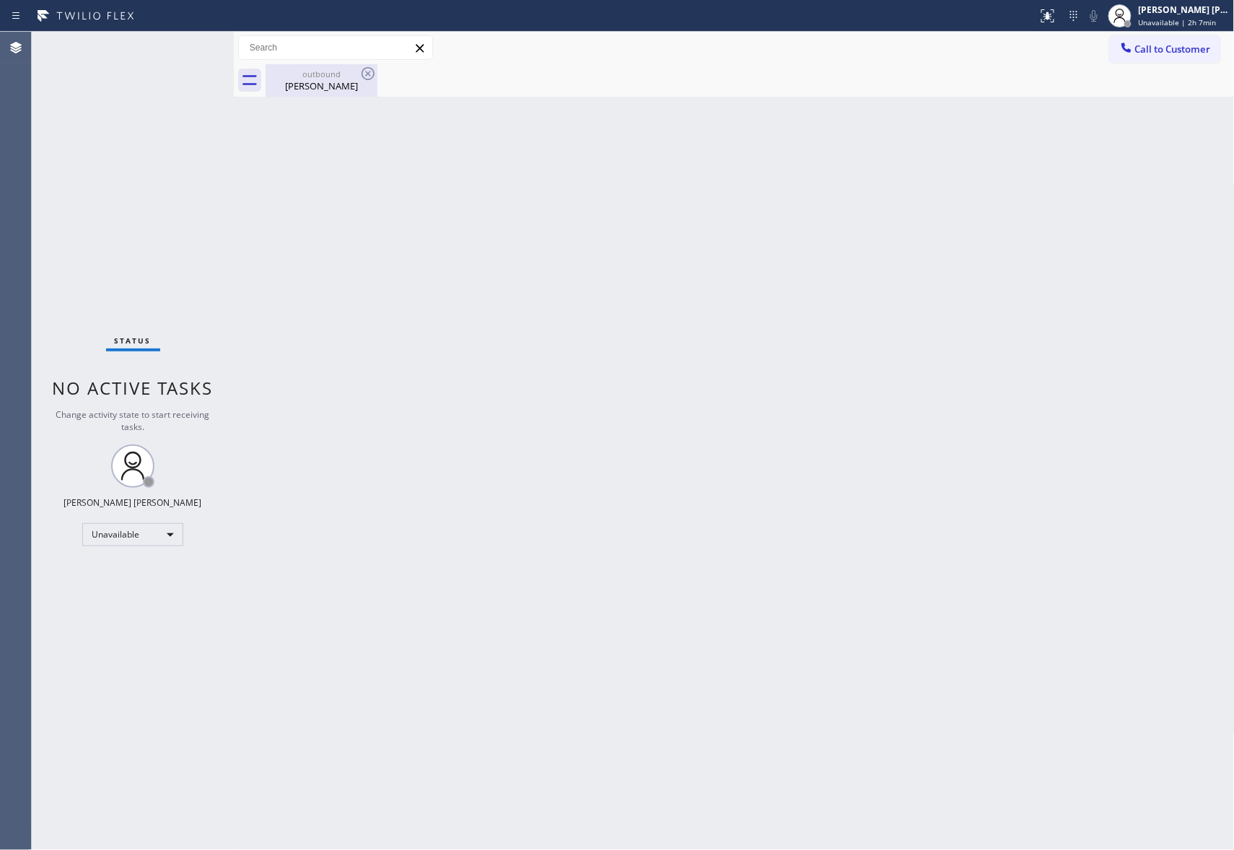
click at [306, 74] on div "outbound" at bounding box center [321, 74] width 109 height 11
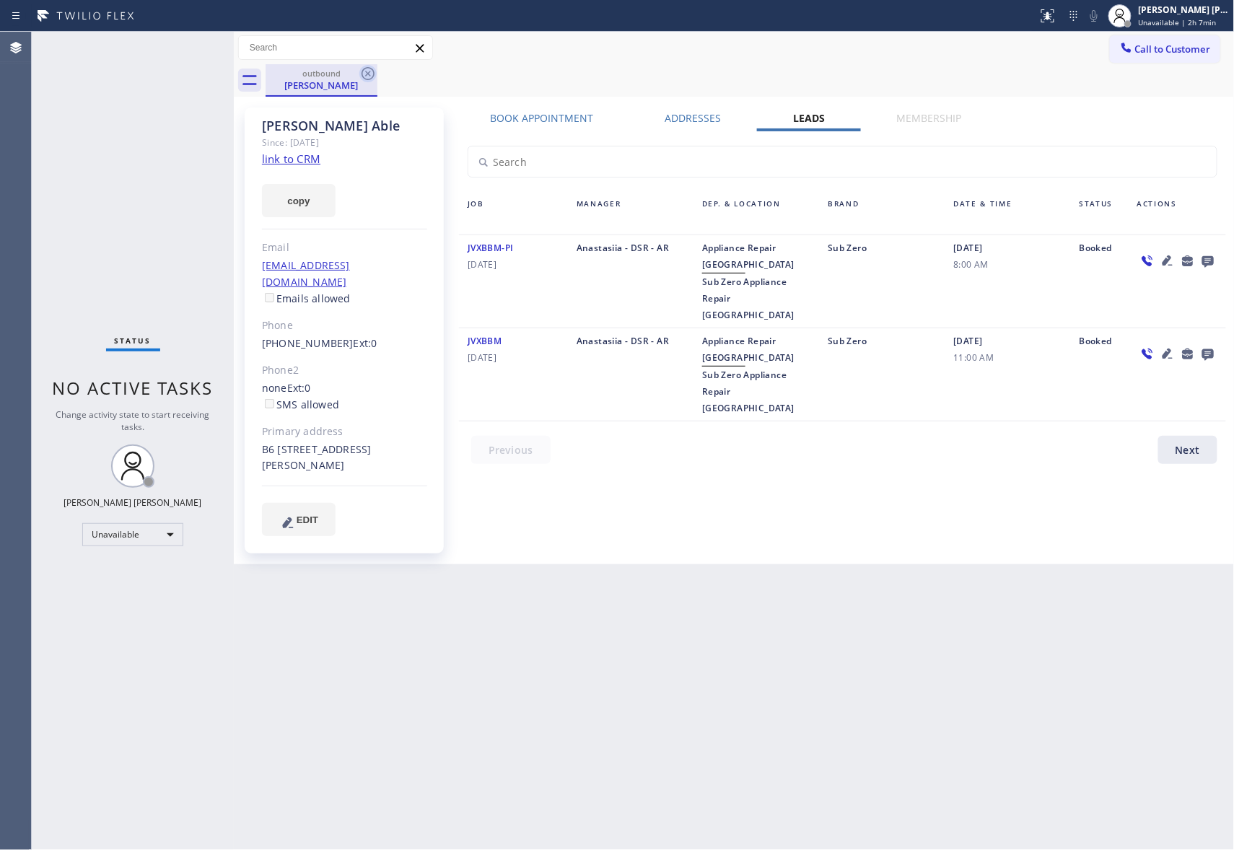
click at [367, 74] on icon at bounding box center [367, 73] width 17 height 17
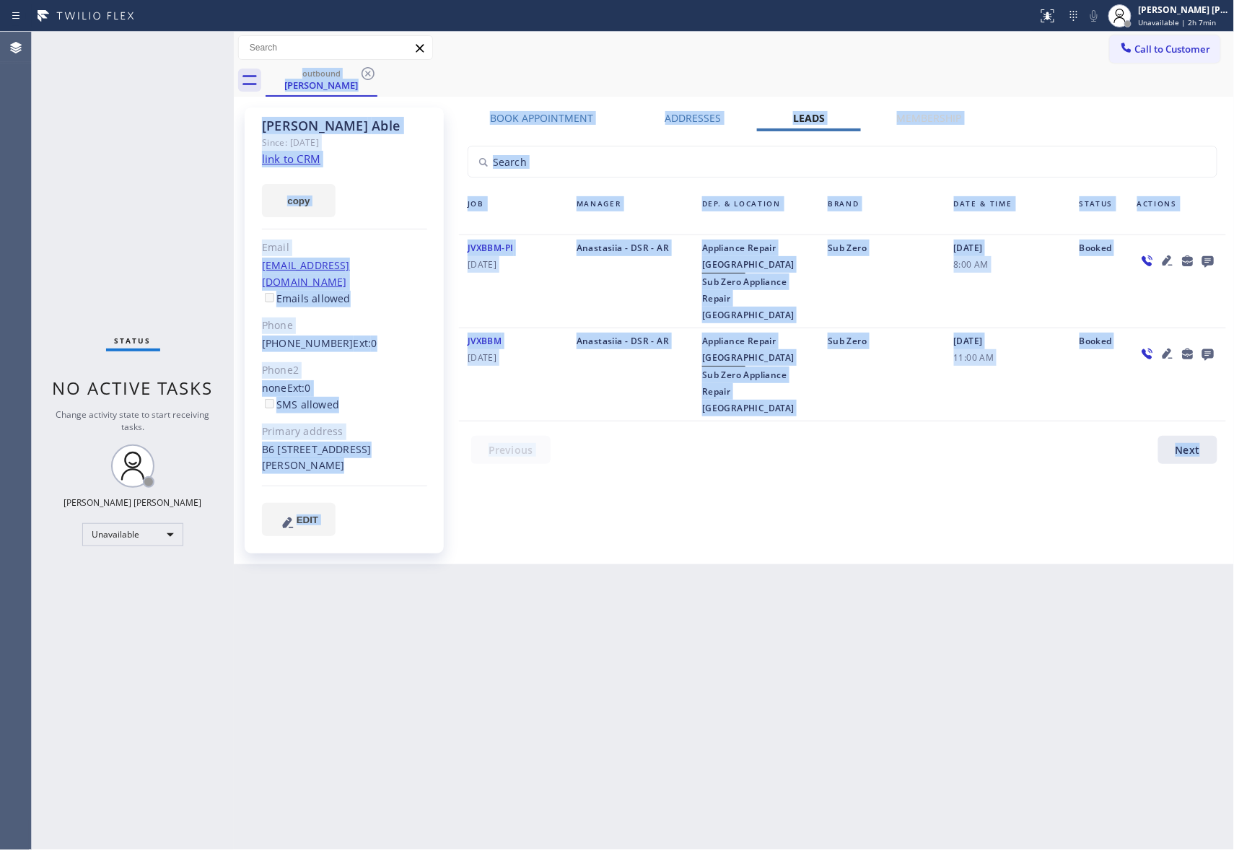
click at [367, 74] on div "outbound Robert Able" at bounding box center [750, 80] width 969 height 32
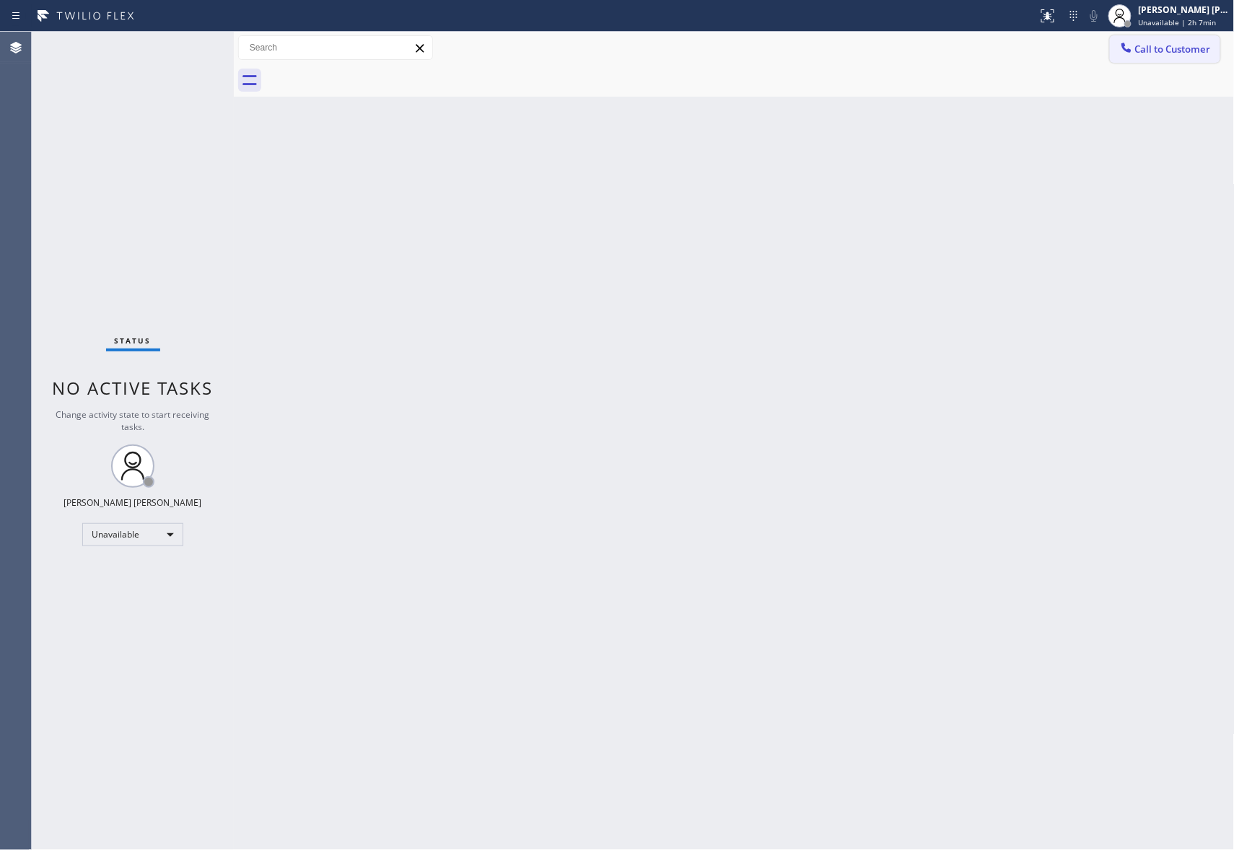
click at [1172, 45] on span "Call to Customer" at bounding box center [1173, 49] width 76 height 13
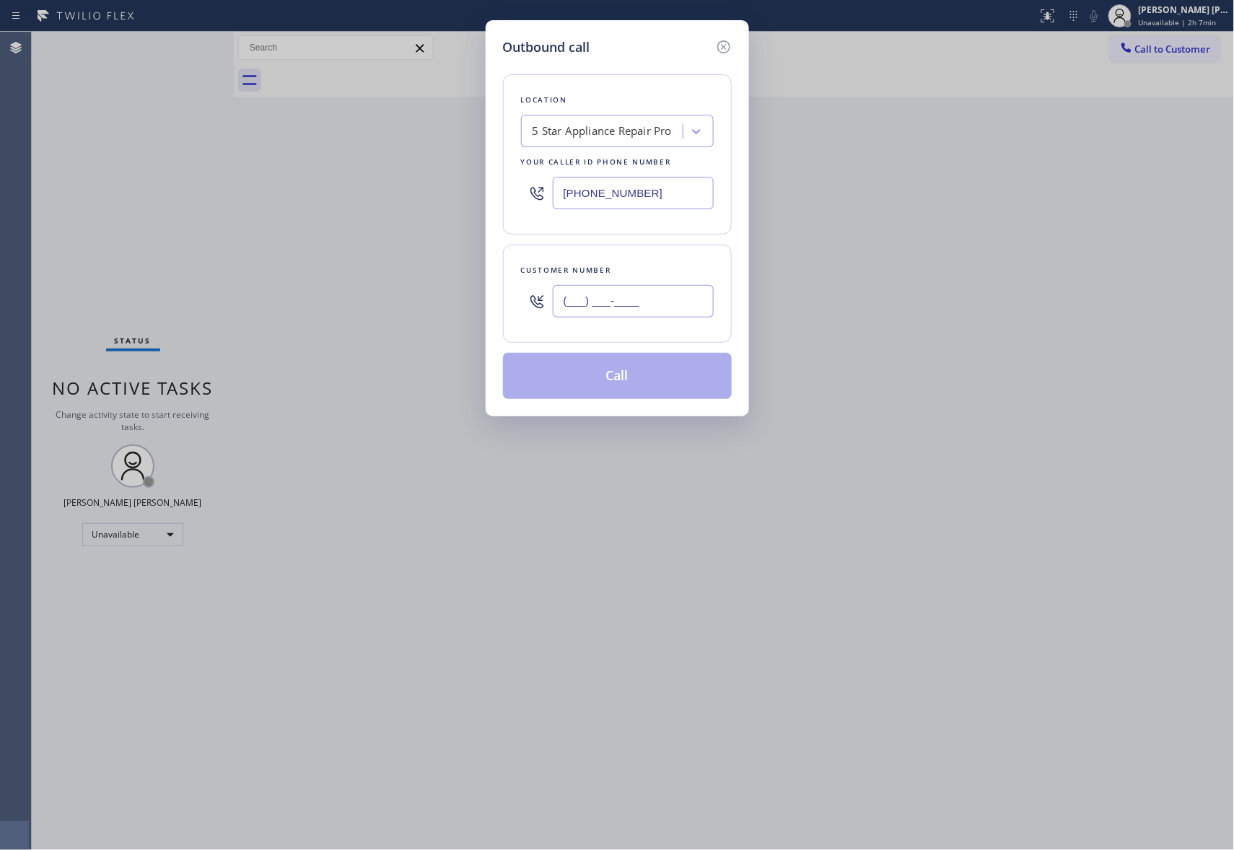
click at [652, 310] on input "(___) ___-____" at bounding box center [633, 301] width 161 height 32
paste input "714) 330-9168"
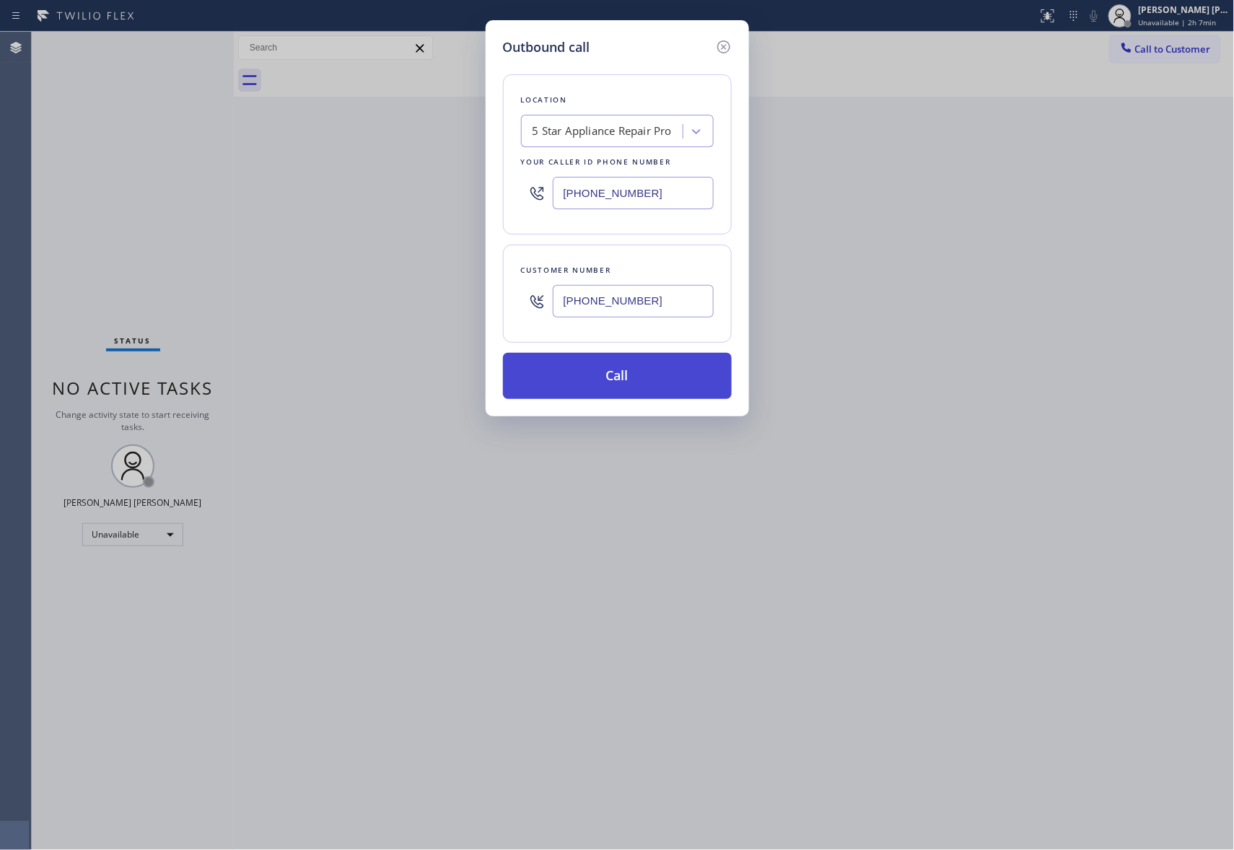
type input "(714) 330-9168"
click at [645, 375] on button "Call" at bounding box center [617, 376] width 229 height 46
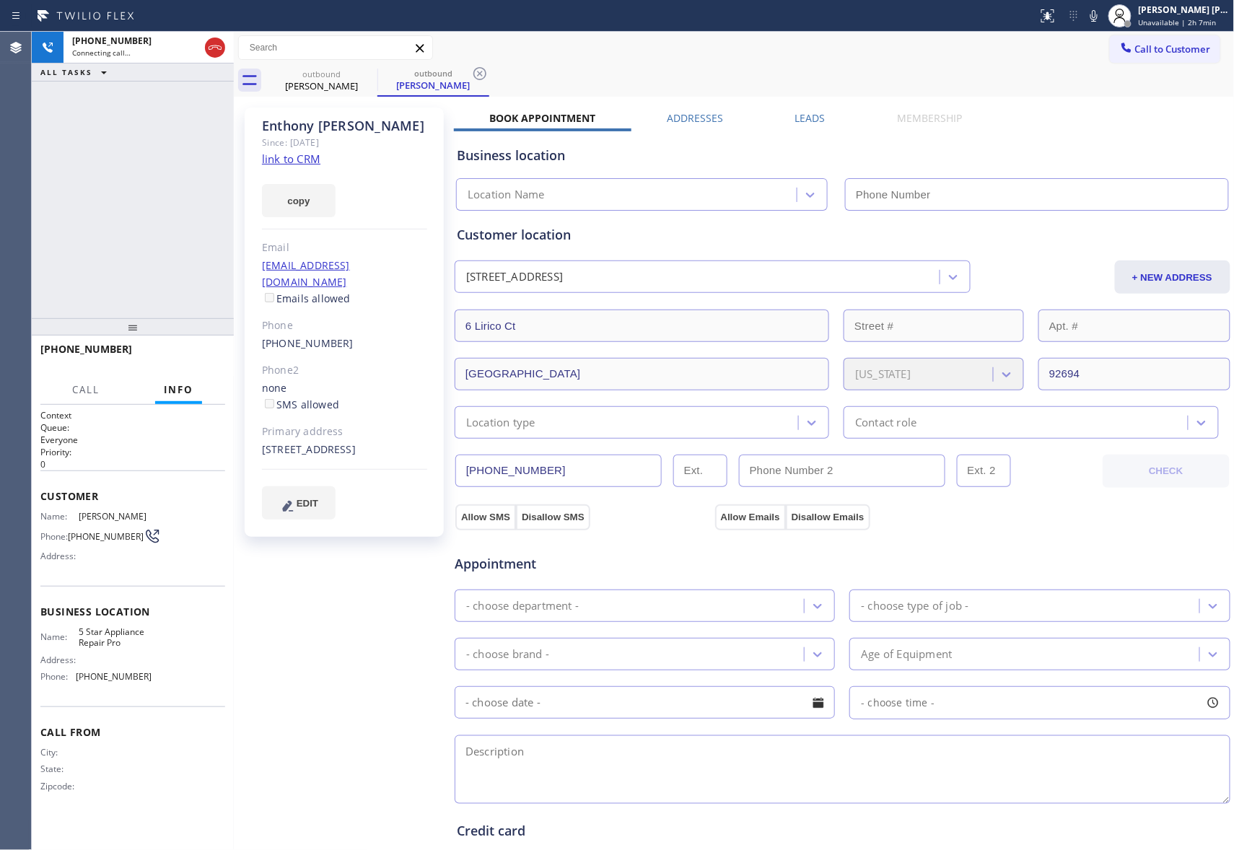
type input "(888) 477-1309"
click at [797, 113] on label "Leads" at bounding box center [810, 118] width 30 height 14
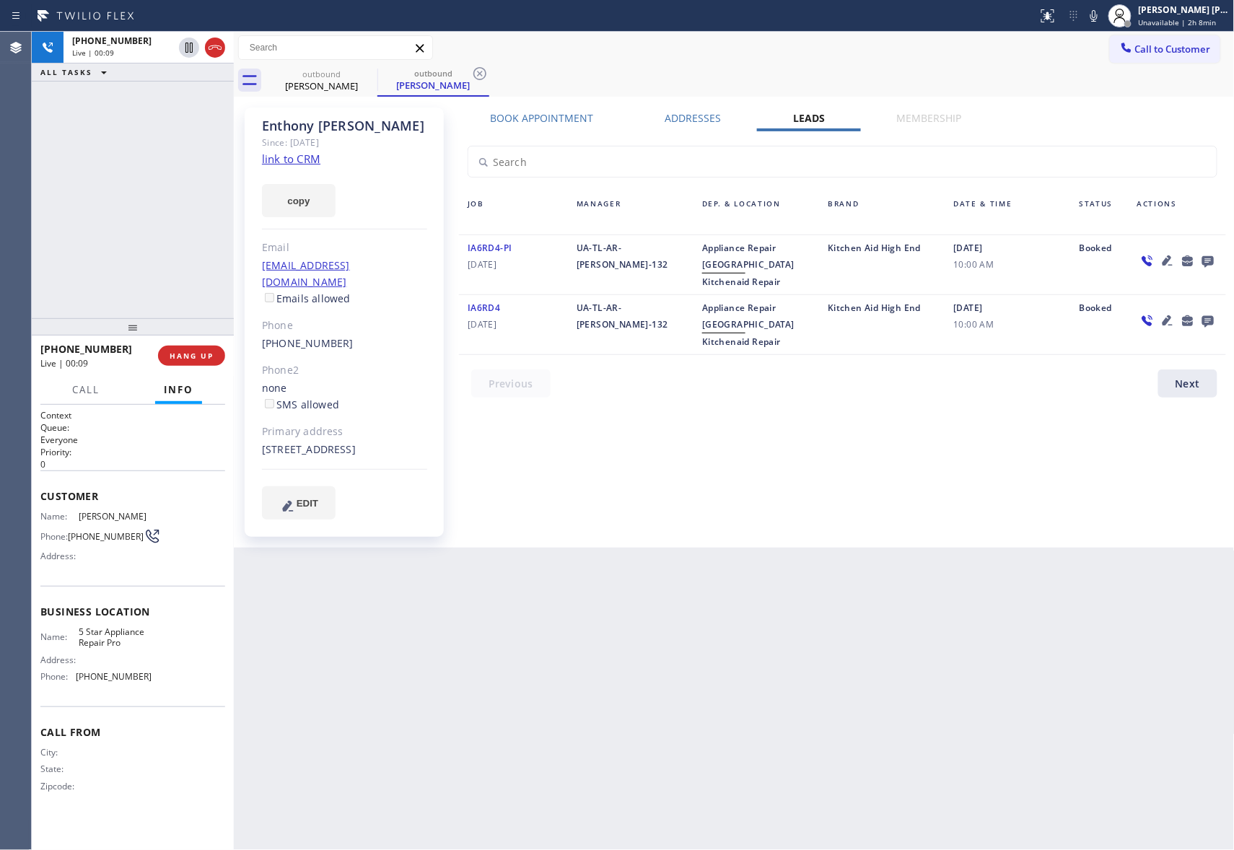
click at [1207, 257] on icon at bounding box center [1208, 262] width 12 height 12
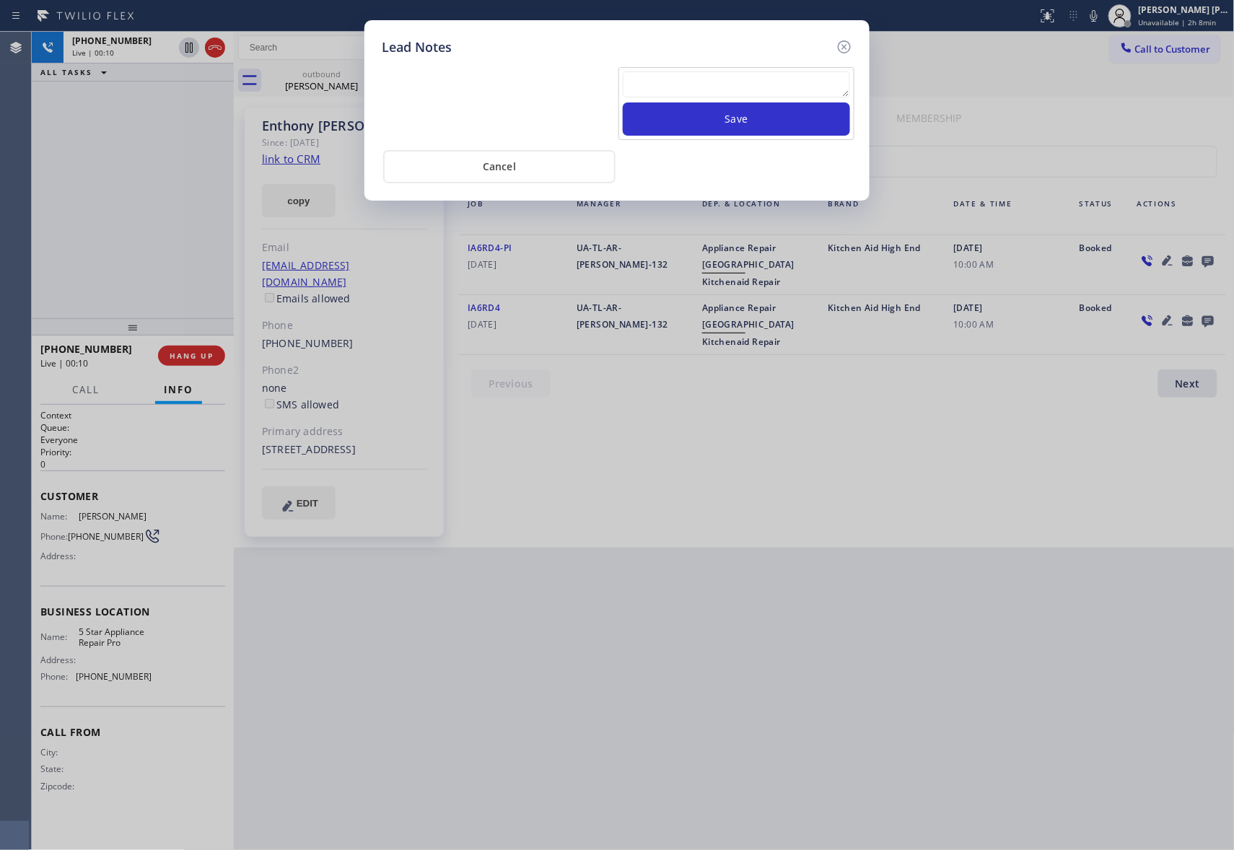
click at [751, 88] on textarea at bounding box center [736, 84] width 227 height 26
paste textarea "please transfer if cx calls back"
type textarea "please transfer if cx calls back"
drag, startPoint x: 774, startPoint y: 117, endPoint x: 812, endPoint y: 102, distance: 40.2
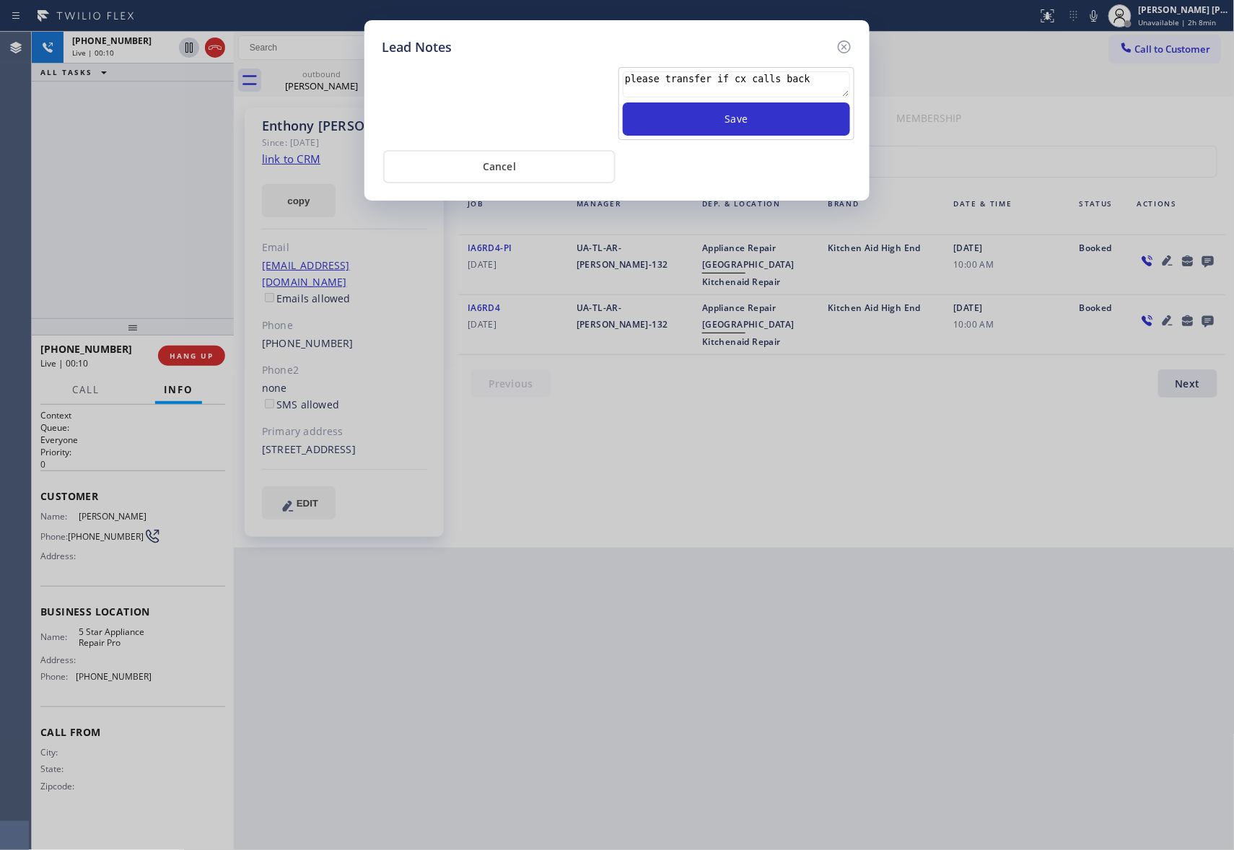
click at [774, 118] on button "Save" at bounding box center [736, 118] width 227 height 33
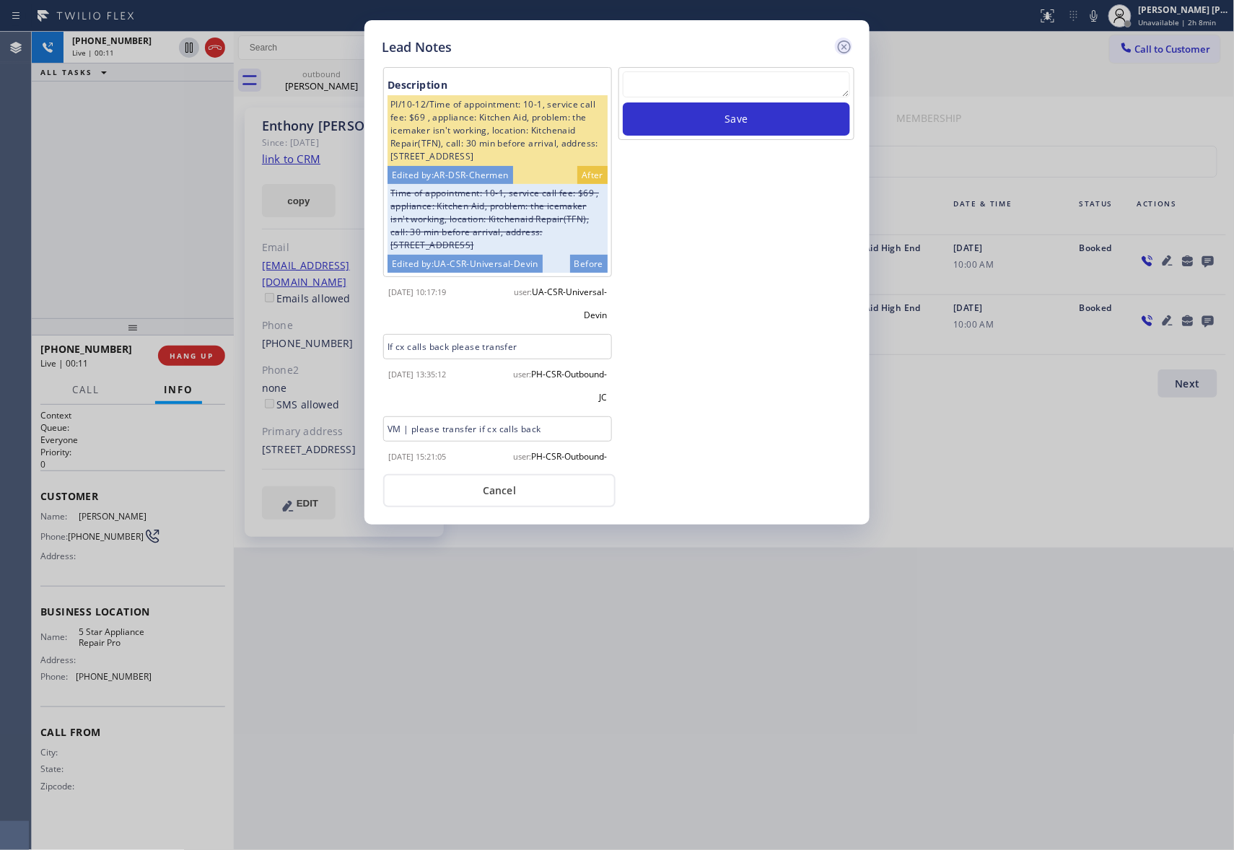
scroll to position [0, 0]
click at [852, 43] on icon at bounding box center [844, 46] width 17 height 17
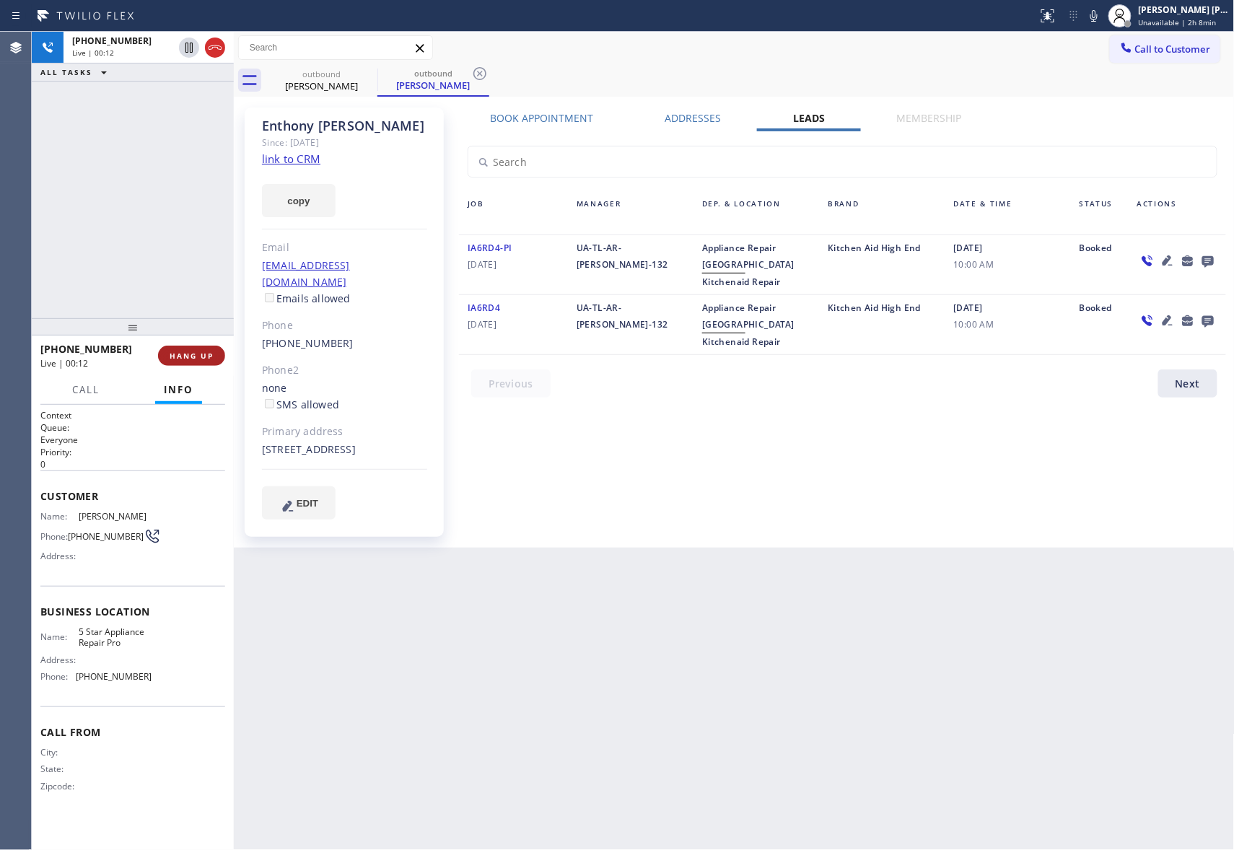
click at [196, 349] on button "HANG UP" at bounding box center [191, 356] width 67 height 20
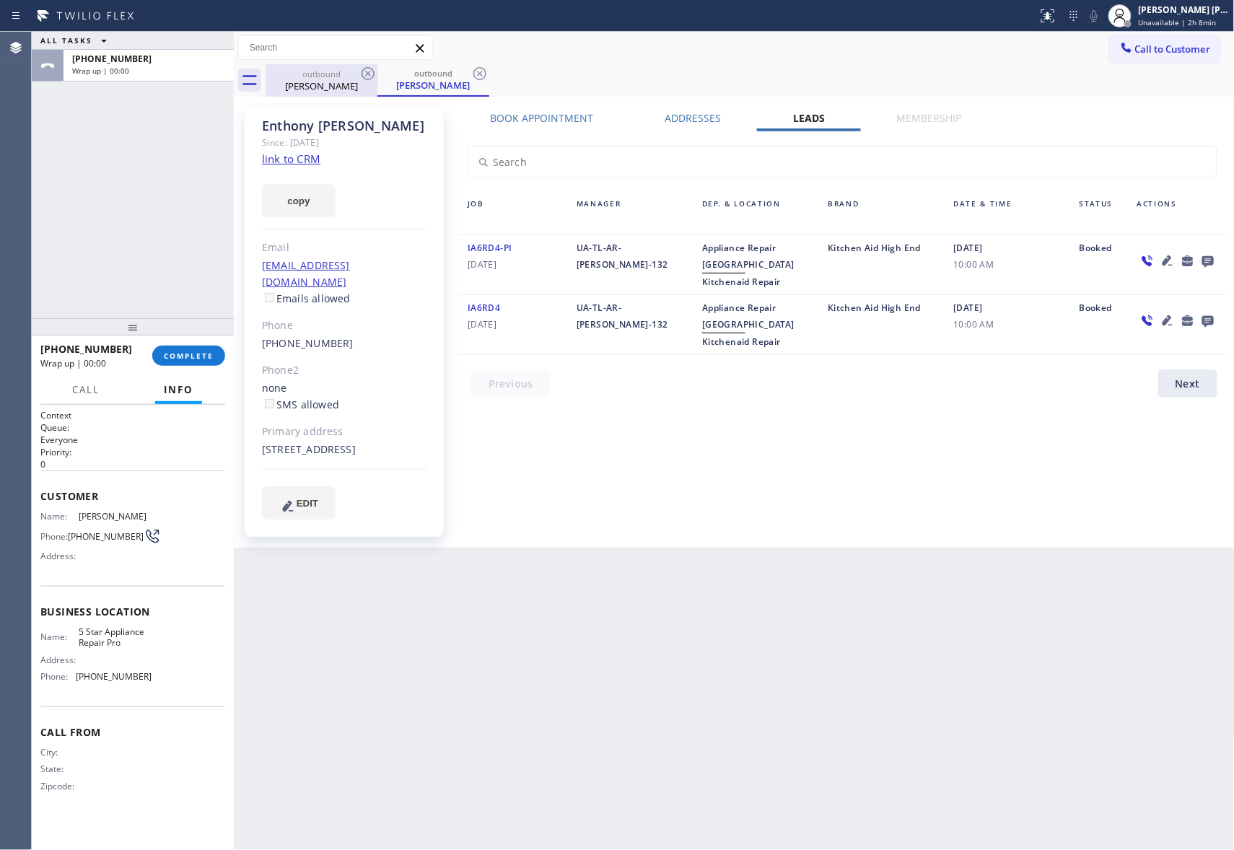
drag, startPoint x: 344, startPoint y: 82, endPoint x: 365, endPoint y: 74, distance: 22.4
click at [345, 82] on div "Enthony Svoboda" at bounding box center [321, 85] width 109 height 13
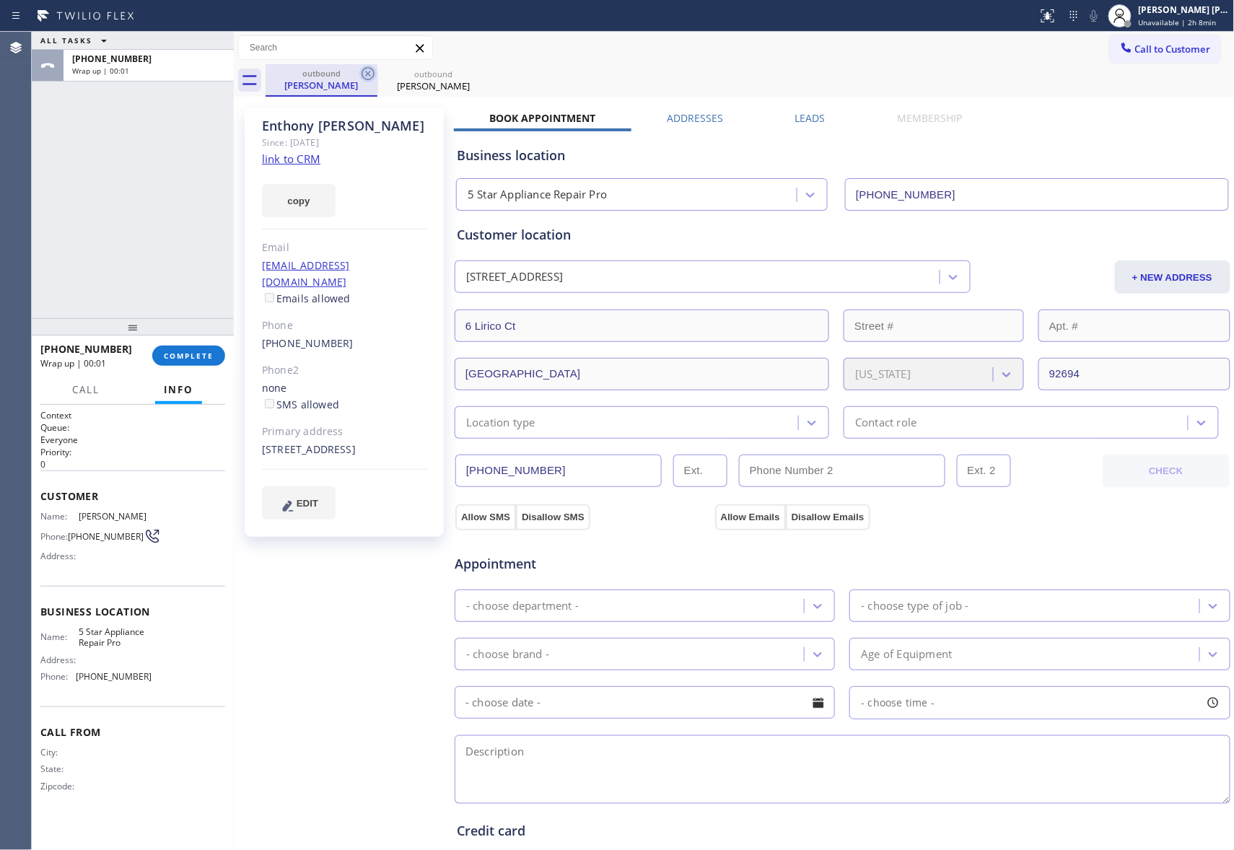
click at [365, 74] on icon at bounding box center [367, 73] width 17 height 17
click at [0, 0] on icon at bounding box center [0, 0] width 0 height 0
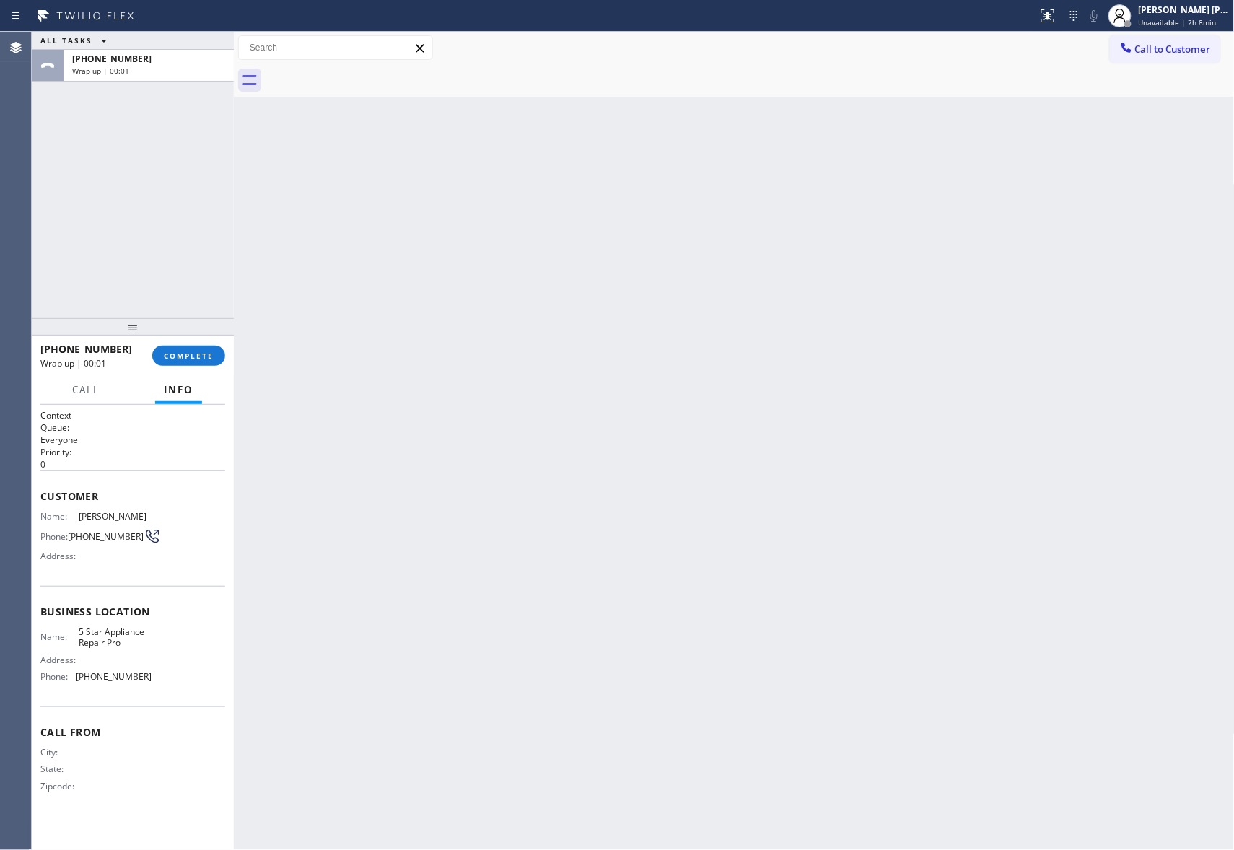
click at [365, 74] on div at bounding box center [750, 80] width 969 height 32
drag, startPoint x: 197, startPoint y: 355, endPoint x: 188, endPoint y: 354, distance: 9.5
click at [198, 354] on span "COMPLETE" at bounding box center [189, 356] width 50 height 10
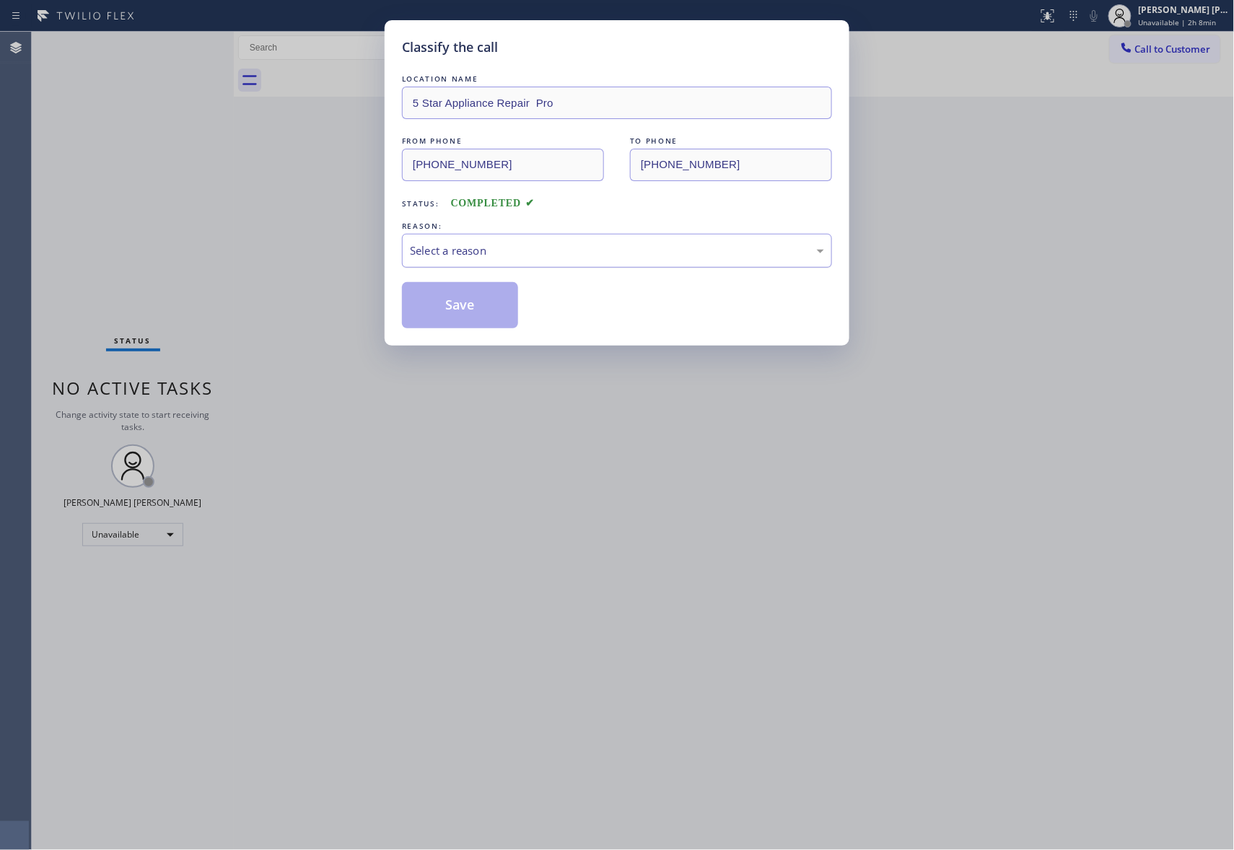
click at [549, 244] on div "Select a reason" at bounding box center [617, 250] width 414 height 17
click at [457, 309] on button "Save" at bounding box center [460, 305] width 116 height 46
click at [457, 307] on button "Save" at bounding box center [460, 305] width 116 height 46
click at [457, 306] on button "Save" at bounding box center [460, 305] width 116 height 46
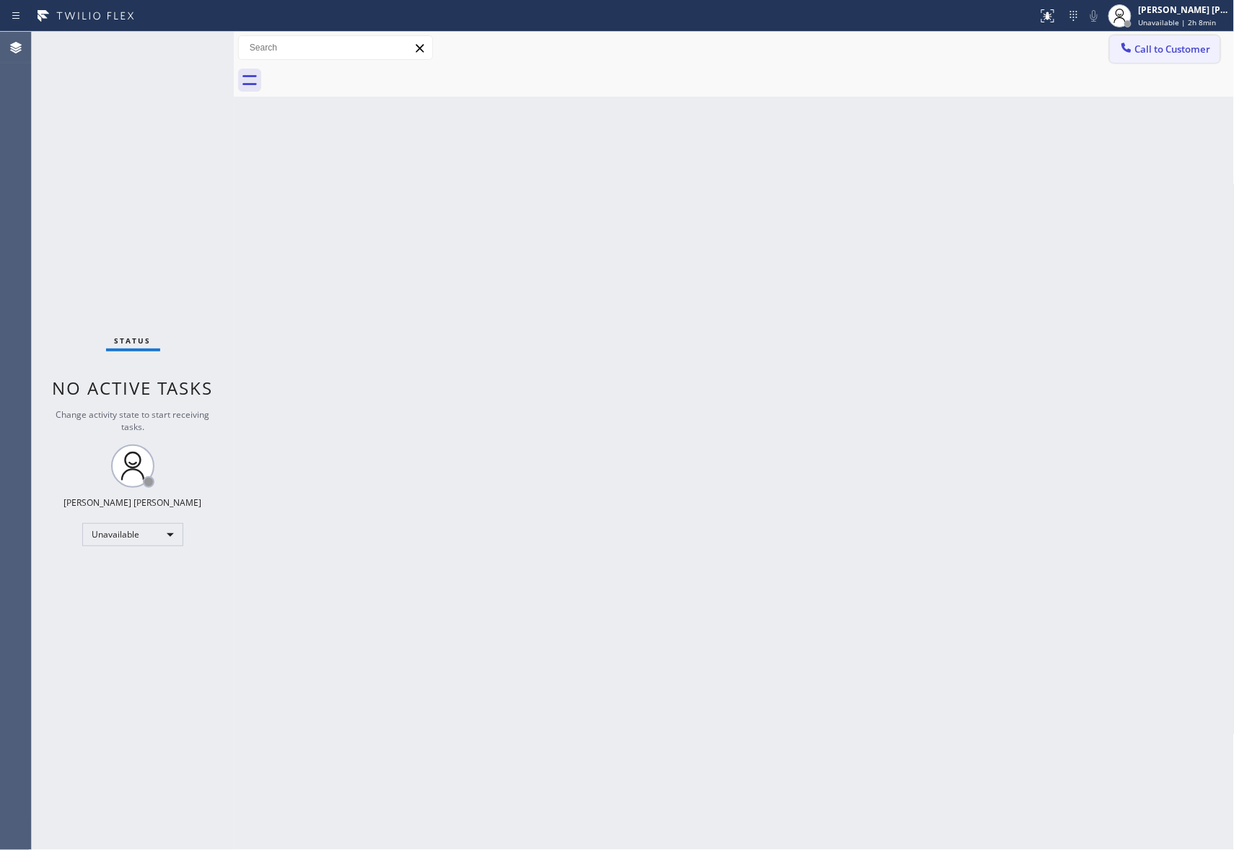
click at [1211, 55] on span "Call to Customer" at bounding box center [1173, 49] width 76 height 13
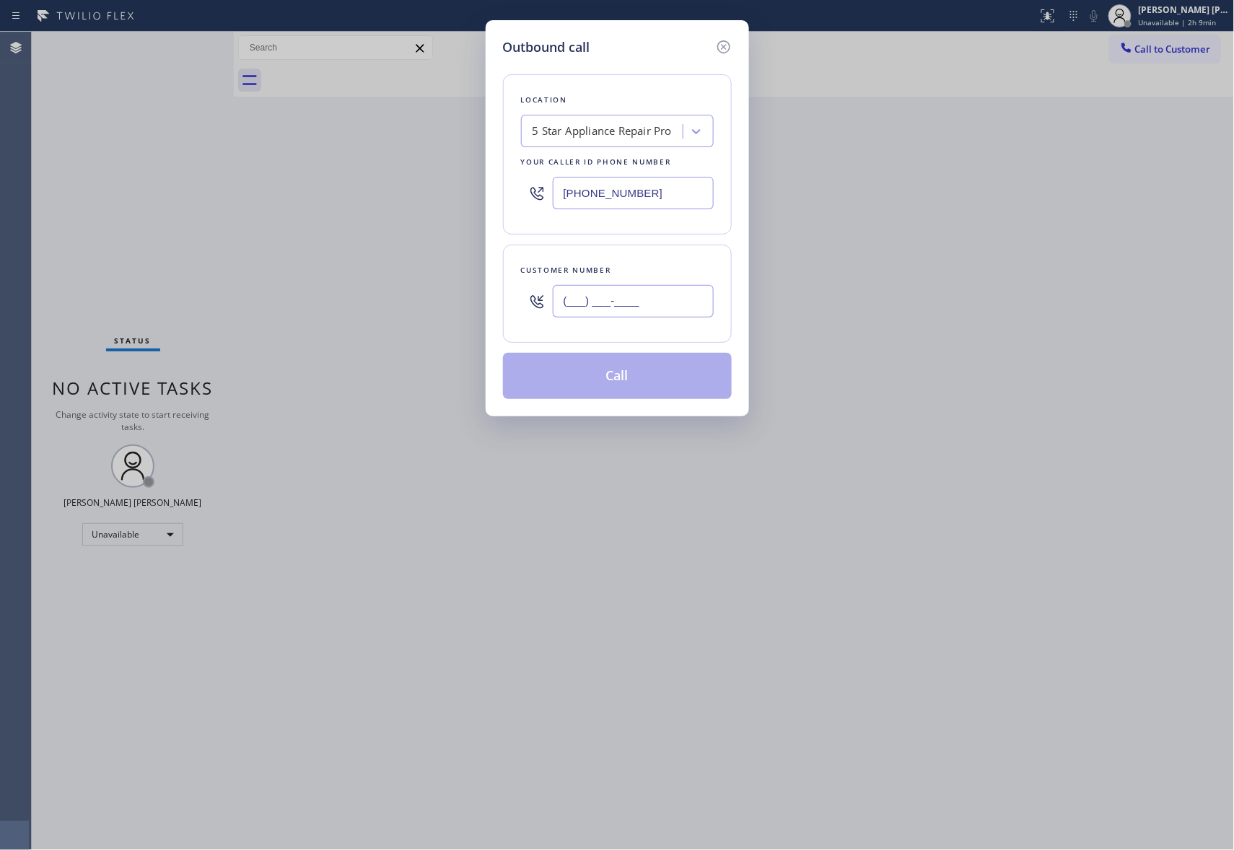
click at [677, 301] on input "(___) ___-____" at bounding box center [633, 301] width 161 height 32
paste input "480) 699-3583"
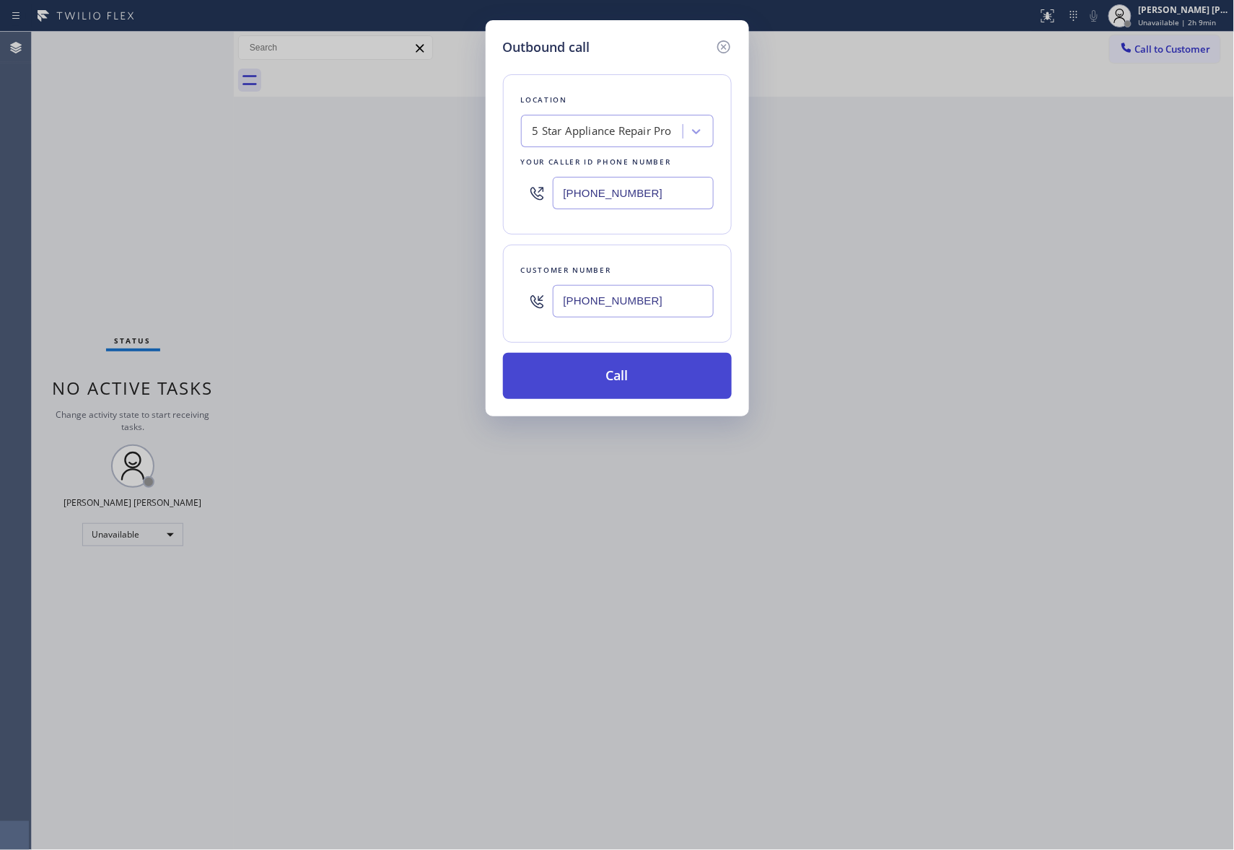
type input "(480) 699-3583"
click at [632, 371] on button "Call" at bounding box center [617, 376] width 229 height 46
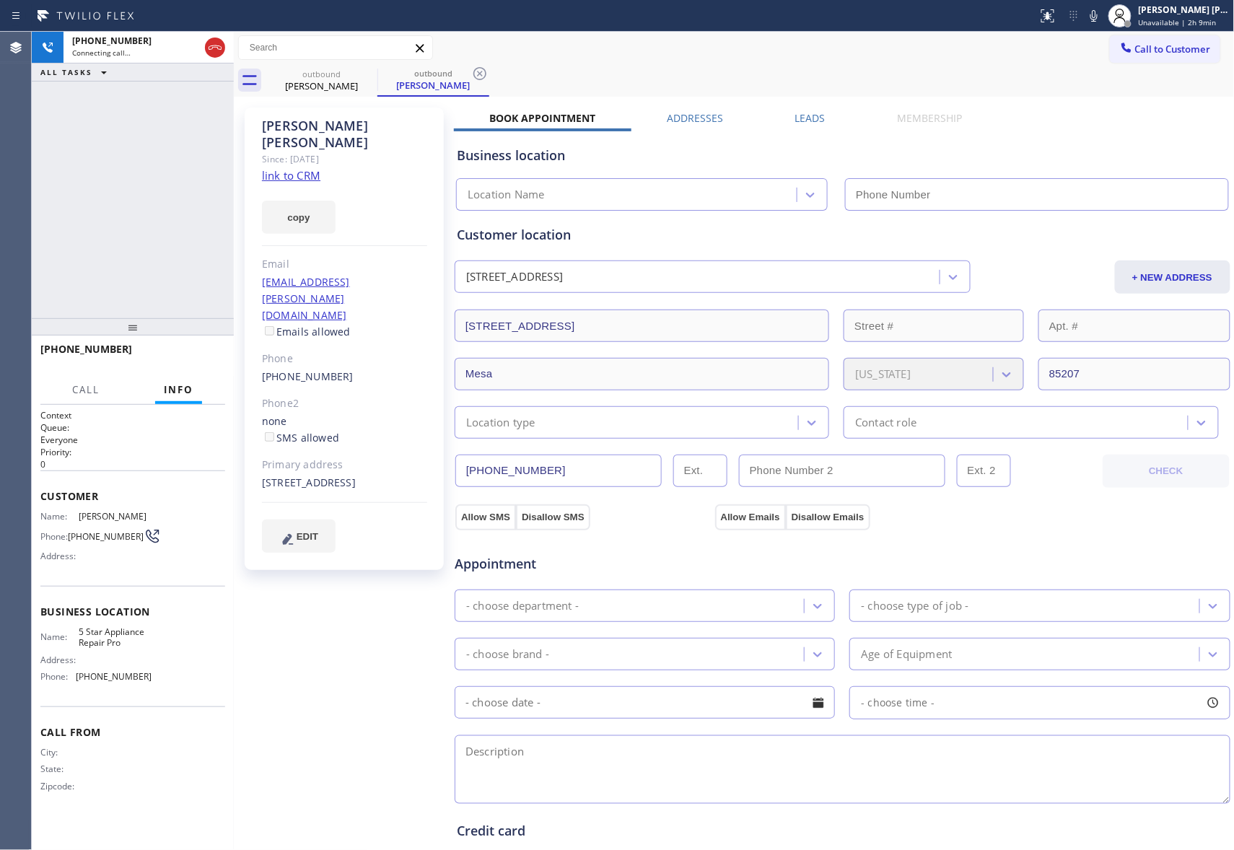
type input "(888) 477-1309"
click at [209, 48] on icon at bounding box center [214, 47] width 17 height 17
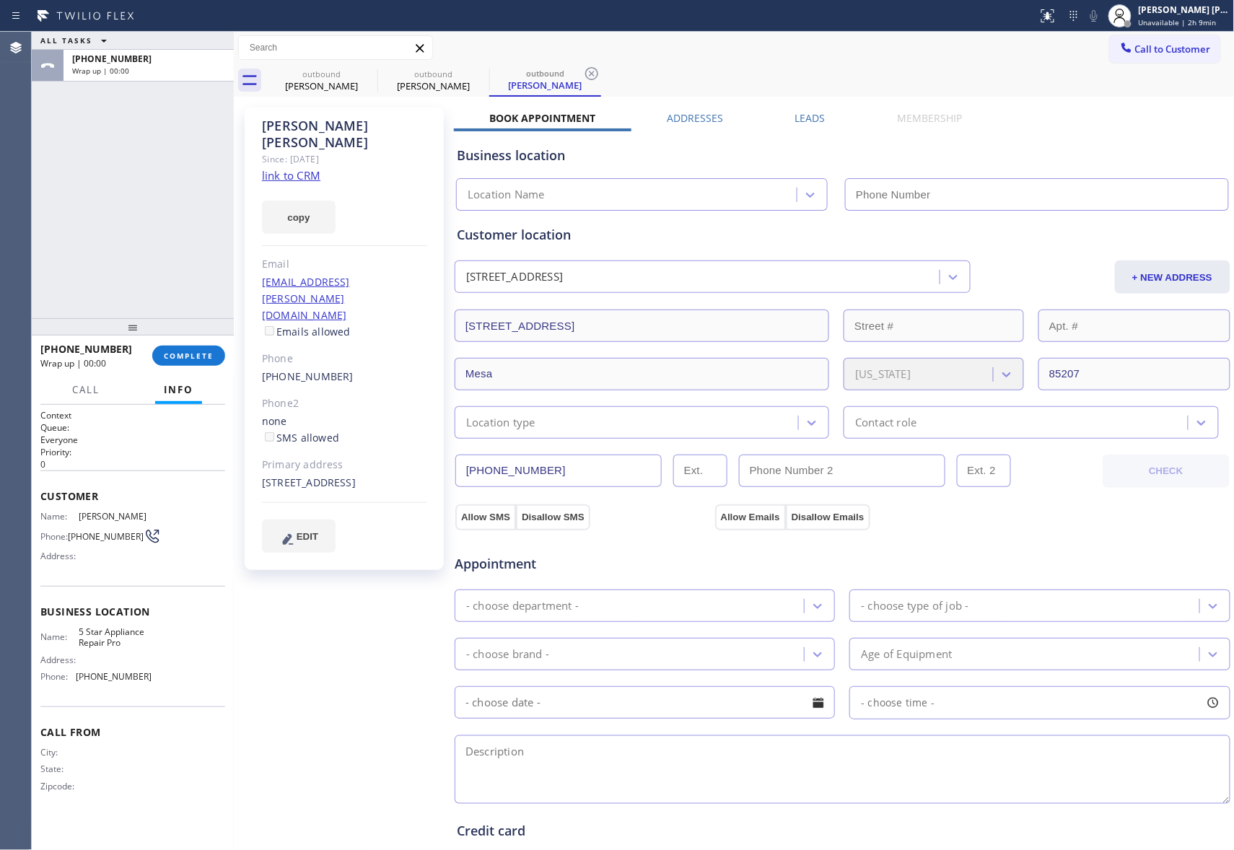
type input "(888) 477-1309"
click at [803, 118] on label "Leads" at bounding box center [810, 118] width 30 height 14
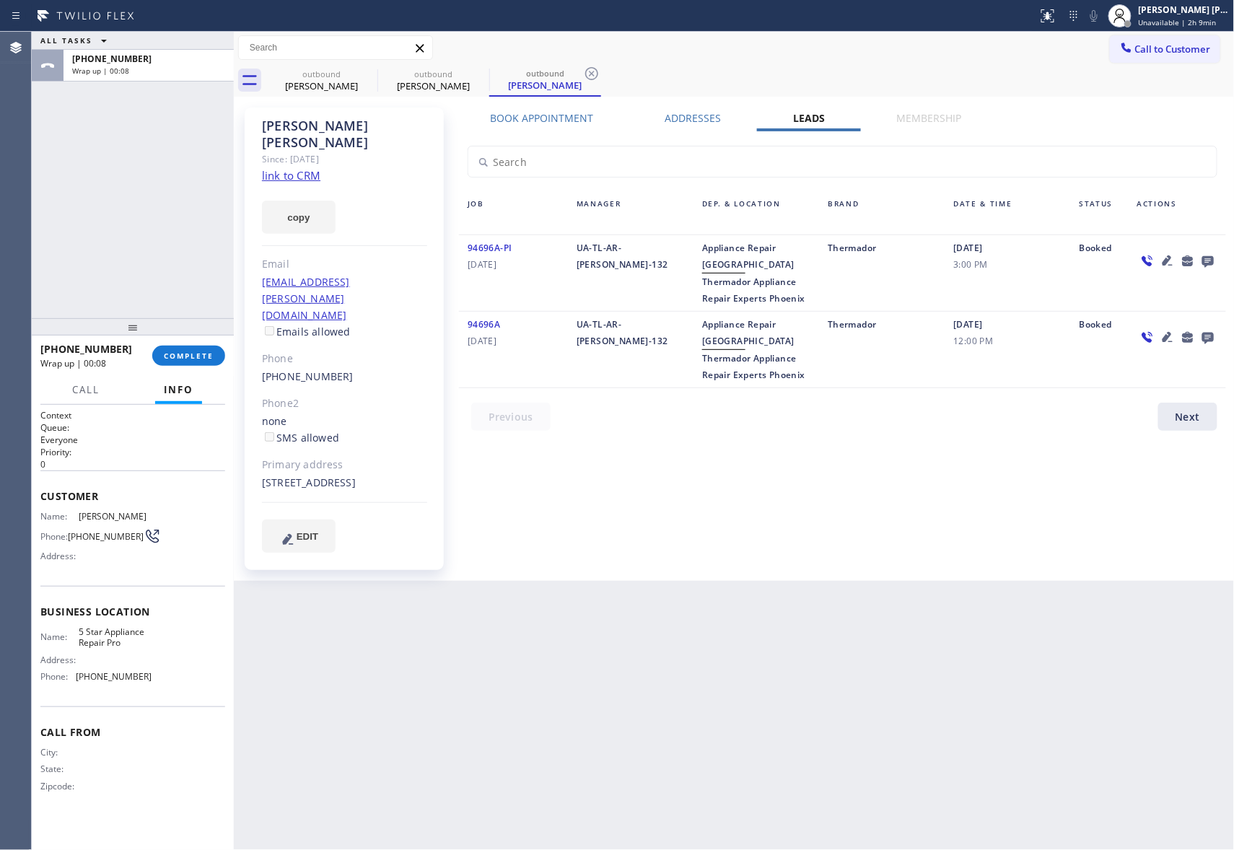
click at [1207, 258] on icon at bounding box center [1208, 262] width 12 height 12
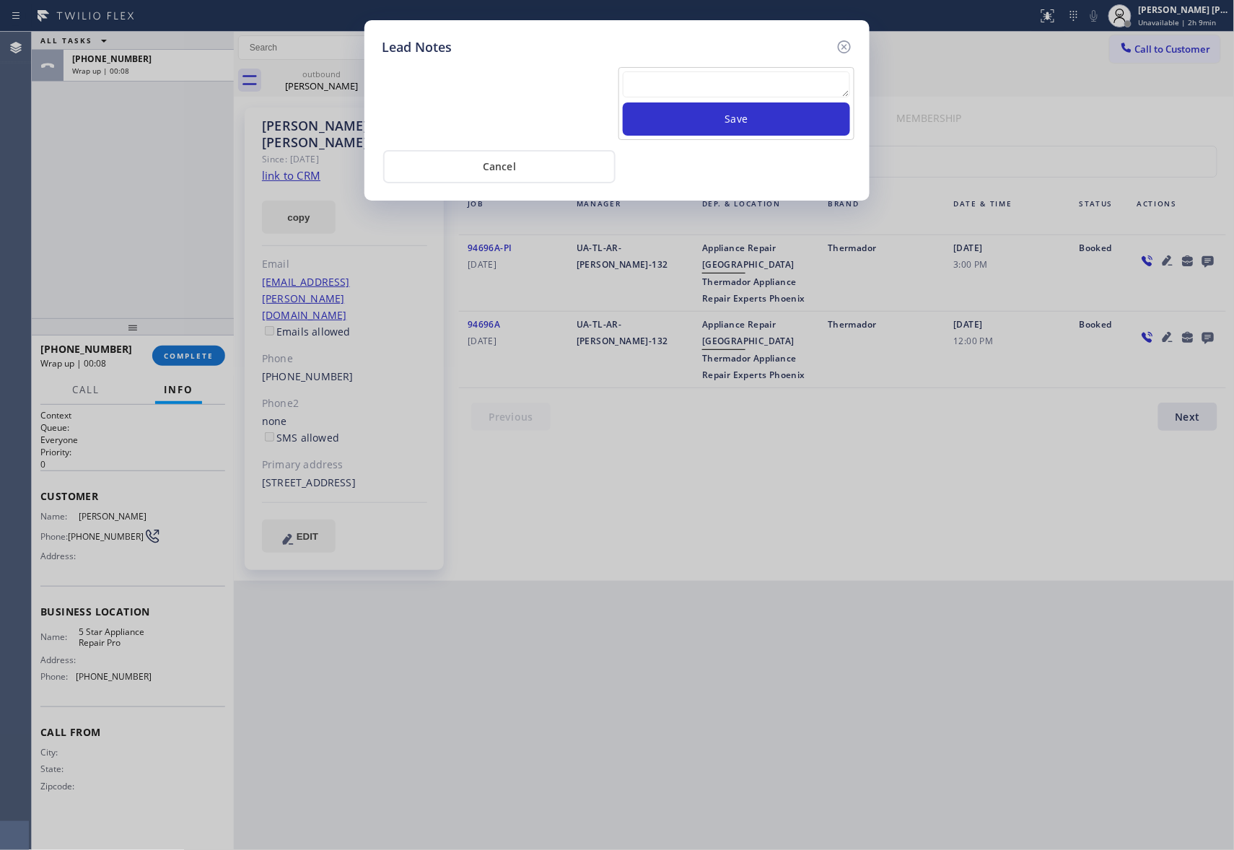
click at [763, 92] on textarea at bounding box center [736, 84] width 227 height 26
paste textarea "VM | please transfer if cx calls back"
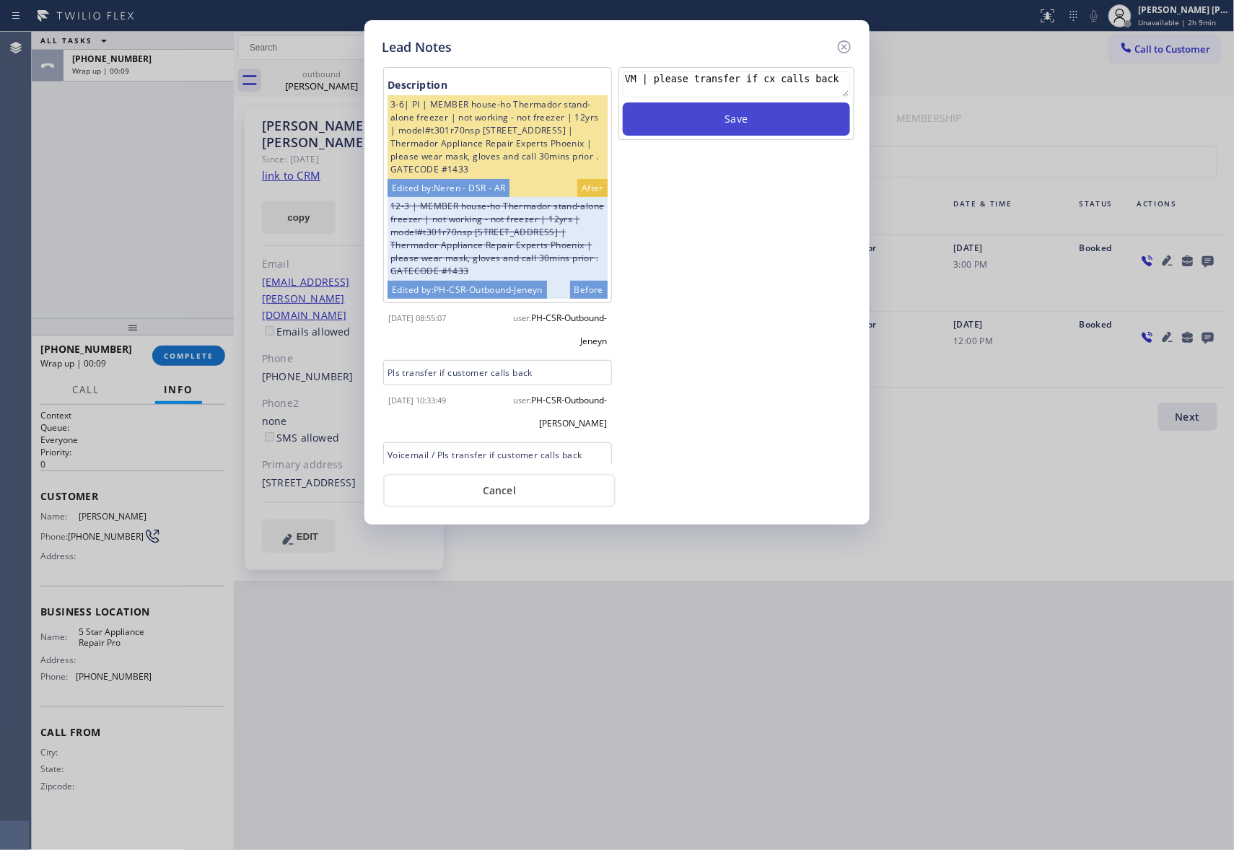
type textarea "VM | please transfer if cx calls back"
click at [766, 118] on button "Save" at bounding box center [736, 118] width 227 height 33
click at [847, 43] on icon at bounding box center [844, 46] width 17 height 17
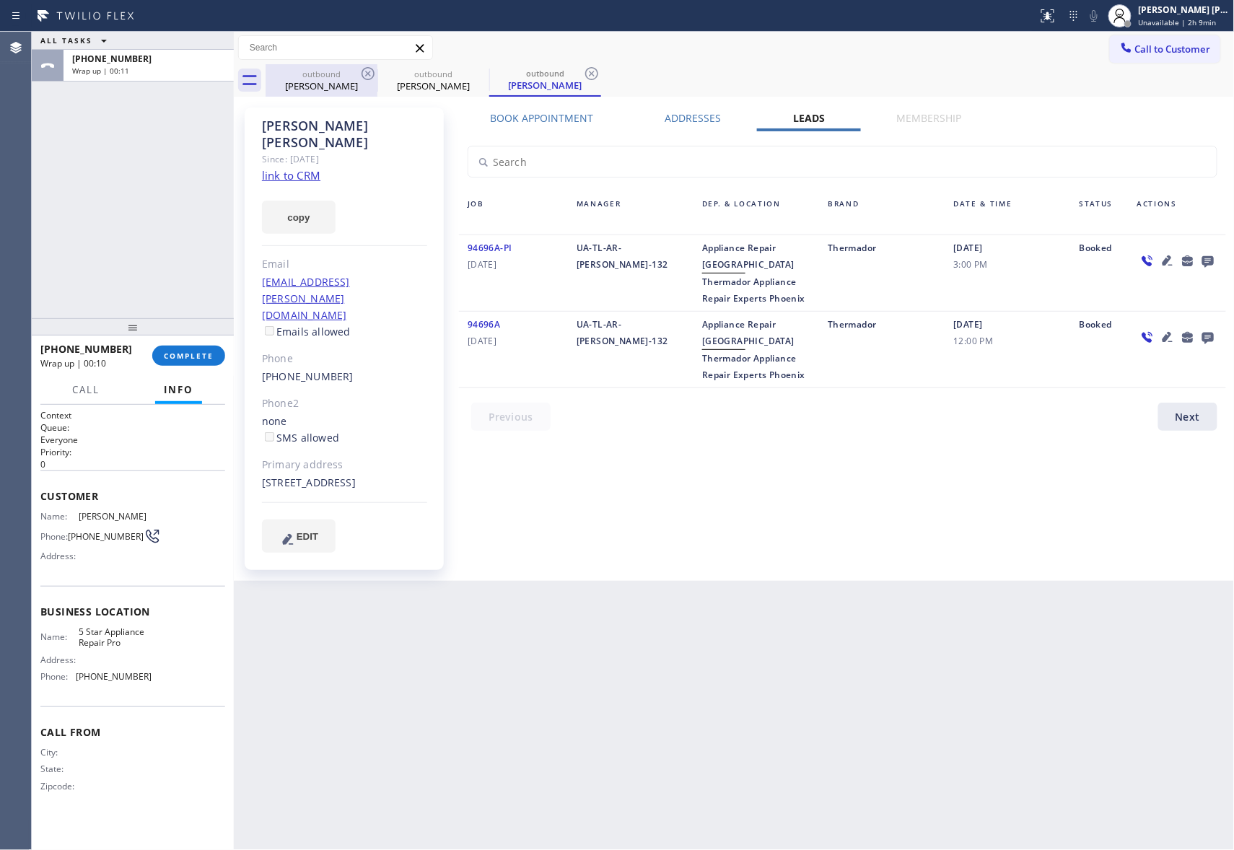
click at [379, 74] on div "outbound" at bounding box center [433, 74] width 109 height 11
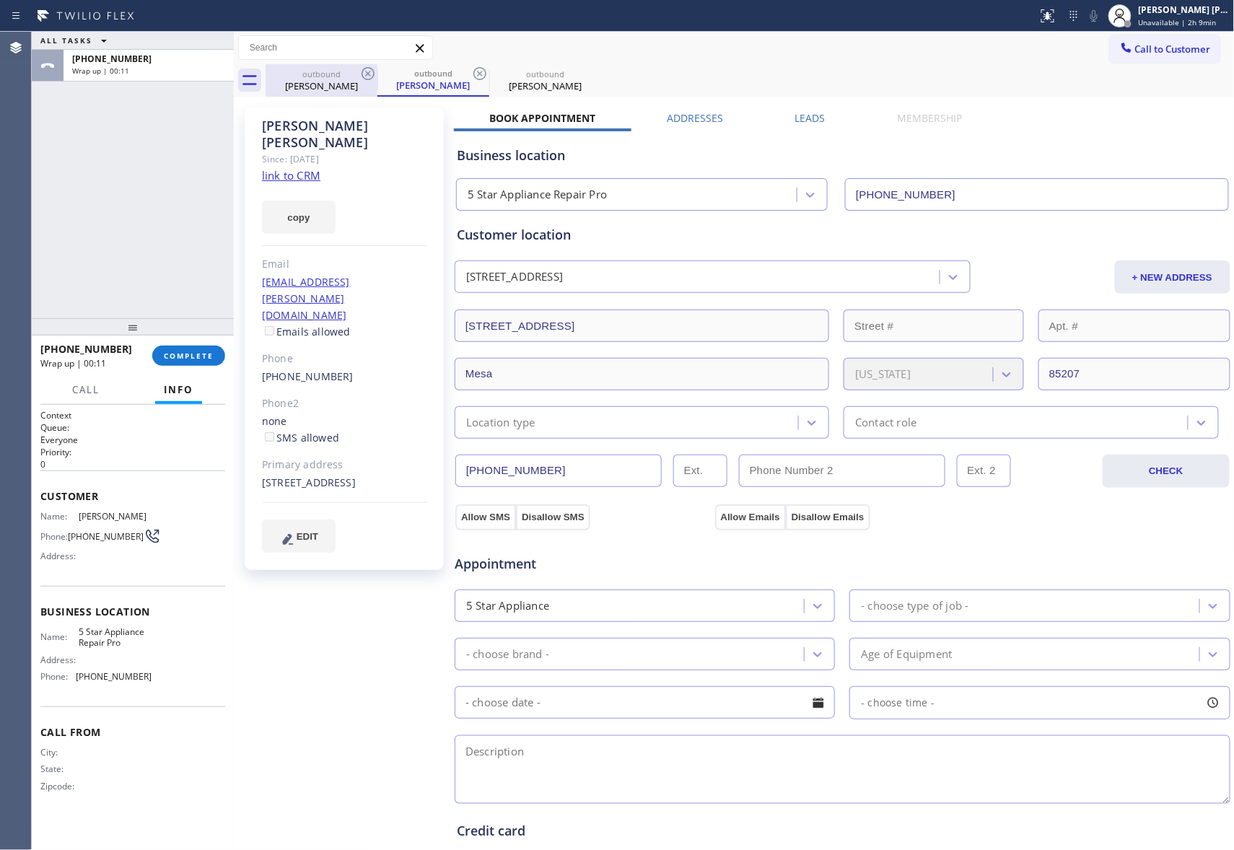
click at [374, 74] on icon at bounding box center [368, 73] width 13 height 13
click at [377, 74] on div "outbound Marcia Wilson" at bounding box center [433, 80] width 112 height 32
click at [374, 74] on icon at bounding box center [368, 73] width 13 height 13
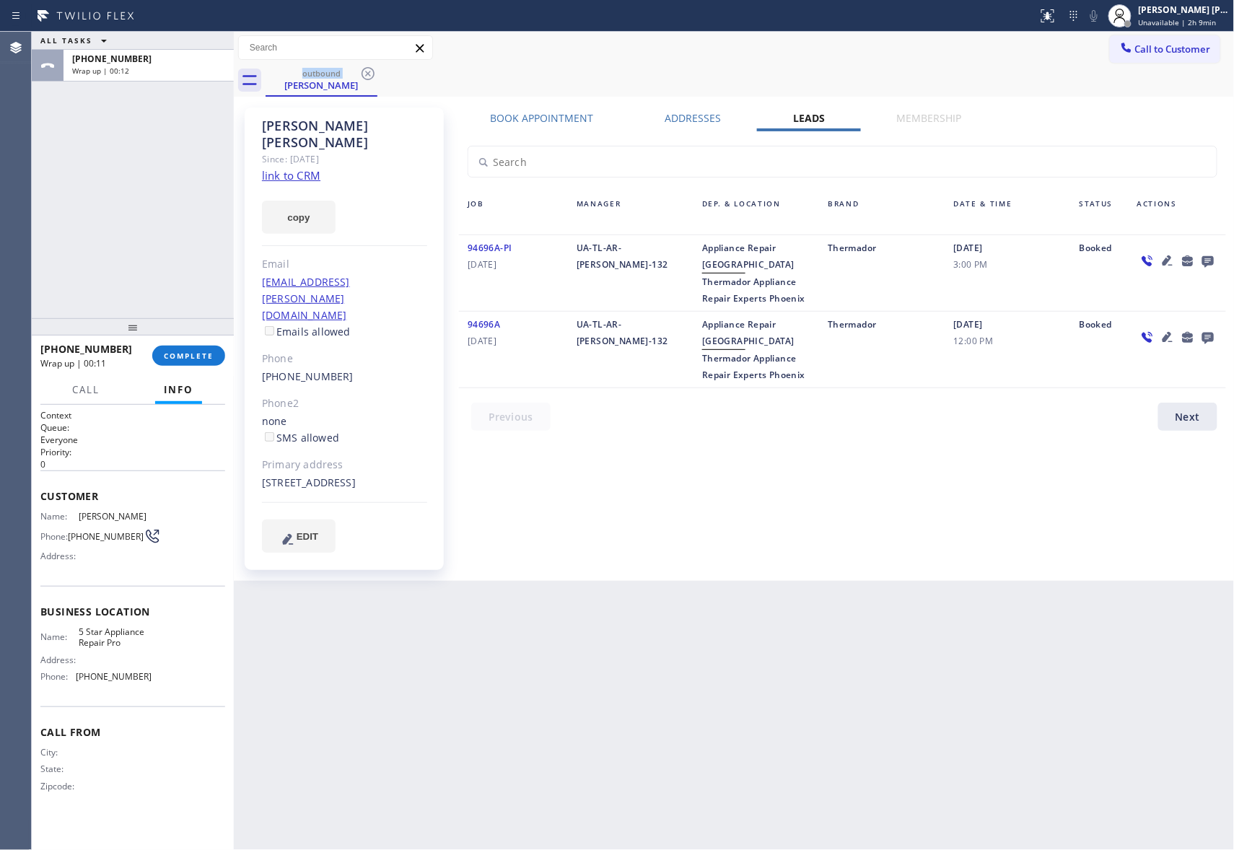
click at [374, 74] on icon at bounding box center [368, 73] width 13 height 13
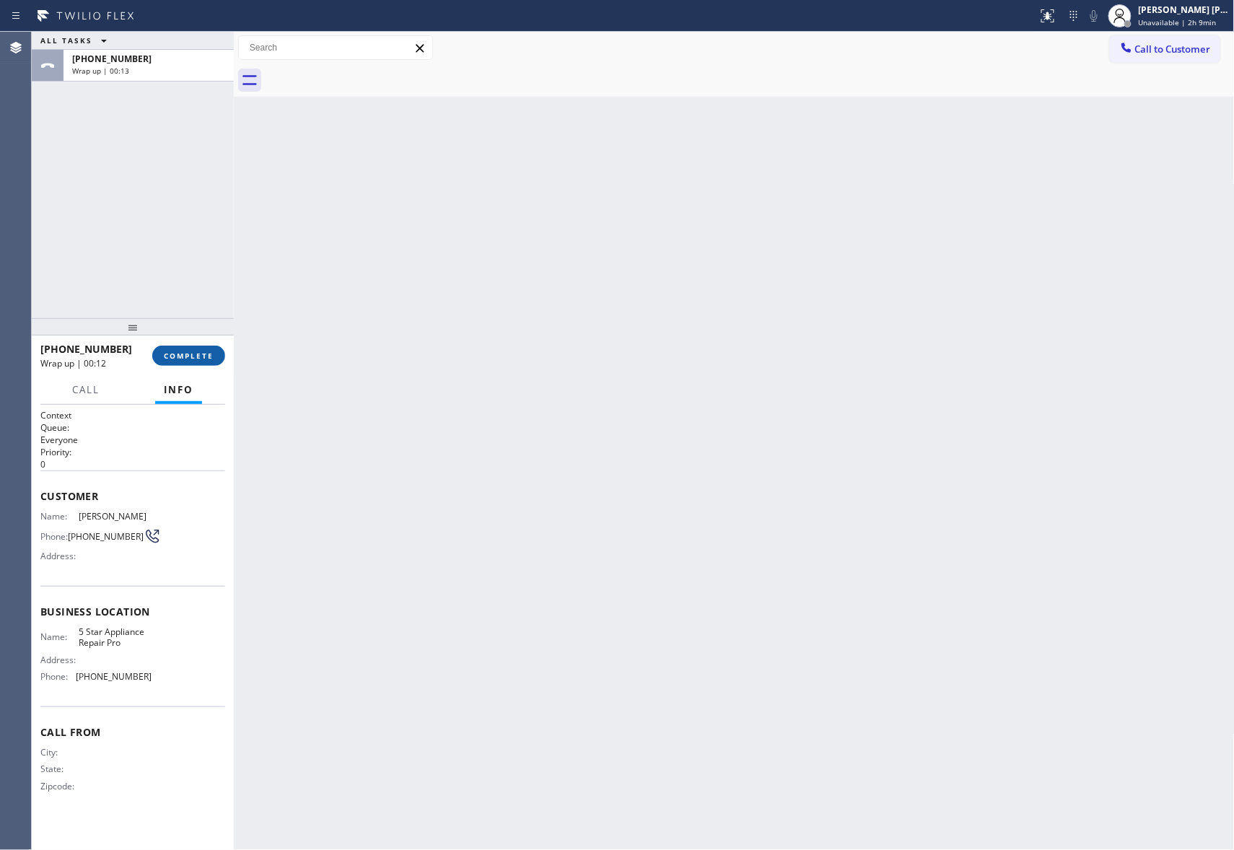
click at [201, 349] on button "COMPLETE" at bounding box center [188, 356] width 73 height 20
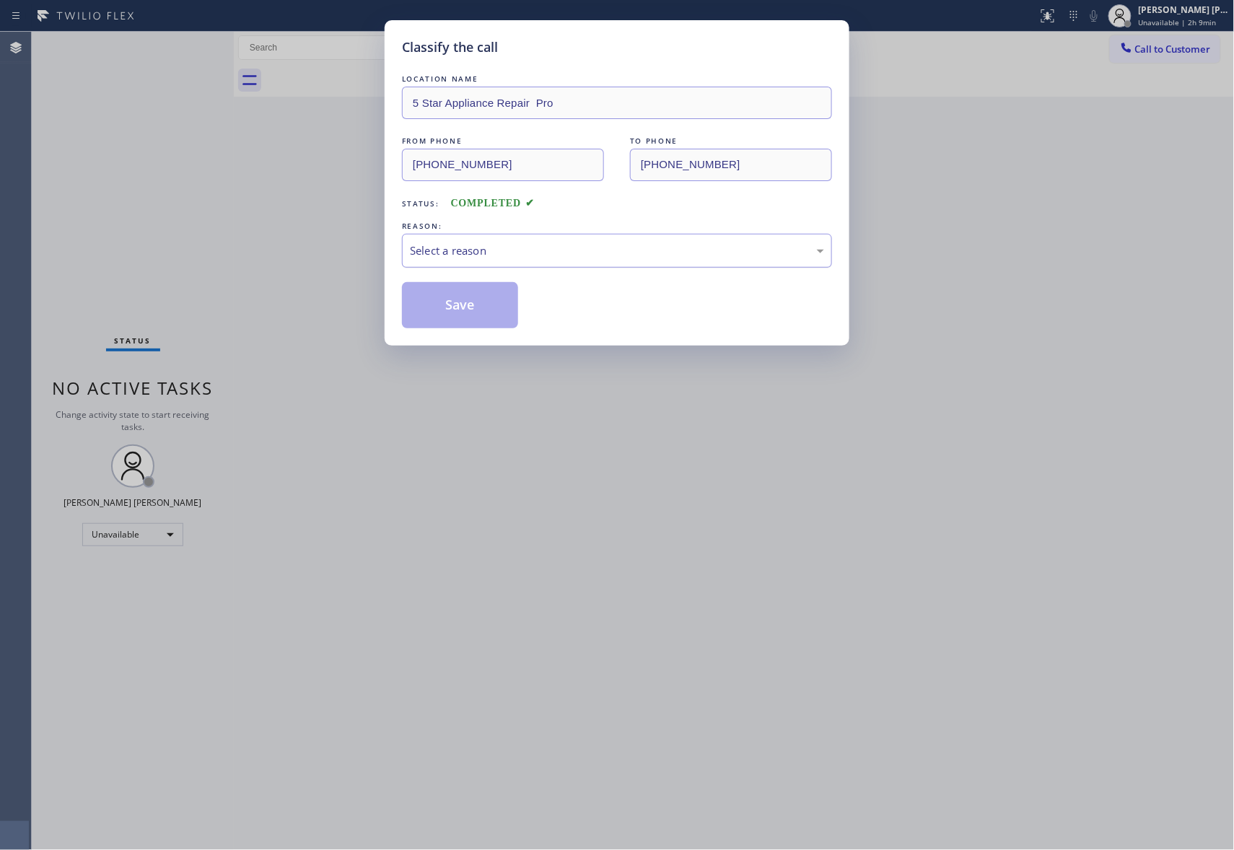
click at [564, 250] on div "Select a reason" at bounding box center [617, 250] width 414 height 17
click at [442, 303] on button "Save" at bounding box center [460, 305] width 116 height 46
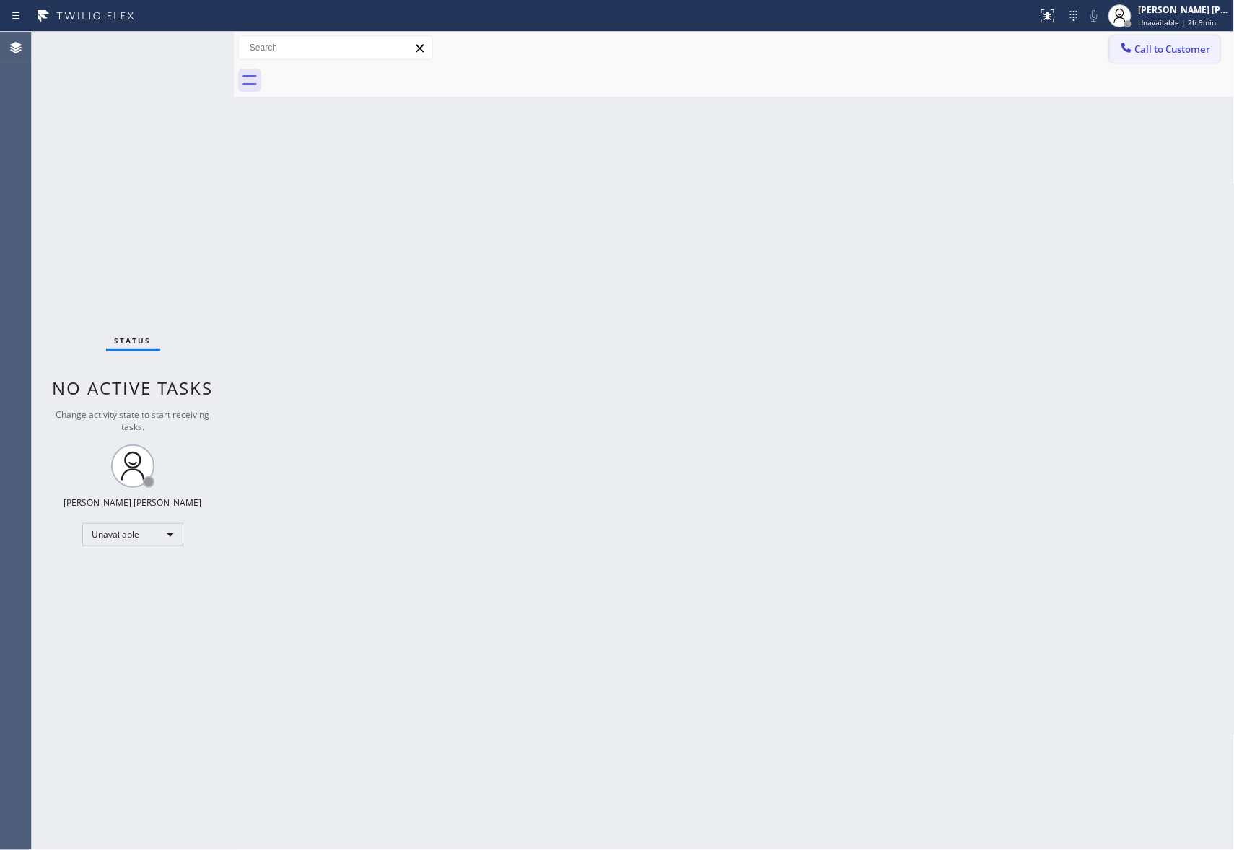
click at [1184, 50] on span "Call to Customer" at bounding box center [1173, 49] width 76 height 13
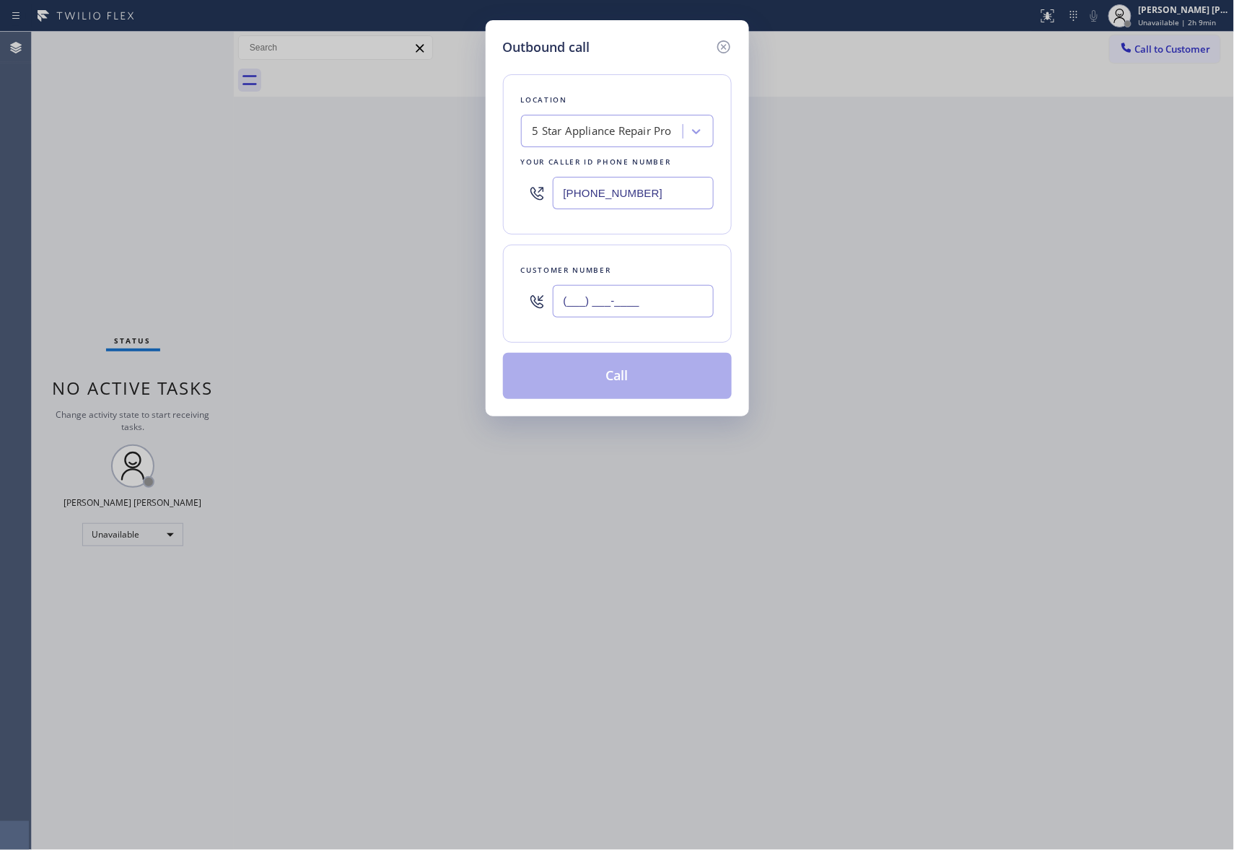
click at [668, 309] on input "(___) ___-____" at bounding box center [633, 301] width 161 height 32
paste input "858) 232-3232"
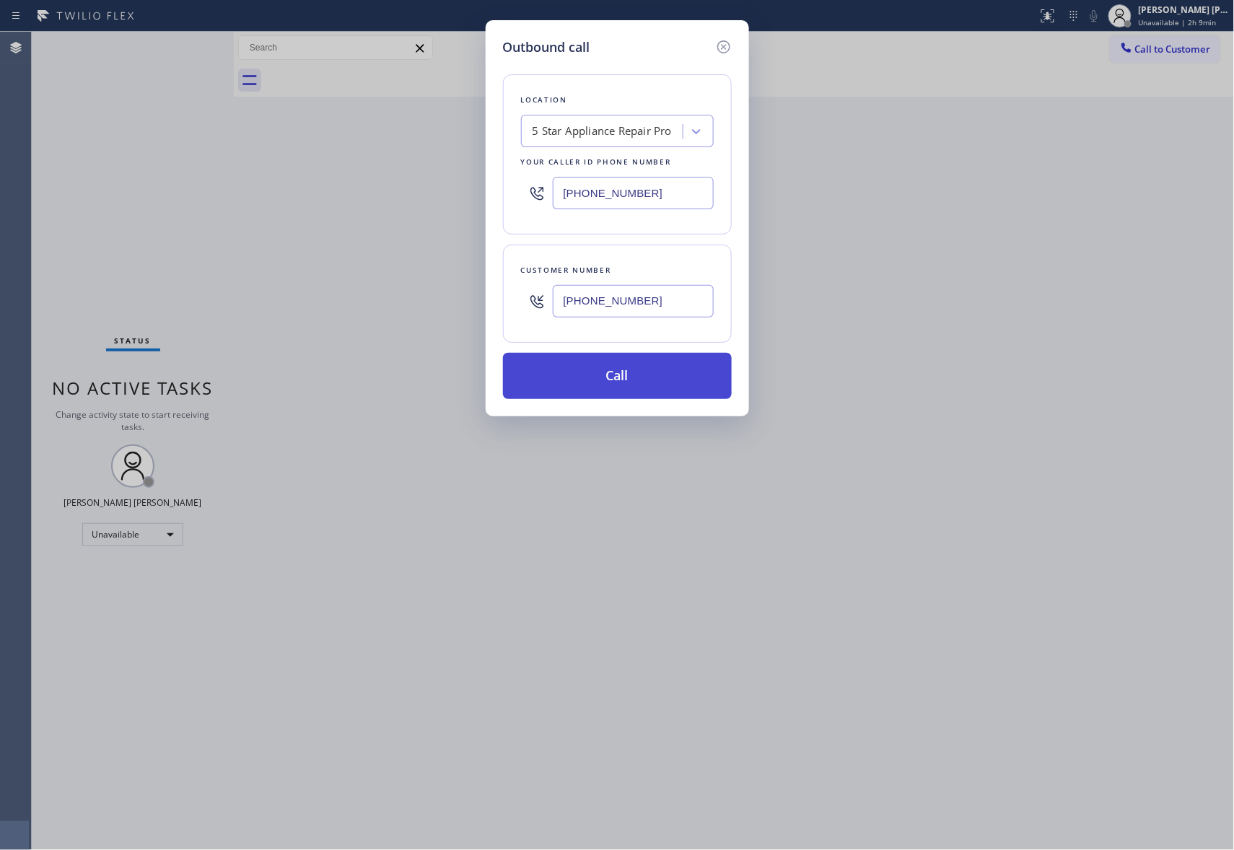
type input "(858) 232-3232"
click at [610, 380] on button "Call" at bounding box center [617, 376] width 229 height 46
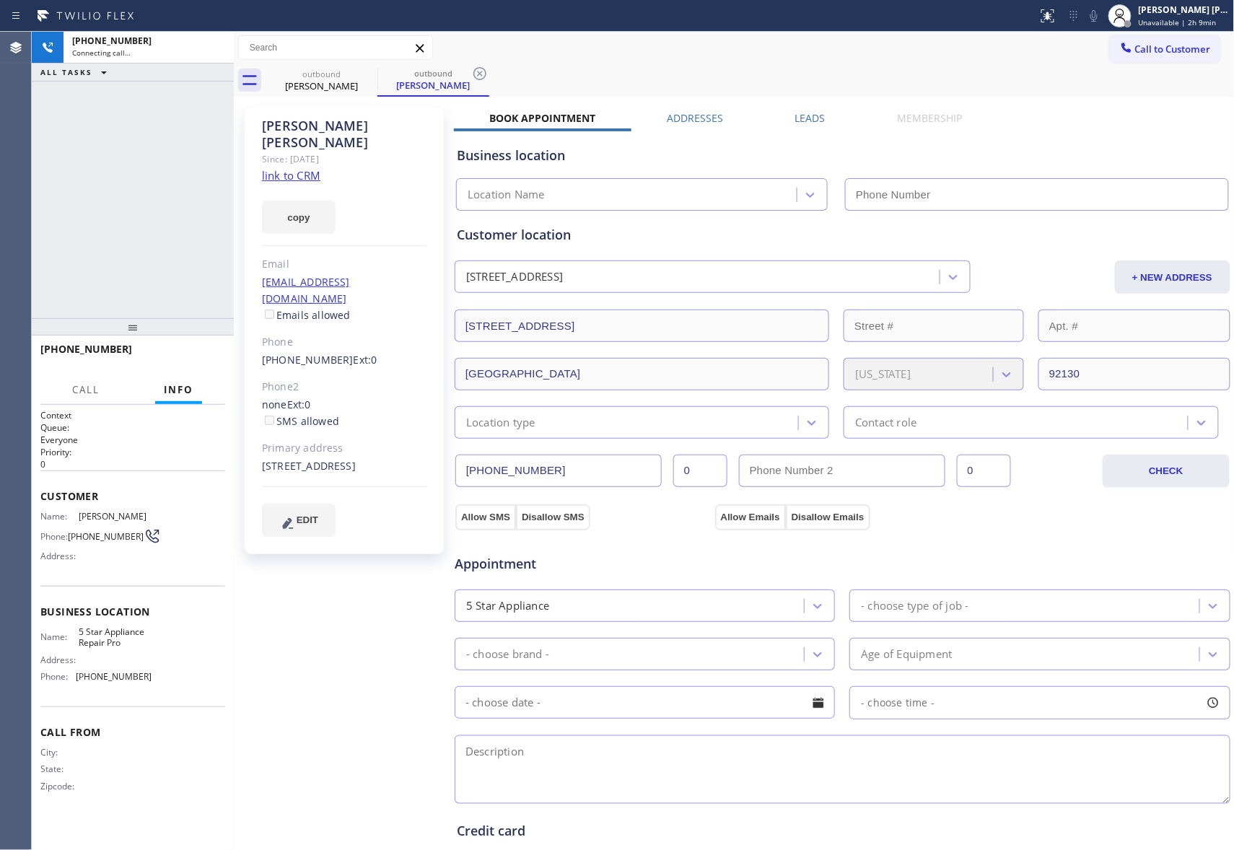
type input "(888) 477-1309"
click at [211, 49] on icon at bounding box center [215, 47] width 13 height 4
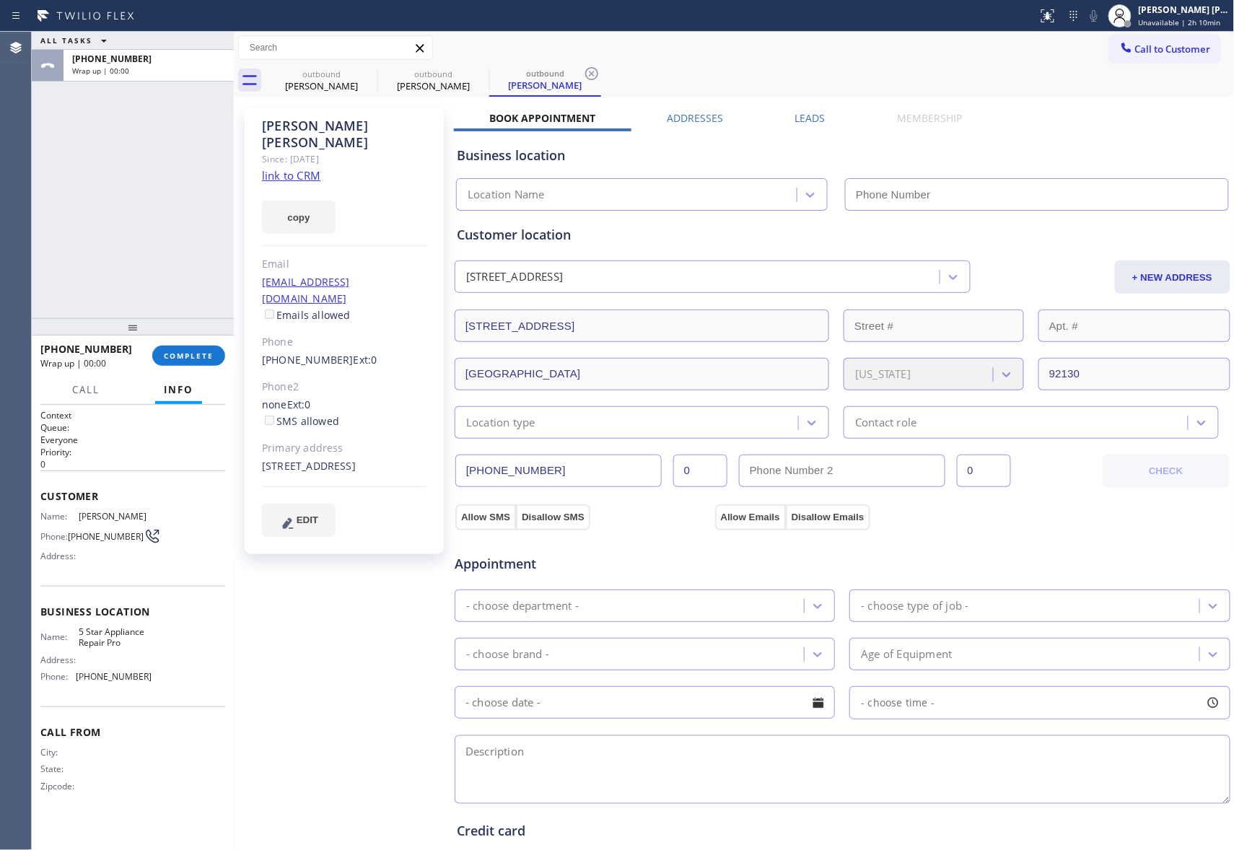
type input "(888) 477-1309"
click at [797, 115] on label "Leads" at bounding box center [810, 118] width 30 height 14
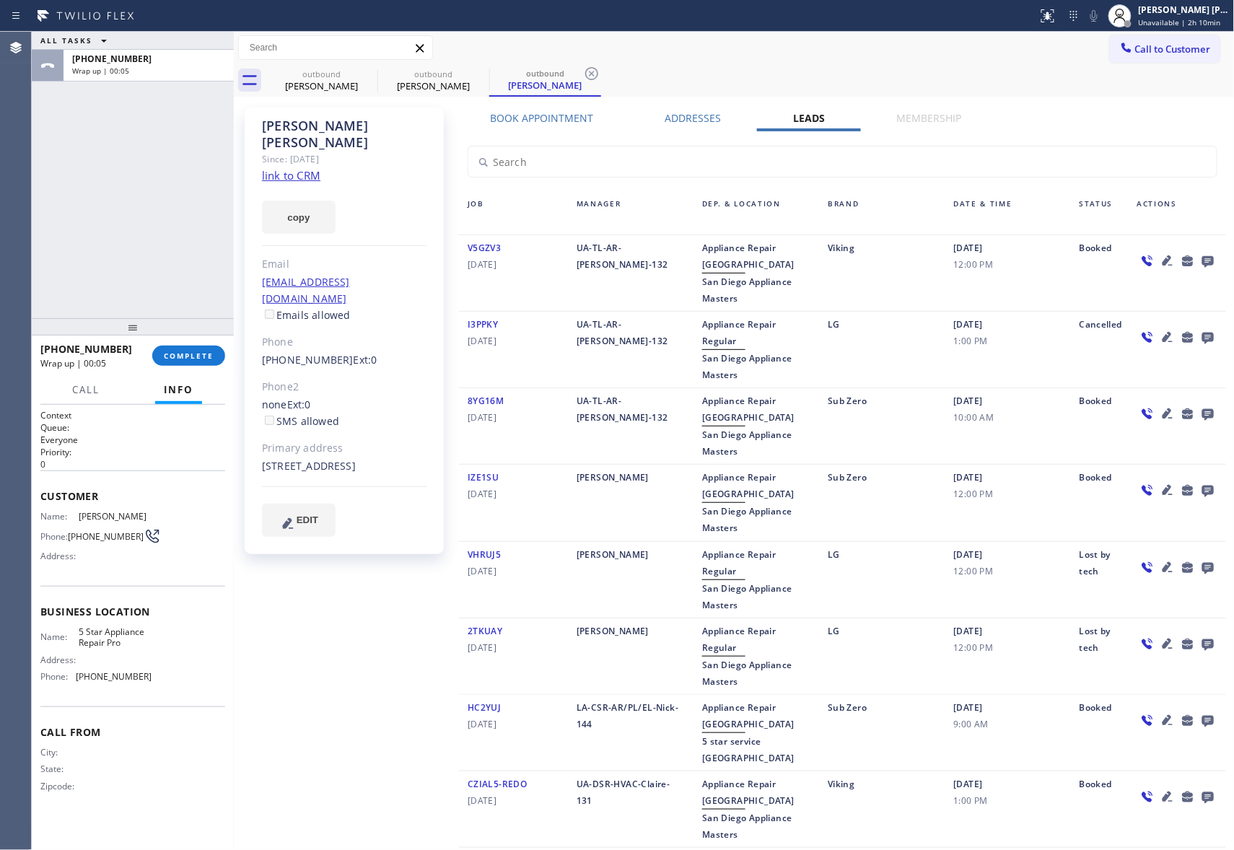
click at [1202, 257] on icon at bounding box center [1208, 262] width 12 height 12
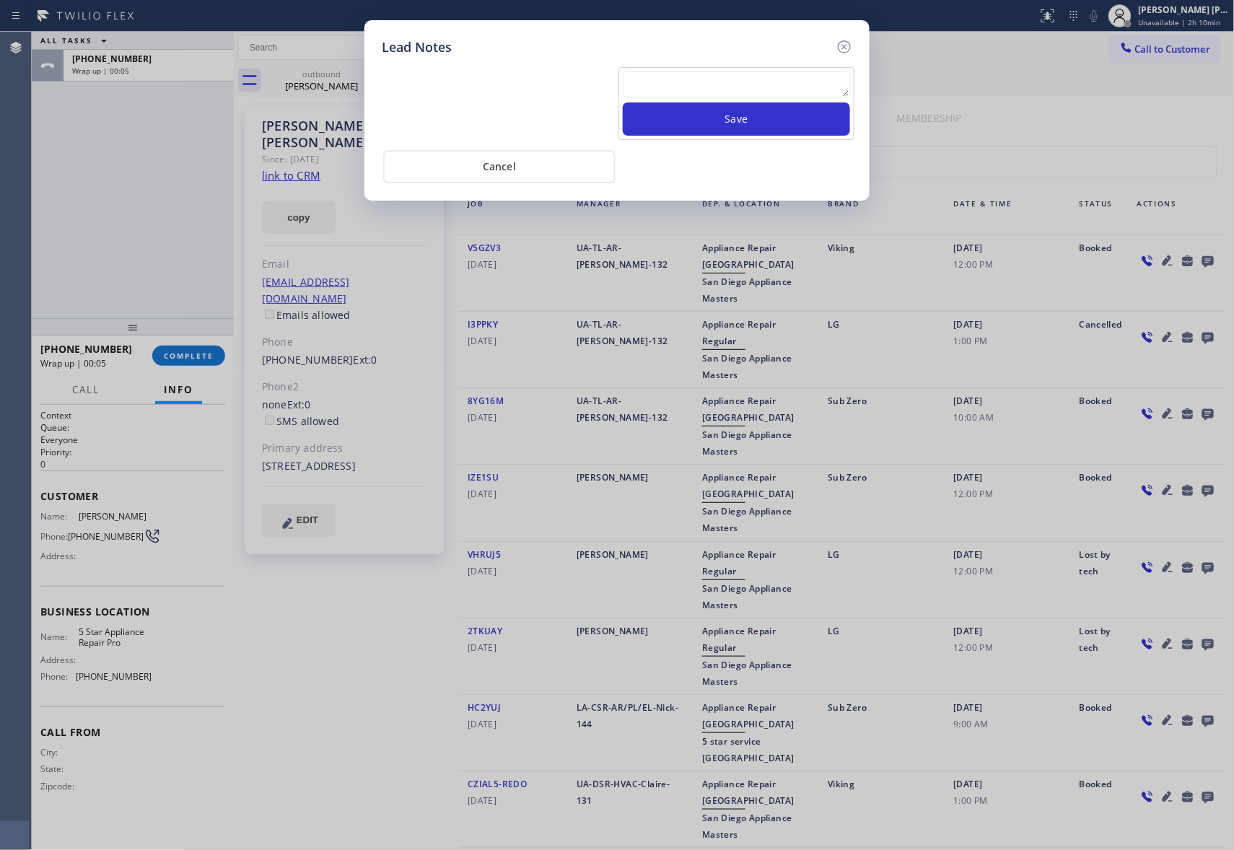
click at [803, 87] on textarea at bounding box center [736, 84] width 227 height 26
paste textarea "VM | please transfer if cx calls back"
click at [810, 118] on button "Save" at bounding box center [736, 118] width 227 height 33
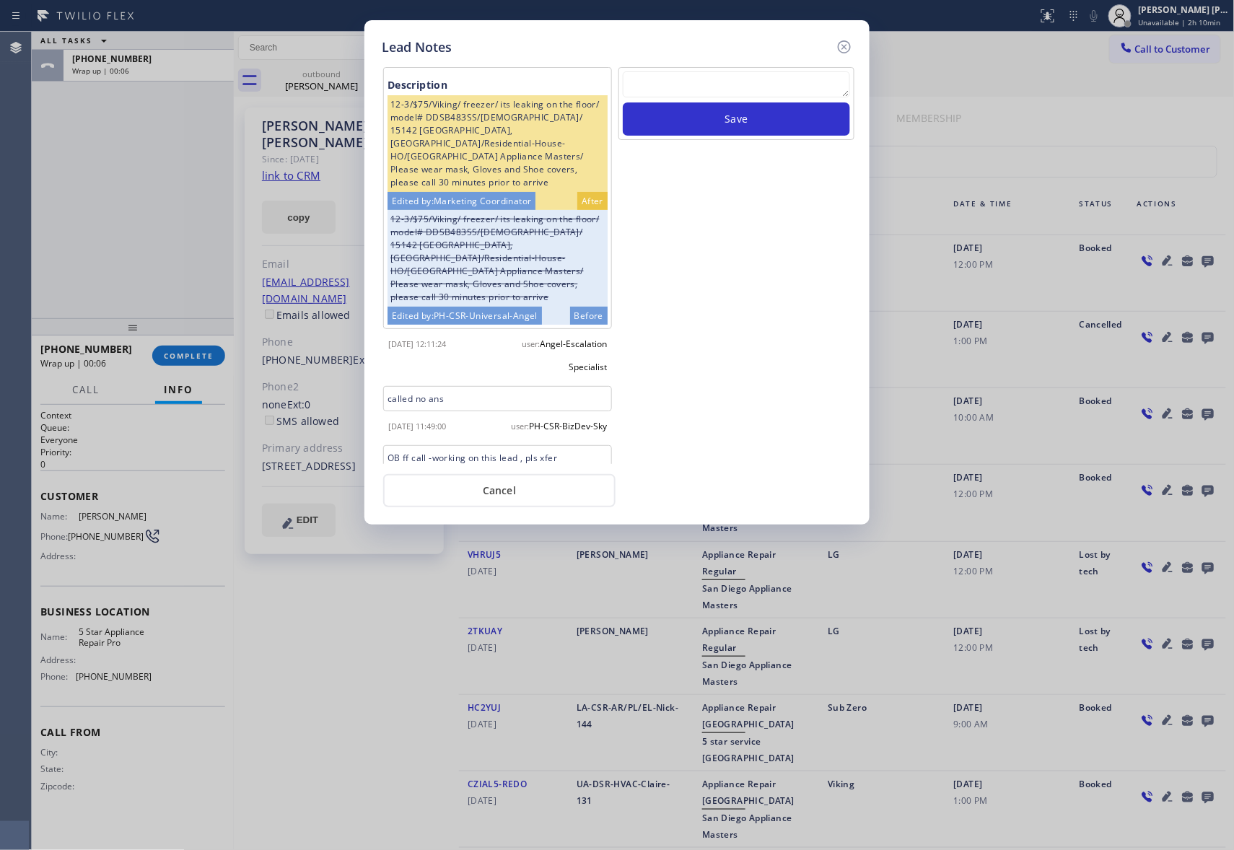
click at [844, 41] on icon at bounding box center [844, 46] width 17 height 17
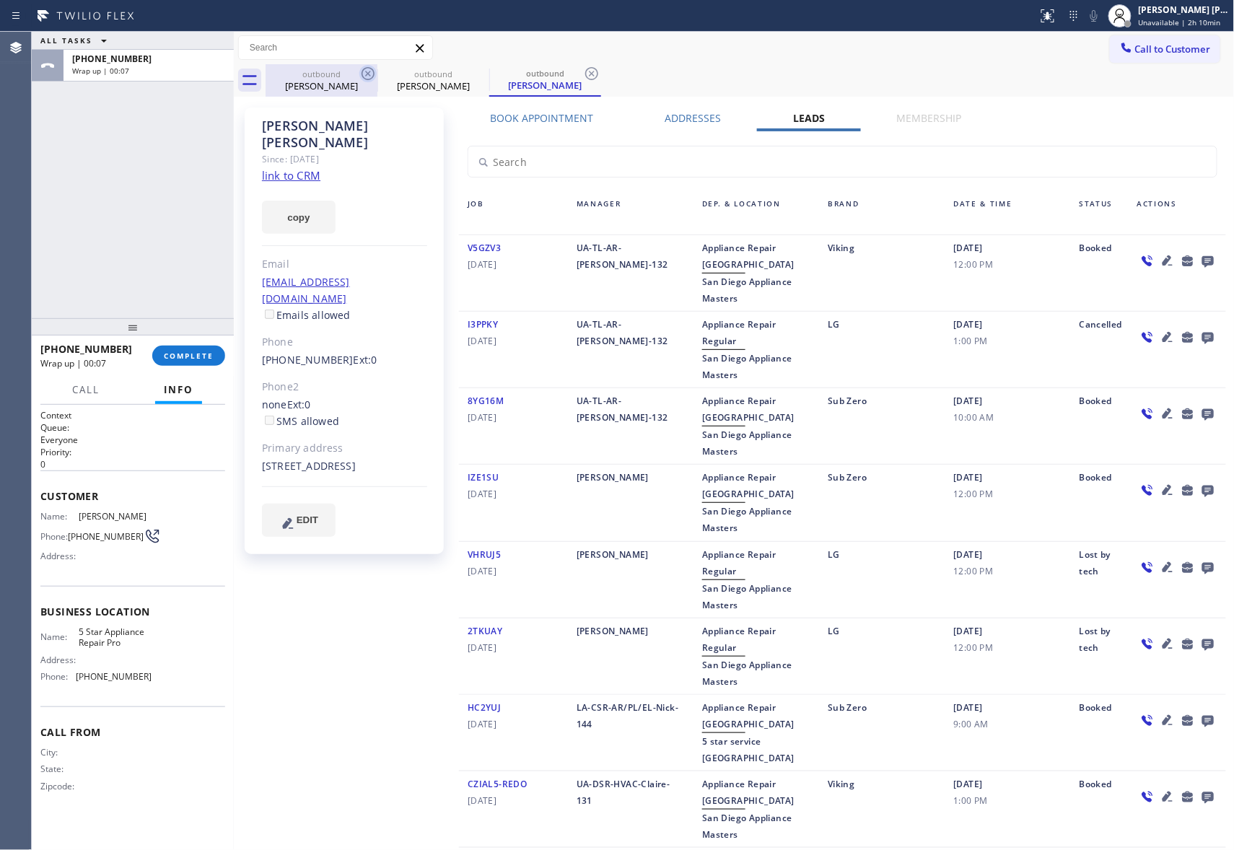
drag, startPoint x: 346, startPoint y: 88, endPoint x: 361, endPoint y: 79, distance: 16.8
click at [351, 84] on div "Hannah Donovan" at bounding box center [321, 85] width 109 height 13
click at [0, 0] on icon at bounding box center [0, 0] width 0 height 0
click at [362, 79] on icon at bounding box center [367, 73] width 17 height 17
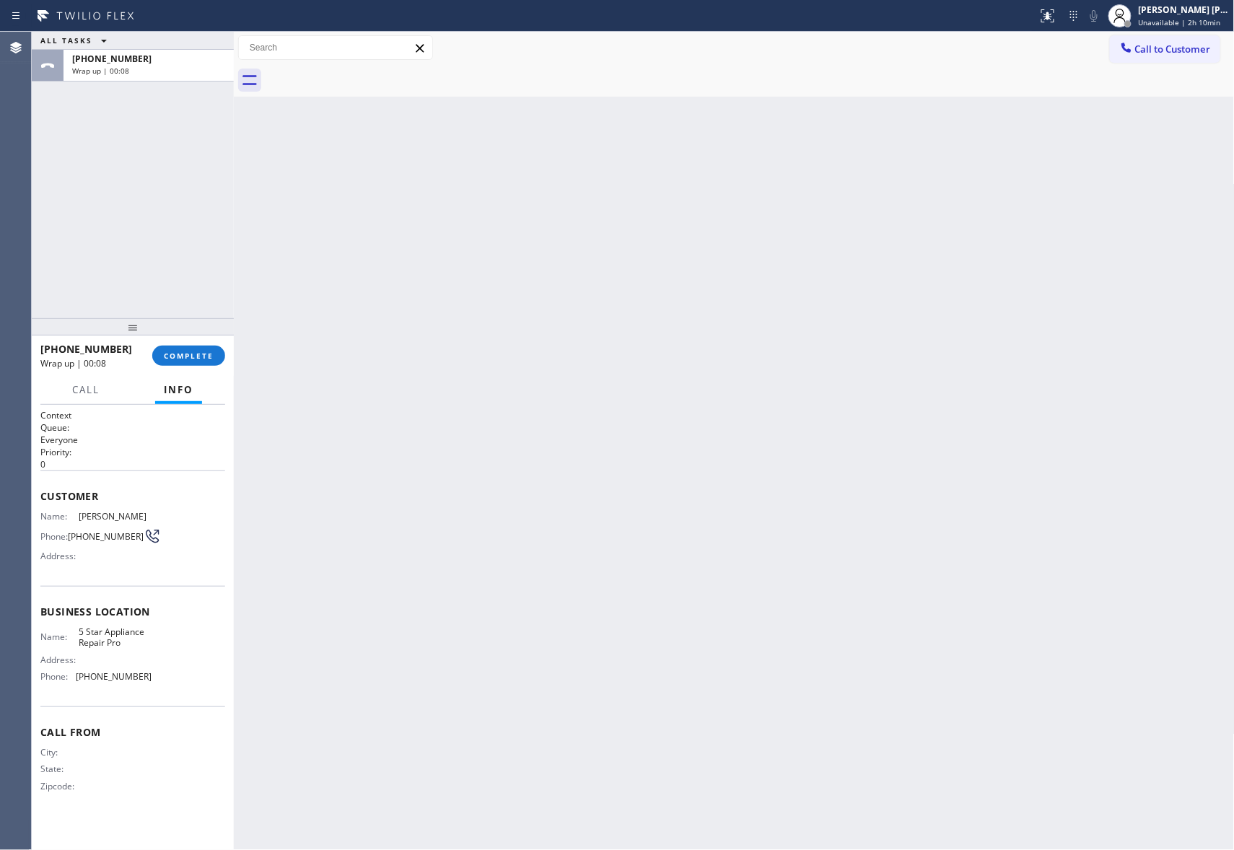
click at [364, 76] on div at bounding box center [750, 80] width 969 height 32
click at [199, 367] on div "+18582323232 Wrap up | 00:09 COMPLETE" at bounding box center [132, 356] width 185 height 38
click at [186, 370] on div "+18582323232 Wrap up | 00:09 COMPLETE" at bounding box center [132, 356] width 185 height 38
click at [188, 356] on span "COMPLETE" at bounding box center [189, 356] width 50 height 10
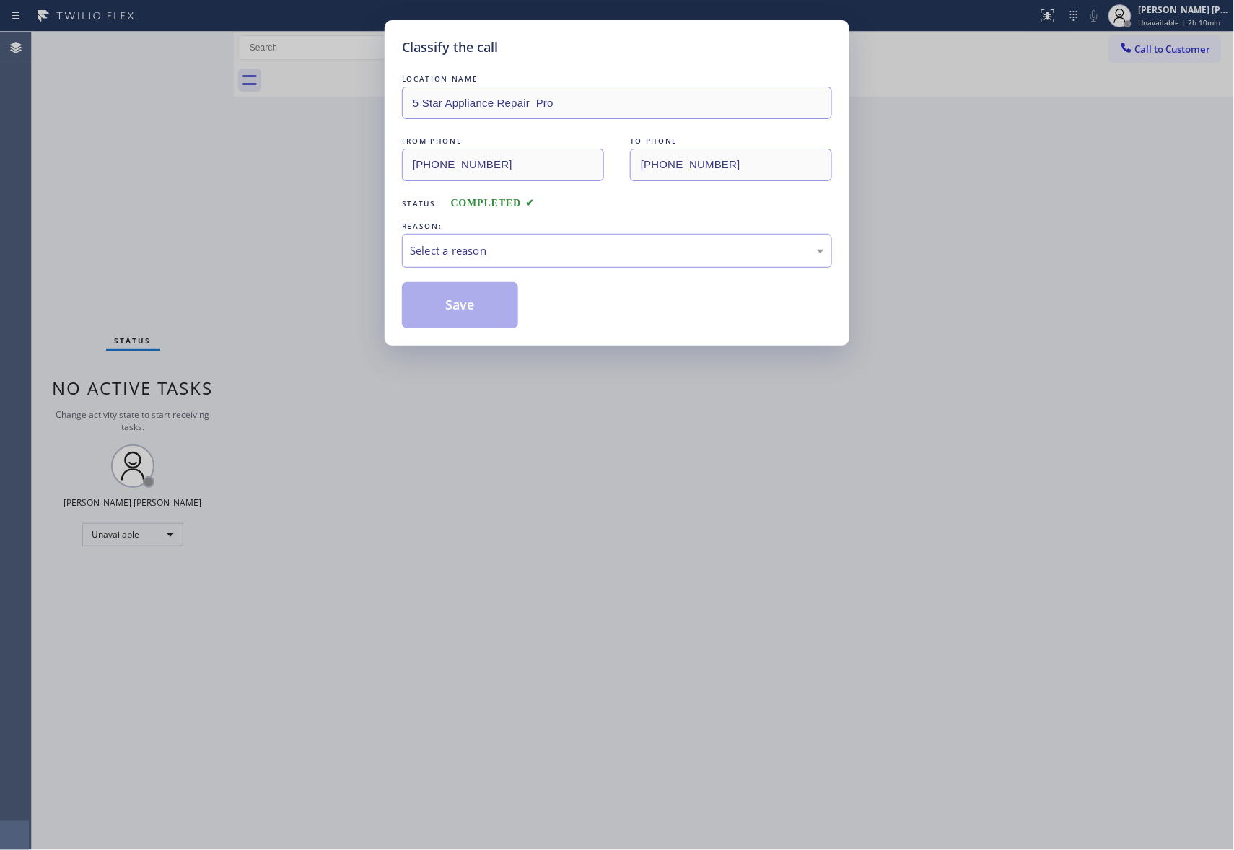
click at [491, 255] on div "Select a reason" at bounding box center [617, 250] width 414 height 17
click at [468, 313] on button "Save" at bounding box center [460, 305] width 116 height 46
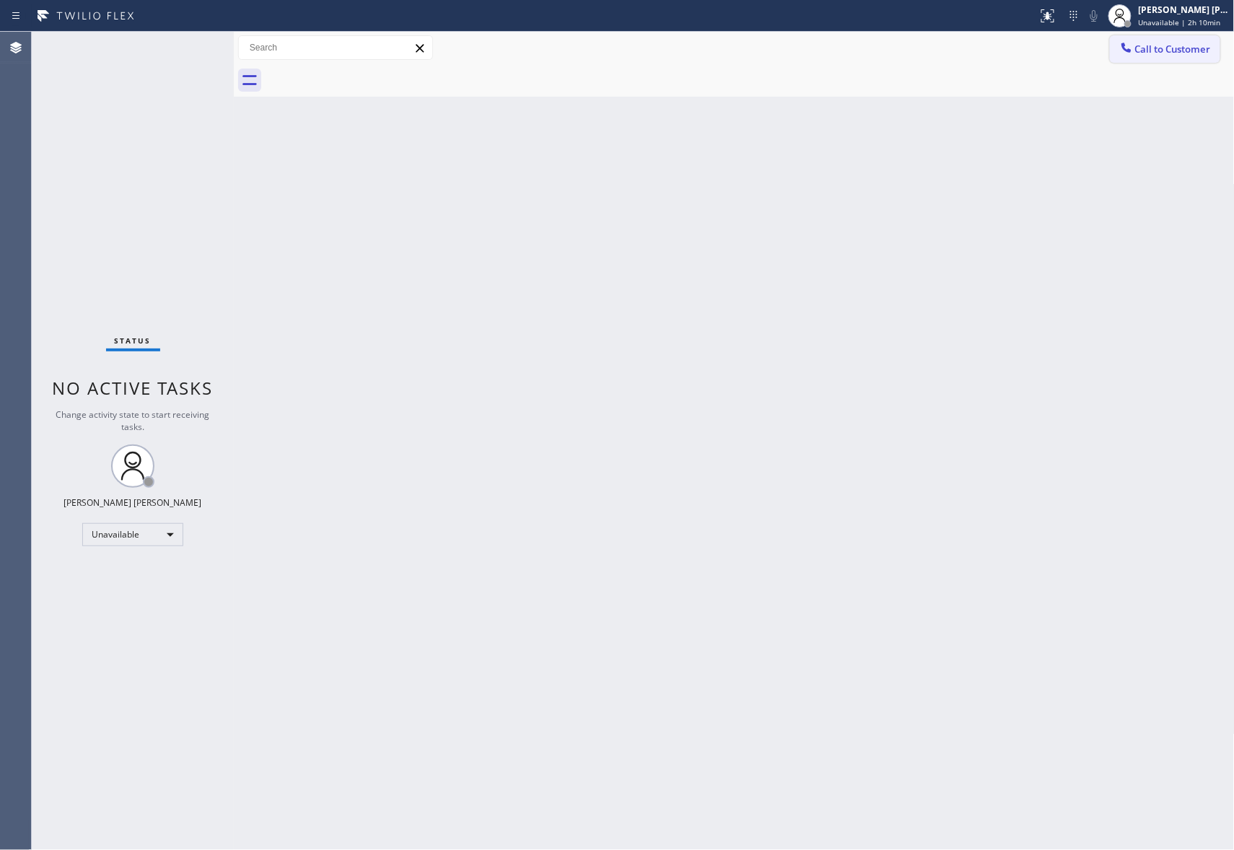
click at [1170, 38] on button "Call to Customer" at bounding box center [1165, 48] width 110 height 27
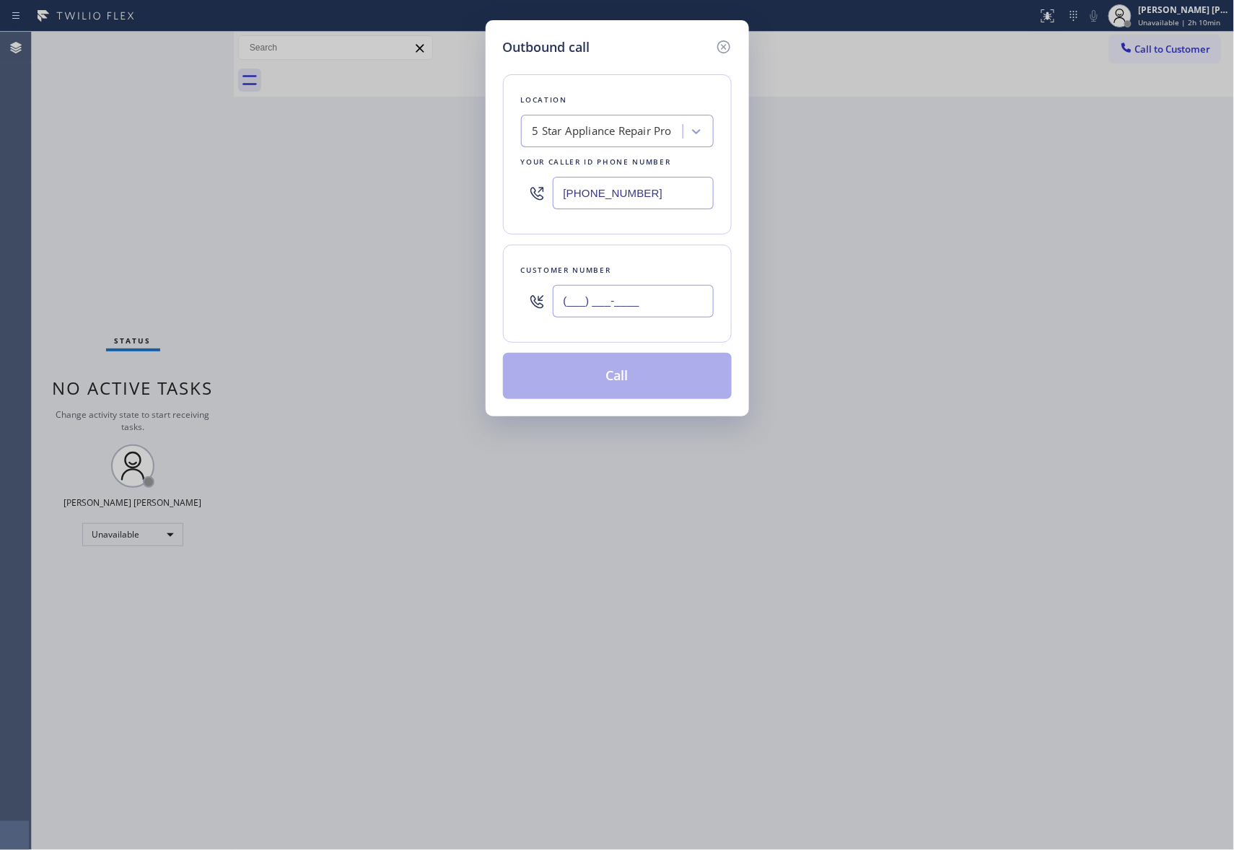
click at [645, 299] on input "(___) ___-____" at bounding box center [633, 301] width 161 height 32
paste input "562) 268-4408"
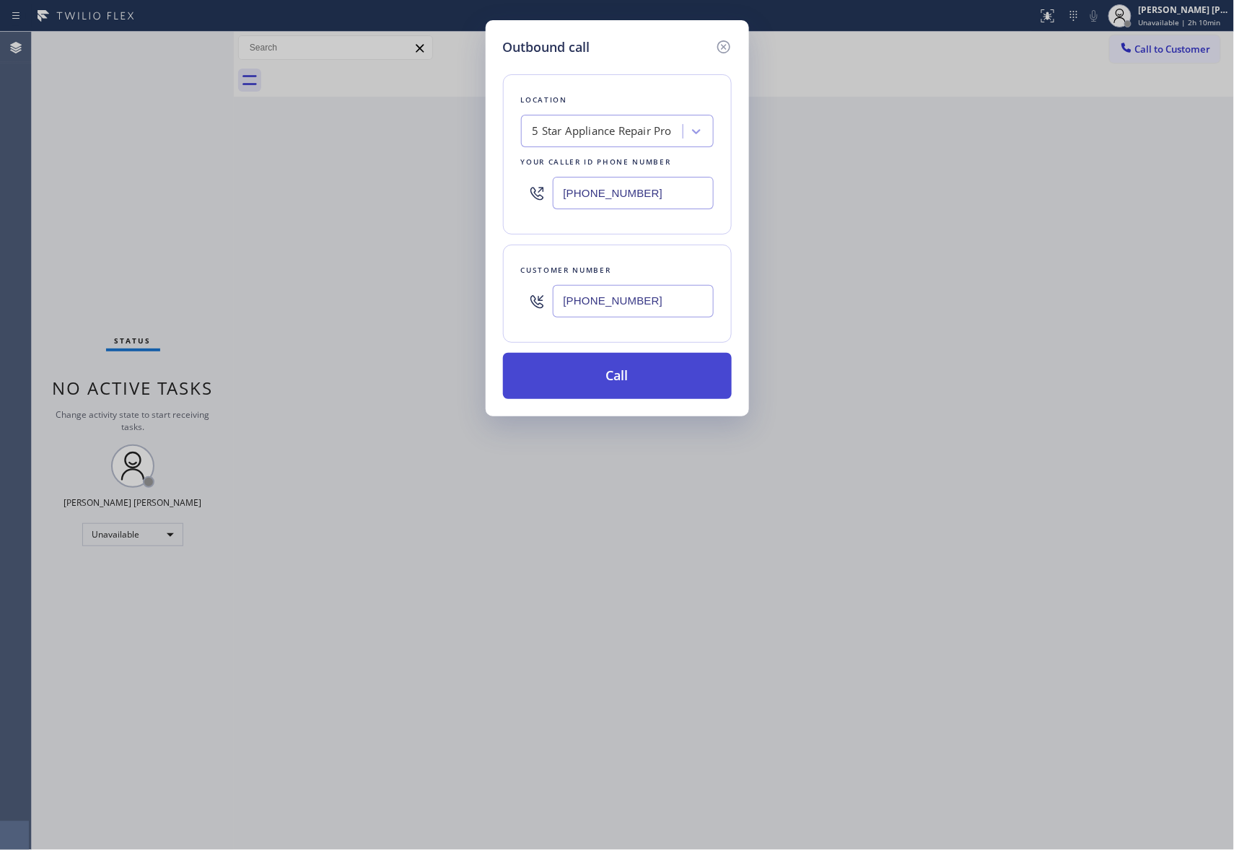
click at [655, 377] on button "Call" at bounding box center [617, 376] width 229 height 46
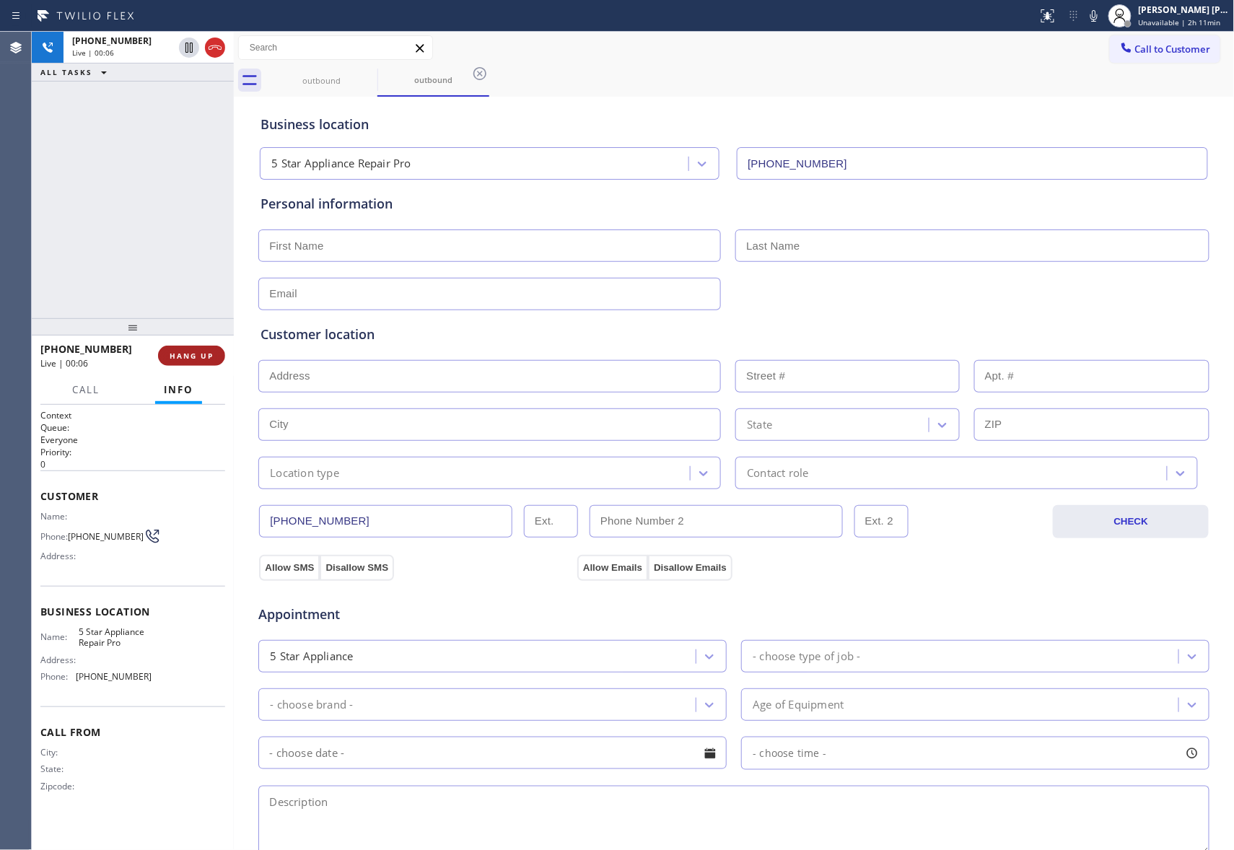
click at [195, 356] on span "HANG UP" at bounding box center [192, 356] width 44 height 10
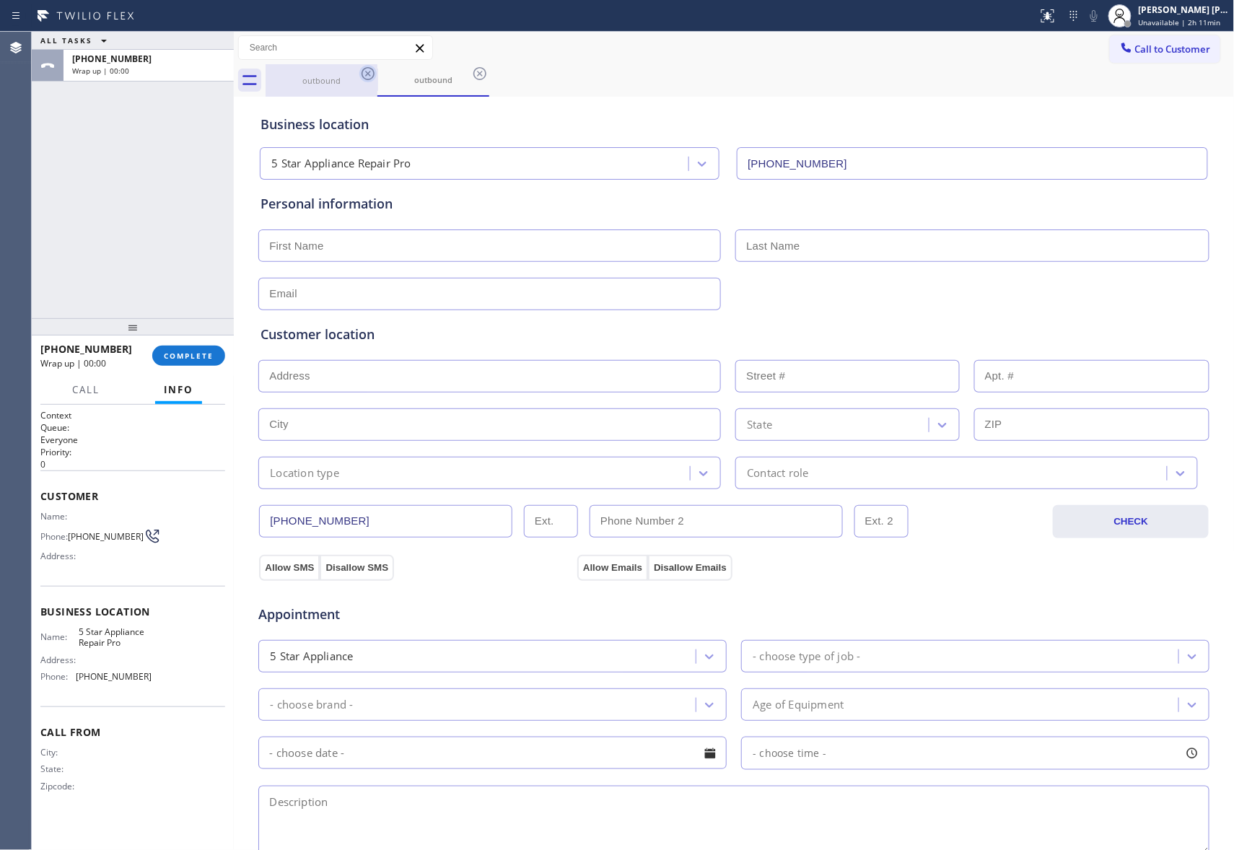
click at [364, 72] on icon at bounding box center [367, 73] width 17 height 17
click at [377, 72] on div "outbound" at bounding box center [433, 80] width 112 height 32
click at [364, 72] on icon at bounding box center [367, 73] width 17 height 17
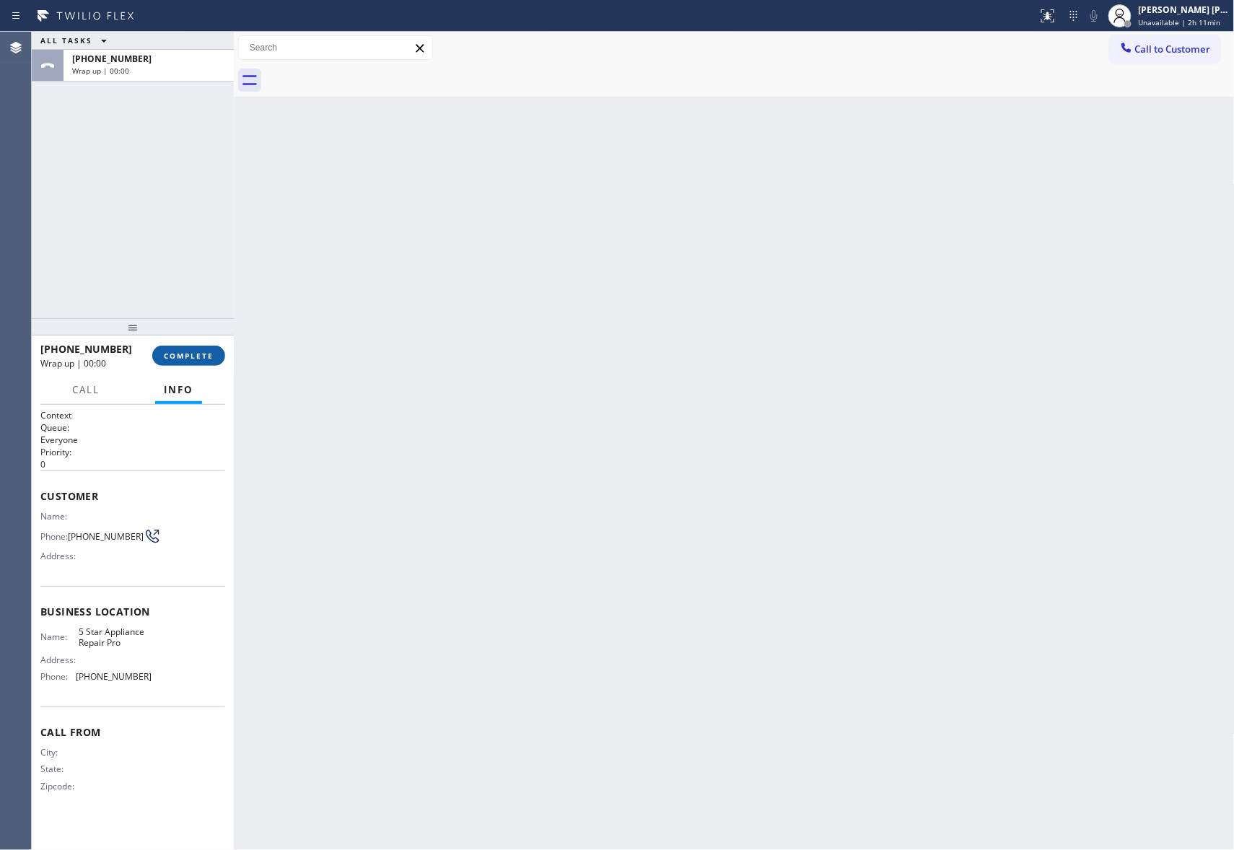
click at [198, 357] on span "COMPLETE" at bounding box center [189, 356] width 50 height 10
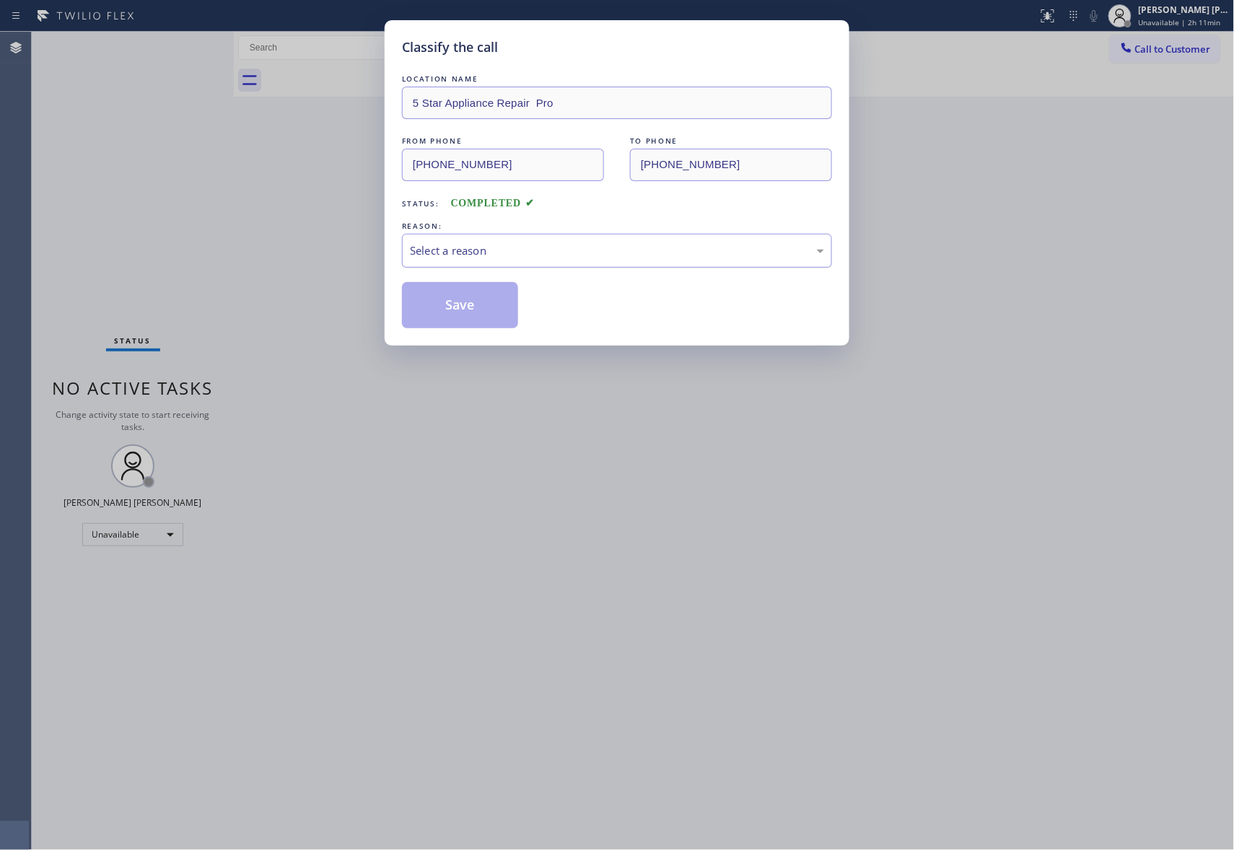
click at [505, 250] on div "Select a reason" at bounding box center [617, 250] width 414 height 17
click at [458, 302] on button "Save" at bounding box center [460, 305] width 116 height 46
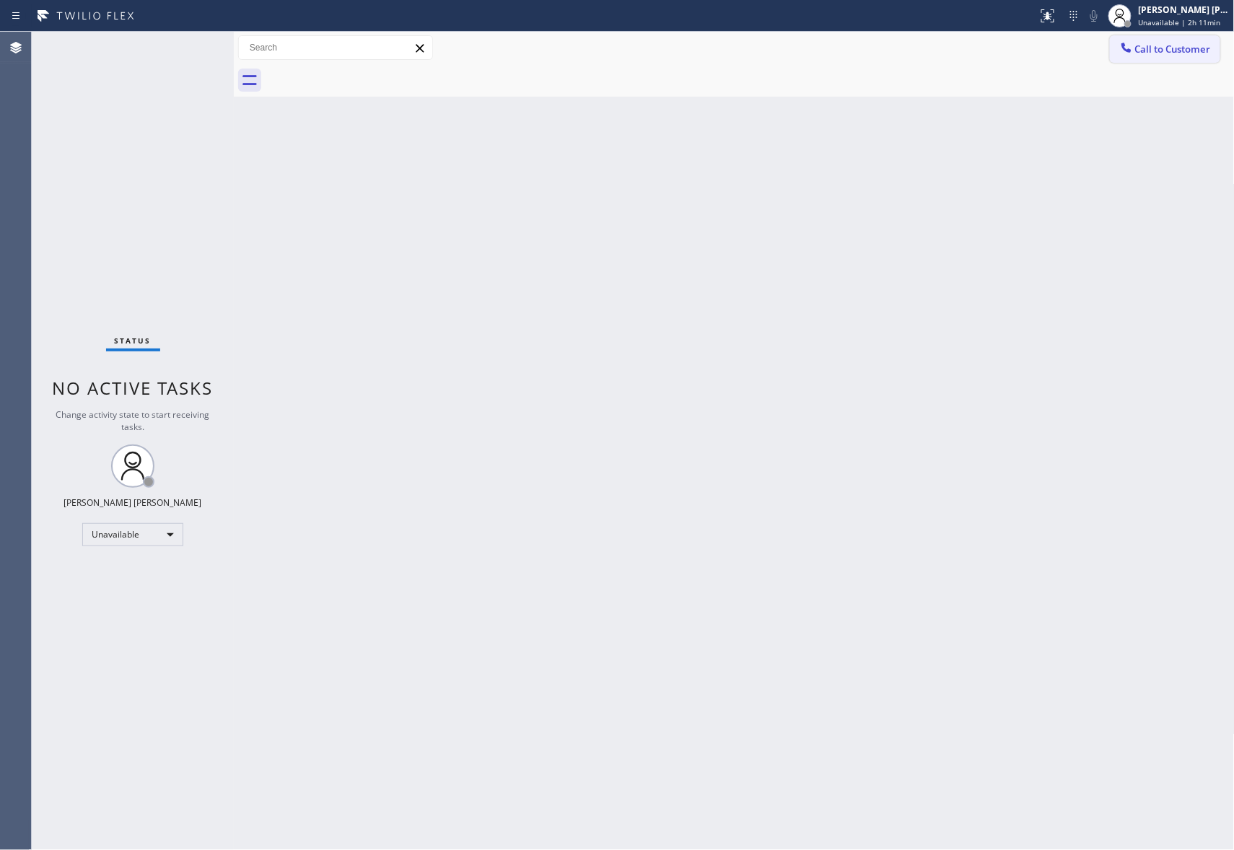
click at [1196, 52] on span "Call to Customer" at bounding box center [1173, 49] width 76 height 13
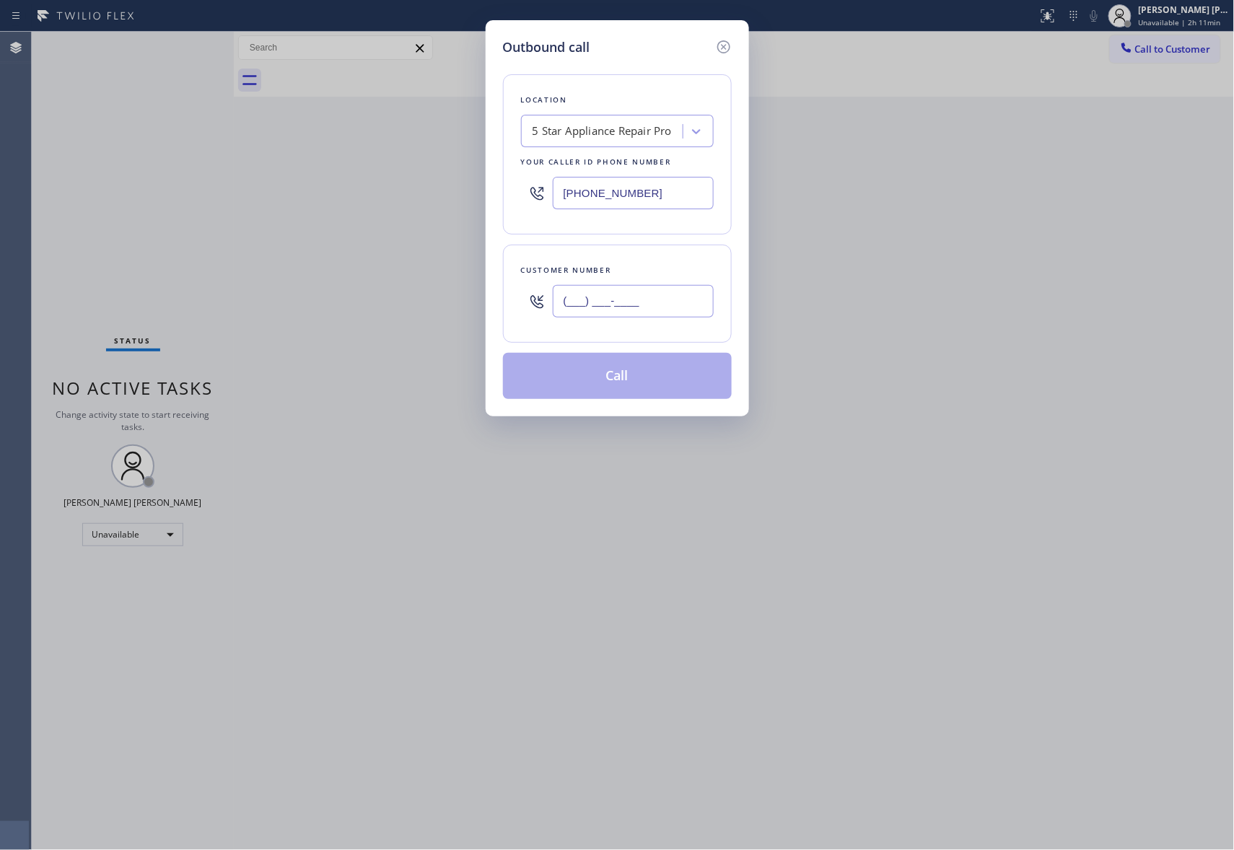
click at [682, 287] on input "(___) ___-____" at bounding box center [633, 301] width 161 height 32
paste input "310) 550-7246"
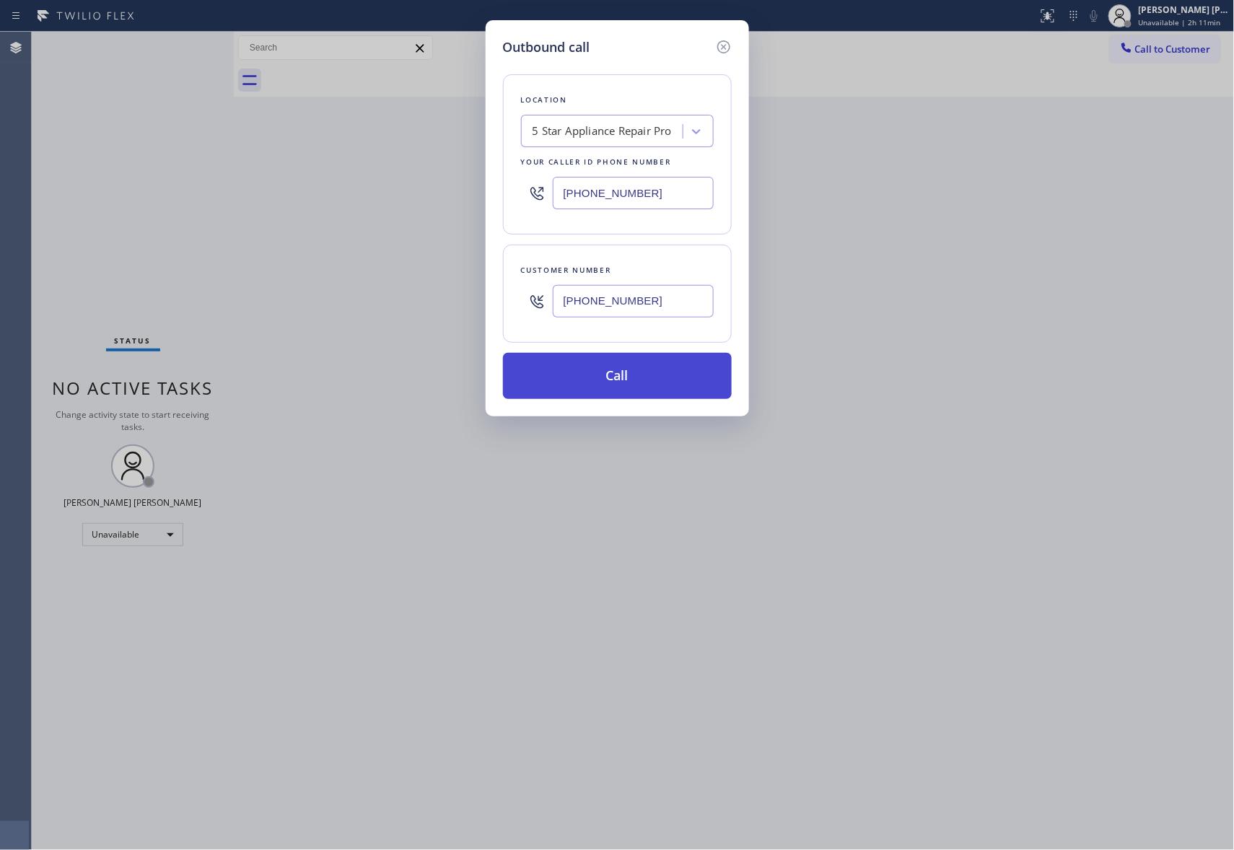
click at [637, 370] on button "Call" at bounding box center [617, 376] width 229 height 46
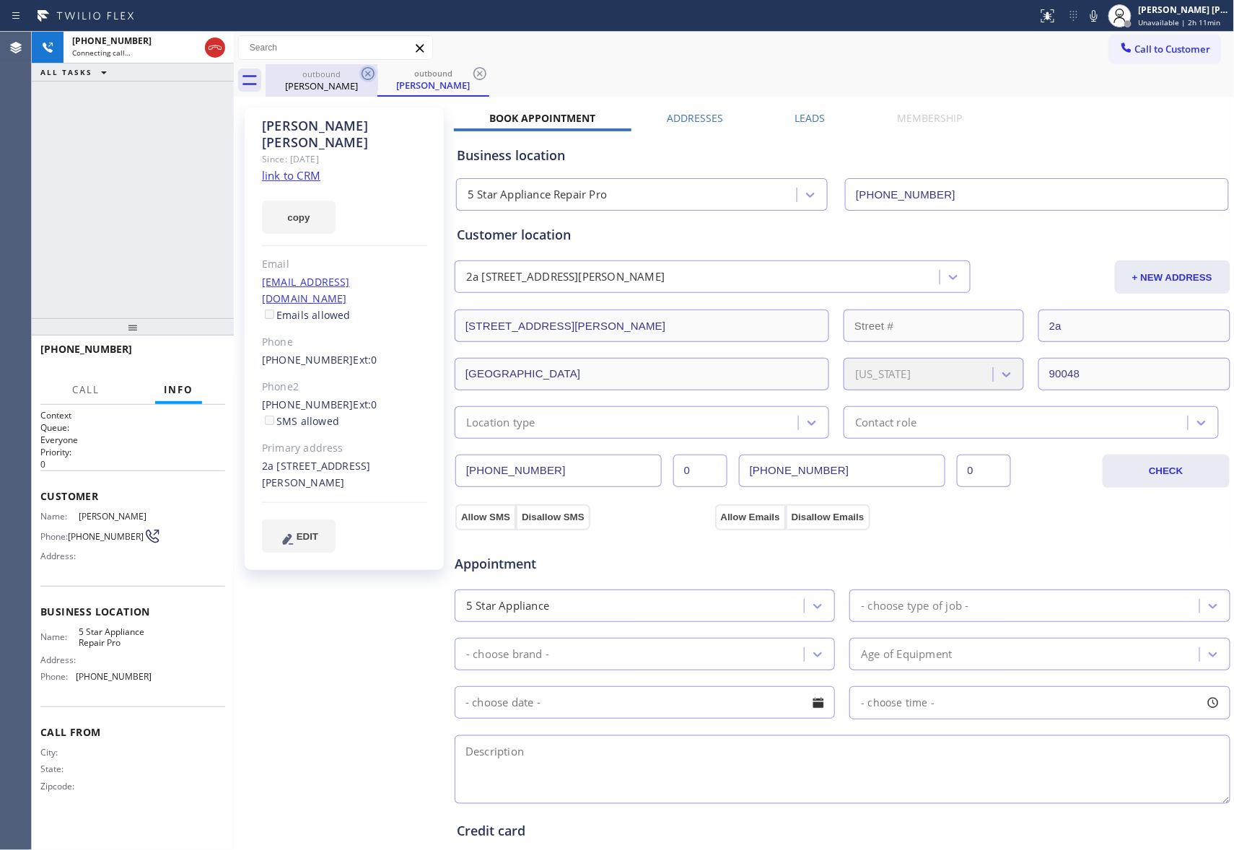
click at [367, 74] on icon at bounding box center [368, 73] width 13 height 13
click at [377, 74] on div "outbound Gregg Ramer" at bounding box center [433, 80] width 112 height 32
click at [367, 74] on icon at bounding box center [368, 73] width 13 height 13
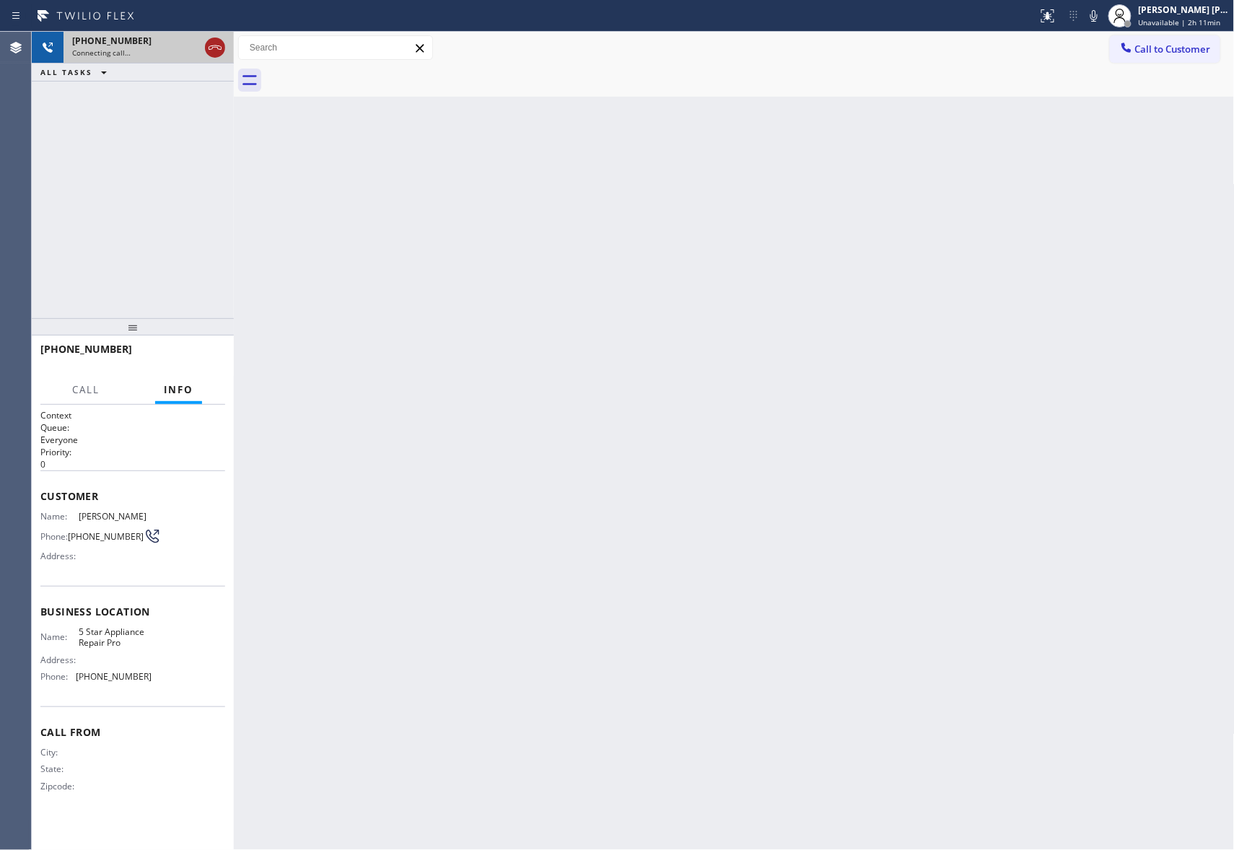
click at [221, 47] on icon at bounding box center [215, 47] width 13 height 4
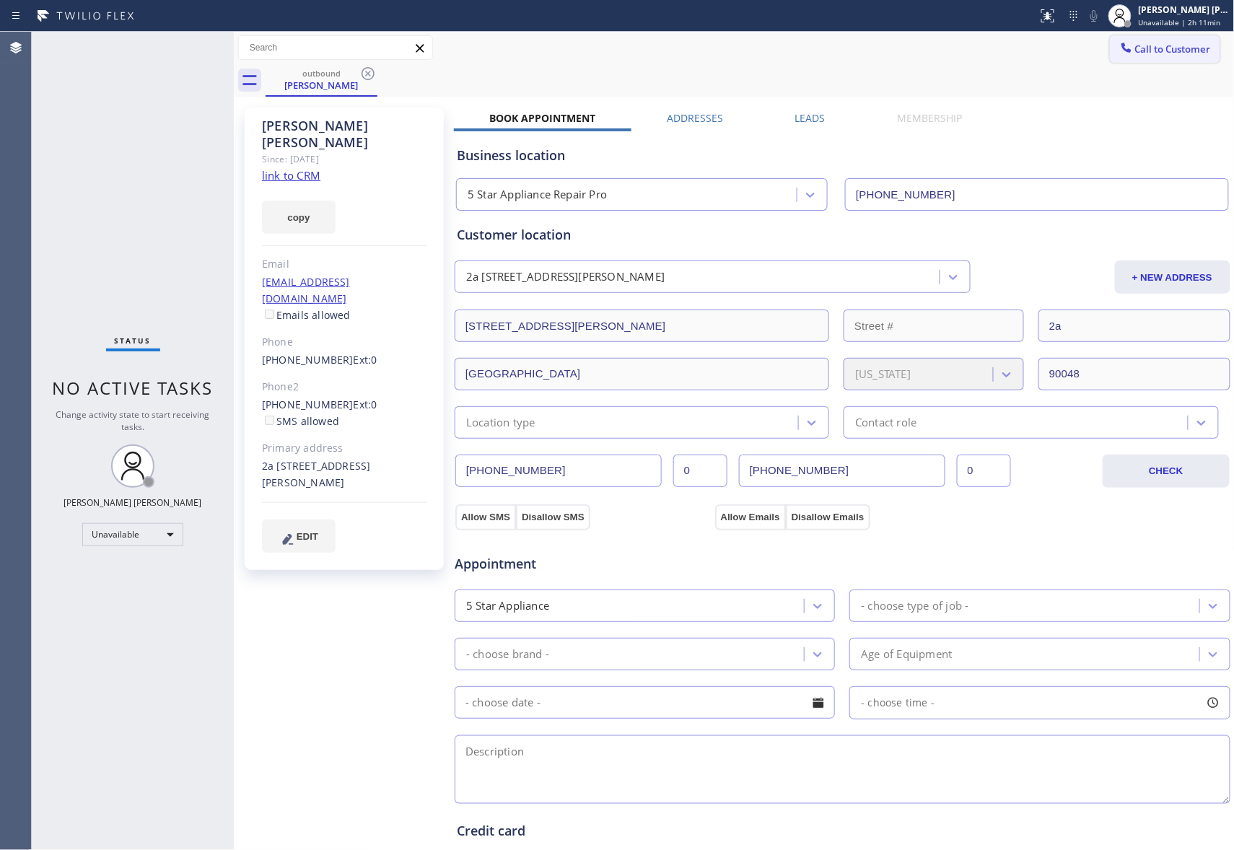
click at [1164, 53] on span "Call to Customer" at bounding box center [1173, 49] width 76 height 13
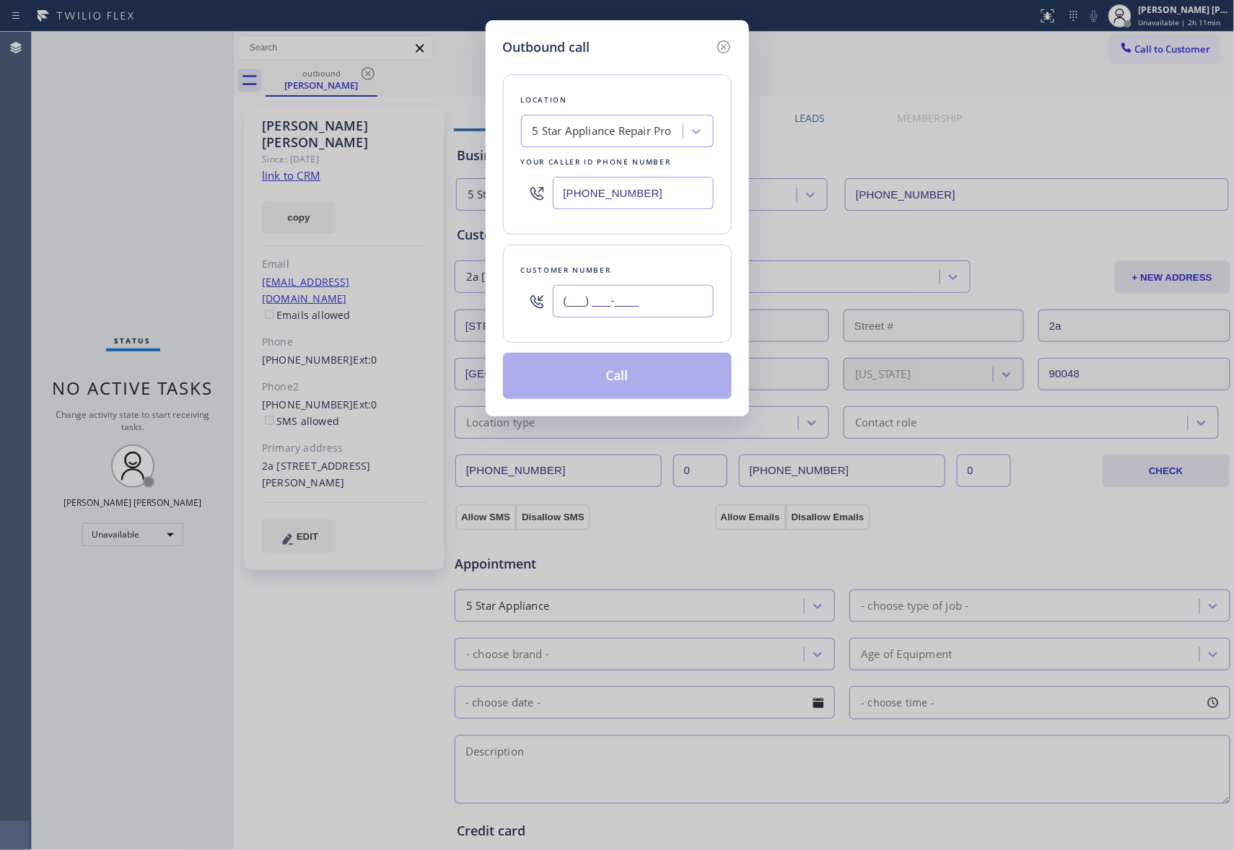
click at [667, 295] on input "(___) ___-____" at bounding box center [633, 301] width 161 height 32
paste input "650) 964-1323"
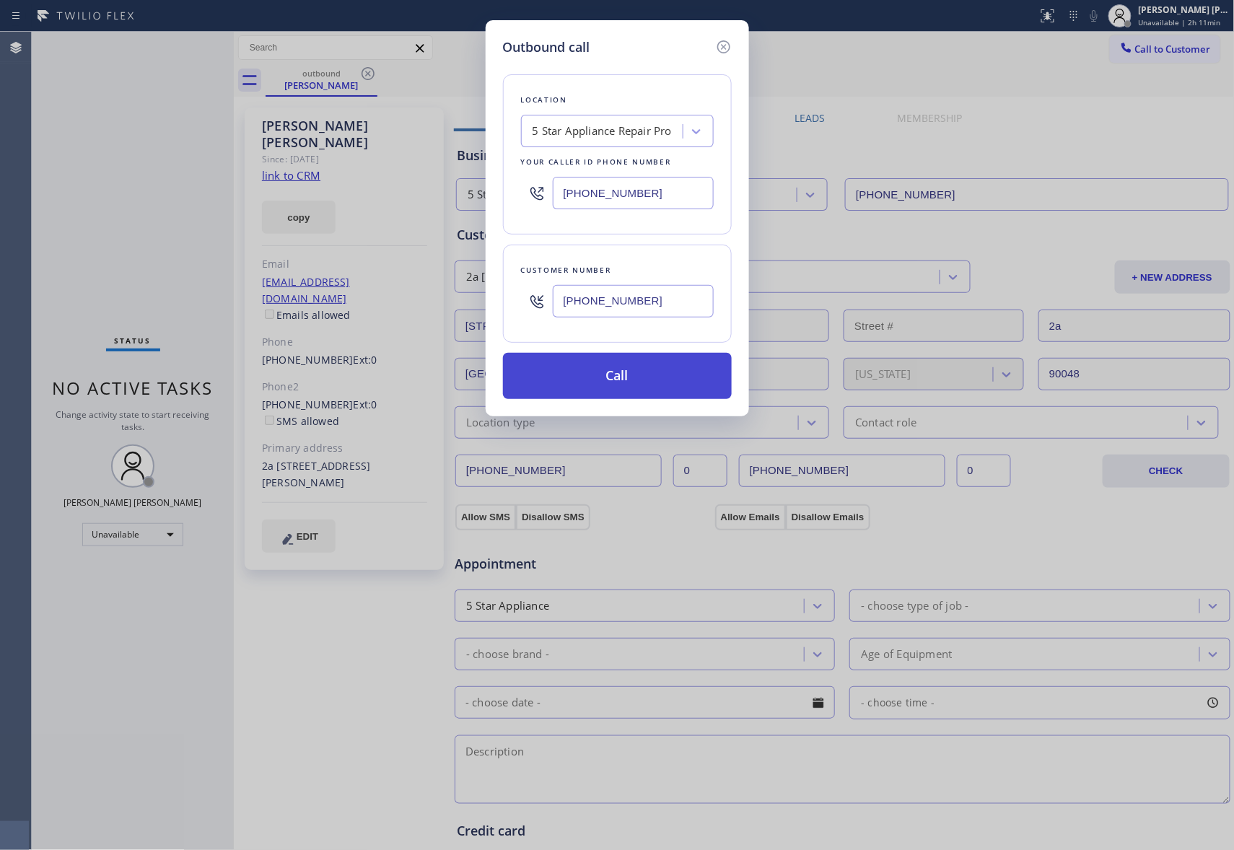
click at [633, 378] on button "Call" at bounding box center [617, 376] width 229 height 46
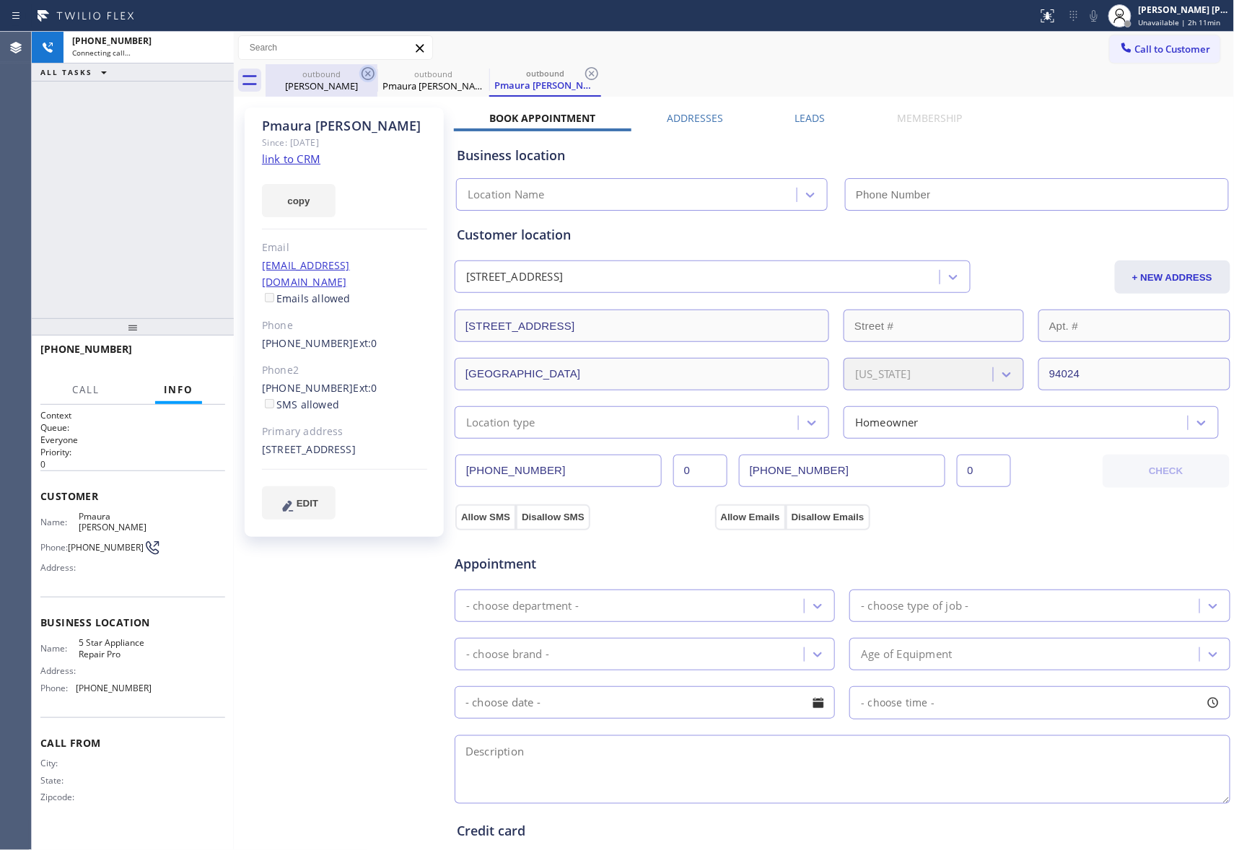
click at [370, 78] on icon at bounding box center [367, 73] width 17 height 17
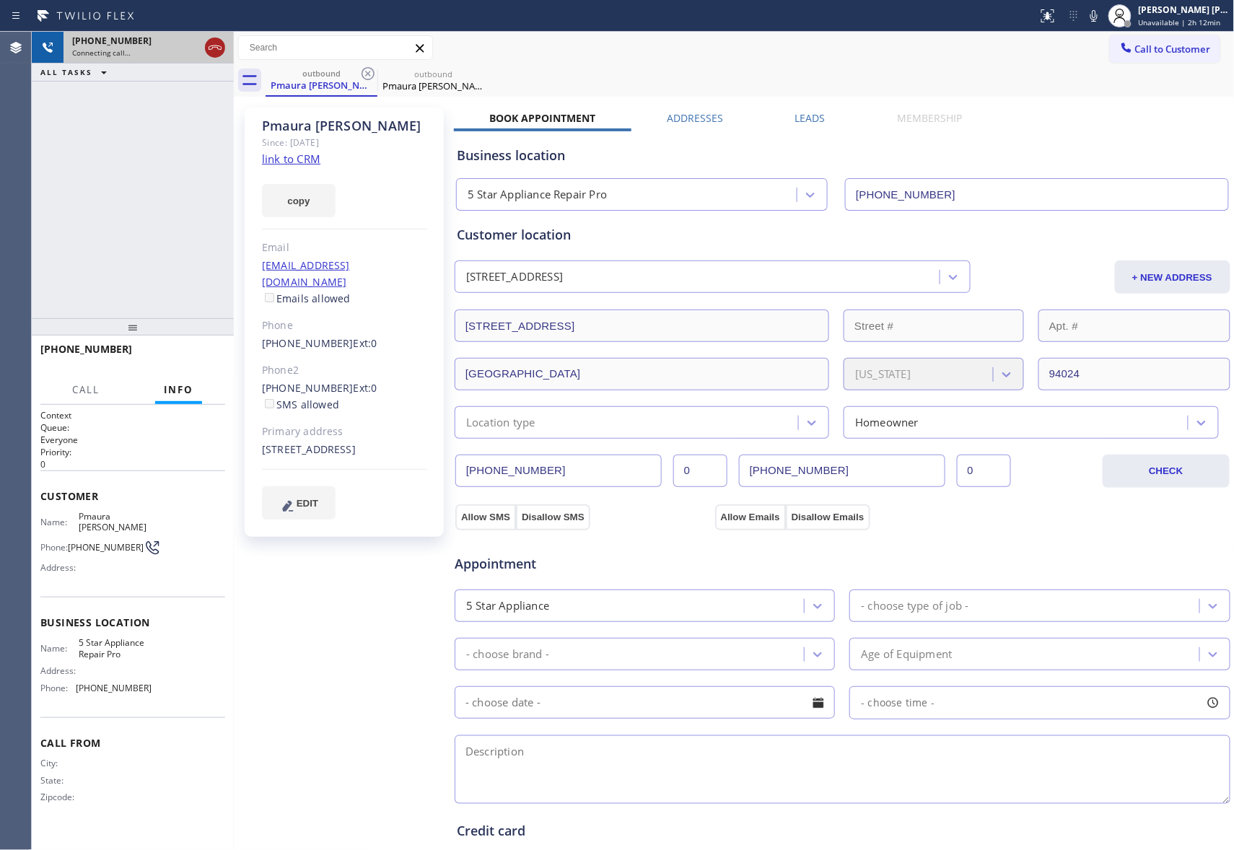
click at [211, 52] on icon at bounding box center [214, 47] width 17 height 17
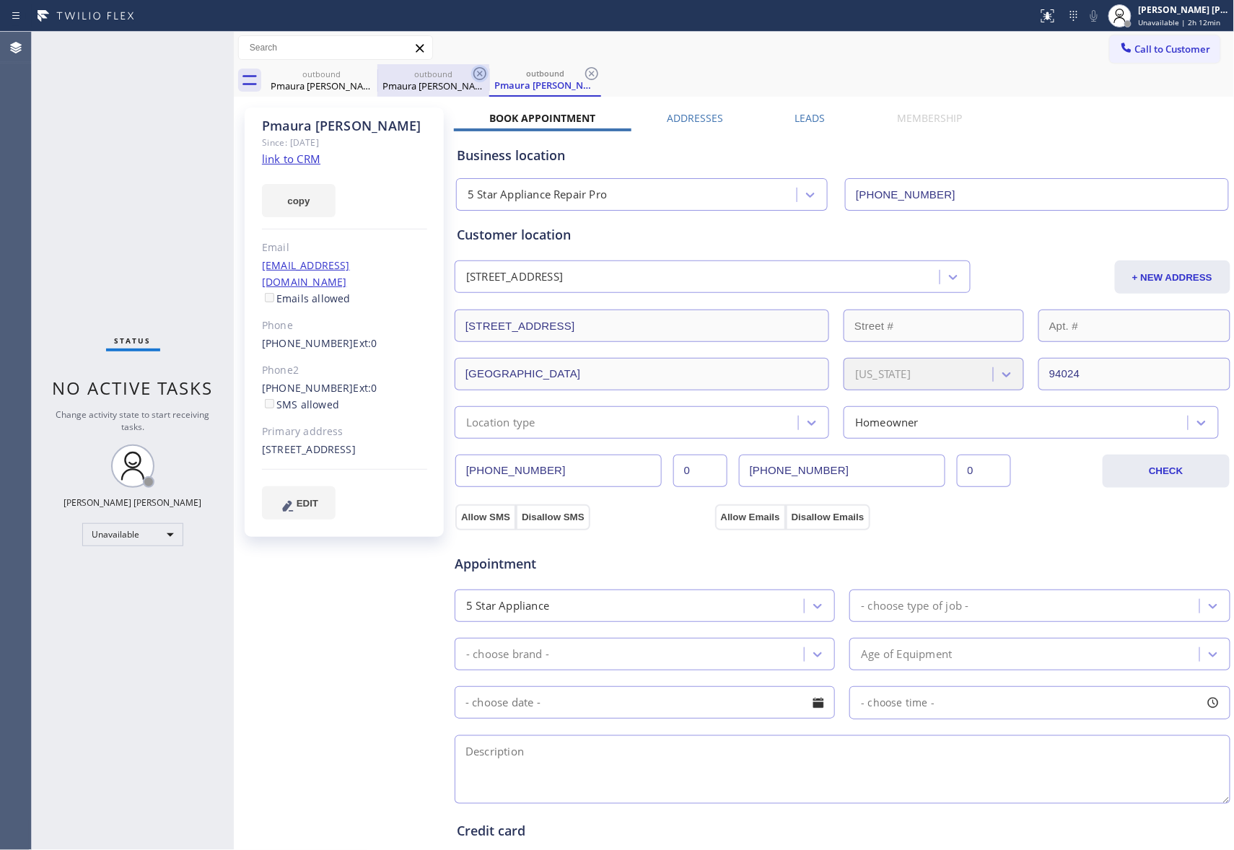
click at [0, 0] on icon at bounding box center [0, 0] width 0 height 0
click at [471, 79] on icon at bounding box center [479, 73] width 17 height 17
click at [583, 79] on icon at bounding box center [591, 73] width 17 height 17
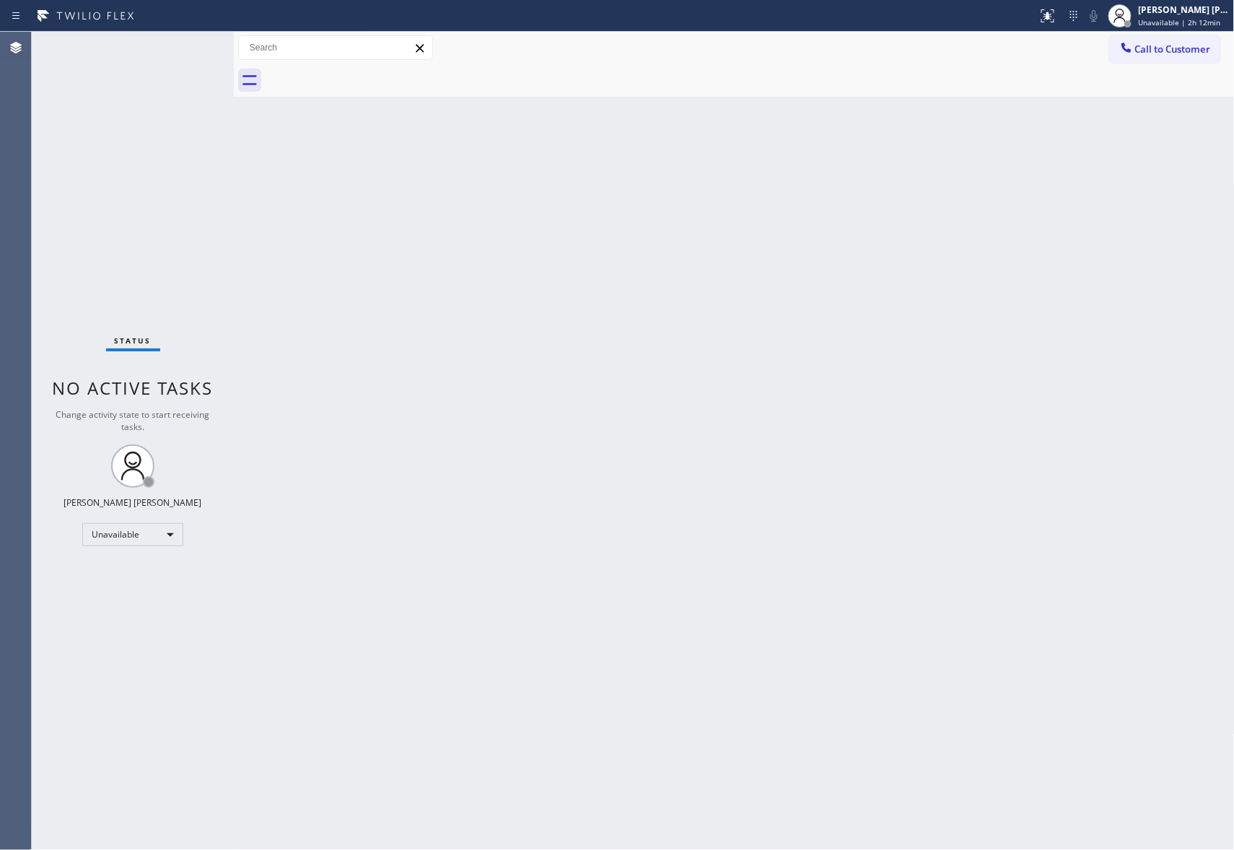
click at [373, 79] on div at bounding box center [750, 80] width 969 height 32
click at [373, 76] on div at bounding box center [750, 80] width 969 height 32
click at [1207, 48] on span "Call to Customer" at bounding box center [1173, 49] width 76 height 13
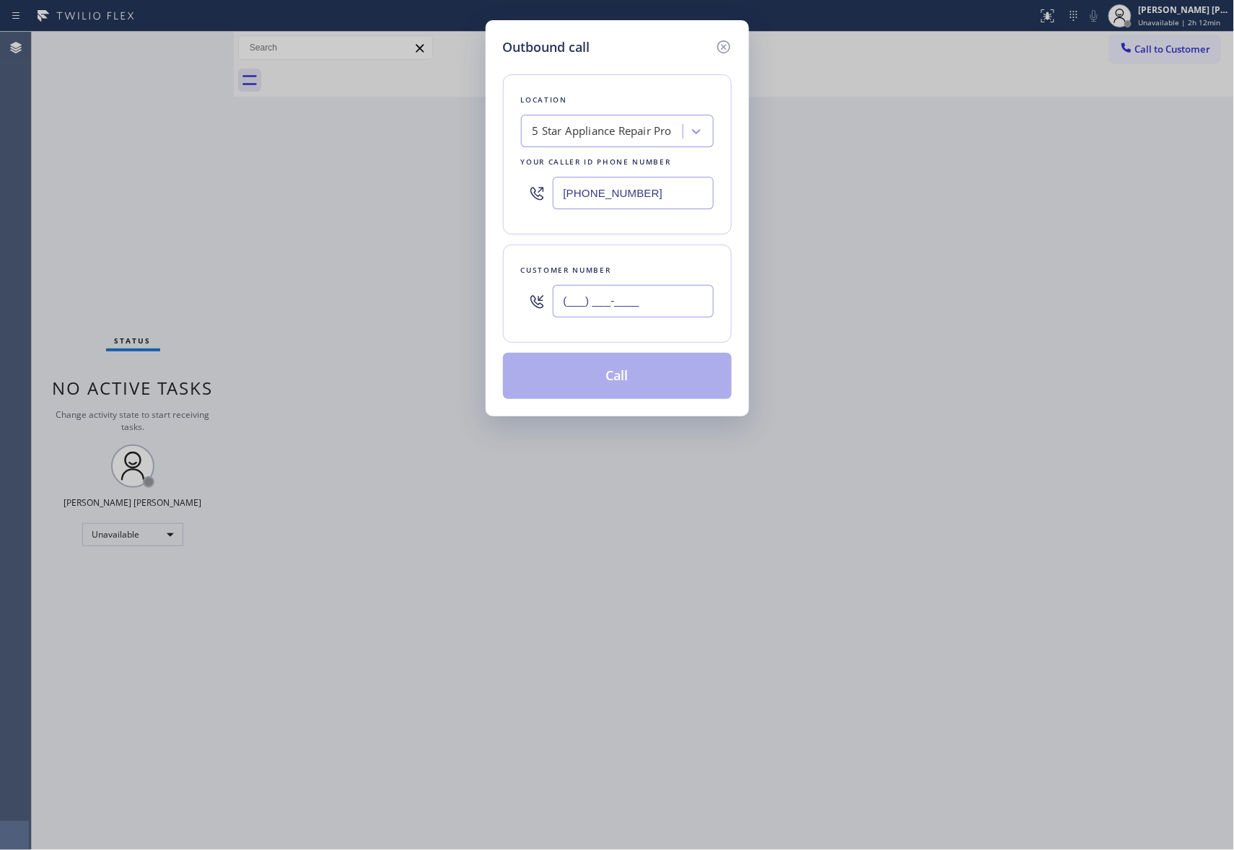
click at [618, 316] on input "(___) ___-____" at bounding box center [633, 301] width 161 height 32
paste input "310) 433-5898"
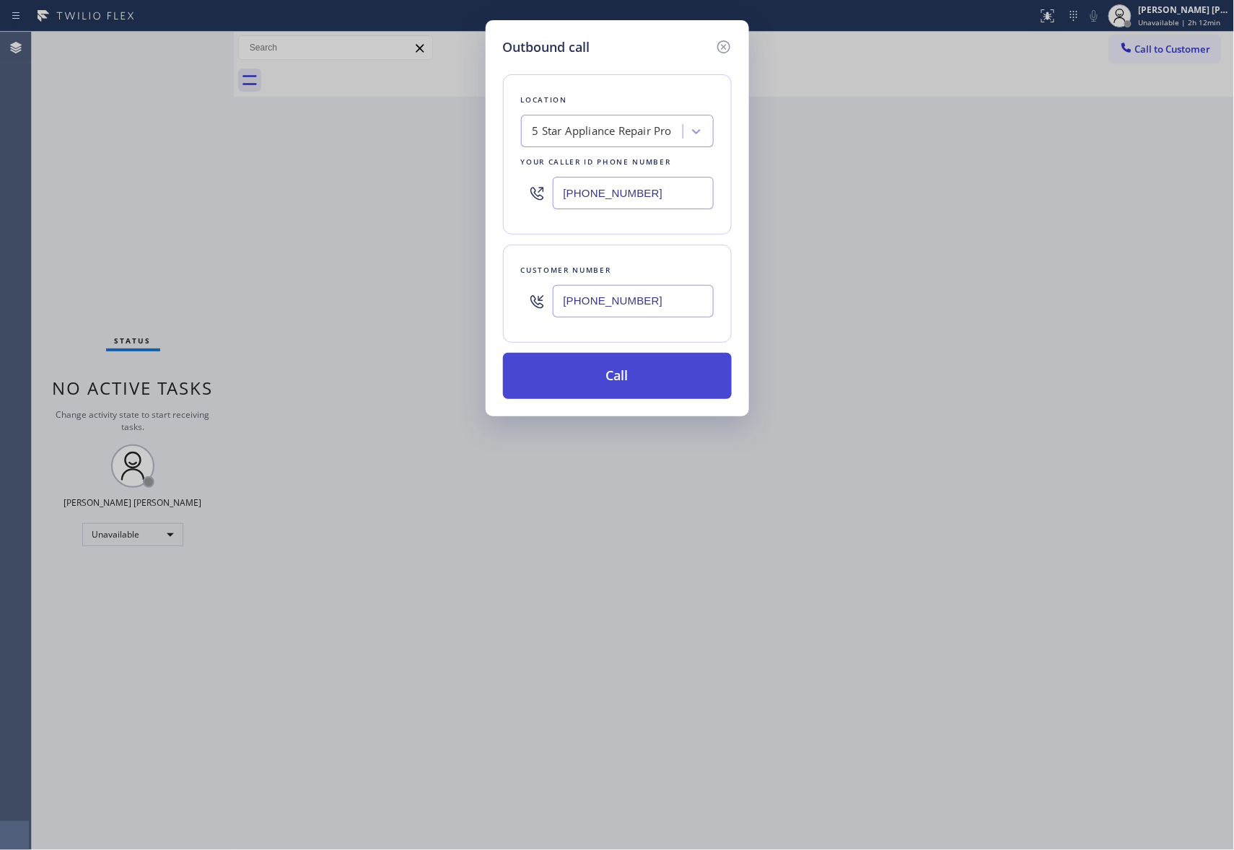
click at [625, 388] on button "Call" at bounding box center [617, 376] width 229 height 46
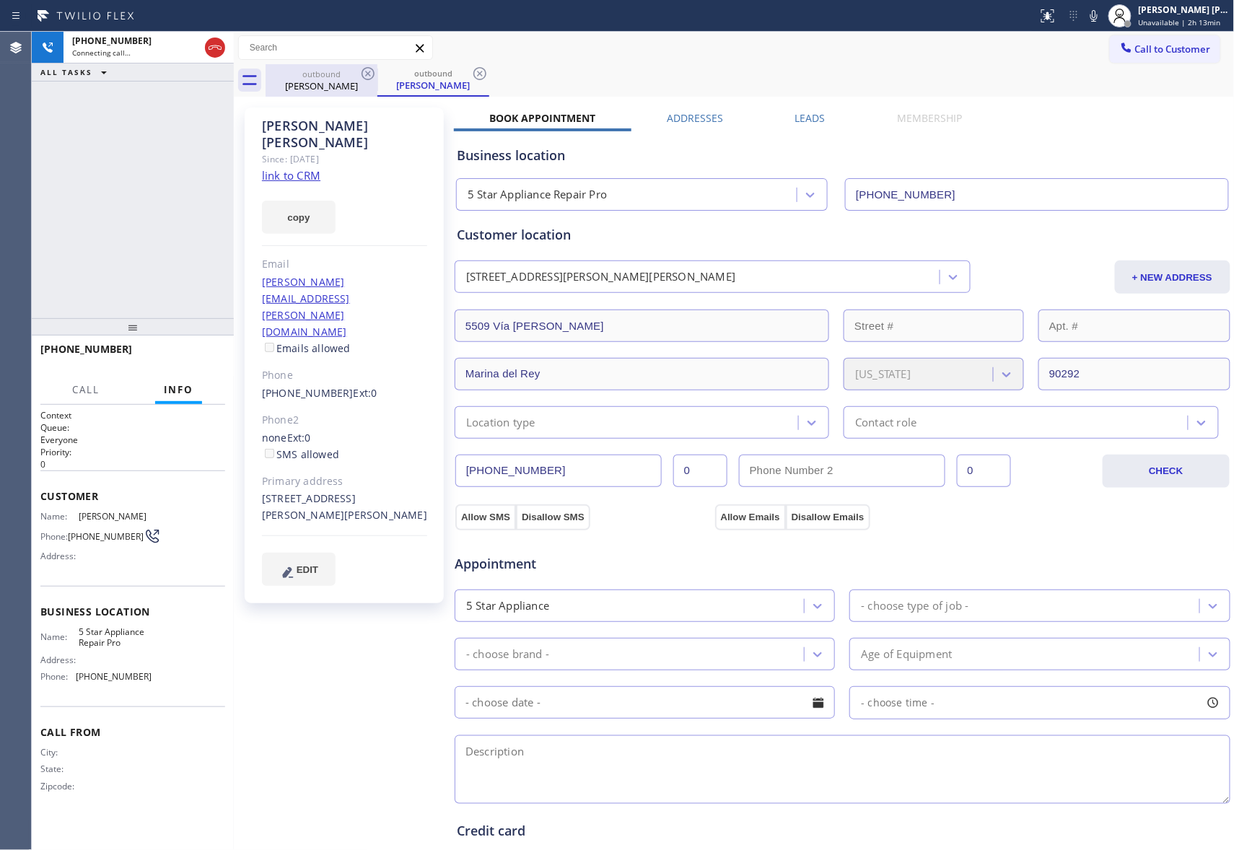
click at [214, 38] on button at bounding box center [215, 48] width 20 height 20
click at [0, 0] on icon at bounding box center [0, 0] width 0 height 0
click at [471, 73] on icon at bounding box center [479, 73] width 17 height 17
click at [371, 73] on div "outbound Harlan Lee outbound Harlan Lee" at bounding box center [750, 80] width 969 height 32
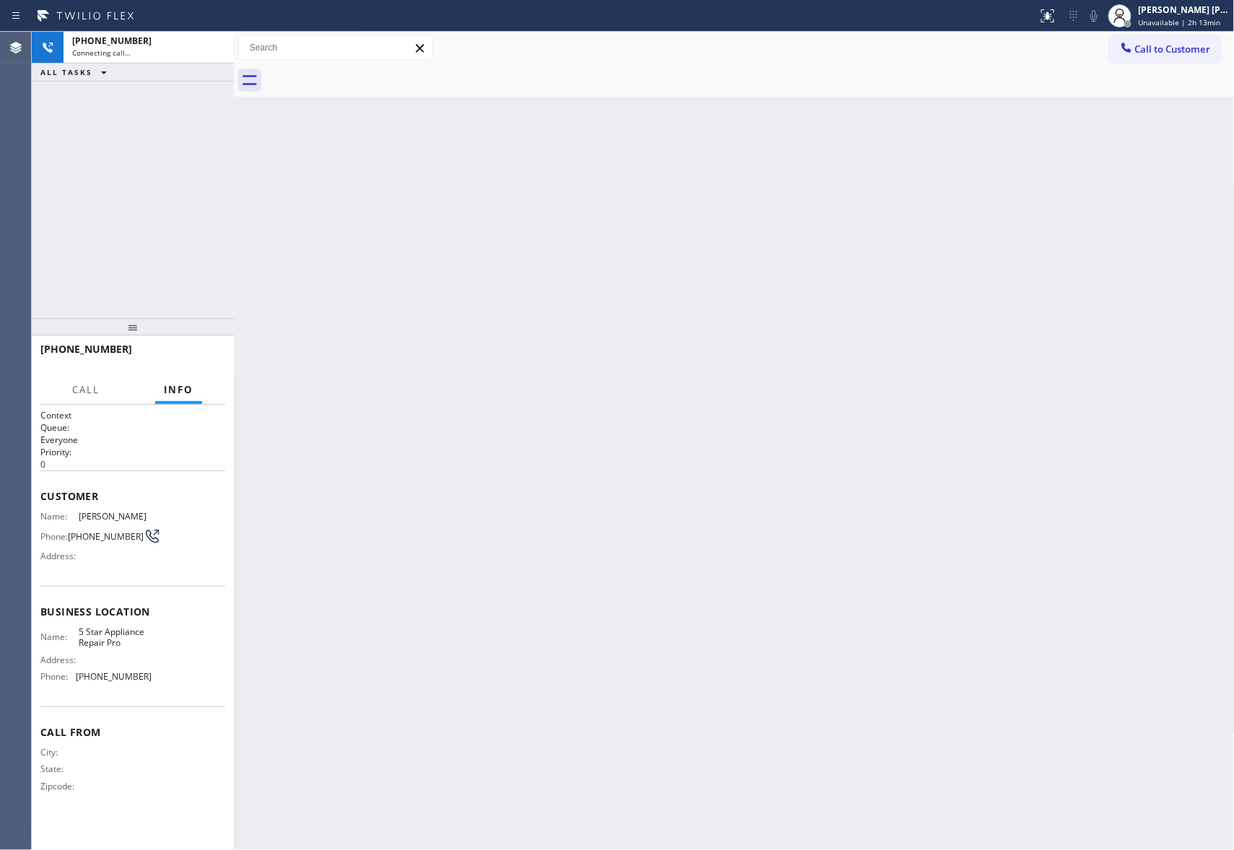
click at [371, 73] on div at bounding box center [750, 80] width 969 height 32
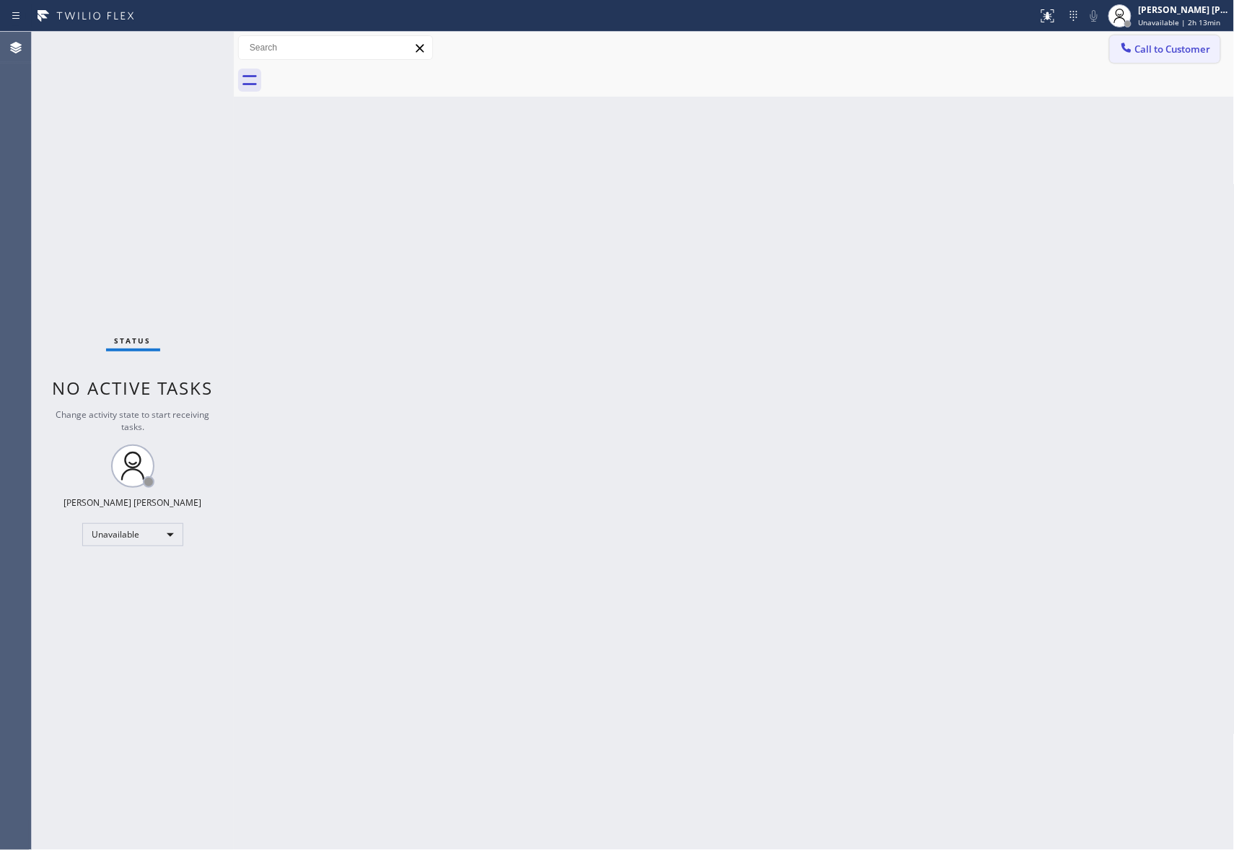
click at [1173, 56] on button "Call to Customer" at bounding box center [1165, 48] width 110 height 27
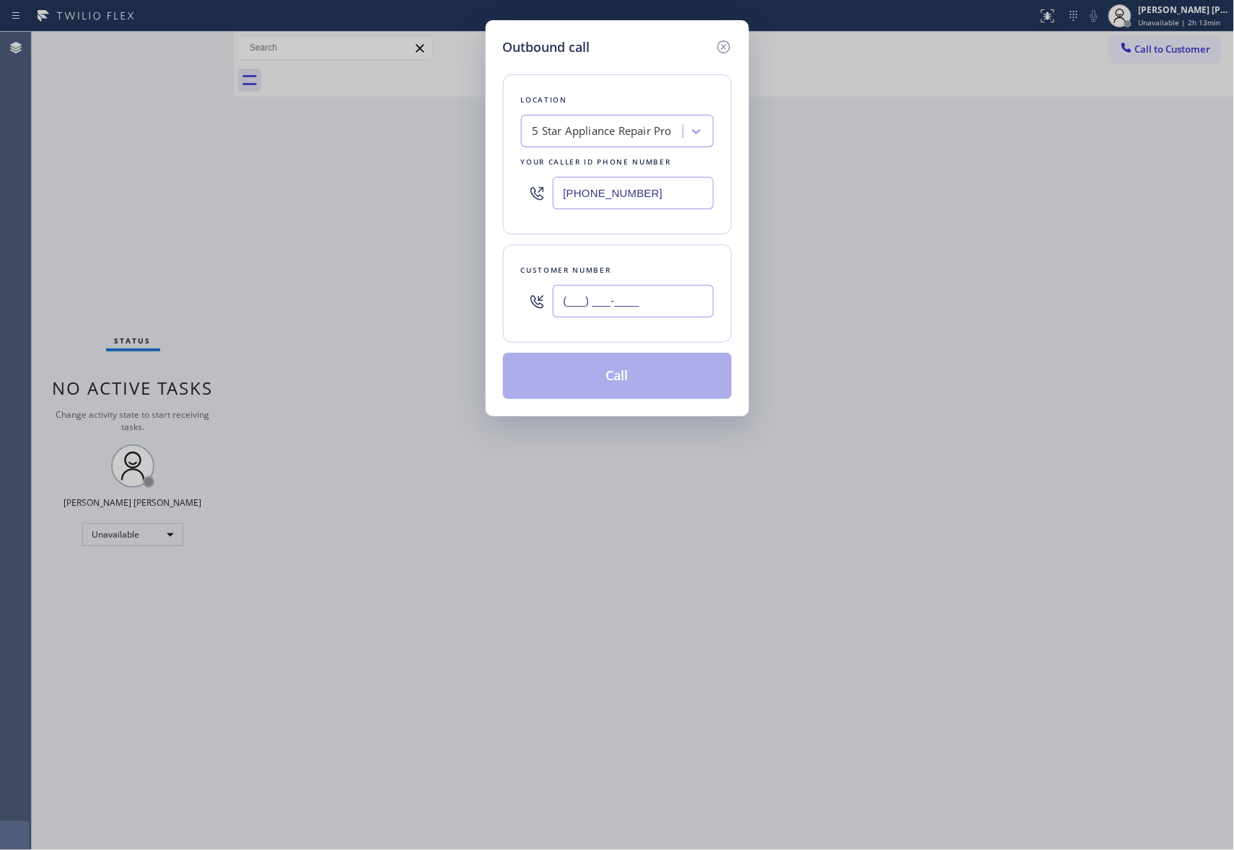
drag, startPoint x: 665, startPoint y: 295, endPoint x: 332, endPoint y: 281, distance: 333.0
click at [332, 281] on div "Outbound call Location 5 Star Appliance Repair Pro Your caller id phone number …" at bounding box center [617, 425] width 1234 height 850
paste input "208) 695-7568"
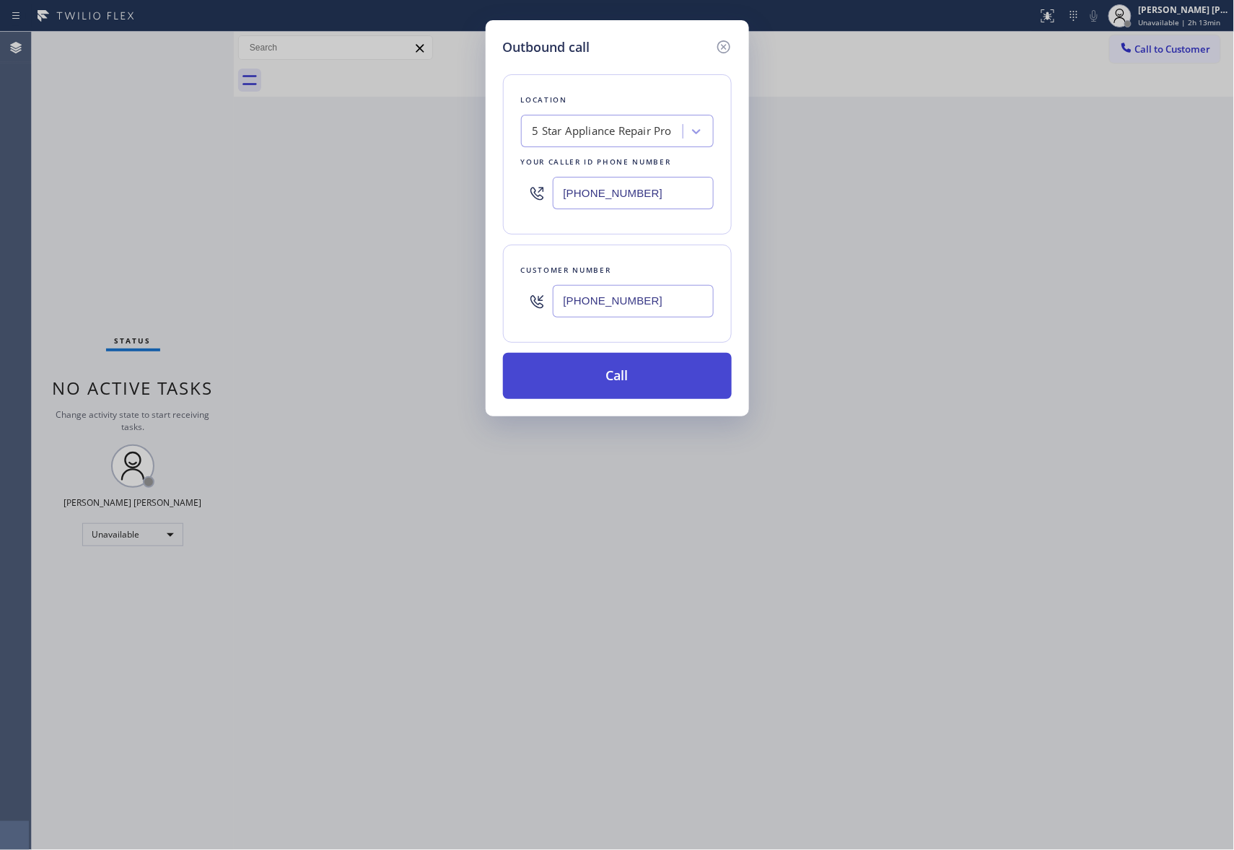
click at [613, 375] on button "Call" at bounding box center [617, 376] width 229 height 46
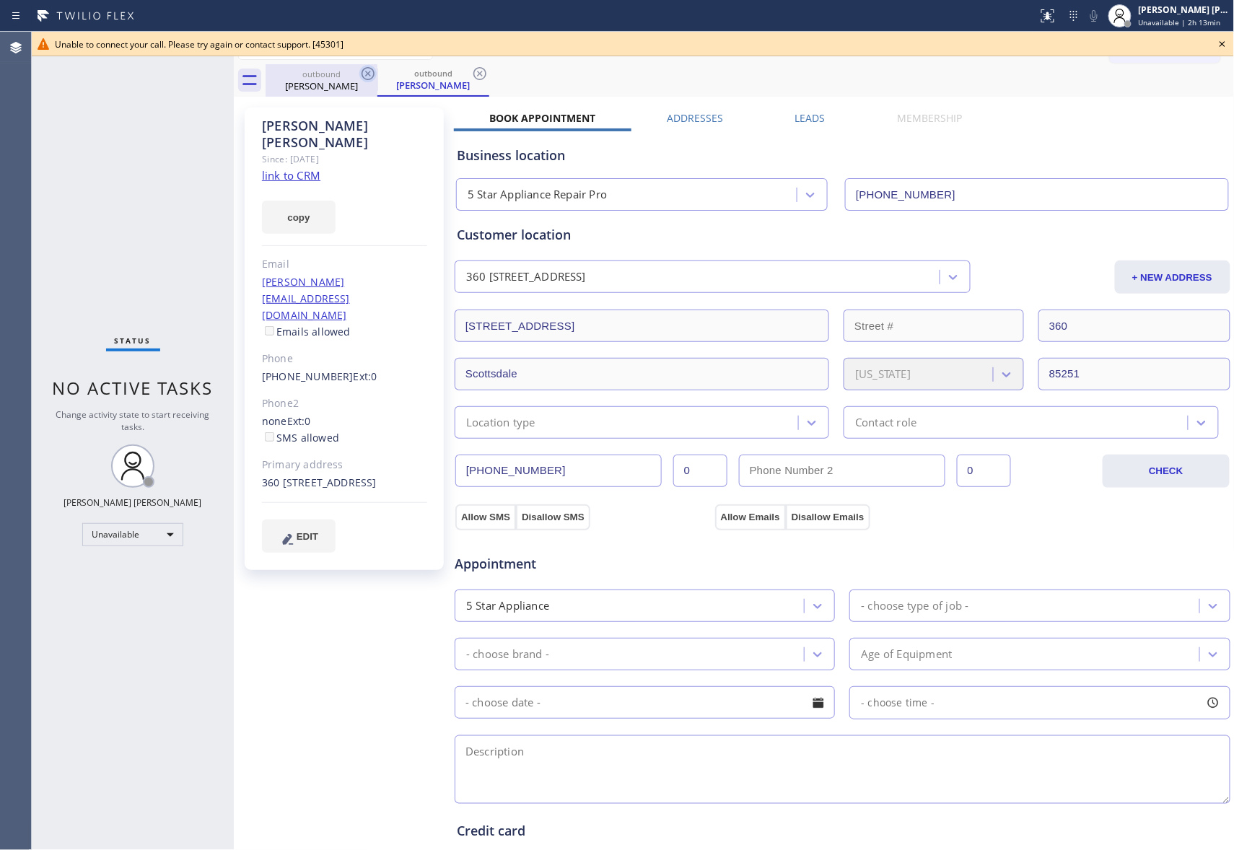
drag, startPoint x: 346, startPoint y: 75, endPoint x: 362, endPoint y: 76, distance: 15.9
click at [345, 76] on div "outbound" at bounding box center [321, 74] width 109 height 11
click at [365, 76] on icon at bounding box center [367, 73] width 17 height 17
click at [473, 76] on icon at bounding box center [479, 73] width 13 height 13
click at [365, 76] on div "outbound Mike Cecil outbound Mike Cecil" at bounding box center [750, 80] width 969 height 32
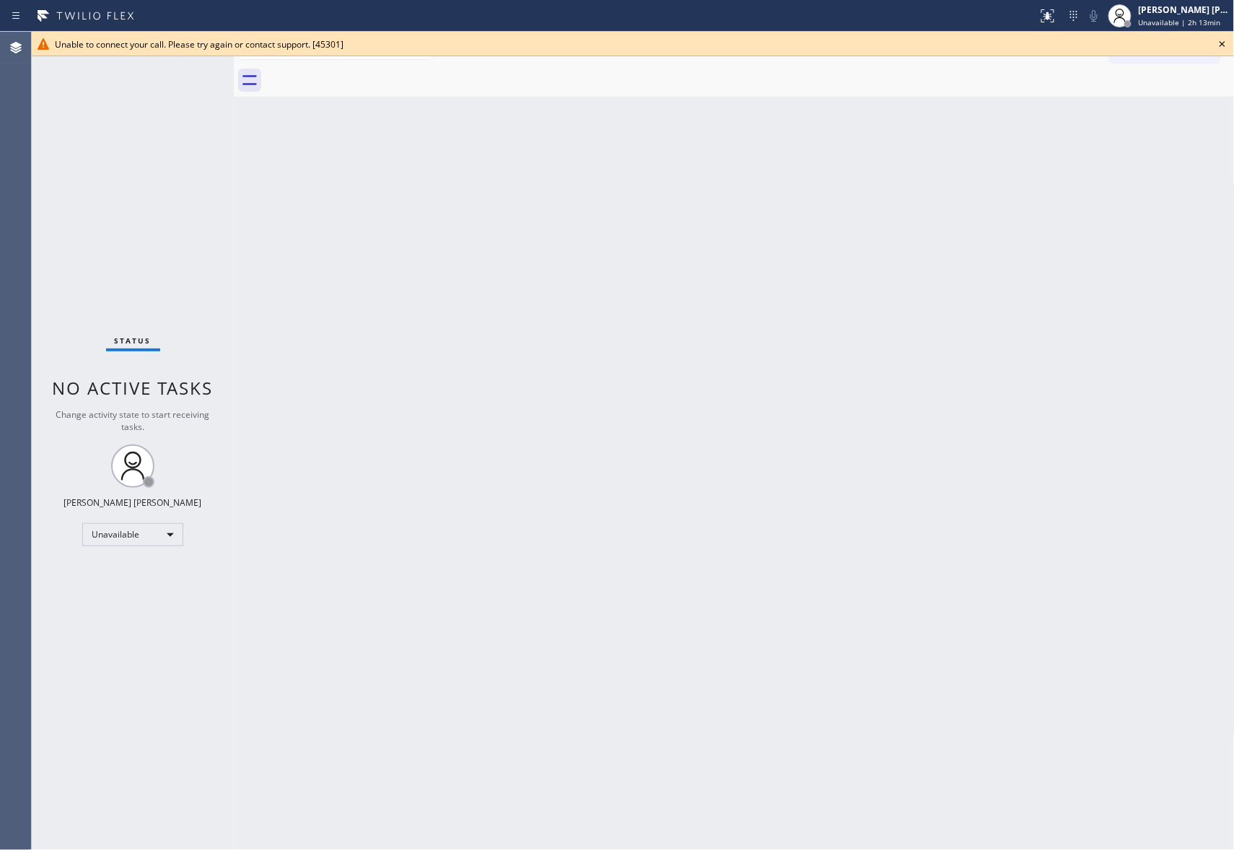
click at [365, 76] on div at bounding box center [750, 80] width 969 height 32
click at [1225, 38] on icon at bounding box center [1222, 43] width 17 height 17
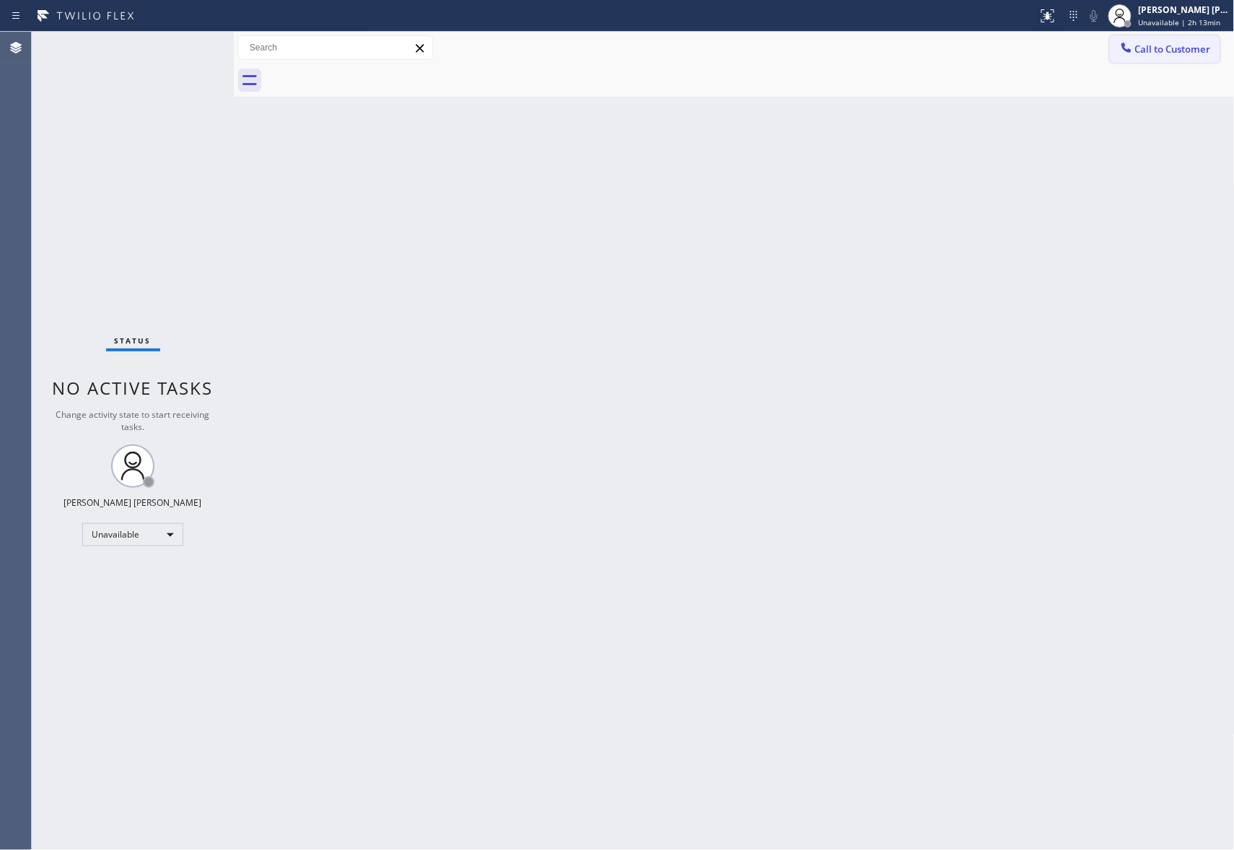
click at [1171, 45] on span "Call to Customer" at bounding box center [1173, 49] width 76 height 13
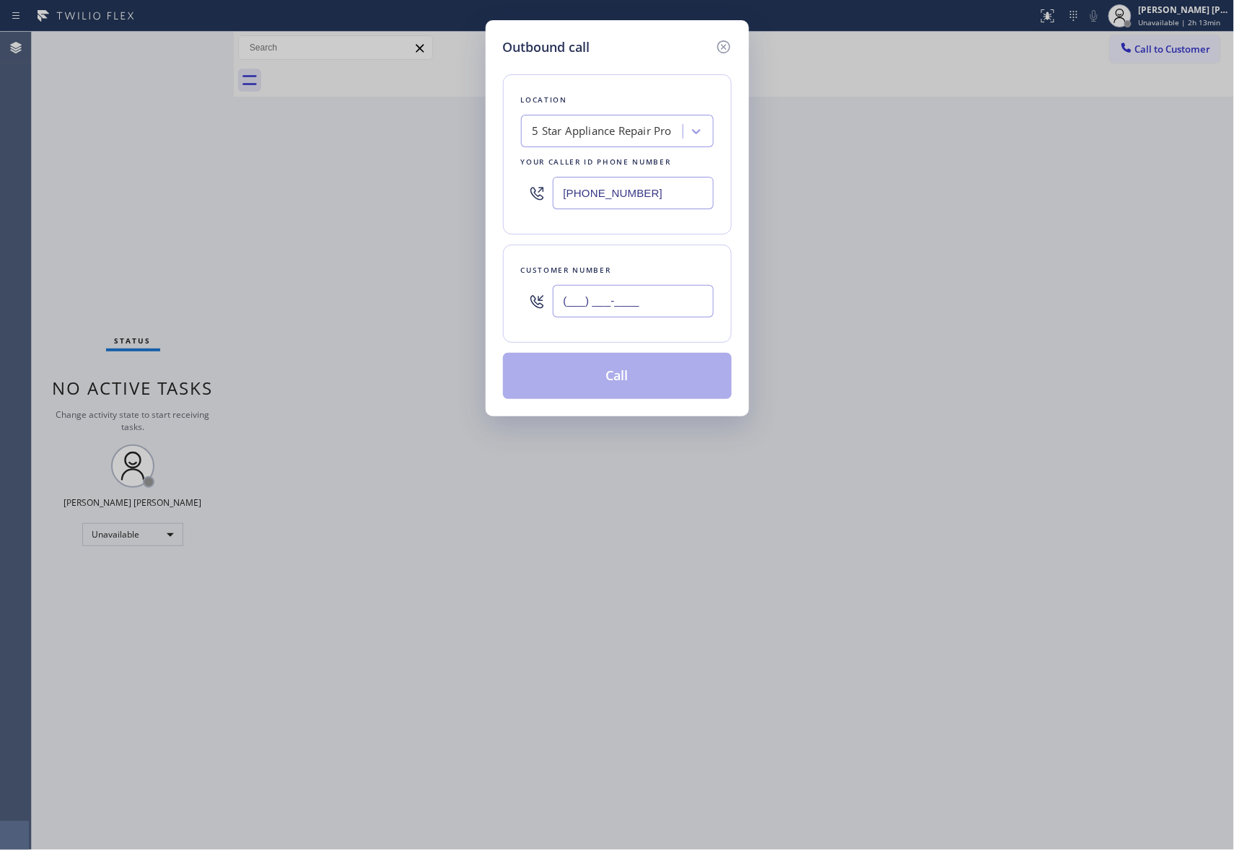
click at [639, 309] on input "(___) ___-____" at bounding box center [633, 301] width 161 height 32
paste input "415) 931-9099"
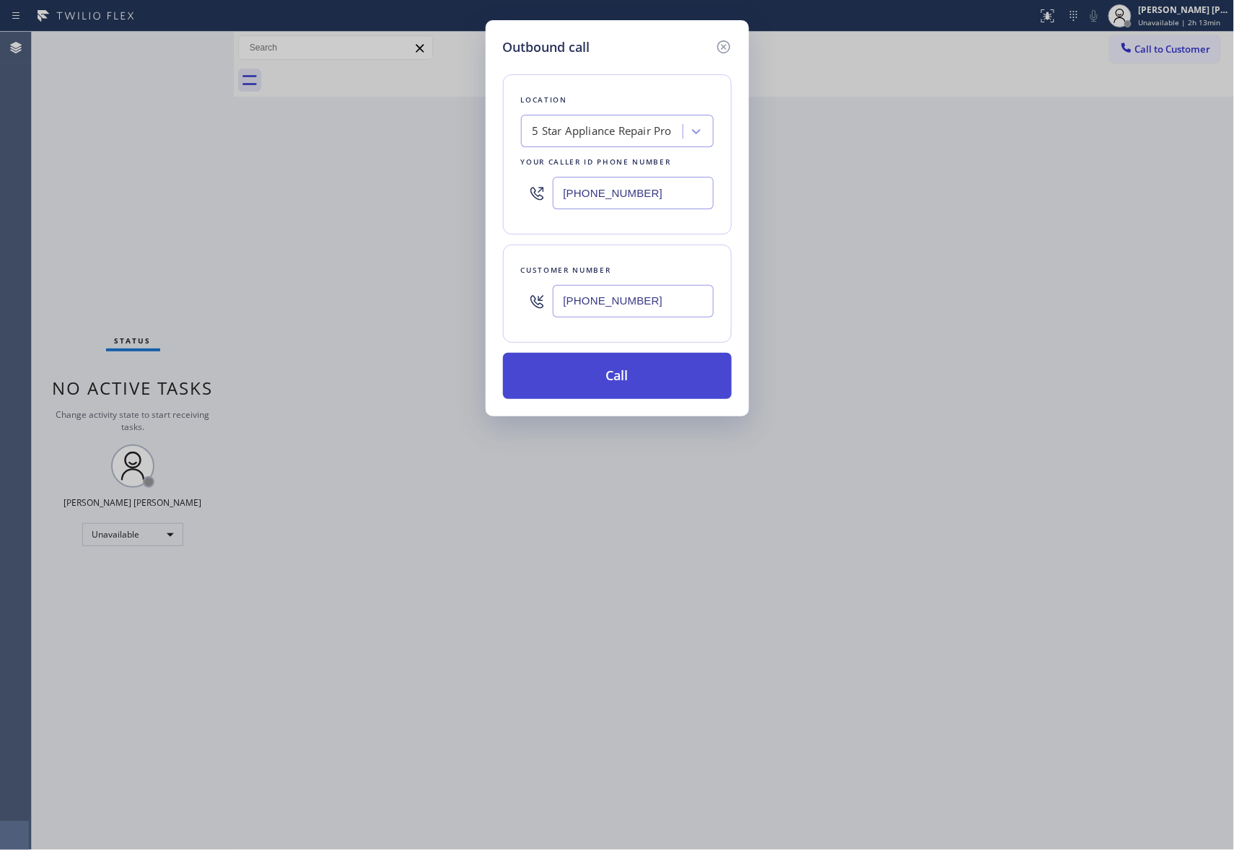
click at [638, 375] on button "Call" at bounding box center [617, 376] width 229 height 46
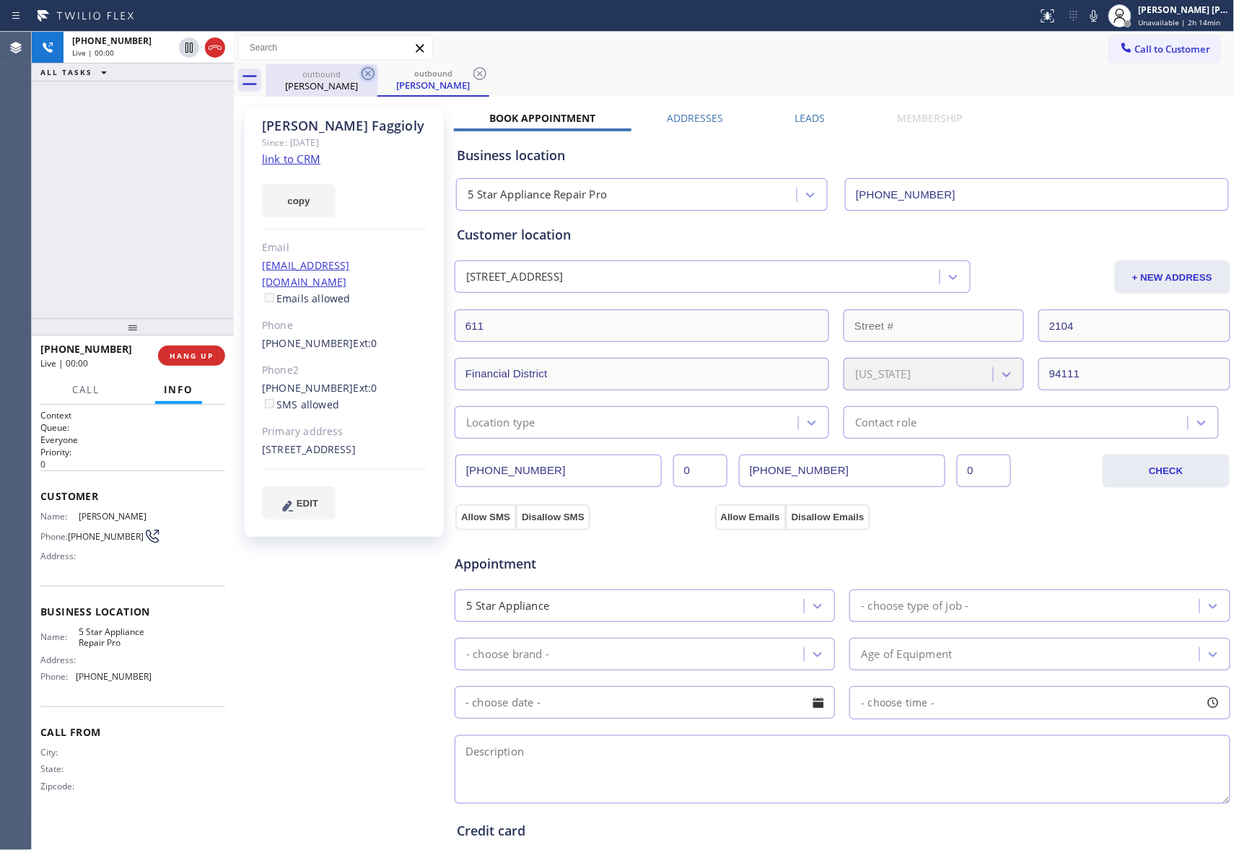
click at [375, 72] on icon at bounding box center [367, 73] width 17 height 17
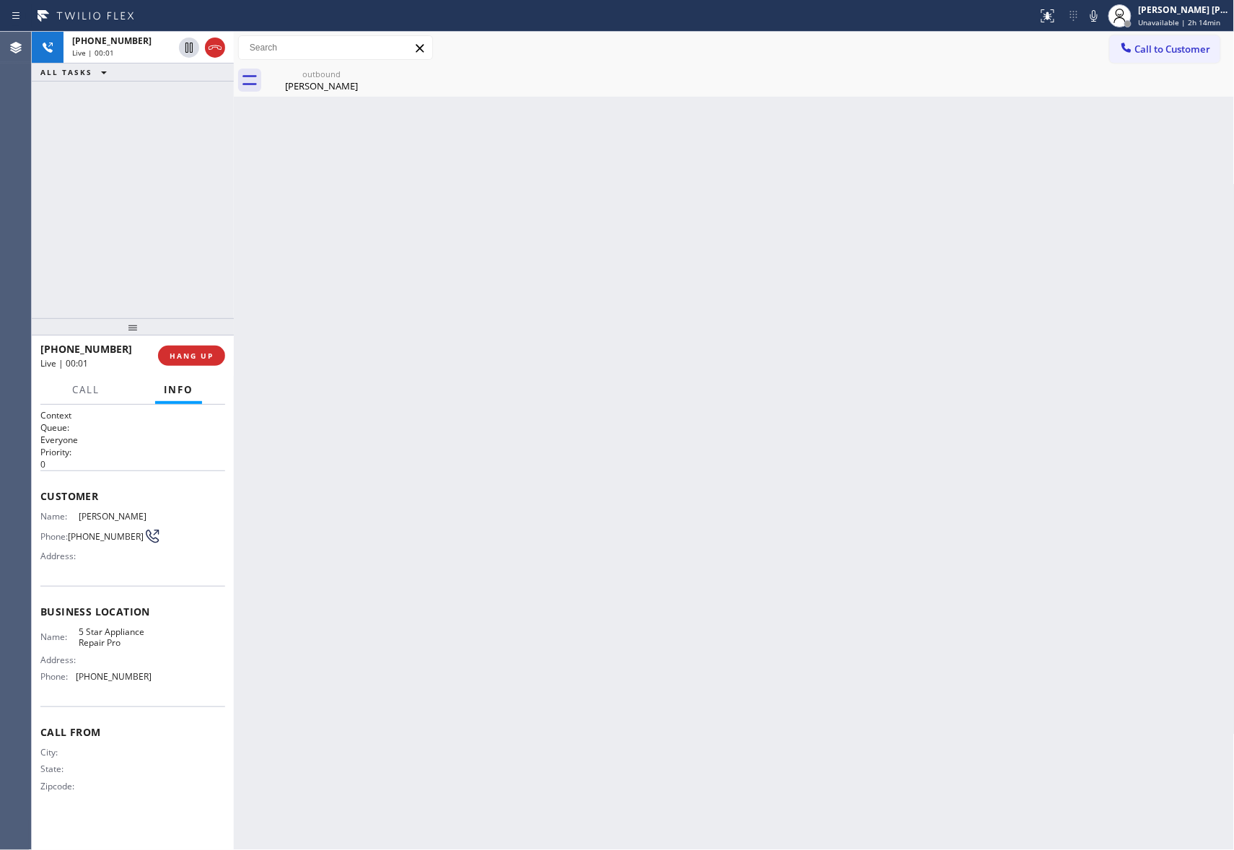
click at [0, 0] on icon at bounding box center [0, 0] width 0 height 0
click at [217, 45] on icon at bounding box center [214, 47] width 17 height 17
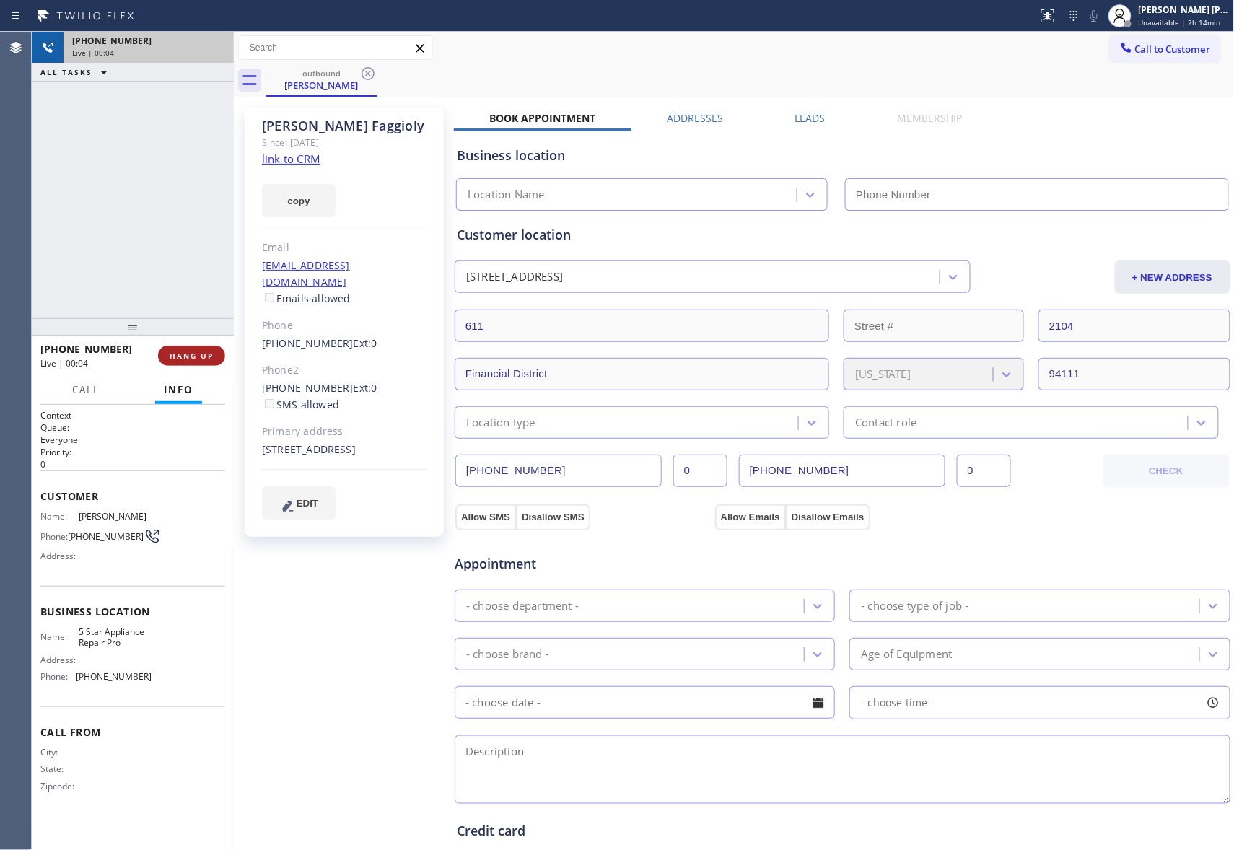
click at [202, 359] on span "HANG UP" at bounding box center [192, 356] width 44 height 10
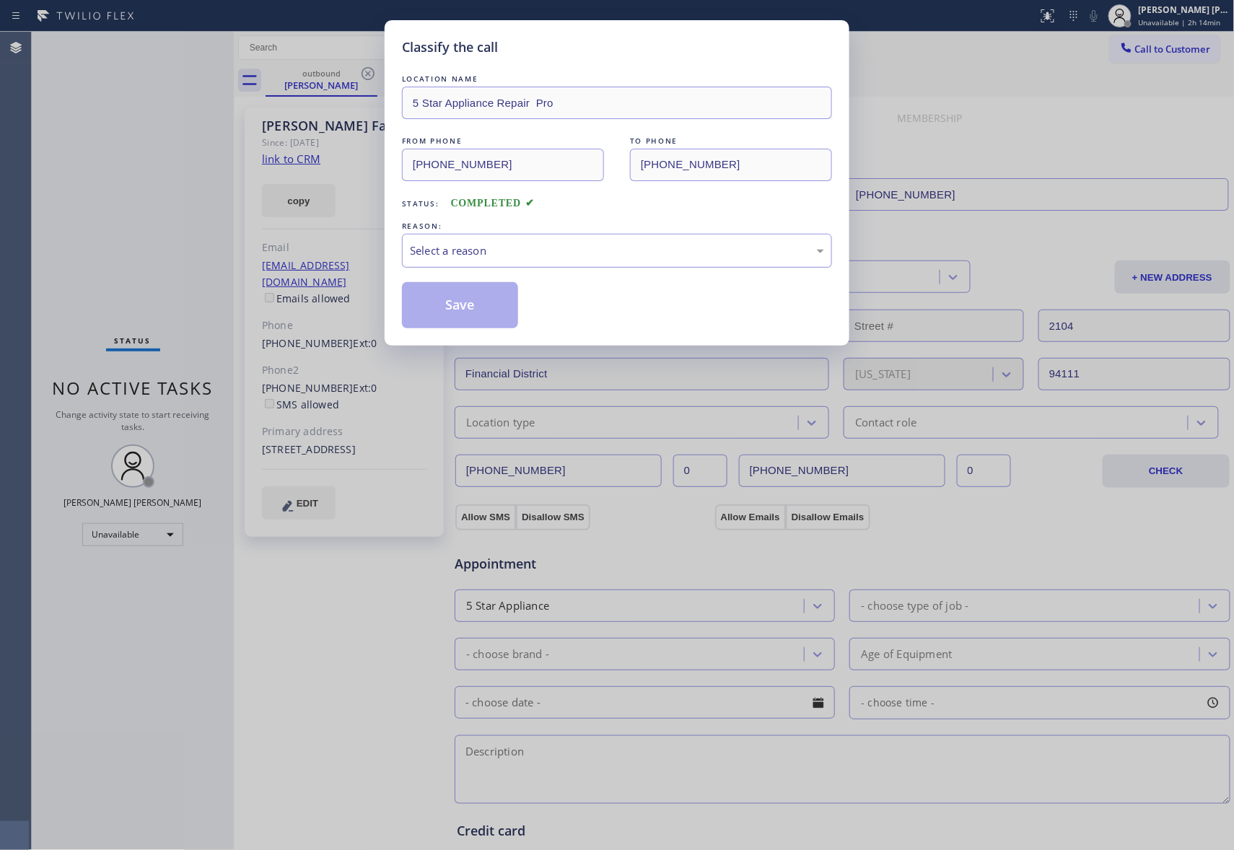
click at [635, 248] on div "Select a reason" at bounding box center [617, 250] width 414 height 17
click at [474, 309] on button "Save" at bounding box center [460, 305] width 116 height 46
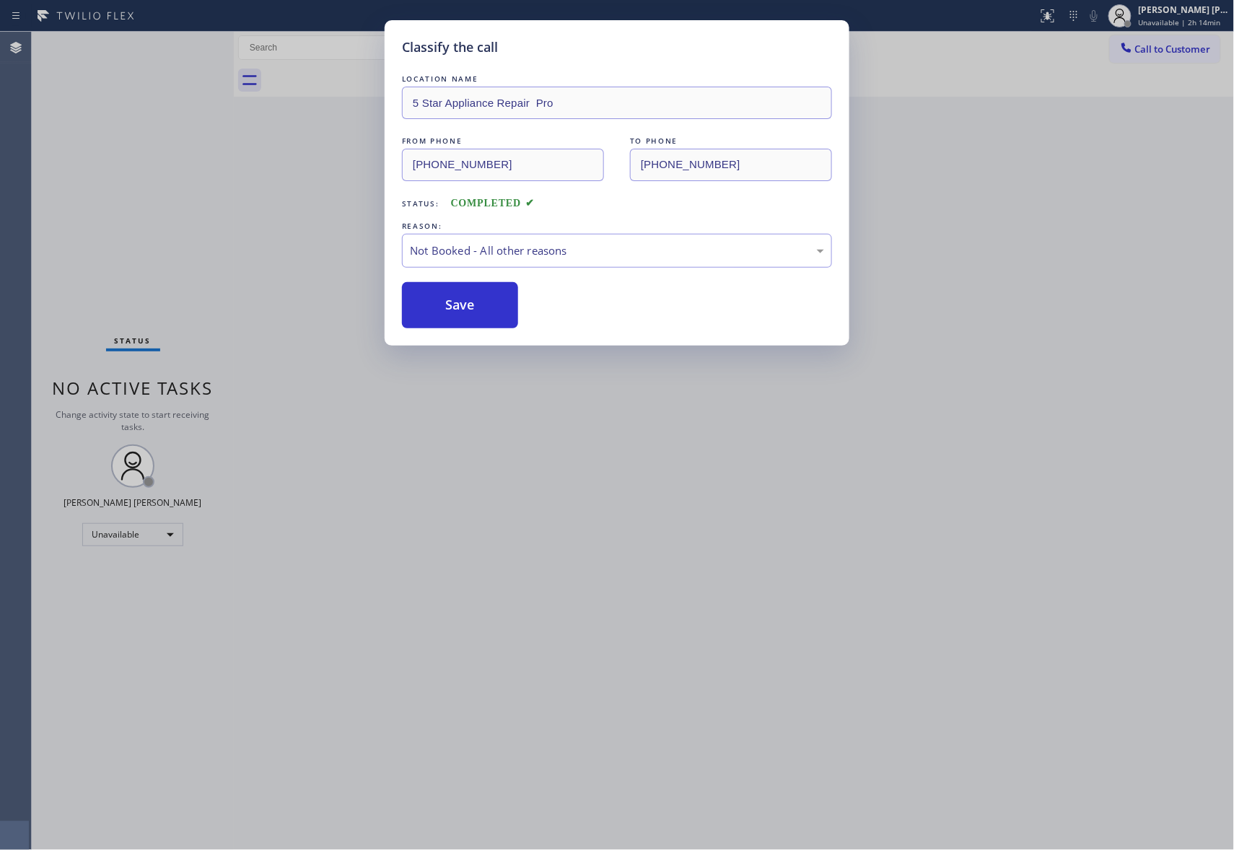
click at [474, 309] on button "Save" at bounding box center [460, 305] width 116 height 46
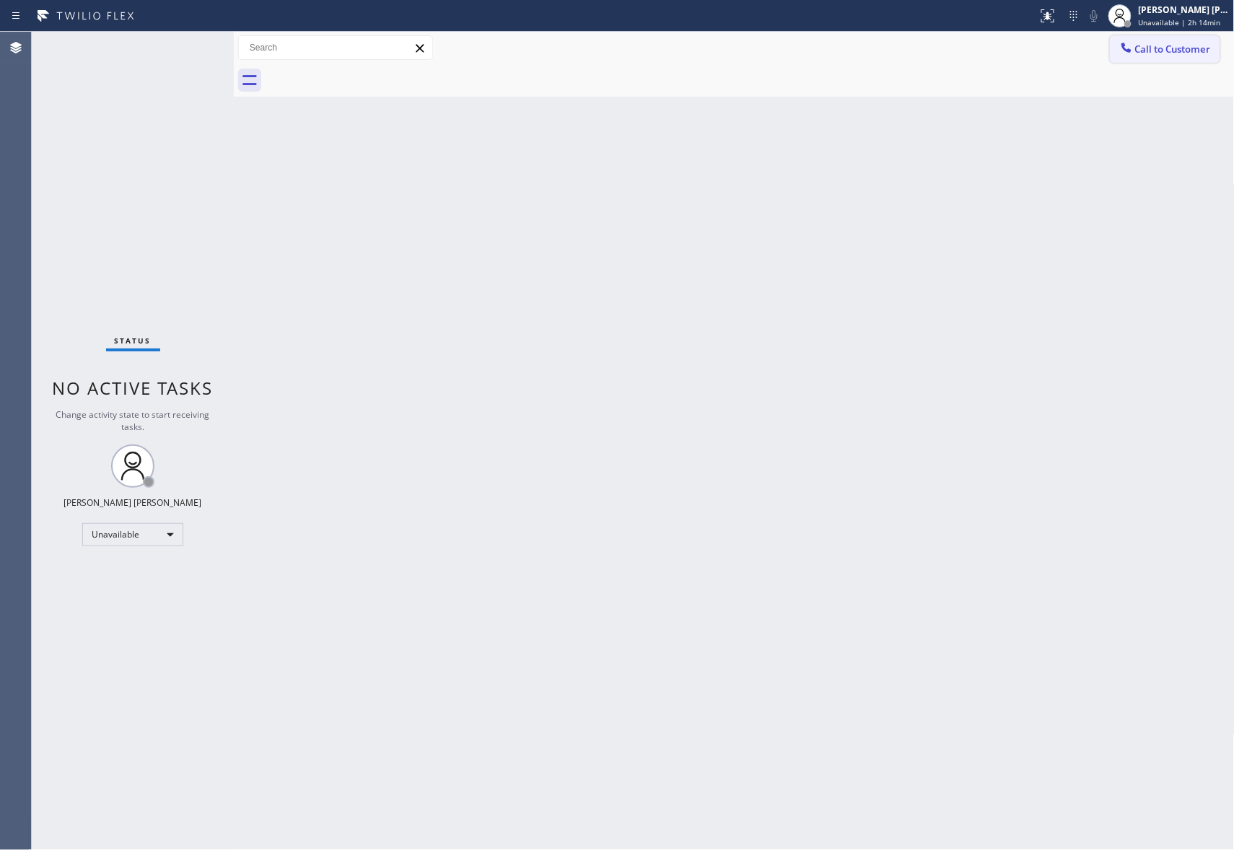
click at [1202, 49] on span "Call to Customer" at bounding box center [1173, 49] width 76 height 13
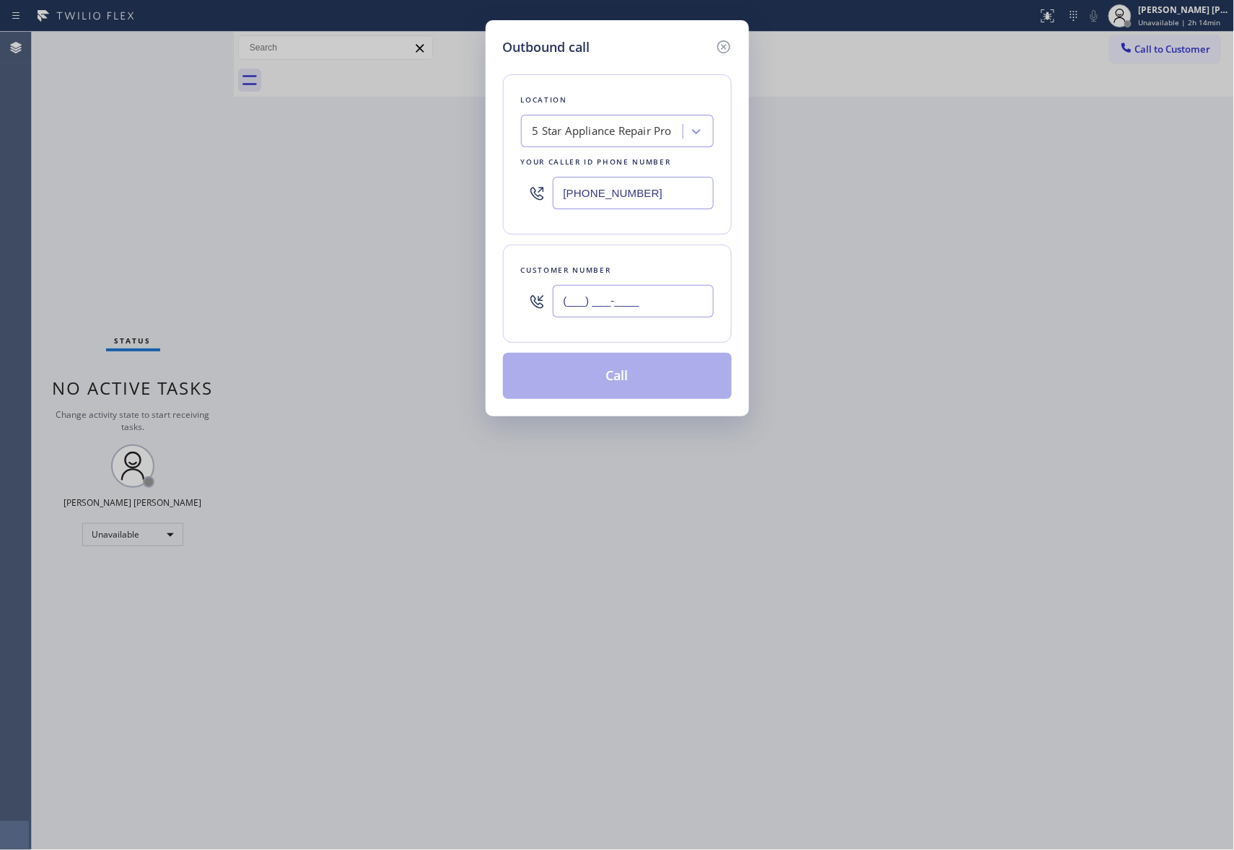
click at [636, 313] on input "(___) ___-____" at bounding box center [633, 301] width 161 height 32
paste input "213) 675-7683"
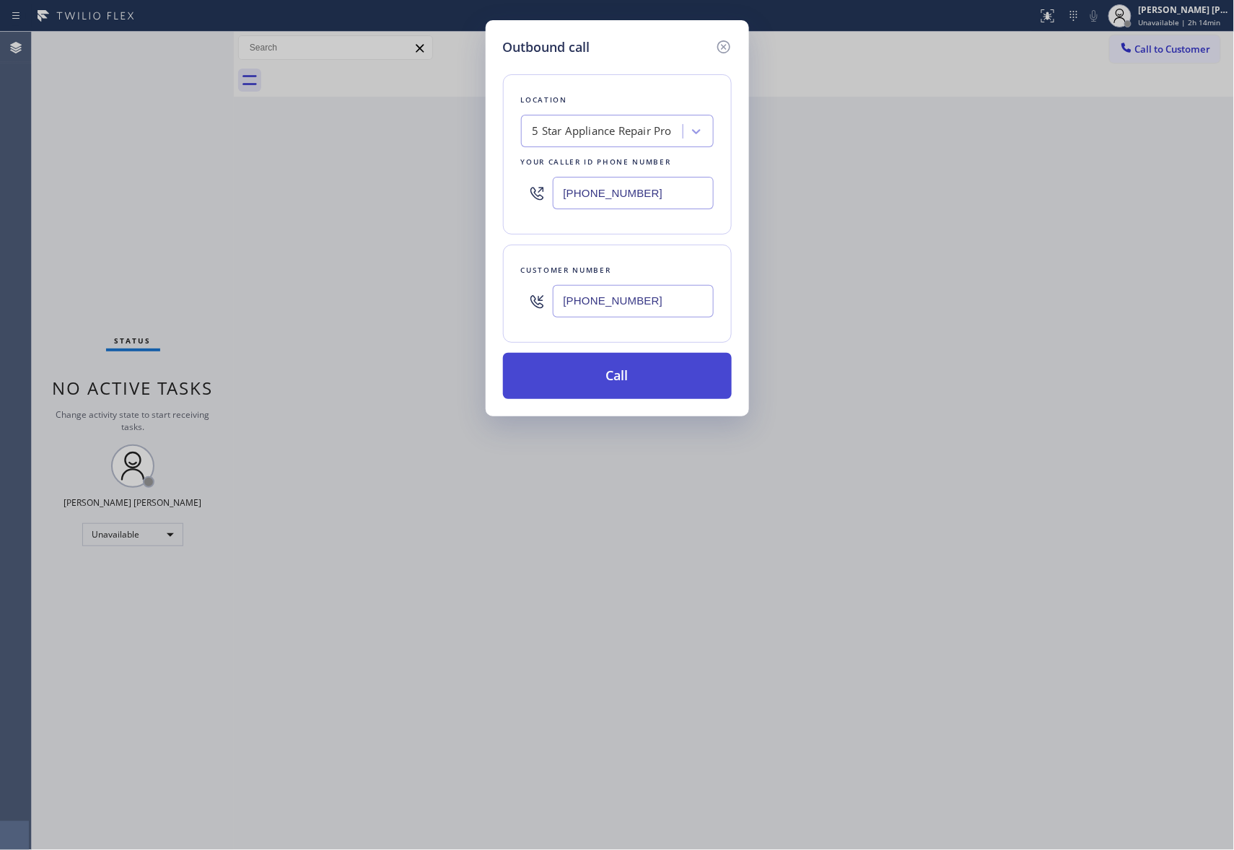
click at [642, 387] on button "Call" at bounding box center [617, 376] width 229 height 46
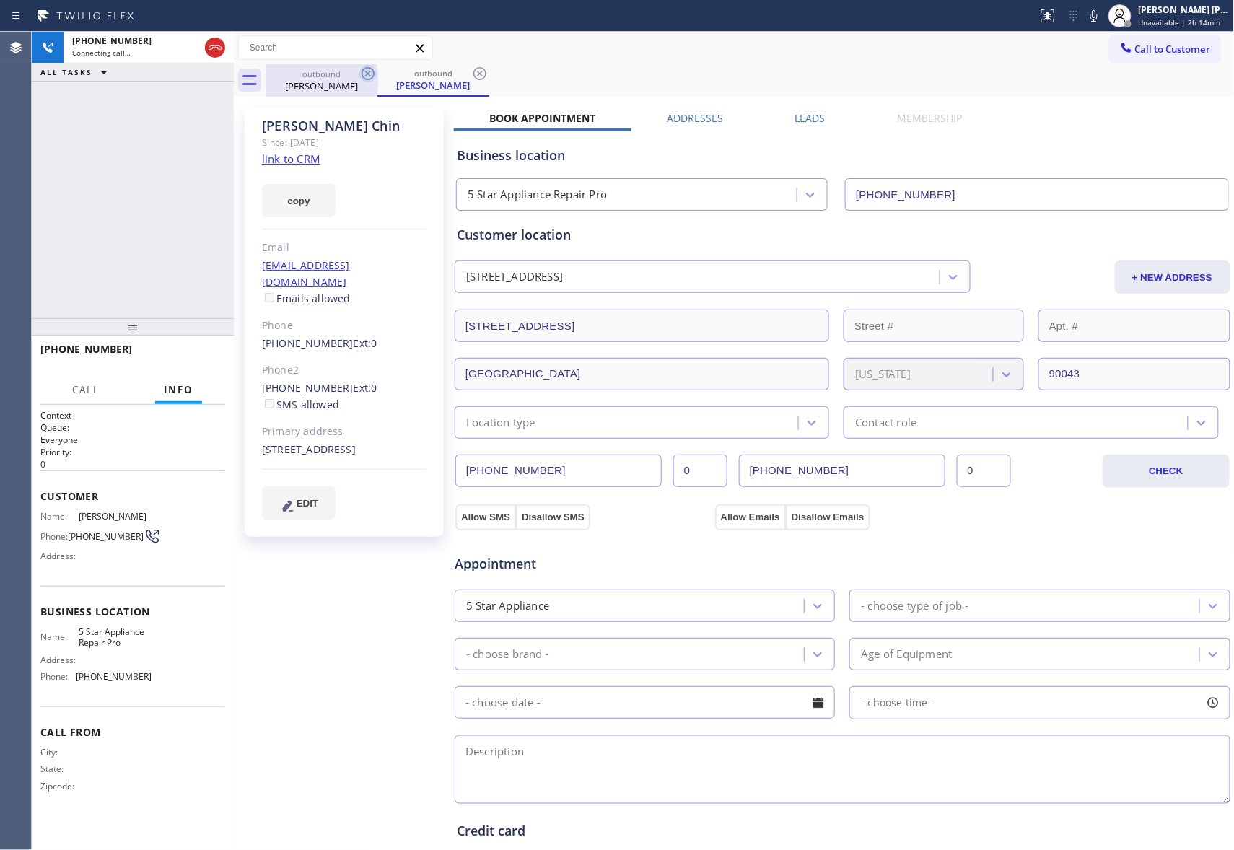
click at [367, 79] on icon at bounding box center [368, 73] width 13 height 13
click at [368, 78] on icon at bounding box center [367, 73] width 17 height 17
click at [377, 78] on div "outbound Verna Chin" at bounding box center [433, 80] width 112 height 32
click at [368, 78] on icon at bounding box center [367, 73] width 17 height 17
click at [368, 78] on div "outbound Verna Chin" at bounding box center [750, 80] width 969 height 32
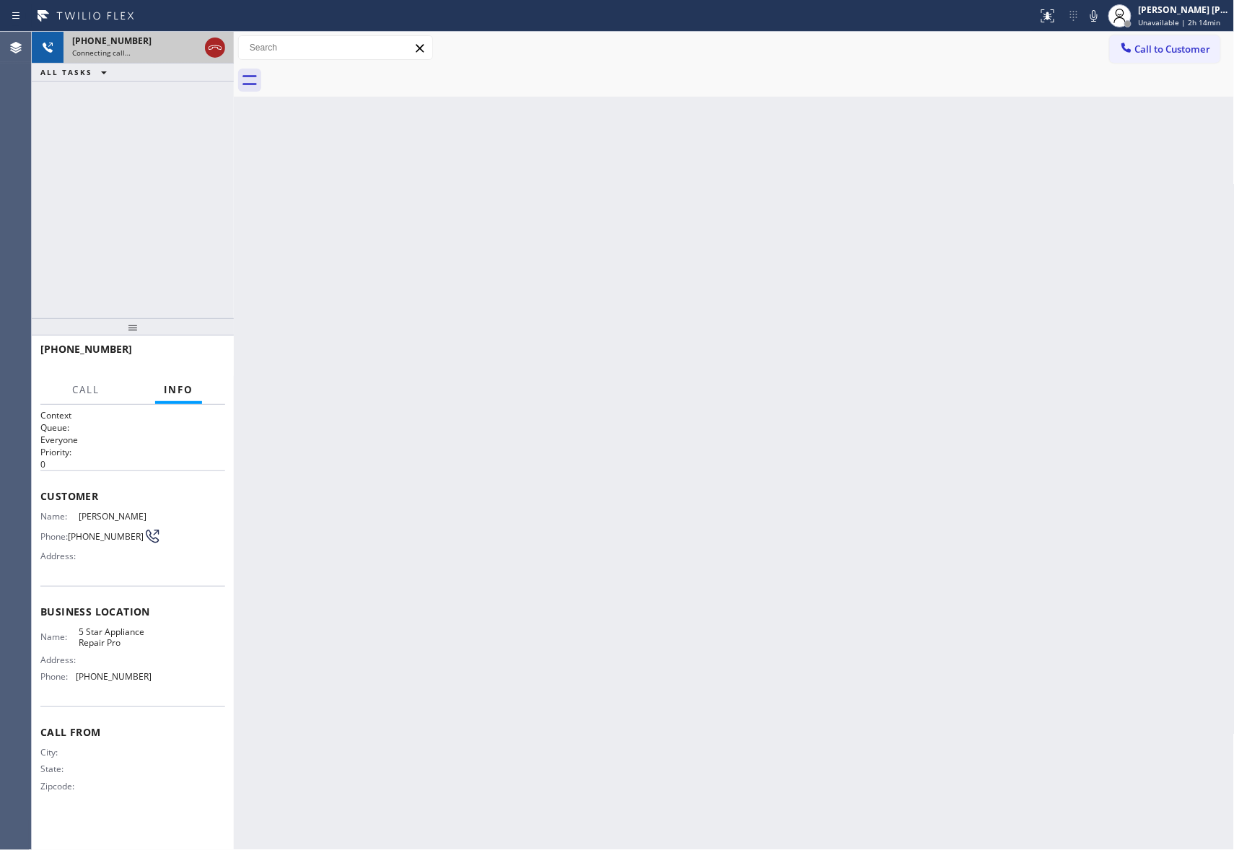
click at [214, 50] on icon at bounding box center [214, 47] width 17 height 17
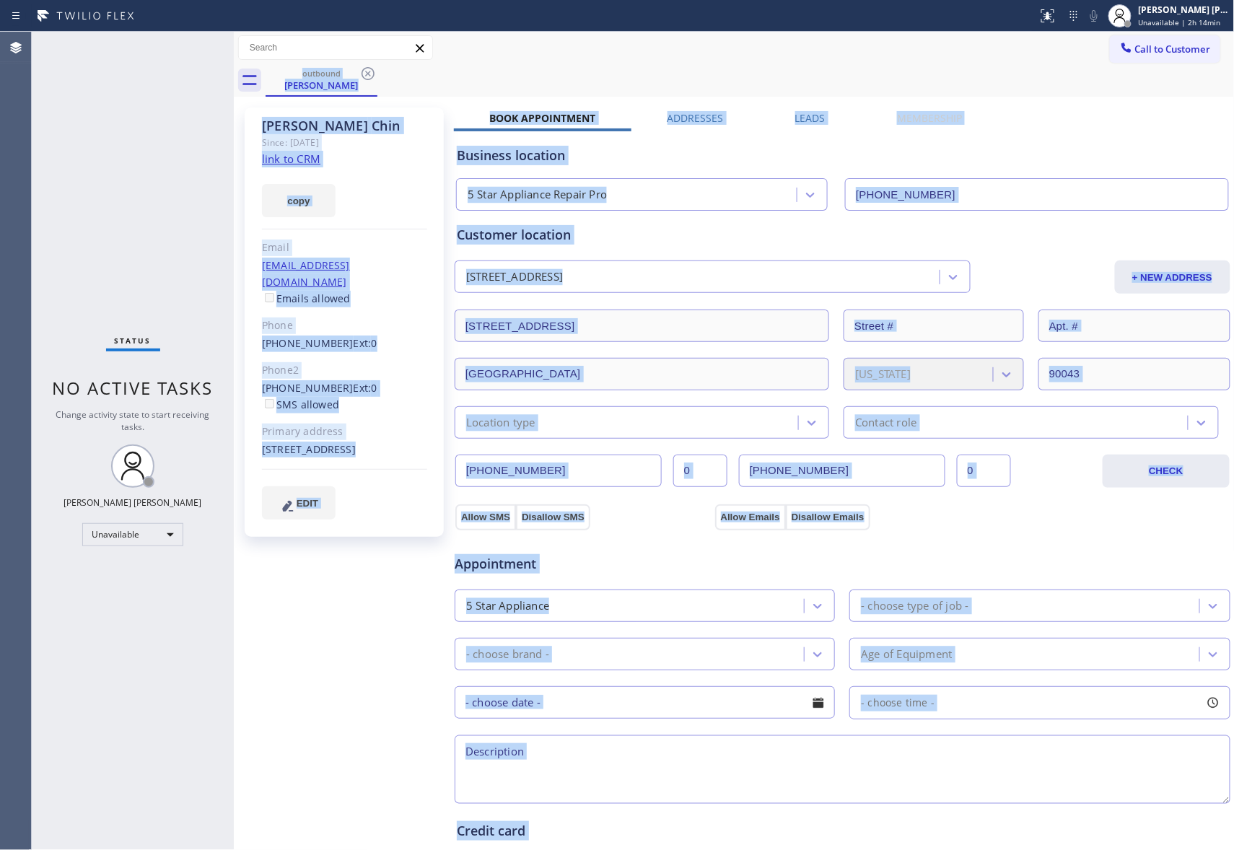
click at [373, 76] on icon at bounding box center [367, 73] width 17 height 17
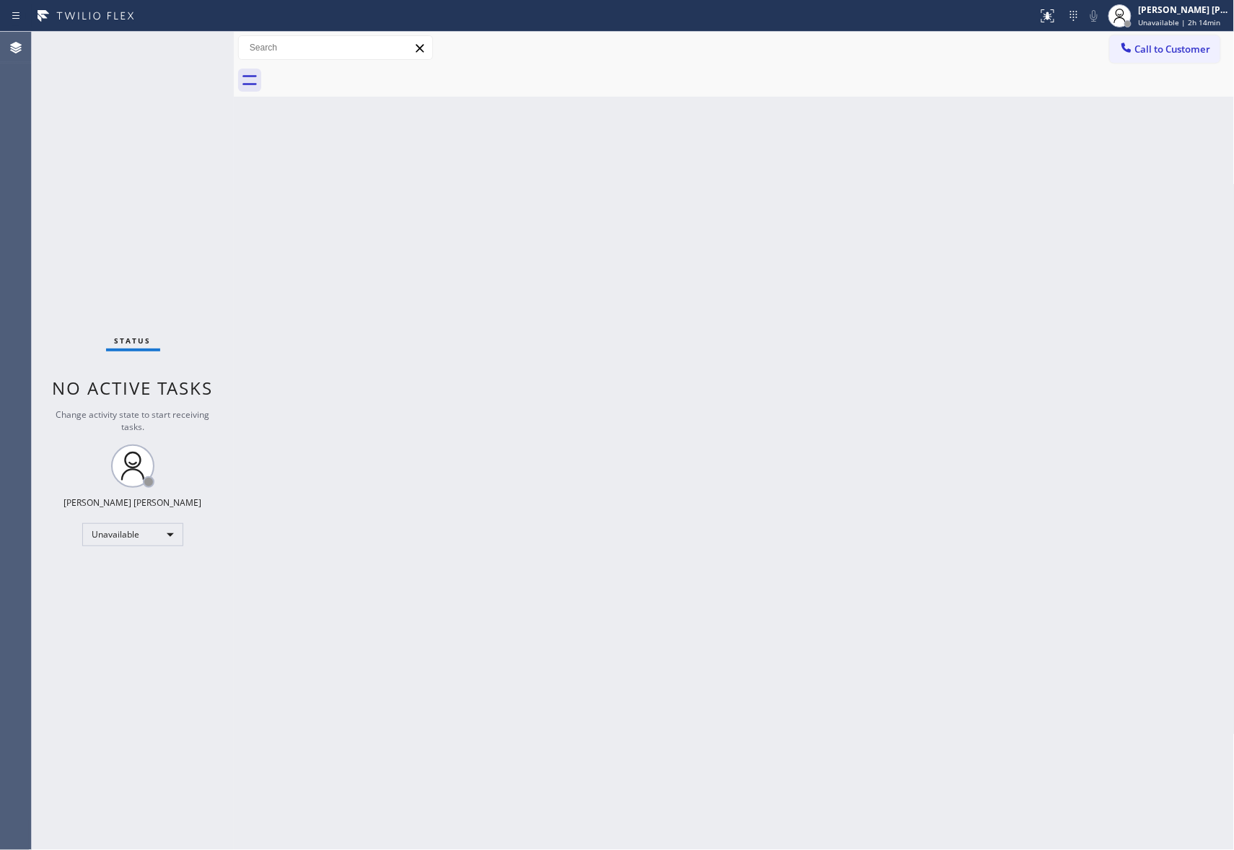
click at [370, 74] on div at bounding box center [750, 80] width 969 height 32
drag, startPoint x: 369, startPoint y: 73, endPoint x: 382, endPoint y: 73, distance: 12.3
click at [382, 73] on div at bounding box center [750, 80] width 969 height 32
click at [1160, 49] on span "Call to Customer" at bounding box center [1173, 49] width 76 height 13
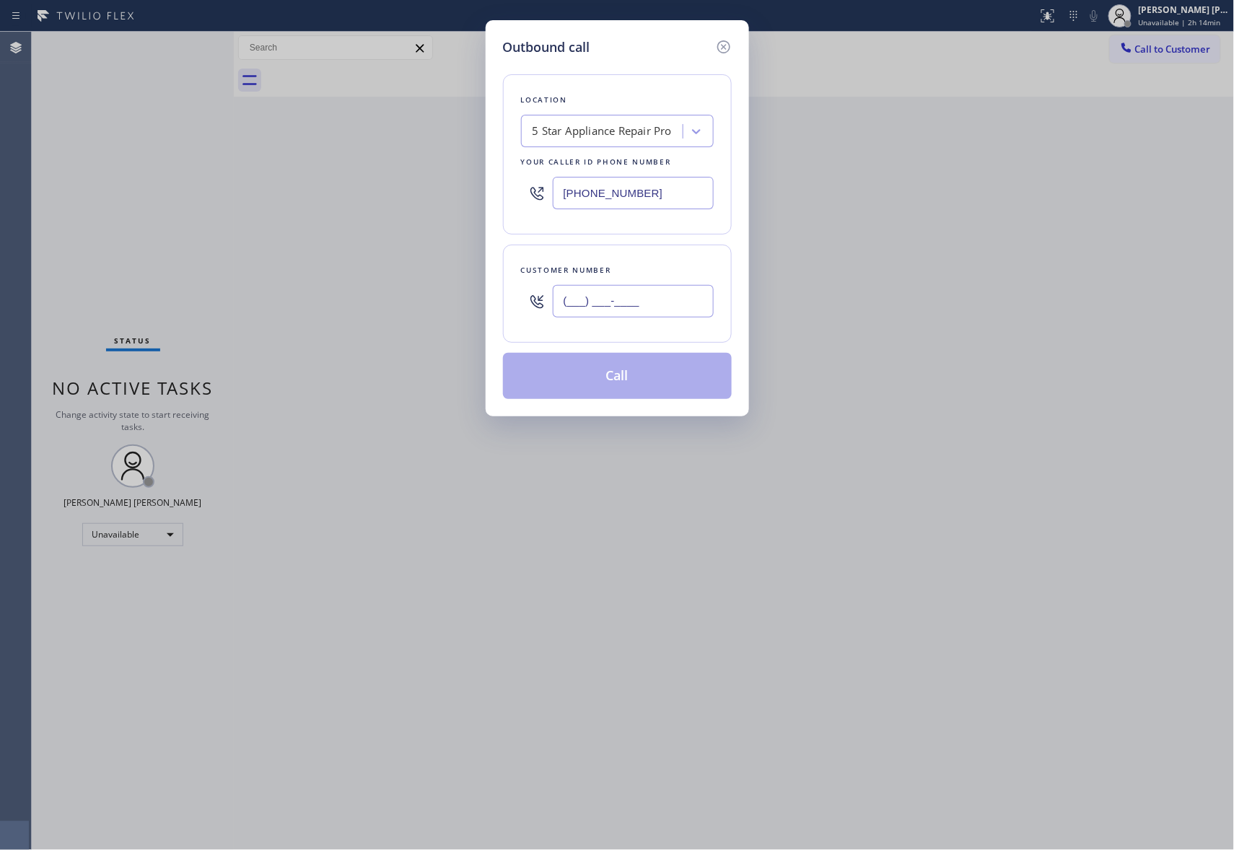
click at [624, 305] on input "(___) ___-____" at bounding box center [633, 301] width 161 height 32
paste input "925) 503-5009"
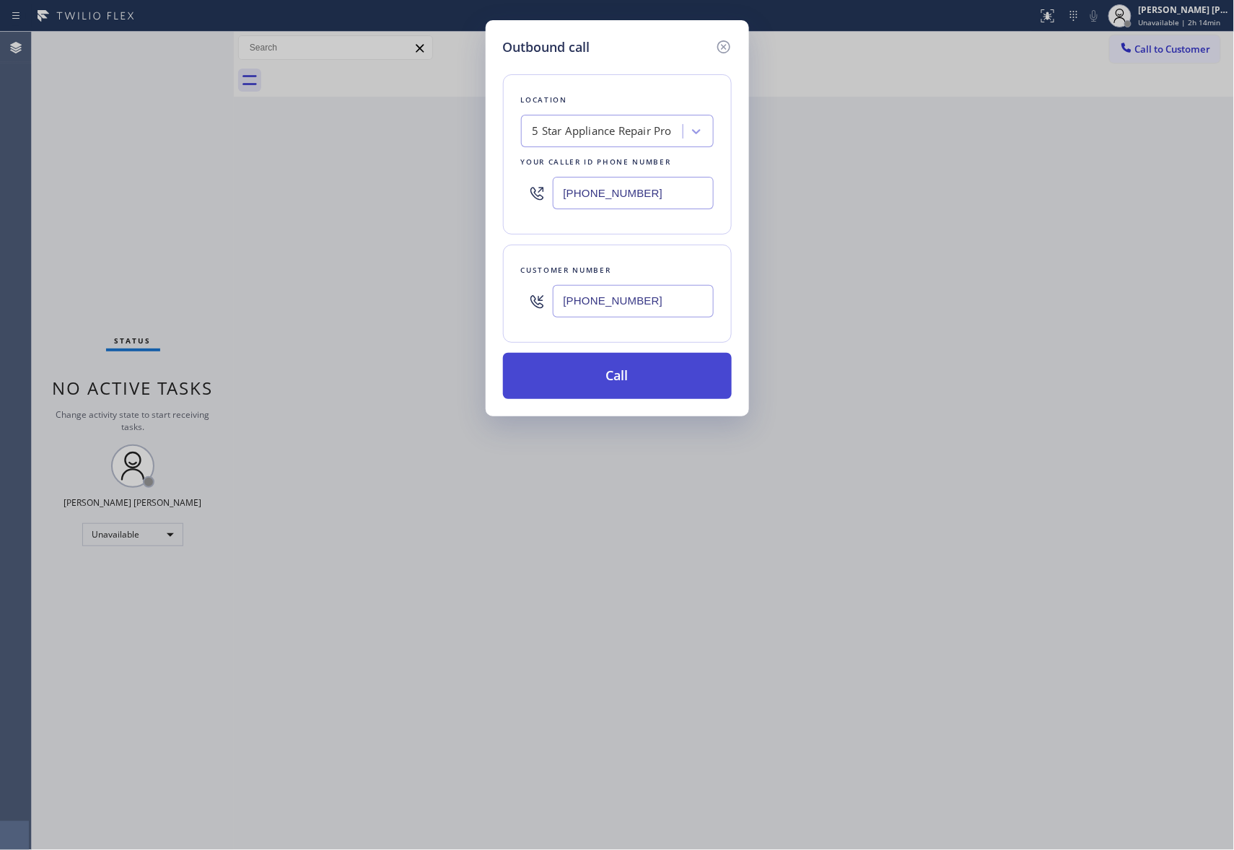
click at [638, 382] on button "Call" at bounding box center [617, 376] width 229 height 46
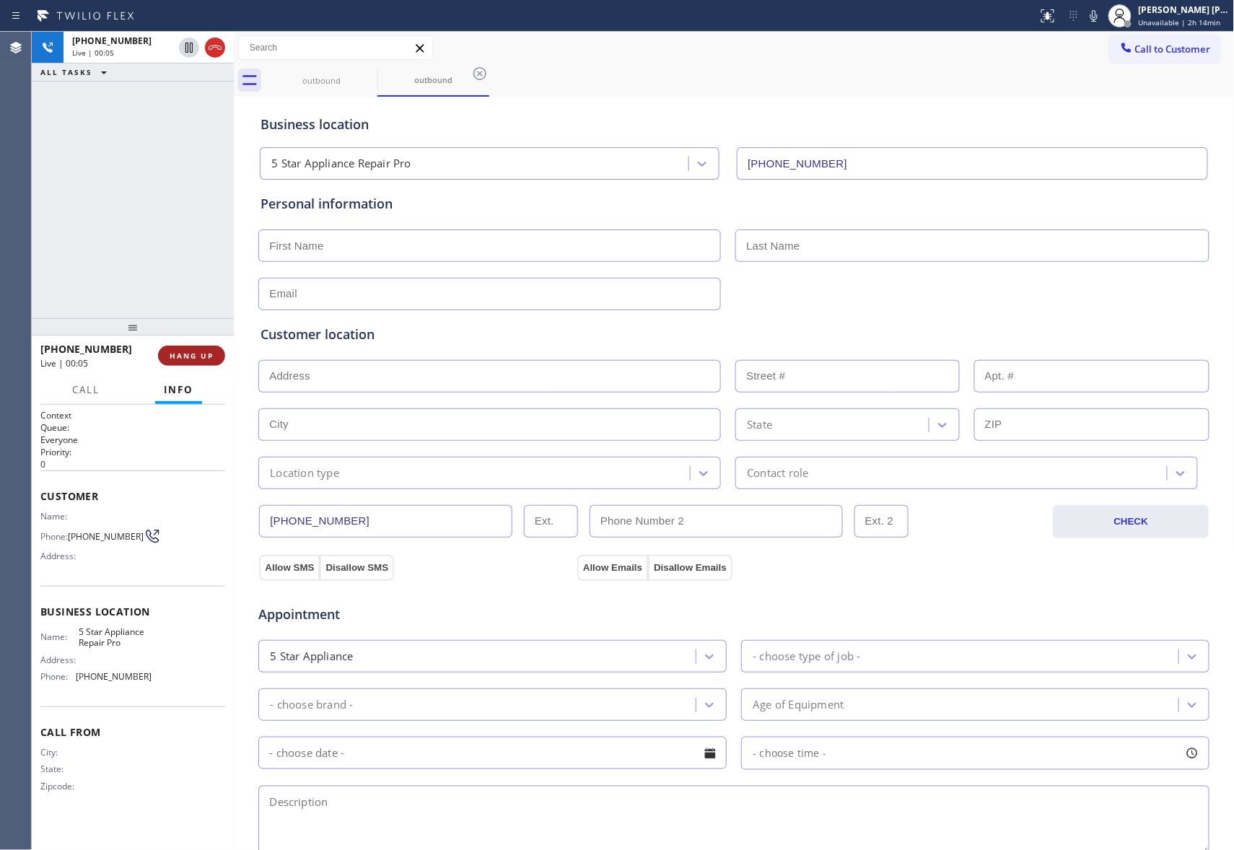
drag, startPoint x: 194, startPoint y: 362, endPoint x: 195, endPoint y: 354, distance: 8.0
click at [194, 357] on button "HANG UP" at bounding box center [191, 356] width 67 height 20
click at [186, 351] on span "COMPLETE" at bounding box center [189, 356] width 50 height 10
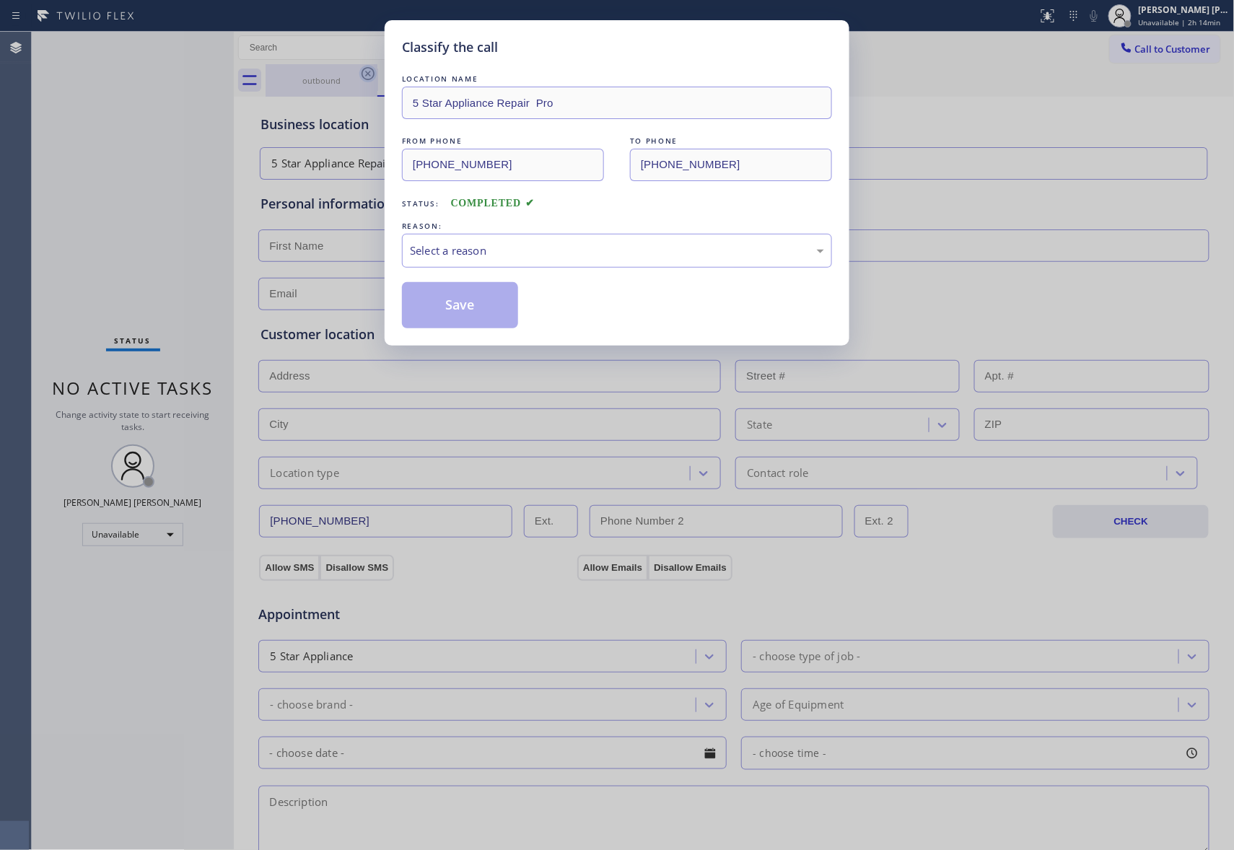
click at [372, 71] on div "Classify the call LOCATION NAME 5 Star Appliance Repair Pro FROM PHONE (888) 47…" at bounding box center [617, 425] width 1234 height 850
click at [592, 247] on div "Select a reason" at bounding box center [617, 250] width 414 height 17
click at [463, 298] on button "Save" at bounding box center [460, 305] width 116 height 46
click at [341, 76] on div "Classify the call LOCATION NAME 5 Star Appliance Repair Pro FROM PHONE (888) 47…" at bounding box center [617, 425] width 1234 height 850
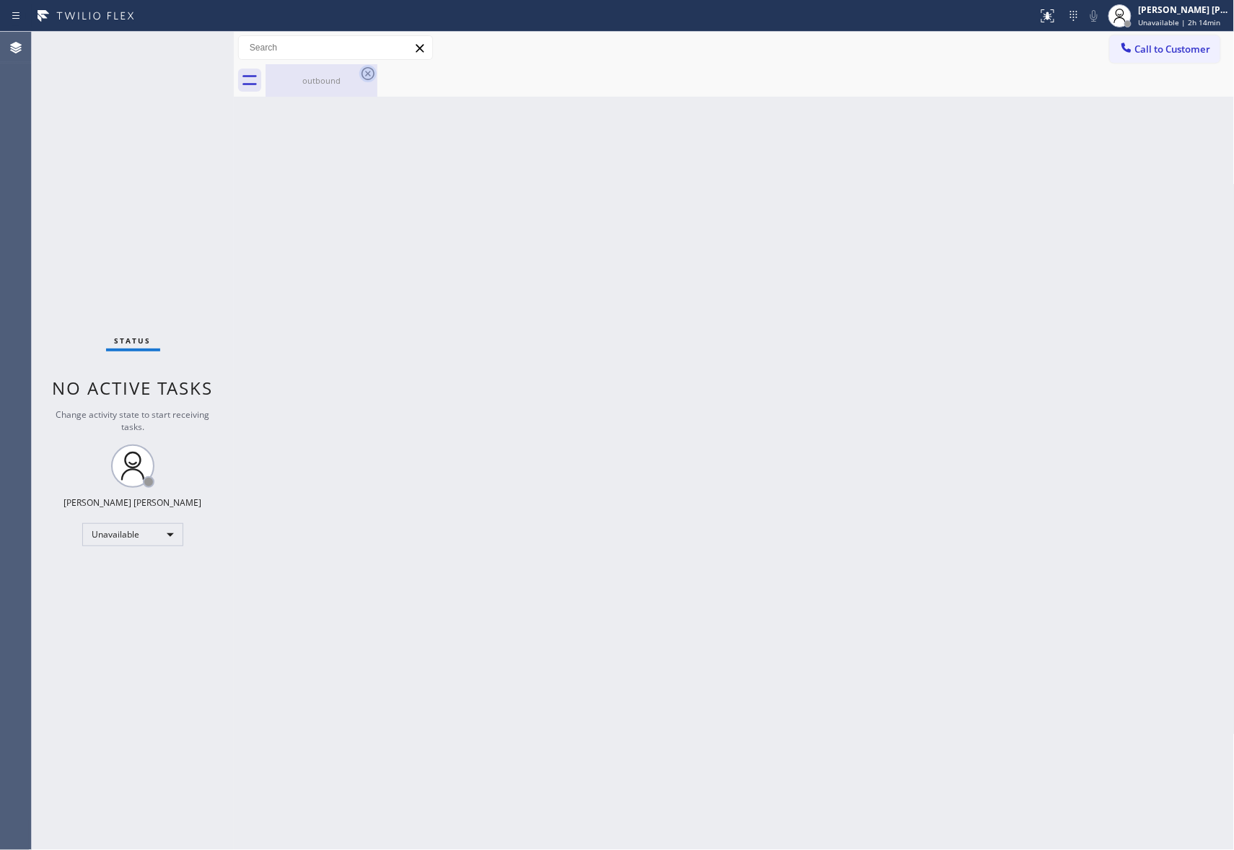
click at [364, 75] on icon at bounding box center [367, 73] width 17 height 17
click at [374, 72] on icon at bounding box center [368, 73] width 13 height 13
drag, startPoint x: 374, startPoint y: 72, endPoint x: 342, endPoint y: 76, distance: 32.0
click at [371, 73] on icon at bounding box center [367, 73] width 17 height 17
click at [332, 82] on div "outbound" at bounding box center [321, 80] width 109 height 11
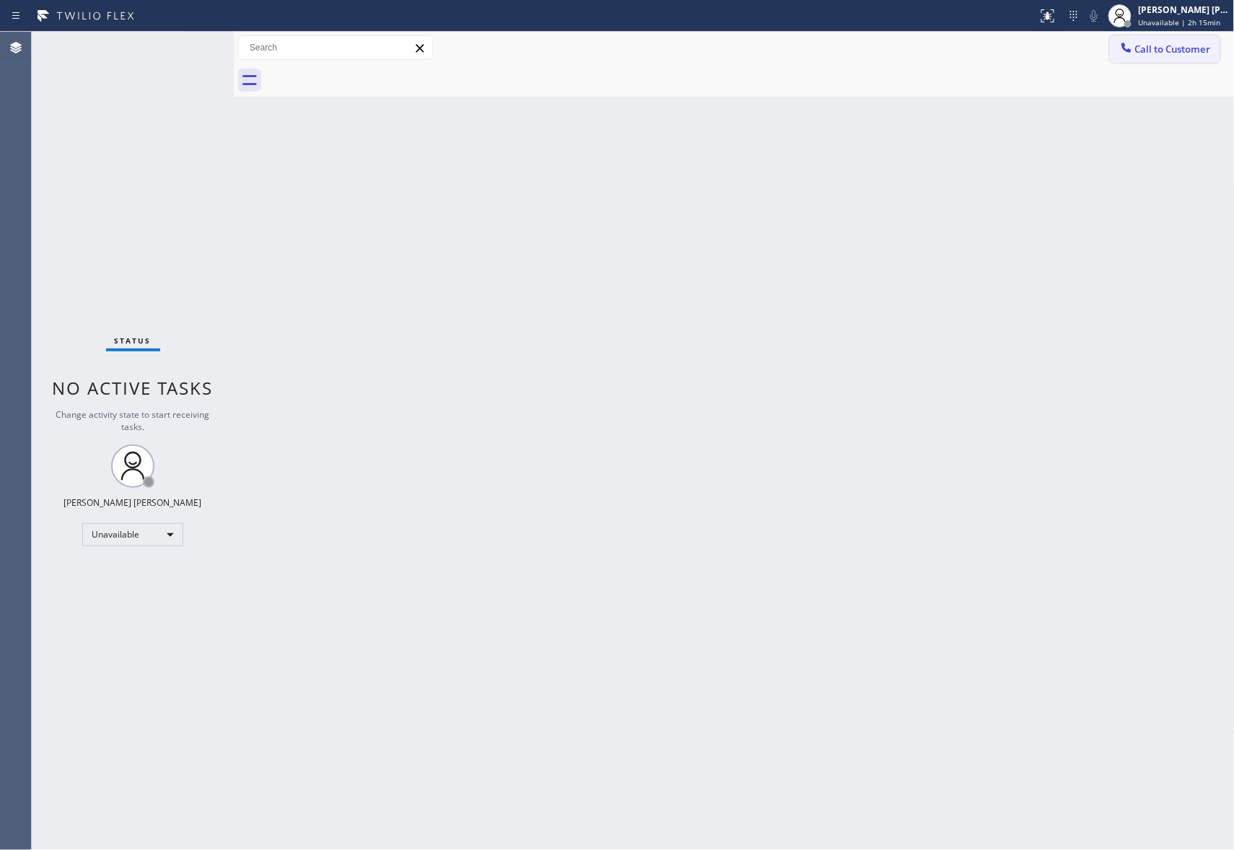
click at [1175, 58] on button "Call to Customer" at bounding box center [1165, 48] width 110 height 27
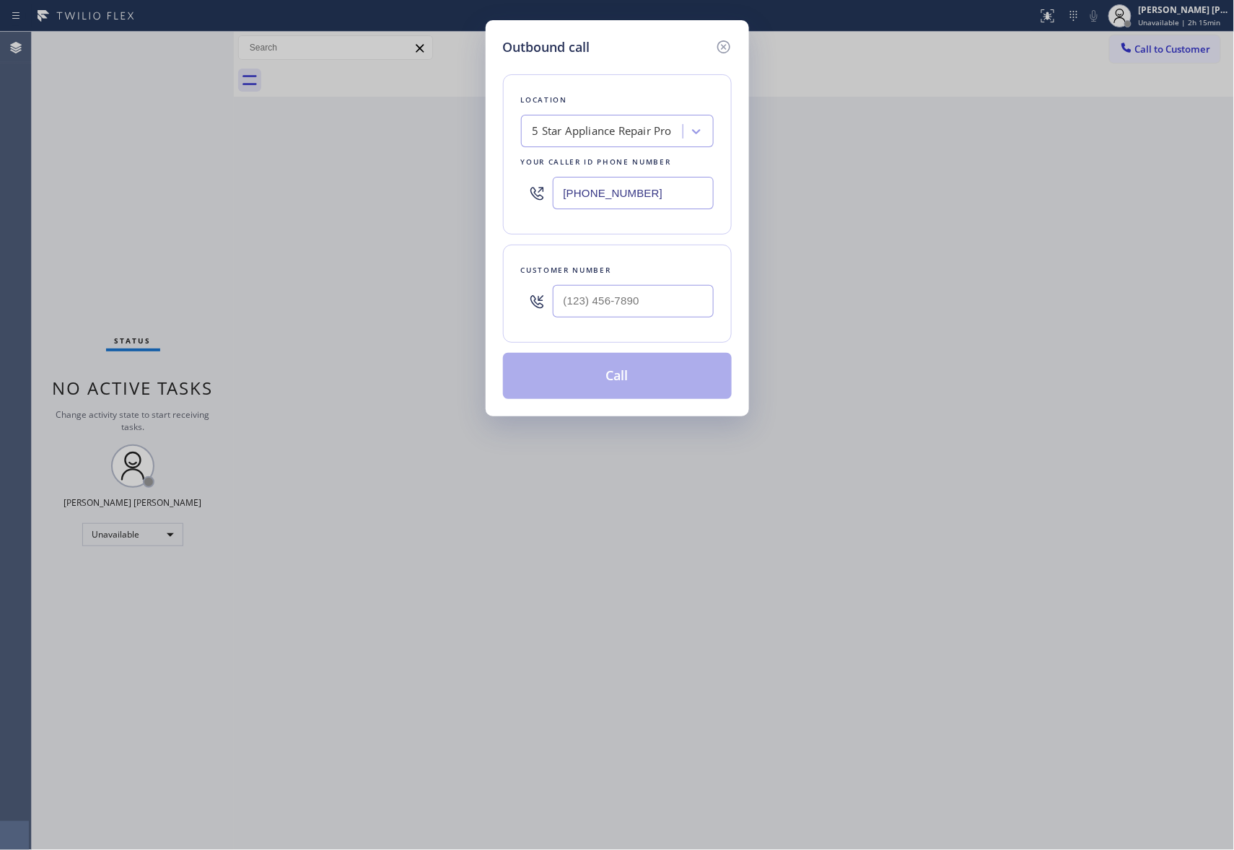
drag, startPoint x: 611, startPoint y: 283, endPoint x: 621, endPoint y: 284, distance: 10.9
click at [612, 284] on div at bounding box center [633, 301] width 161 height 47
click at [647, 303] on input "(___) ___-____" at bounding box center [633, 301] width 161 height 32
drag, startPoint x: 670, startPoint y: 298, endPoint x: 326, endPoint y: 293, distance: 344.3
click at [326, 293] on div "Outbound call Location 5 Star Appliance Repair Pro Your caller id phone number …" at bounding box center [617, 425] width 1234 height 850
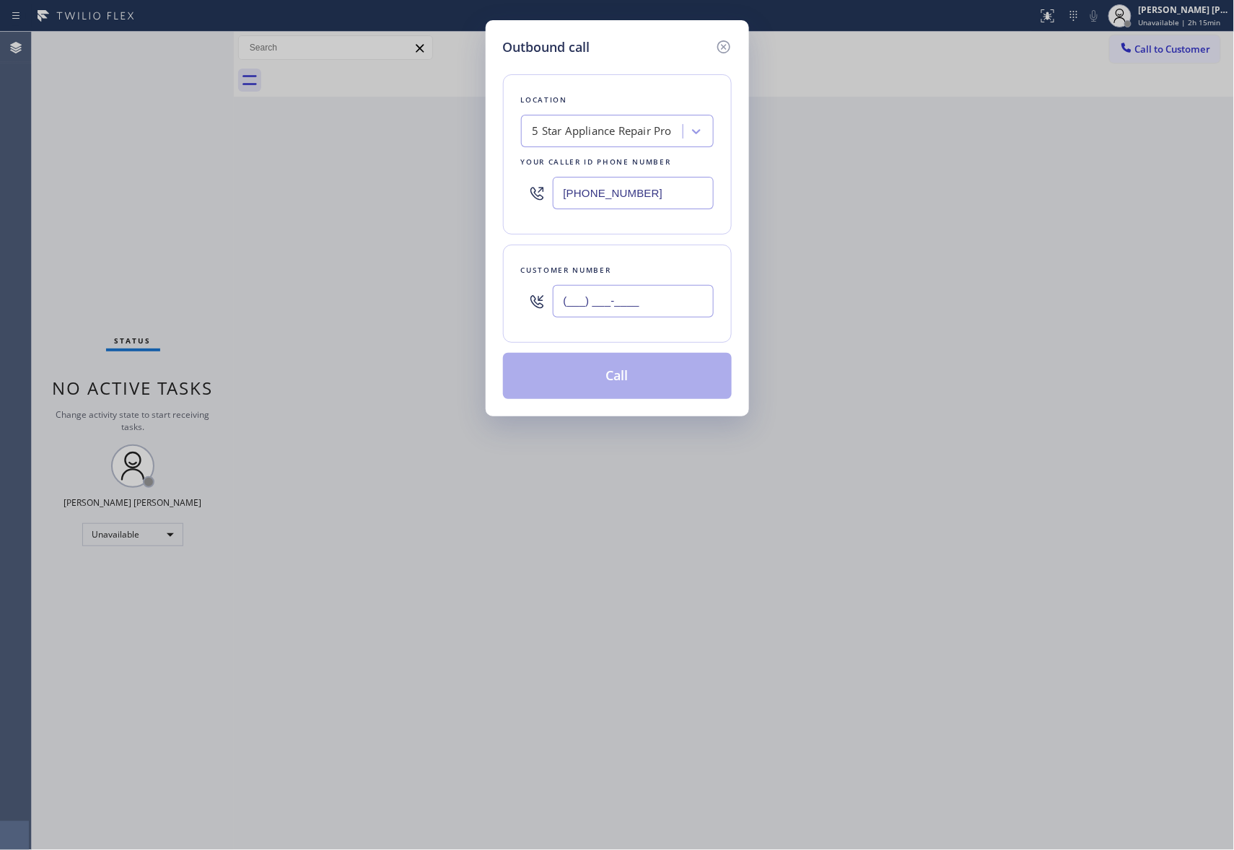
paste input "469) 614-1462"
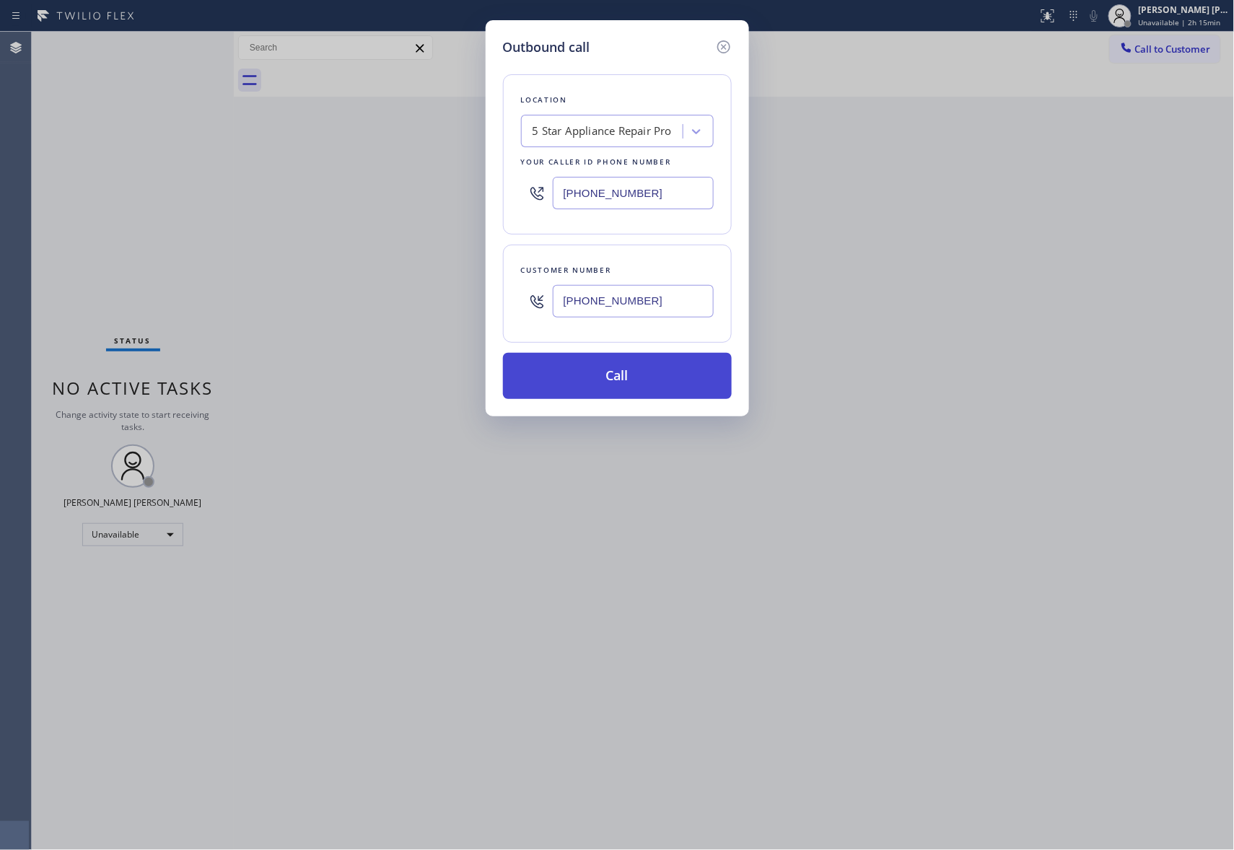
drag, startPoint x: 603, startPoint y: 384, endPoint x: 166, endPoint y: 315, distance: 442.7
click at [603, 382] on button "Call" at bounding box center [617, 376] width 229 height 46
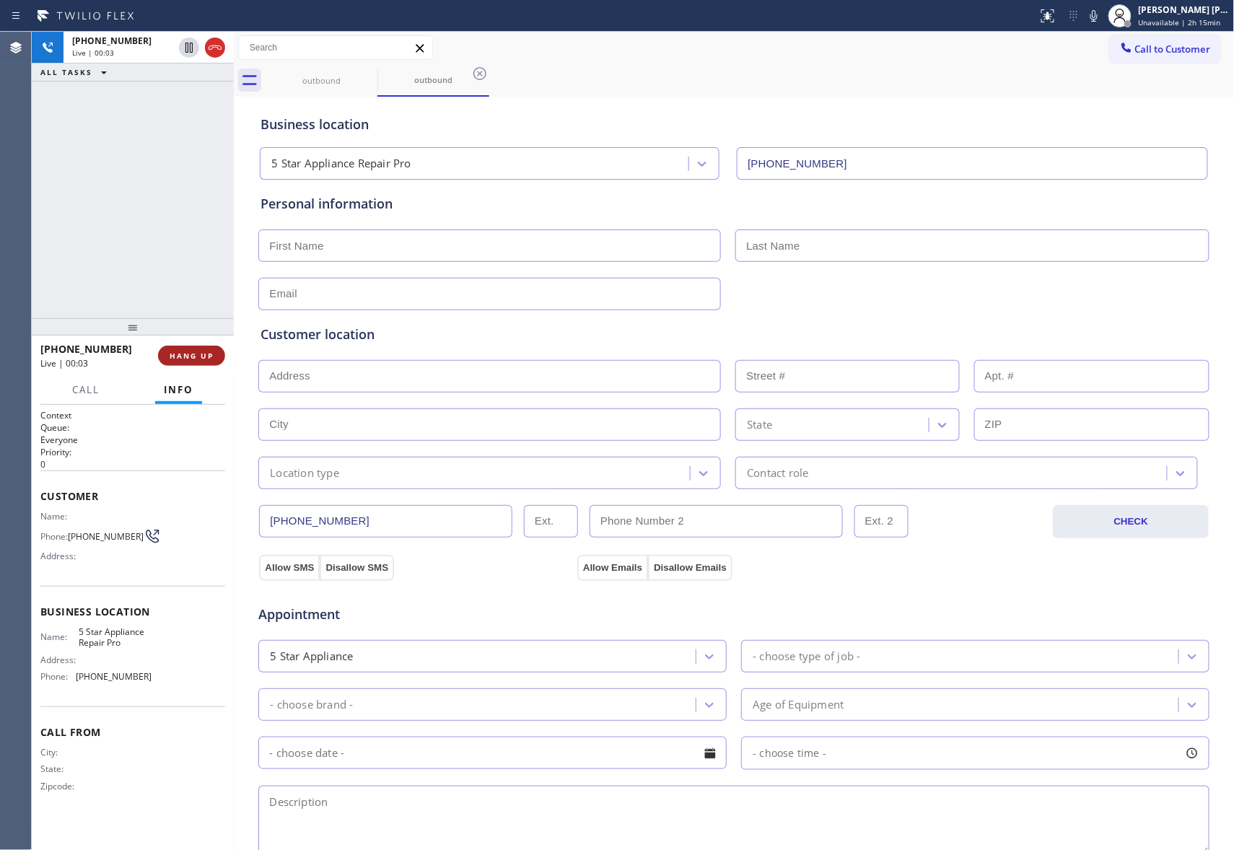
click at [186, 357] on span "HANG UP" at bounding box center [192, 356] width 44 height 10
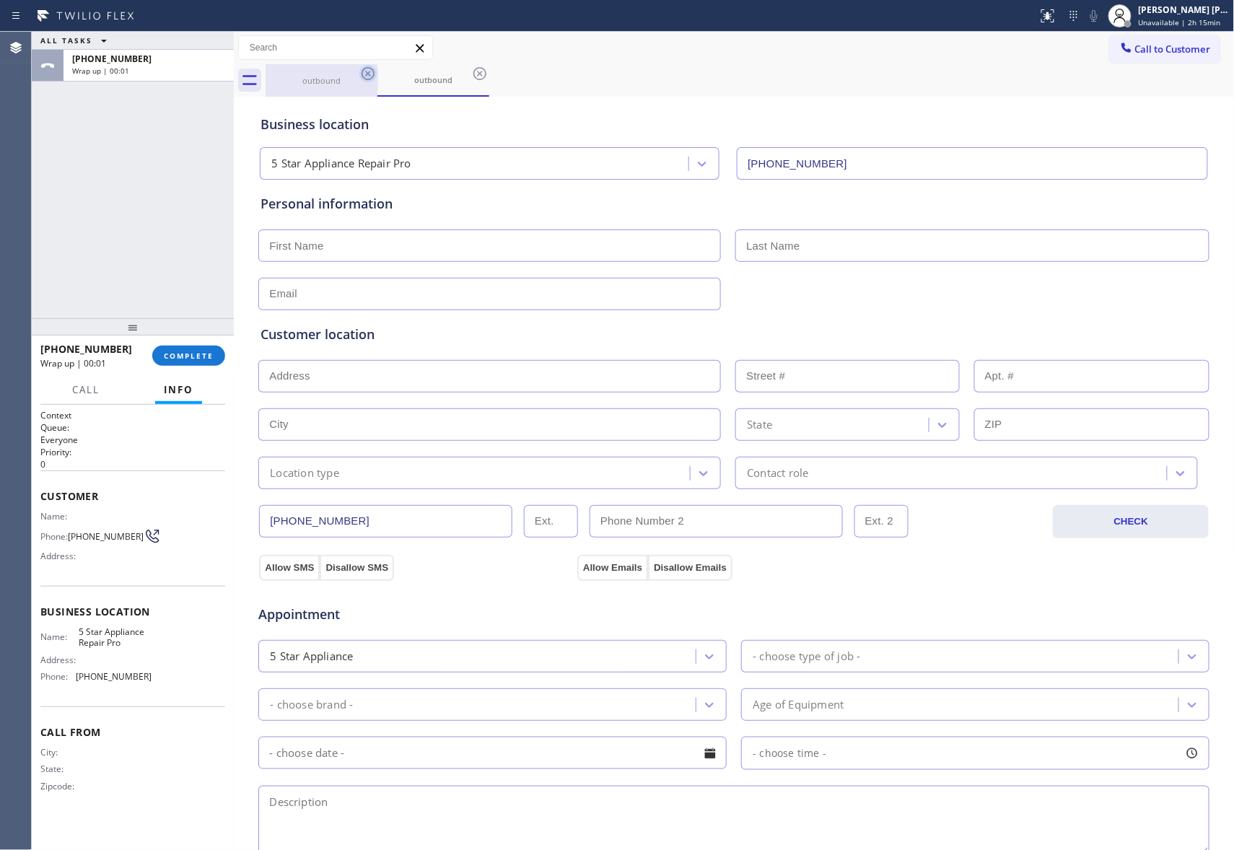
click at [375, 76] on icon at bounding box center [367, 73] width 17 height 17
click at [365, 72] on icon at bounding box center [367, 73] width 17 height 17
click at [377, 72] on div "outbound" at bounding box center [433, 80] width 112 height 32
click at [365, 72] on icon at bounding box center [367, 73] width 17 height 17
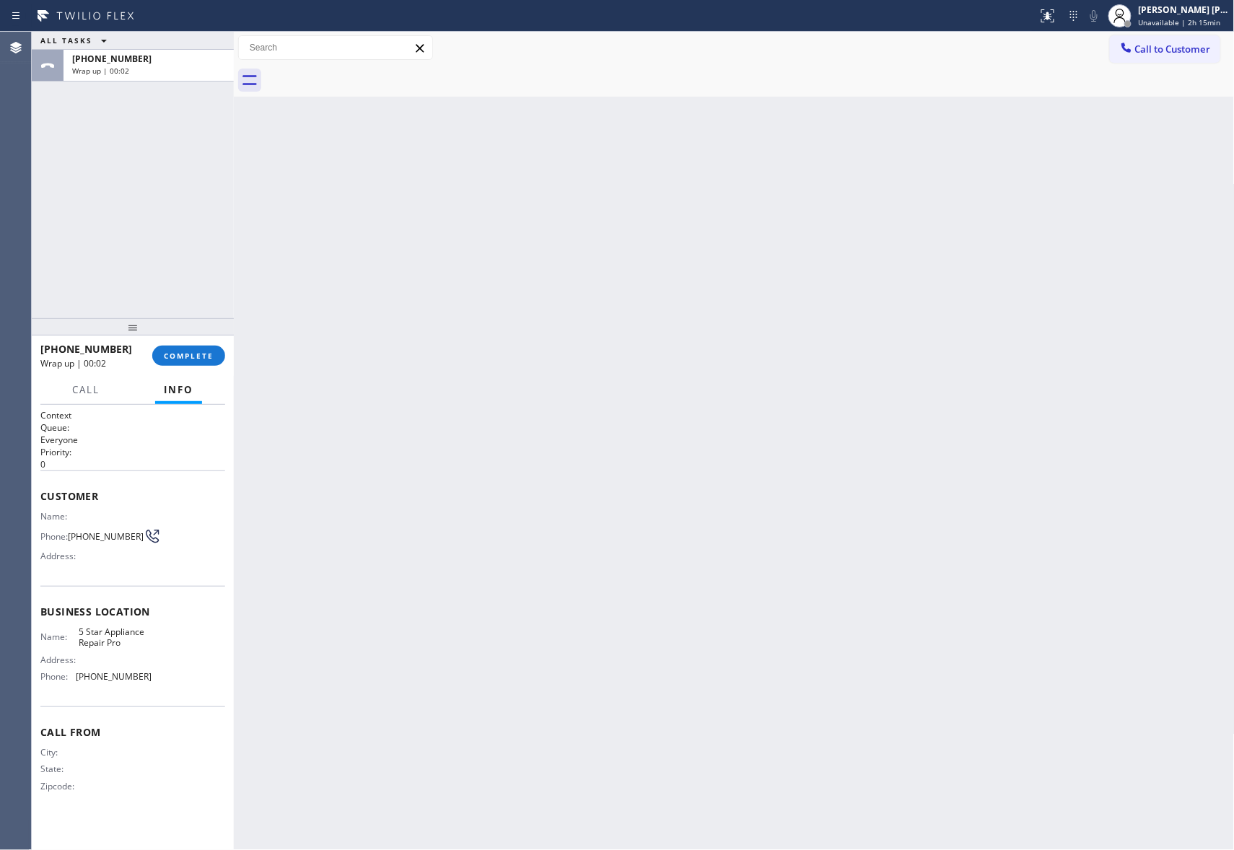
drag, startPoint x: 365, startPoint y: 72, endPoint x: 208, endPoint y: 320, distance: 293.9
click at [362, 72] on div at bounding box center [750, 80] width 969 height 32
click at [183, 356] on span "COMPLETE" at bounding box center [189, 356] width 50 height 10
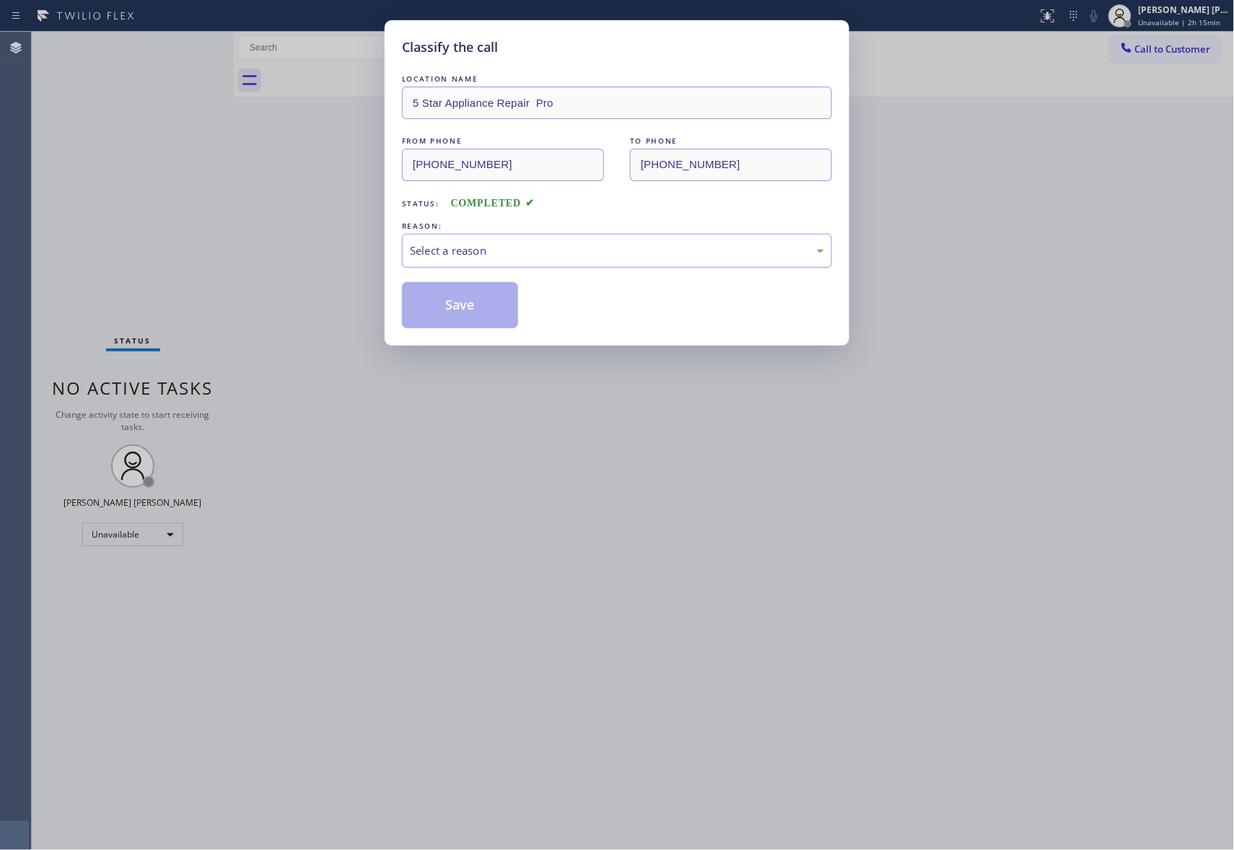
click at [582, 246] on div "Select a reason" at bounding box center [617, 250] width 414 height 17
click at [434, 313] on button "Save" at bounding box center [460, 305] width 116 height 46
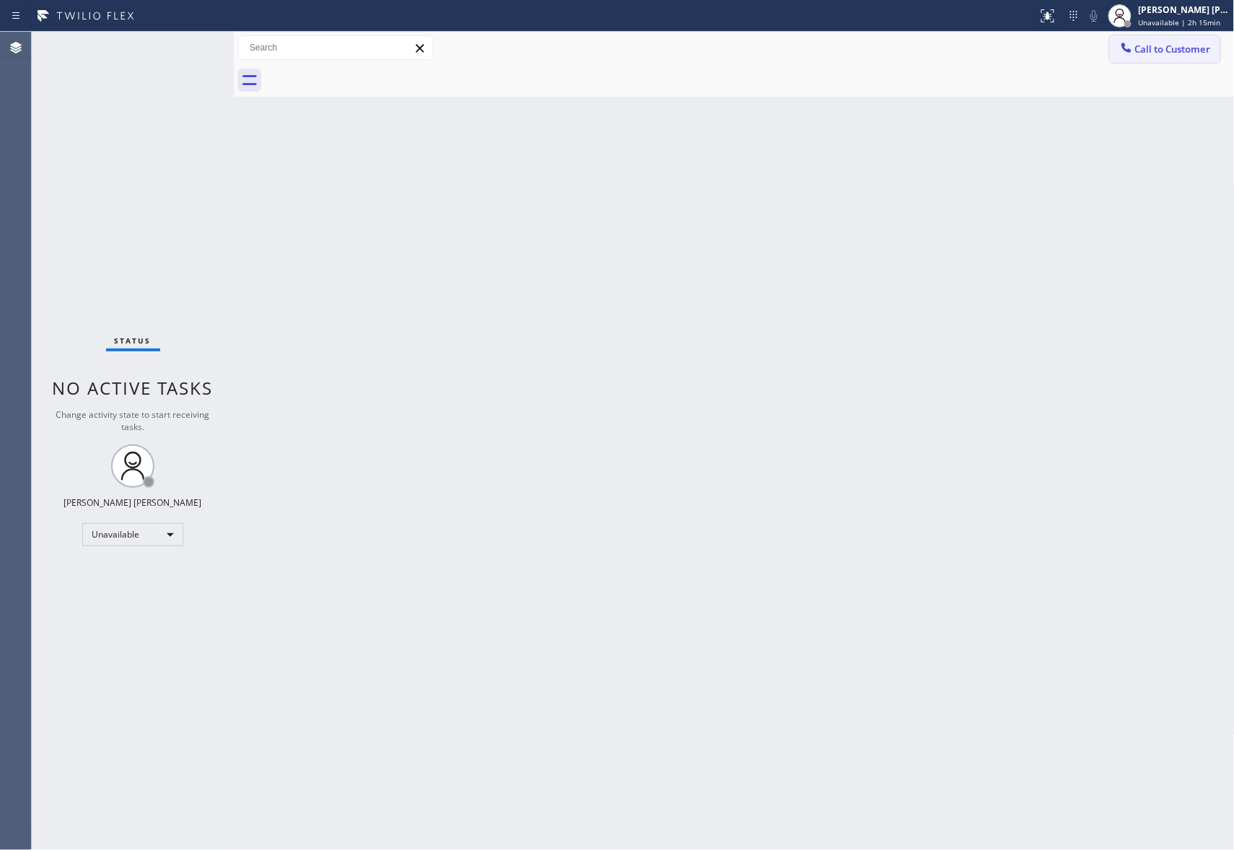
click at [1168, 47] on span "Call to Customer" at bounding box center [1173, 49] width 76 height 13
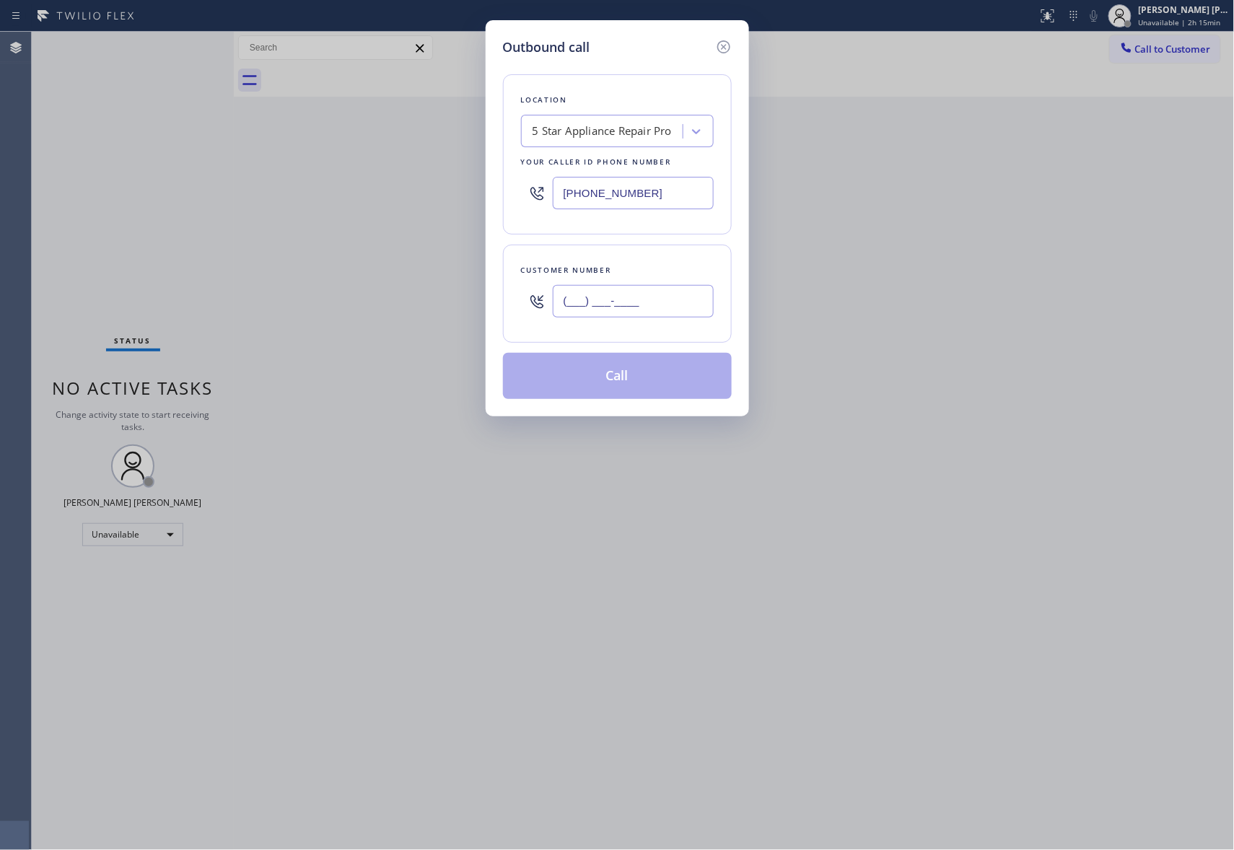
click at [647, 307] on input "(___) ___-____" at bounding box center [633, 301] width 161 height 32
paste input "641) 535-5588"
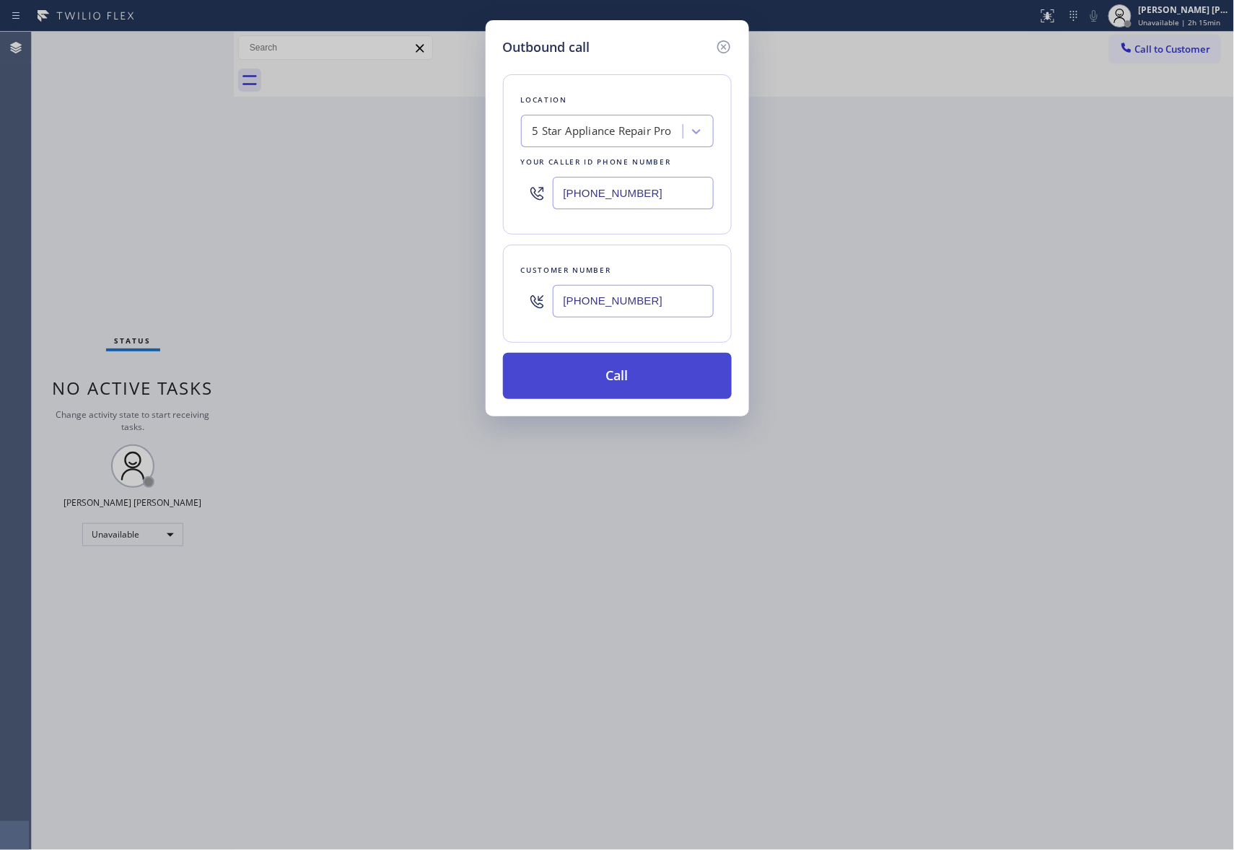
drag, startPoint x: 644, startPoint y: 370, endPoint x: 18, endPoint y: 226, distance: 642.8
click at [644, 369] on button "Call" at bounding box center [617, 376] width 229 height 46
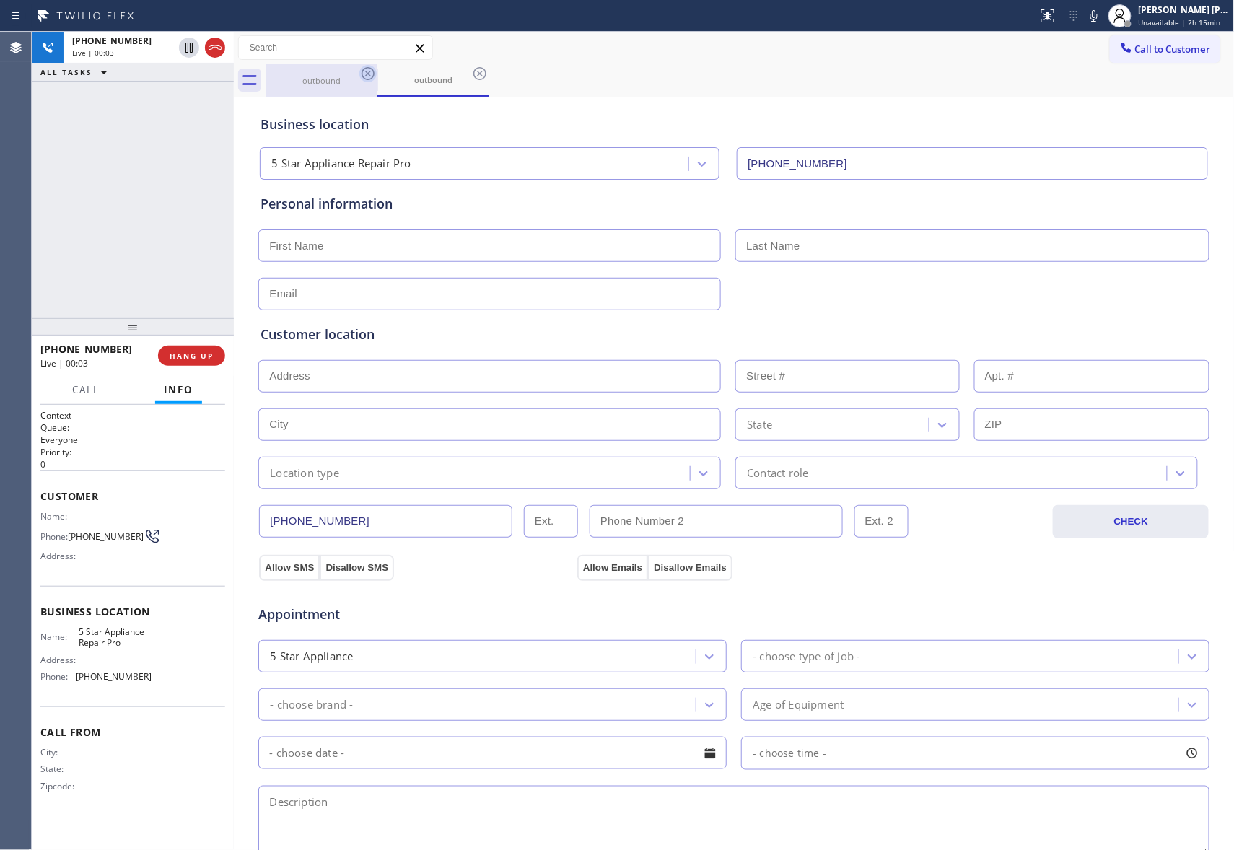
click at [367, 75] on icon at bounding box center [368, 73] width 13 height 13
click at [473, 75] on icon at bounding box center [479, 73] width 13 height 13
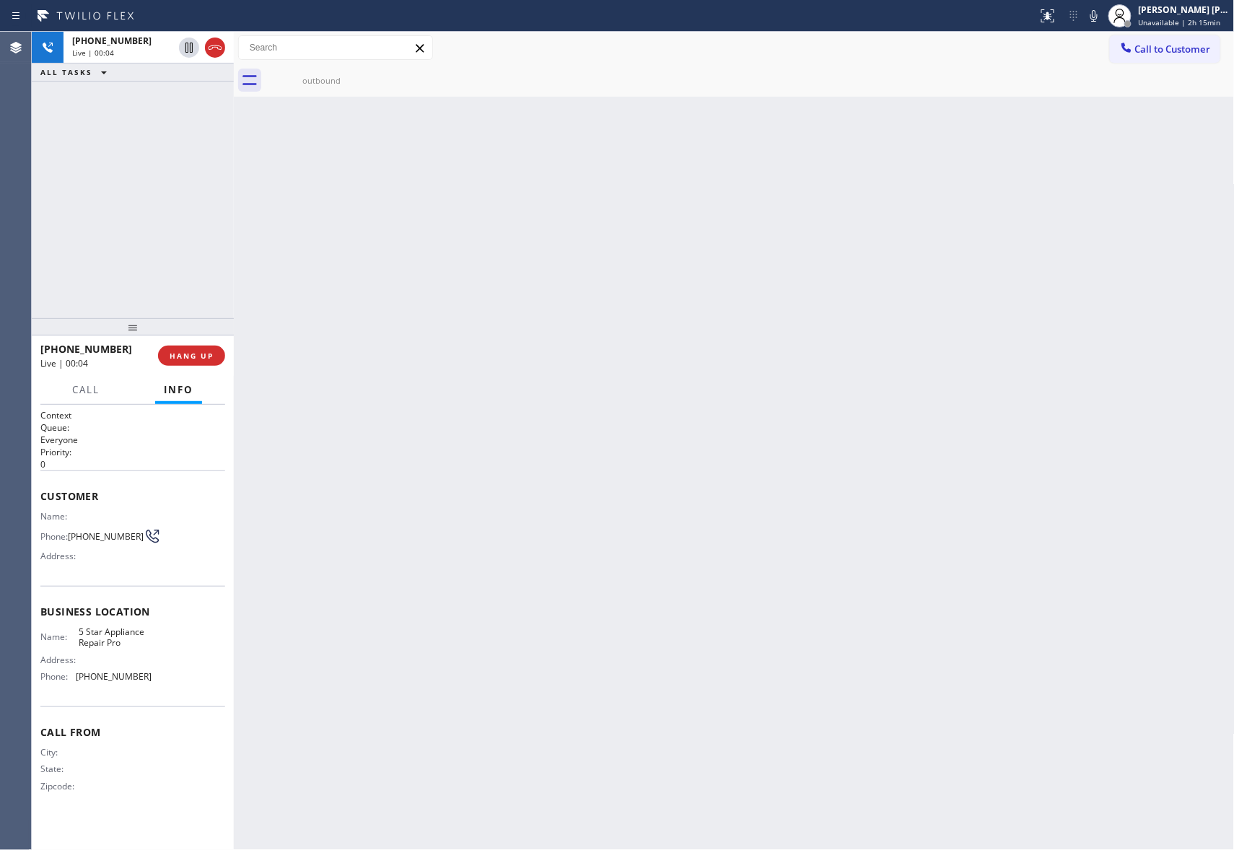
click at [0, 0] on icon at bounding box center [0, 0] width 0 height 0
click at [200, 355] on span "HANG UP" at bounding box center [192, 356] width 44 height 10
click at [191, 351] on span "COMPLETE" at bounding box center [189, 356] width 50 height 10
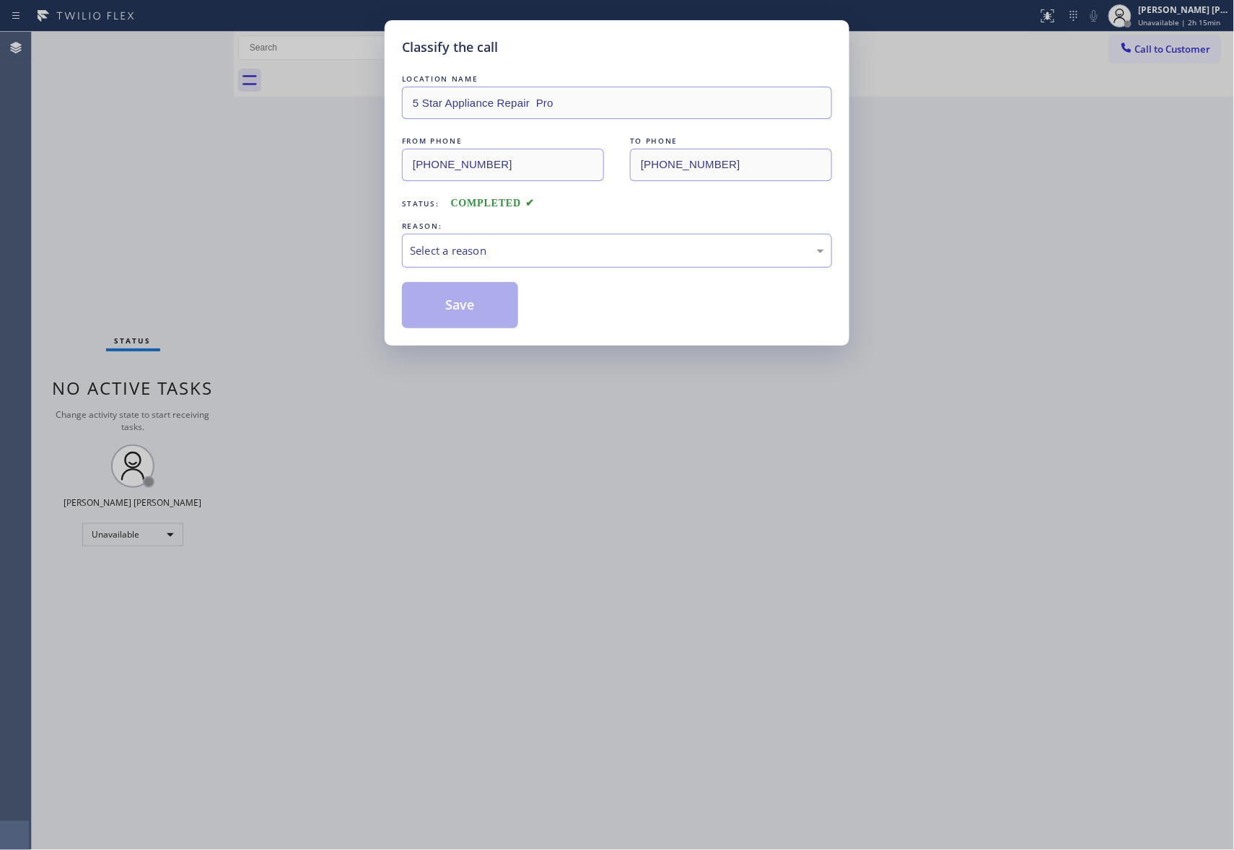
click at [657, 246] on div "Select a reason" at bounding box center [617, 250] width 414 height 17
click at [465, 305] on button "Save" at bounding box center [460, 305] width 116 height 46
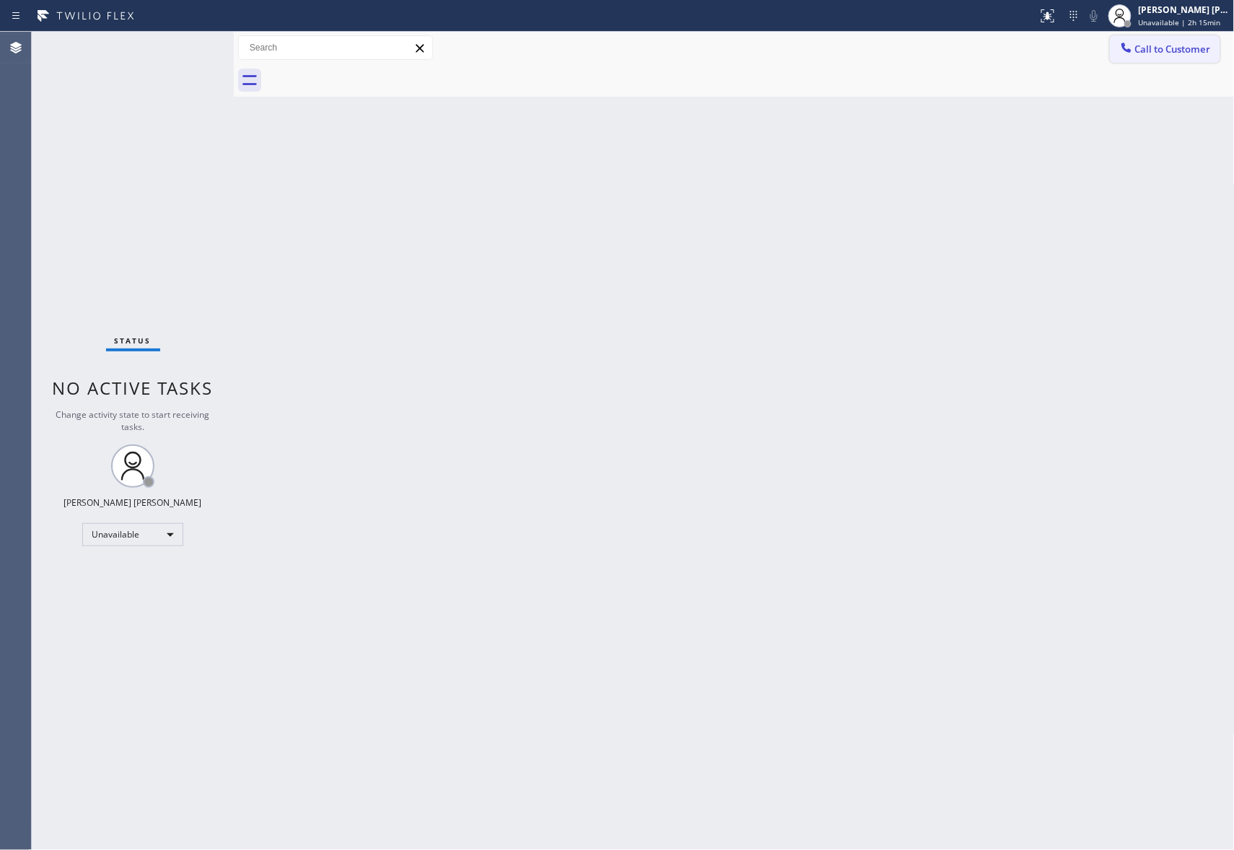
click at [1186, 53] on span "Call to Customer" at bounding box center [1173, 49] width 76 height 13
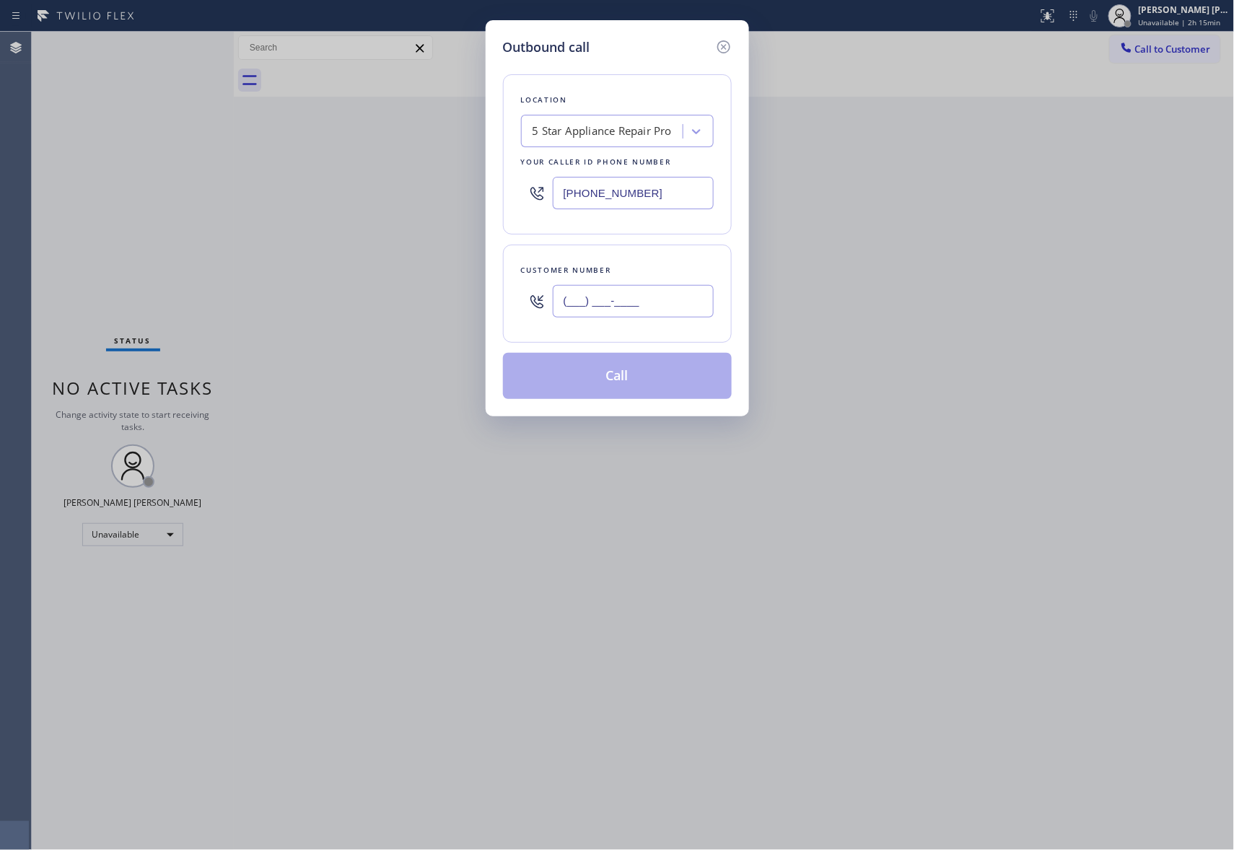
click at [644, 315] on input "(___) ___-____" at bounding box center [633, 301] width 161 height 32
drag, startPoint x: 679, startPoint y: 297, endPoint x: 474, endPoint y: 289, distance: 205.1
click at [474, 289] on div "Outbound call Location 5 Star Appliance Repair Pro Your caller id phone number …" at bounding box center [617, 425] width 1234 height 850
paste input "415) 684-0813"
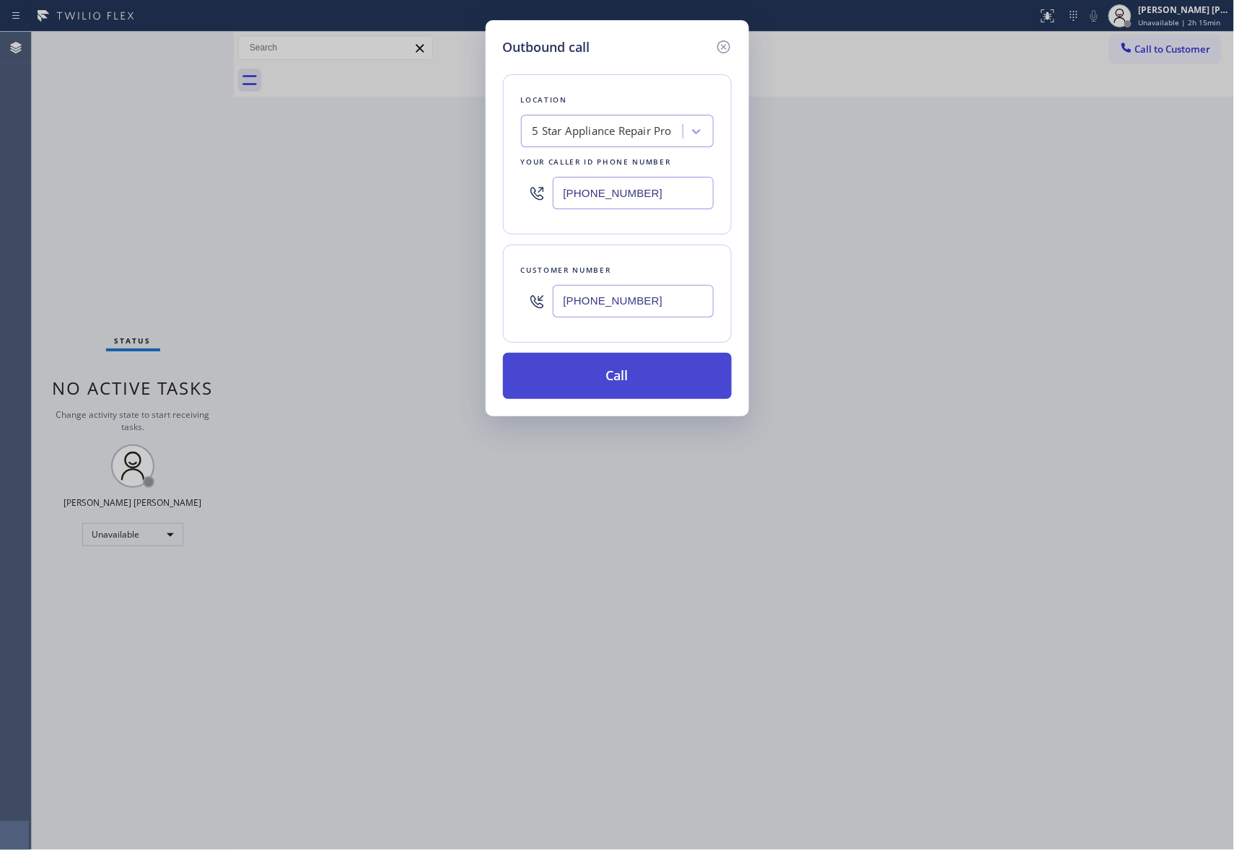
click at [616, 382] on button "Call" at bounding box center [617, 376] width 229 height 46
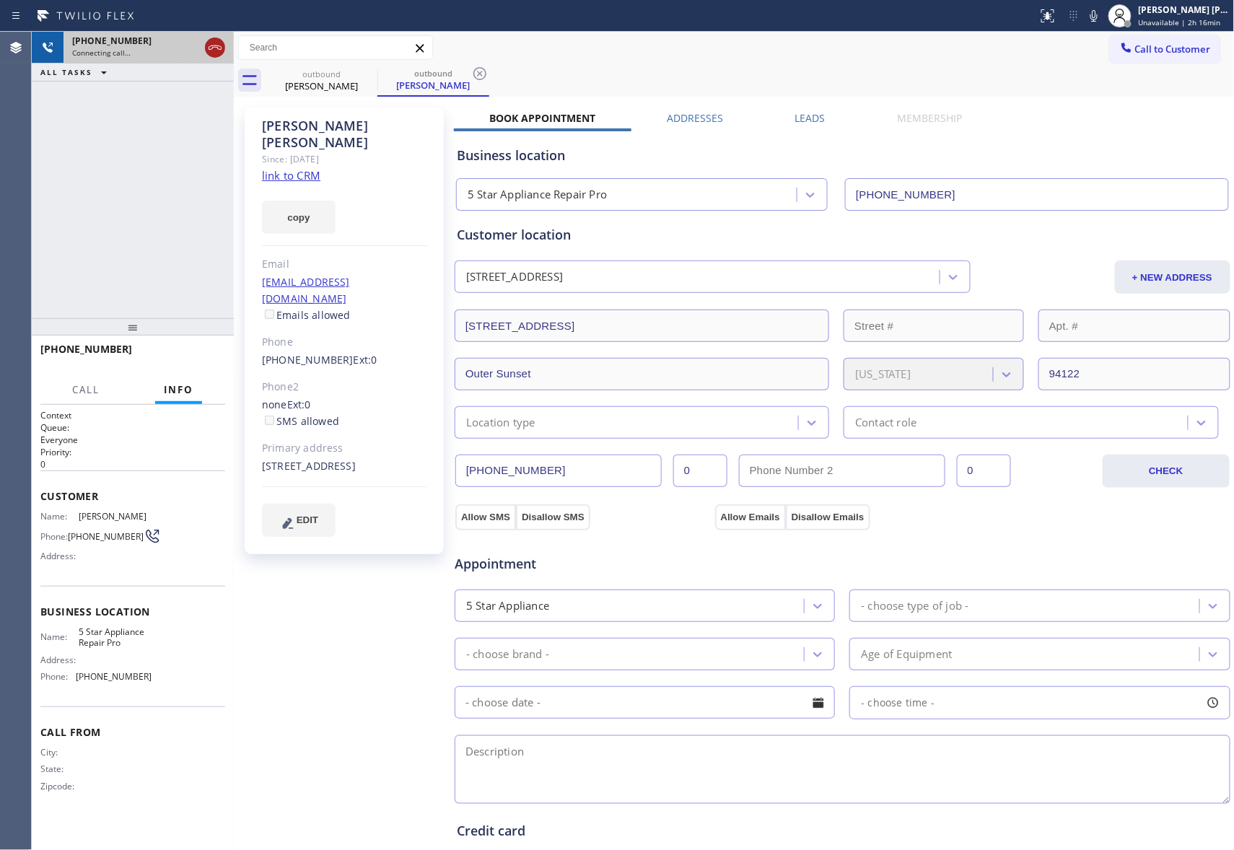
click at [214, 47] on icon at bounding box center [215, 47] width 13 height 4
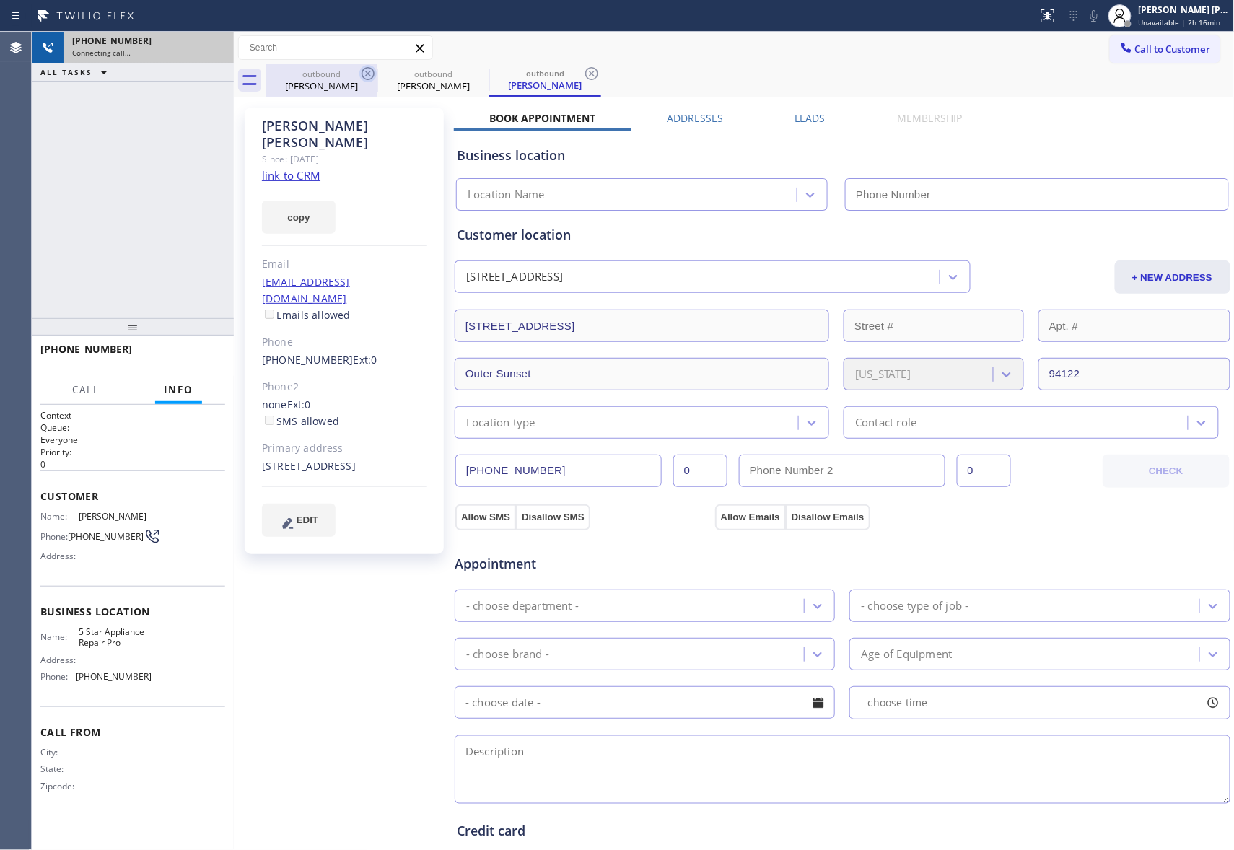
click at [361, 71] on icon at bounding box center [367, 73] width 17 height 17
click at [0, 0] on icon at bounding box center [0, 0] width 0 height 0
click at [583, 71] on icon at bounding box center [591, 73] width 17 height 17
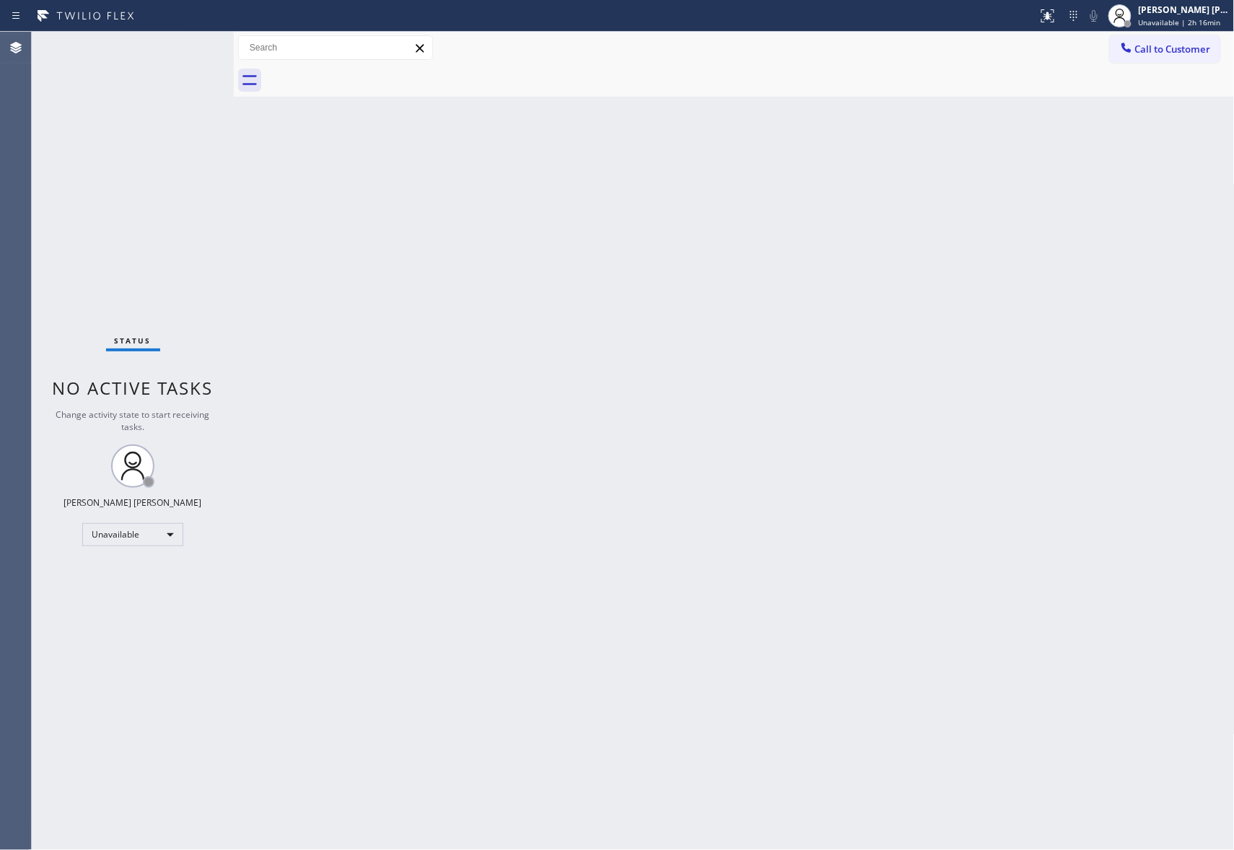
click at [361, 71] on div at bounding box center [750, 80] width 969 height 32
click at [1202, 56] on button "Call to Customer" at bounding box center [1165, 48] width 110 height 27
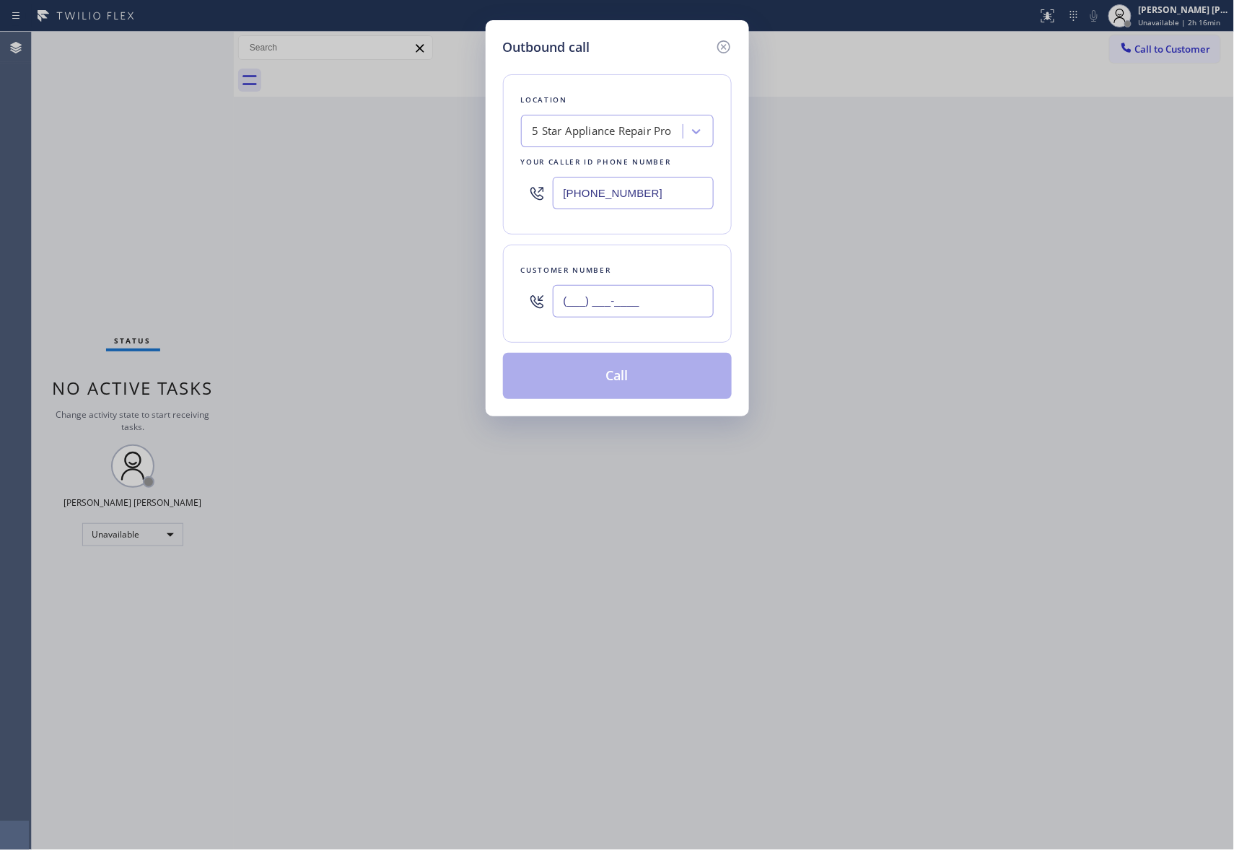
click at [670, 298] on input "(___) ___-____" at bounding box center [633, 301] width 161 height 32
paste input "747) 258-9025"
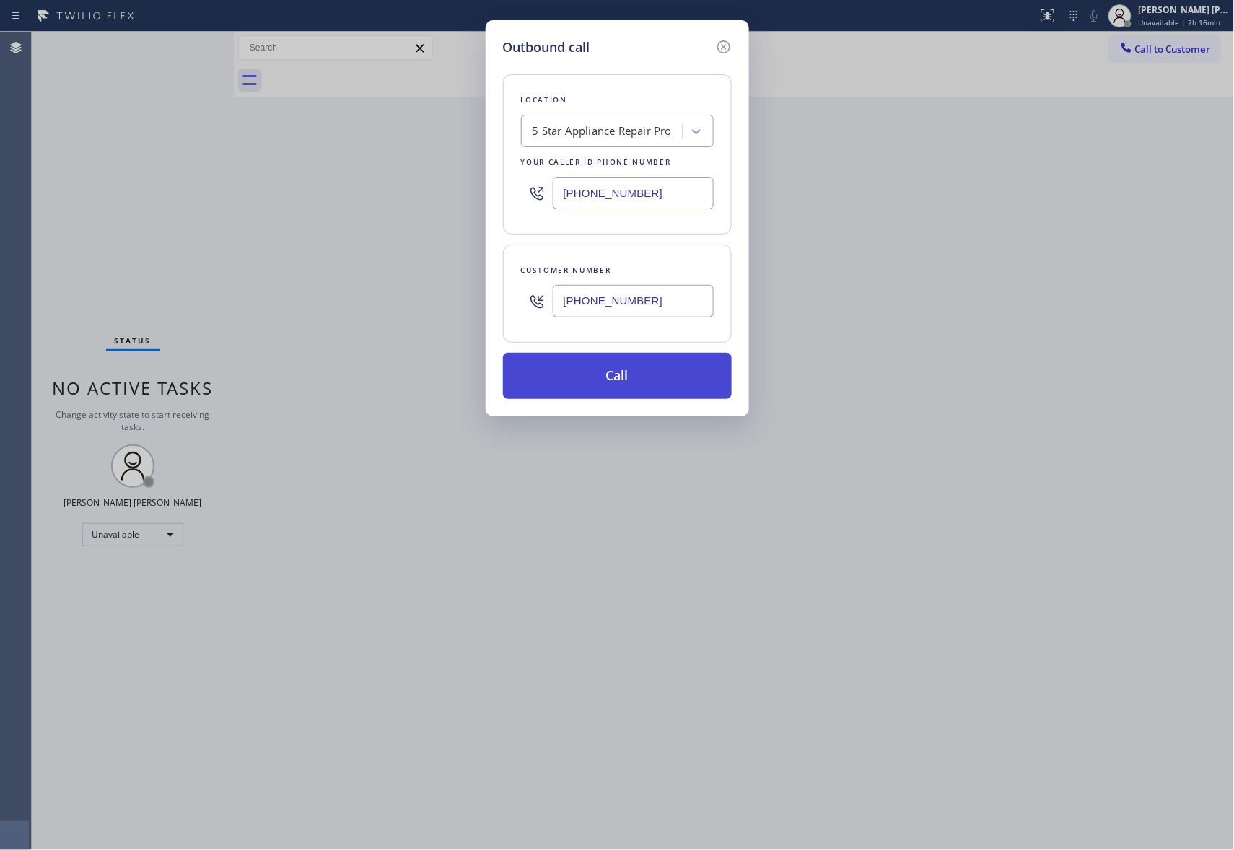
click at [647, 379] on button "Call" at bounding box center [617, 376] width 229 height 46
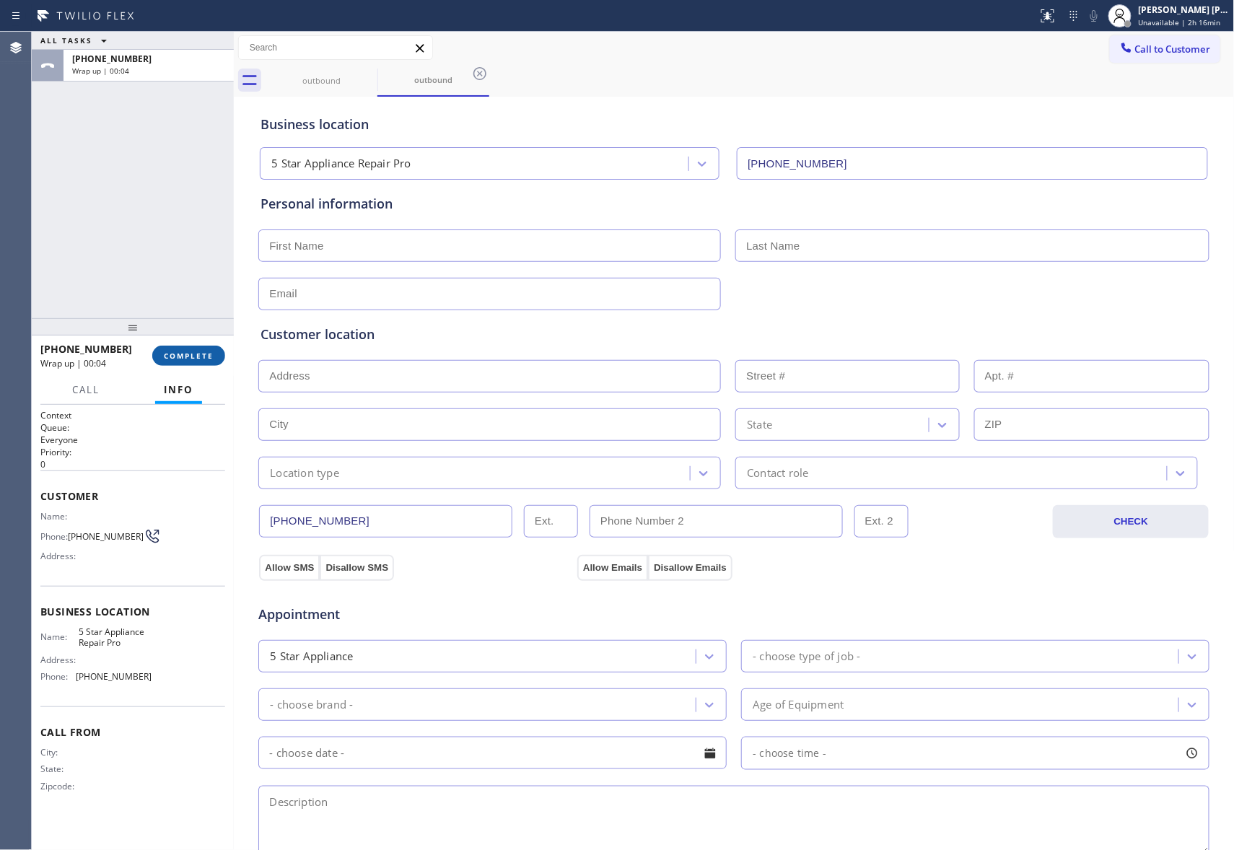
click at [199, 357] on span "COMPLETE" at bounding box center [189, 356] width 50 height 10
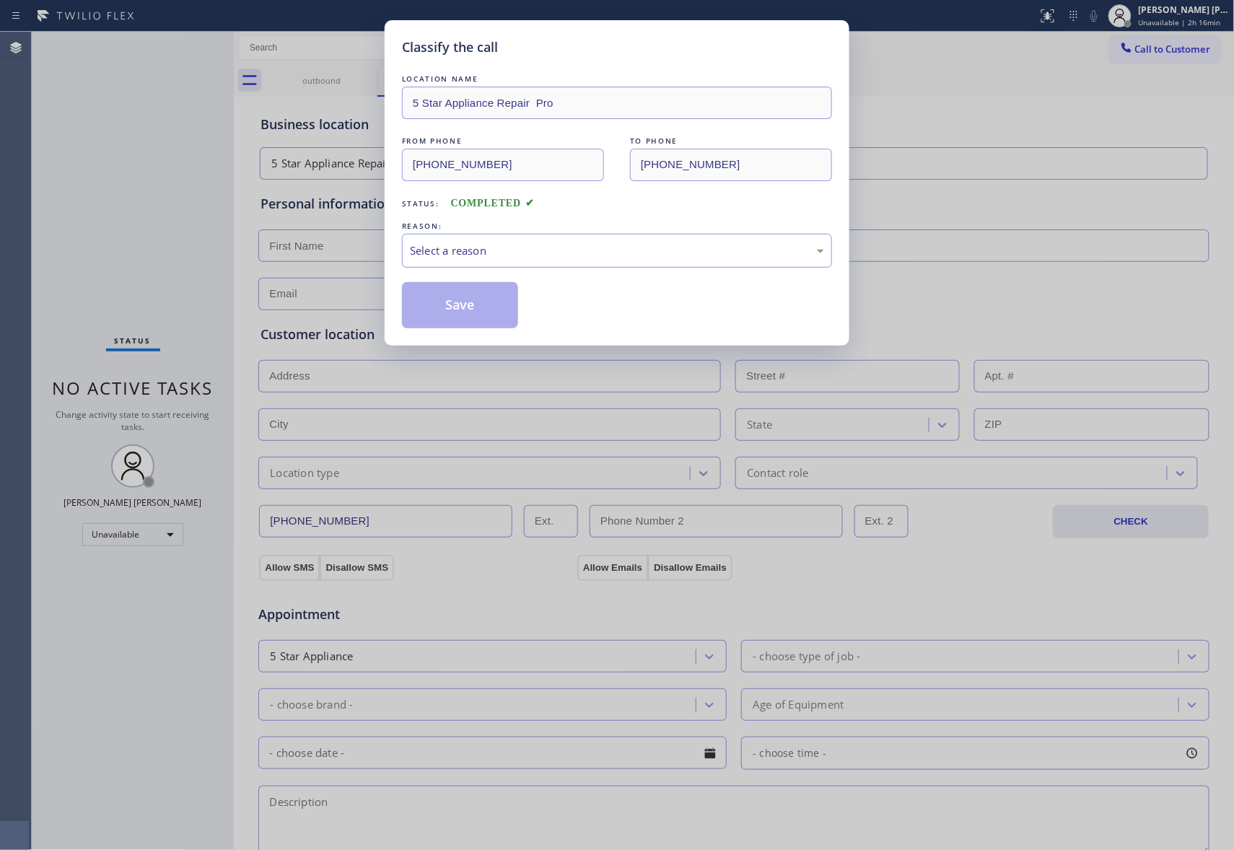
click at [500, 252] on div "Select a reason" at bounding box center [617, 250] width 414 height 17
click at [446, 304] on button "Save" at bounding box center [460, 305] width 116 height 46
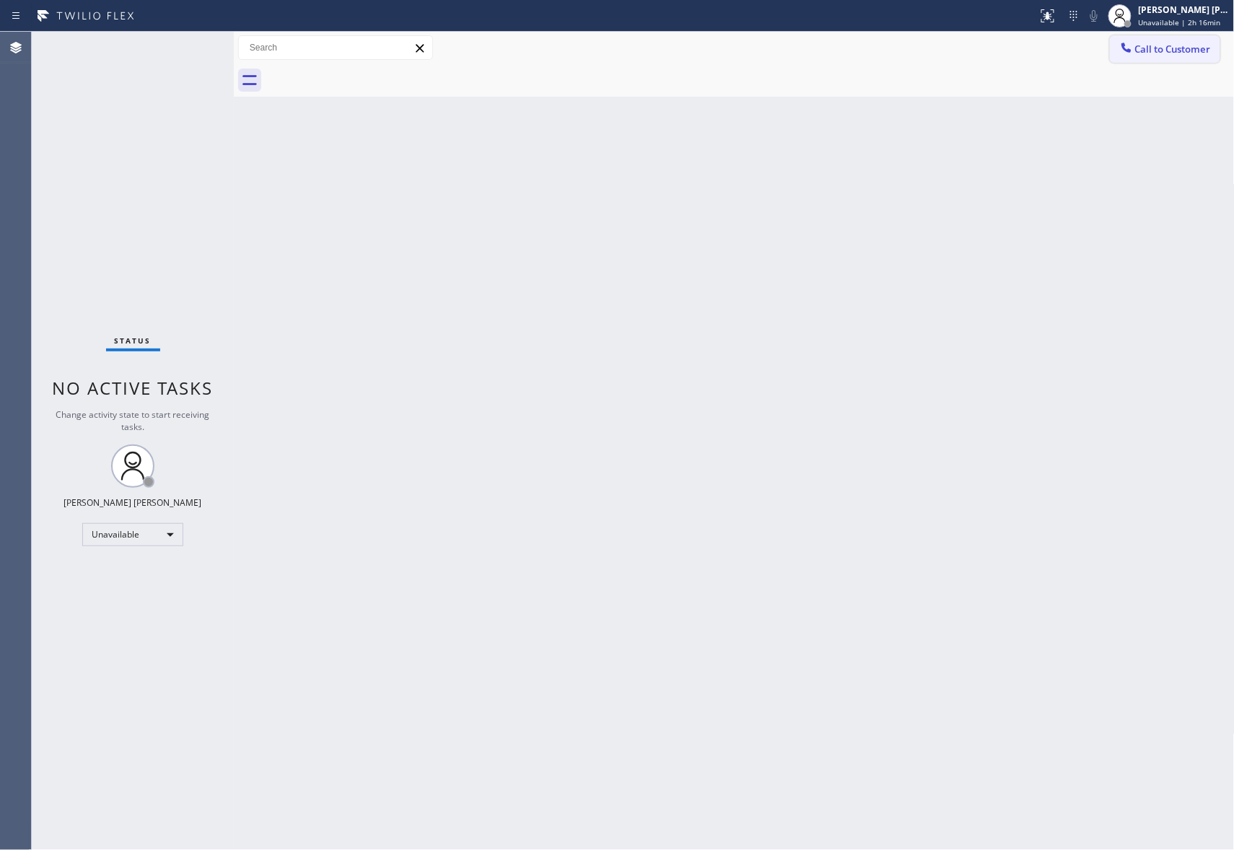
click at [1196, 52] on span "Call to Customer" at bounding box center [1173, 49] width 76 height 13
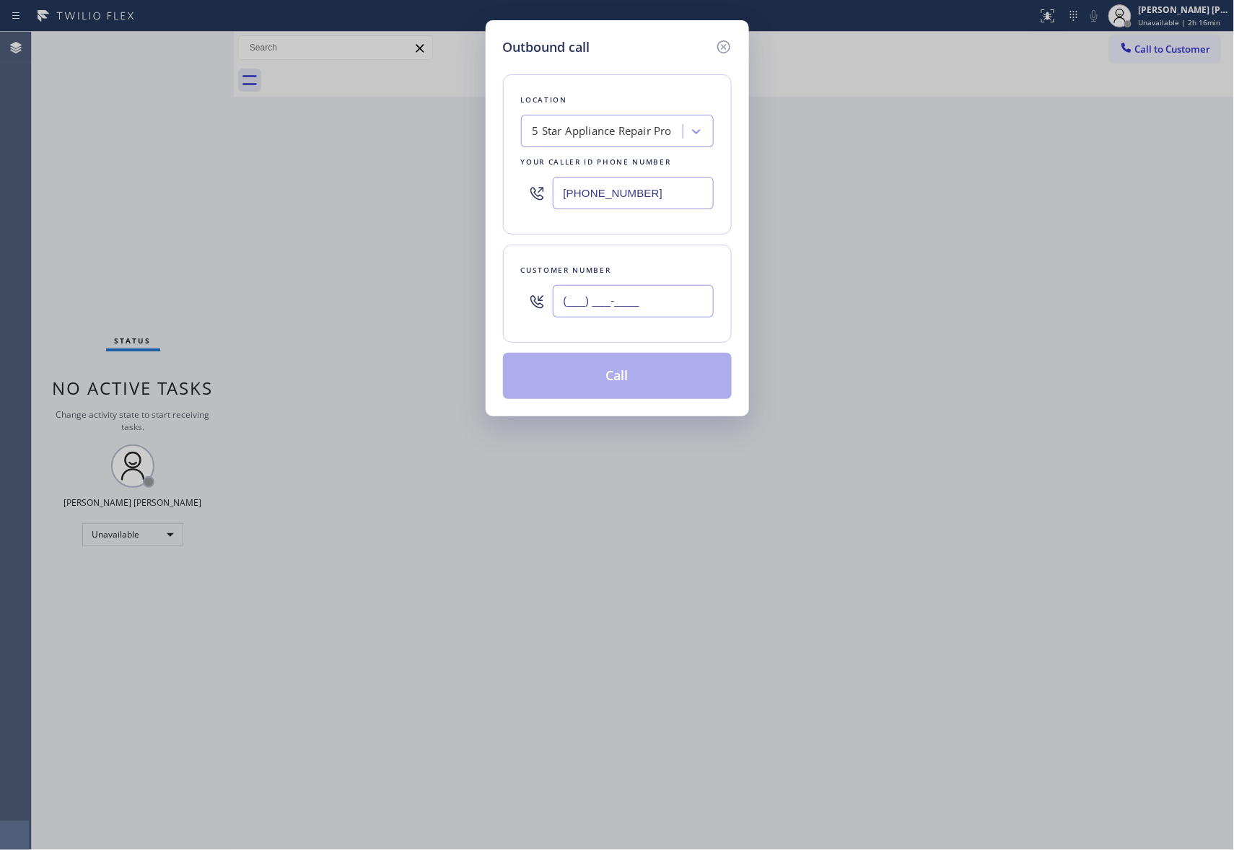
click at [651, 302] on input "(___) ___-____" at bounding box center [633, 301] width 161 height 32
paste input "818) 260-9862"
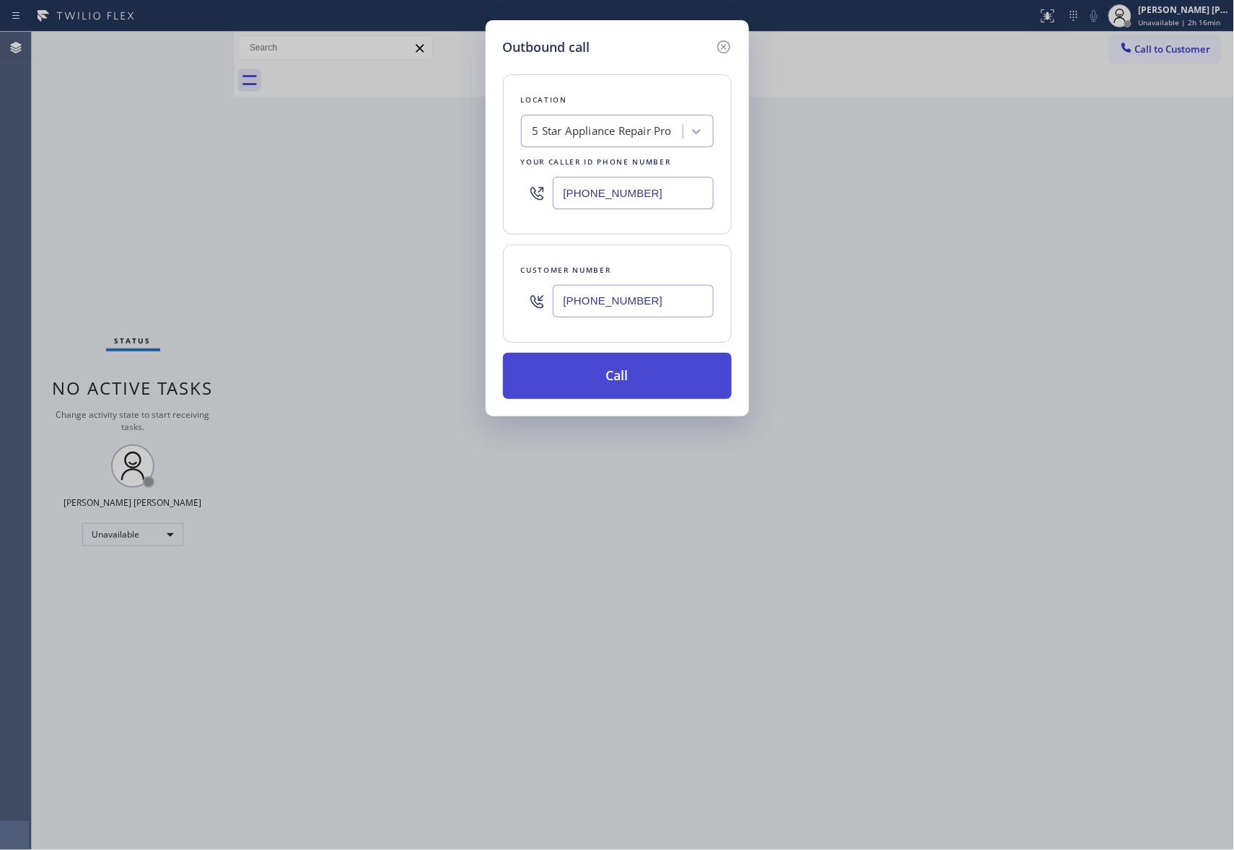
click at [634, 378] on button "Call" at bounding box center [617, 376] width 229 height 46
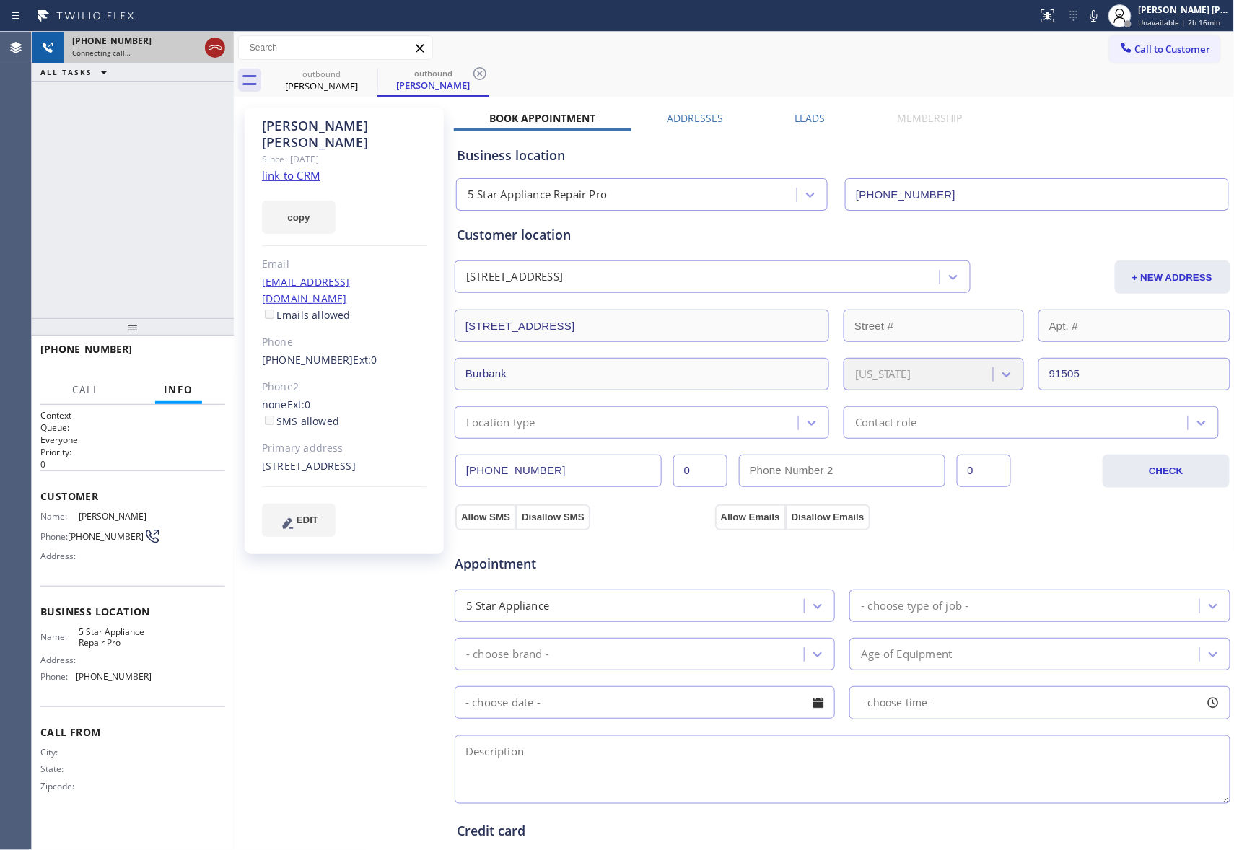
click at [212, 46] on icon at bounding box center [214, 47] width 17 height 17
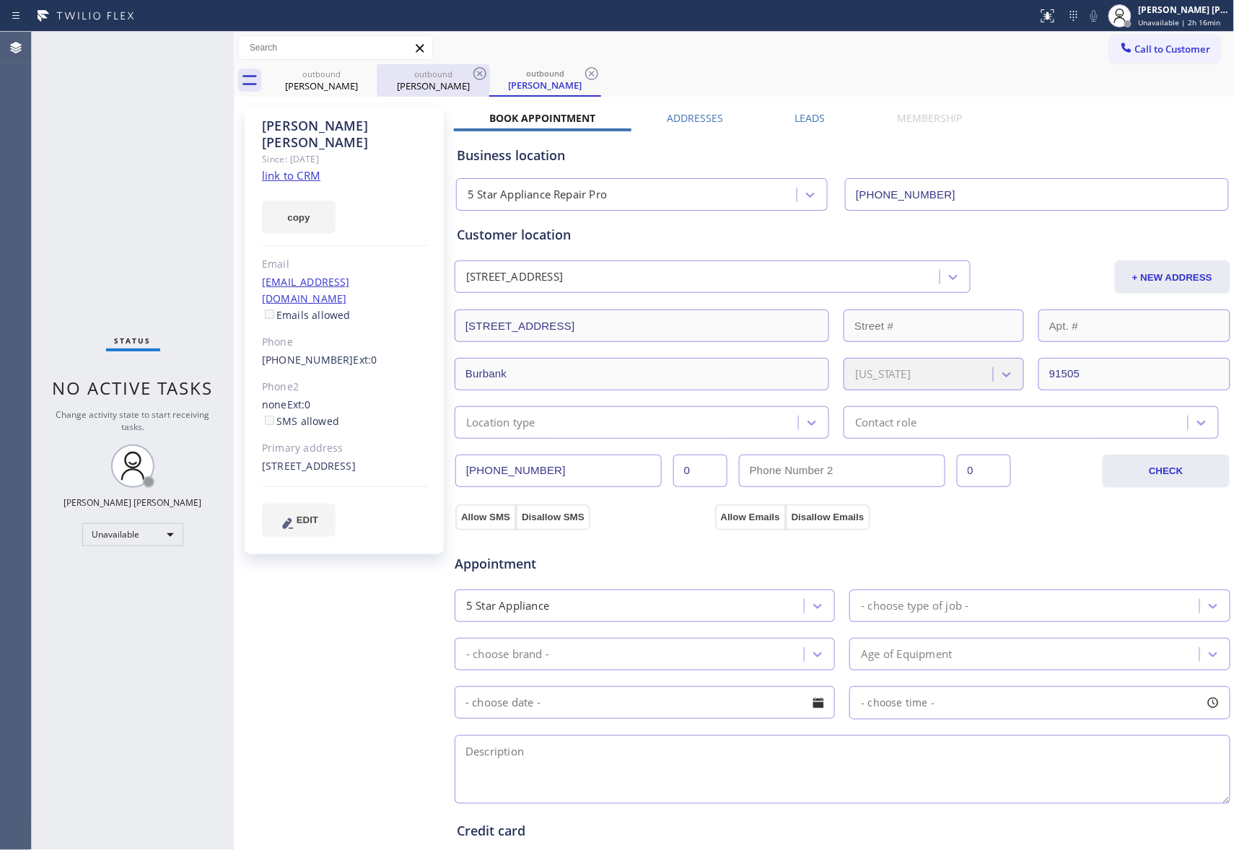
click at [414, 75] on div "outbound" at bounding box center [433, 74] width 109 height 11
click at [371, 76] on icon at bounding box center [367, 73] width 17 height 17
click at [377, 76] on div "outbound Sharlotte Beal" at bounding box center [433, 80] width 112 height 32
click at [371, 76] on icon at bounding box center [367, 73] width 17 height 17
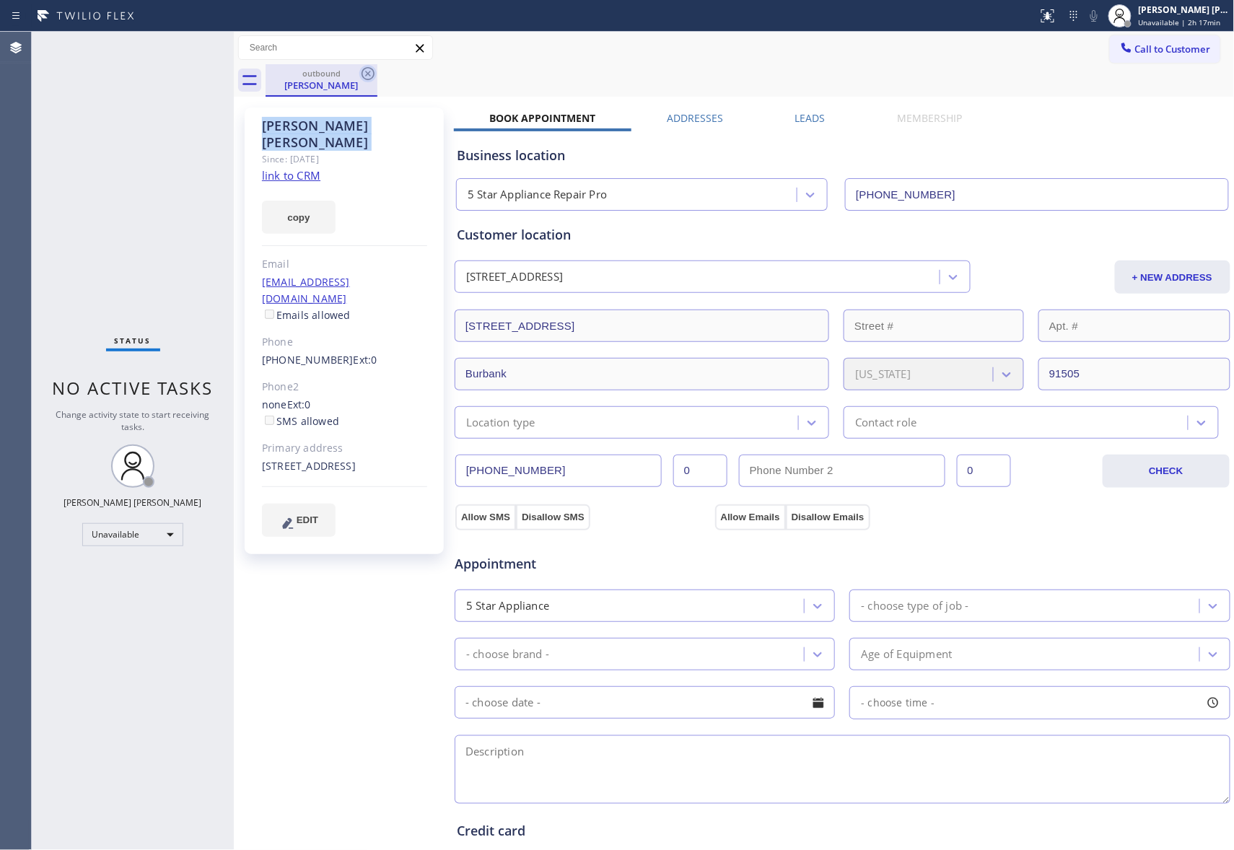
click at [370, 76] on icon at bounding box center [367, 73] width 17 height 17
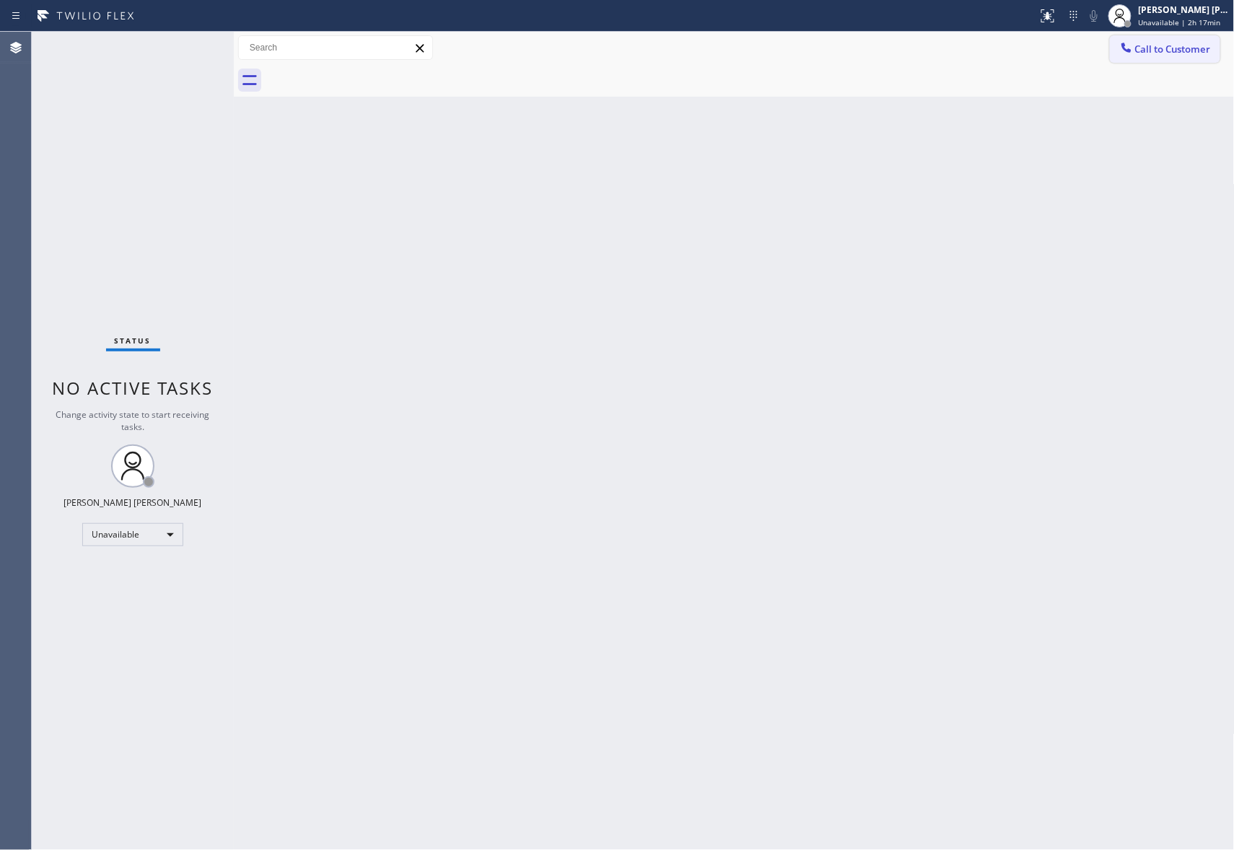
click at [1214, 38] on button "Call to Customer" at bounding box center [1165, 48] width 110 height 27
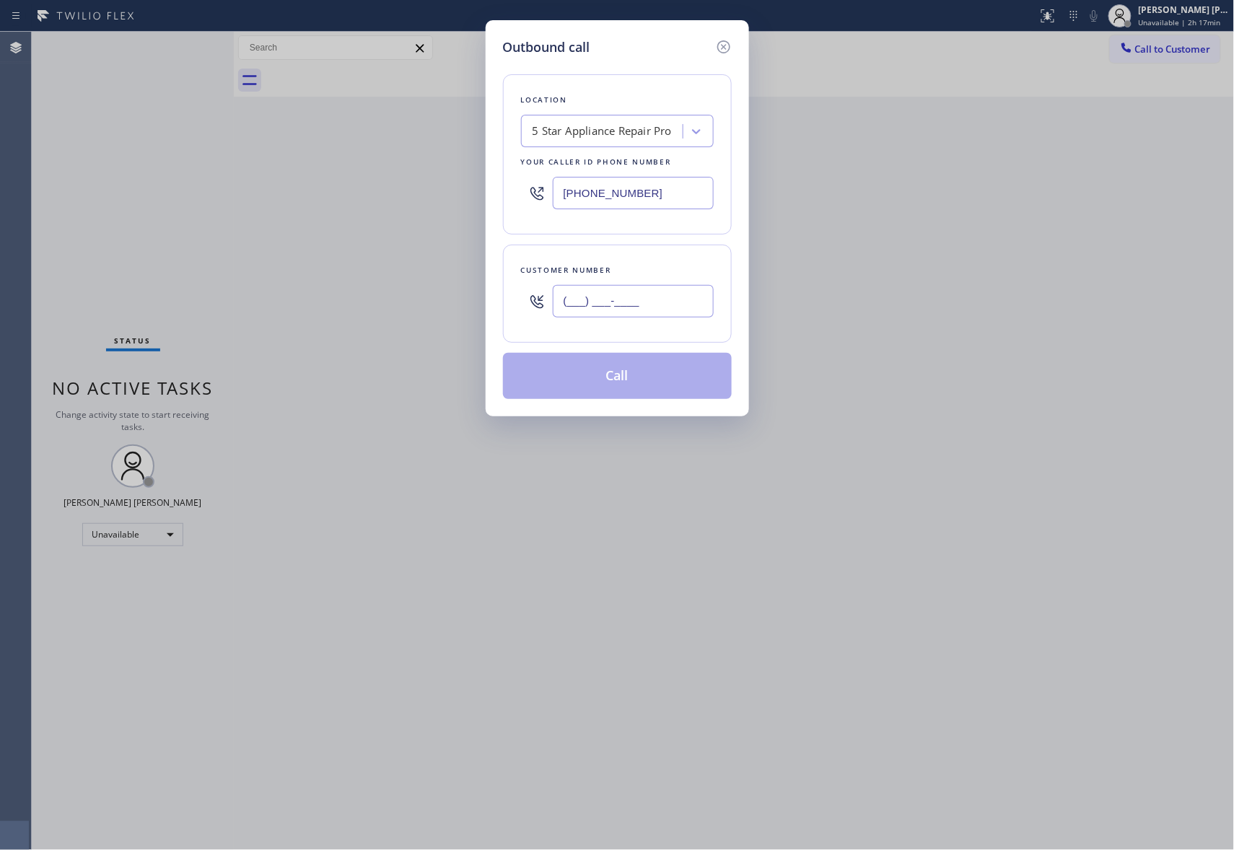
click at [658, 304] on input "(___) ___-____" at bounding box center [633, 301] width 161 height 32
paste
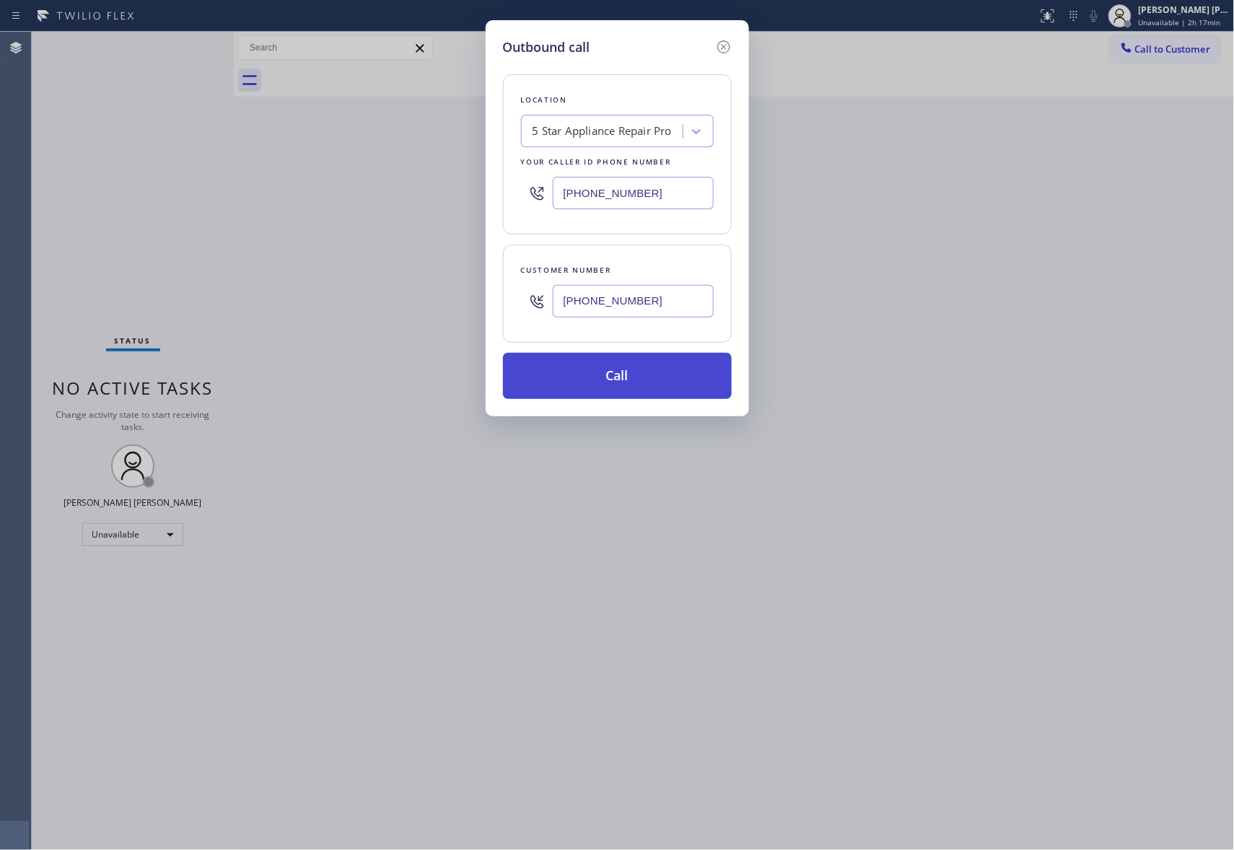
click at [604, 384] on button "Call" at bounding box center [617, 376] width 229 height 46
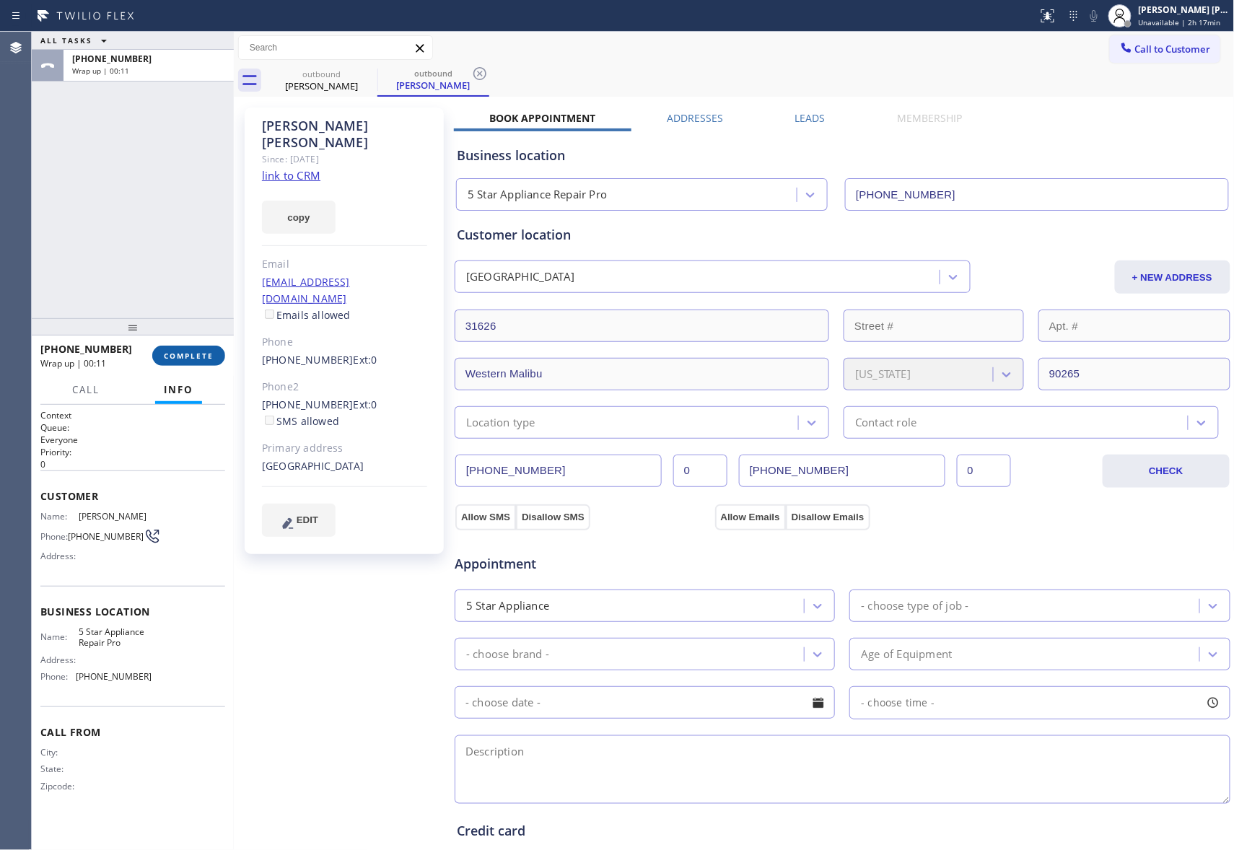
click at [188, 357] on span "COMPLETE" at bounding box center [189, 356] width 50 height 10
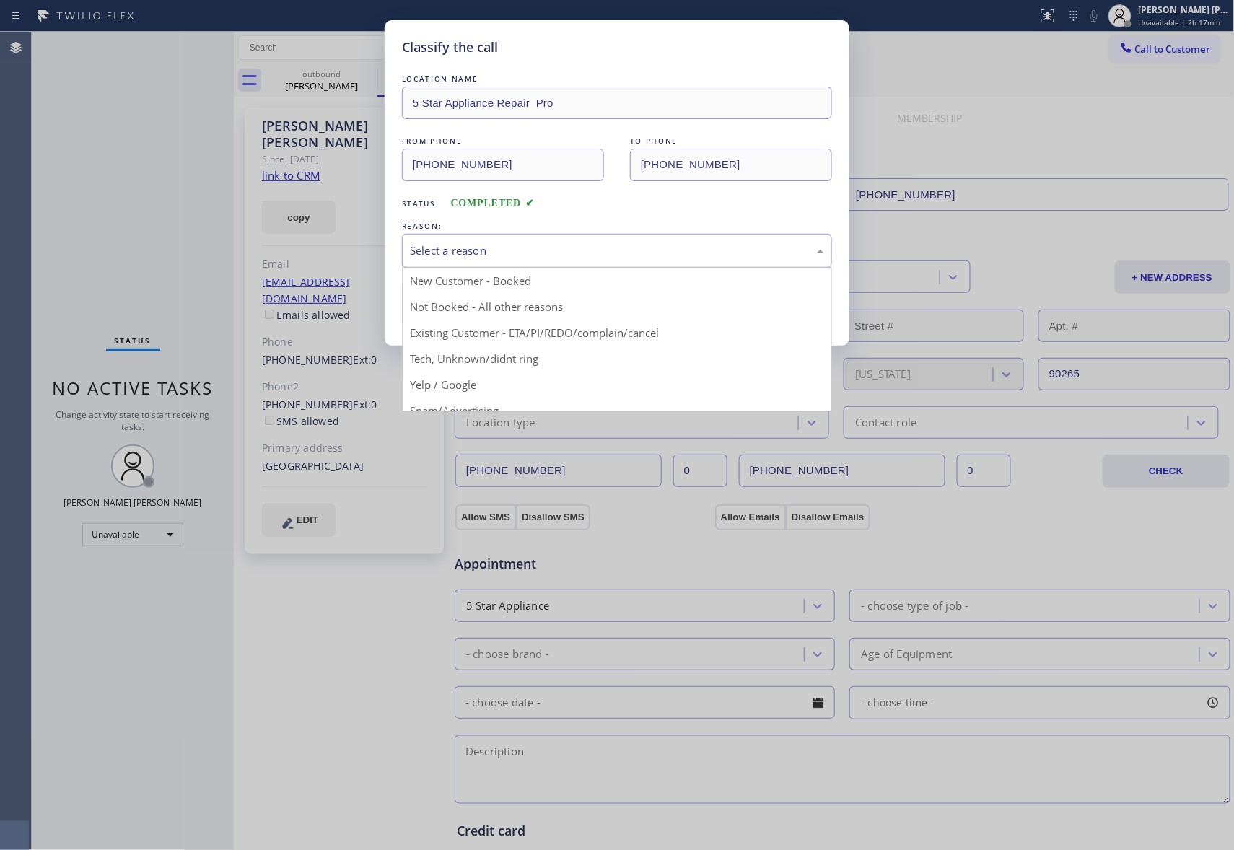
click at [500, 250] on div "Select a reason" at bounding box center [617, 250] width 414 height 17
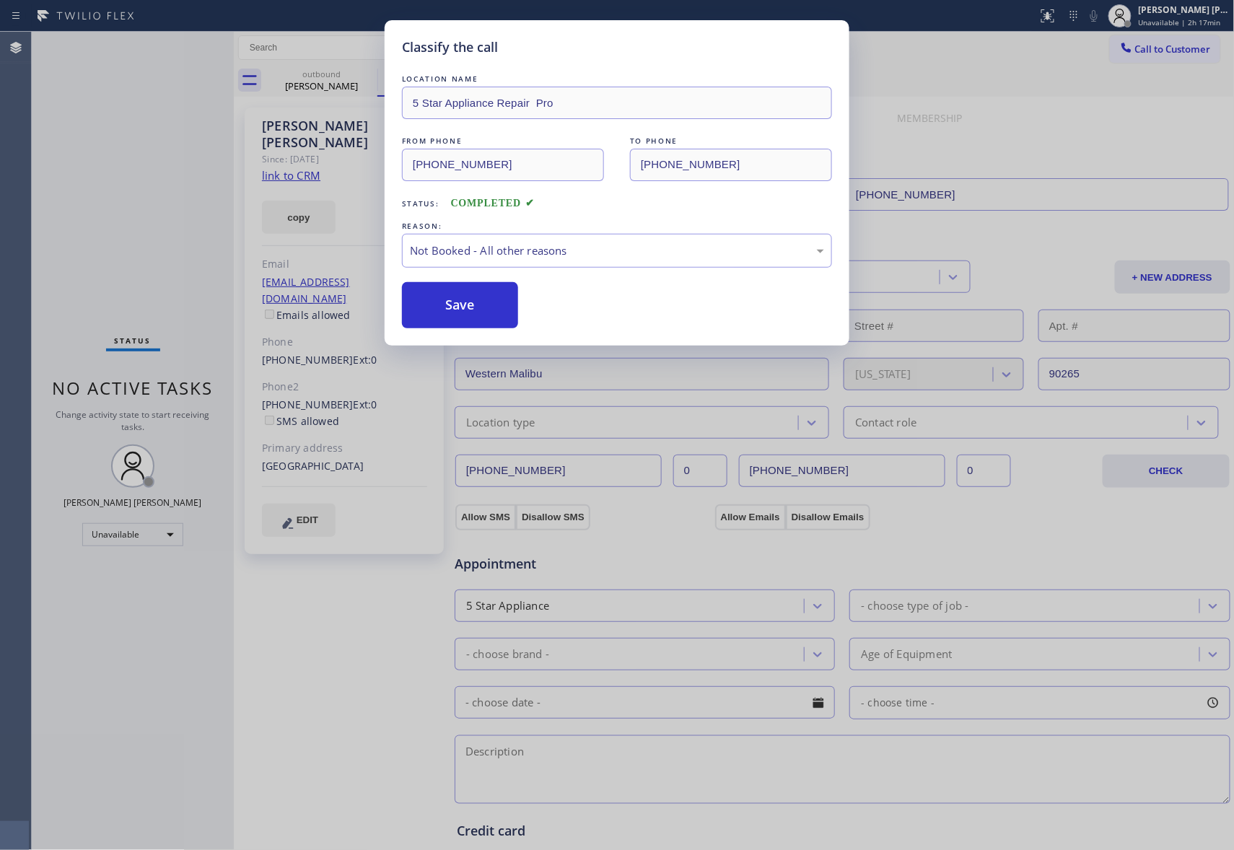
click at [476, 303] on button "Save" at bounding box center [460, 305] width 116 height 46
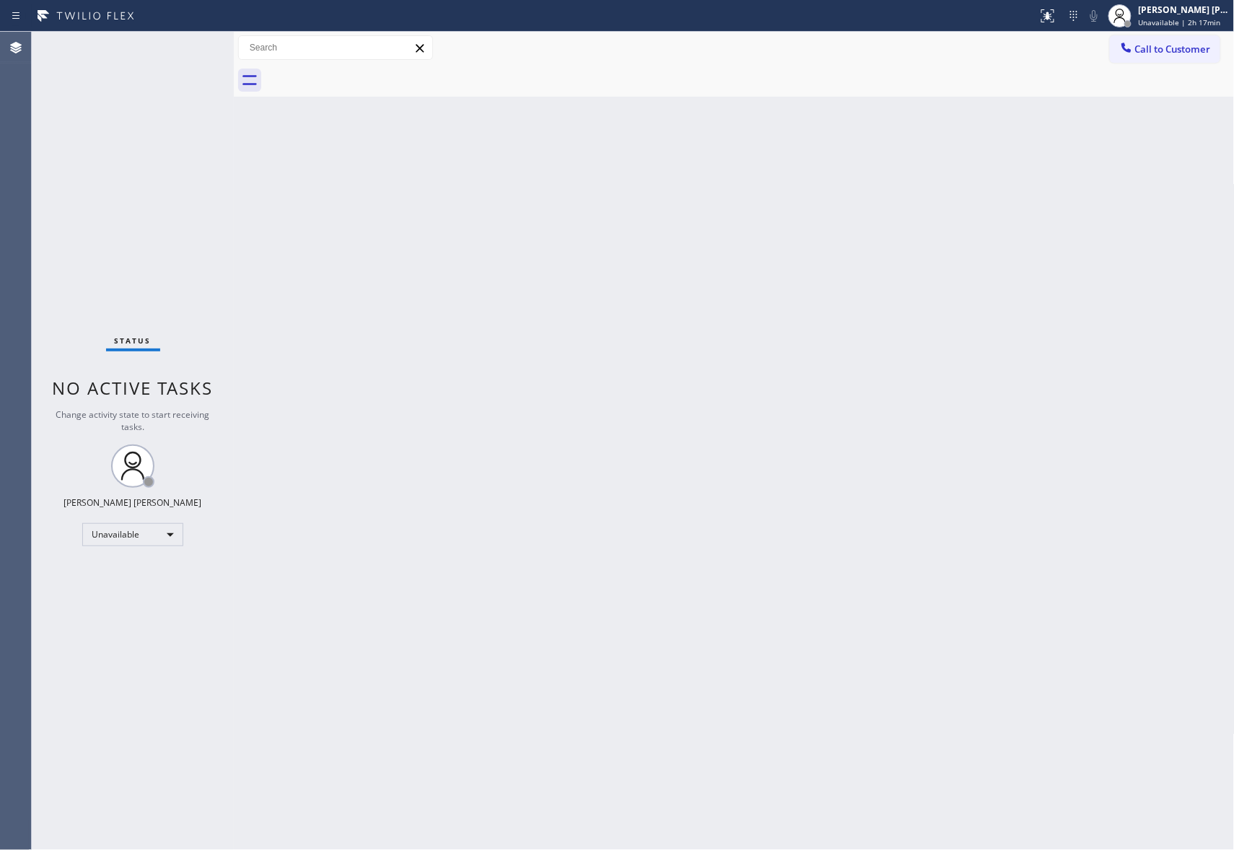
drag, startPoint x: 1182, startPoint y: 50, endPoint x: 1153, endPoint y: 51, distance: 29.6
click at [1182, 50] on span "Call to Customer" at bounding box center [1173, 49] width 76 height 13
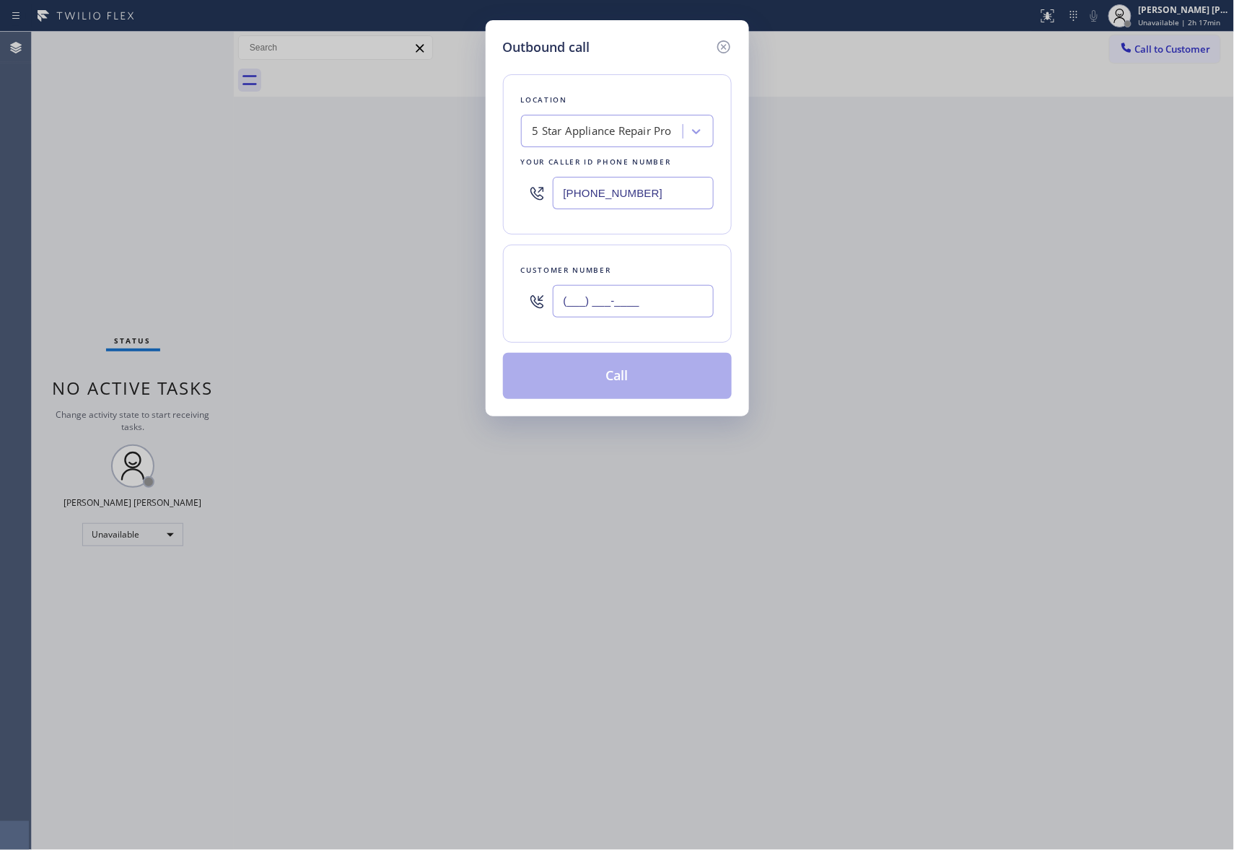
click at [665, 309] on input "(___) ___-____" at bounding box center [633, 301] width 161 height 32
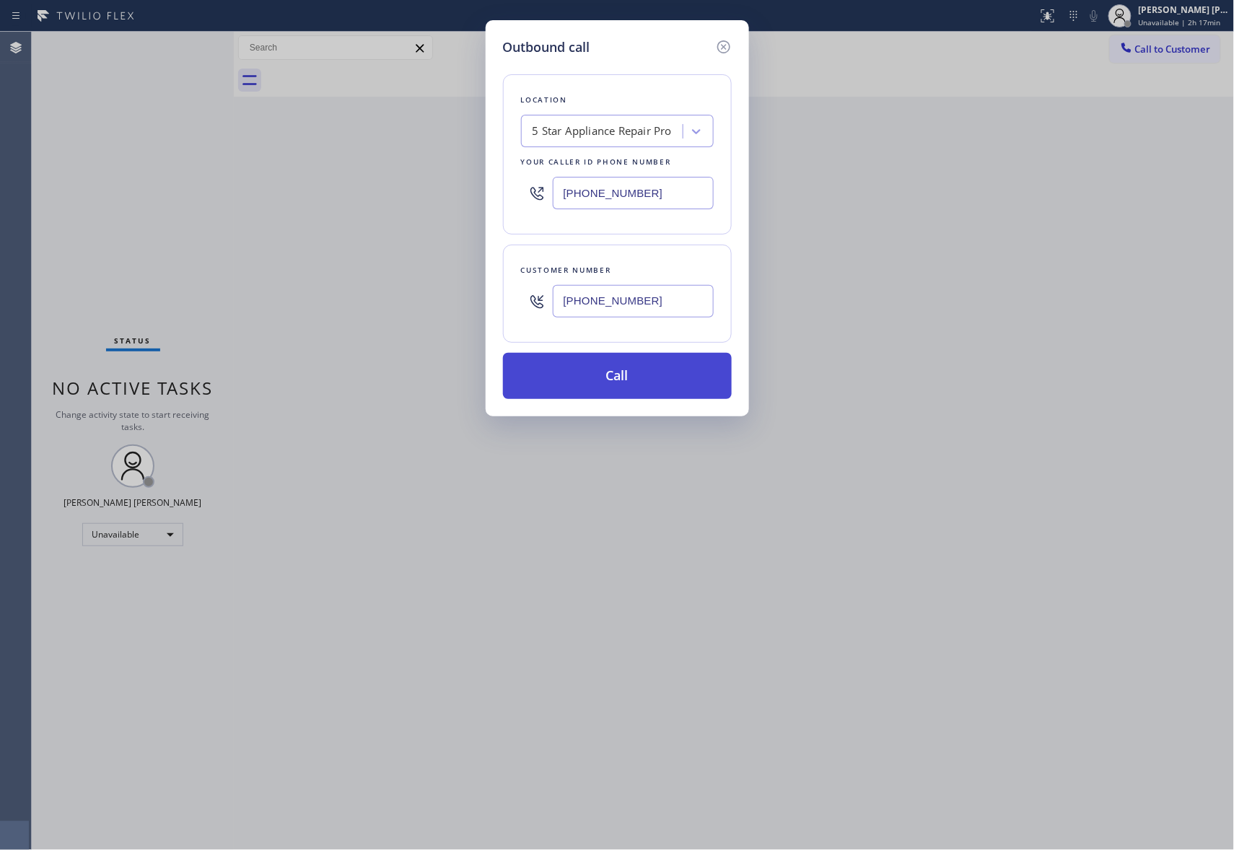
click at [647, 375] on button "Call" at bounding box center [617, 376] width 229 height 46
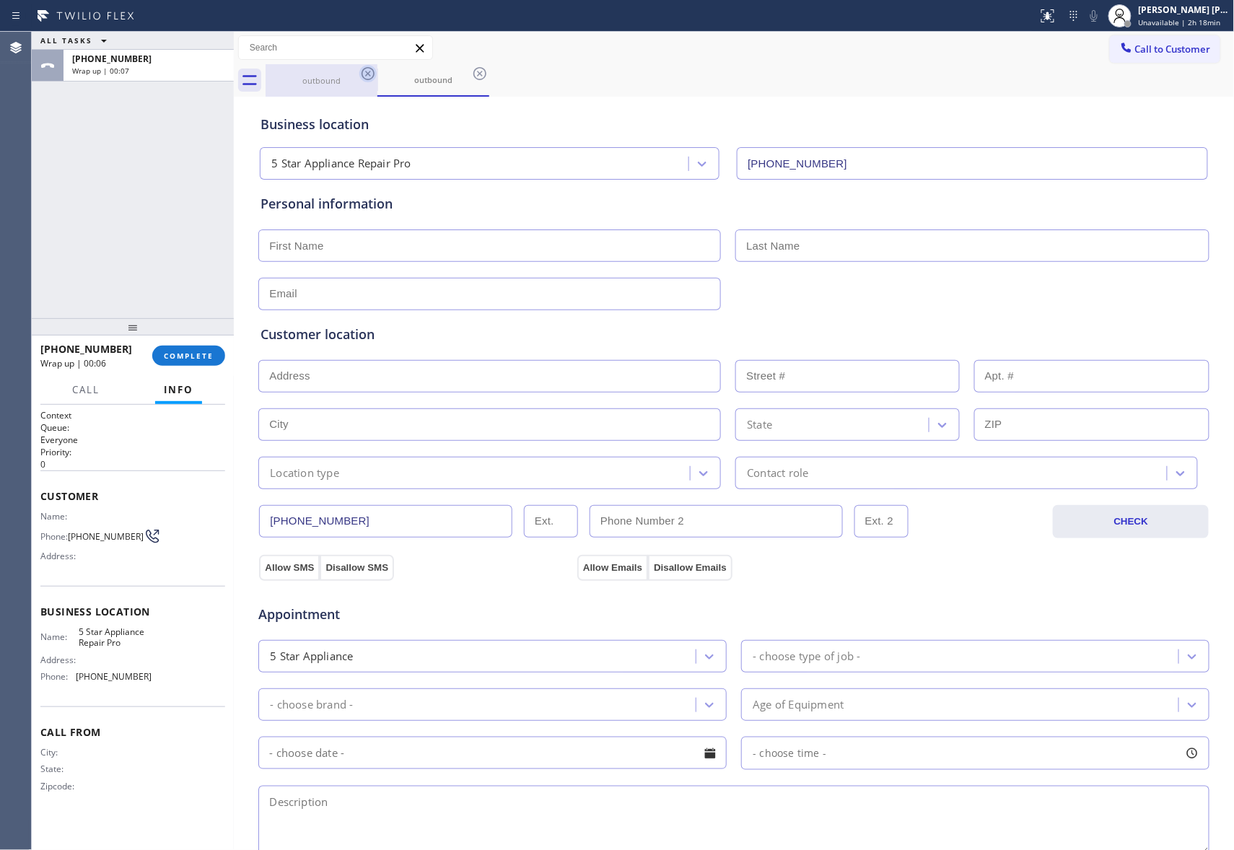
click at [369, 69] on icon at bounding box center [367, 73] width 17 height 17
click at [368, 69] on icon at bounding box center [367, 73] width 17 height 17
click at [377, 69] on div "outbound" at bounding box center [433, 80] width 112 height 32
click at [368, 69] on icon at bounding box center [367, 73] width 17 height 17
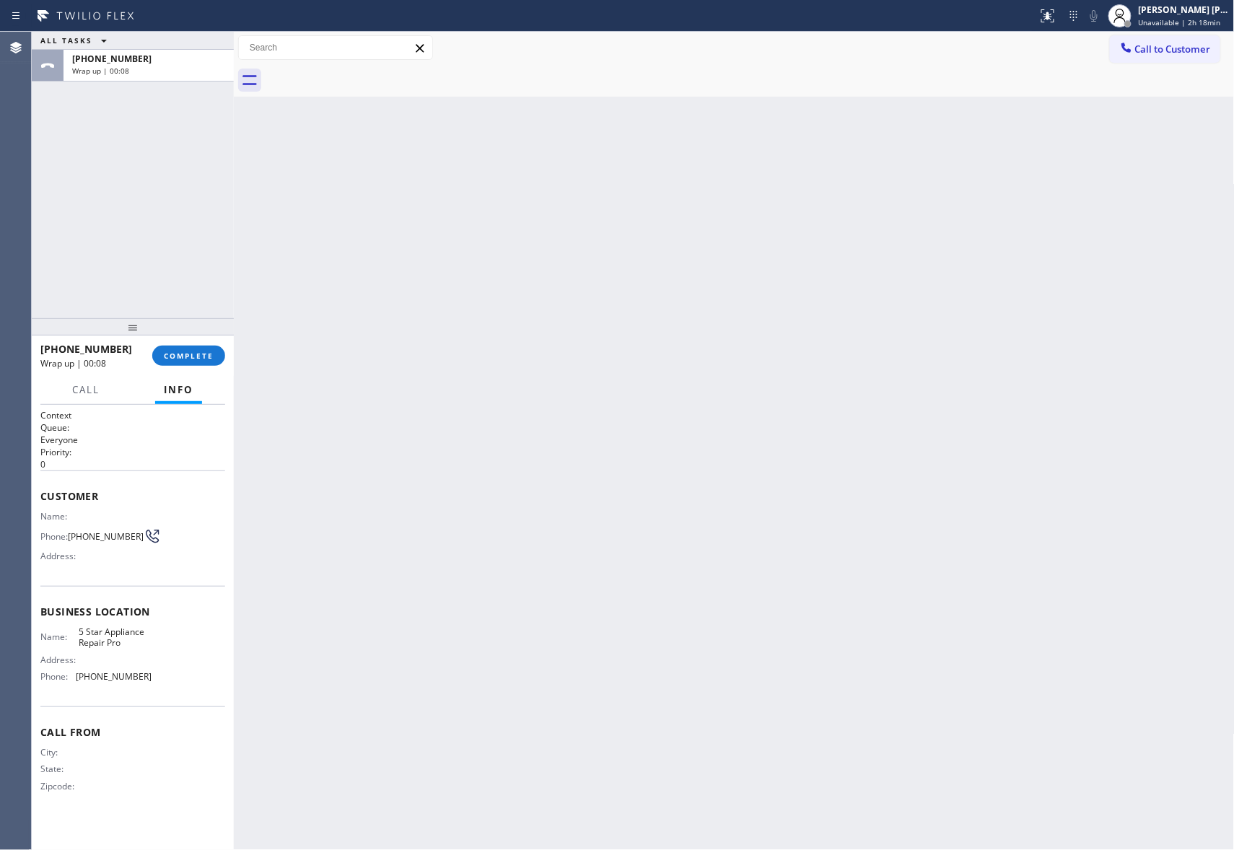
click at [198, 367] on div "+15595222723 Wrap up | 00:08 COMPLETE" at bounding box center [132, 356] width 185 height 38
click at [199, 356] on span "COMPLETE" at bounding box center [189, 356] width 50 height 10
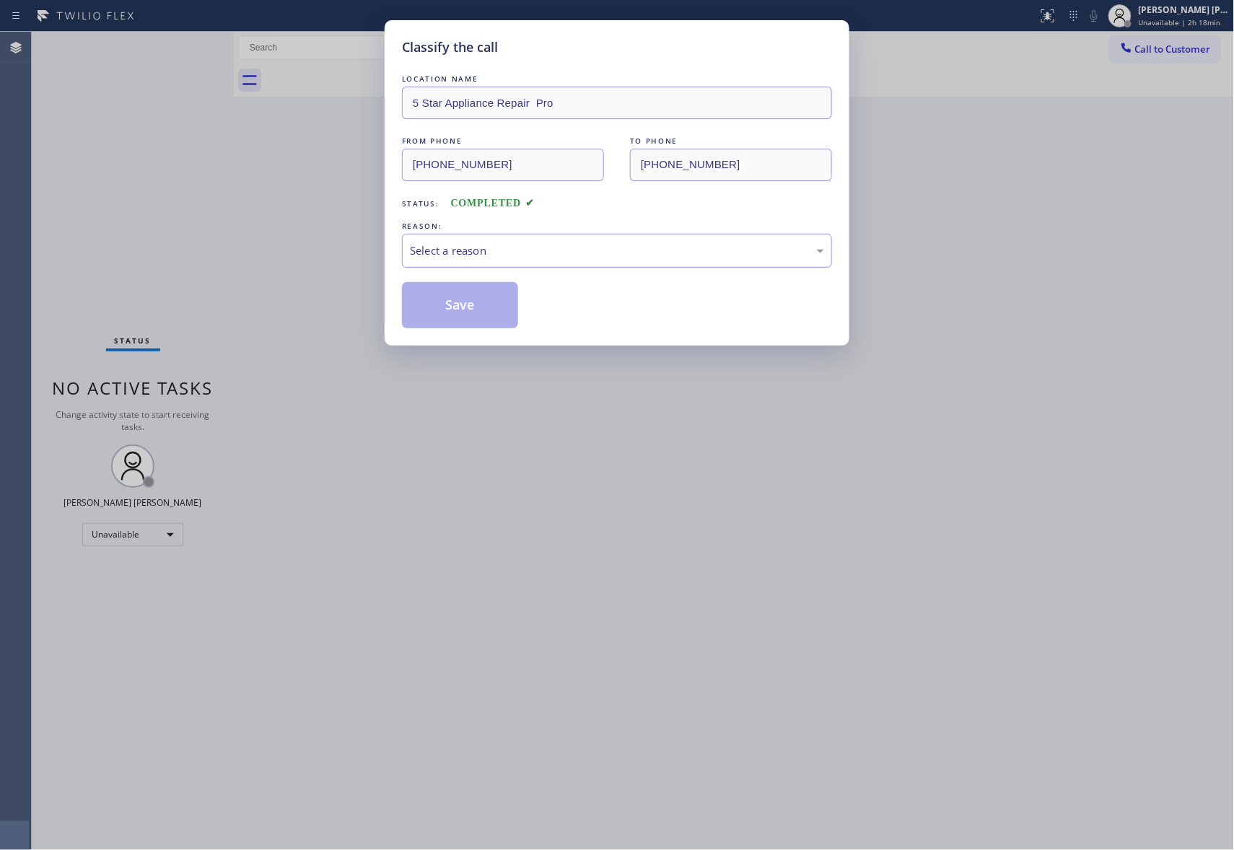
click at [529, 255] on div "Select a reason" at bounding box center [617, 250] width 414 height 17
click at [436, 310] on button "Save" at bounding box center [460, 305] width 116 height 46
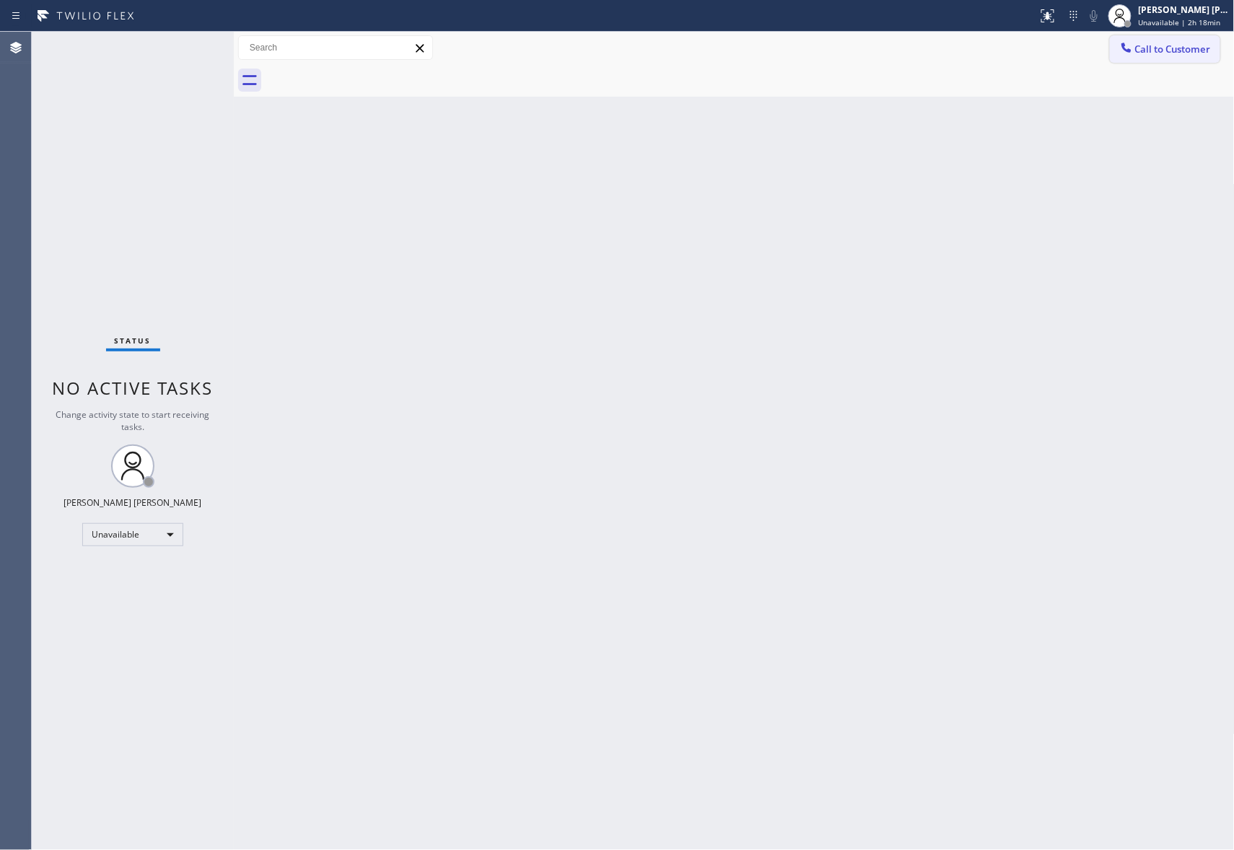
click at [1181, 48] on span "Call to Customer" at bounding box center [1173, 49] width 76 height 13
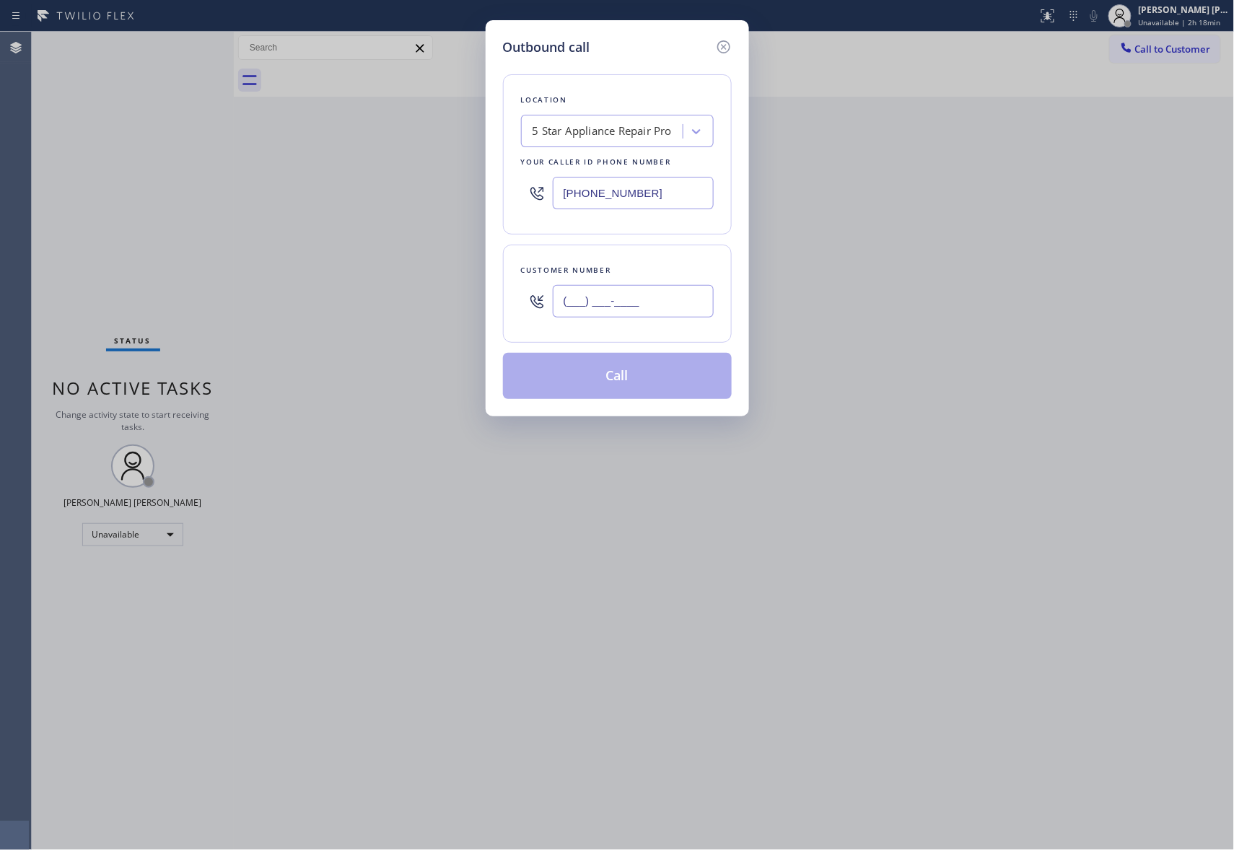
click at [664, 302] on input "(___) ___-____" at bounding box center [633, 301] width 161 height 32
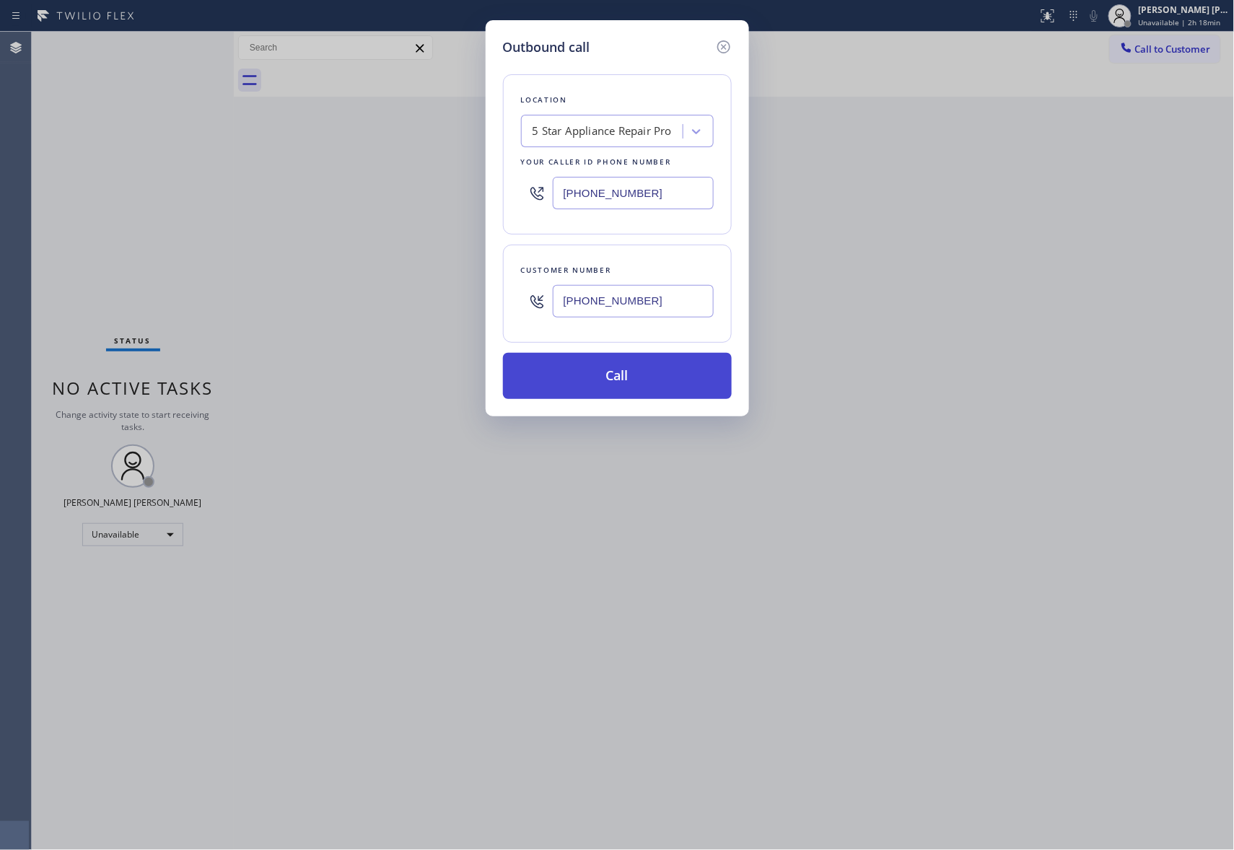
click at [644, 382] on button "Call" at bounding box center [617, 376] width 229 height 46
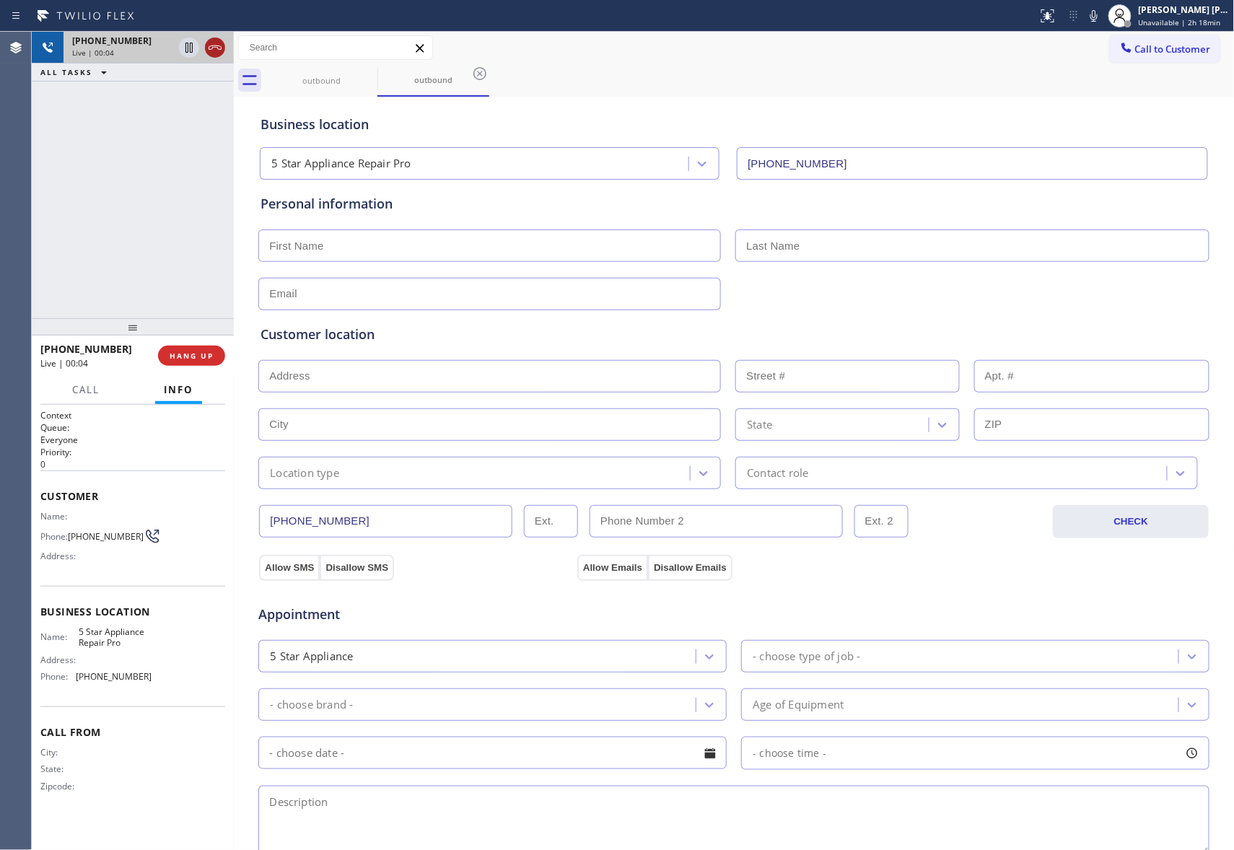
click at [215, 45] on icon at bounding box center [215, 47] width 13 height 4
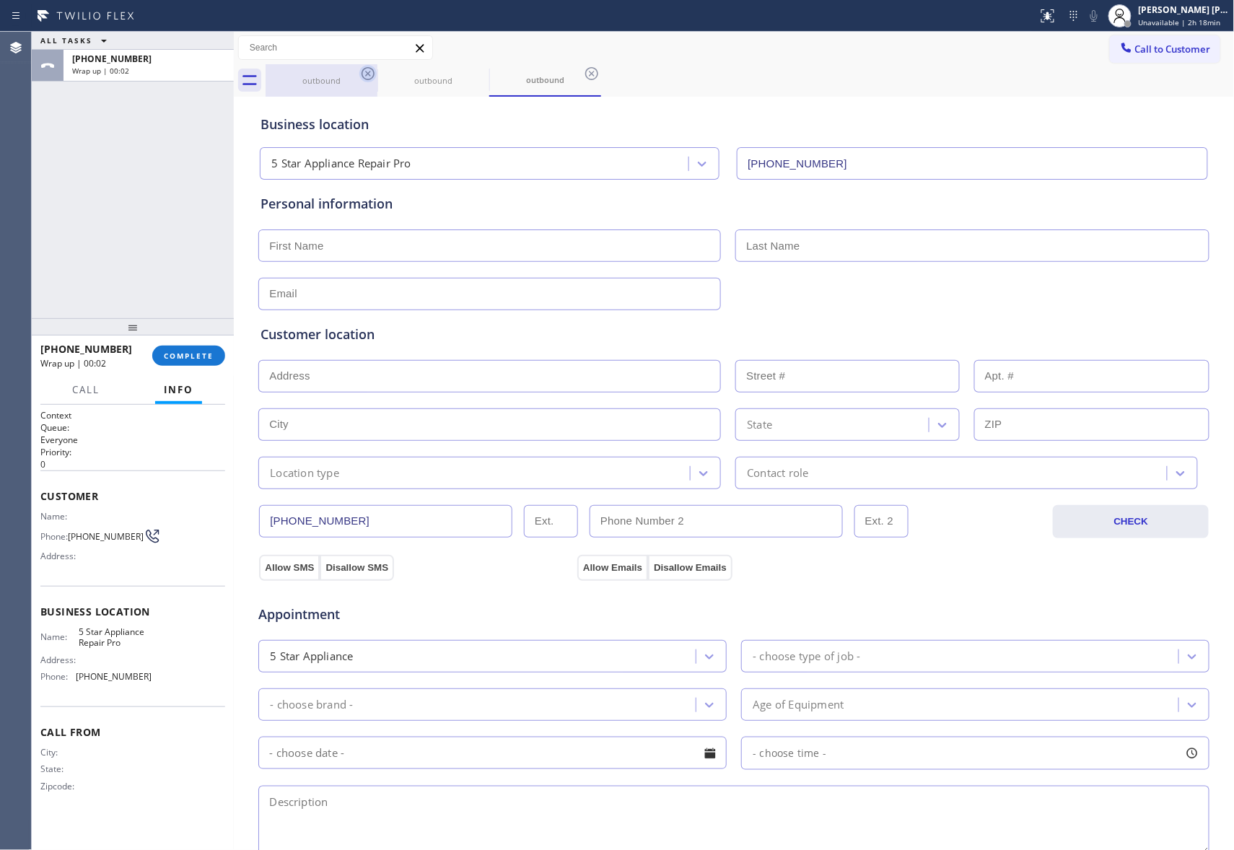
click at [365, 76] on icon at bounding box center [367, 73] width 17 height 17
click at [0, 0] on icon at bounding box center [0, 0] width 0 height 0
click at [365, 76] on icon at bounding box center [367, 73] width 17 height 17
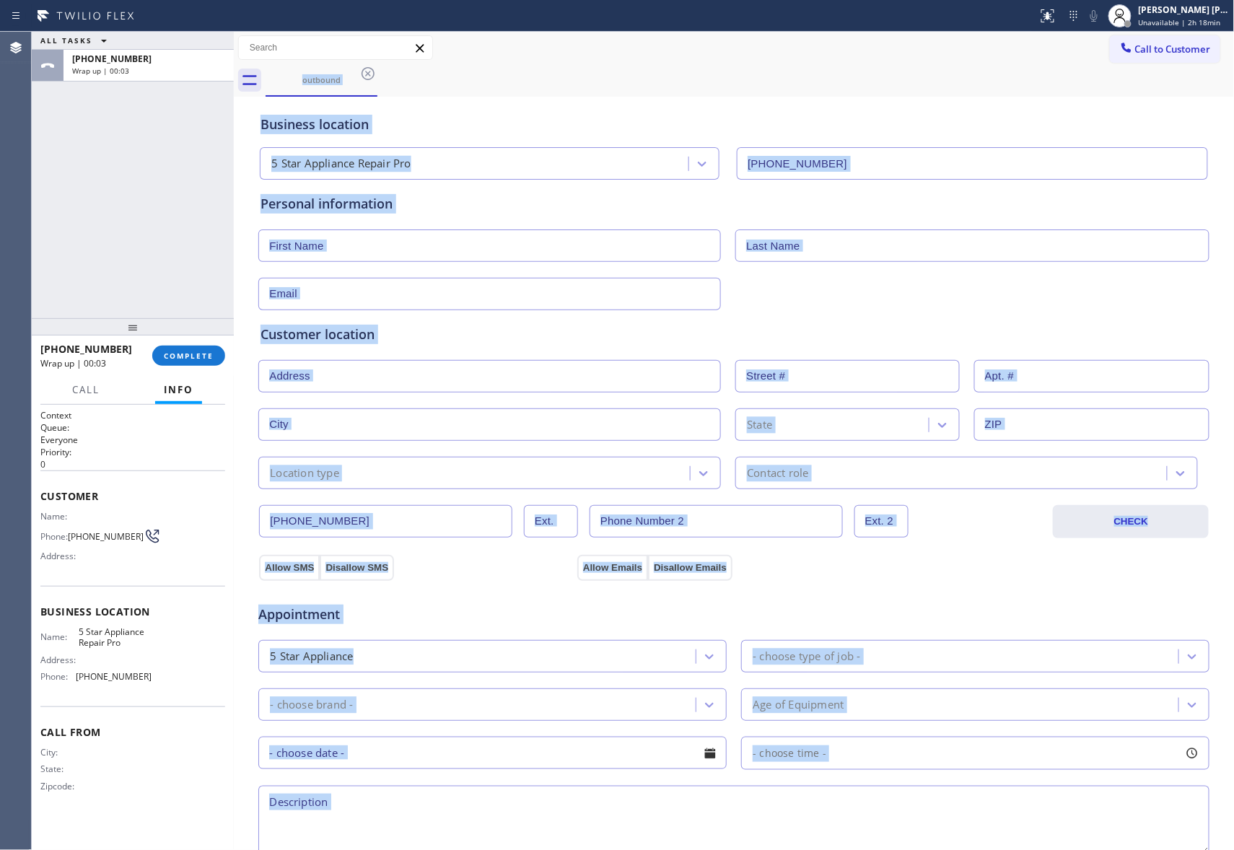
click at [365, 76] on div "outbound" at bounding box center [750, 80] width 969 height 32
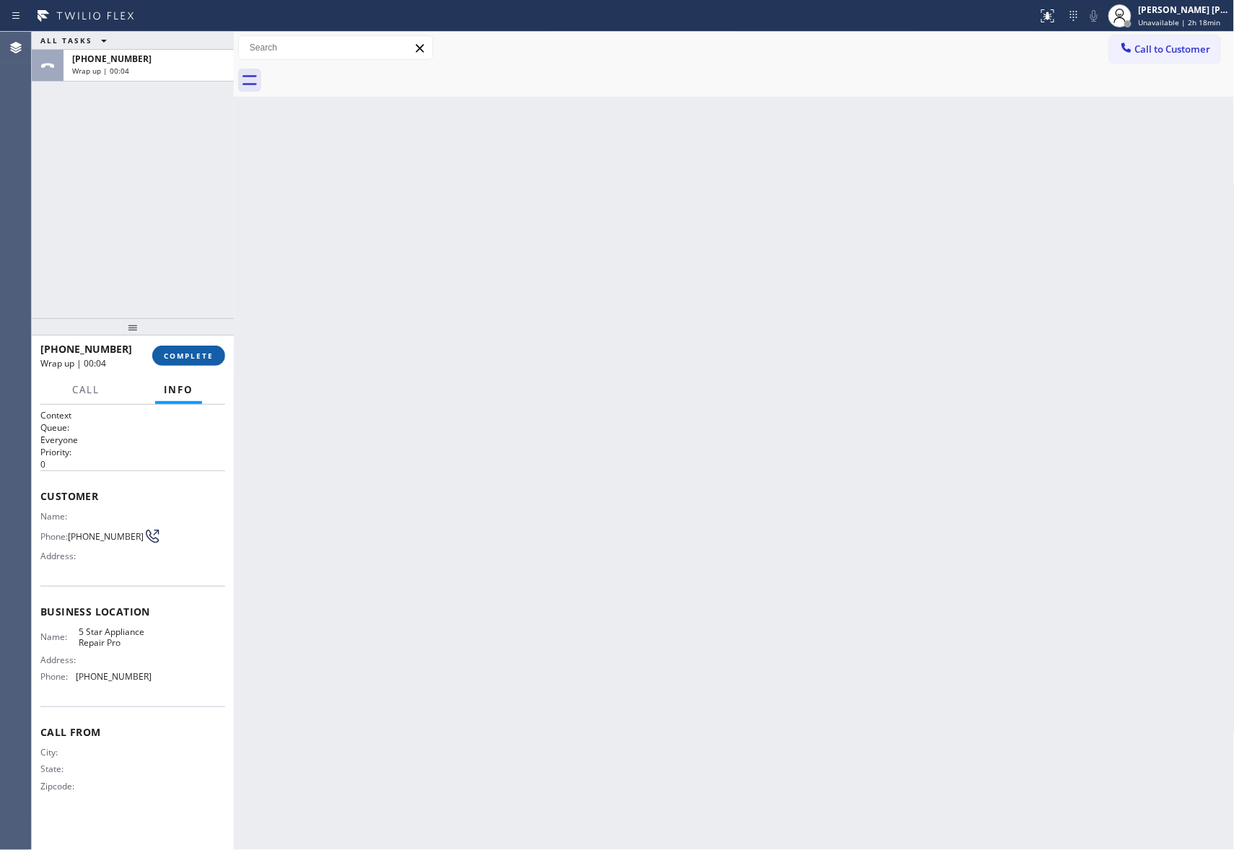
click at [189, 352] on span "COMPLETE" at bounding box center [189, 356] width 50 height 10
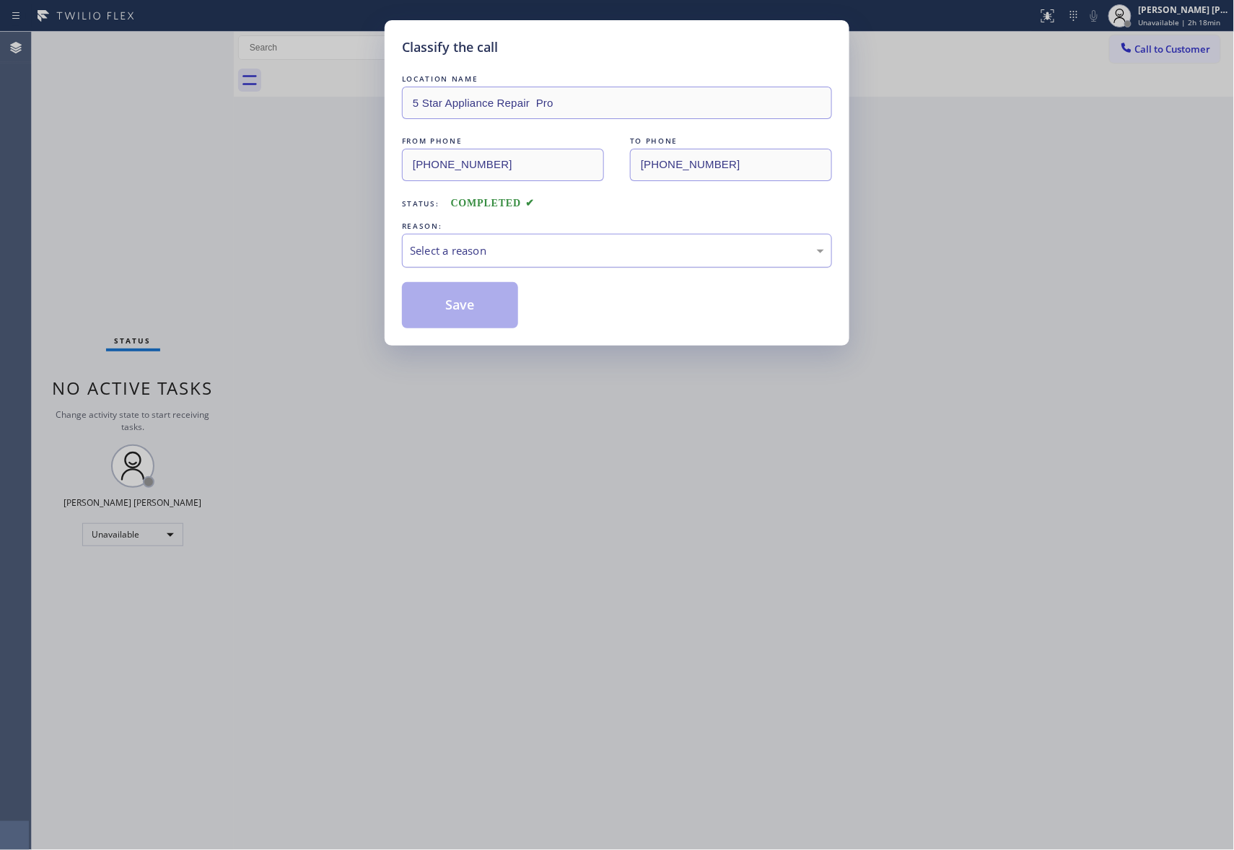
click at [532, 257] on div "Select a reason" at bounding box center [617, 250] width 414 height 17
click at [463, 310] on button "Save" at bounding box center [460, 305] width 116 height 46
drag, startPoint x: 463, startPoint y: 310, endPoint x: 1032, endPoint y: 74, distance: 616.4
click at [463, 309] on button "Save" at bounding box center [460, 305] width 116 height 46
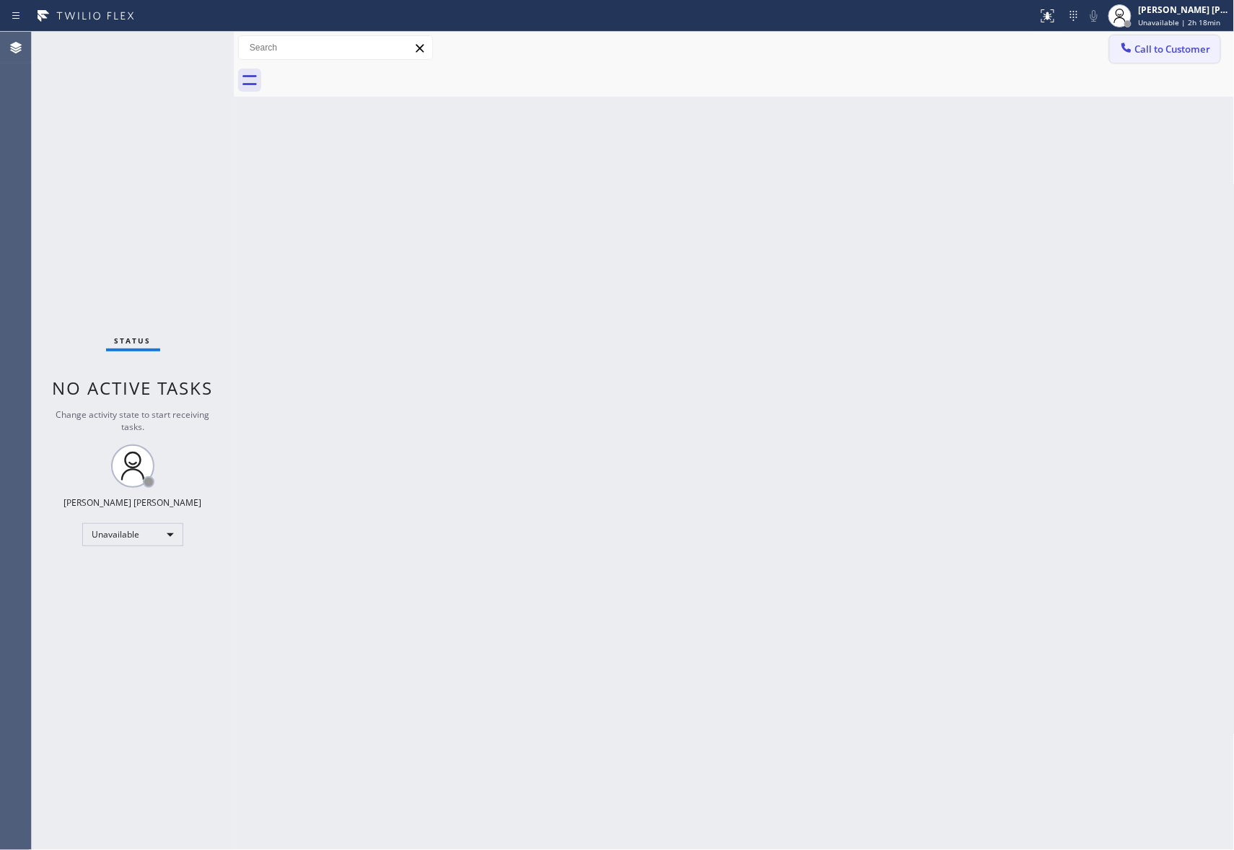
click at [1196, 45] on span "Call to Customer" at bounding box center [1173, 49] width 76 height 13
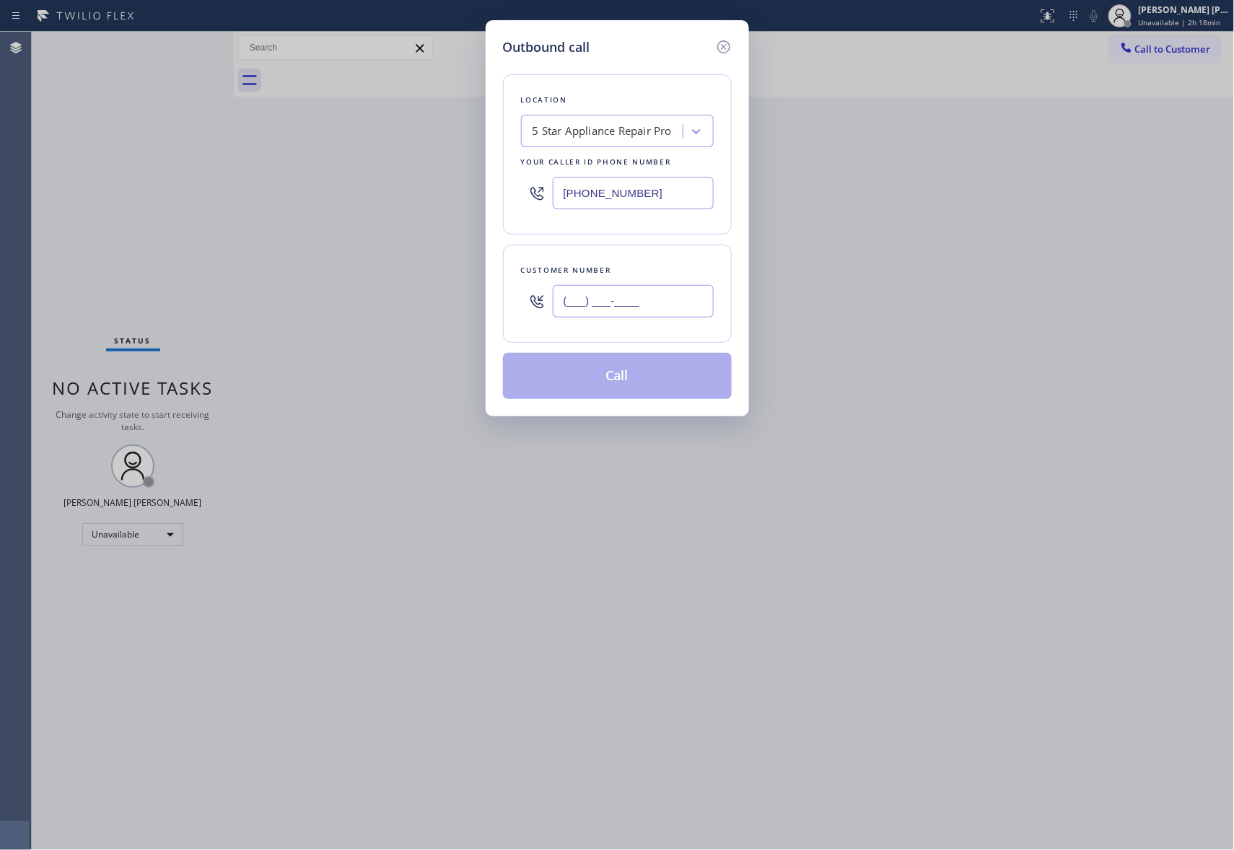
click at [631, 304] on input "(___) ___-____" at bounding box center [633, 301] width 161 height 32
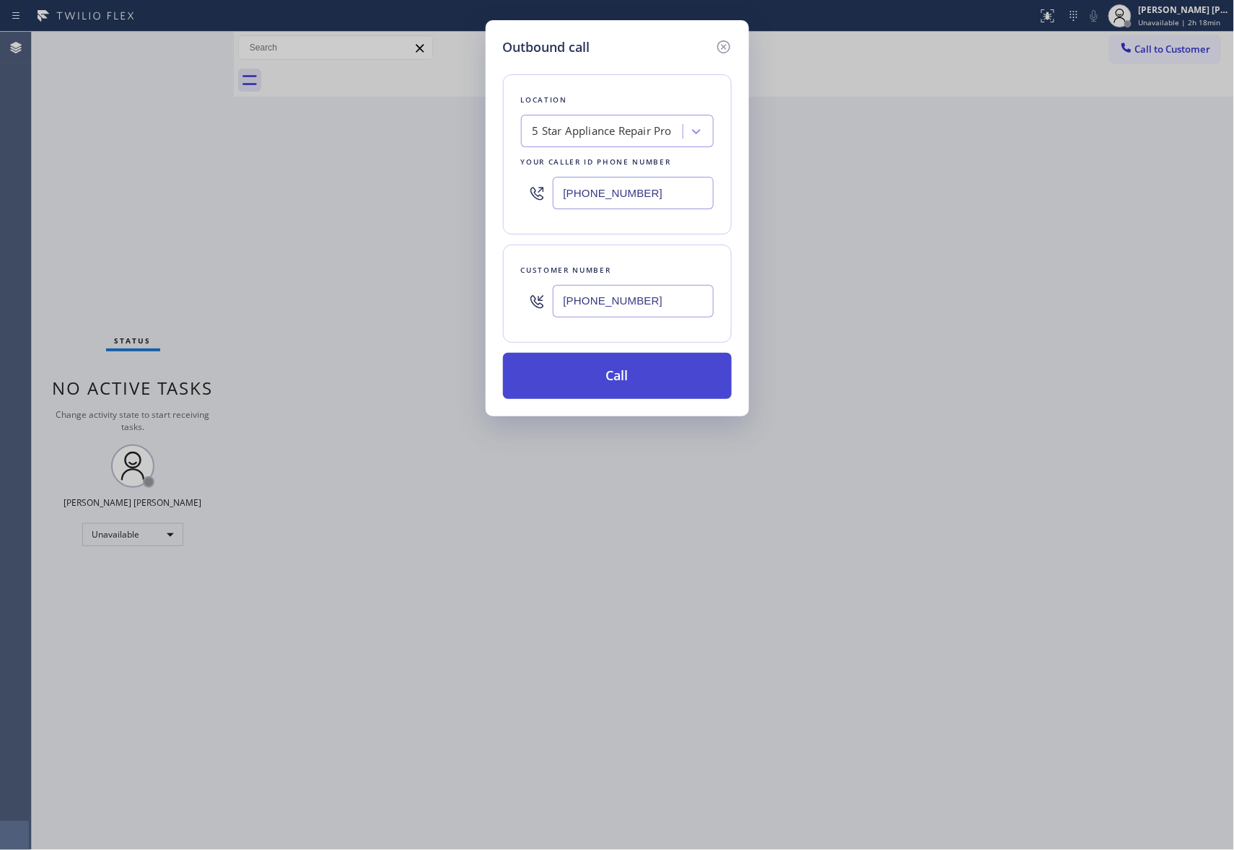
click at [644, 376] on button "Call" at bounding box center [617, 376] width 229 height 46
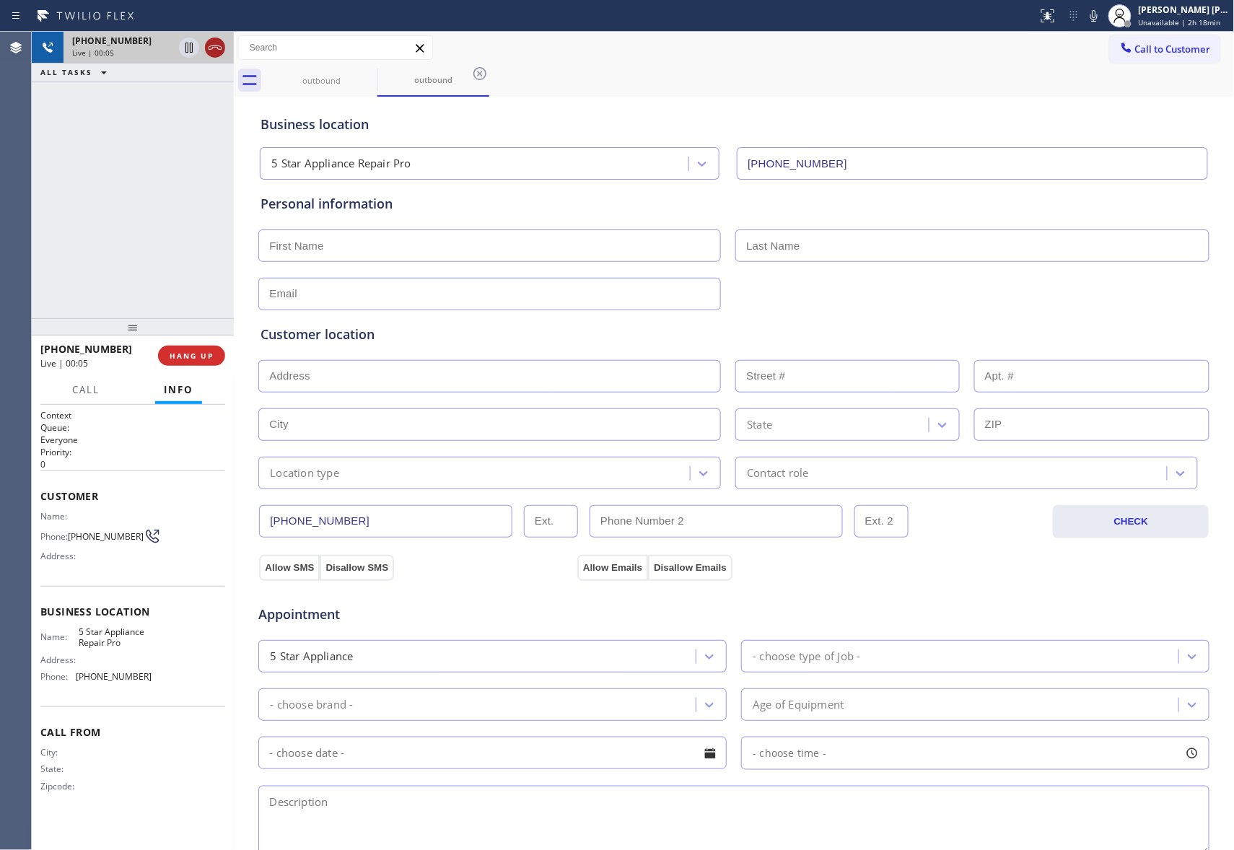
click at [214, 44] on icon at bounding box center [214, 47] width 17 height 17
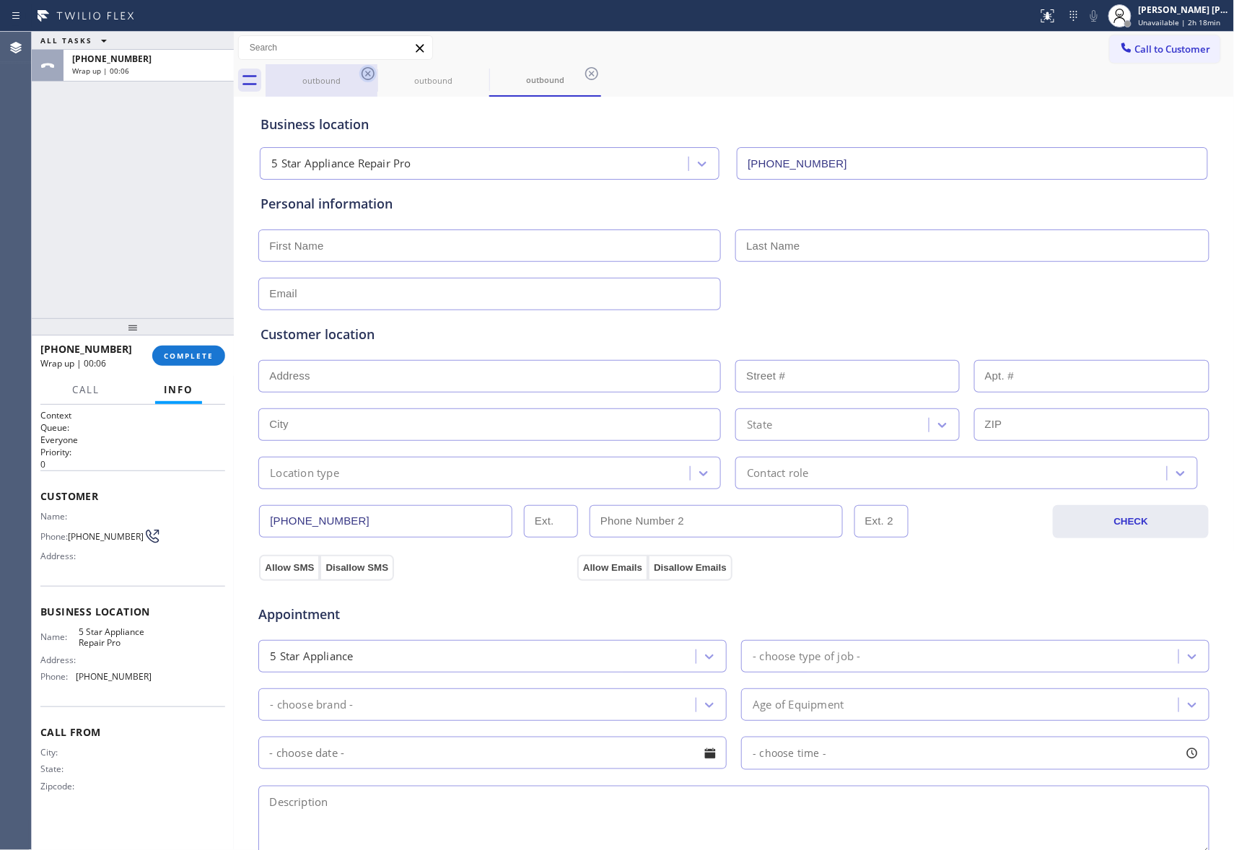
click at [371, 66] on icon at bounding box center [367, 73] width 17 height 17
click at [471, 70] on icon at bounding box center [479, 73] width 17 height 17
click at [583, 70] on icon at bounding box center [591, 73] width 17 height 17
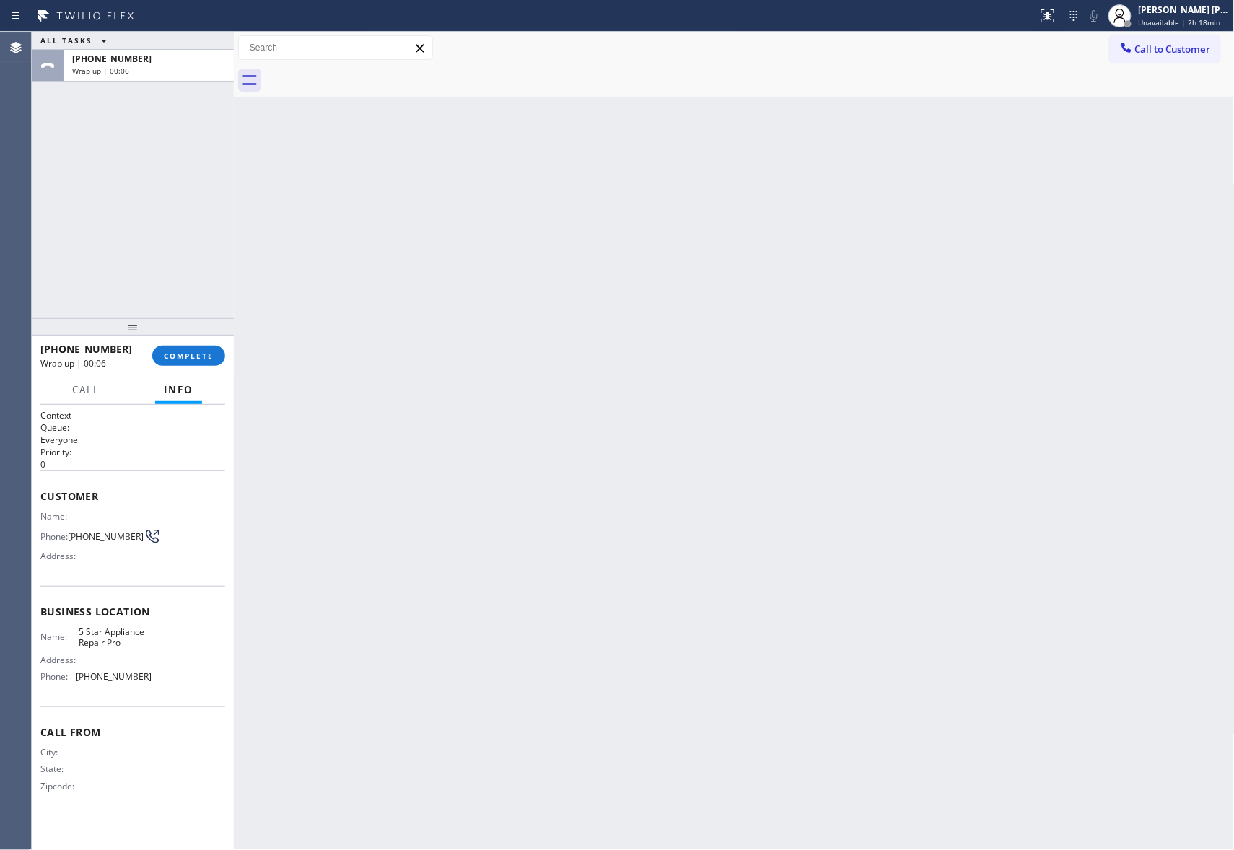
click at [370, 70] on div at bounding box center [750, 80] width 969 height 32
click at [205, 357] on span "COMPLETE" at bounding box center [189, 356] width 50 height 10
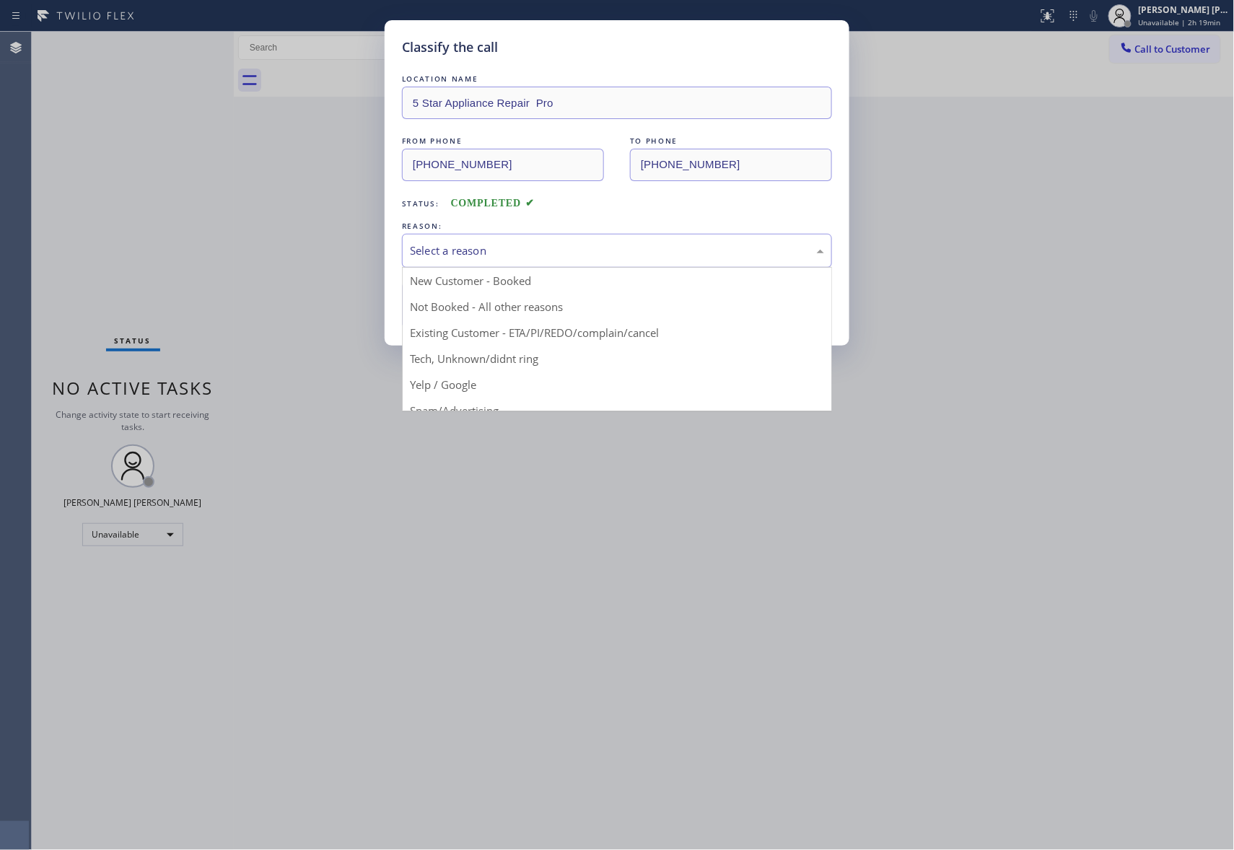
click at [546, 254] on div "Select a reason" at bounding box center [617, 250] width 414 height 17
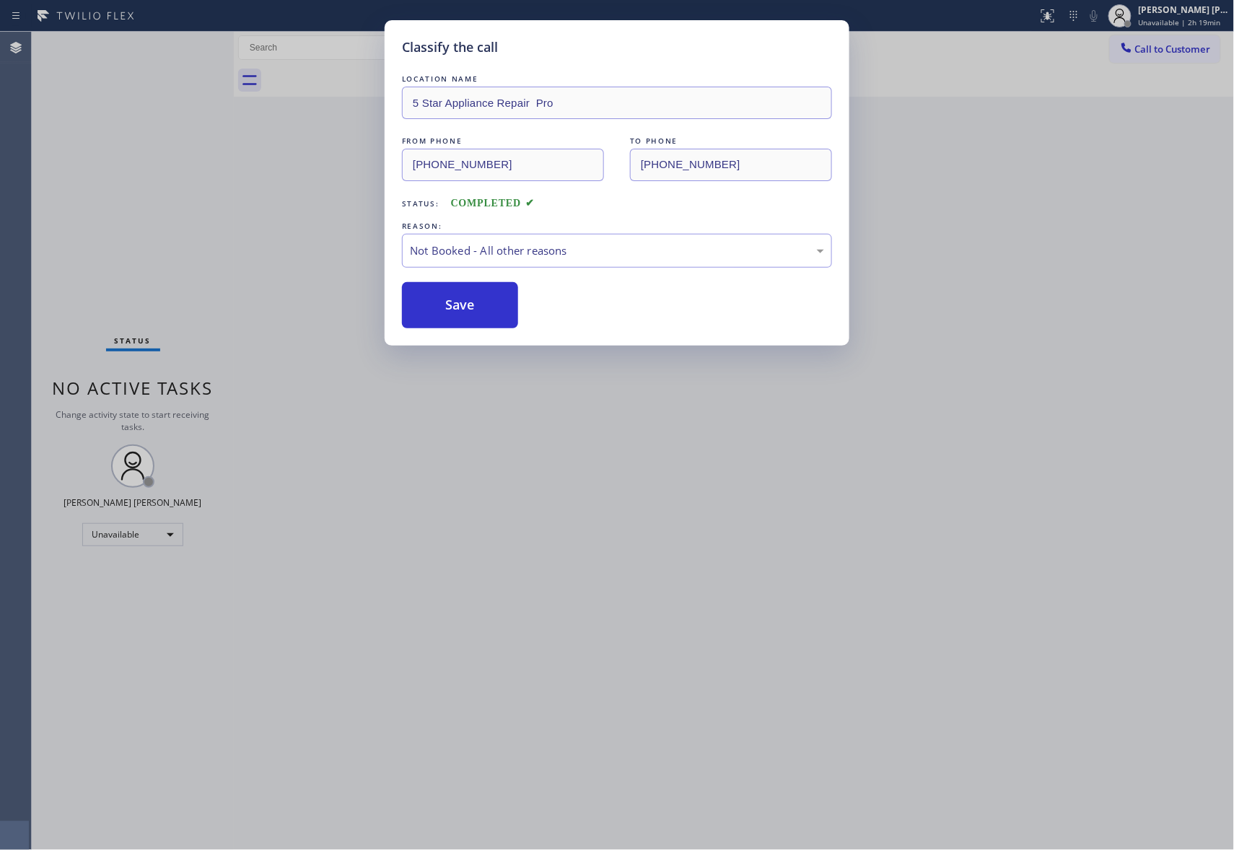
click at [460, 306] on button "Save" at bounding box center [460, 305] width 116 height 46
click at [1188, 46] on span "Call to Customer" at bounding box center [1173, 49] width 76 height 13
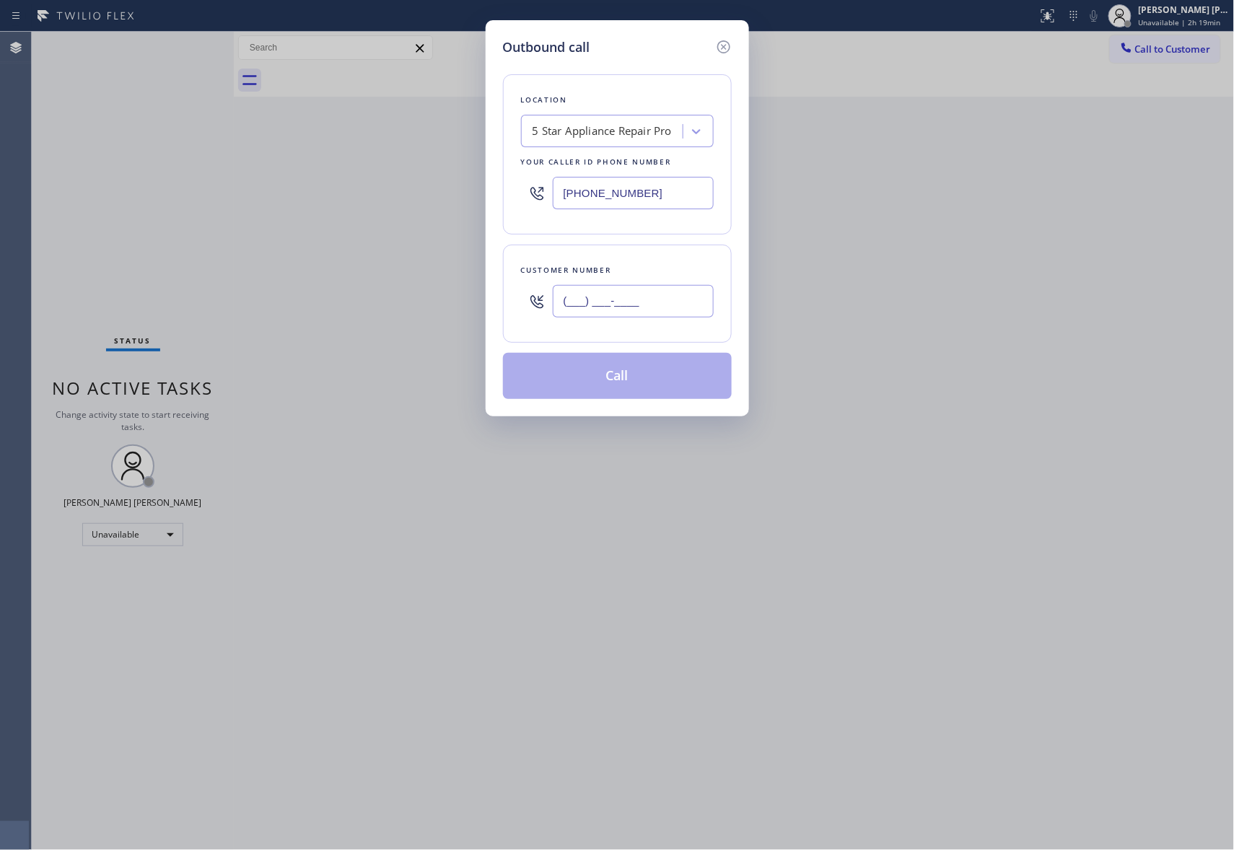
click at [637, 292] on input "(___) ___-____" at bounding box center [633, 301] width 161 height 32
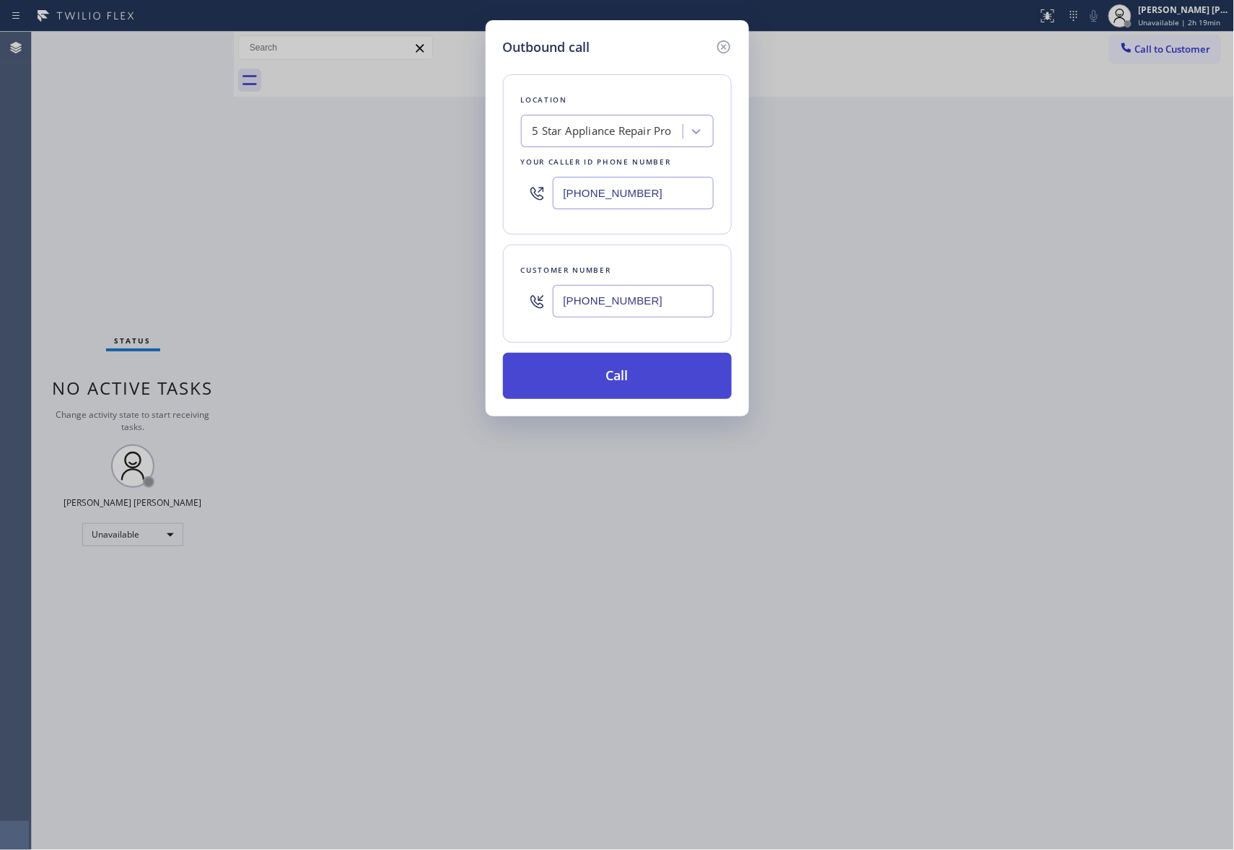
click at [644, 372] on button "Call" at bounding box center [617, 376] width 229 height 46
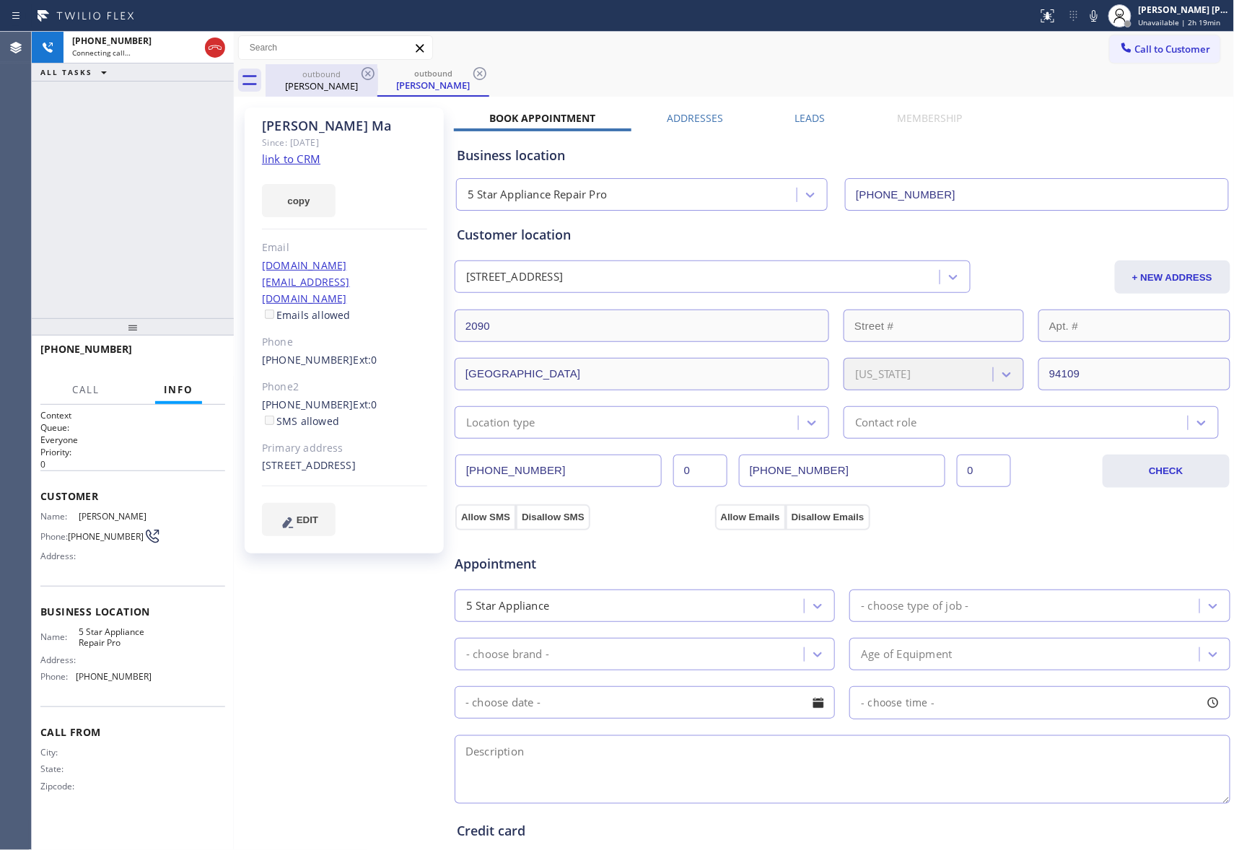
drag, startPoint x: 217, startPoint y: 38, endPoint x: 283, endPoint y: 66, distance: 71.7
click at [217, 38] on button at bounding box center [215, 48] width 20 height 20
click at [380, 68] on div "outbound" at bounding box center [433, 73] width 109 height 11
click at [373, 72] on icon at bounding box center [368, 73] width 13 height 13
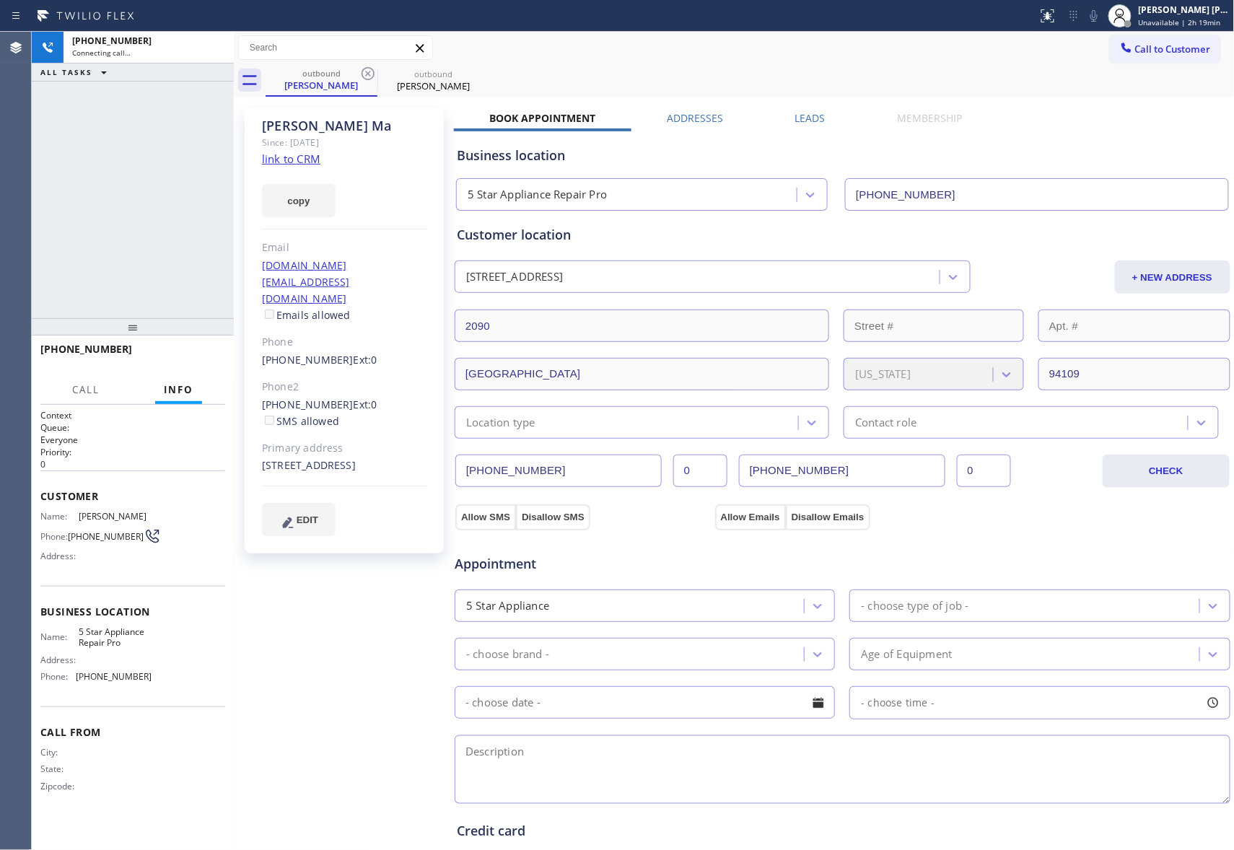
click at [0, 0] on icon at bounding box center [0, 0] width 0 height 0
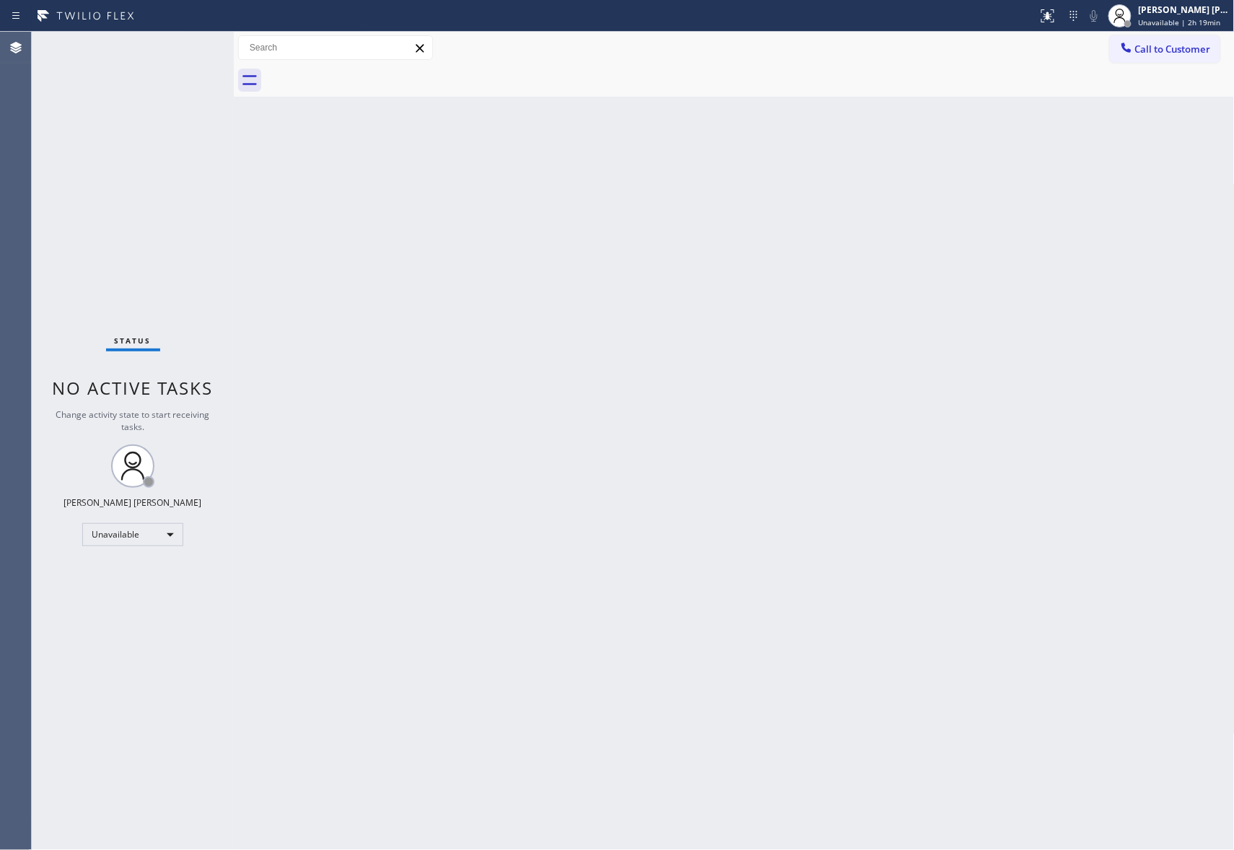
click at [371, 72] on div at bounding box center [750, 80] width 969 height 32
click at [1202, 58] on button "Call to Customer" at bounding box center [1165, 48] width 110 height 27
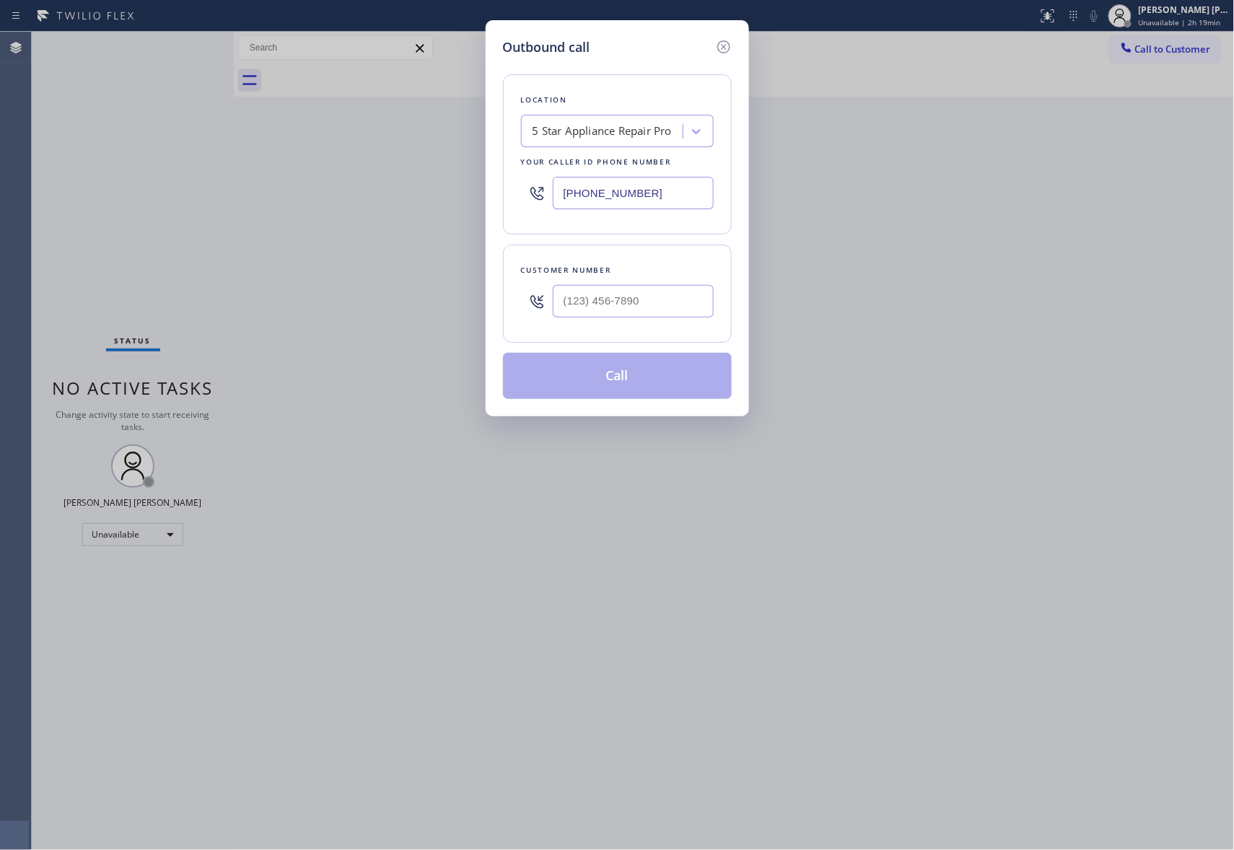
drag, startPoint x: 598, startPoint y: 328, endPoint x: 633, endPoint y: 298, distance: 45.6
click at [602, 327] on div "Customer number" at bounding box center [617, 294] width 229 height 98
click at [633, 298] on input "(___) ___-____" at bounding box center [633, 301] width 161 height 32
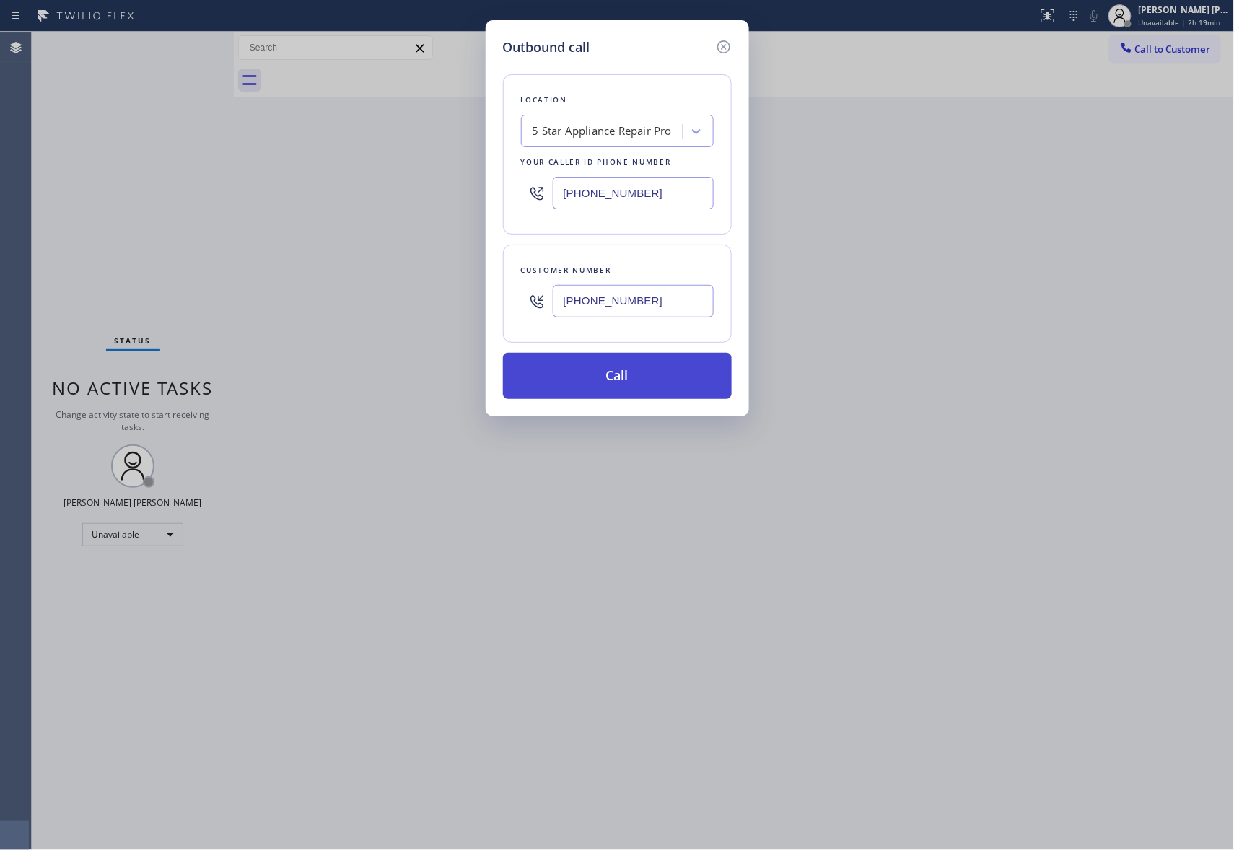
click at [637, 388] on button "Call" at bounding box center [617, 376] width 229 height 46
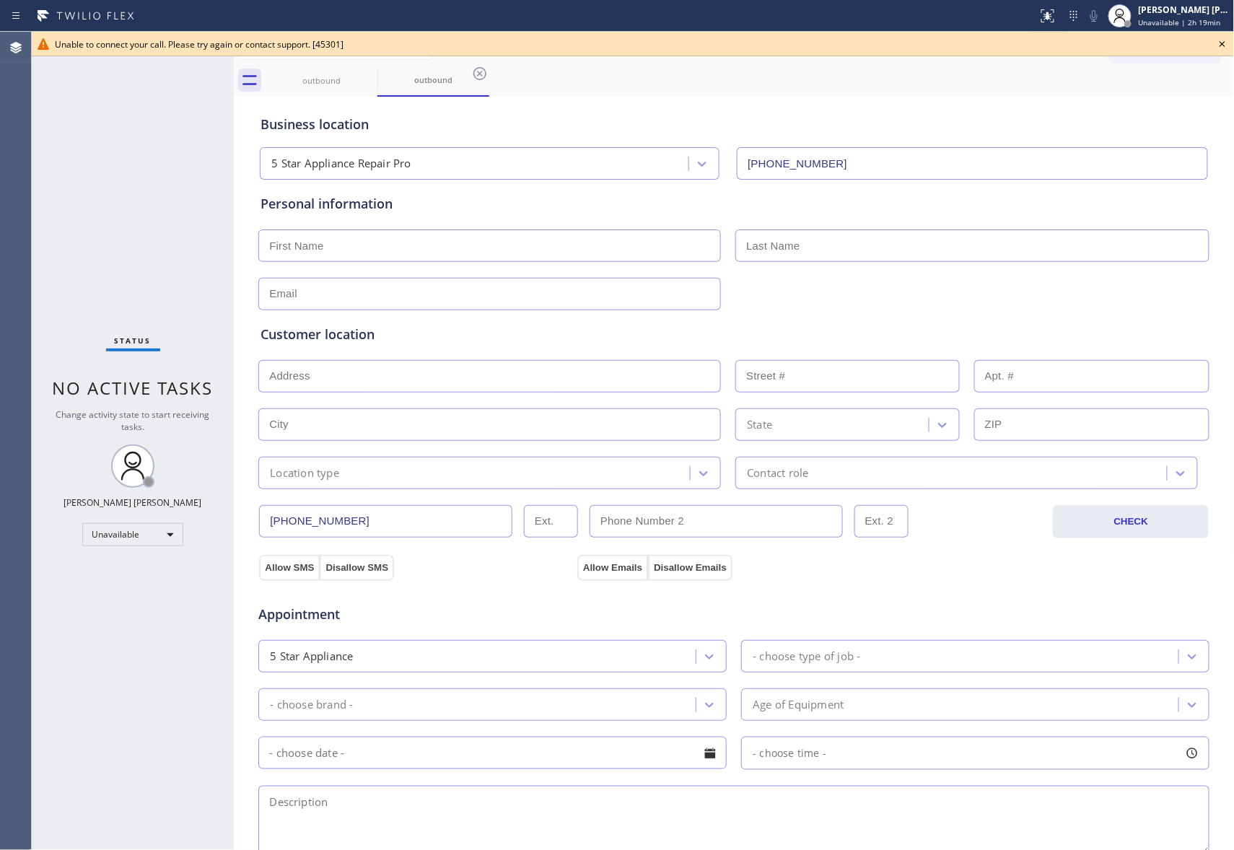
click at [1224, 44] on icon at bounding box center [1222, 43] width 17 height 17
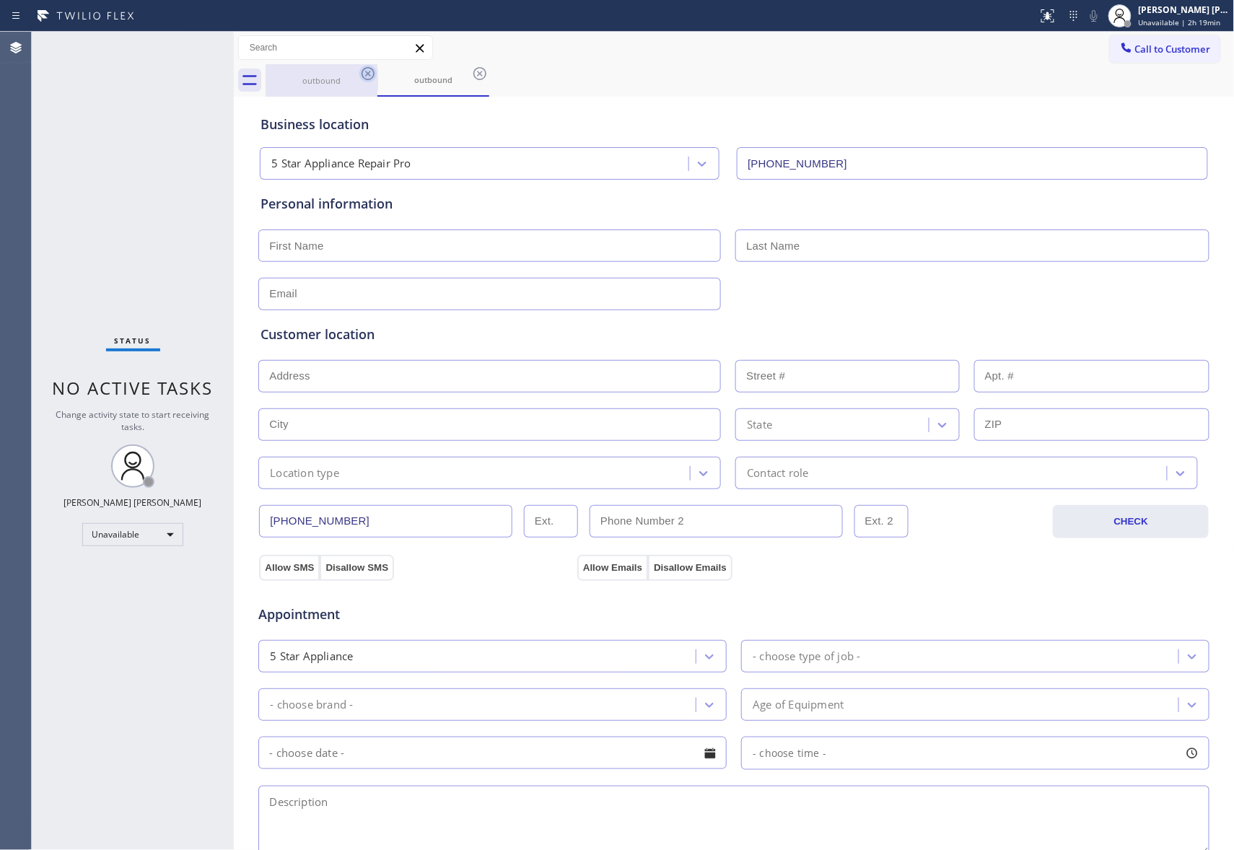
click at [369, 70] on icon at bounding box center [367, 73] width 17 height 17
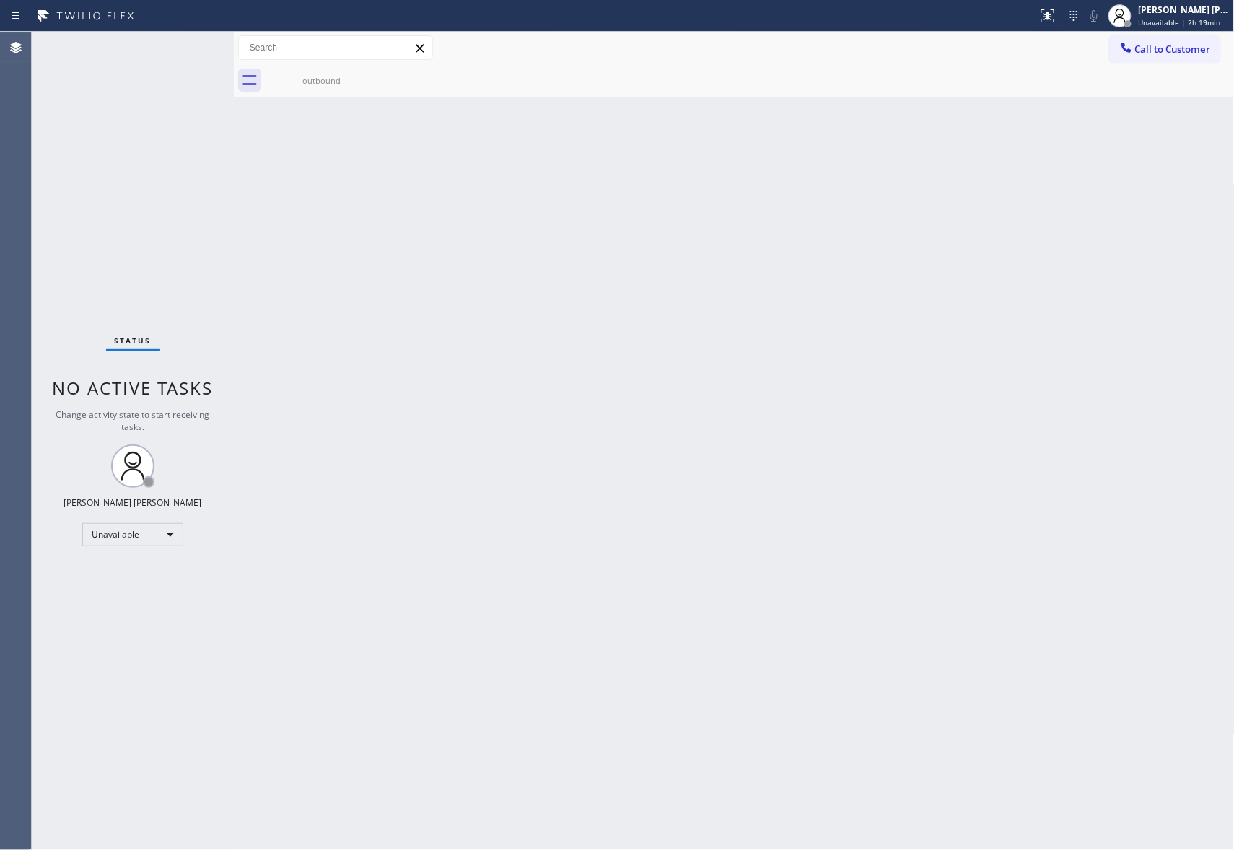
click at [0, 0] on icon at bounding box center [0, 0] width 0 height 0
drag, startPoint x: 350, startPoint y: 71, endPoint x: 362, endPoint y: 71, distance: 12.3
click at [348, 71] on div "outbound" at bounding box center [321, 80] width 109 height 32
click at [362, 71] on div at bounding box center [750, 80] width 969 height 32
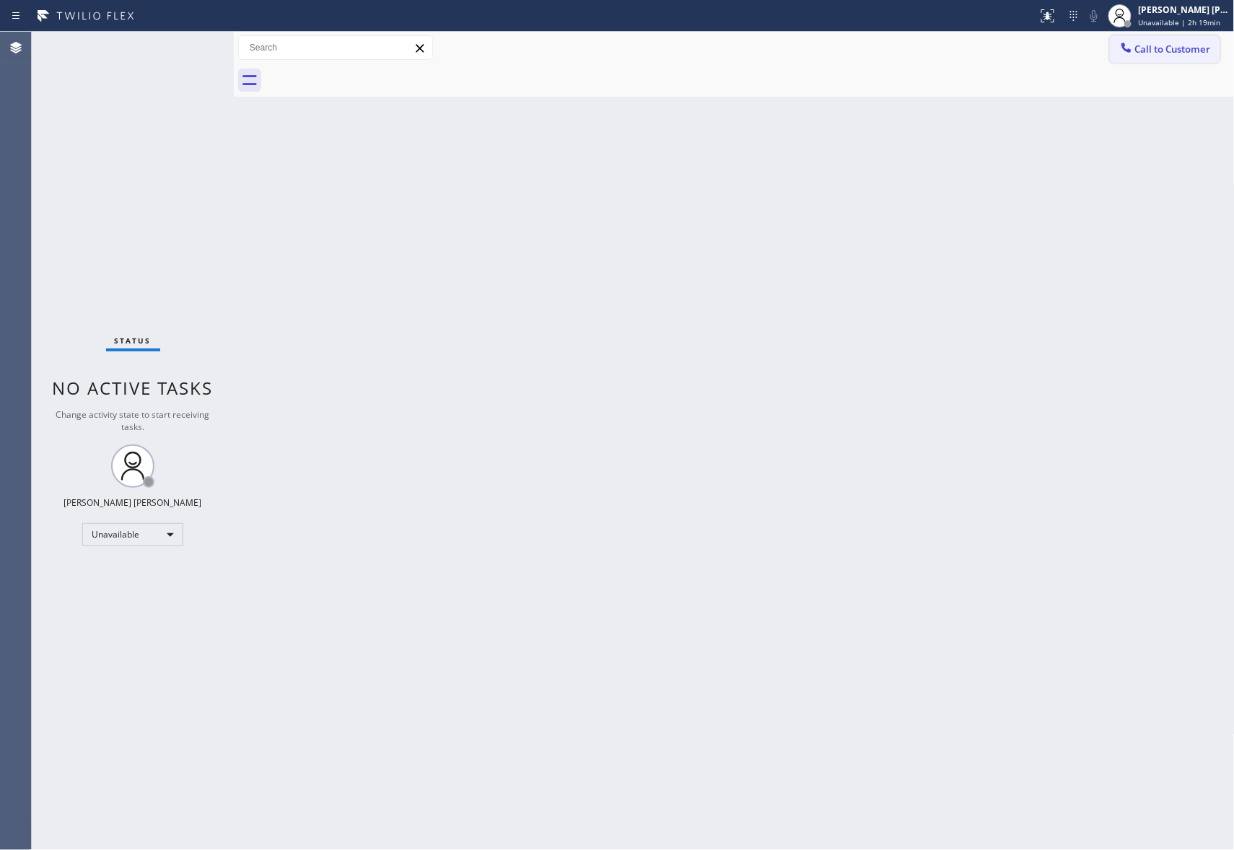
drag, startPoint x: 362, startPoint y: 71, endPoint x: 1201, endPoint y: 48, distance: 838.9
click at [410, 71] on div at bounding box center [750, 80] width 969 height 32
click at [1205, 56] on button "Call to Customer" at bounding box center [1165, 48] width 110 height 27
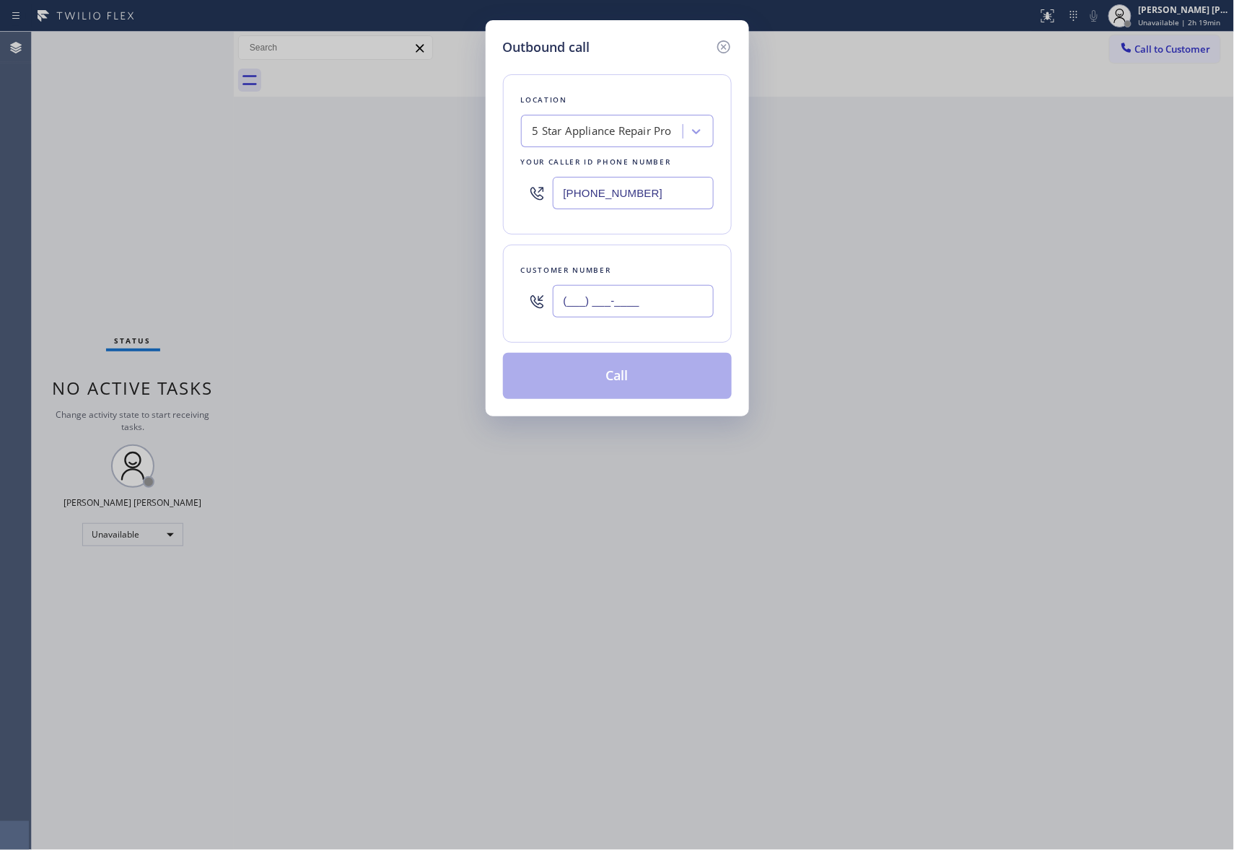
click at [660, 289] on input "(___) ___-____" at bounding box center [633, 301] width 161 height 32
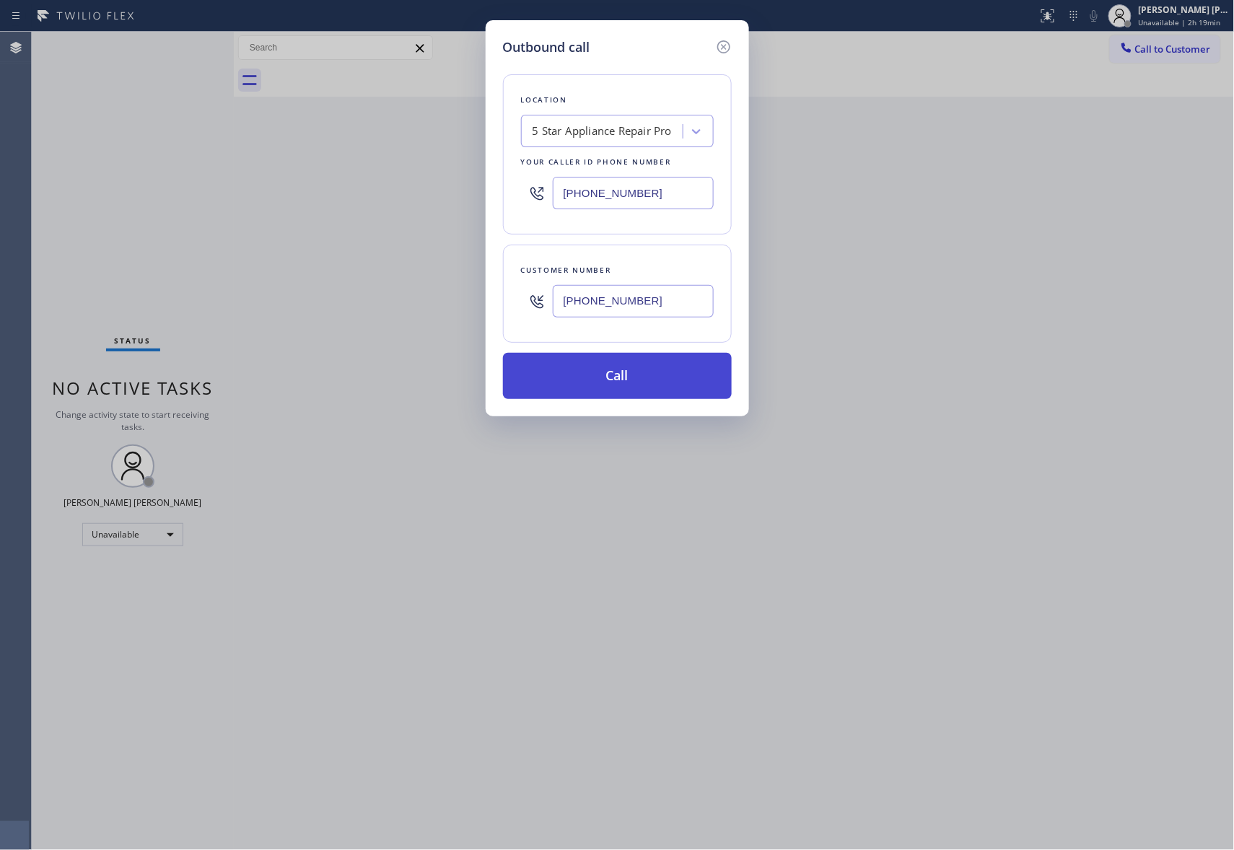
click at [621, 384] on button "Call" at bounding box center [617, 376] width 229 height 46
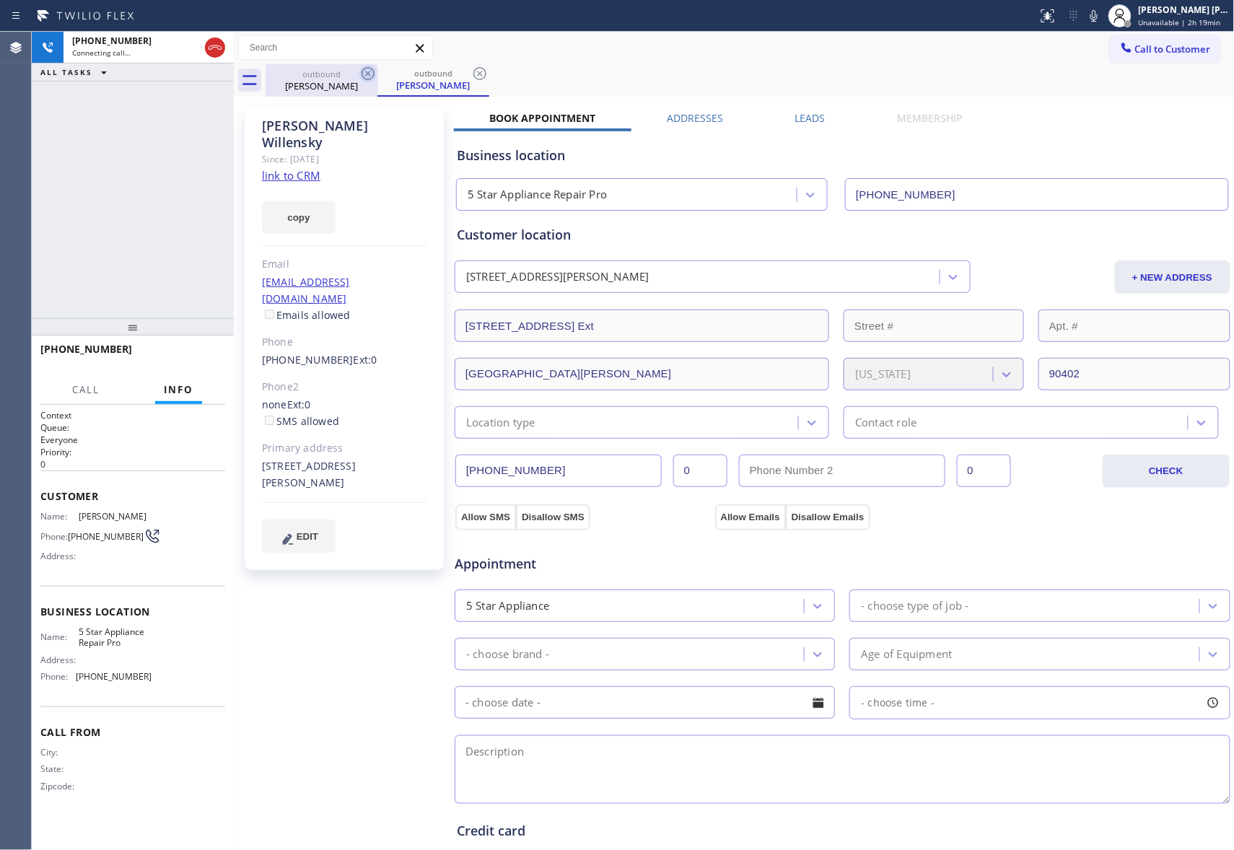
click at [365, 67] on icon at bounding box center [367, 73] width 17 height 17
click at [377, 67] on div "outbound Allison Willensky" at bounding box center [433, 80] width 112 height 32
click at [365, 67] on icon at bounding box center [367, 73] width 17 height 17
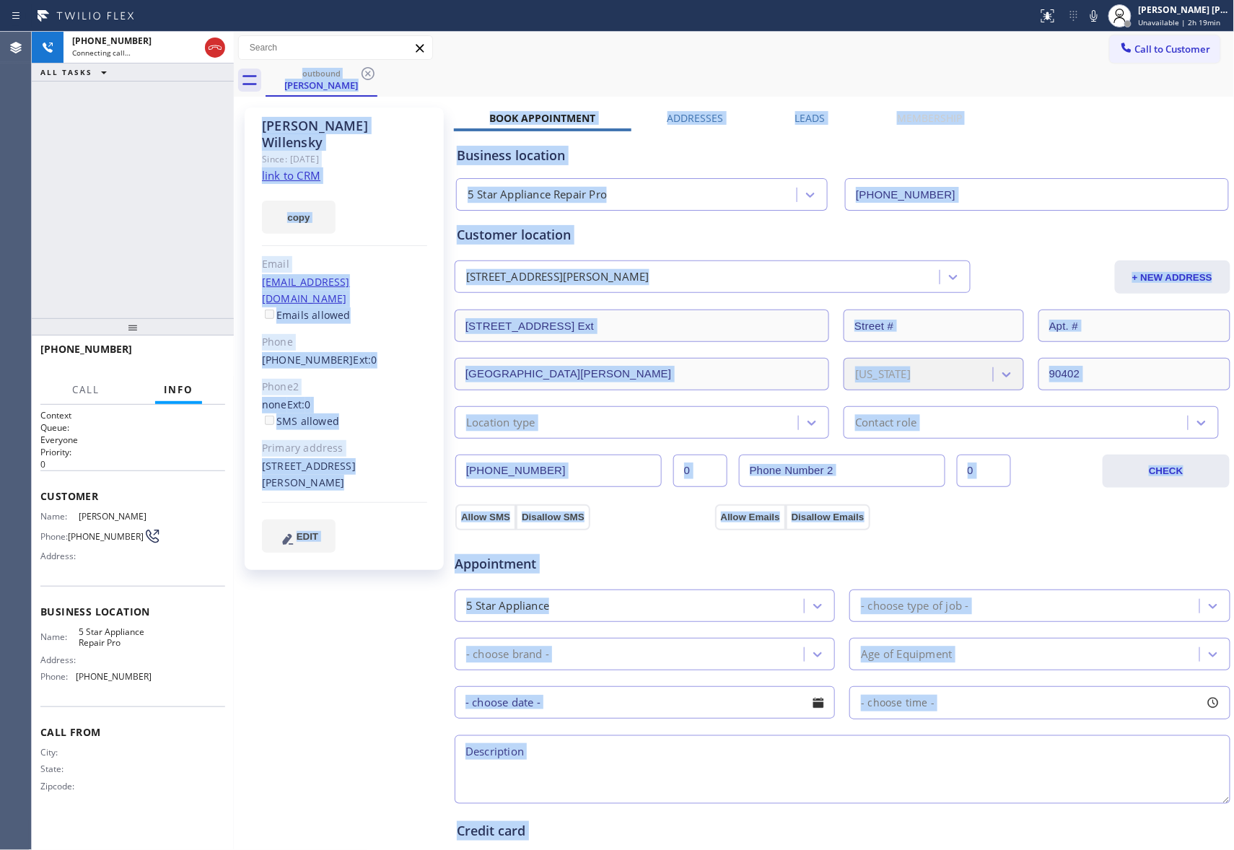
click at [365, 67] on div "outbound Allison Willensky" at bounding box center [750, 80] width 969 height 32
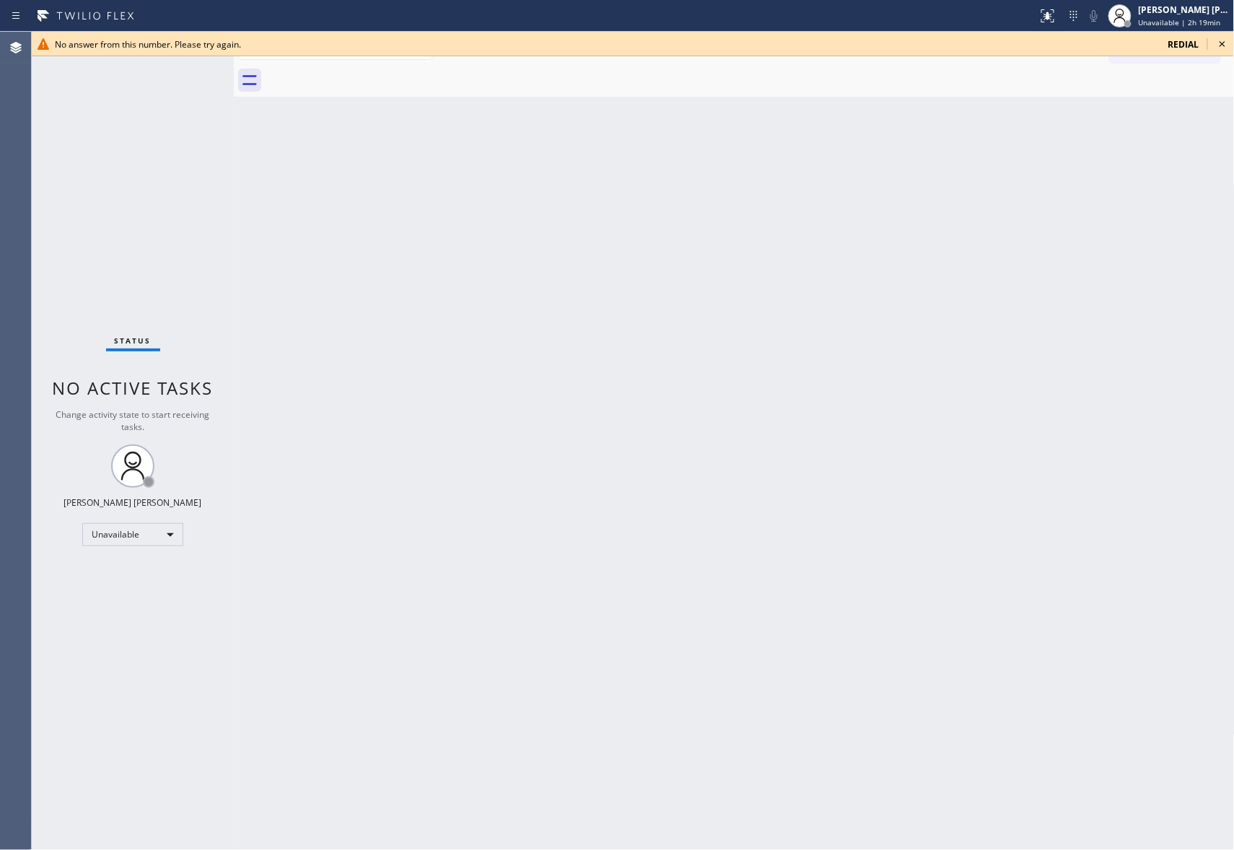
click at [1222, 42] on icon at bounding box center [1222, 43] width 17 height 17
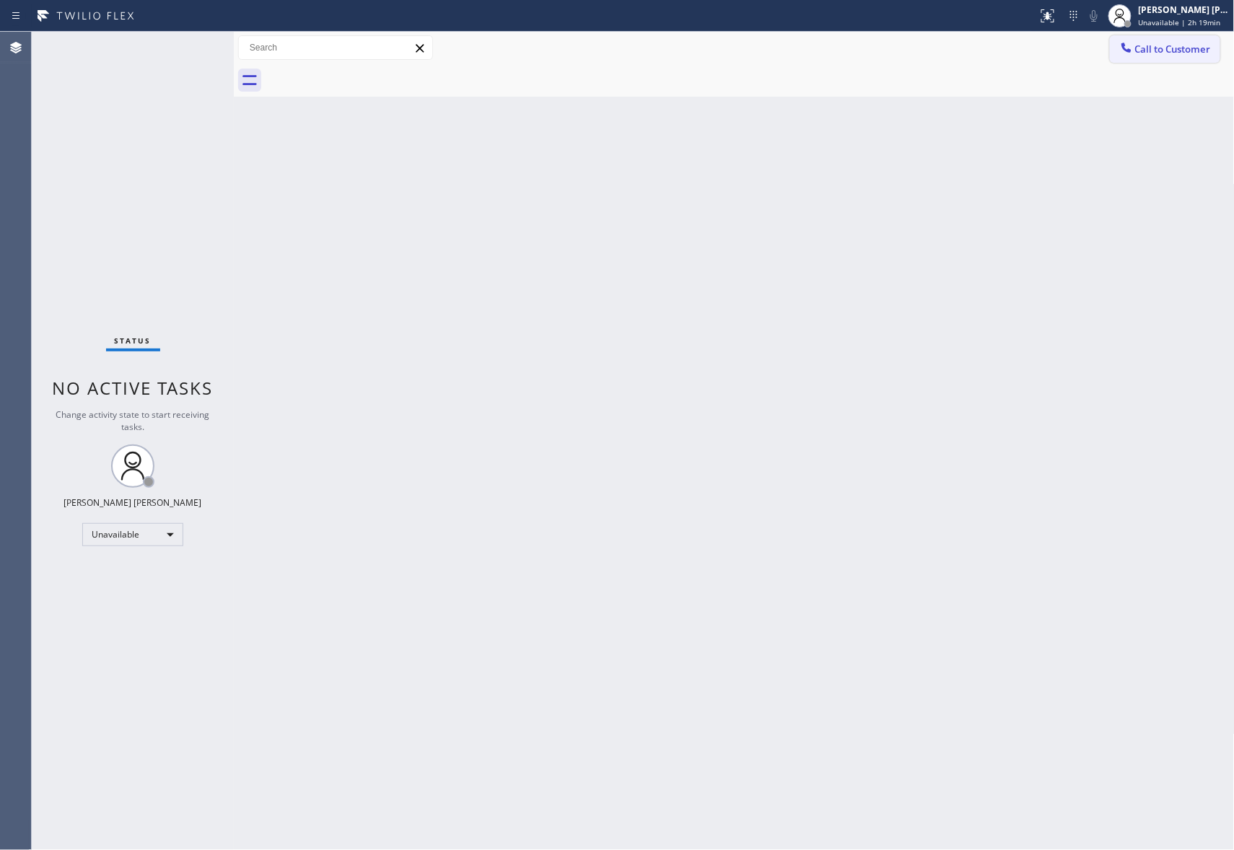
click at [1173, 56] on button "Call to Customer" at bounding box center [1165, 48] width 110 height 27
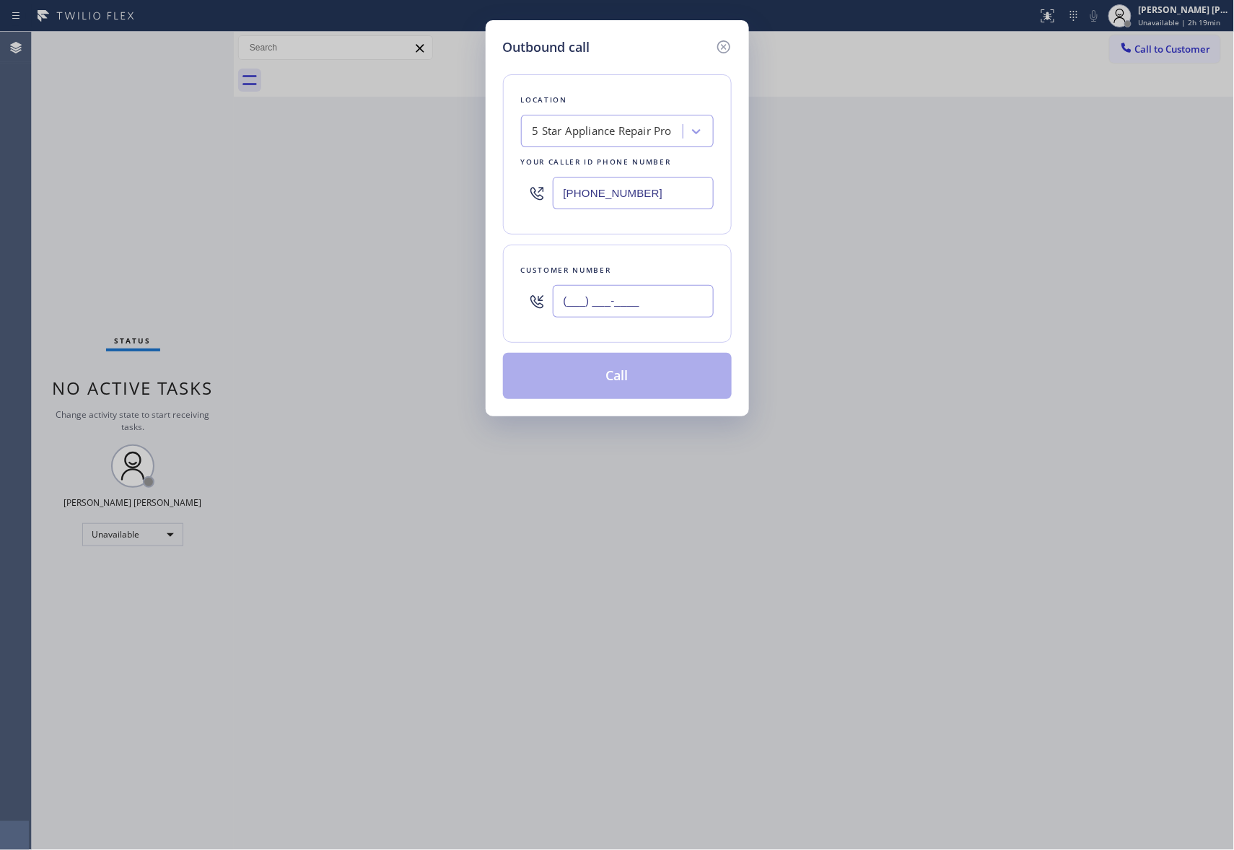
click at [612, 309] on input "(___) ___-____" at bounding box center [633, 301] width 161 height 32
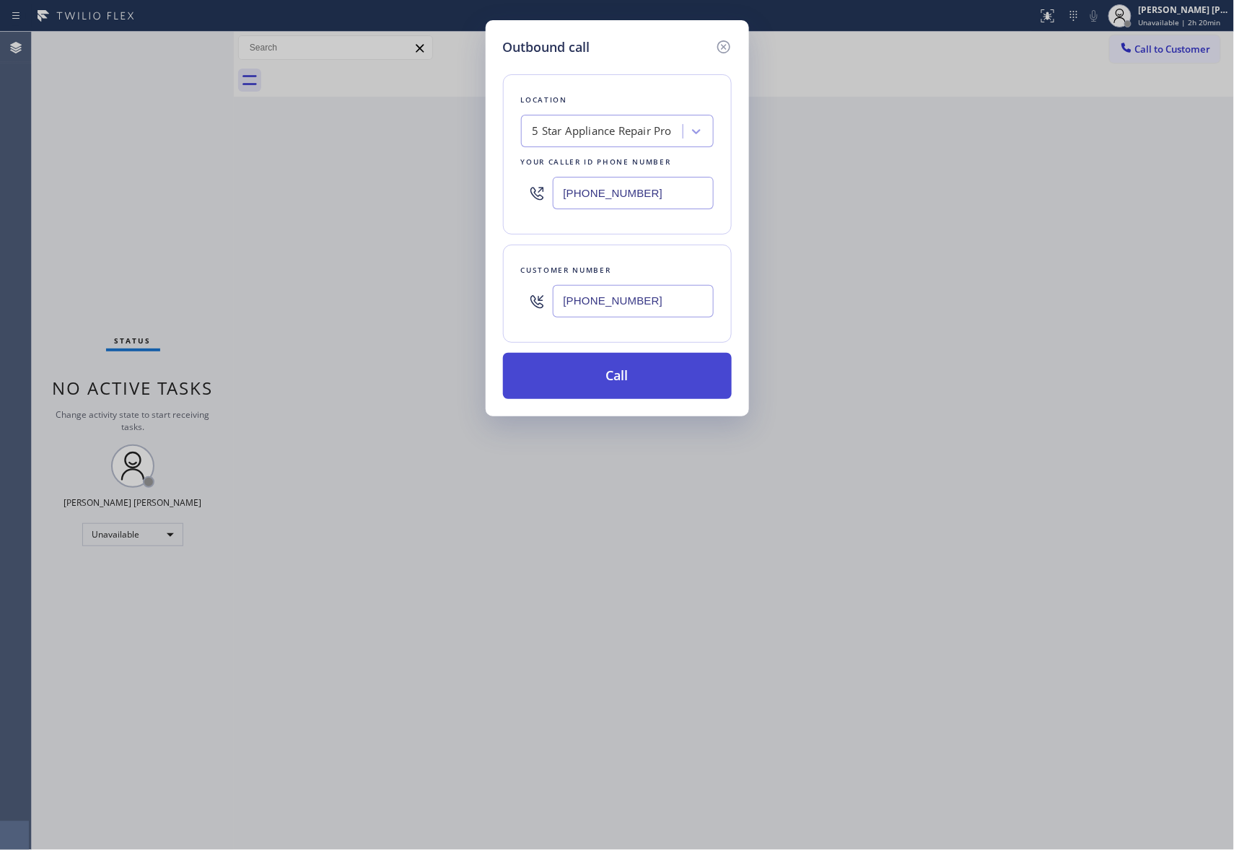
click at [625, 381] on button "Call" at bounding box center [617, 376] width 229 height 46
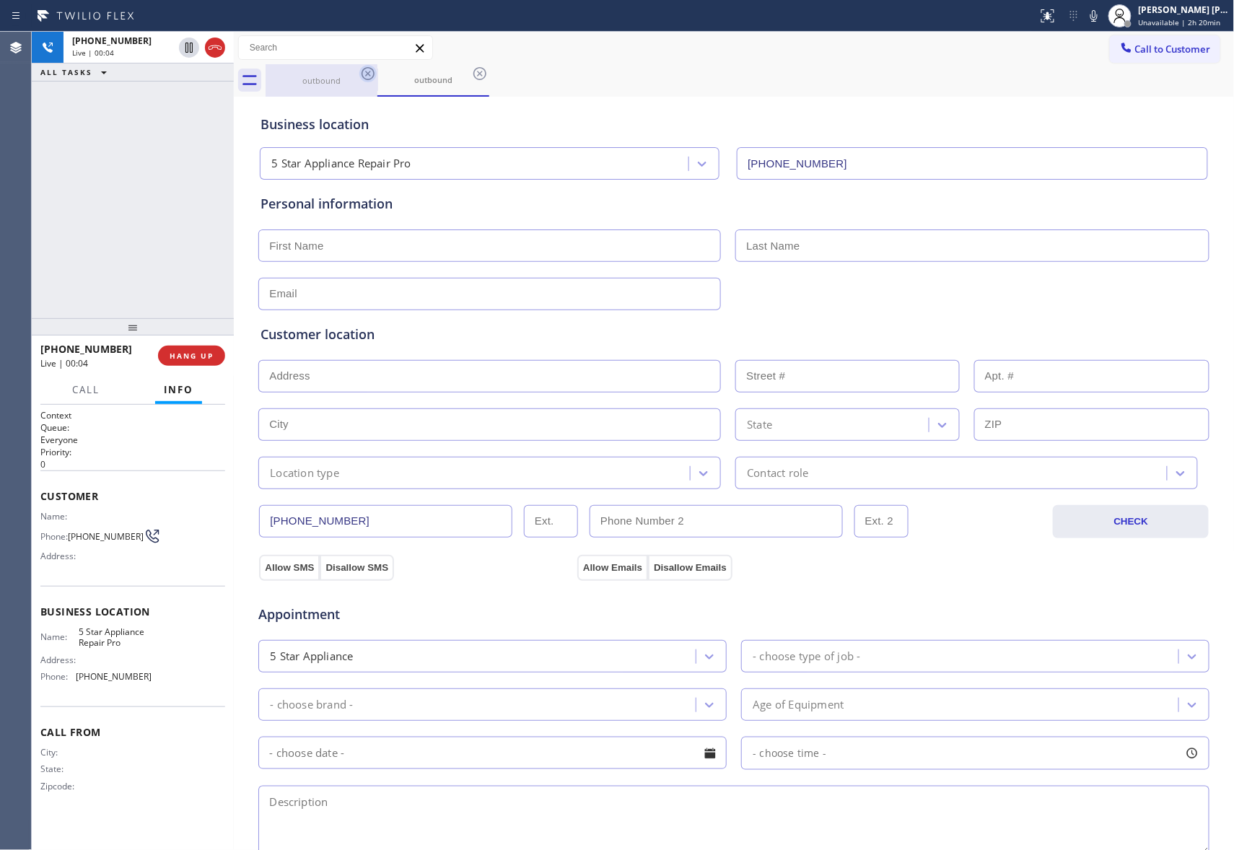
click at [371, 72] on icon at bounding box center [367, 73] width 17 height 17
click at [370, 72] on icon at bounding box center [367, 73] width 17 height 17
click at [471, 72] on icon at bounding box center [479, 73] width 17 height 17
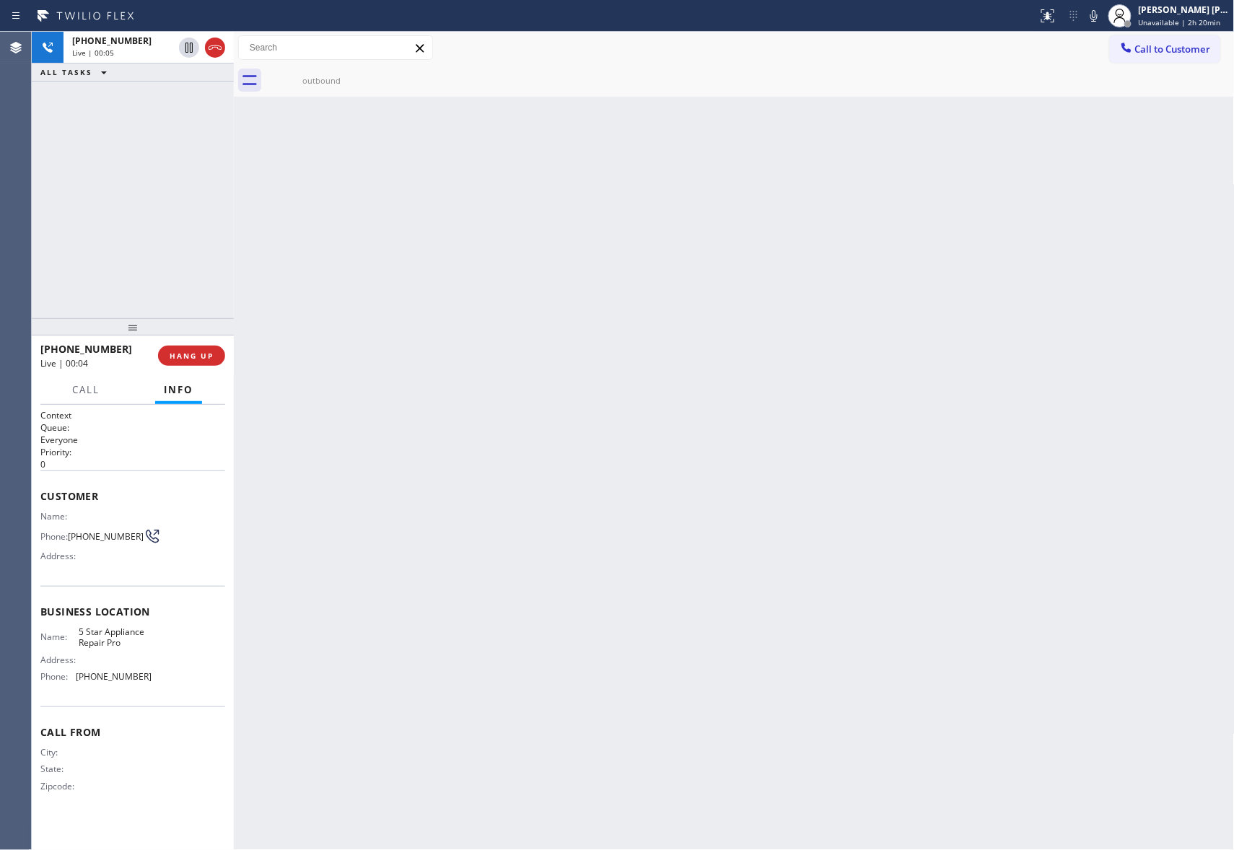
click at [0, 0] on icon at bounding box center [0, 0] width 0 height 0
drag, startPoint x: 370, startPoint y: 72, endPoint x: 273, endPoint y: 179, distance: 144.6
click at [0, 0] on icon at bounding box center [0, 0] width 0 height 0
click at [206, 361] on button "HANG UP" at bounding box center [191, 356] width 67 height 20
click at [176, 354] on span "COMPLETE" at bounding box center [189, 356] width 50 height 10
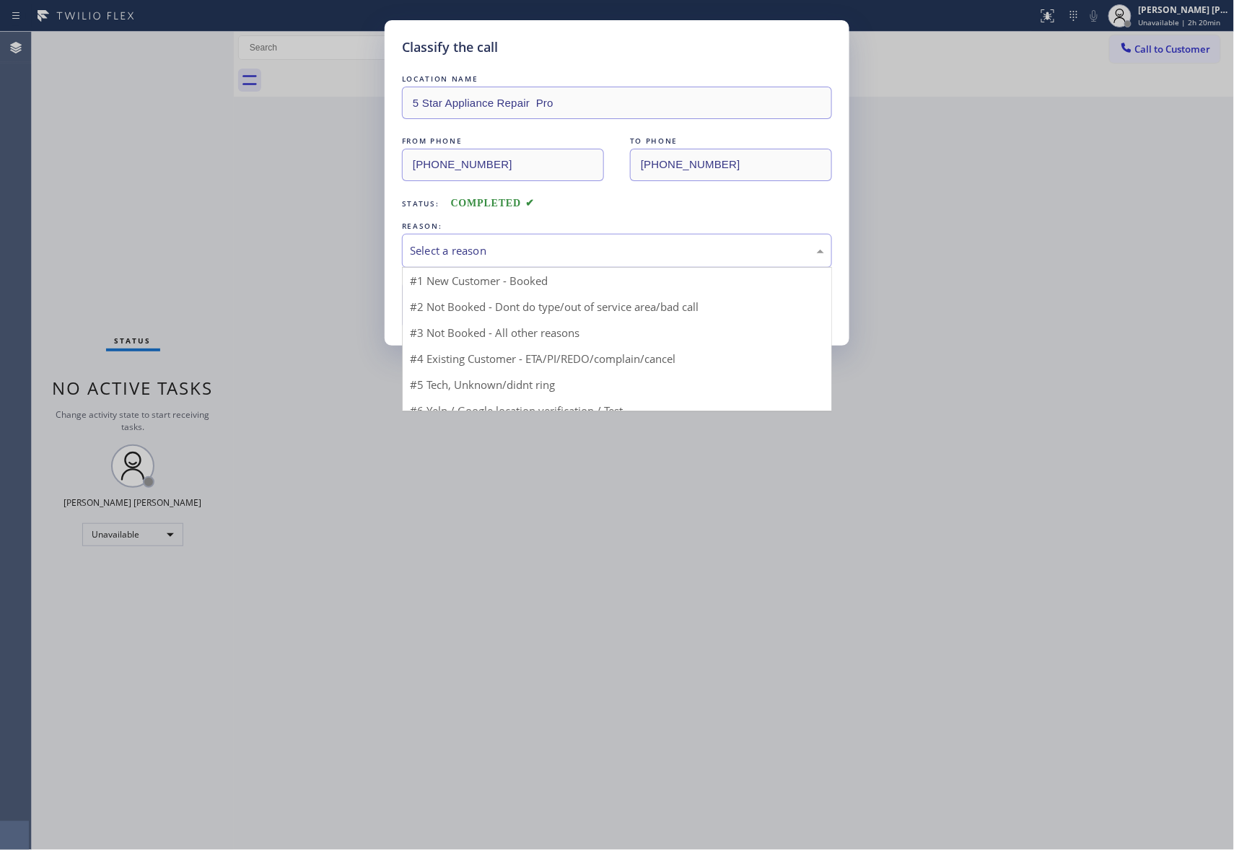
click at [510, 240] on div "Select a reason" at bounding box center [617, 251] width 430 height 34
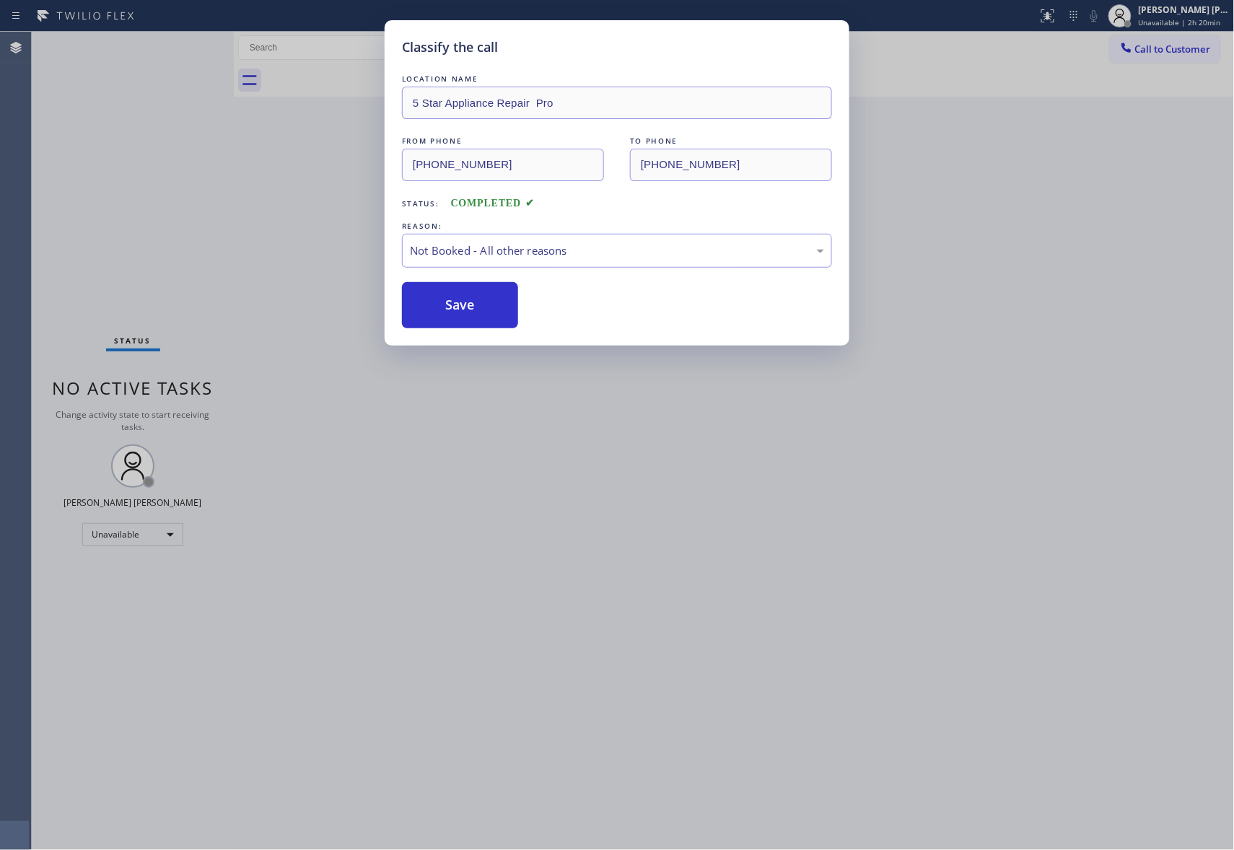
click at [442, 304] on button "Save" at bounding box center [460, 305] width 116 height 46
click at [1178, 47] on div "Classify the call LOCATION NAME 5 Star Appliance Repair Pro FROM PHONE (888) 47…" at bounding box center [633, 441] width 1202 height 818
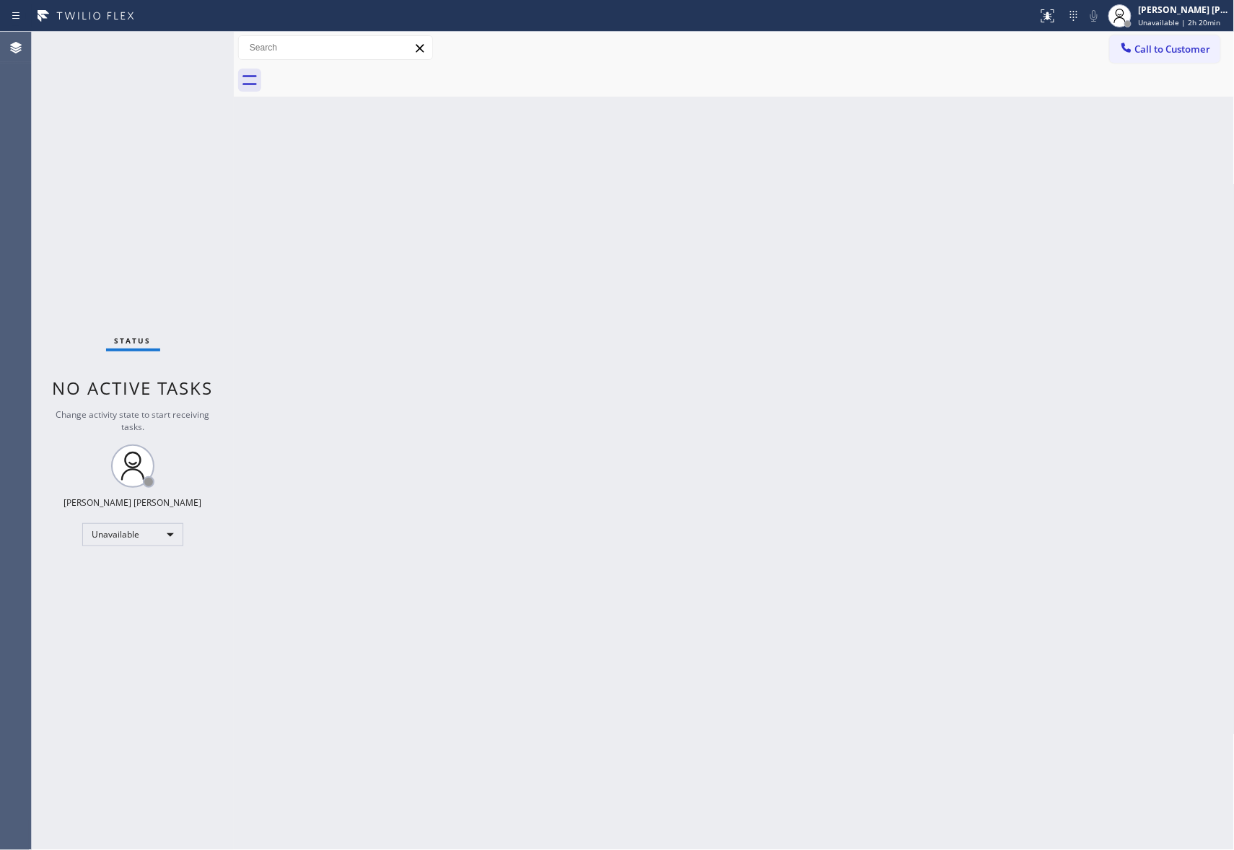
click at [1178, 47] on span "Call to Customer" at bounding box center [1173, 49] width 76 height 13
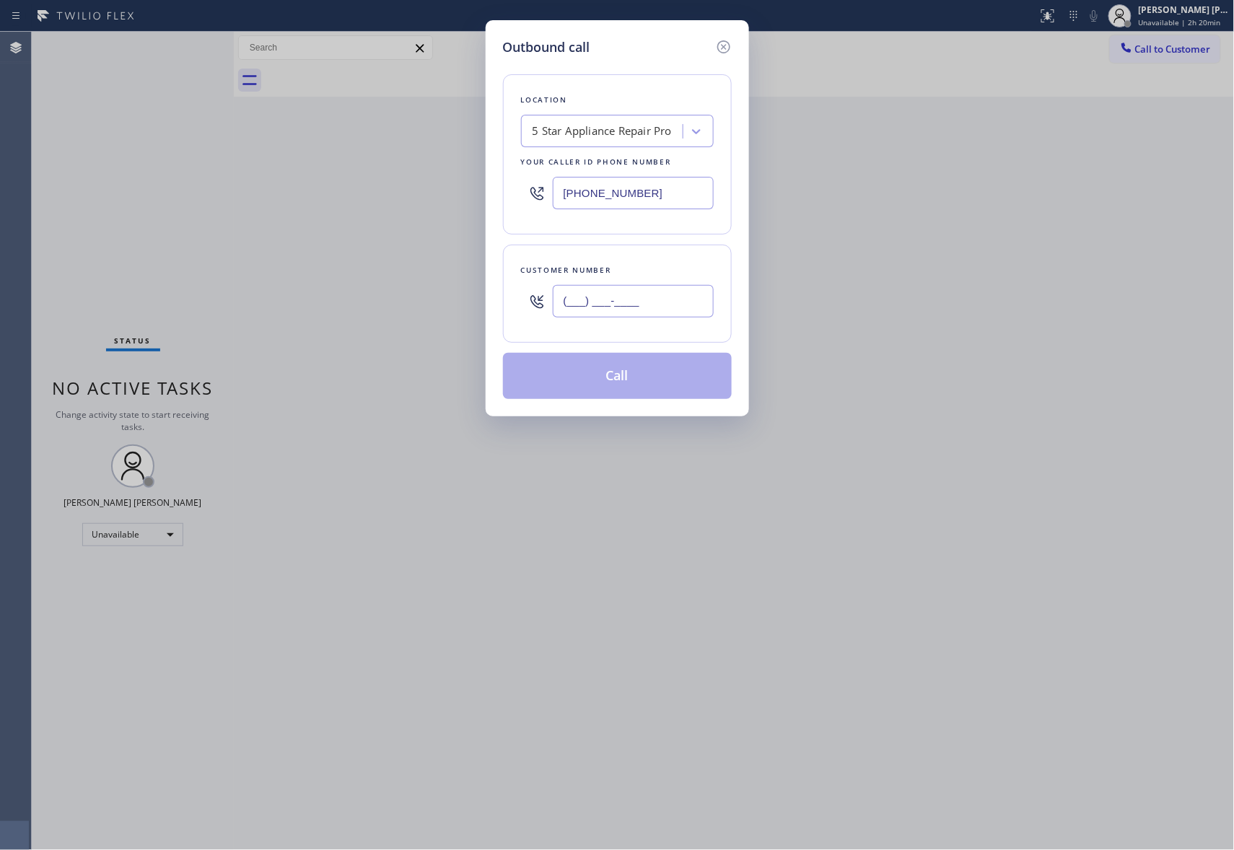
click at [618, 296] on input "(___) ___-____" at bounding box center [633, 301] width 161 height 32
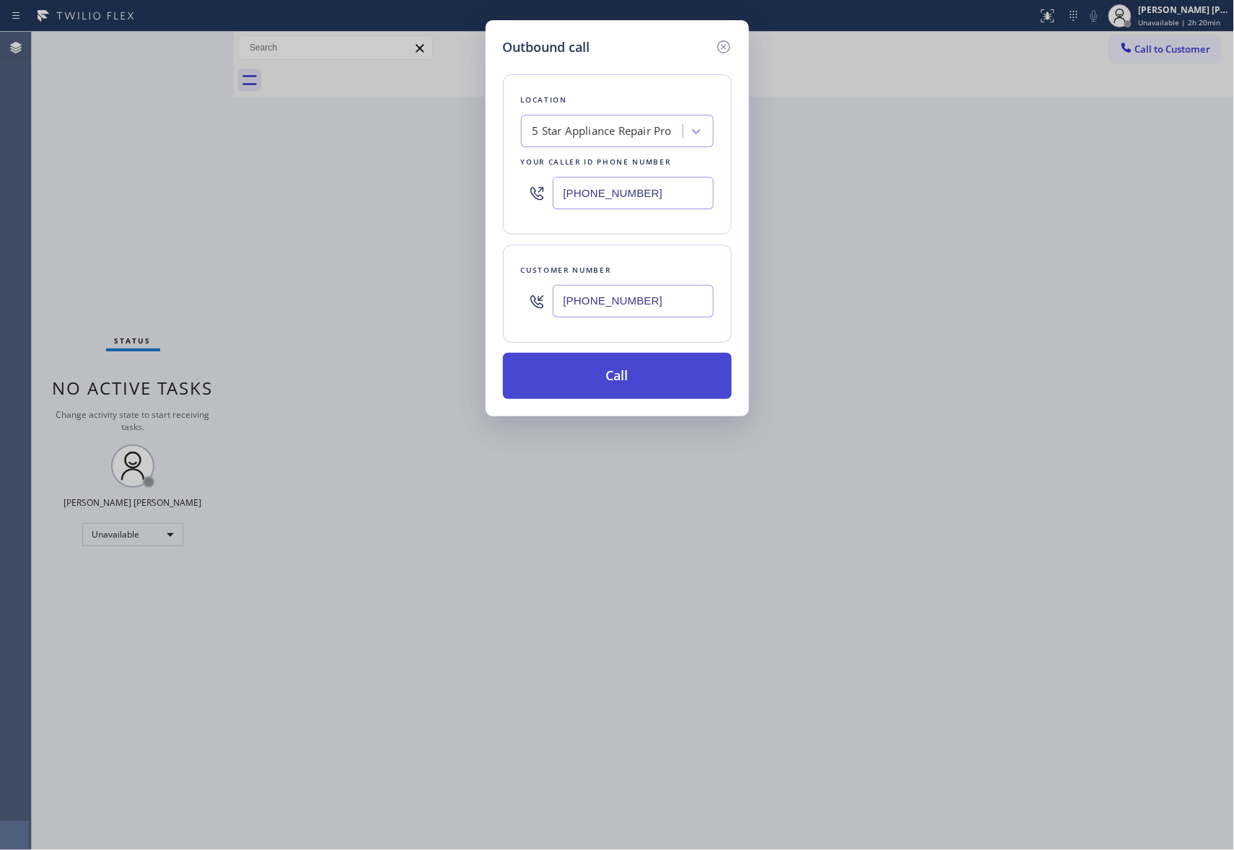
click at [645, 378] on button "Call" at bounding box center [617, 376] width 229 height 46
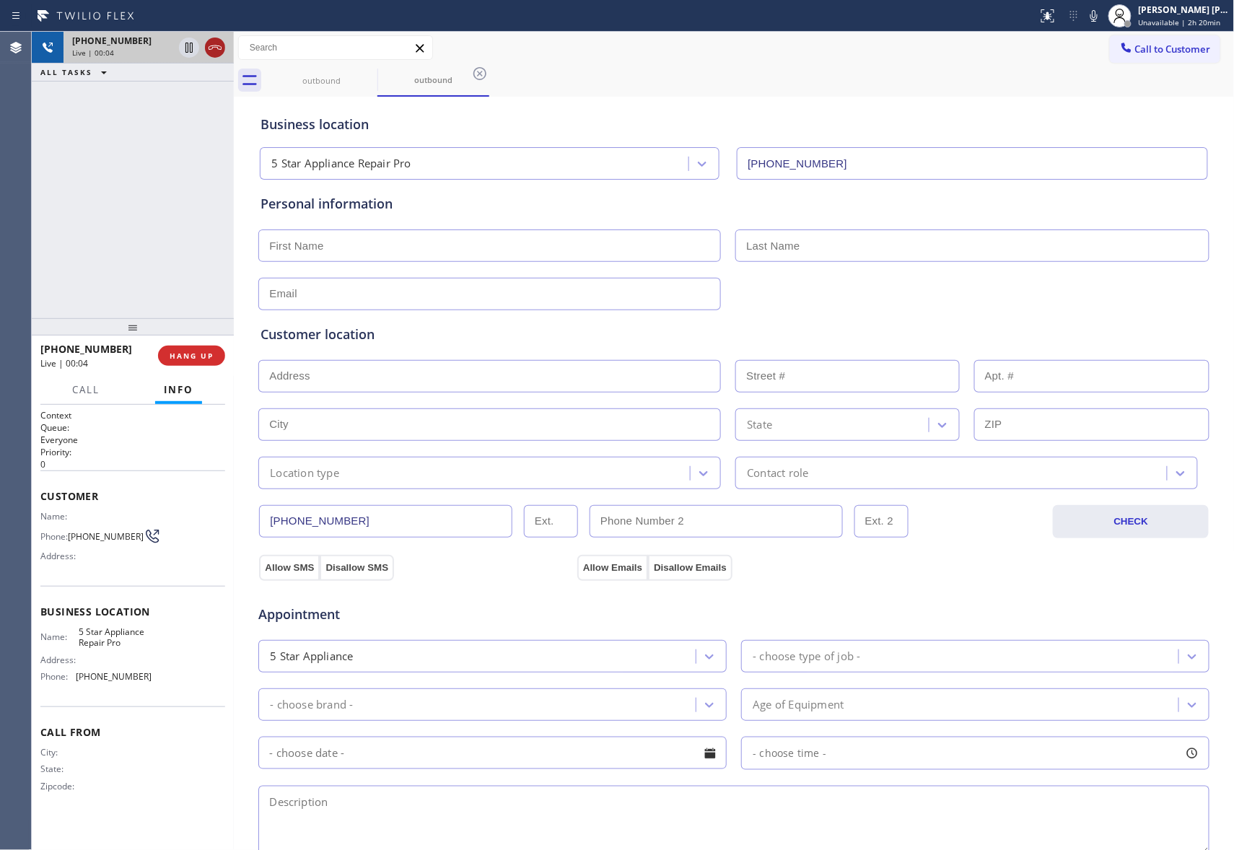
click at [214, 45] on icon at bounding box center [215, 47] width 13 height 4
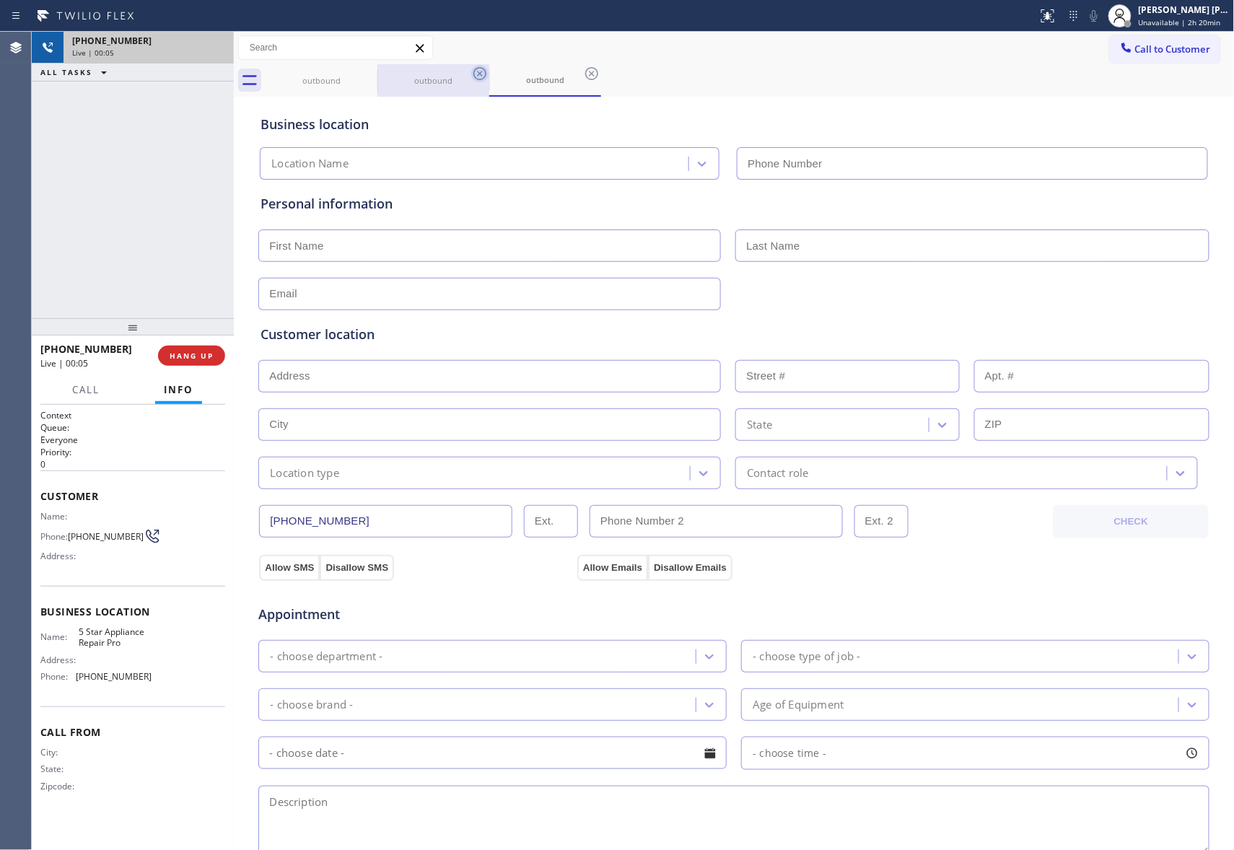
click at [0, 0] on icon at bounding box center [0, 0] width 0 height 0
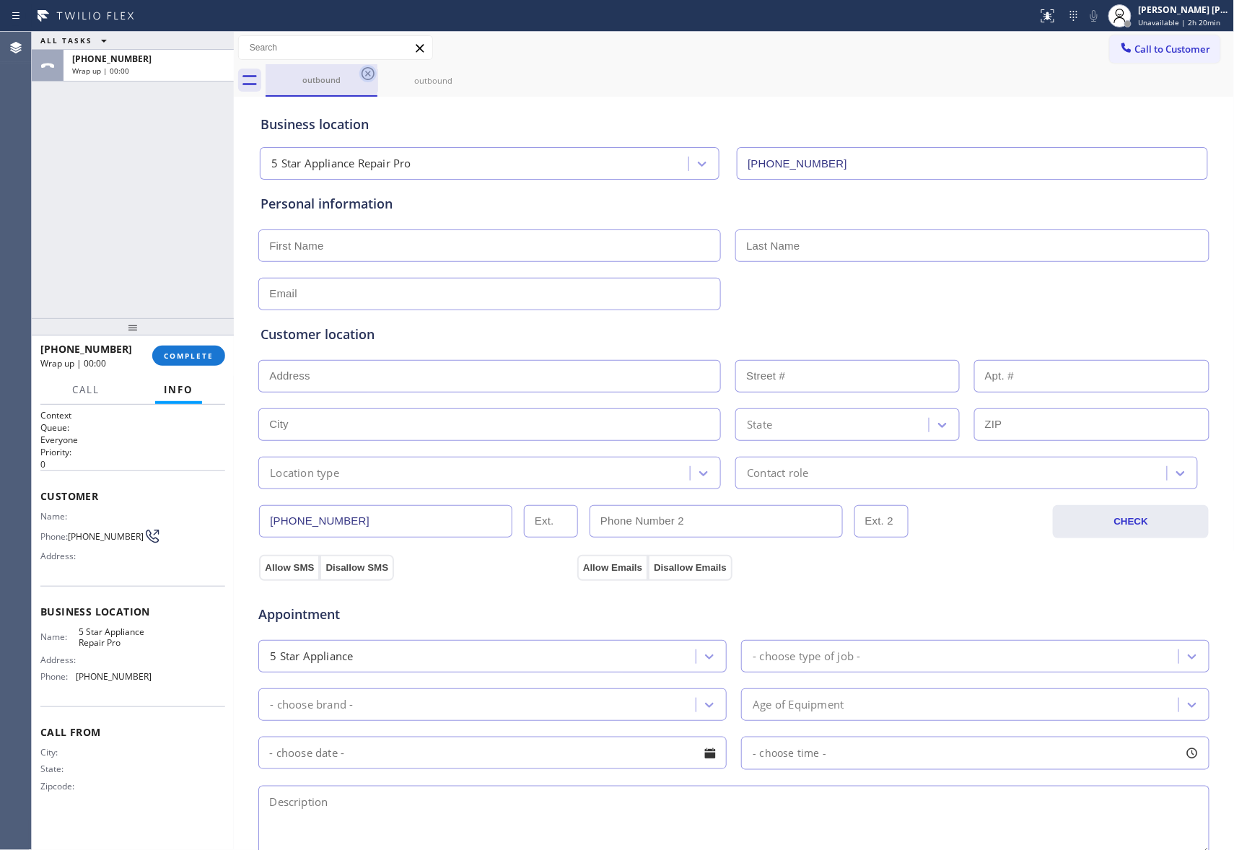
click at [364, 71] on icon at bounding box center [367, 73] width 17 height 17
click at [0, 0] on icon at bounding box center [0, 0] width 0 height 0
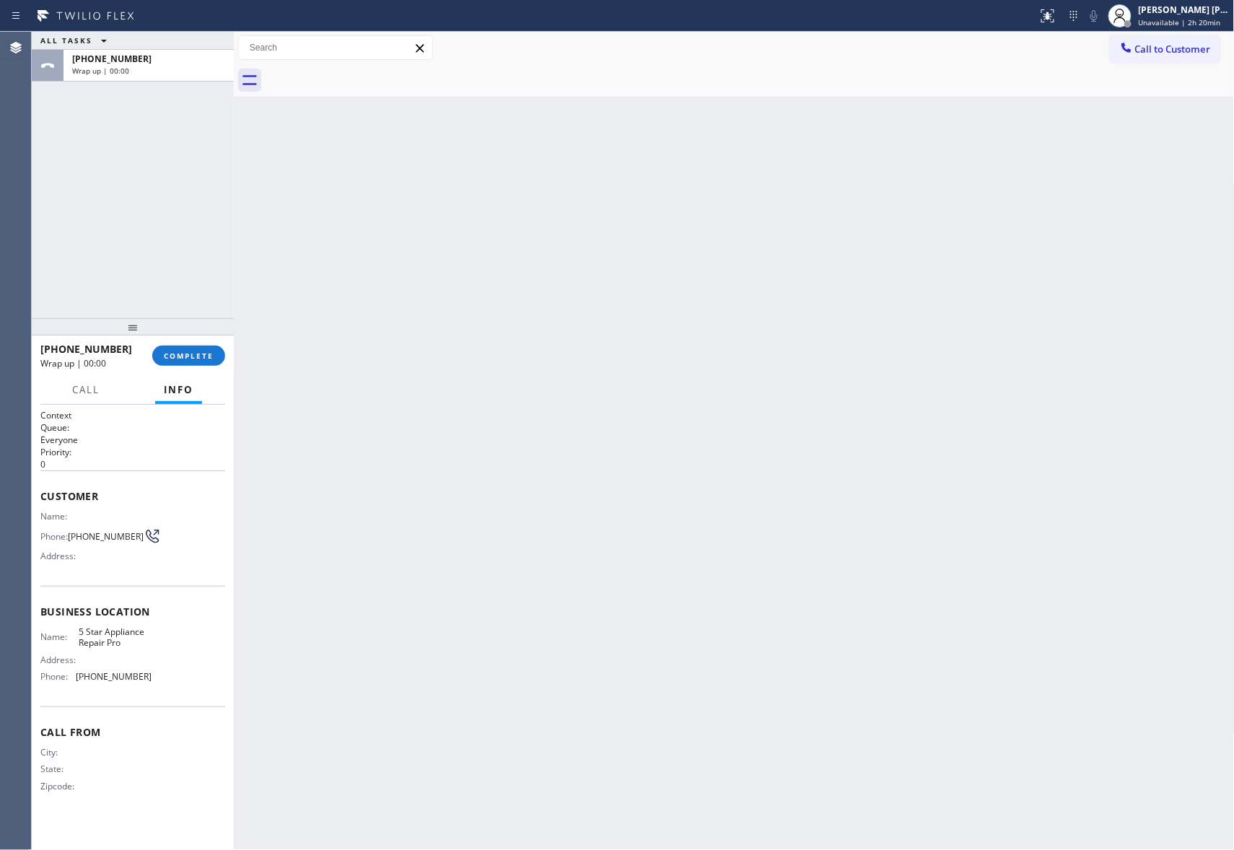
click at [364, 71] on div at bounding box center [750, 80] width 969 height 32
click at [188, 356] on span "COMPLETE" at bounding box center [189, 356] width 50 height 10
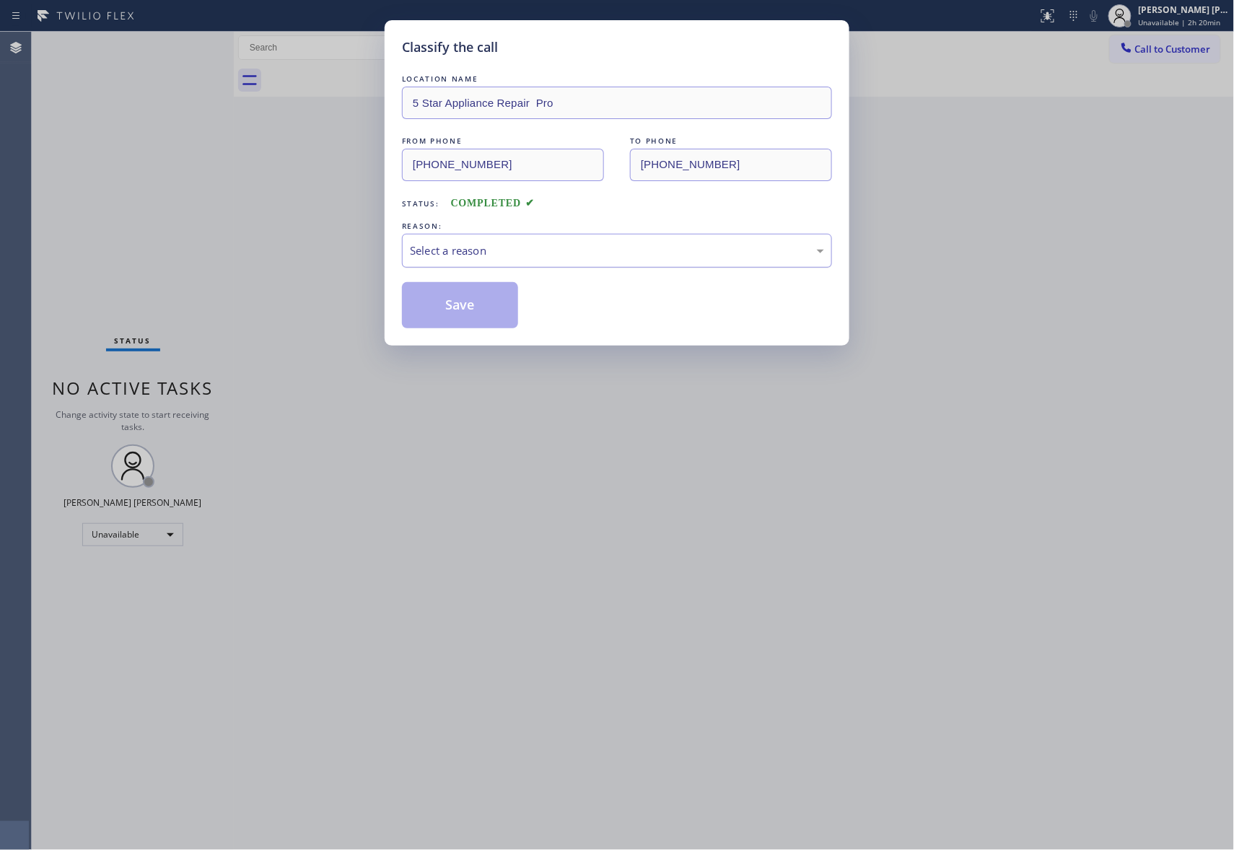
click at [546, 252] on div "Select a reason" at bounding box center [617, 250] width 414 height 17
click at [445, 306] on button "Save" at bounding box center [460, 305] width 116 height 46
drag, startPoint x: 445, startPoint y: 306, endPoint x: 48, endPoint y: 201, distance: 410.7
click at [442, 305] on button "Save" at bounding box center [460, 305] width 116 height 46
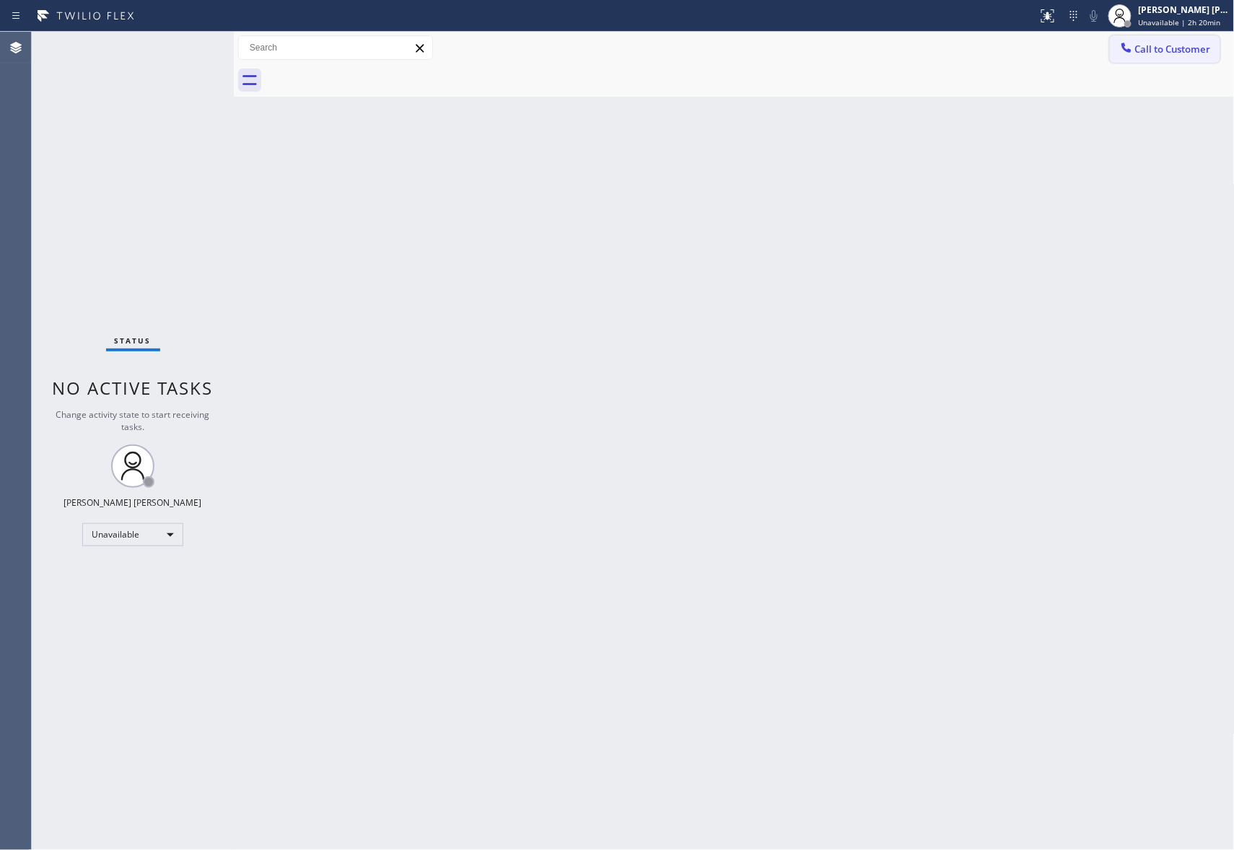
click at [1208, 55] on span "Call to Customer" at bounding box center [1173, 49] width 76 height 13
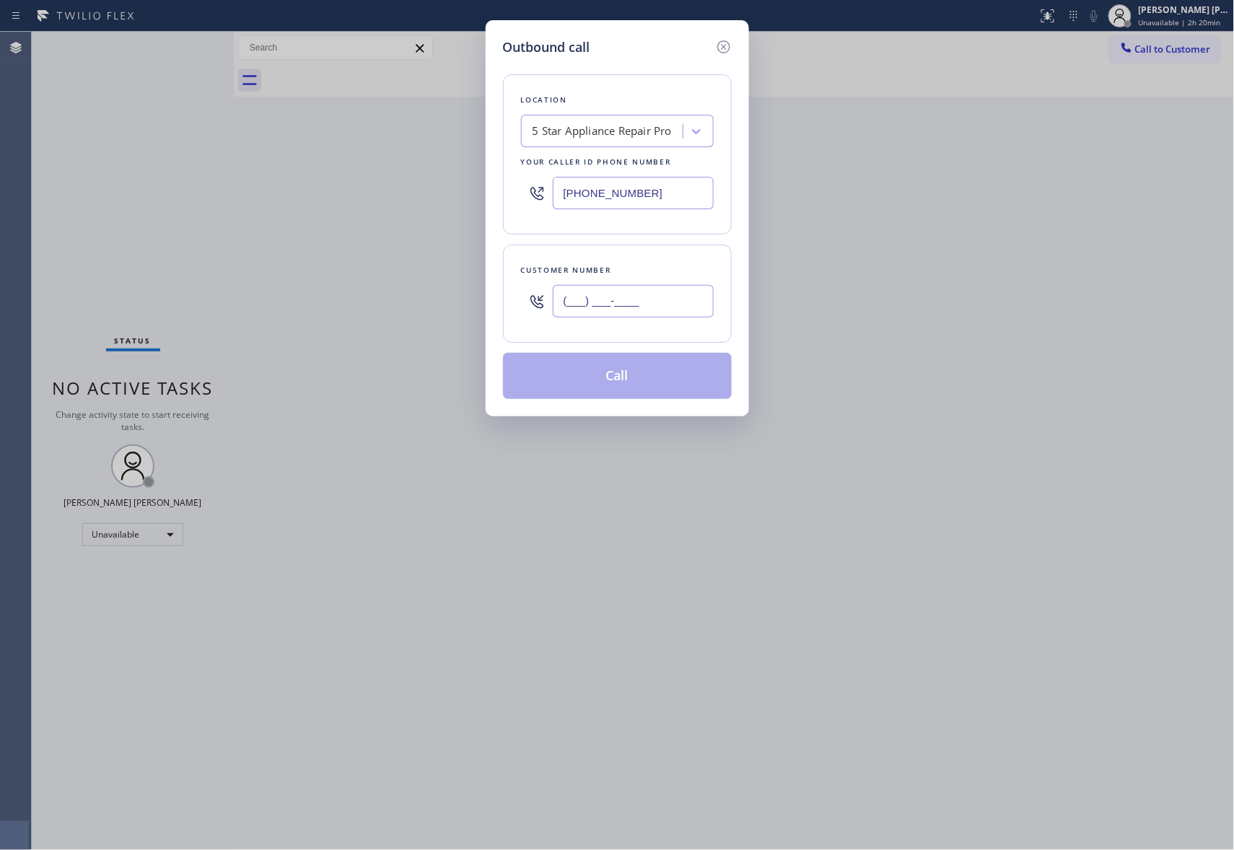
click at [645, 305] on input "(___) ___-____" at bounding box center [633, 301] width 161 height 32
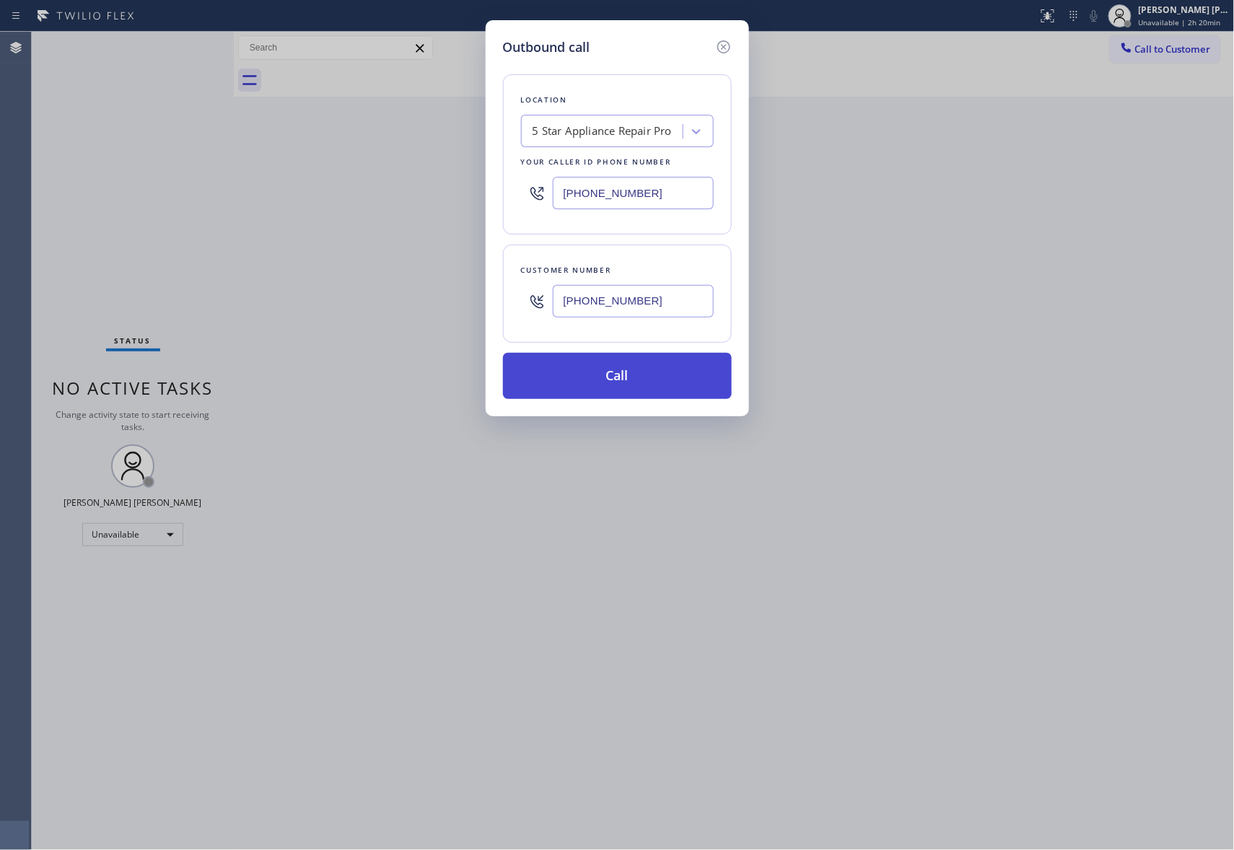
drag, startPoint x: 624, startPoint y: 373, endPoint x: 602, endPoint y: 365, distance: 23.1
click at [624, 372] on button "Call" at bounding box center [617, 376] width 229 height 46
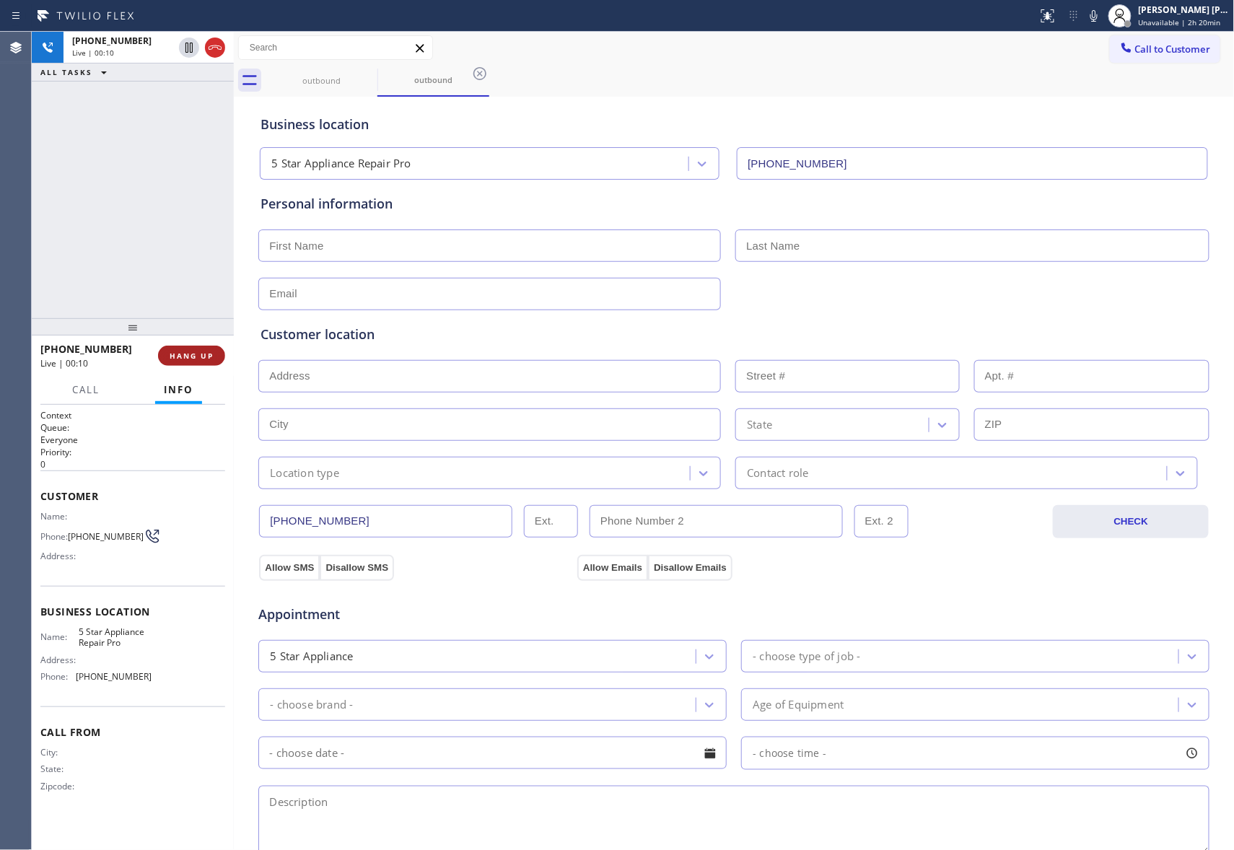
click at [183, 356] on span "HANG UP" at bounding box center [192, 356] width 44 height 10
click at [197, 349] on button "COMPLETE" at bounding box center [188, 356] width 73 height 20
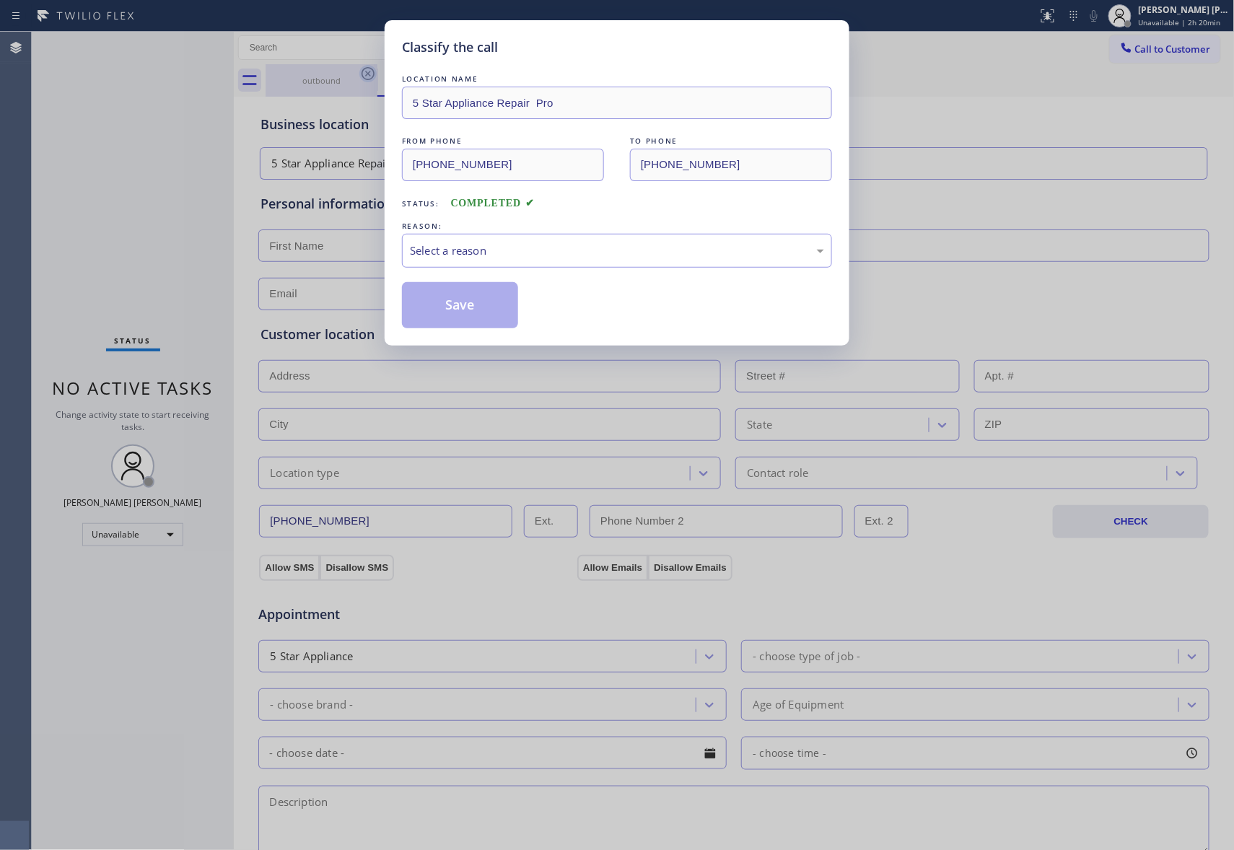
click at [369, 74] on div "Classify the call LOCATION NAME 5 Star Appliance Repair Pro FROM PHONE (888) 47…" at bounding box center [617, 425] width 1234 height 850
click at [511, 244] on div "Select a reason" at bounding box center [617, 250] width 414 height 17
click at [460, 301] on button "Save" at bounding box center [460, 305] width 116 height 46
drag, startPoint x: 460, startPoint y: 301, endPoint x: 369, endPoint y: 100, distance: 220.6
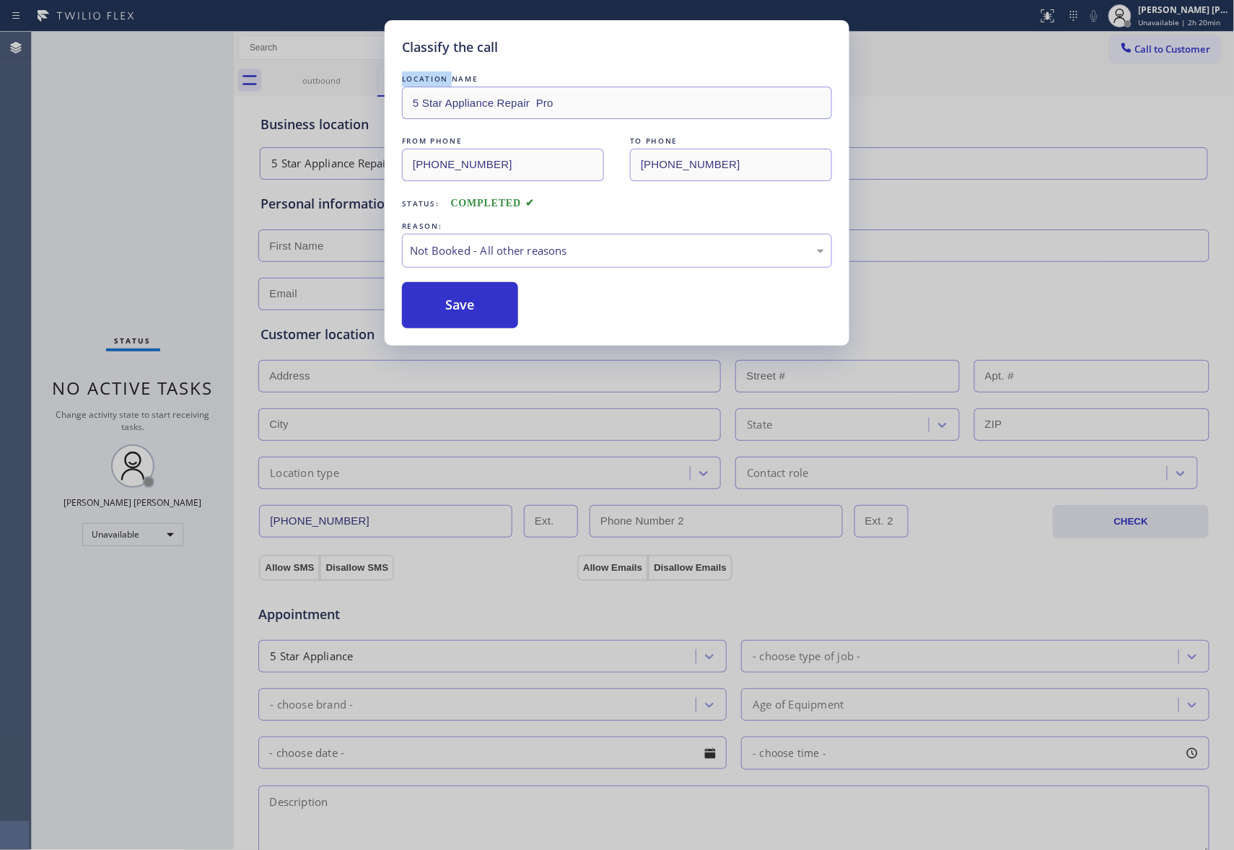
click at [459, 301] on button "Save" at bounding box center [460, 305] width 116 height 46
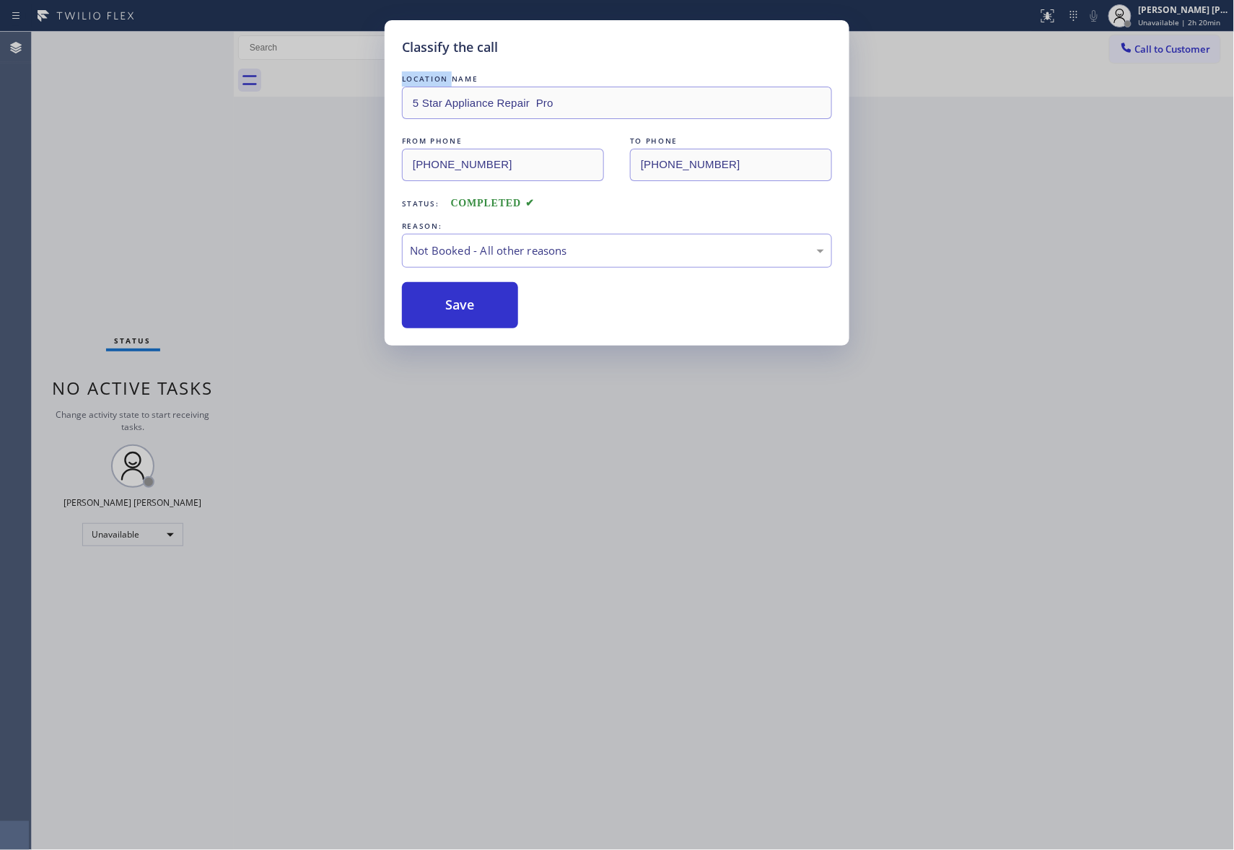
click at [362, 82] on div "Classify the call LOCATION NAME 5 Star Appliance Repair Pro FROM PHONE (888) 47…" at bounding box center [633, 441] width 1202 height 818
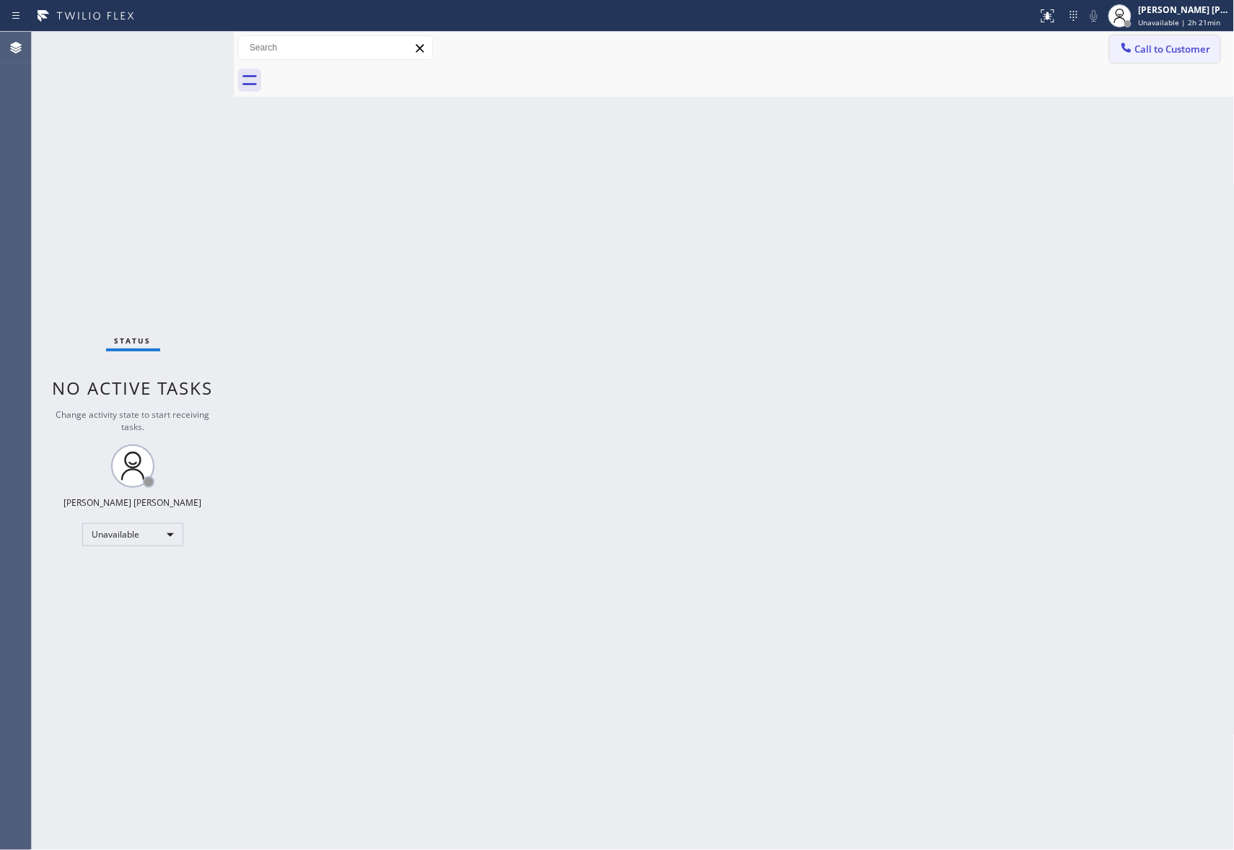
click at [1199, 50] on span "Call to Customer" at bounding box center [1173, 49] width 76 height 13
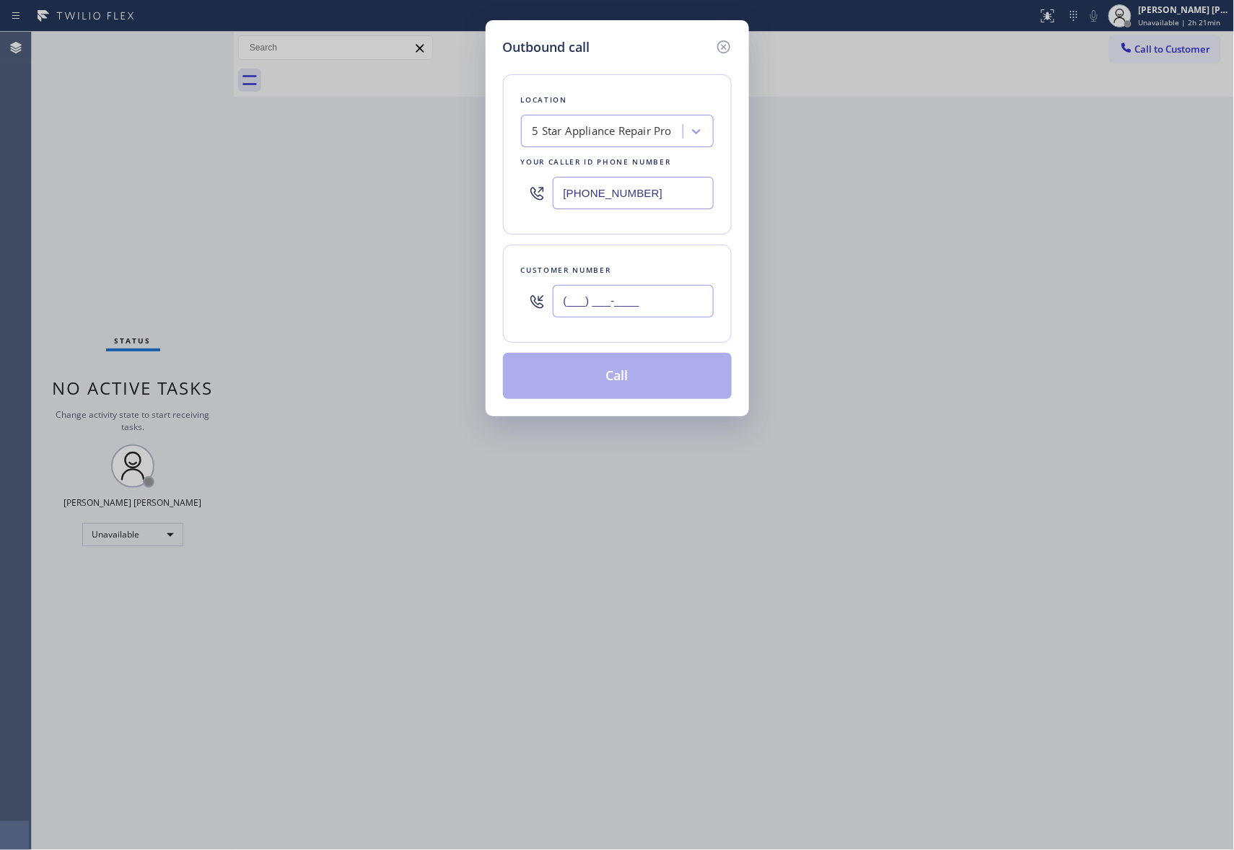
click at [613, 310] on input "(___) ___-____" at bounding box center [633, 301] width 161 height 32
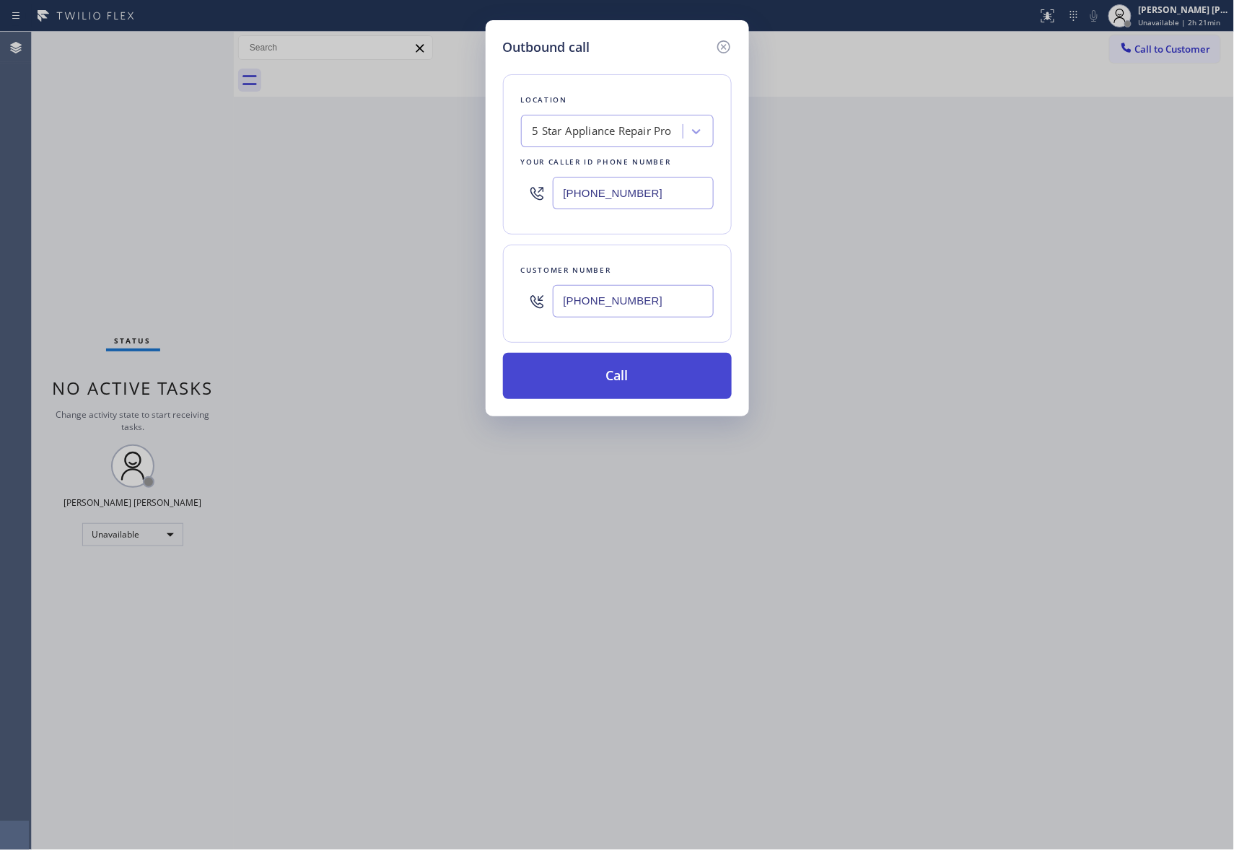
click at [660, 381] on button "Call" at bounding box center [617, 376] width 229 height 46
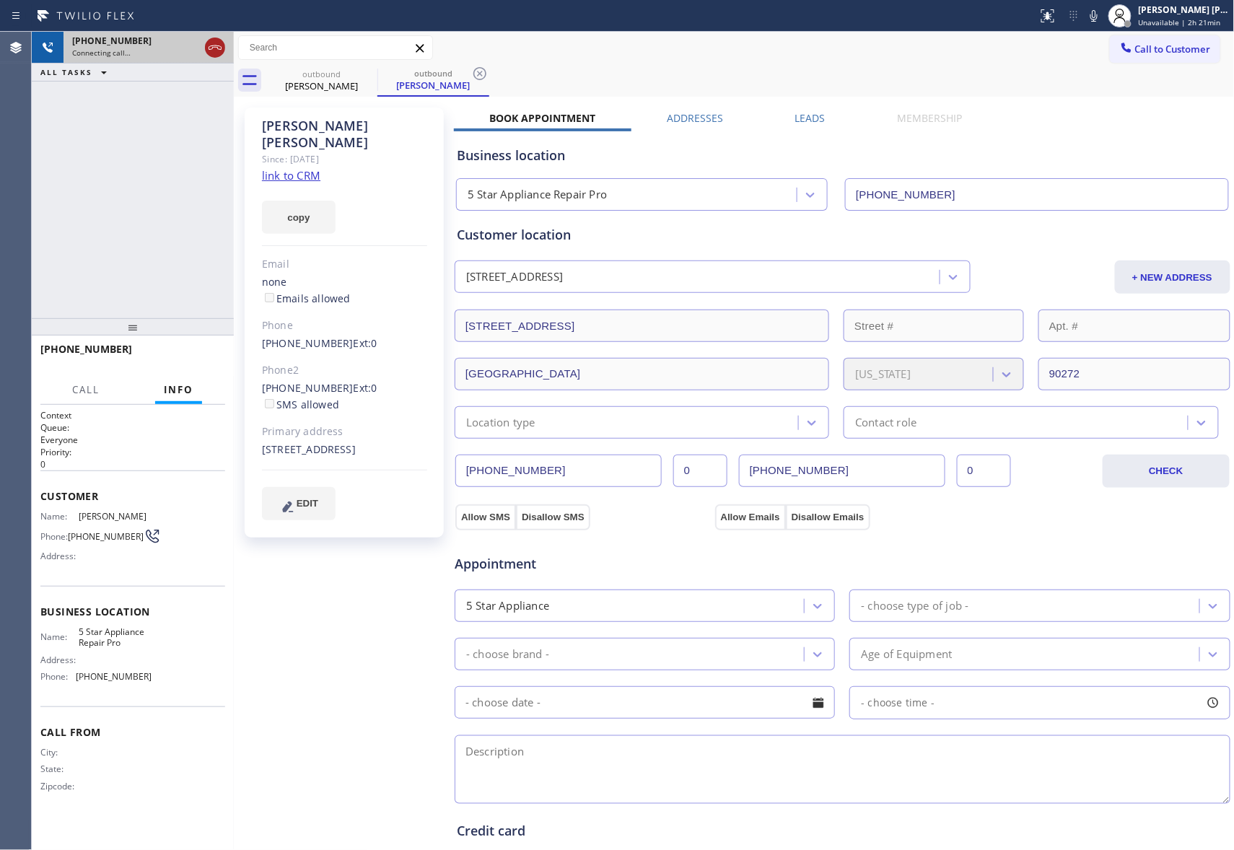
click at [217, 42] on icon at bounding box center [214, 47] width 17 height 17
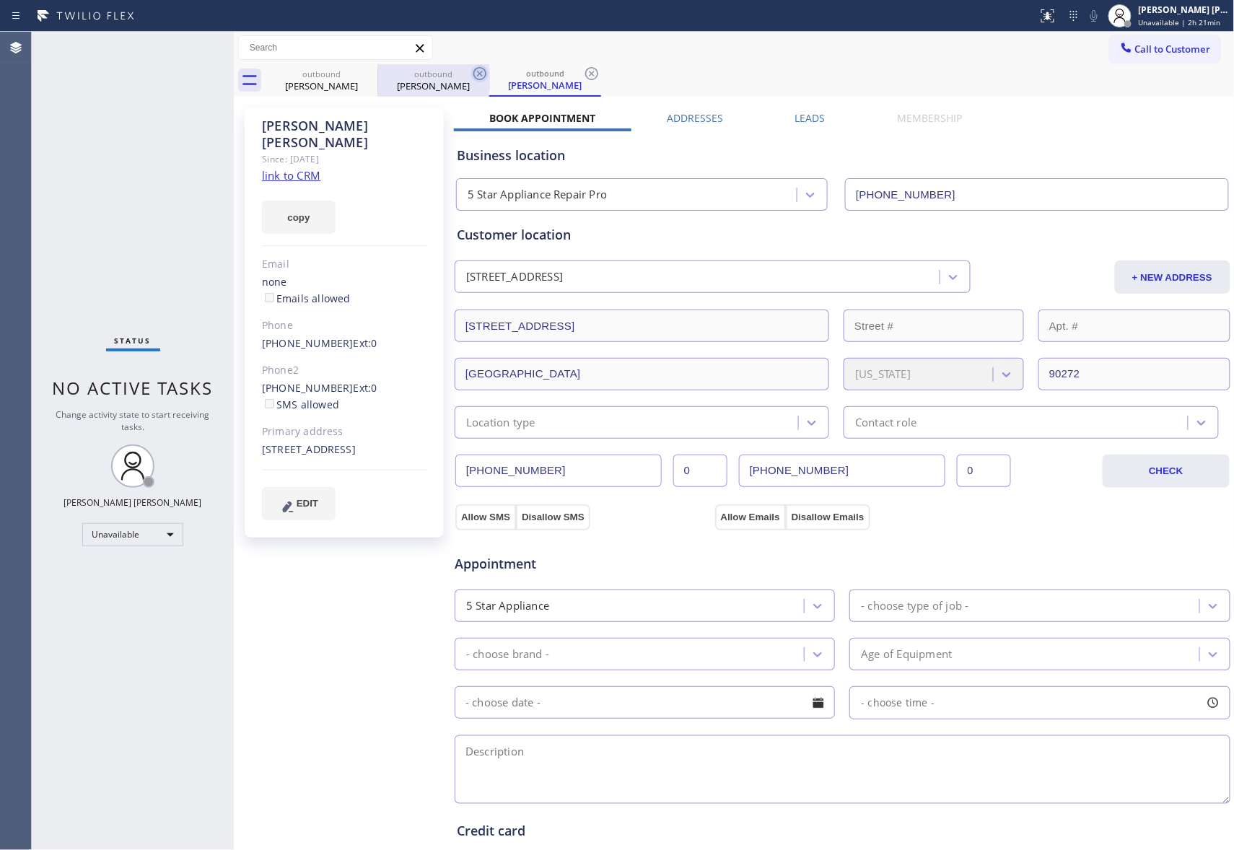
click at [0, 0] on icon at bounding box center [0, 0] width 0 height 0
click at [471, 74] on icon at bounding box center [479, 73] width 17 height 17
click at [583, 74] on icon at bounding box center [591, 73] width 17 height 17
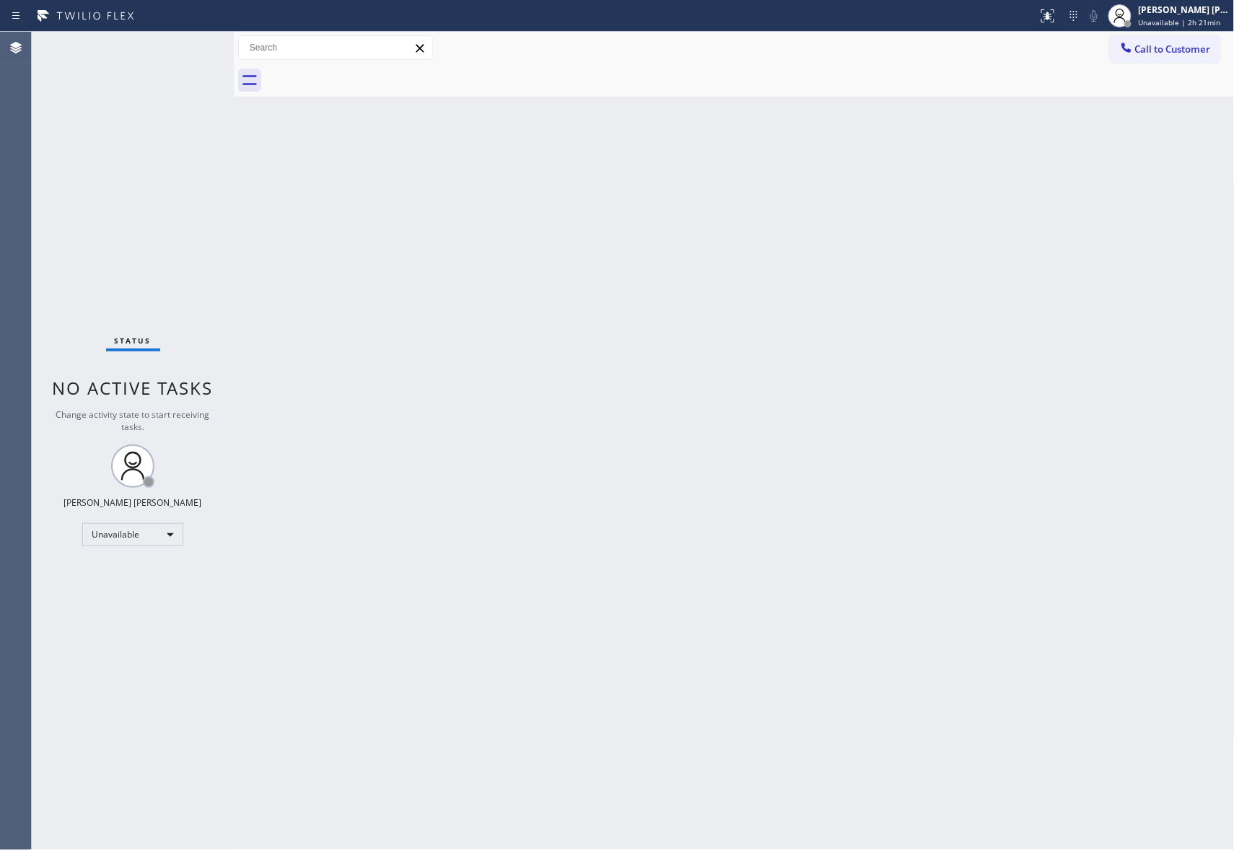
click at [371, 74] on div at bounding box center [750, 80] width 969 height 32
click at [1185, 46] on span "Call to Customer" at bounding box center [1173, 49] width 76 height 13
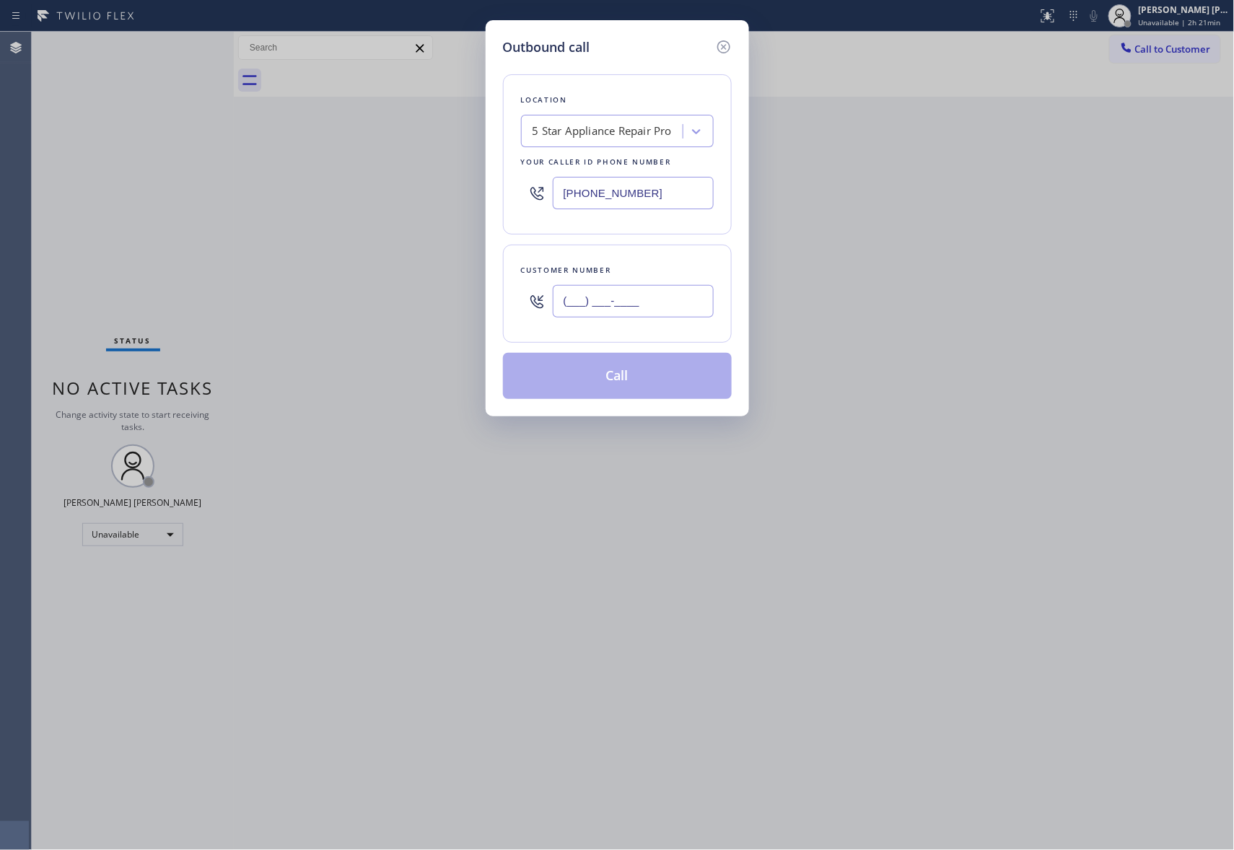
click at [654, 304] on input "(___) ___-____" at bounding box center [633, 301] width 161 height 32
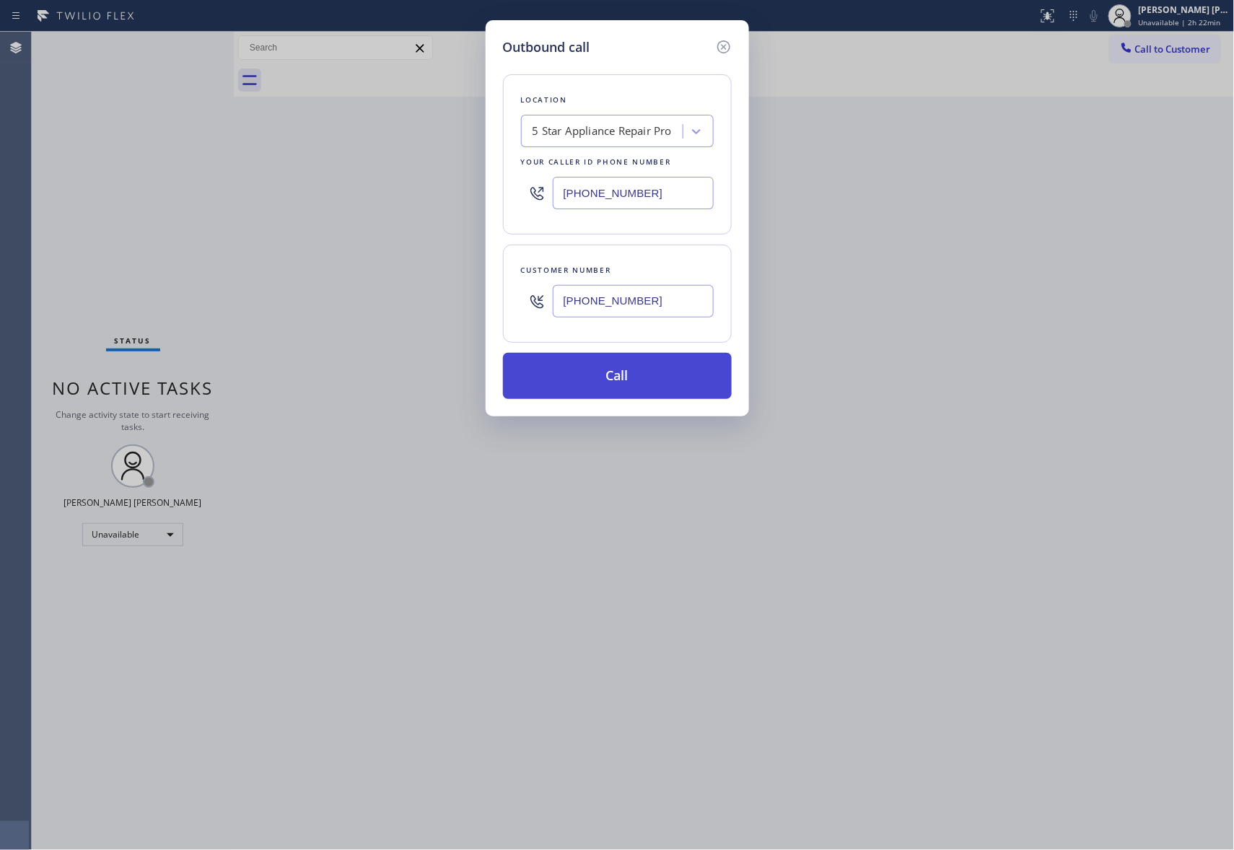
click at [628, 375] on button "Call" at bounding box center [617, 376] width 229 height 46
click at [630, 385] on button "Call" at bounding box center [617, 376] width 229 height 46
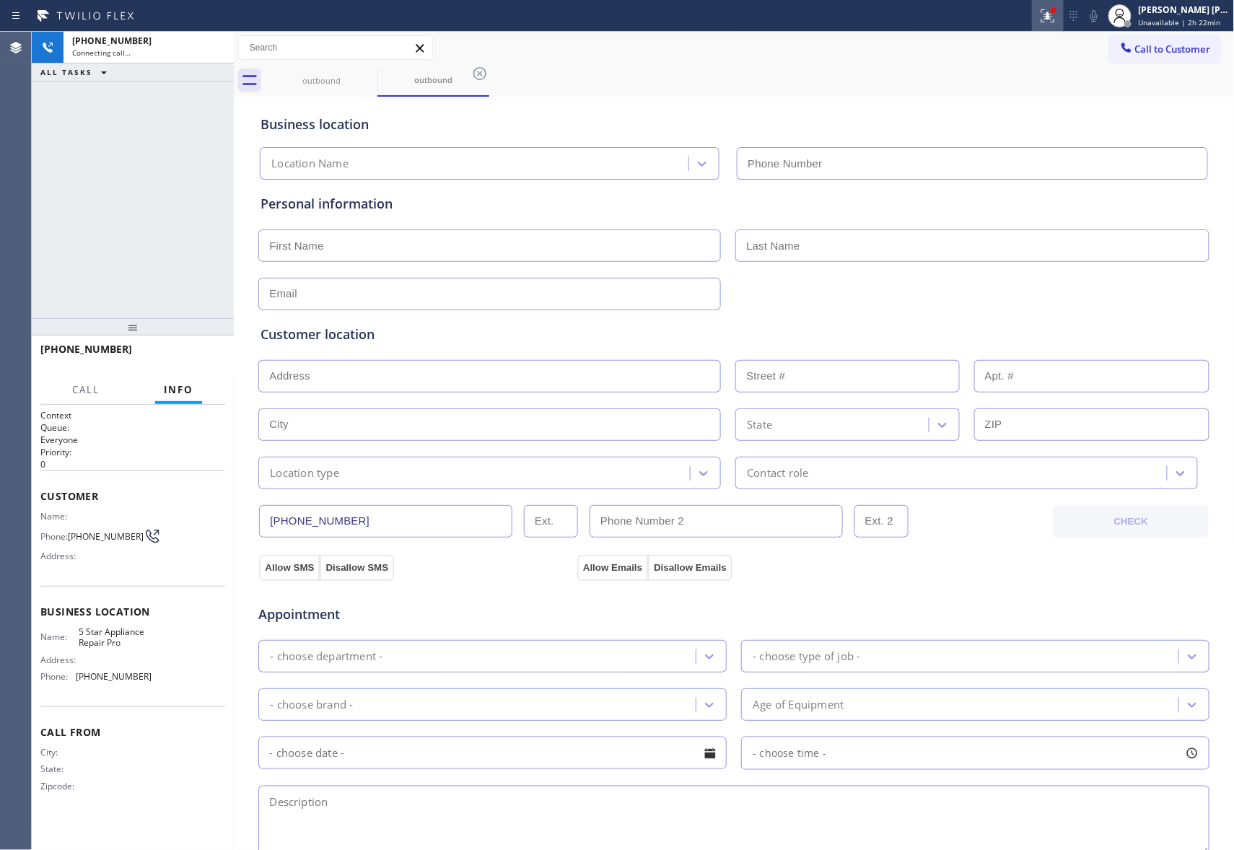
click at [1051, 17] on icon at bounding box center [1047, 15] width 17 height 17
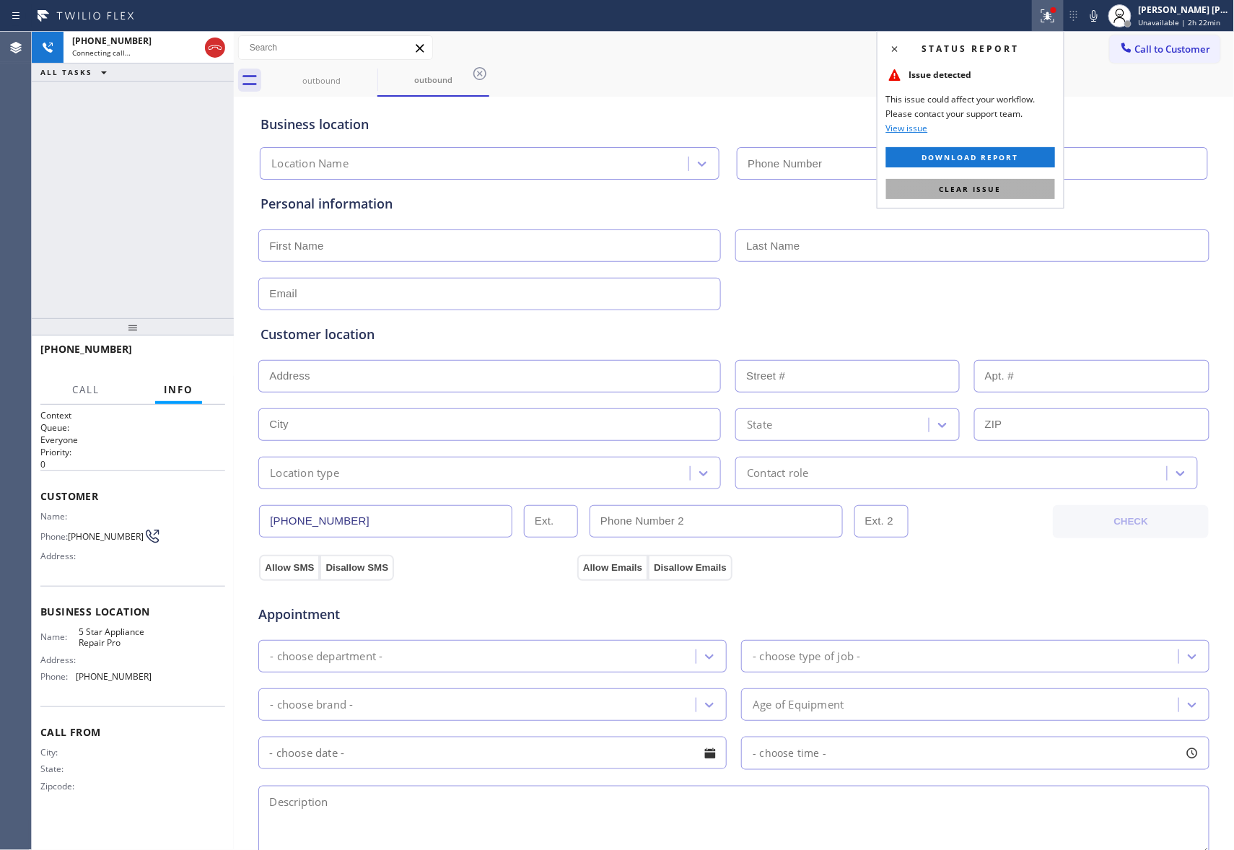
click at [990, 185] on span "Clear issue" at bounding box center [971, 189] width 62 height 10
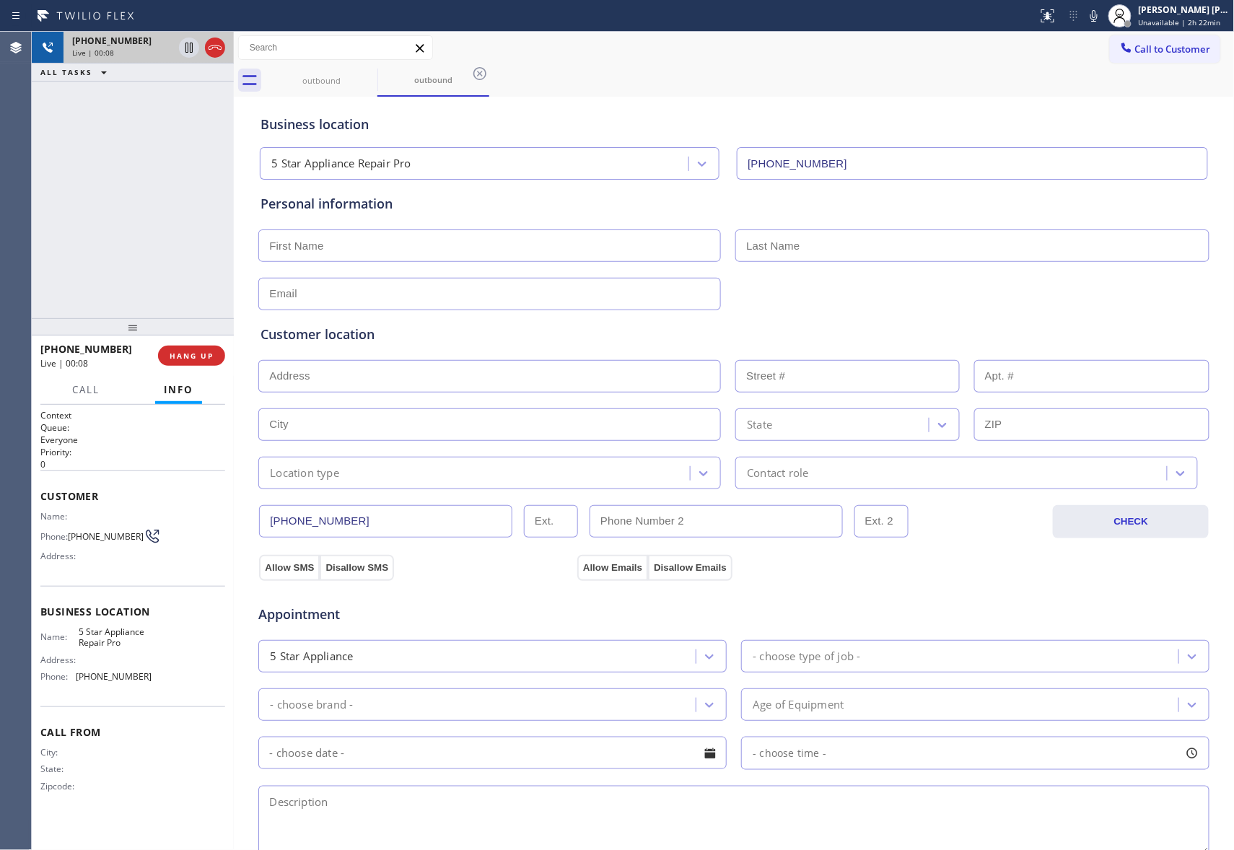
click at [217, 32] on div at bounding box center [202, 48] width 52 height 32
click at [217, 46] on icon at bounding box center [214, 47] width 17 height 17
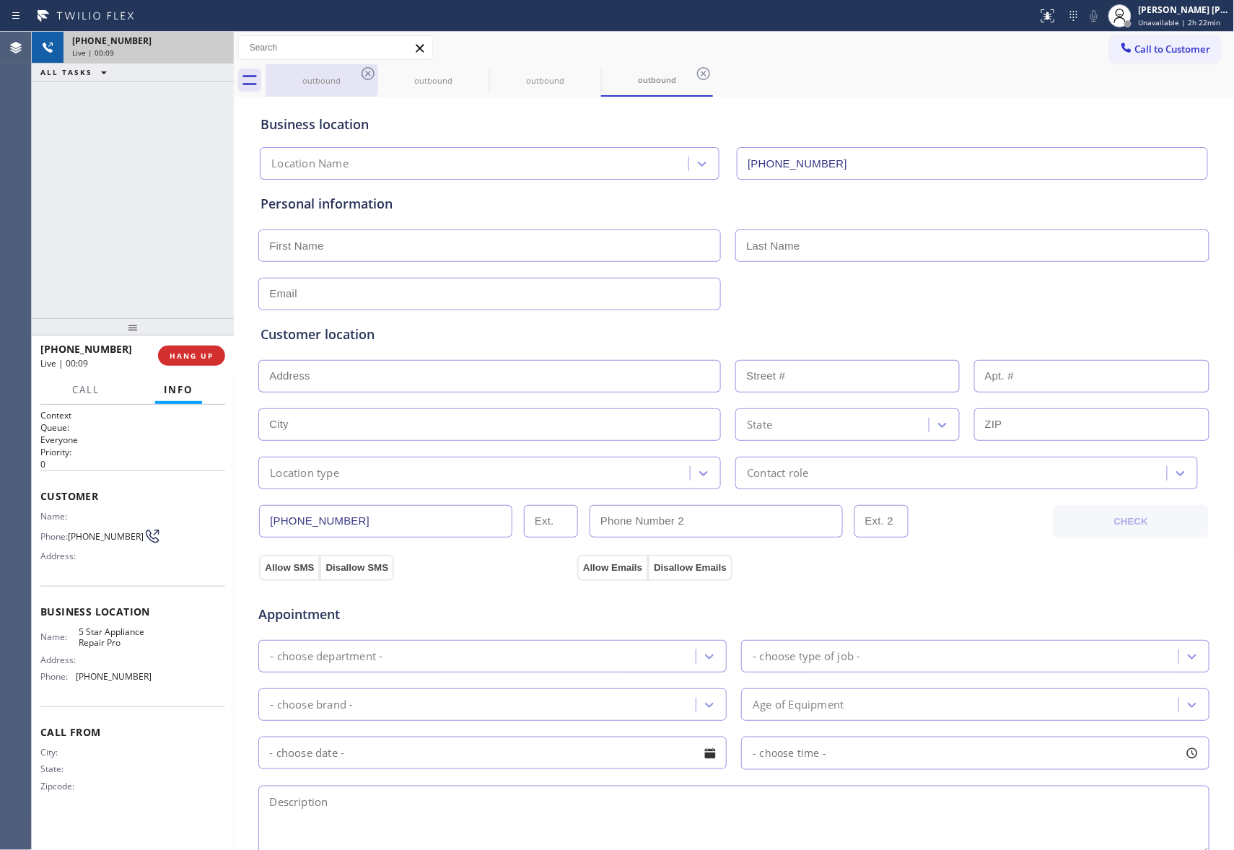
click at [371, 71] on icon at bounding box center [367, 73] width 17 height 17
click at [0, 0] on icon at bounding box center [0, 0] width 0 height 0
click at [585, 71] on icon at bounding box center [591, 73] width 13 height 13
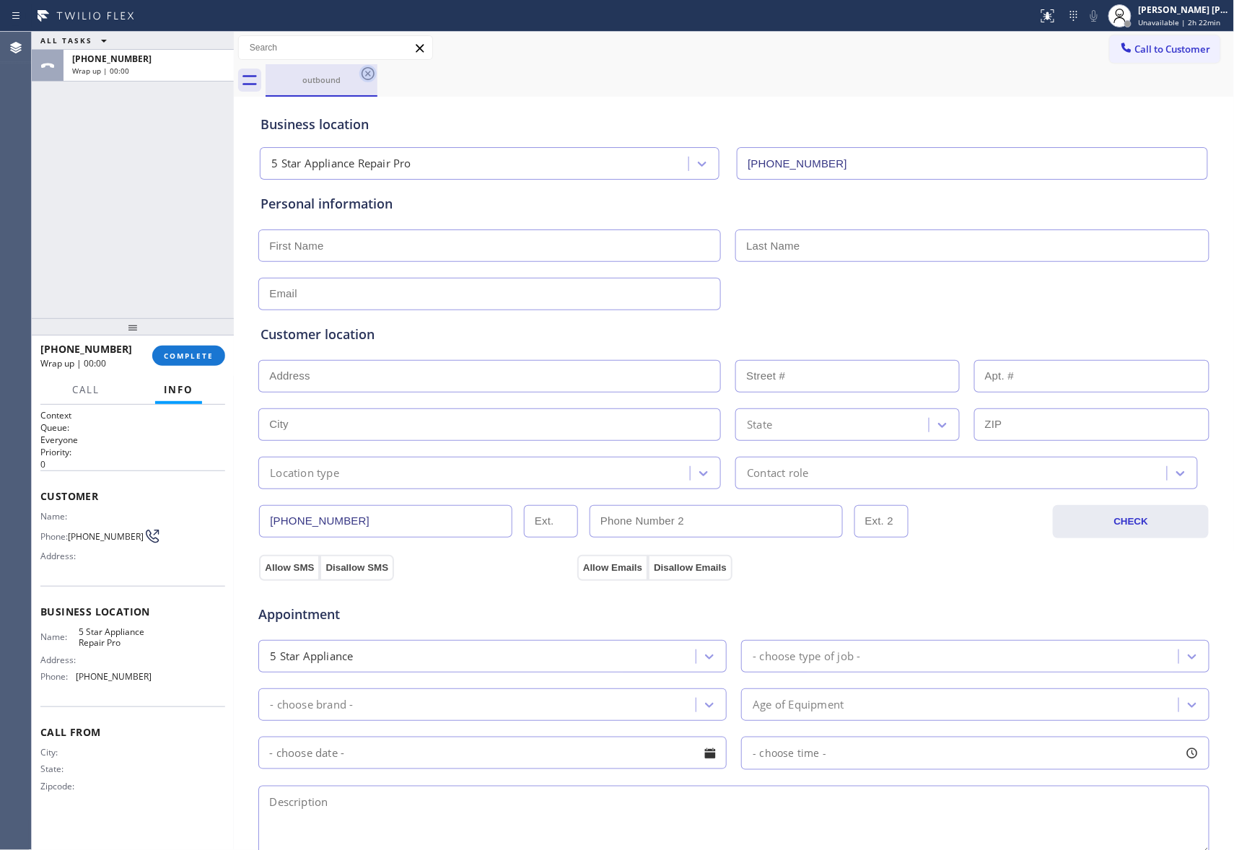
click at [370, 71] on icon at bounding box center [368, 73] width 13 height 13
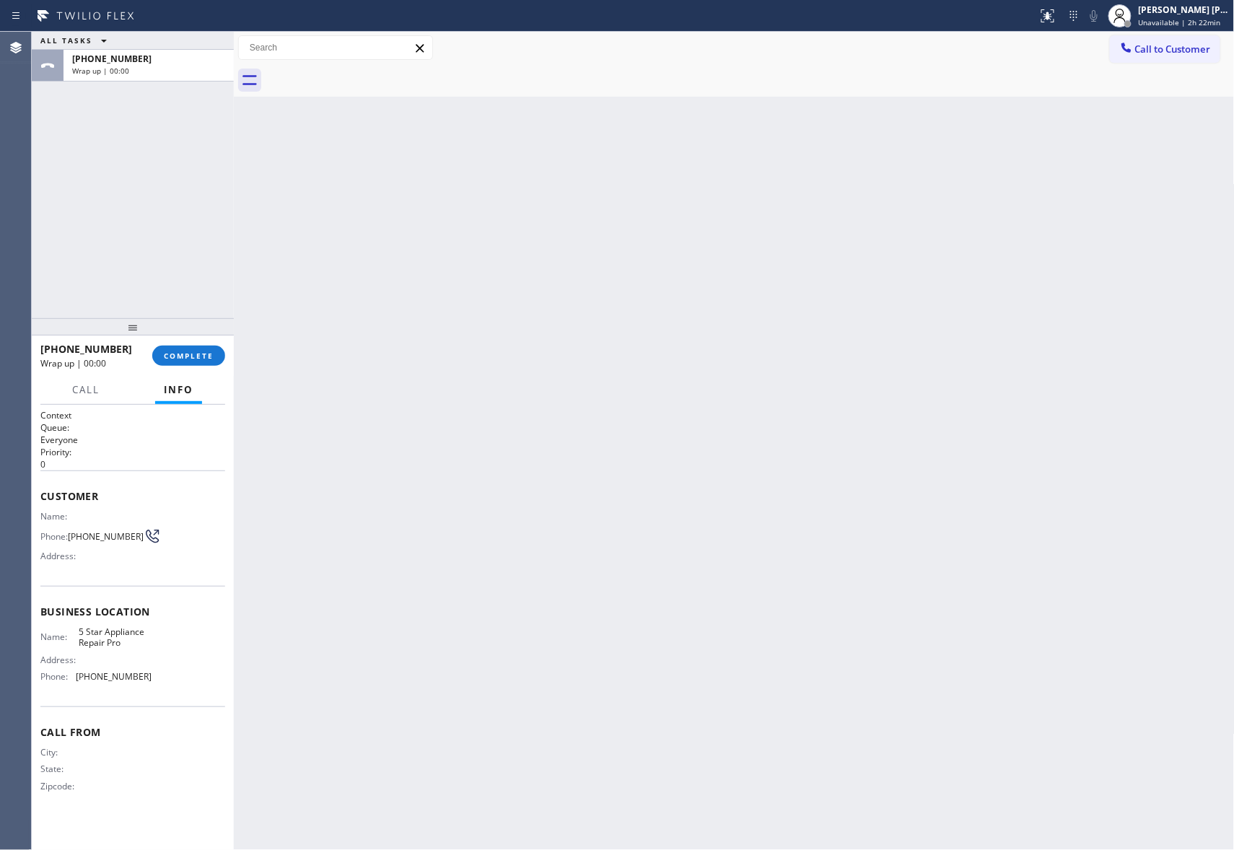
click at [370, 71] on div at bounding box center [750, 80] width 969 height 32
click at [178, 353] on span "COMPLETE" at bounding box center [189, 356] width 50 height 10
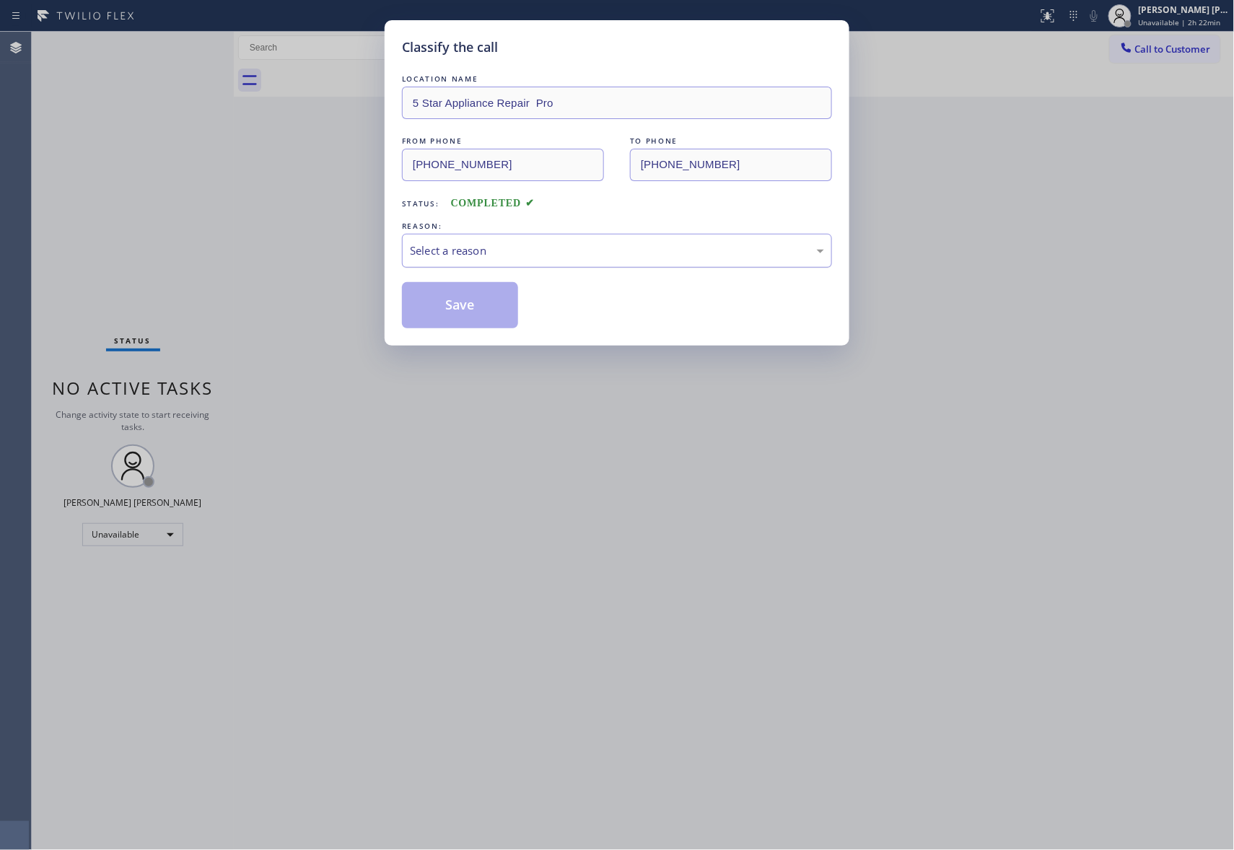
click at [512, 255] on div "Select a reason" at bounding box center [617, 250] width 414 height 17
click at [445, 304] on button "Save" at bounding box center [460, 305] width 116 height 46
drag, startPoint x: 445, startPoint y: 304, endPoint x: 1051, endPoint y: 92, distance: 642.7
click at [459, 303] on button "Save" at bounding box center [460, 305] width 116 height 46
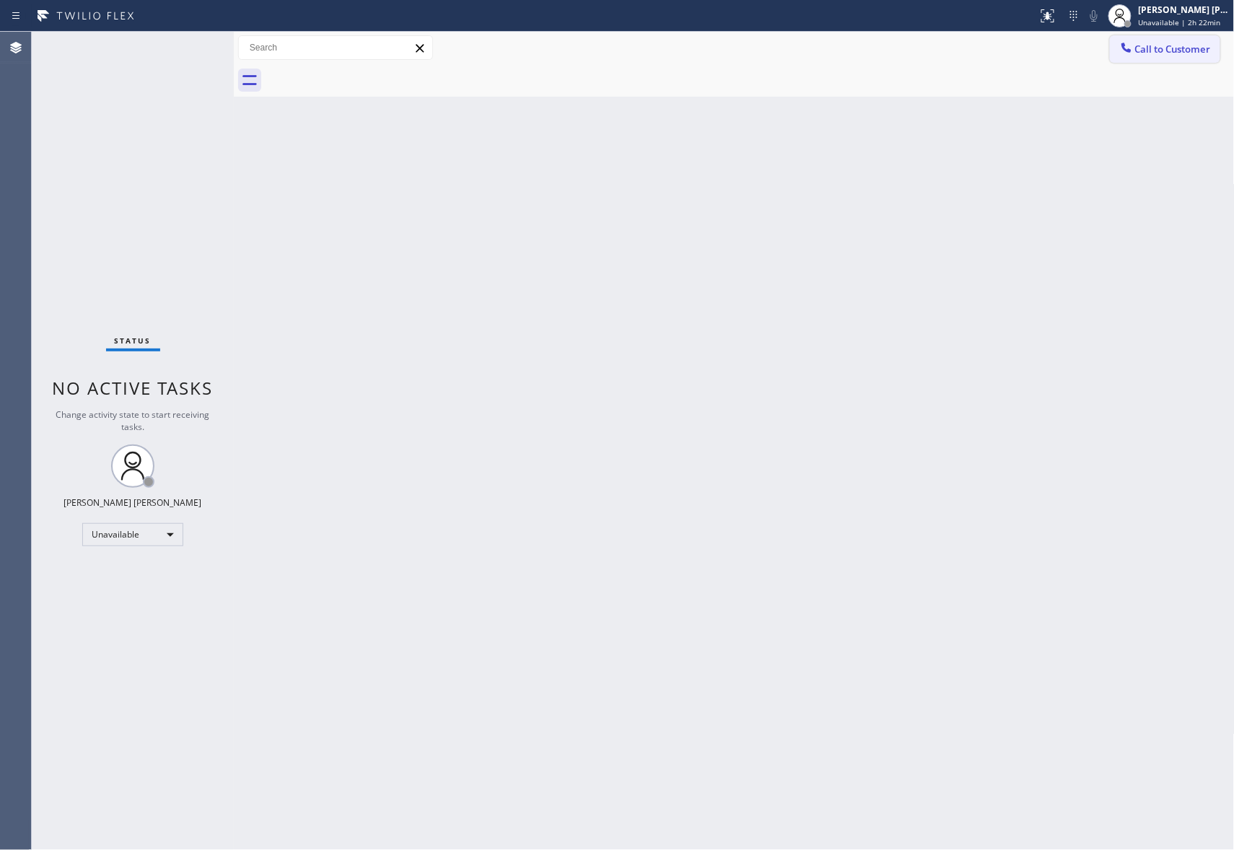
click at [1181, 46] on span "Call to Customer" at bounding box center [1173, 49] width 76 height 13
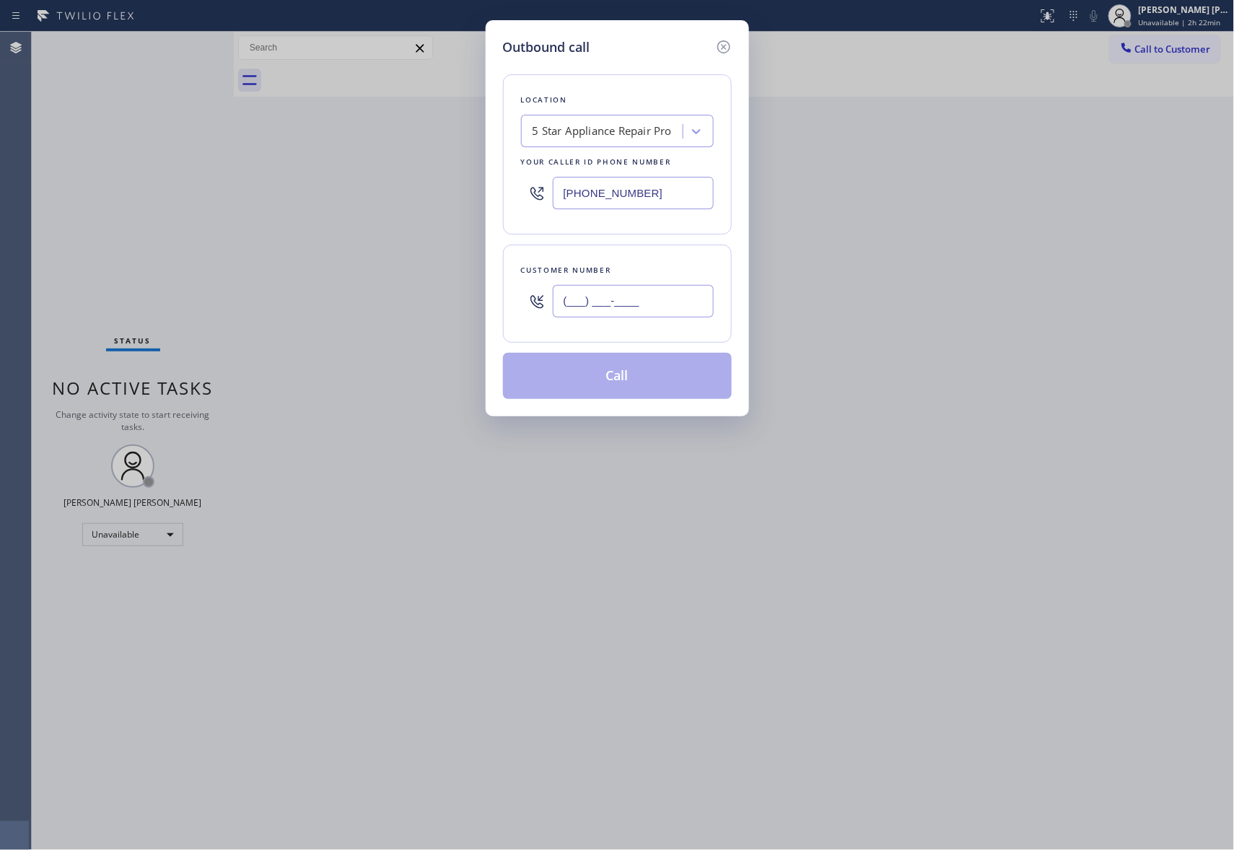
click at [626, 297] on input "(___) ___-____" at bounding box center [633, 301] width 161 height 32
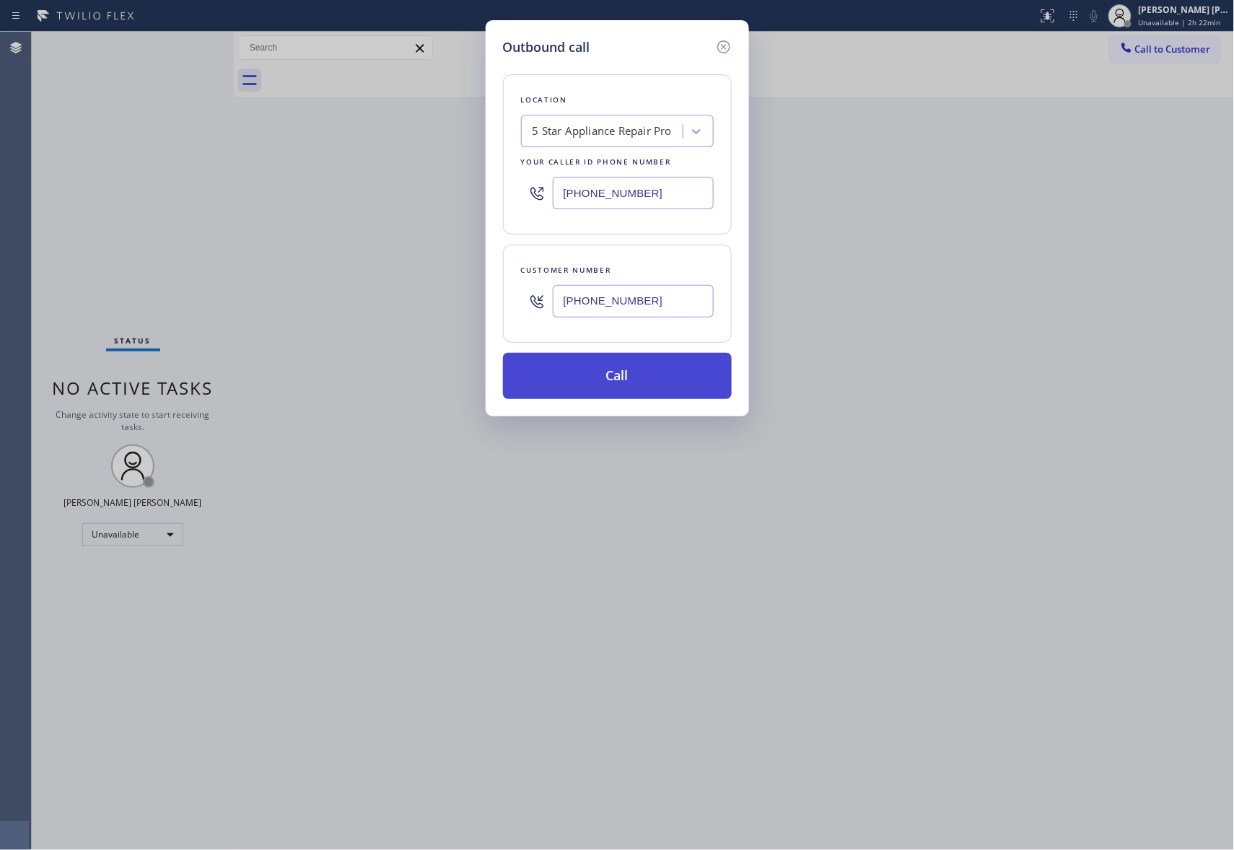
click at [644, 381] on button "Call" at bounding box center [617, 376] width 229 height 46
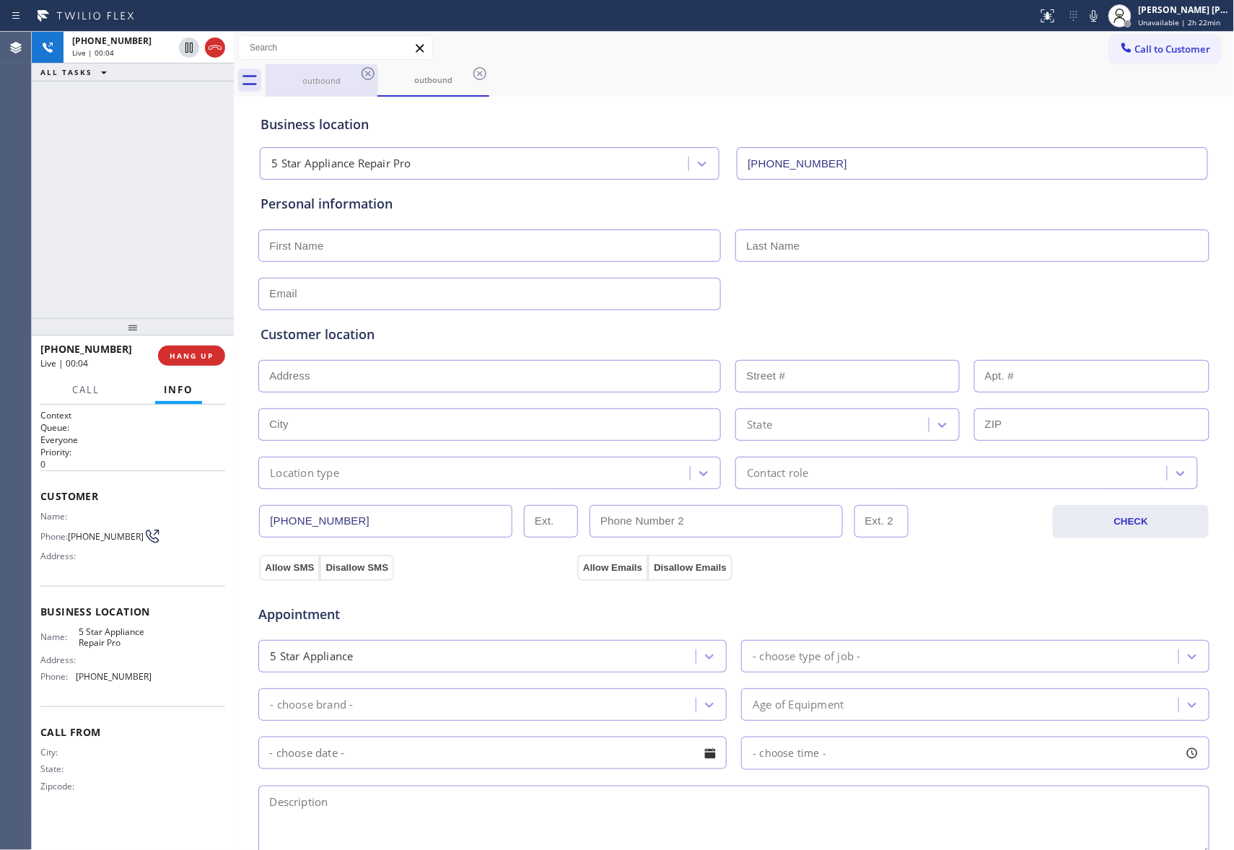
drag, startPoint x: 215, startPoint y: 53, endPoint x: 364, endPoint y: 91, distance: 154.0
click at [215, 53] on icon at bounding box center [214, 47] width 17 height 17
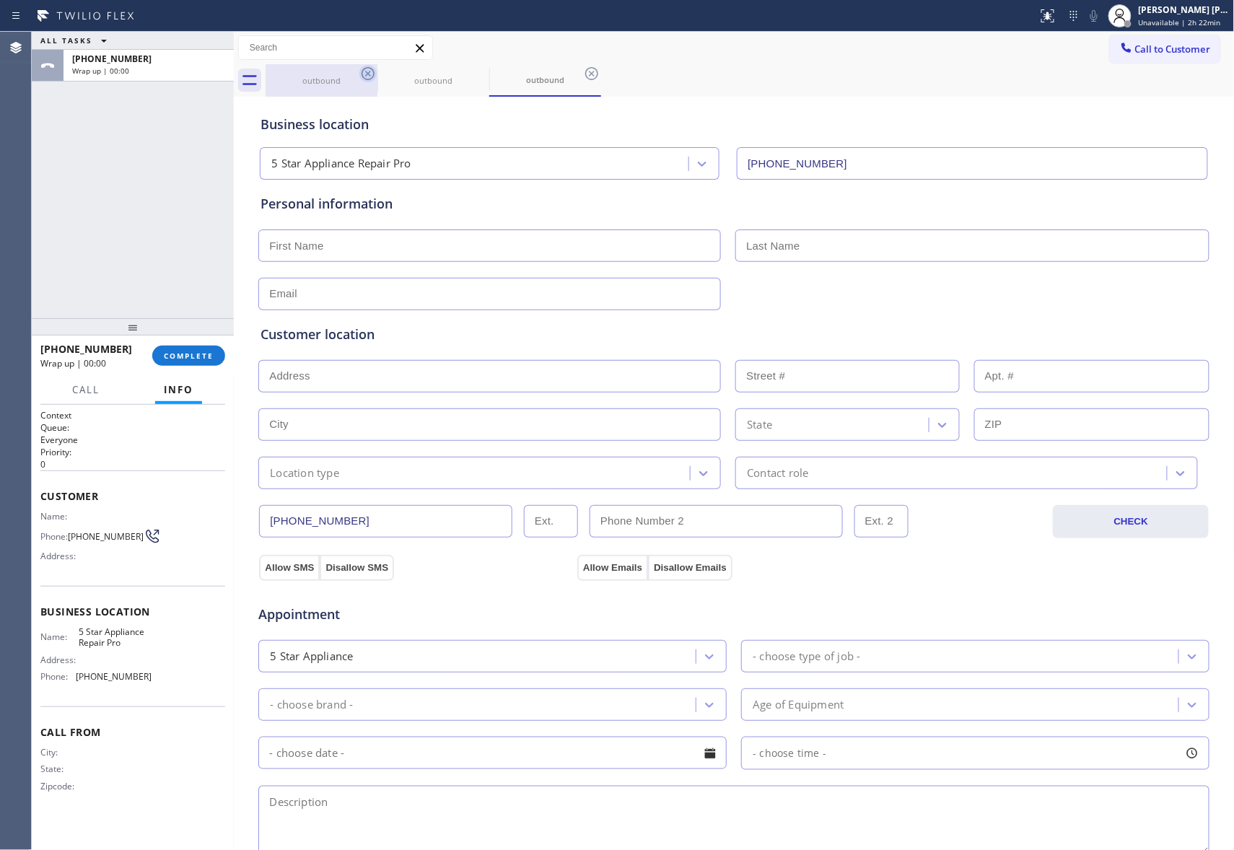
click at [371, 69] on icon at bounding box center [368, 73] width 13 height 13
click at [0, 0] on icon at bounding box center [0, 0] width 0 height 0
click at [585, 69] on icon at bounding box center [591, 73] width 13 height 13
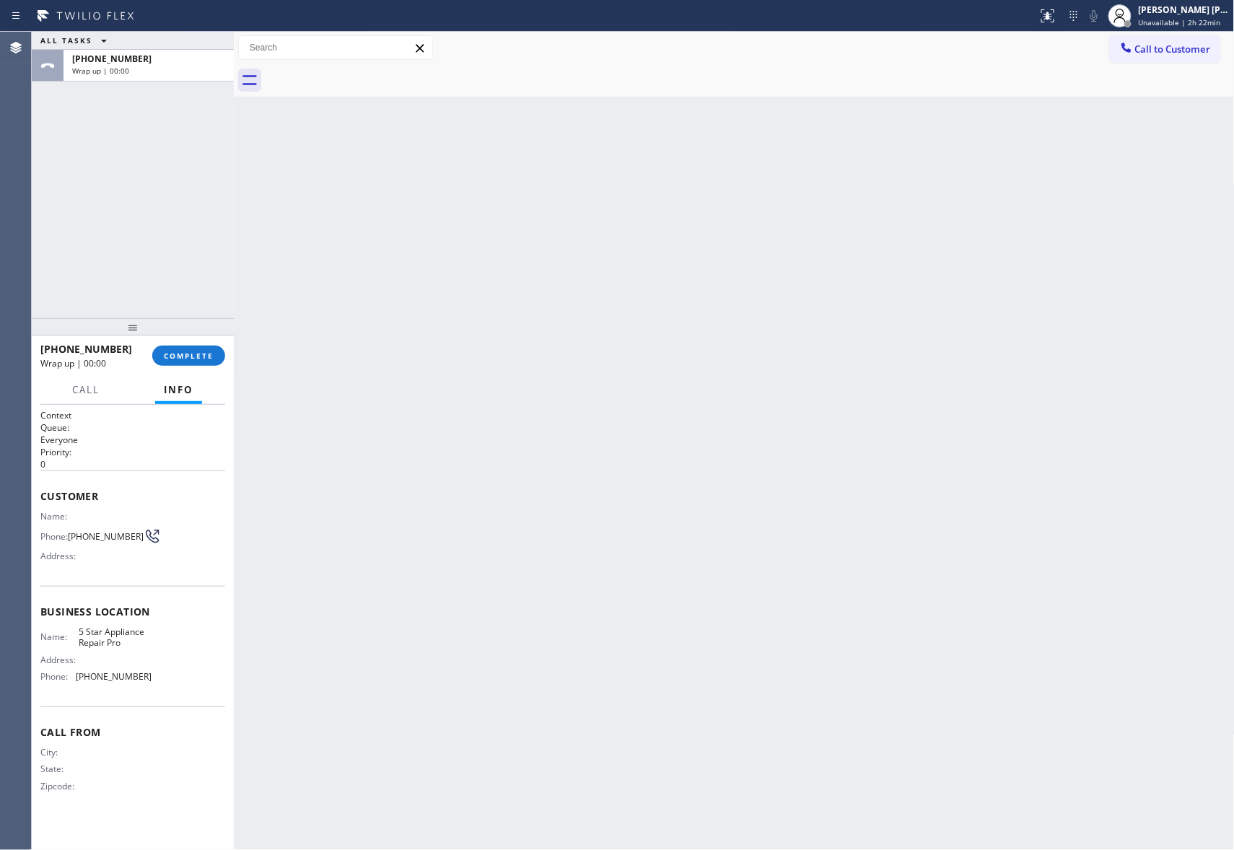
click at [370, 69] on div at bounding box center [750, 80] width 969 height 32
click at [194, 357] on span "COMPLETE" at bounding box center [189, 356] width 50 height 10
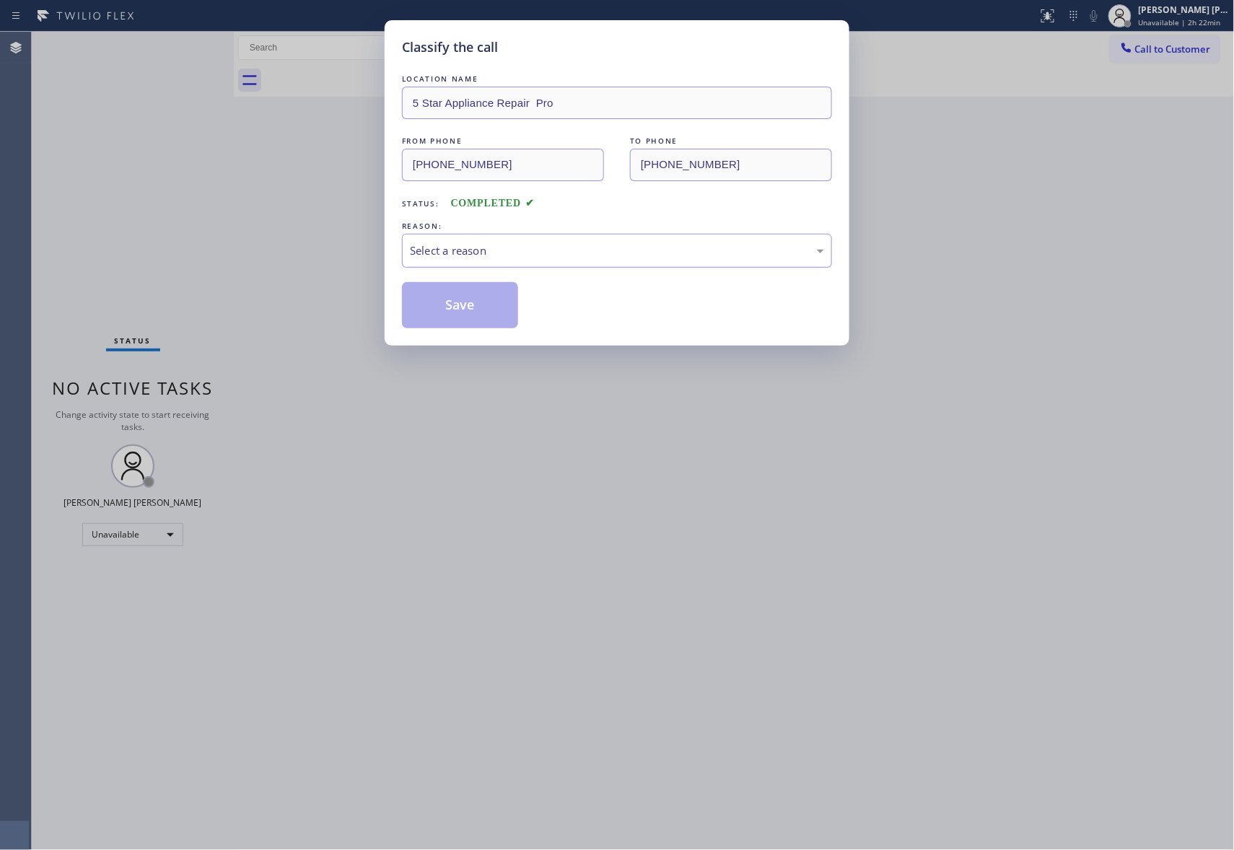
click at [572, 251] on div "Select a reason" at bounding box center [617, 250] width 414 height 17
click at [463, 300] on button "Save" at bounding box center [460, 305] width 116 height 46
click at [463, 299] on button "Save" at bounding box center [460, 305] width 116 height 46
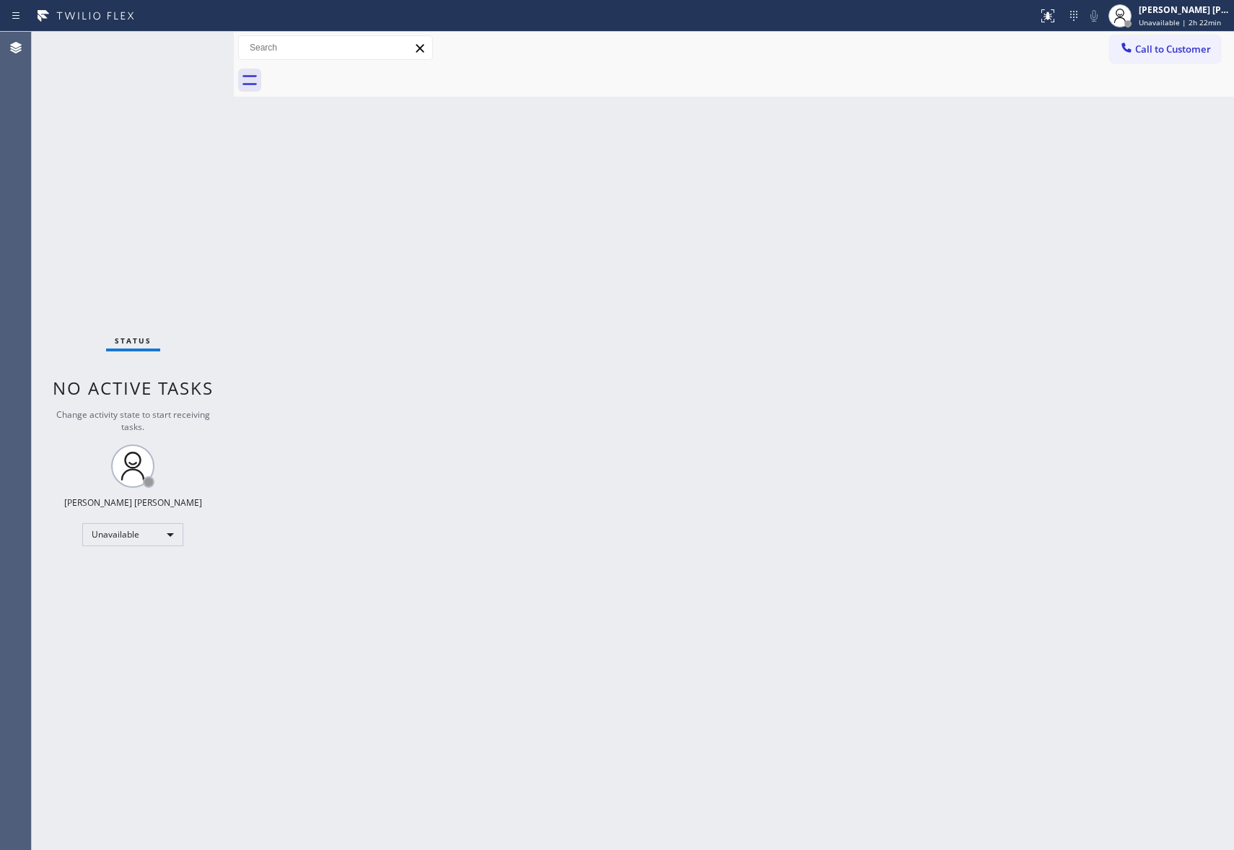
click at [1186, 49] on span "Call to Customer" at bounding box center [1173, 49] width 76 height 13
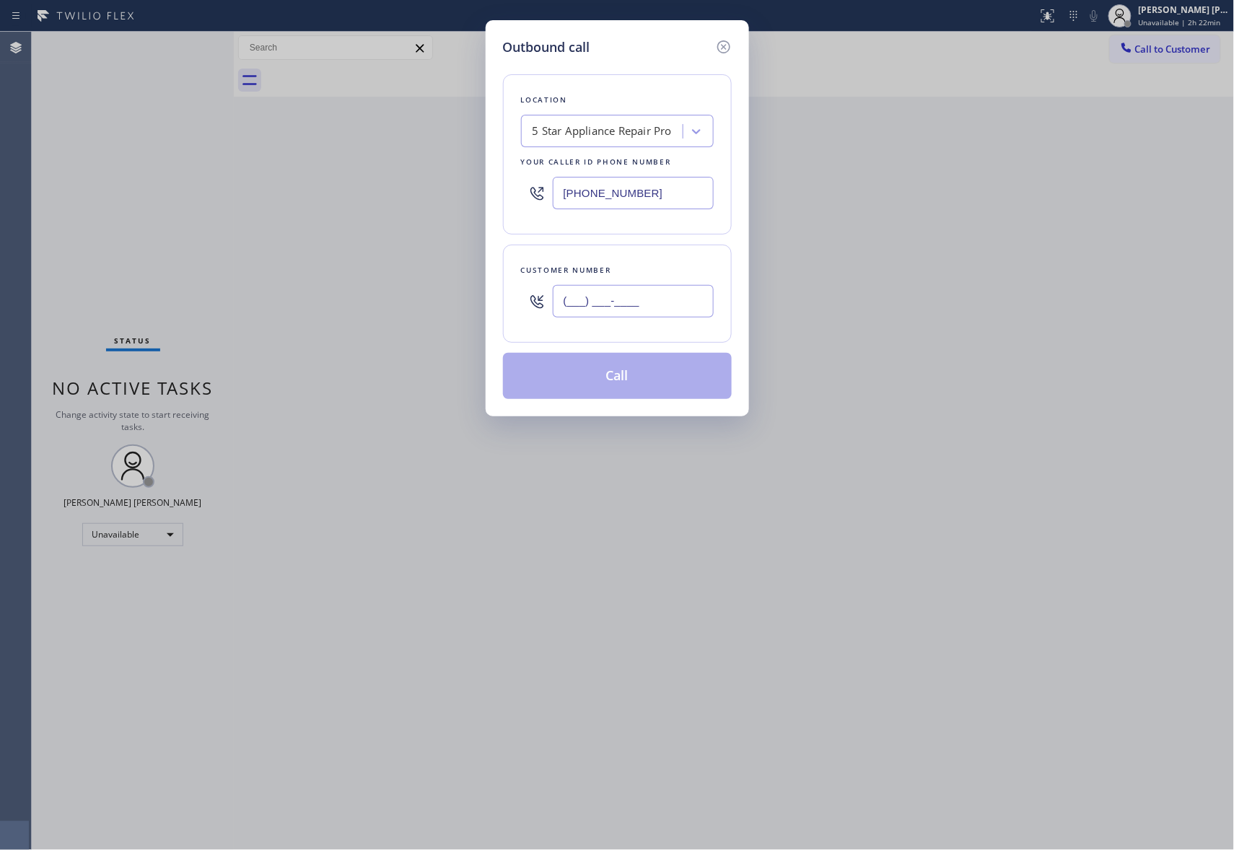
click at [644, 307] on input "(___) ___-____" at bounding box center [633, 301] width 161 height 32
paste input "949) 201-2747"
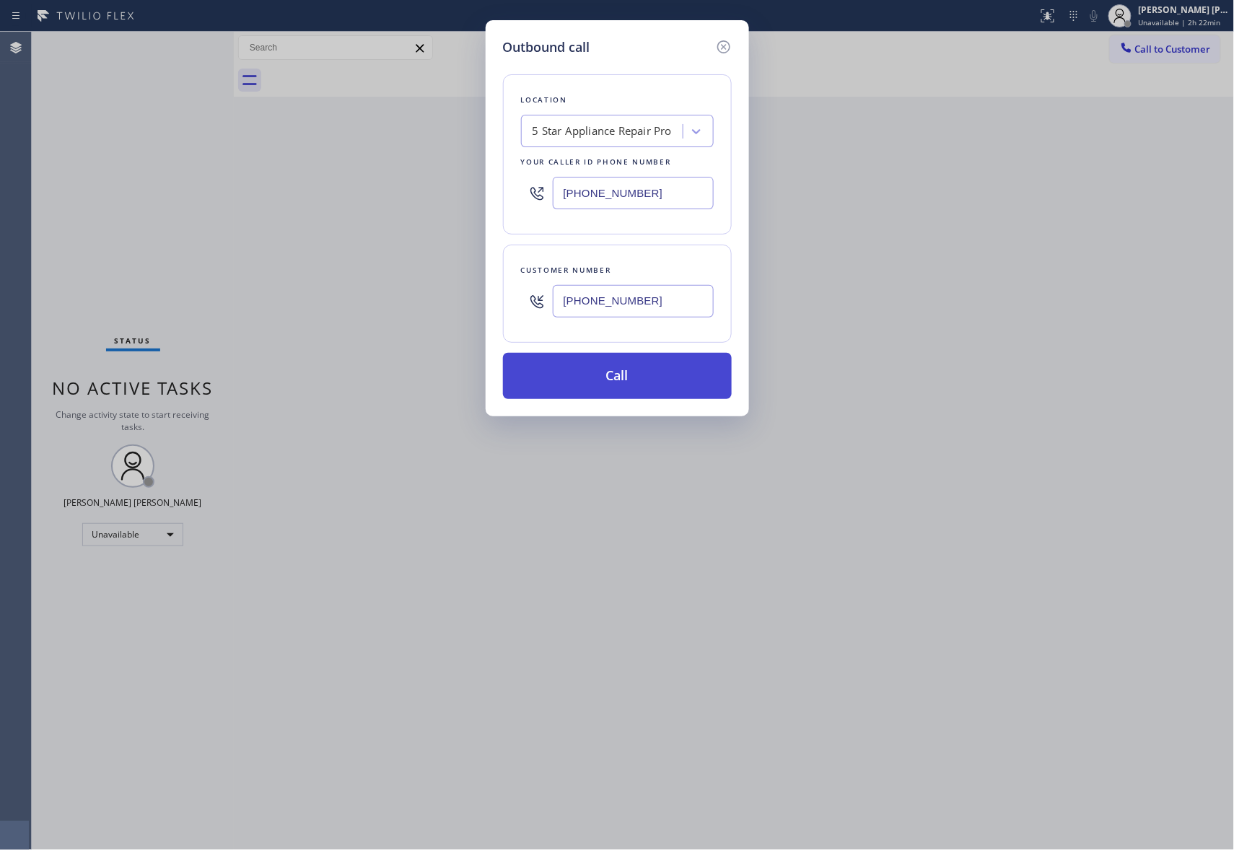
type input "[PHONE_NUMBER]"
click at [624, 378] on button "Call" at bounding box center [617, 376] width 229 height 46
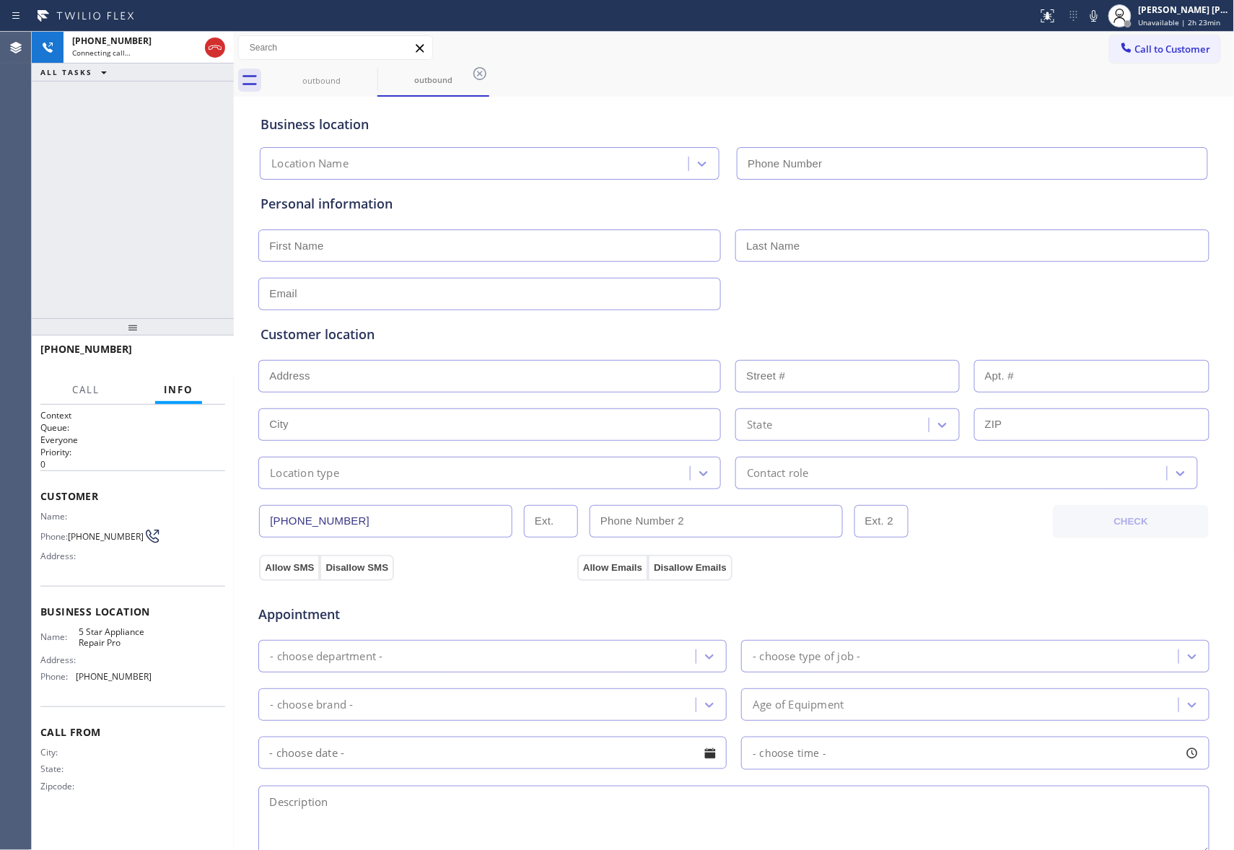
type input "[PHONE_NUMBER]"
click at [191, 346] on button "HANG UP" at bounding box center [191, 356] width 67 height 20
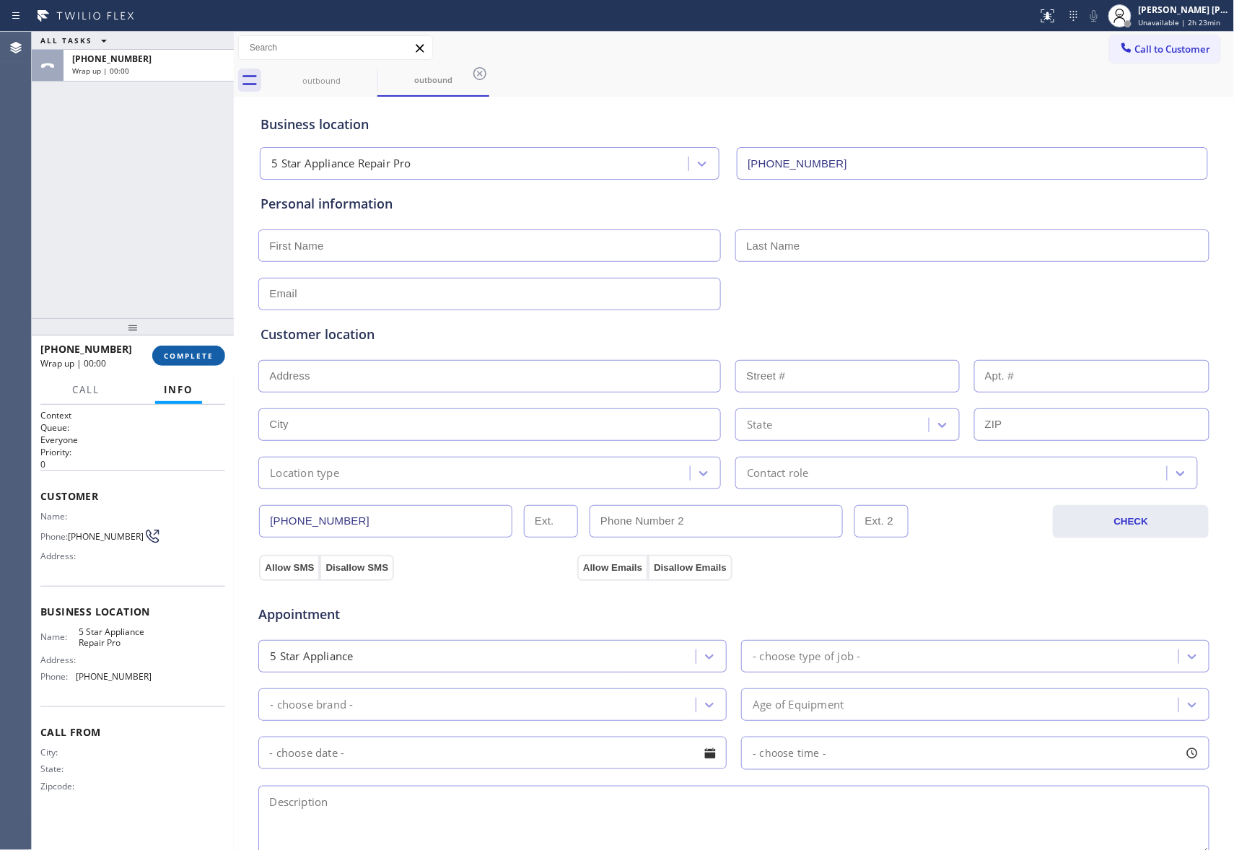
click at [193, 348] on button "COMPLETE" at bounding box center [188, 356] width 73 height 20
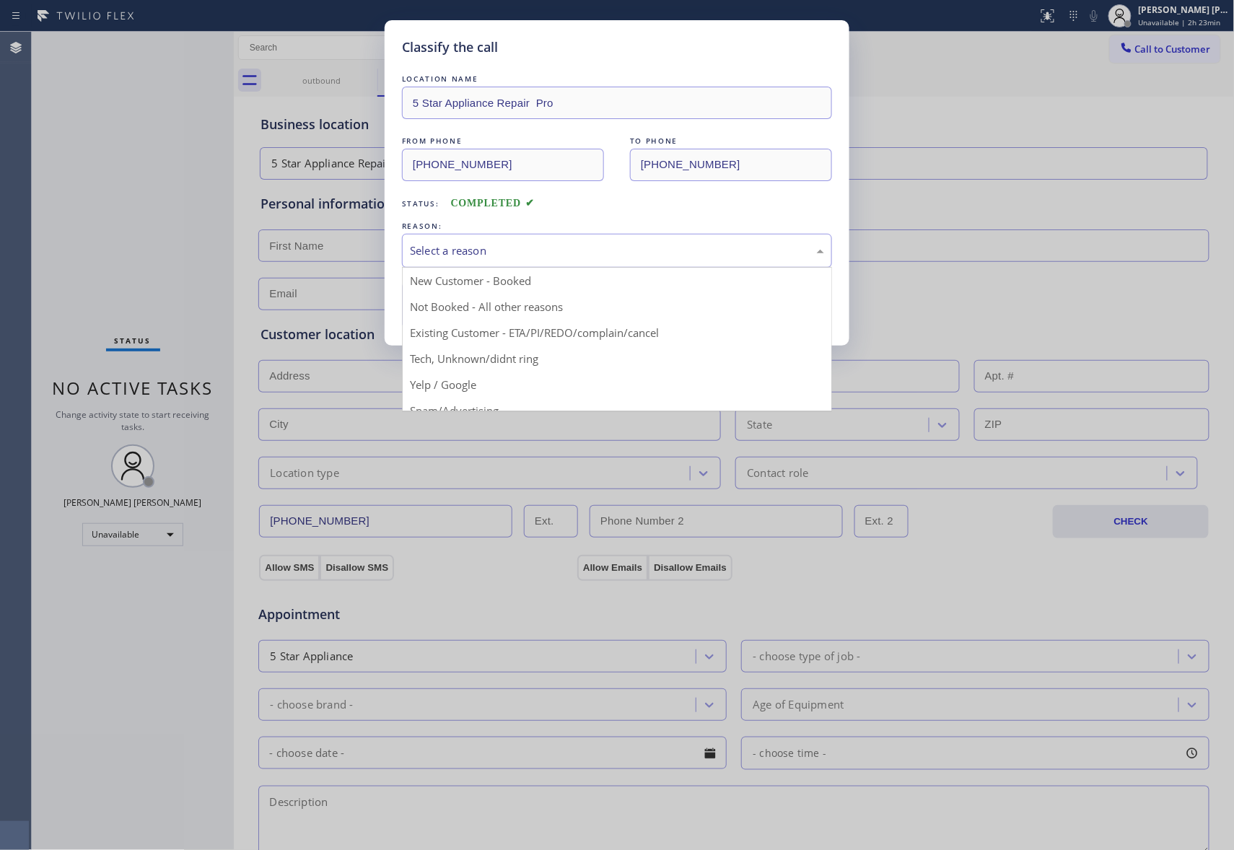
click at [503, 252] on div "Select a reason" at bounding box center [617, 250] width 414 height 17
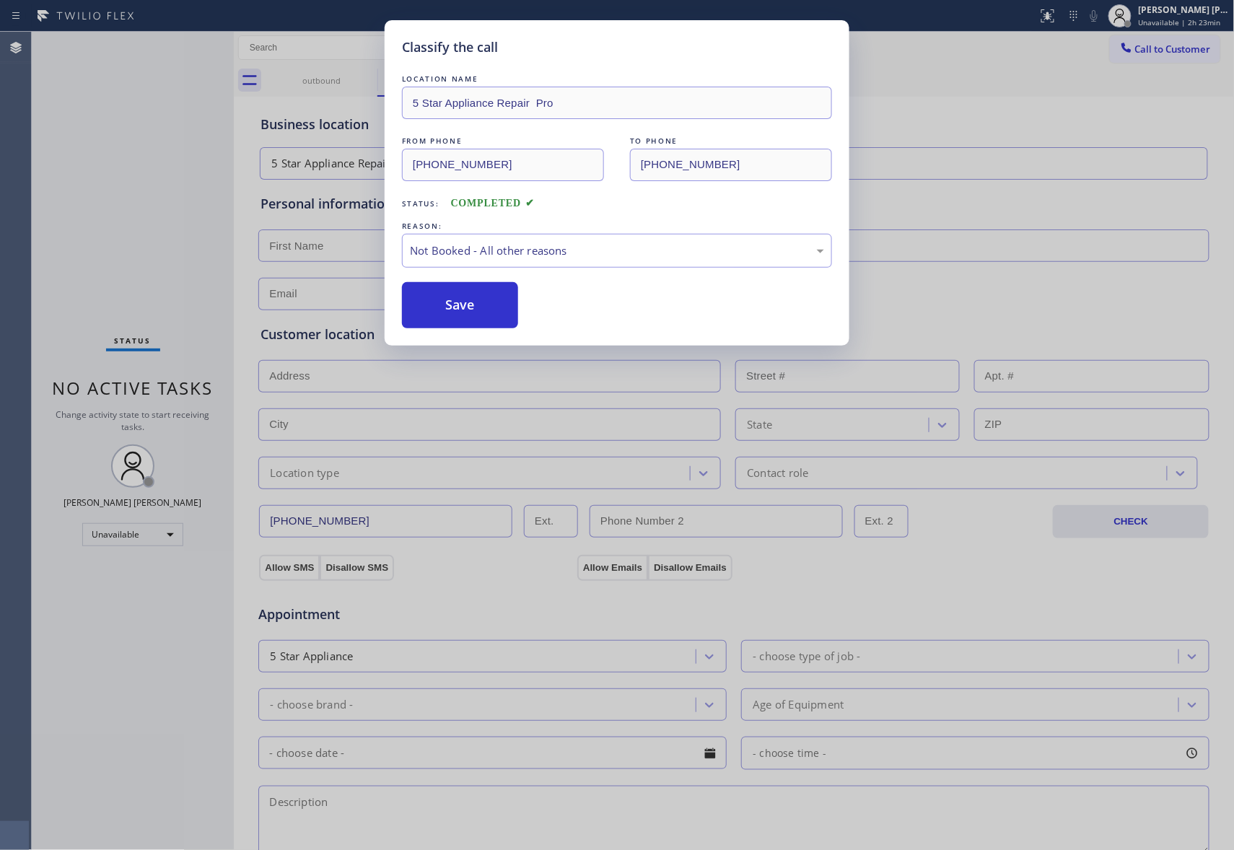
click at [439, 310] on button "Save" at bounding box center [460, 305] width 116 height 46
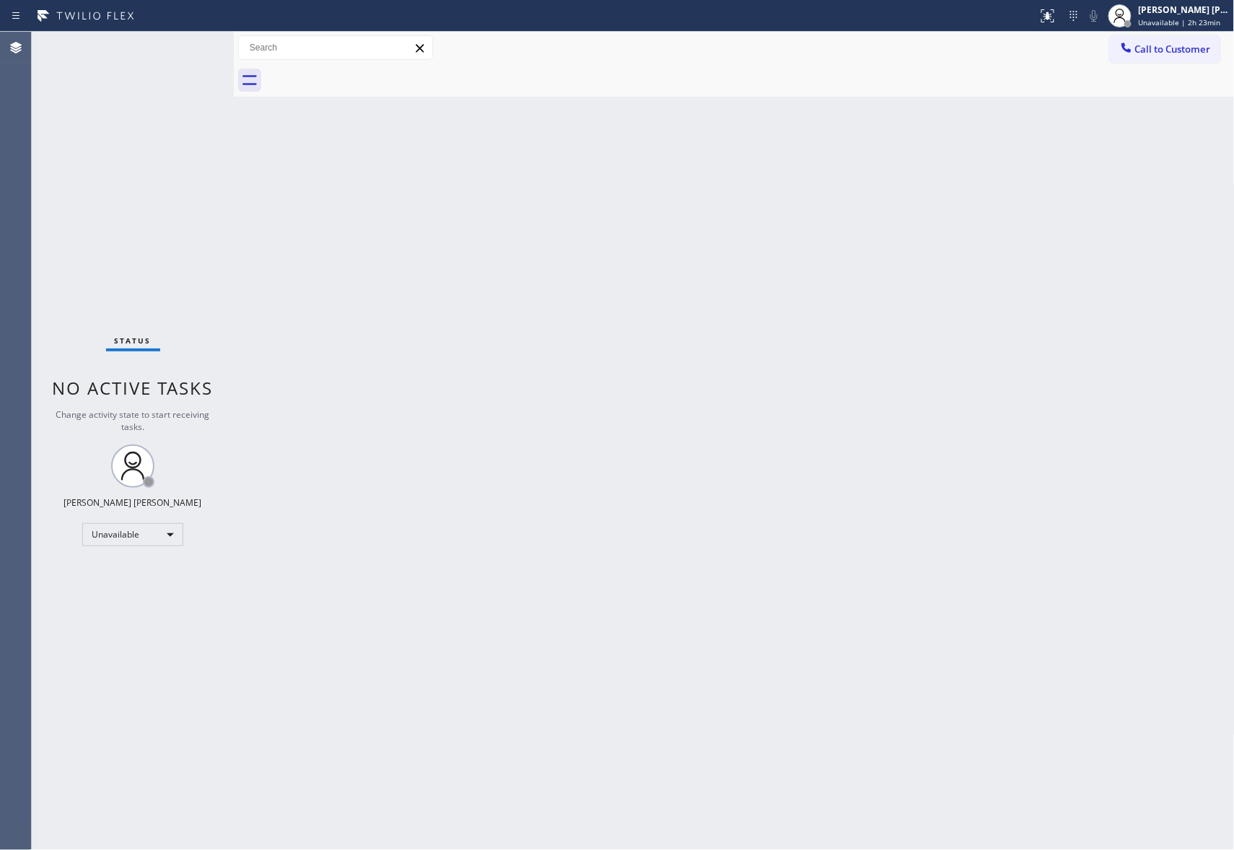
click at [1224, 52] on div "Call to Customer Outbound call Location 5 Star Appliance Repair Pro Your caller…" at bounding box center [1172, 47] width 125 height 25
click at [1192, 49] on span "Call to Customer" at bounding box center [1173, 49] width 76 height 13
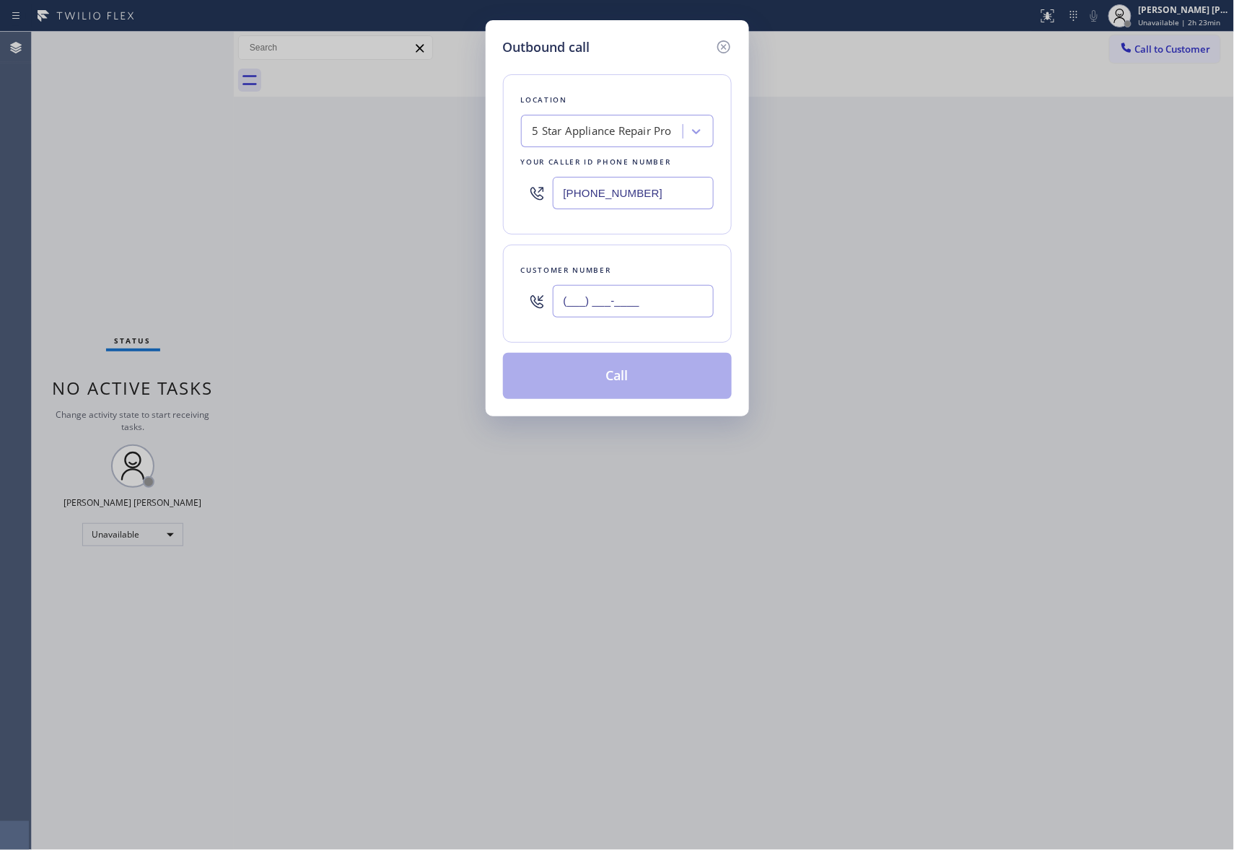
click at [645, 315] on input "(___) ___-____" at bounding box center [633, 301] width 161 height 32
paste input "650) 686-4838"
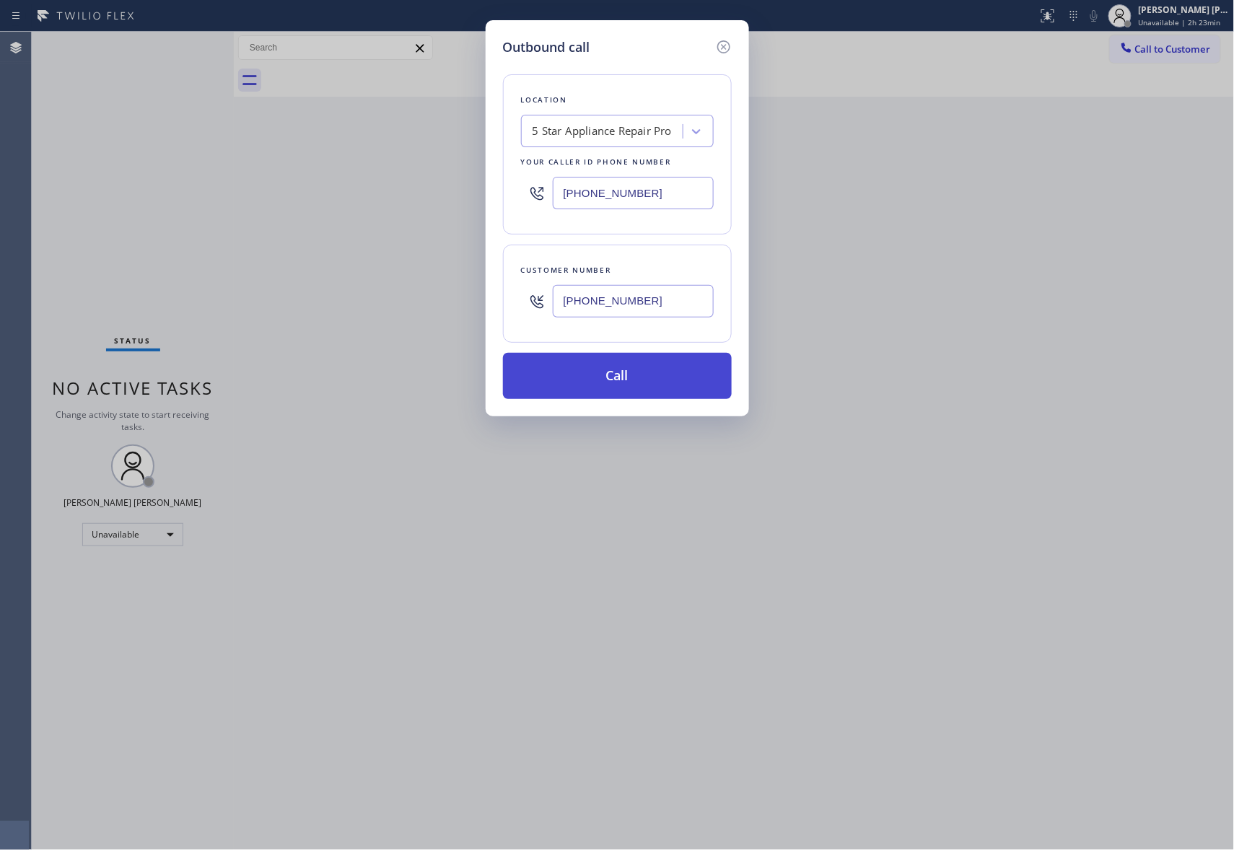
type input "(650) 686-4838"
click at [632, 372] on button "Call" at bounding box center [617, 376] width 229 height 46
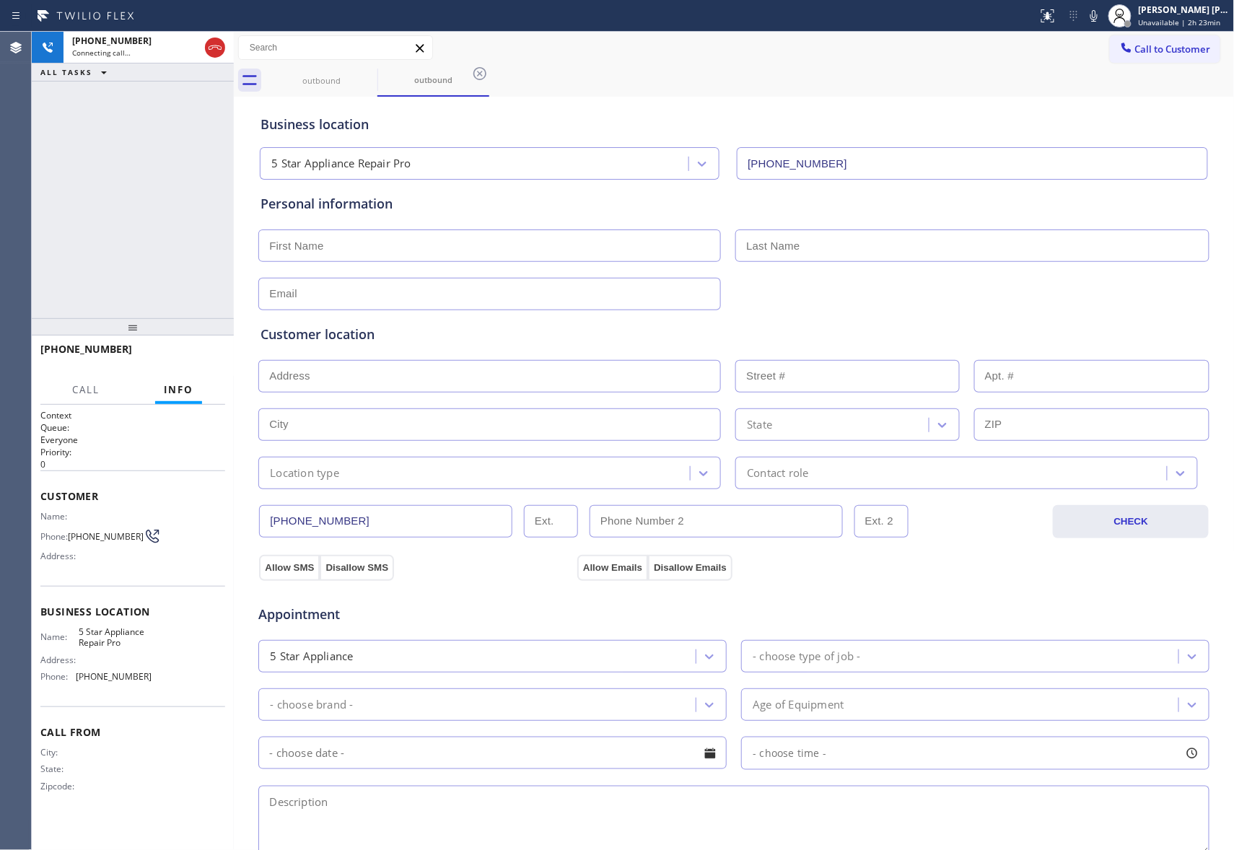
type input "(888) 477-1309"
click at [218, 44] on icon at bounding box center [214, 47] width 17 height 17
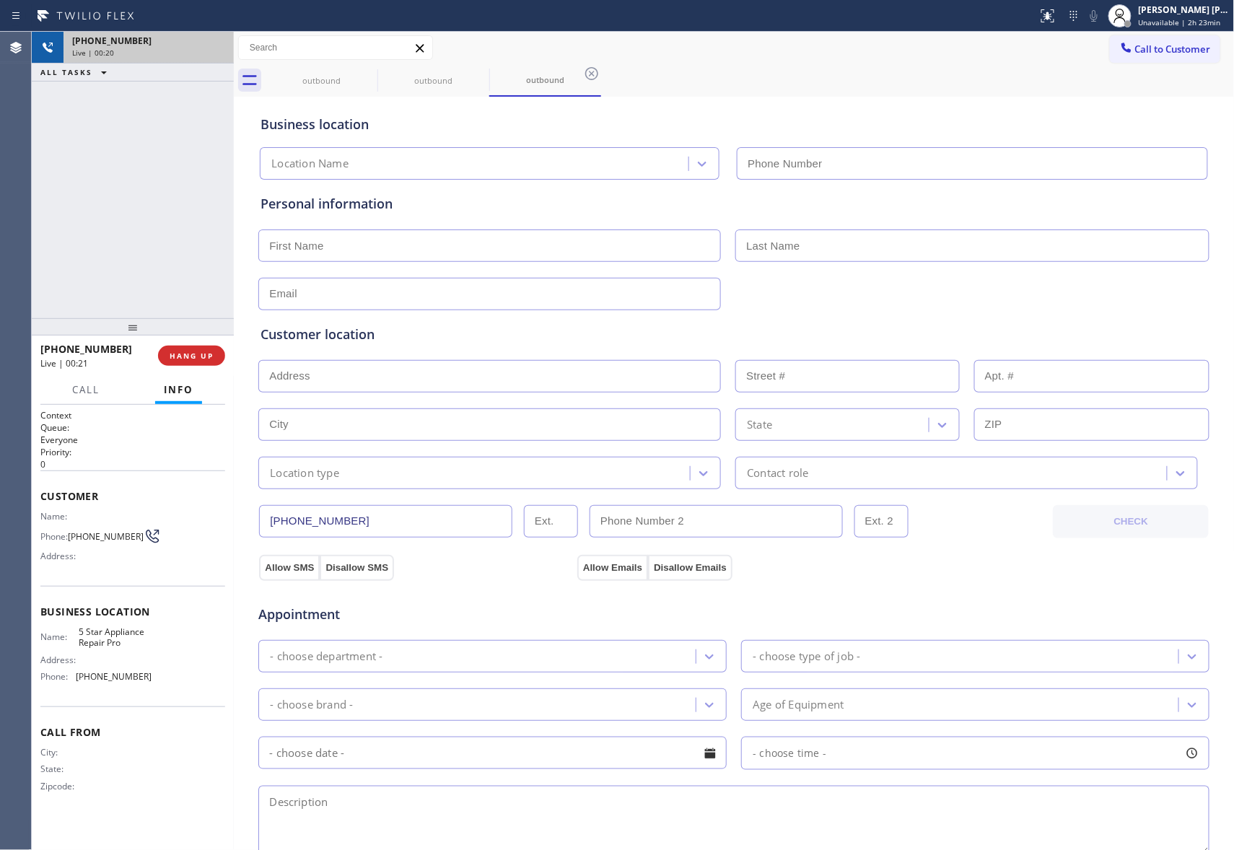
type input "(888) 477-1309"
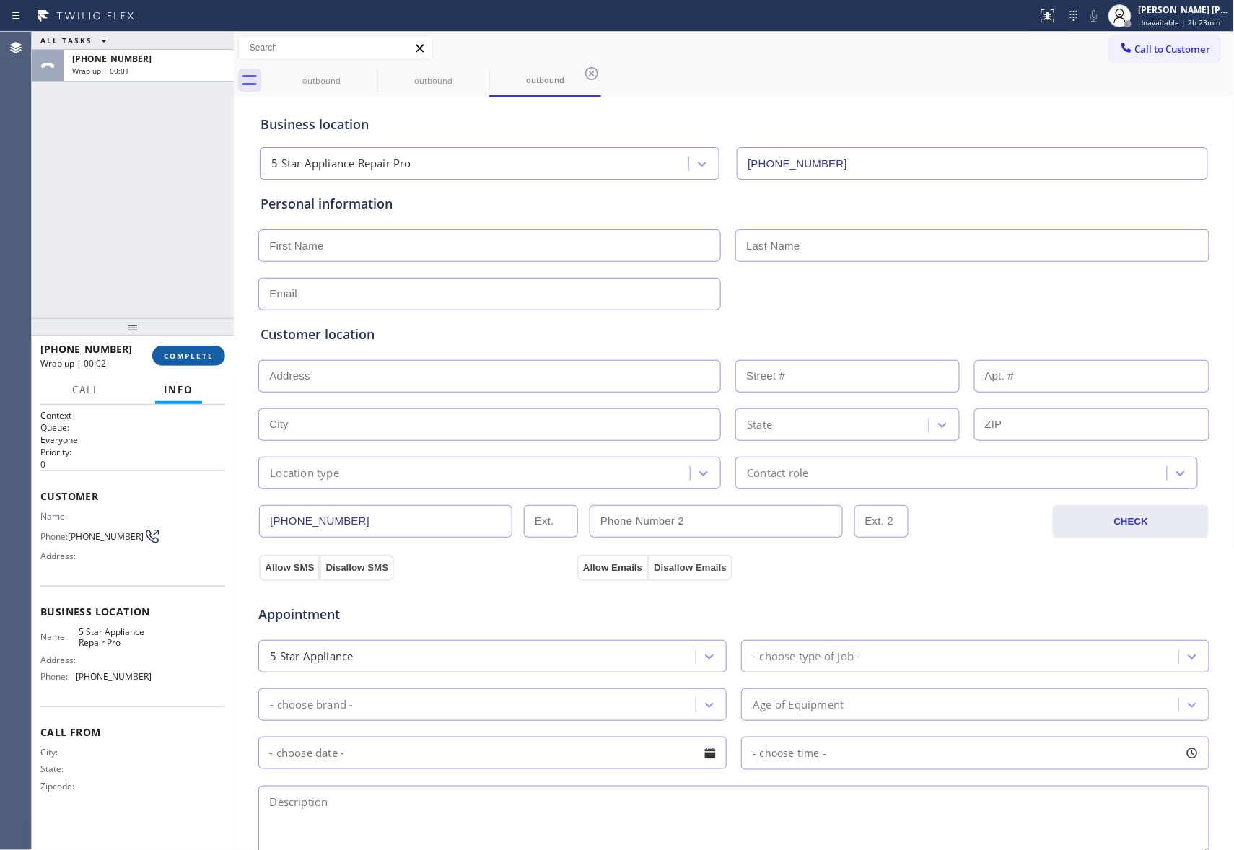
click at [191, 358] on span "COMPLETE" at bounding box center [189, 356] width 50 height 10
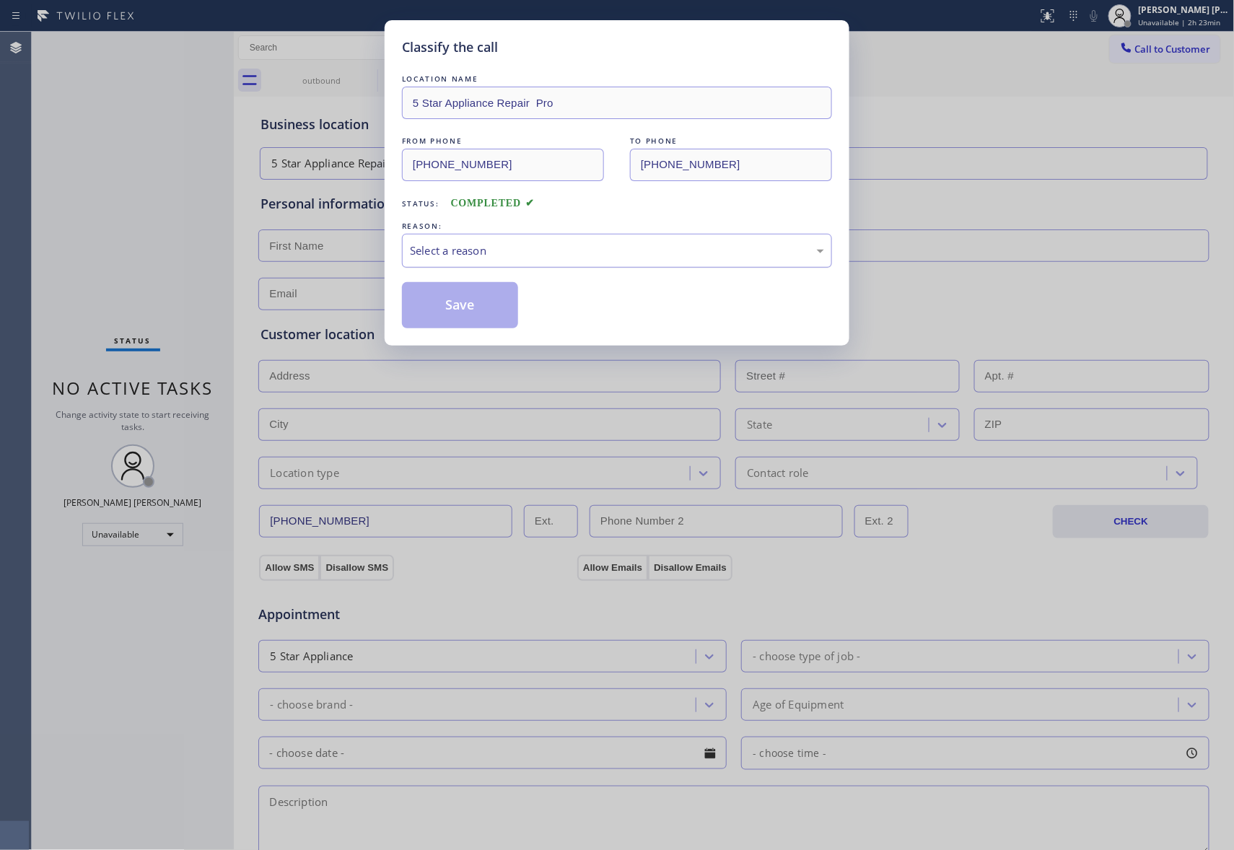
click at [517, 250] on div "Select a reason" at bounding box center [617, 250] width 414 height 17
click at [448, 300] on button "Save" at bounding box center [460, 305] width 116 height 46
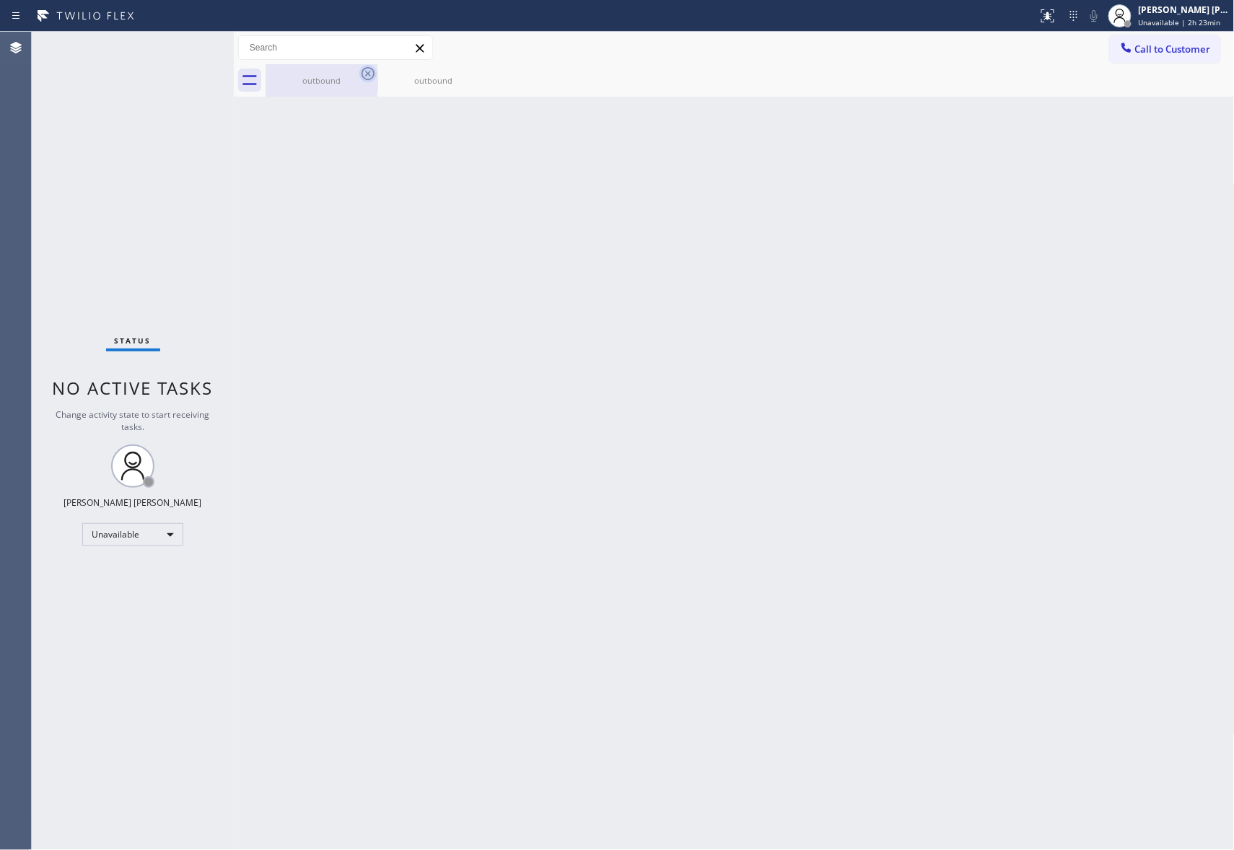
drag, startPoint x: 352, startPoint y: 79, endPoint x: 367, endPoint y: 73, distance: 15.5
click at [359, 76] on div "outbound" at bounding box center [322, 80] width 112 height 32
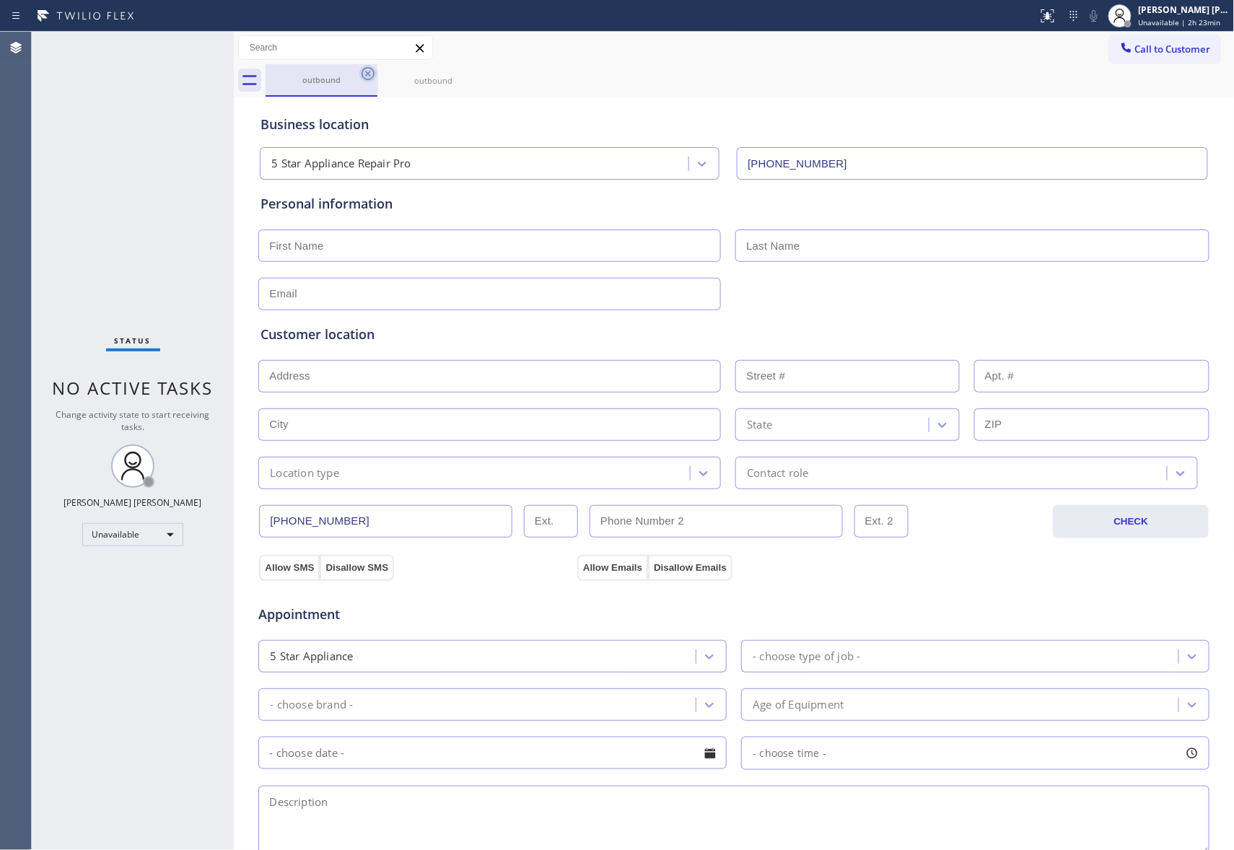
click at [367, 72] on icon at bounding box center [368, 73] width 13 height 13
click at [0, 0] on icon at bounding box center [0, 0] width 0 height 0
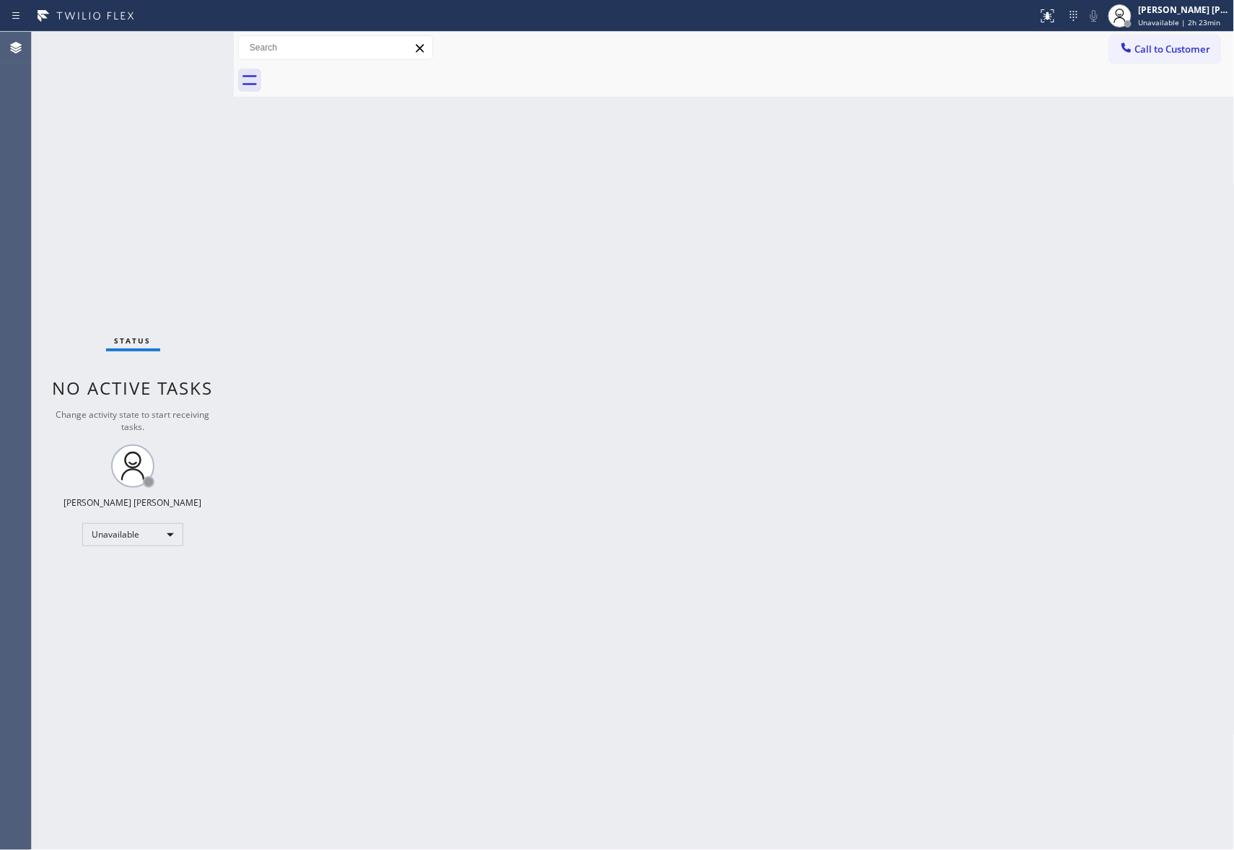
click at [367, 72] on div at bounding box center [750, 80] width 969 height 32
click at [1199, 49] on span "Call to Customer" at bounding box center [1173, 49] width 76 height 13
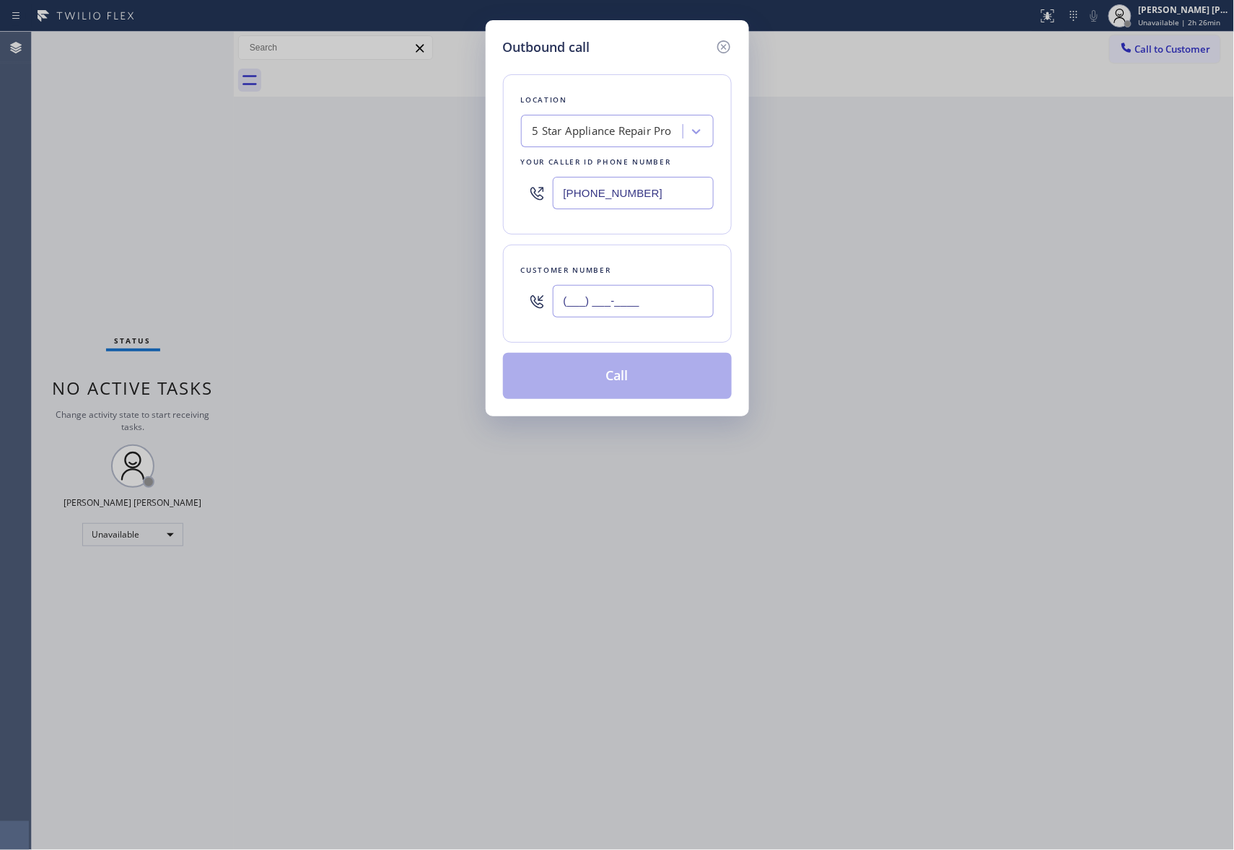
click at [699, 306] on input "(___) ___-____" at bounding box center [633, 301] width 161 height 32
paste input "310) 440-0817"
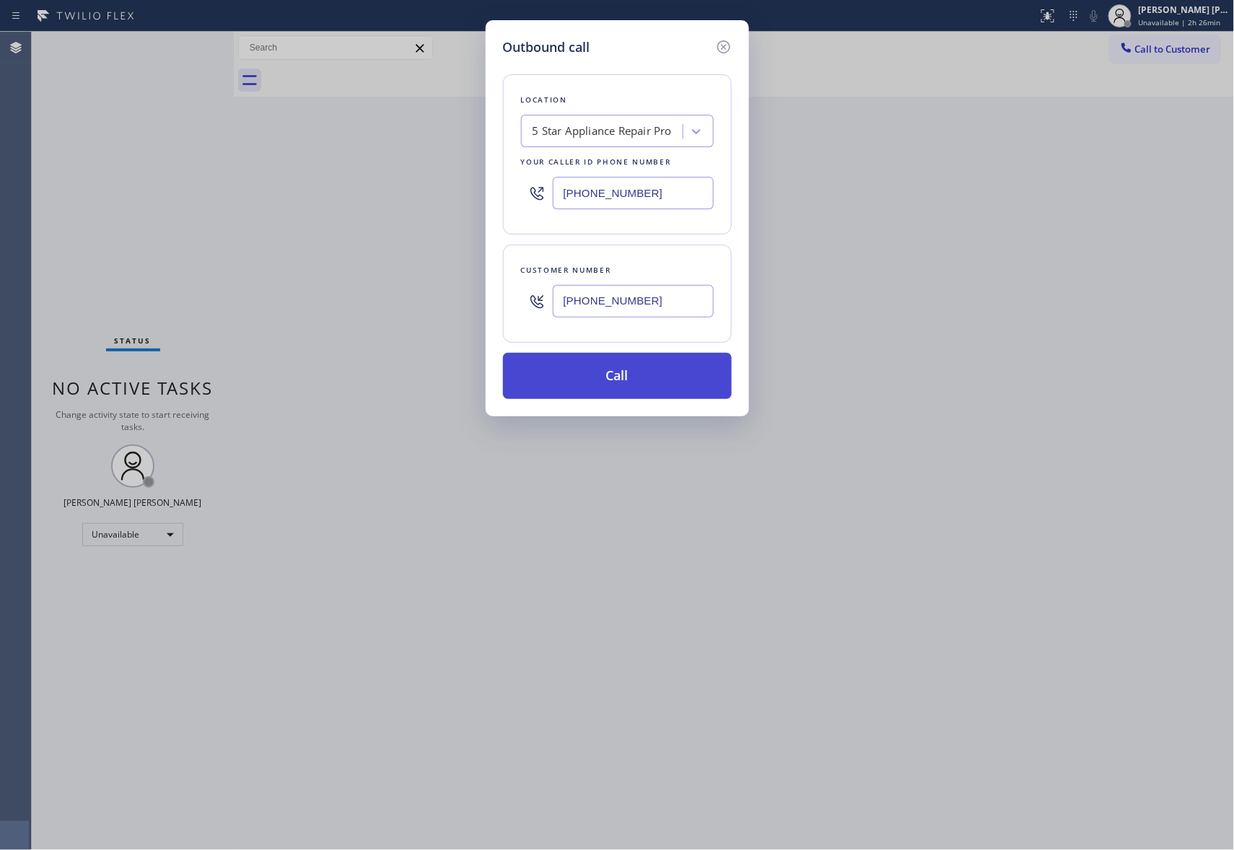
type input "(310) 440-0817"
click at [679, 369] on button "Call" at bounding box center [617, 376] width 229 height 46
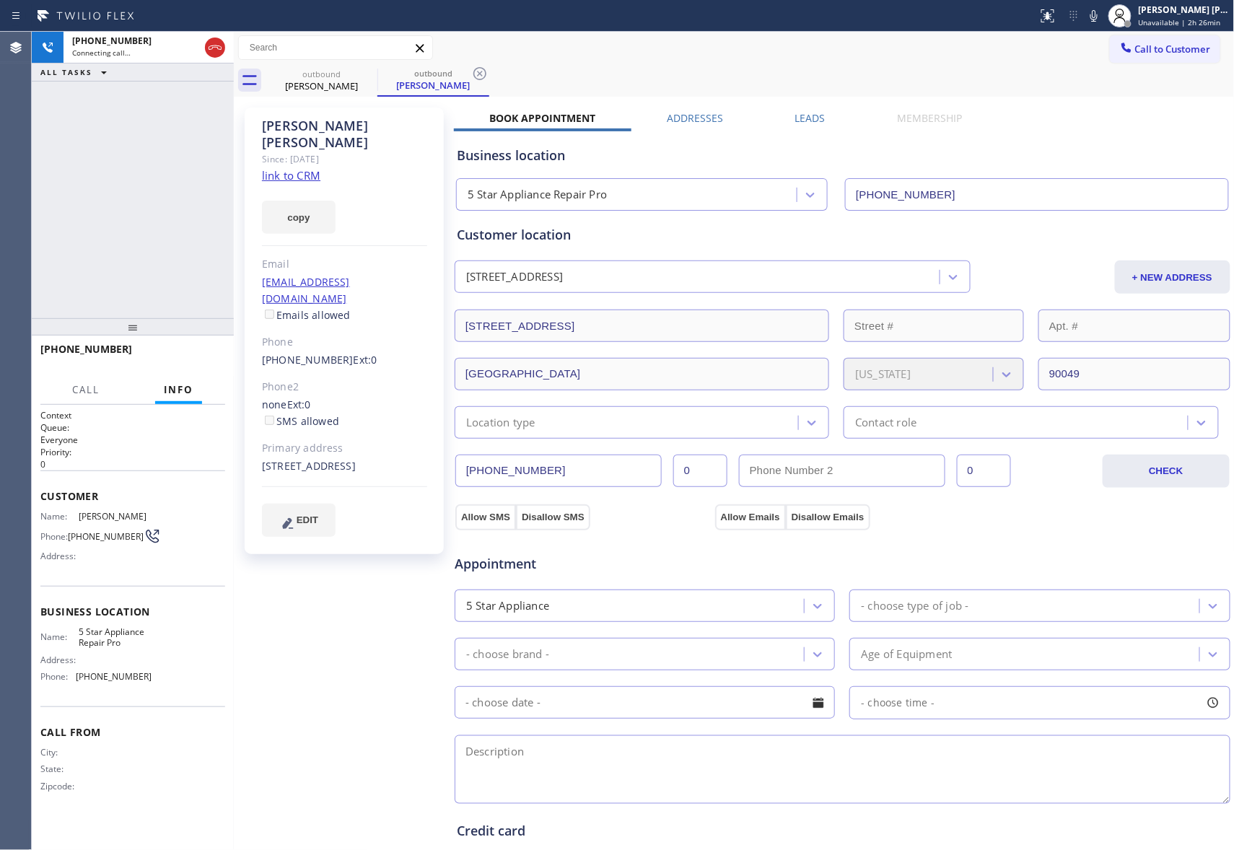
type input "(888) 477-1309"
click at [214, 52] on icon at bounding box center [214, 47] width 17 height 17
click at [364, 70] on icon at bounding box center [368, 73] width 13 height 13
click at [473, 70] on icon at bounding box center [479, 73] width 13 height 13
click at [364, 70] on div "outbound Sam Volpert outbound Sam Volpert" at bounding box center [750, 80] width 969 height 32
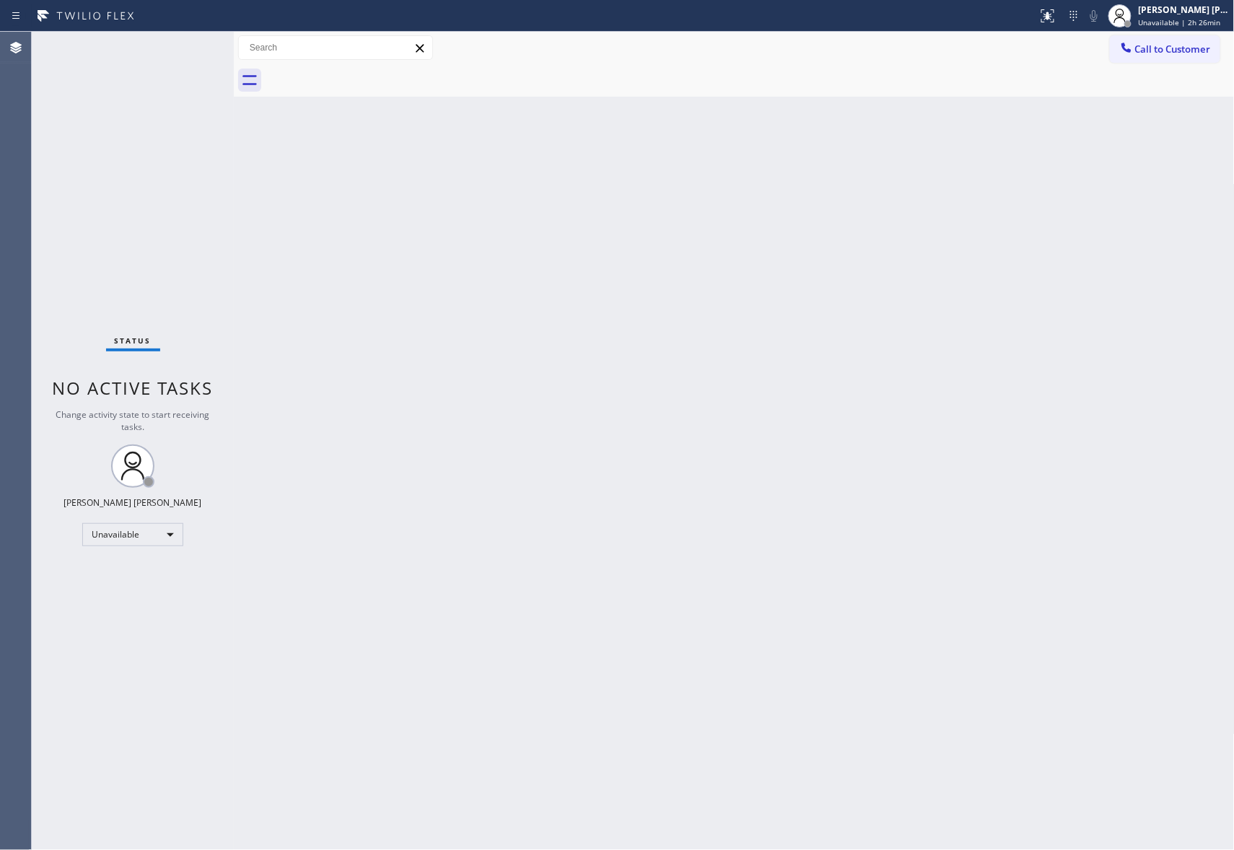
drag, startPoint x: 1188, startPoint y: 44, endPoint x: 1037, endPoint y: 62, distance: 151.9
click at [1188, 43] on span "Call to Customer" at bounding box center [1173, 49] width 76 height 13
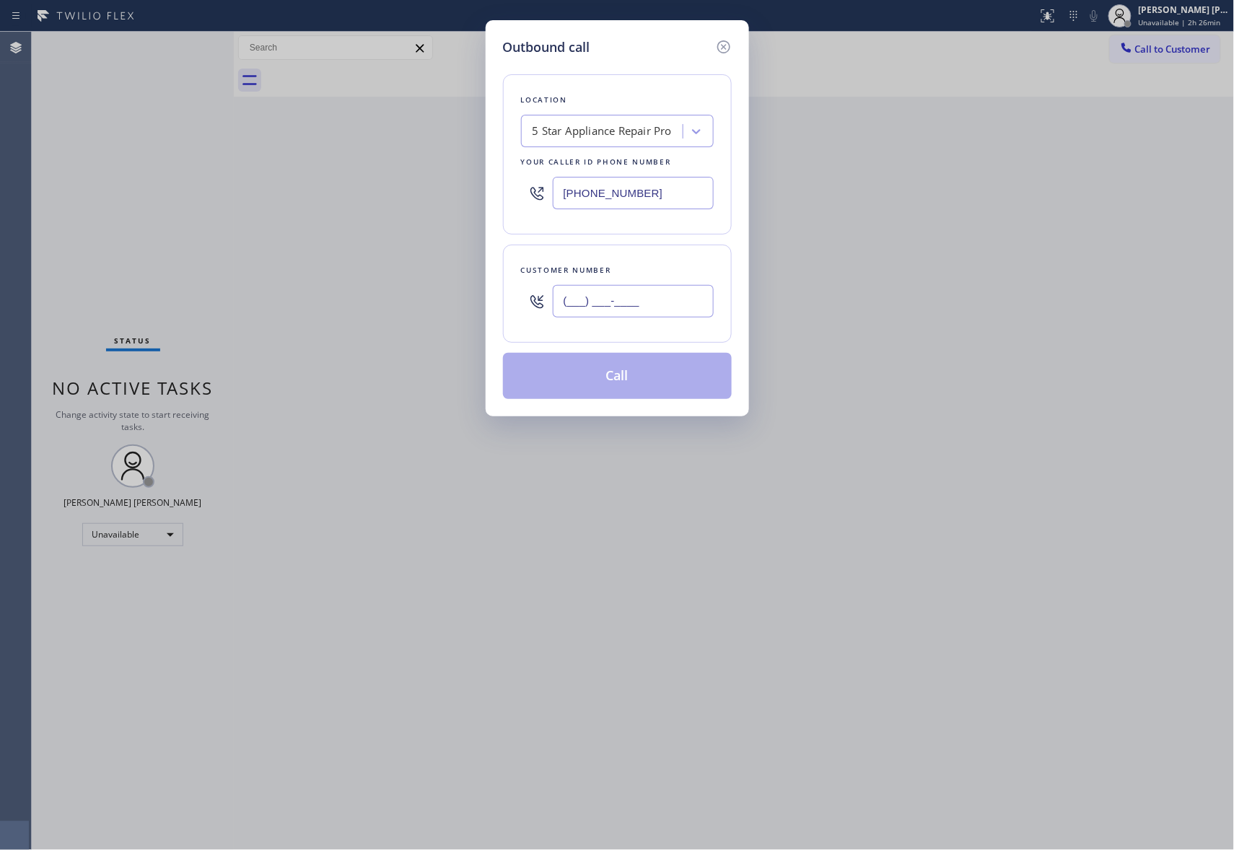
click at [618, 295] on input "(___) ___-____" at bounding box center [633, 301] width 161 height 32
paste input "512) 325-1004"
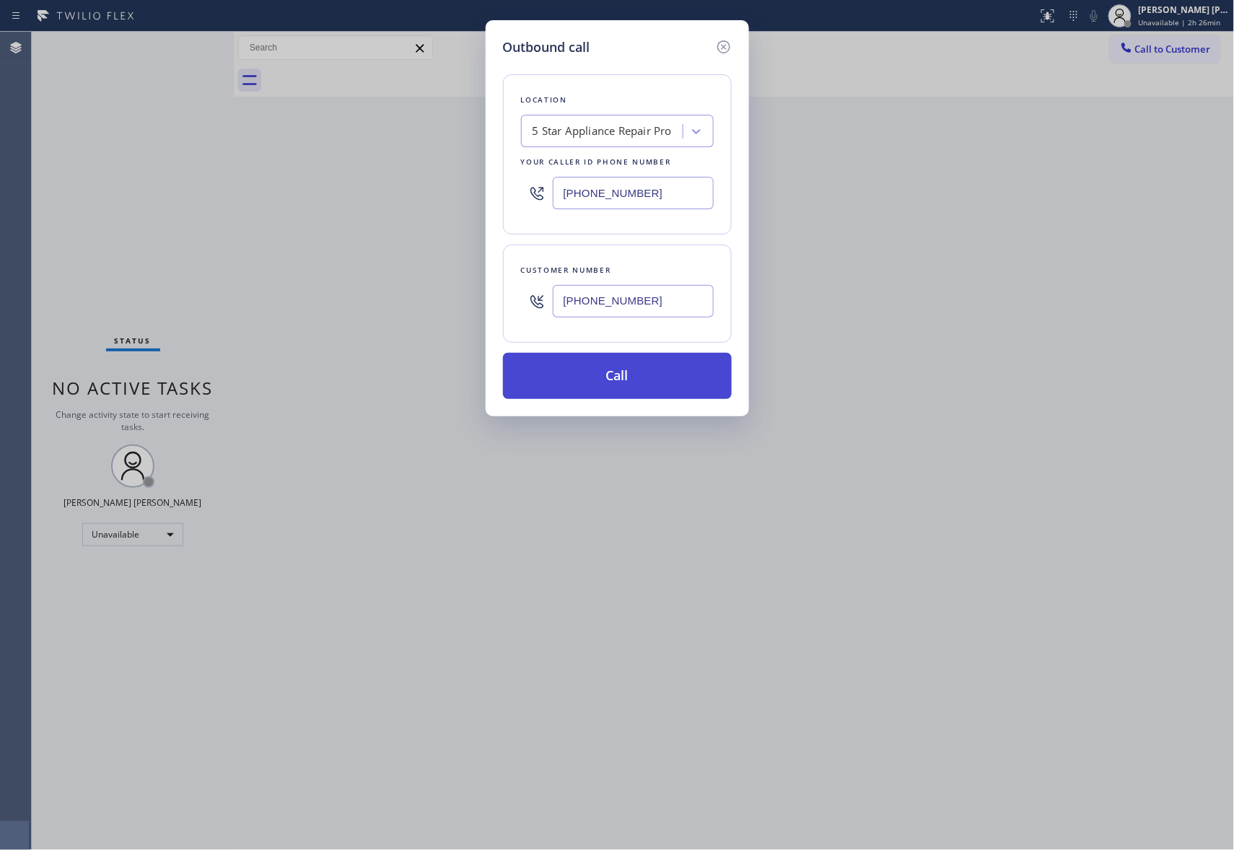
type input "(512) 325-1004"
click at [636, 382] on button "Call" at bounding box center [617, 376] width 229 height 46
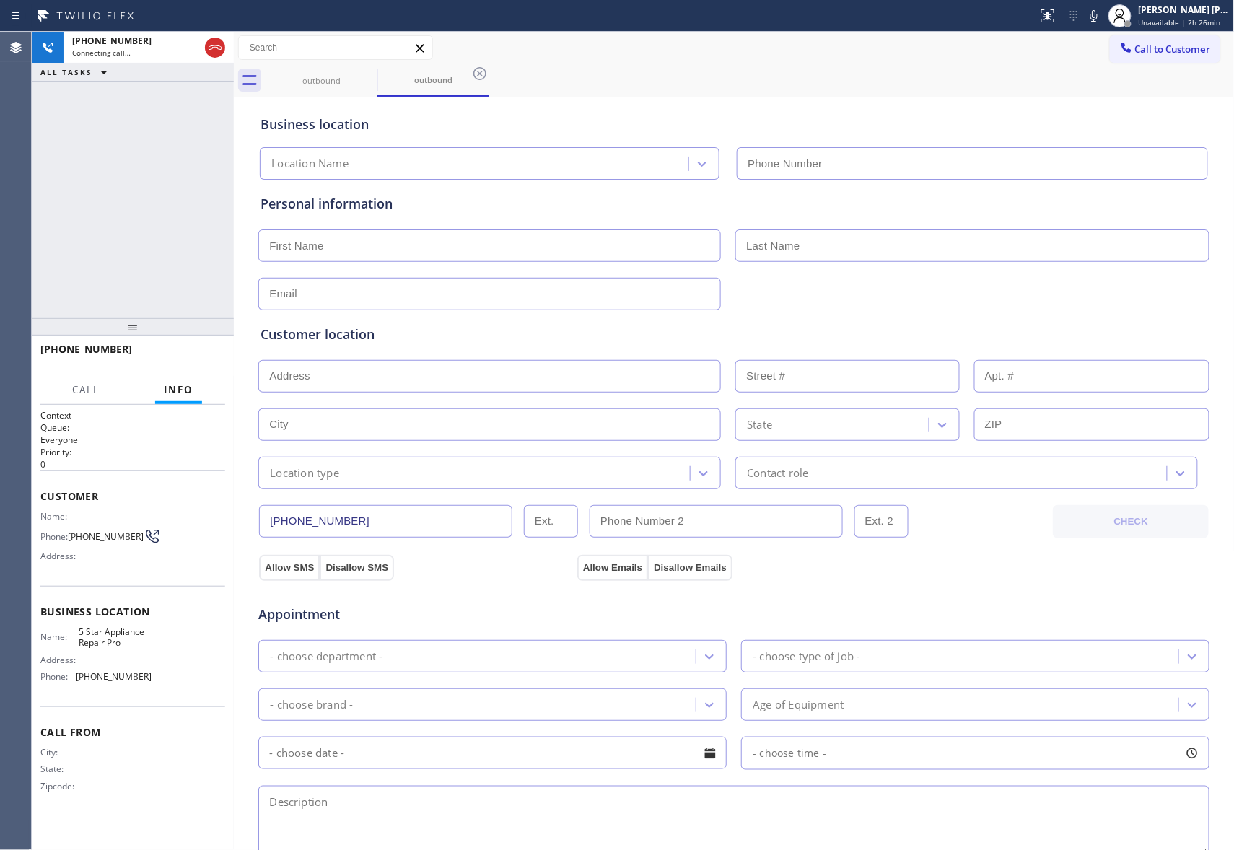
type input "(888) 477-1309"
click at [205, 351] on span "HANG UP" at bounding box center [192, 356] width 44 height 10
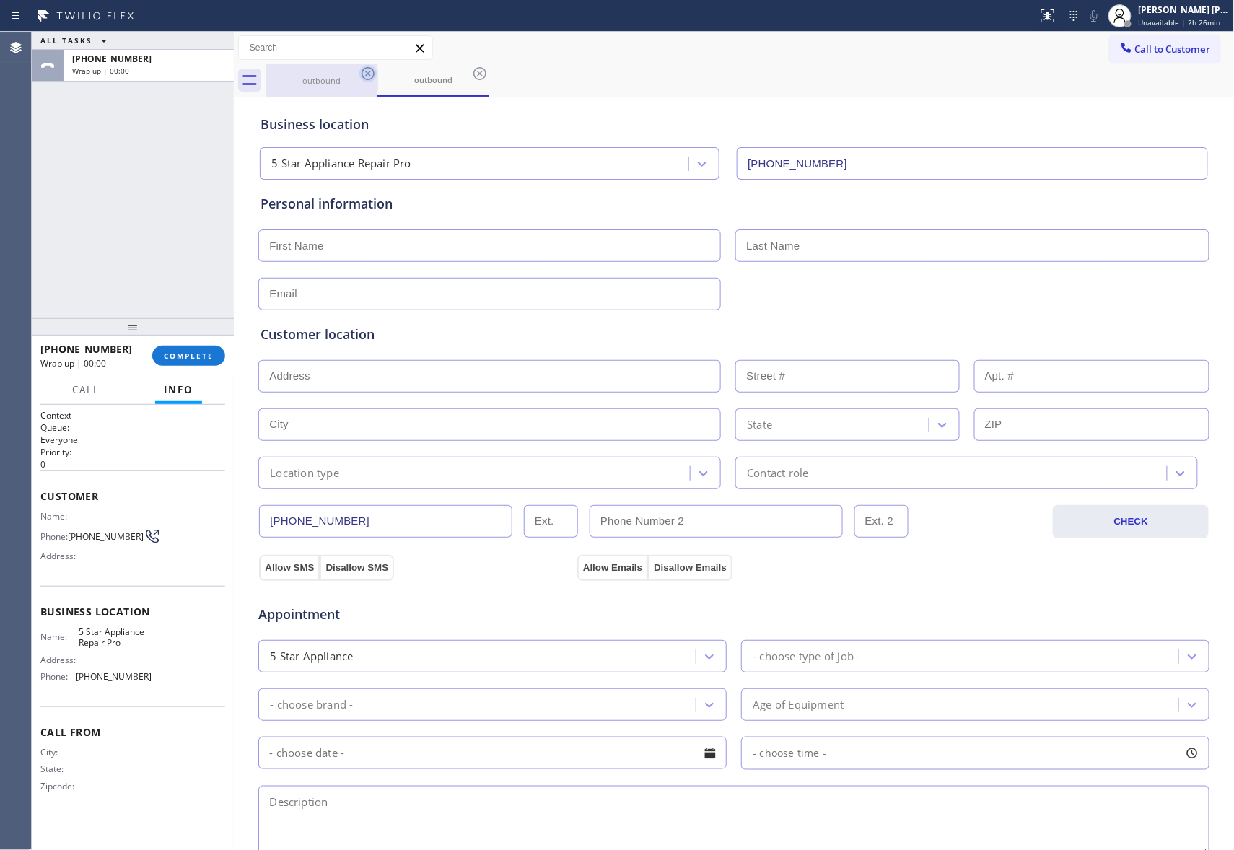
click at [365, 75] on icon at bounding box center [367, 73] width 17 height 17
click at [377, 75] on div "outbound" at bounding box center [433, 80] width 112 height 32
click at [365, 75] on icon at bounding box center [367, 73] width 17 height 17
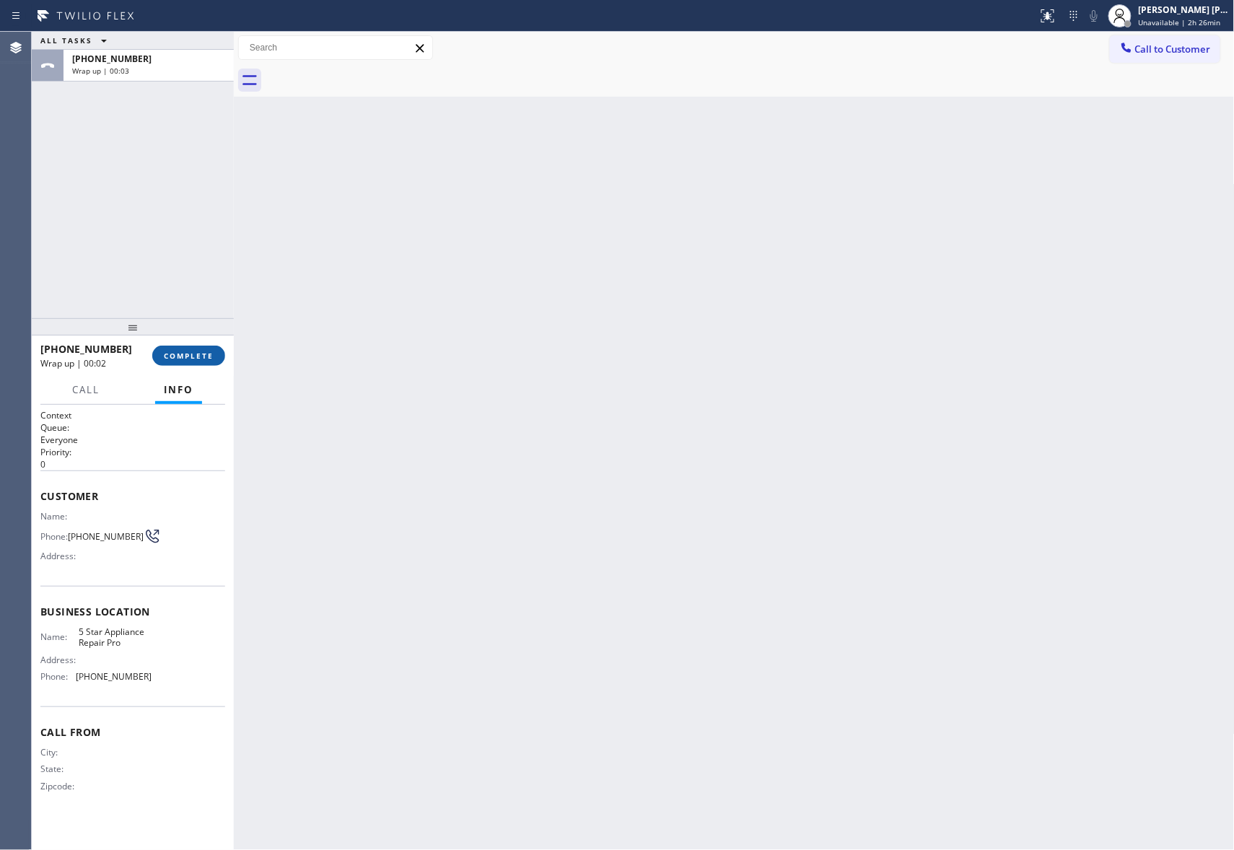
click at [174, 348] on button "COMPLETE" at bounding box center [188, 356] width 73 height 20
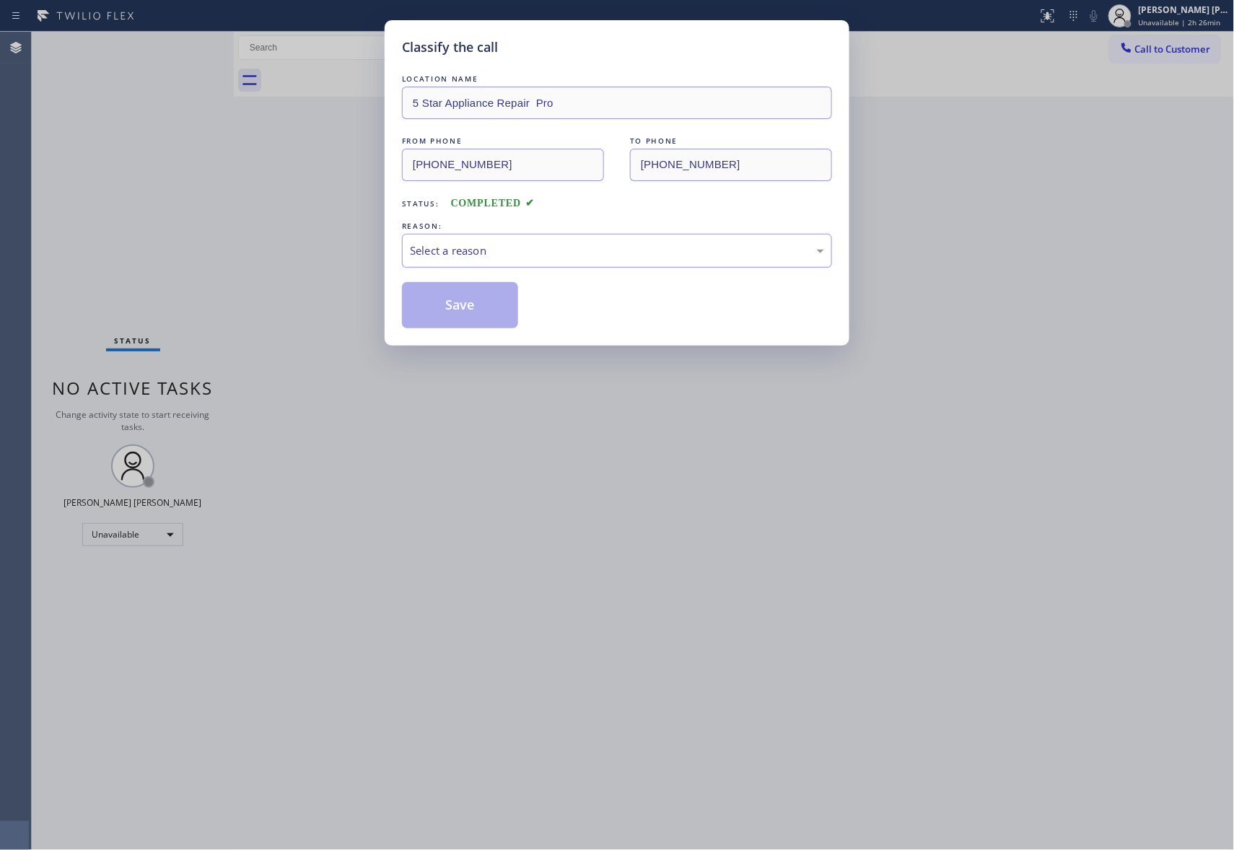
click at [619, 237] on div "Select a reason" at bounding box center [617, 251] width 430 height 34
click at [459, 306] on button "Save" at bounding box center [460, 305] width 116 height 46
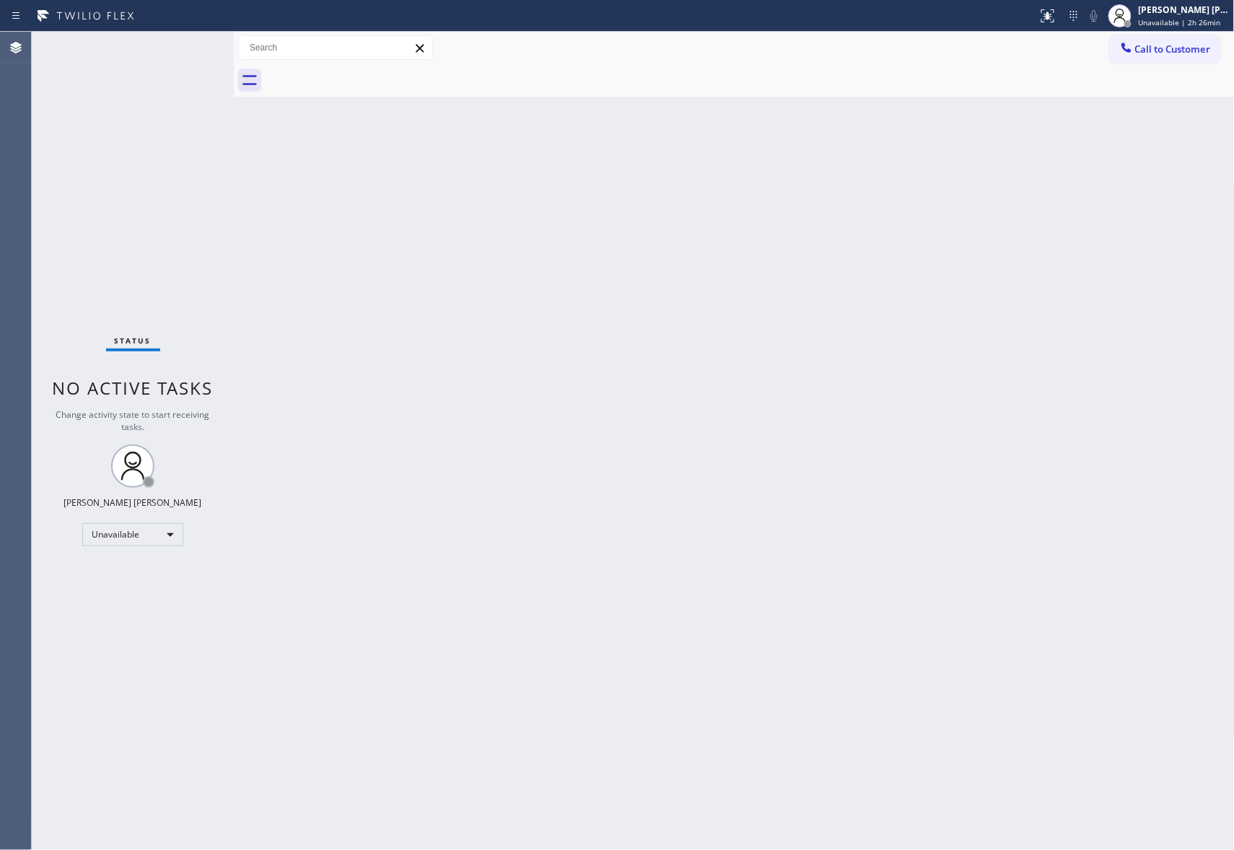
click at [1184, 50] on span "Call to Customer" at bounding box center [1173, 49] width 76 height 13
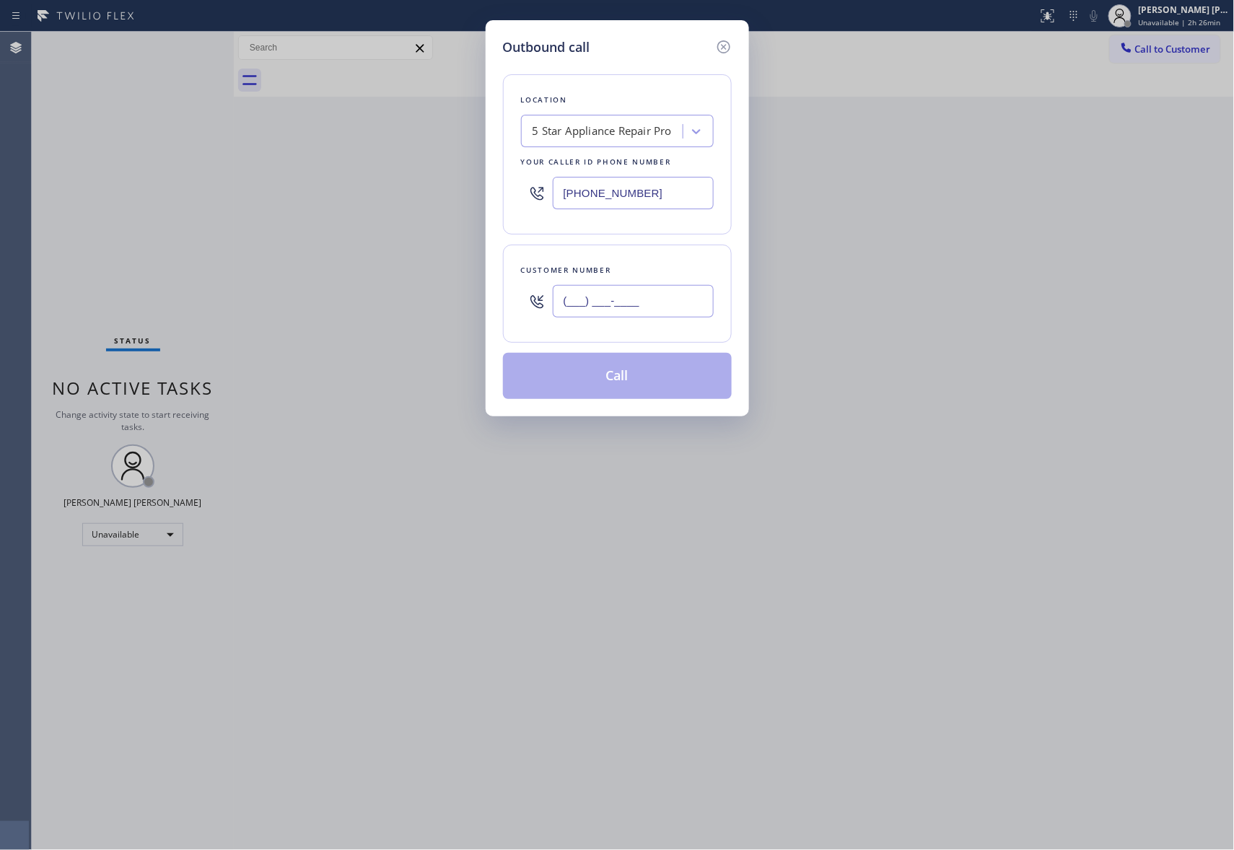
drag, startPoint x: 641, startPoint y: 315, endPoint x: 619, endPoint y: 318, distance: 21.9
click at [639, 315] on input "(___) ___-____" at bounding box center [633, 301] width 161 height 32
paste input "310) 470-8843"
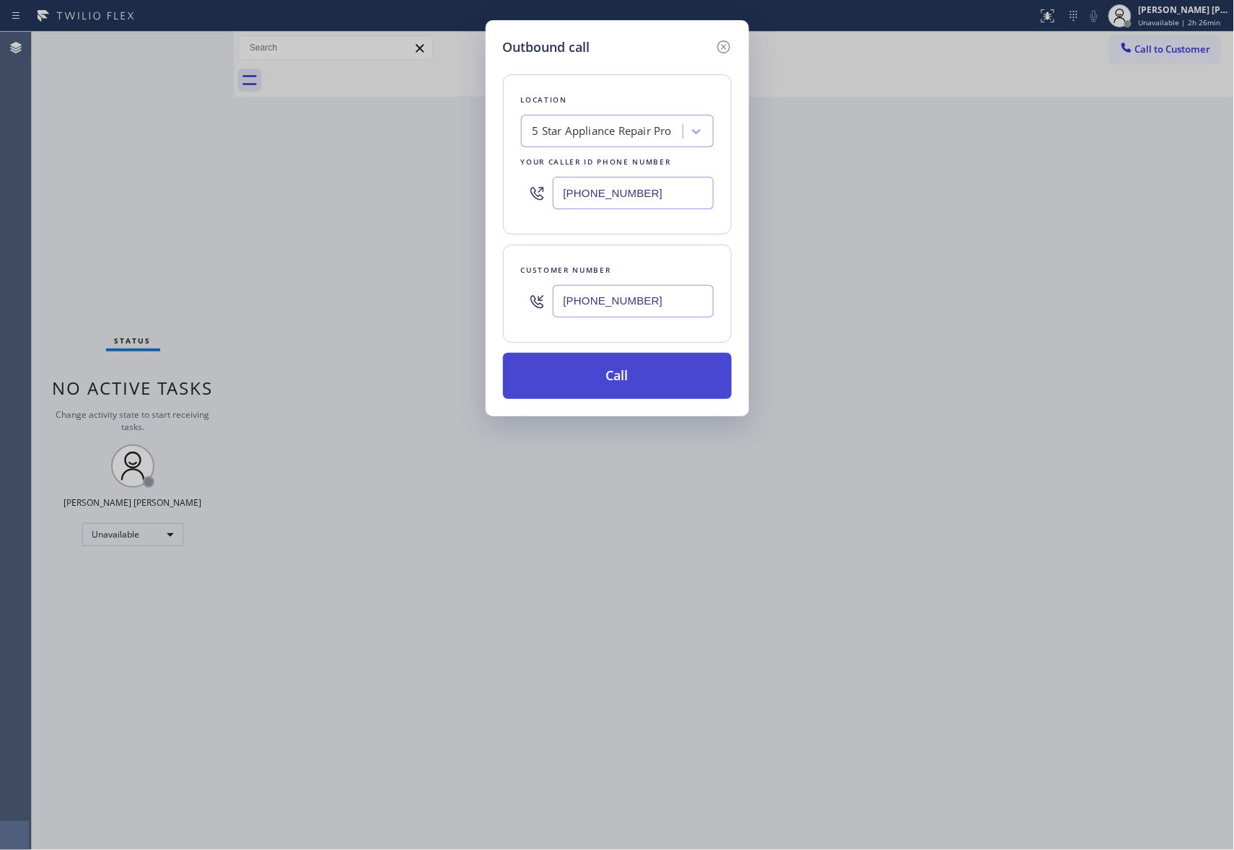
type input "(310) 470-8843"
click at [631, 379] on button "Call" at bounding box center [617, 376] width 229 height 46
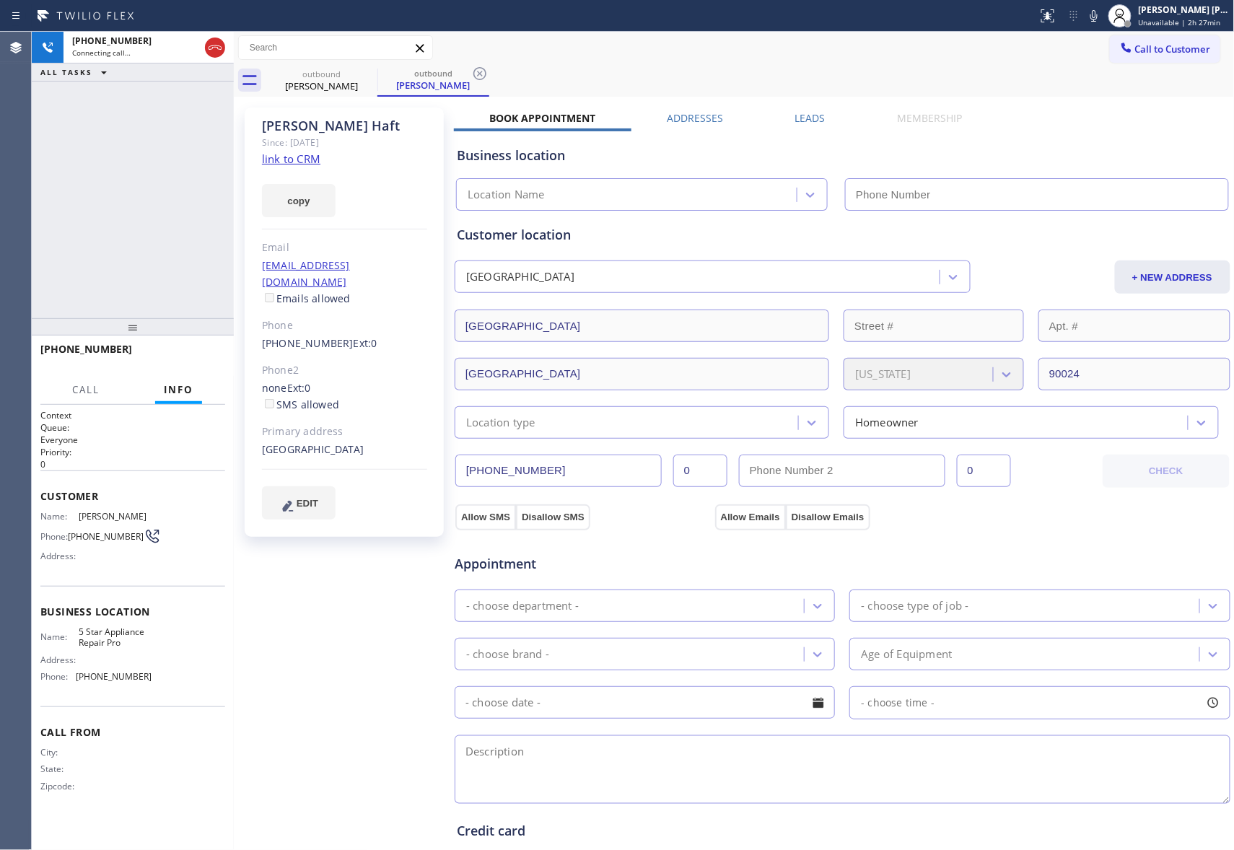
type input "(888) 477-1309"
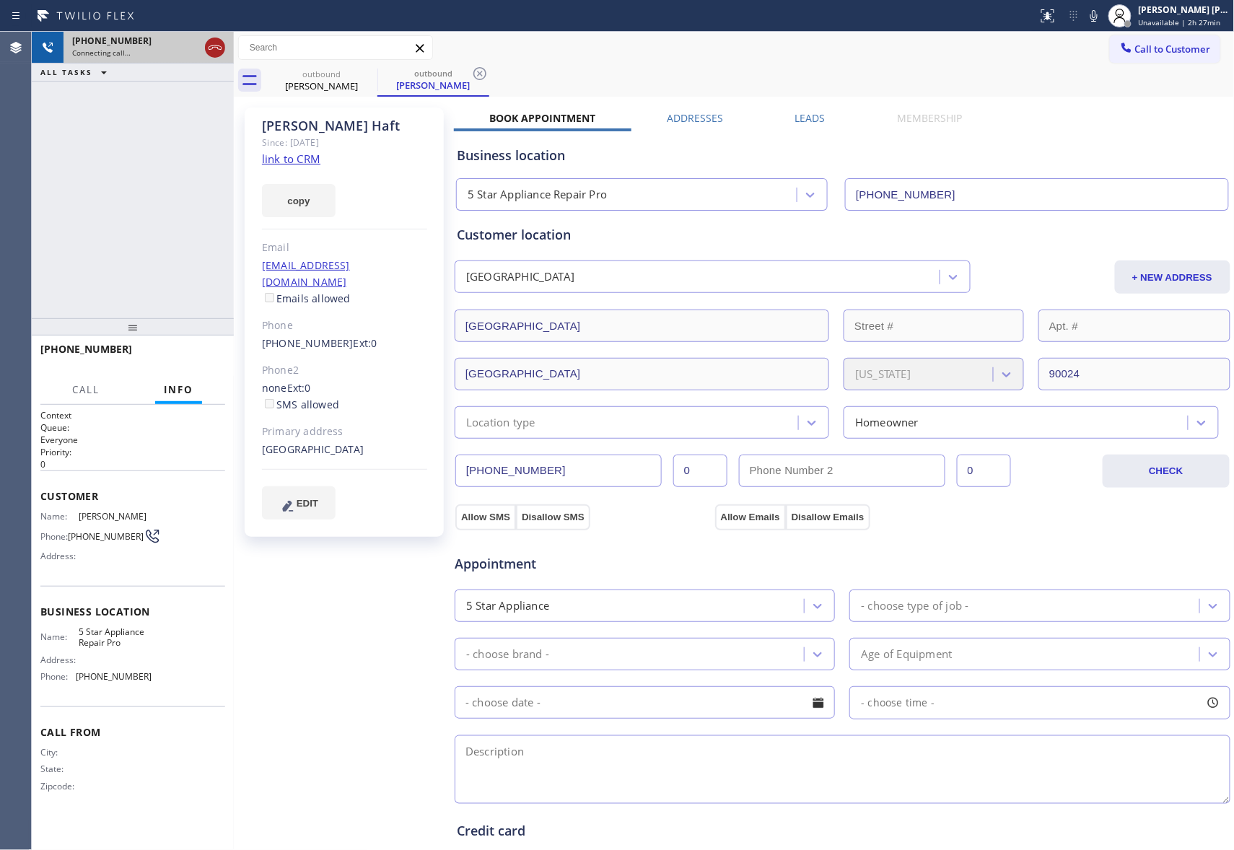
click at [211, 44] on icon at bounding box center [214, 47] width 17 height 17
click at [211, 44] on div "+13104708843" at bounding box center [148, 41] width 153 height 12
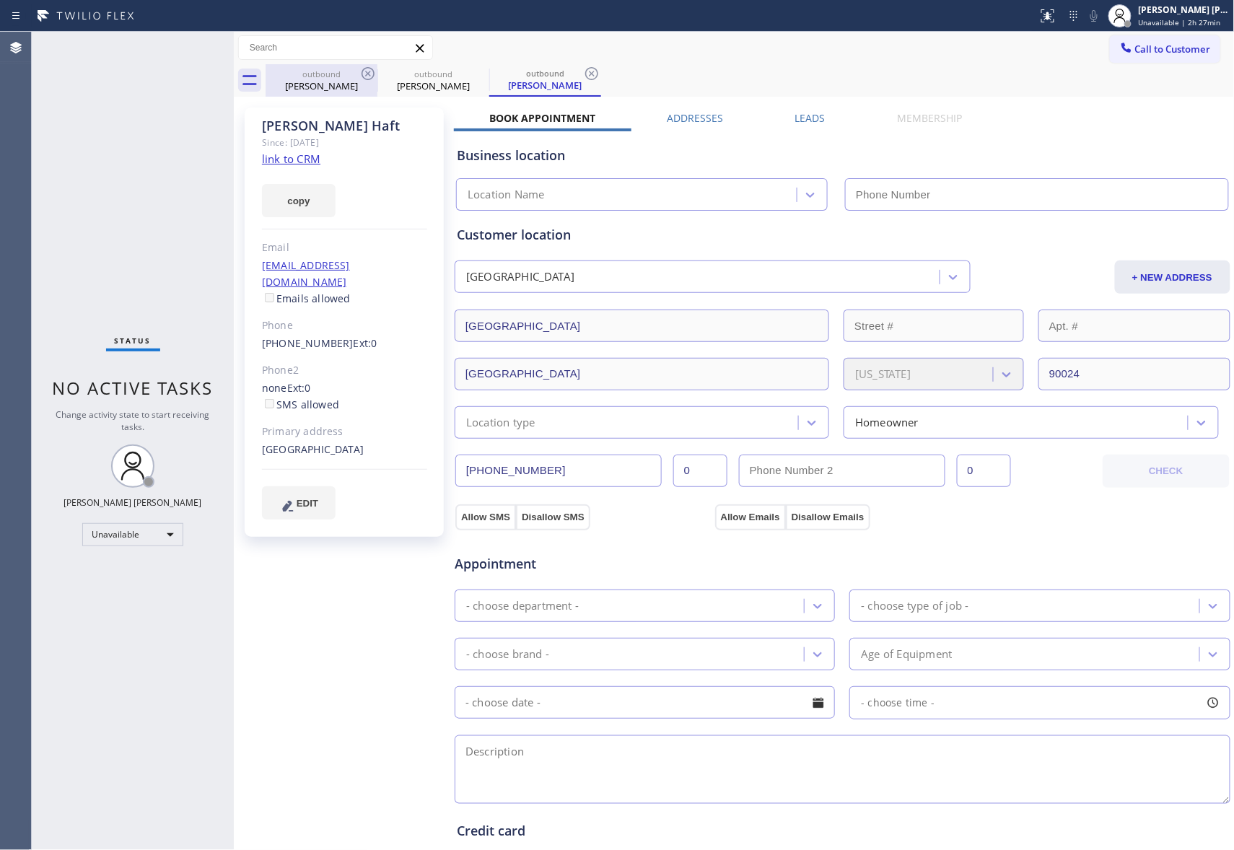
click at [362, 72] on icon at bounding box center [368, 73] width 13 height 13
click at [0, 0] on icon at bounding box center [0, 0] width 0 height 0
click at [585, 72] on icon at bounding box center [591, 73] width 13 height 13
click at [362, 72] on icon at bounding box center [368, 73] width 13 height 13
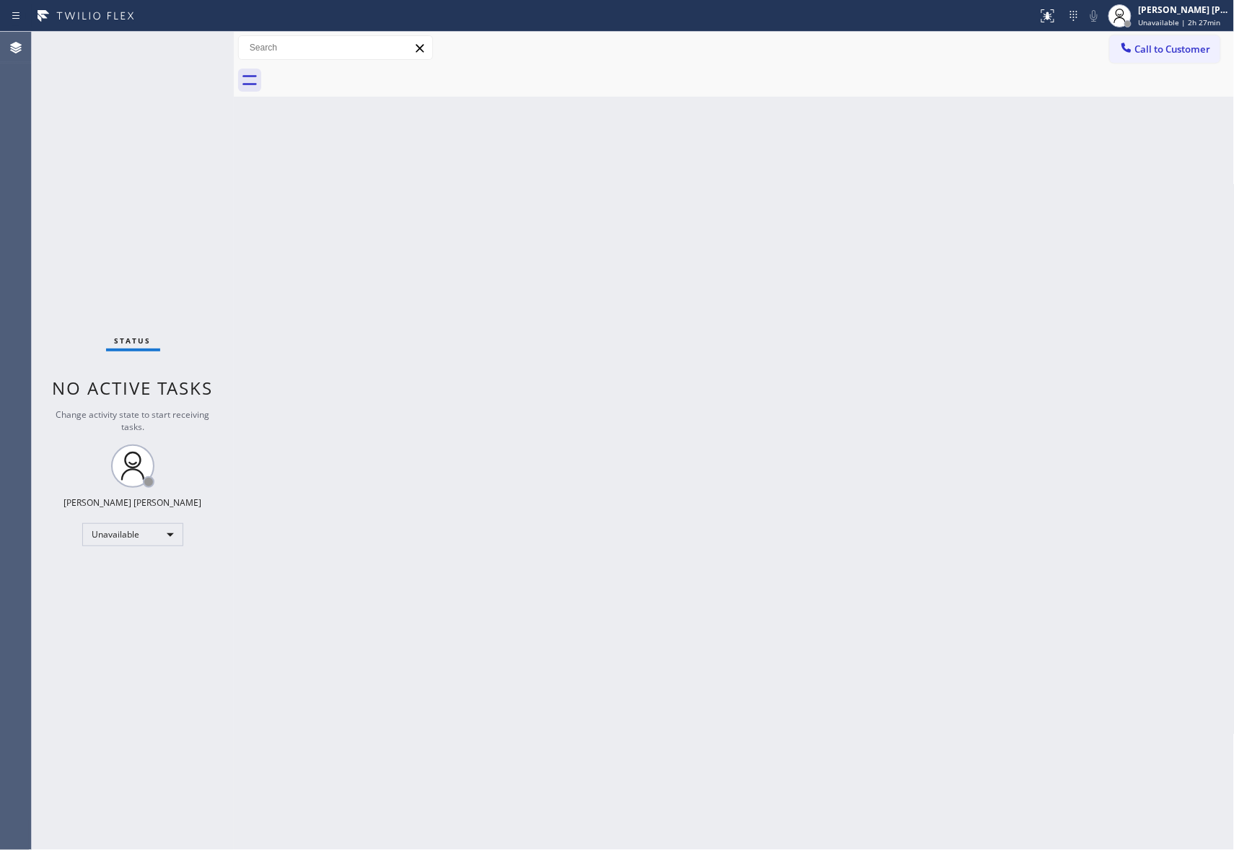
click at [362, 72] on div at bounding box center [750, 80] width 969 height 32
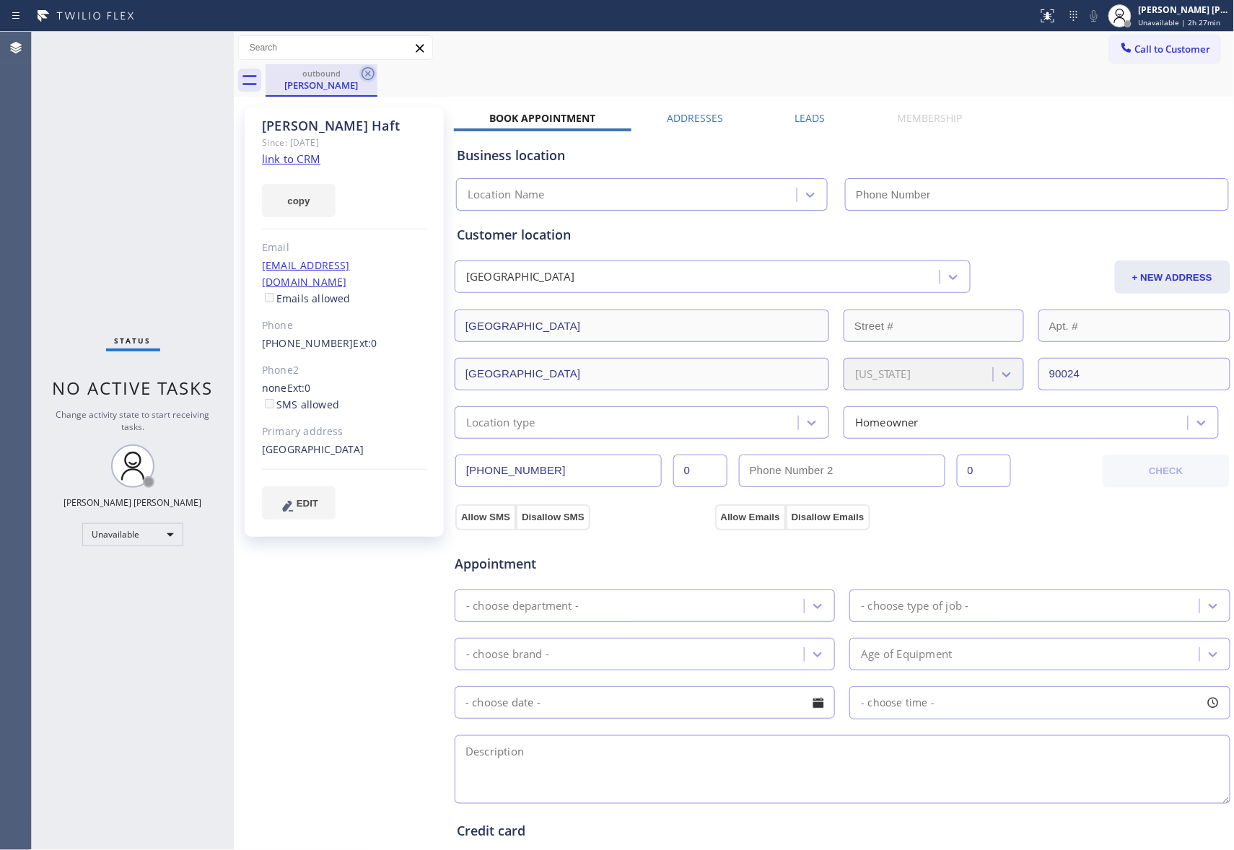
drag, startPoint x: 333, startPoint y: 73, endPoint x: 361, endPoint y: 70, distance: 28.3
click at [341, 73] on div "outbound" at bounding box center [321, 73] width 109 height 11
click at [361, 70] on icon at bounding box center [367, 73] width 17 height 17
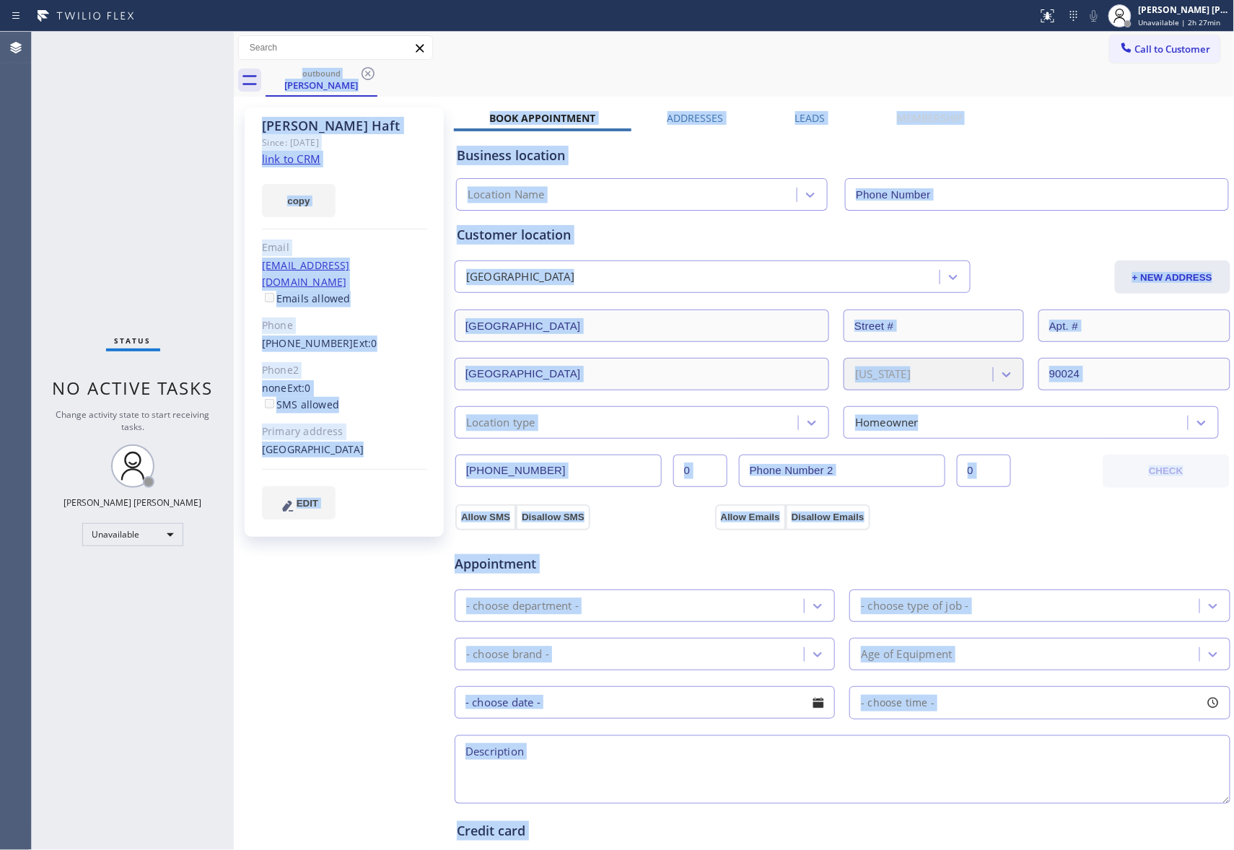
click at [362, 70] on div "outbound Richard Haft" at bounding box center [750, 80] width 969 height 32
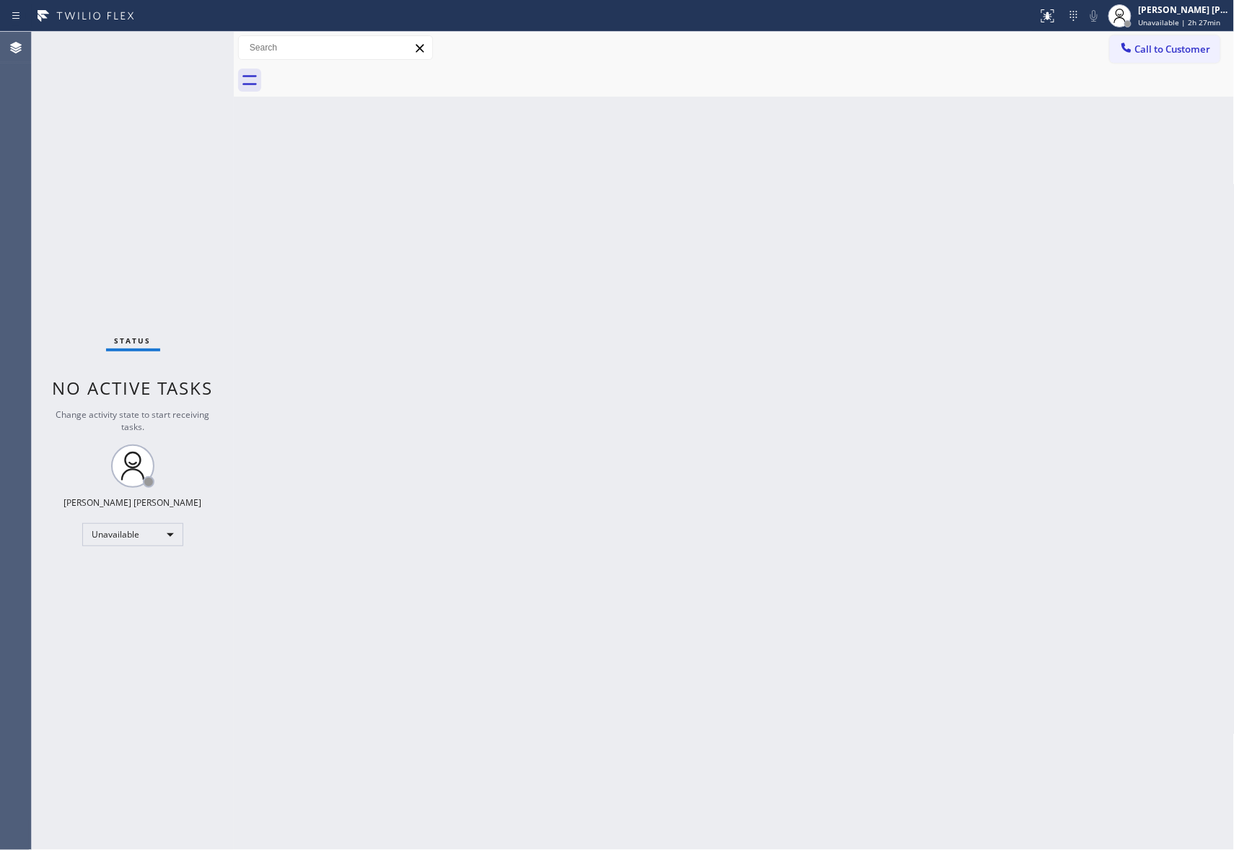
drag, startPoint x: 362, startPoint y: 70, endPoint x: 1153, endPoint y: 64, distance: 791.0
click at [364, 68] on div at bounding box center [750, 80] width 969 height 32
click at [1178, 48] on span "Call to Customer" at bounding box center [1173, 49] width 76 height 13
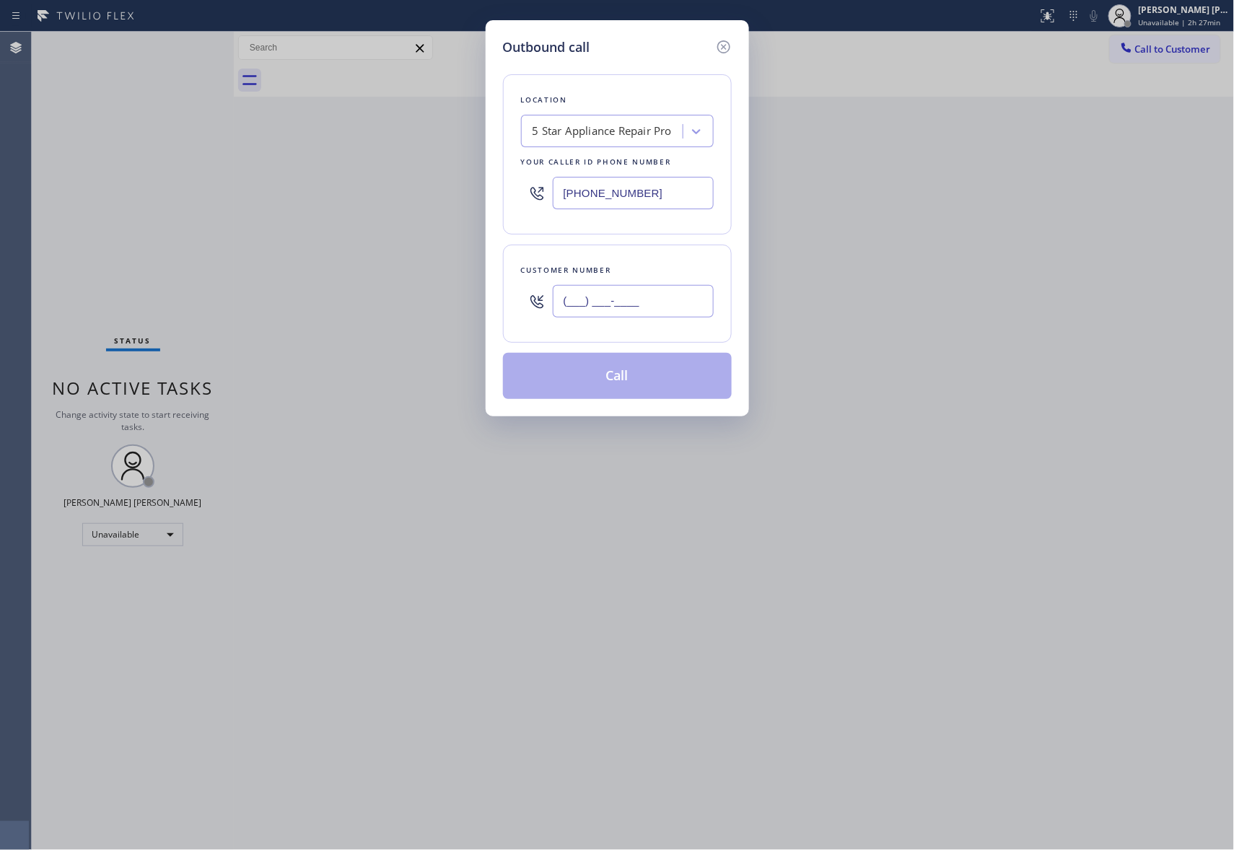
click at [650, 307] on input "(___) ___-____" at bounding box center [633, 301] width 161 height 32
paste input "925) 783-6345"
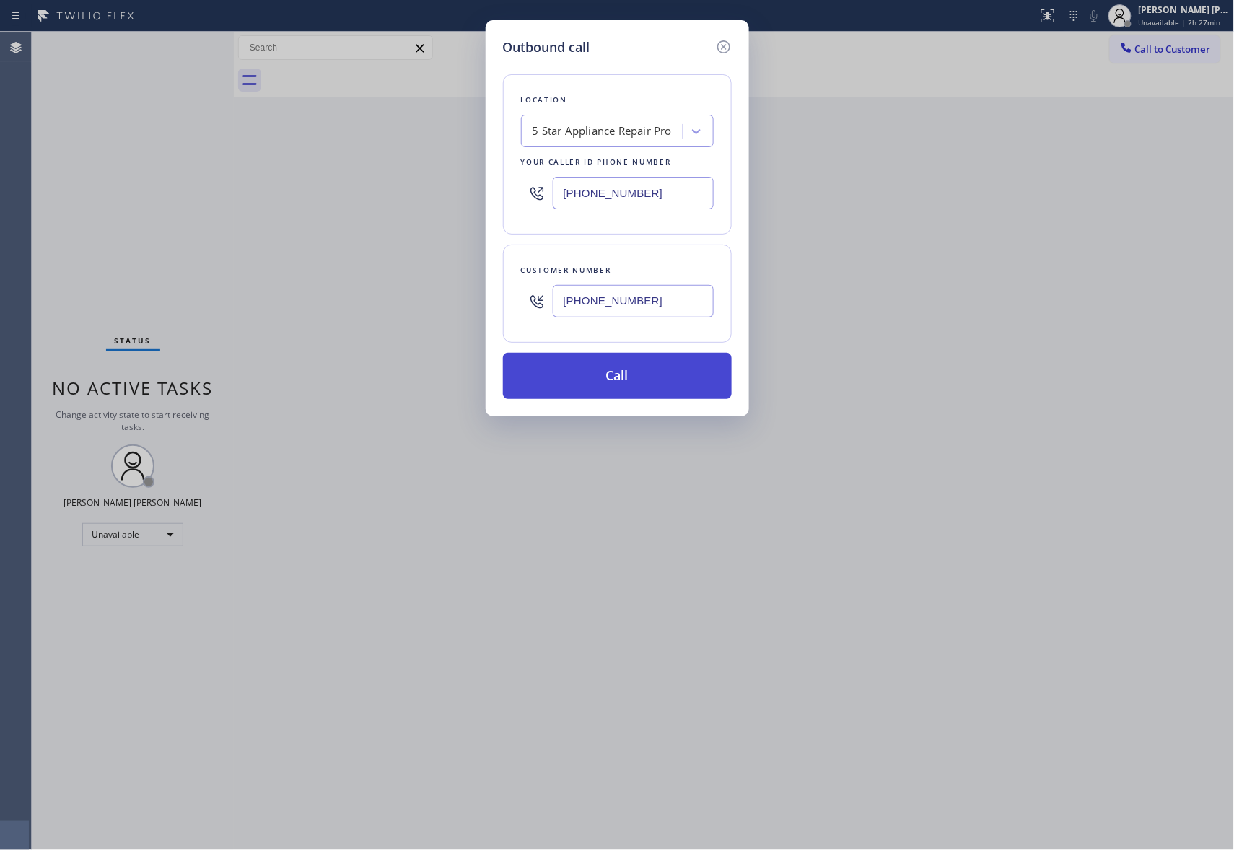
type input "(925) 783-6345"
click at [644, 385] on button "Call" at bounding box center [617, 376] width 229 height 46
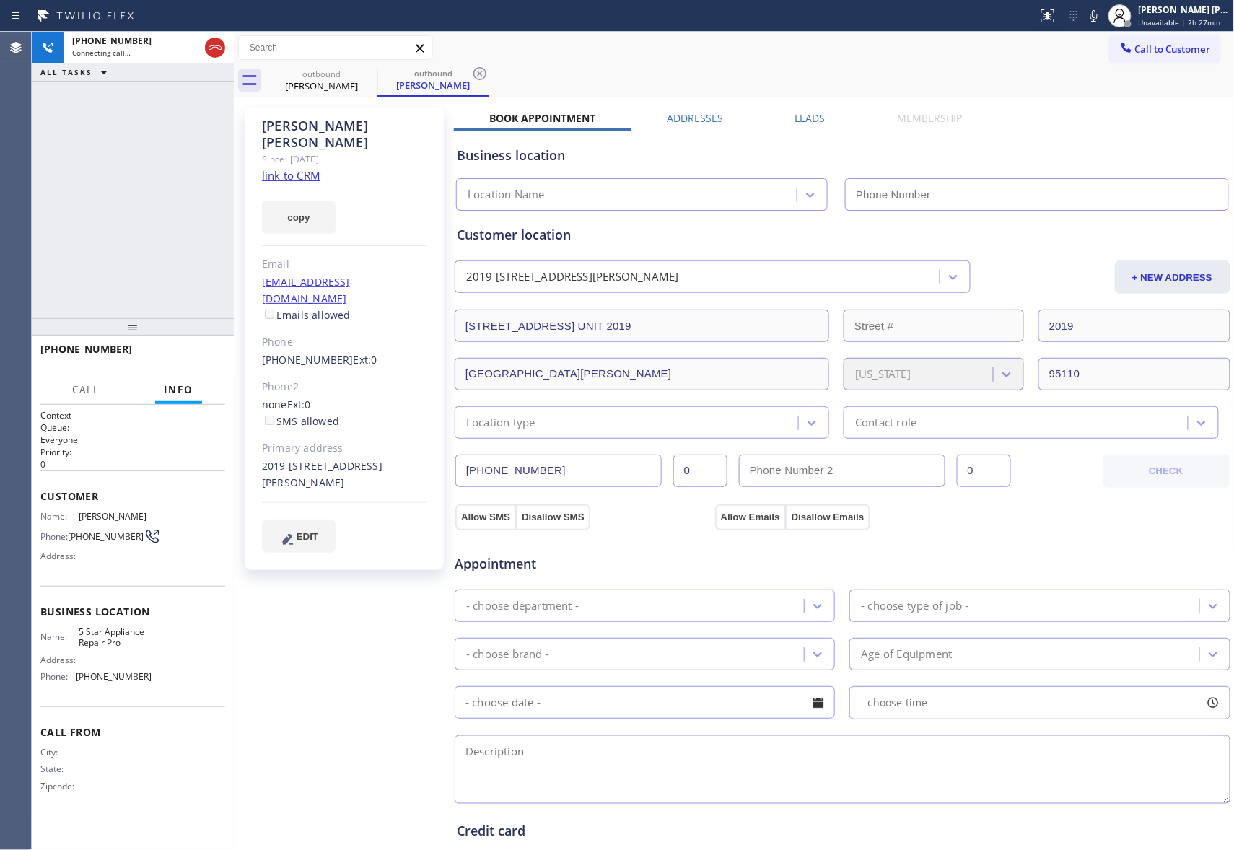
type input "(888) 477-1309"
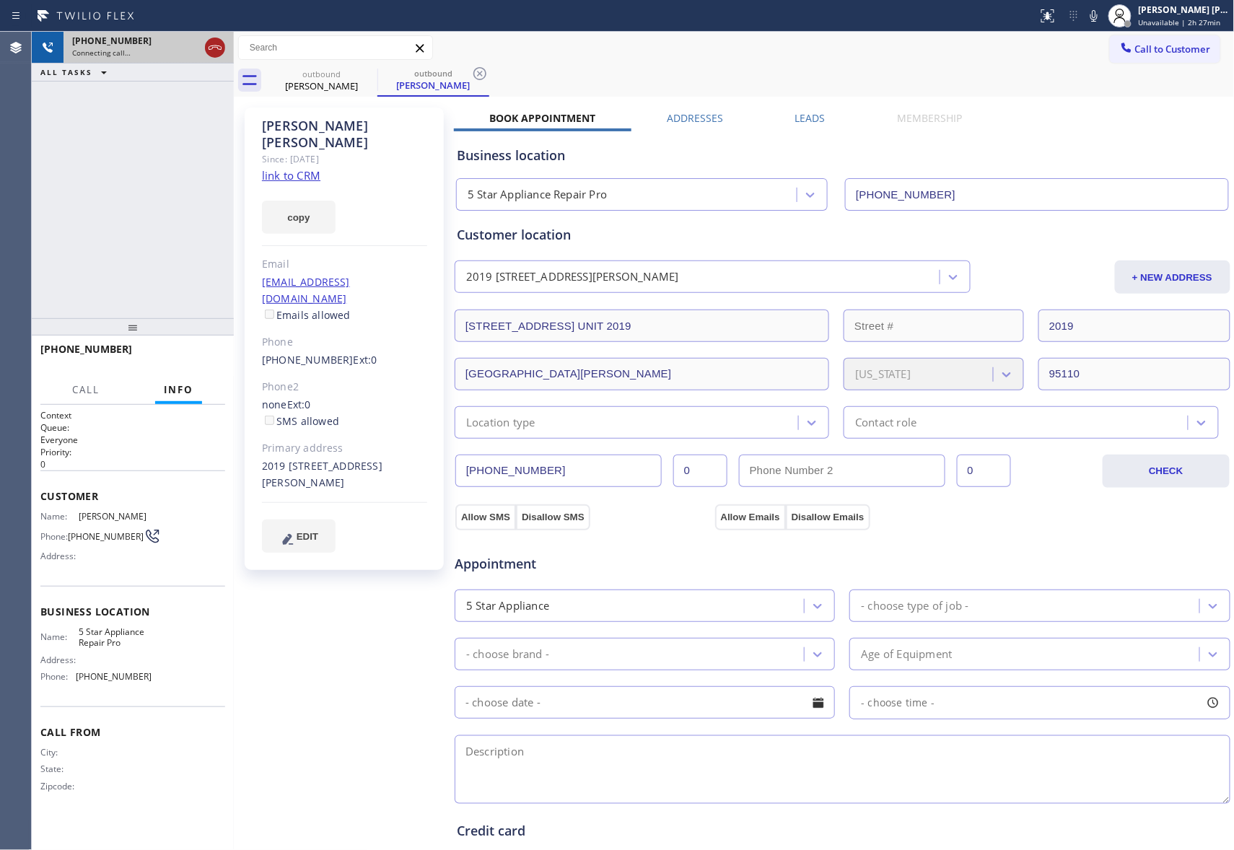
click at [209, 48] on icon at bounding box center [214, 47] width 17 height 17
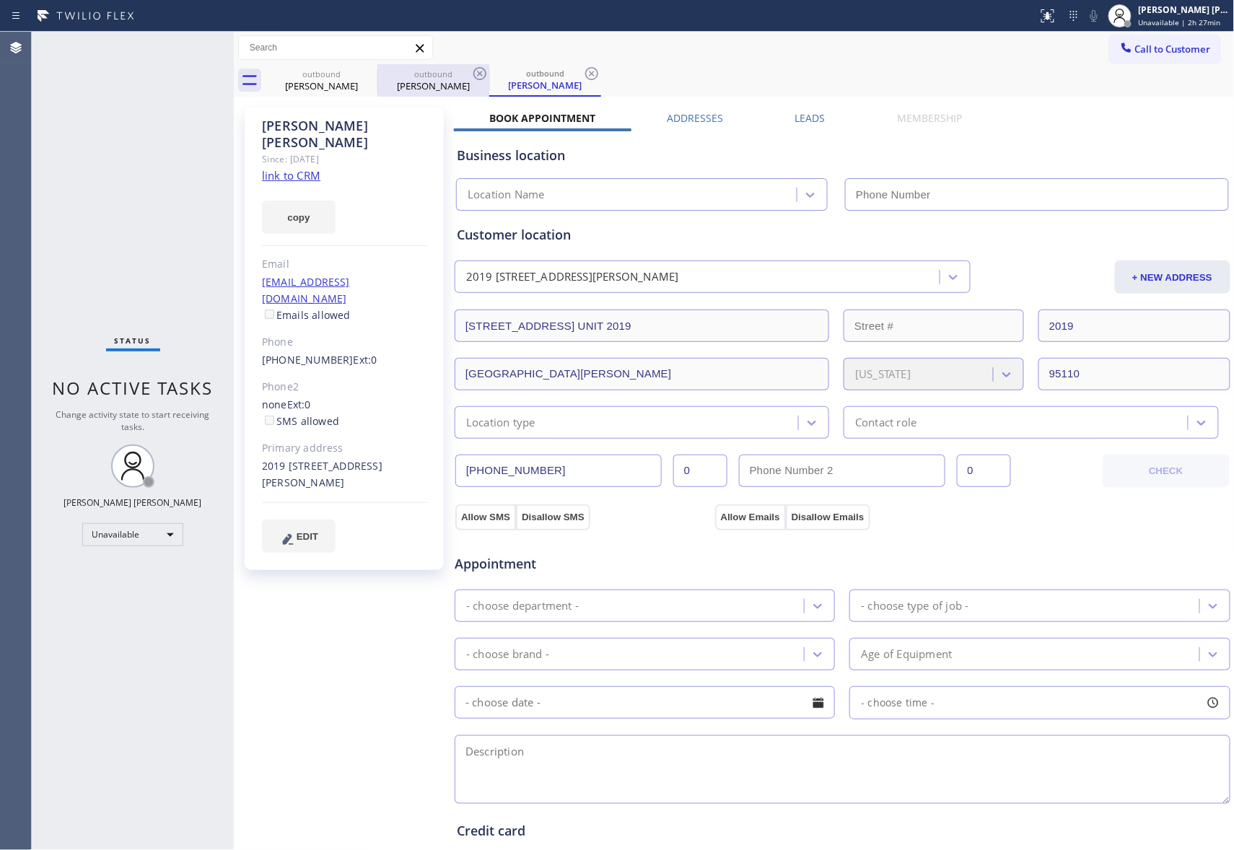
type input "(888) 477-1309"
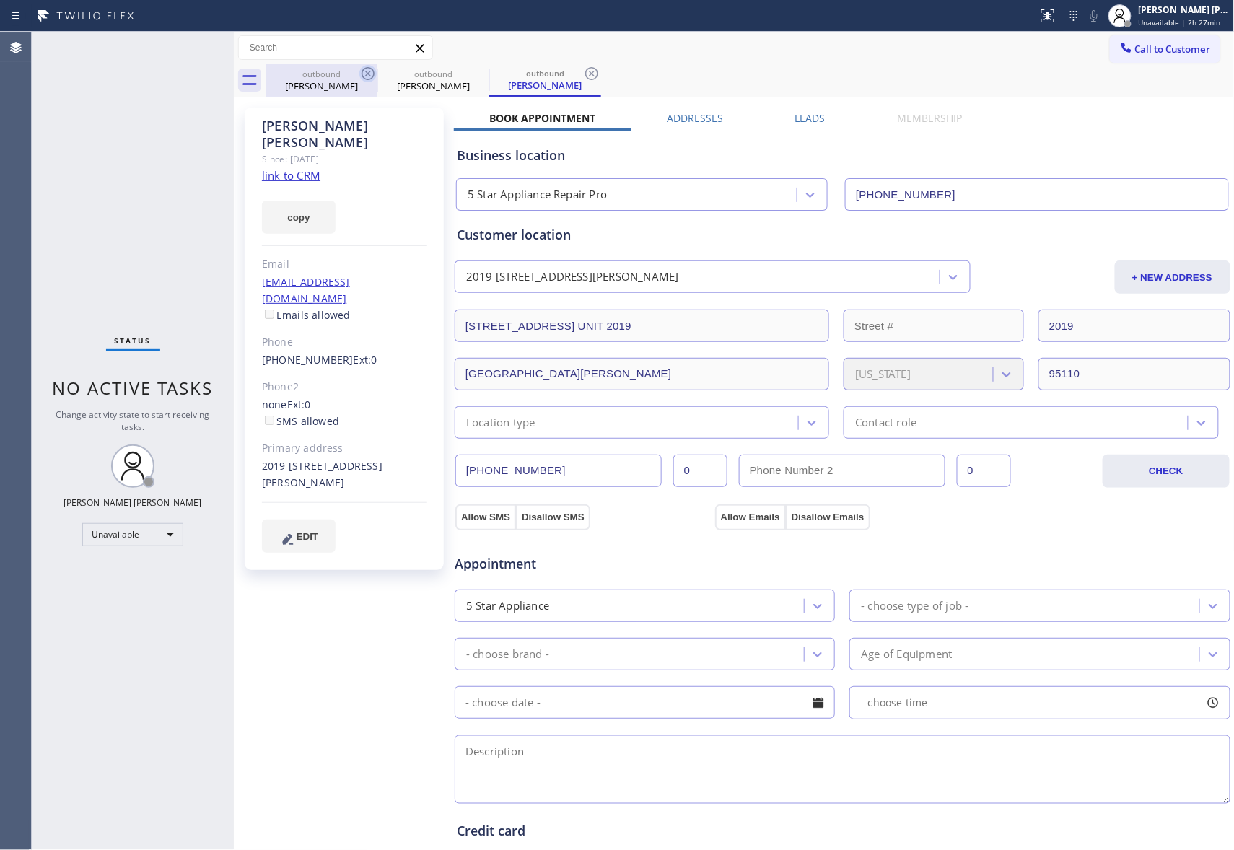
click at [373, 71] on icon at bounding box center [368, 73] width 13 height 13
click at [0, 0] on icon at bounding box center [0, 0] width 0 height 0
click at [585, 71] on icon at bounding box center [591, 73] width 13 height 13
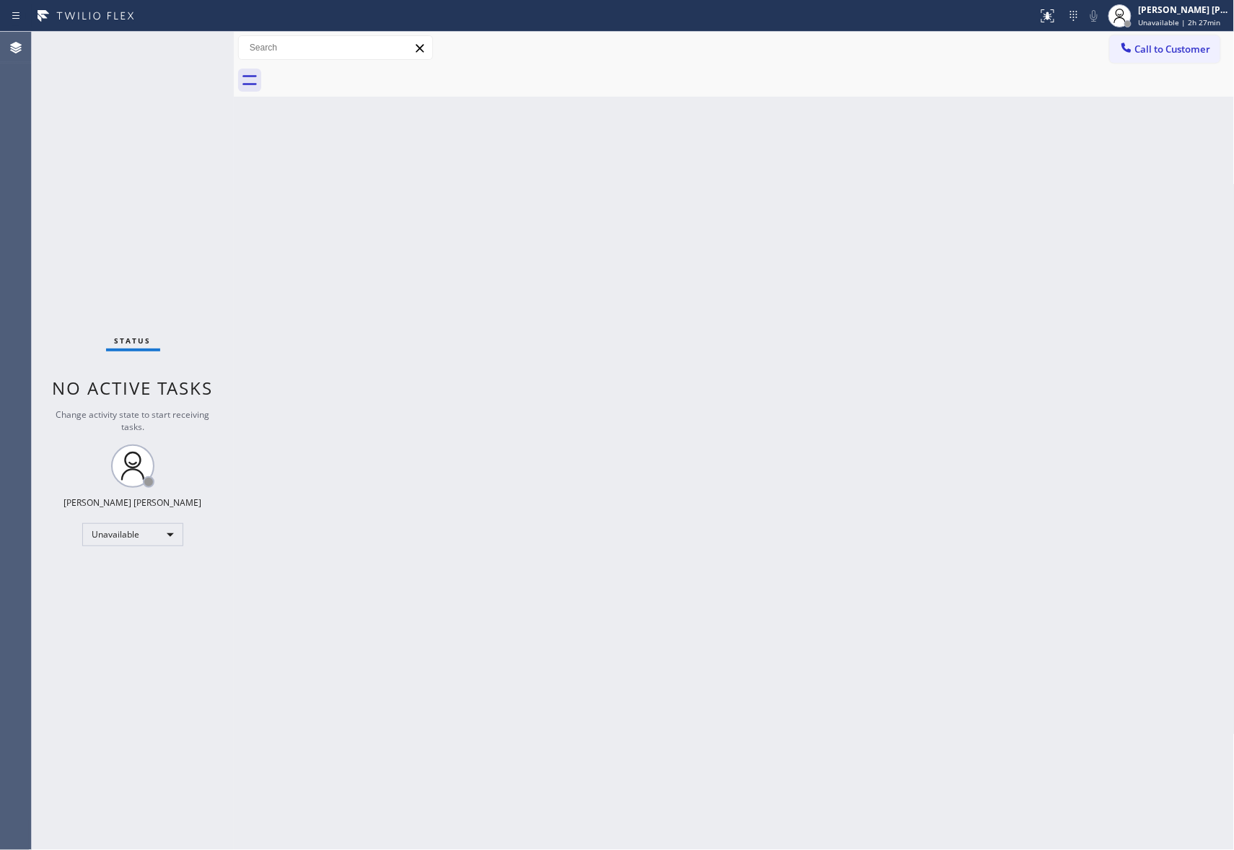
click at [373, 71] on div at bounding box center [750, 80] width 969 height 32
click at [1169, 1] on div "Keith Joshua Dela Cruz Unavailable | 2h 27min" at bounding box center [1169, 16] width 130 height 32
drag, startPoint x: 1144, startPoint y: 108, endPoint x: 834, endPoint y: 128, distance: 310.3
click at [1143, 110] on button "Break" at bounding box center [1162, 114] width 144 height 19
